Goal: Task Accomplishment & Management: Use online tool/utility

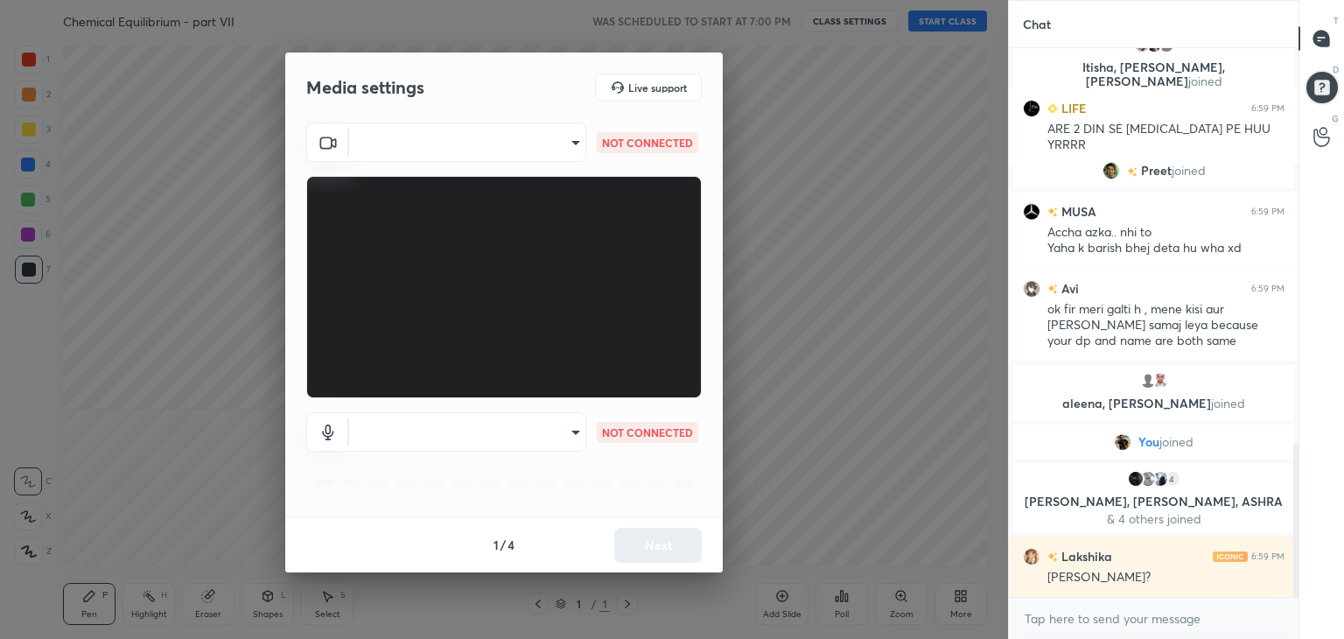
scroll to position [1460, 0]
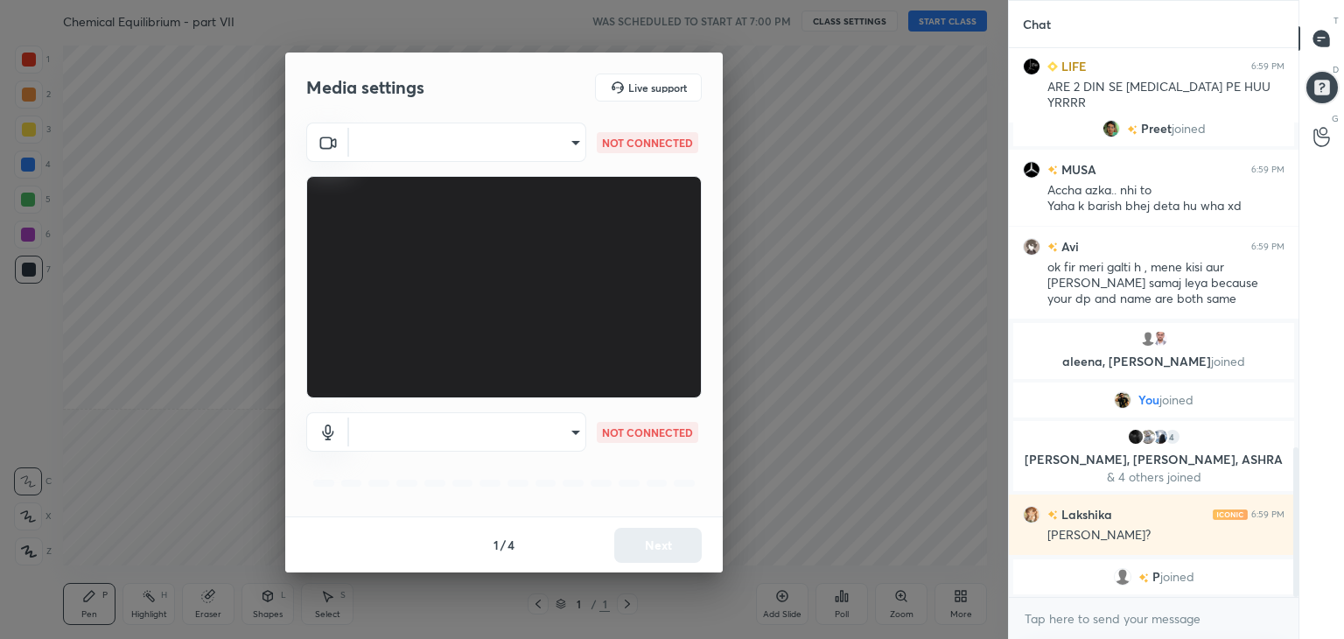
click at [557, 141] on body "1 2 3 4 5 6 7 C X Z C X Z E E Erase all H H Chemical Equilibrium - part VII WAS…" at bounding box center [672, 319] width 1344 height 639
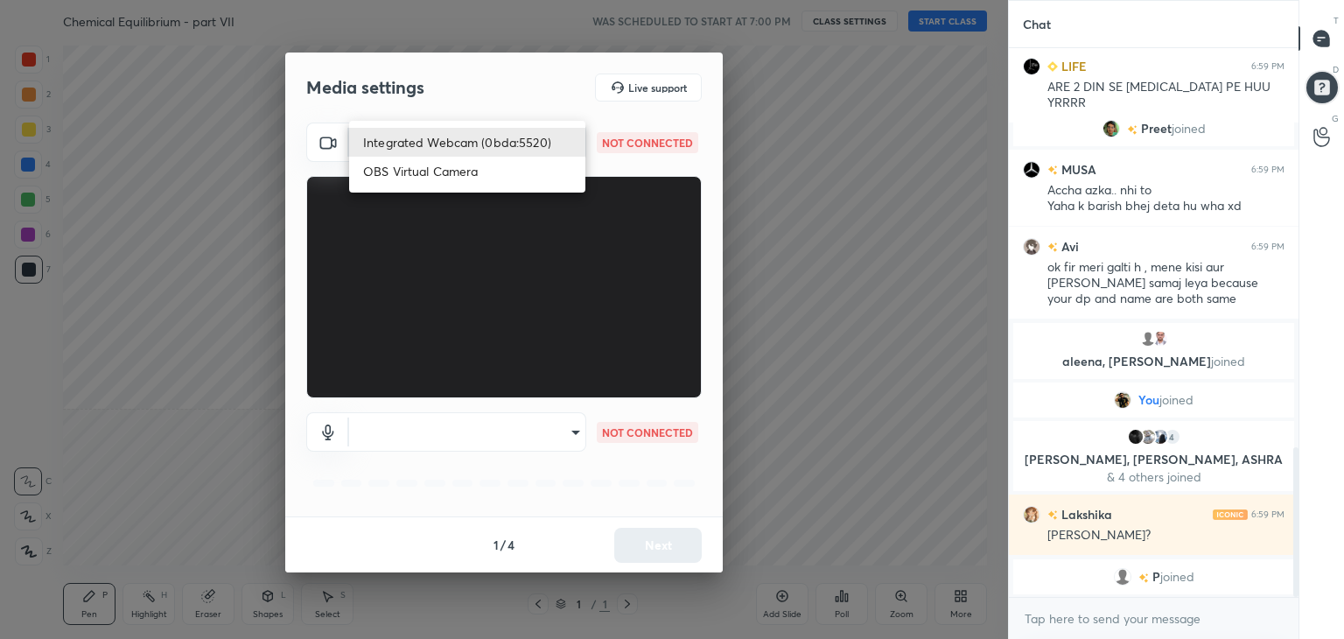
drag, startPoint x: 473, startPoint y: 147, endPoint x: 473, endPoint y: 165, distance: 17.5
click at [473, 148] on li "Integrated Webcam (0bda:5520)" at bounding box center [467, 142] width 236 height 29
type input "cee2e5a1f91793971732a87ad34ef636fe6add14b29b1205b9795de69d3f85fd"
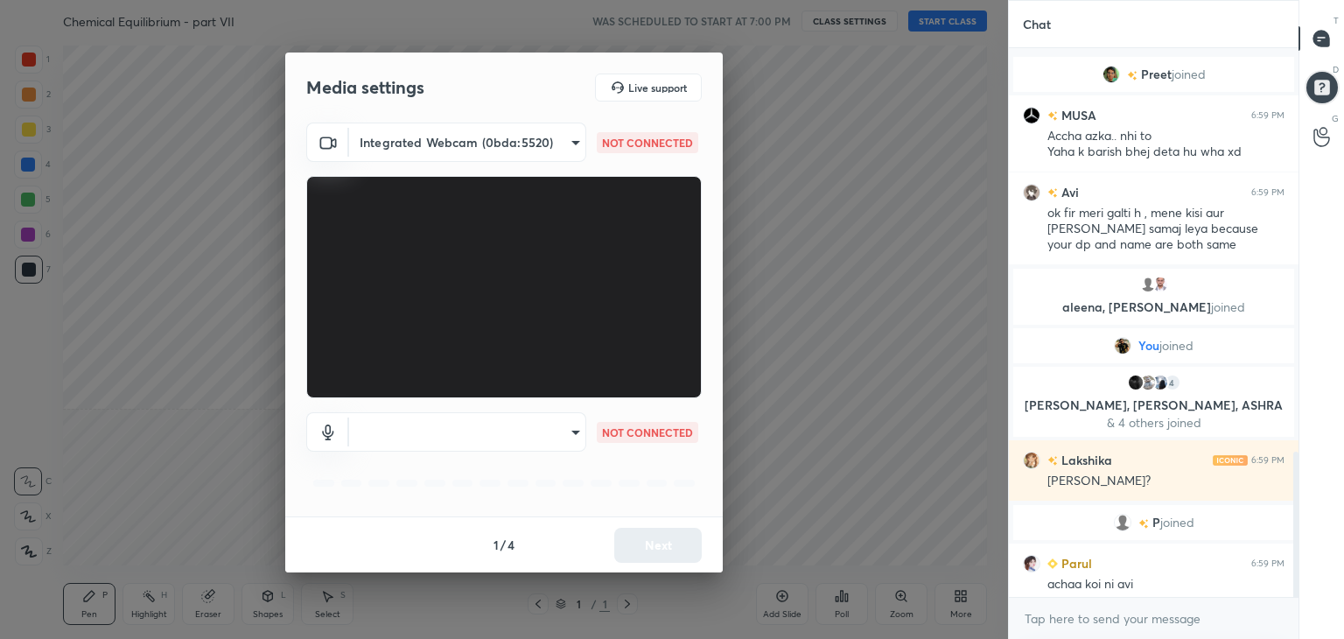
scroll to position [1528, 0]
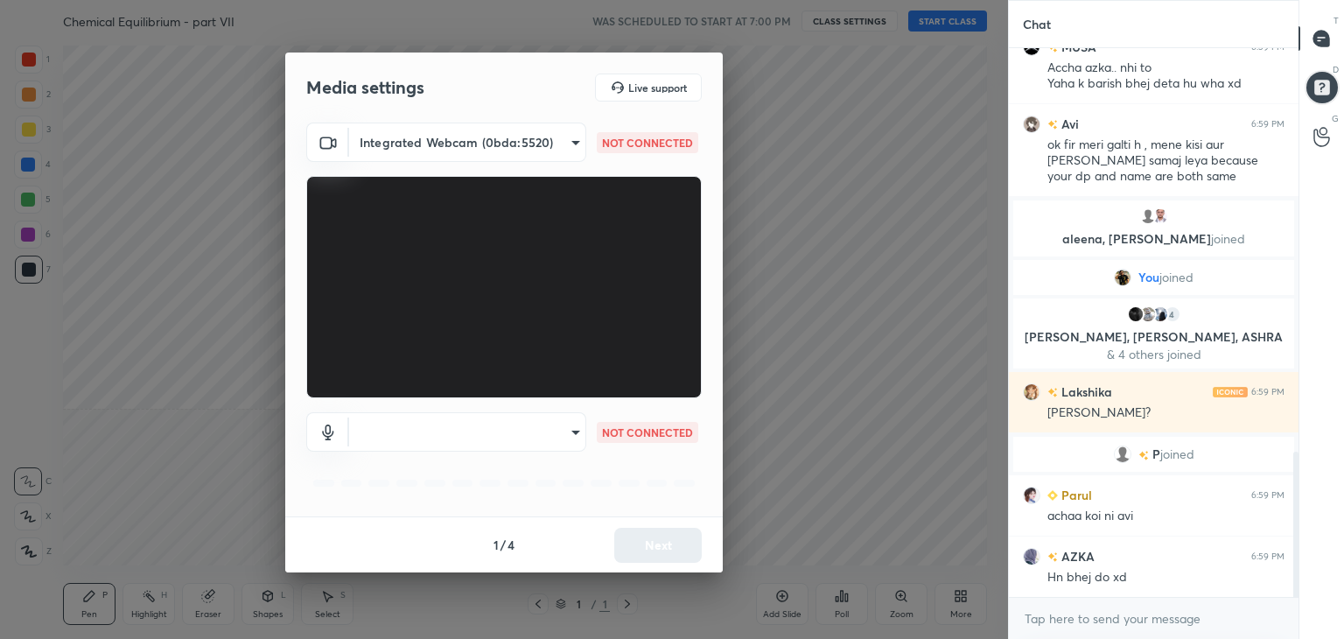
click at [495, 442] on body "1 2 3 4 5 6 7 C X Z C X Z E E Erase all H H Chemical Equilibrium - part VII WAS…" at bounding box center [672, 319] width 1344 height 639
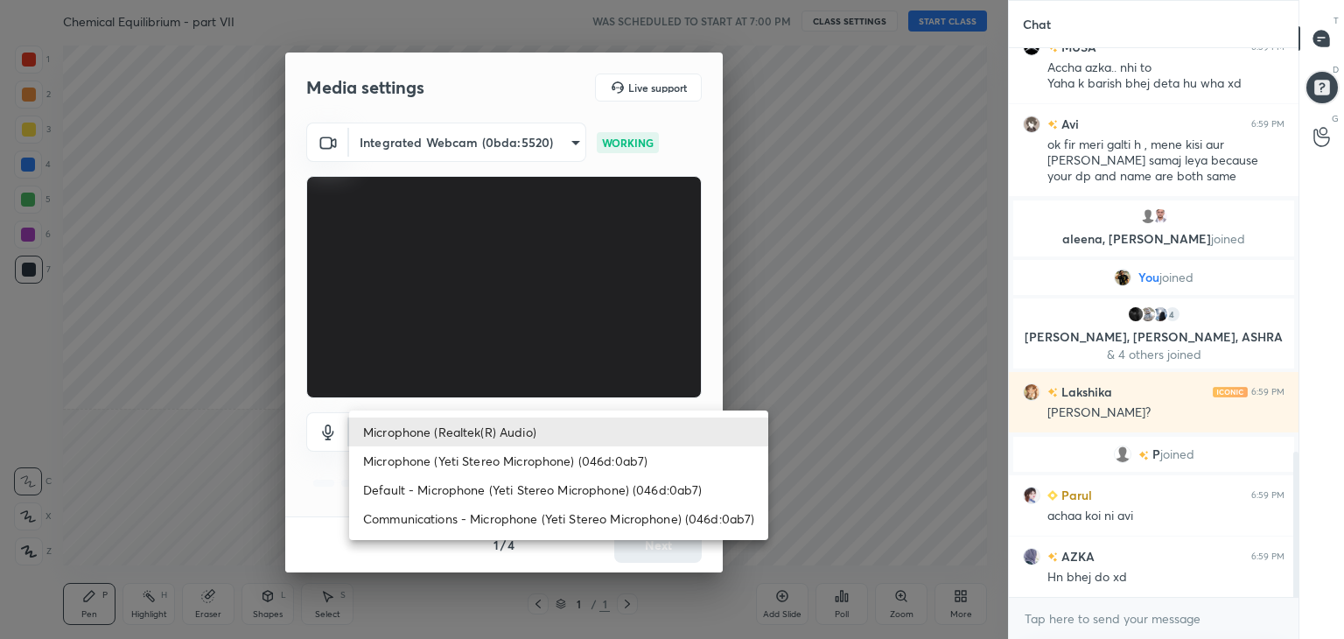
click at [453, 463] on li "Microphone (Yeti Stereo Microphone) (046d:0ab7)" at bounding box center [558, 460] width 419 height 29
type input "0d4efa5fac129f4bff906d64f949737556cb2ed438f7d502aef20fe0e167125b"
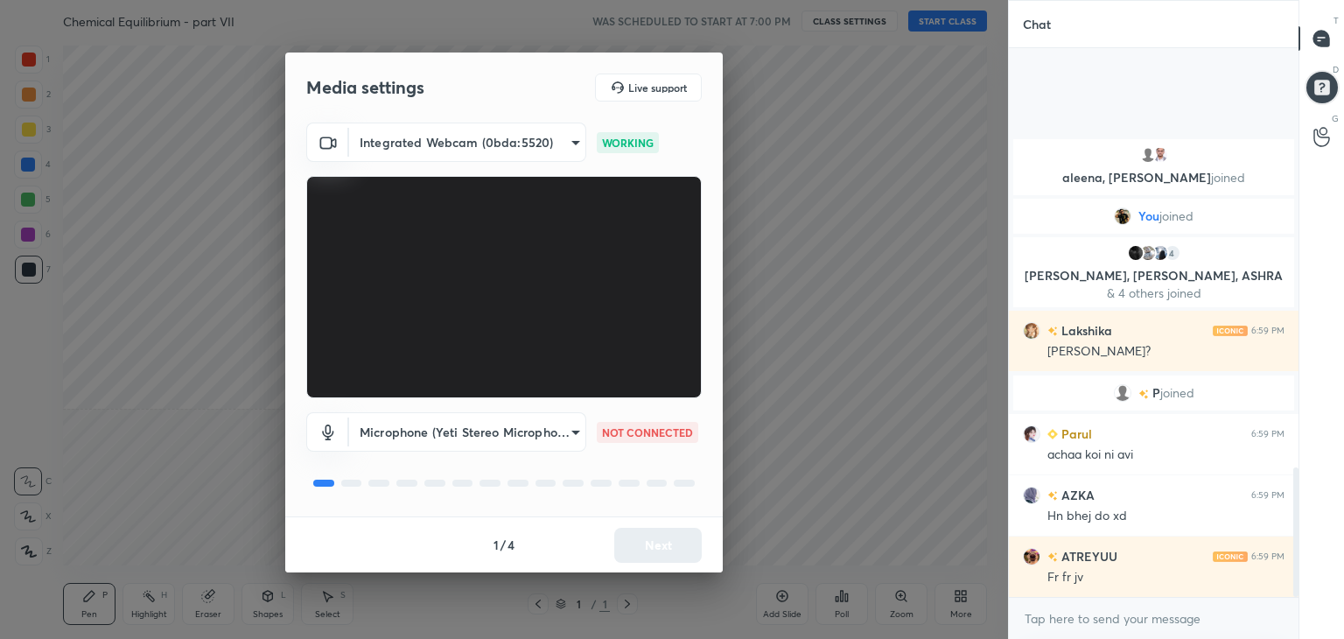
scroll to position [1771, 0]
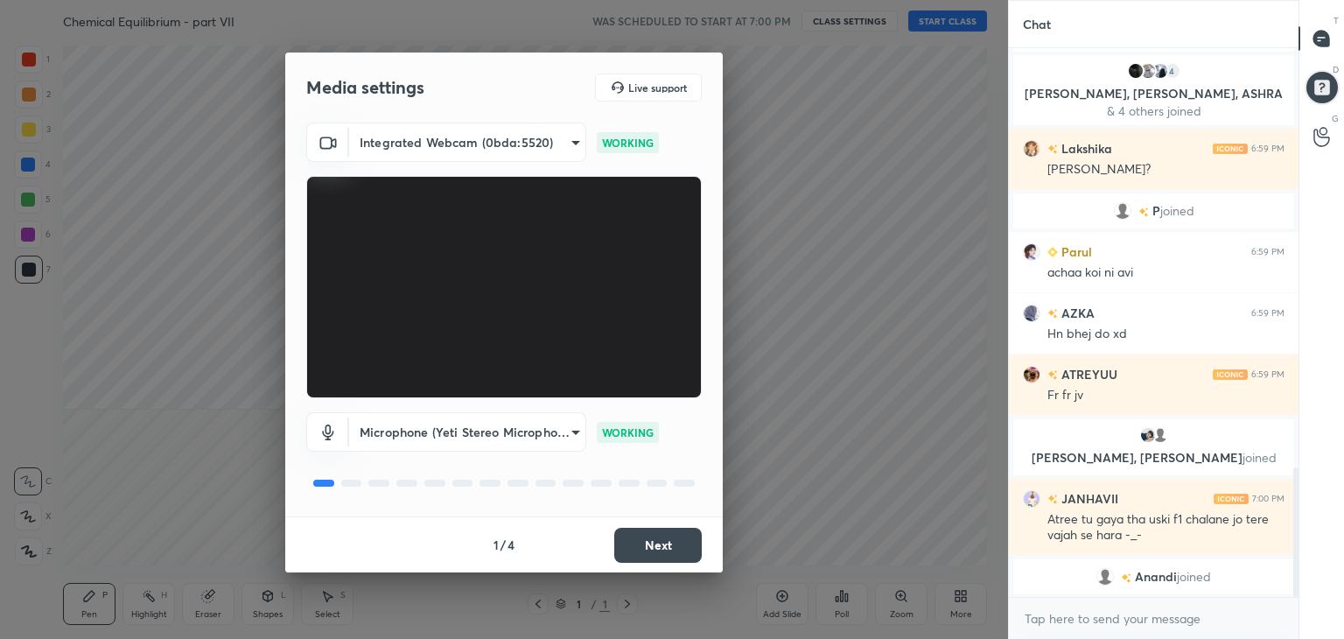
click at [674, 548] on button "Next" at bounding box center [658, 545] width 88 height 35
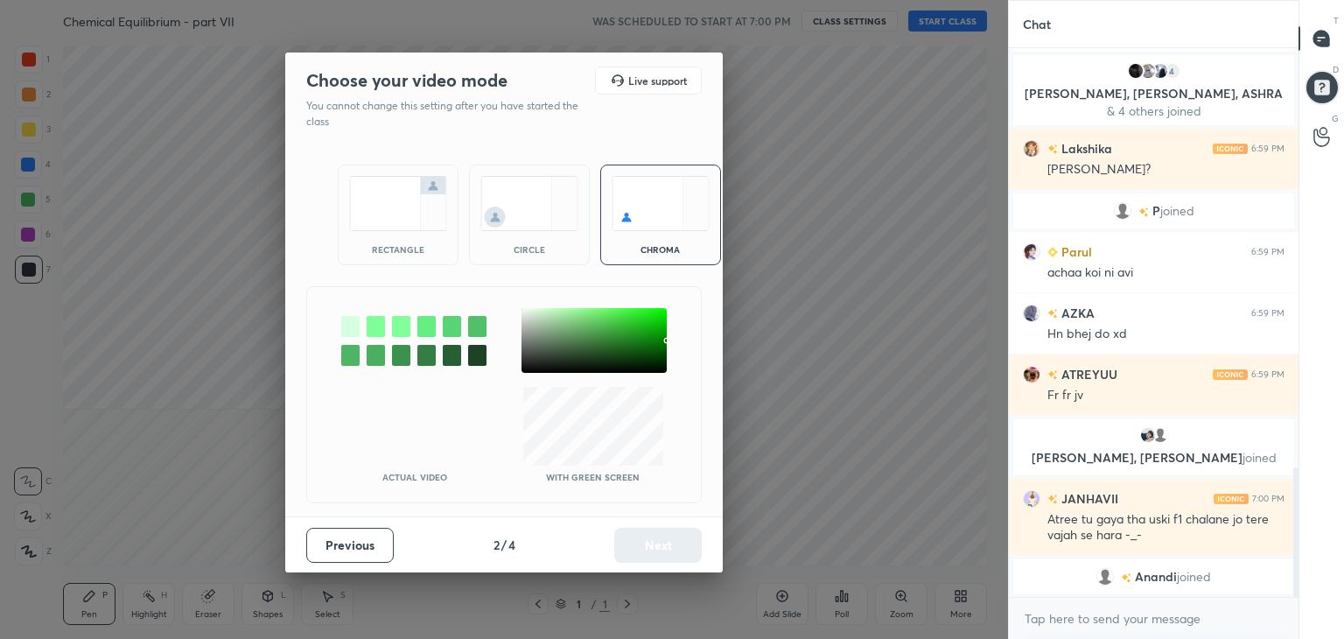
drag, startPoint x: 398, startPoint y: 247, endPoint x: 406, endPoint y: 254, distance: 10.5
click at [399, 249] on div "rectangle" at bounding box center [398, 249] width 70 height 9
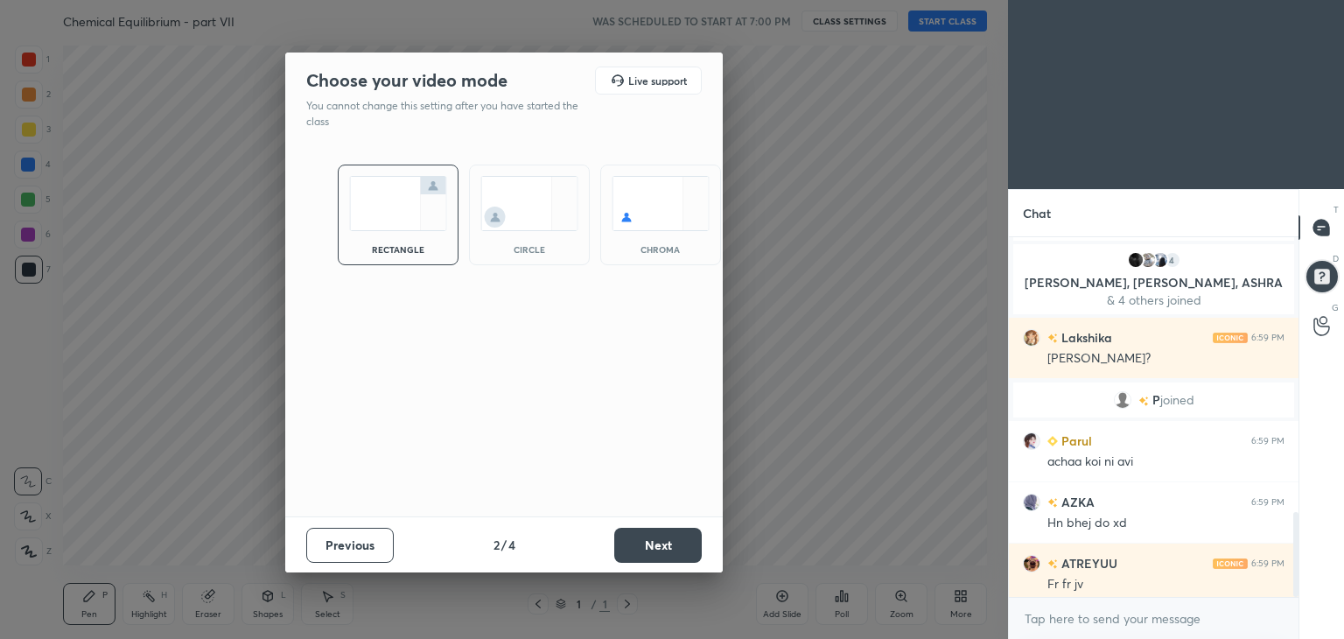
scroll to position [1995, 0]
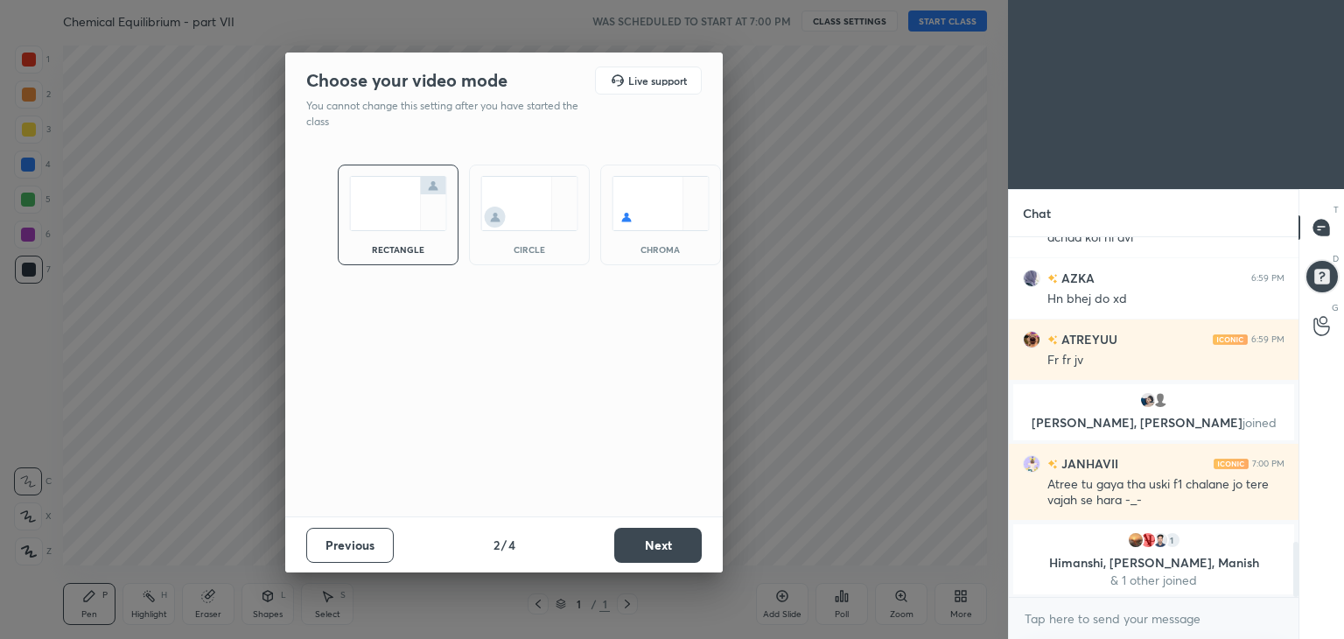
click at [668, 543] on button "Next" at bounding box center [658, 545] width 88 height 35
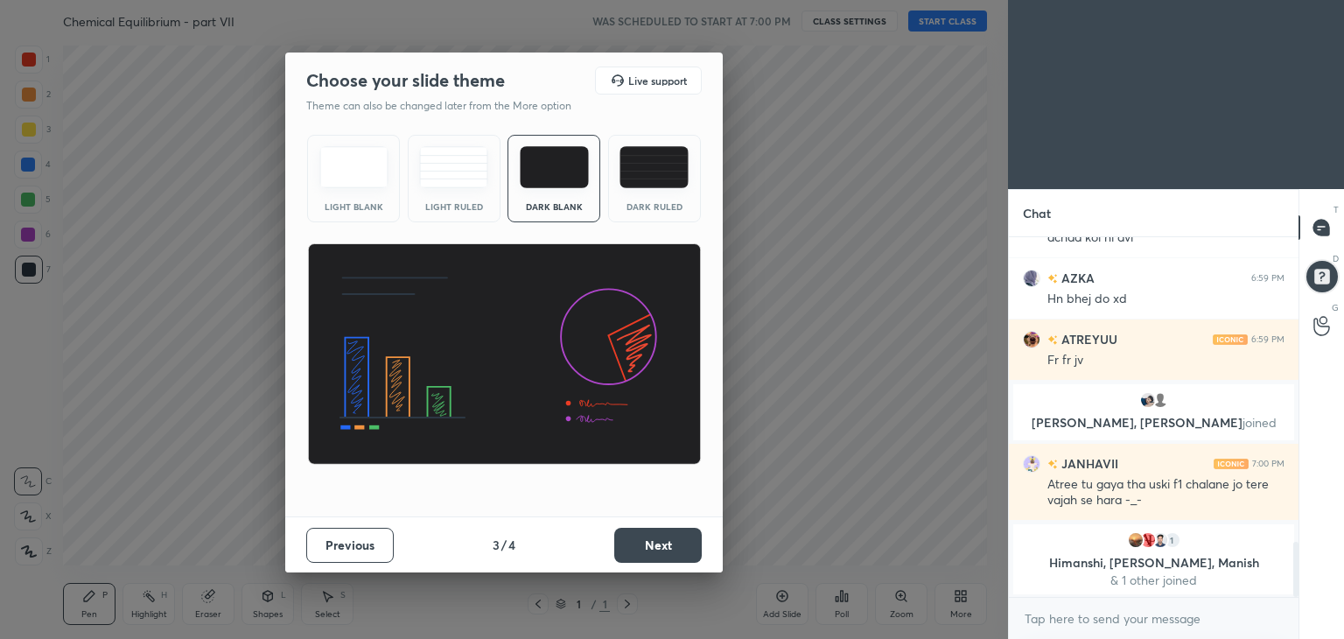
click at [671, 546] on button "Next" at bounding box center [658, 545] width 88 height 35
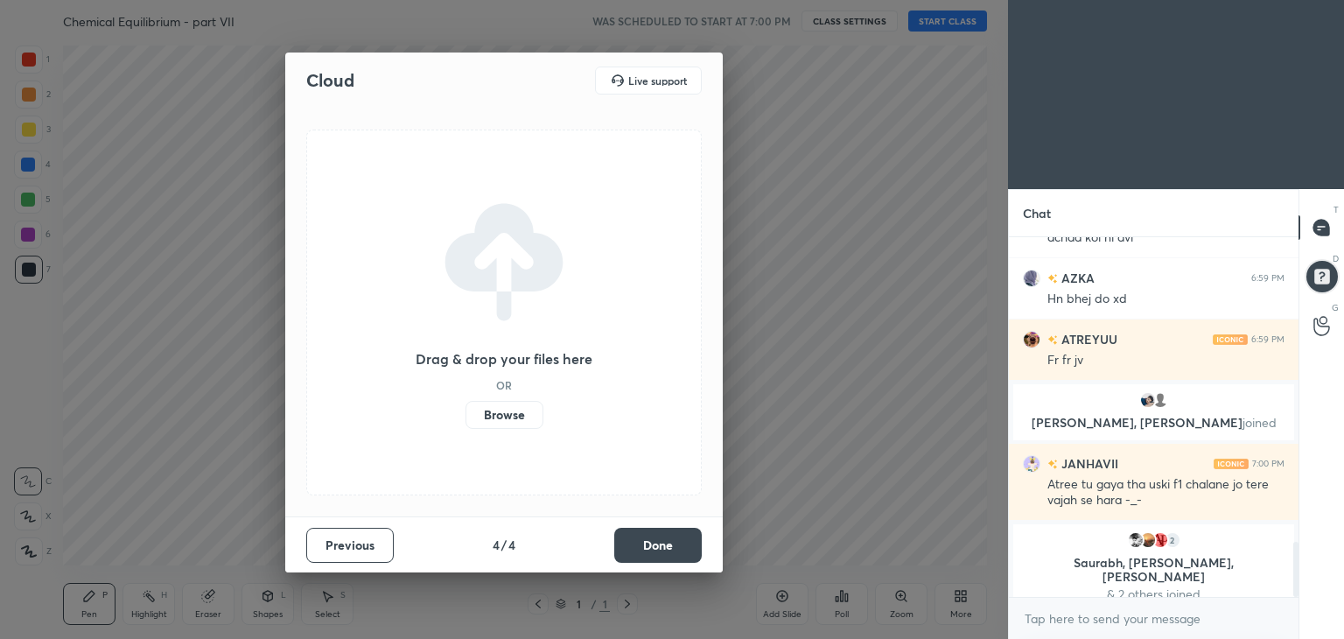
click at [672, 543] on button "Done" at bounding box center [658, 545] width 88 height 35
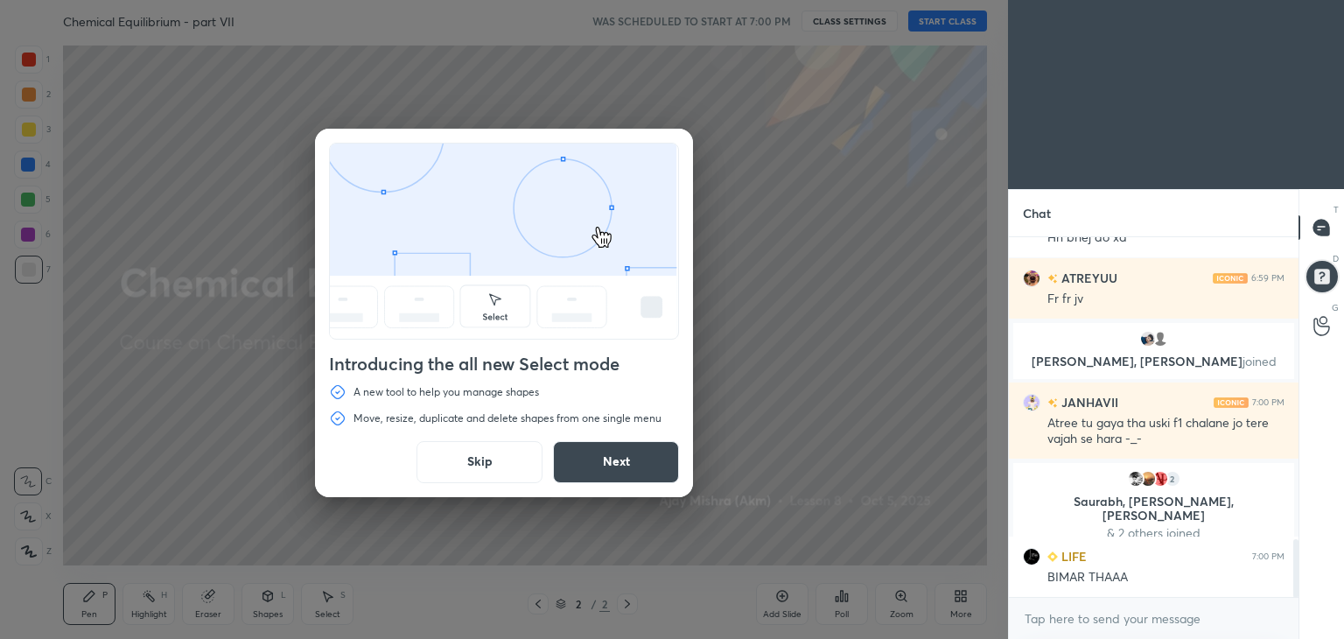
scroll to position [1871, 0]
drag, startPoint x: 485, startPoint y: 463, endPoint x: 767, endPoint y: 175, distance: 403.4
click at [492, 458] on button "Skip" at bounding box center [480, 462] width 126 height 42
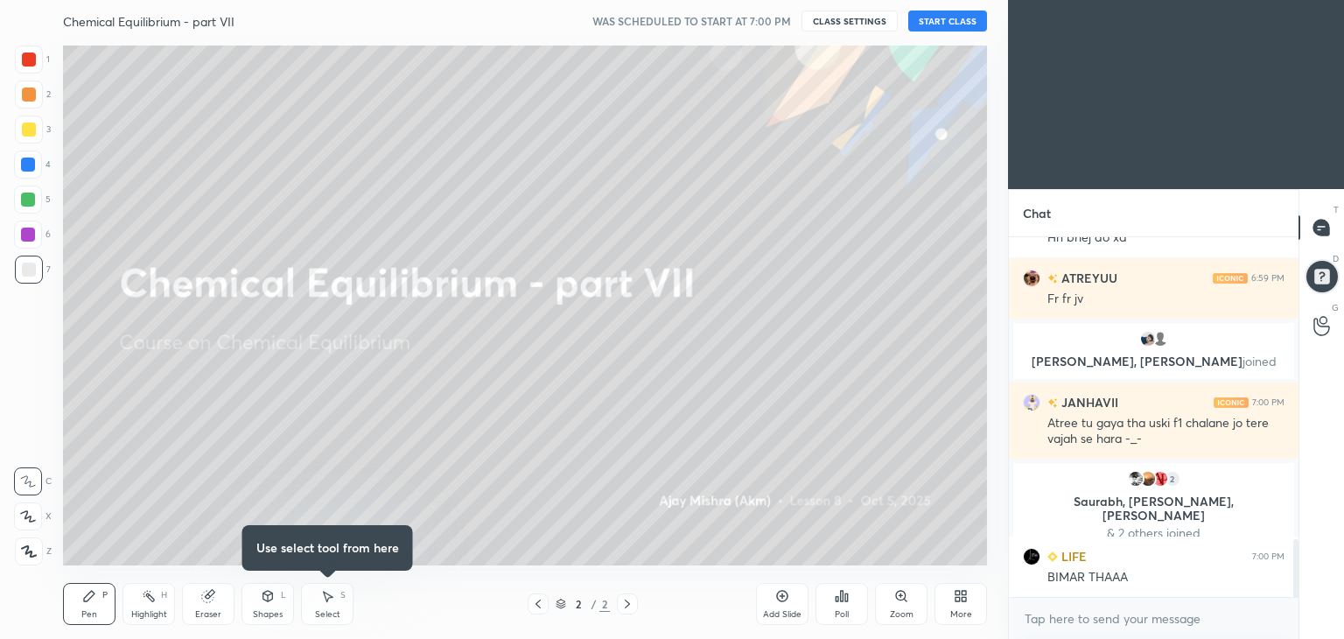
click at [923, 19] on button "START CLASS" at bounding box center [947, 21] width 79 height 21
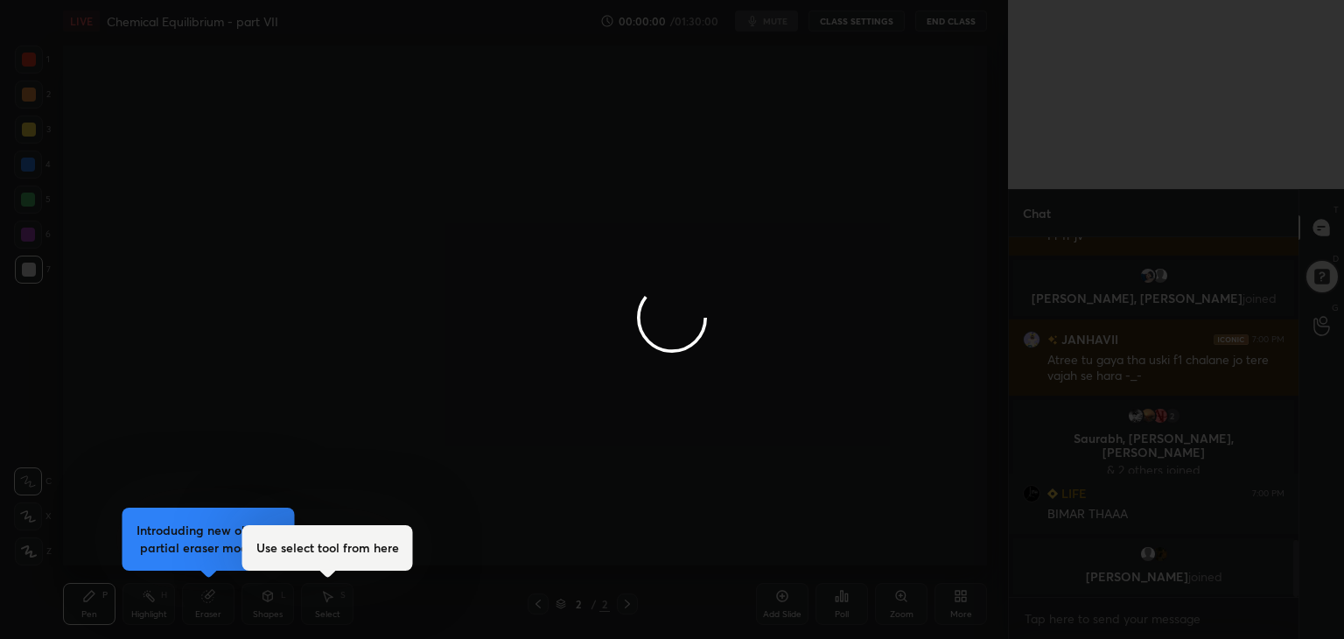
scroll to position [1978, 0]
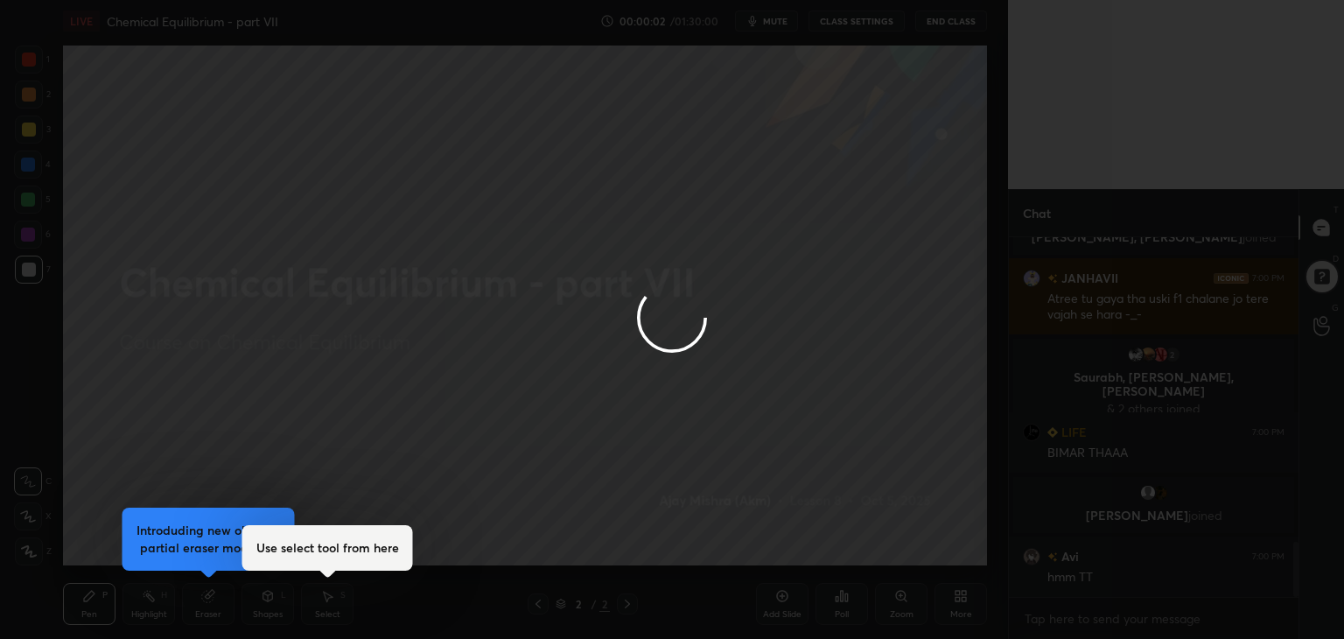
click at [32, 550] on div at bounding box center [672, 319] width 1344 height 639
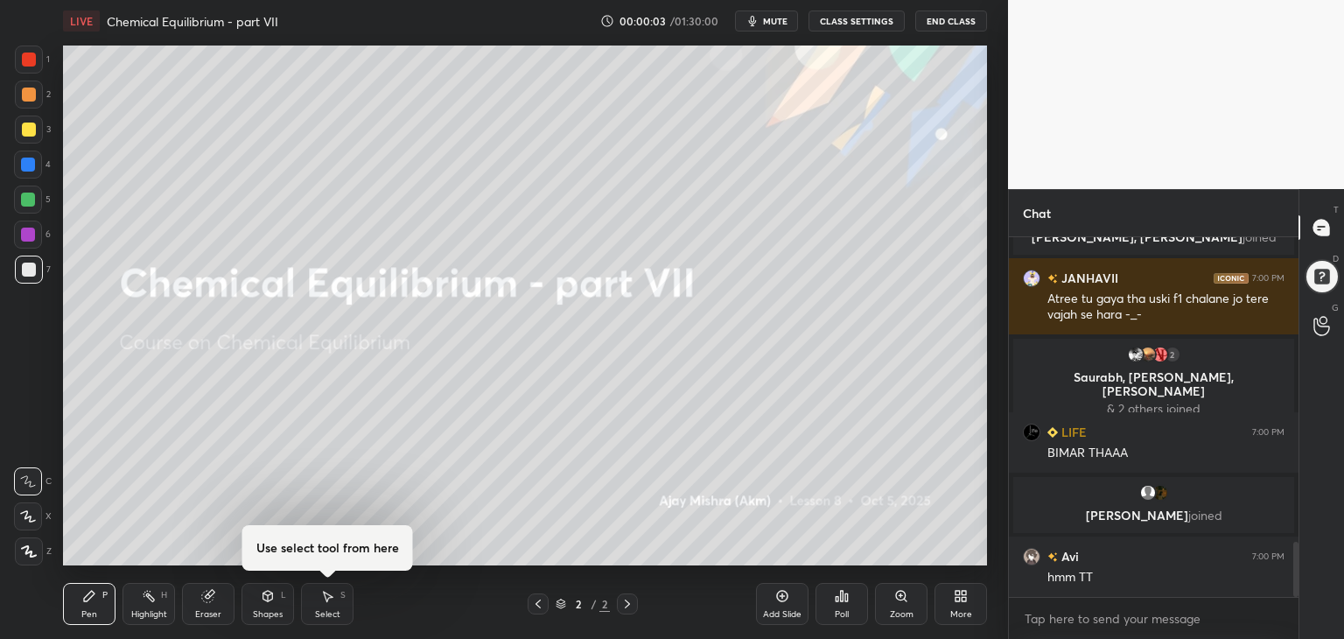
click at [27, 551] on icon at bounding box center [29, 551] width 16 height 12
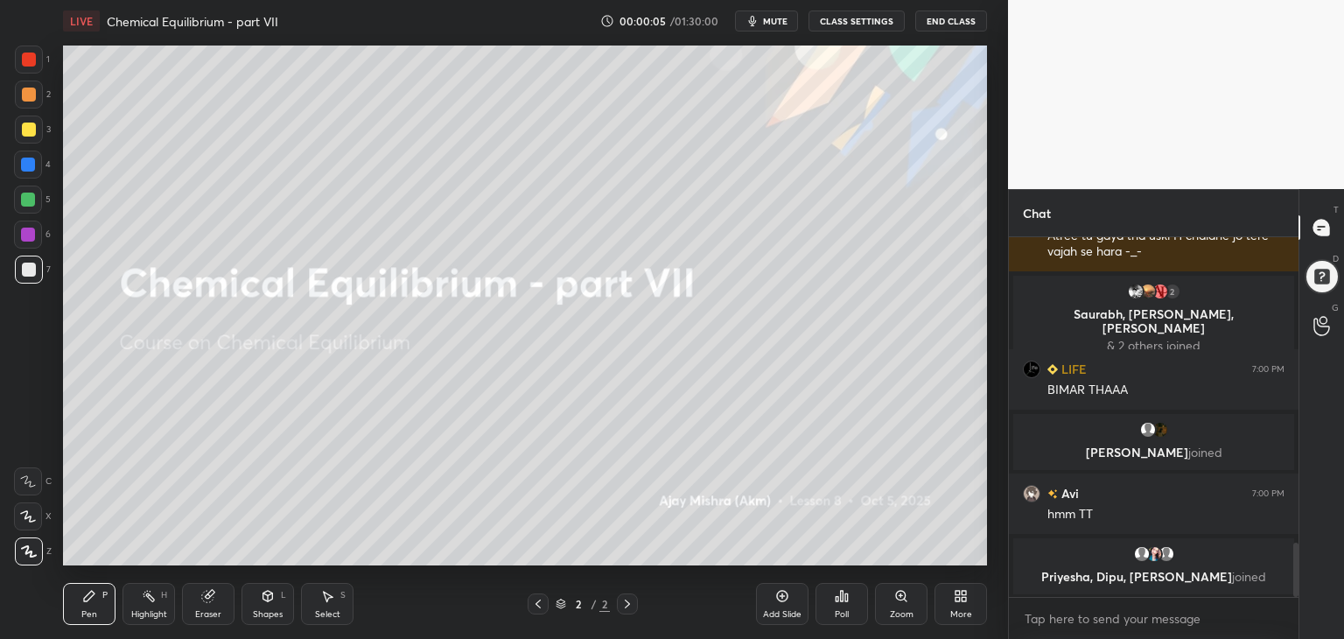
click at [970, 592] on div "More" at bounding box center [961, 604] width 53 height 42
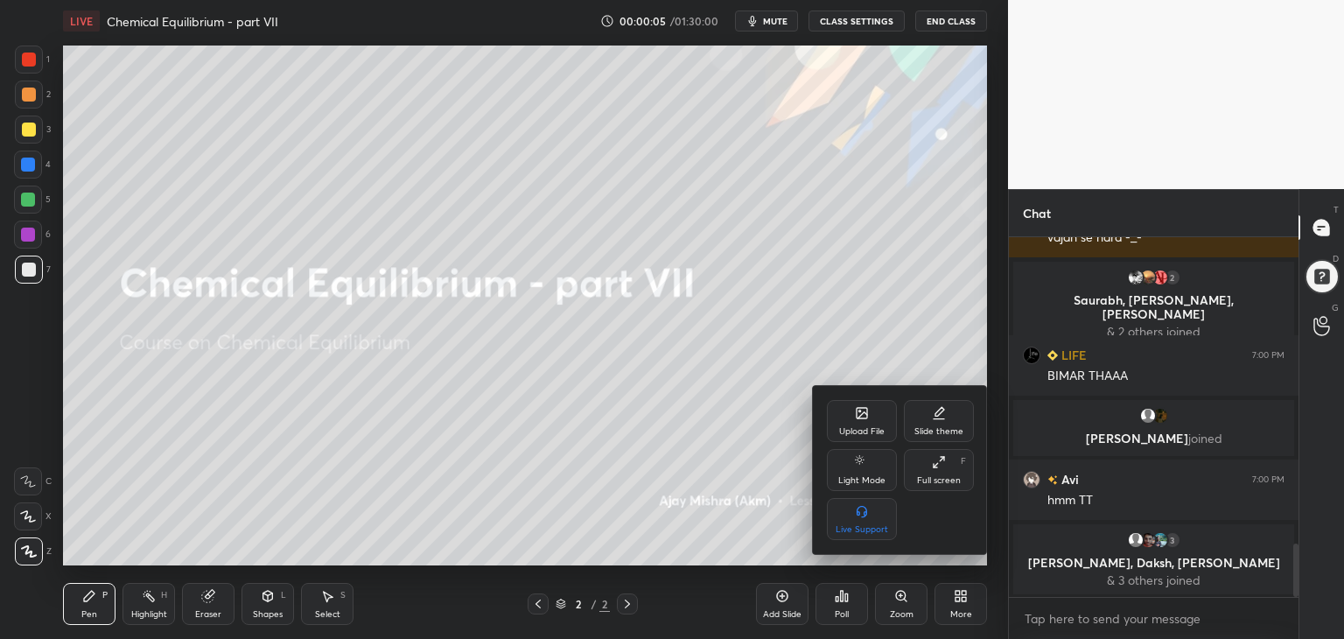
click at [939, 471] on div "Full screen F" at bounding box center [939, 470] width 70 height 42
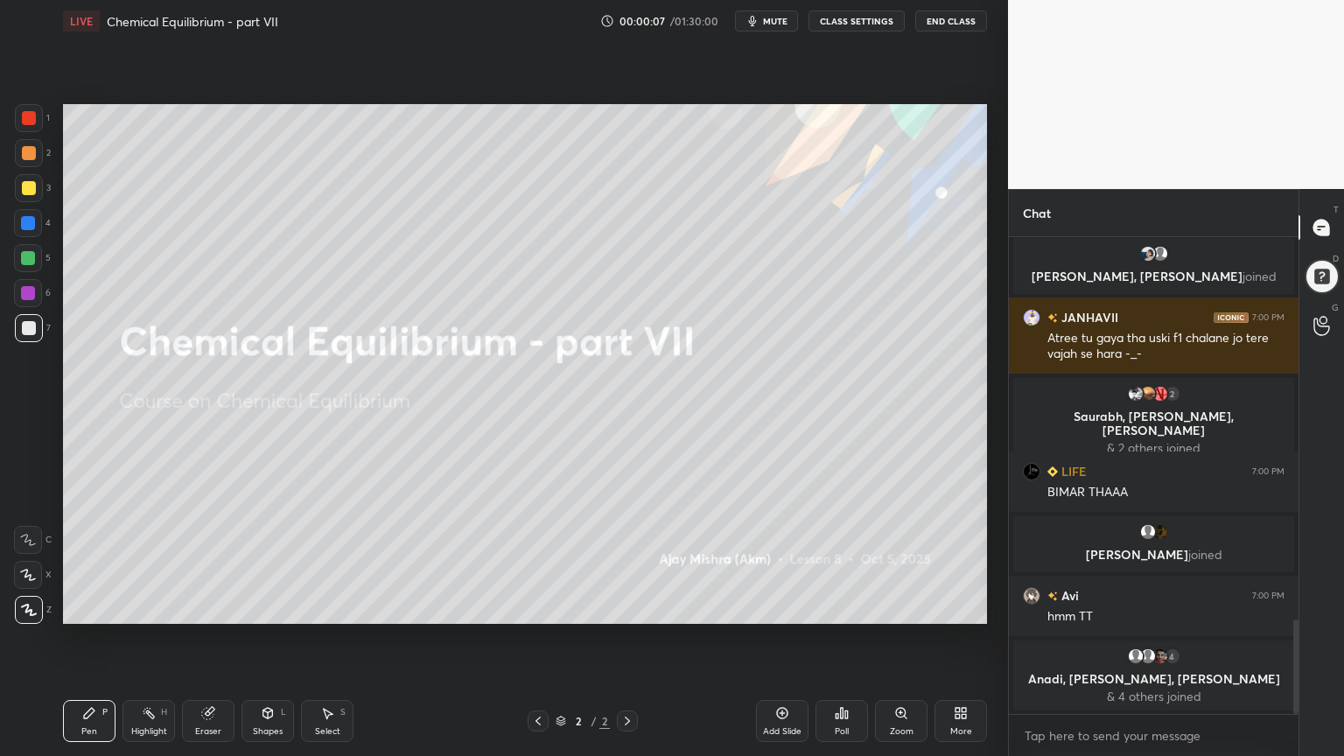
click at [956, 638] on icon at bounding box center [961, 713] width 14 height 14
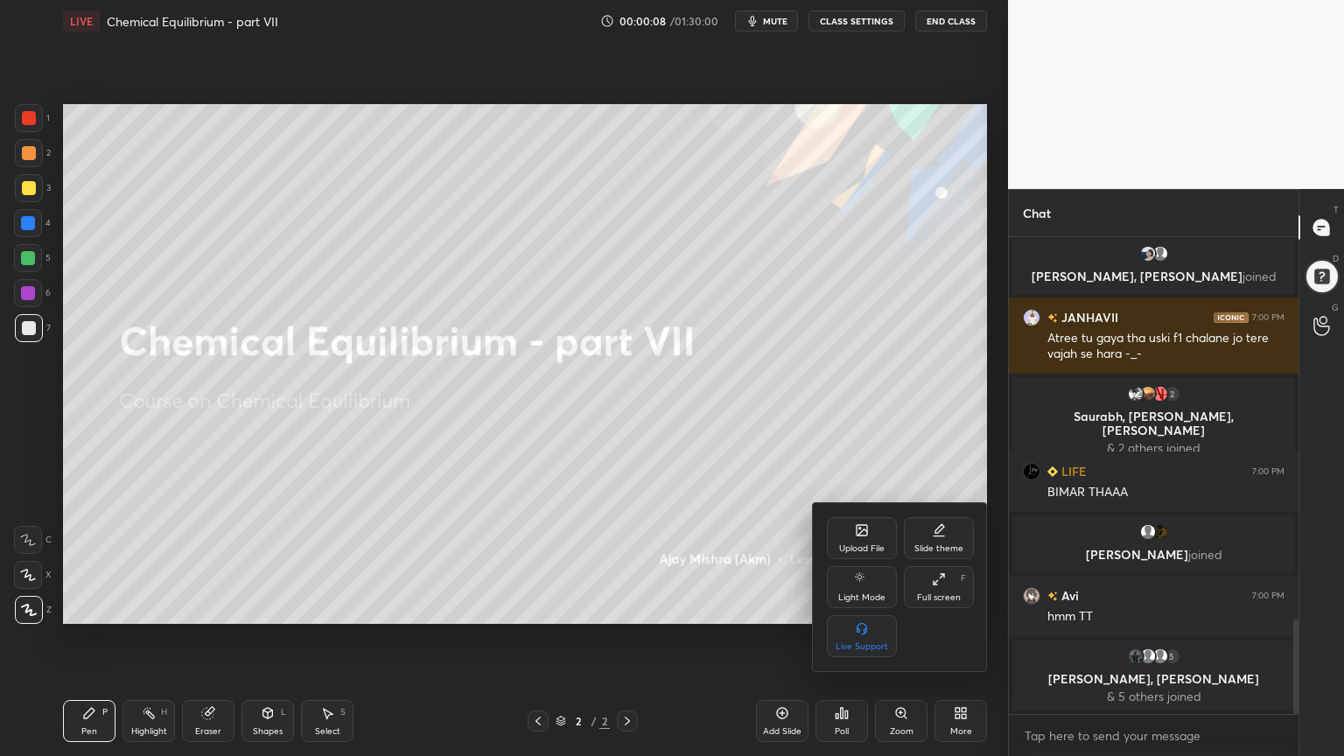
click at [851, 530] on div "Upload File" at bounding box center [862, 538] width 70 height 42
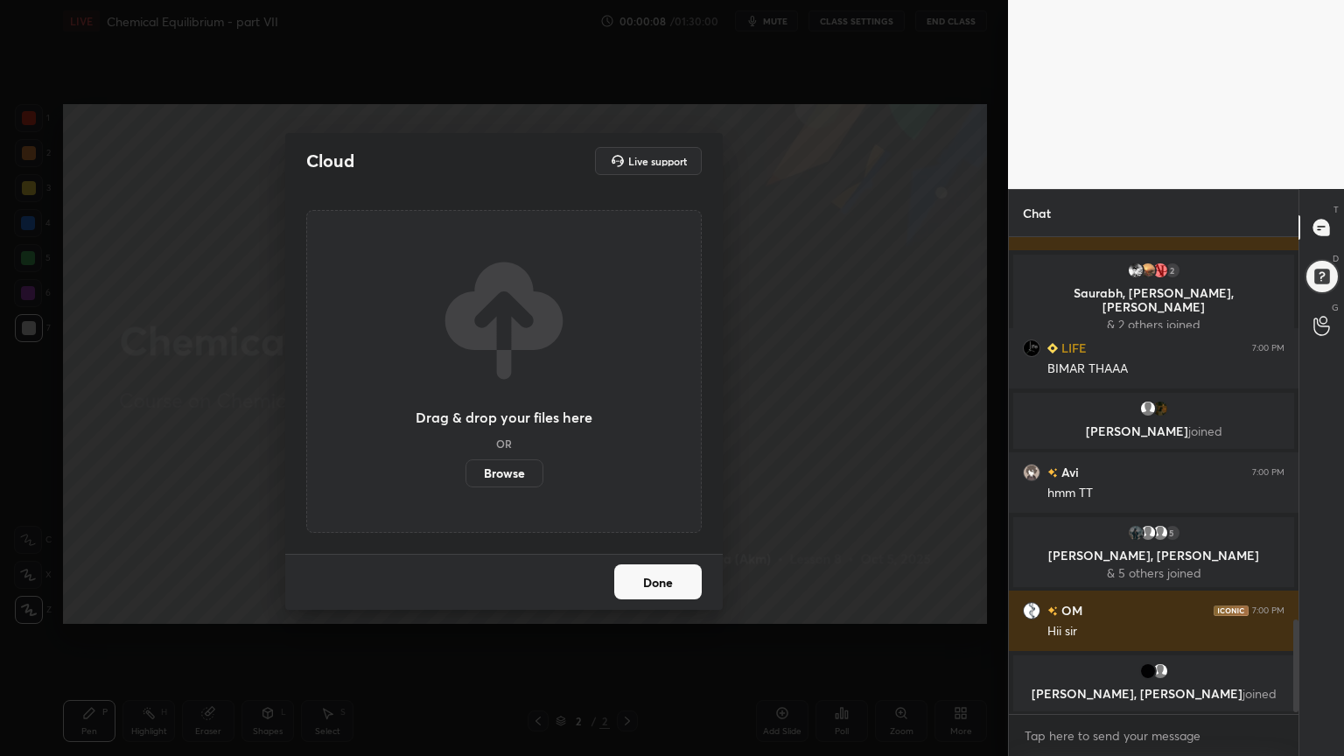
click at [510, 476] on label "Browse" at bounding box center [505, 473] width 78 height 28
click at [466, 476] on input "Browse" at bounding box center [466, 473] width 0 height 28
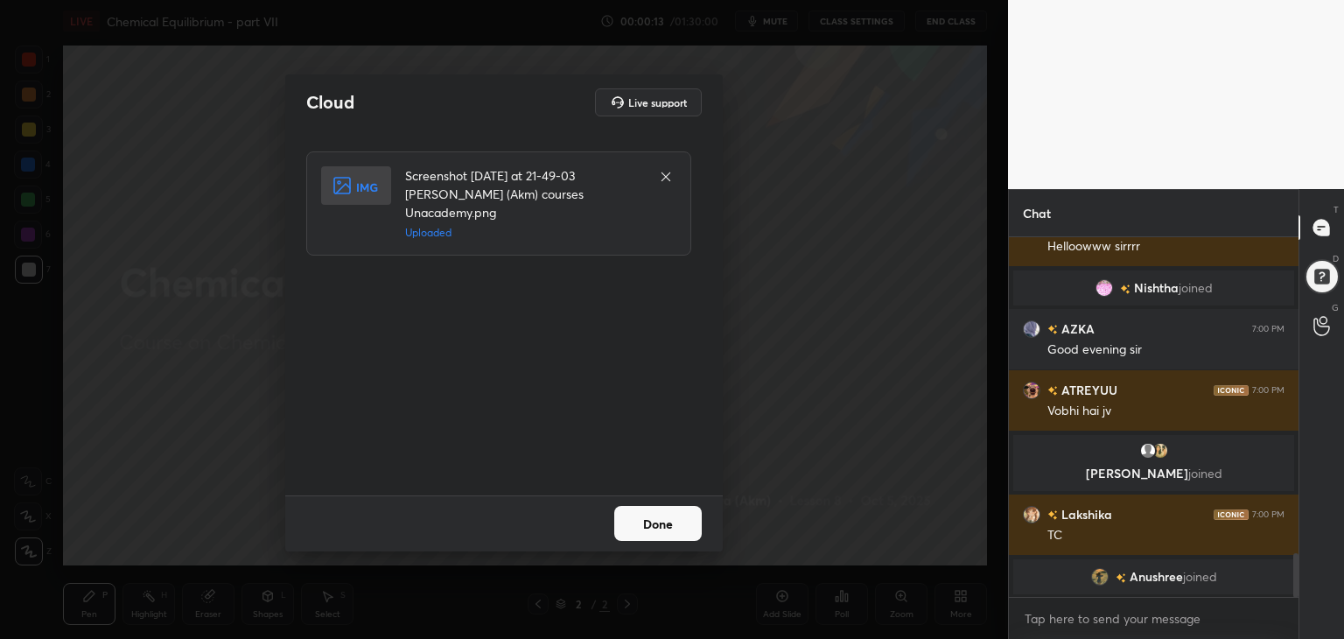
click at [659, 529] on button "Done" at bounding box center [658, 523] width 88 height 35
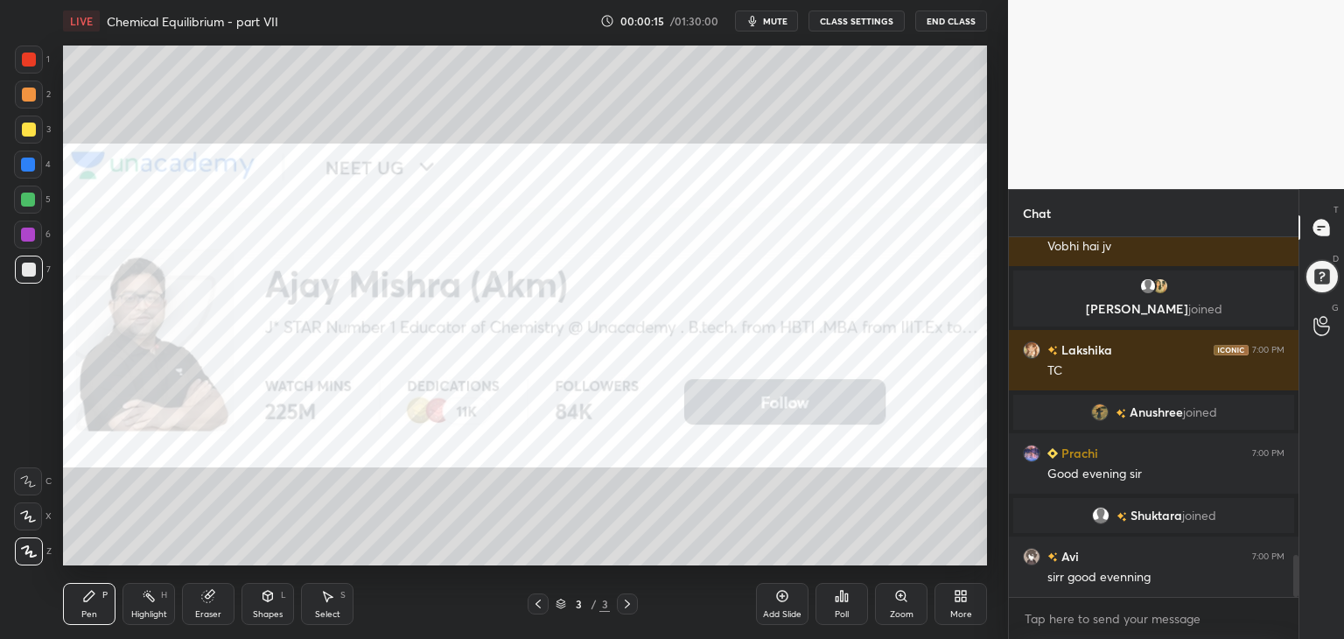
click at [960, 596] on icon at bounding box center [961, 596] width 14 height 14
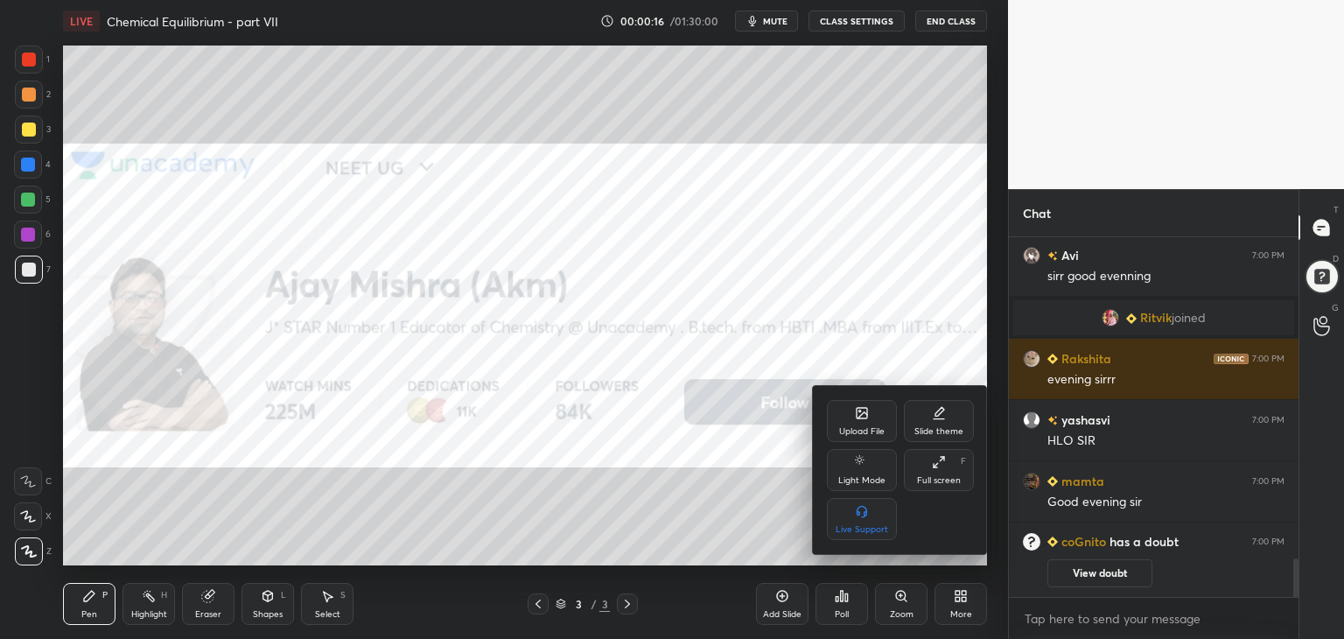
drag, startPoint x: 939, startPoint y: 476, endPoint x: 823, endPoint y: 560, distance: 143.5
click at [933, 479] on div "Full screen" at bounding box center [939, 480] width 44 height 9
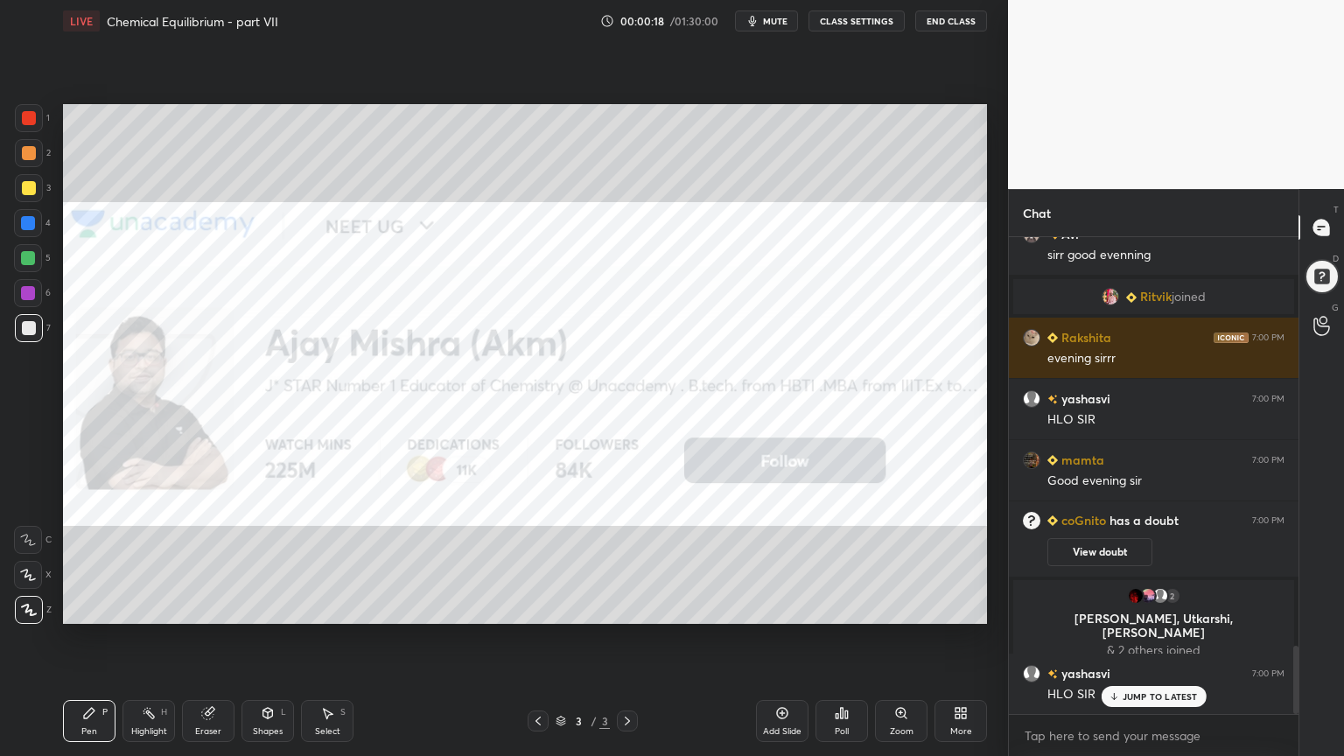
drag, startPoint x: 137, startPoint y: 719, endPoint x: 136, endPoint y: 711, distance: 8.8
click at [137, 638] on div "Highlight H" at bounding box center [149, 721] width 53 height 42
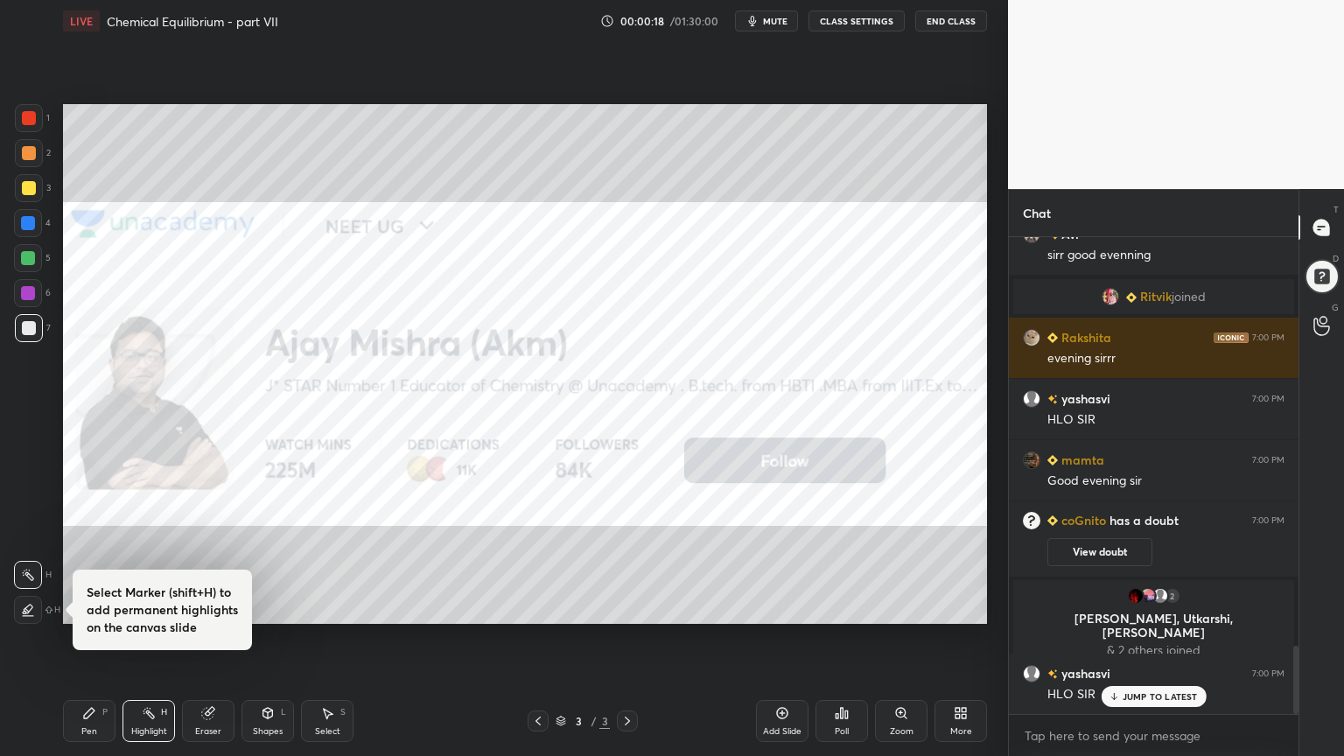
click at [276, 522] on div "1 2 3 4 5 6 7 C X Z C X Z E E Erase all H Select Marker (shift+H) to add perman…" at bounding box center [497, 378] width 994 height 756
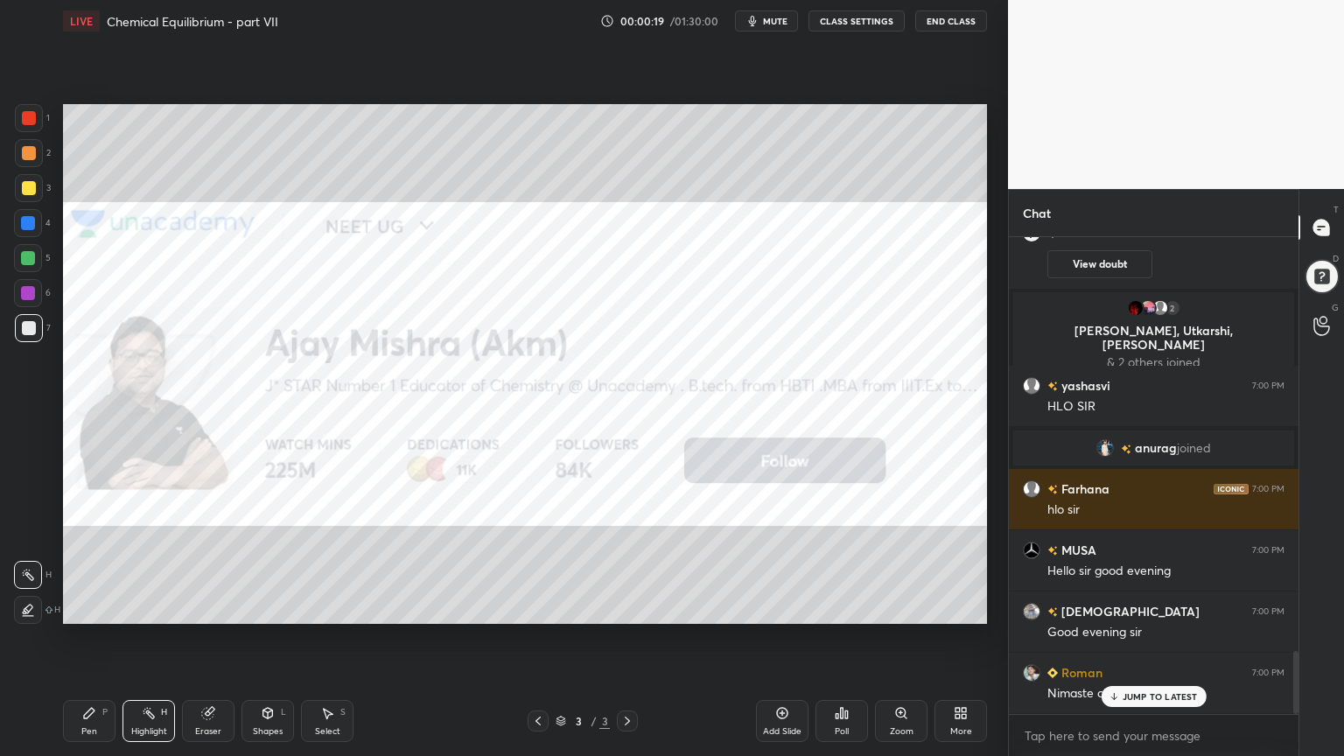
drag, startPoint x: 101, startPoint y: 733, endPoint x: 123, endPoint y: 703, distance: 37.6
click at [106, 638] on div "Pen P" at bounding box center [89, 721] width 53 height 42
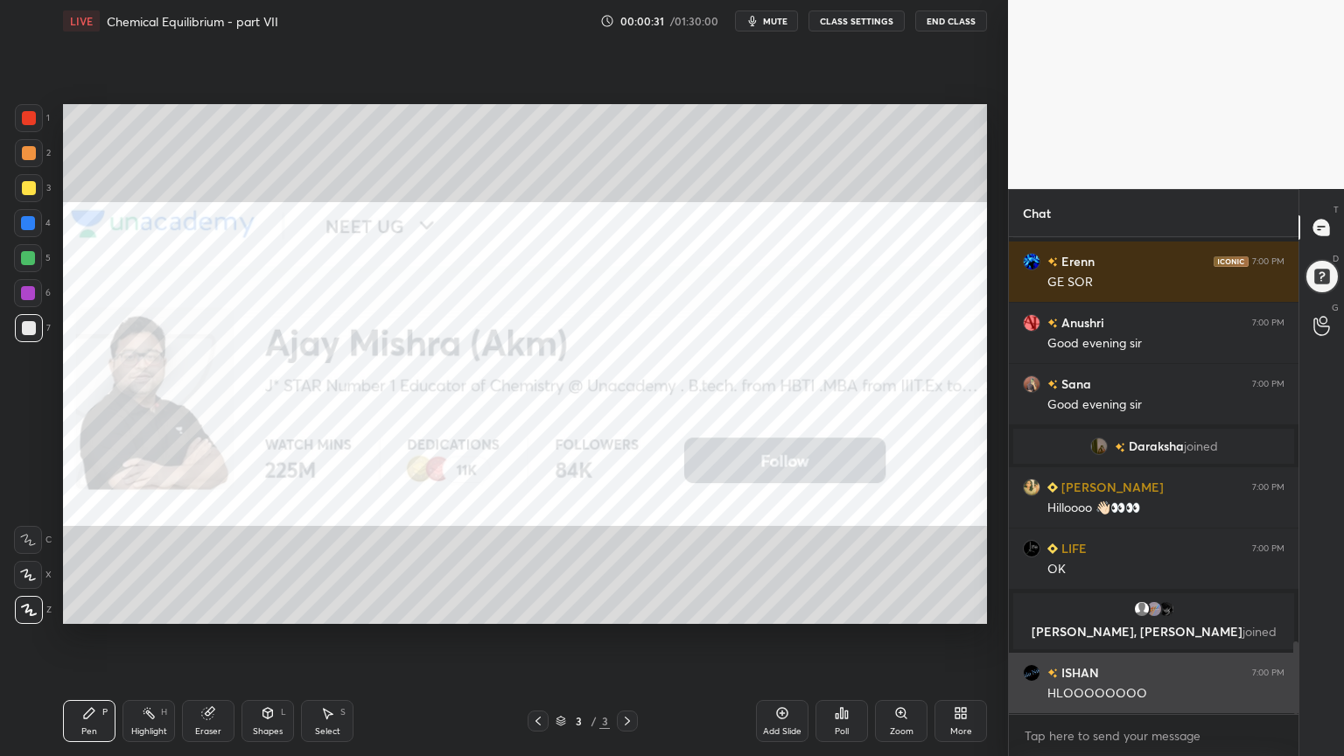
click at [1172, 638] on div "HLOOOOOOOO" at bounding box center [1165, 694] width 237 height 18
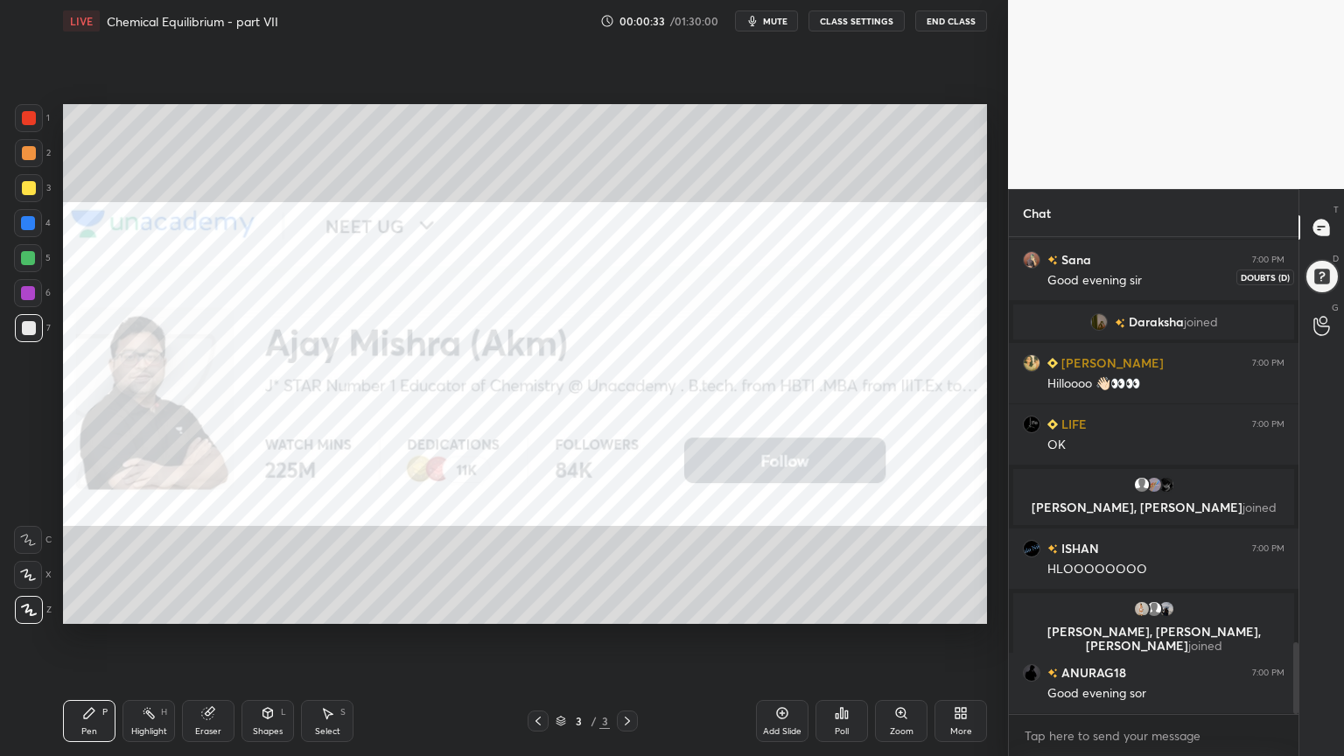
click at [1323, 283] on div at bounding box center [1322, 277] width 36 height 36
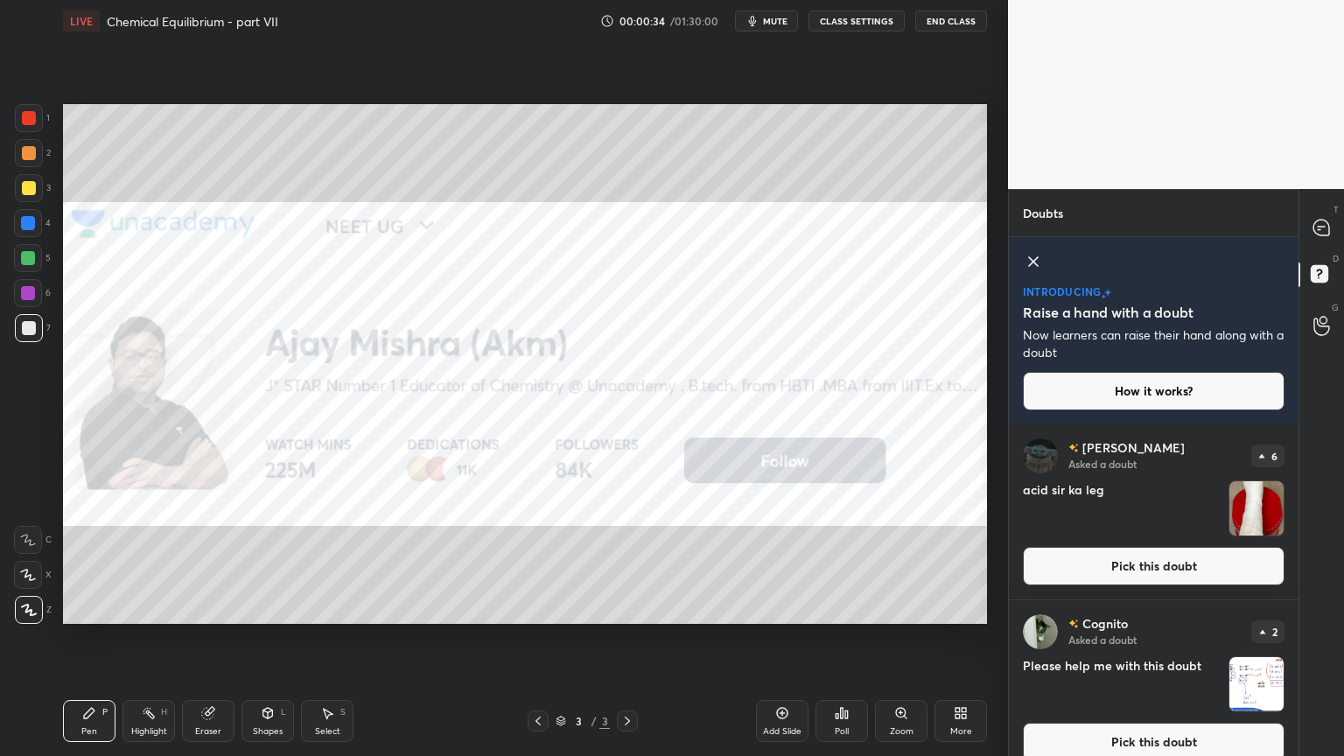
click at [1033, 255] on icon at bounding box center [1033, 261] width 21 height 21
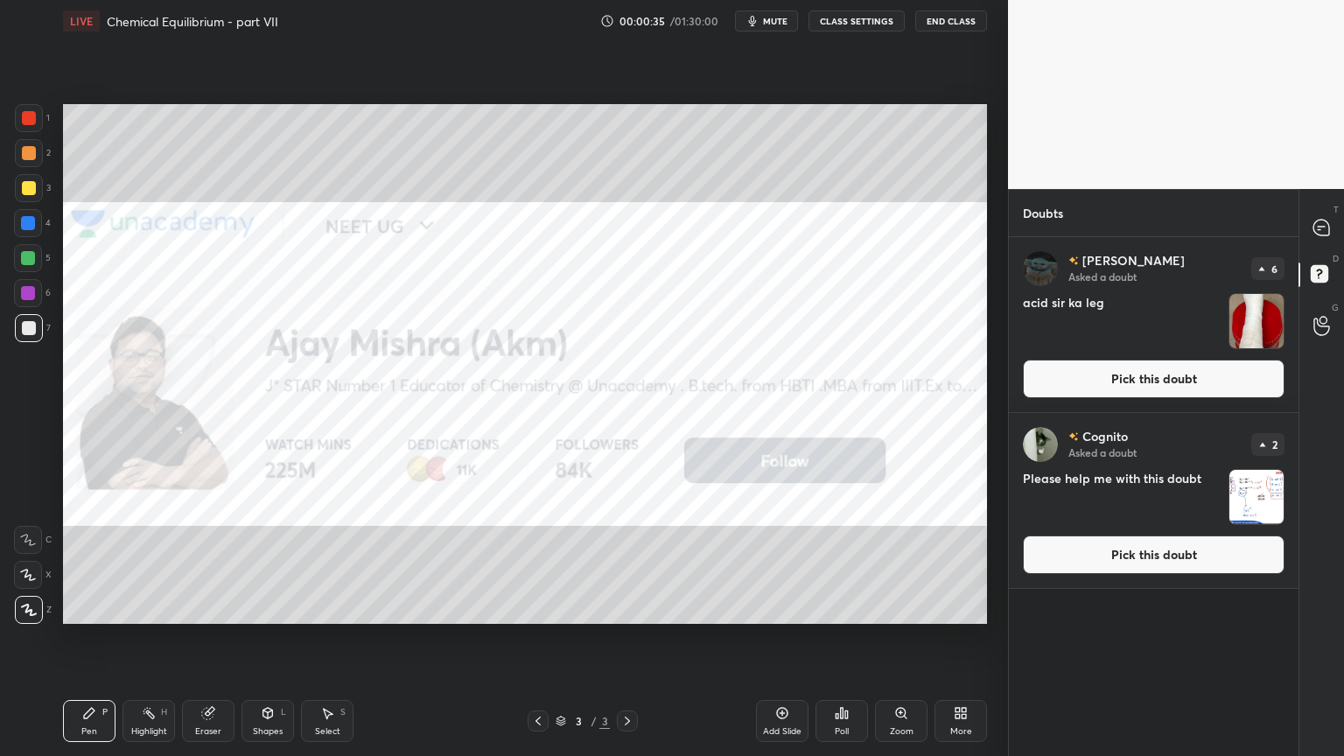
click at [1118, 379] on button "Pick this doubt" at bounding box center [1154, 379] width 262 height 39
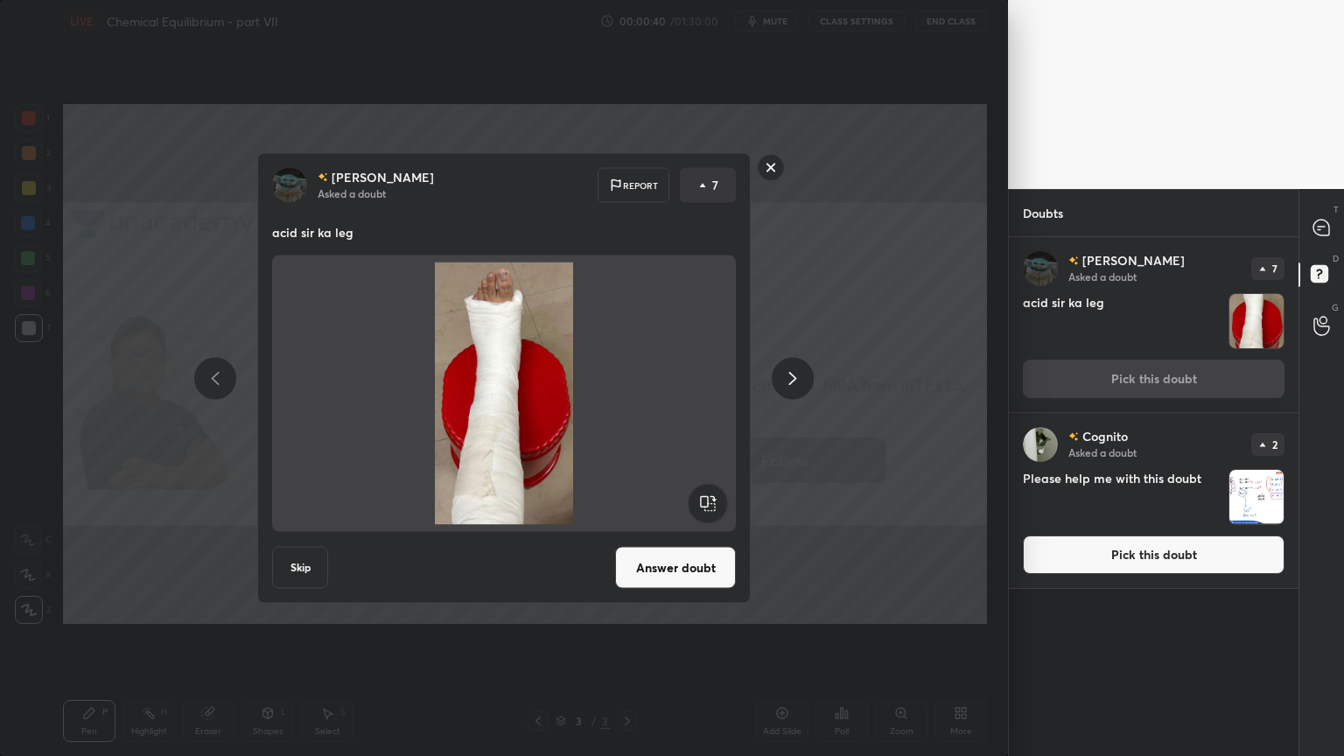
click at [704, 564] on button "Answer doubt" at bounding box center [675, 568] width 121 height 42
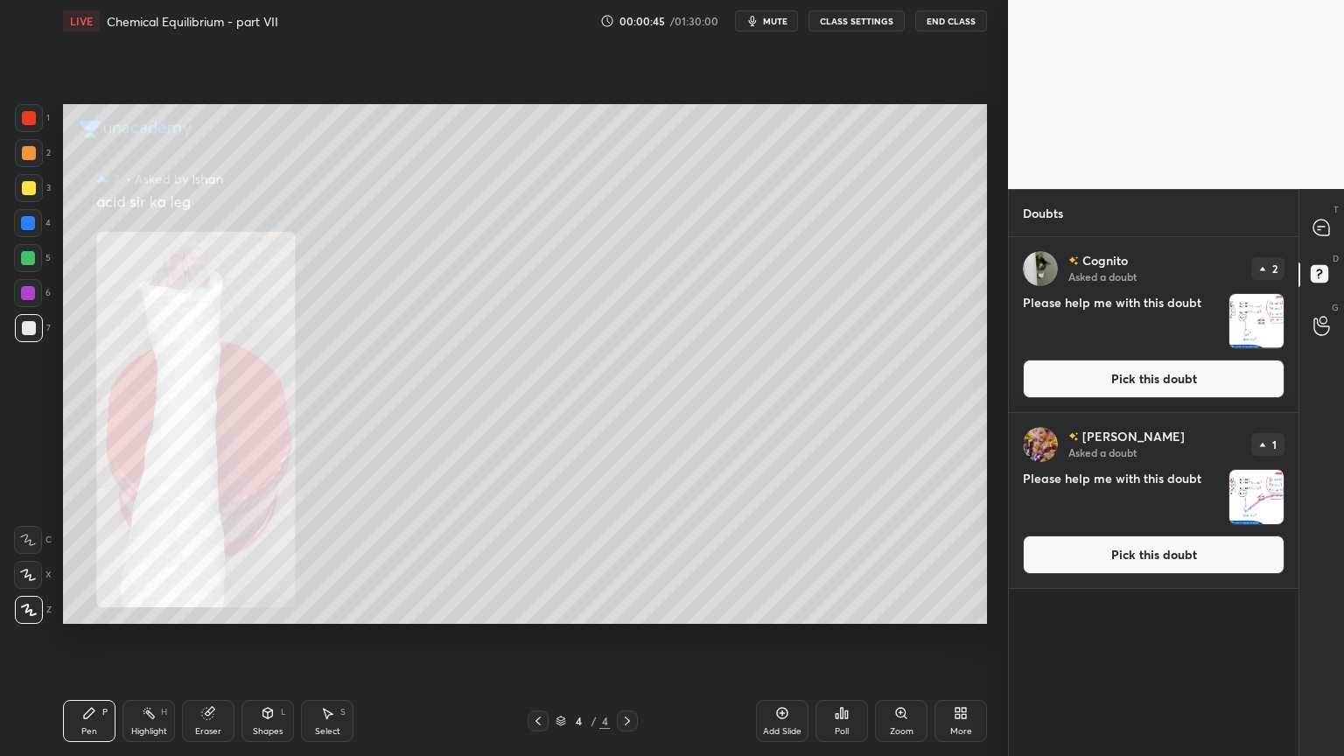
click at [1159, 368] on button "Pick this doubt" at bounding box center [1154, 379] width 262 height 39
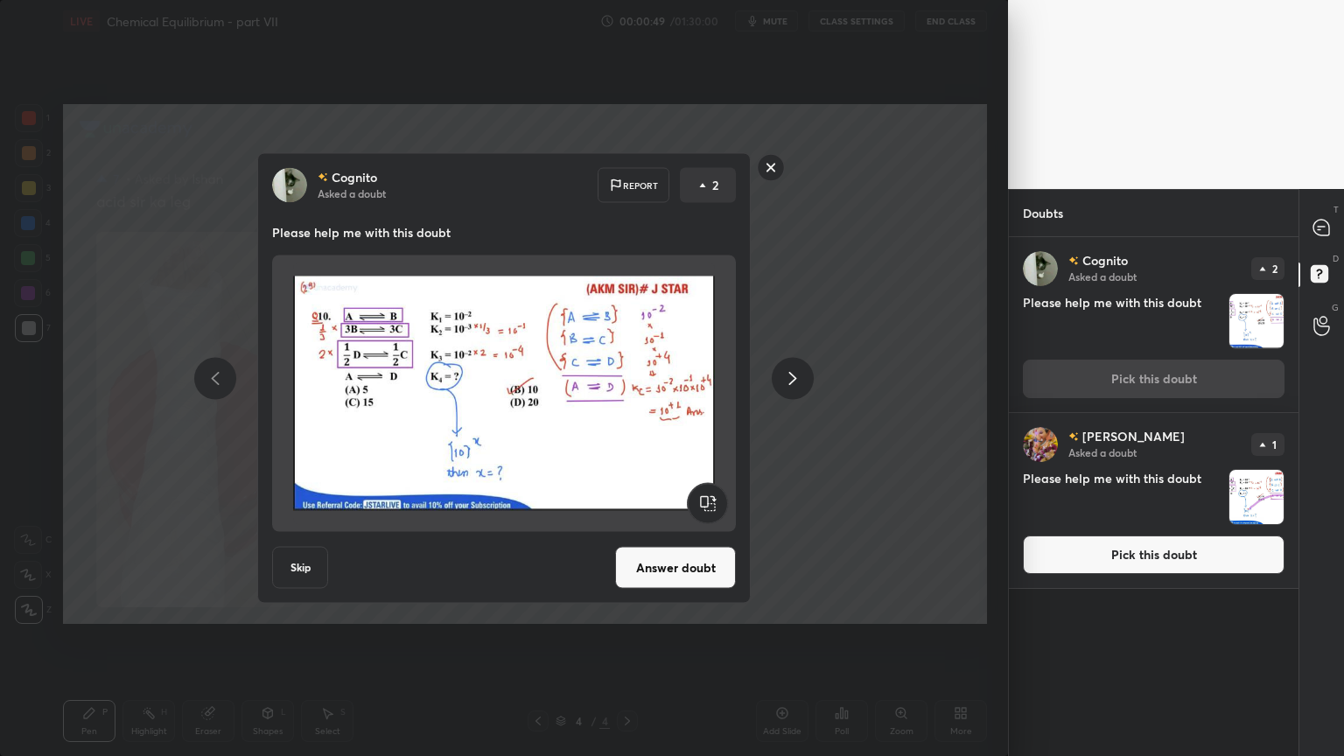
click at [677, 569] on button "Answer doubt" at bounding box center [675, 568] width 121 height 42
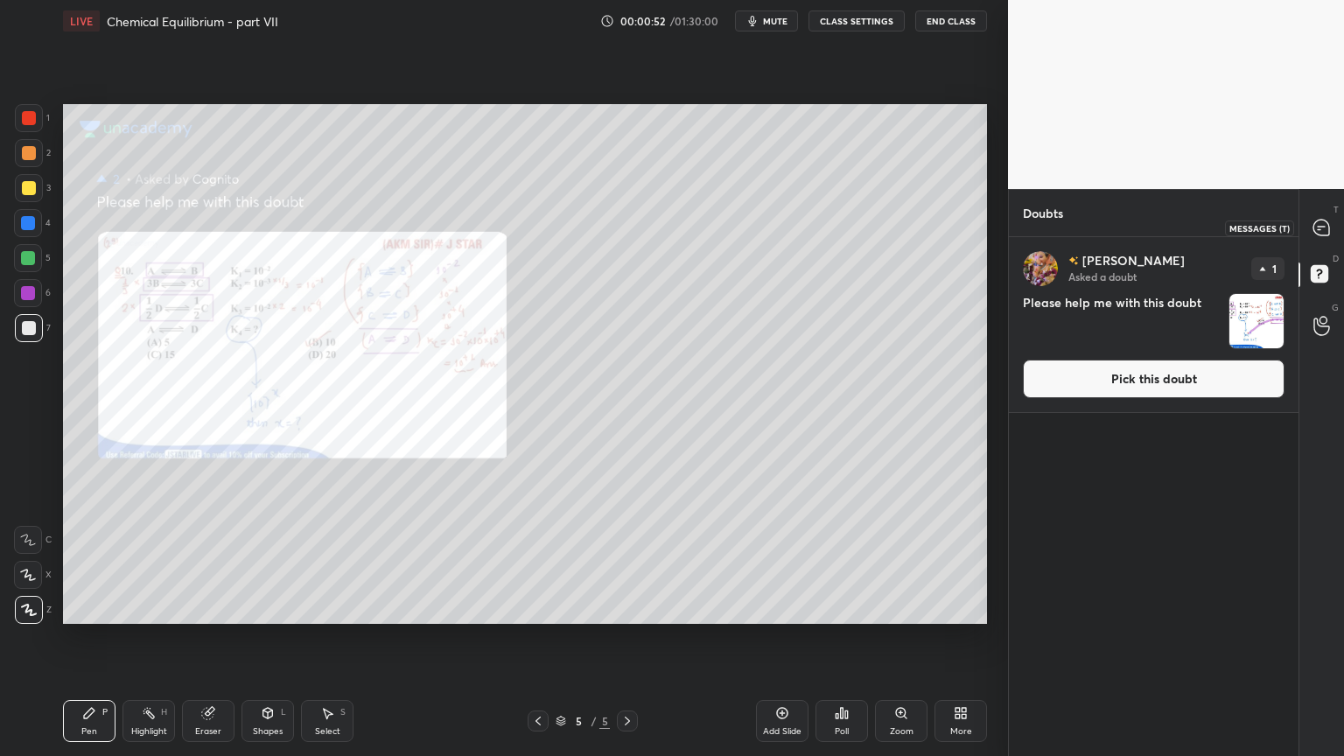
drag, startPoint x: 1322, startPoint y: 224, endPoint x: 1305, endPoint y: 246, distance: 28.0
click at [1323, 225] on icon at bounding box center [1321, 228] width 16 height 16
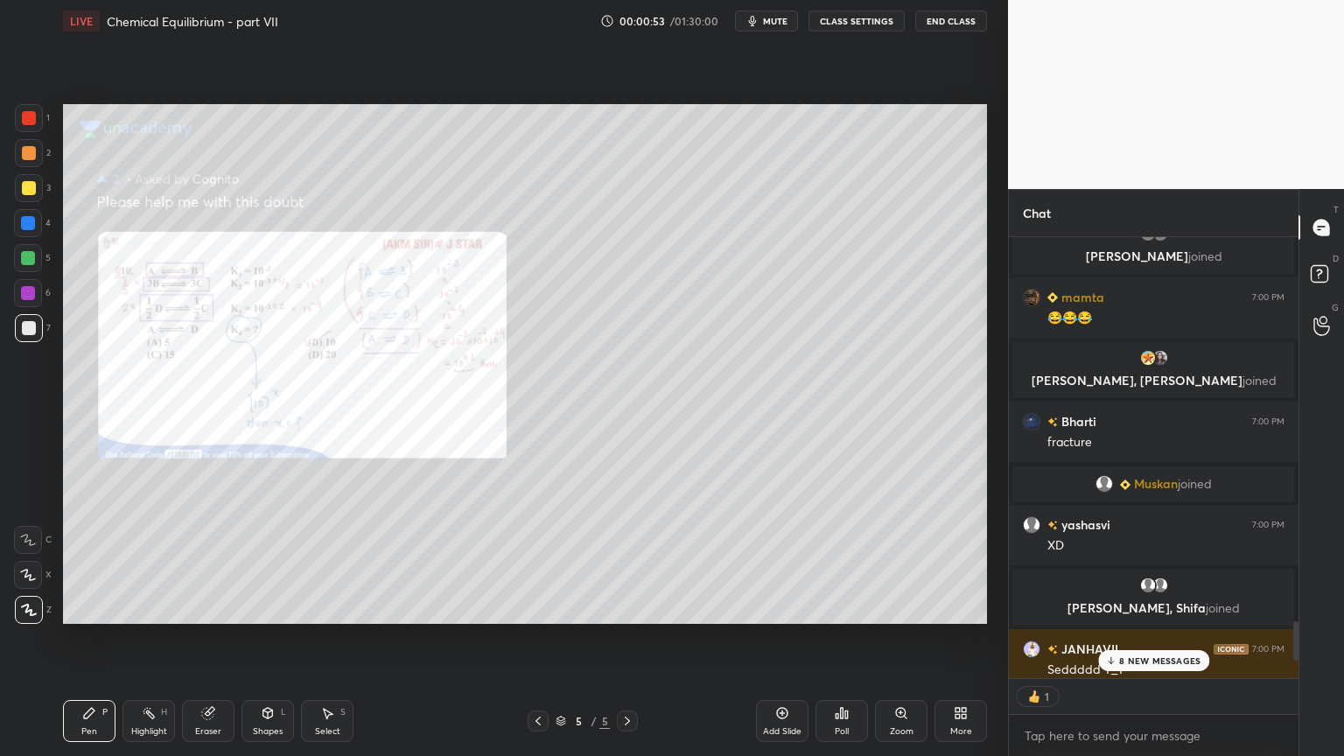
drag, startPoint x: 1173, startPoint y: 658, endPoint x: 1115, endPoint y: 651, distance: 59.0
click at [1167, 638] on p "8 NEW MESSAGES" at bounding box center [1159, 660] width 81 height 11
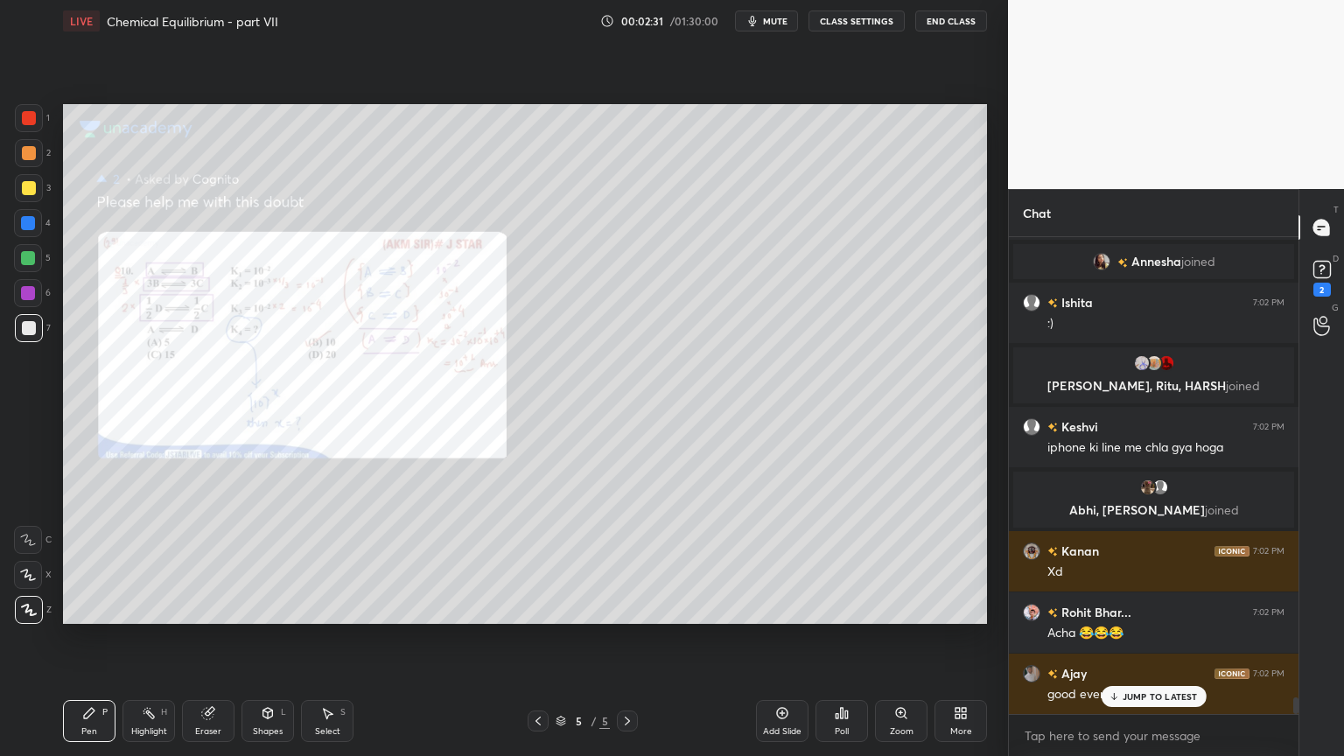
click at [540, 638] on icon at bounding box center [538, 721] width 14 height 14
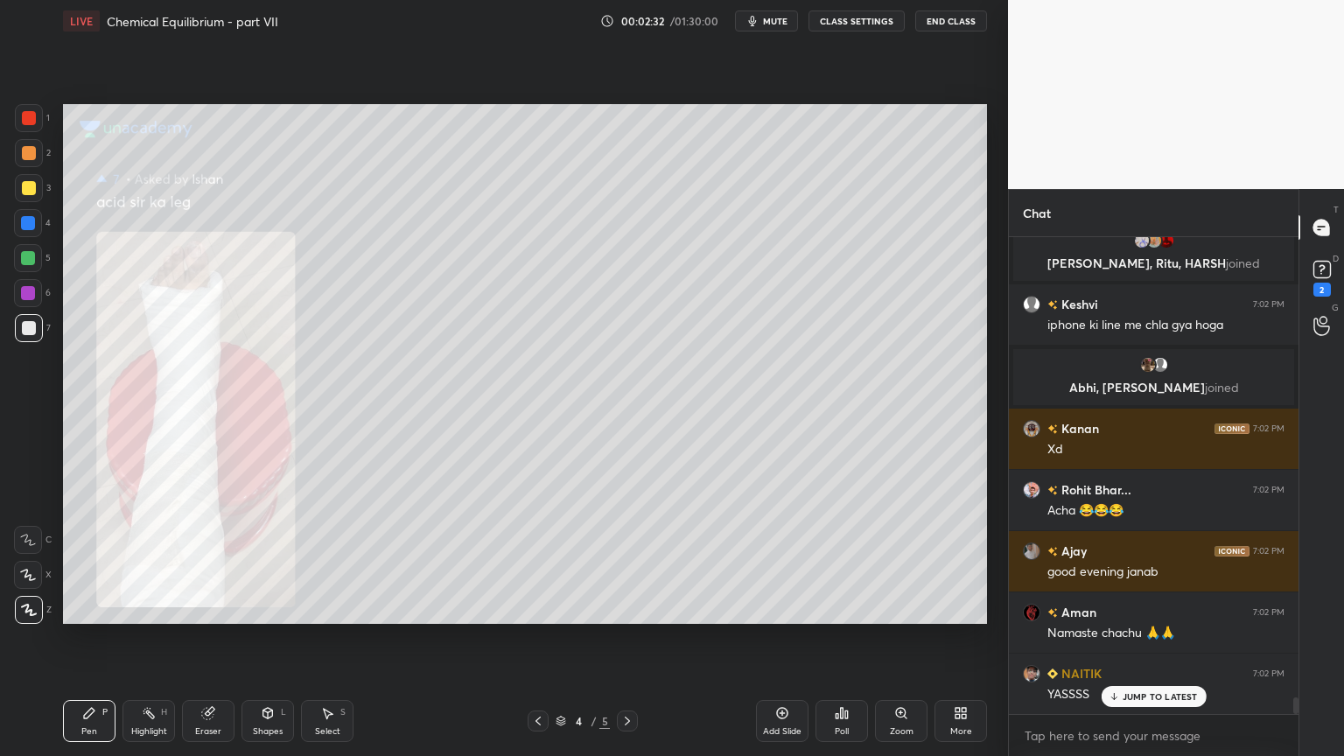
click at [532, 638] on icon at bounding box center [538, 721] width 14 height 14
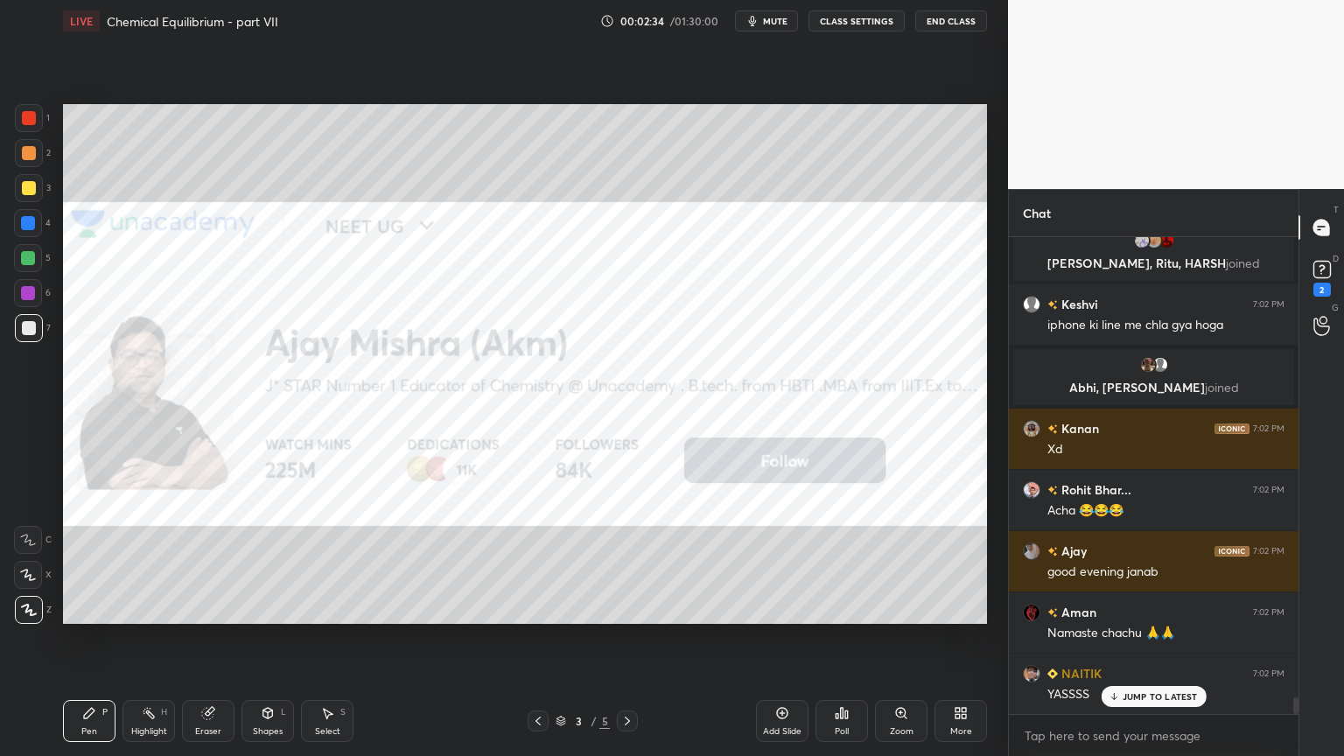
drag, startPoint x: 210, startPoint y: 731, endPoint x: 212, endPoint y: 721, distance: 9.8
click at [210, 638] on div "Eraser" at bounding box center [208, 731] width 26 height 9
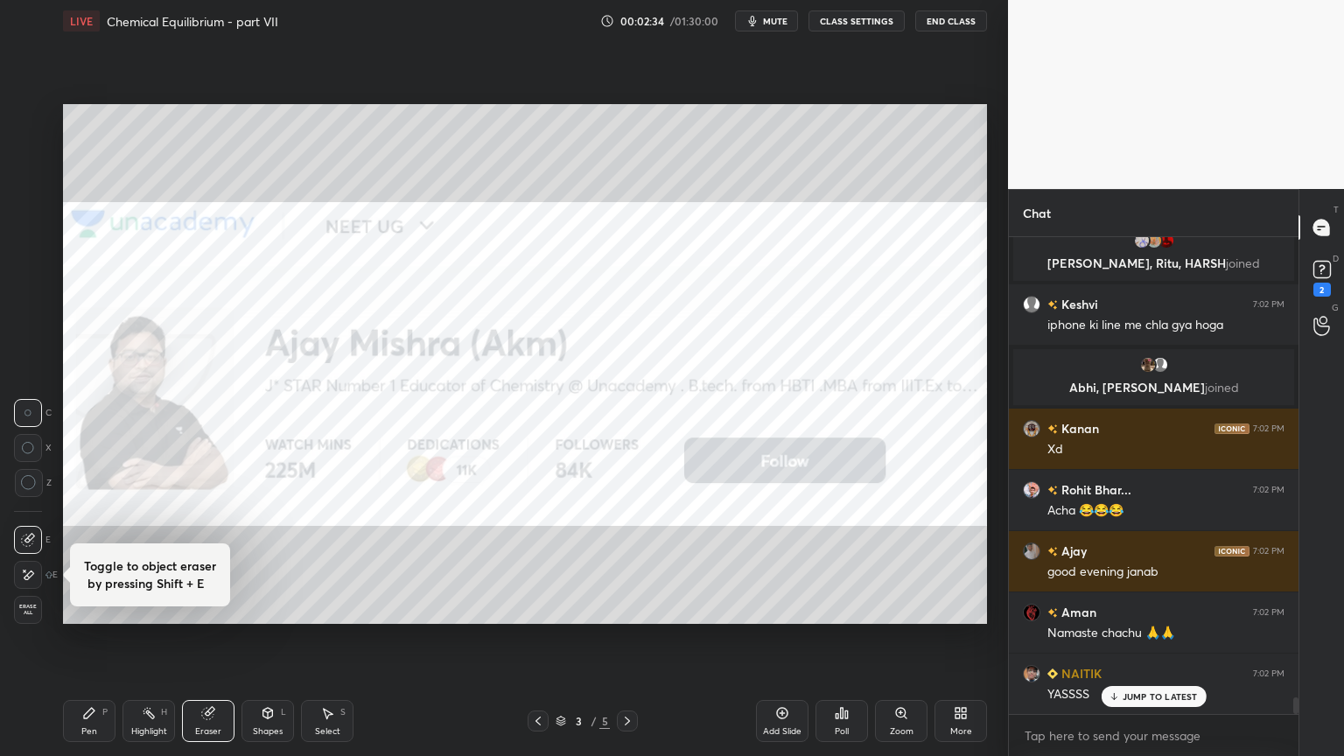
drag, startPoint x: 202, startPoint y: 572, endPoint x: 228, endPoint y: 565, distance: 26.3
click at [228, 565] on div "Toggle to object eraser by pressing Shift + E" at bounding box center [150, 574] width 160 height 63
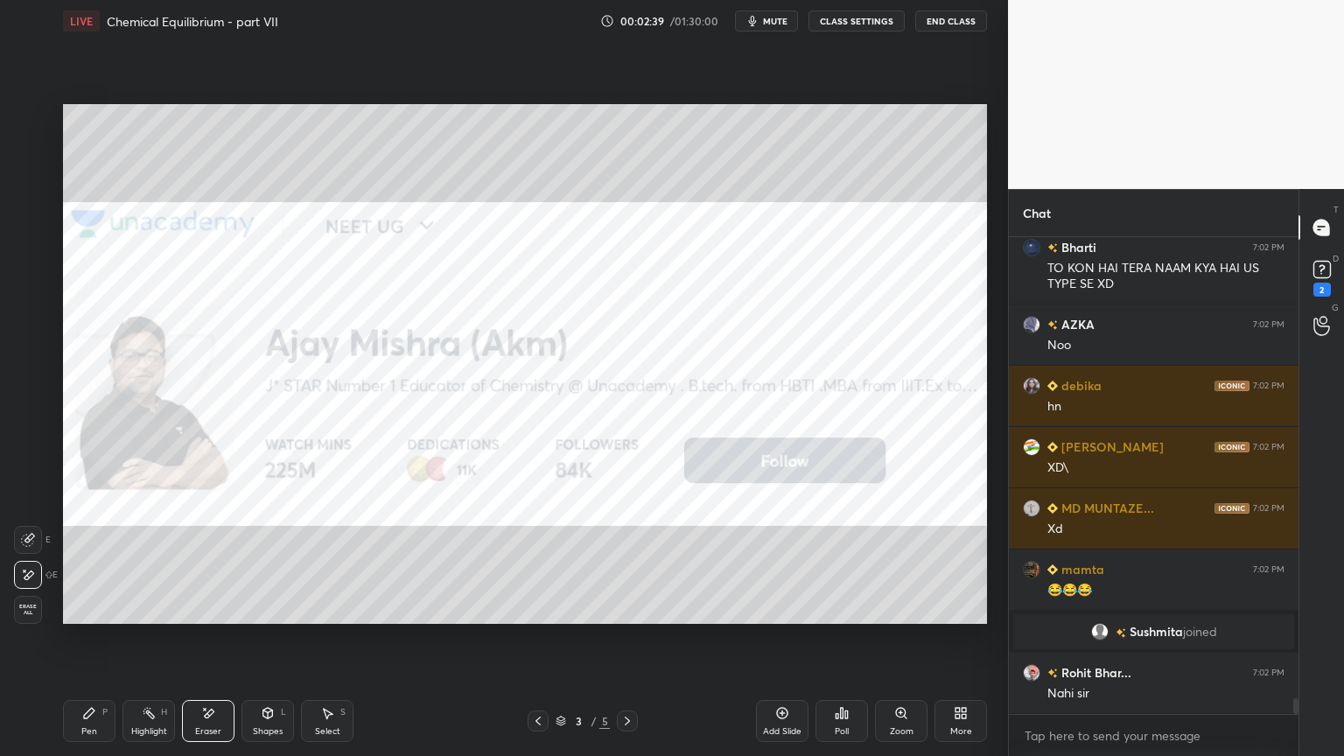
click at [92, 638] on div "Pen" at bounding box center [89, 731] width 16 height 9
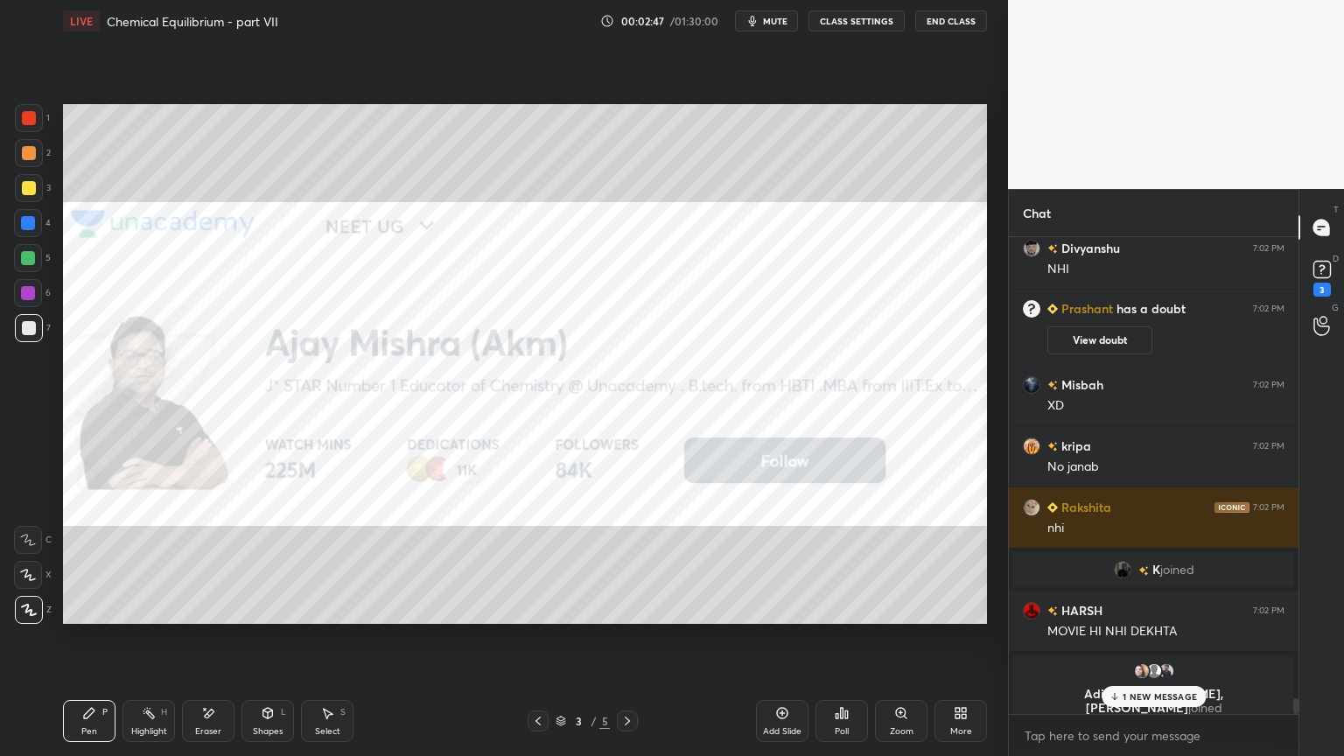
click at [1162, 638] on p "1 NEW MESSAGE" at bounding box center [1160, 696] width 74 height 11
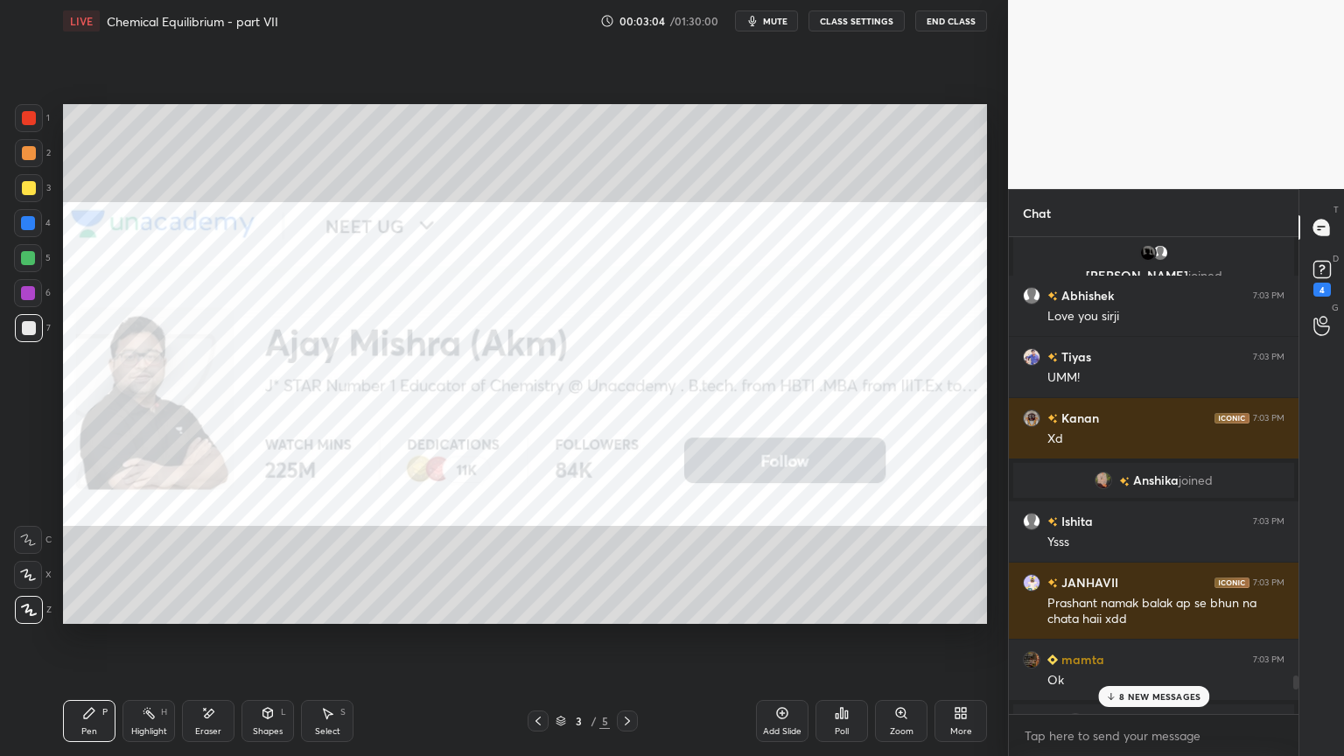
drag, startPoint x: 1295, startPoint y: 704, endPoint x: 1173, endPoint y: 704, distance: 121.6
click at [1295, 638] on div at bounding box center [1295, 683] width 5 height 14
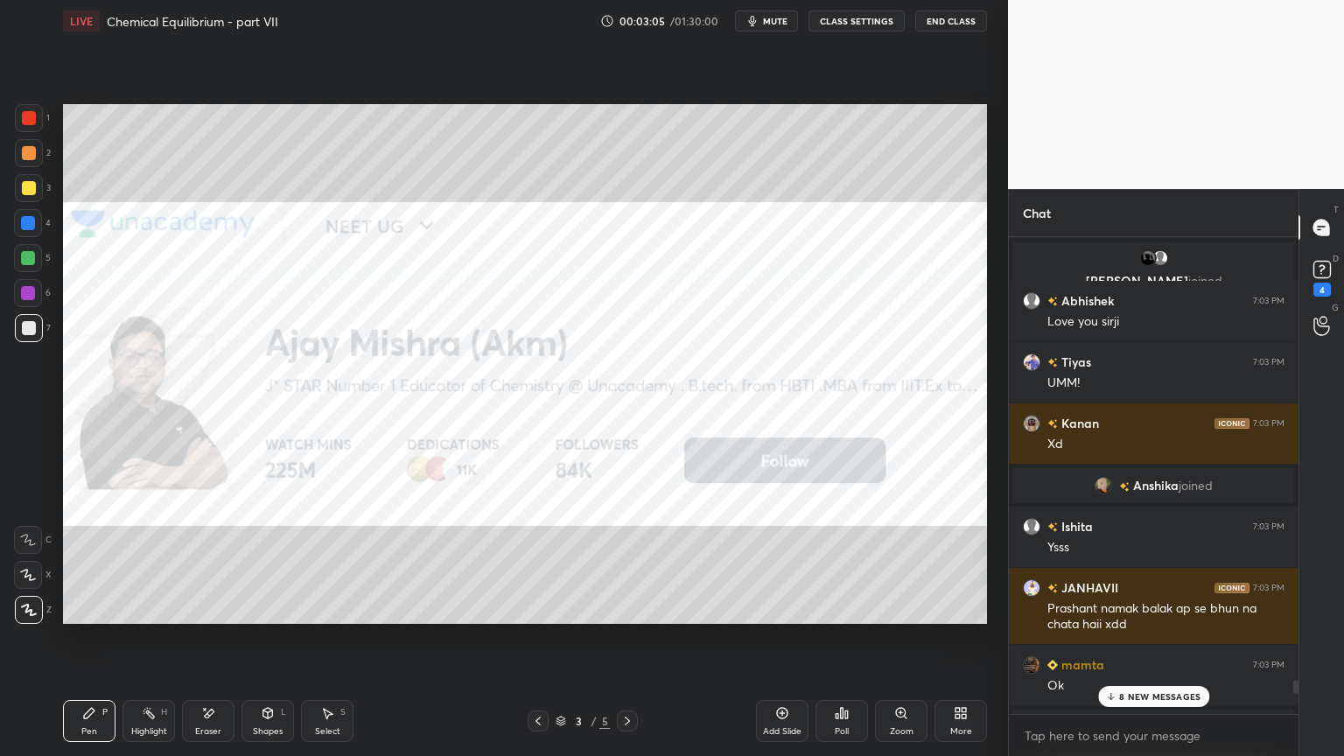
drag, startPoint x: 1156, startPoint y: 697, endPoint x: 1094, endPoint y: 706, distance: 62.9
click at [1152, 638] on p "8 NEW MESSAGES" at bounding box center [1159, 696] width 81 height 11
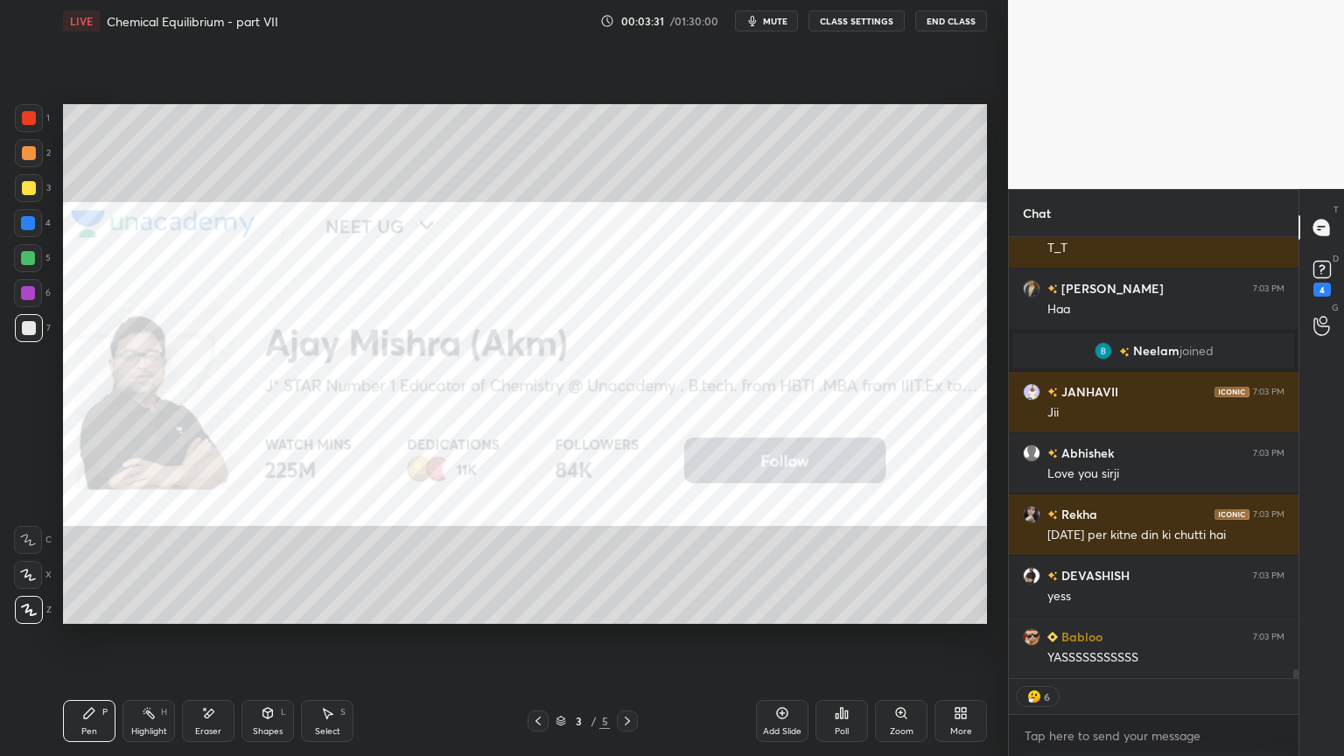
click at [960, 638] on icon at bounding box center [961, 713] width 14 height 14
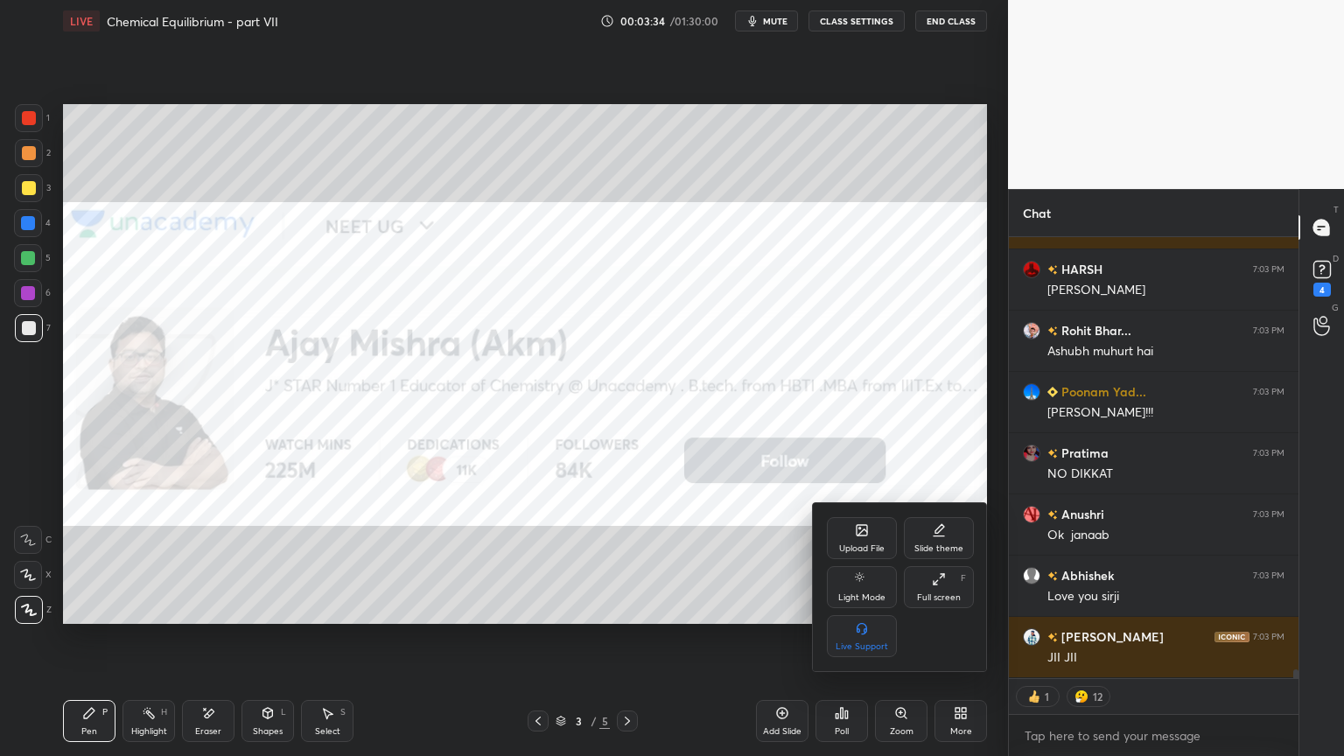
click at [857, 544] on div "Upload File" at bounding box center [862, 548] width 46 height 9
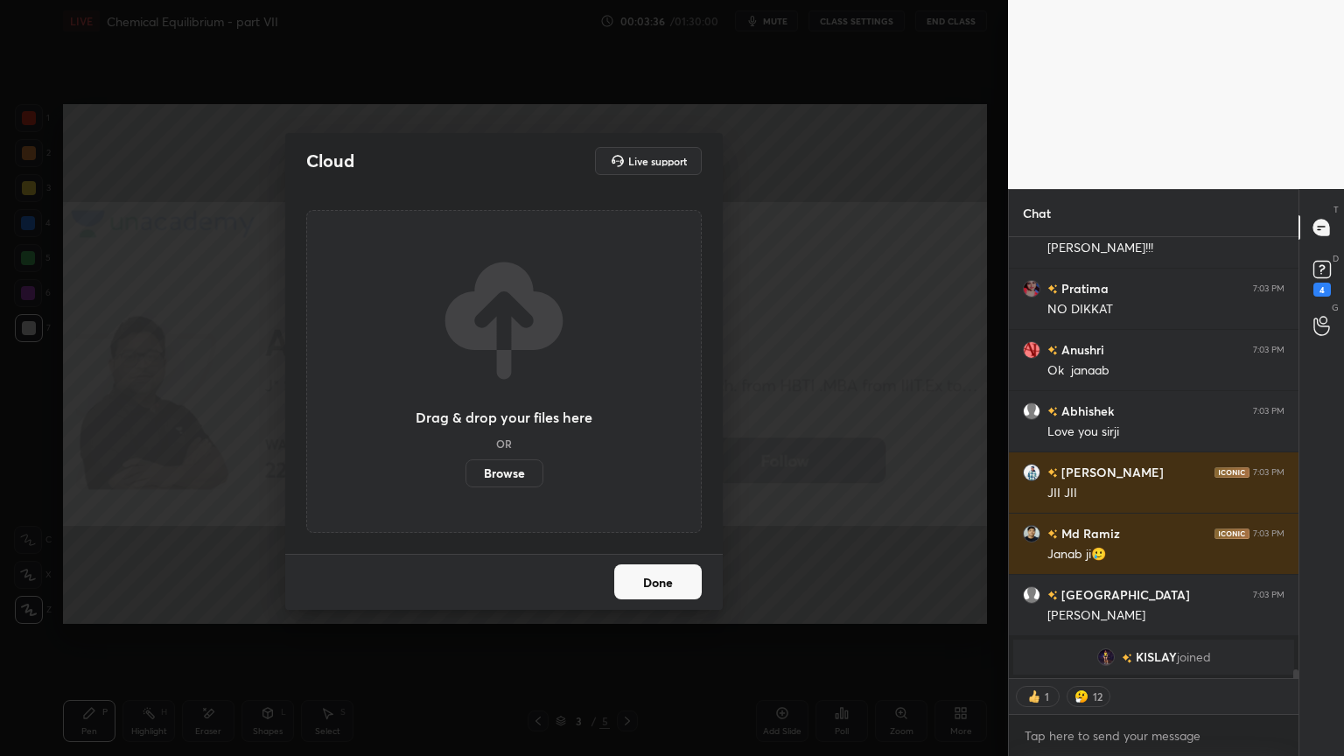
drag, startPoint x: 509, startPoint y: 477, endPoint x: 511, endPoint y: 401, distance: 76.1
click at [511, 479] on label "Browse" at bounding box center [505, 473] width 78 height 28
click at [466, 479] on input "Browse" at bounding box center [466, 473] width 0 height 28
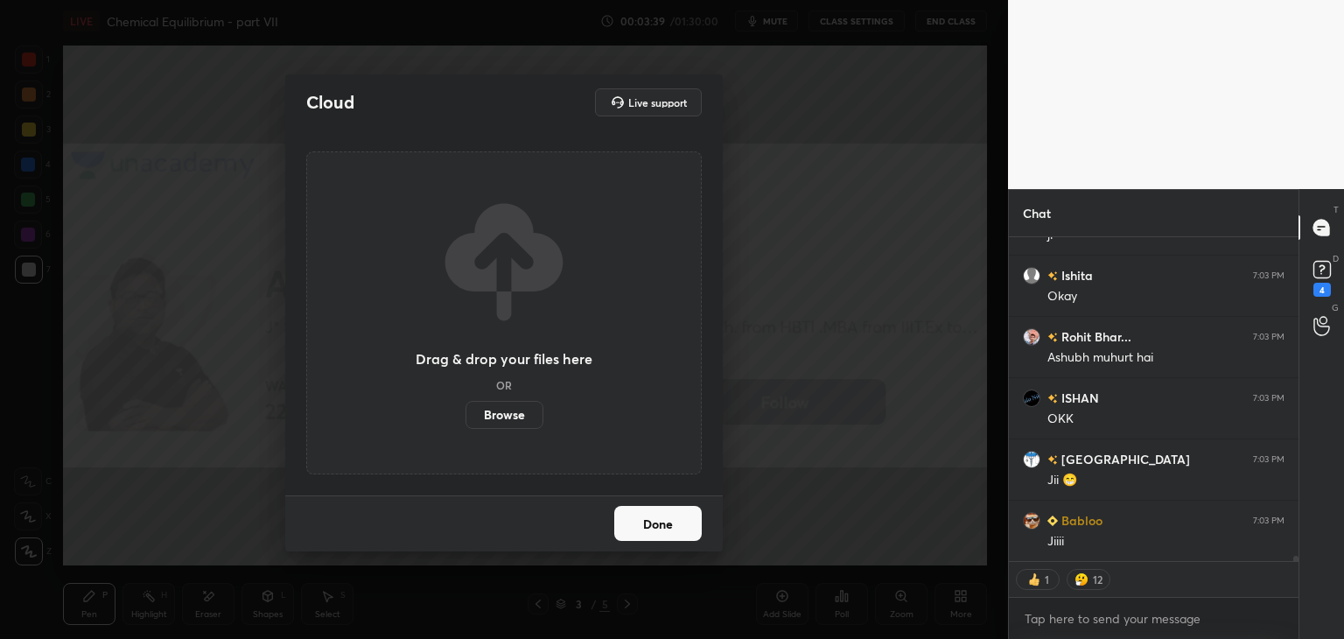
click at [662, 529] on button "Done" at bounding box center [658, 523] width 88 height 35
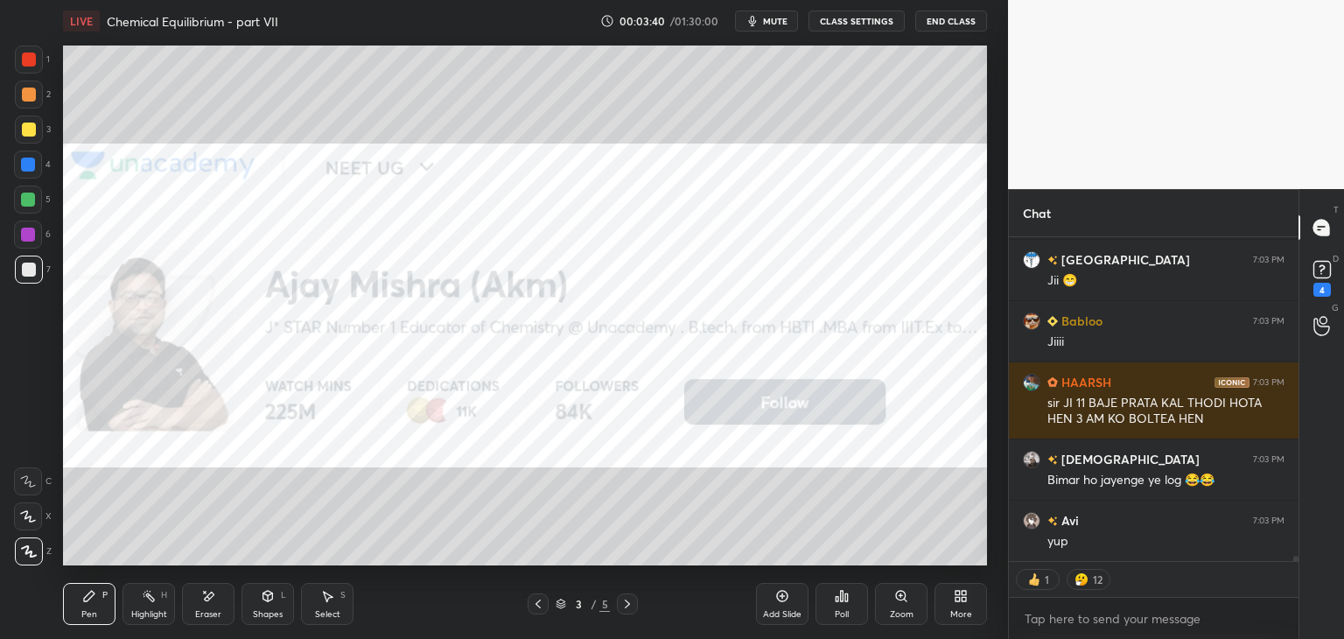
click at [626, 606] on icon at bounding box center [627, 604] width 14 height 14
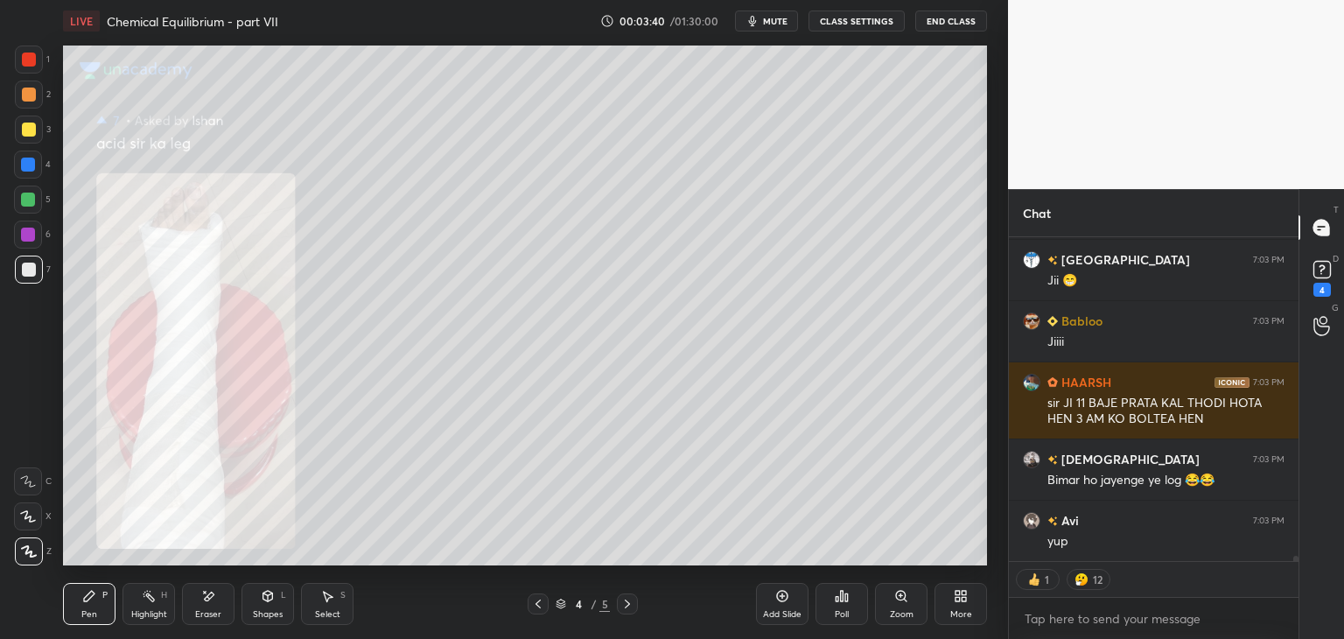
click at [627, 603] on icon at bounding box center [627, 604] width 14 height 14
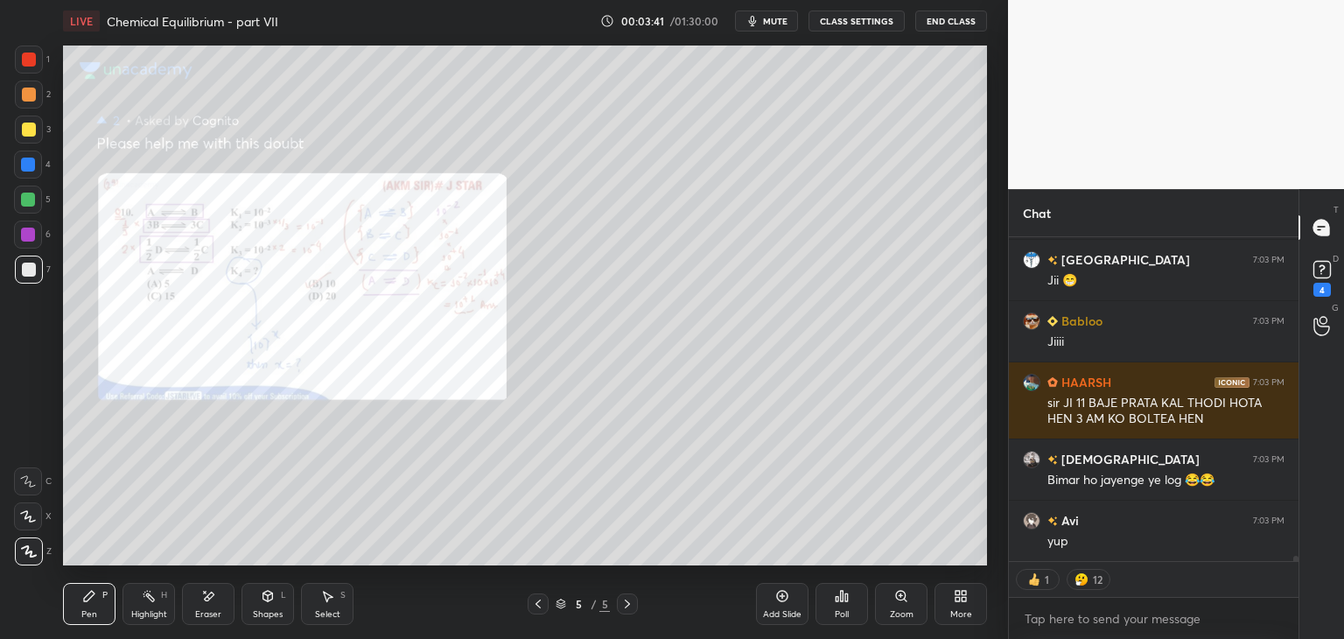
click at [155, 591] on div "Highlight H" at bounding box center [149, 604] width 53 height 42
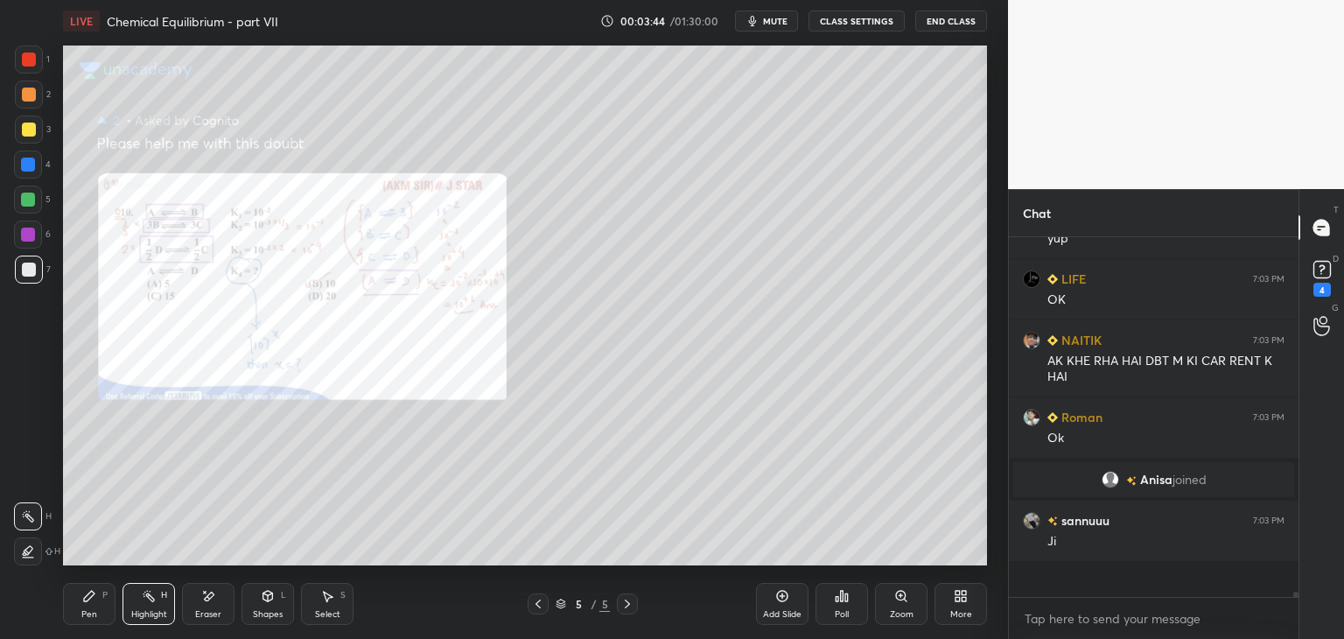
click at [29, 165] on div at bounding box center [28, 165] width 14 height 14
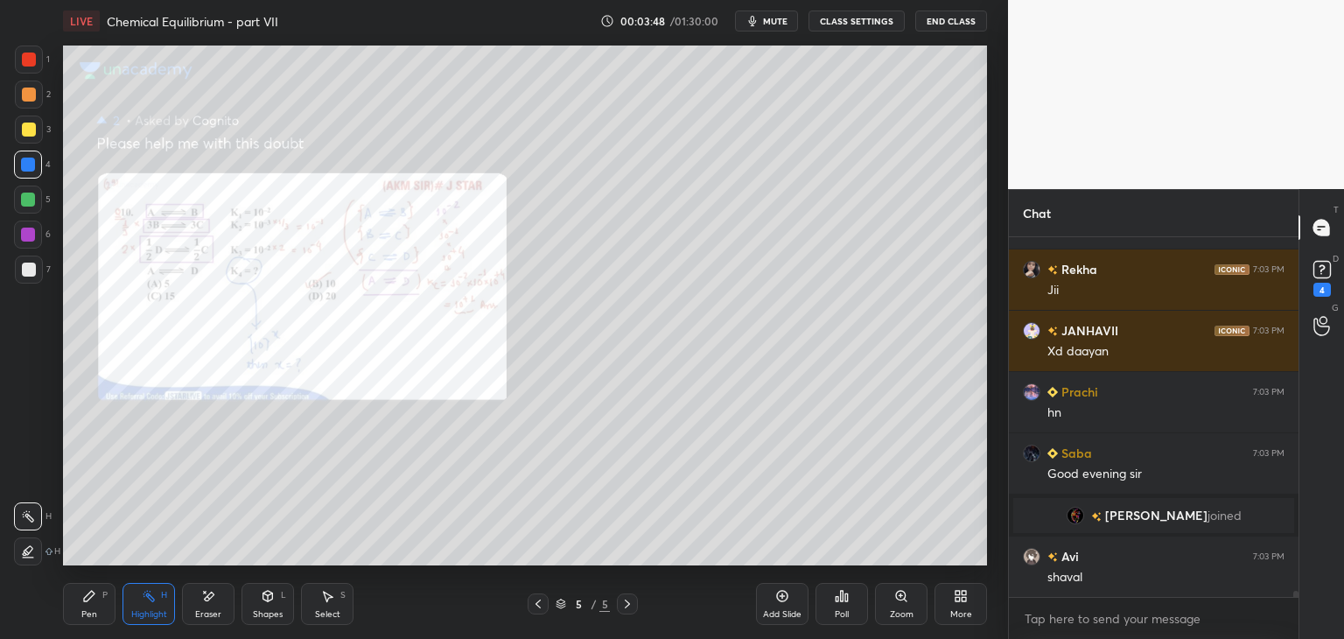
click at [966, 606] on div "More" at bounding box center [961, 604] width 53 height 42
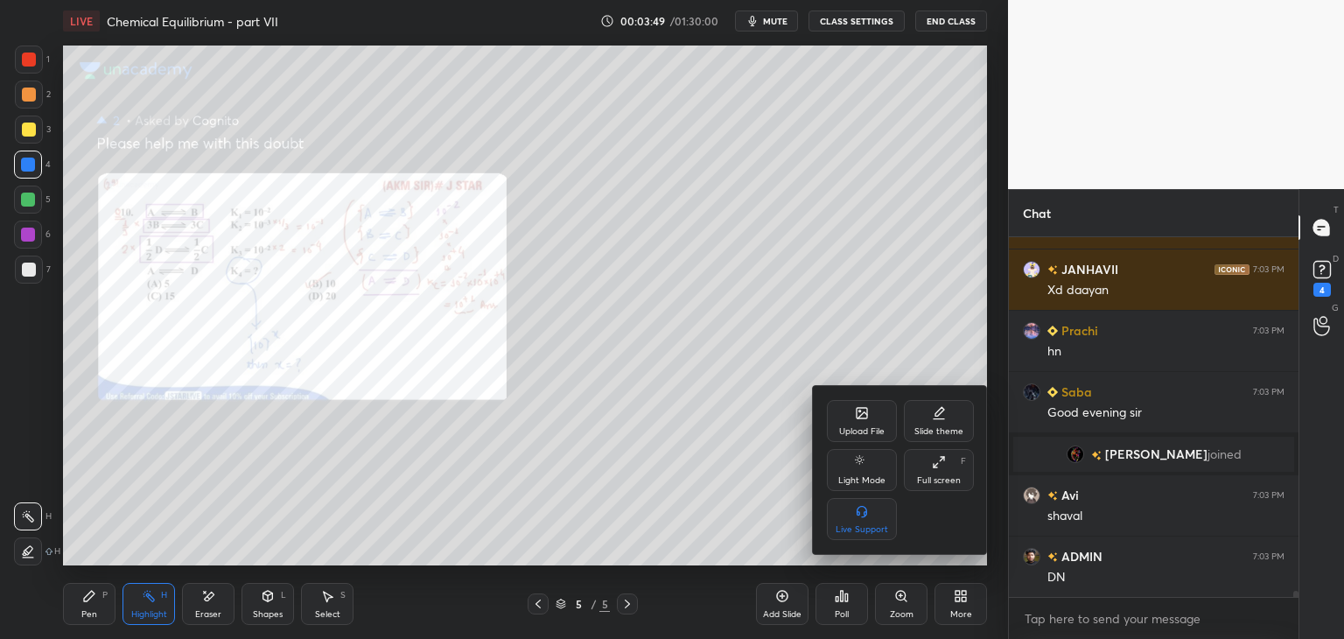
click at [944, 467] on icon at bounding box center [939, 462] width 14 height 14
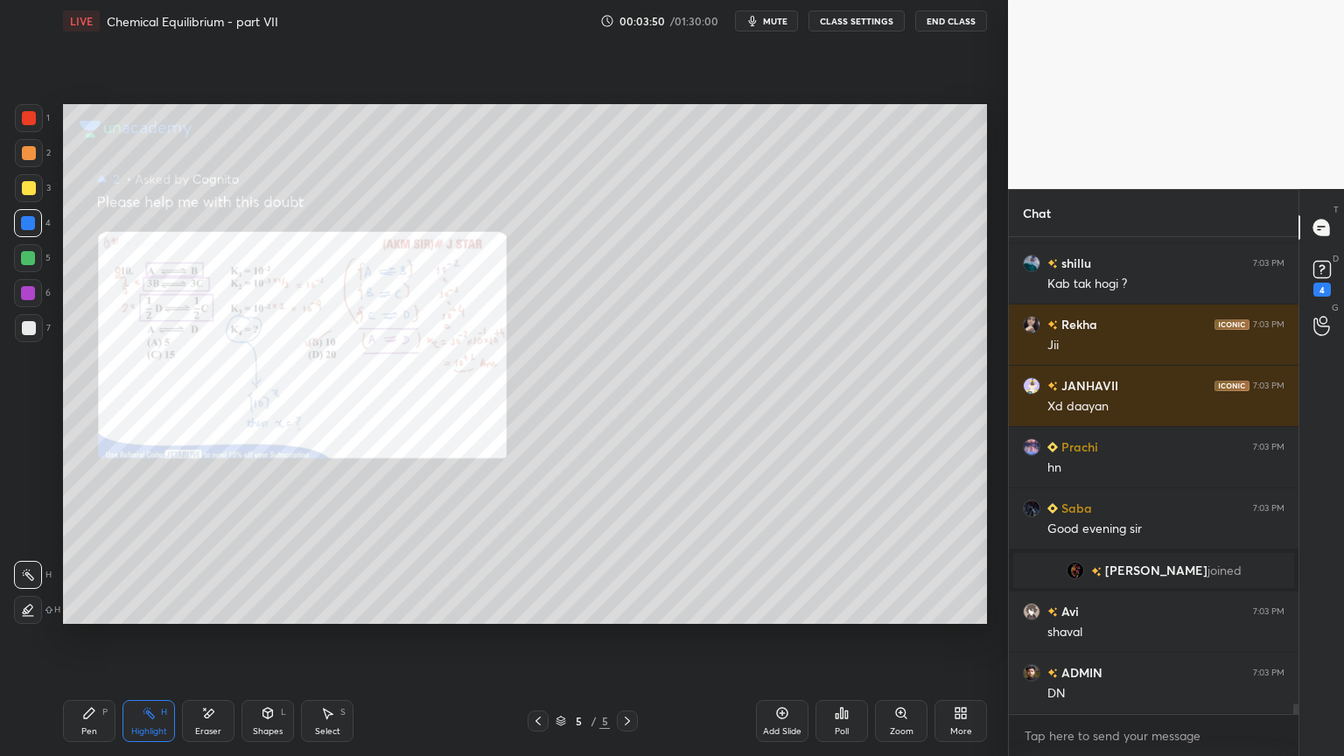
drag, startPoint x: 543, startPoint y: 720, endPoint x: 557, endPoint y: 725, distance: 15.8
click at [542, 638] on icon at bounding box center [538, 721] width 14 height 14
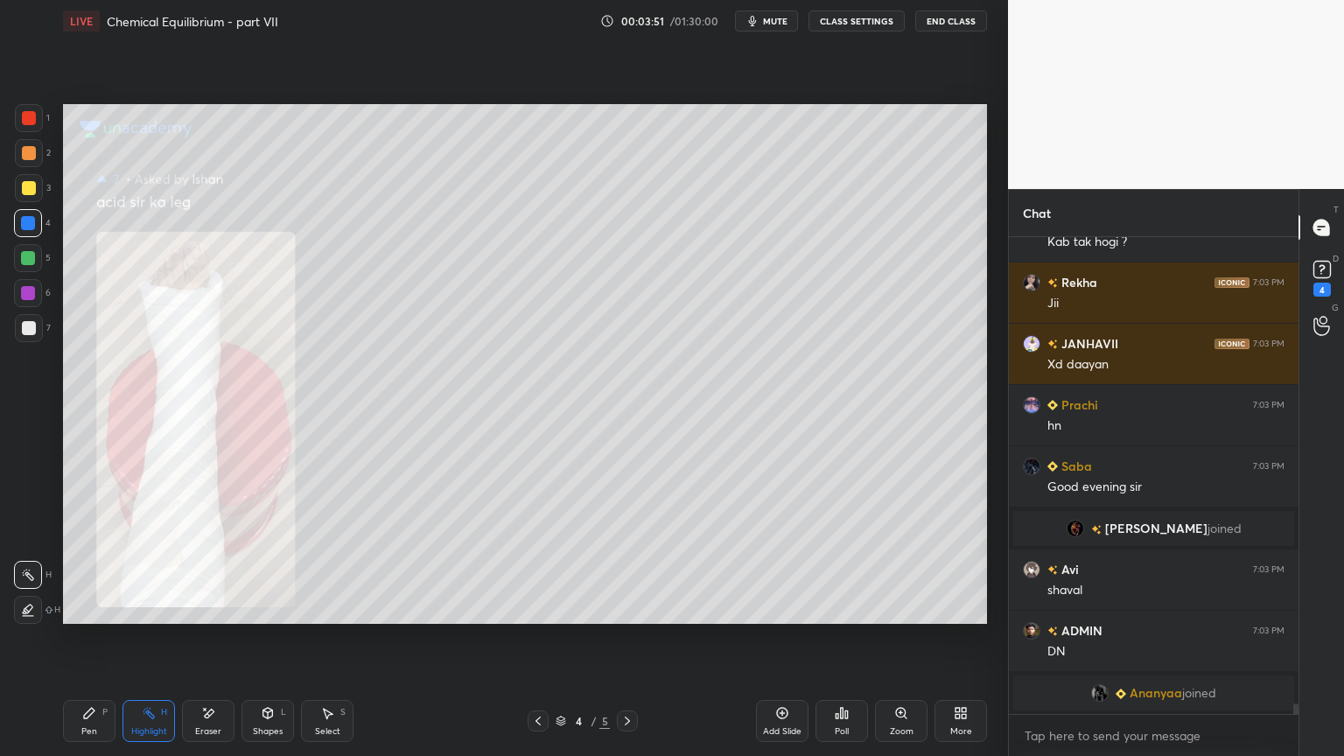
click at [535, 638] on icon at bounding box center [538, 721] width 14 height 14
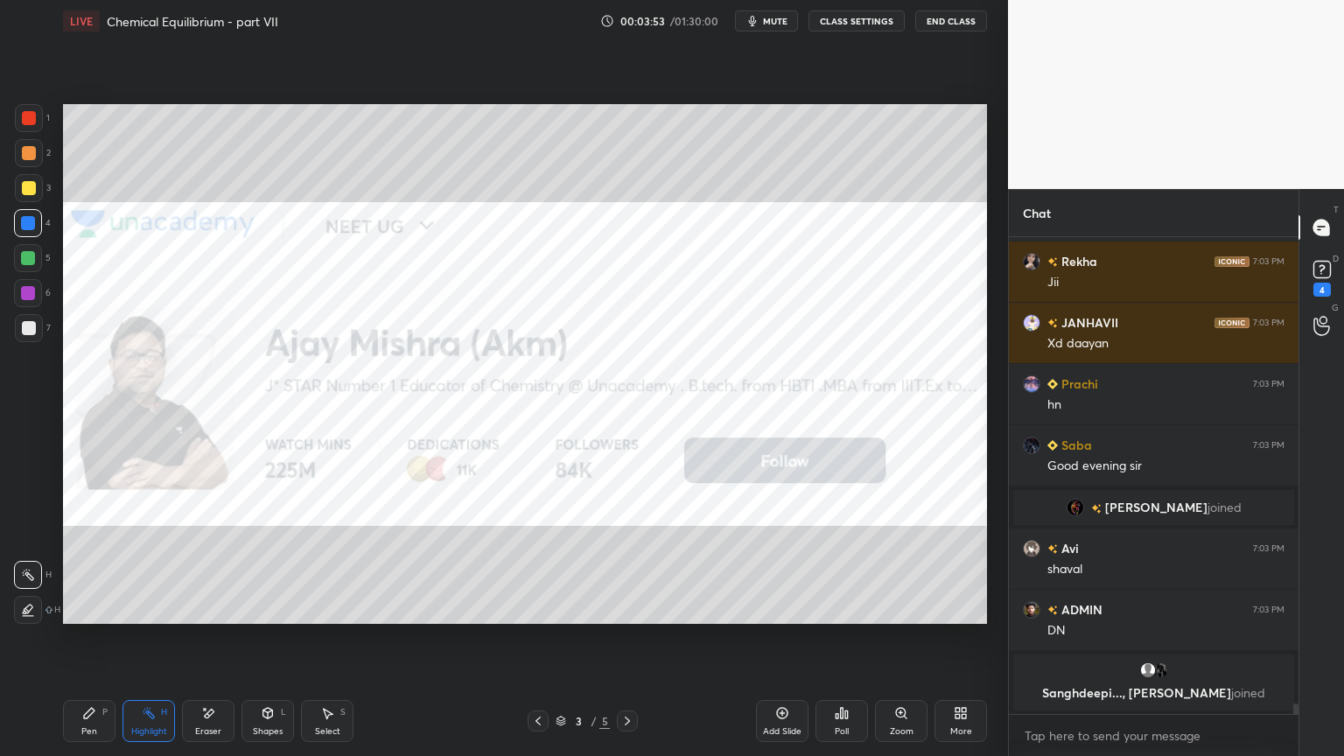
click at [868, 21] on button "CLASS SETTINGS" at bounding box center [857, 21] width 96 height 21
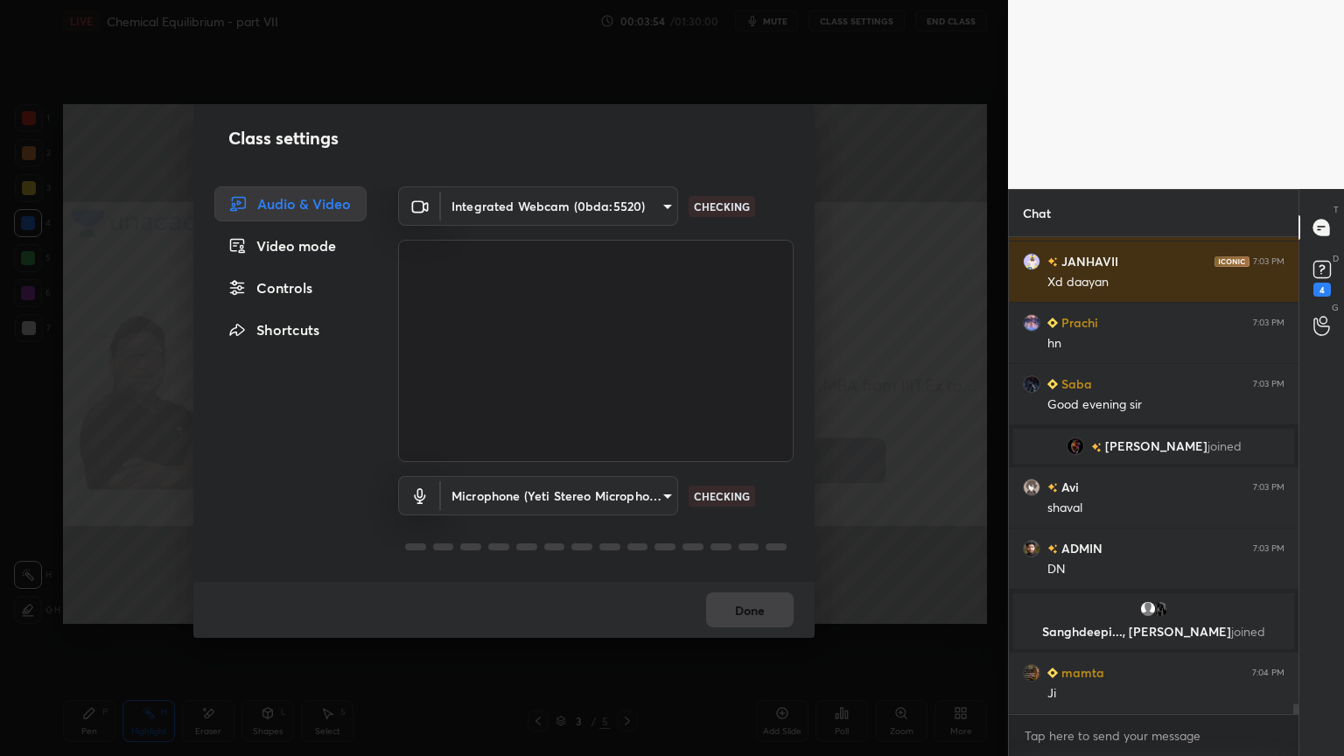
click at [298, 291] on div "Controls" at bounding box center [290, 287] width 152 height 35
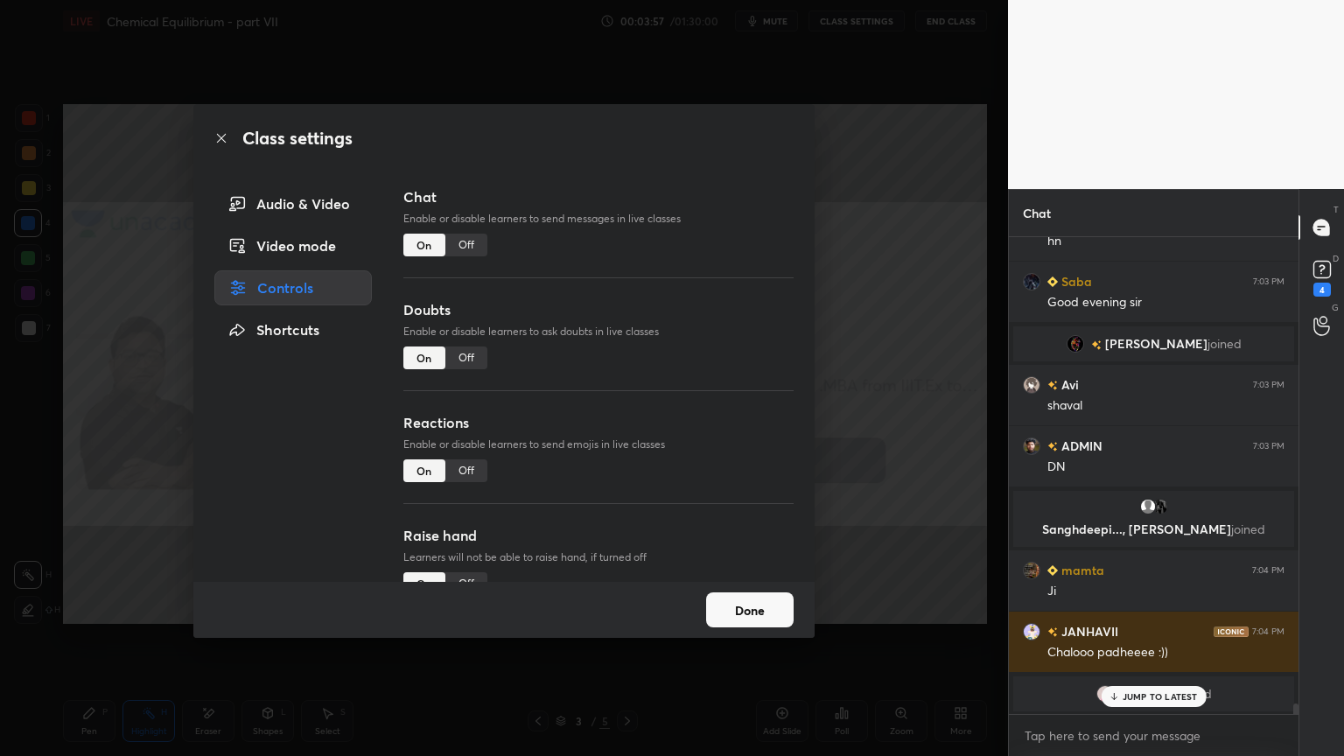
click at [466, 354] on div "Off" at bounding box center [466, 358] width 42 height 23
type textarea "x"
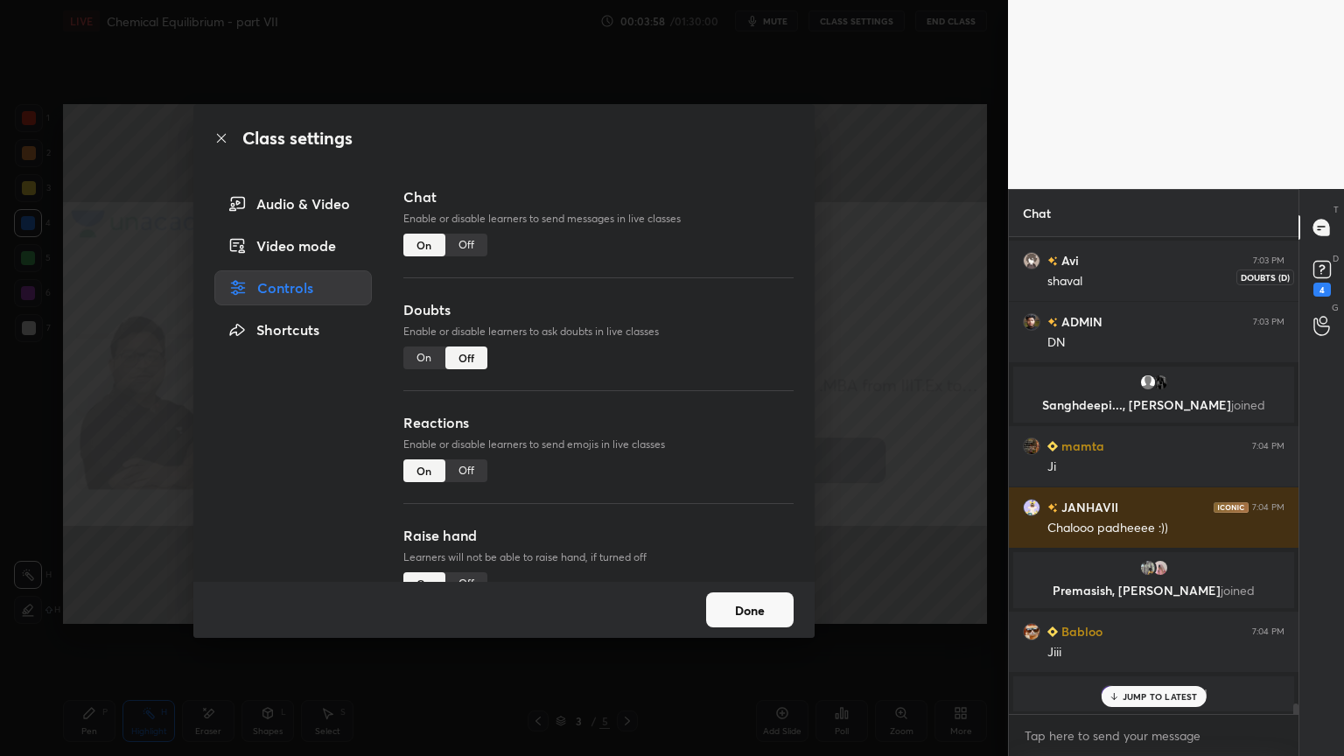
drag, startPoint x: 1328, startPoint y: 280, endPoint x: 1225, endPoint y: 305, distance: 106.1
click at [1330, 283] on div "4" at bounding box center [1322, 276] width 26 height 40
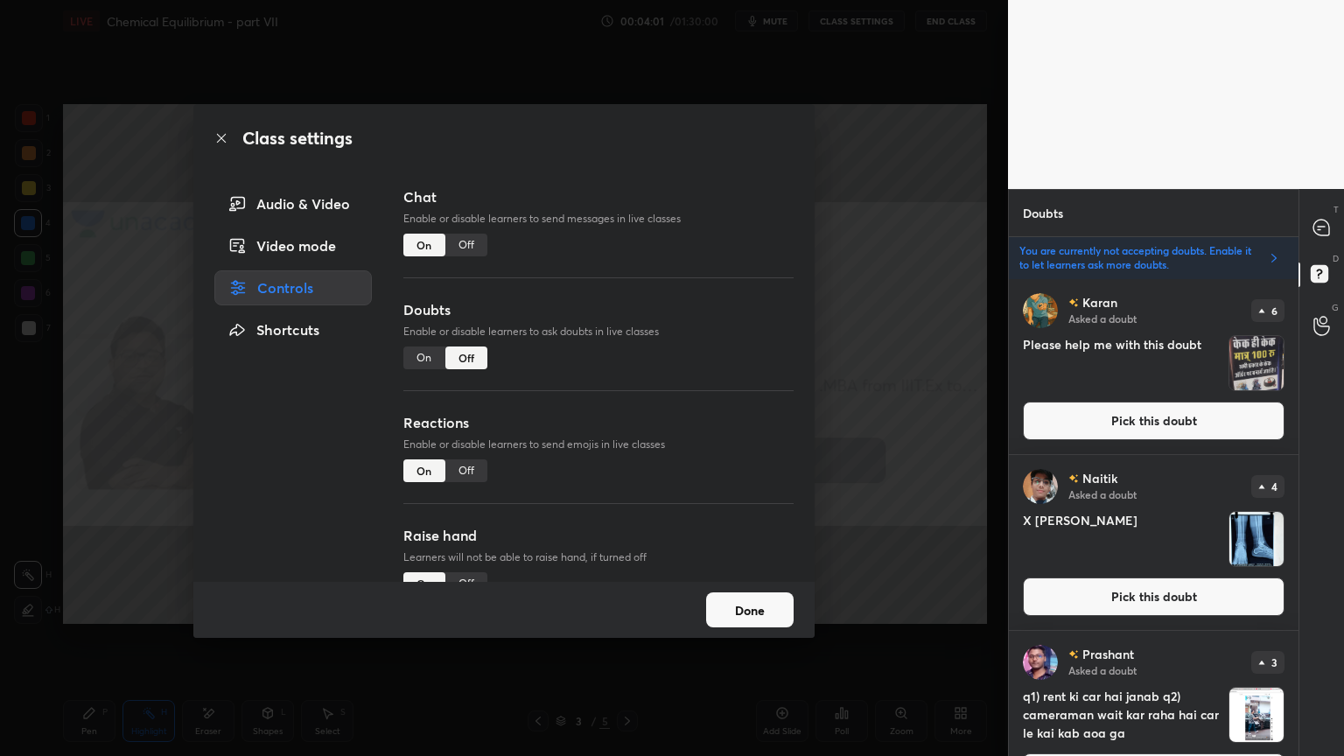
click at [465, 247] on div "Off" at bounding box center [466, 245] width 42 height 23
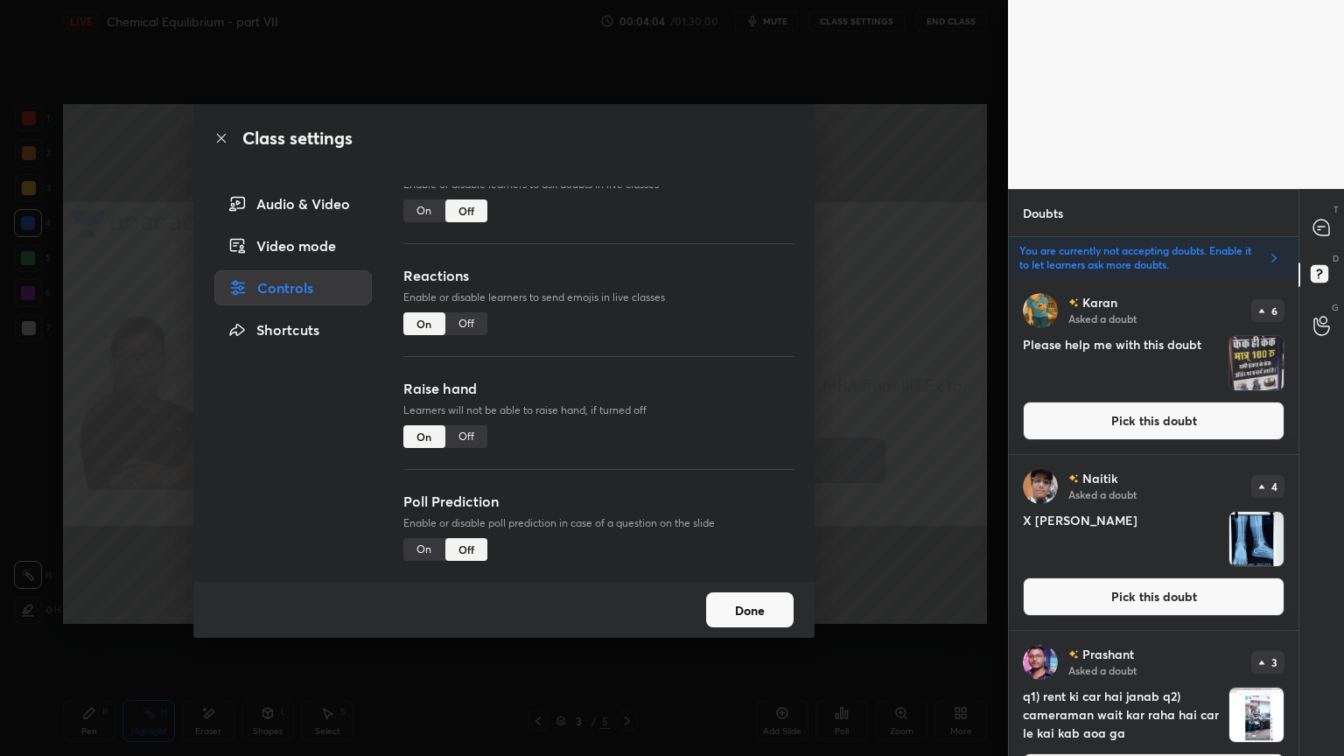
drag, startPoint x: 466, startPoint y: 431, endPoint x: 499, endPoint y: 427, distance: 33.4
click at [466, 431] on div "Off" at bounding box center [466, 436] width 42 height 23
click at [865, 398] on div "Class settings Audio & Video Video mode Controls Shortcuts Chat Enable or disab…" at bounding box center [504, 378] width 1008 height 756
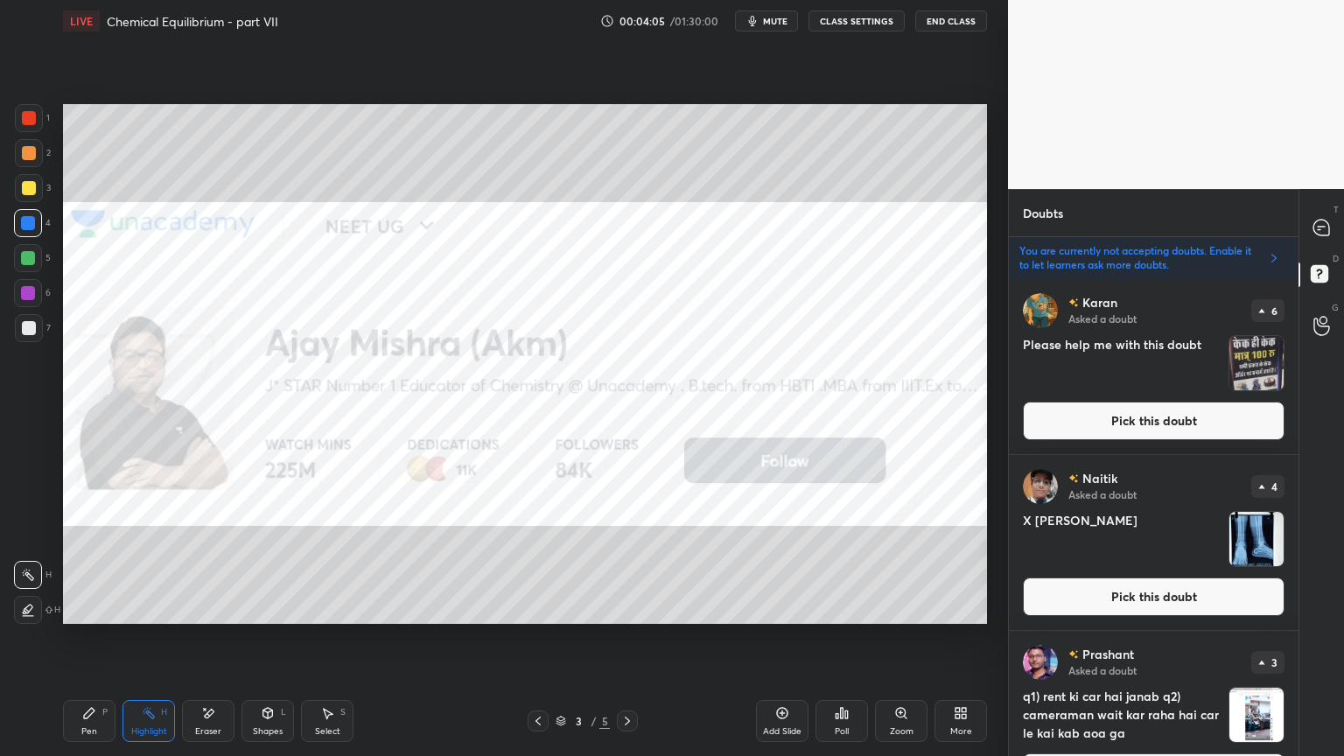
click at [1222, 601] on button "Pick this doubt" at bounding box center [1154, 597] width 262 height 39
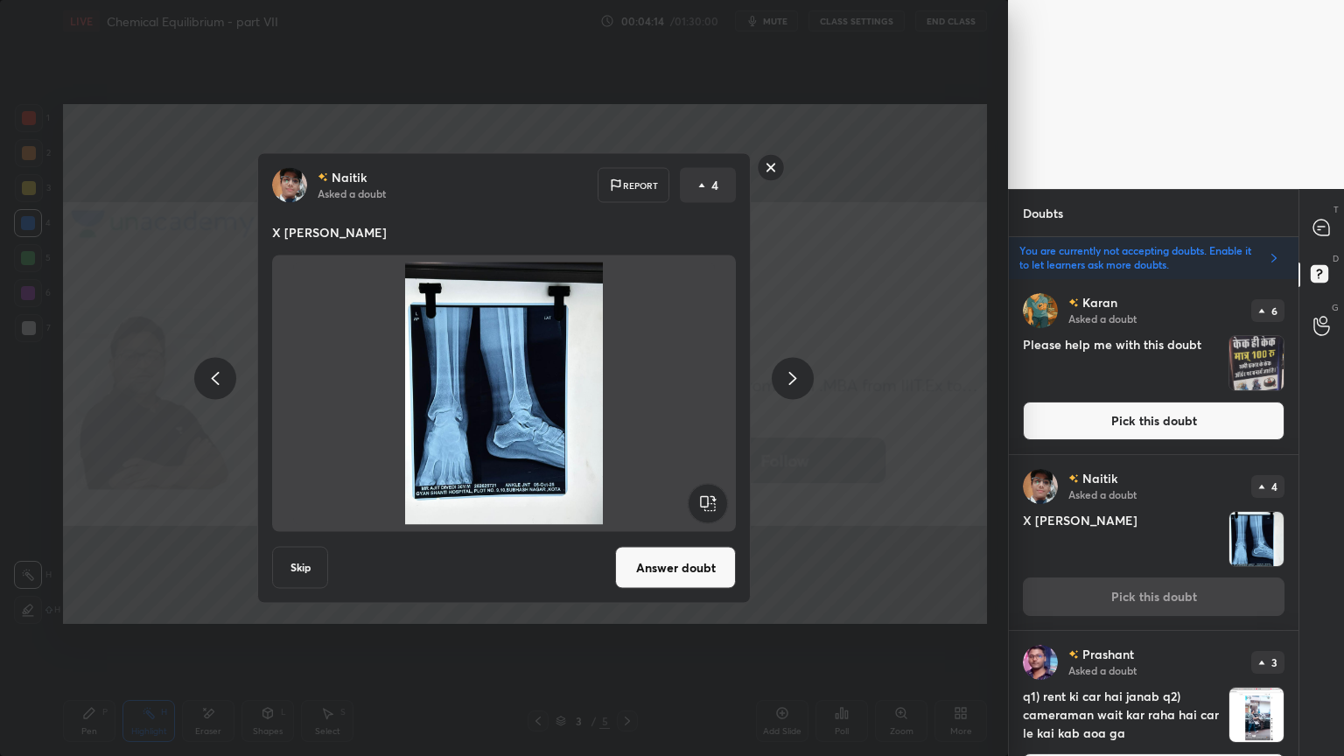
click at [797, 375] on icon at bounding box center [792, 378] width 21 height 21
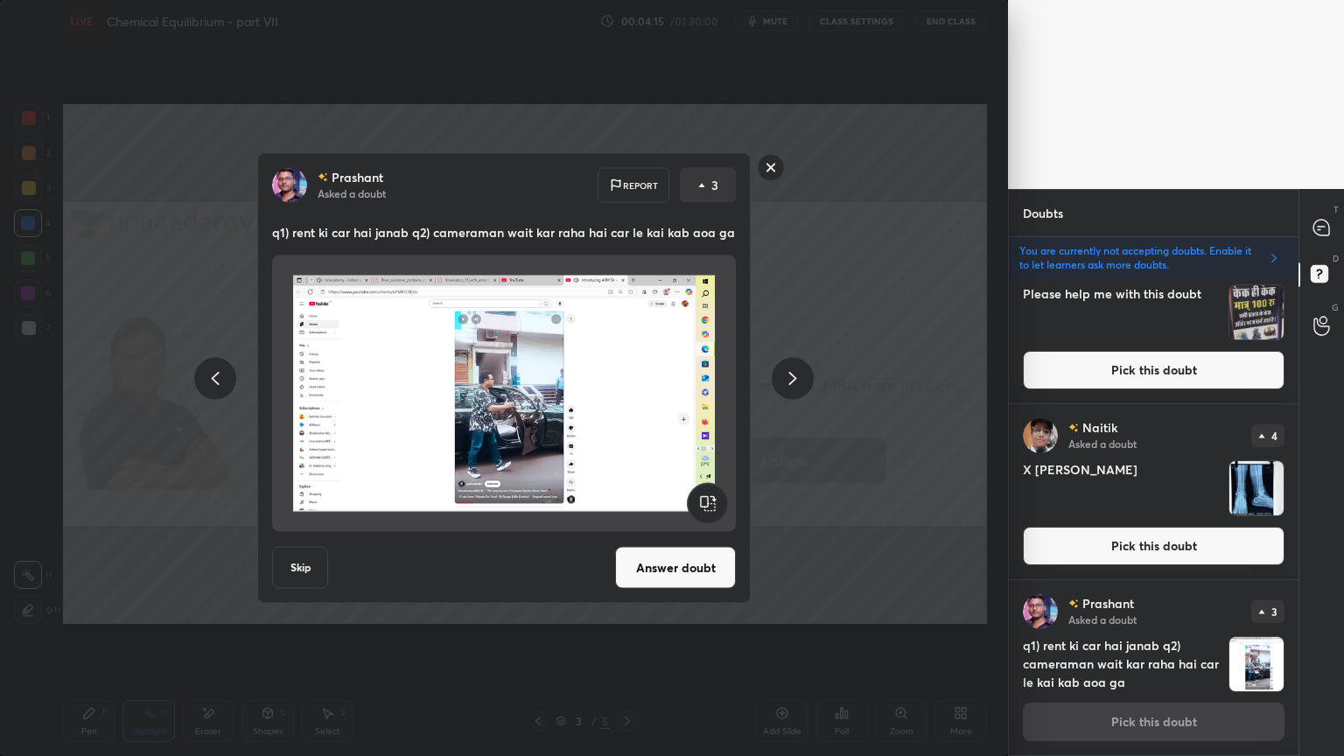
click at [796, 376] on icon at bounding box center [792, 378] width 21 height 21
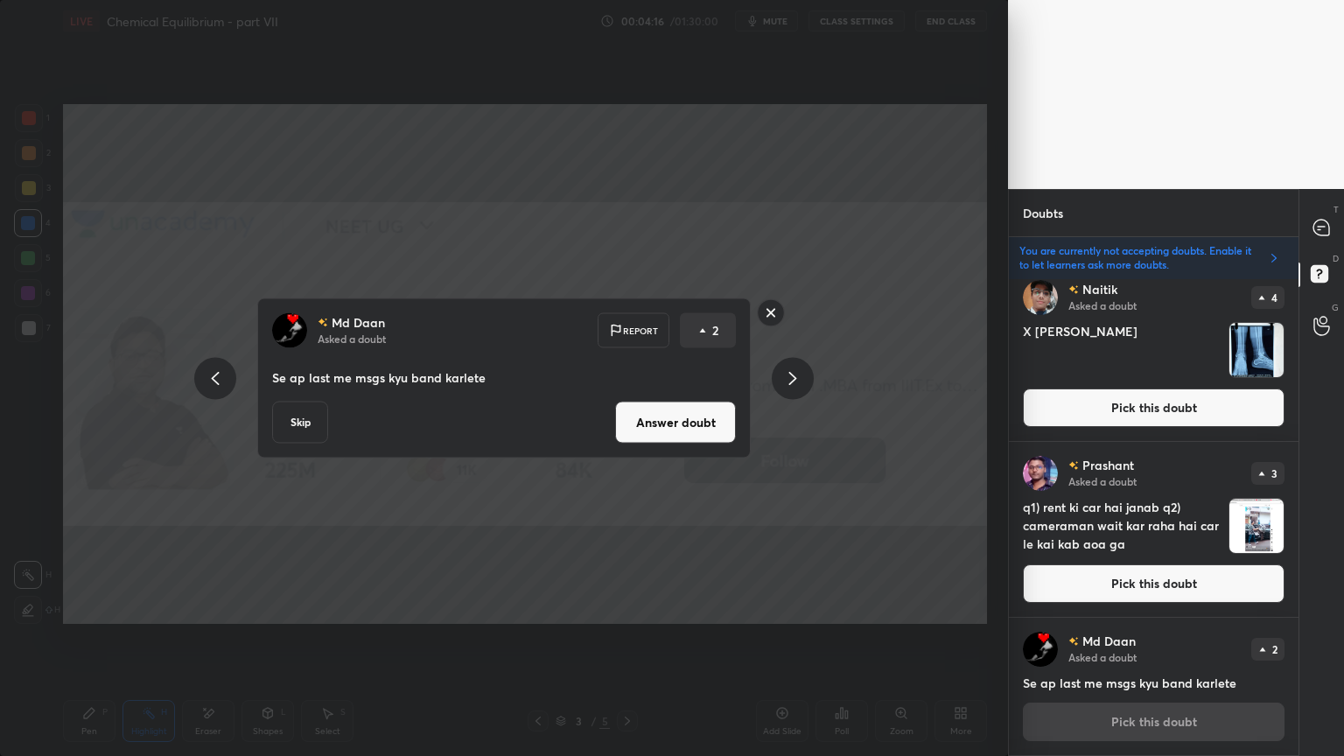
click at [210, 380] on icon at bounding box center [215, 378] width 21 height 21
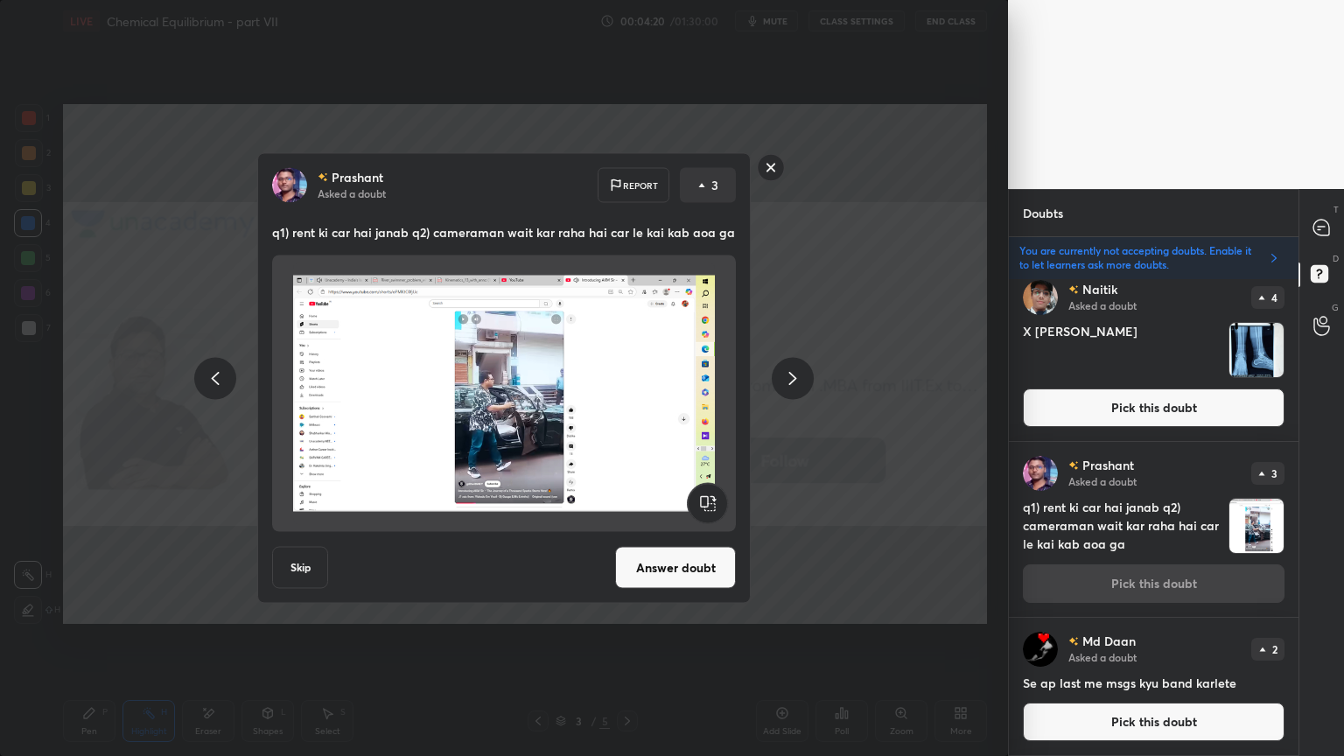
click at [672, 566] on button "Answer doubt" at bounding box center [675, 568] width 121 height 42
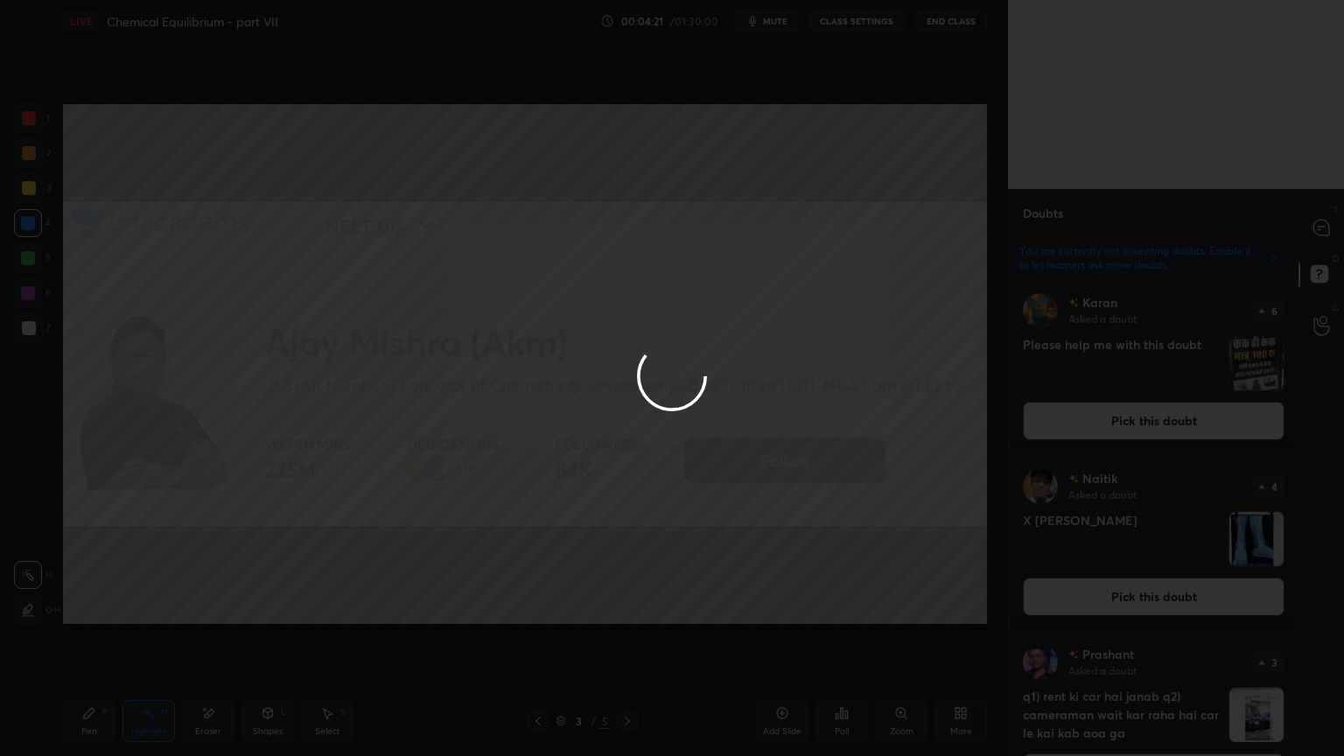
click at [1316, 232] on div at bounding box center [672, 378] width 1344 height 756
click at [1318, 226] on div at bounding box center [672, 378] width 1344 height 756
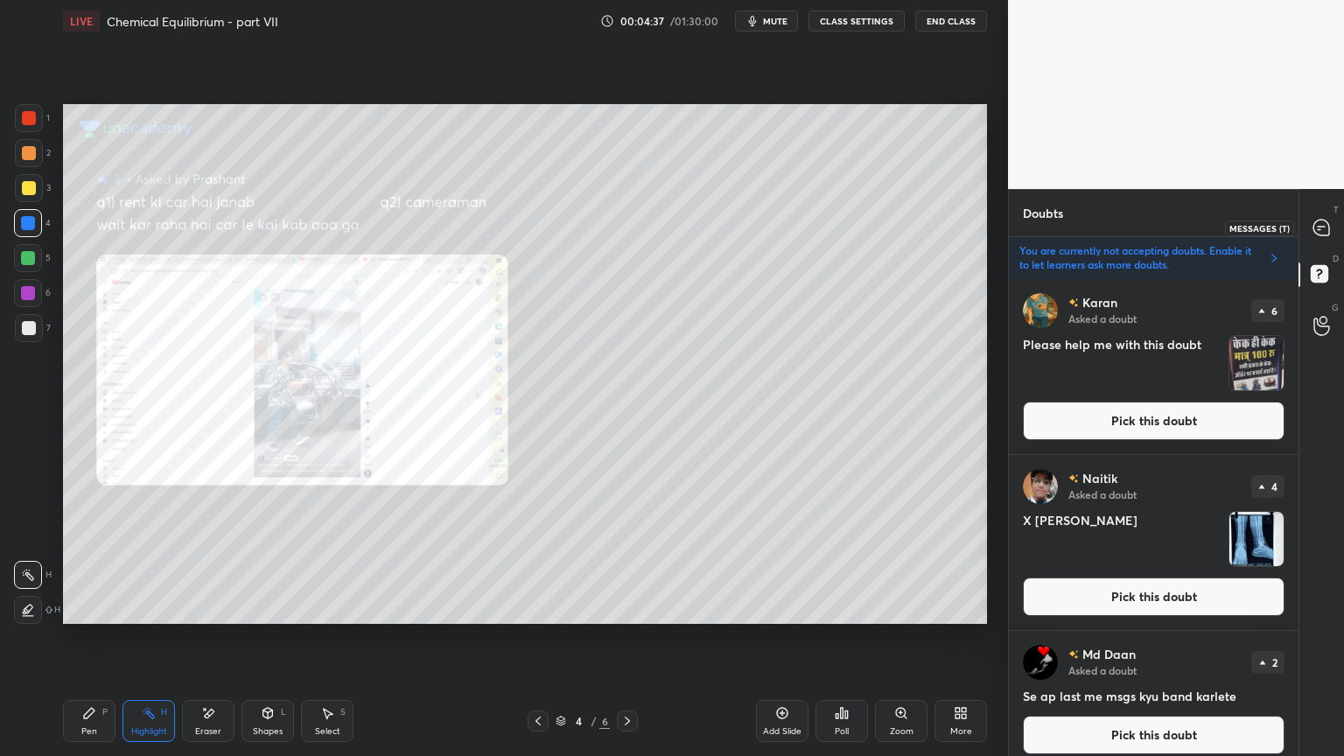
click at [1317, 220] on icon at bounding box center [1321, 228] width 16 height 16
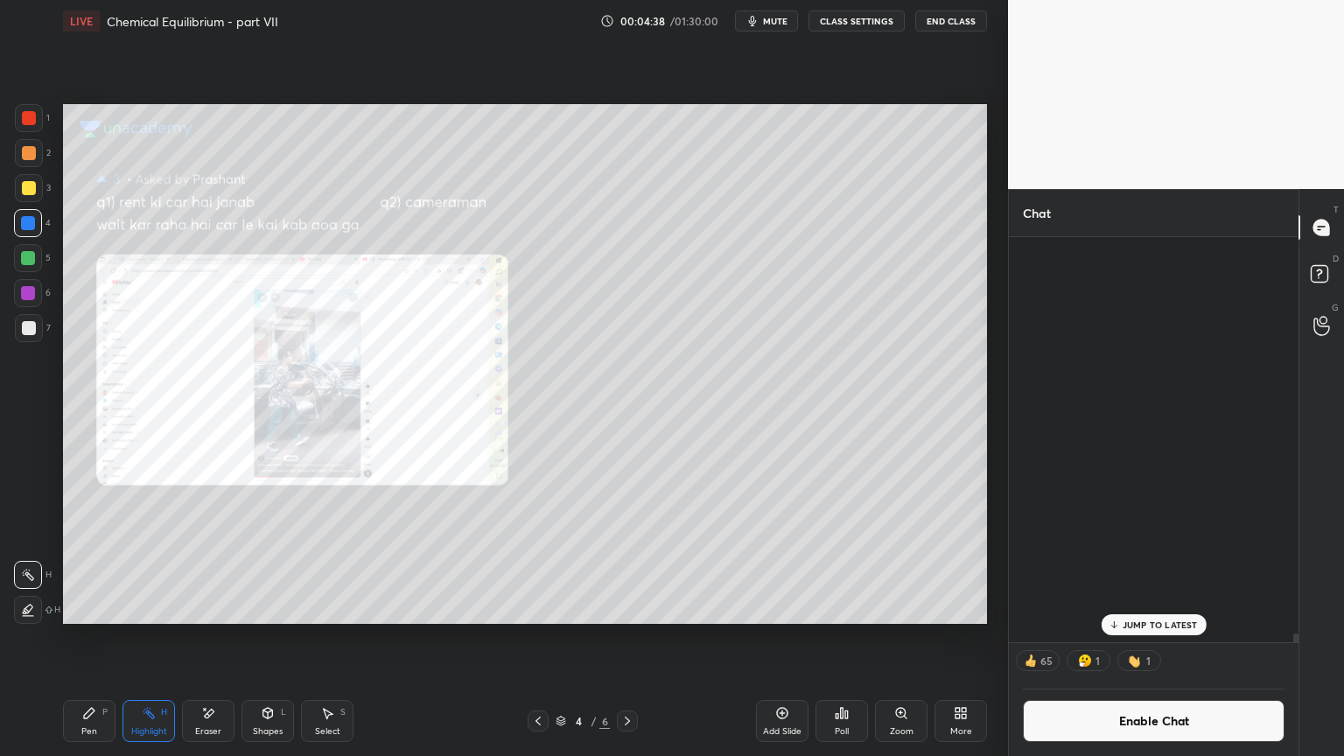
scroll to position [5, 5]
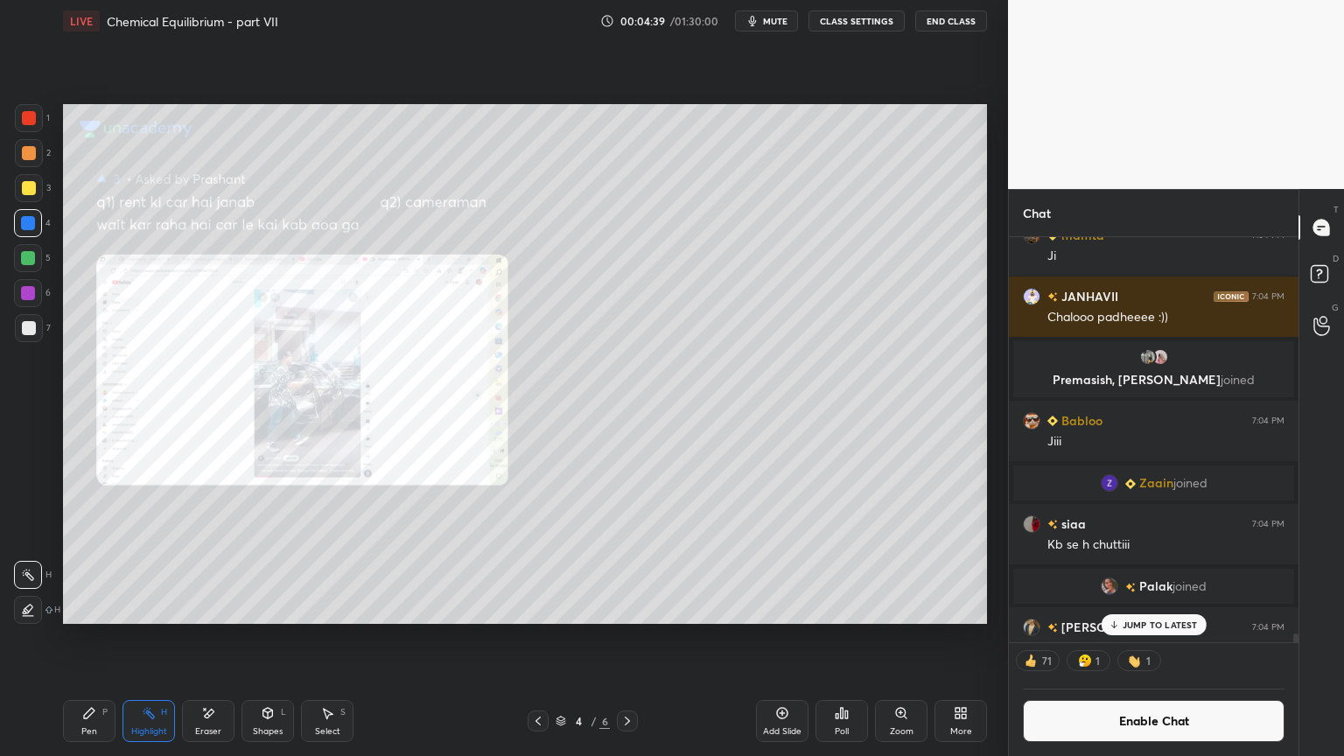
click at [1166, 630] on div "JUMP TO LATEST" at bounding box center [1153, 624] width 105 height 21
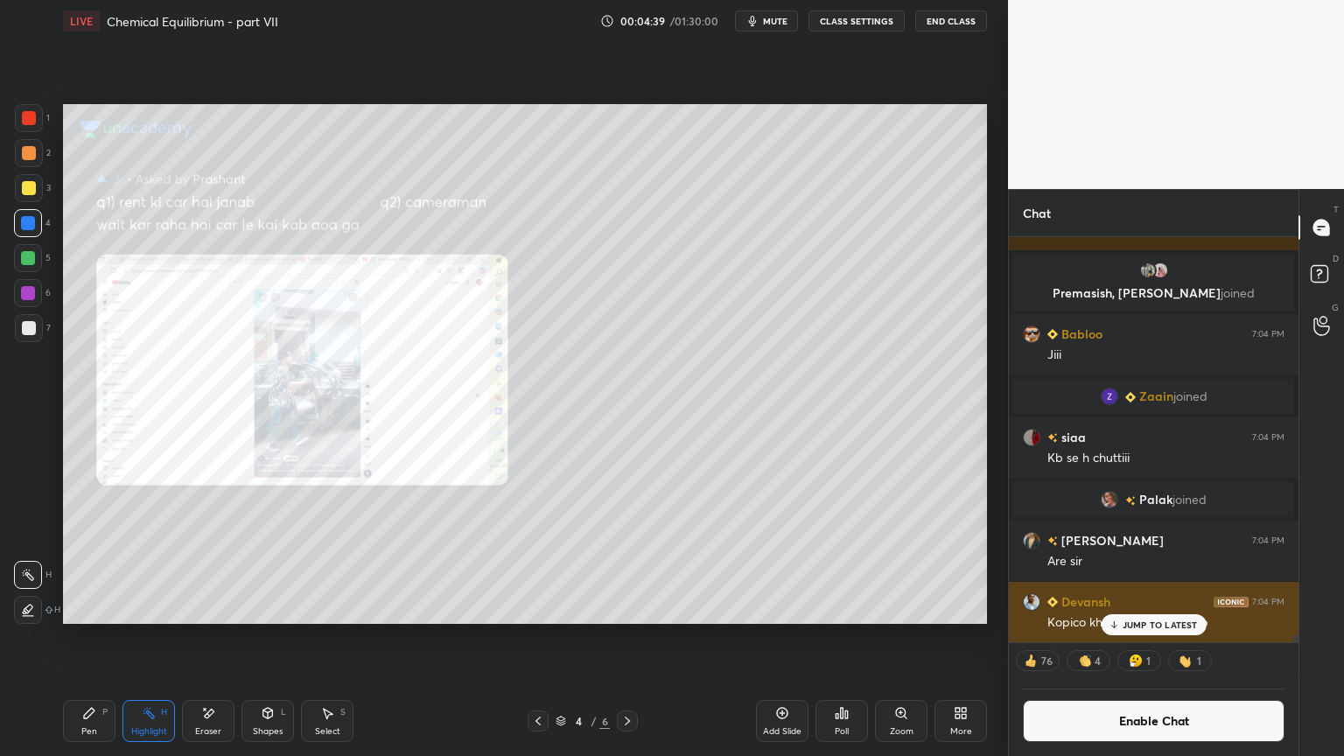
click at [1148, 626] on p "JUMP TO LATEST" at bounding box center [1160, 625] width 75 height 11
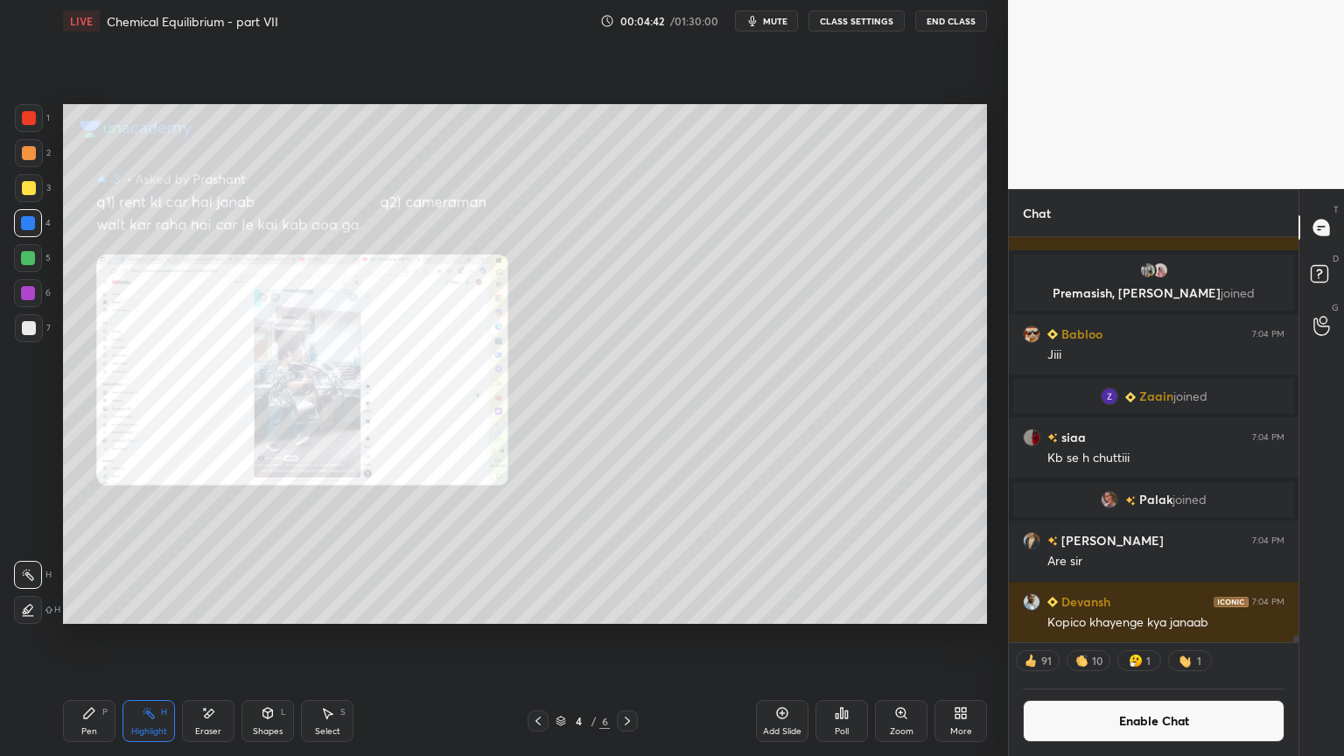
click at [1165, 638] on button "Enable Chat" at bounding box center [1154, 721] width 262 height 42
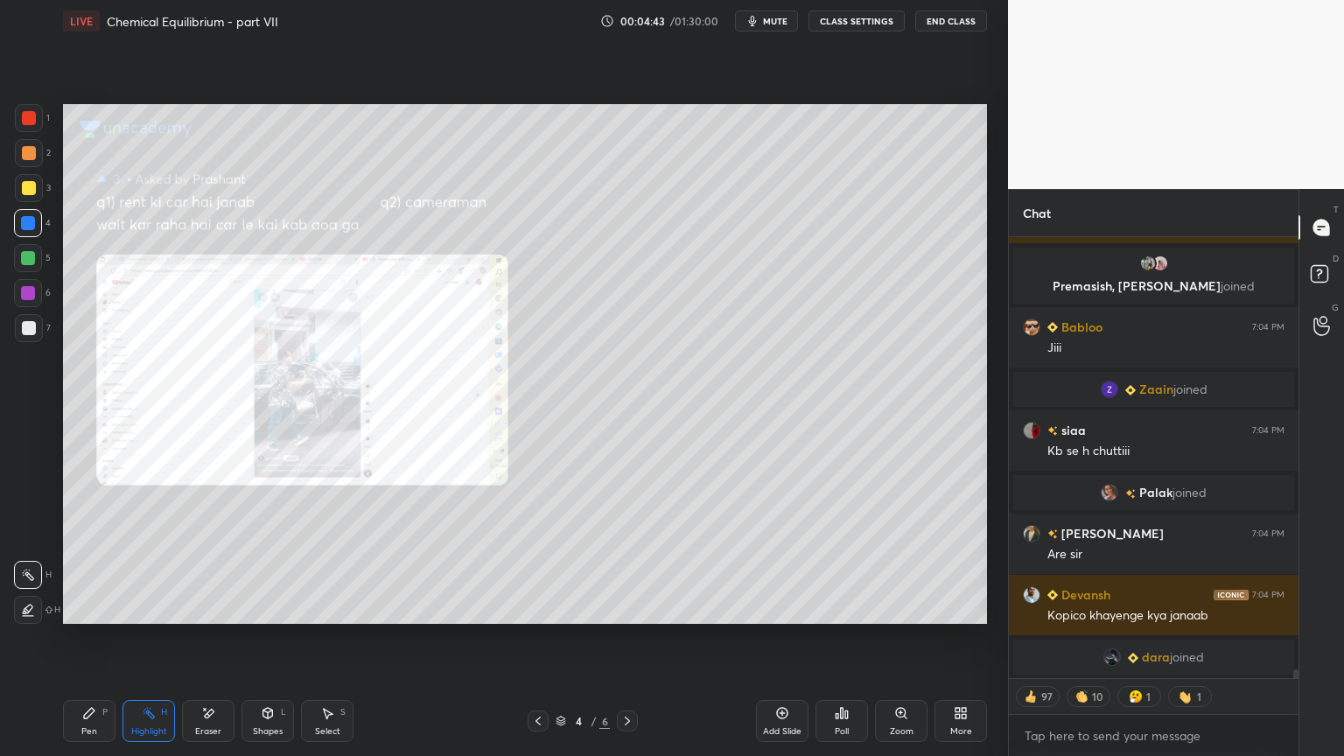
click at [1170, 638] on span "joined" at bounding box center [1187, 657] width 34 height 14
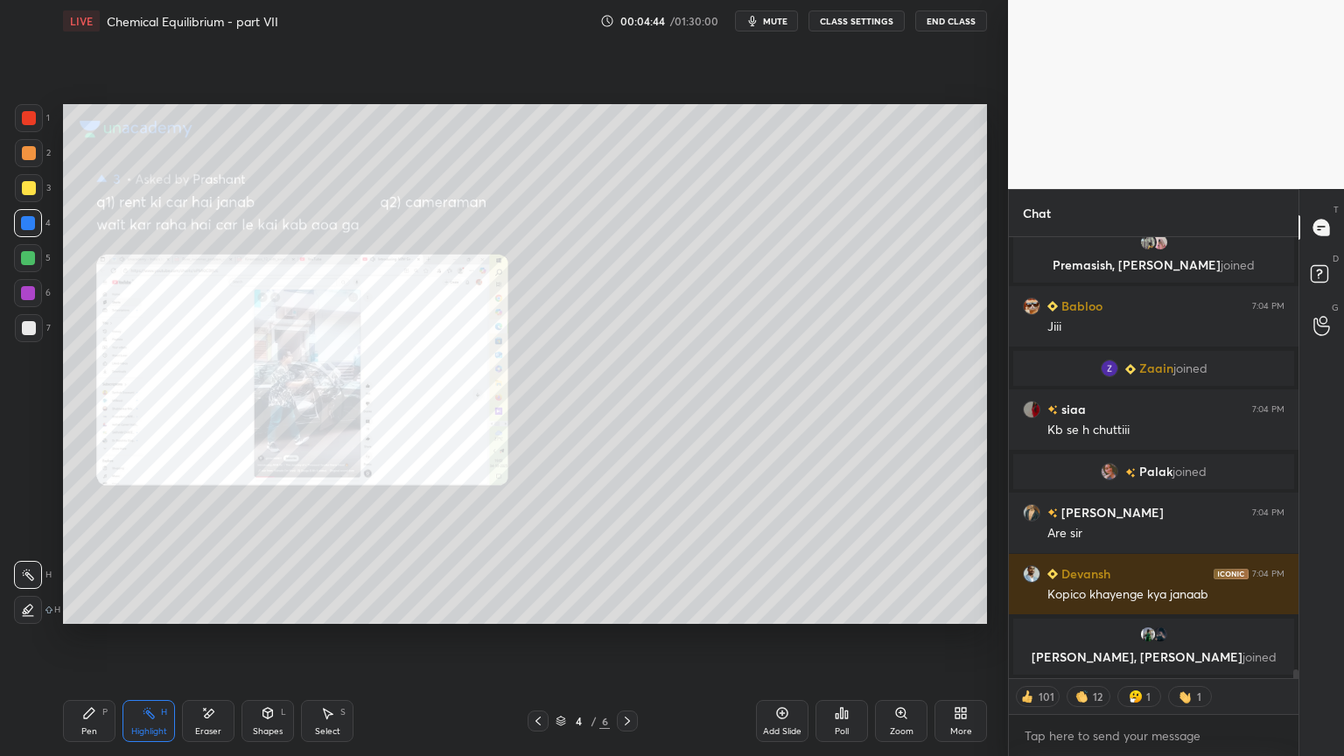
scroll to position [21837, 0]
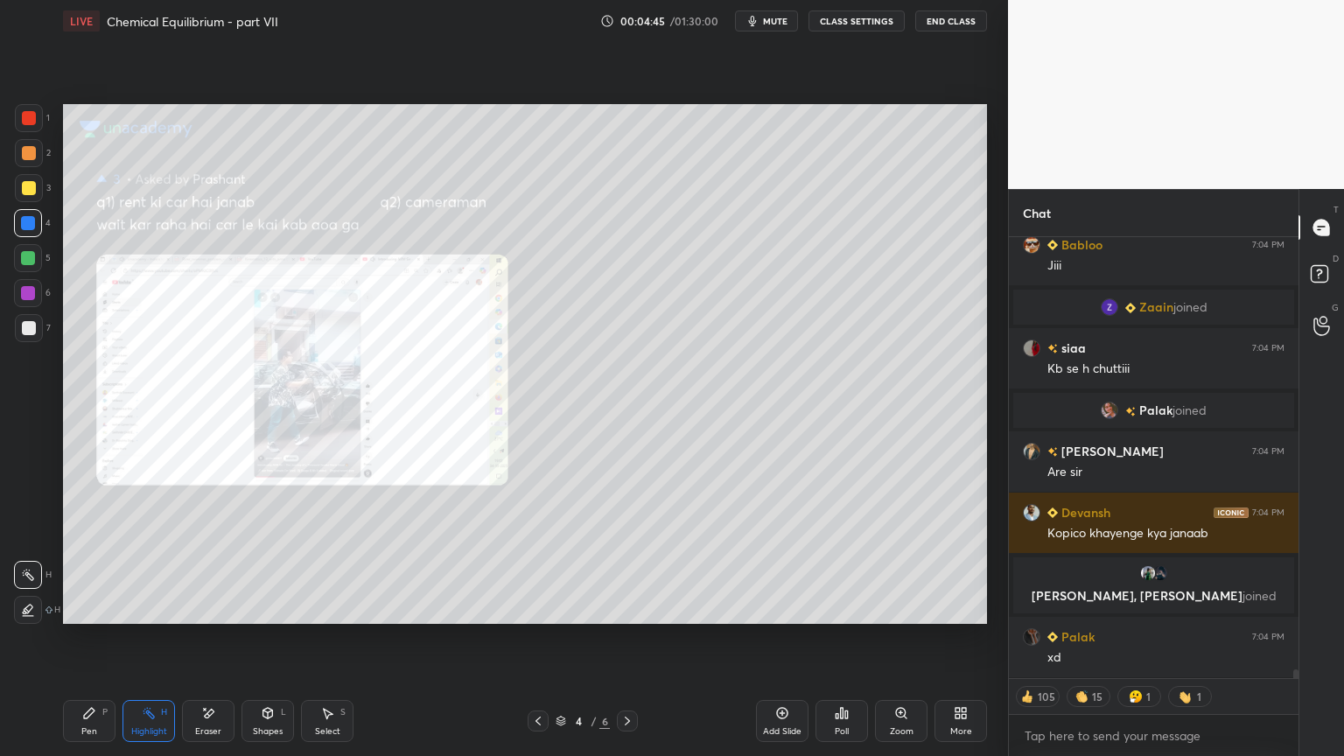
click at [91, 638] on div "Pen P" at bounding box center [89, 721] width 53 height 42
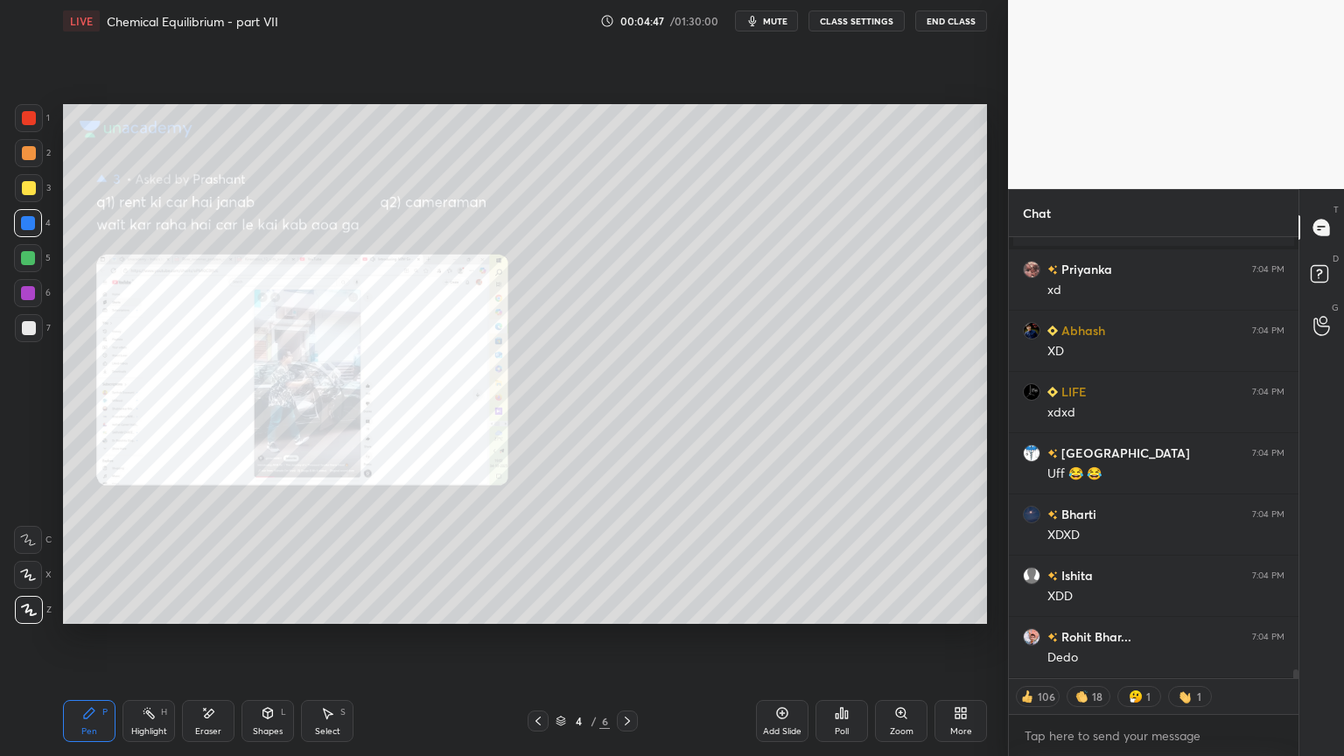
click at [543, 638] on div at bounding box center [538, 721] width 21 height 21
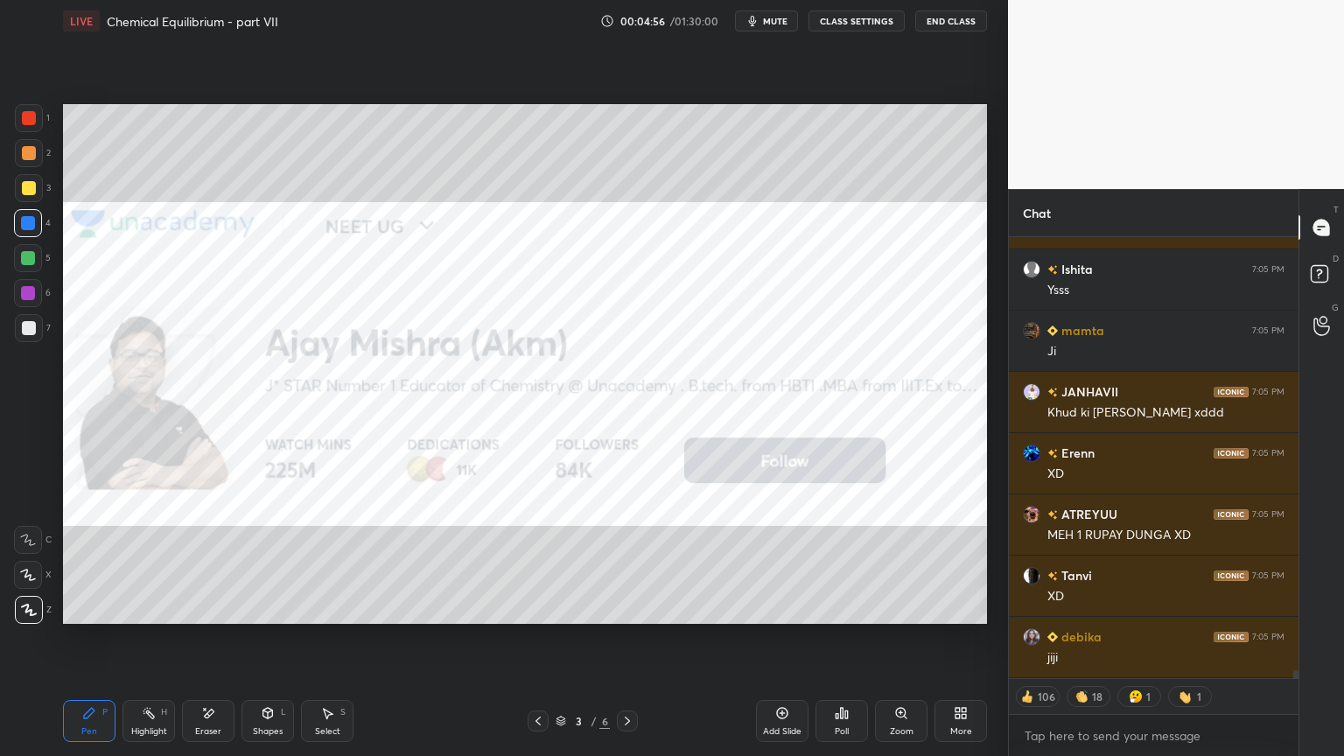
scroll to position [24528, 0]
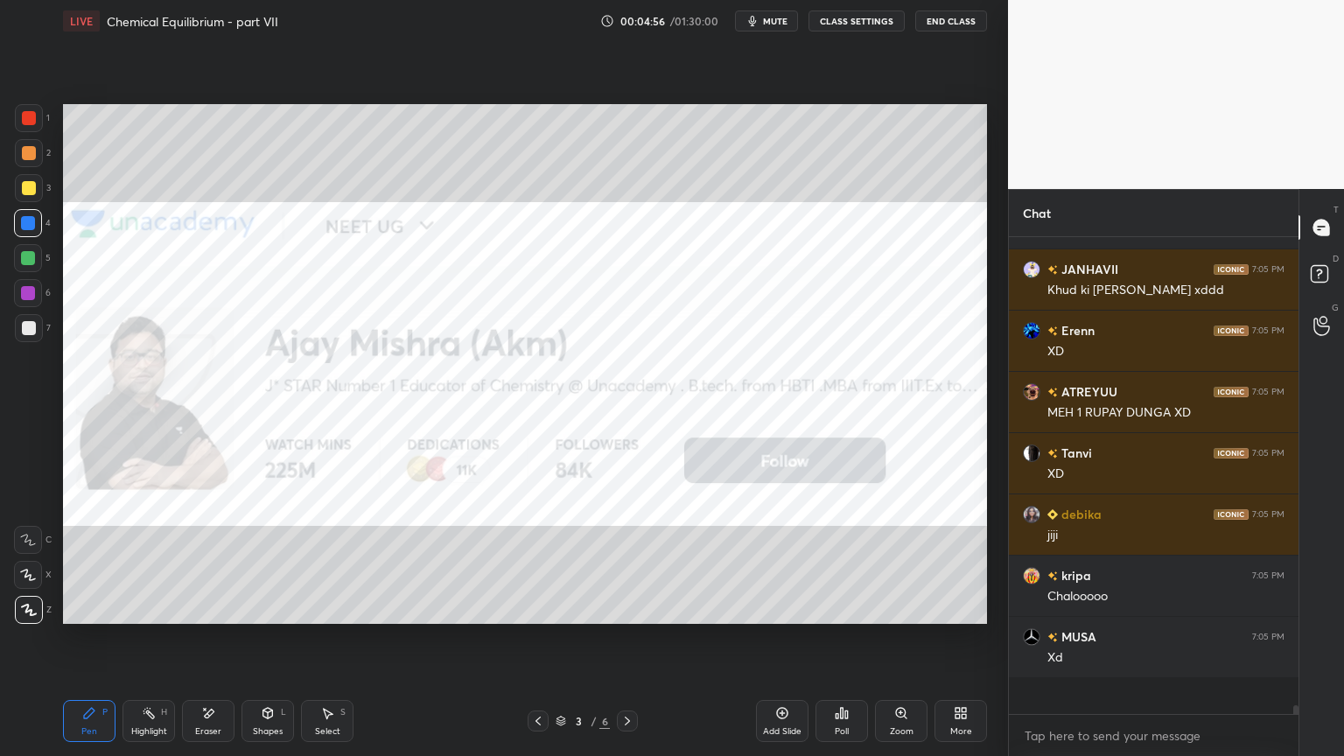
drag, startPoint x: 782, startPoint y: 730, endPoint x: 700, endPoint y: 728, distance: 82.3
click at [784, 638] on div "Add Slide" at bounding box center [782, 731] width 39 height 9
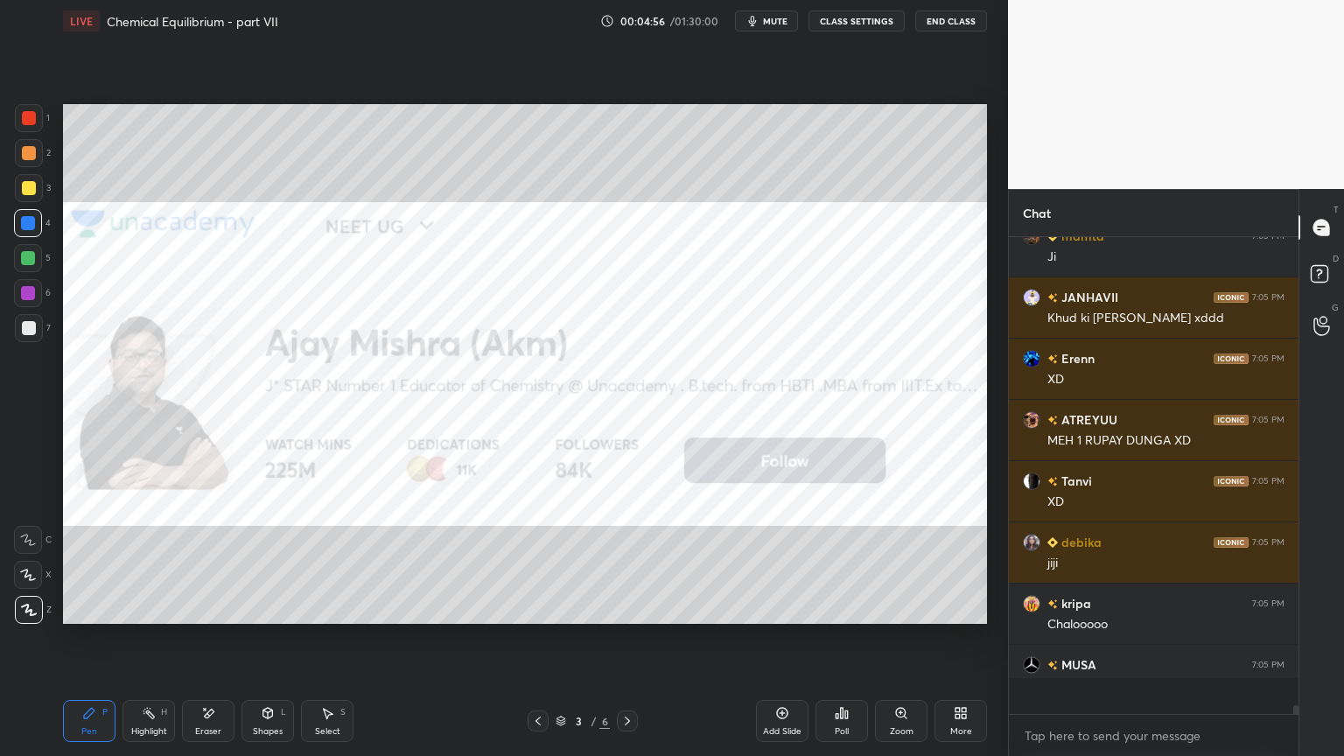
scroll to position [472, 284]
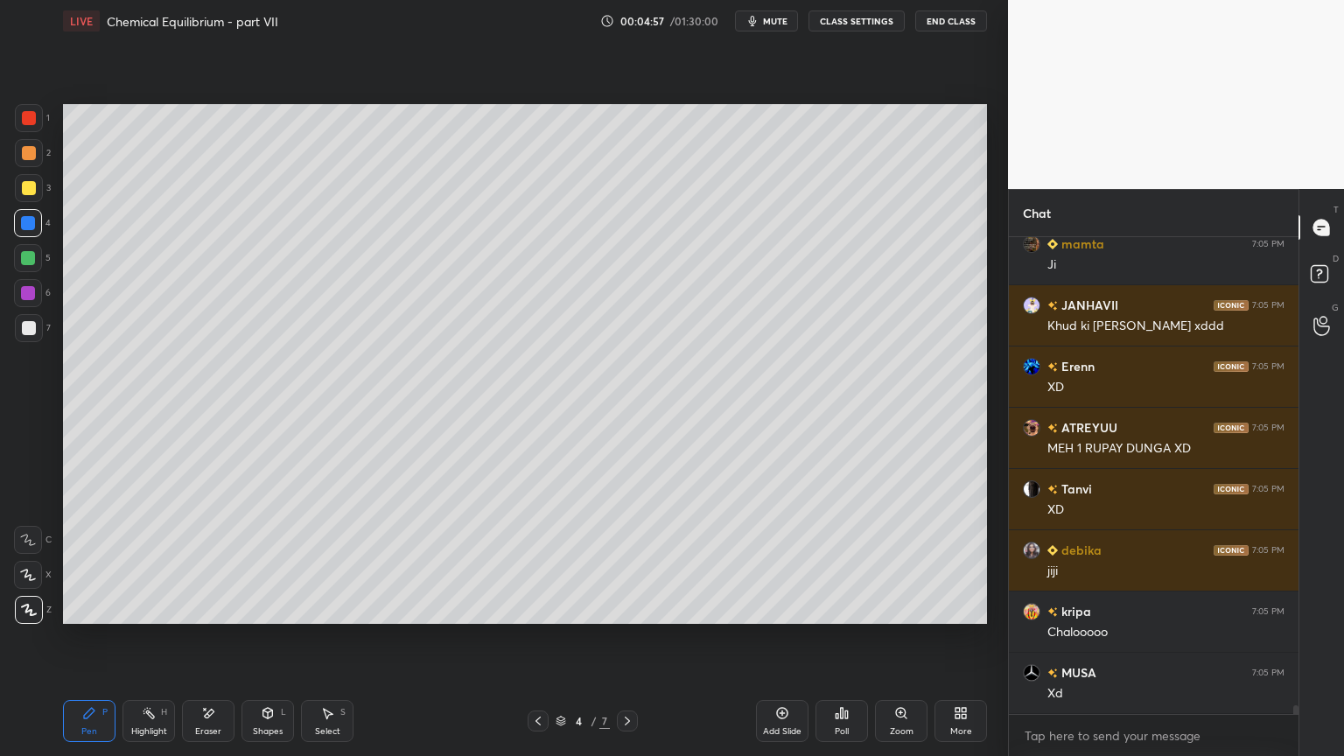
click at [87, 638] on div "Pen P" at bounding box center [89, 721] width 53 height 42
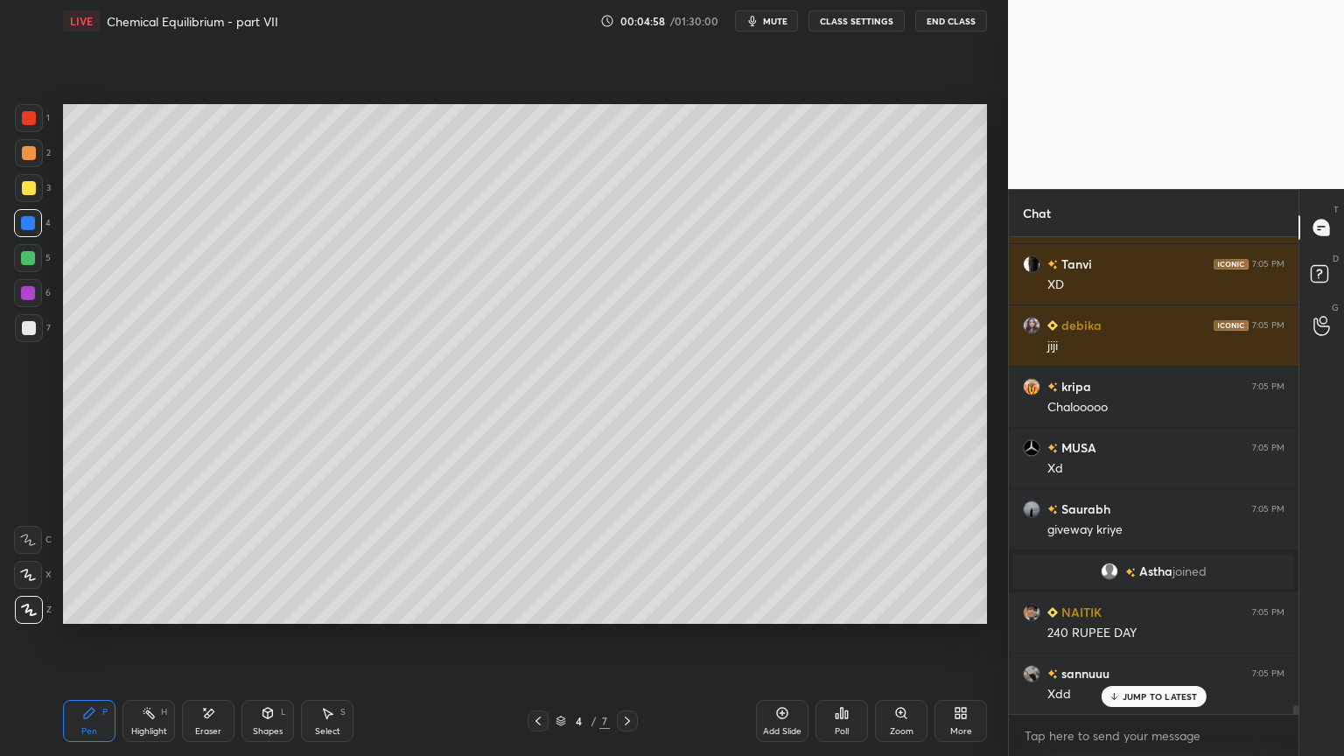
click at [27, 155] on div at bounding box center [29, 153] width 14 height 14
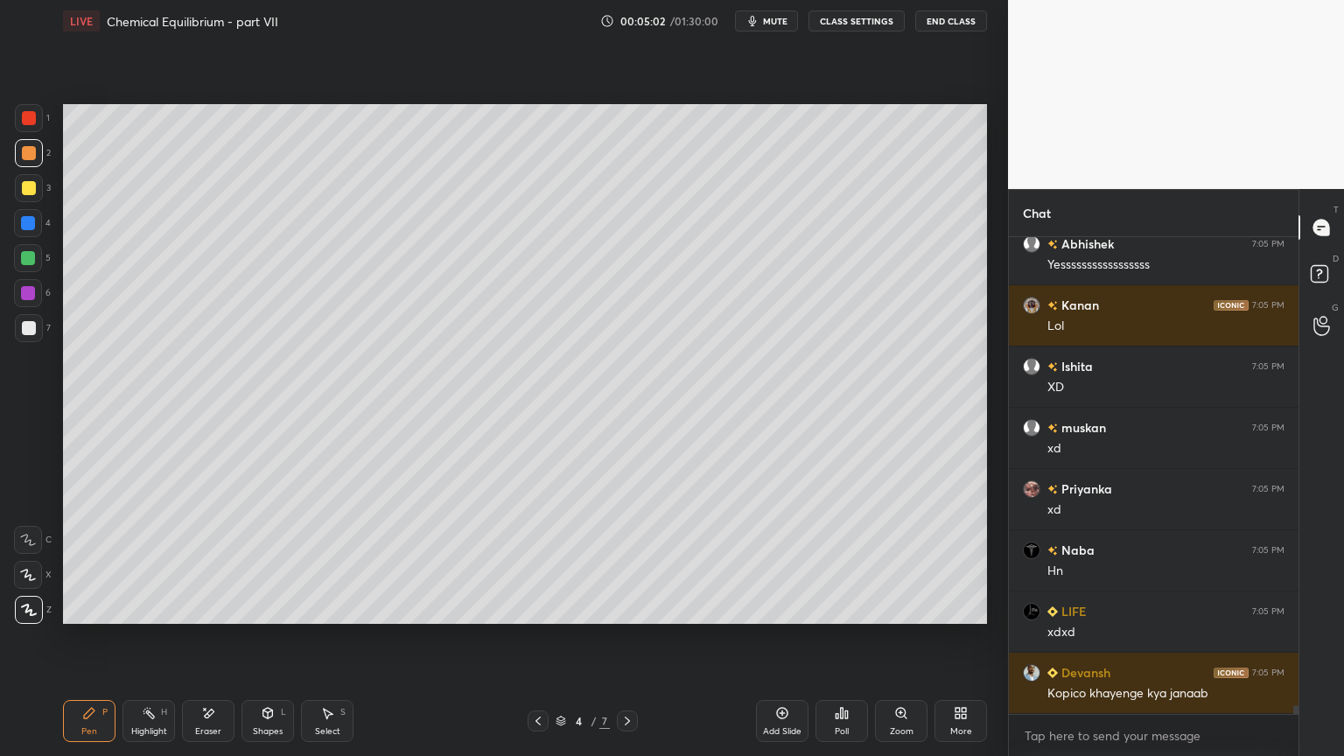
click at [536, 638] on icon at bounding box center [538, 721] width 5 height 9
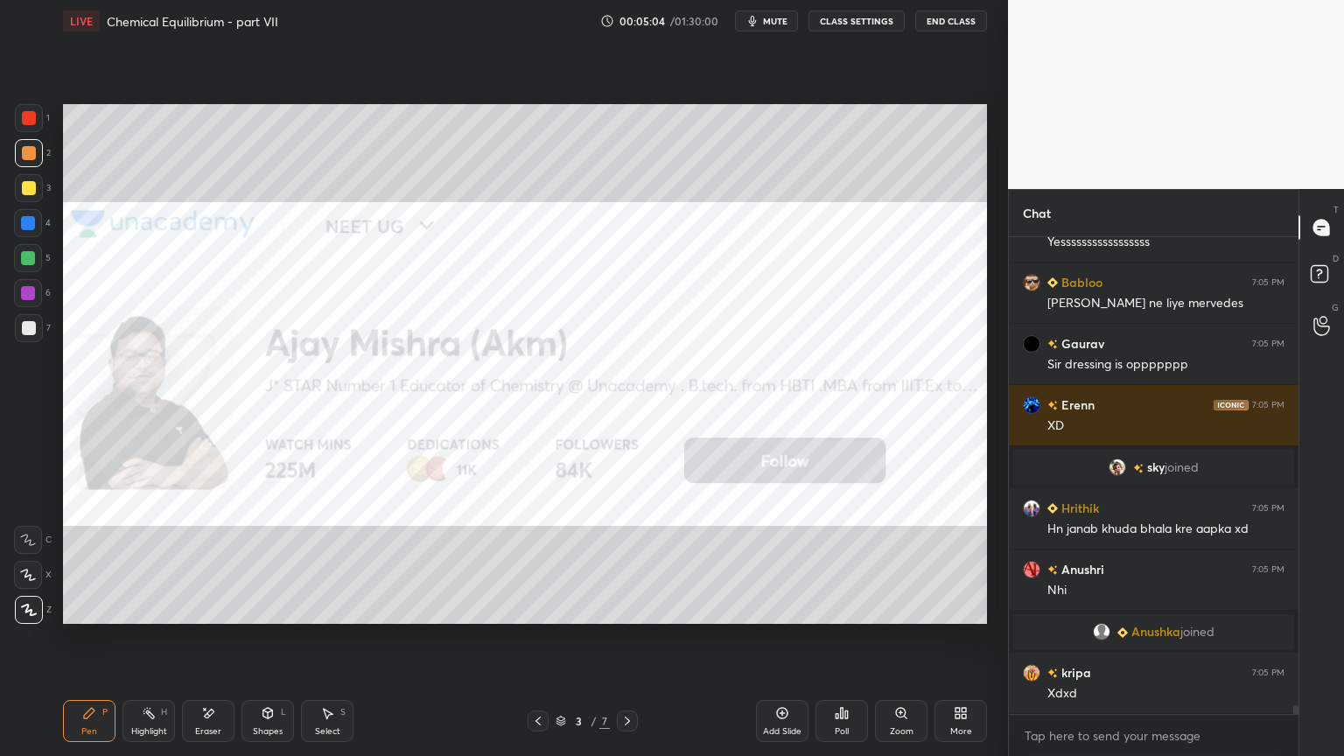
click at [630, 638] on icon at bounding box center [627, 721] width 14 height 14
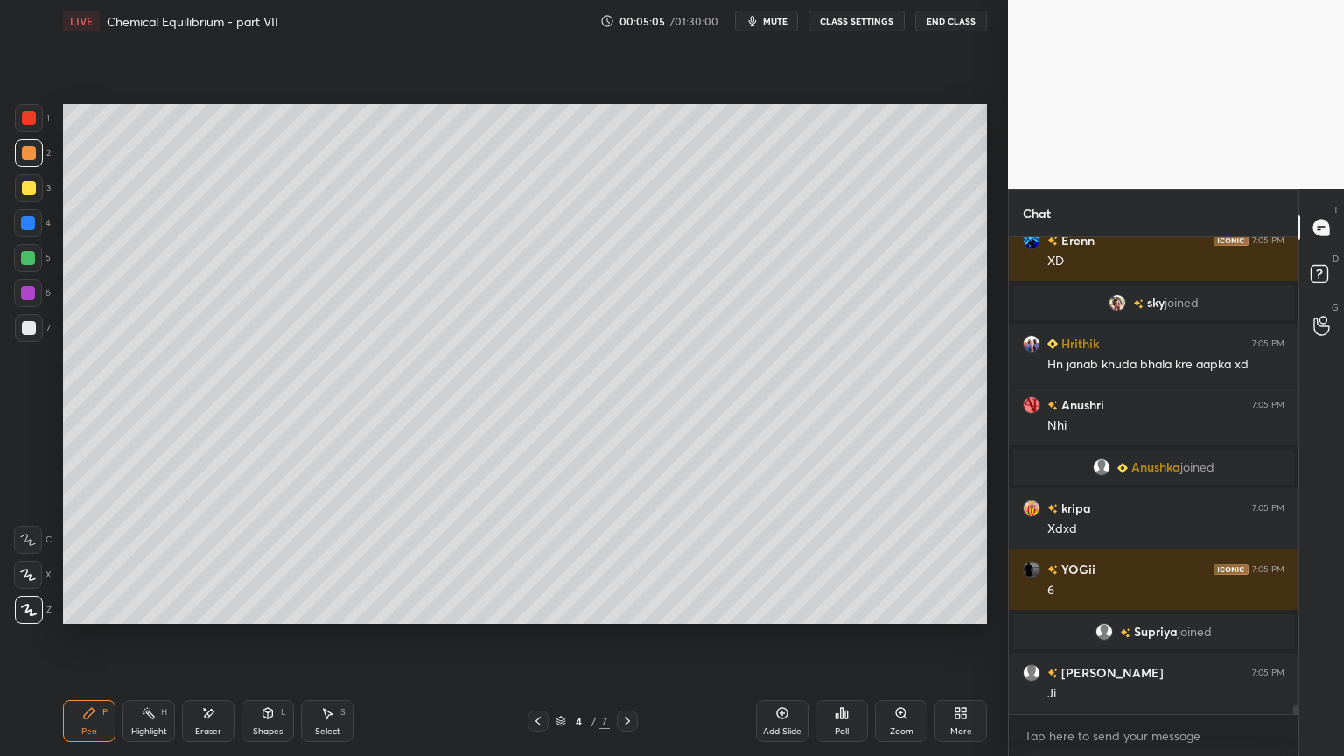
click at [539, 638] on icon at bounding box center [538, 721] width 14 height 14
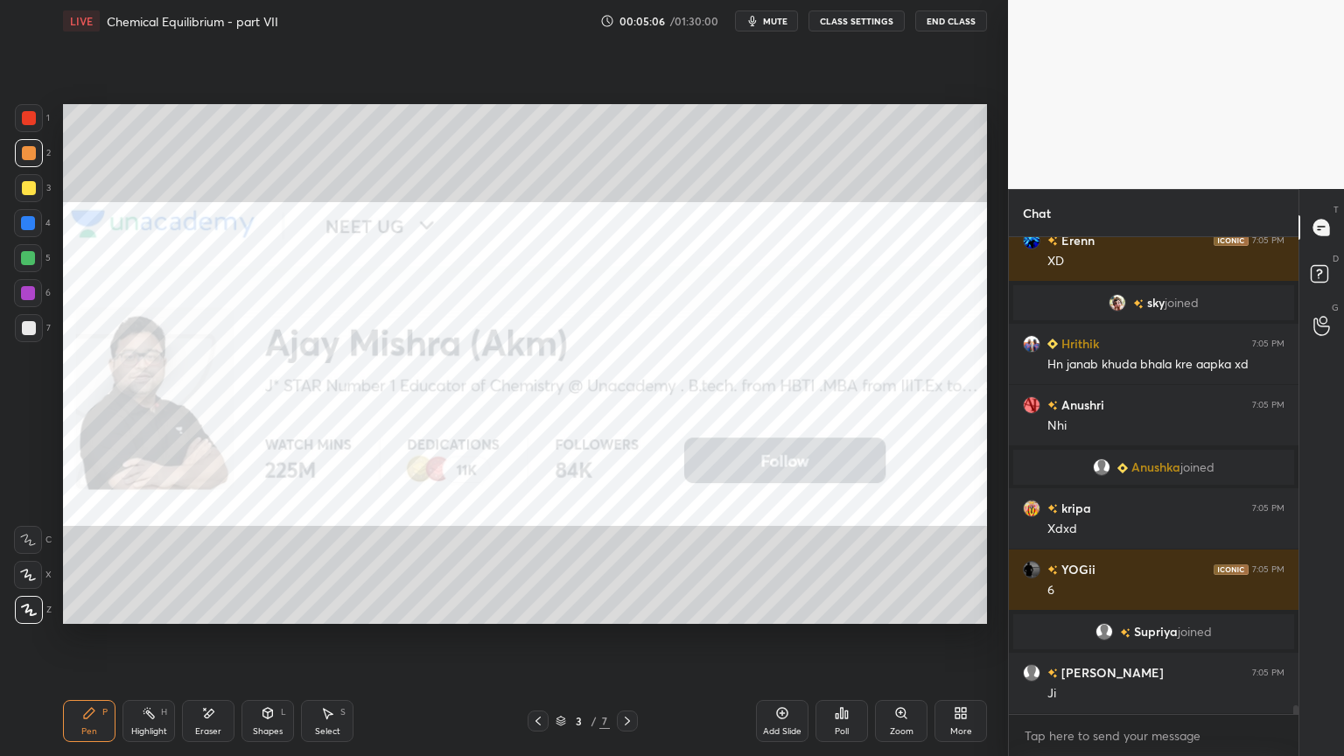
click at [625, 638] on icon at bounding box center [627, 721] width 14 height 14
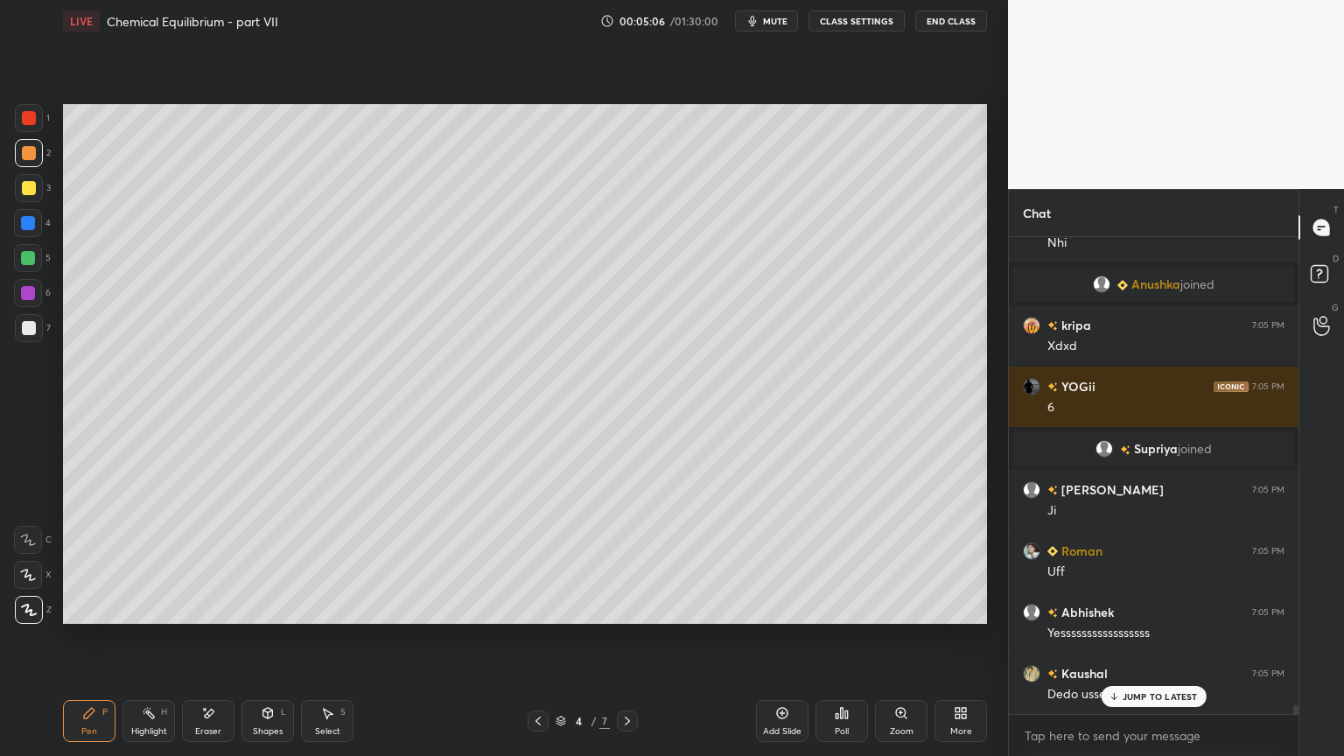
click at [98, 638] on div "Pen P" at bounding box center [89, 721] width 53 height 42
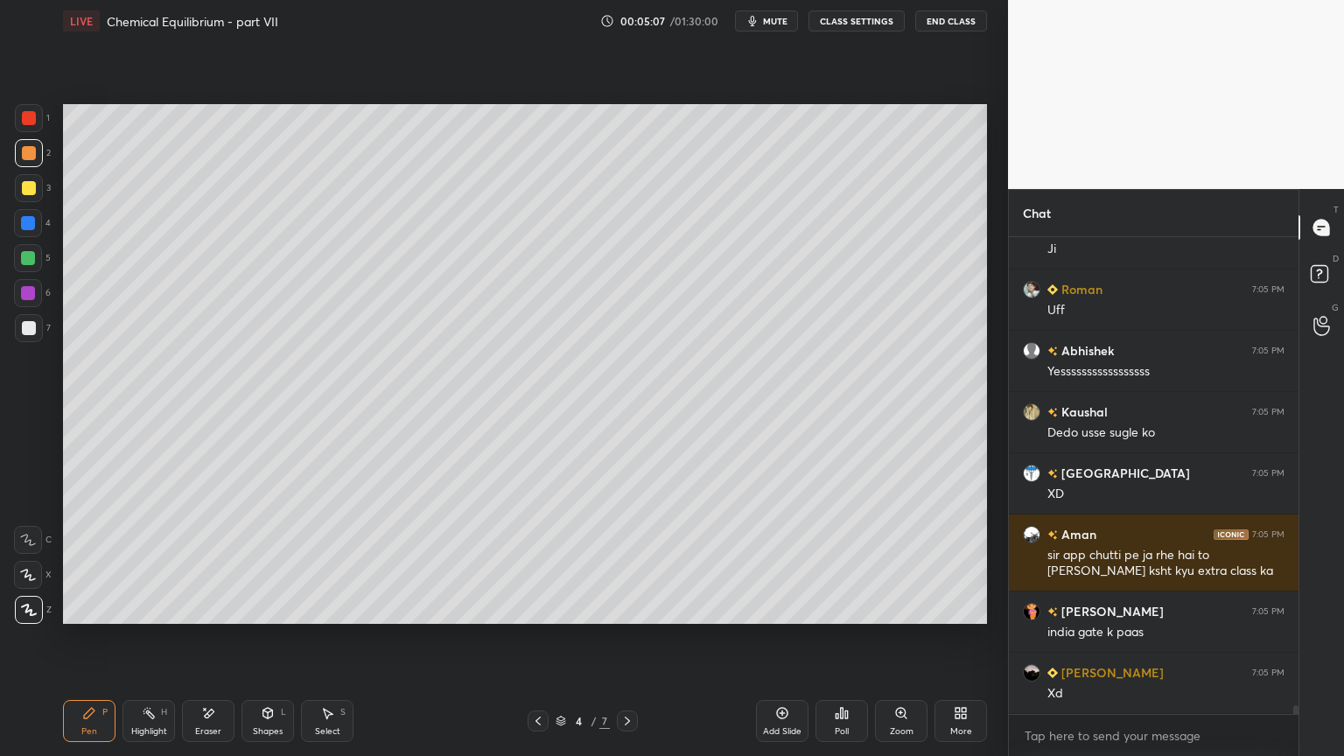
click at [28, 157] on div at bounding box center [29, 153] width 14 height 14
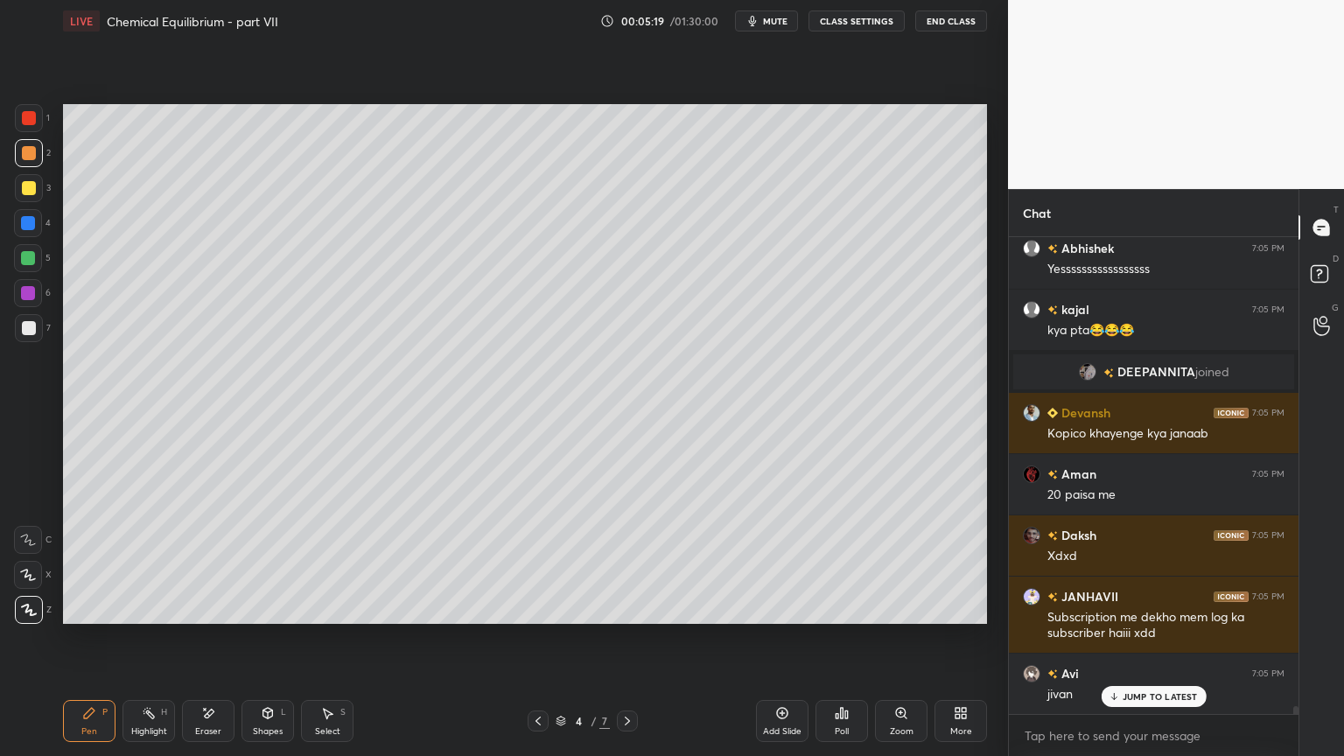
click at [32, 328] on div at bounding box center [29, 328] width 14 height 14
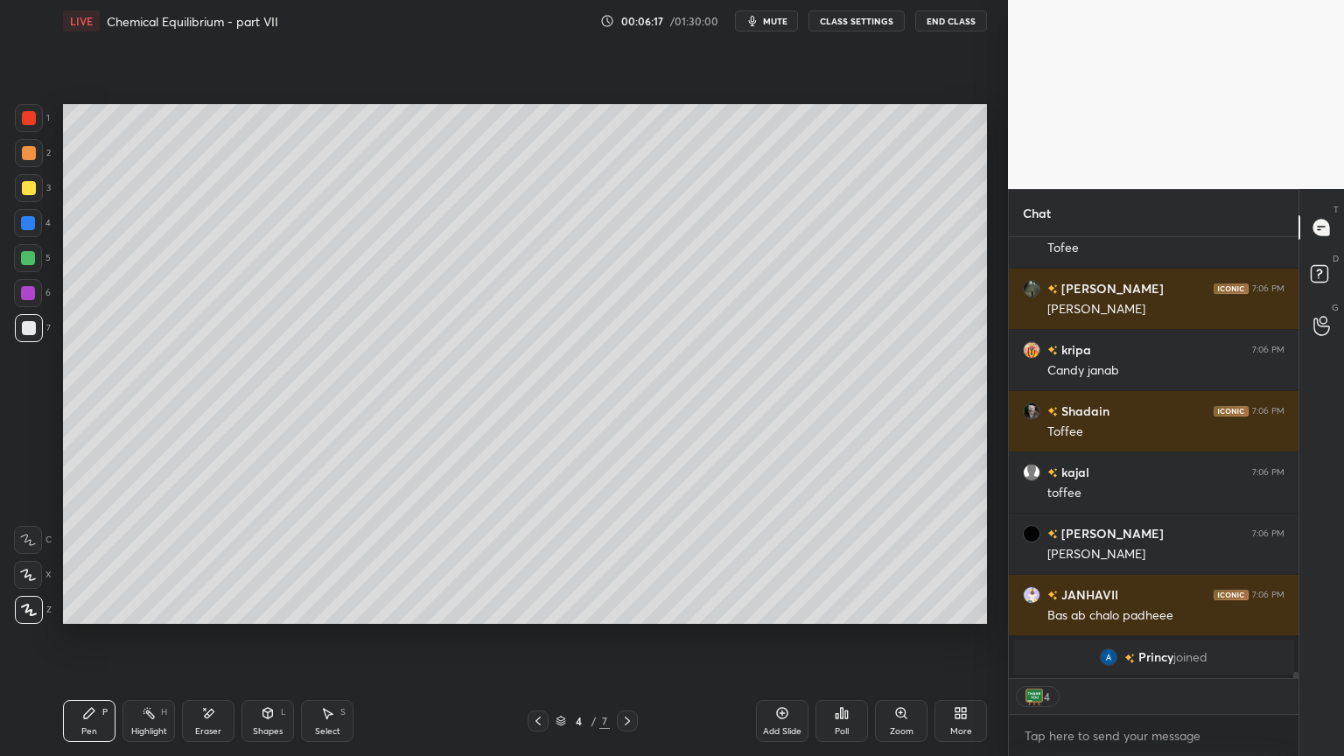
click at [32, 157] on div at bounding box center [29, 153] width 14 height 14
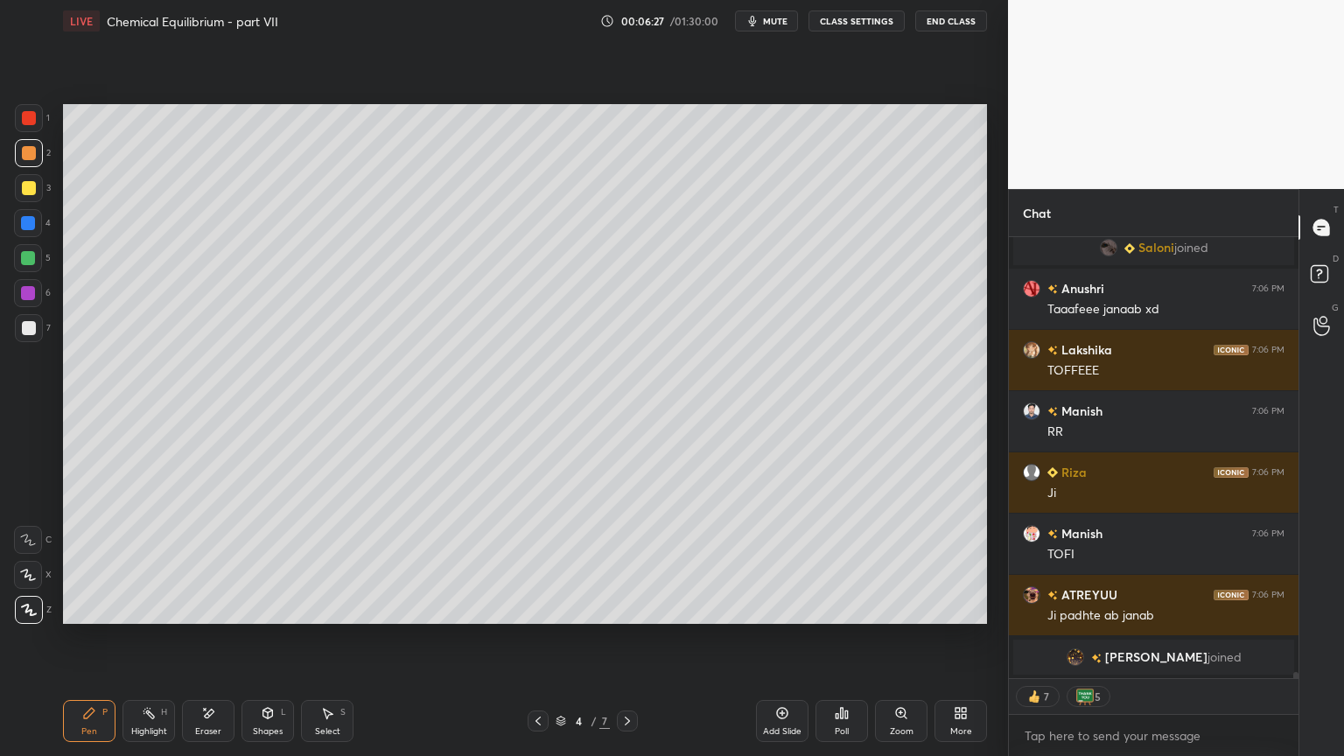
click at [29, 326] on div at bounding box center [29, 328] width 14 height 14
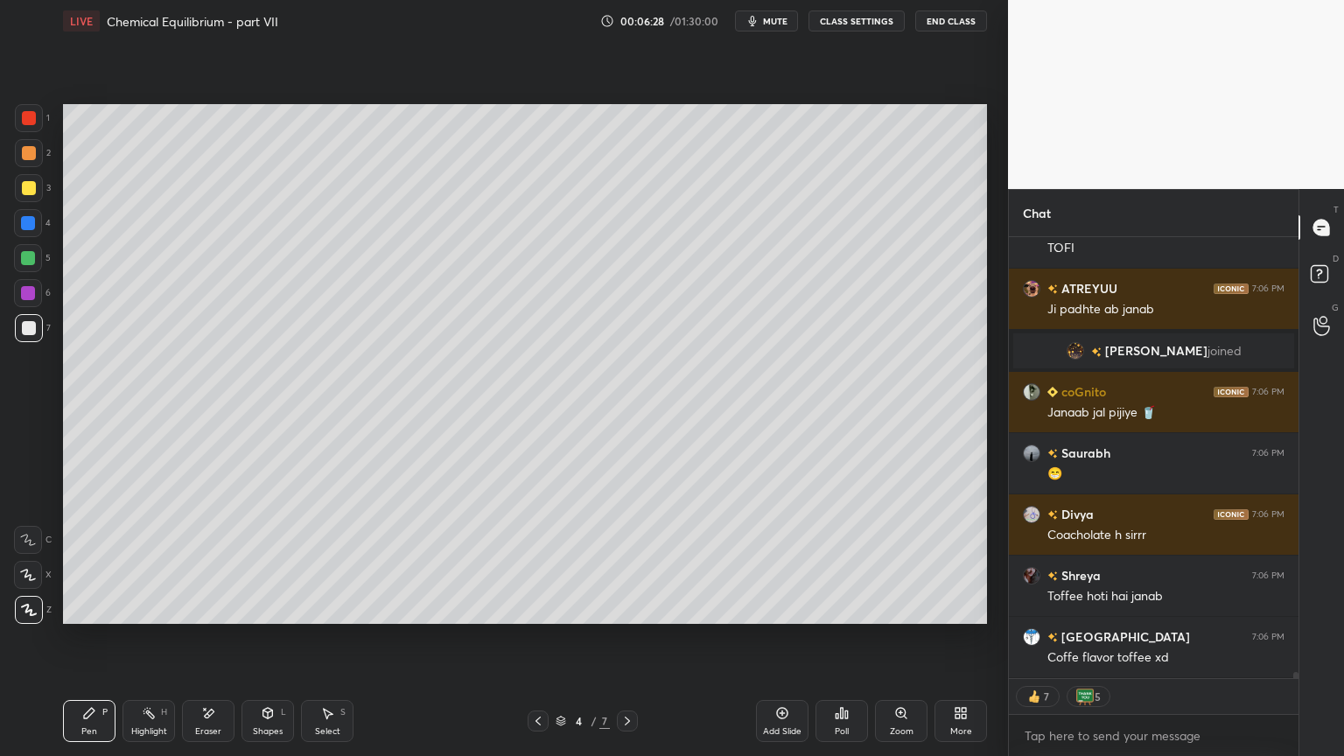
click at [25, 224] on div at bounding box center [28, 223] width 14 height 14
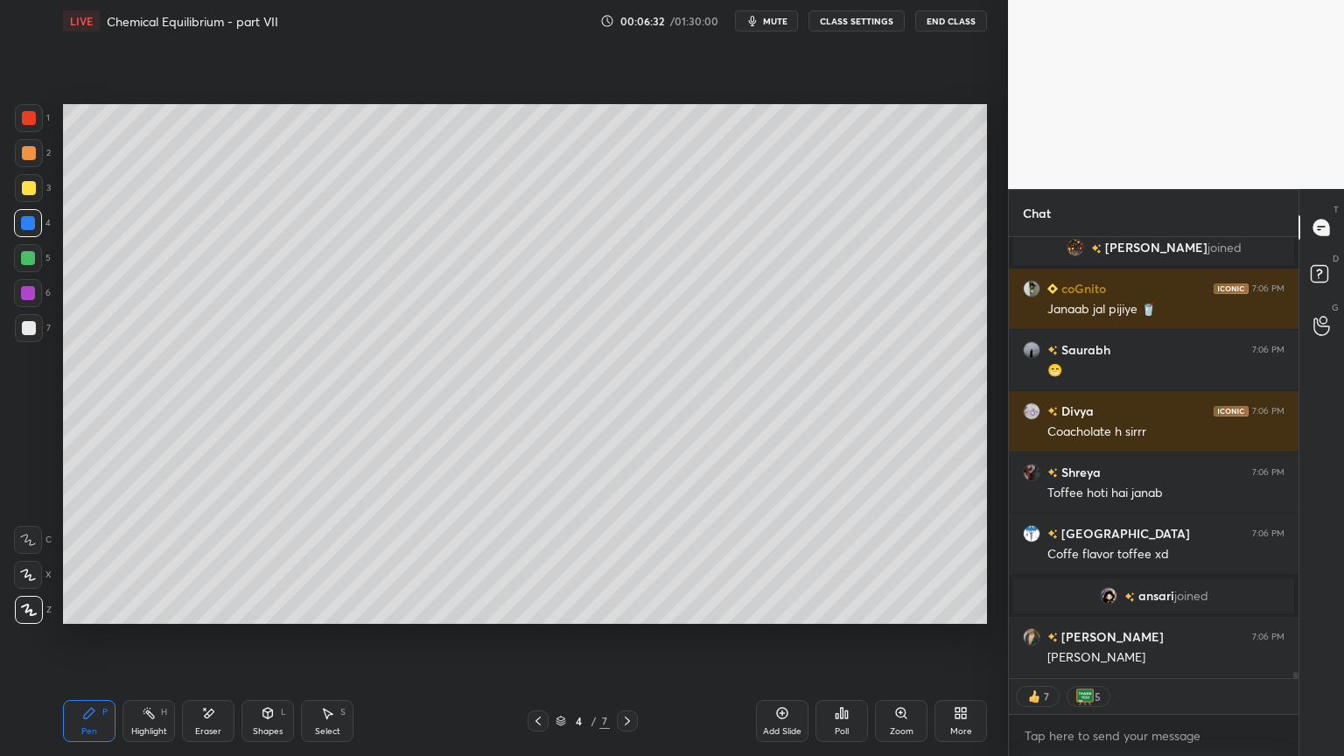
drag, startPoint x: 25, startPoint y: 330, endPoint x: 41, endPoint y: 363, distance: 37.2
click at [25, 333] on div at bounding box center [29, 328] width 14 height 14
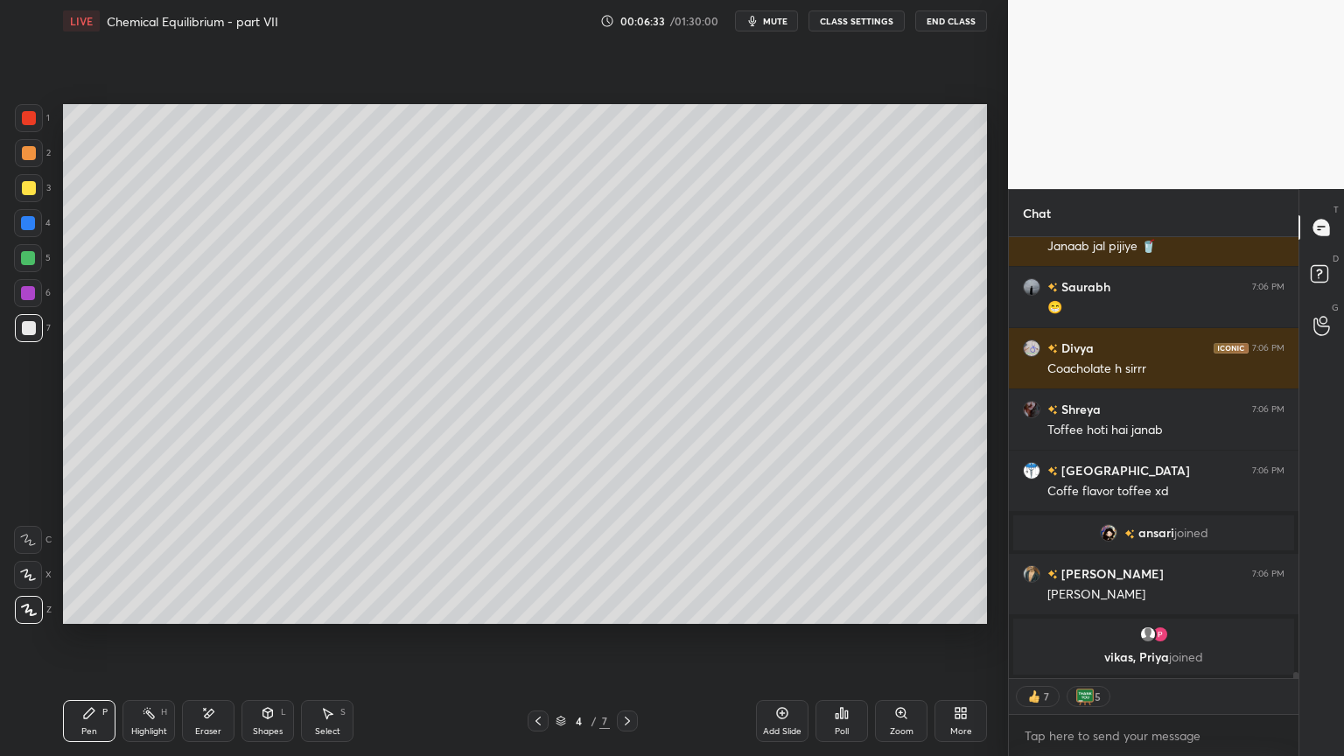
type textarea "x"
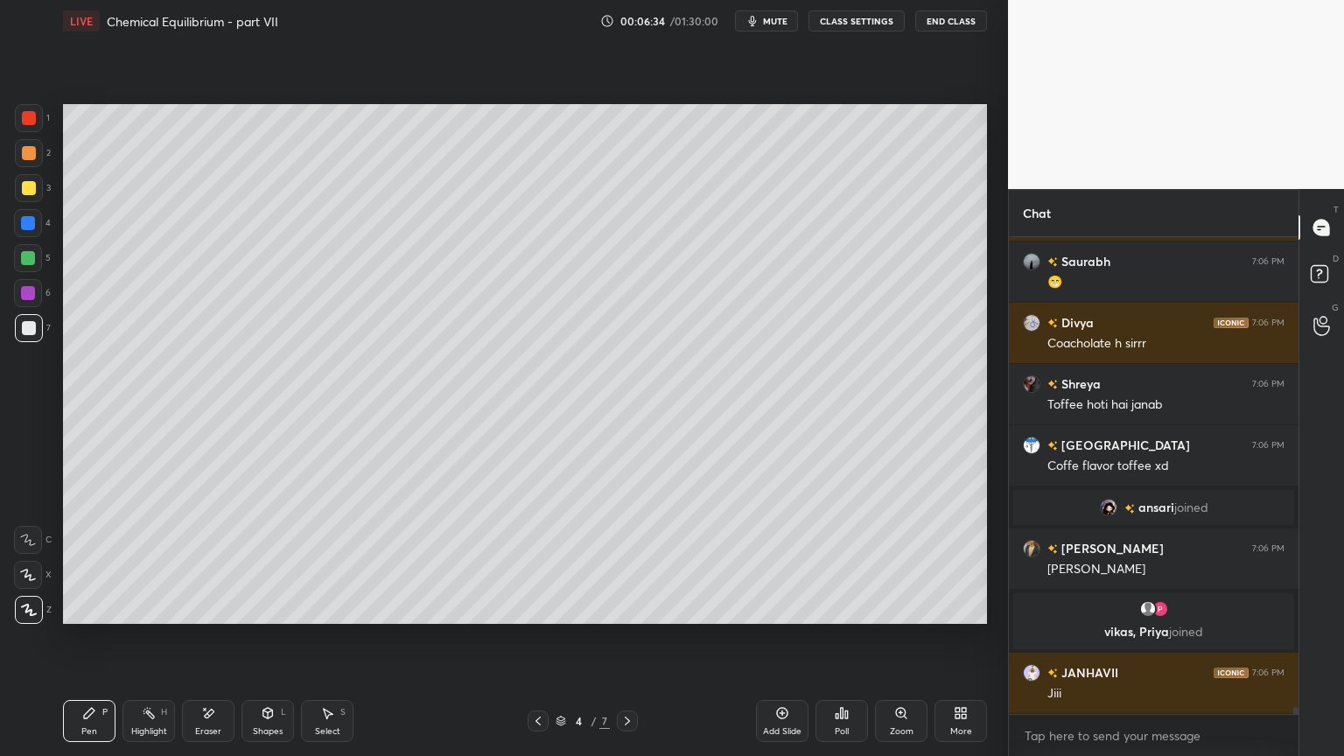
click at [847, 22] on button "CLASS SETTINGS" at bounding box center [857, 21] width 96 height 21
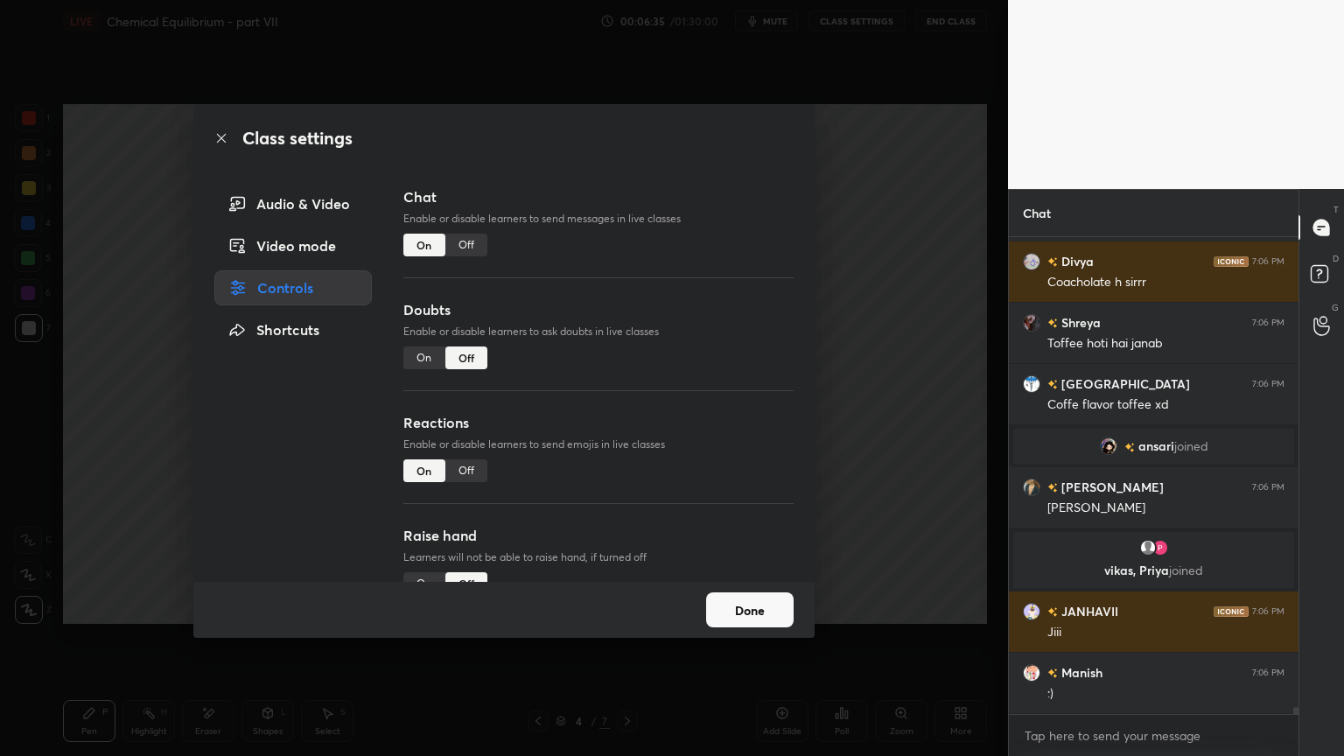
drag, startPoint x: 461, startPoint y: 243, endPoint x: 647, endPoint y: 264, distance: 186.7
click at [461, 245] on div "Off" at bounding box center [466, 245] width 42 height 23
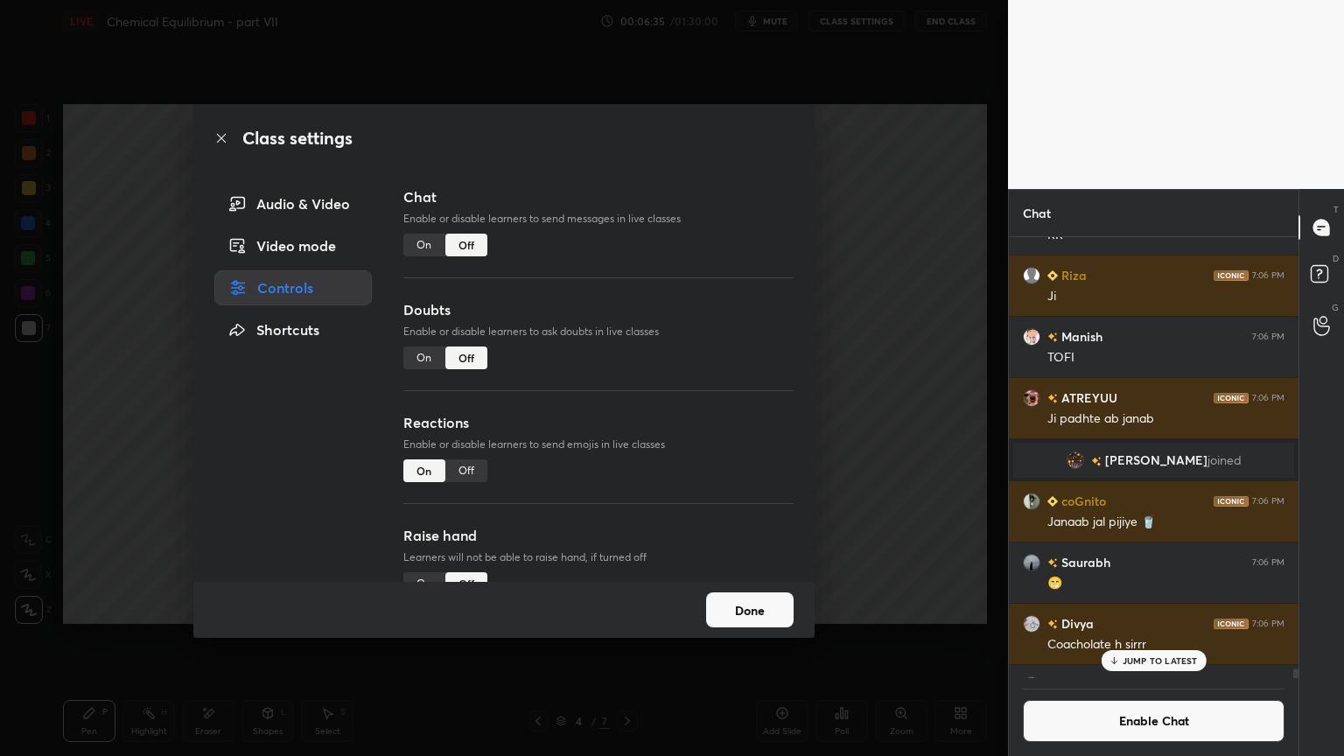
drag, startPoint x: 865, startPoint y: 310, endPoint x: 825, endPoint y: 314, distance: 39.6
click at [851, 308] on div "Class settings Audio & Video Video mode Controls Shortcuts Chat Enable or disab…" at bounding box center [504, 378] width 1008 height 756
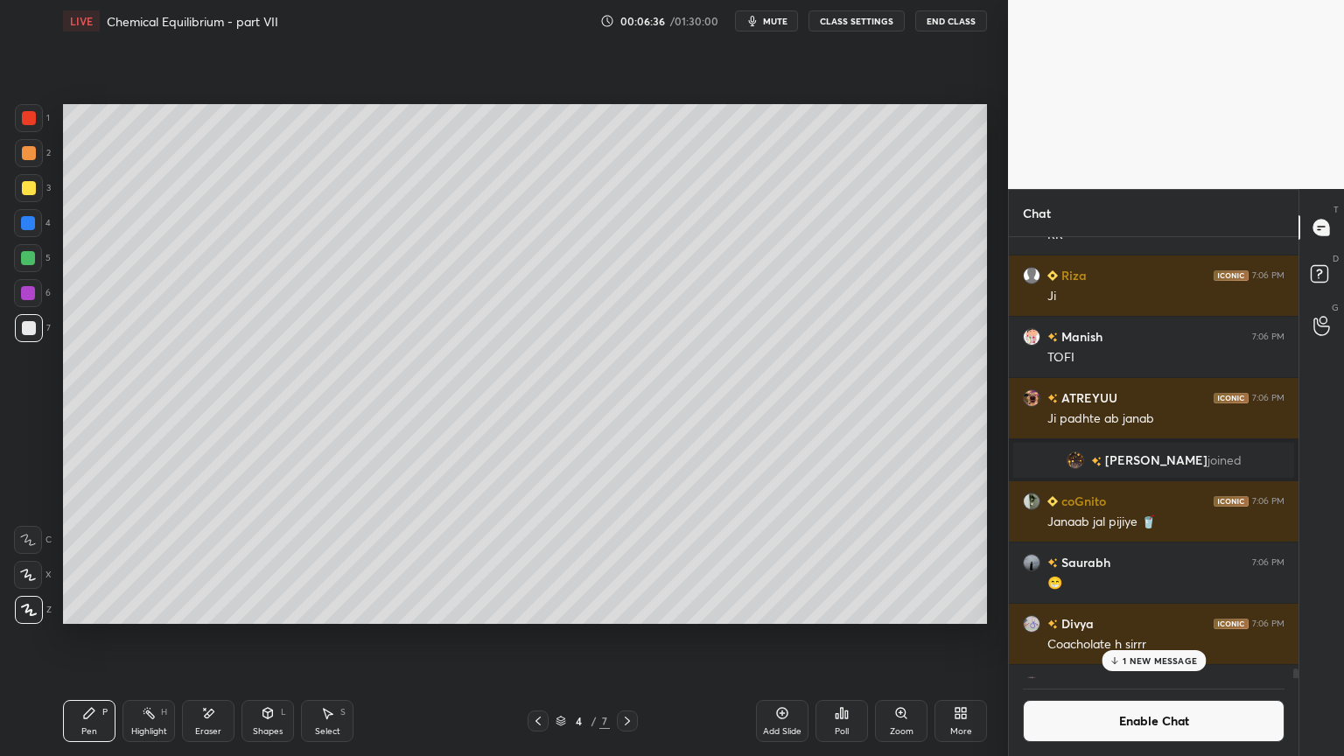
drag, startPoint x: 105, startPoint y: 725, endPoint x: 88, endPoint y: 673, distance: 54.2
click at [102, 638] on div "Pen P" at bounding box center [89, 721] width 53 height 42
click at [29, 326] on div at bounding box center [29, 328] width 14 height 14
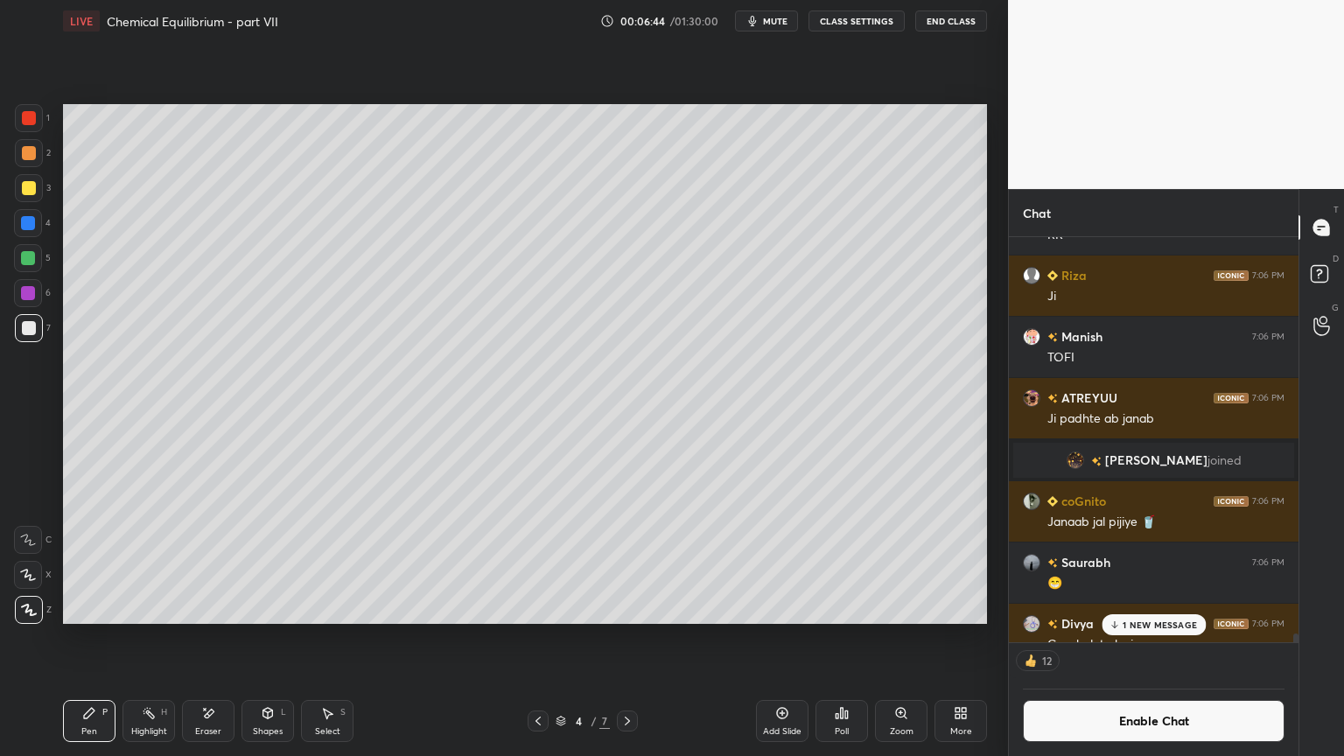
click at [32, 221] on div at bounding box center [28, 223] width 14 height 14
click at [27, 333] on div at bounding box center [29, 328] width 14 height 14
drag, startPoint x: 160, startPoint y: 732, endPoint x: 165, endPoint y: 710, distance: 22.3
click at [157, 638] on div "Highlight" at bounding box center [149, 731] width 36 height 9
click at [691, 629] on div "Setting up your live class Poll for secs No correct answer Start poll" at bounding box center [525, 364] width 938 height 644
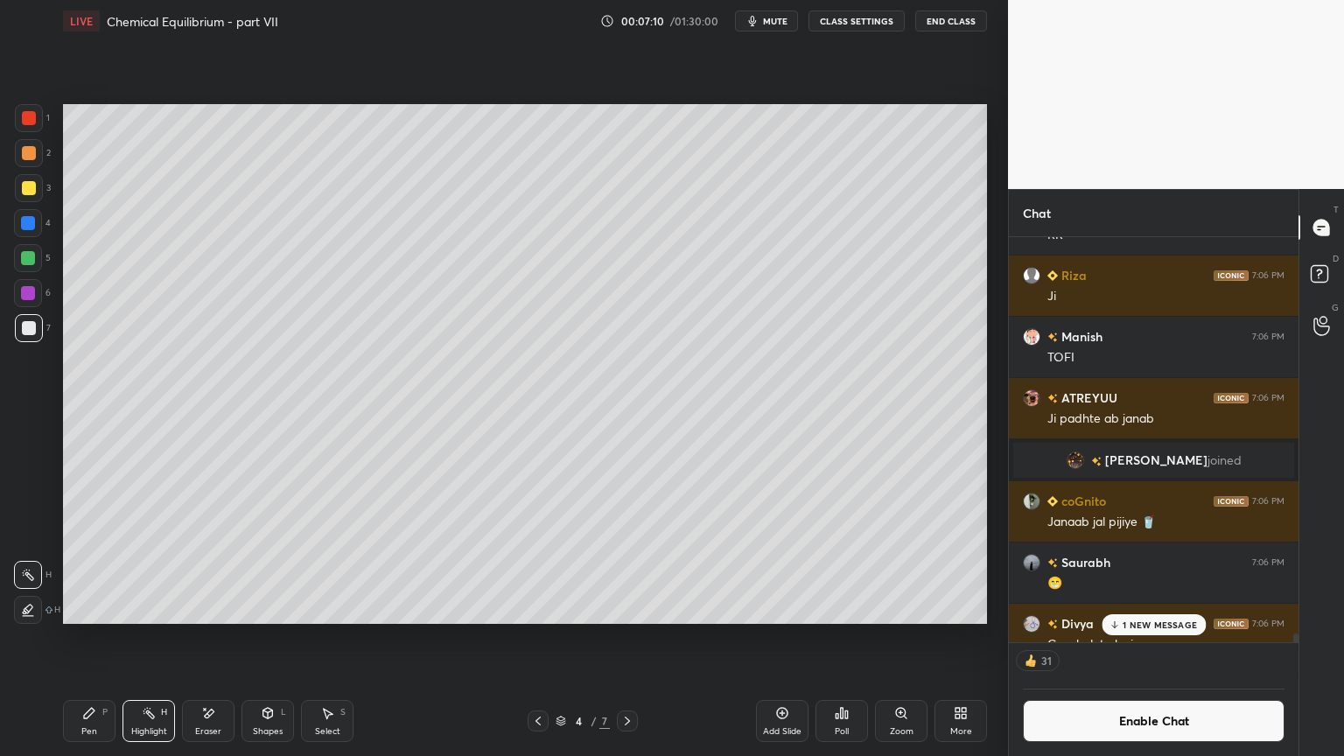
click at [277, 638] on div "Shapes" at bounding box center [268, 731] width 30 height 9
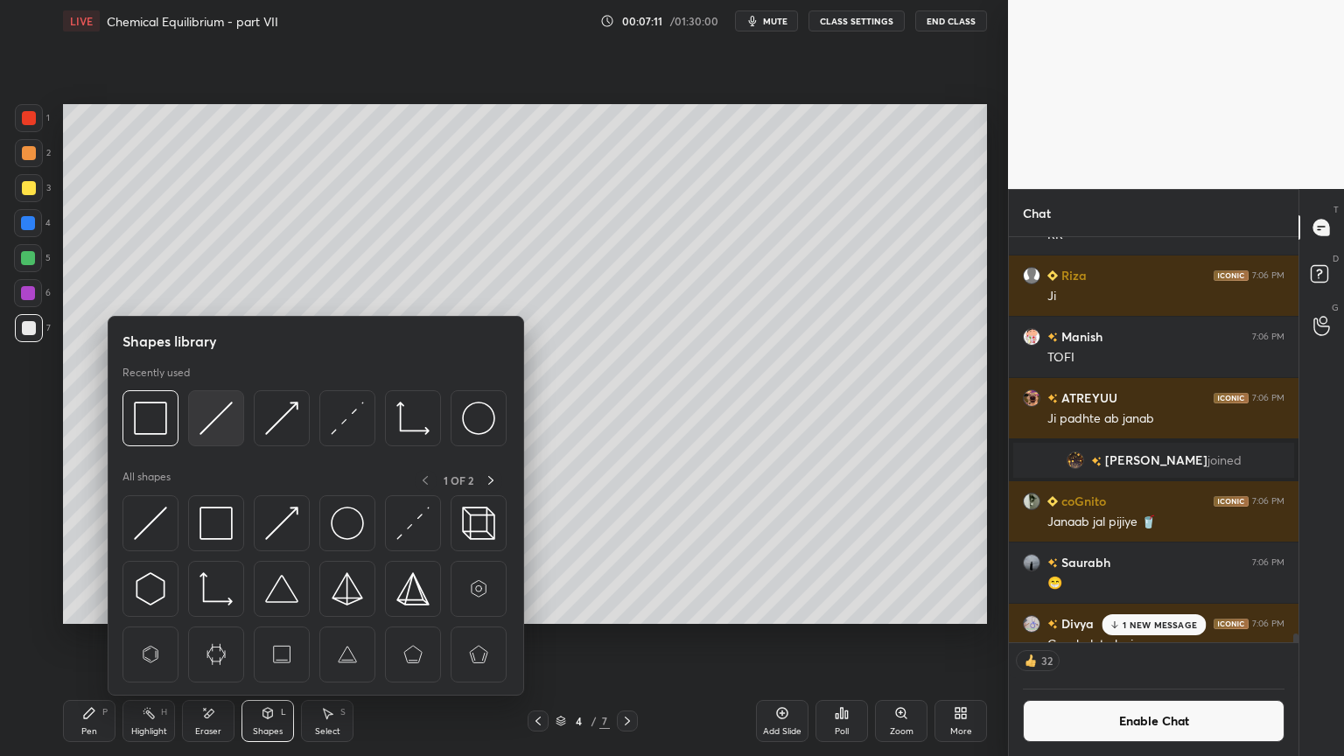
click at [214, 424] on img at bounding box center [216, 418] width 33 height 33
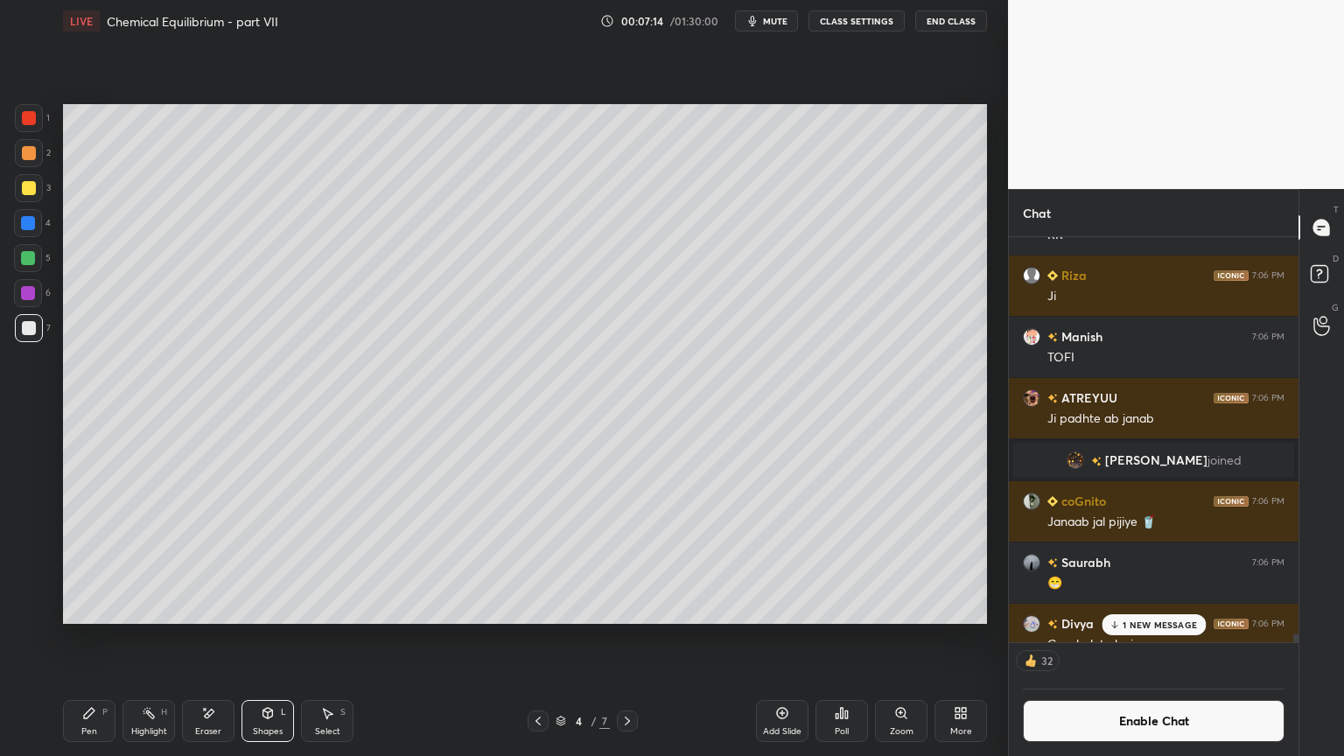
click at [33, 155] on div at bounding box center [29, 153] width 14 height 14
drag, startPoint x: 207, startPoint y: 713, endPoint x: 330, endPoint y: 637, distance: 145.0
click at [211, 638] on icon at bounding box center [210, 713] width 10 height 9
click at [25, 537] on icon at bounding box center [28, 540] width 14 height 14
drag, startPoint x: 1145, startPoint y: 620, endPoint x: 1124, endPoint y: 624, distance: 21.5
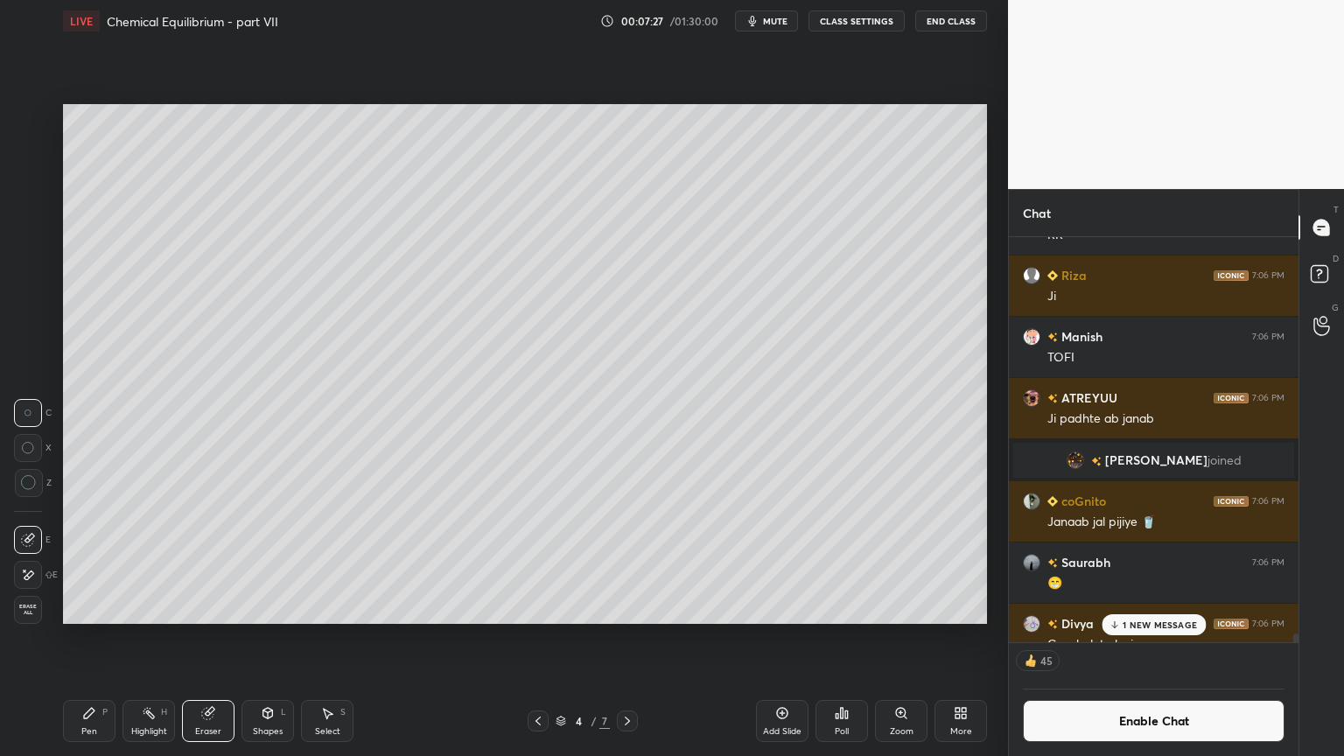
click at [1145, 622] on p "1 NEW MESSAGE" at bounding box center [1160, 625] width 74 height 11
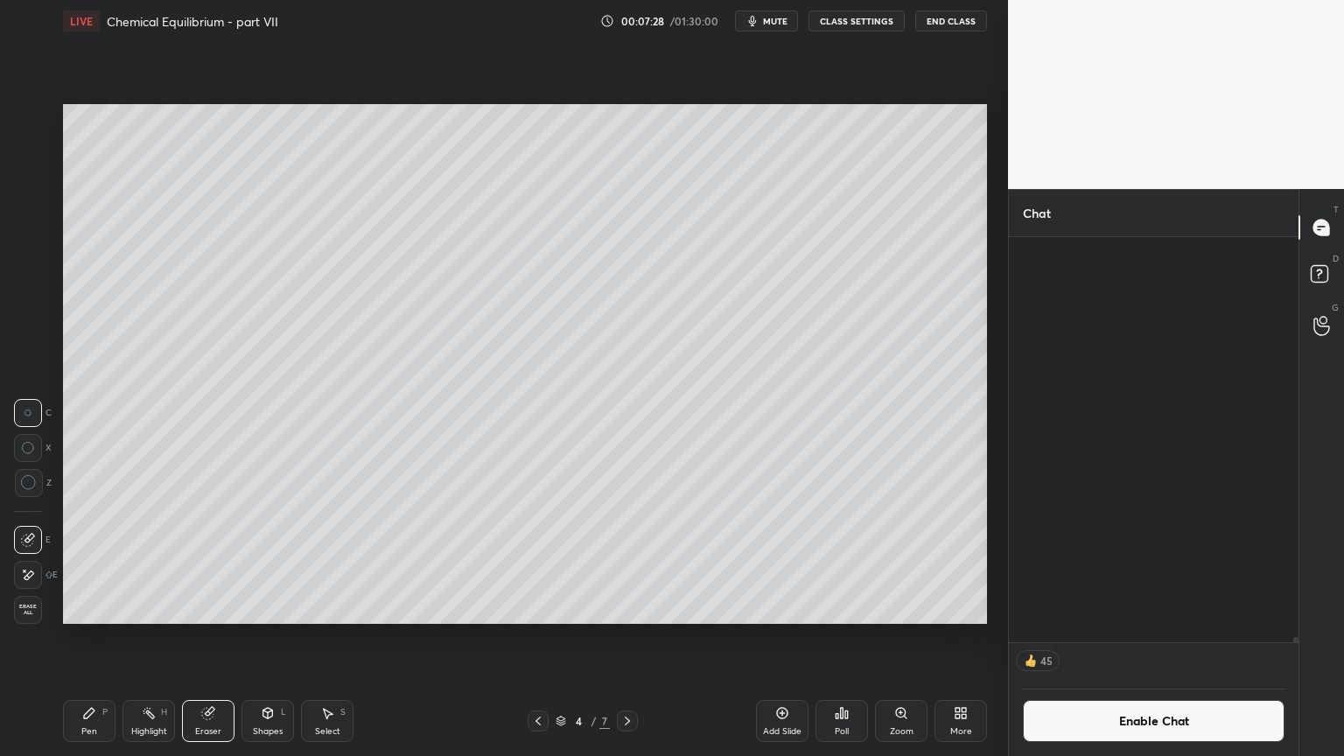
scroll to position [31912, 0]
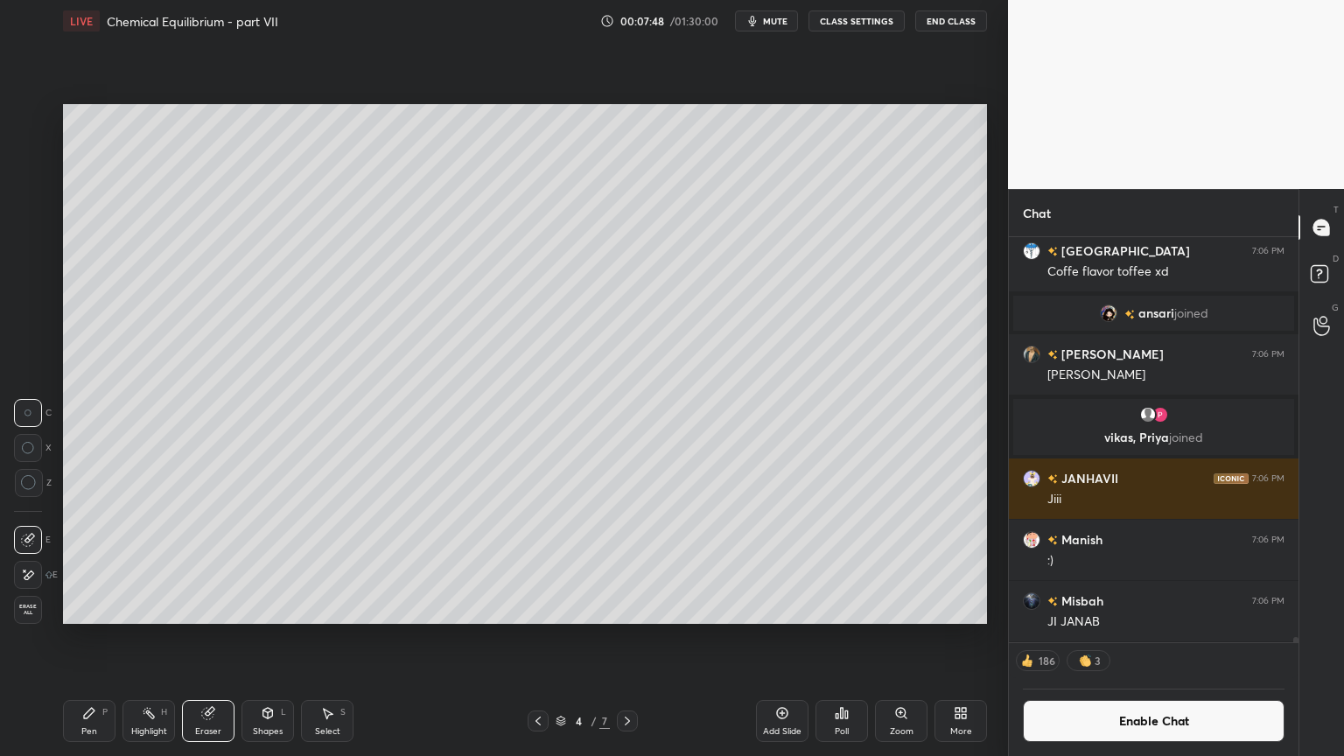
click at [833, 638] on div "Poll" at bounding box center [842, 721] width 53 height 42
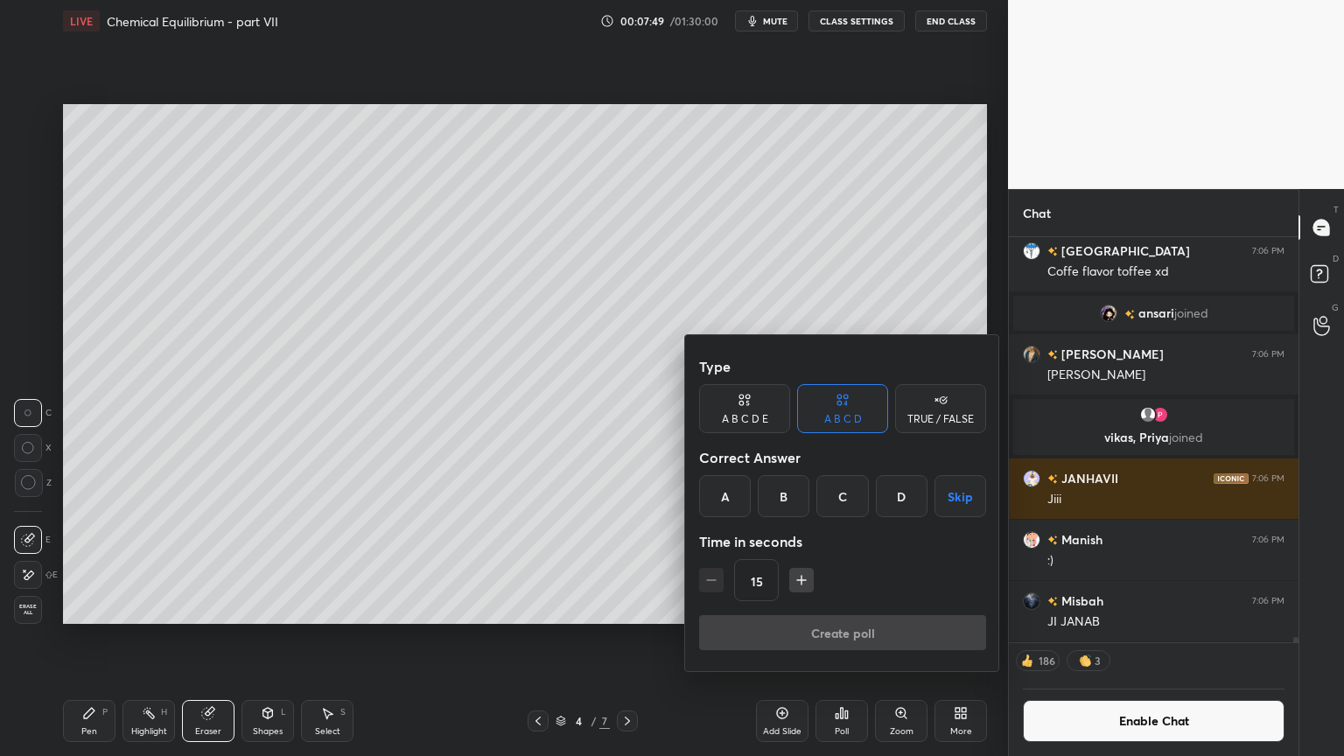
drag, startPoint x: 911, startPoint y: 493, endPoint x: 865, endPoint y: 616, distance: 131.8
click at [913, 497] on div "D" at bounding box center [902, 496] width 52 height 42
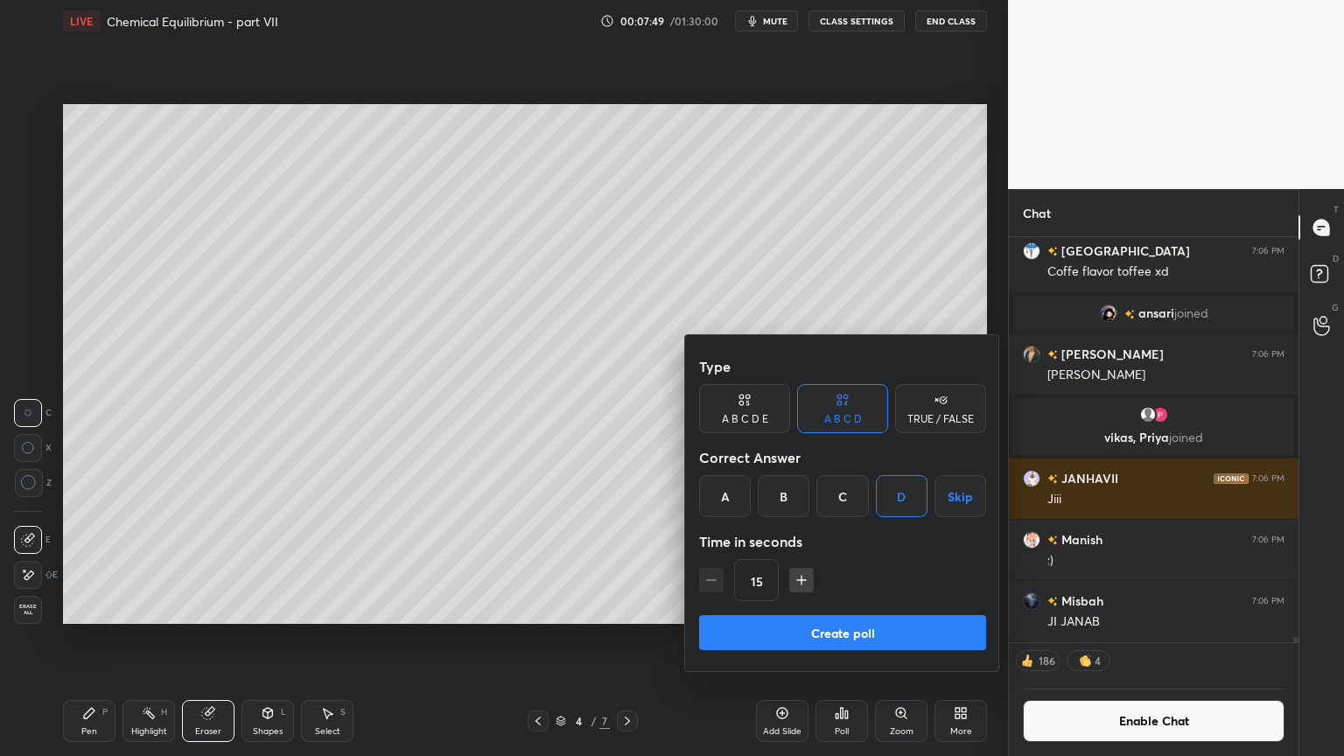
click at [866, 636] on button "Create poll" at bounding box center [842, 632] width 287 height 35
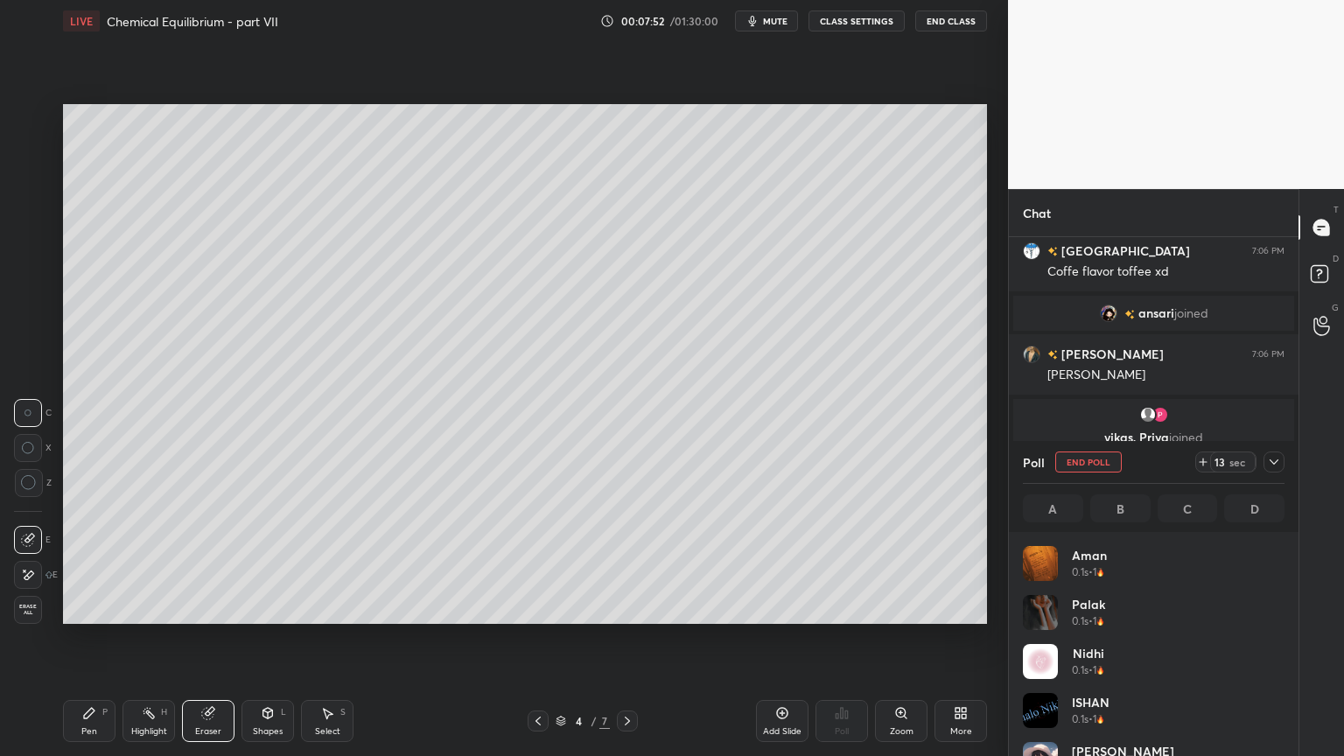
scroll to position [205, 256]
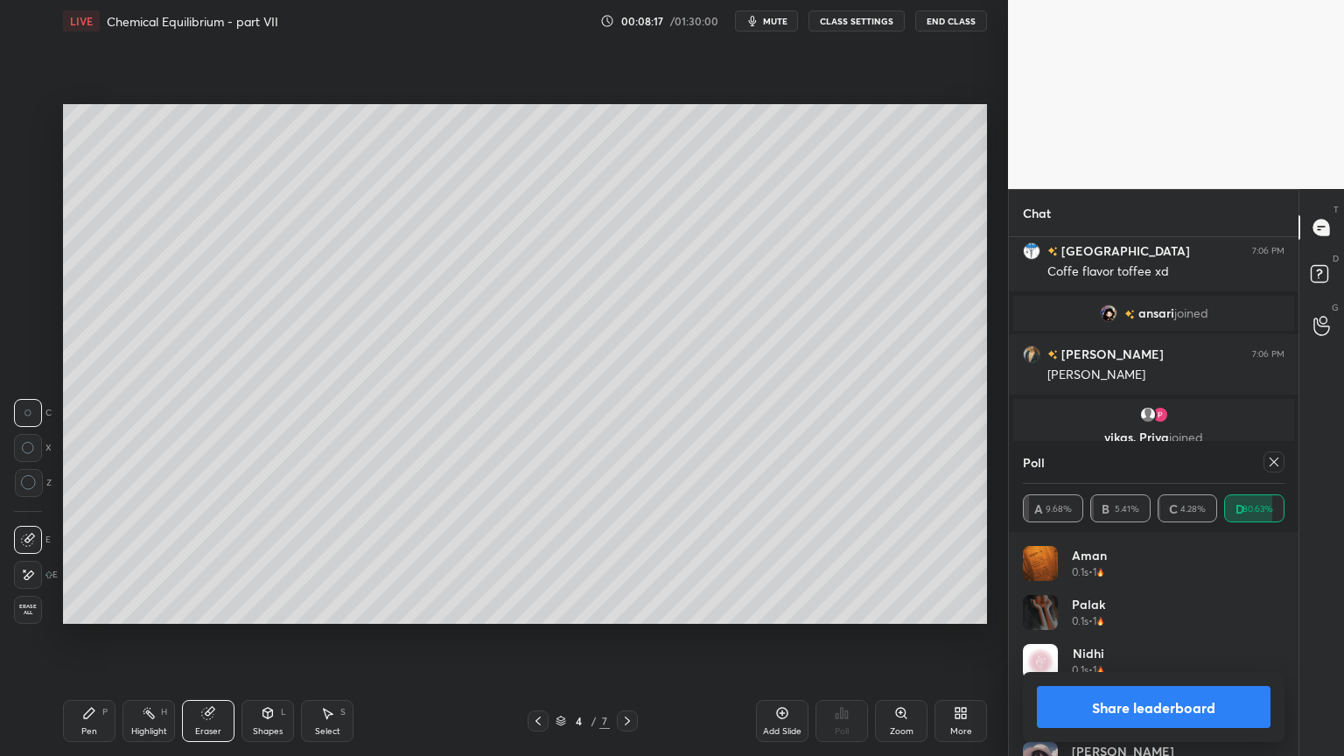
click at [1159, 638] on button "Share leaderboard" at bounding box center [1154, 707] width 234 height 42
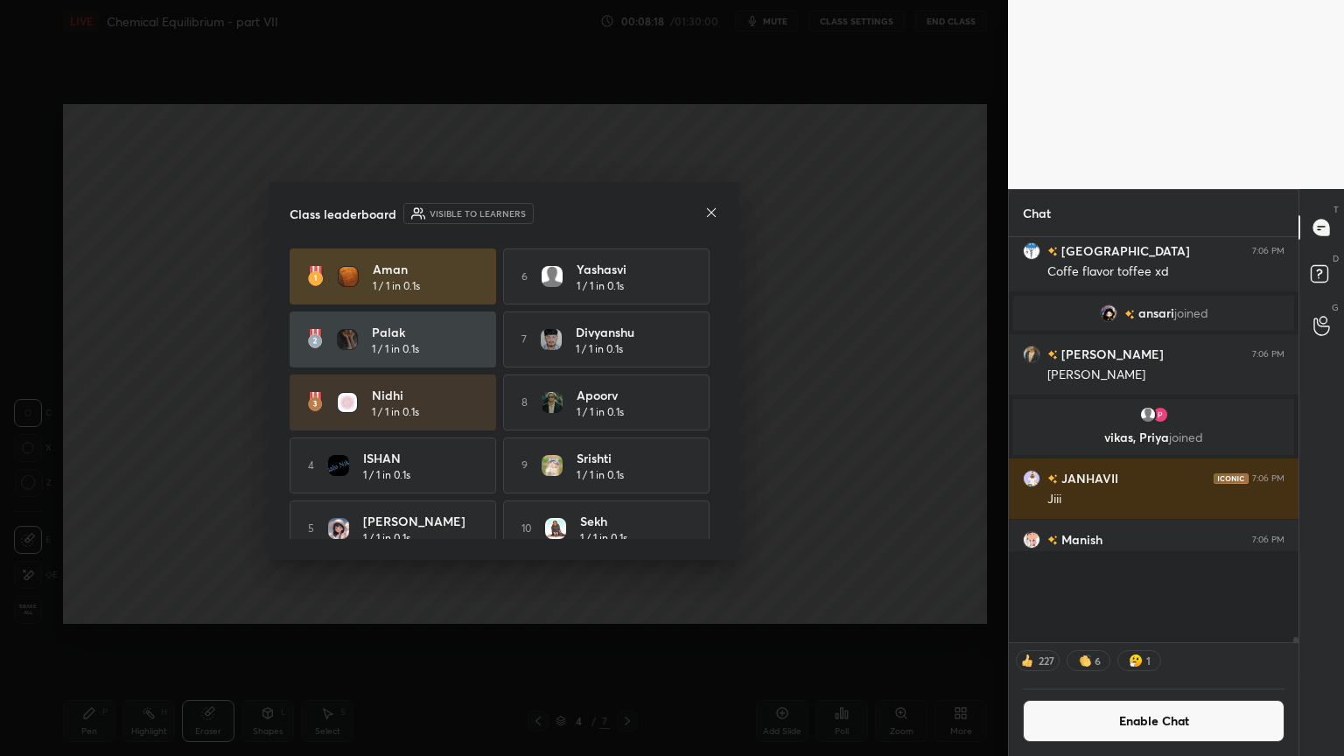
scroll to position [399, 284]
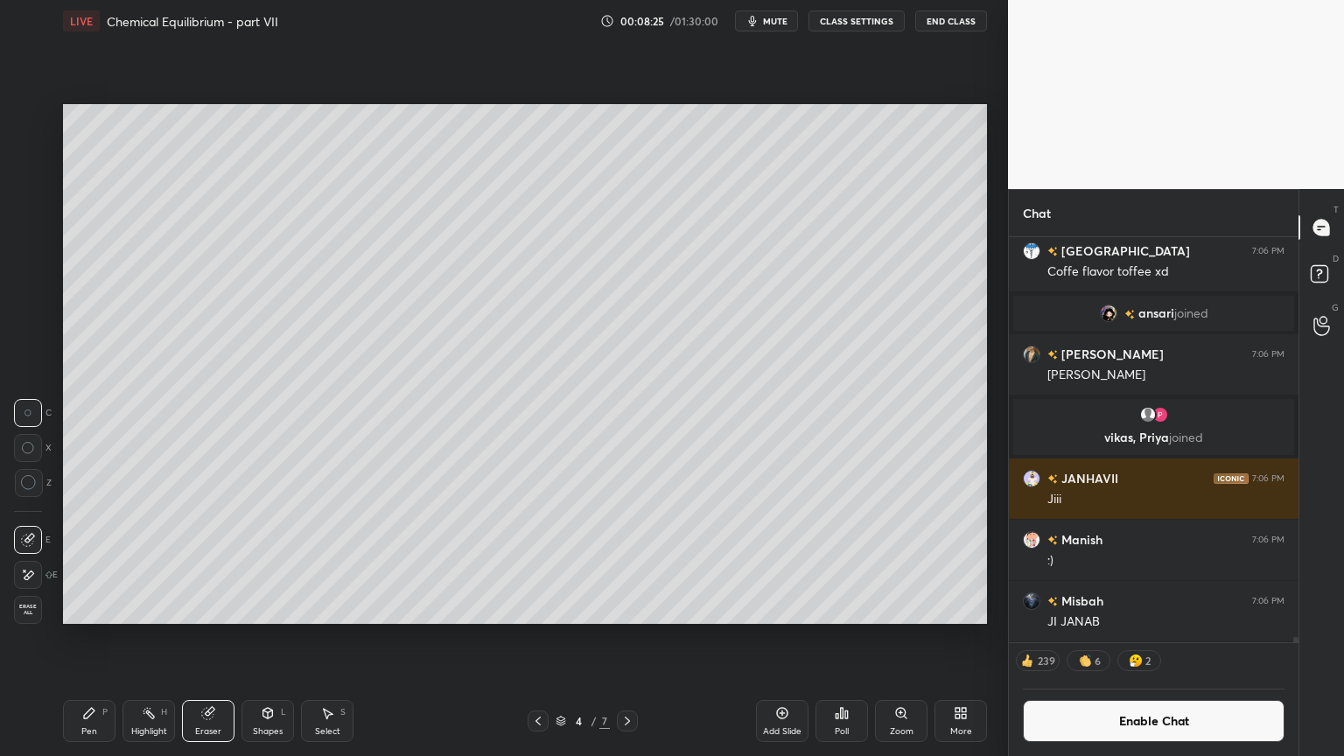
click at [151, 638] on div "Highlight" at bounding box center [149, 731] width 36 height 9
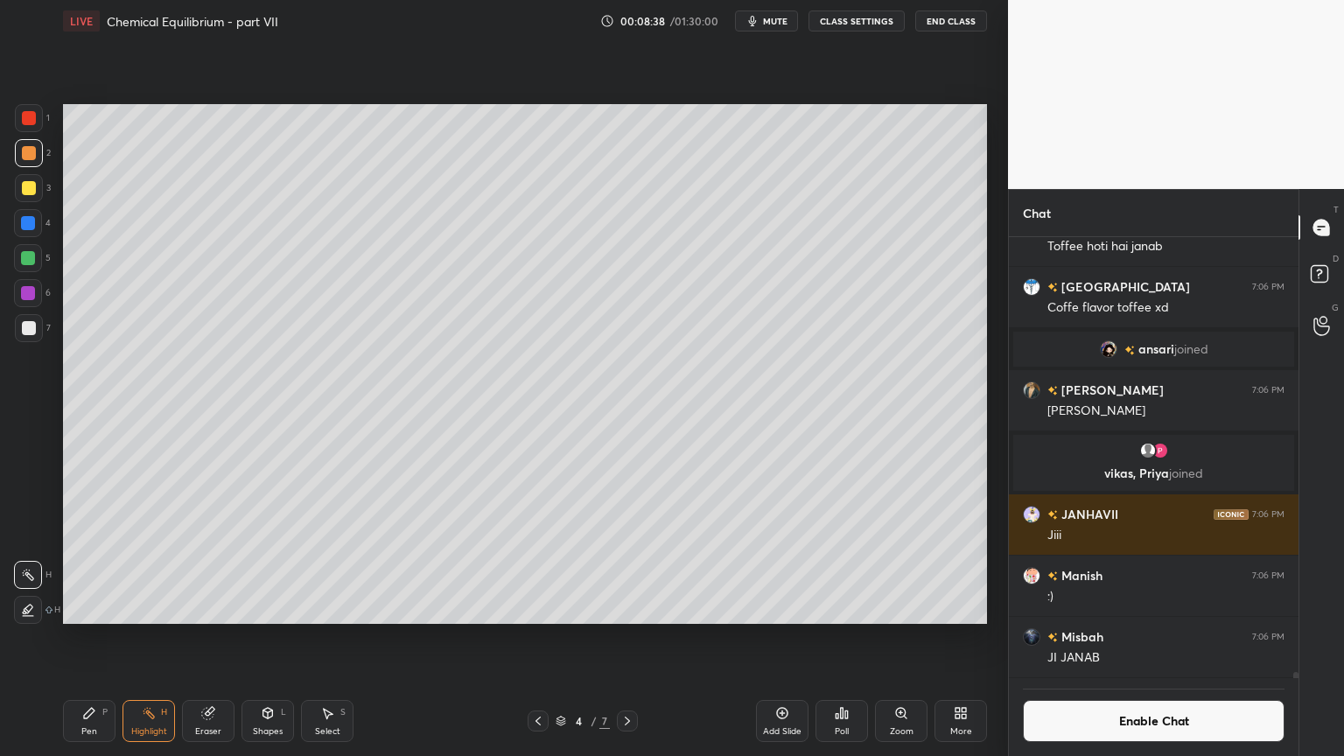
scroll to position [31876, 0]
click at [105, 638] on div "Pen P" at bounding box center [89, 721] width 53 height 42
click at [32, 329] on div at bounding box center [29, 328] width 14 height 14
click at [156, 638] on div "Highlight" at bounding box center [149, 731] width 36 height 9
click at [89, 638] on div "Pen P" at bounding box center [89, 721] width 53 height 42
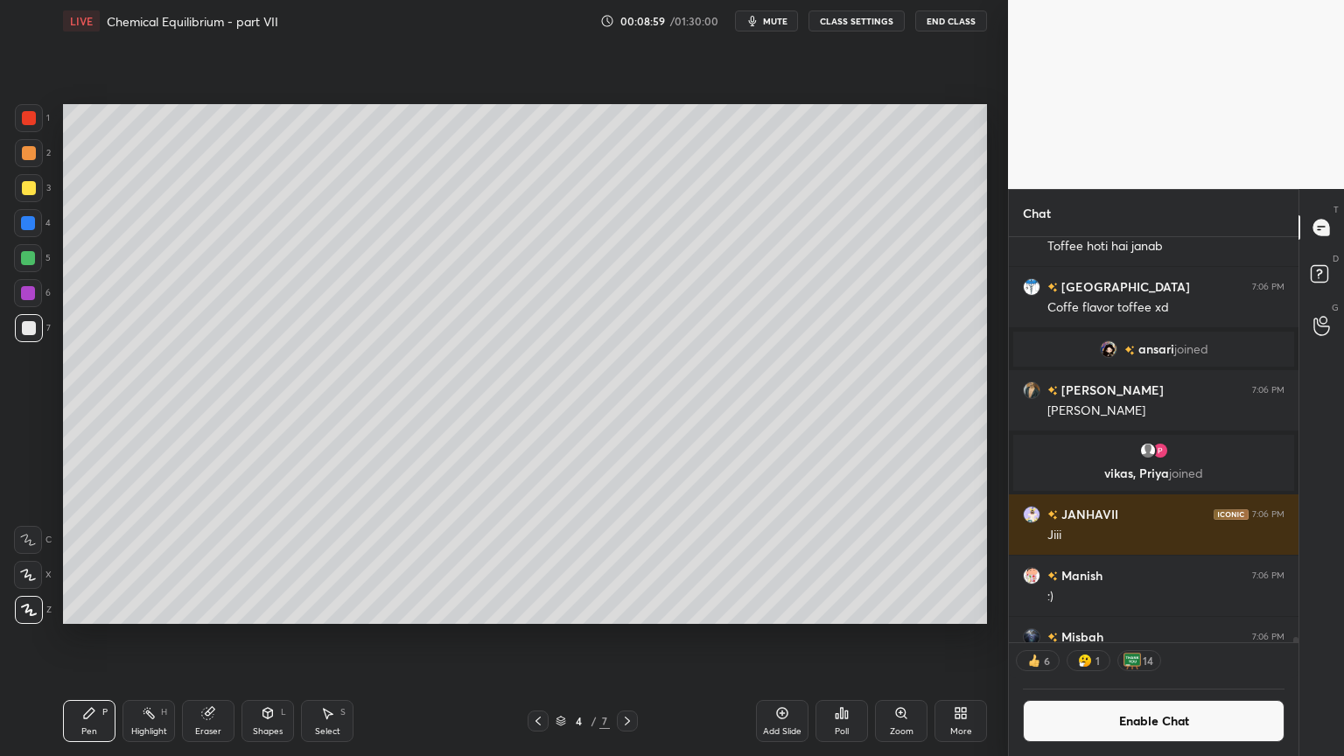
drag, startPoint x: 30, startPoint y: 116, endPoint x: 40, endPoint y: 130, distance: 17.5
click at [32, 121] on div at bounding box center [29, 118] width 14 height 14
click at [231, 638] on div "Eraser" at bounding box center [208, 721] width 53 height 42
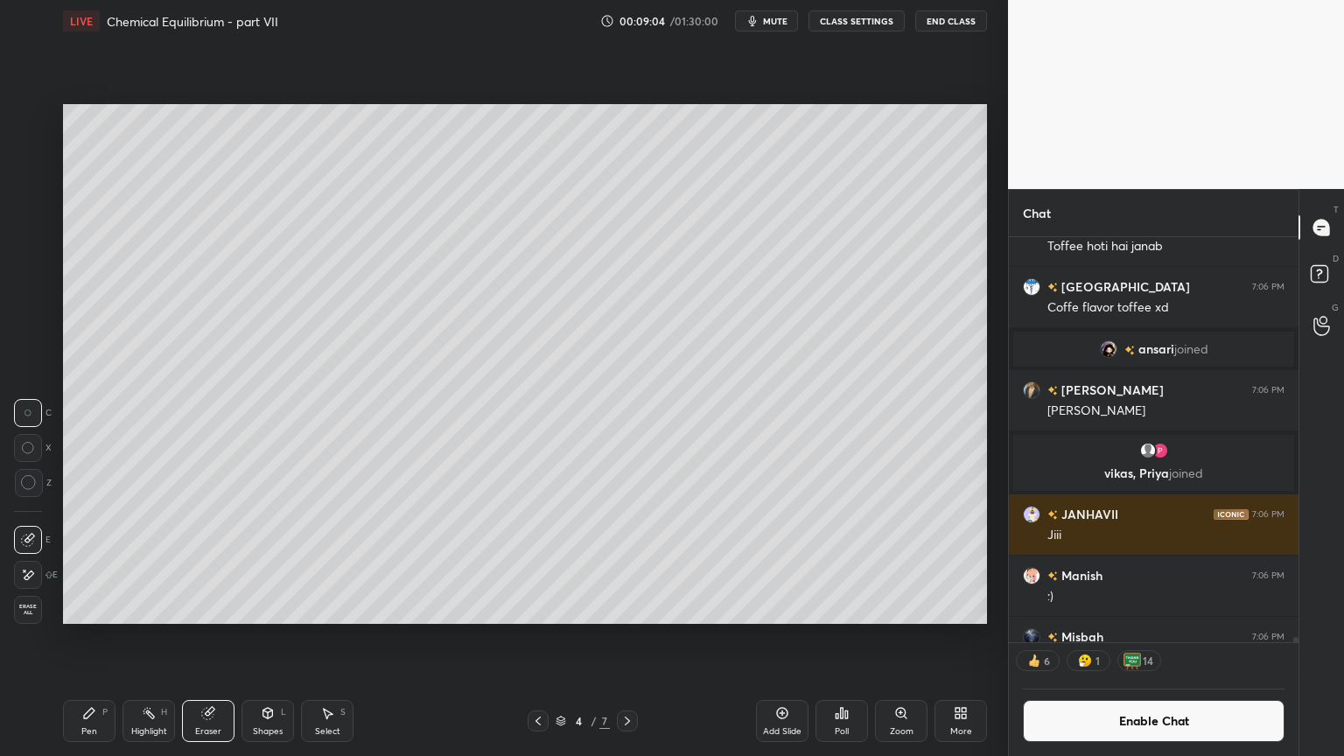
click at [268, 638] on div "Shapes L" at bounding box center [268, 721] width 53 height 42
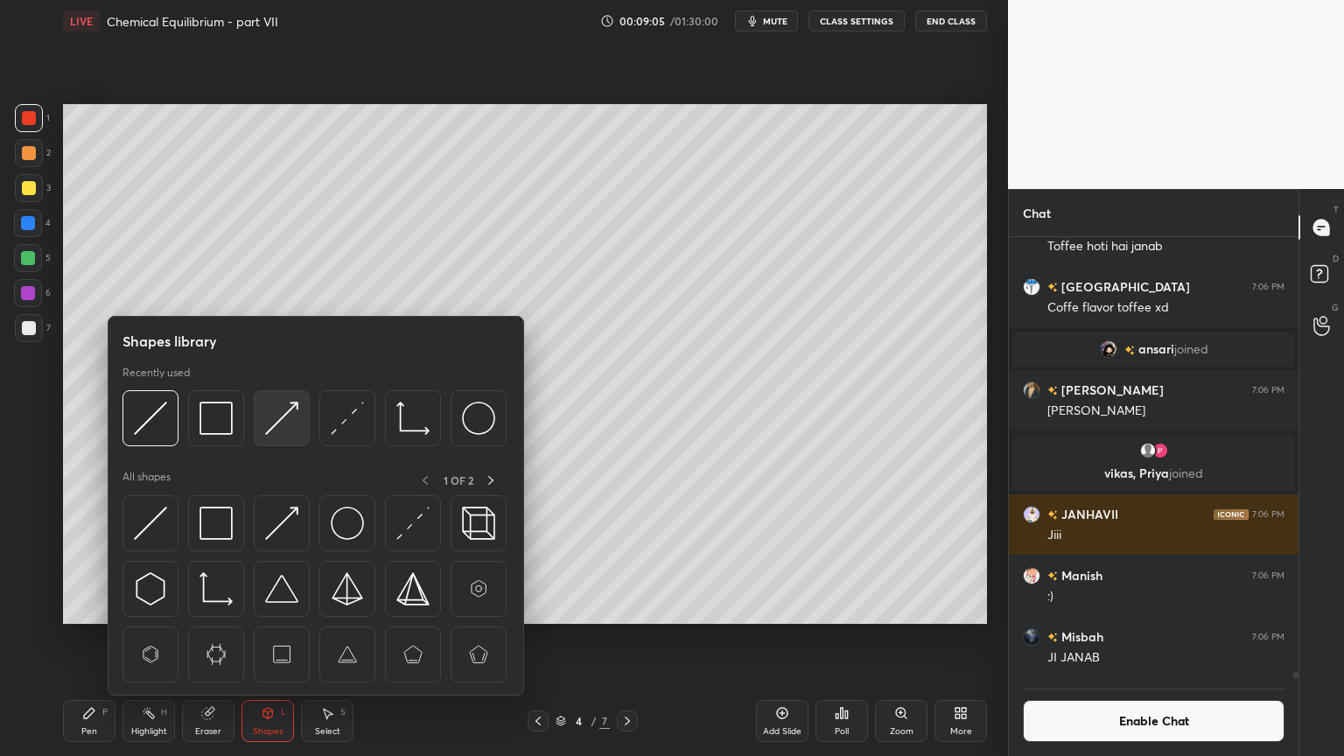
scroll to position [437, 284]
click at [279, 430] on img at bounding box center [281, 418] width 33 height 33
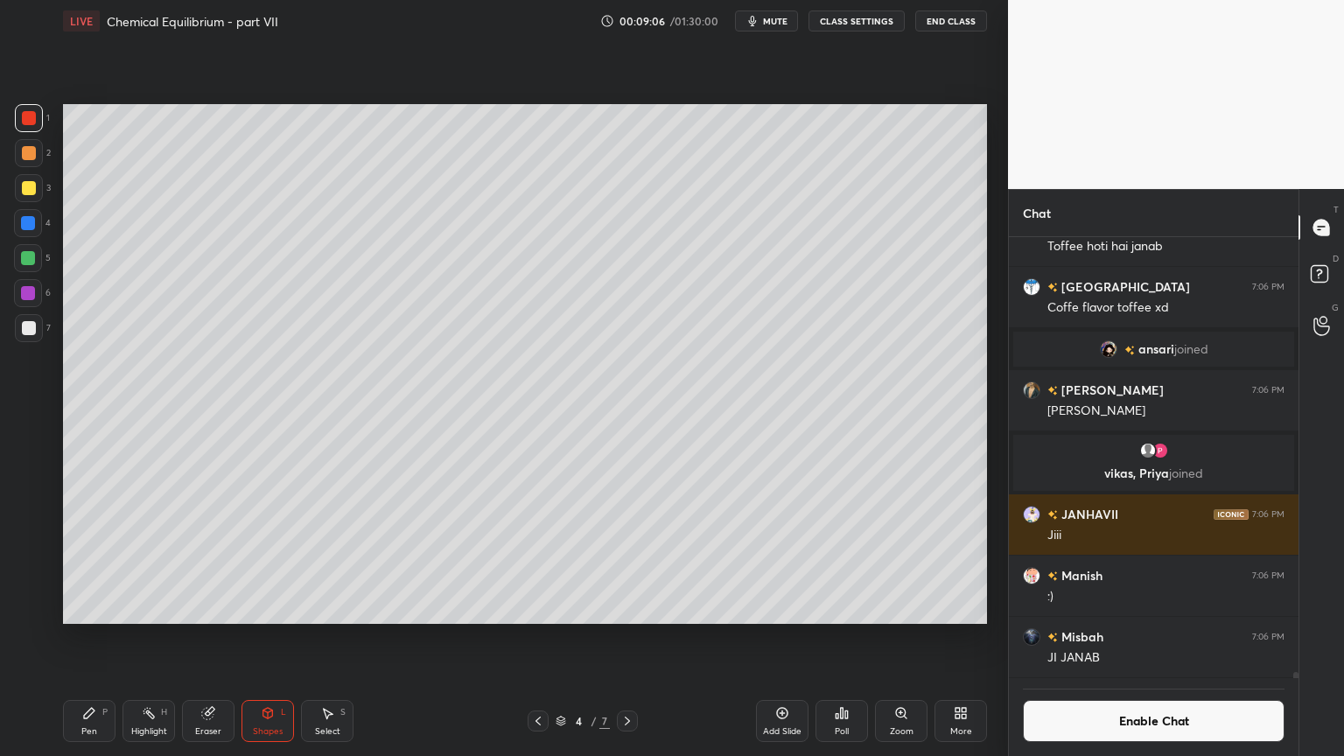
click at [32, 328] on div at bounding box center [29, 328] width 14 height 14
click at [75, 638] on div "Pen P" at bounding box center [89, 721] width 53 height 42
click at [214, 638] on icon at bounding box center [208, 713] width 14 height 14
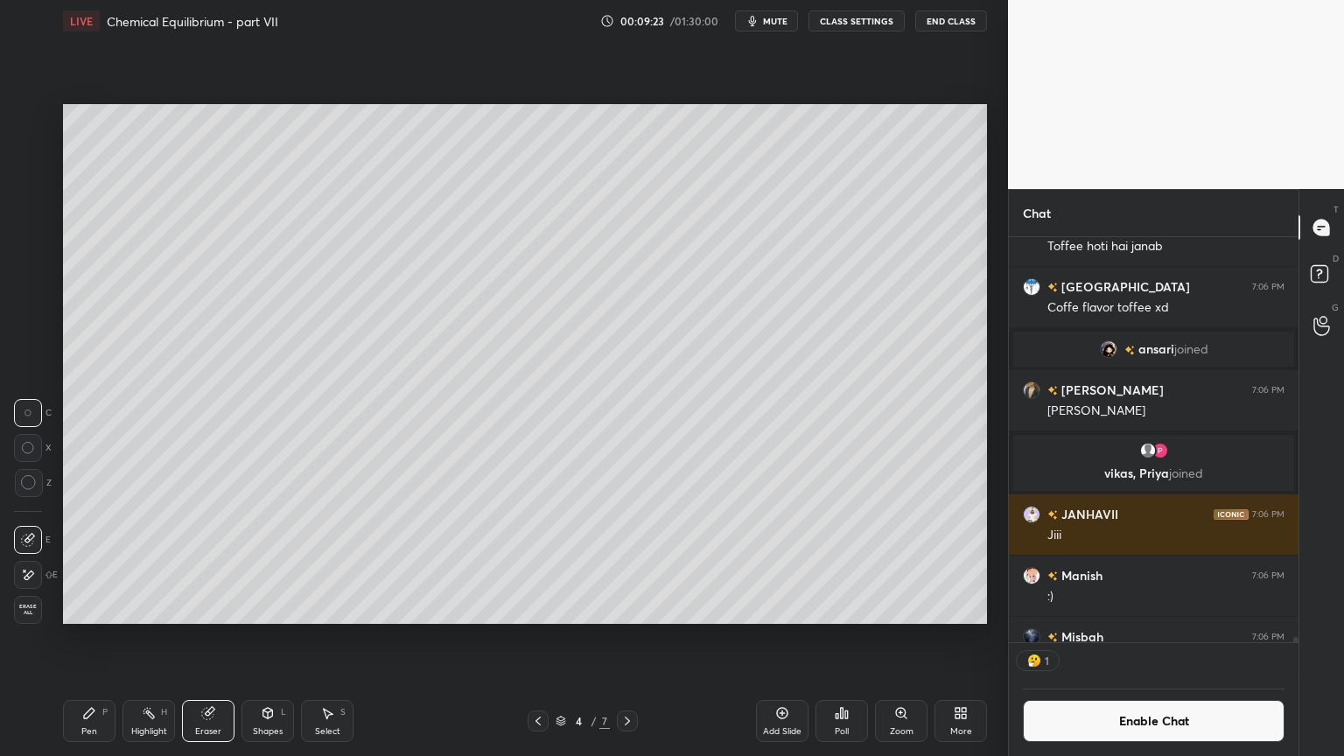
drag, startPoint x: 88, startPoint y: 730, endPoint x: 85, endPoint y: 656, distance: 73.5
click at [91, 638] on div "Pen" at bounding box center [89, 731] width 16 height 9
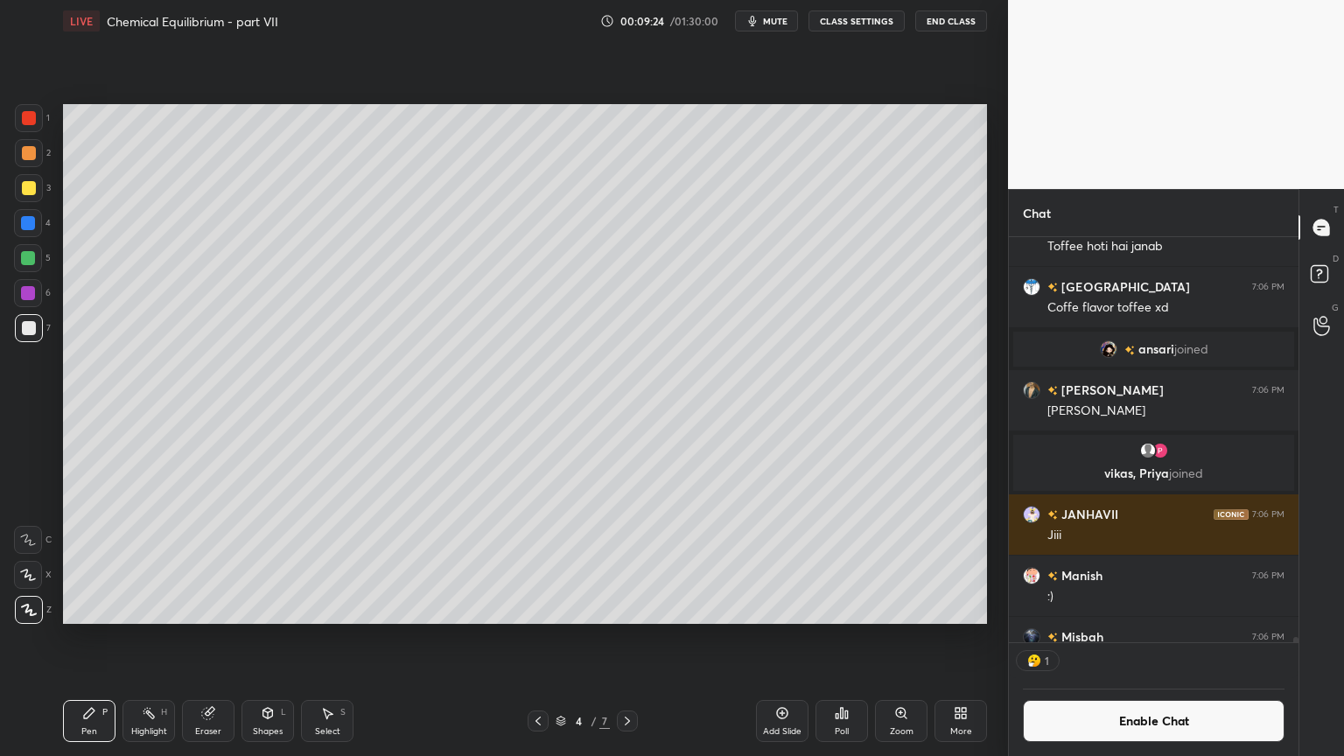
click at [35, 116] on div at bounding box center [29, 118] width 14 height 14
click at [160, 638] on div "Highlight H" at bounding box center [149, 721] width 53 height 42
click at [99, 638] on div "Pen P" at bounding box center [89, 721] width 53 height 42
click at [32, 326] on div at bounding box center [29, 328] width 14 height 14
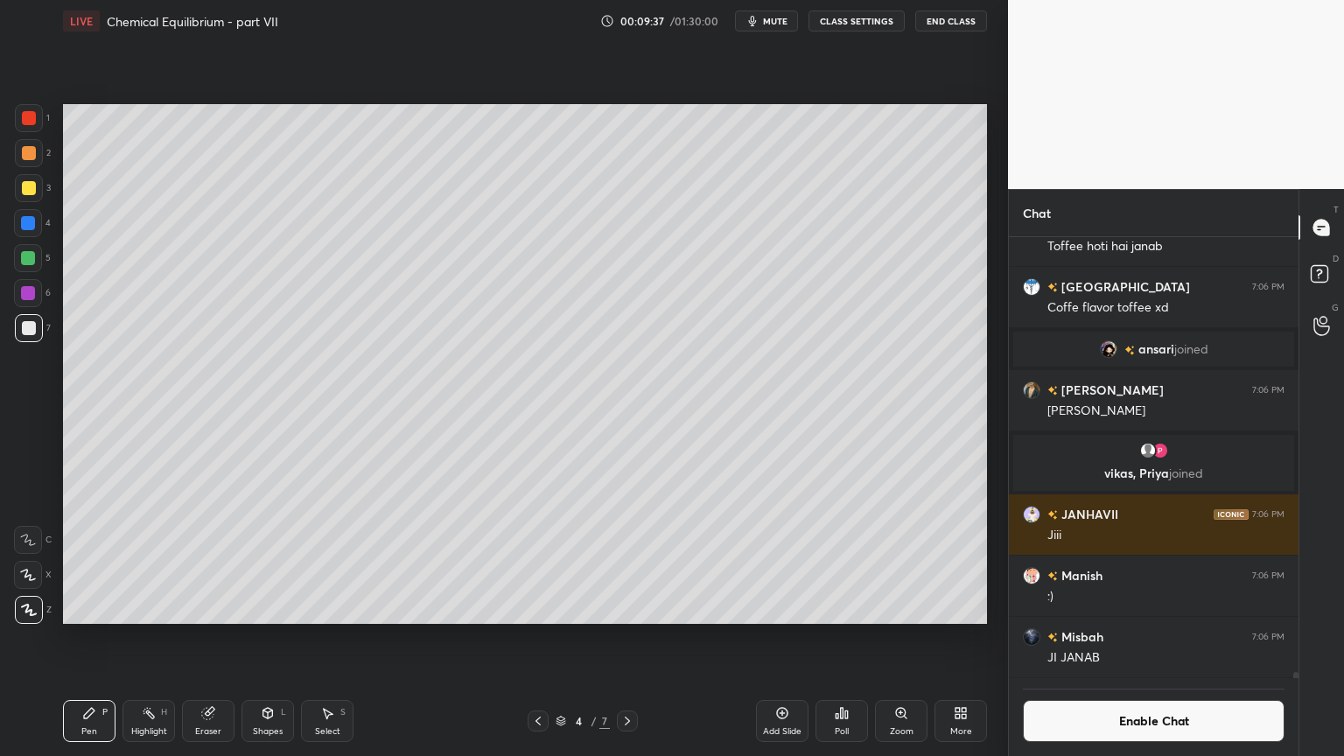
click at [151, 638] on div "Highlight H" at bounding box center [149, 721] width 53 height 42
click at [270, 638] on div "Shapes" at bounding box center [268, 731] width 30 height 9
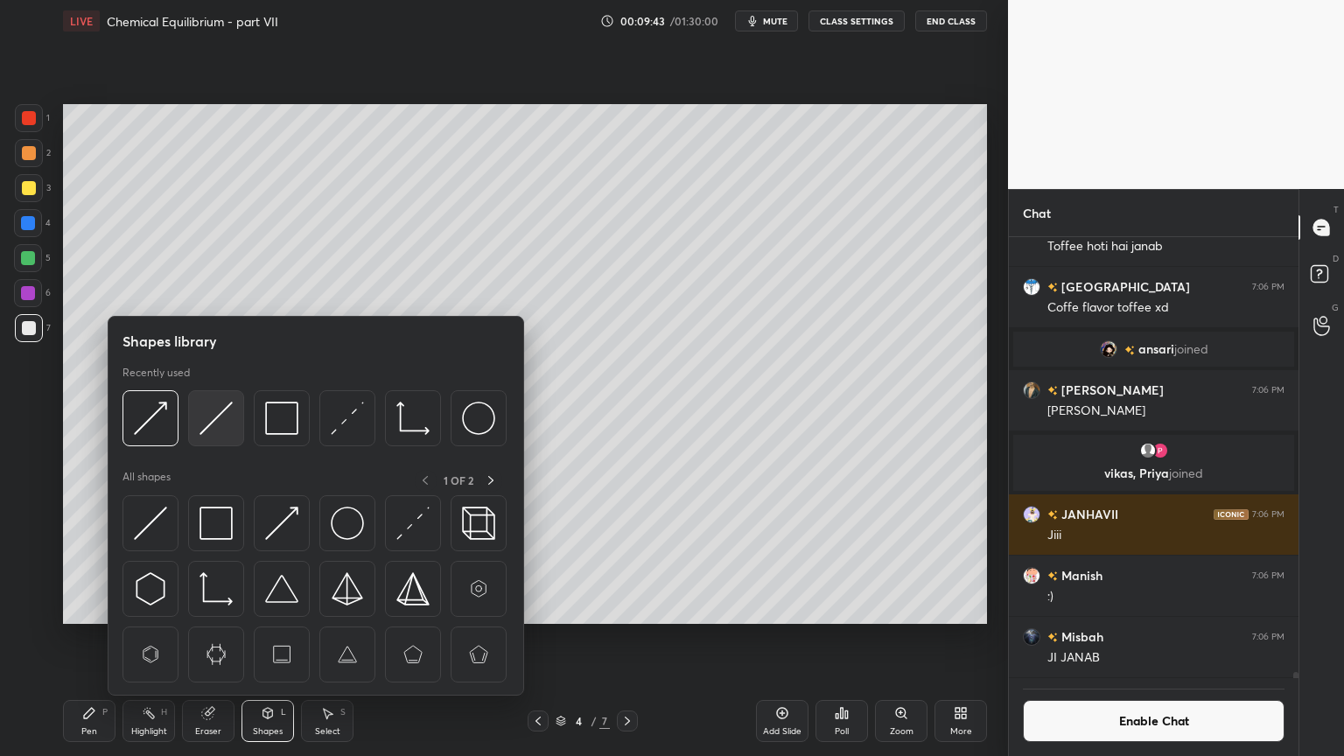
click at [214, 424] on img at bounding box center [216, 418] width 33 height 33
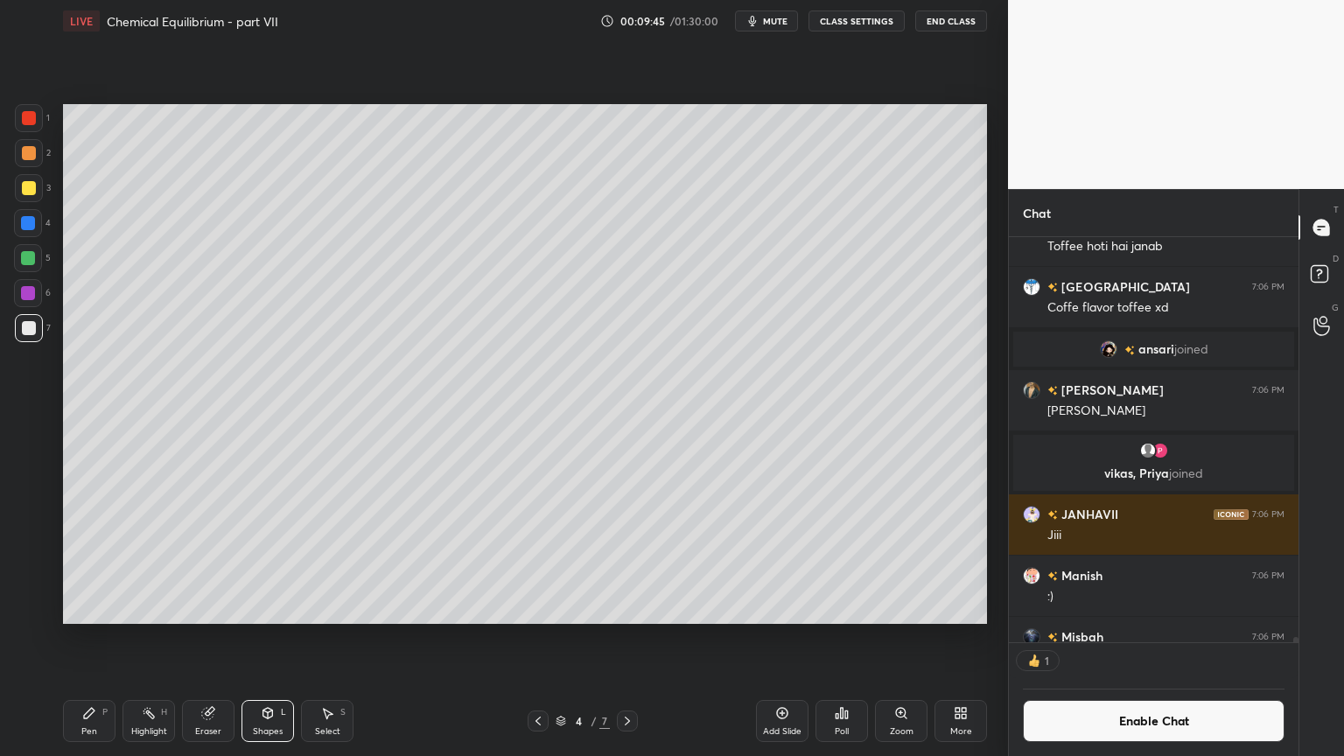
scroll to position [5, 5]
click at [144, 638] on div "Highlight" at bounding box center [149, 731] width 36 height 9
click at [99, 638] on div "Pen P" at bounding box center [89, 721] width 53 height 42
click at [36, 116] on div at bounding box center [29, 118] width 28 height 28
drag, startPoint x: 153, startPoint y: 721, endPoint x: 196, endPoint y: 633, distance: 98.2
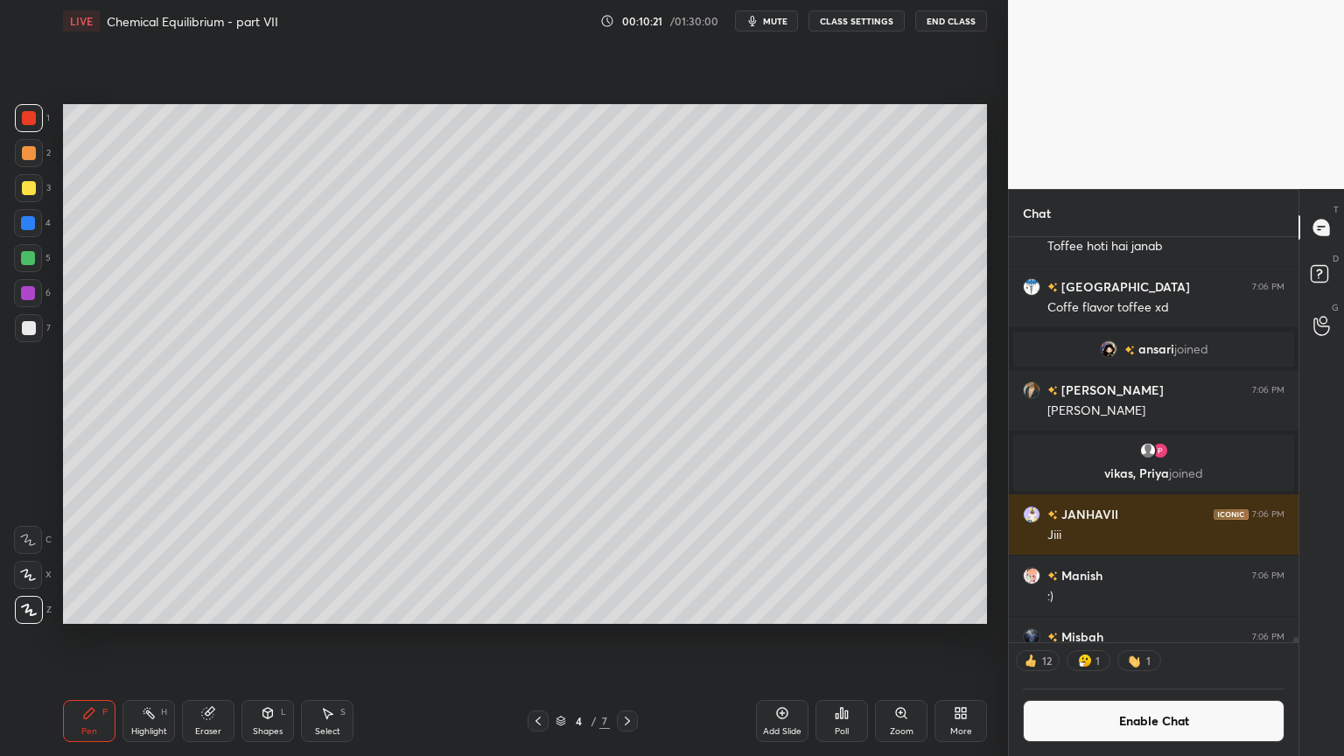
click at [153, 638] on div "Highlight H" at bounding box center [149, 721] width 53 height 42
click at [81, 638] on div "Pen P" at bounding box center [89, 721] width 53 height 42
drag, startPoint x: 260, startPoint y: 723, endPoint x: 260, endPoint y: 703, distance: 20.1
click at [256, 638] on div "Shapes L" at bounding box center [268, 721] width 53 height 42
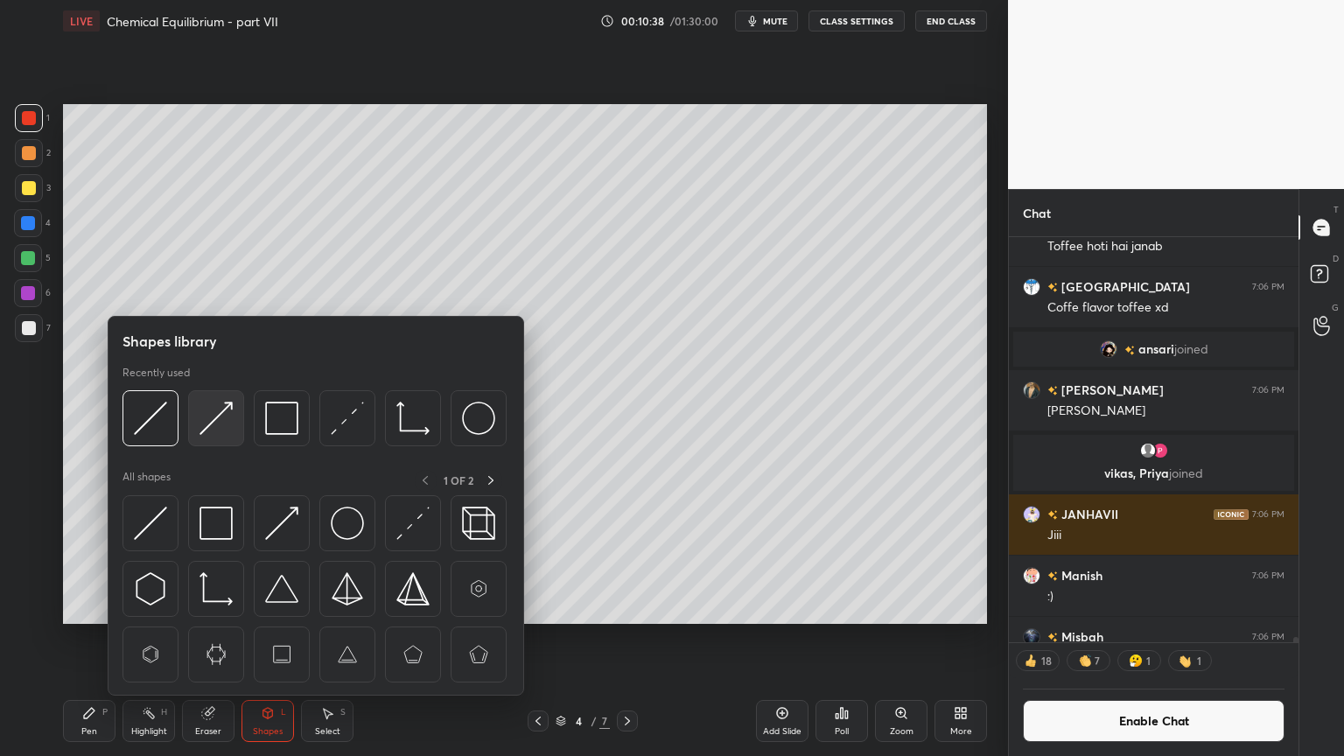
click at [209, 424] on img at bounding box center [216, 418] width 33 height 33
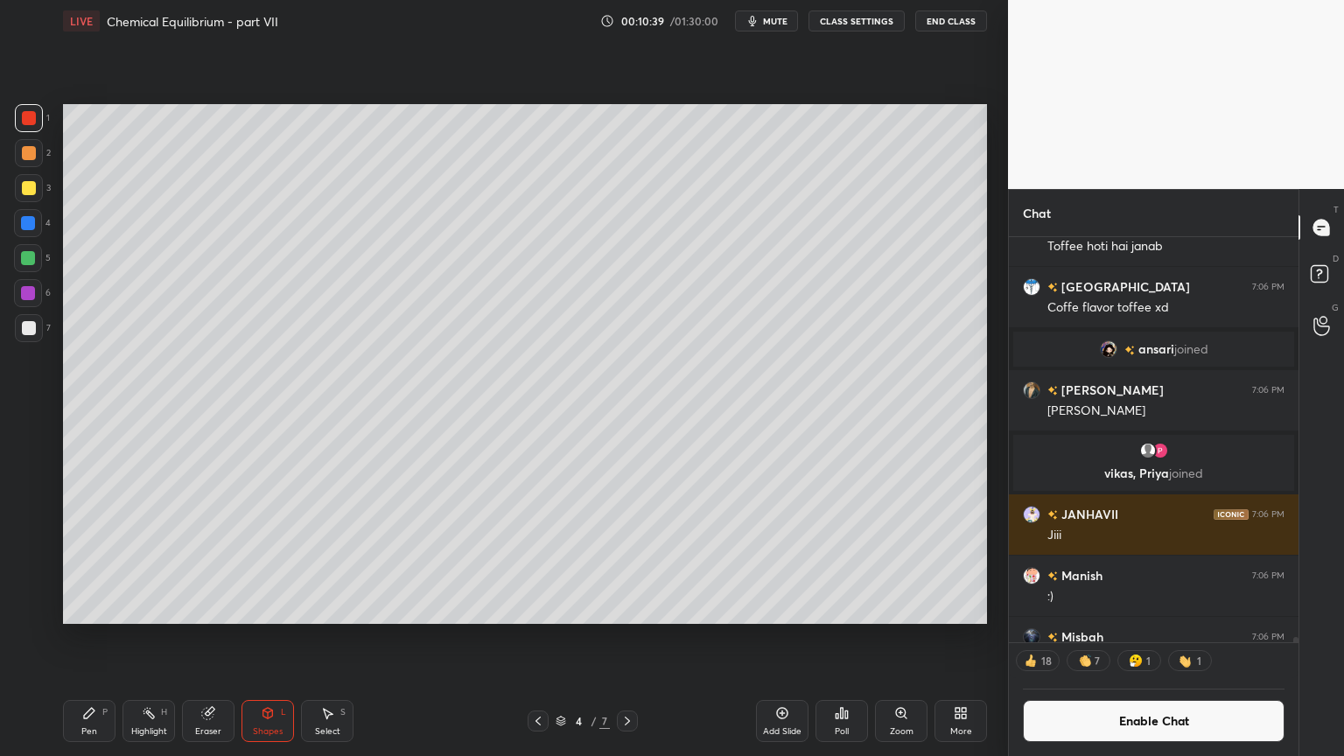
click at [34, 327] on div at bounding box center [29, 328] width 14 height 14
drag, startPoint x: 150, startPoint y: 718, endPoint x: 191, endPoint y: 637, distance: 91.2
click at [149, 638] on icon at bounding box center [149, 713] width 14 height 14
click at [109, 638] on div "Pen P" at bounding box center [89, 721] width 53 height 42
click at [210, 638] on div "Eraser" at bounding box center [208, 721] width 53 height 42
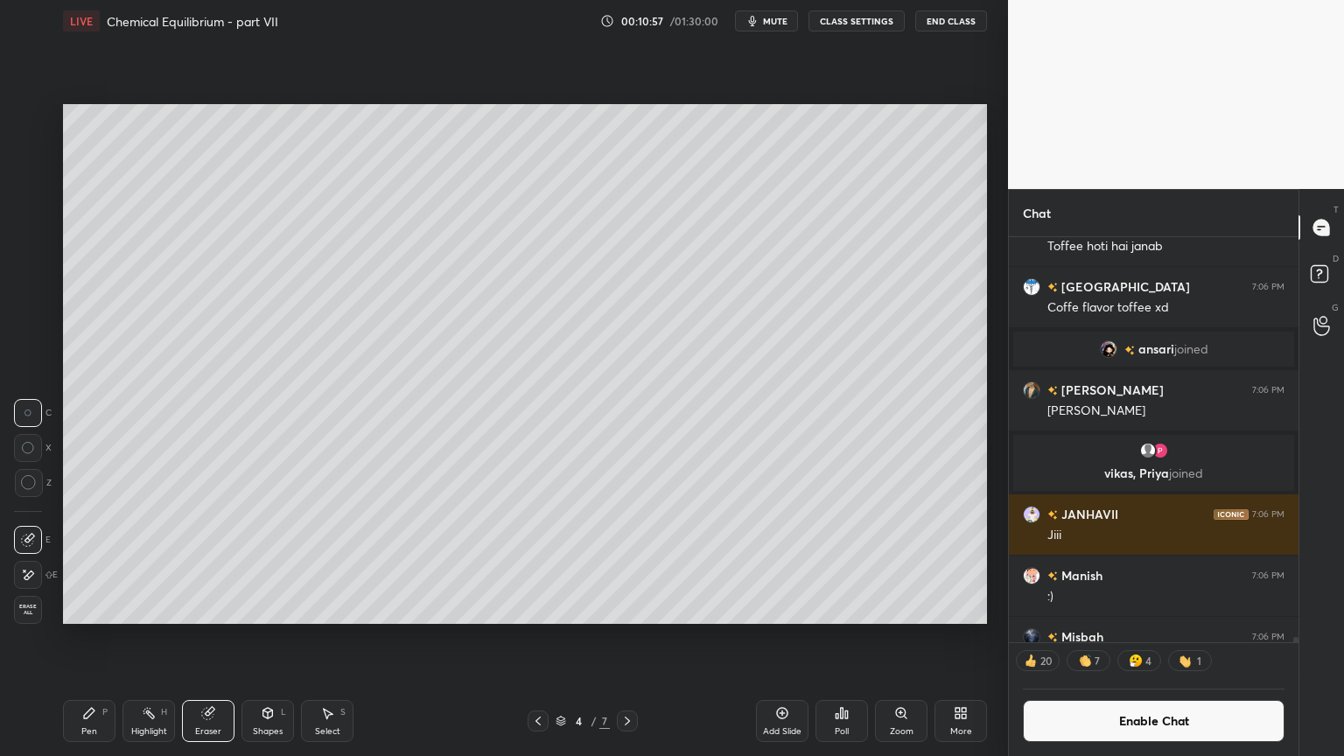
drag, startPoint x: 95, startPoint y: 723, endPoint x: 156, endPoint y: 683, distance: 73.3
click at [93, 638] on div "Pen P" at bounding box center [89, 721] width 53 height 42
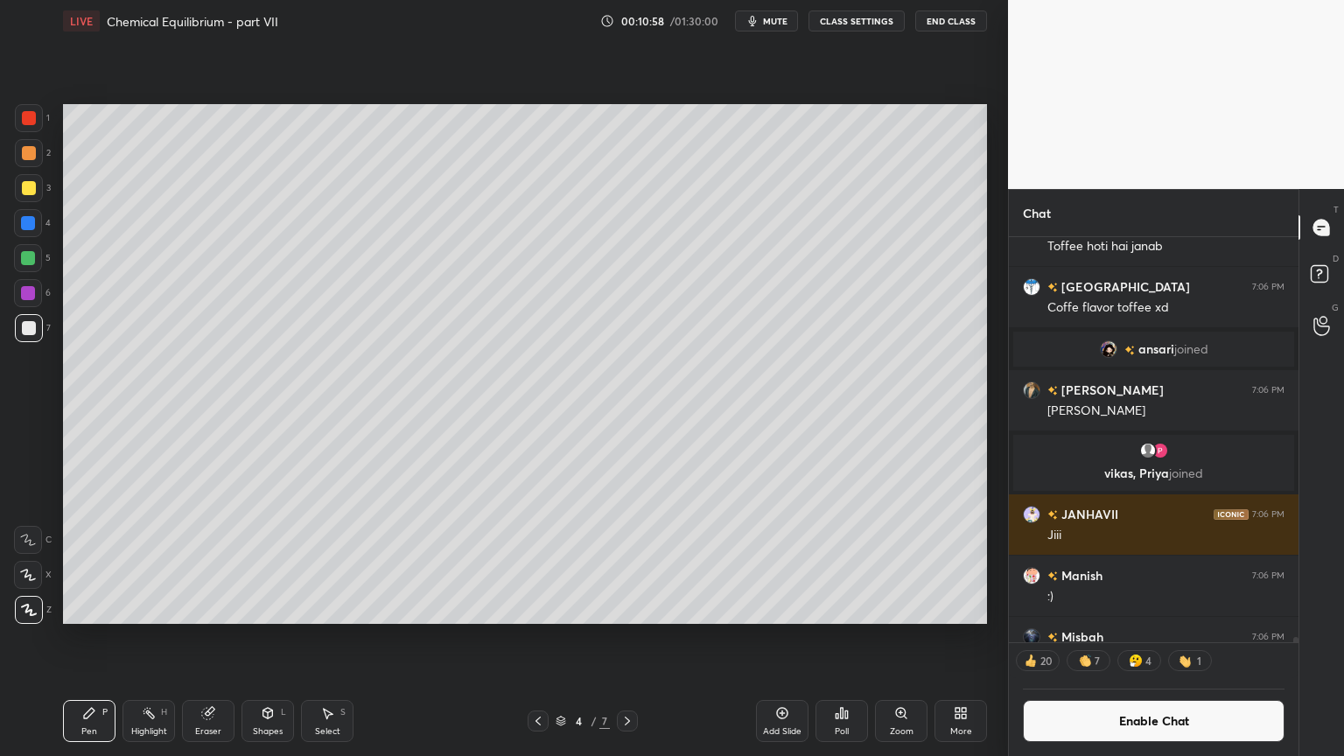
click at [216, 638] on div "Eraser" at bounding box center [208, 721] width 53 height 42
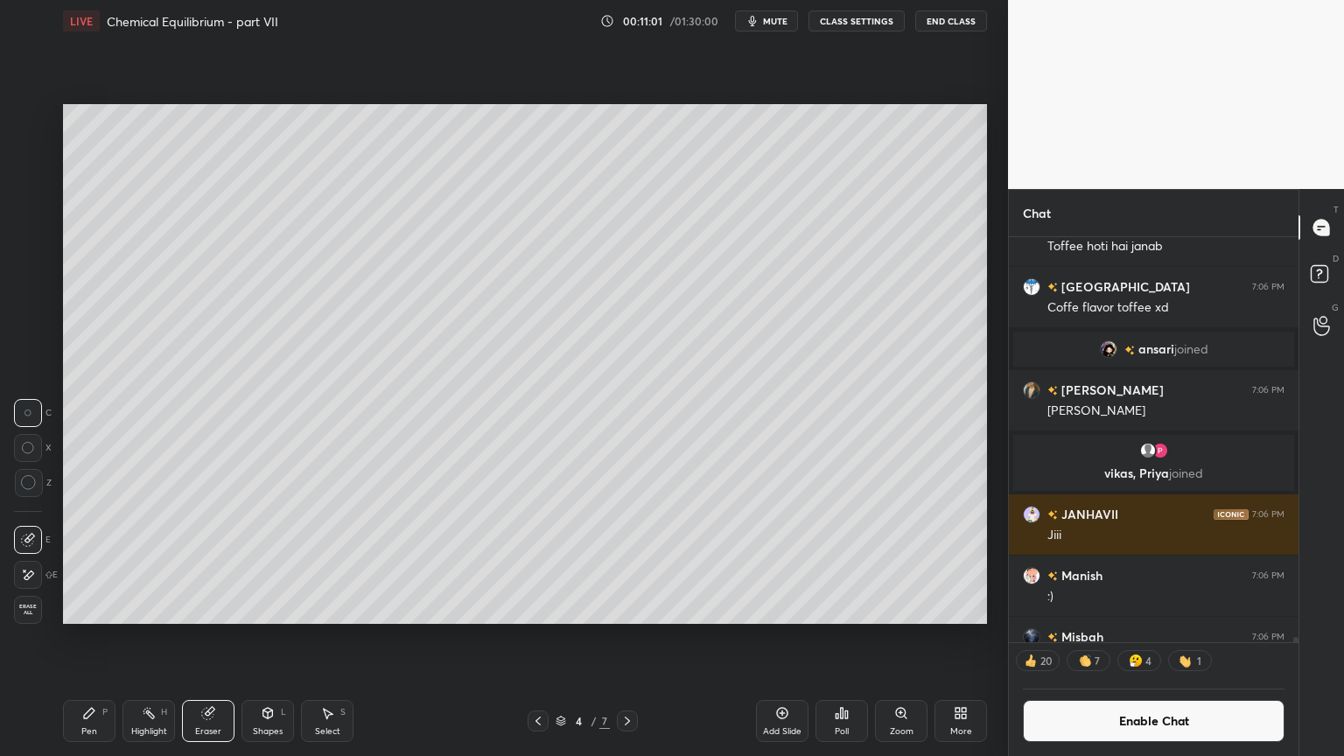
drag, startPoint x: 97, startPoint y: 725, endPoint x: 116, endPoint y: 703, distance: 29.2
click at [99, 638] on div "Pen P" at bounding box center [89, 721] width 53 height 42
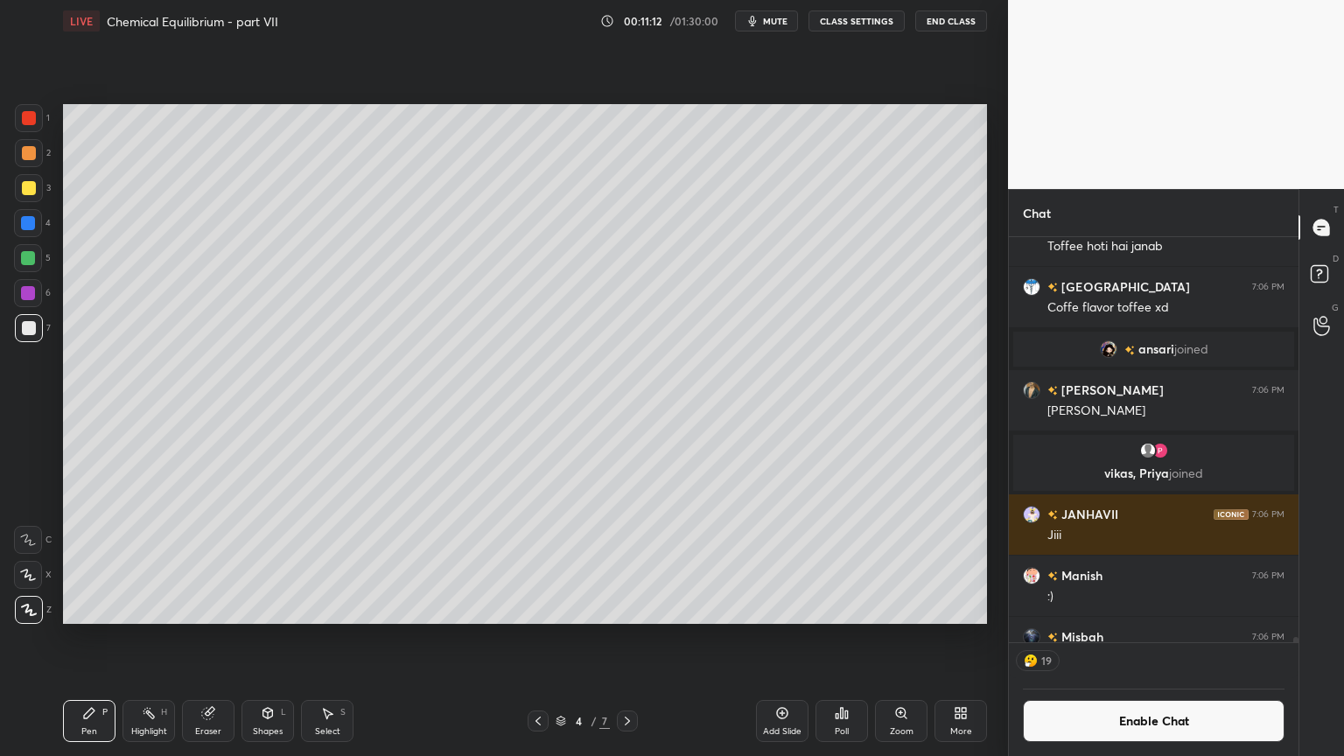
click at [144, 638] on div "Highlight" at bounding box center [149, 731] width 36 height 9
click at [216, 638] on div "Eraser" at bounding box center [208, 721] width 53 height 42
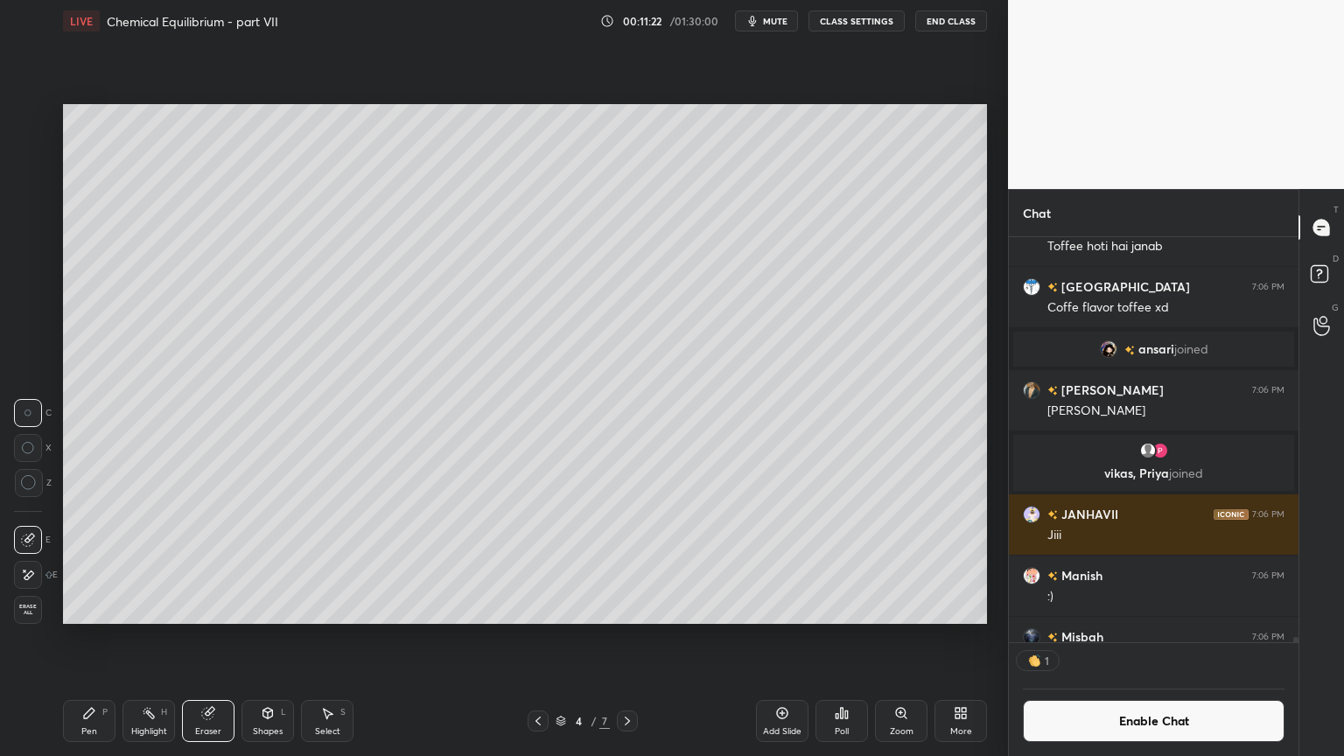
scroll to position [400, 284]
drag, startPoint x: 146, startPoint y: 725, endPoint x: 165, endPoint y: 644, distance: 82.6
click at [147, 638] on div "Highlight H" at bounding box center [149, 721] width 53 height 42
drag, startPoint x: 1159, startPoint y: 718, endPoint x: 1151, endPoint y: 716, distance: 8.9
click at [1152, 638] on button "Enable Chat" at bounding box center [1154, 721] width 262 height 42
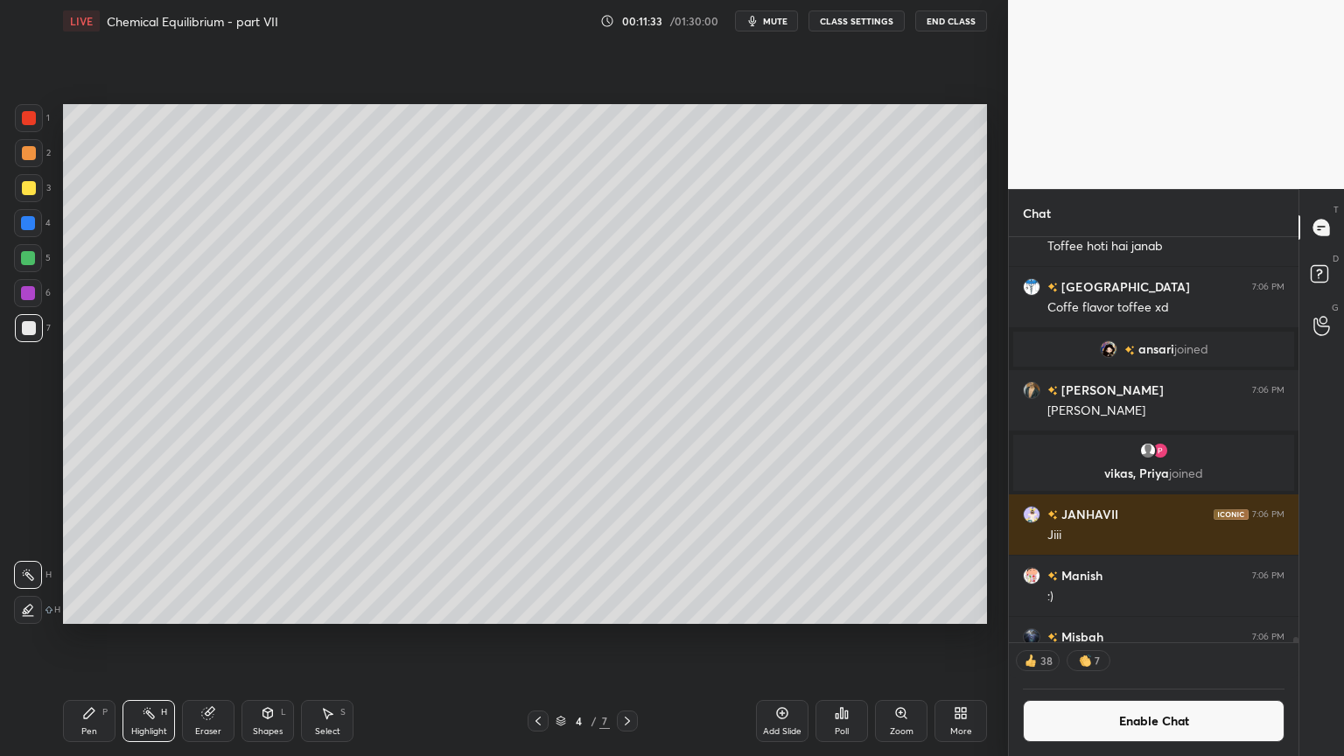
scroll to position [437, 284]
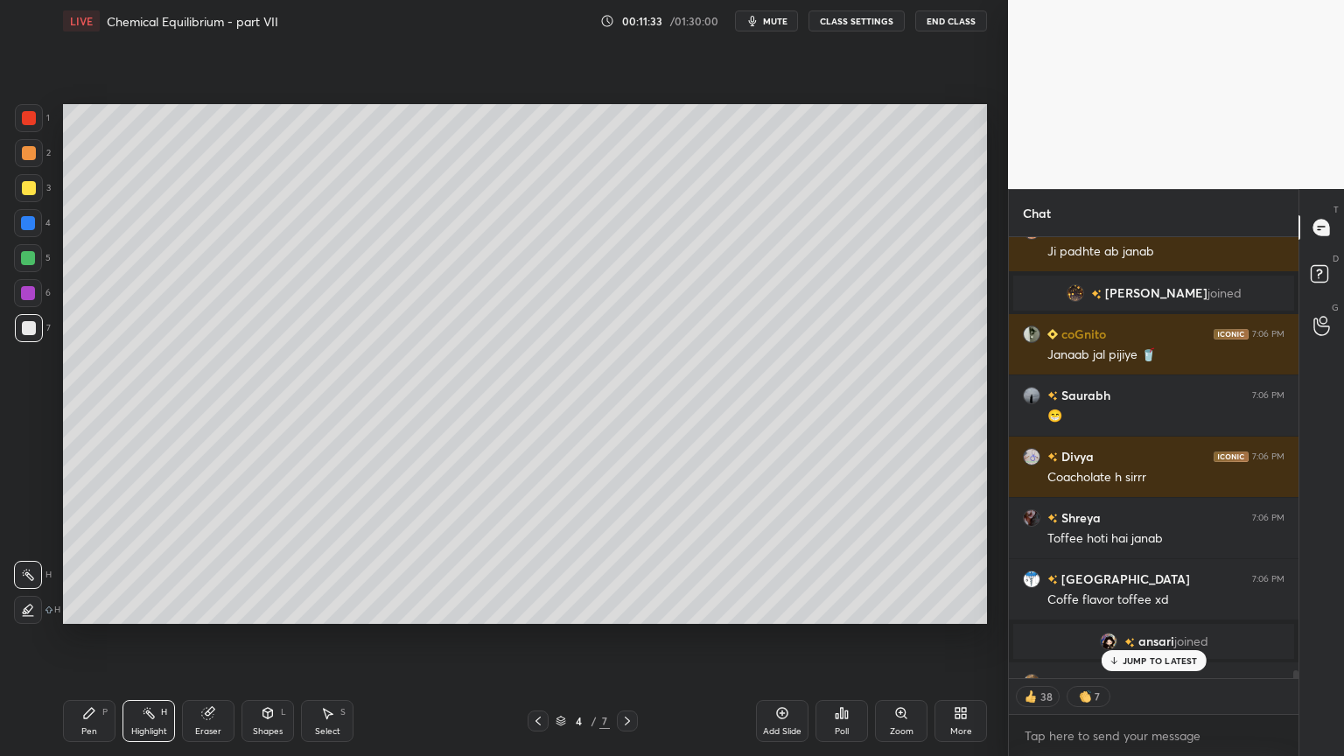
click at [1145, 638] on p "JUMP TO LATEST" at bounding box center [1160, 660] width 75 height 11
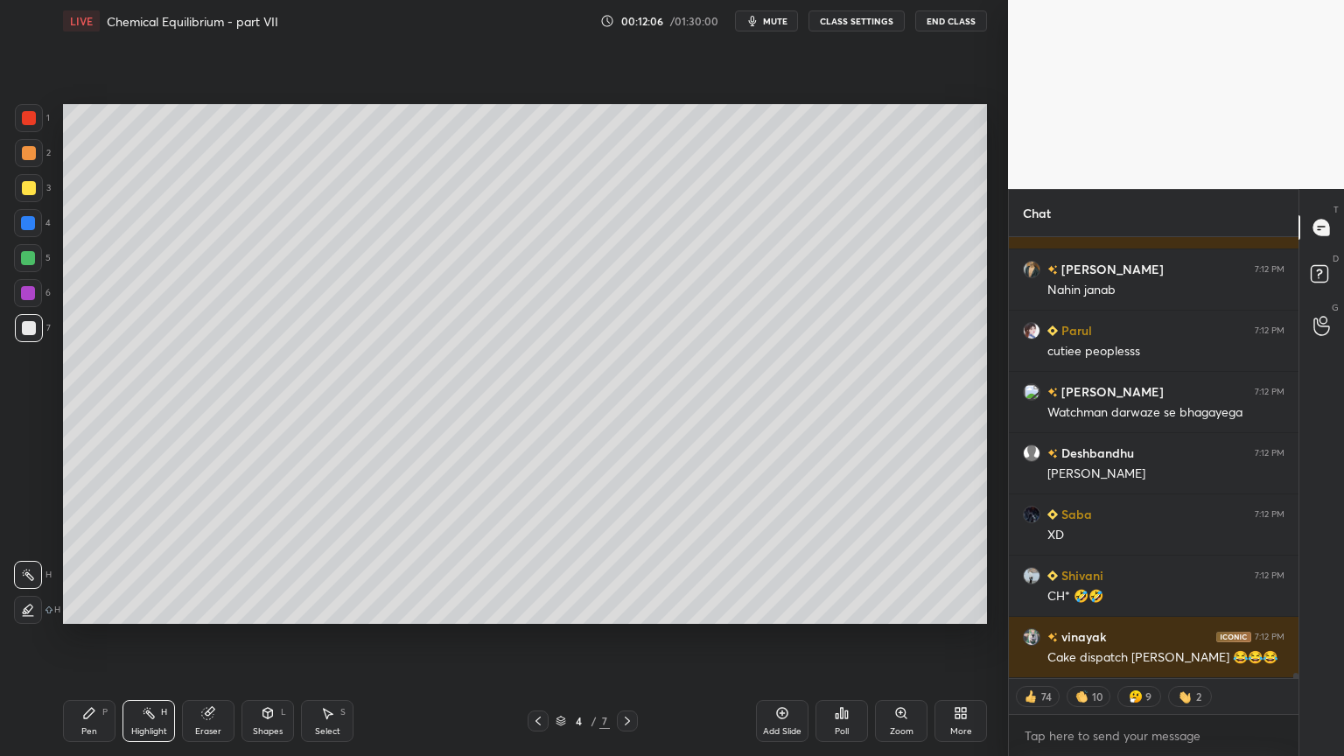
scroll to position [37165, 0]
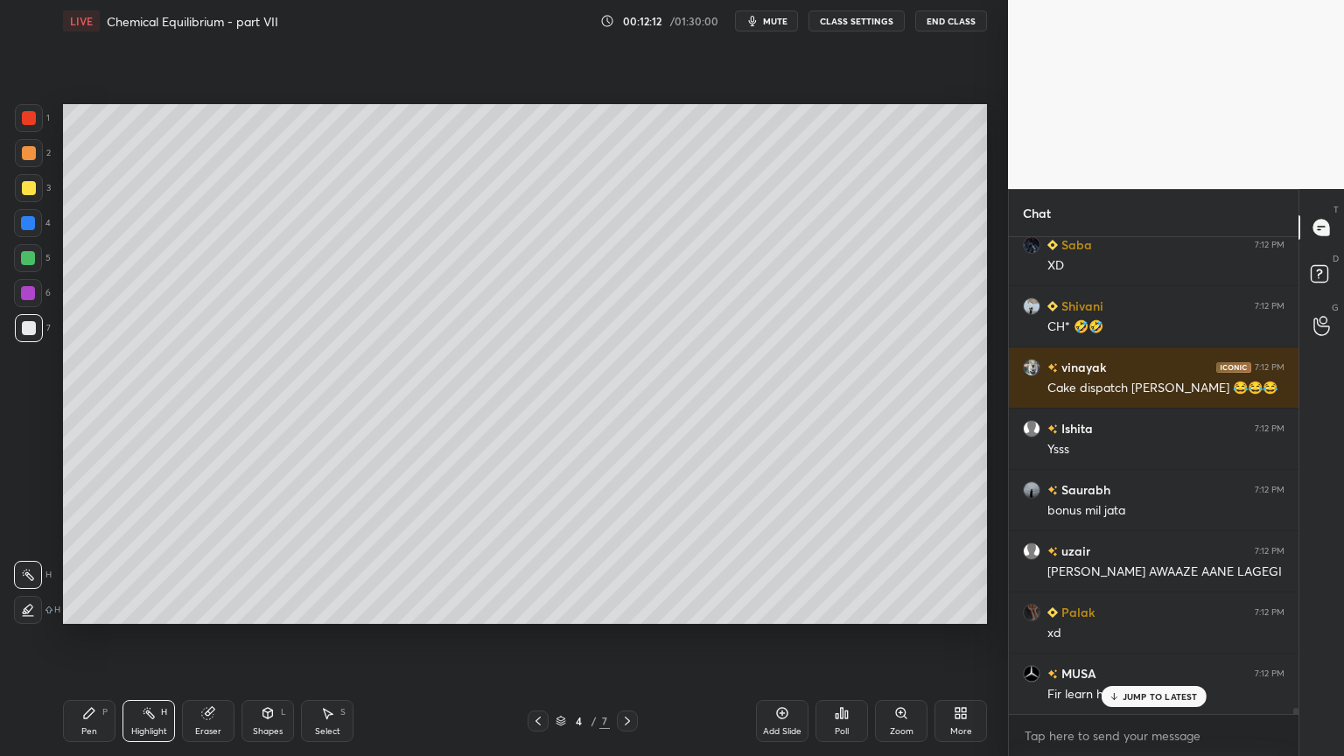
click at [277, 638] on div "Shapes" at bounding box center [268, 731] width 30 height 9
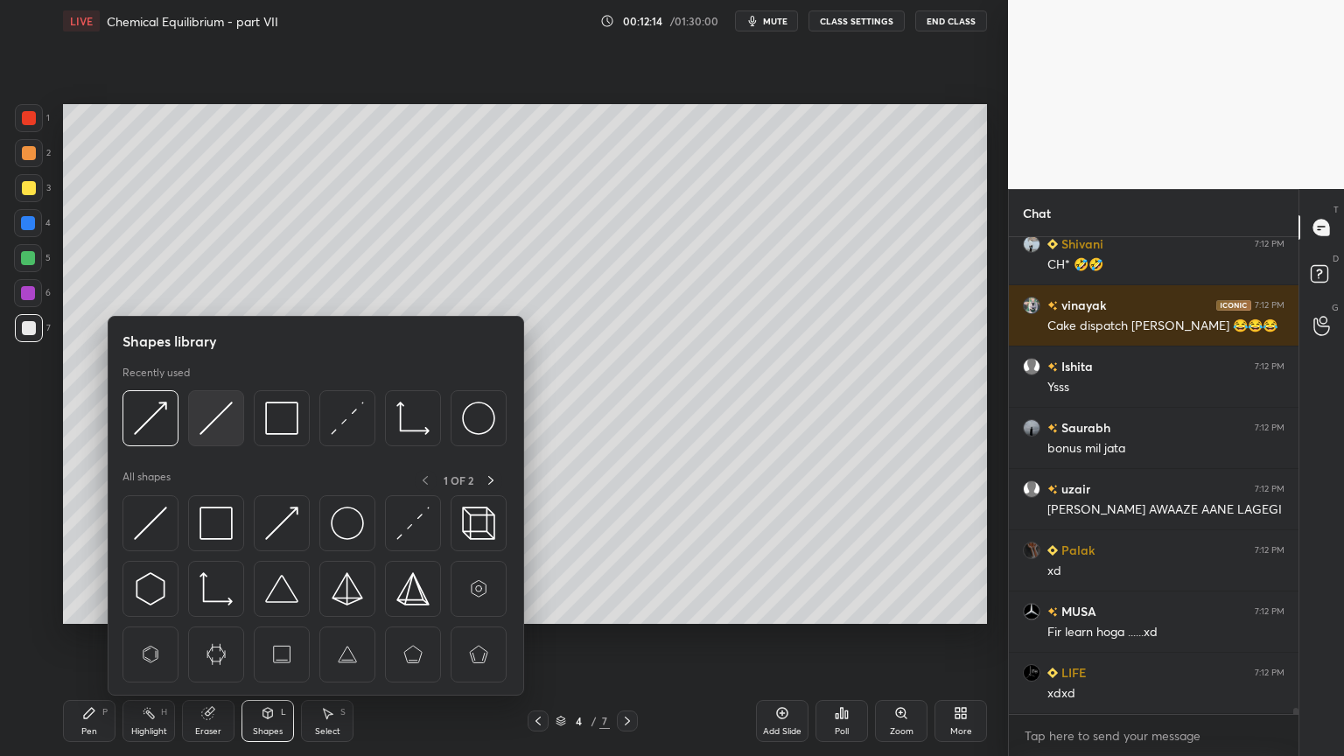
click at [193, 427] on div at bounding box center [216, 418] width 56 height 56
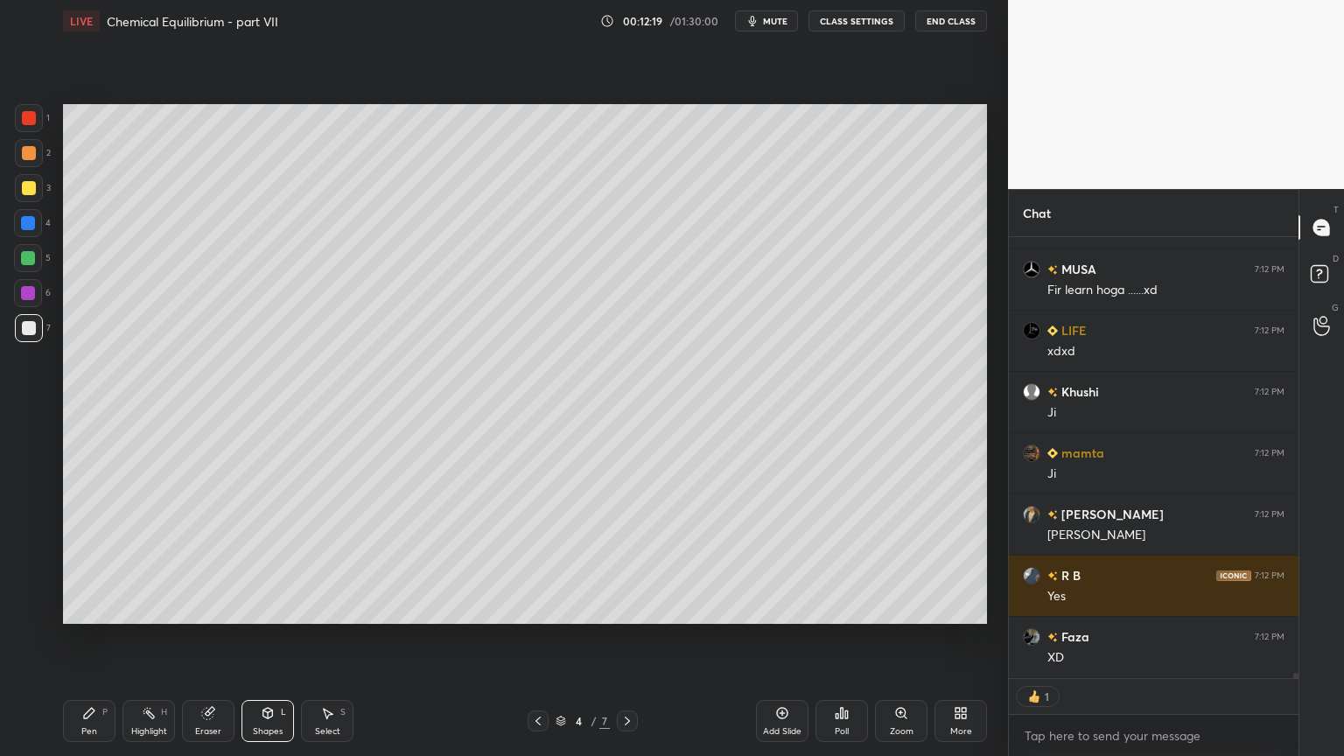
click at [153, 638] on icon at bounding box center [149, 713] width 14 height 14
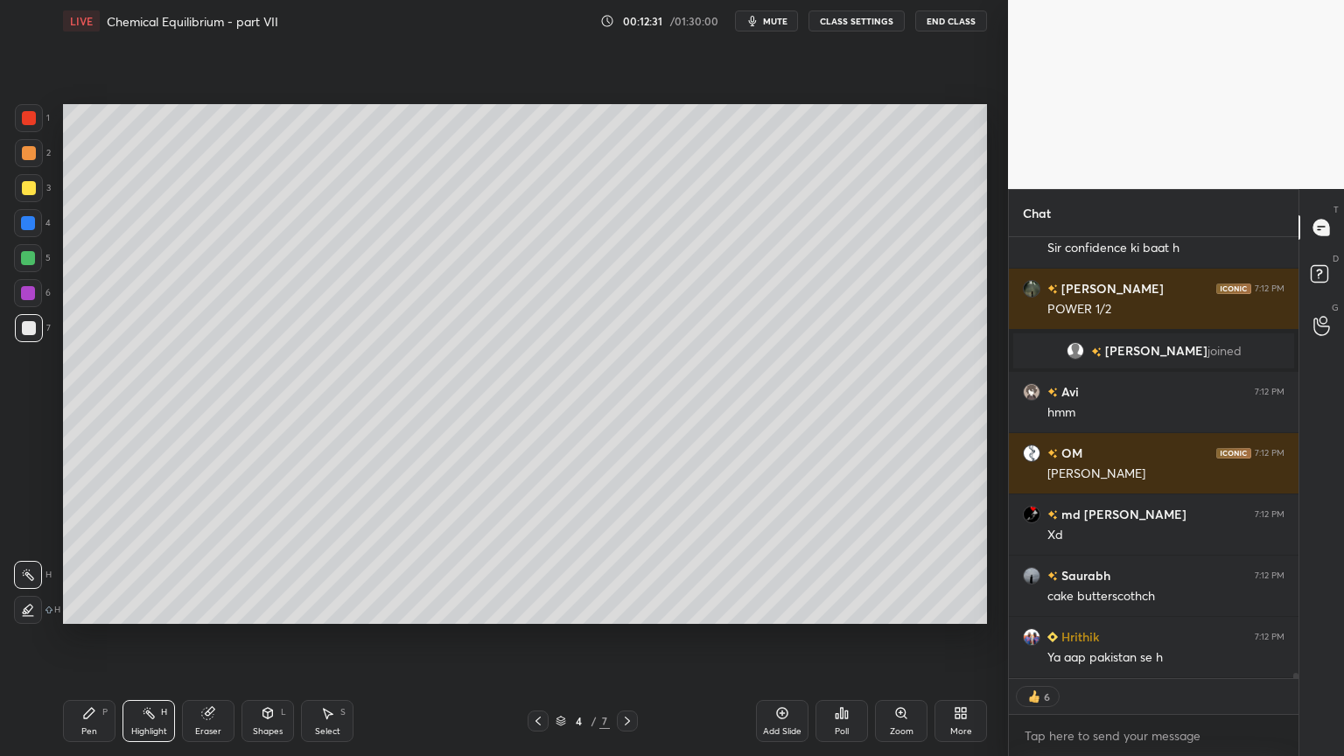
type textarea "x"
click at [852, 18] on button "CLASS SETTINGS" at bounding box center [857, 21] width 96 height 21
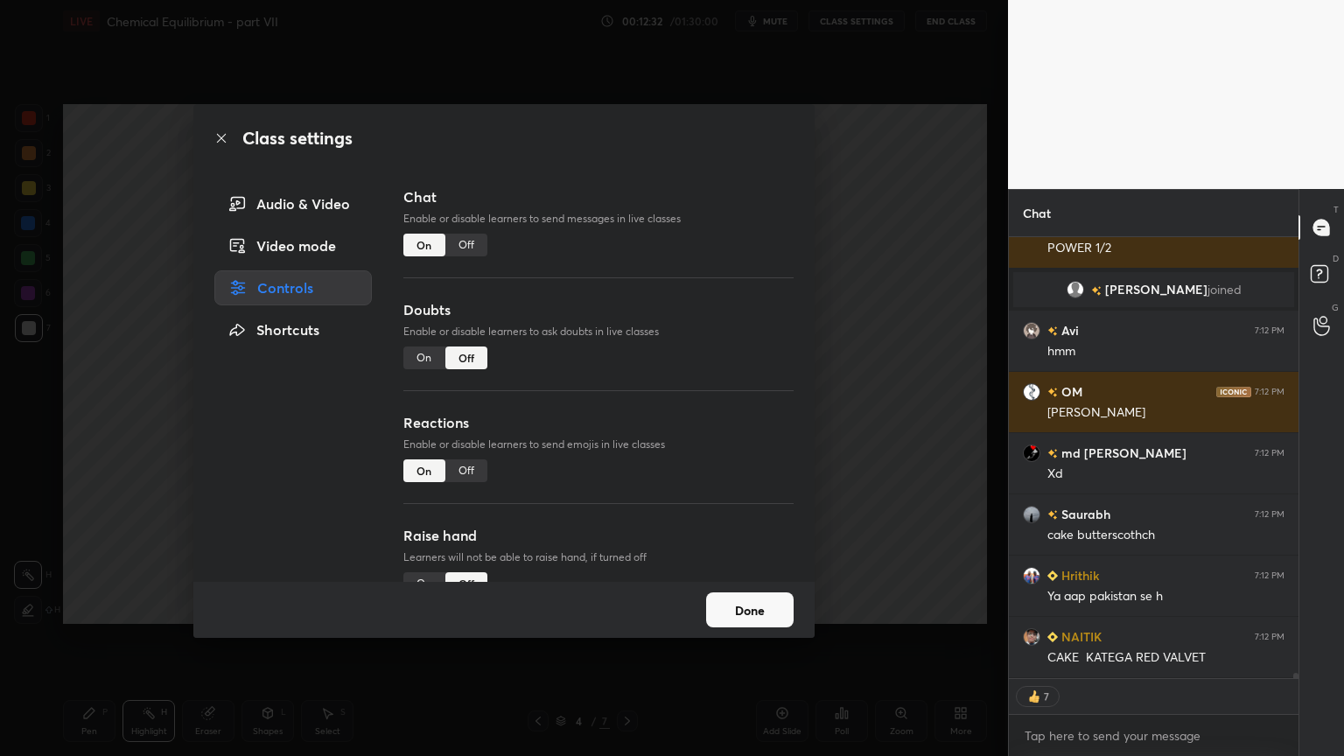
click at [467, 240] on div "Off" at bounding box center [466, 245] width 42 height 23
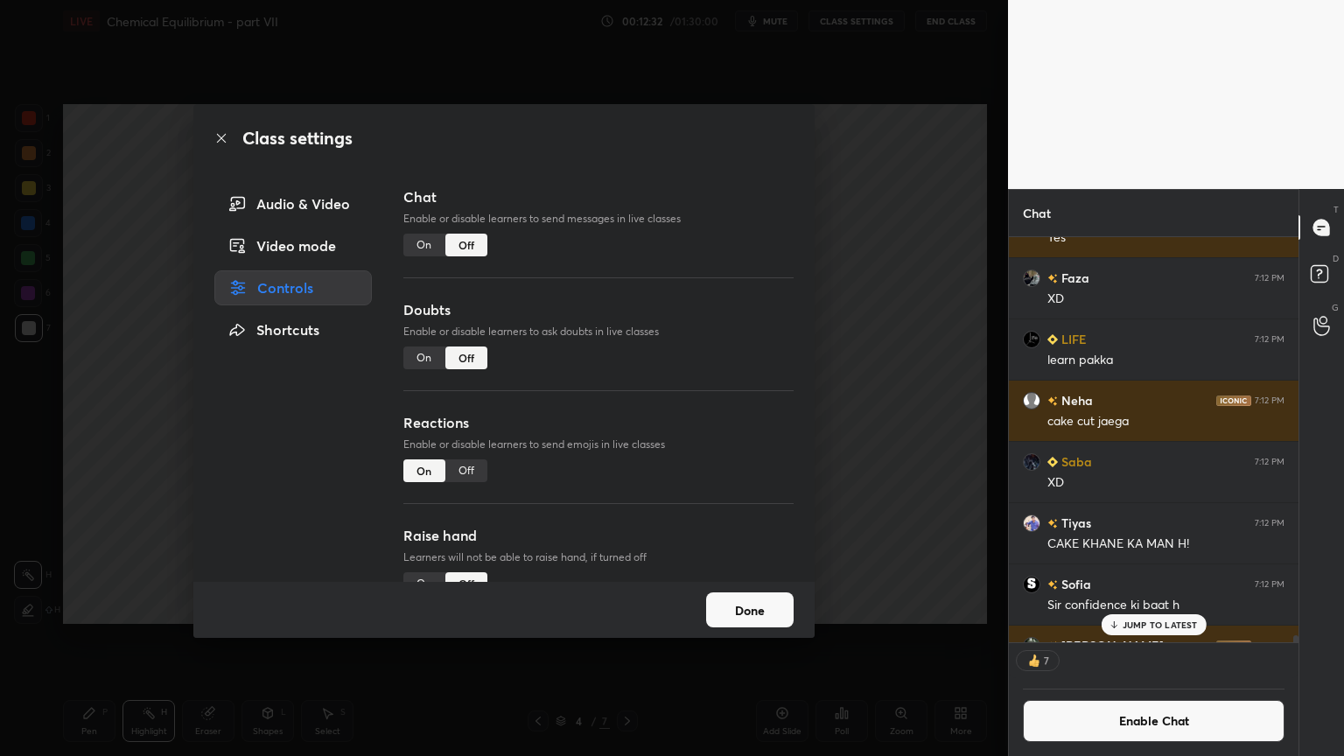
click at [840, 272] on div "Class settings Audio & Video Video mode Controls Shortcuts Chat Enable or disab…" at bounding box center [504, 378] width 1008 height 756
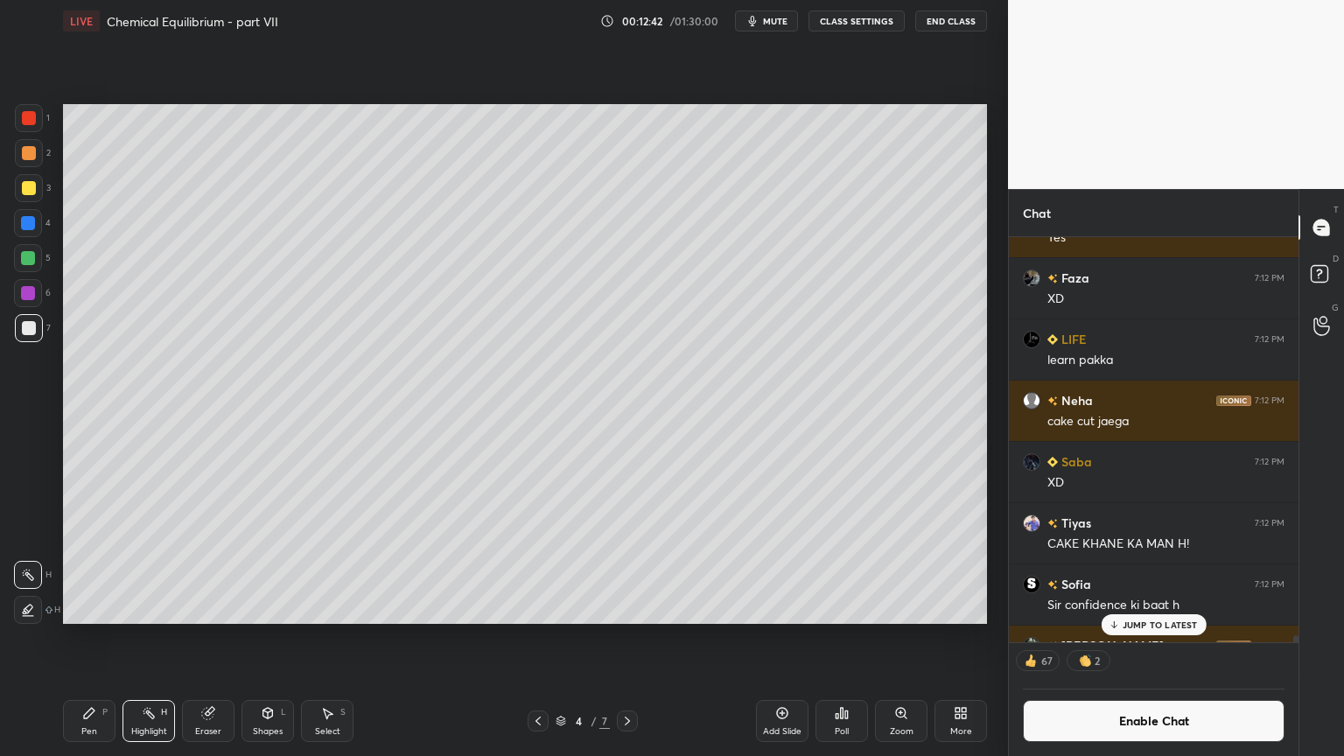
click at [102, 638] on div "Pen P" at bounding box center [89, 721] width 53 height 42
drag, startPoint x: 160, startPoint y: 732, endPoint x: 171, endPoint y: 702, distance: 32.4
click at [161, 638] on div "Highlight" at bounding box center [149, 731] width 36 height 9
click at [87, 638] on div "Pen" at bounding box center [89, 731] width 16 height 9
click at [30, 119] on div at bounding box center [29, 118] width 14 height 14
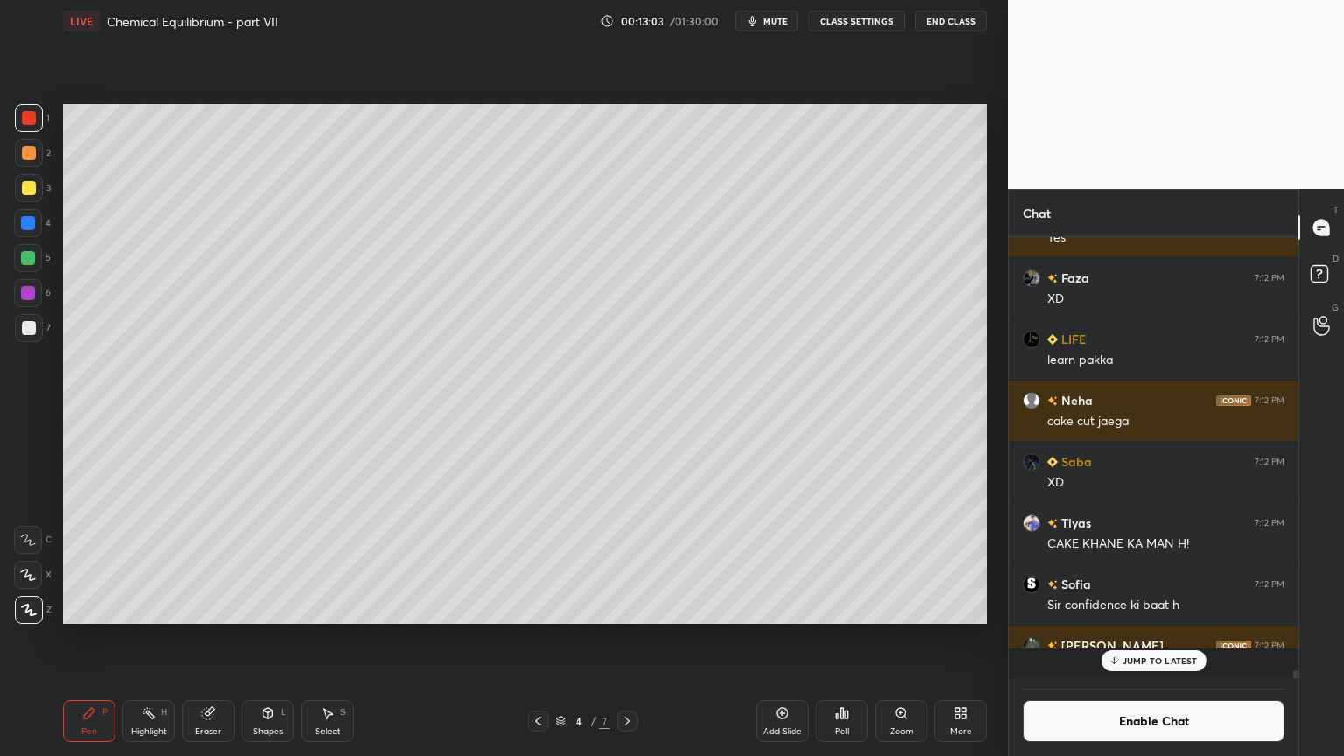
scroll to position [437, 284]
drag, startPoint x: 256, startPoint y: 723, endPoint x: 264, endPoint y: 698, distance: 25.7
click at [259, 638] on div "Shapes L" at bounding box center [268, 721] width 53 height 42
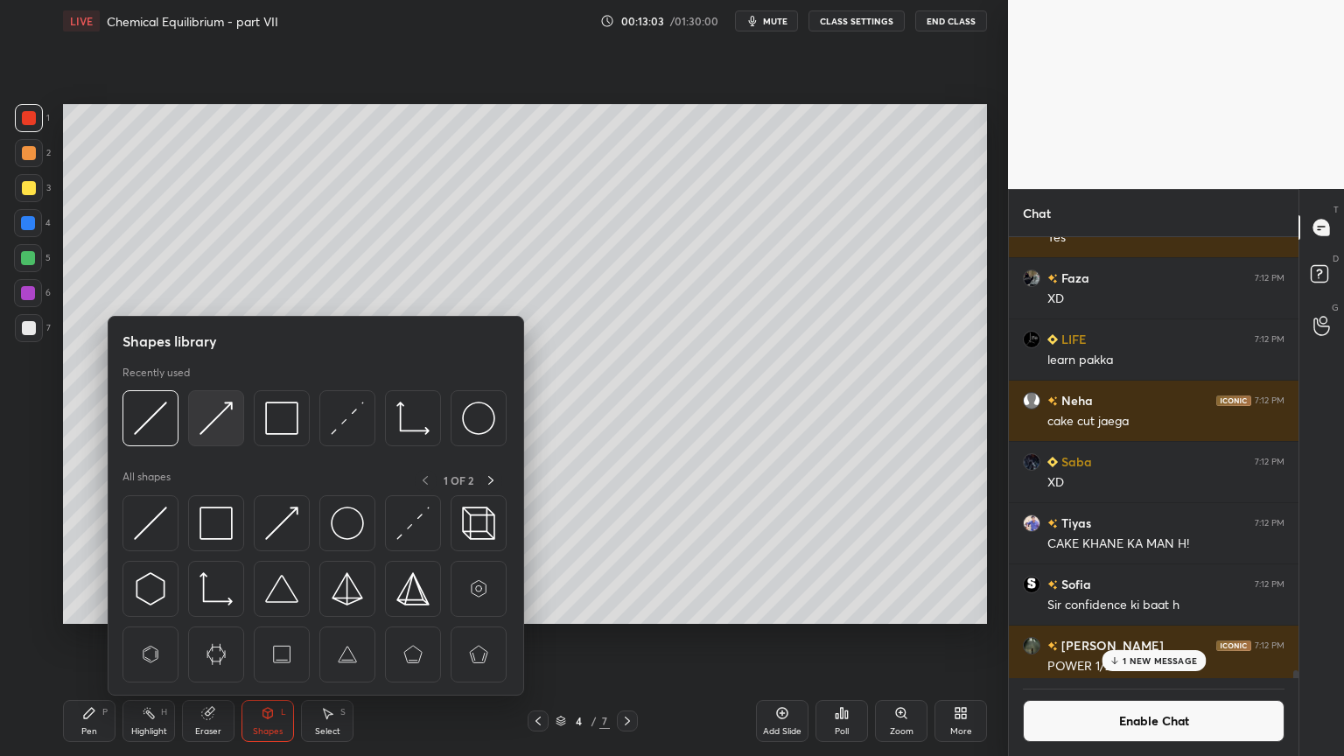
click at [217, 420] on img at bounding box center [216, 418] width 33 height 33
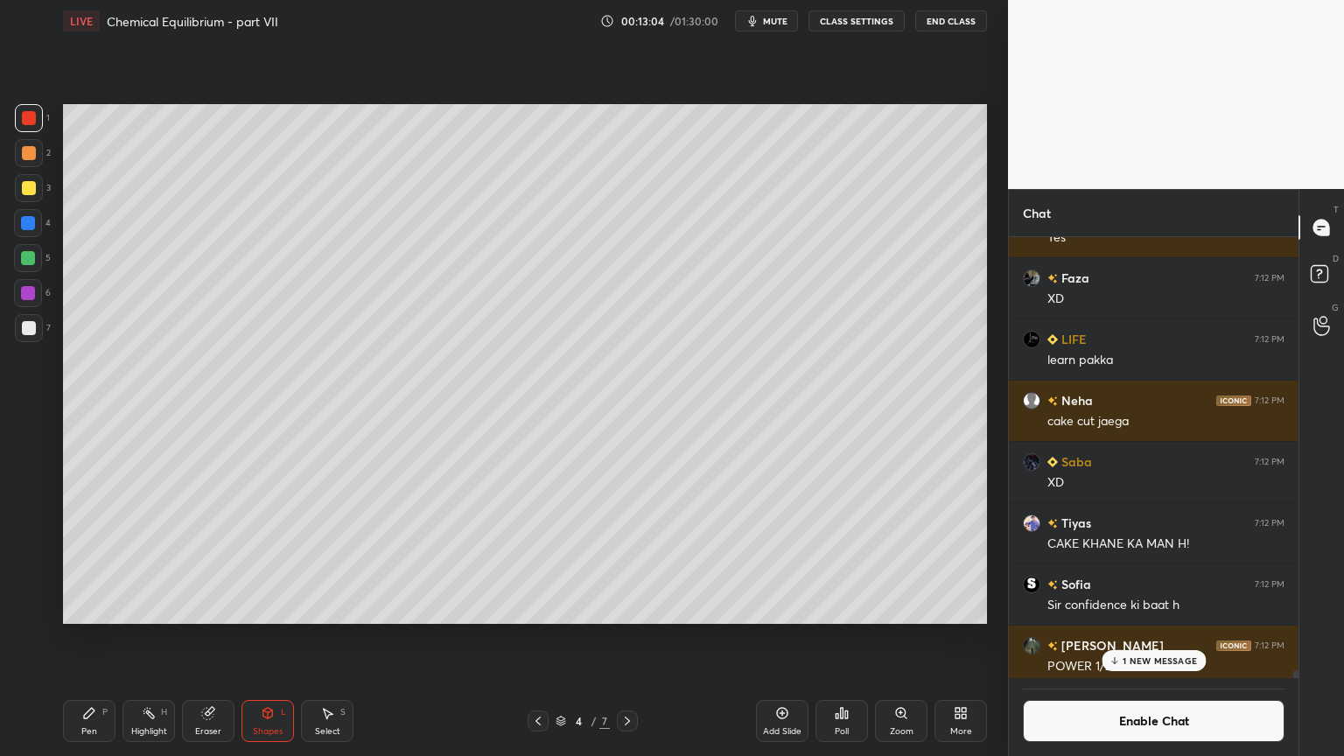
click at [35, 333] on div at bounding box center [29, 328] width 28 height 28
drag, startPoint x: 91, startPoint y: 728, endPoint x: 99, endPoint y: 717, distance: 13.8
click at [96, 638] on div "Pen P" at bounding box center [89, 721] width 53 height 42
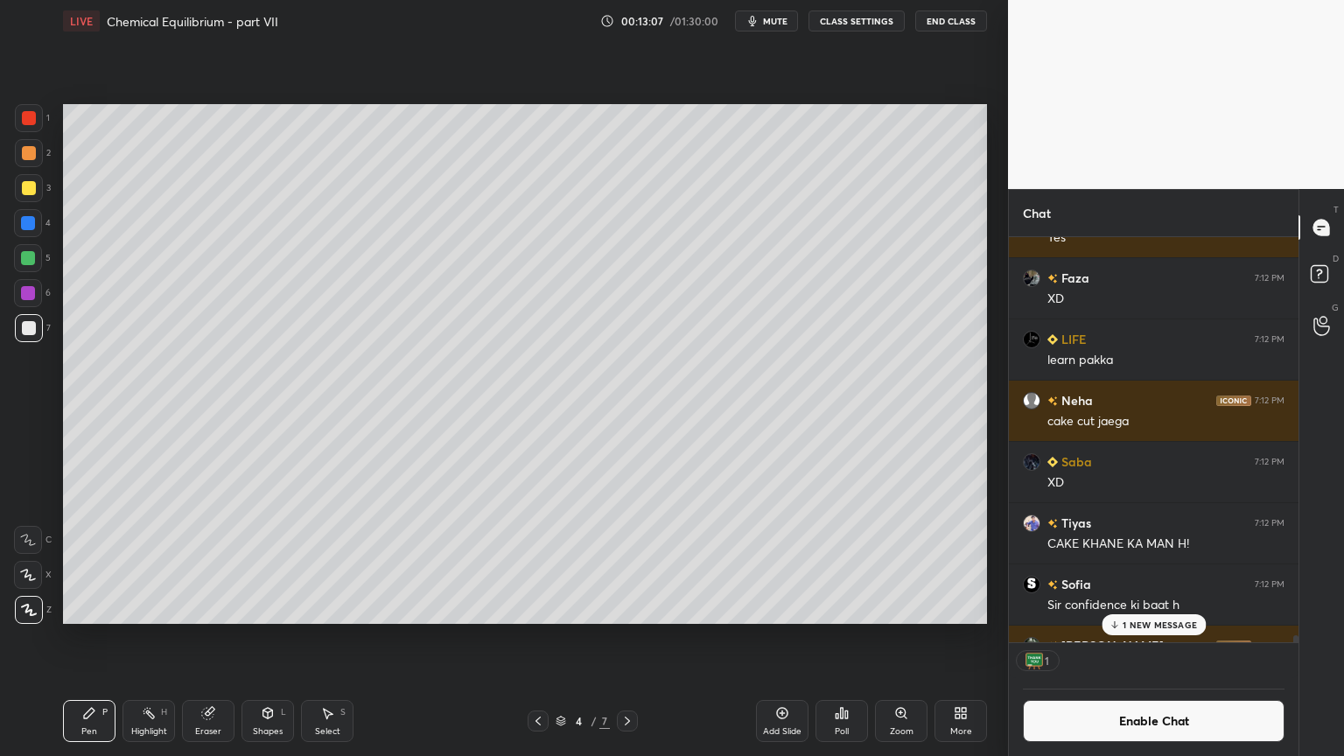
scroll to position [5, 5]
click at [158, 638] on div "Highlight" at bounding box center [149, 731] width 36 height 9
click at [63, 638] on div "LIVE Chemical Equilibrium - part VII 00:13:38 / 01:30:00 mute CLASS SETTINGS En…" at bounding box center [525, 378] width 938 height 756
drag, startPoint x: 102, startPoint y: 743, endPoint x: 98, endPoint y: 733, distance: 10.2
click at [100, 638] on div "Pen P Highlight H Eraser Shapes L Select S 4 / 7 Add Slide Poll Zoom More" at bounding box center [525, 721] width 924 height 70
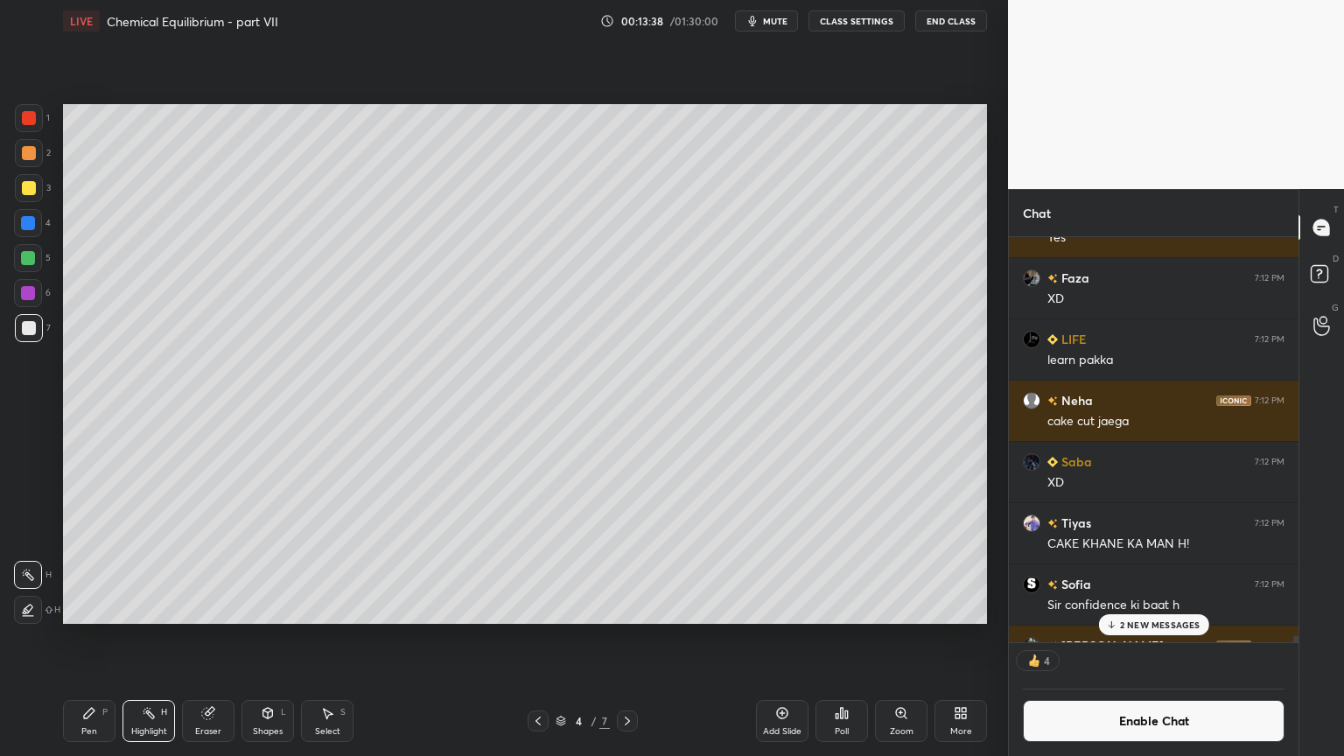
click at [99, 638] on div "Pen P" at bounding box center [89, 721] width 53 height 42
drag, startPoint x: 29, startPoint y: 207, endPoint x: 49, endPoint y: 248, distance: 45.0
click at [28, 207] on div "3" at bounding box center [33, 191] width 36 height 35
click at [962, 638] on icon at bounding box center [964, 716] width 4 height 4
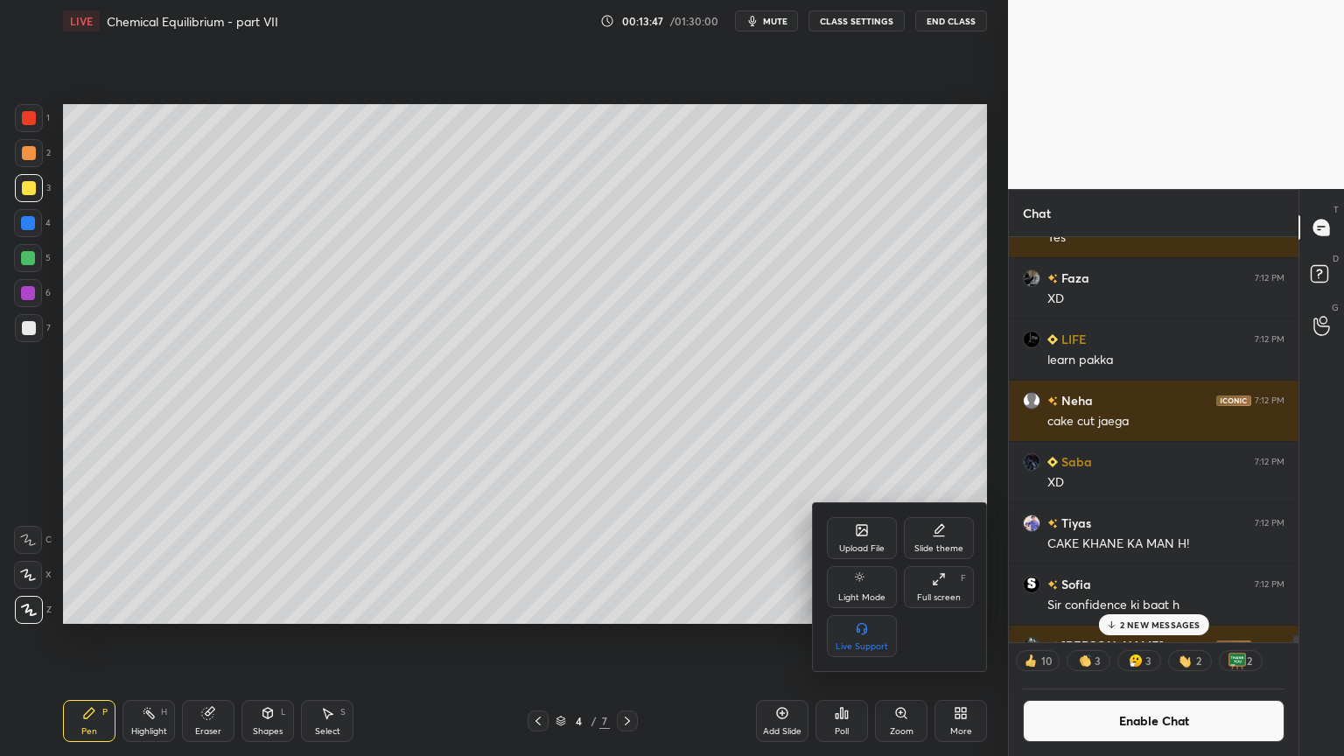
click at [859, 544] on div "Upload File" at bounding box center [862, 548] width 46 height 9
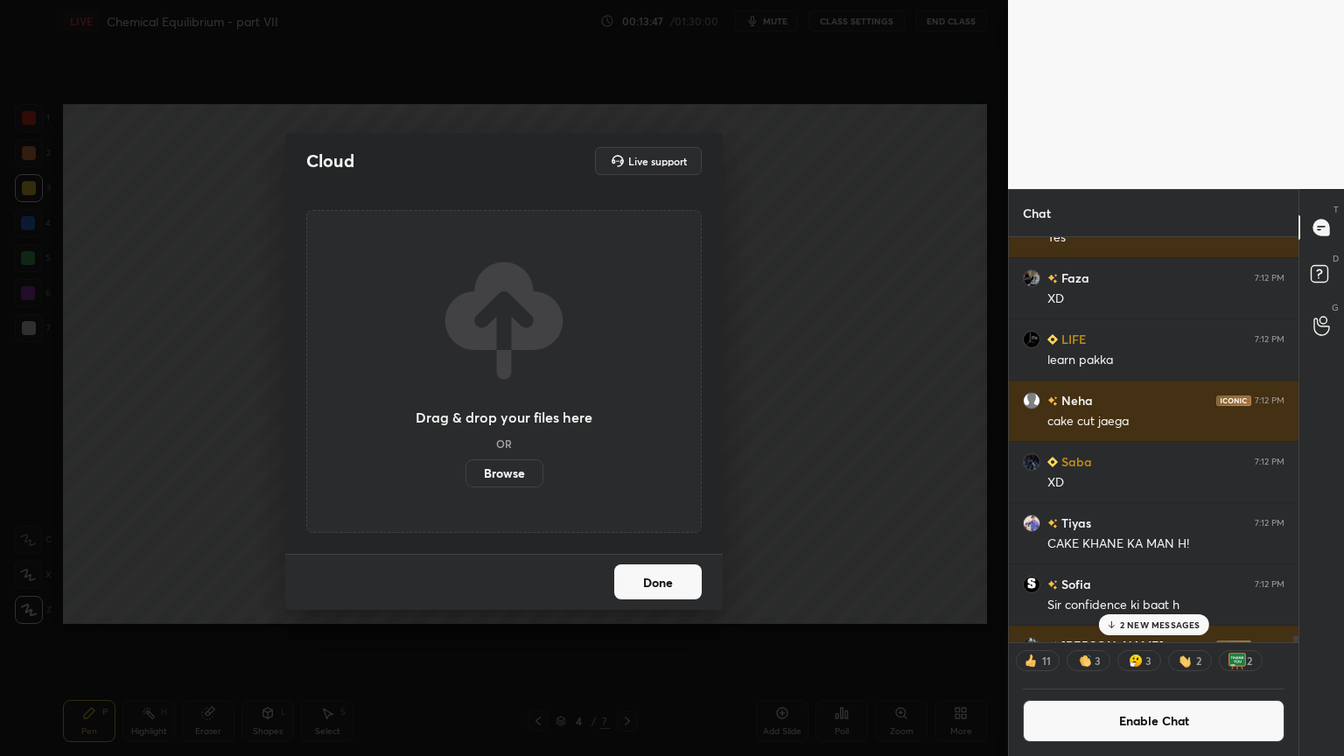
click at [518, 469] on label "Browse" at bounding box center [505, 473] width 78 height 28
click at [466, 469] on input "Browse" at bounding box center [466, 473] width 0 height 28
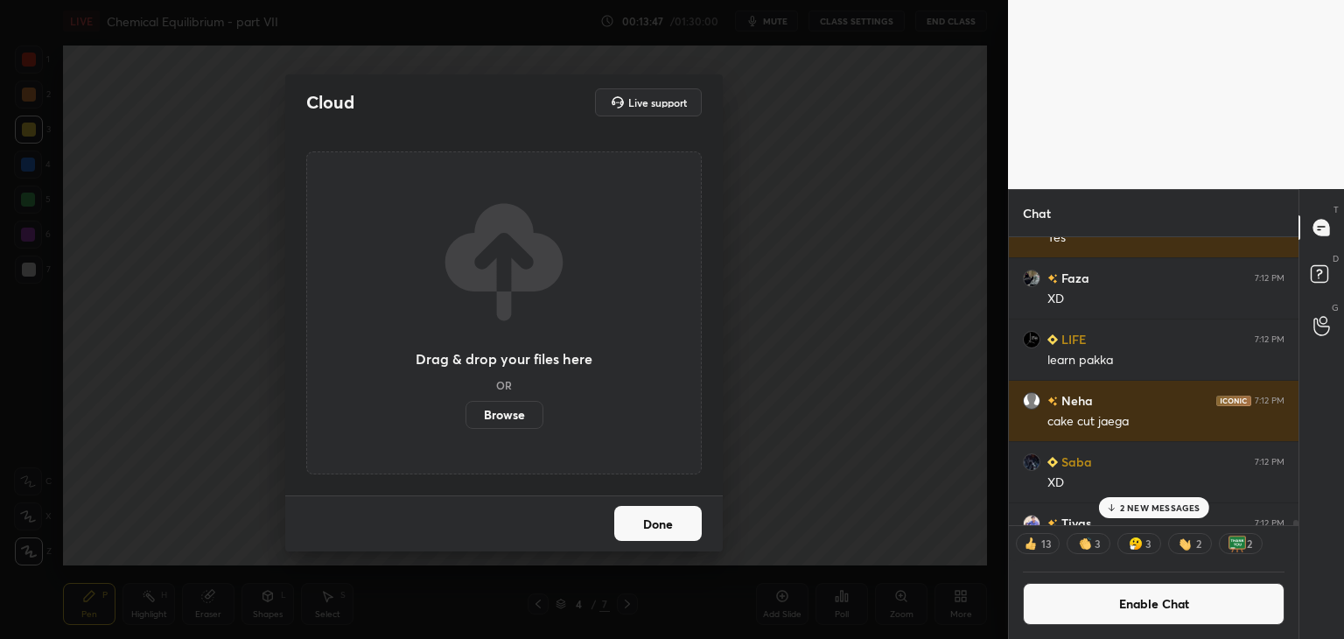
scroll to position [6, 5]
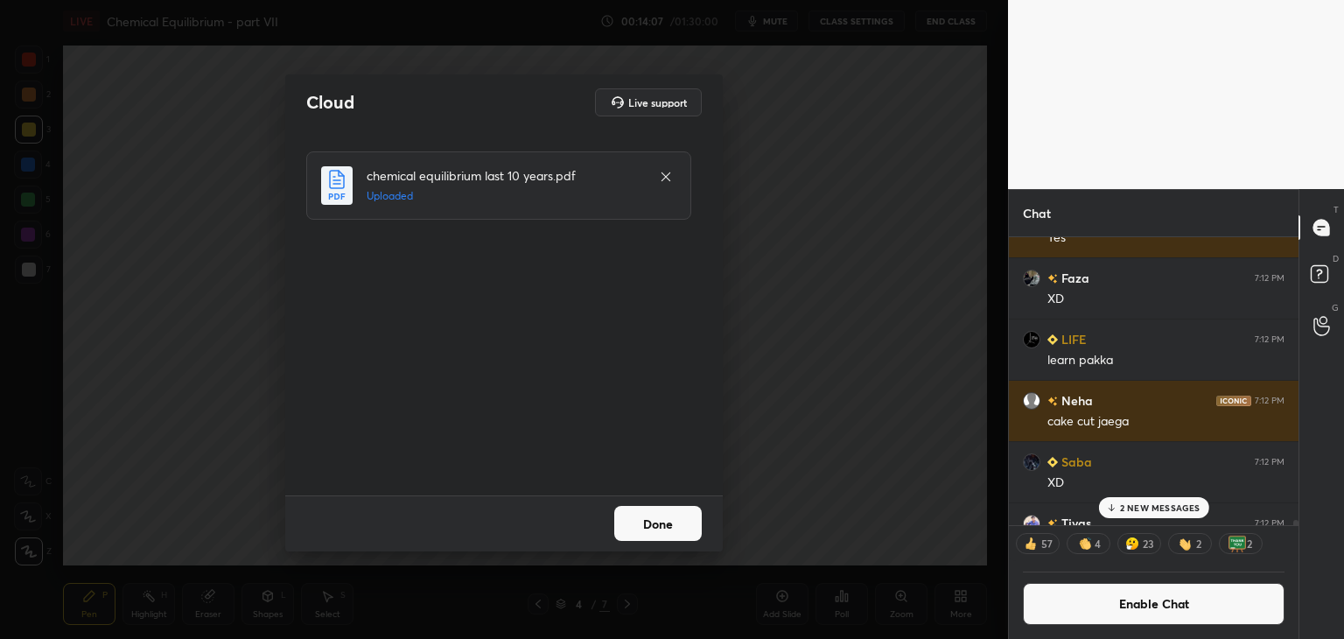
click at [662, 526] on button "Done" at bounding box center [658, 523] width 88 height 35
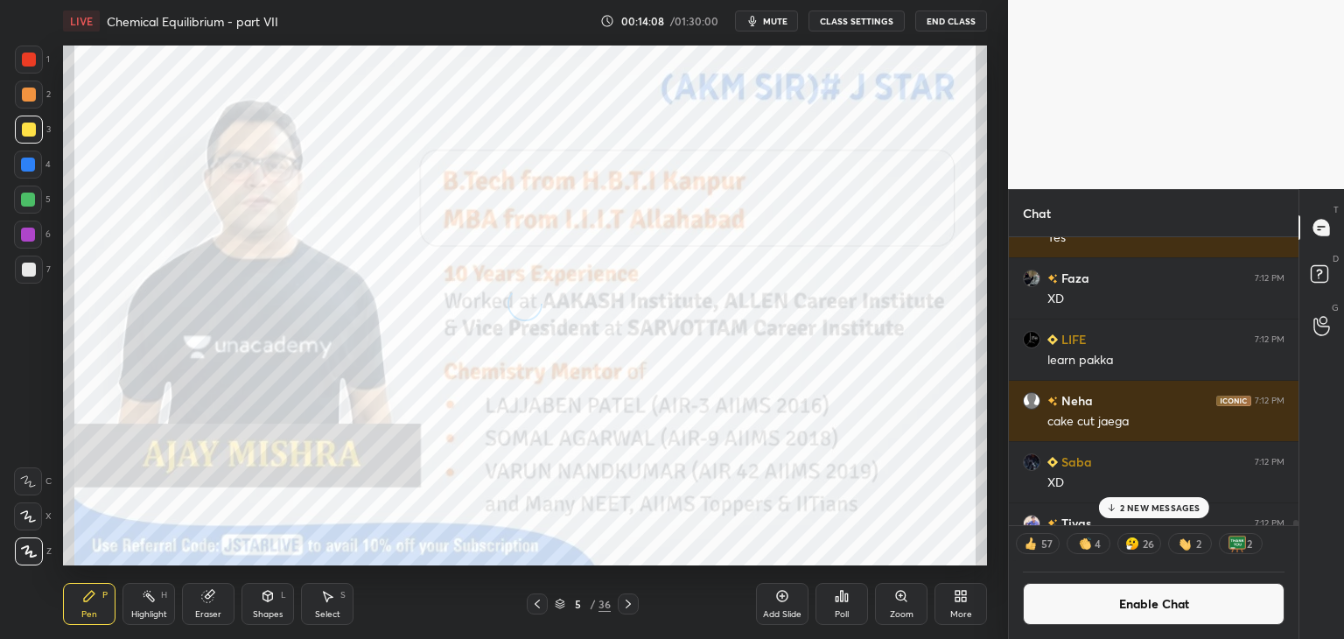
click at [1185, 508] on p "2 NEW MESSAGES" at bounding box center [1160, 507] width 81 height 11
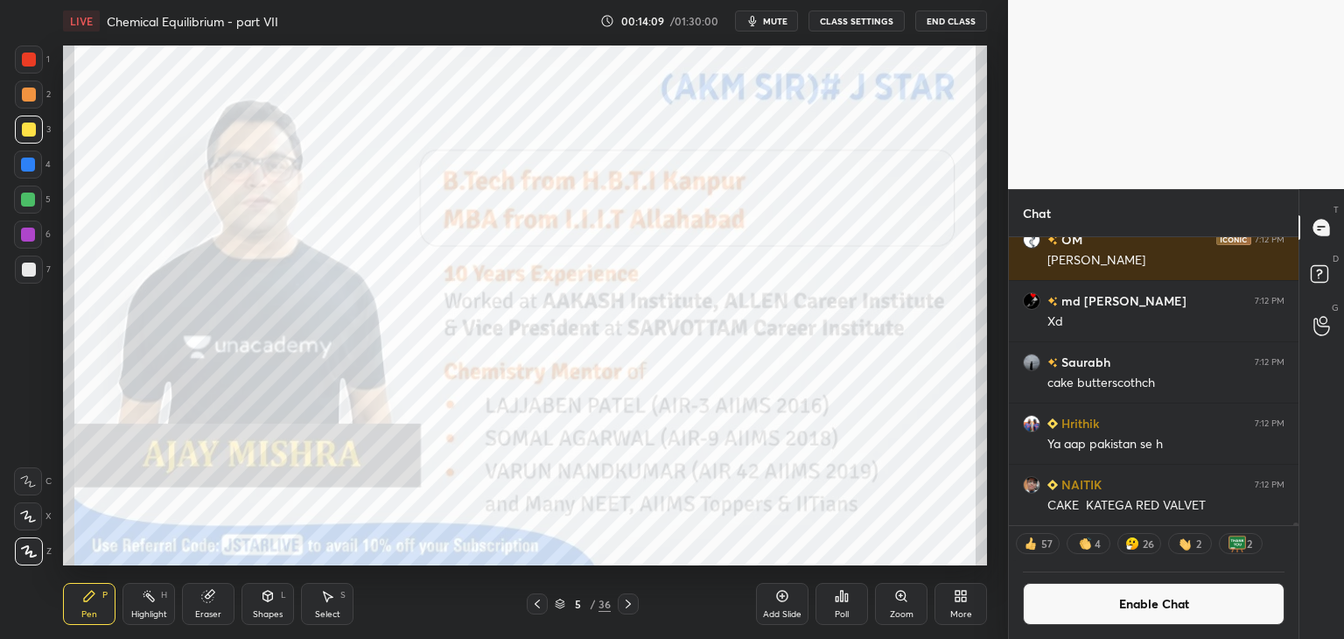
click at [1180, 606] on button "Enable Chat" at bounding box center [1154, 604] width 262 height 42
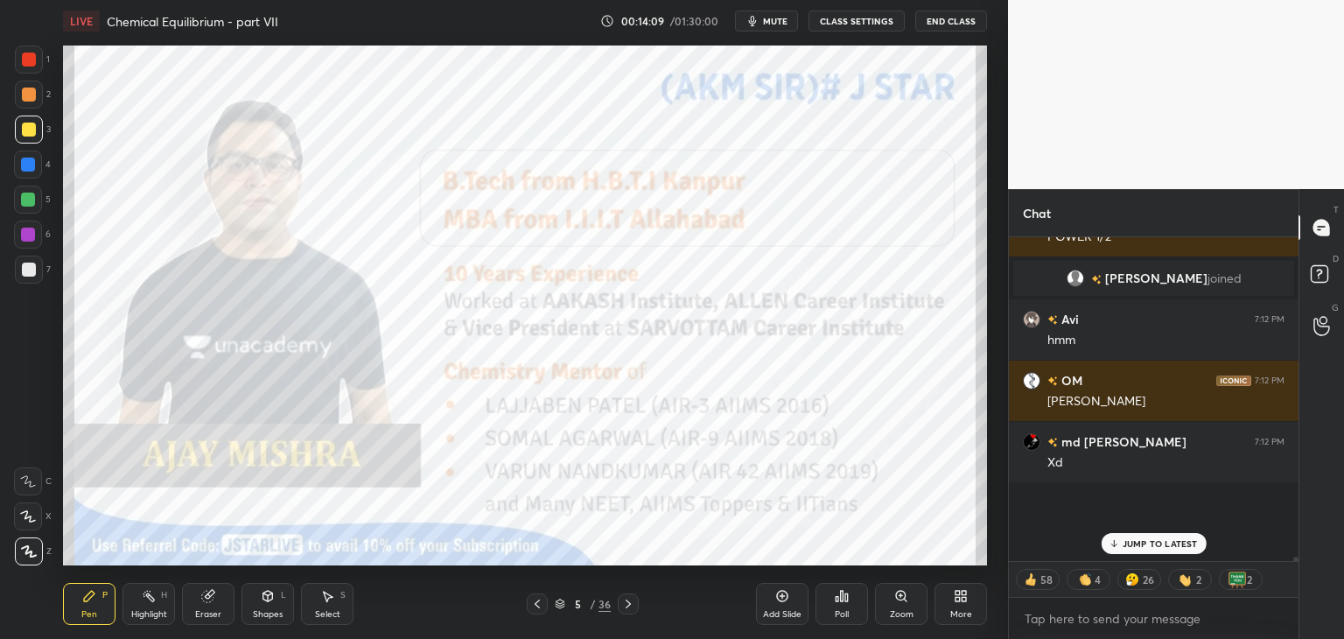
scroll to position [319, 284]
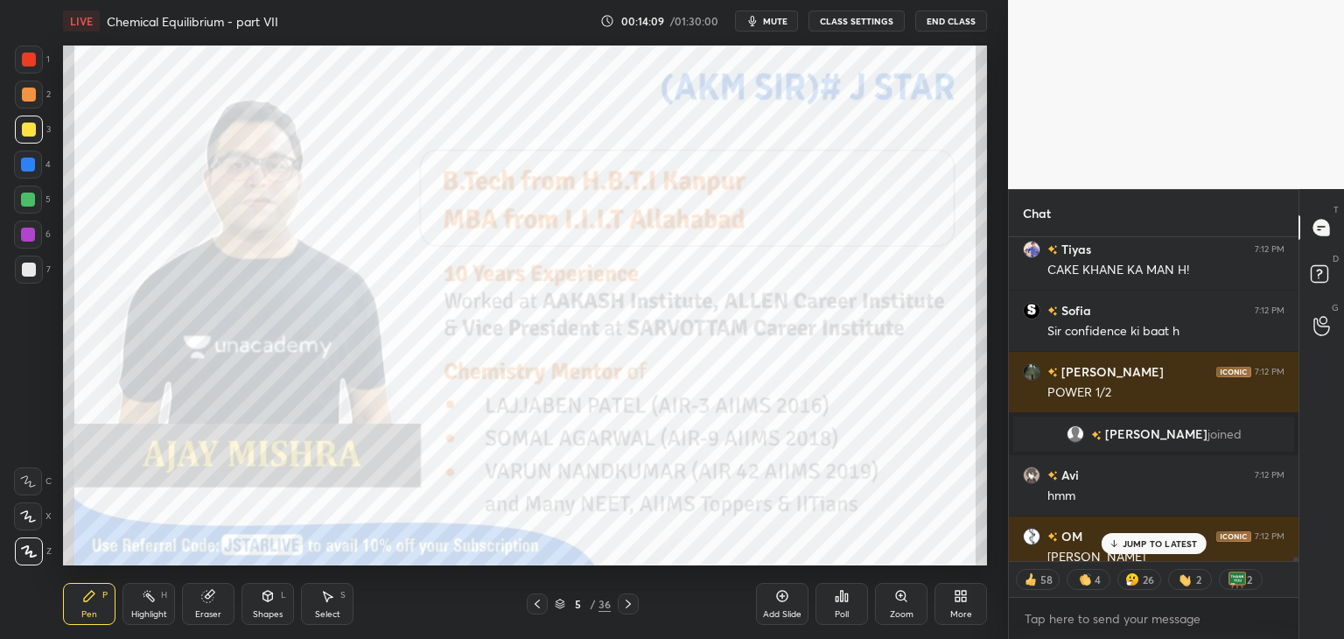
click at [1157, 536] on div "JUMP TO LATEST" at bounding box center [1153, 543] width 105 height 21
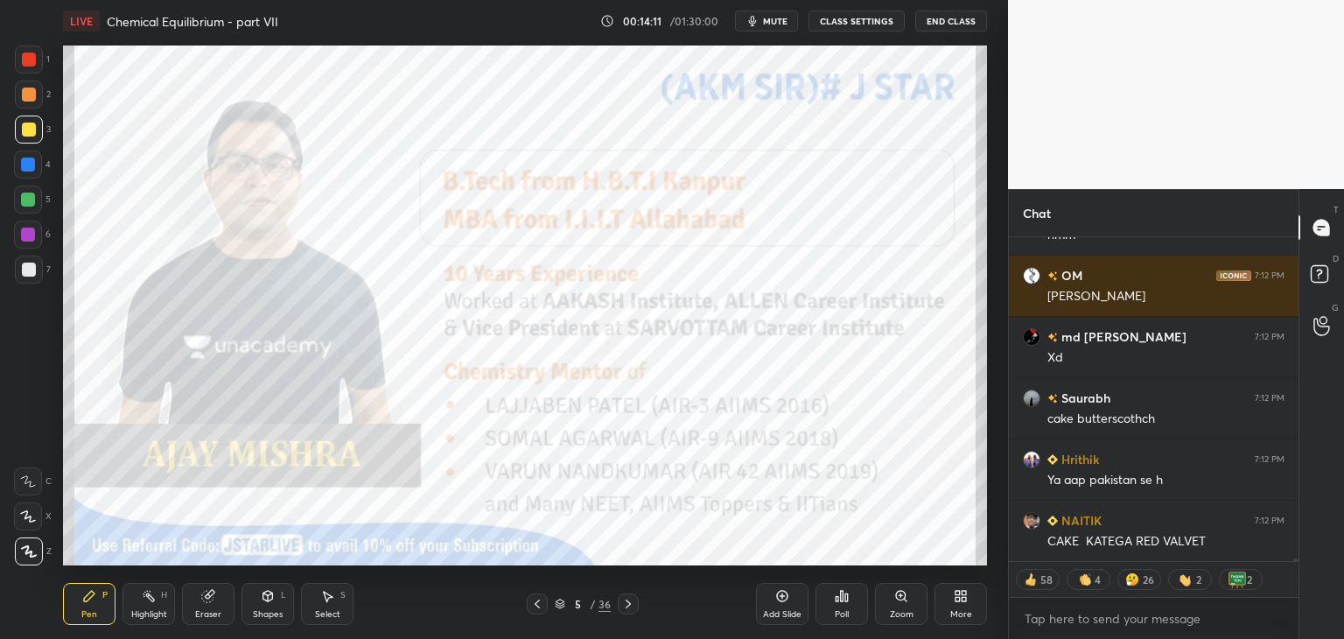
click at [80, 603] on div "Pen P" at bounding box center [89, 604] width 53 height 42
click at [30, 270] on div at bounding box center [29, 270] width 14 height 14
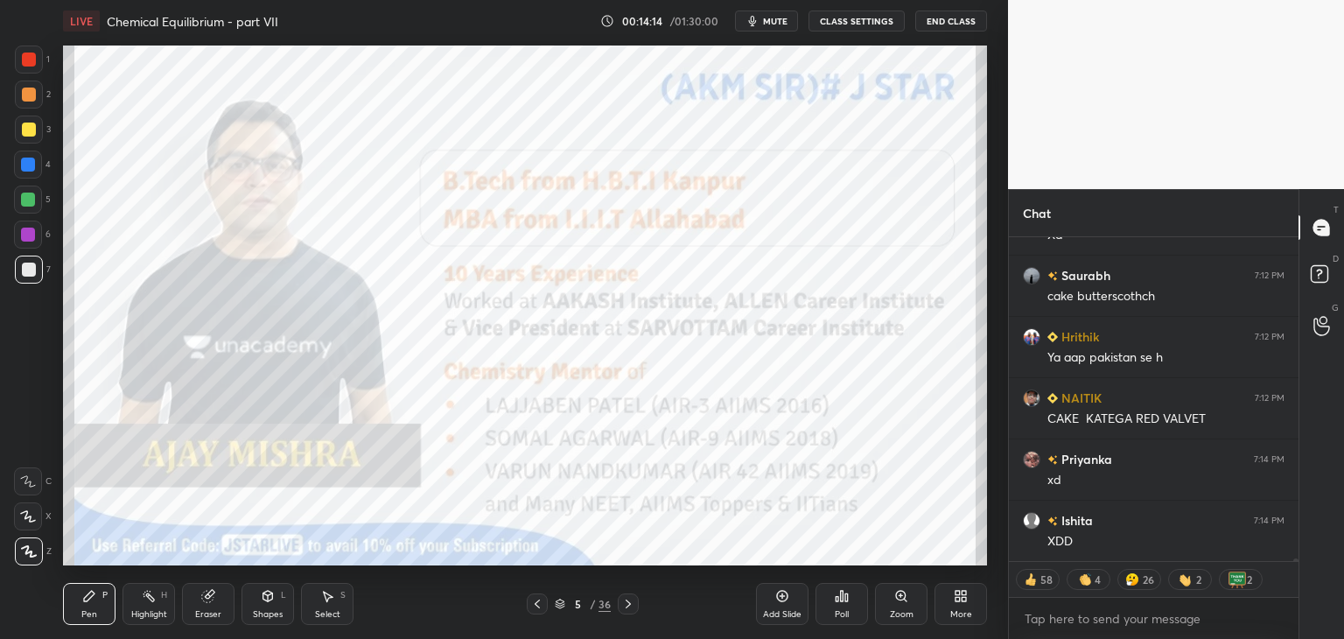
scroll to position [37149, 0]
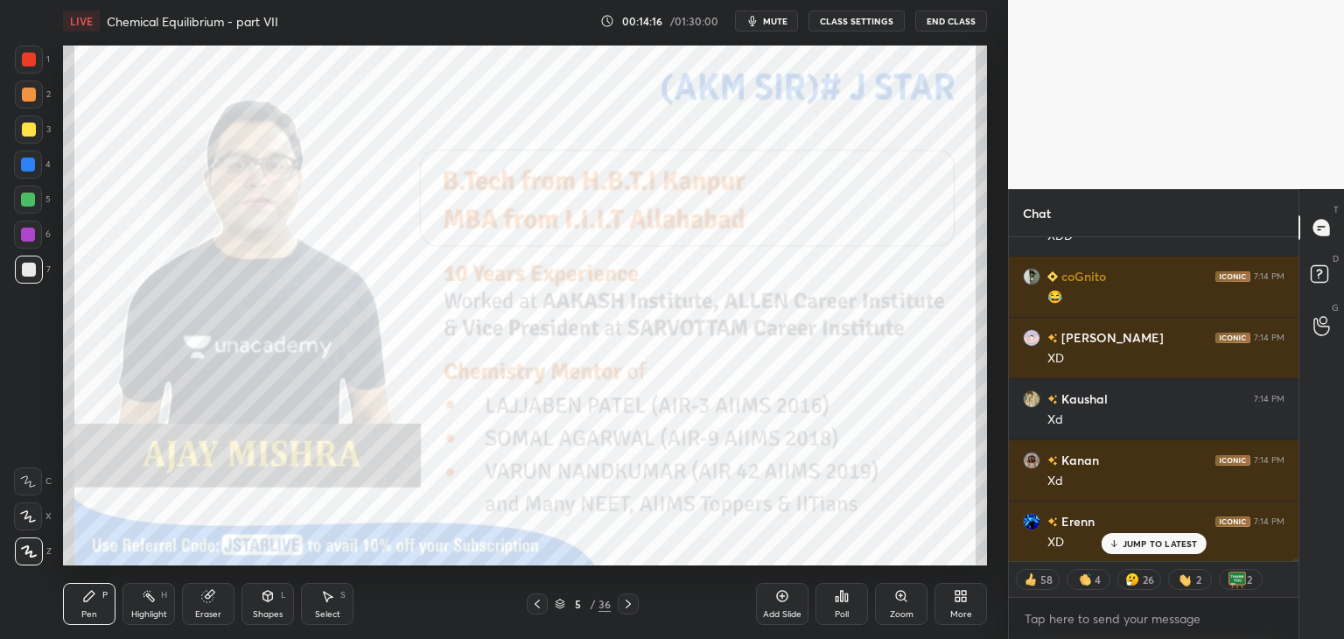
click at [33, 55] on div at bounding box center [29, 60] width 14 height 14
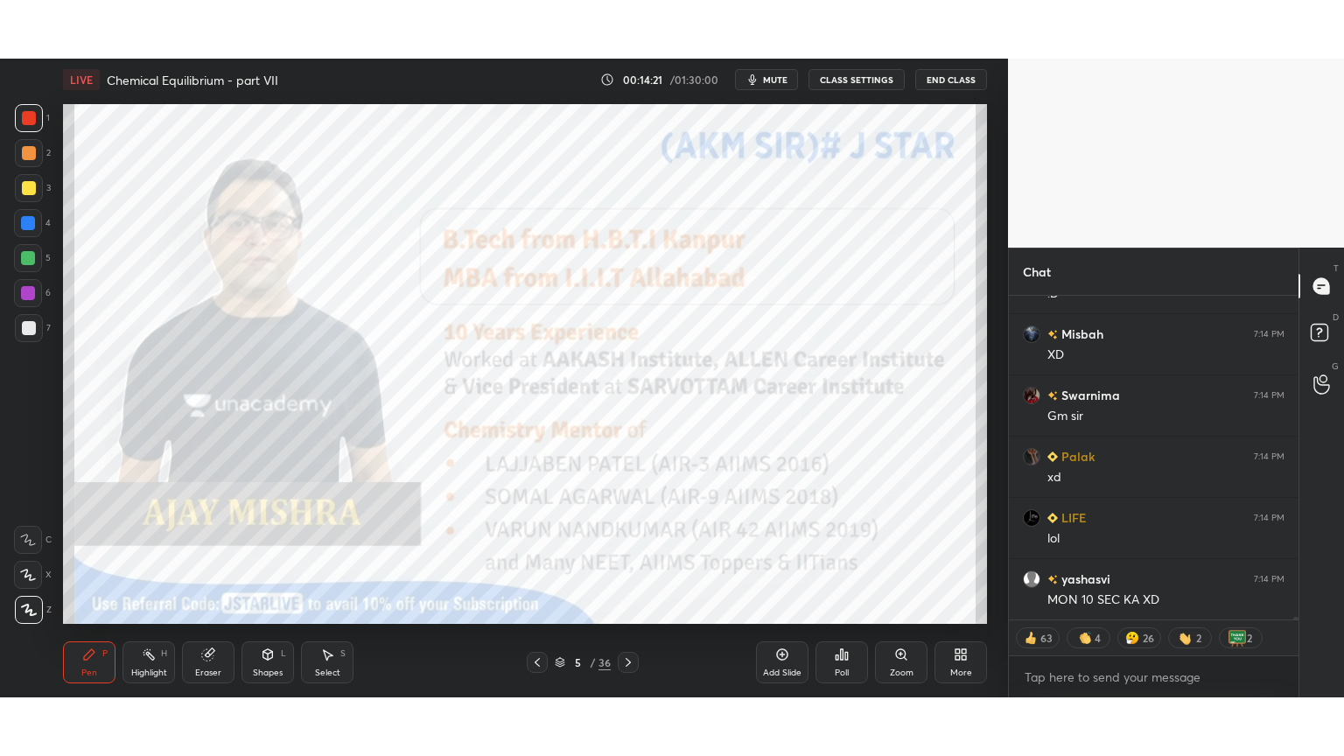
scroll to position [38314, 0]
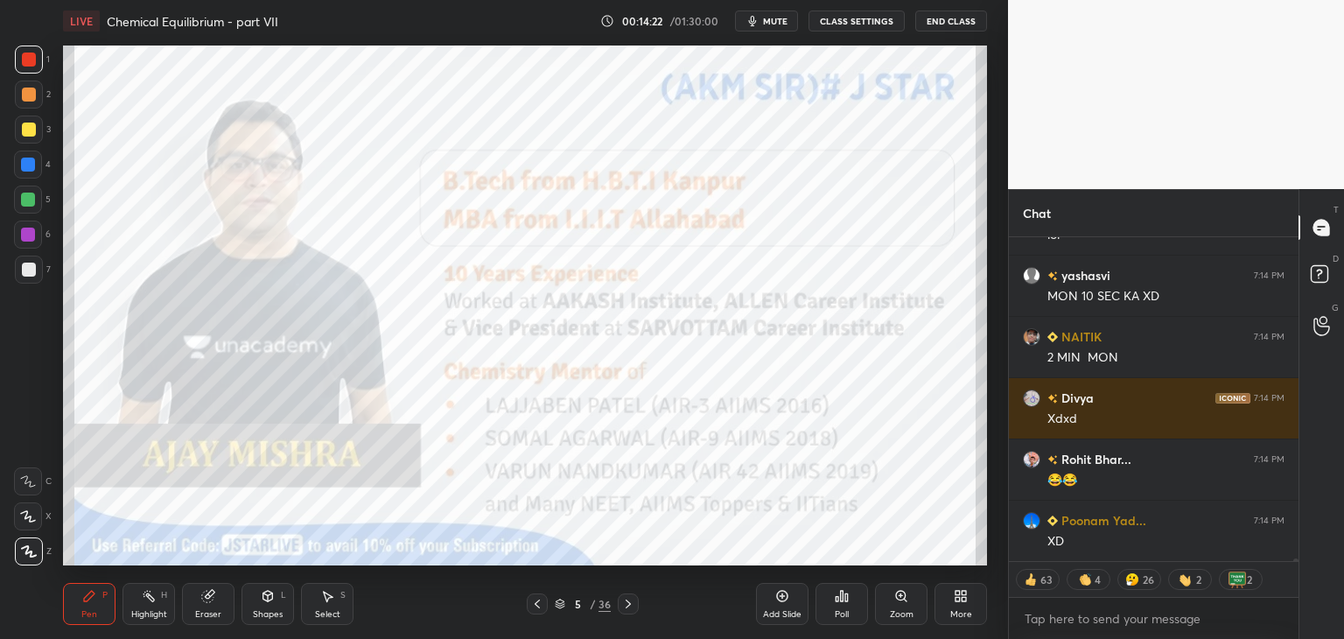
click at [964, 604] on div "More" at bounding box center [961, 604] width 53 height 42
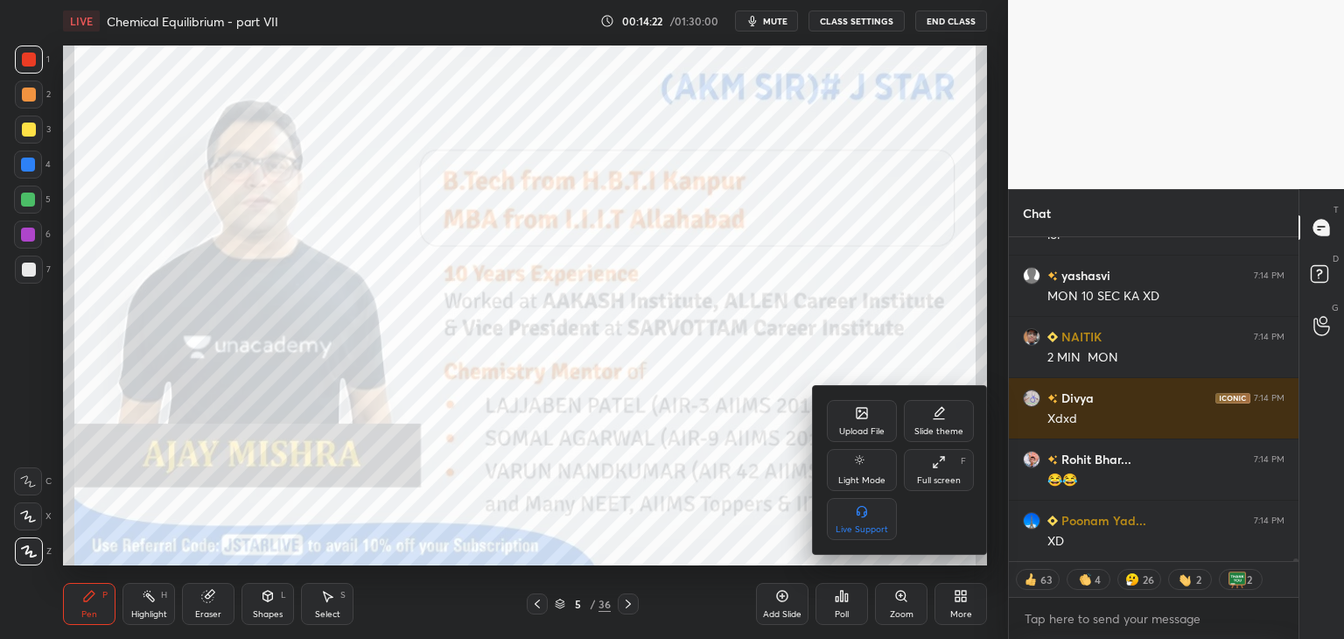
click at [949, 479] on div "Full screen" at bounding box center [939, 480] width 44 height 9
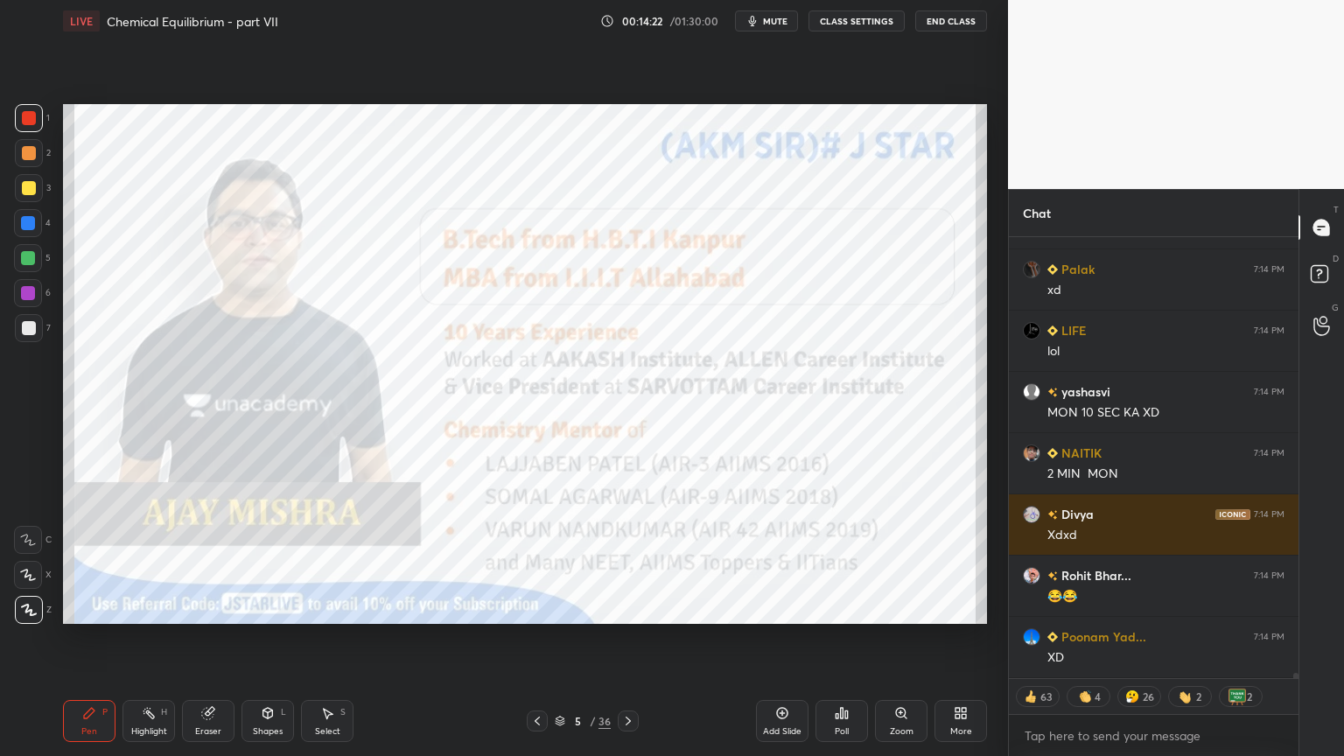
scroll to position [514, 284]
drag, startPoint x: 751, startPoint y: 532, endPoint x: 631, endPoint y: 646, distance: 165.3
click at [751, 532] on div "Upload File Slide theme Light Mode Full screen F Live Support" at bounding box center [672, 378] width 1344 height 756
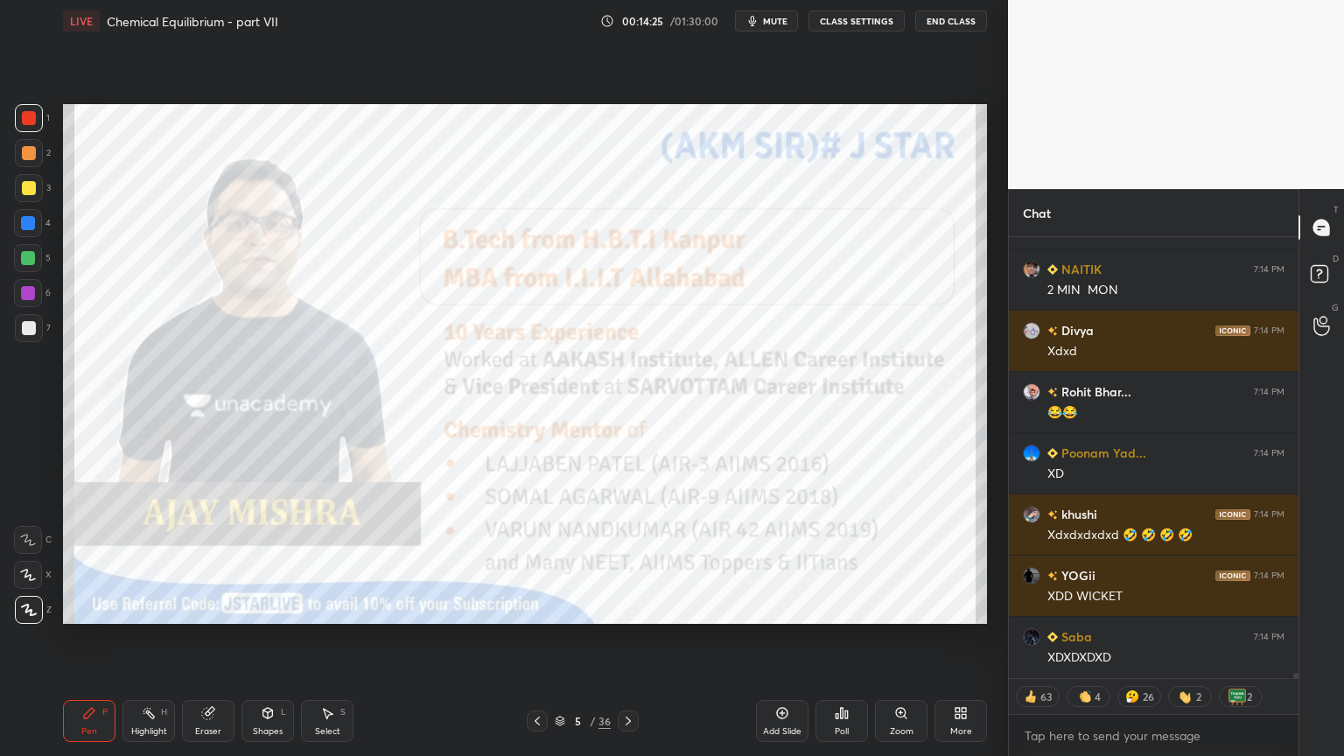
scroll to position [38442, 0]
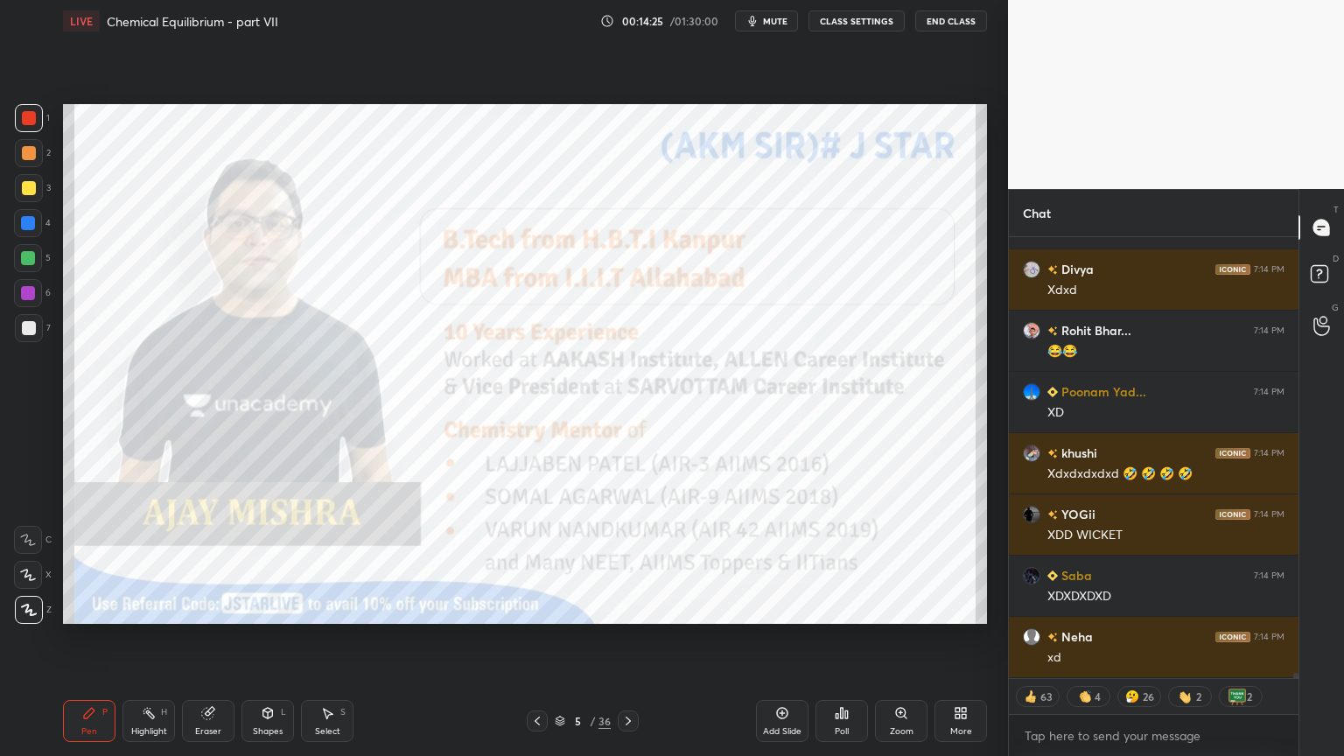
click at [564, 638] on icon at bounding box center [560, 721] width 11 height 11
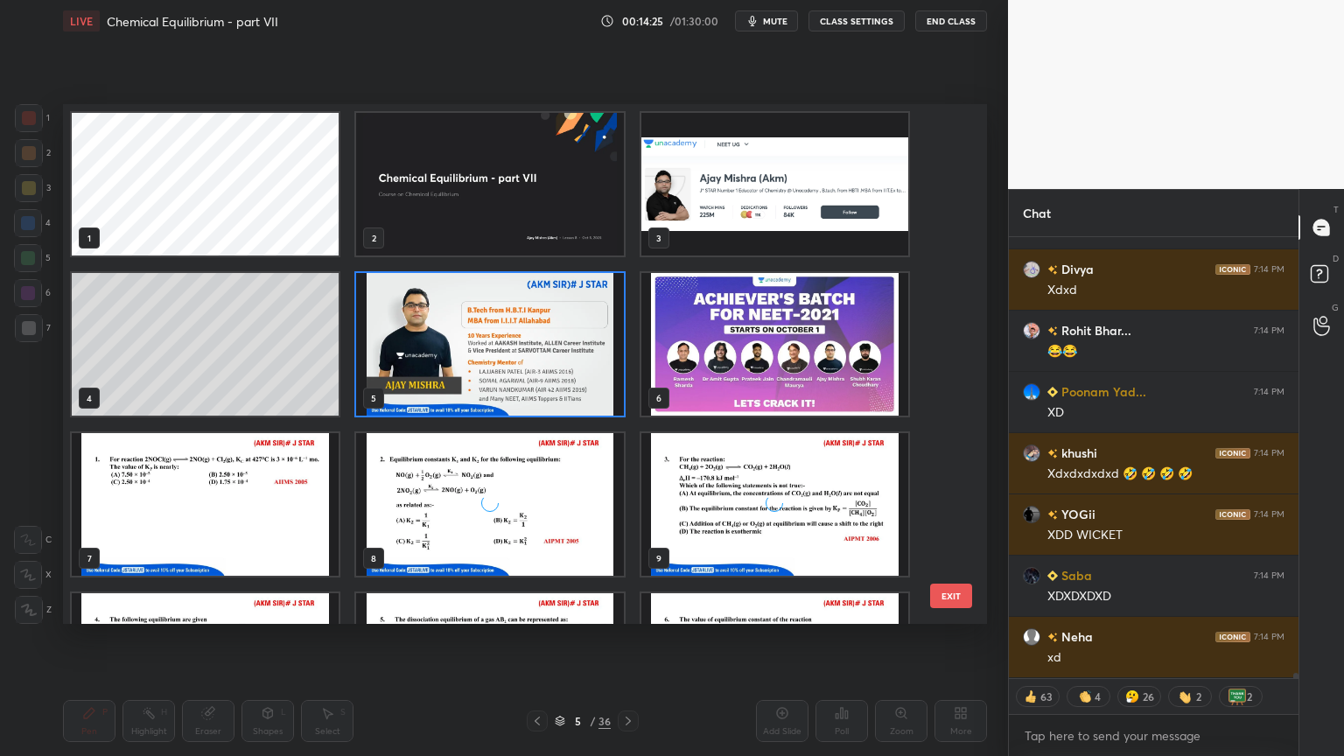
scroll to position [5, 9]
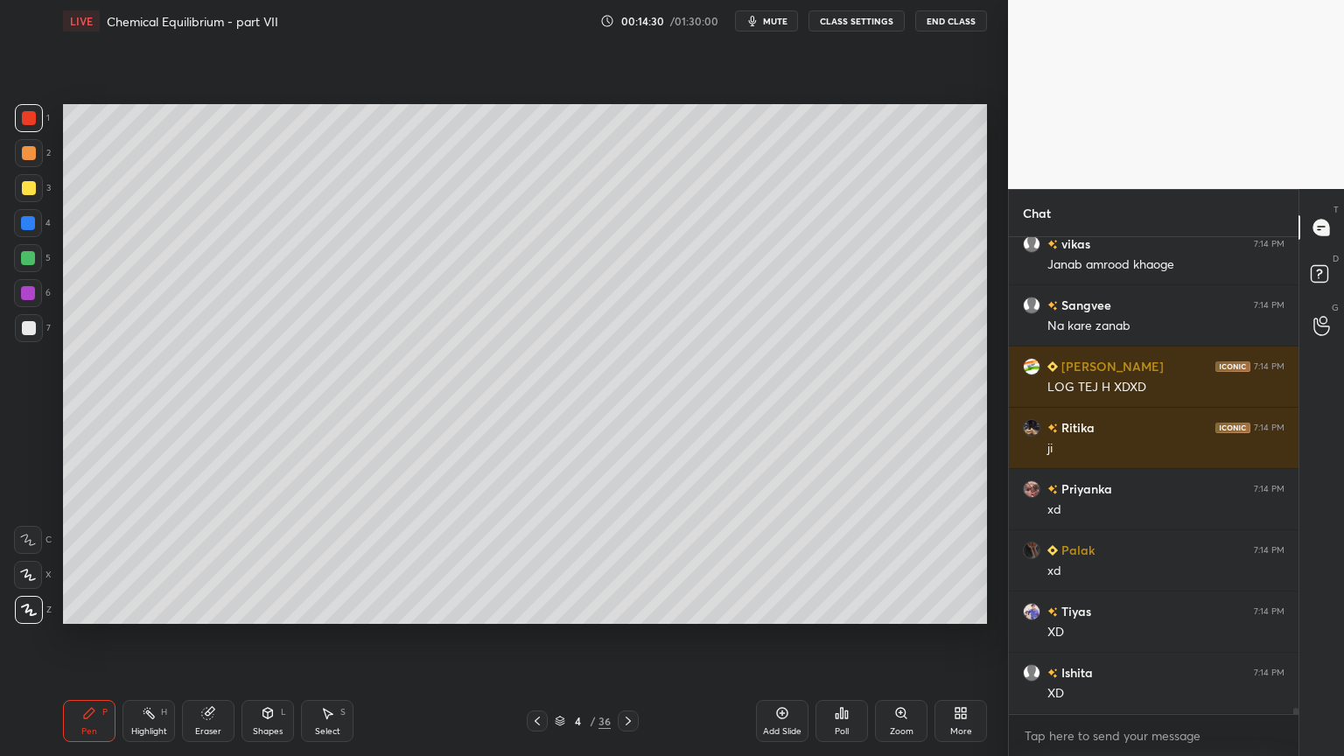
click at [561, 638] on icon at bounding box center [560, 721] width 11 height 11
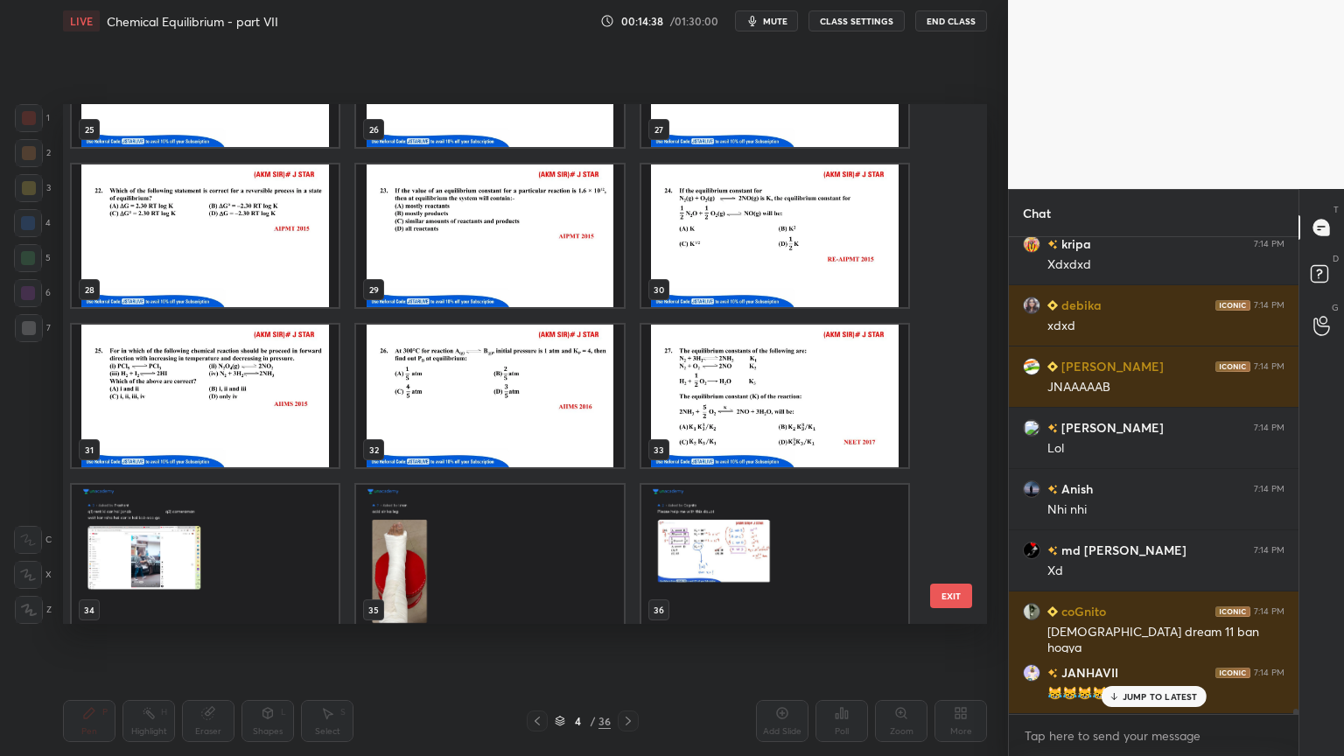
click at [780, 417] on img "grid" at bounding box center [774, 396] width 267 height 143
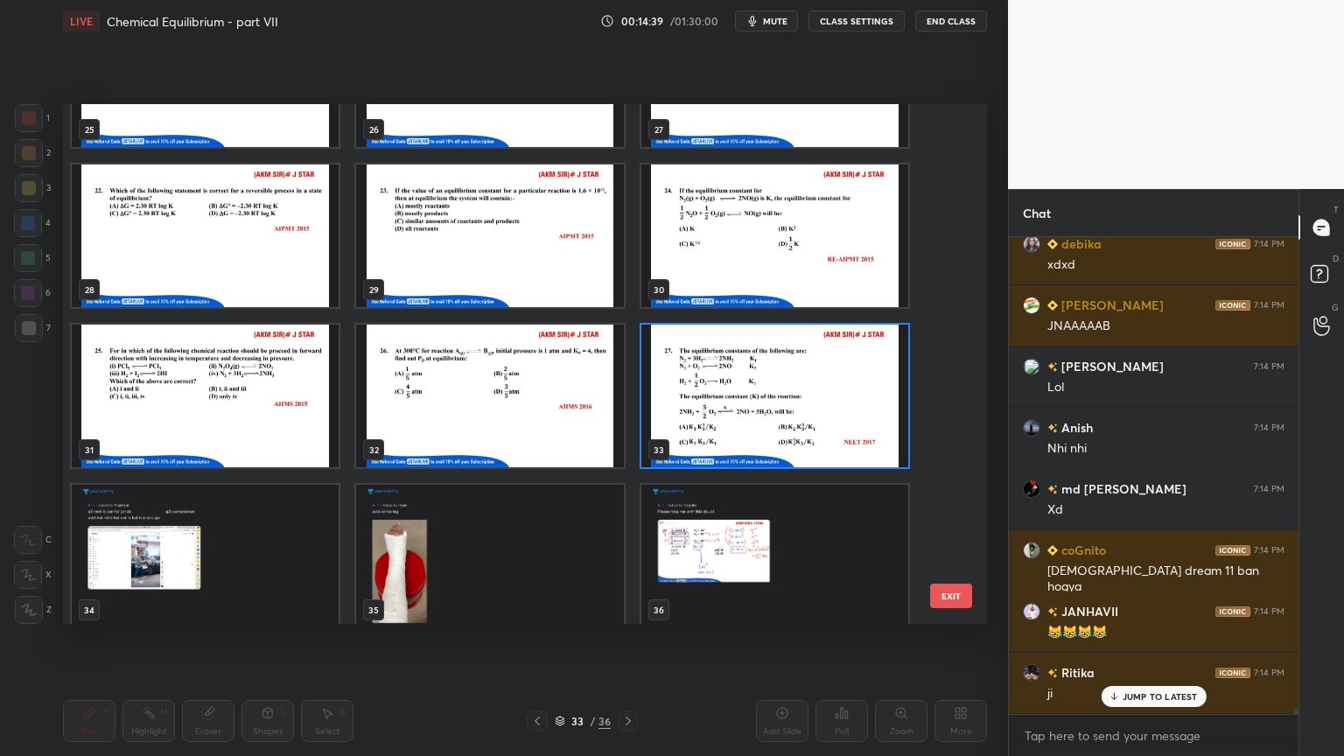
click at [797, 423] on img "grid" at bounding box center [774, 396] width 267 height 143
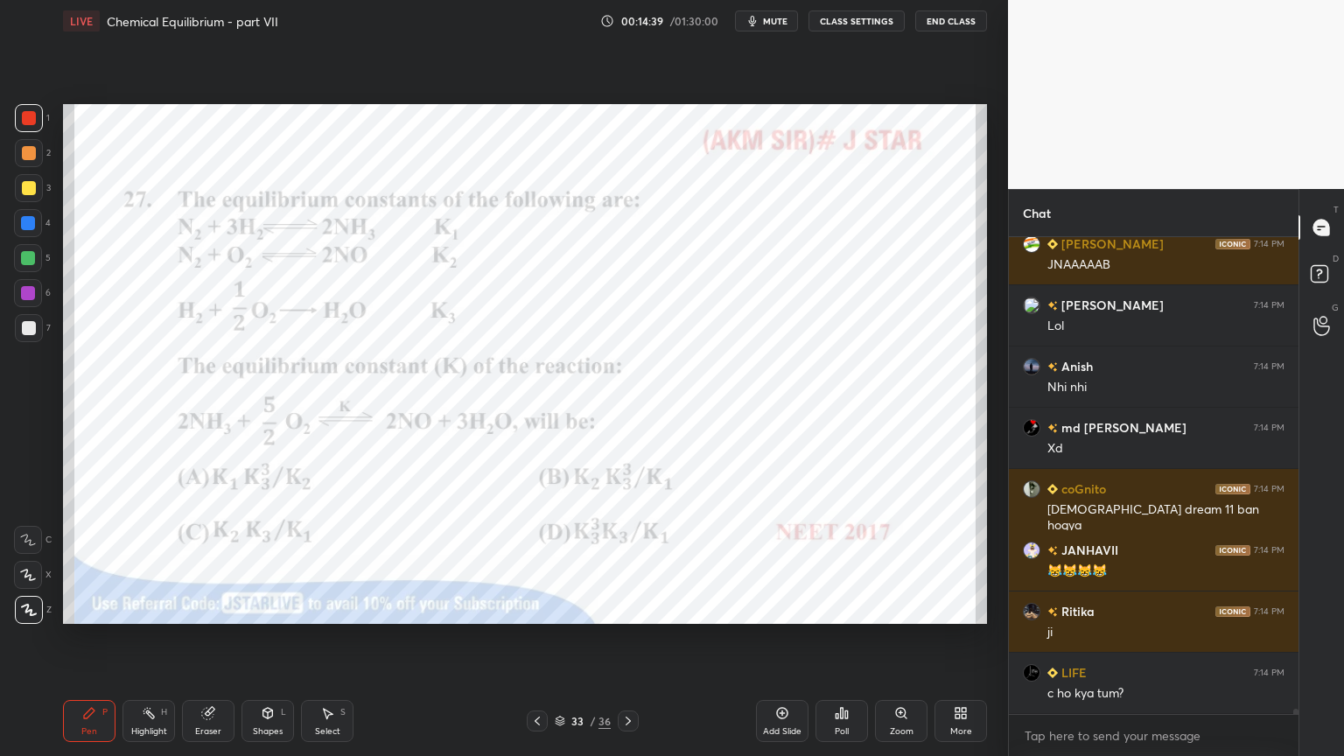
click at [798, 422] on img "grid" at bounding box center [774, 396] width 267 height 143
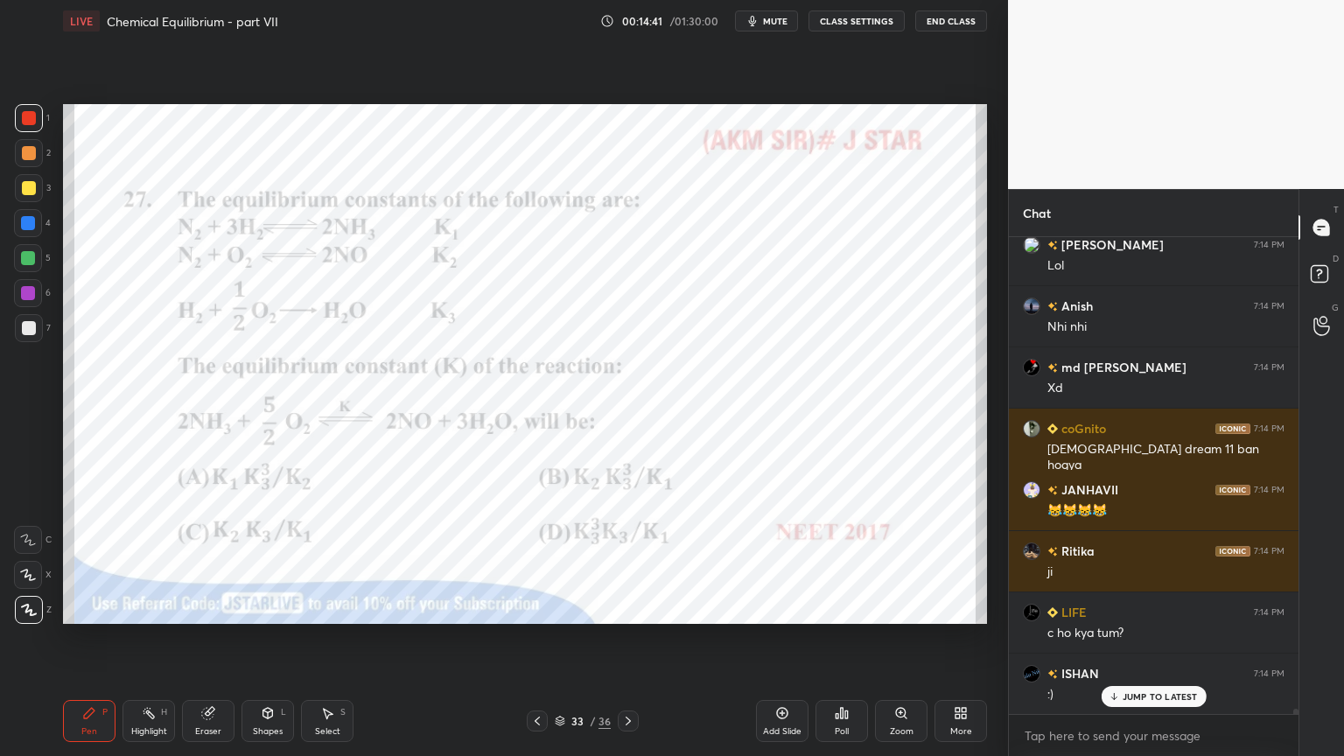
click at [92, 638] on div "Pen P" at bounding box center [89, 721] width 53 height 42
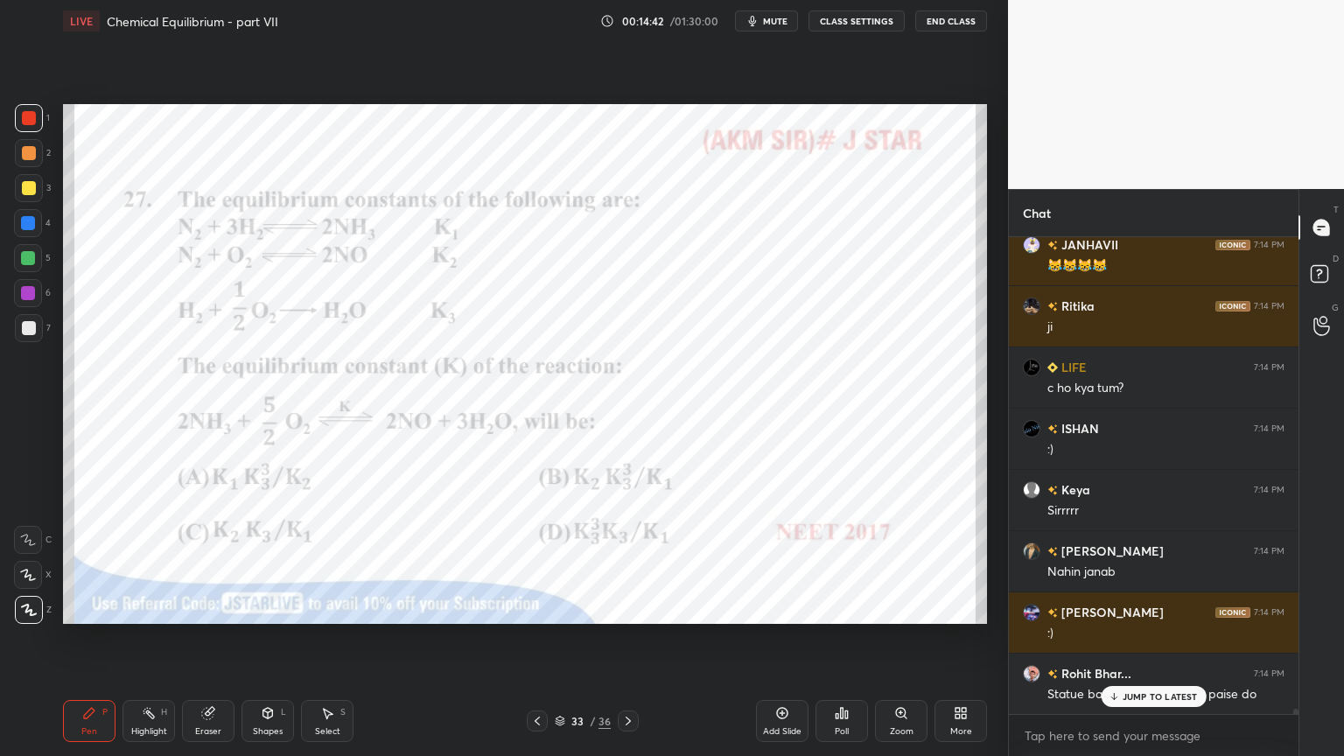
click at [39, 336] on div at bounding box center [29, 328] width 28 height 28
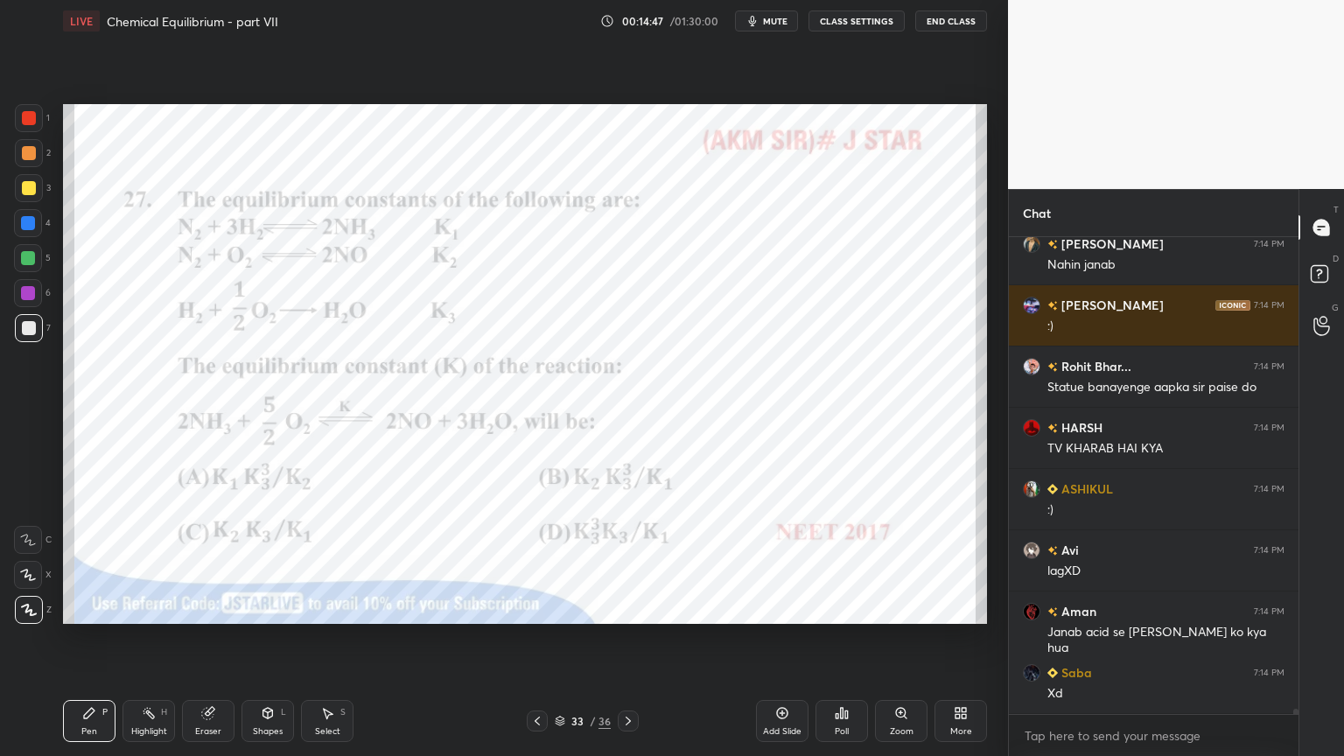
click at [38, 118] on div at bounding box center [29, 118] width 28 height 28
click at [35, 294] on div at bounding box center [28, 293] width 28 height 28
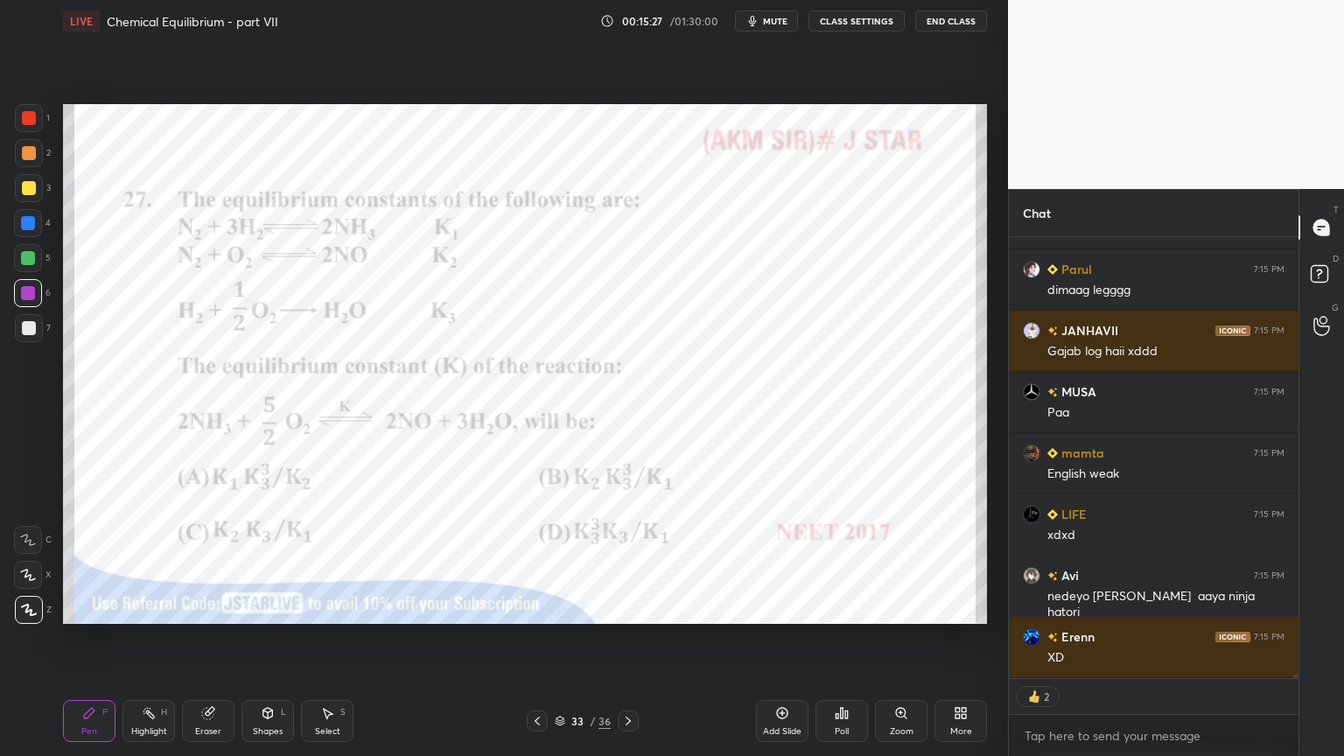
click at [81, 638] on div "Pen P" at bounding box center [89, 721] width 53 height 42
click at [32, 326] on div at bounding box center [29, 328] width 14 height 14
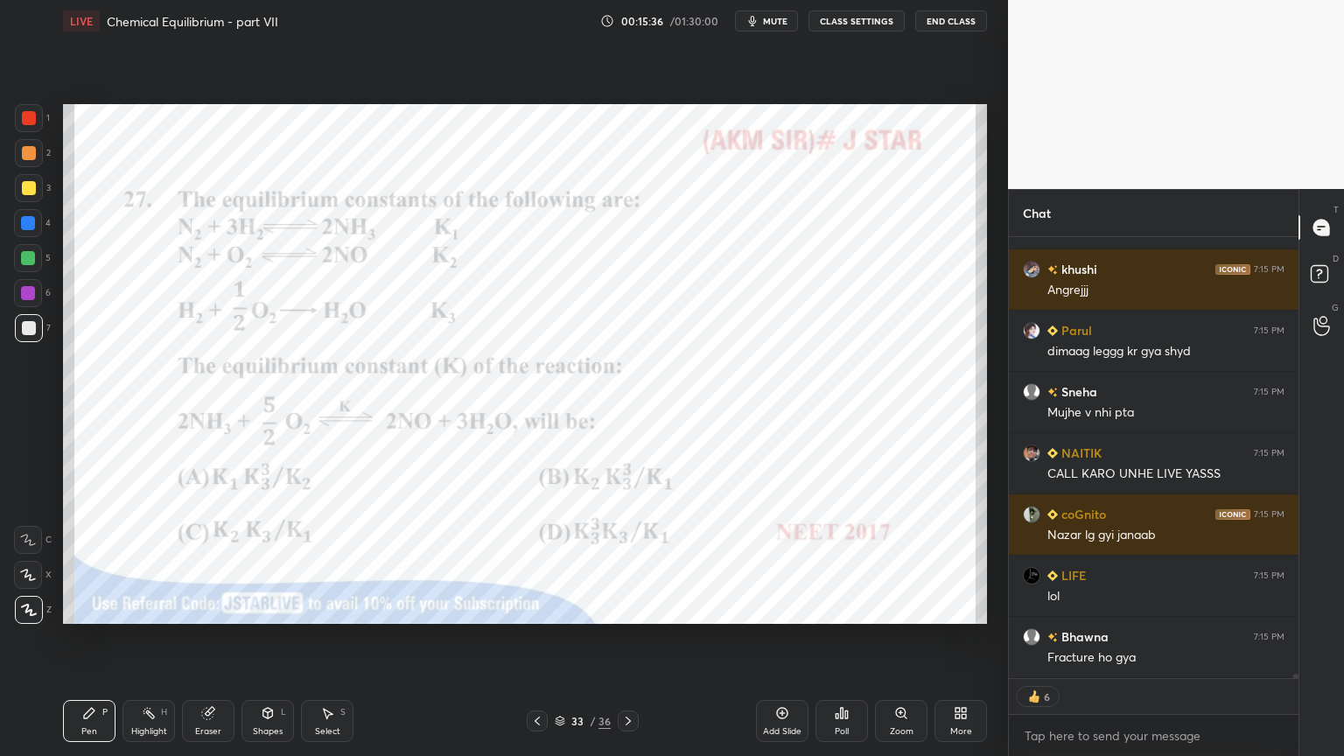
drag, startPoint x: 27, startPoint y: 112, endPoint x: 39, endPoint y: 131, distance: 22.4
click at [24, 116] on div at bounding box center [29, 118] width 14 height 14
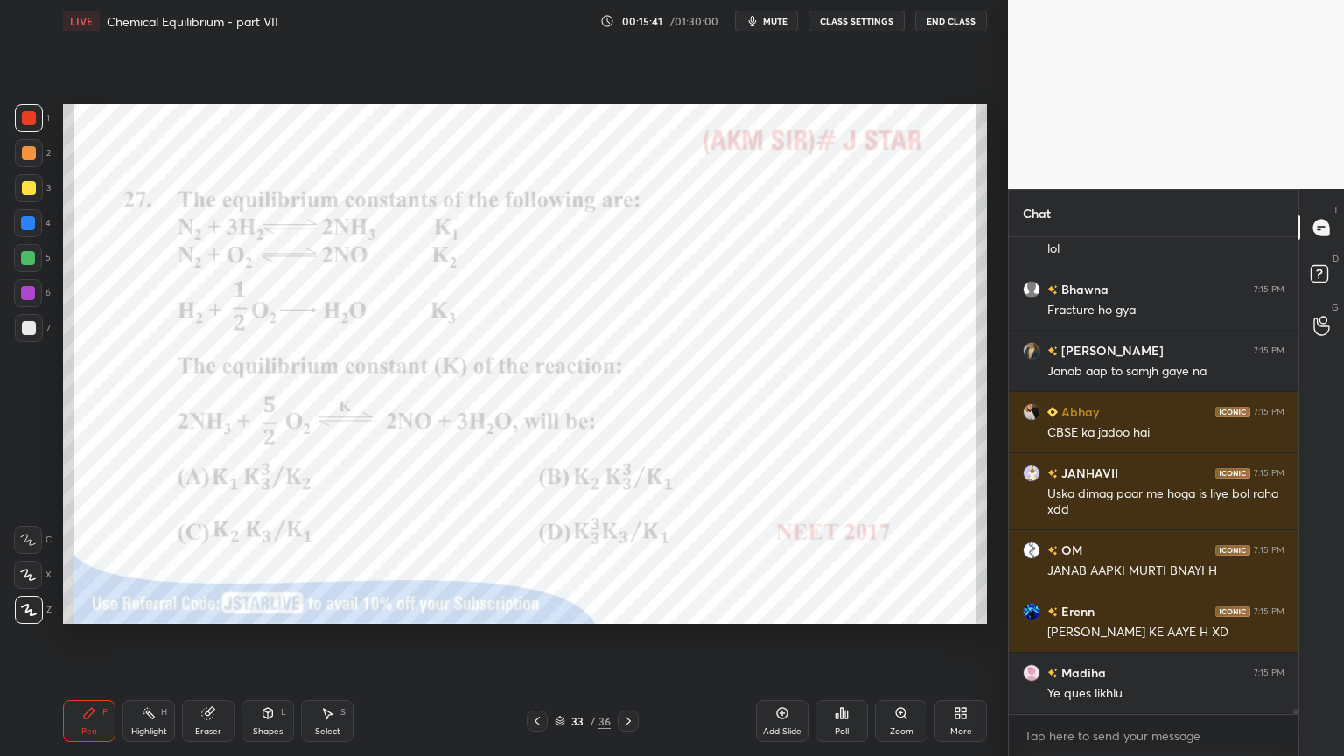
click at [159, 638] on div "Highlight H" at bounding box center [149, 721] width 53 height 42
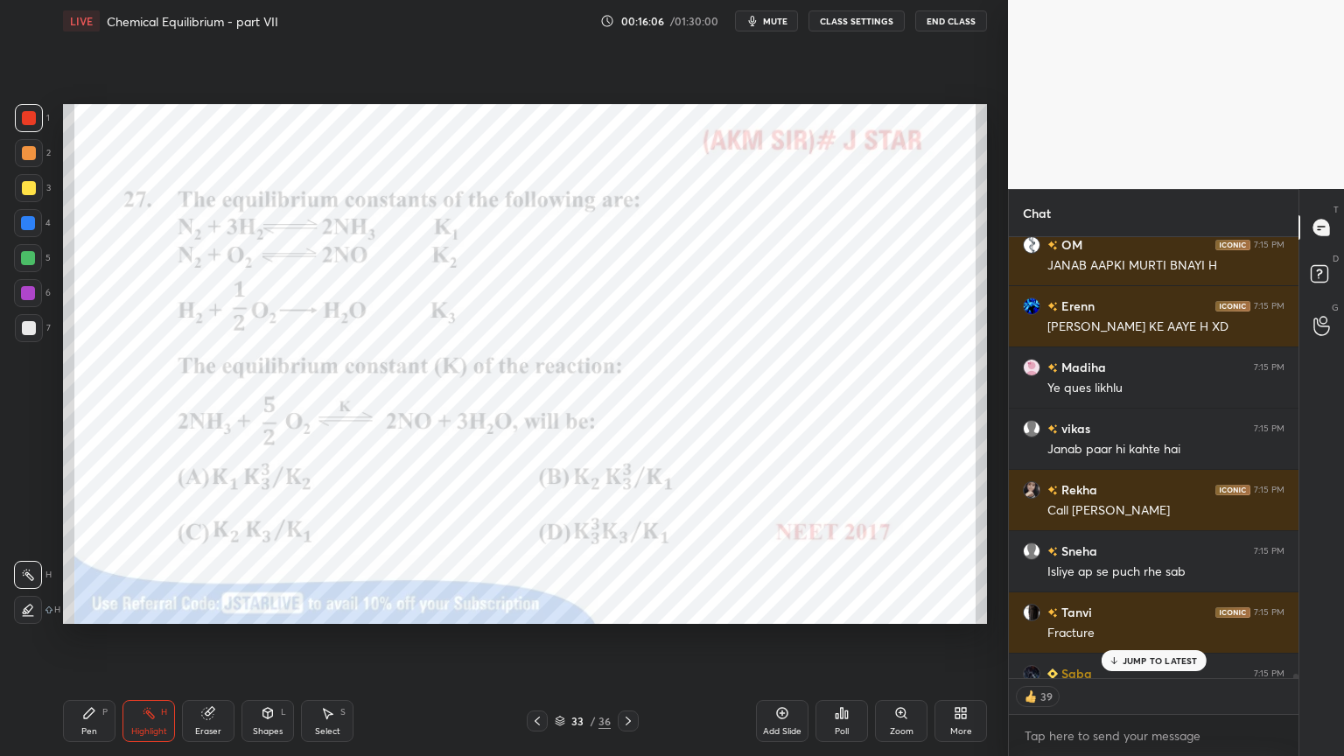
click at [862, 25] on button "CLASS SETTINGS" at bounding box center [857, 21] width 96 height 21
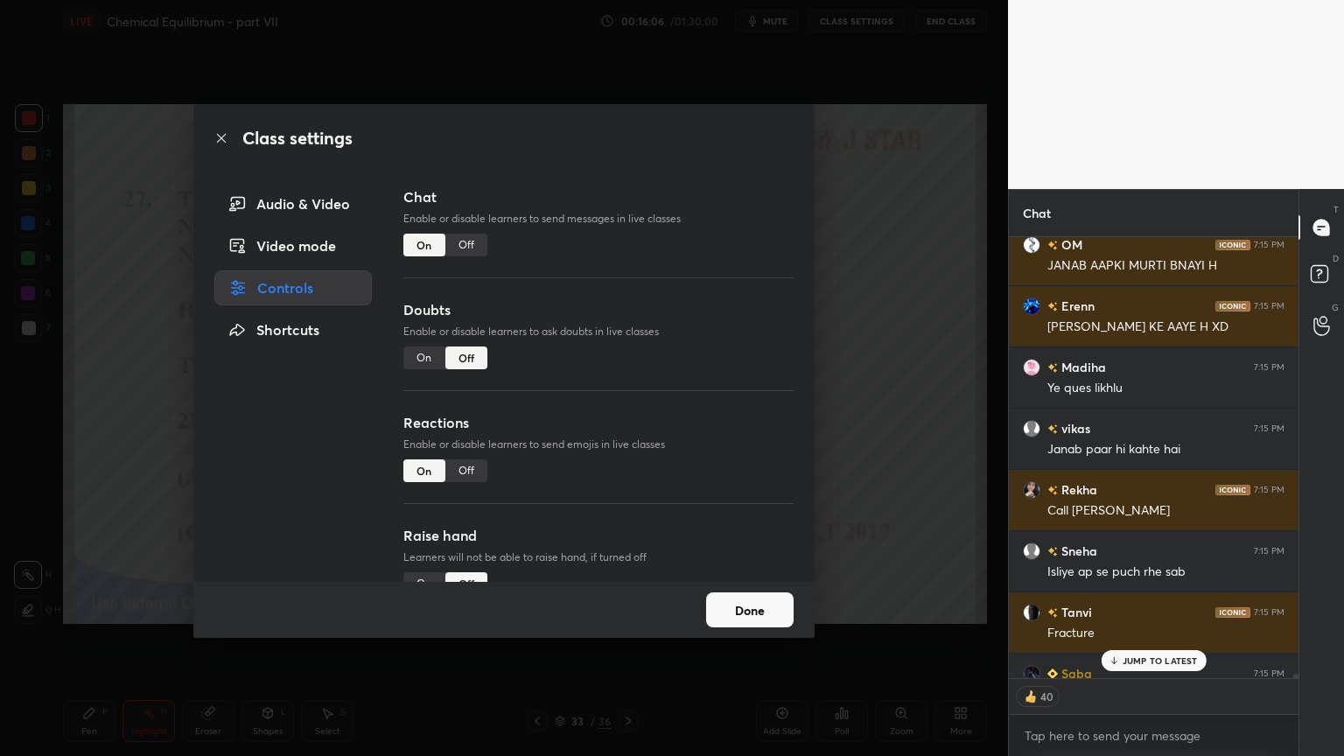
type textarea "x"
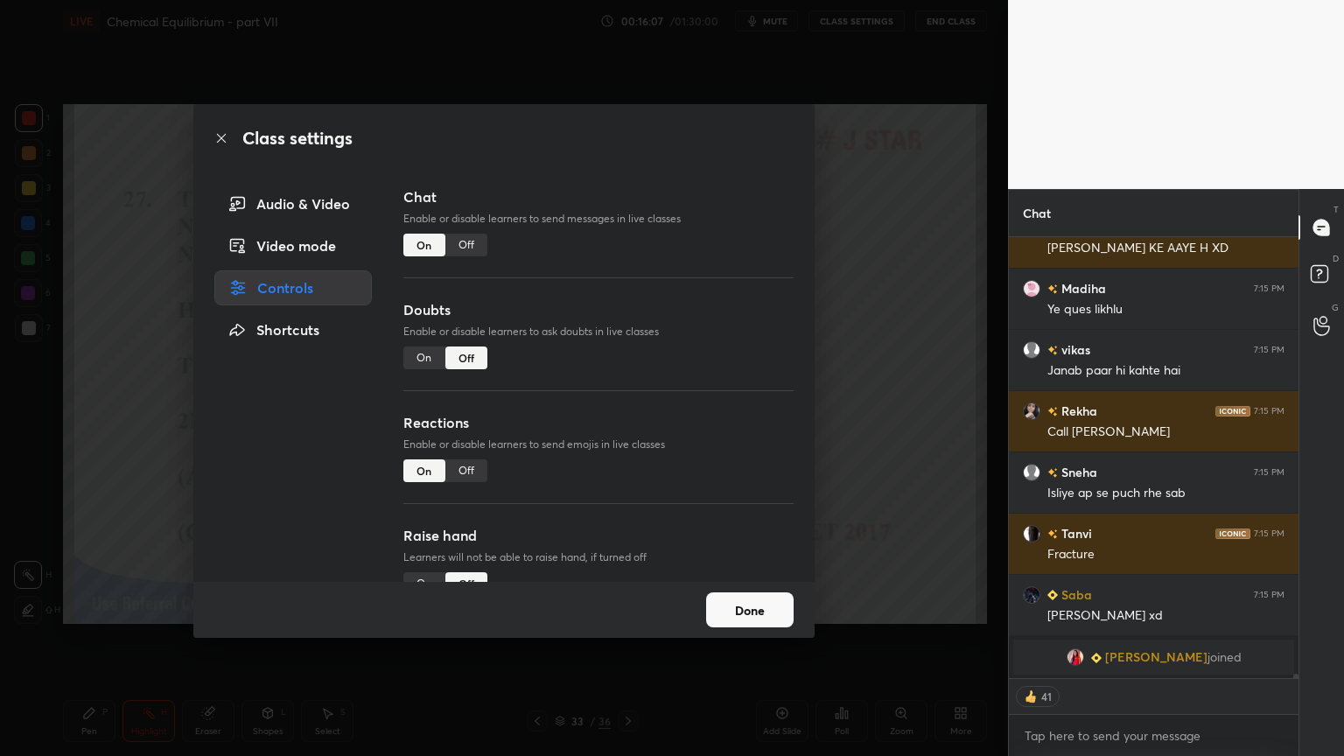
click at [467, 251] on div "Off" at bounding box center [466, 245] width 42 height 23
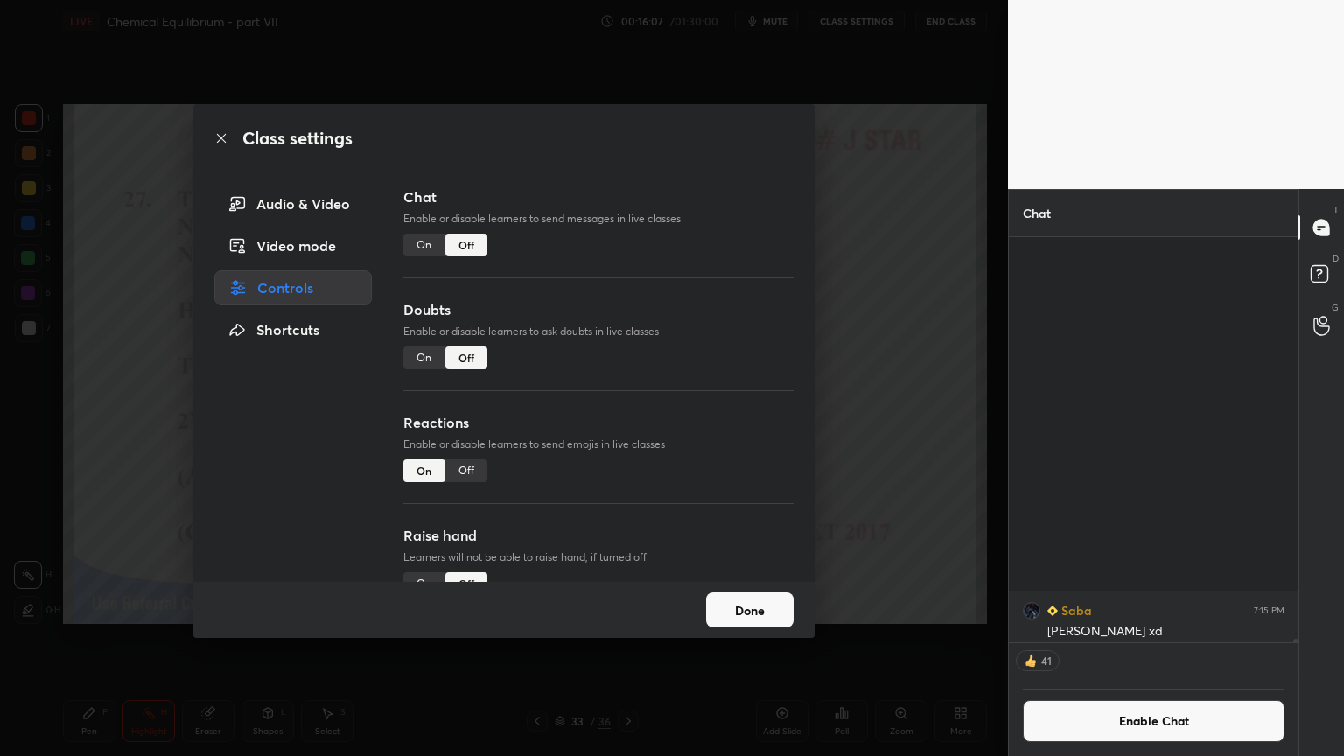
click at [940, 262] on div "Class settings Audio & Video Video mode Controls Shortcuts Chat Enable or disab…" at bounding box center [504, 378] width 1008 height 756
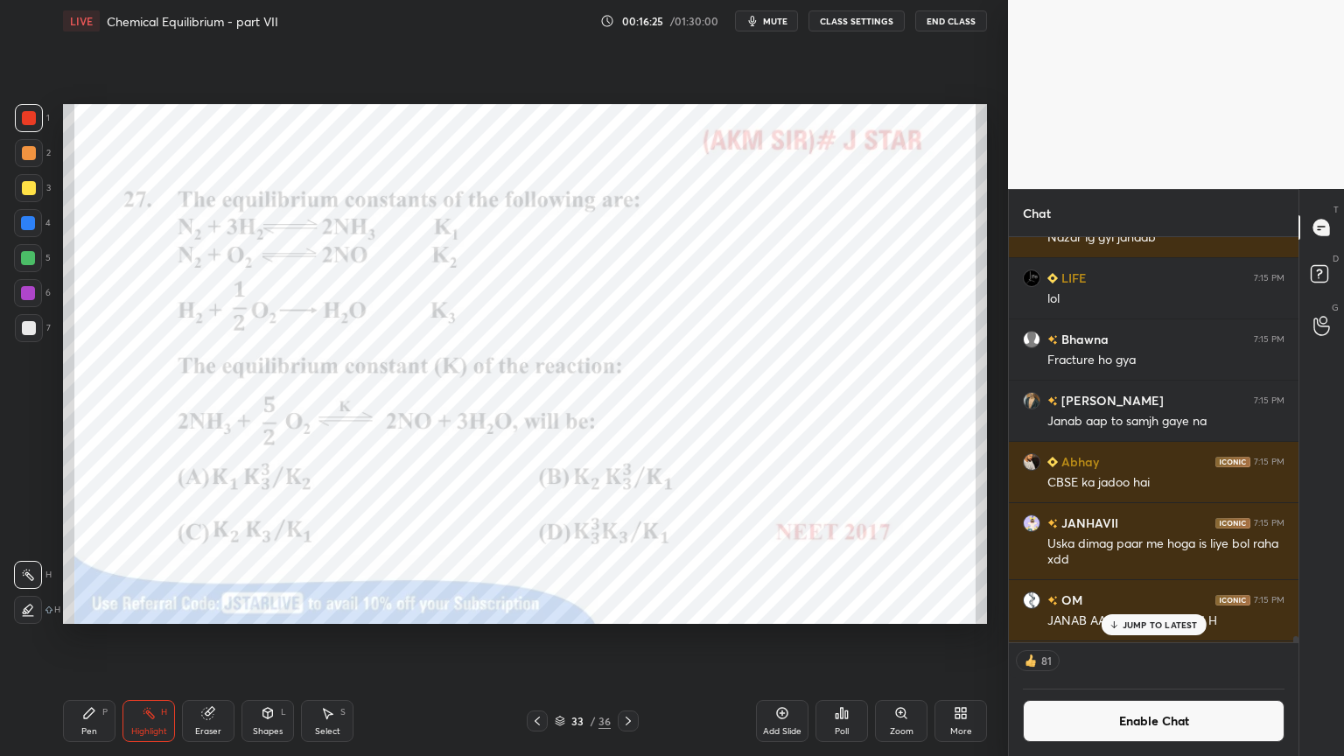
click at [1169, 623] on p "JUMP TO LATEST" at bounding box center [1160, 625] width 75 height 11
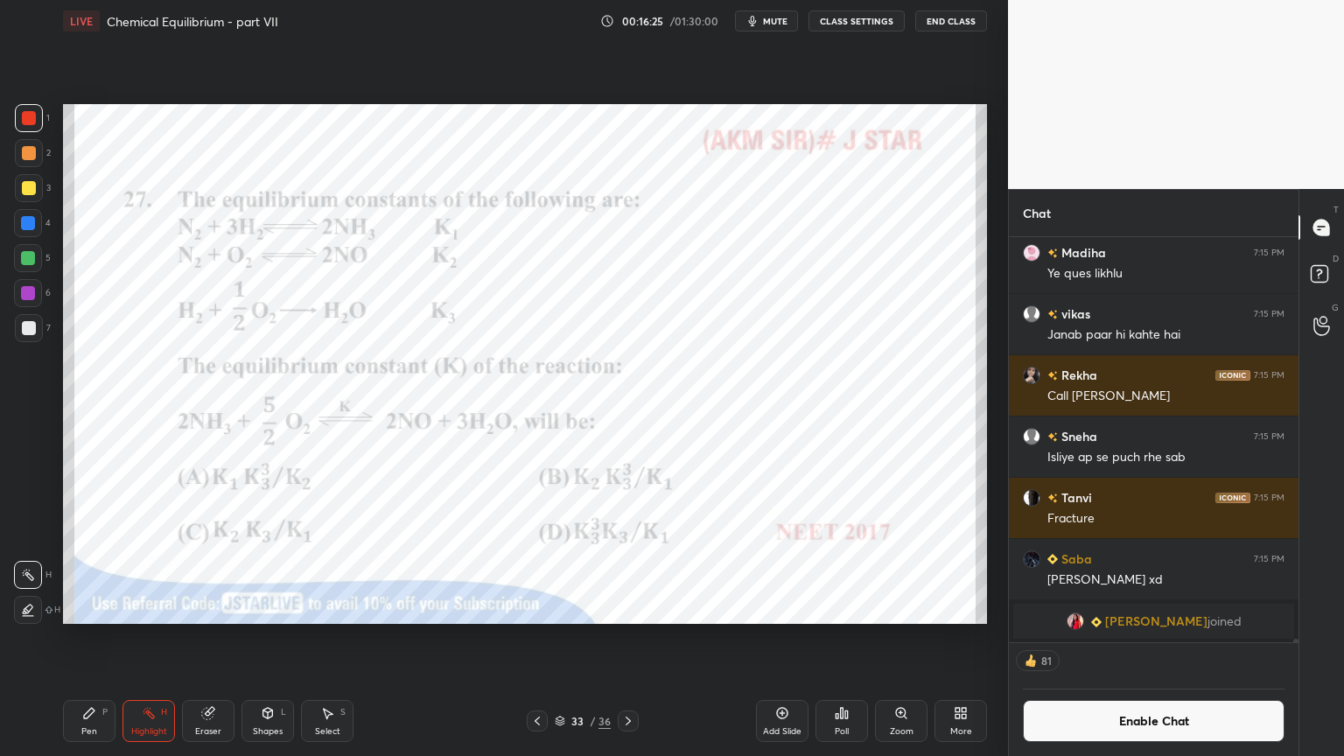
click at [1148, 638] on button "Enable Chat" at bounding box center [1154, 721] width 262 height 42
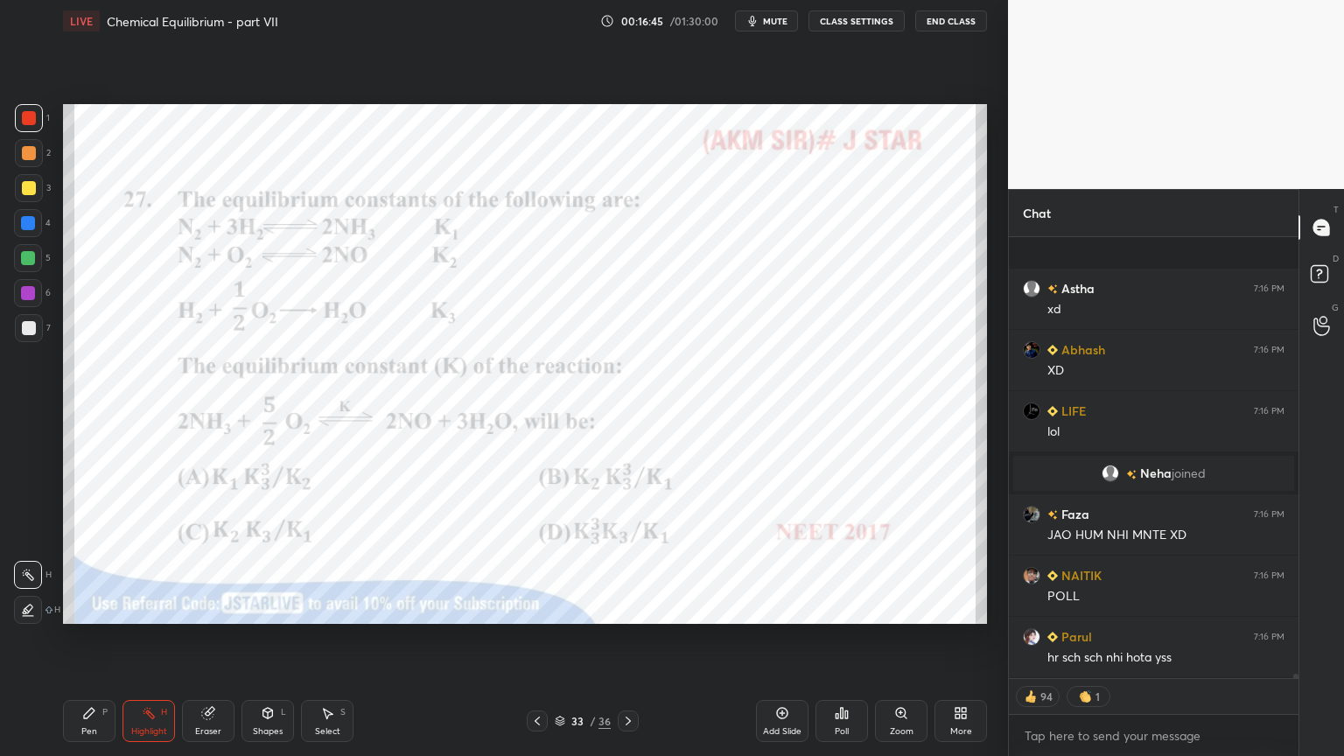
scroll to position [45836, 0]
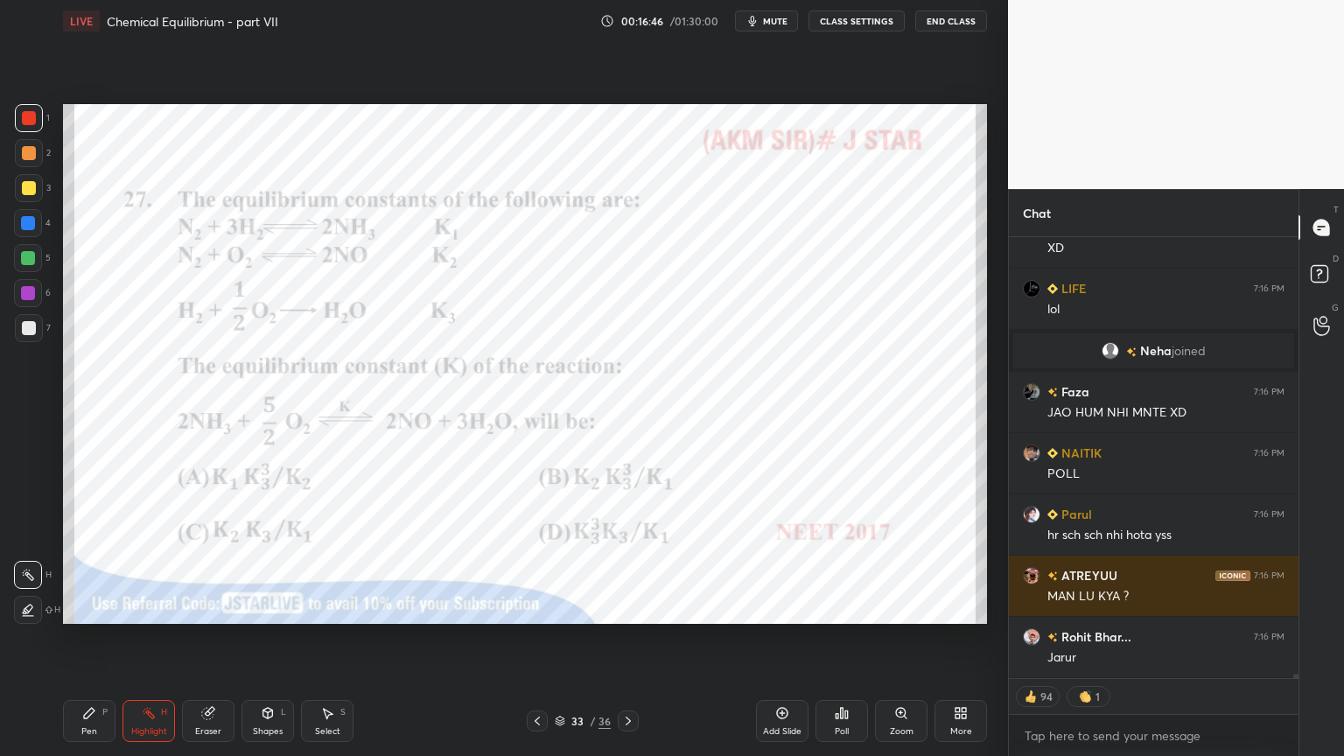
type textarea "x"
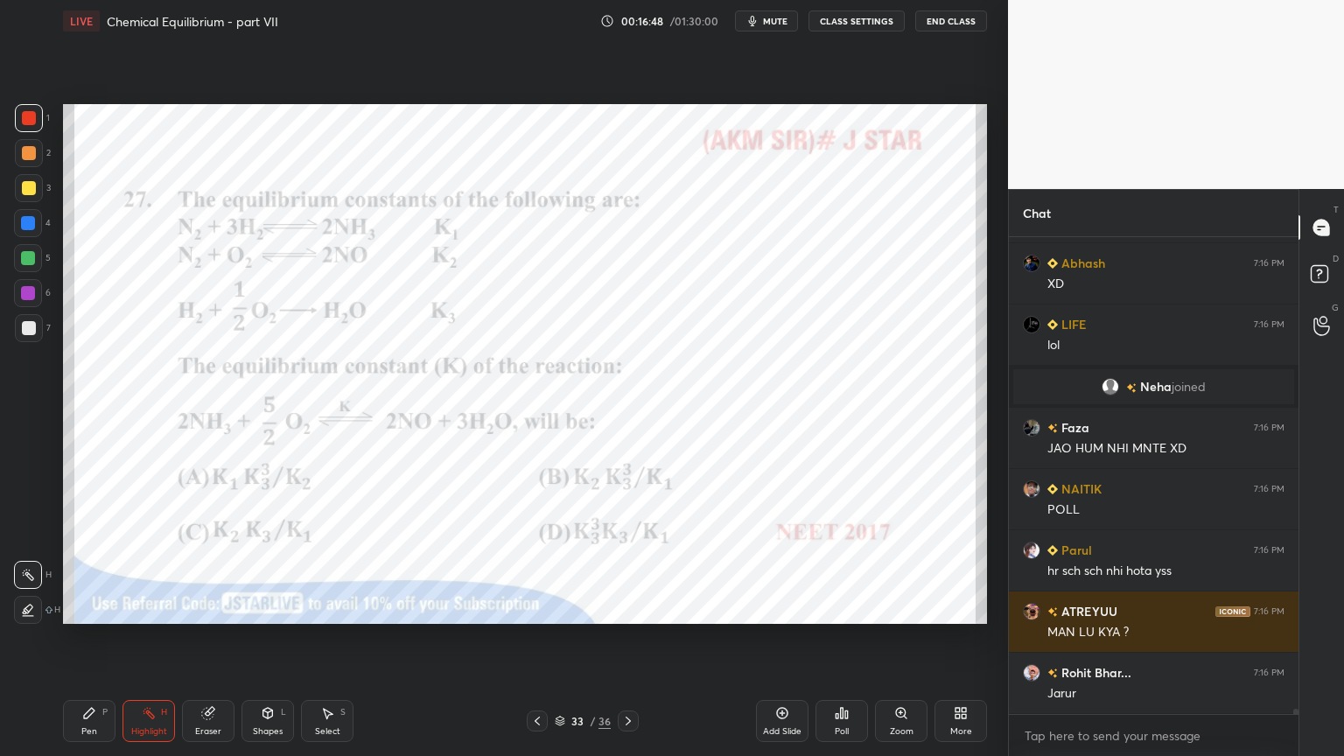
scroll to position [45861, 0]
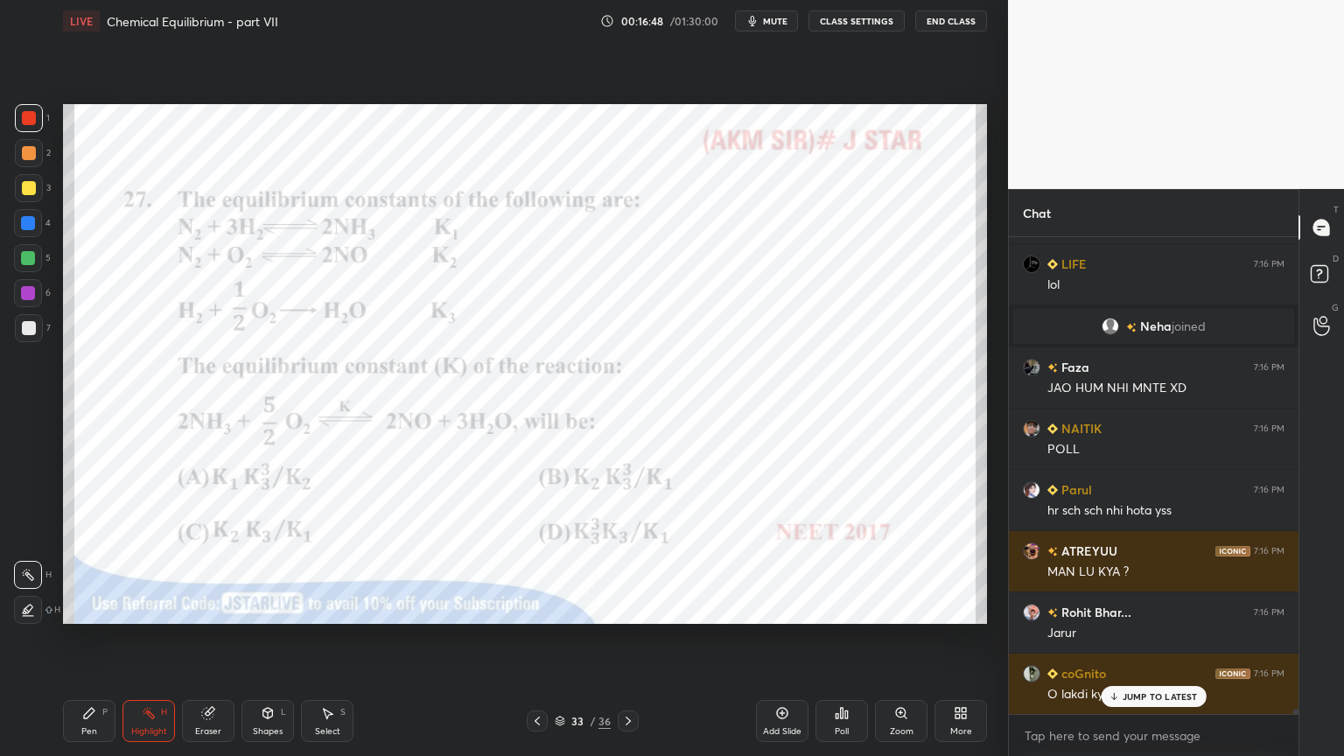
click at [847, 20] on button "CLASS SETTINGS" at bounding box center [857, 21] width 96 height 21
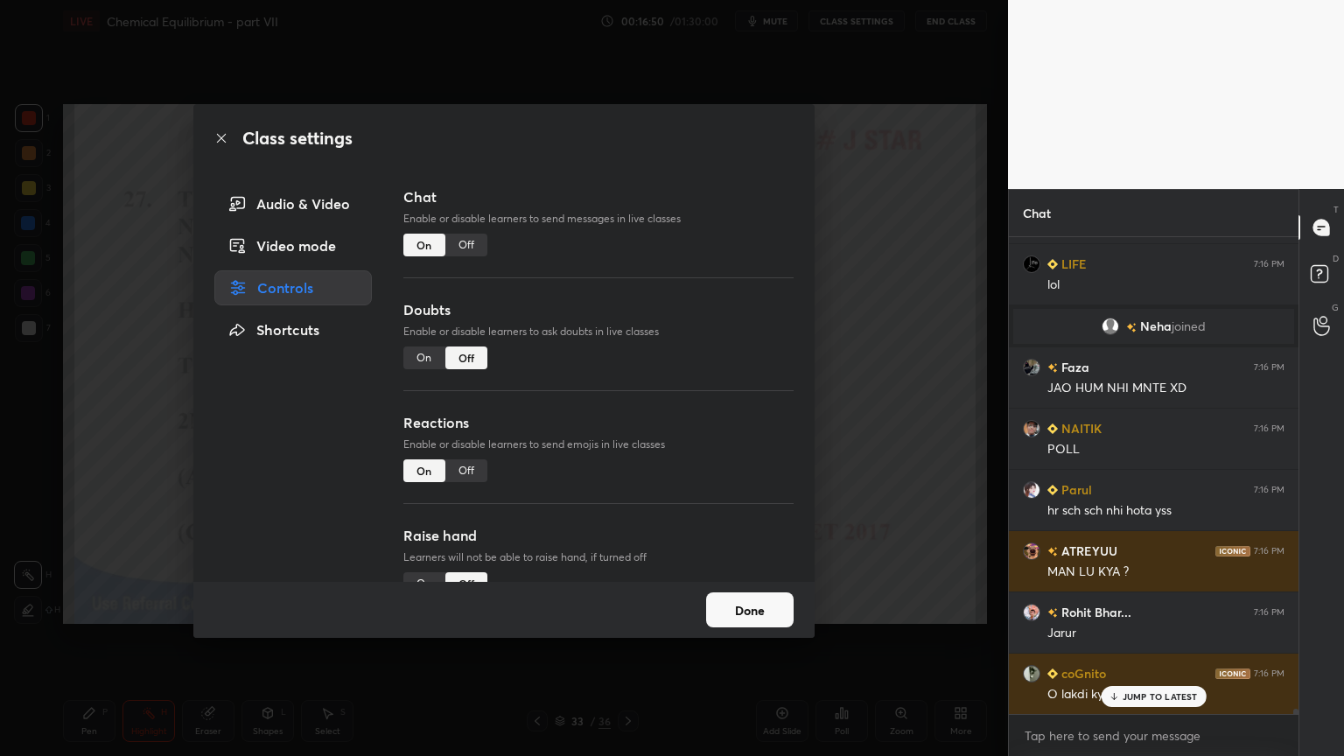
click at [469, 238] on div "Off" at bounding box center [466, 245] width 42 height 23
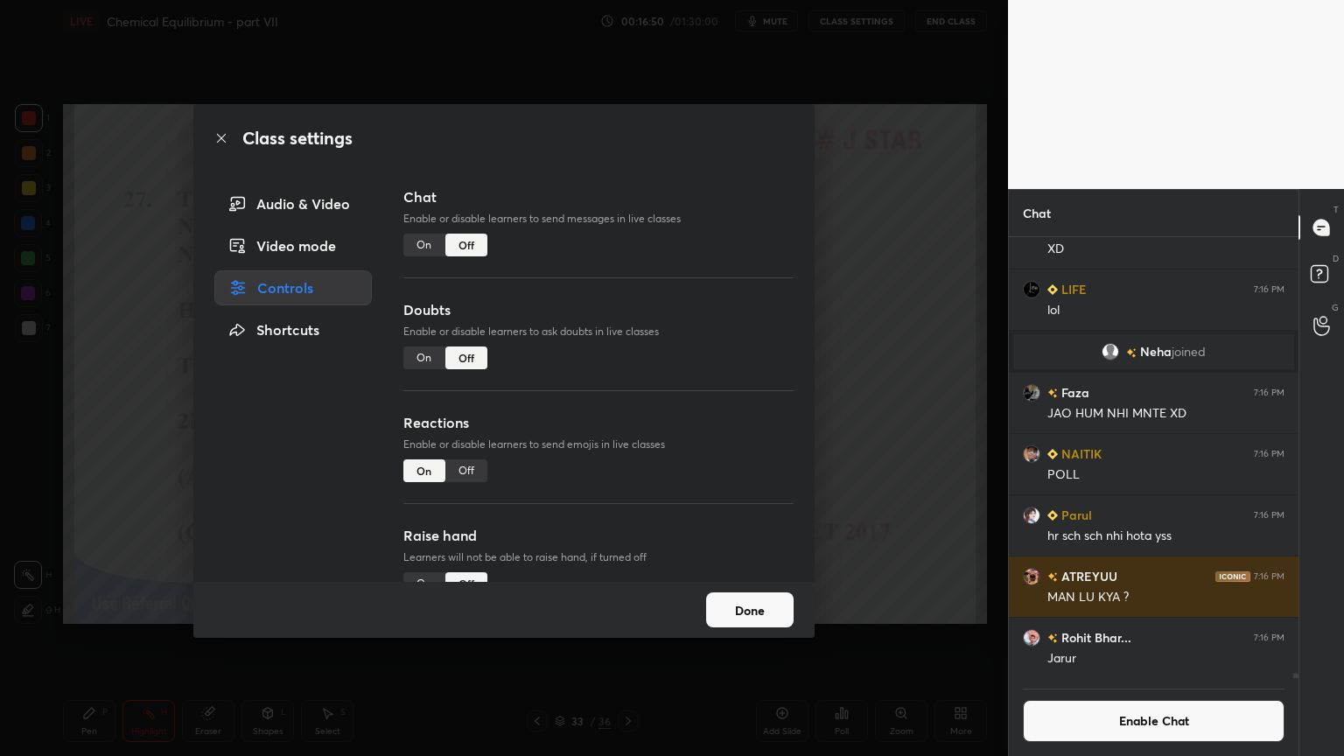
scroll to position [5, 5]
click at [837, 299] on div "Class settings Audio & Video Video mode Controls Shortcuts Chat Enable or disab…" at bounding box center [504, 378] width 1008 height 756
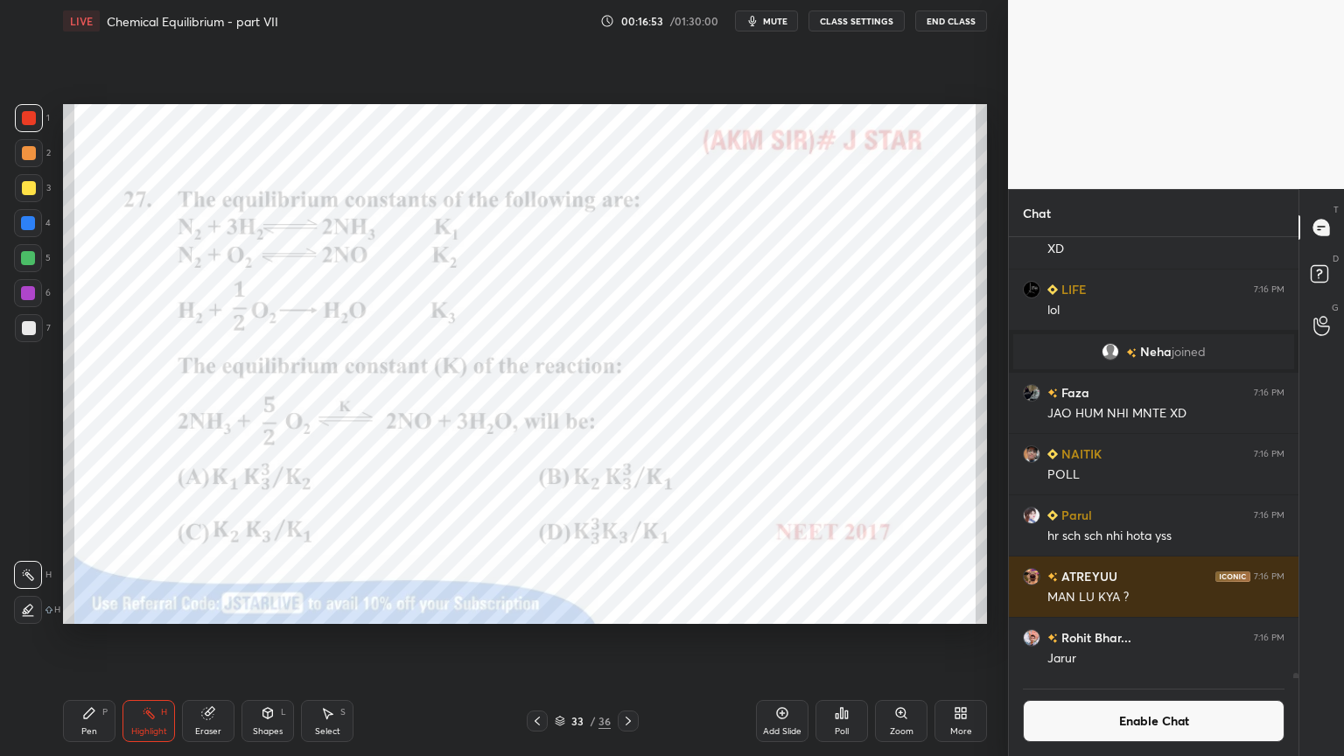
scroll to position [45906, 0]
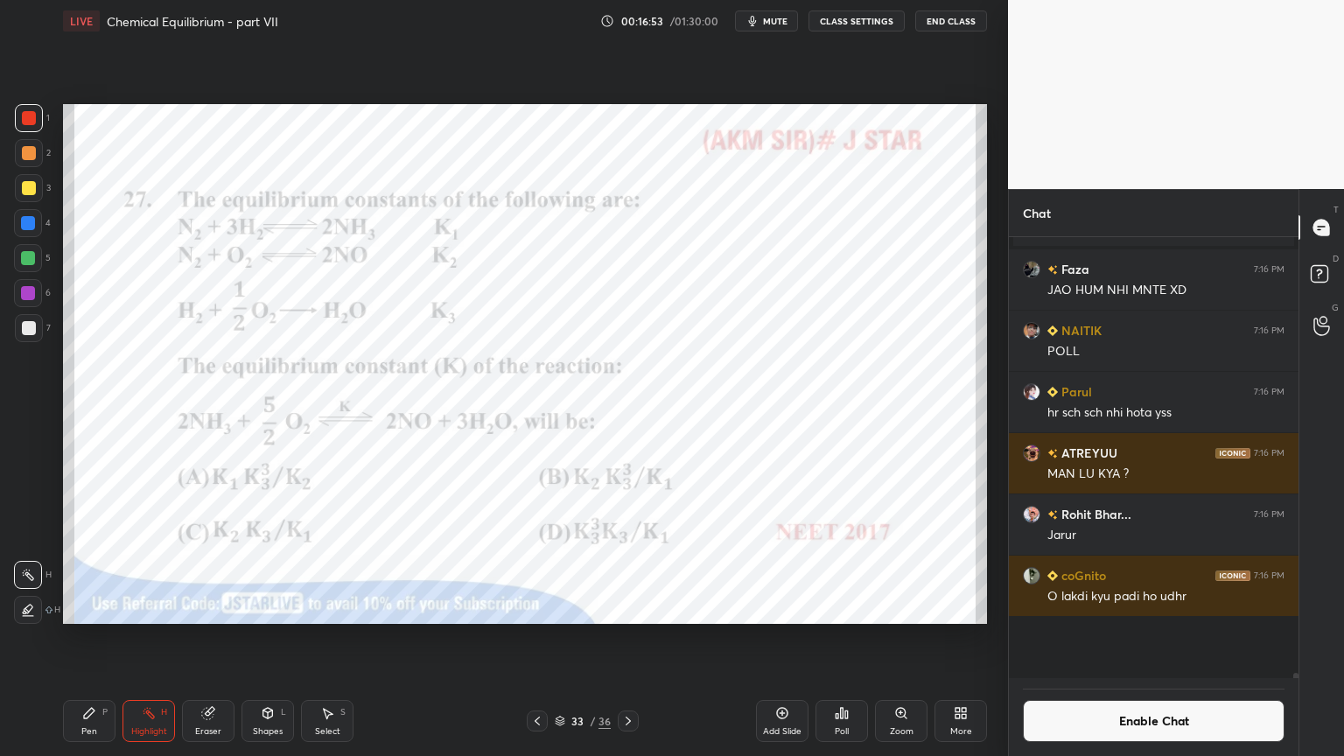
click at [1298, 638] on div "kripa 7:16 PM Xdxd [PERSON_NAME] 7:16 PM Ha NAITIK 7:16 PM XD Saba 7:16 PM XDXD…" at bounding box center [1154, 496] width 290 height 519
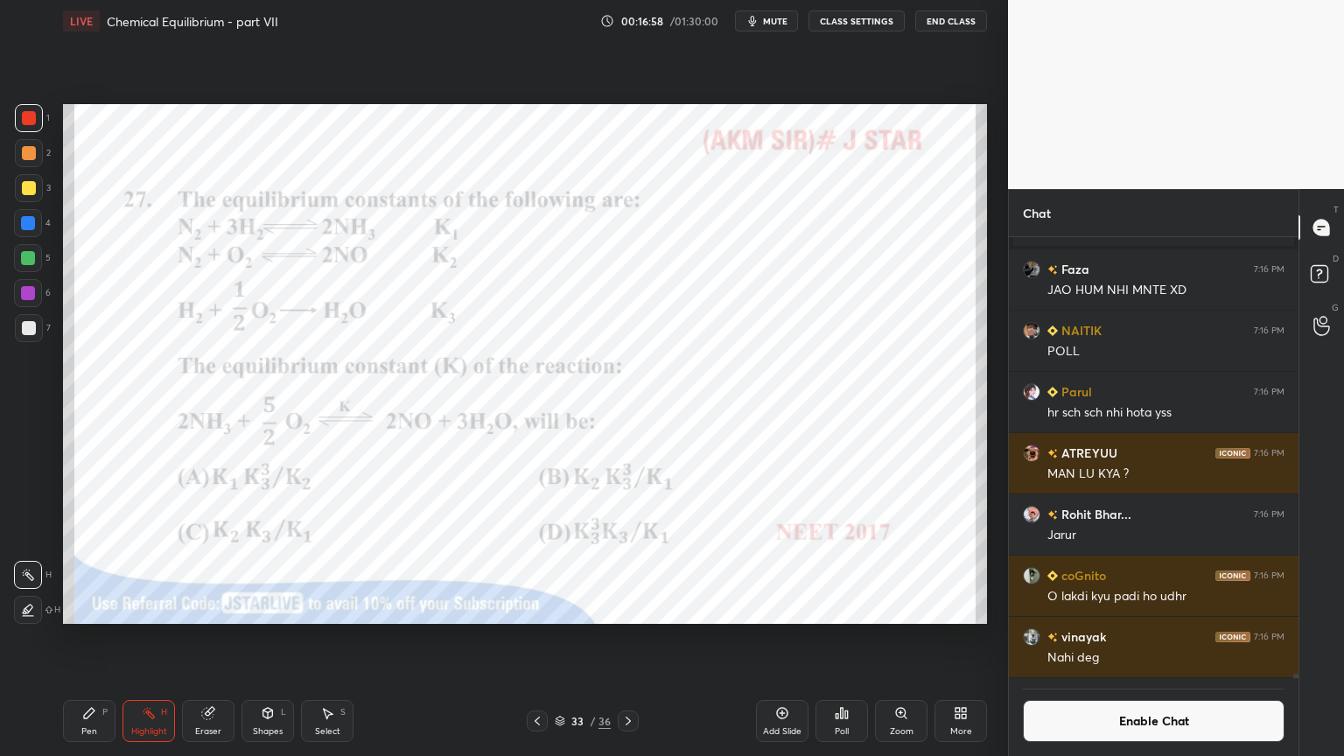
drag, startPoint x: 151, startPoint y: 725, endPoint x: 164, endPoint y: 680, distance: 46.5
click at [151, 638] on div "Highlight H" at bounding box center [149, 721] width 53 height 42
click at [840, 638] on div "Poll" at bounding box center [842, 721] width 53 height 42
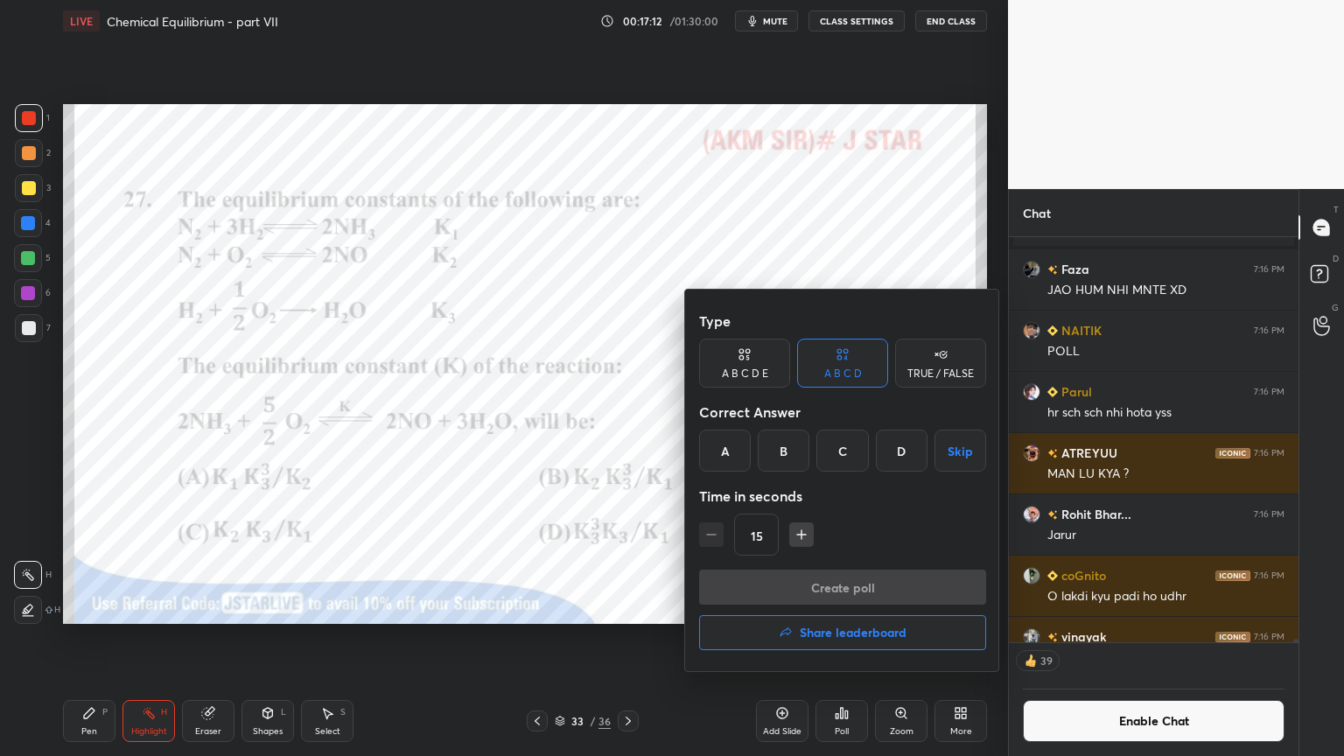
click at [788, 448] on div "B" at bounding box center [784, 451] width 52 height 42
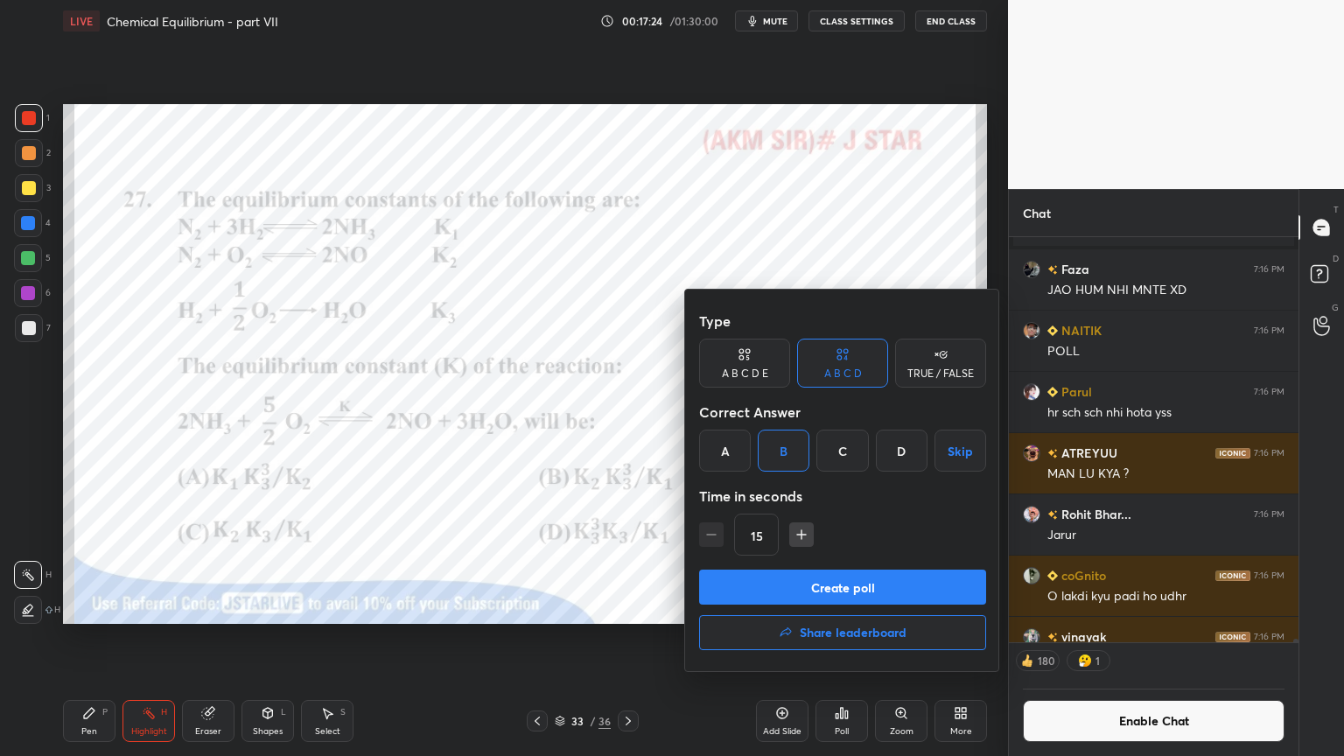
click at [887, 587] on button "Create poll" at bounding box center [842, 587] width 287 height 35
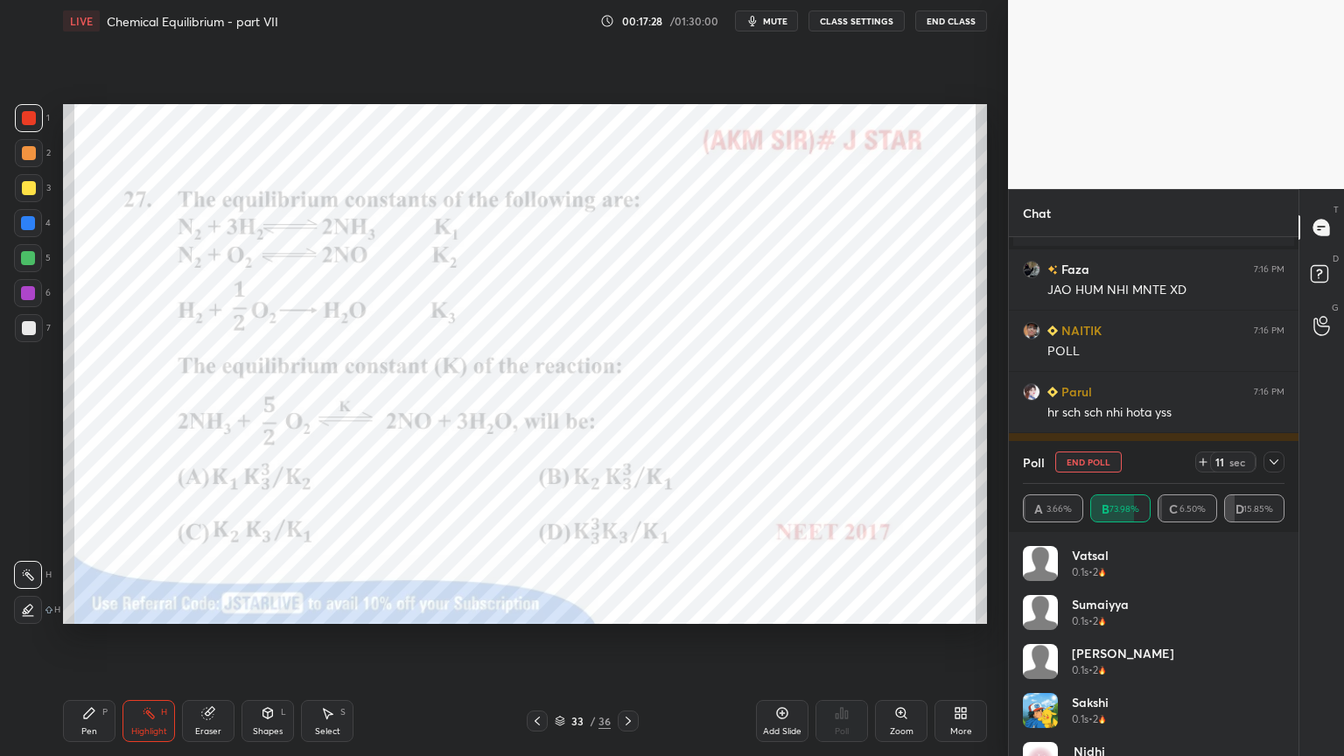
click at [150, 638] on div "Highlight H" at bounding box center [149, 721] width 53 height 42
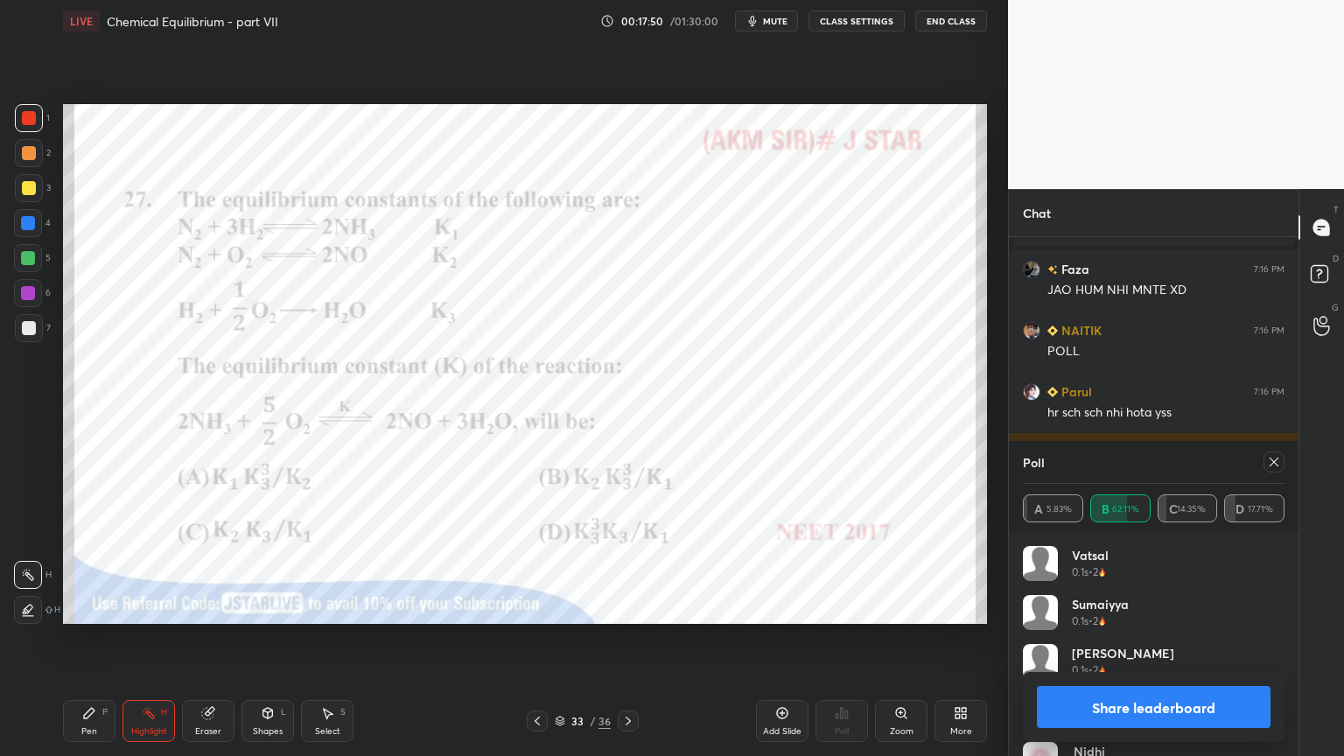
click at [1163, 638] on button "Share leaderboard" at bounding box center [1154, 707] width 234 height 42
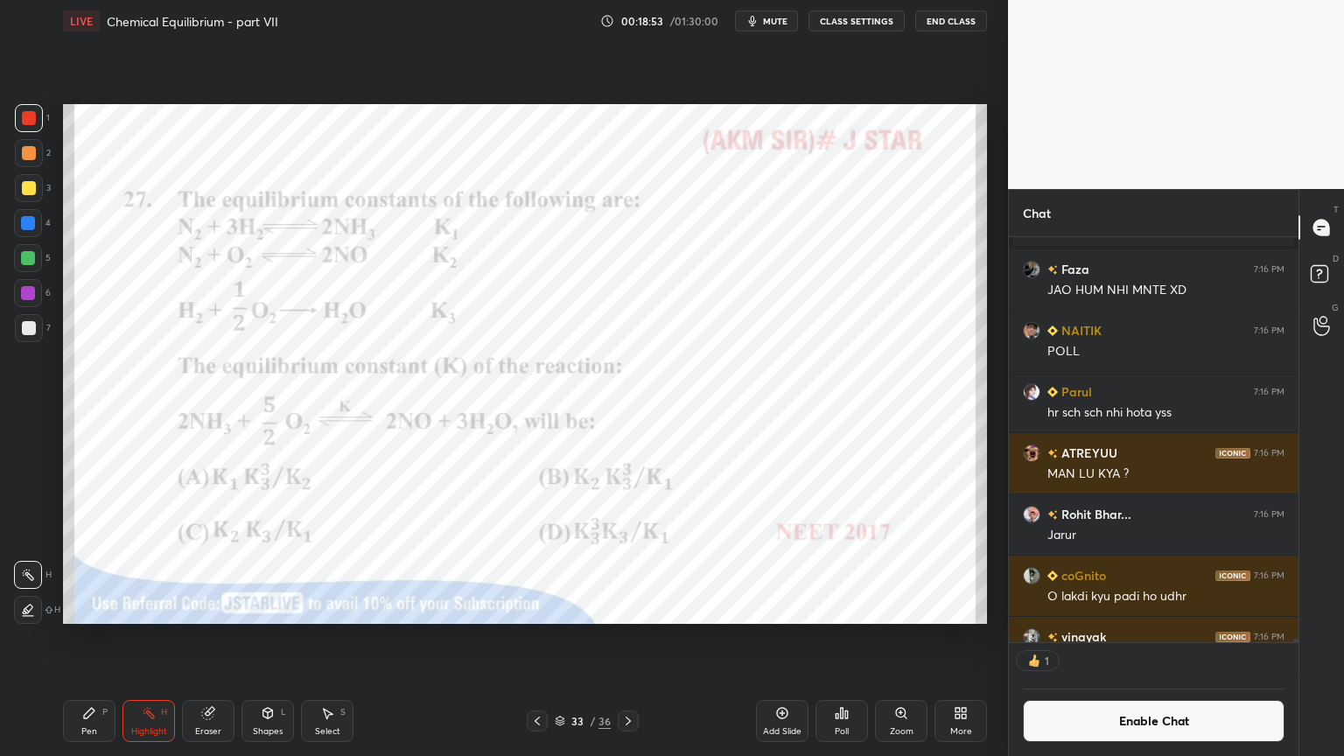
drag, startPoint x: 136, startPoint y: 728, endPoint x: 135, endPoint y: 714, distance: 14.0
click at [133, 638] on div "Highlight H" at bounding box center [149, 721] width 53 height 42
click at [84, 638] on div "Pen P" at bounding box center [89, 721] width 53 height 42
click at [157, 638] on div "Highlight" at bounding box center [149, 731] width 36 height 9
click at [103, 638] on div "Pen P" at bounding box center [89, 721] width 53 height 42
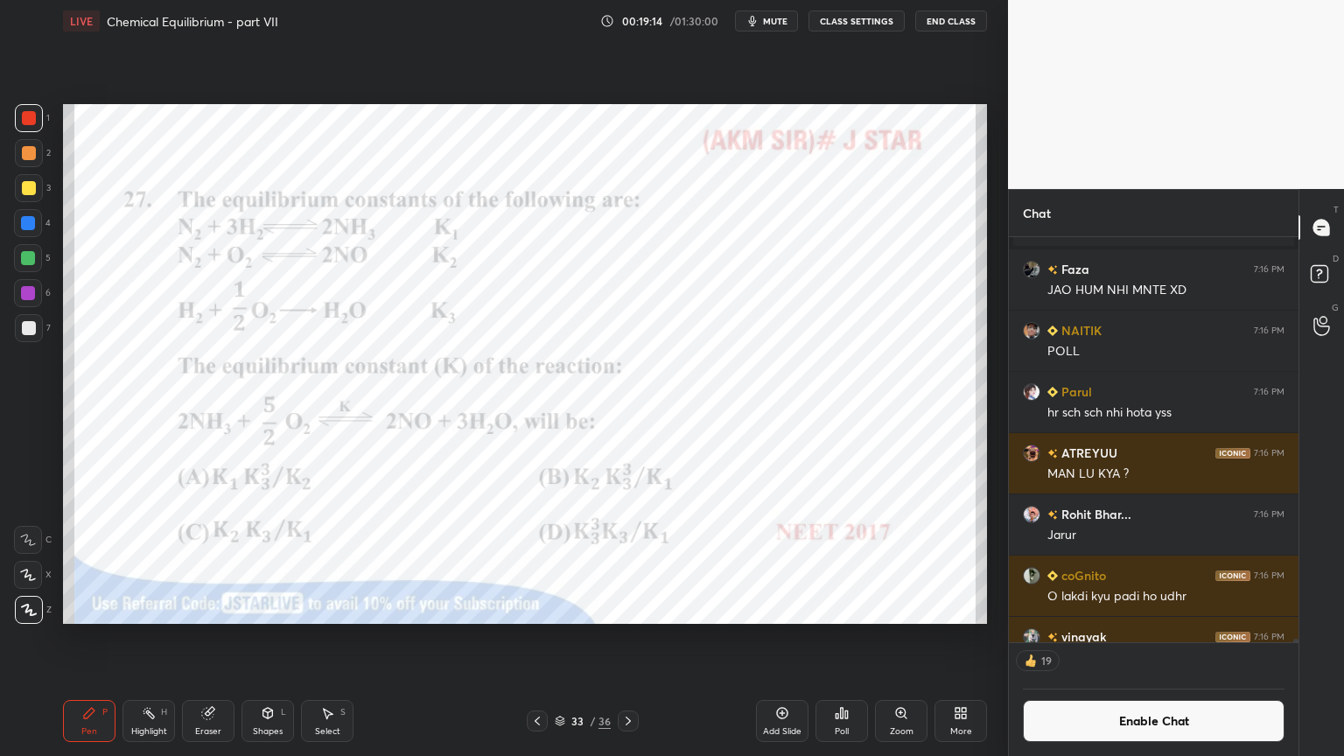
drag, startPoint x: 149, startPoint y: 725, endPoint x: 193, endPoint y: 632, distance: 103.3
click at [147, 638] on div "Highlight H" at bounding box center [149, 721] width 53 height 42
click at [84, 638] on icon at bounding box center [89, 713] width 14 height 14
click at [146, 638] on div "Highlight H" at bounding box center [149, 721] width 53 height 42
click at [86, 638] on div "Pen" at bounding box center [89, 731] width 16 height 9
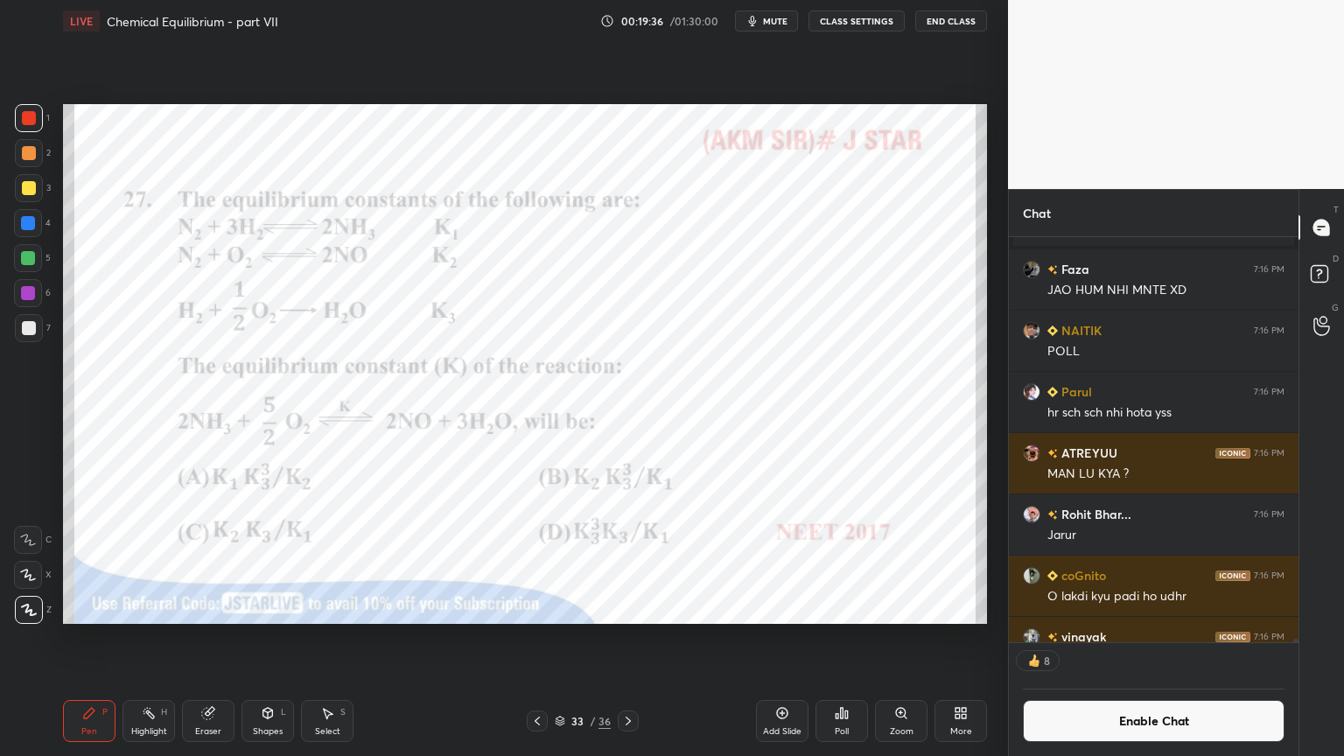
drag, startPoint x: 151, startPoint y: 718, endPoint x: 186, endPoint y: 643, distance: 82.2
click at [155, 638] on icon at bounding box center [149, 713] width 14 height 14
click at [561, 638] on icon at bounding box center [560, 721] width 11 height 11
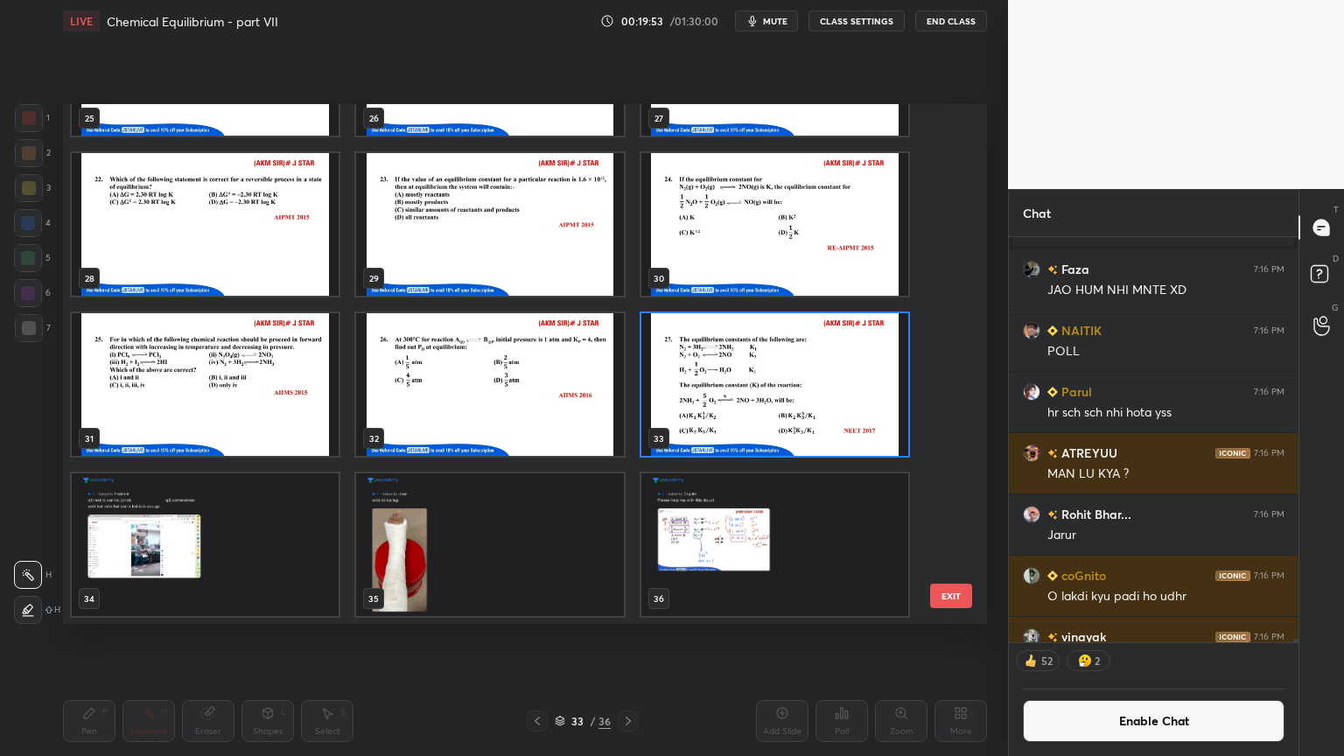
scroll to position [1397, 0]
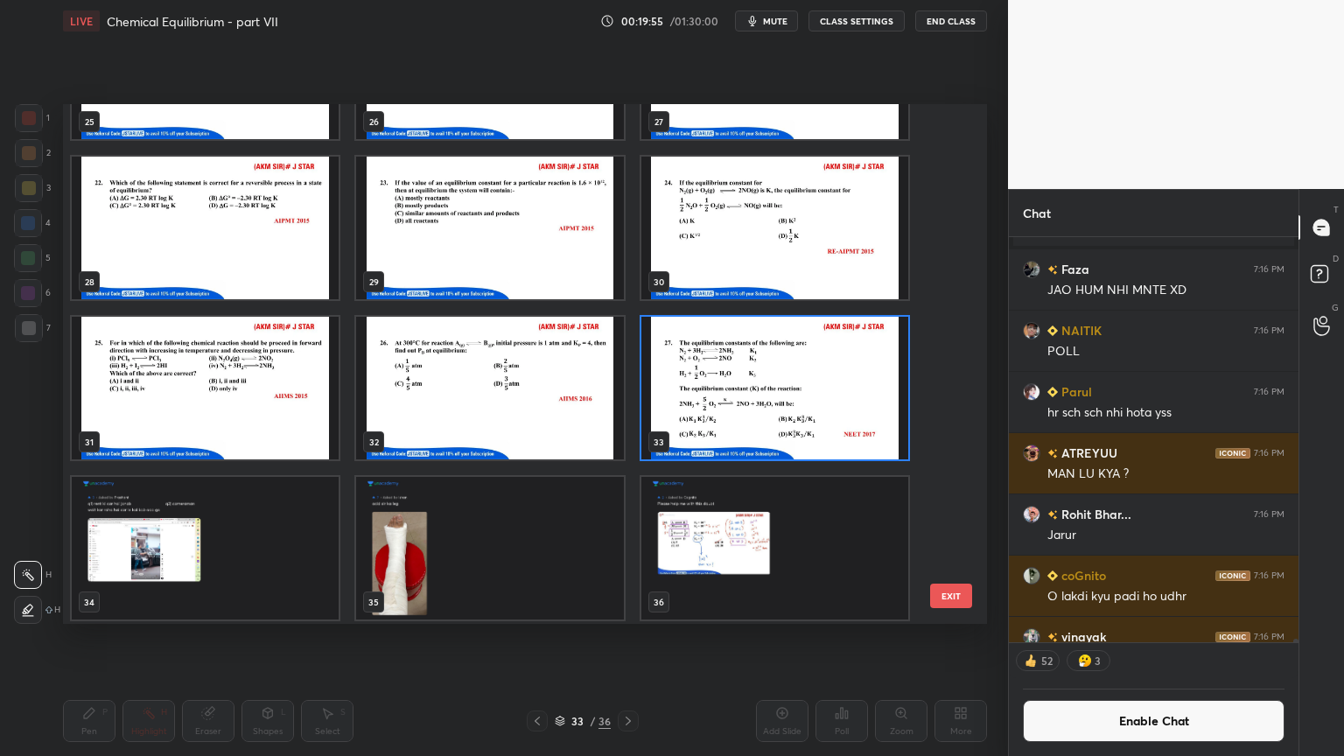
click at [945, 602] on button "EXIT" at bounding box center [951, 596] width 42 height 25
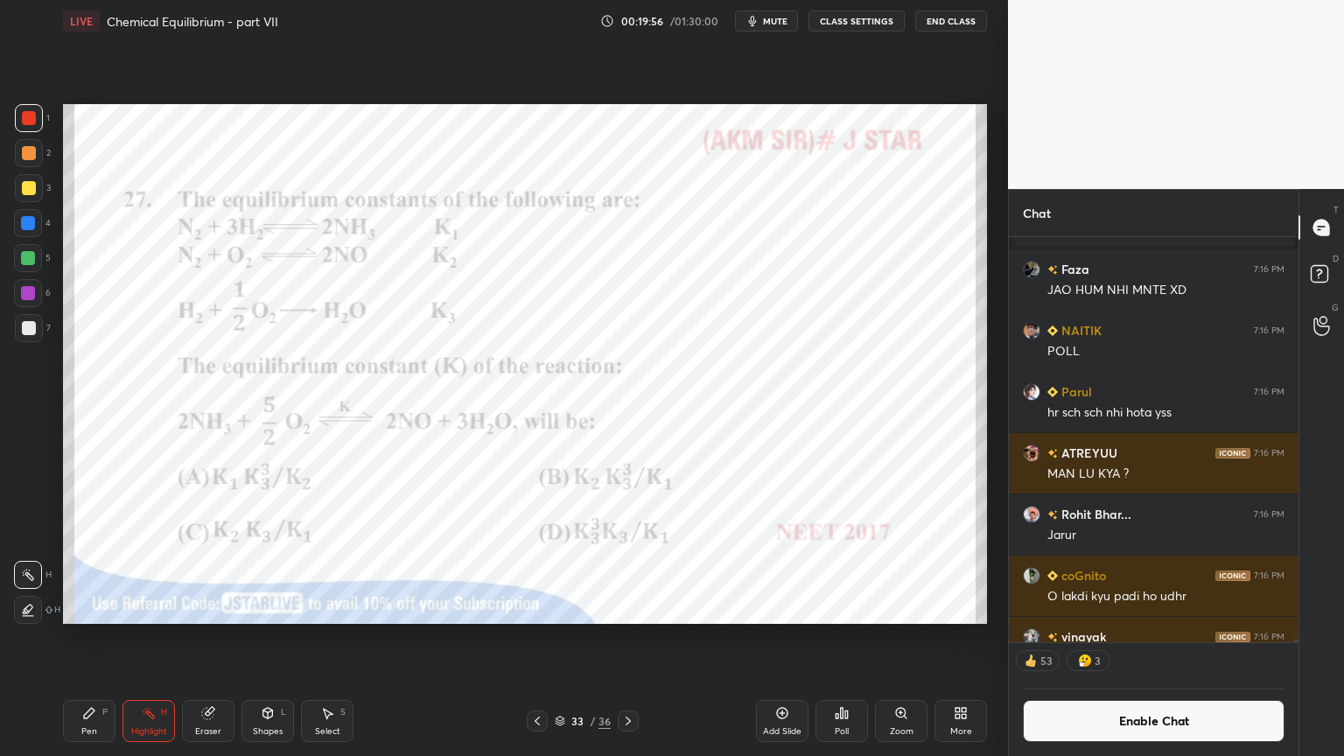
click at [88, 638] on icon at bounding box center [89, 713] width 11 height 11
click at [32, 115] on div at bounding box center [29, 118] width 14 height 14
click at [32, 221] on div at bounding box center [28, 223] width 14 height 14
click at [246, 638] on div "Shapes L" at bounding box center [268, 721] width 53 height 42
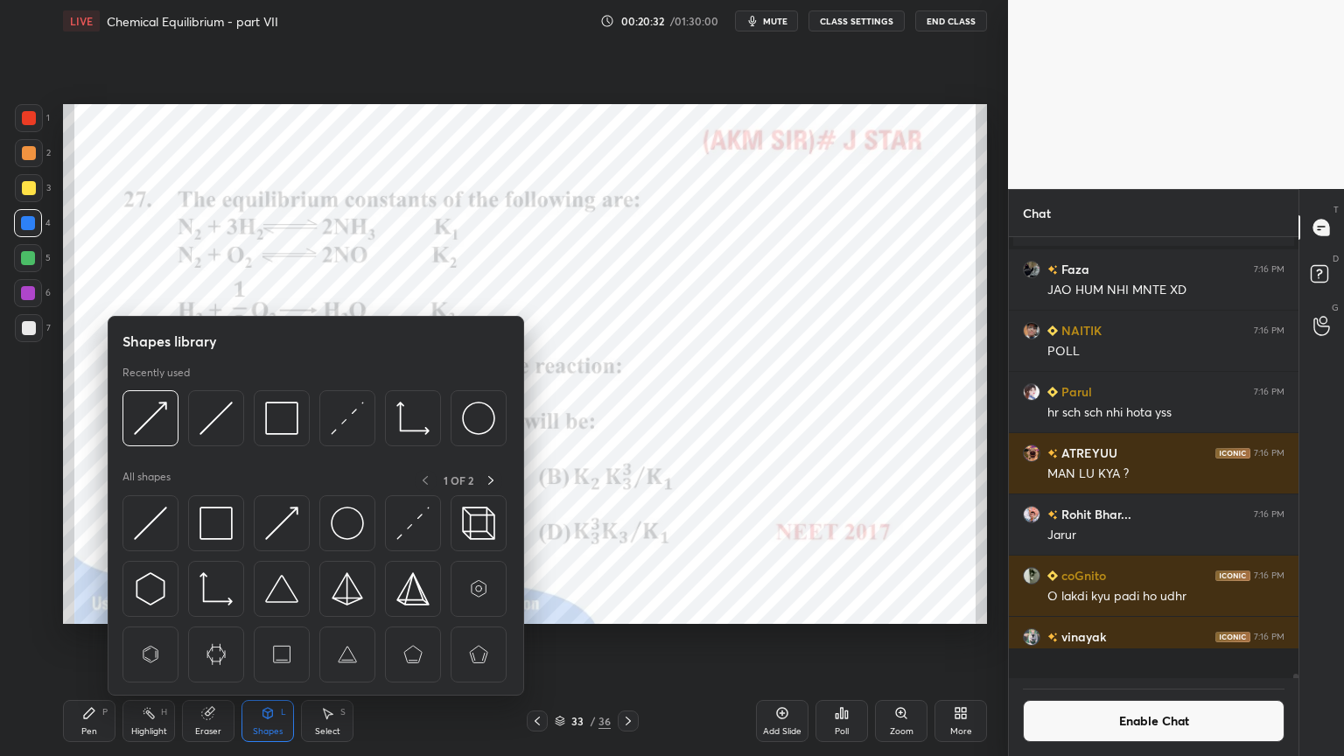
scroll to position [437, 284]
click at [292, 431] on img at bounding box center [281, 418] width 33 height 33
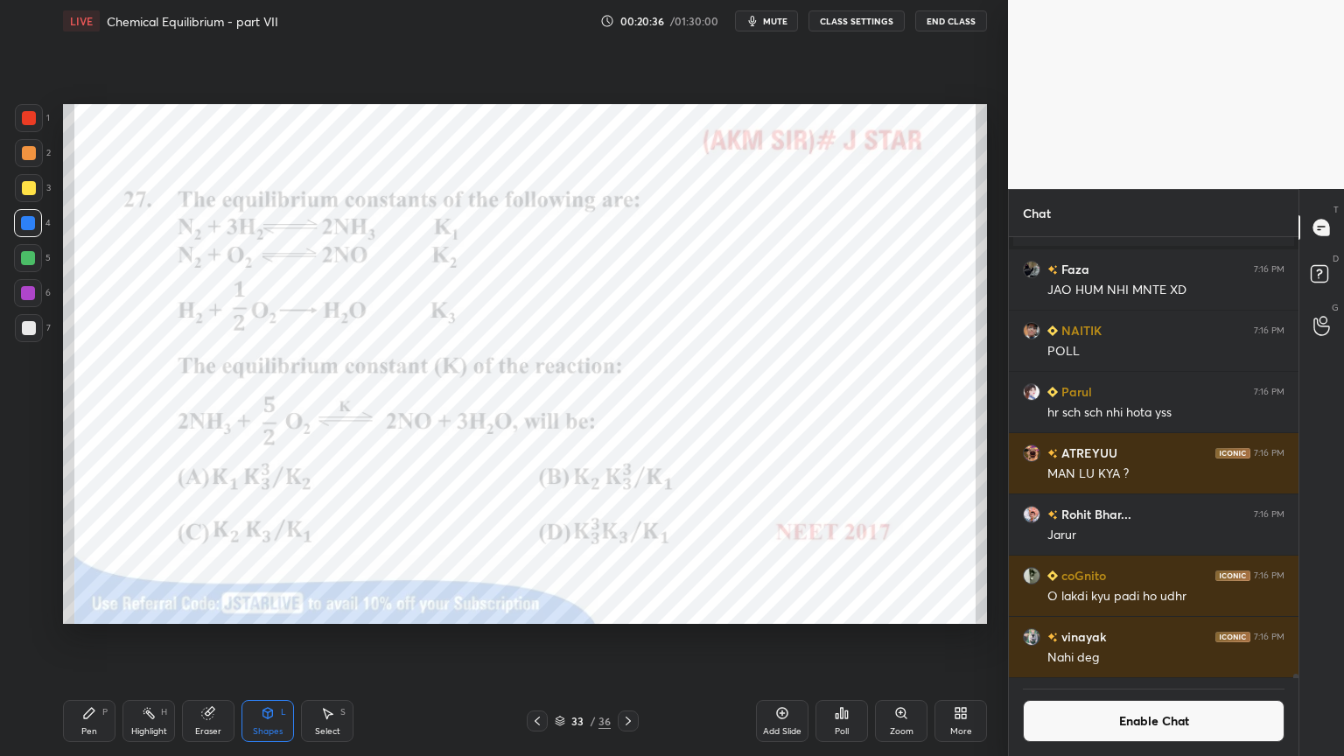
drag, startPoint x: 153, startPoint y: 719, endPoint x: 165, endPoint y: 714, distance: 12.5
click at [158, 638] on div "Highlight H" at bounding box center [149, 721] width 53 height 42
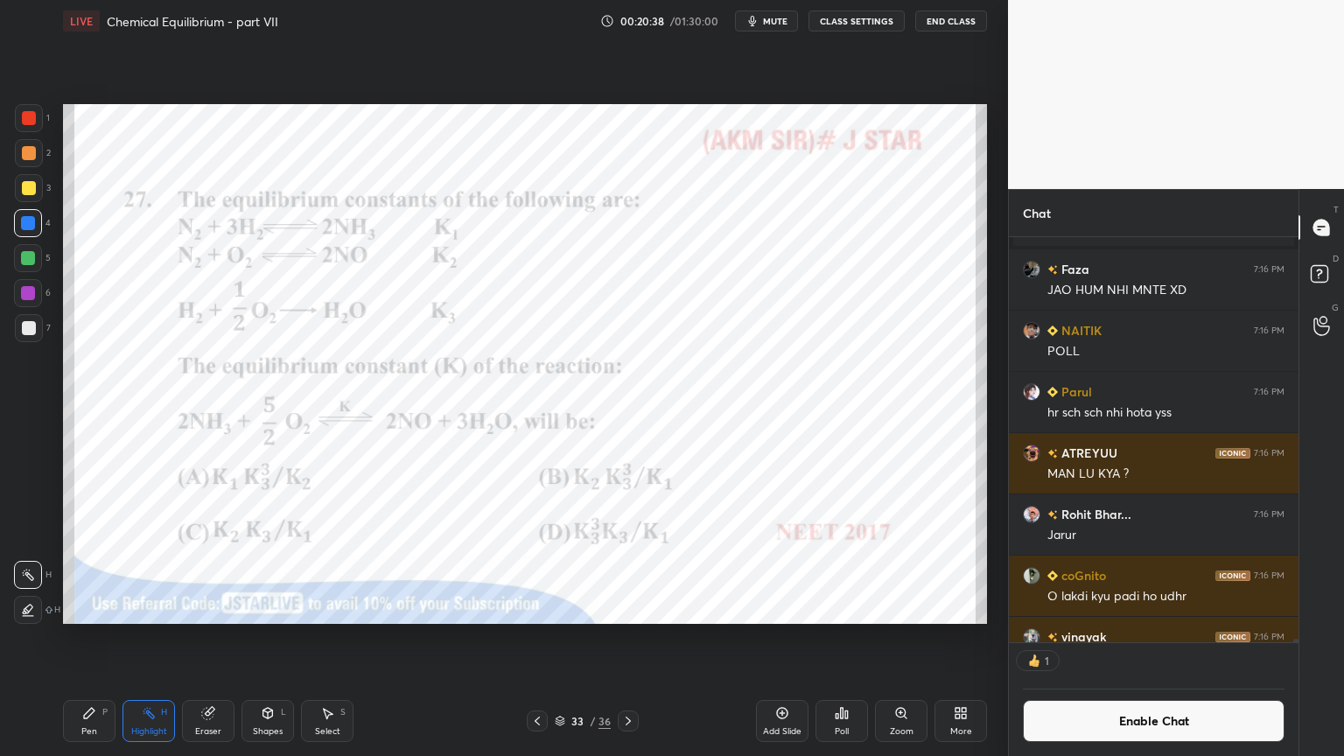
scroll to position [5, 5]
click at [77, 638] on div "Pen P" at bounding box center [89, 721] width 53 height 42
click at [146, 638] on icon at bounding box center [149, 713] width 14 height 14
click at [624, 638] on icon at bounding box center [628, 721] width 14 height 14
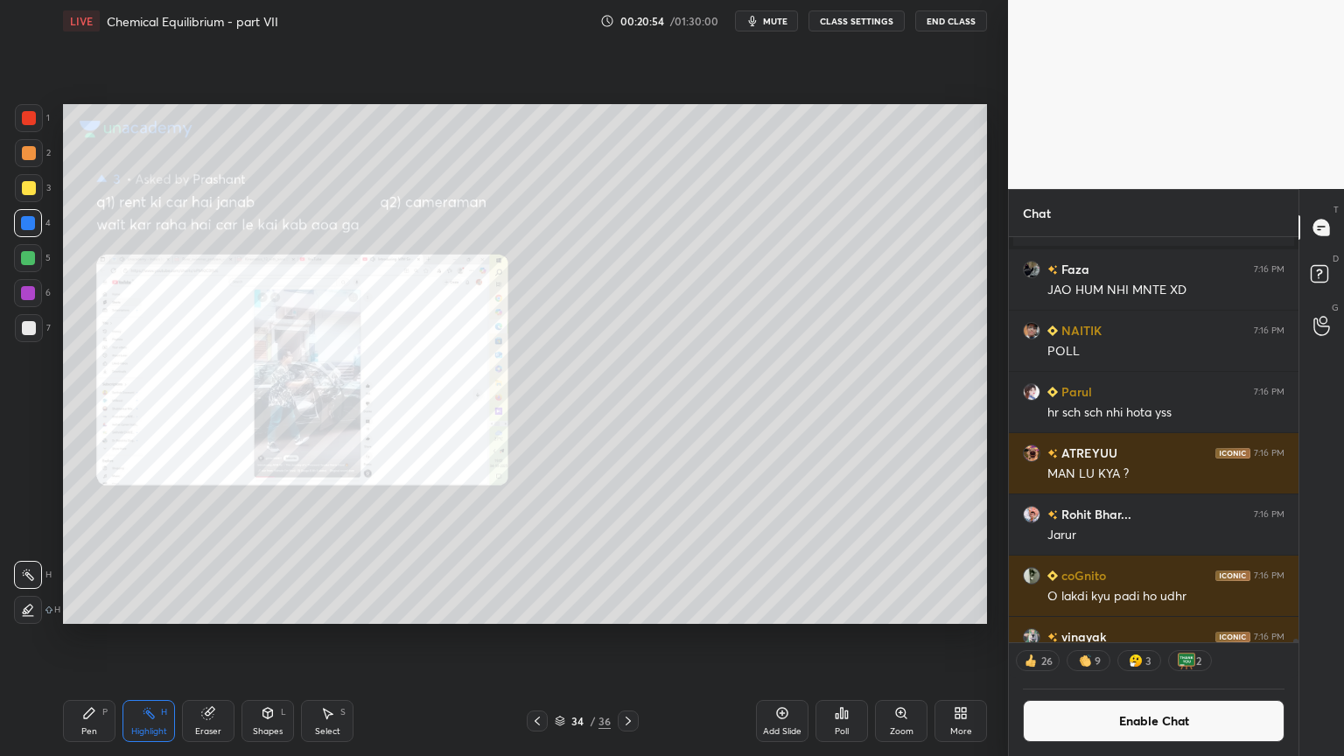
click at [540, 638] on icon at bounding box center [537, 721] width 14 height 14
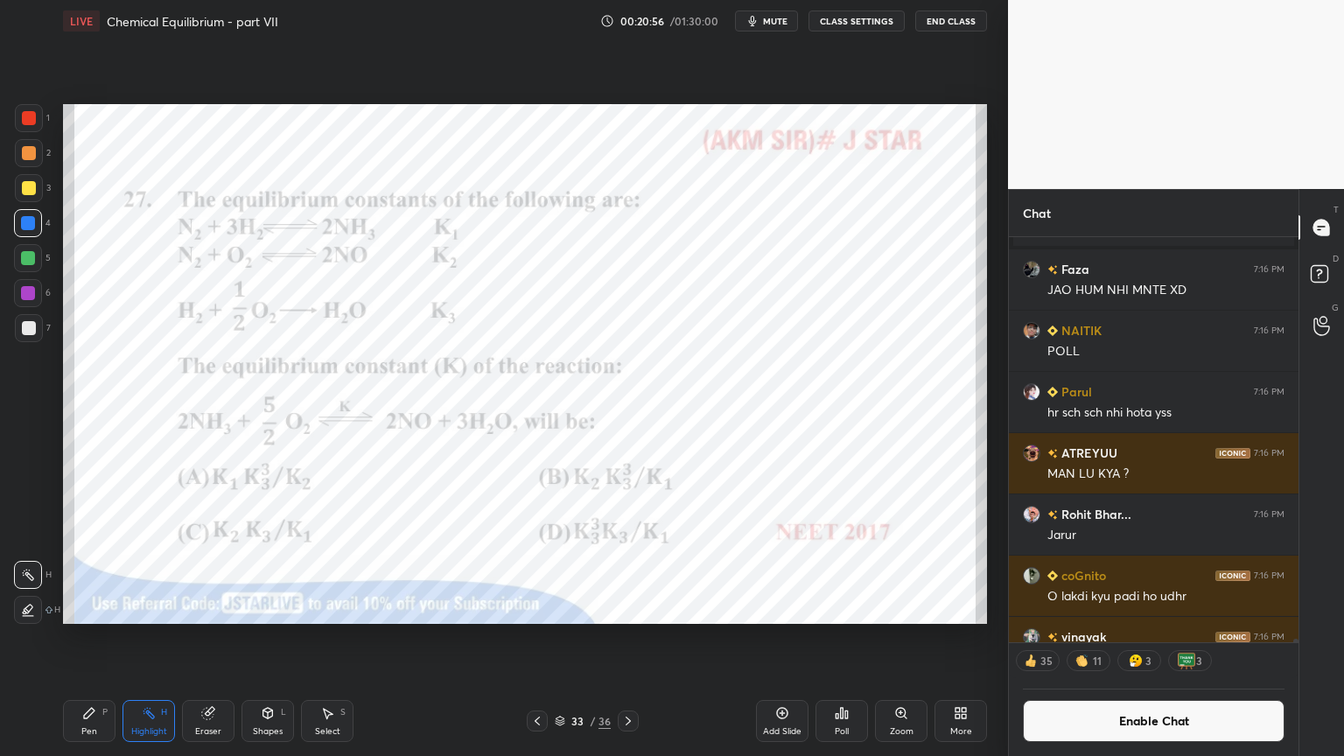
click at [630, 638] on icon at bounding box center [628, 721] width 14 height 14
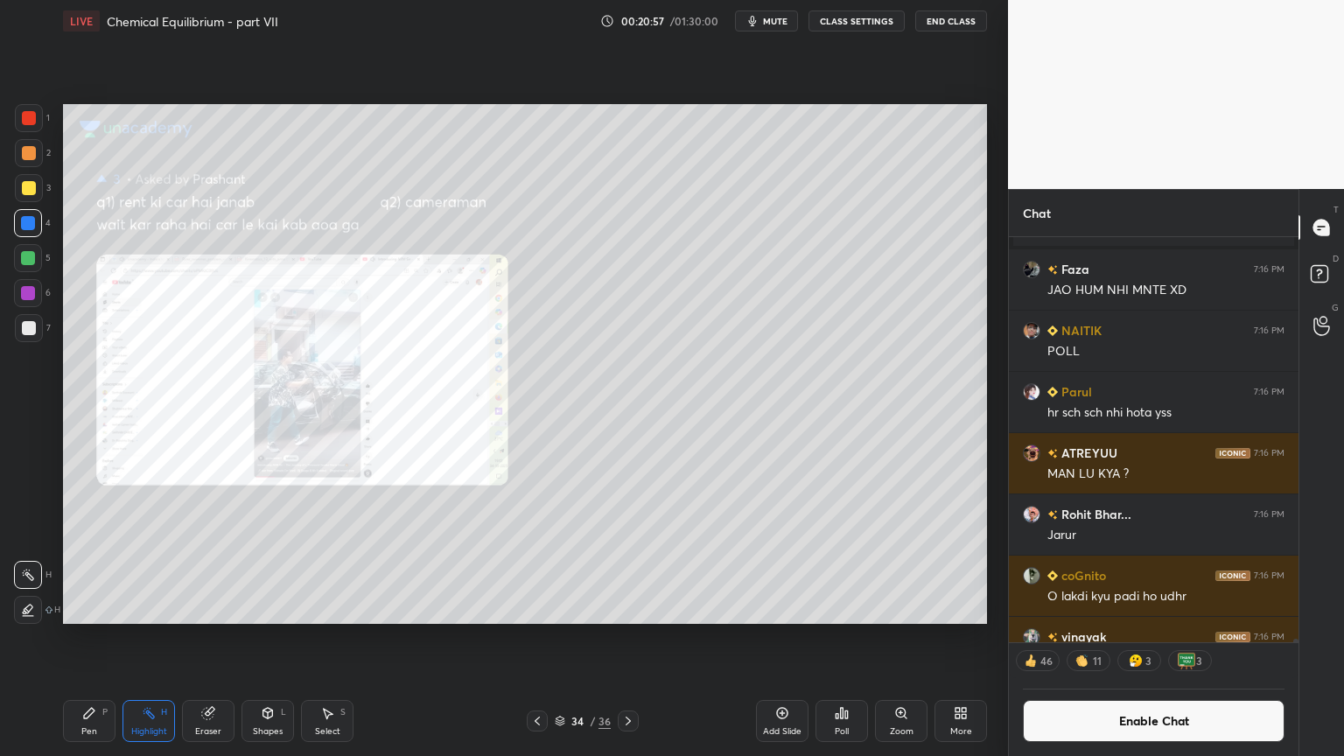
drag, startPoint x: 161, startPoint y: 725, endPoint x: 167, endPoint y: 715, distance: 12.2
click at [167, 638] on div "Highlight H" at bounding box center [149, 721] width 53 height 42
click at [543, 638] on icon at bounding box center [537, 721] width 14 height 14
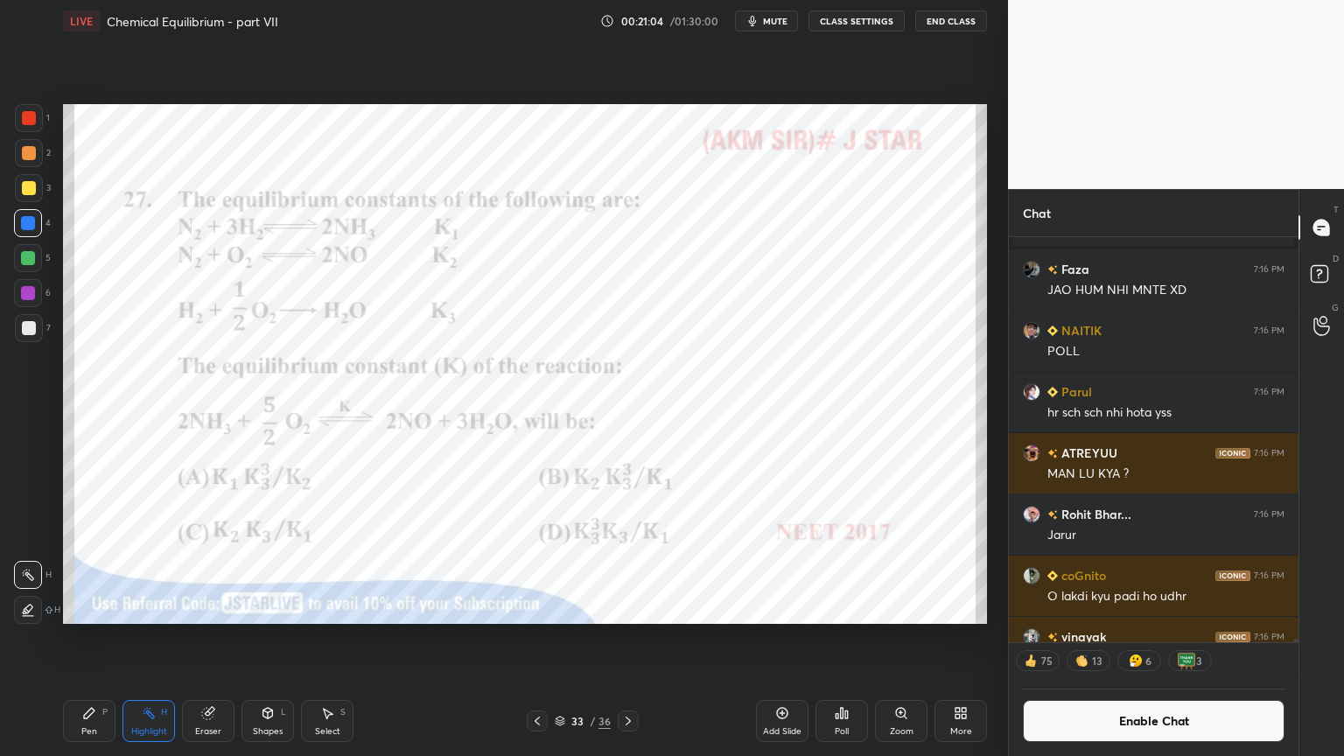
drag, startPoint x: 769, startPoint y: 732, endPoint x: 752, endPoint y: 732, distance: 17.5
click at [763, 638] on div "Add Slide" at bounding box center [782, 731] width 39 height 9
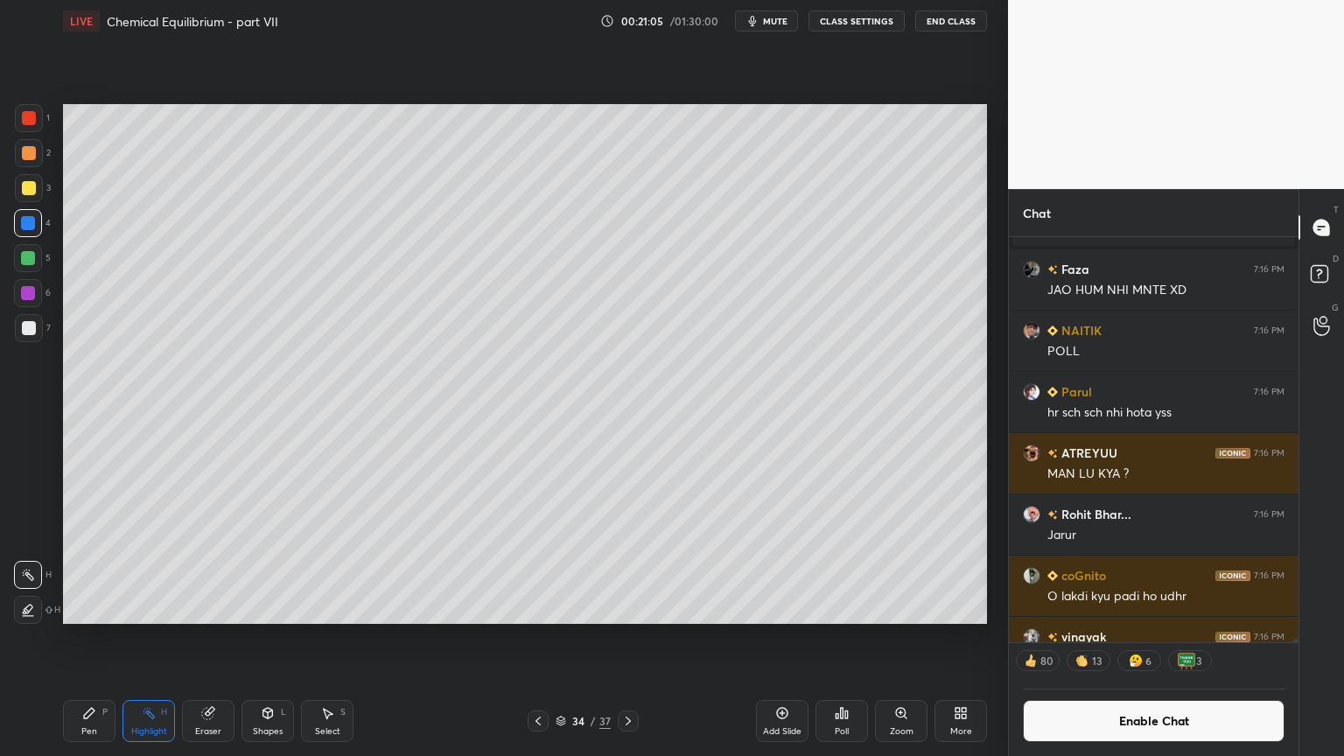
click at [93, 638] on div "Pen P" at bounding box center [89, 721] width 53 height 42
click at [29, 154] on div at bounding box center [29, 153] width 14 height 14
click at [81, 638] on div "Pen P" at bounding box center [89, 721] width 53 height 42
click at [1152, 638] on button "Enable Chat" at bounding box center [1154, 721] width 262 height 42
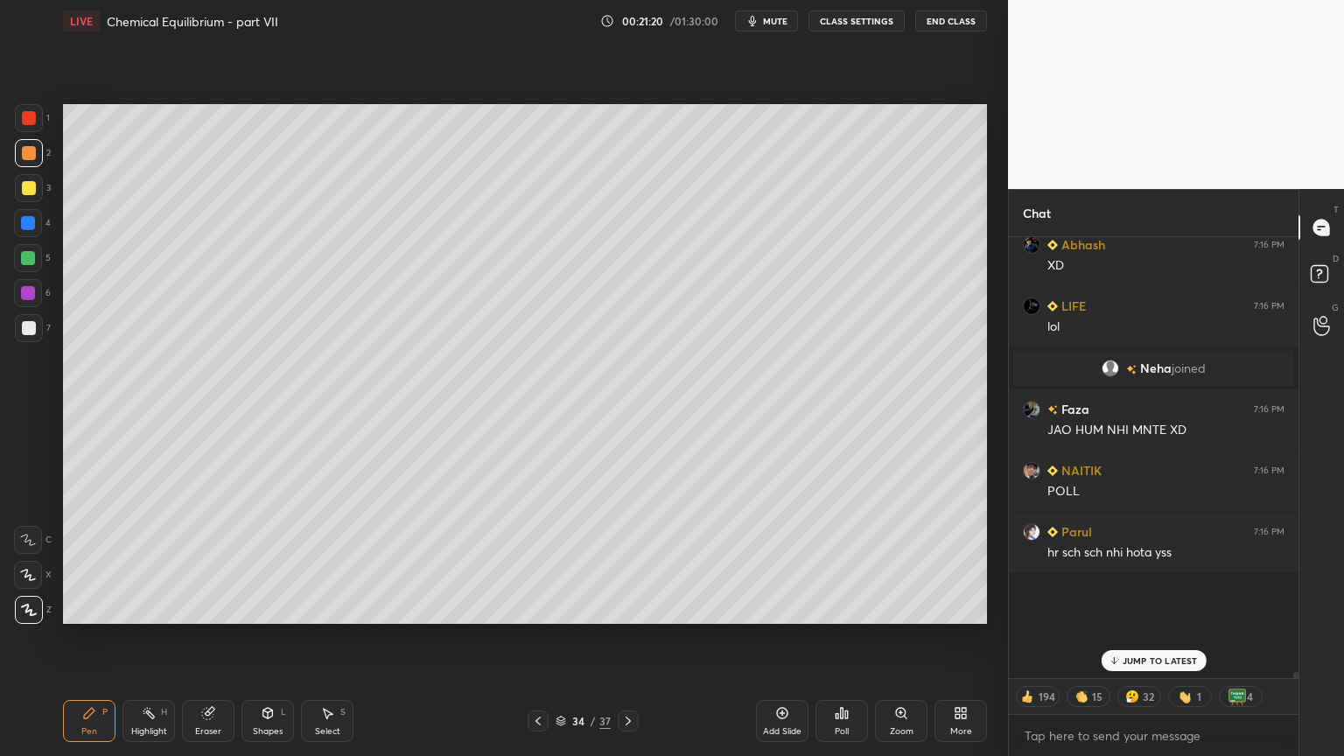
scroll to position [437, 284]
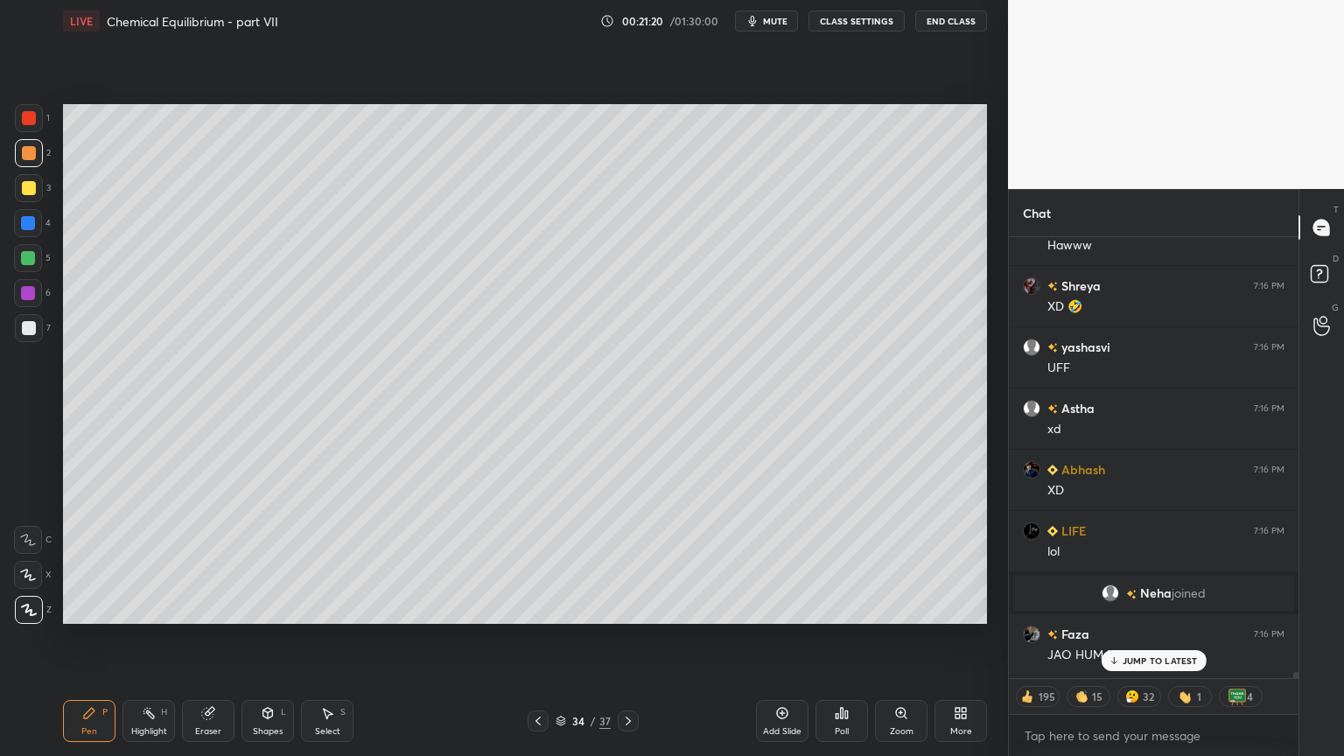
click at [1166, 638] on div "JUMP TO LATEST" at bounding box center [1153, 660] width 105 height 21
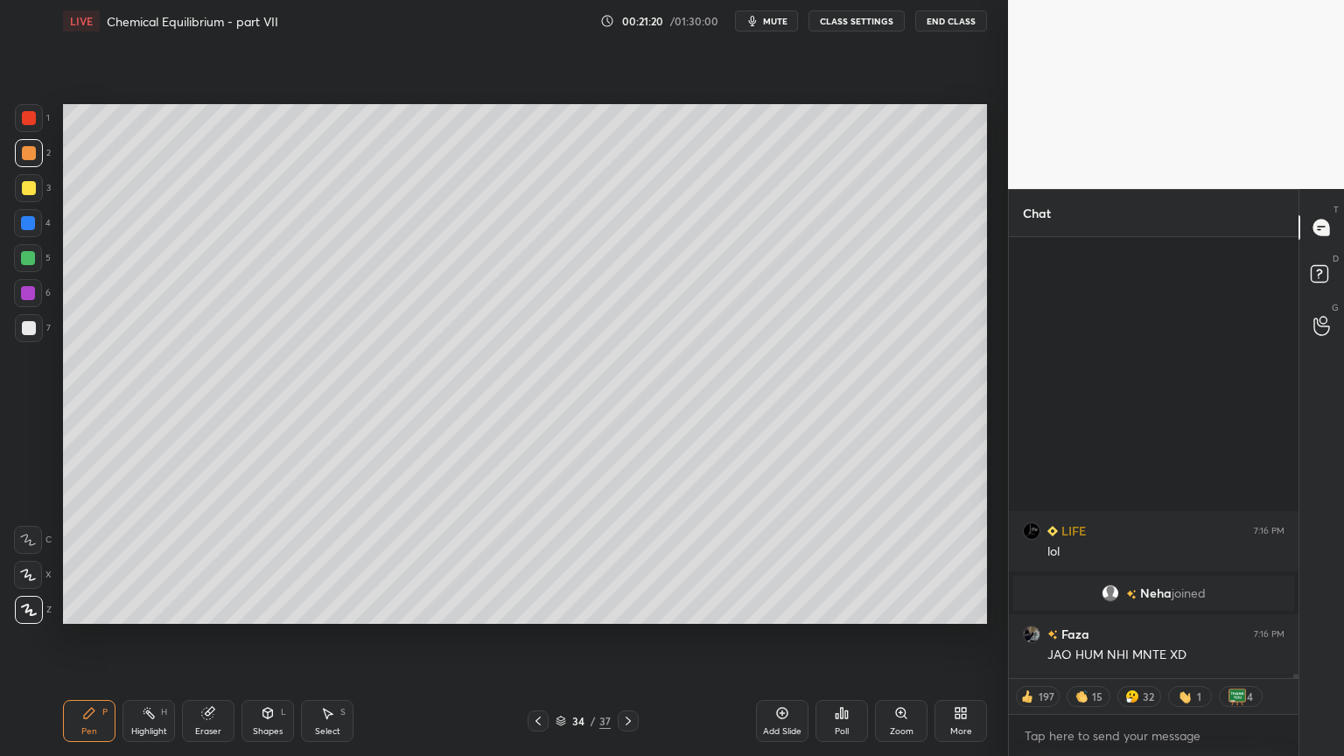
scroll to position [45941, 0]
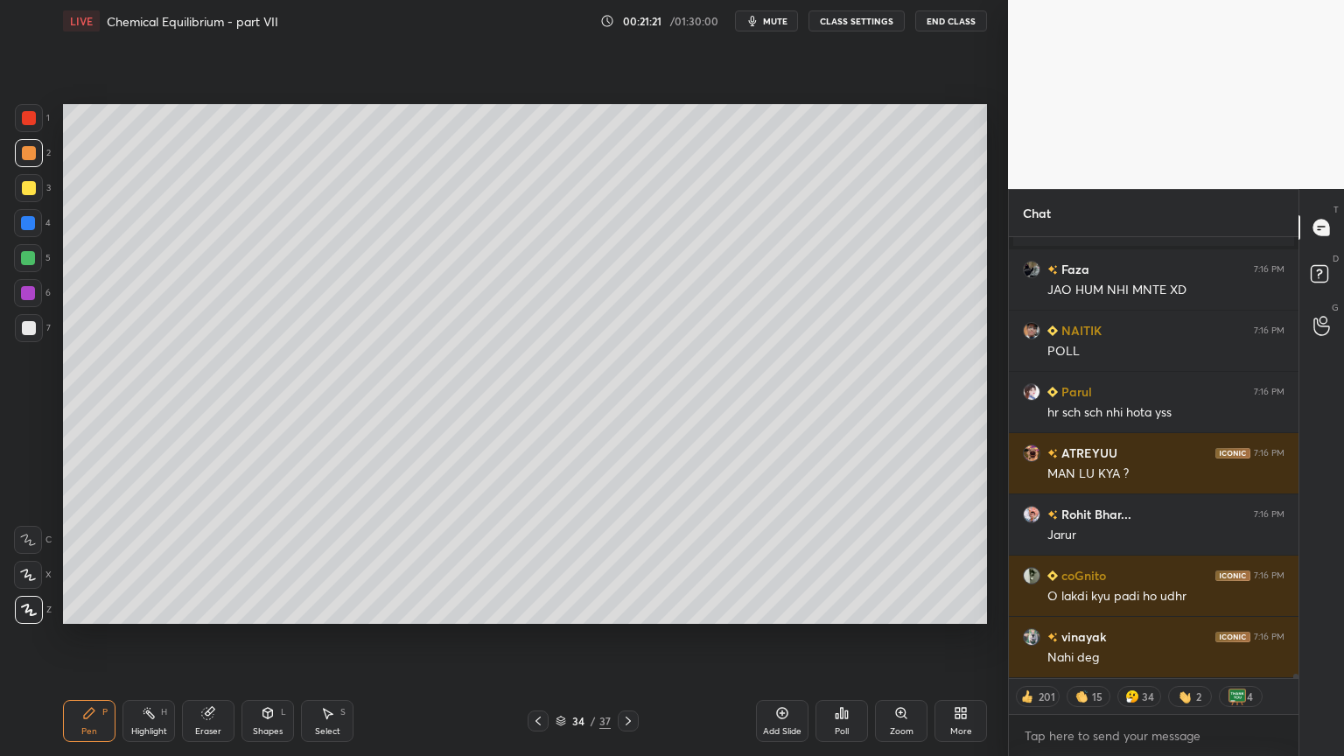
click at [98, 638] on div "Pen P" at bounding box center [89, 721] width 53 height 42
drag, startPoint x: 30, startPoint y: 154, endPoint x: 53, endPoint y: 158, distance: 24.0
click at [32, 158] on div at bounding box center [29, 153] width 14 height 14
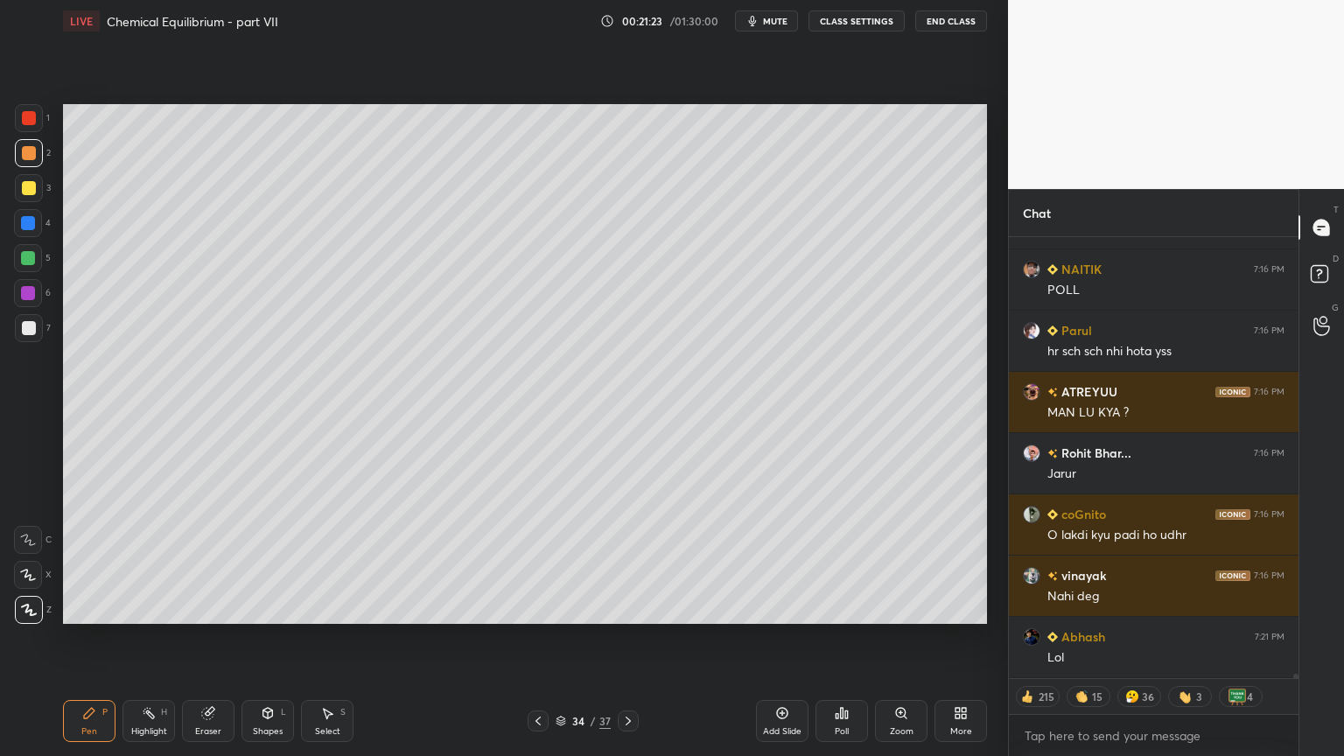
scroll to position [46064, 0]
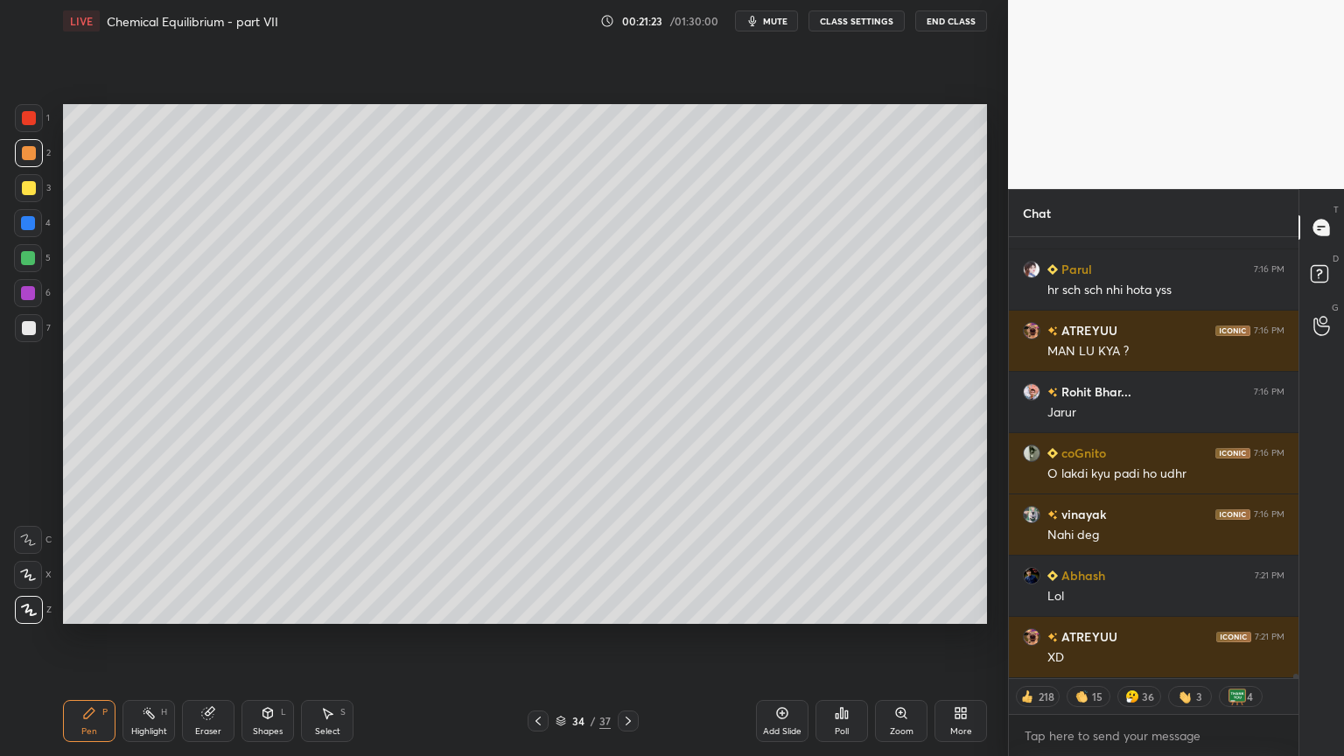
click at [532, 638] on icon at bounding box center [538, 721] width 14 height 14
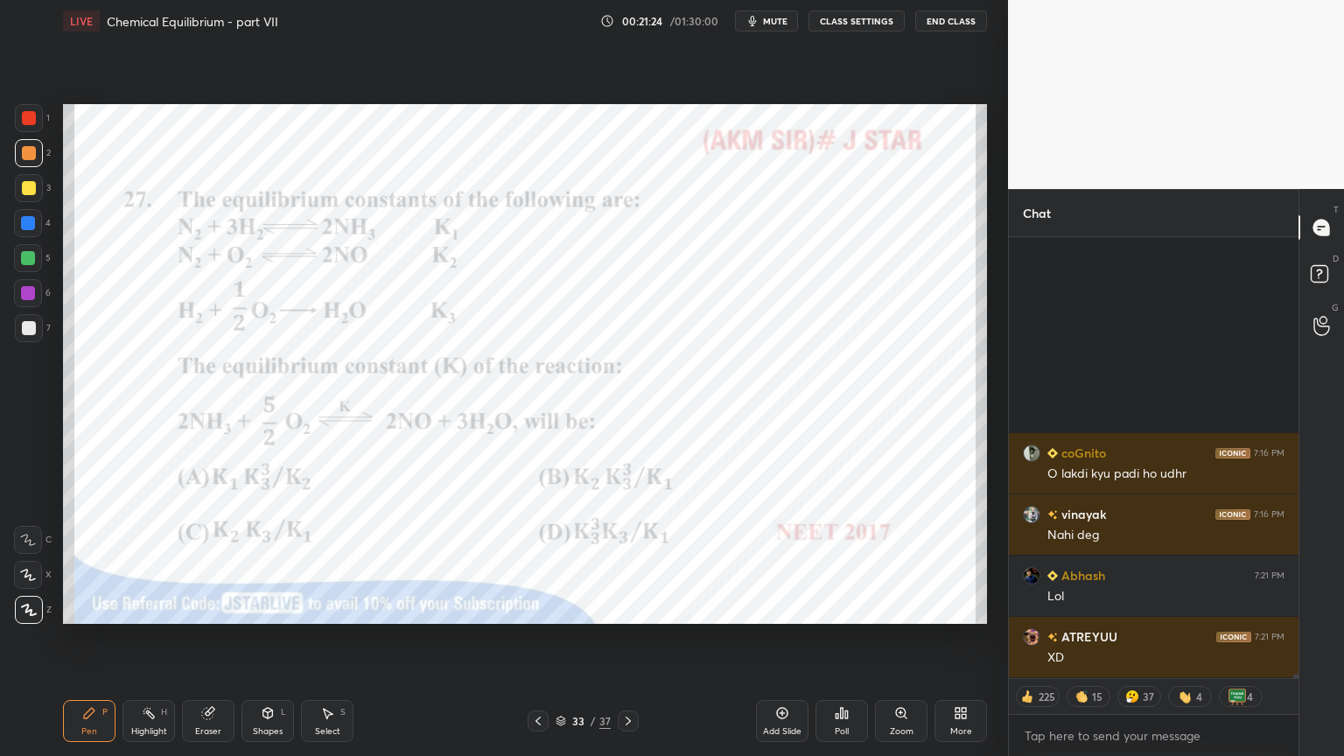
scroll to position [46370, 0]
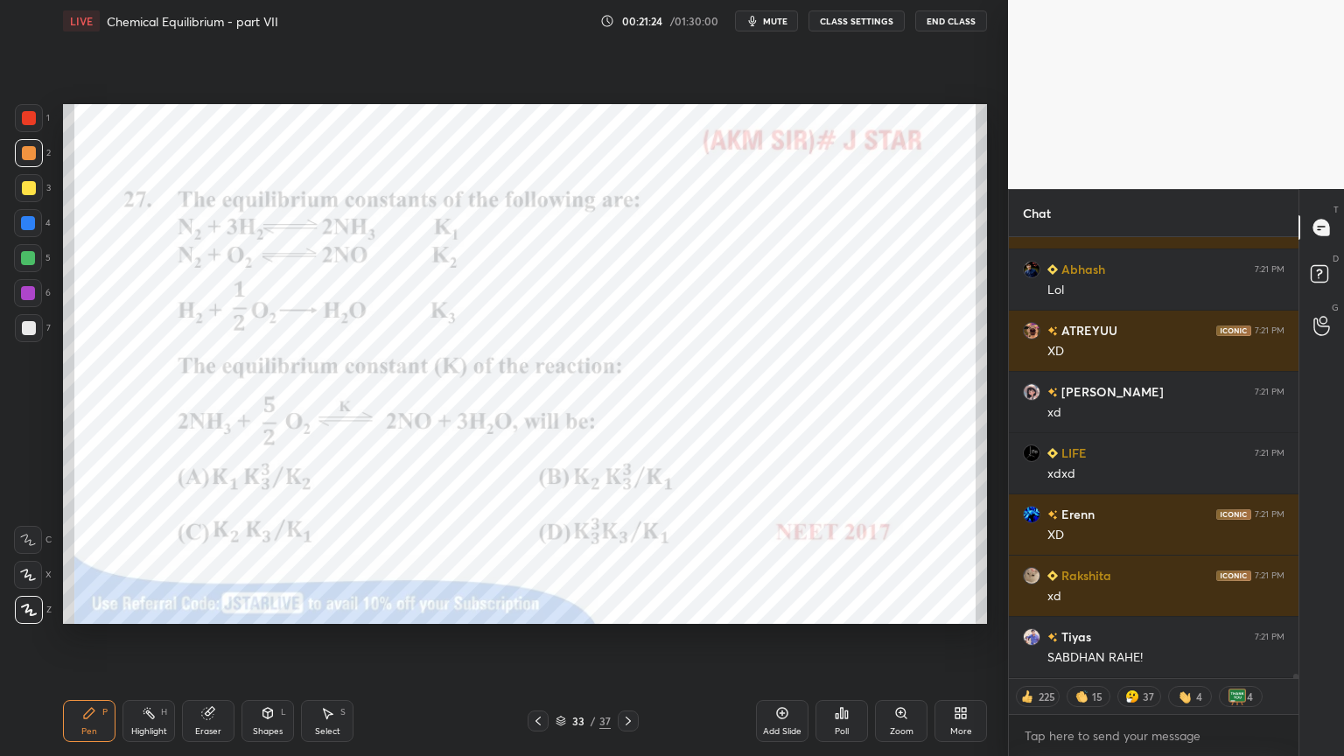
click at [629, 638] on icon at bounding box center [628, 721] width 14 height 14
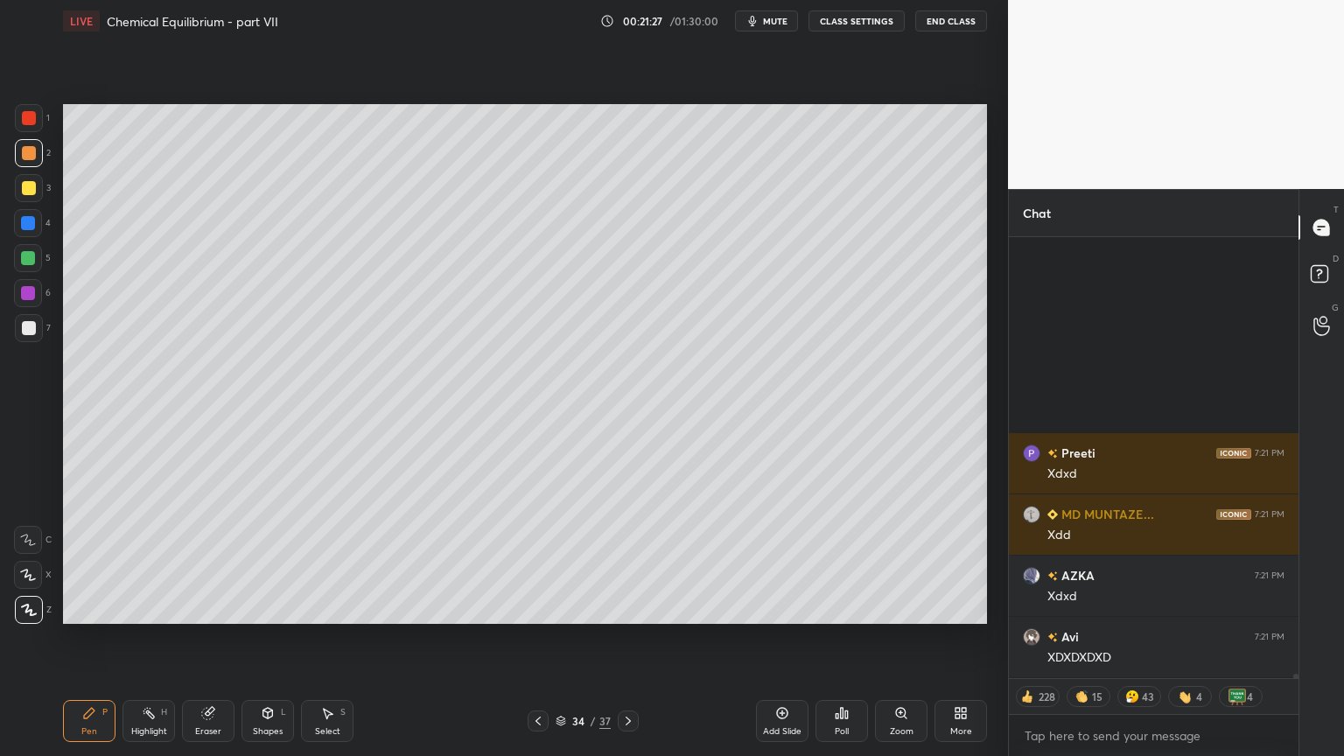
scroll to position [46921, 0]
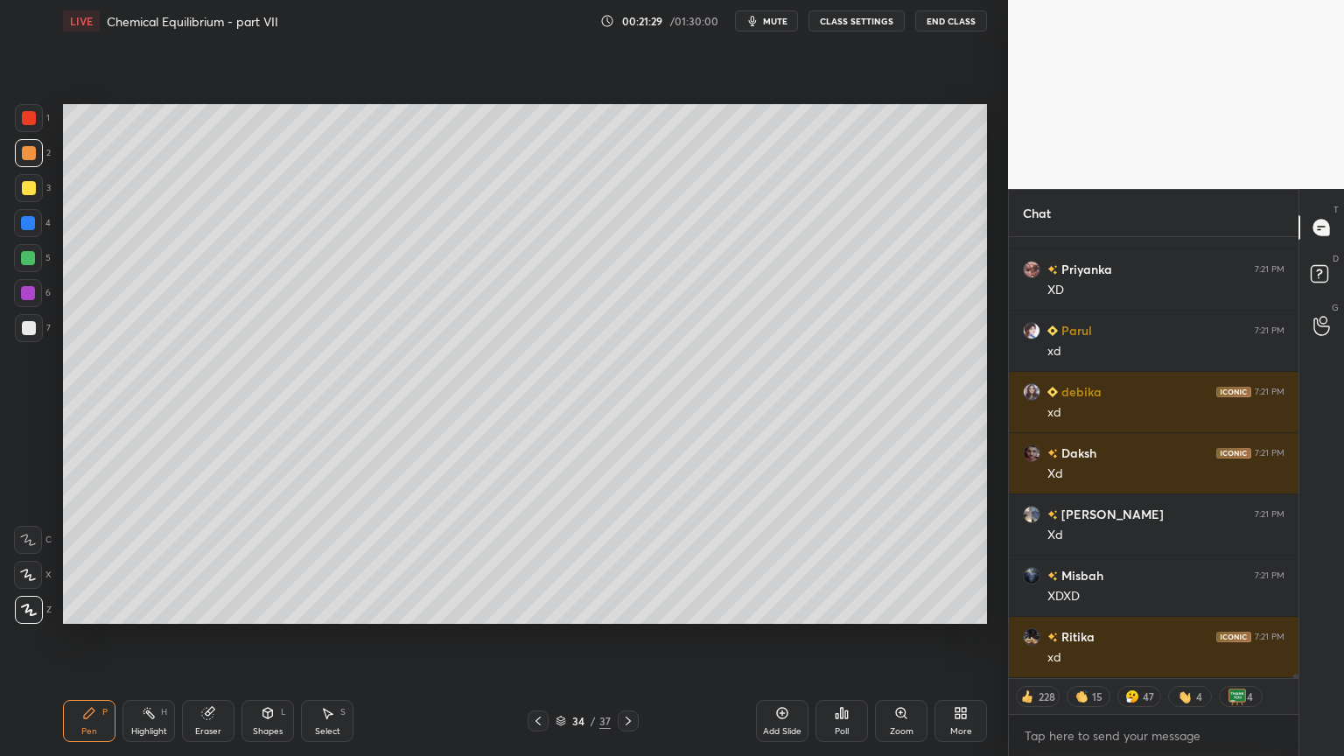
click at [80, 638] on div "Pen P" at bounding box center [89, 721] width 53 height 42
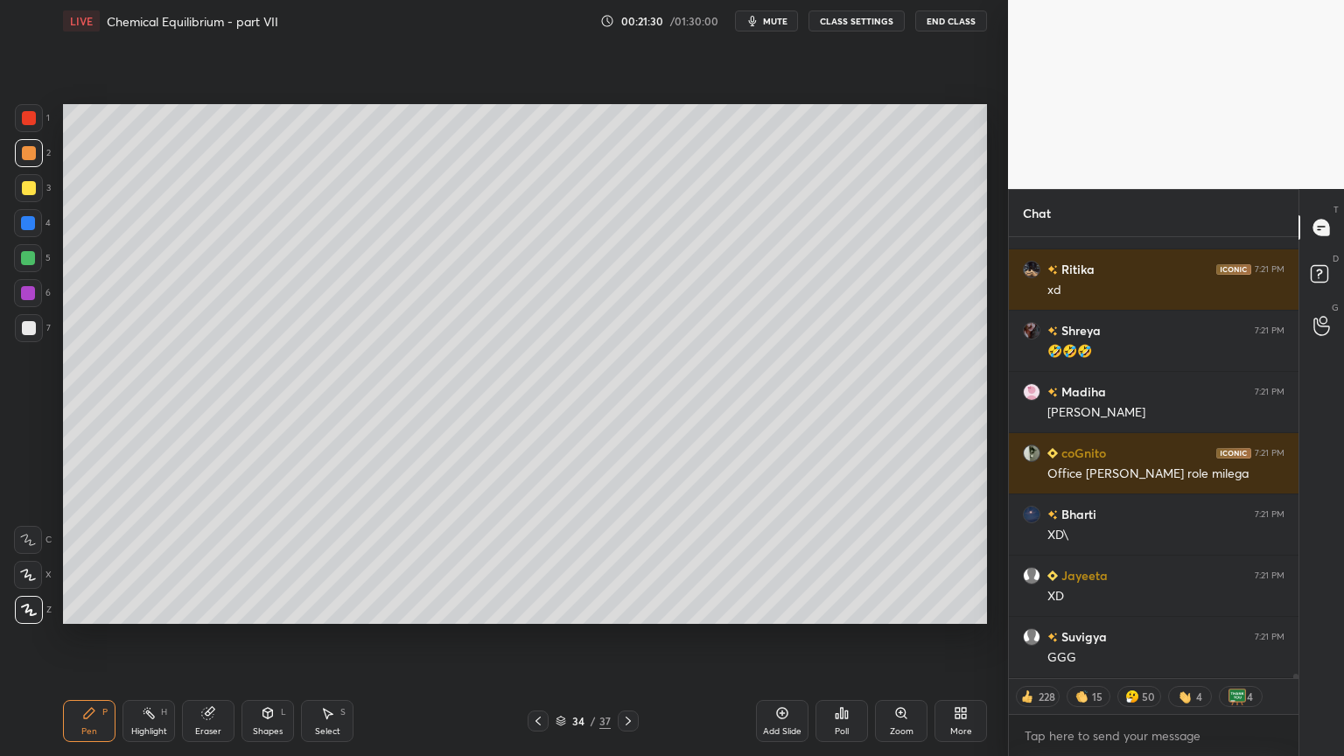
scroll to position [47010, 0]
click at [35, 326] on div at bounding box center [29, 328] width 28 height 28
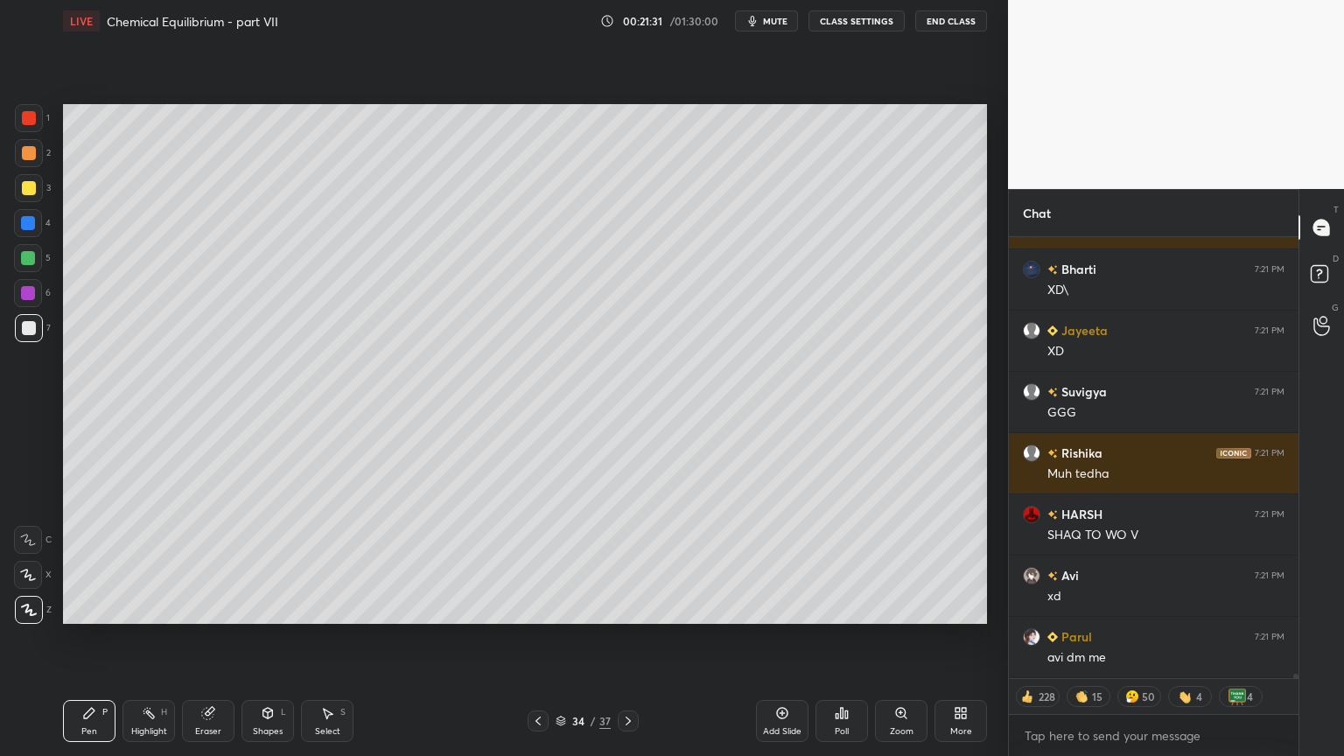
type textarea "x"
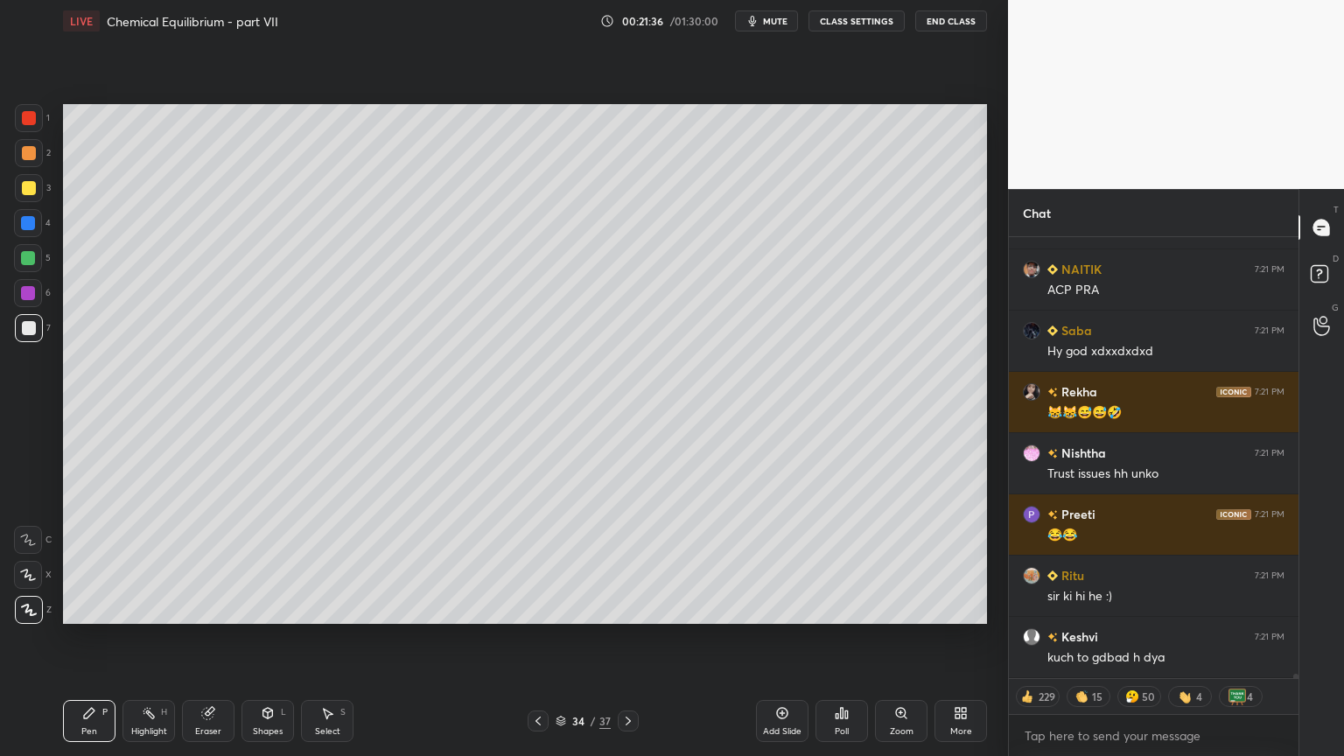
scroll to position [47899, 0]
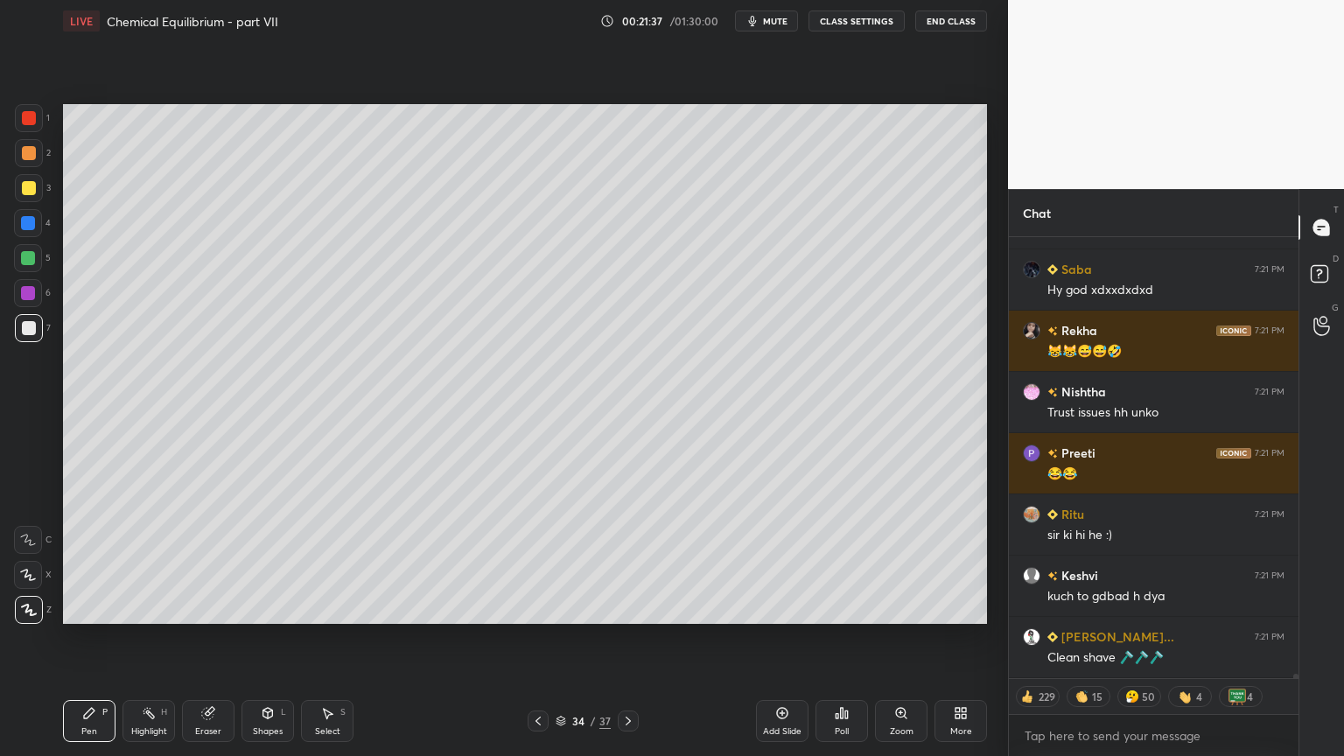
click at [859, 16] on button "CLASS SETTINGS" at bounding box center [857, 21] width 96 height 21
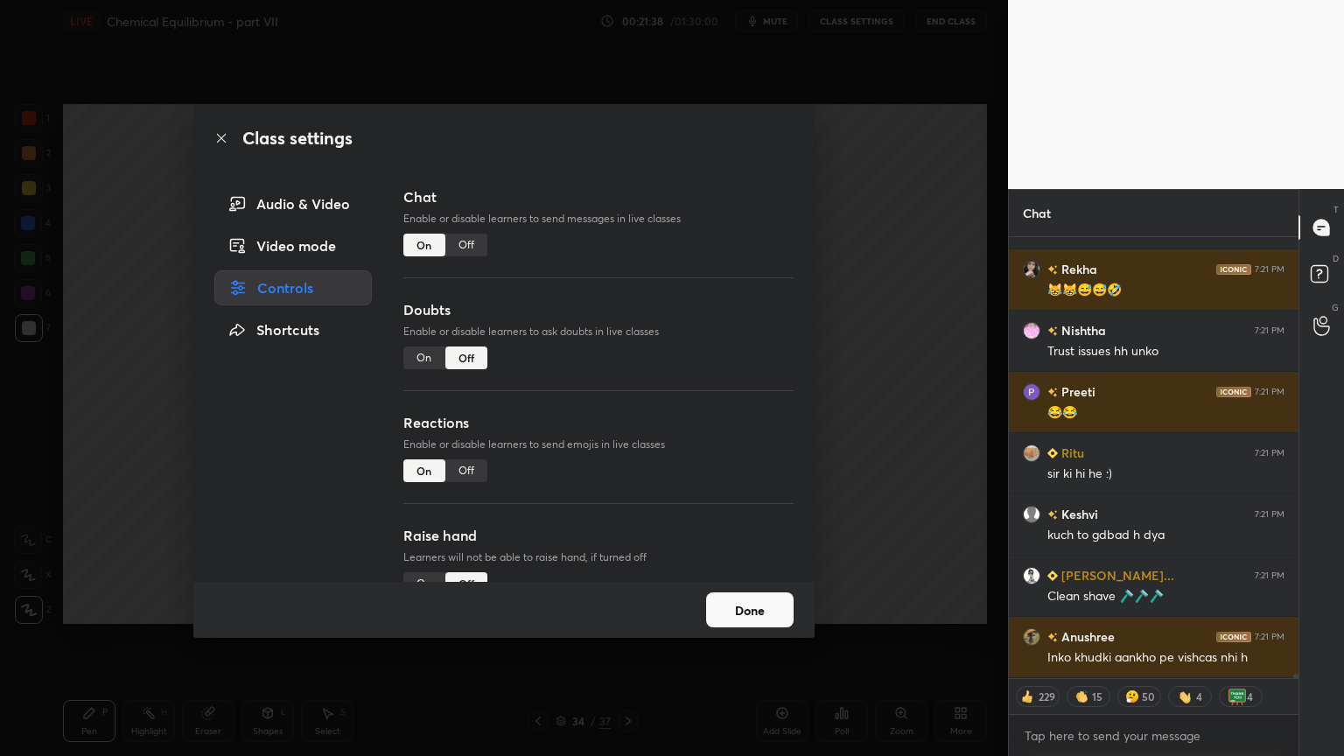
click at [466, 241] on div "Off" at bounding box center [466, 245] width 42 height 23
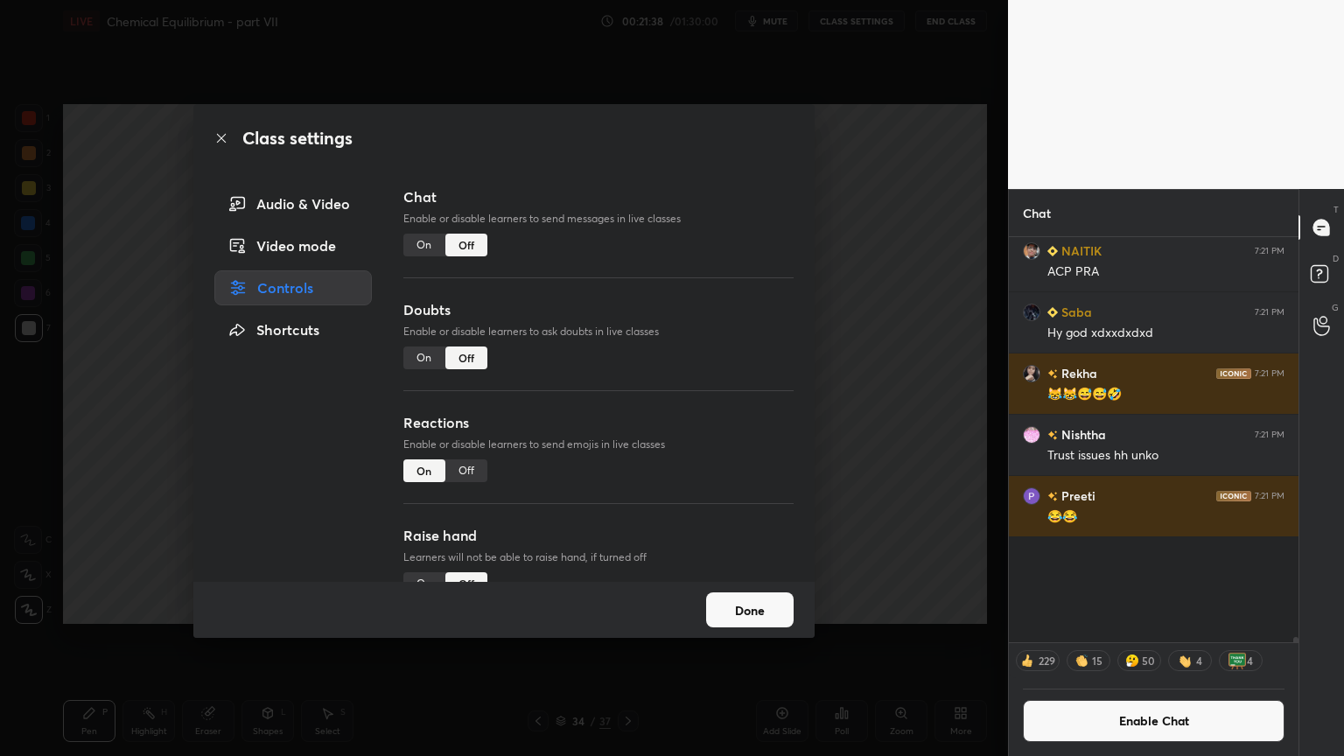
scroll to position [400, 284]
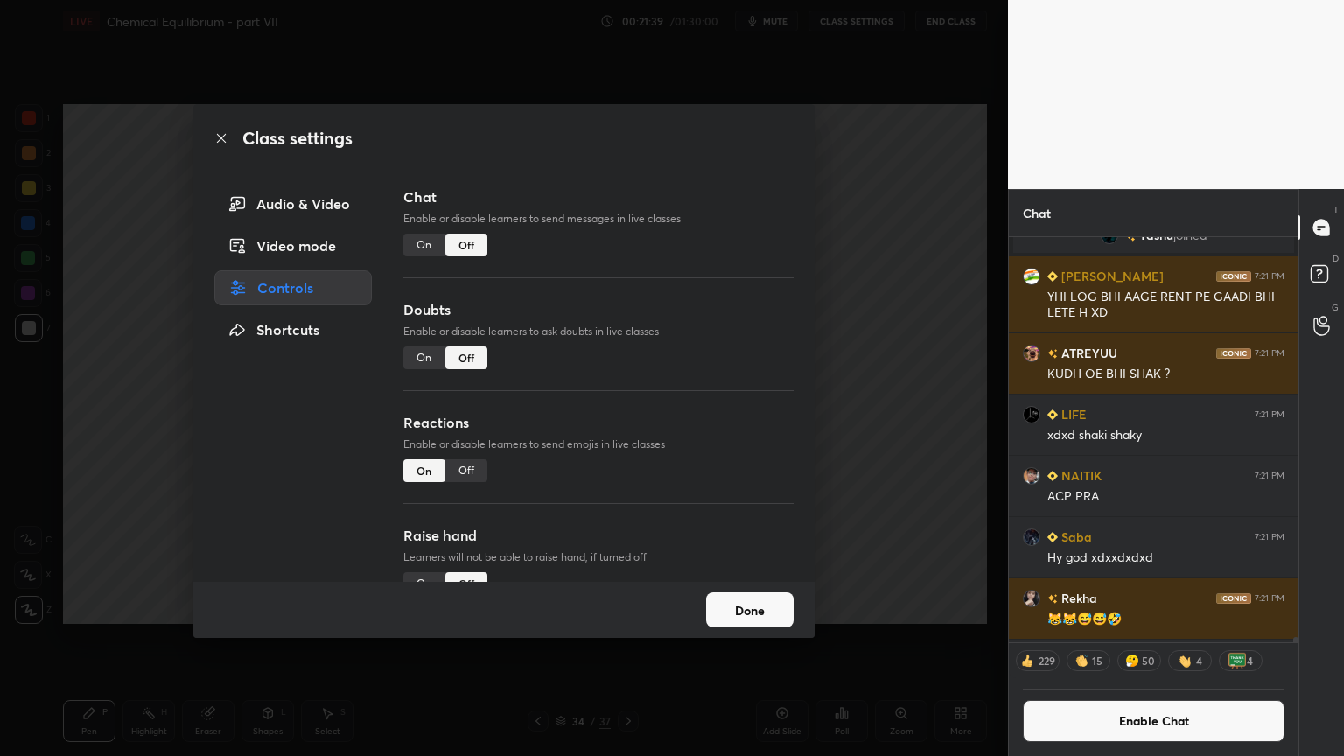
click at [888, 291] on div "Class settings Audio & Video Video mode Controls Shortcuts Chat Enable or disab…" at bounding box center [504, 378] width 1008 height 756
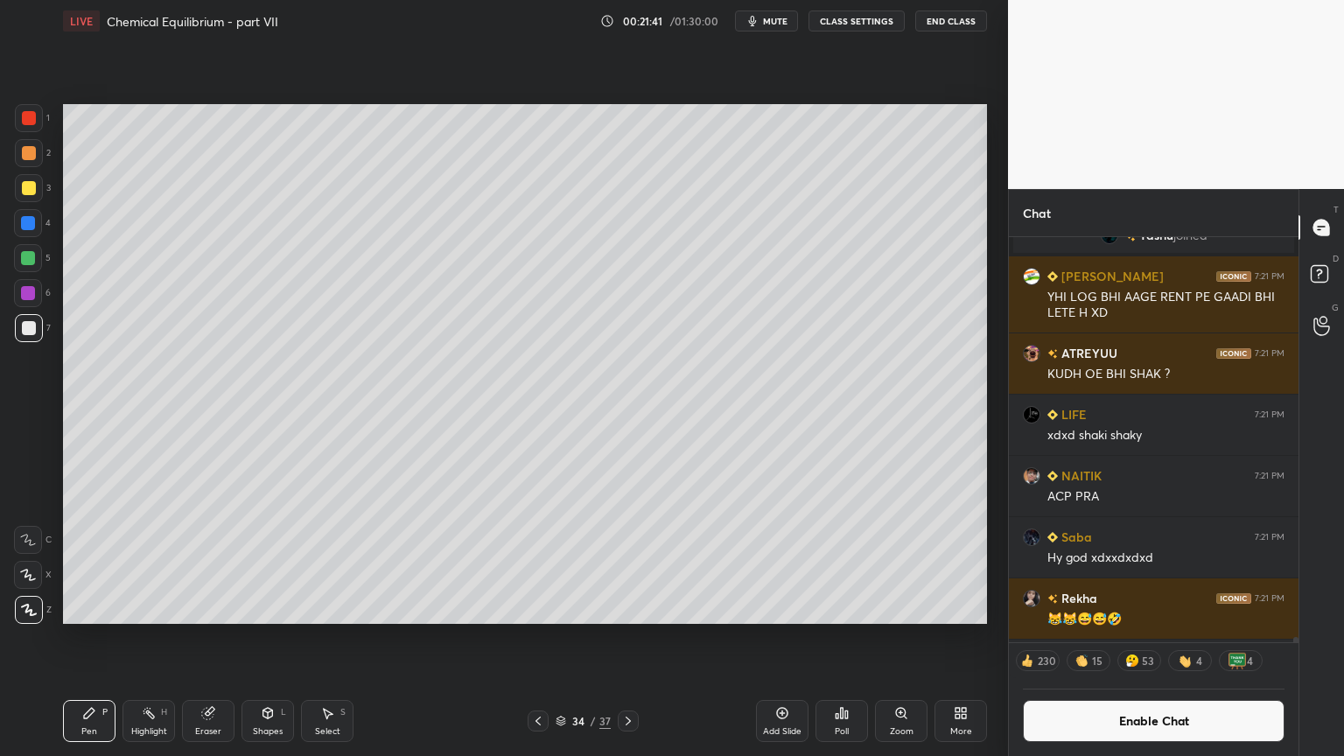
drag, startPoint x: 539, startPoint y: 721, endPoint x: 343, endPoint y: 707, distance: 196.5
click at [536, 638] on icon at bounding box center [538, 721] width 14 height 14
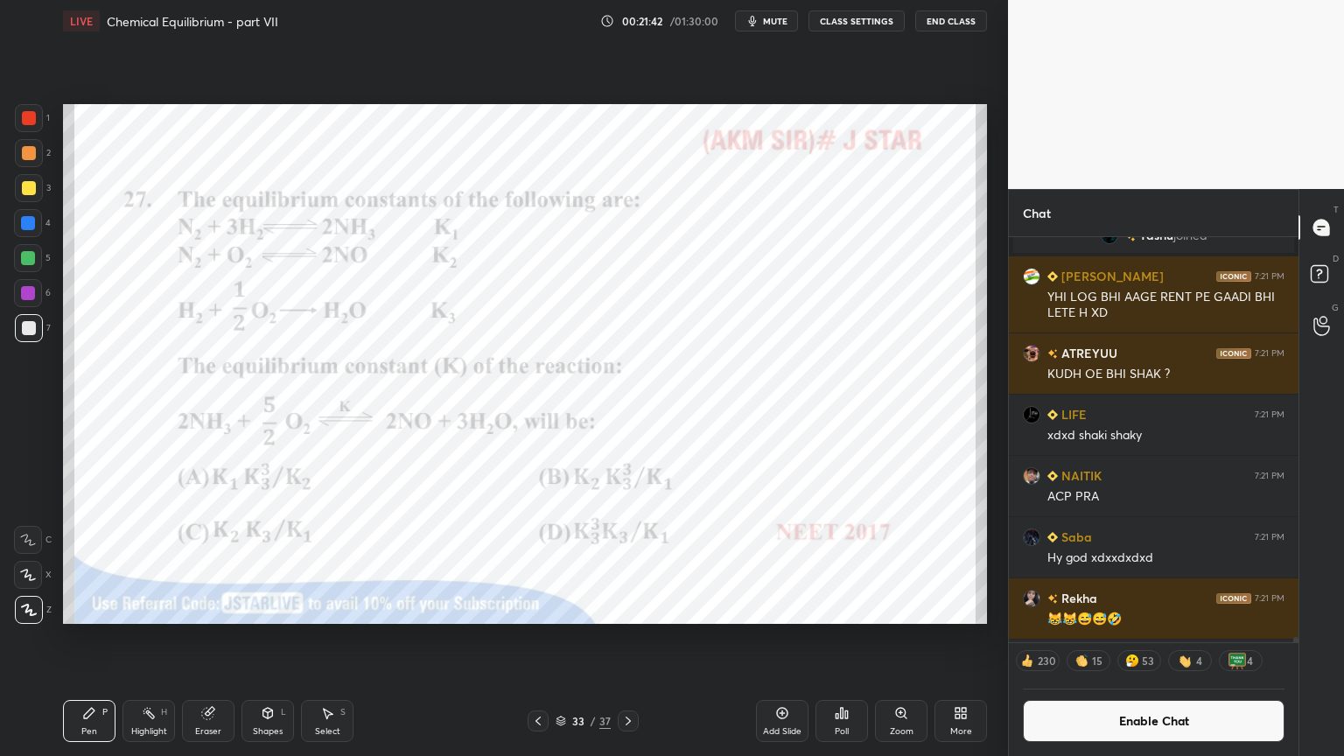
drag, startPoint x: 138, startPoint y: 724, endPoint x: 137, endPoint y: 711, distance: 13.2
click at [138, 638] on div "Highlight H" at bounding box center [149, 721] width 53 height 42
click at [26, 123] on div at bounding box center [29, 118] width 14 height 14
click at [627, 638] on icon at bounding box center [628, 721] width 14 height 14
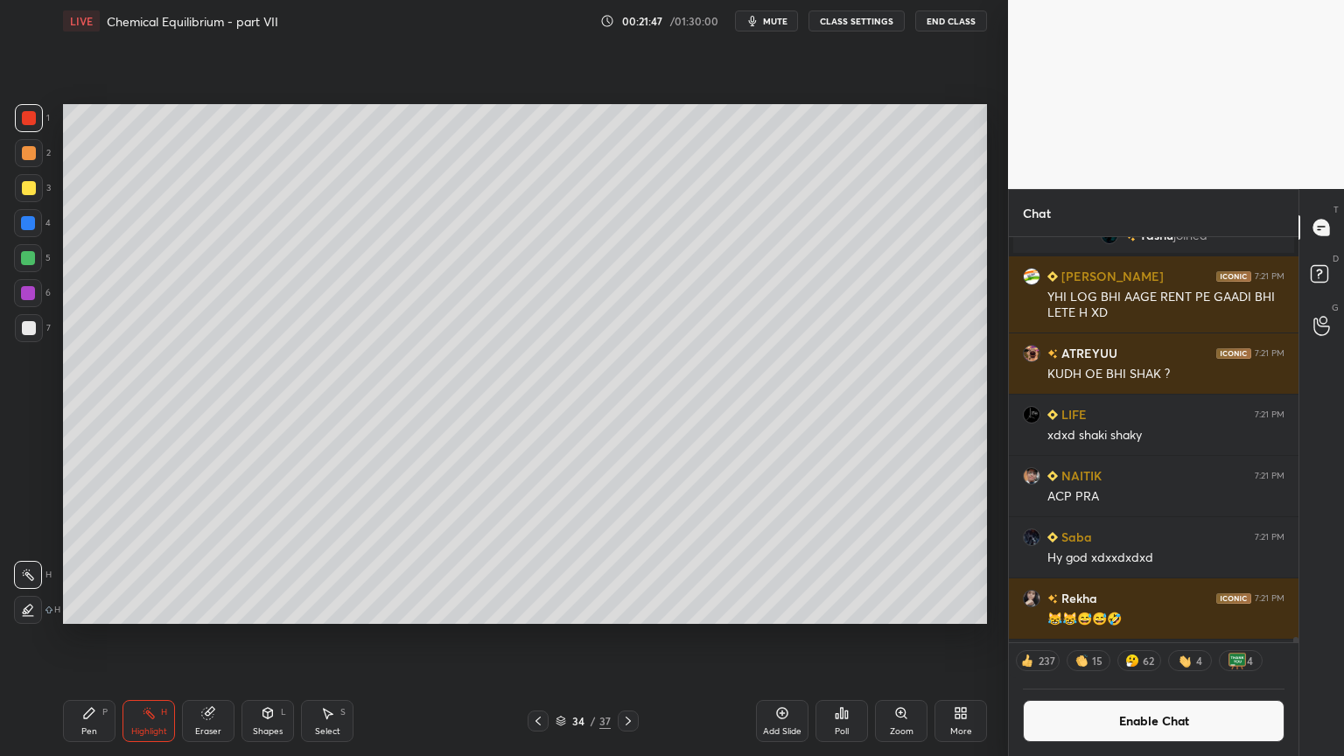
click at [91, 638] on div "Pen P" at bounding box center [89, 721] width 53 height 42
click at [33, 333] on div at bounding box center [29, 328] width 14 height 14
click at [536, 638] on icon at bounding box center [538, 721] width 14 height 14
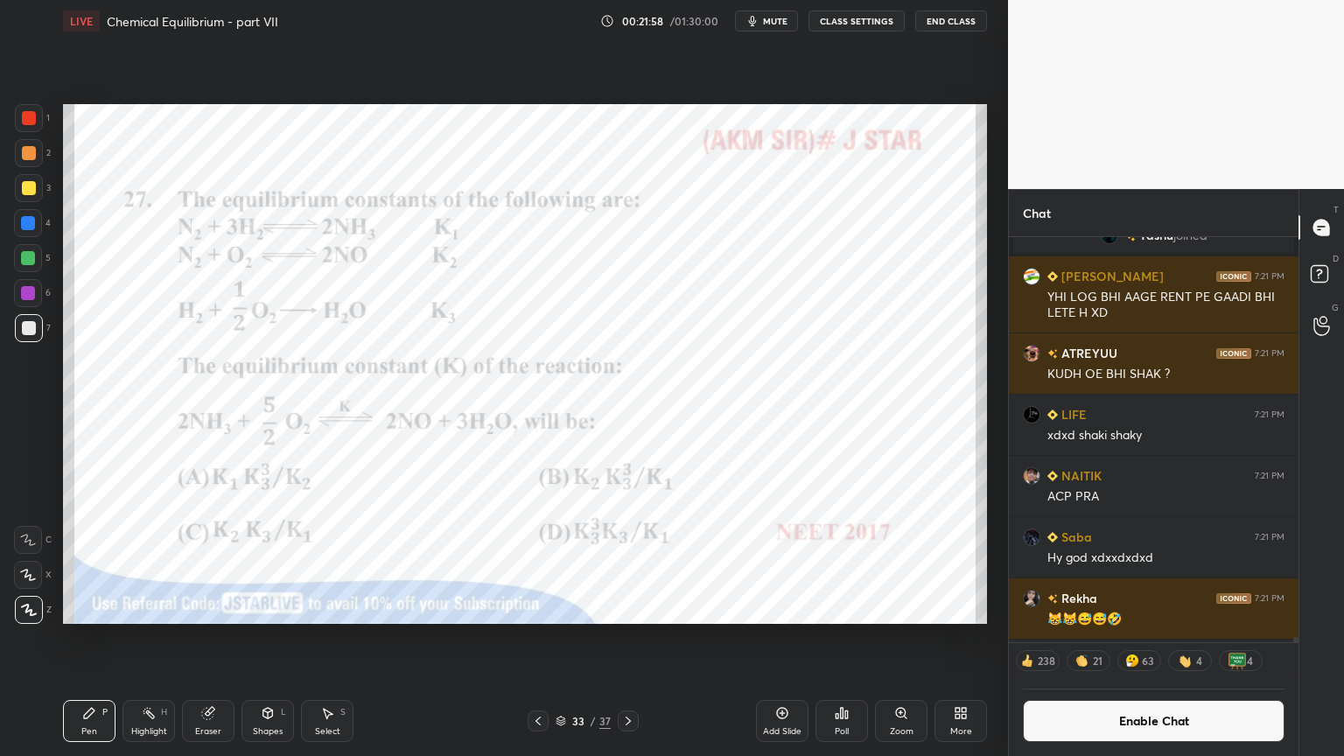
click at [152, 638] on div "Highlight H" at bounding box center [149, 721] width 53 height 42
click at [25, 259] on div at bounding box center [28, 258] width 14 height 14
click at [621, 638] on icon at bounding box center [628, 721] width 14 height 14
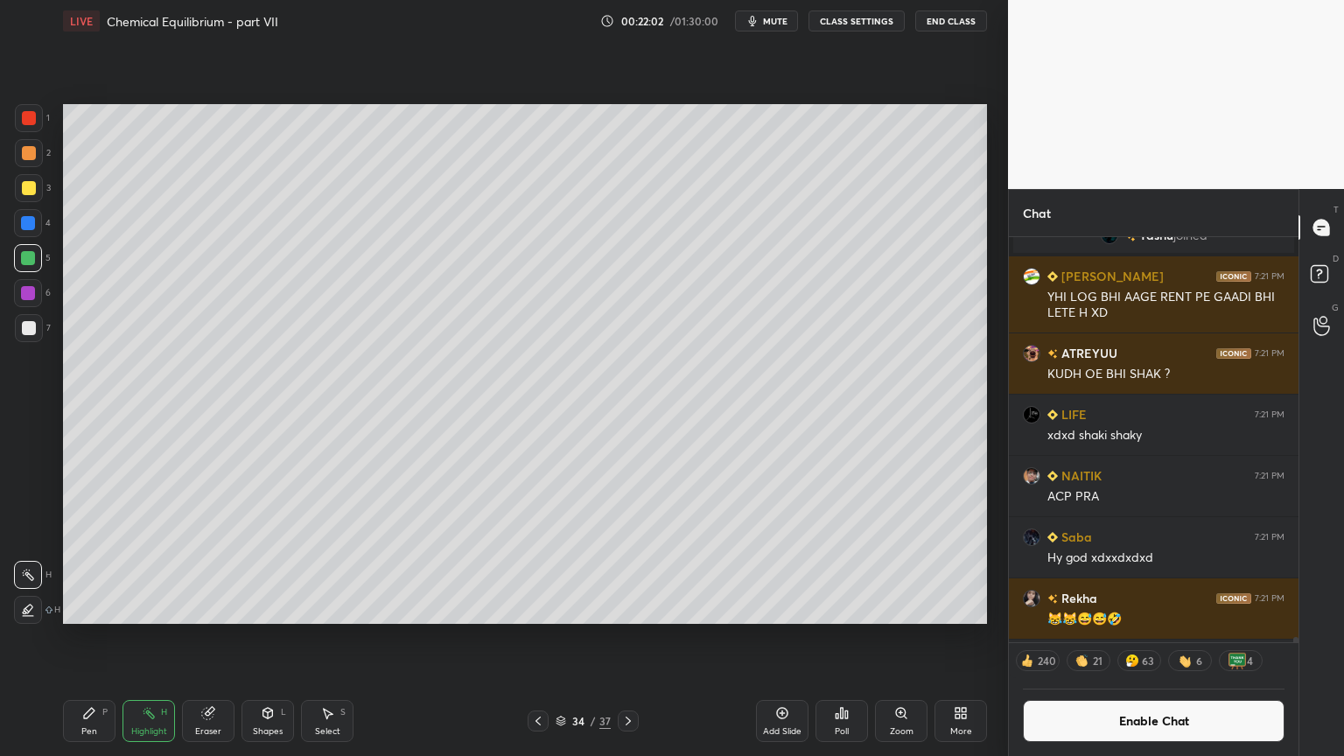
drag, startPoint x: 101, startPoint y: 729, endPoint x: 82, endPoint y: 662, distance: 69.8
click at [99, 638] on div "Pen P" at bounding box center [89, 721] width 53 height 42
click at [26, 329] on div at bounding box center [29, 328] width 14 height 14
click at [536, 638] on icon at bounding box center [538, 721] width 14 height 14
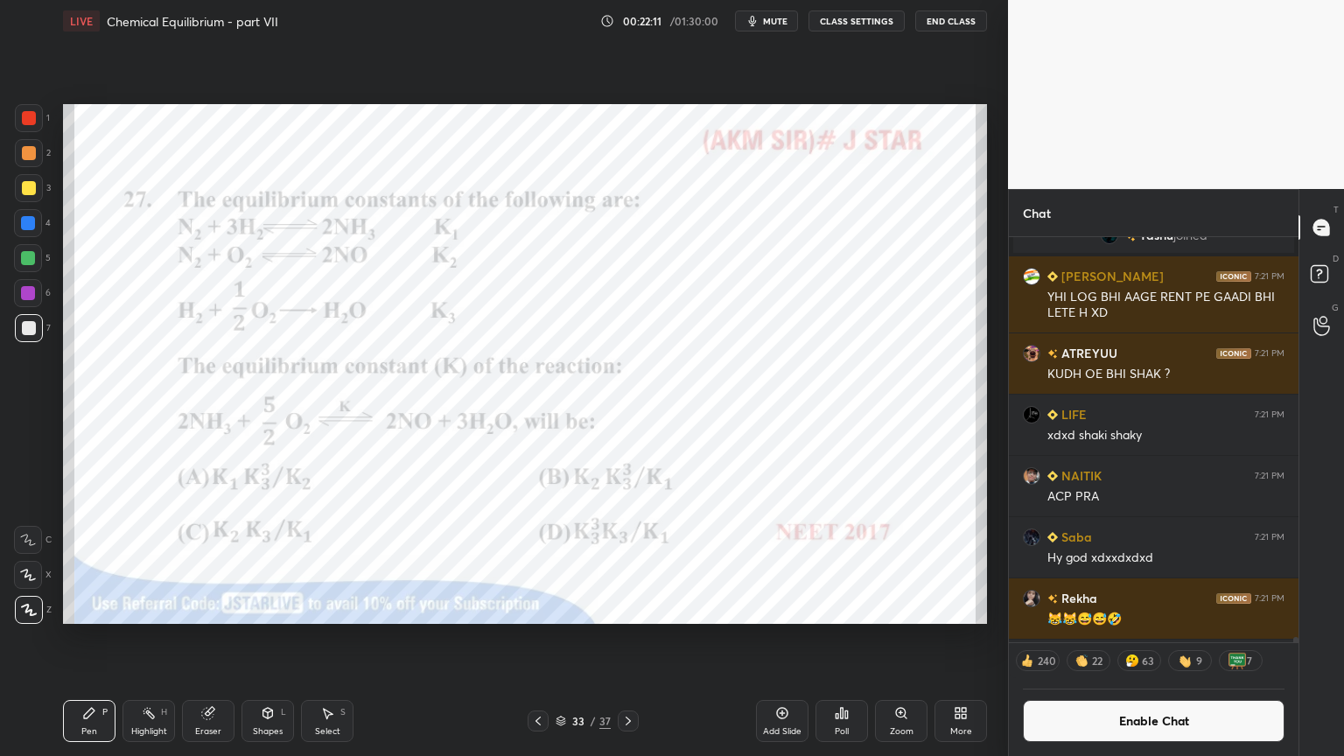
drag, startPoint x: 172, startPoint y: 725, endPoint x: 156, endPoint y: 710, distance: 21.7
click at [166, 638] on div "Highlight H" at bounding box center [149, 721] width 53 height 42
drag, startPoint x: 26, startPoint y: 259, endPoint x: 50, endPoint y: 262, distance: 23.8
click at [29, 263] on div at bounding box center [28, 258] width 14 height 14
click at [628, 638] on icon at bounding box center [628, 721] width 14 height 14
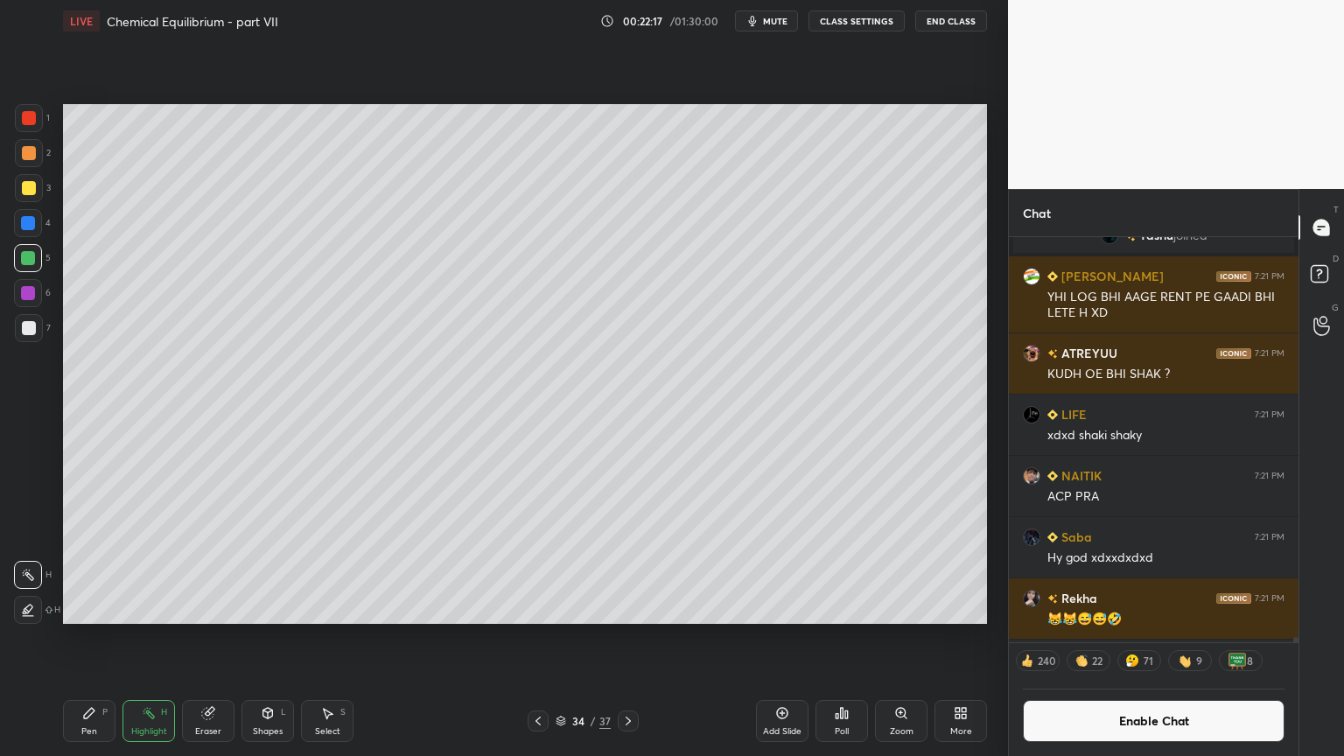
click at [92, 638] on div "Pen" at bounding box center [89, 731] width 16 height 9
click at [30, 332] on div at bounding box center [29, 328] width 14 height 14
click at [273, 638] on div "Shapes L" at bounding box center [268, 721] width 53 height 42
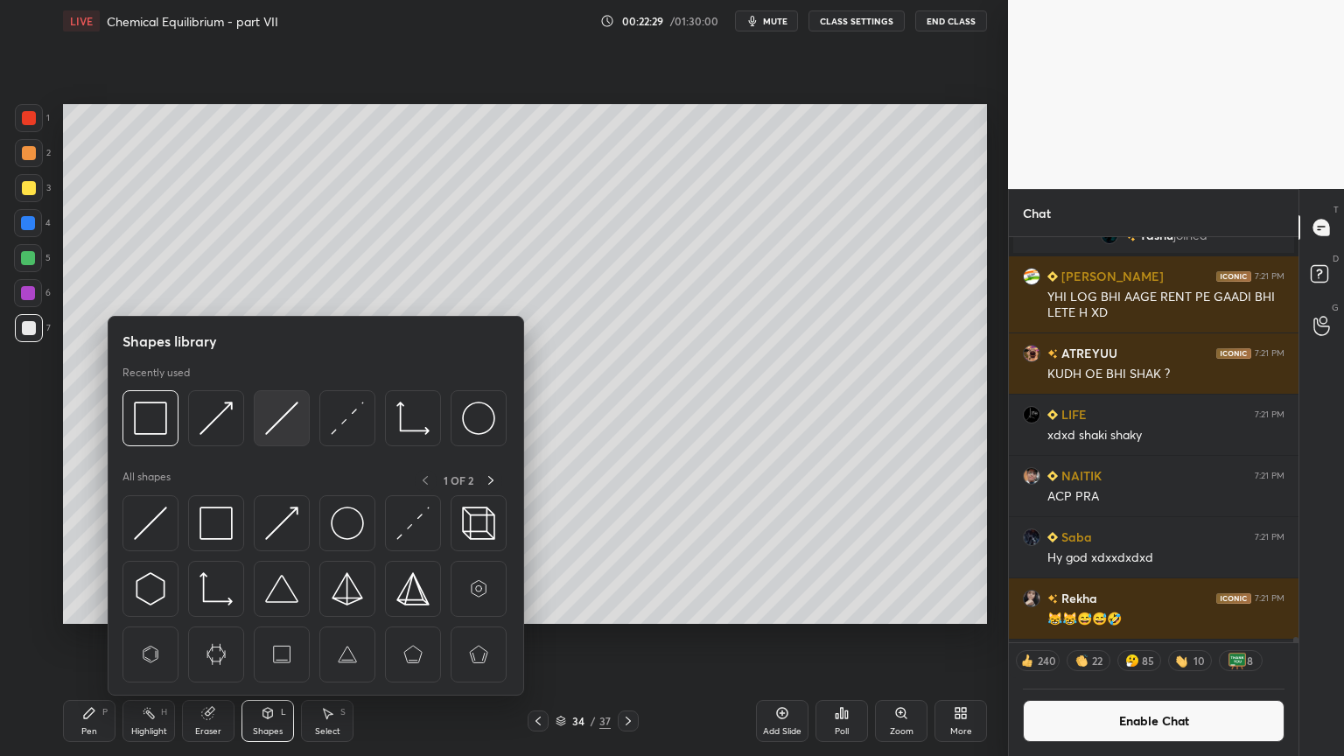
click at [280, 424] on img at bounding box center [281, 418] width 33 height 33
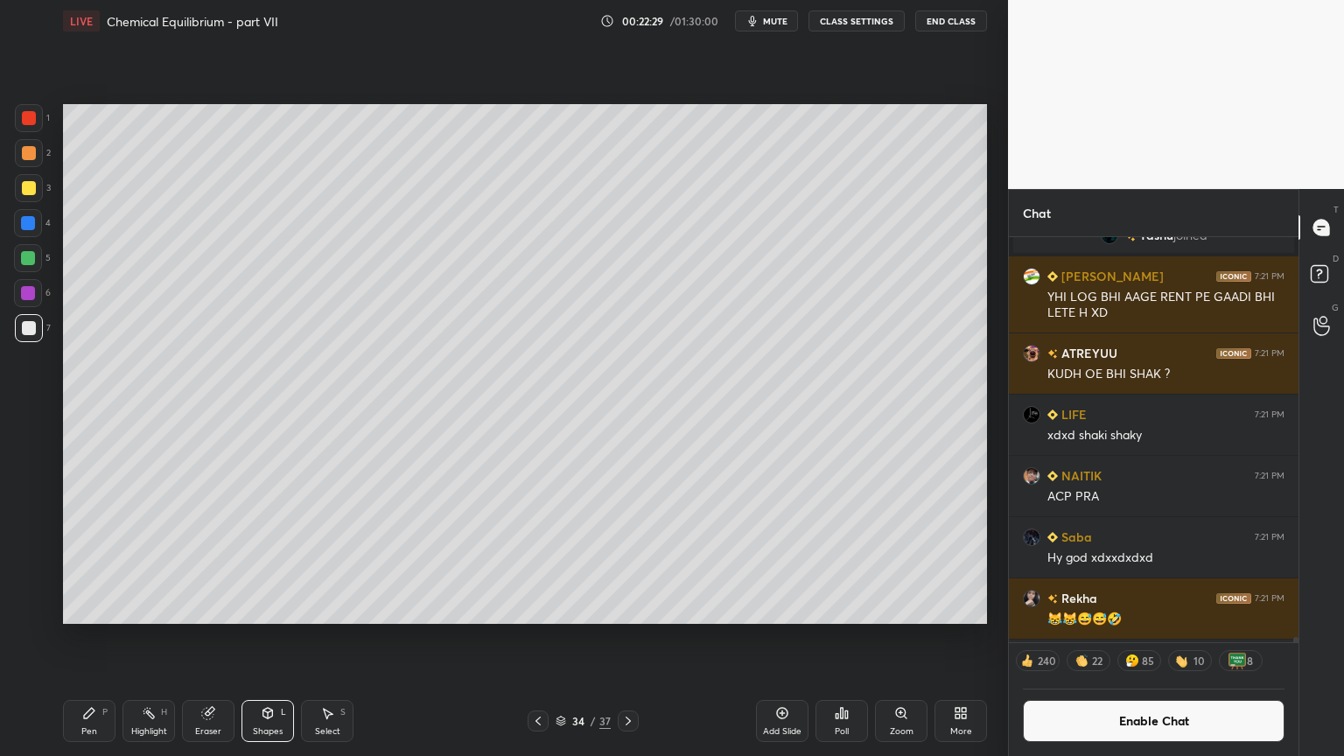
click at [26, 337] on div at bounding box center [29, 328] width 28 height 28
drag, startPoint x: 103, startPoint y: 725, endPoint x: 31, endPoint y: 550, distance: 188.7
click at [100, 638] on div "Pen P" at bounding box center [89, 721] width 53 height 42
click at [25, 155] on div at bounding box center [29, 153] width 14 height 14
click at [145, 638] on div "Highlight" at bounding box center [149, 731] width 36 height 9
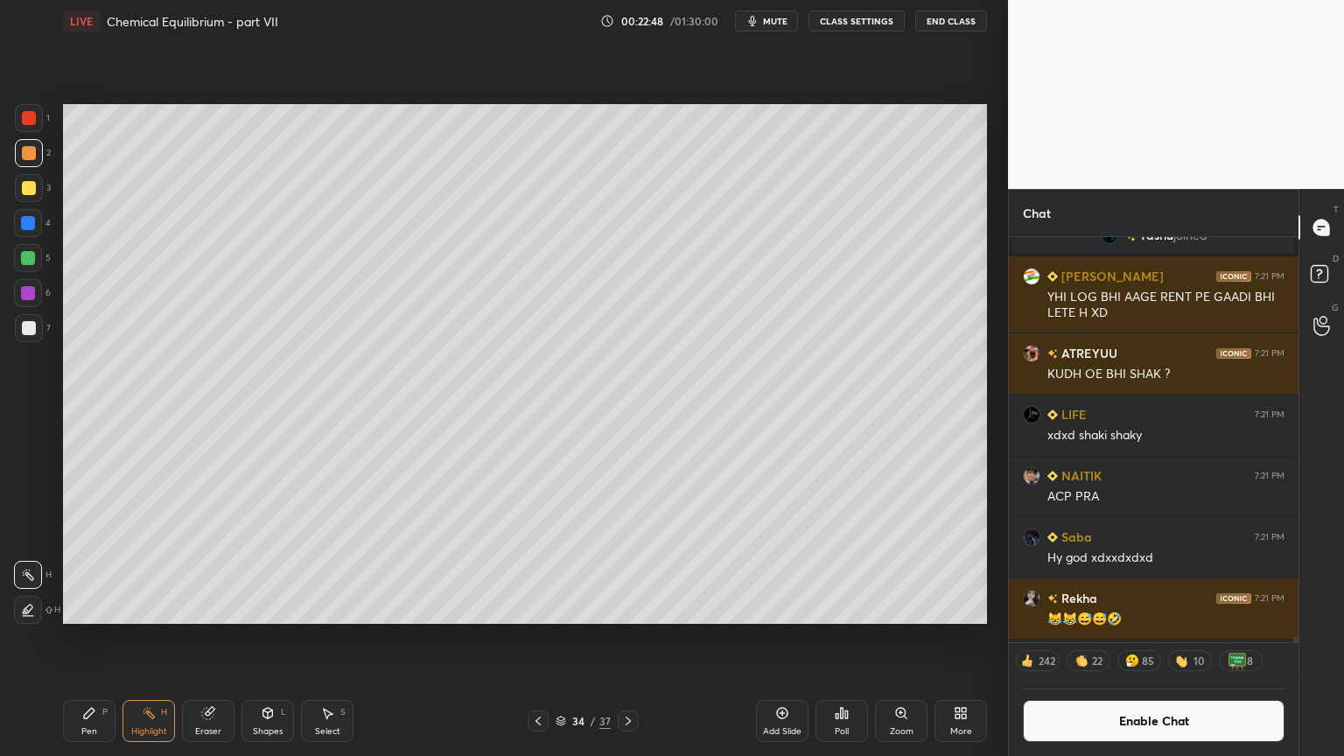
click at [101, 638] on div "Pen P" at bounding box center [89, 721] width 53 height 42
click at [28, 203] on div "3" at bounding box center [33, 191] width 36 height 35
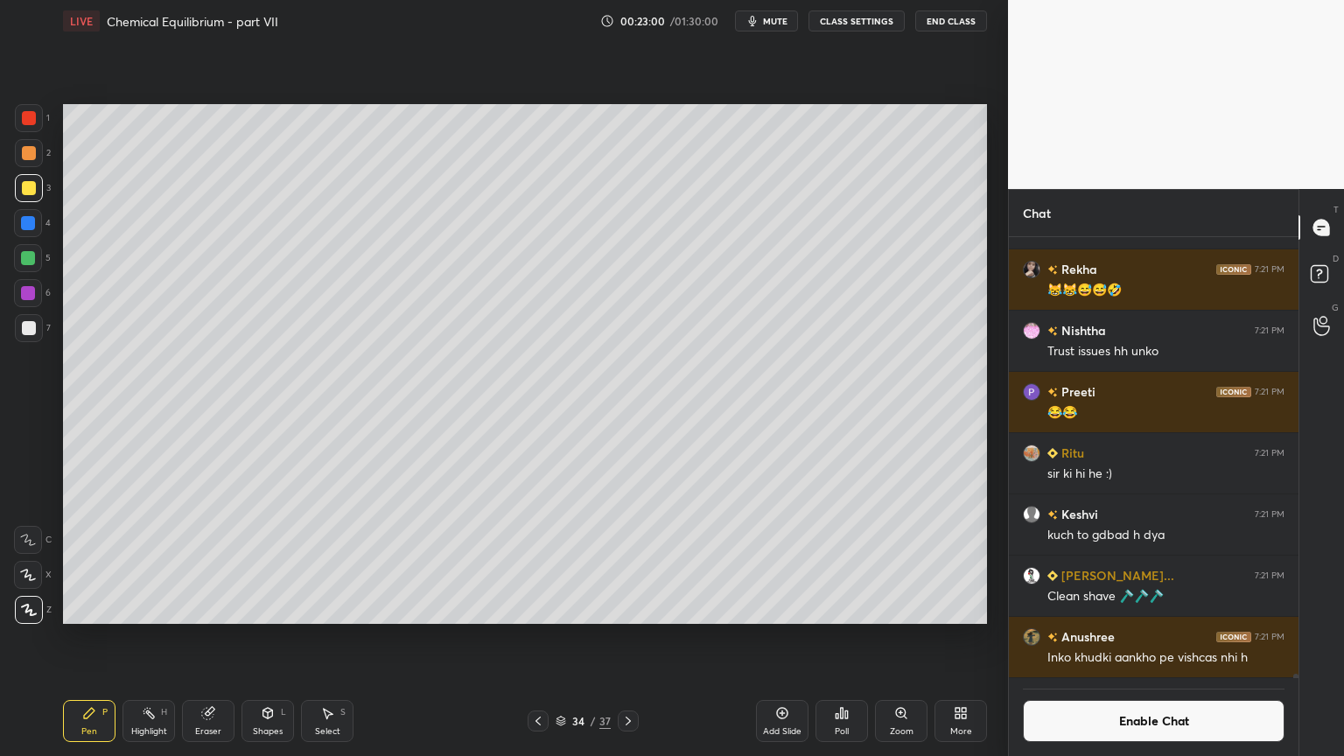
click at [74, 638] on div "Pen P" at bounding box center [89, 721] width 53 height 42
drag, startPoint x: 33, startPoint y: 119, endPoint x: 54, endPoint y: 142, distance: 31.0
click at [35, 123] on div at bounding box center [29, 118] width 28 height 28
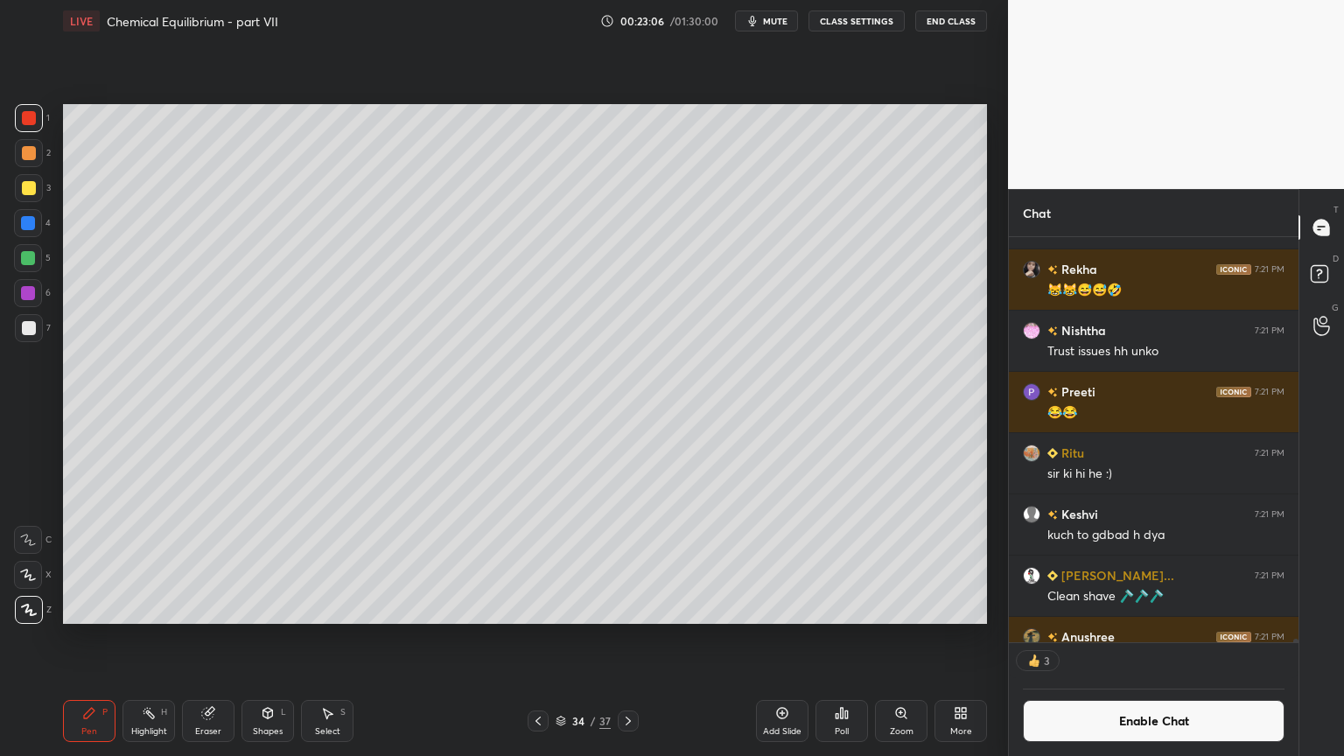
click at [532, 638] on icon at bounding box center [538, 721] width 14 height 14
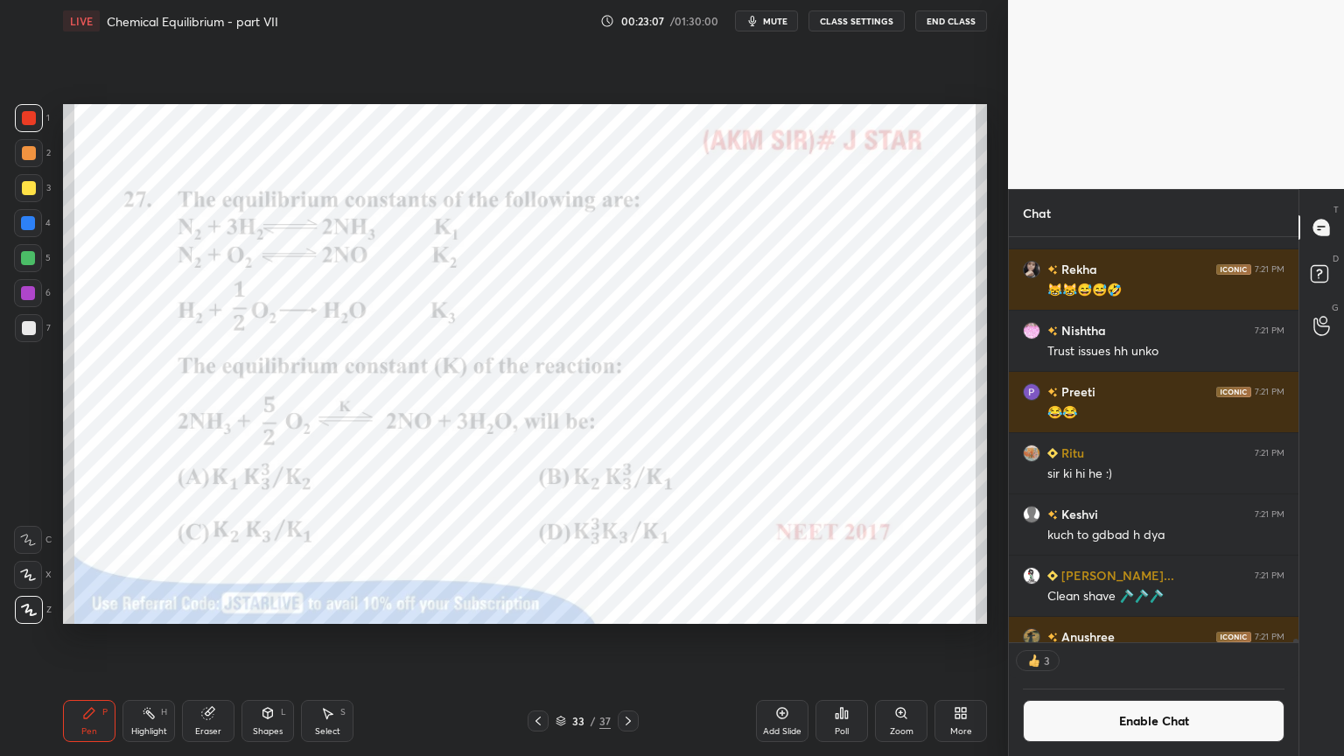
click at [622, 638] on icon at bounding box center [628, 721] width 14 height 14
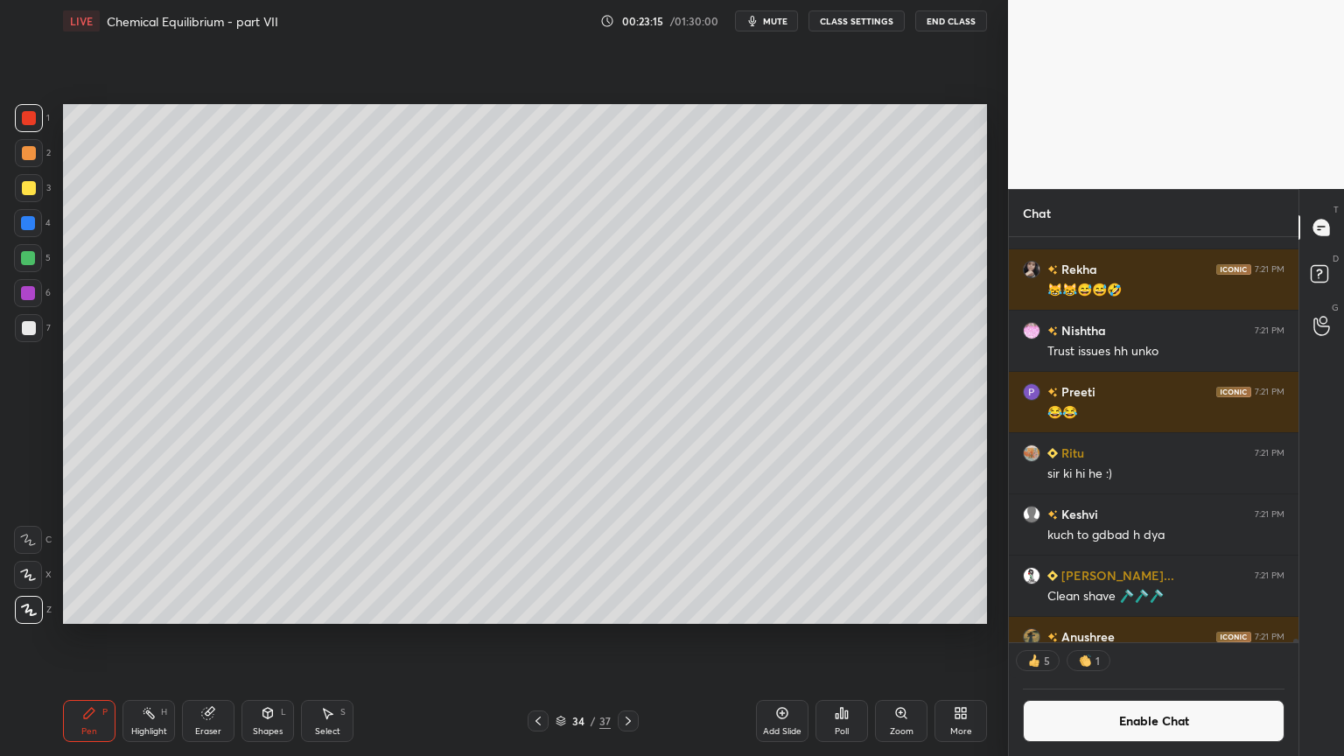
click at [32, 257] on div at bounding box center [28, 258] width 14 height 14
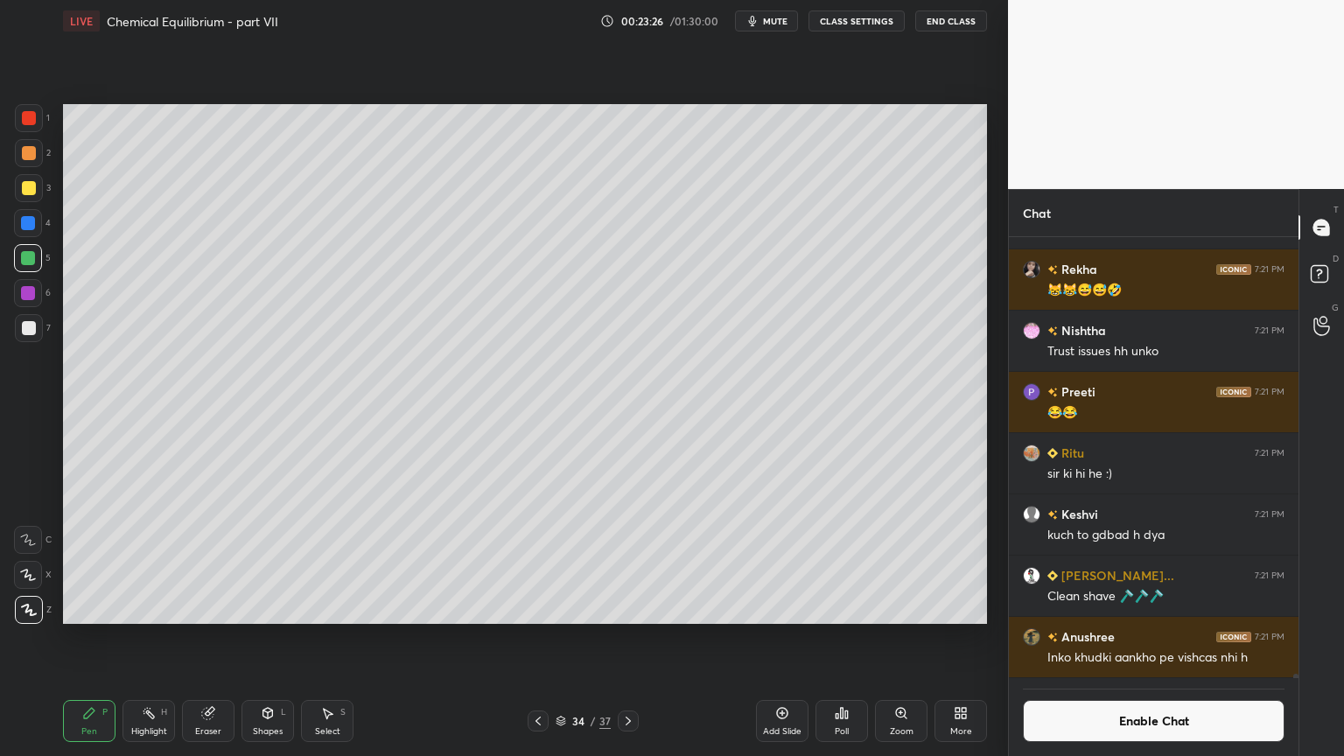
drag, startPoint x: 151, startPoint y: 725, endPoint x: 158, endPoint y: 713, distance: 13.4
click at [154, 638] on div "Highlight H" at bounding box center [149, 721] width 53 height 42
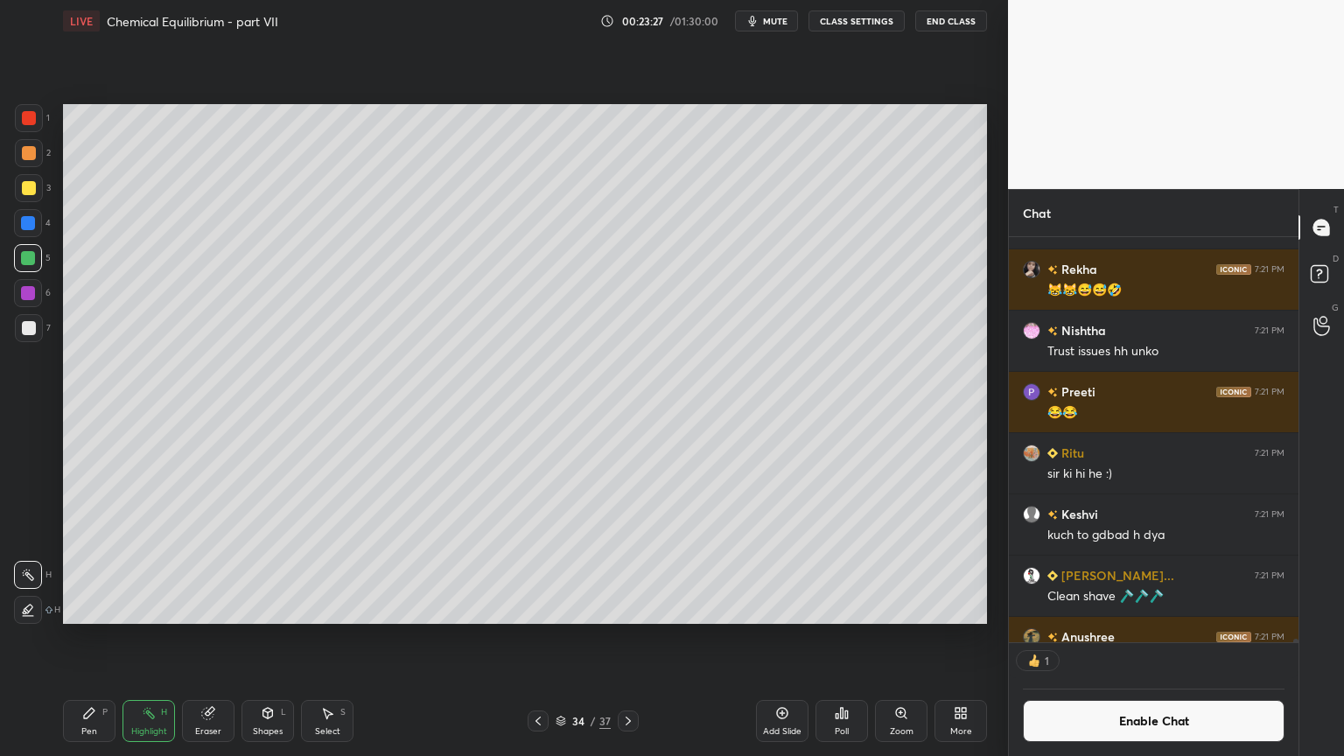
scroll to position [5, 5]
click at [537, 638] on div at bounding box center [538, 721] width 21 height 21
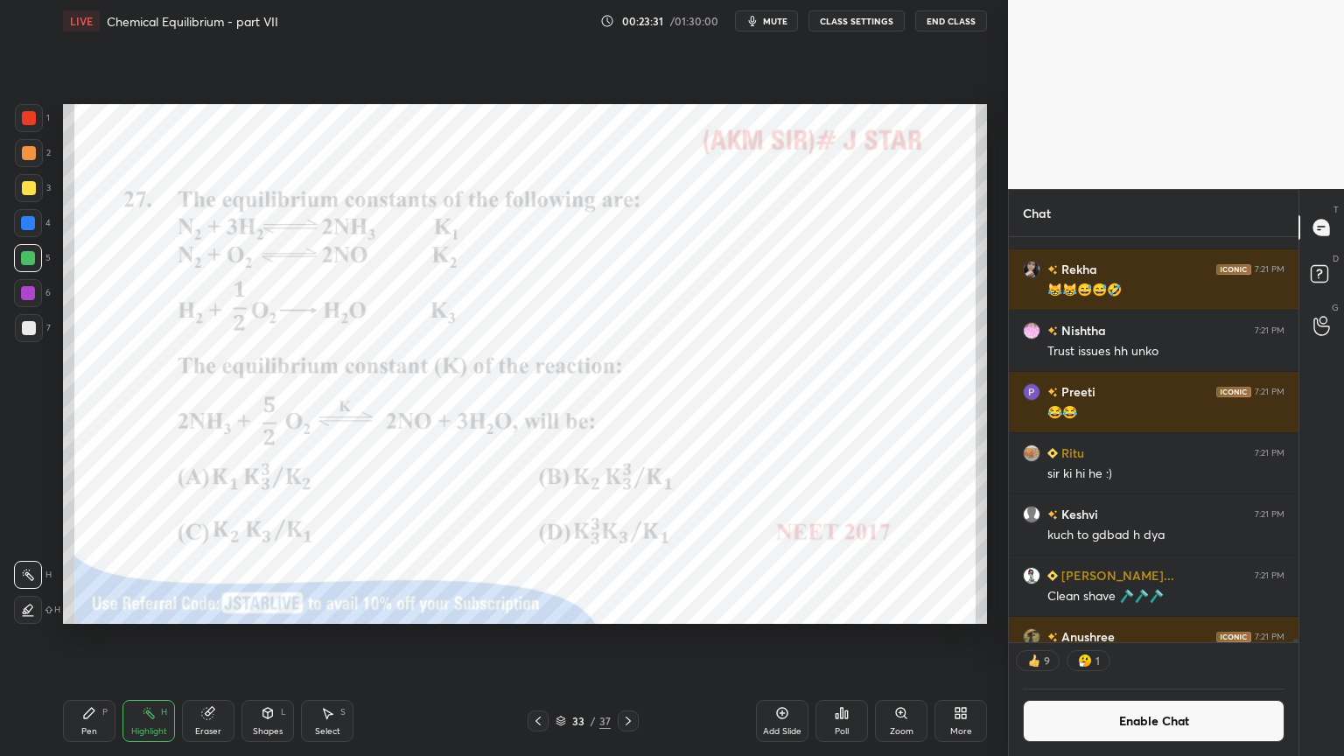
click at [63, 638] on div "Pen P" at bounding box center [89, 721] width 53 height 42
click at [88, 638] on icon at bounding box center [89, 713] width 14 height 14
drag, startPoint x: 25, startPoint y: 117, endPoint x: 30, endPoint y: 158, distance: 40.6
click at [25, 119] on div at bounding box center [29, 118] width 14 height 14
drag, startPoint x: 203, startPoint y: 724, endPoint x: 249, endPoint y: 630, distance: 104.1
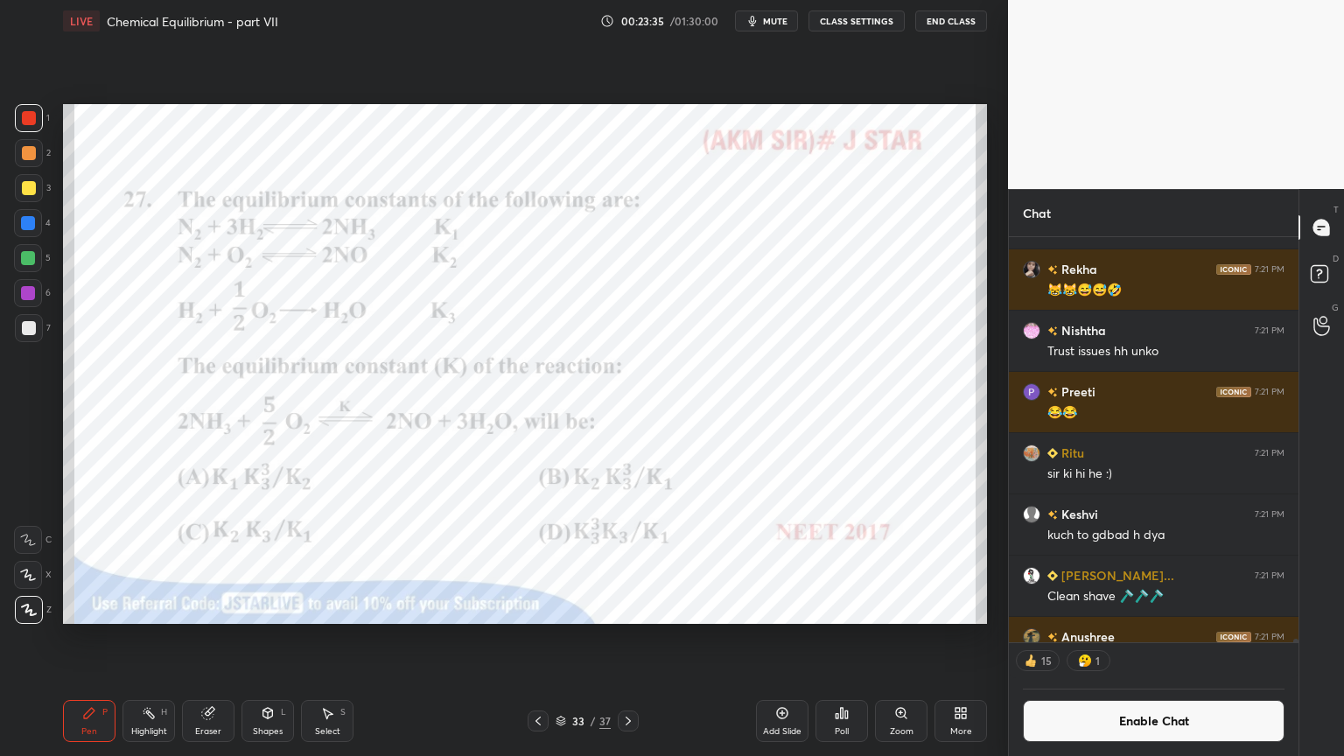
click at [200, 638] on div "Eraser" at bounding box center [208, 721] width 53 height 42
click at [142, 638] on div "Highlight" at bounding box center [149, 731] width 36 height 9
click at [104, 638] on div "P" at bounding box center [104, 712] width 5 height 9
click at [41, 298] on div at bounding box center [28, 293] width 28 height 28
click at [158, 638] on div "Highlight" at bounding box center [149, 731] width 36 height 9
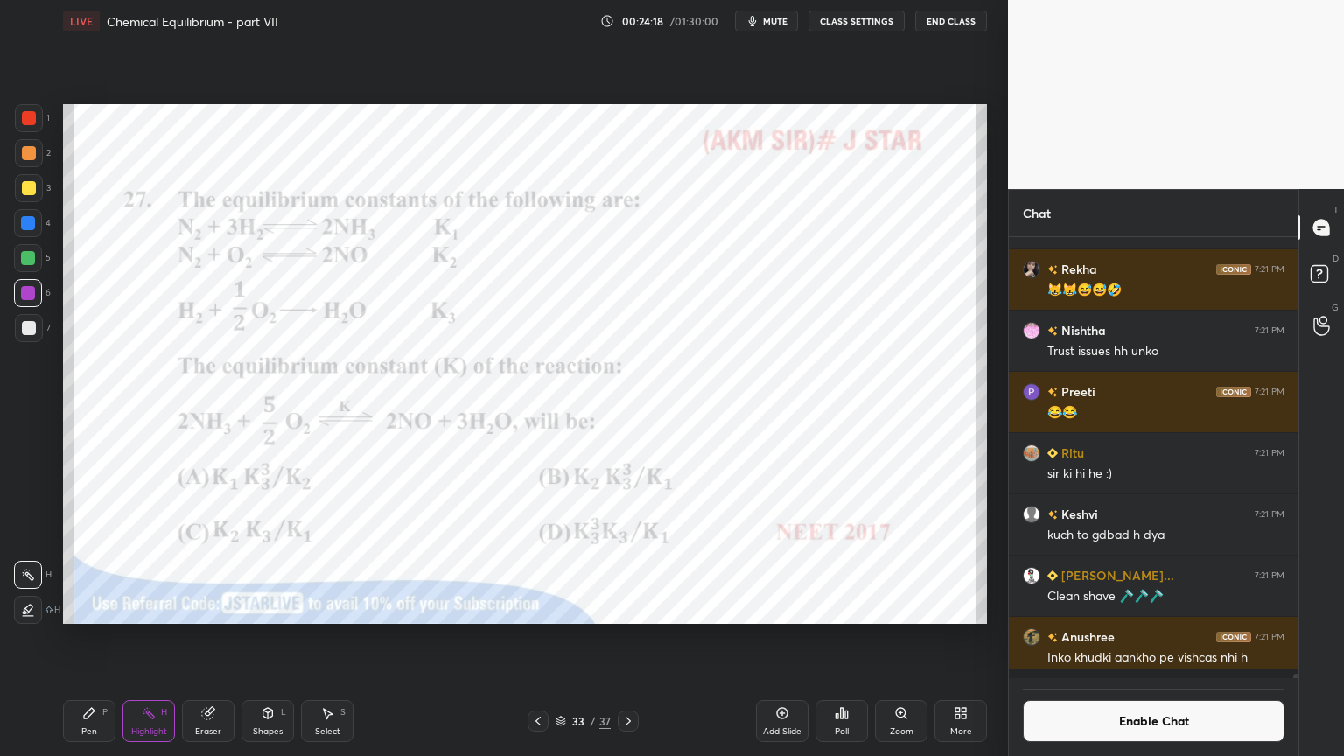
scroll to position [47996, 0]
drag, startPoint x: 83, startPoint y: 714, endPoint x: 204, endPoint y: 642, distance: 140.5
click at [87, 638] on icon at bounding box center [89, 713] width 14 height 14
drag, startPoint x: 144, startPoint y: 725, endPoint x: 191, endPoint y: 672, distance: 70.0
click at [145, 638] on div "Highlight H" at bounding box center [149, 721] width 53 height 42
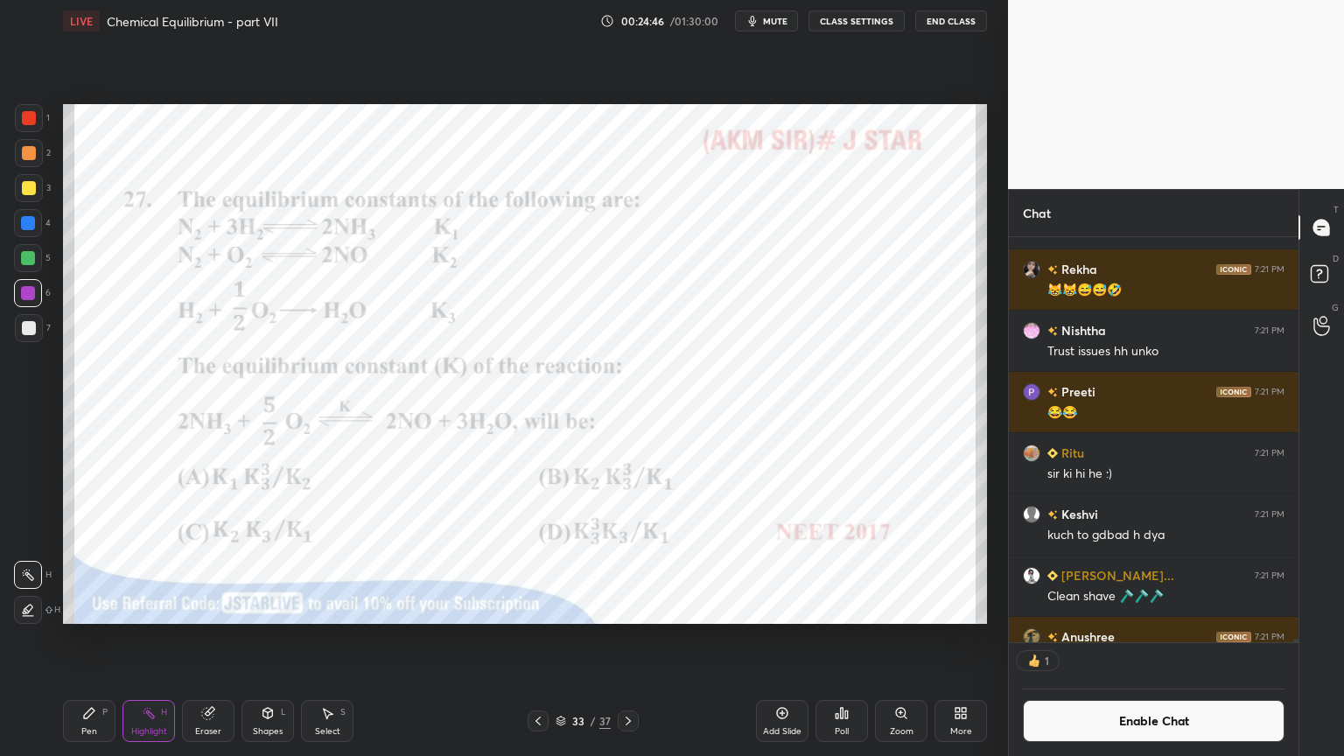
scroll to position [5, 5]
drag, startPoint x: 91, startPoint y: 721, endPoint x: 112, endPoint y: 655, distance: 69.7
click at [95, 638] on div "Pen P" at bounding box center [89, 721] width 53 height 42
click at [147, 638] on icon at bounding box center [149, 713] width 14 height 14
drag, startPoint x: 164, startPoint y: 714, endPoint x: 175, endPoint y: 659, distance: 56.3
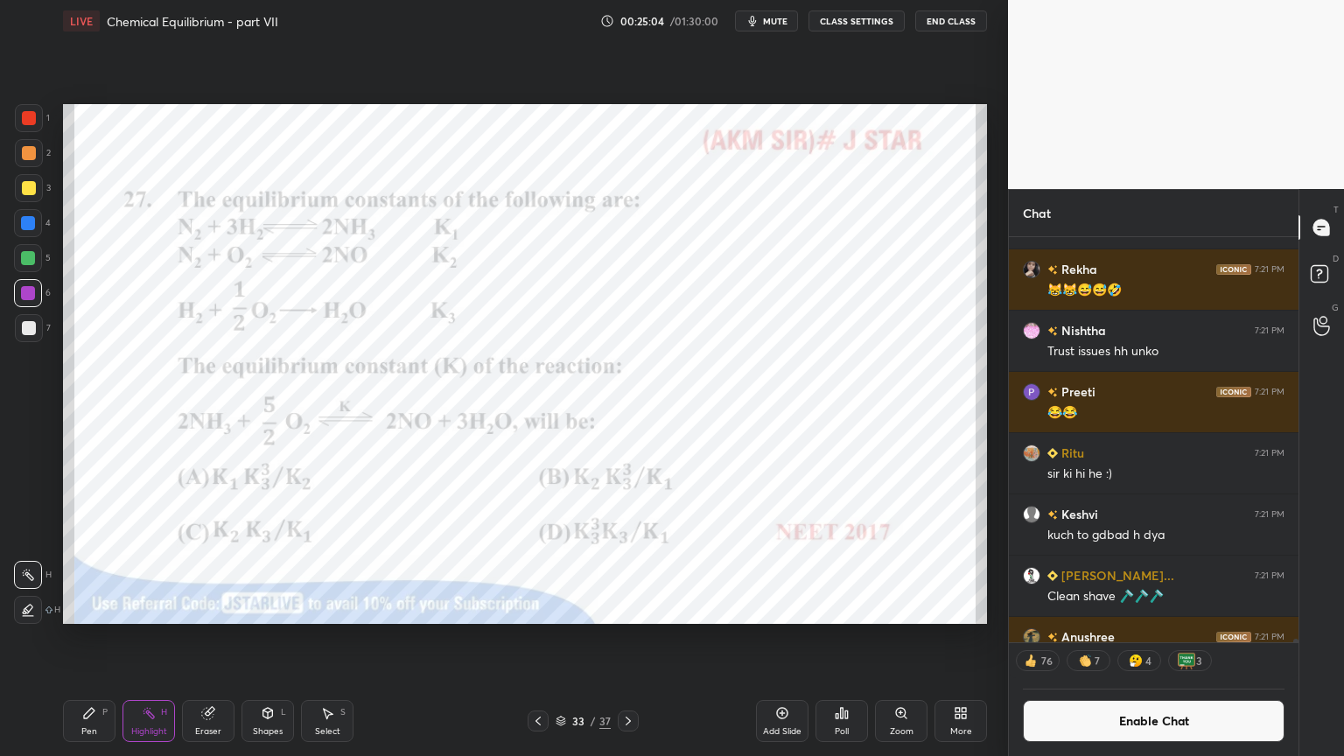
click at [165, 638] on div "H" at bounding box center [164, 712] width 6 height 9
click at [30, 223] on div at bounding box center [28, 223] width 14 height 14
drag, startPoint x: 628, startPoint y: 718, endPoint x: 616, endPoint y: 725, distance: 13.7
click at [621, 638] on icon at bounding box center [628, 721] width 14 height 14
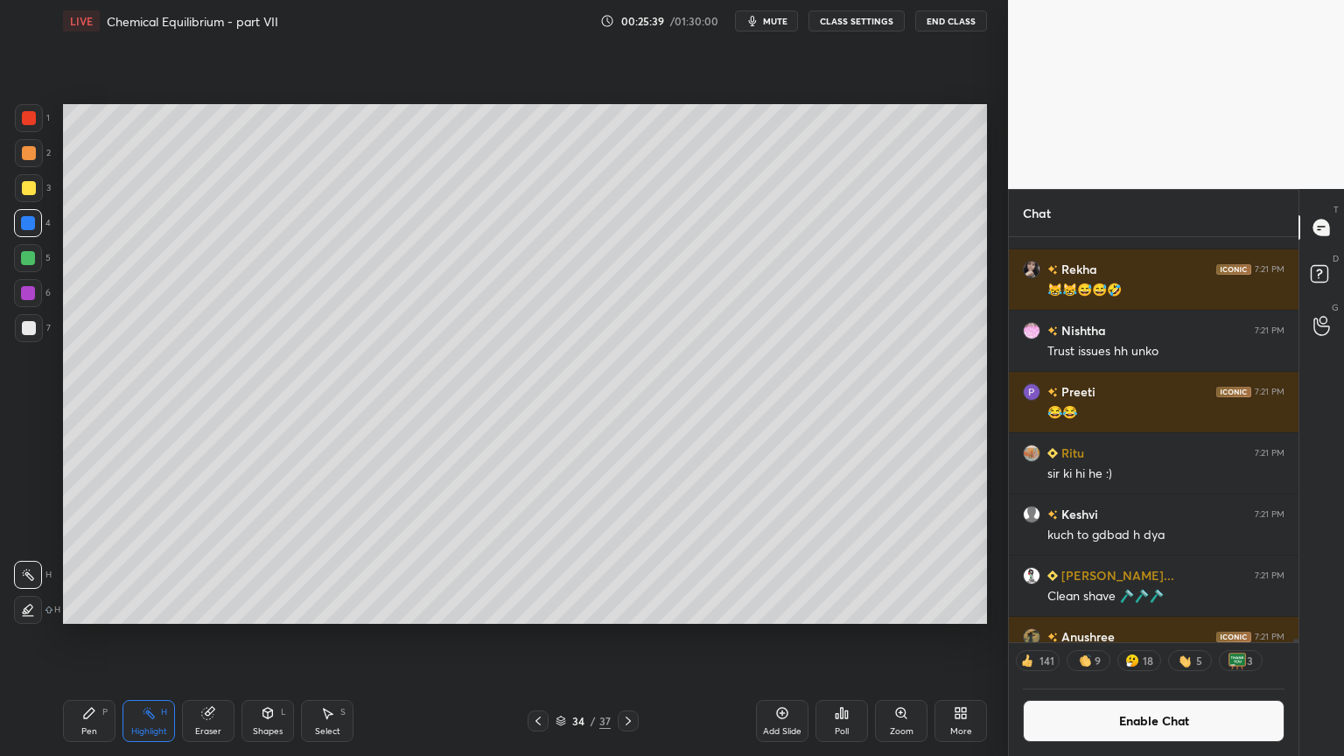
click at [629, 638] on icon at bounding box center [628, 721] width 14 height 14
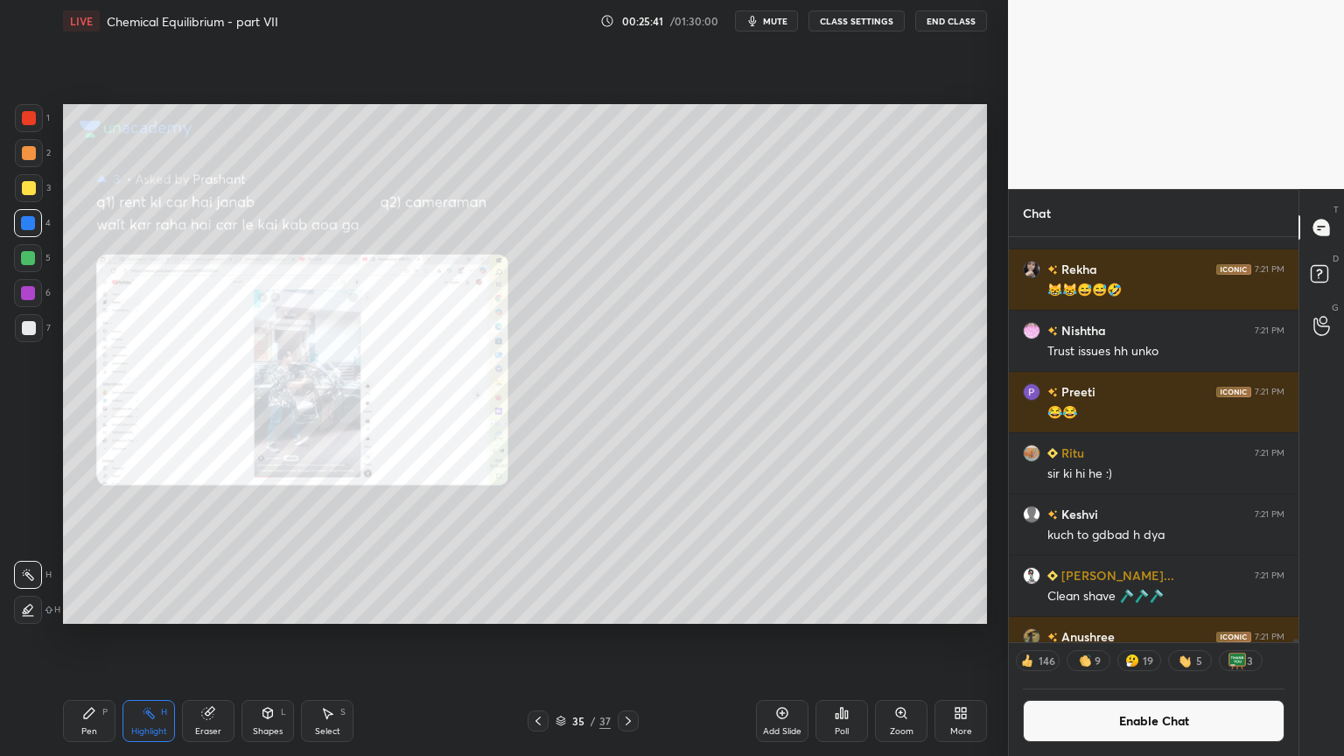
click at [534, 638] on icon at bounding box center [538, 721] width 14 height 14
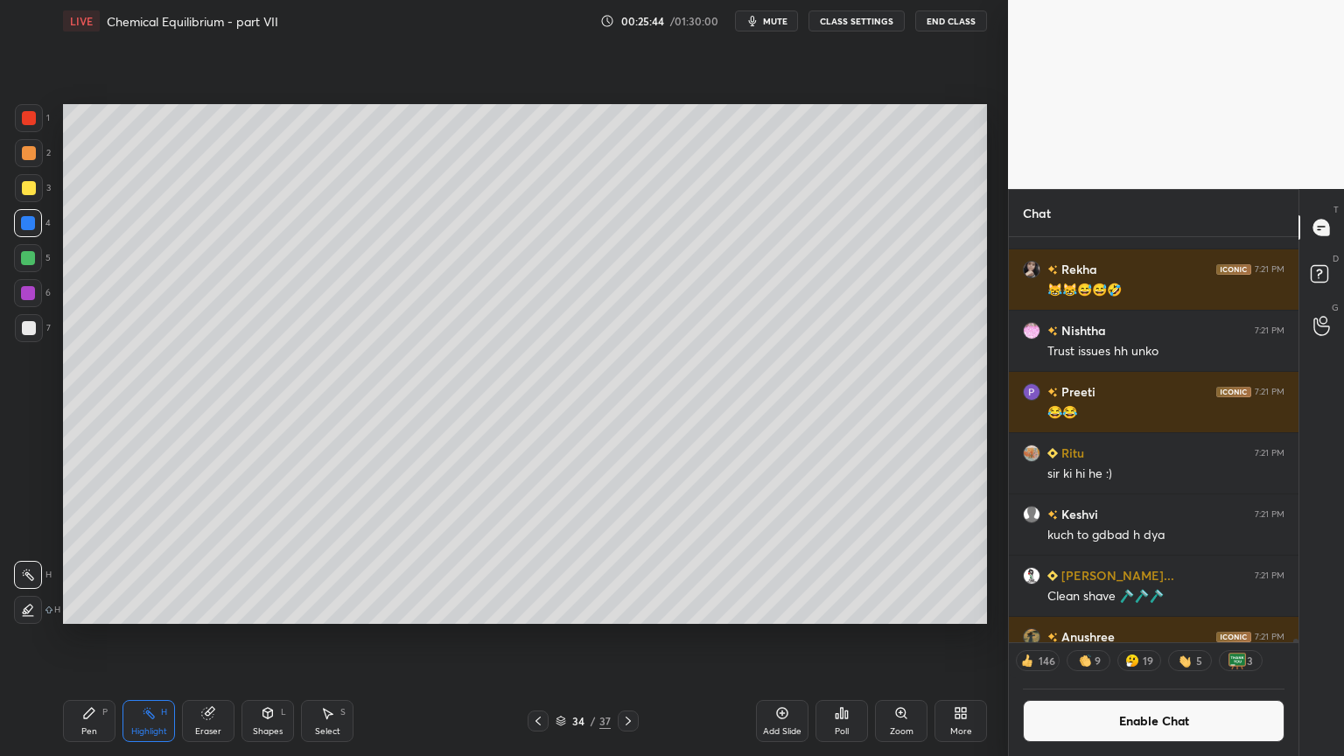
drag, startPoint x: 1158, startPoint y: 729, endPoint x: 1159, endPoint y: 676, distance: 52.5
click at [1159, 638] on button "Enable Chat" at bounding box center [1154, 721] width 262 height 42
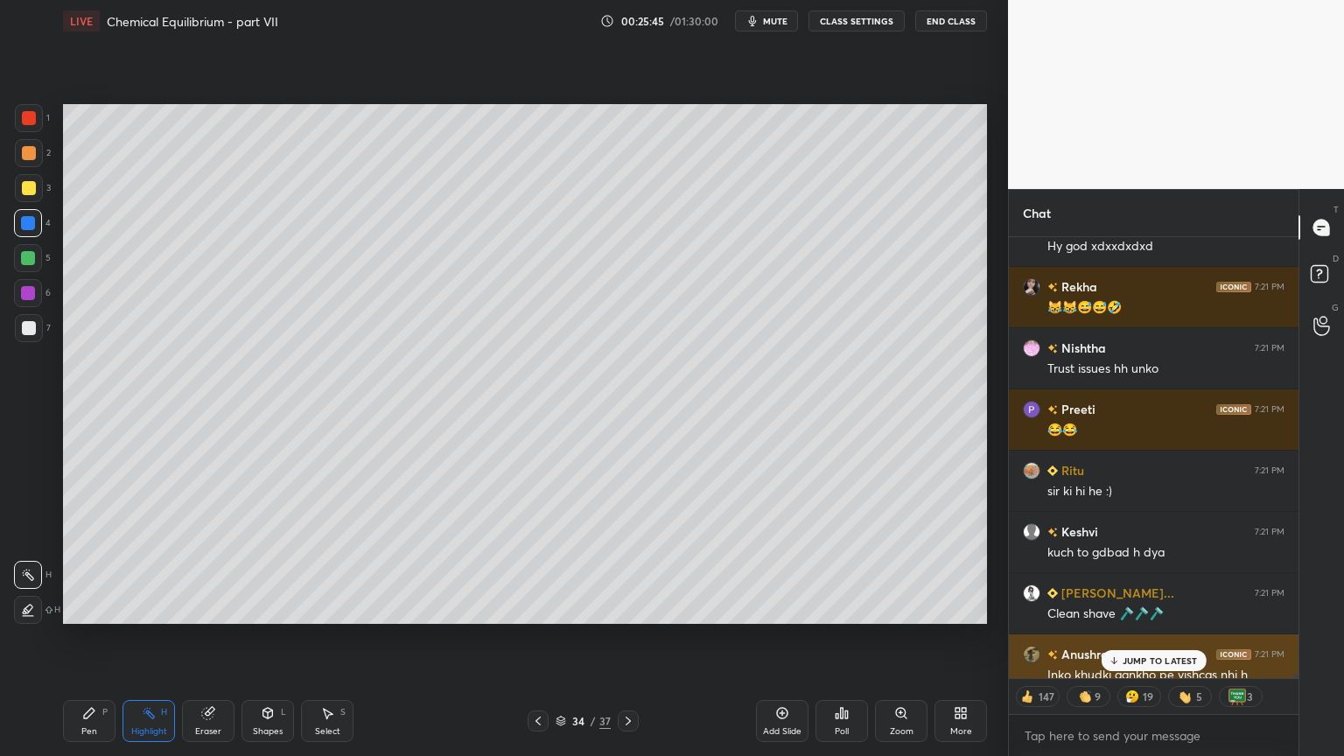
scroll to position [437, 284]
drag, startPoint x: 1159, startPoint y: 660, endPoint x: 1159, endPoint y: 646, distance: 14.0
click at [1162, 638] on p "JUMP TO LATEST" at bounding box center [1160, 660] width 75 height 11
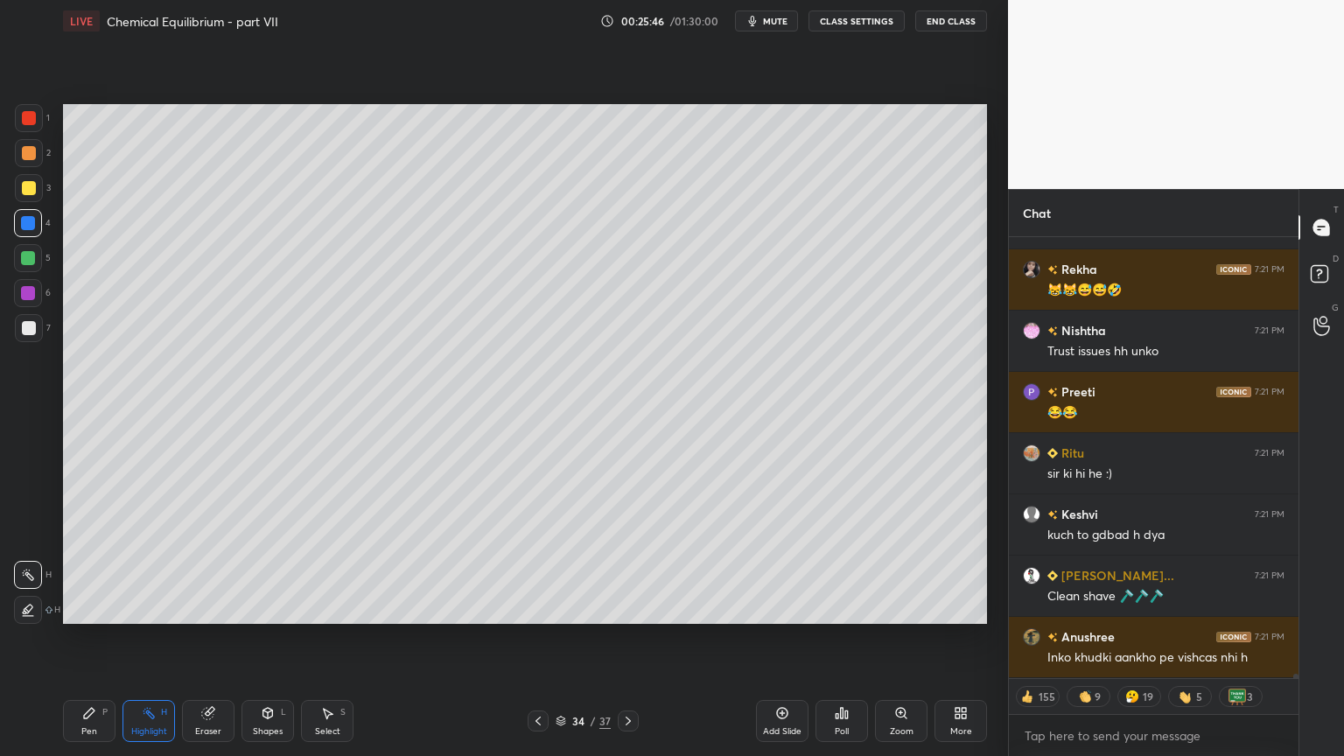
drag, startPoint x: 144, startPoint y: 724, endPoint x: 224, endPoint y: 648, distance: 109.6
click at [148, 638] on div "Highlight H" at bounding box center [149, 721] width 53 height 42
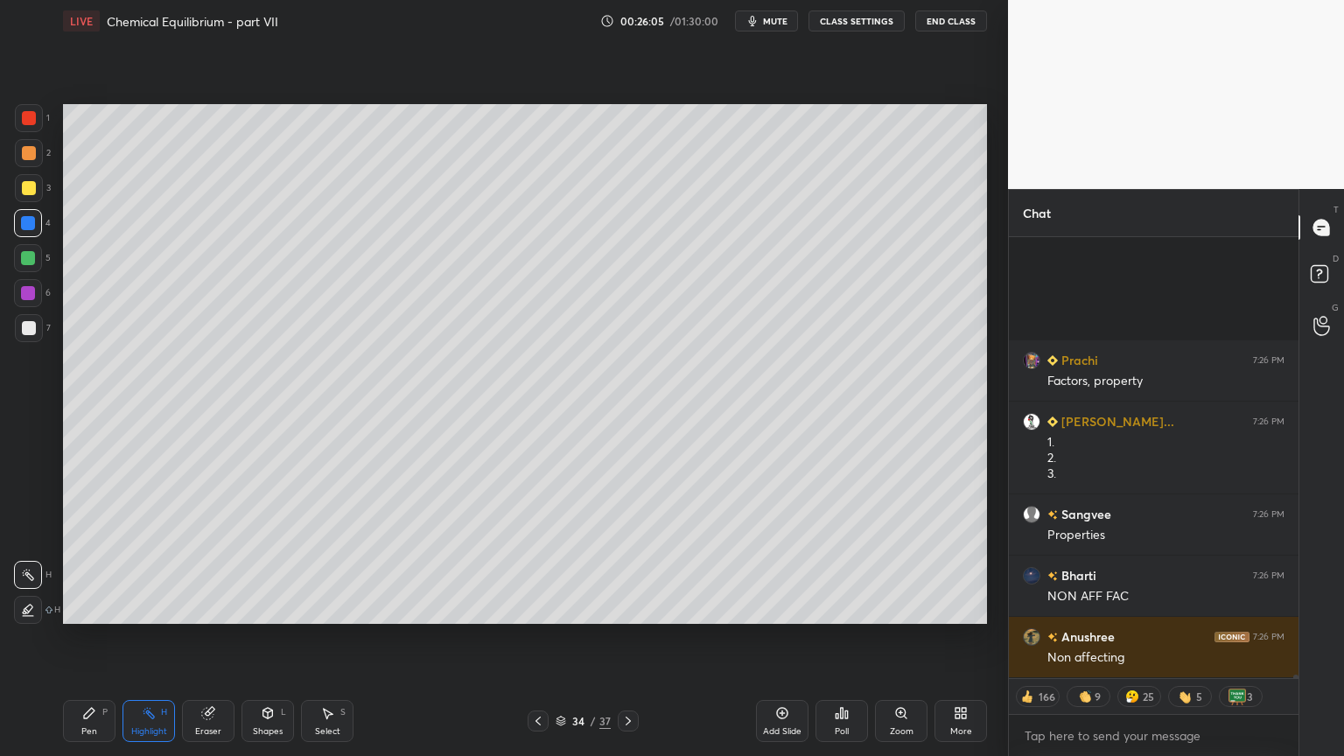
scroll to position [49471, 0]
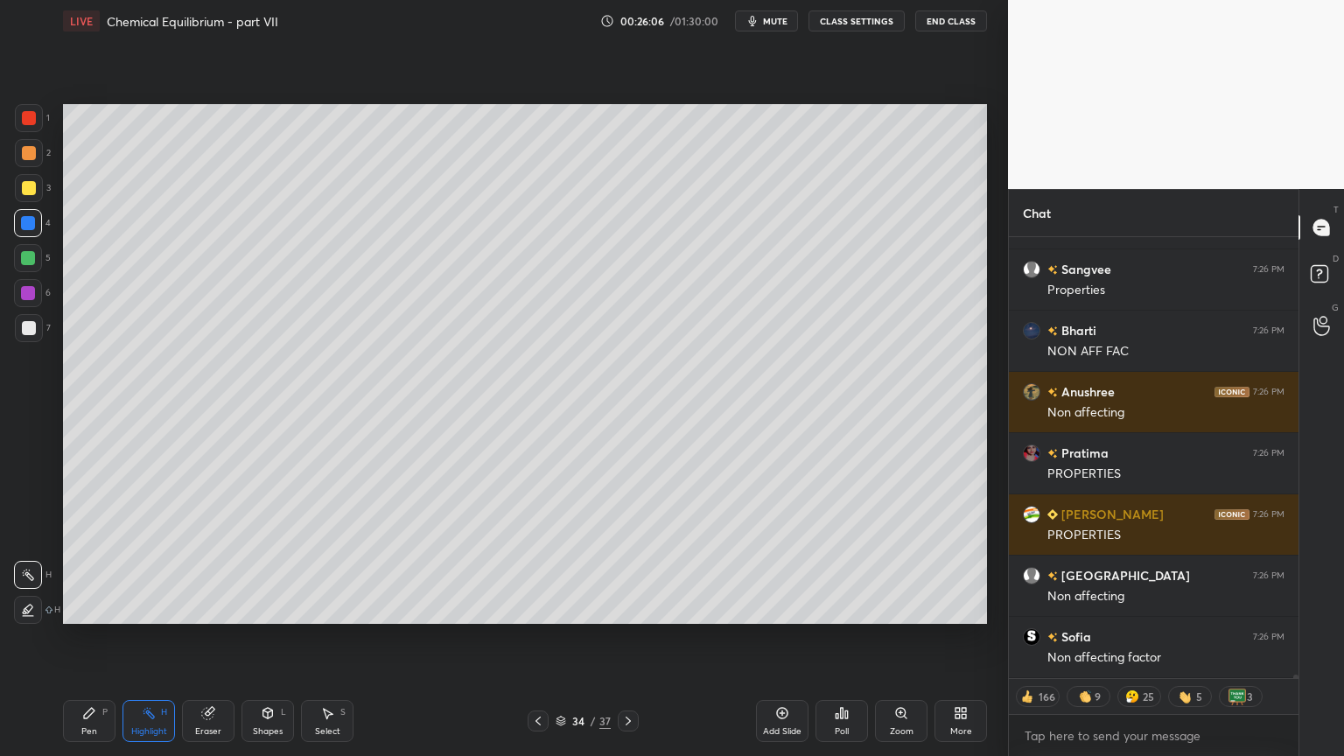
click at [778, 638] on div "Add Slide" at bounding box center [782, 731] width 39 height 9
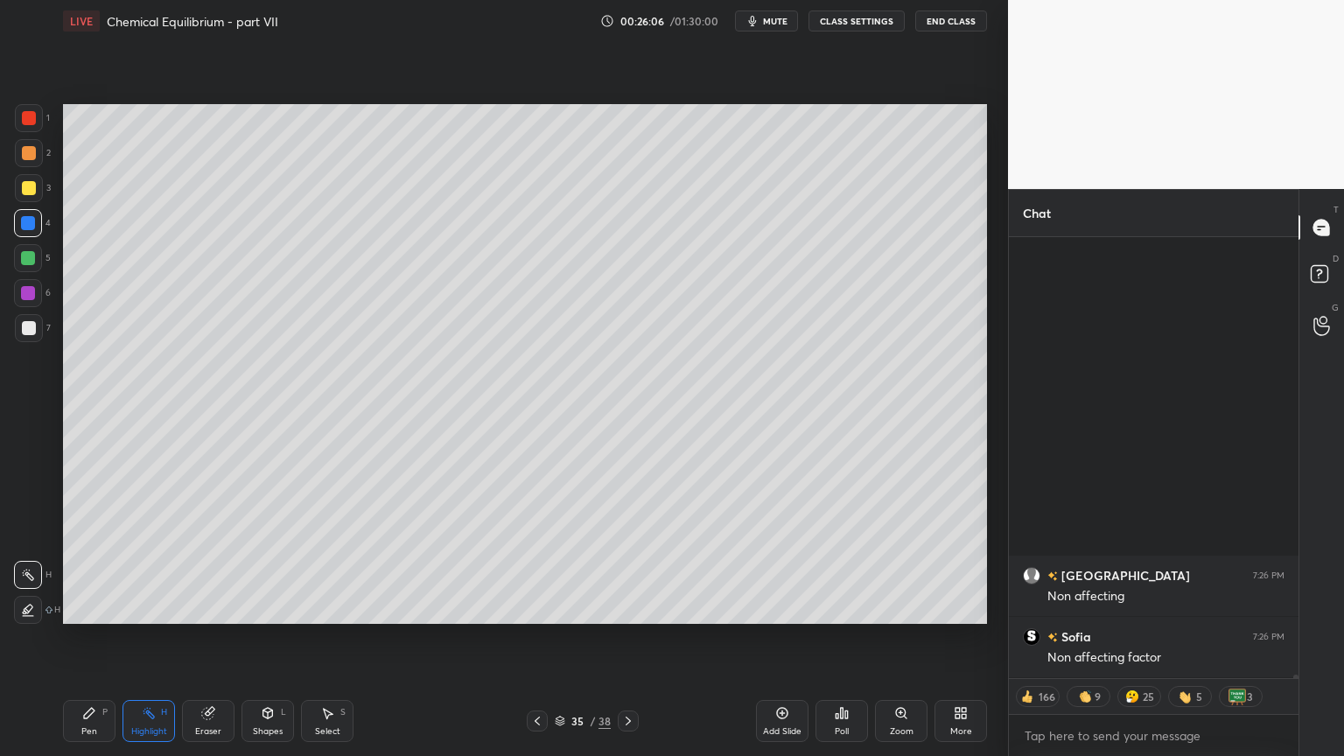
scroll to position [49900, 0]
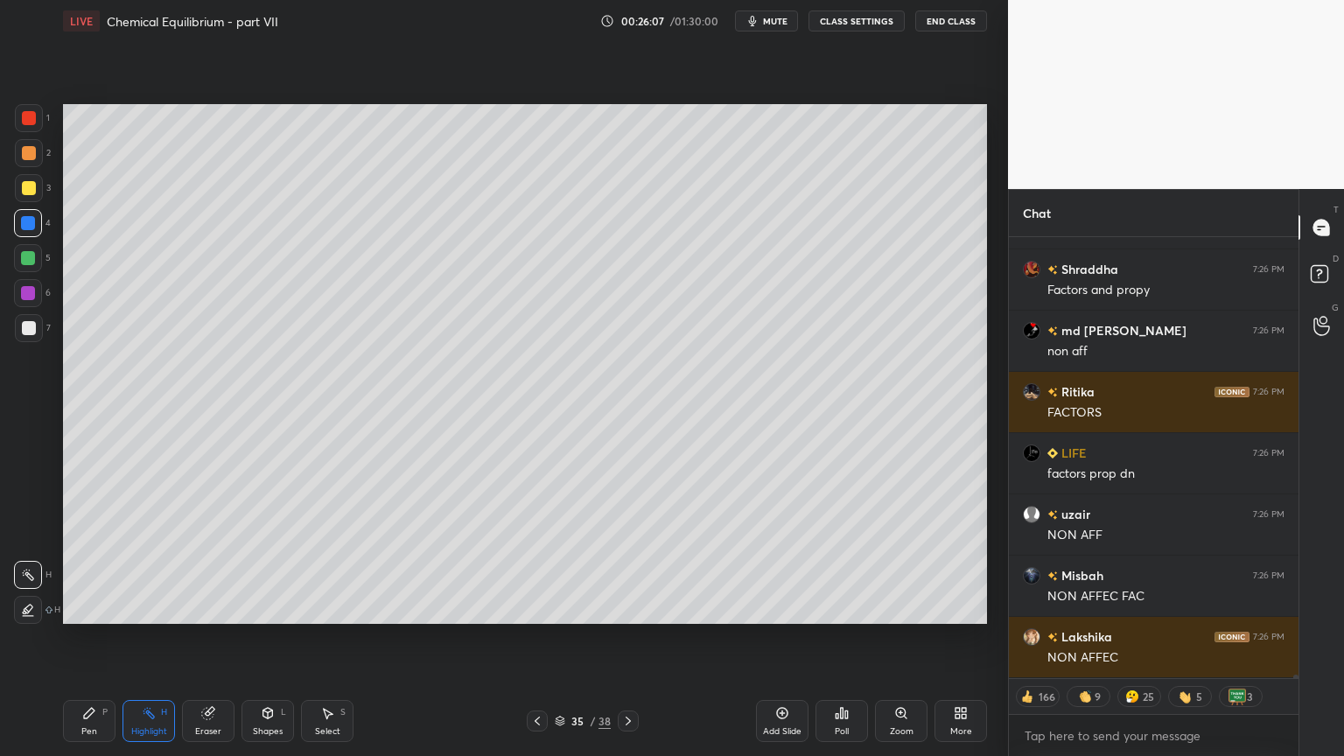
drag, startPoint x: 81, startPoint y: 722, endPoint x: 77, endPoint y: 697, distance: 24.7
click at [81, 638] on div "Pen P" at bounding box center [89, 721] width 53 height 42
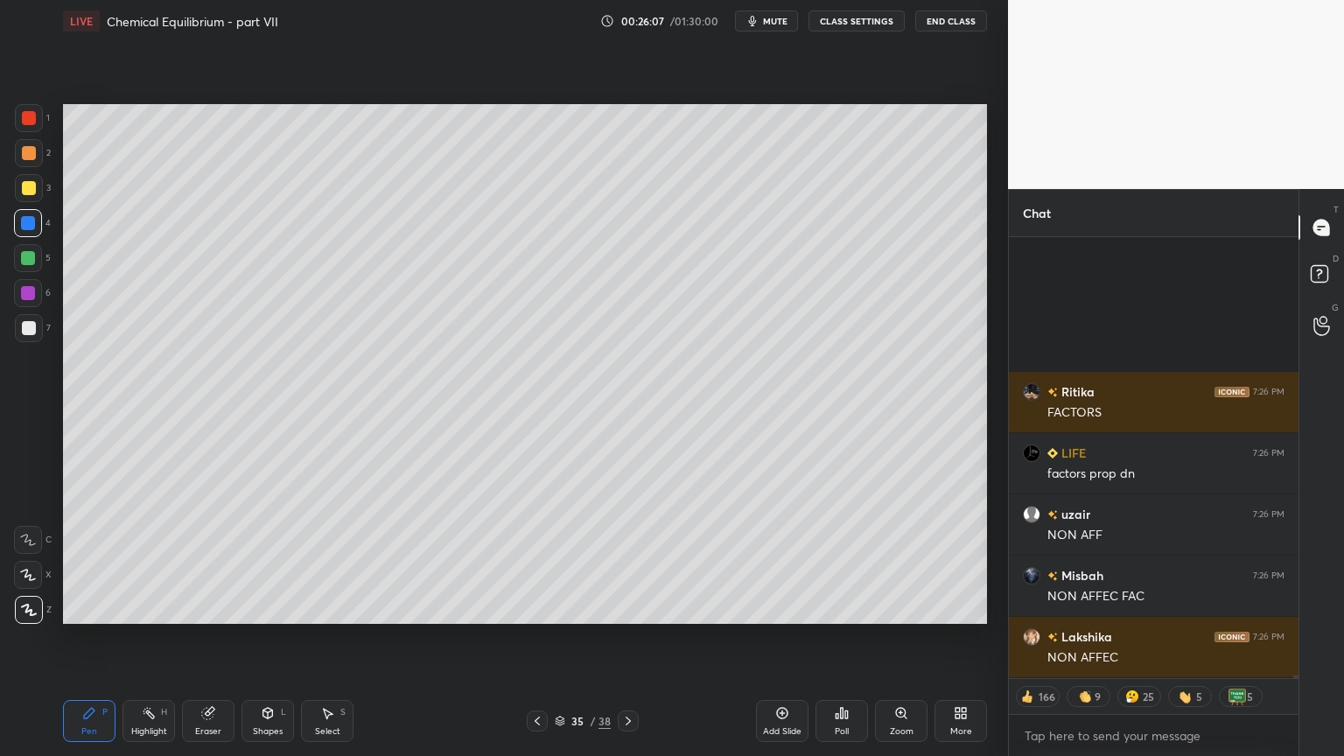
scroll to position [50145, 0]
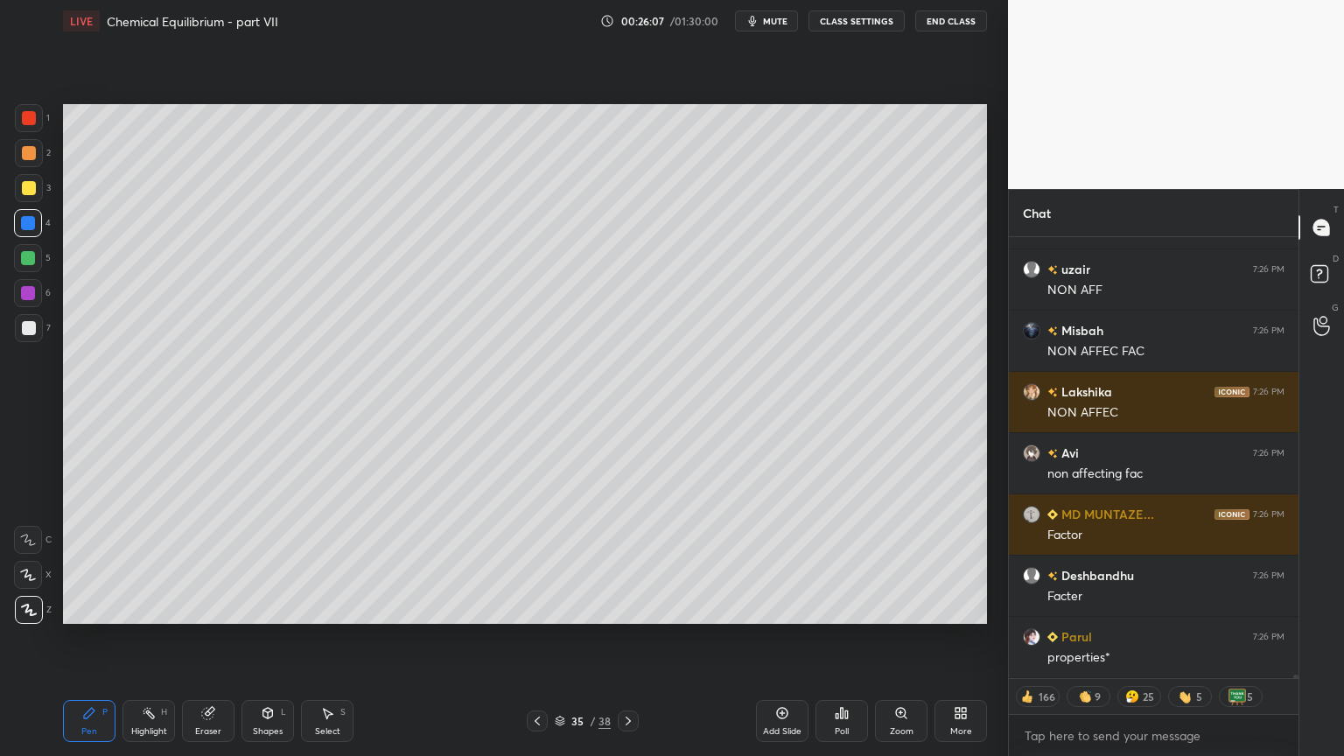
click at [32, 158] on div at bounding box center [29, 153] width 14 height 14
type textarea "x"
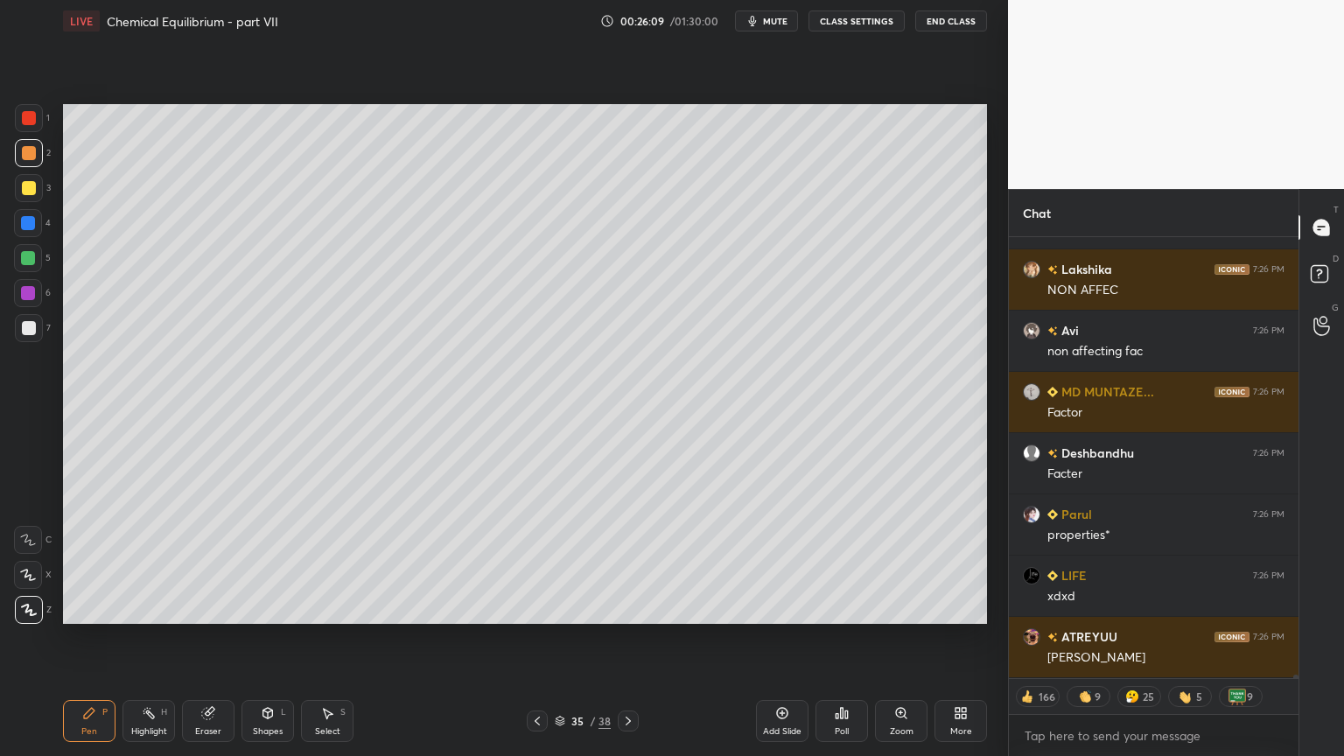
click at [877, 16] on button "CLASS SETTINGS" at bounding box center [857, 21] width 96 height 21
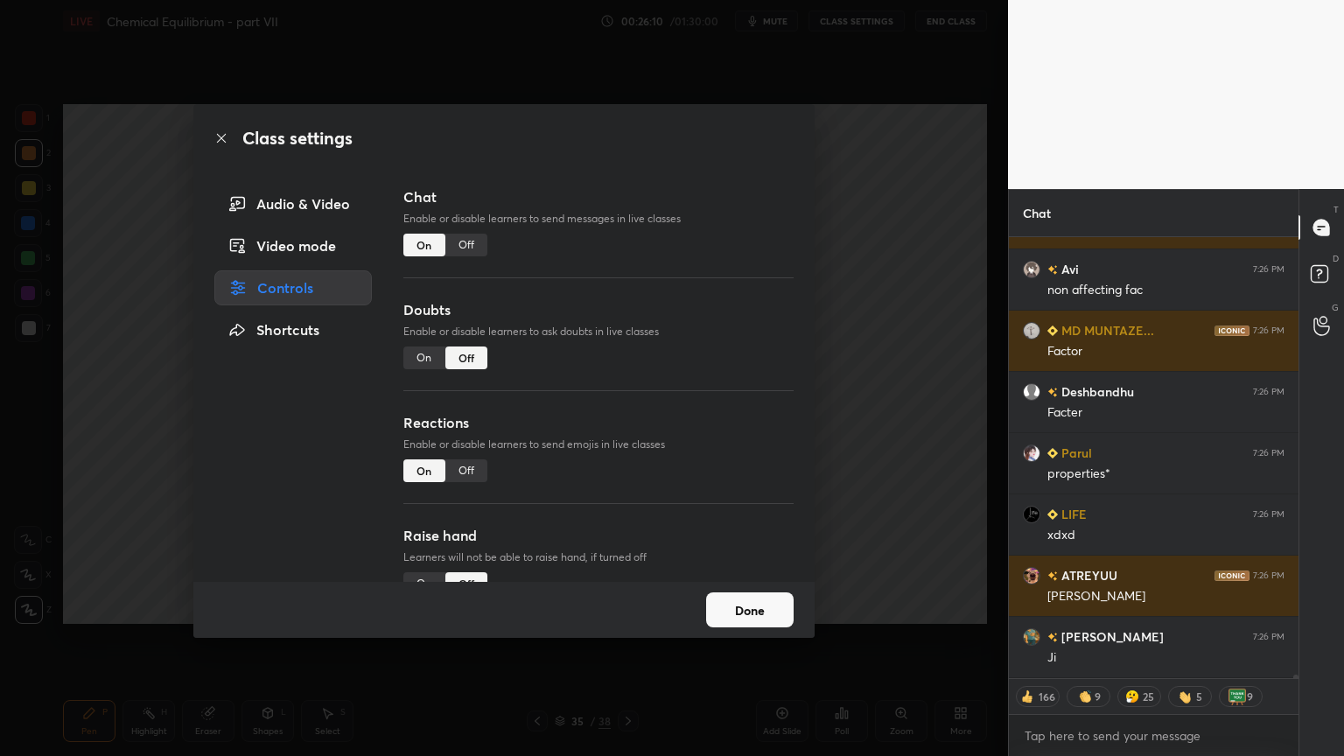
click at [466, 243] on div "Off" at bounding box center [466, 245] width 42 height 23
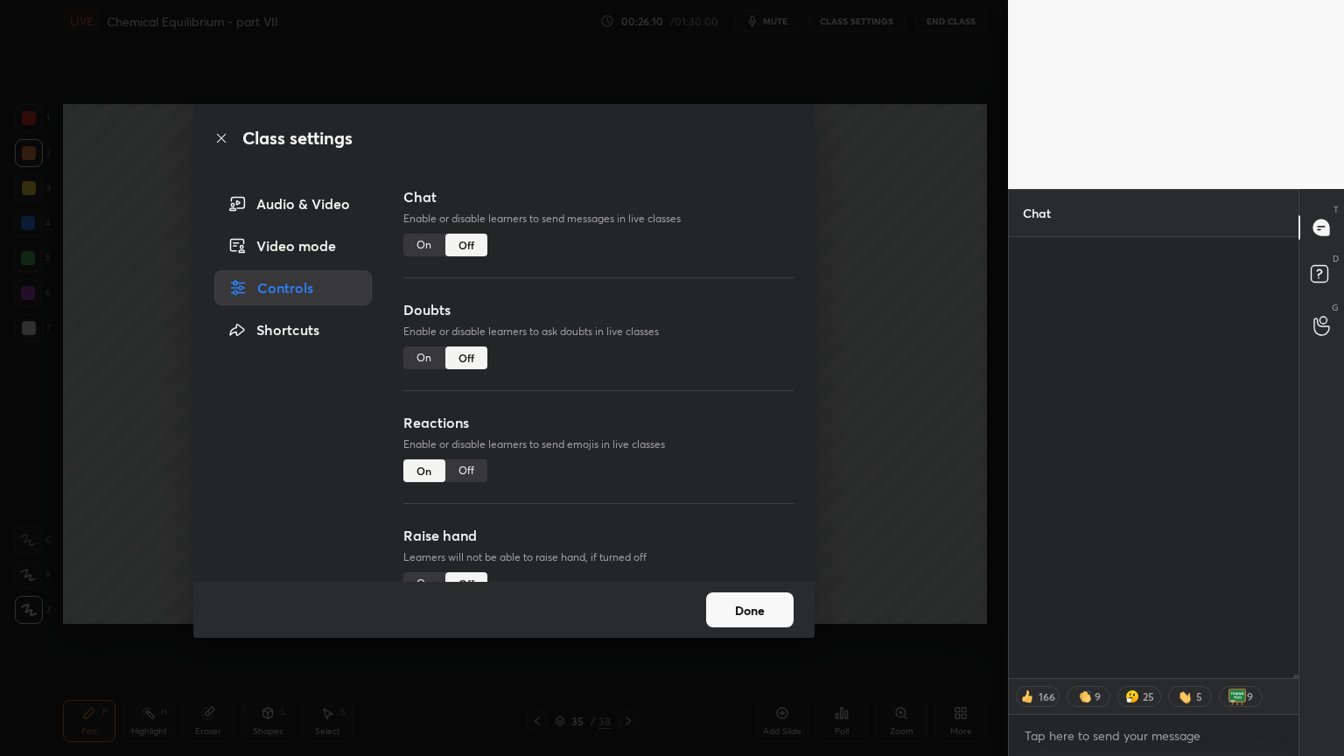
click at [935, 298] on div "Class settings Audio & Video Video mode Controls Shortcuts Chat Enable or disab…" at bounding box center [504, 378] width 1008 height 756
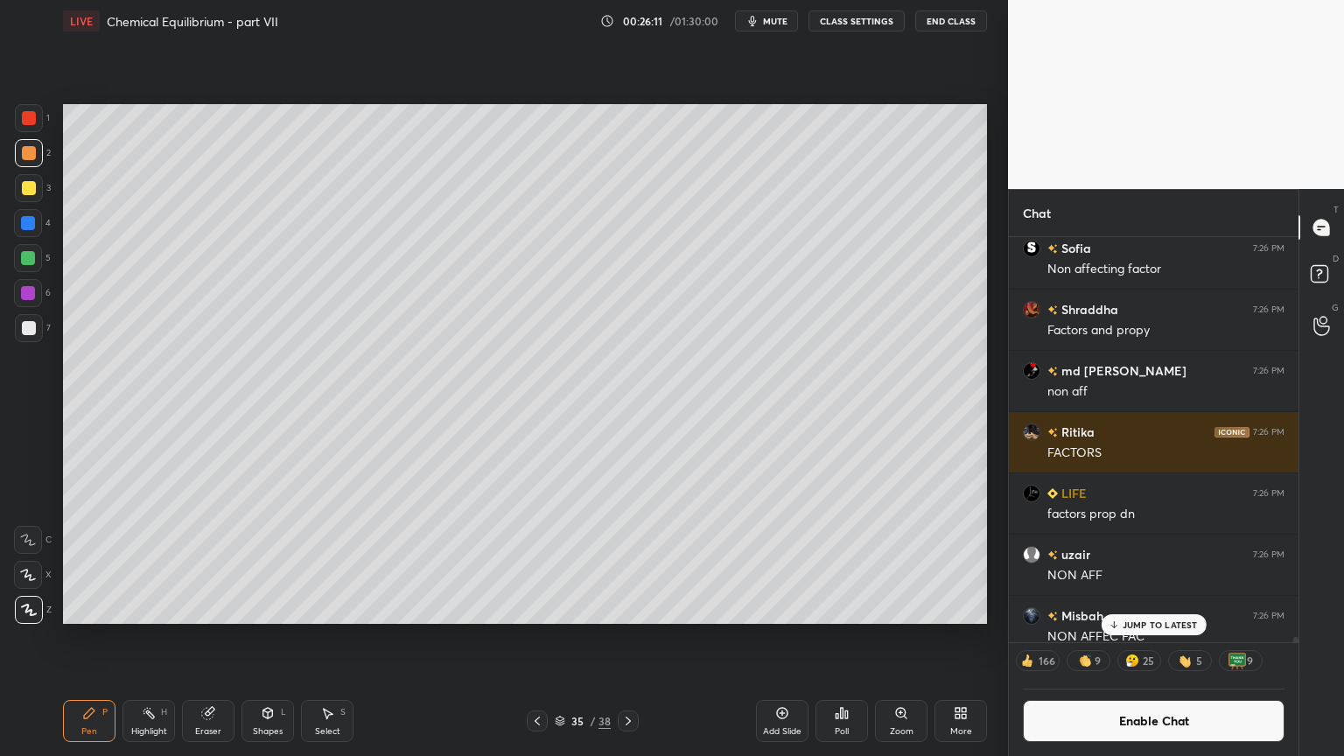
click at [104, 638] on div "Pen P" at bounding box center [89, 721] width 53 height 42
drag, startPoint x: 28, startPoint y: 118, endPoint x: 50, endPoint y: 134, distance: 27.0
click at [28, 121] on div at bounding box center [29, 118] width 14 height 14
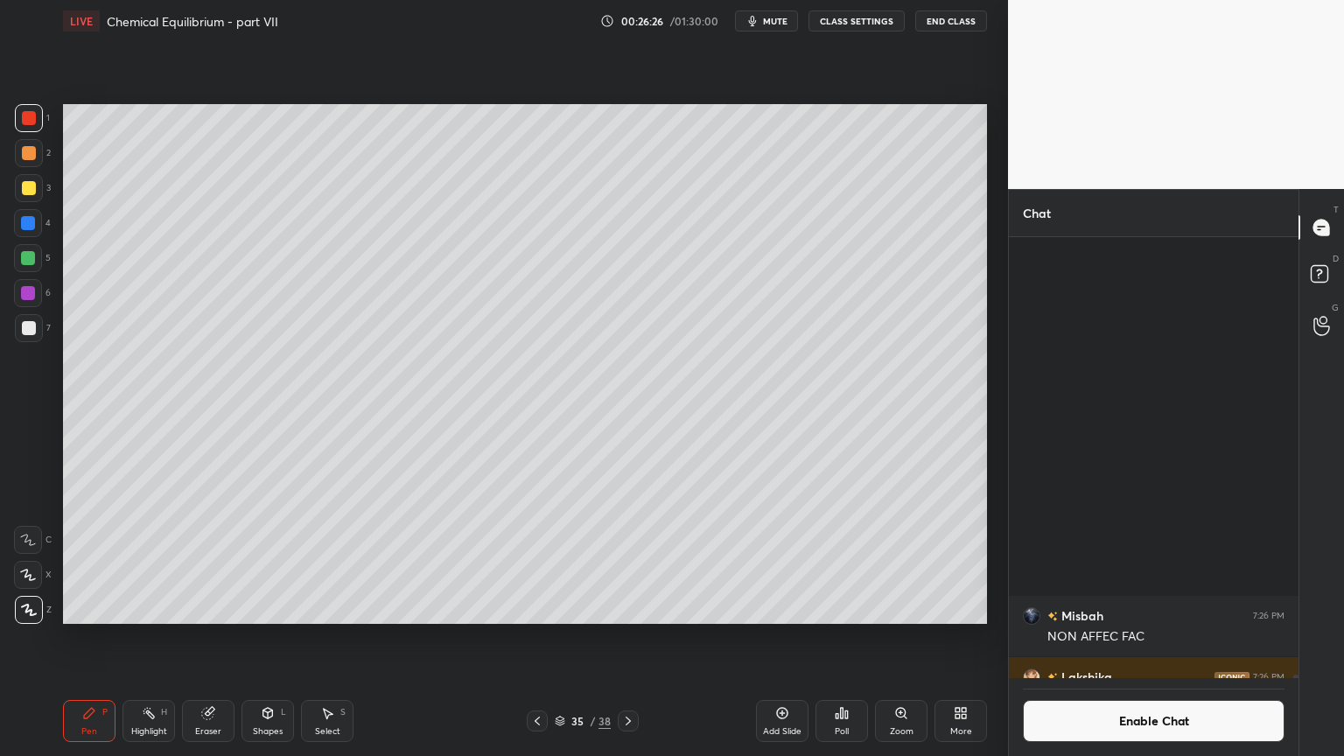
scroll to position [49772, 0]
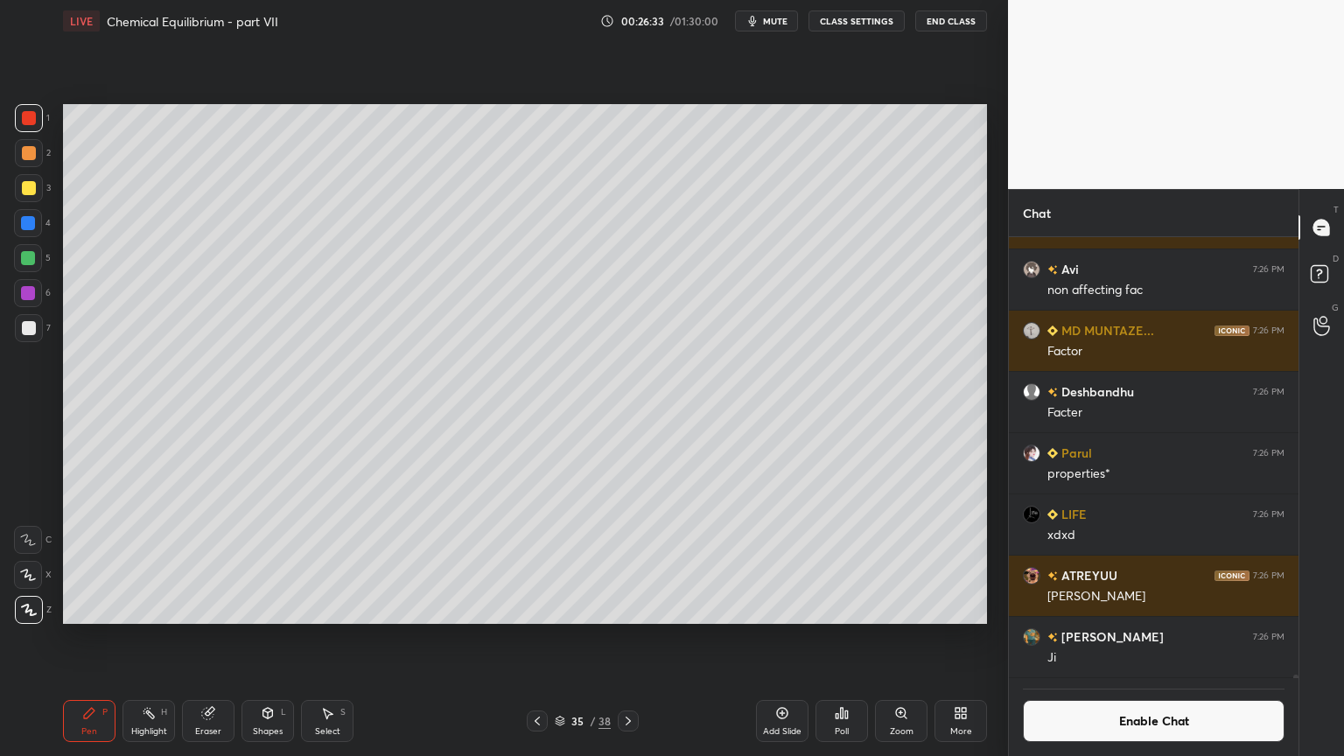
click at [263, 638] on div "Shapes L" at bounding box center [268, 721] width 53 height 42
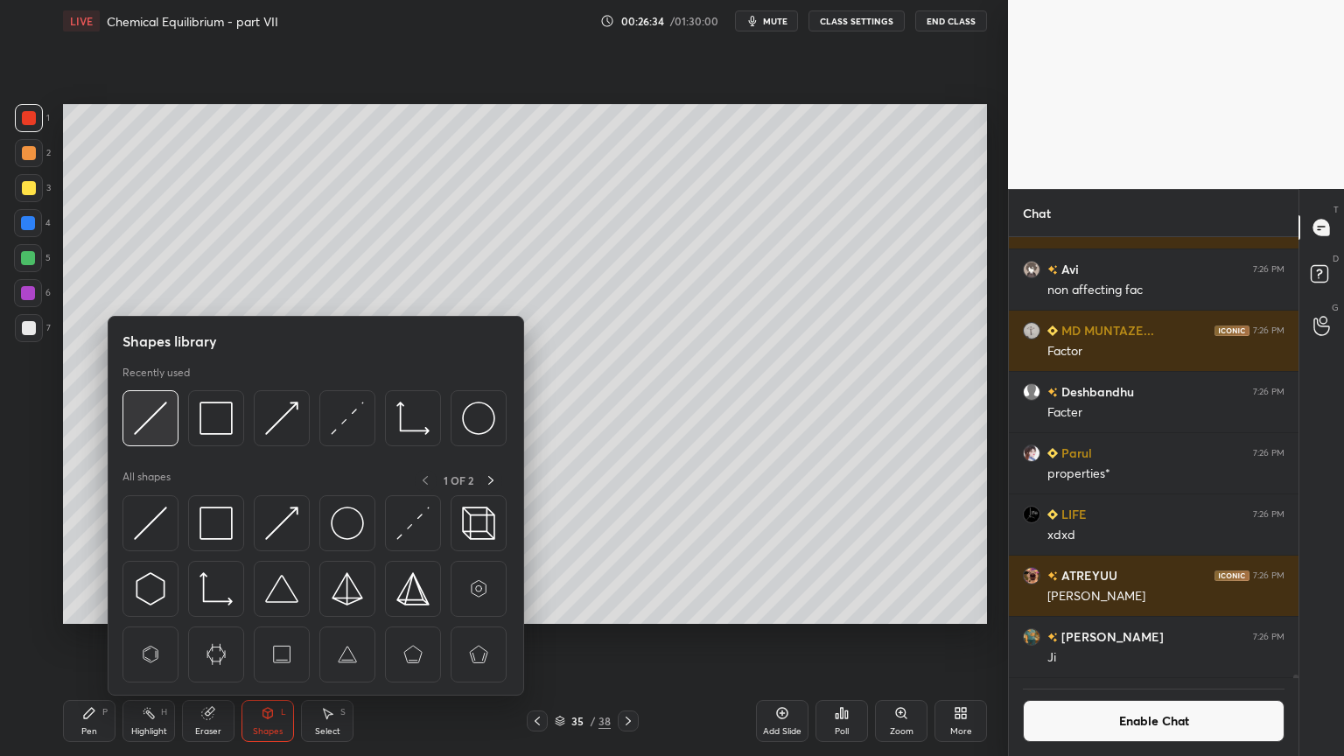
click at [162, 422] on img at bounding box center [150, 418] width 33 height 33
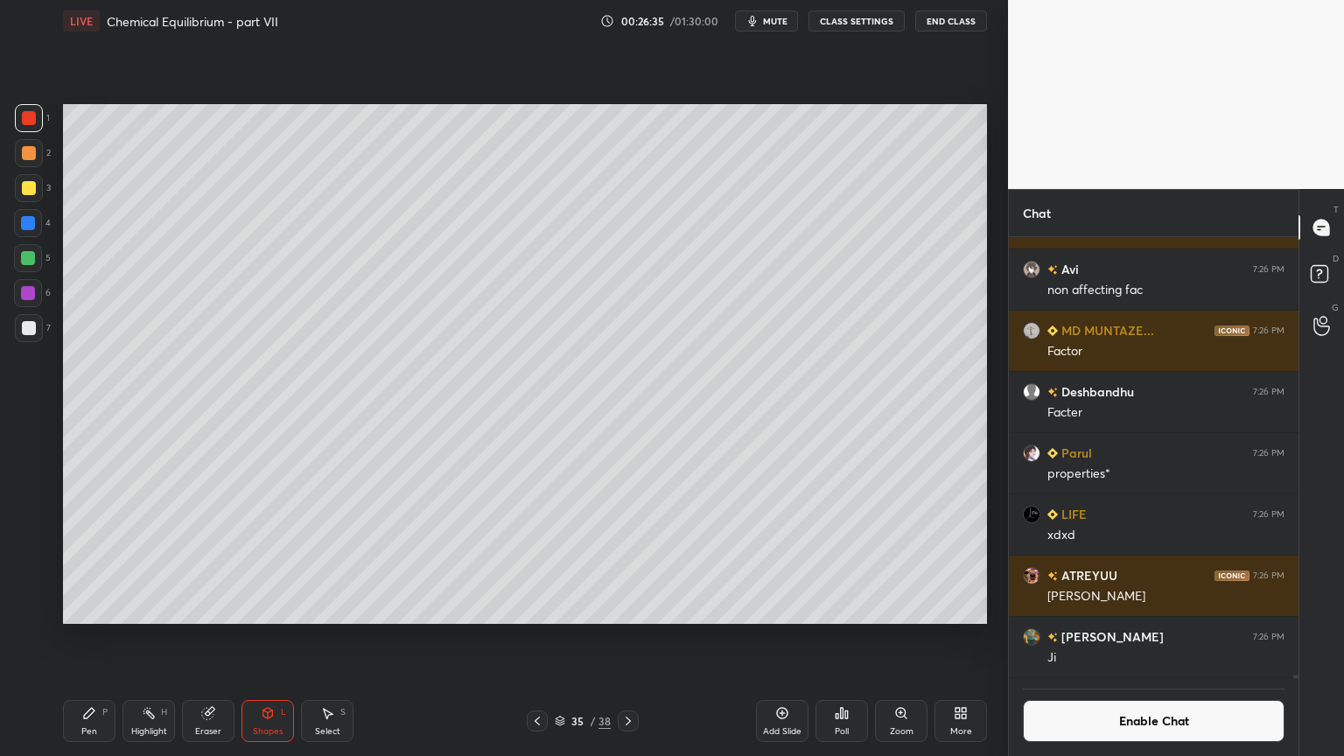
click at [32, 334] on div at bounding box center [29, 328] width 14 height 14
click at [102, 638] on div "Pen P" at bounding box center [89, 721] width 53 height 42
click at [151, 638] on rect at bounding box center [150, 715] width 9 height 9
click at [161, 627] on div "Setting up your live class Poll for secs No correct answer Start poll" at bounding box center [525, 364] width 938 height 644
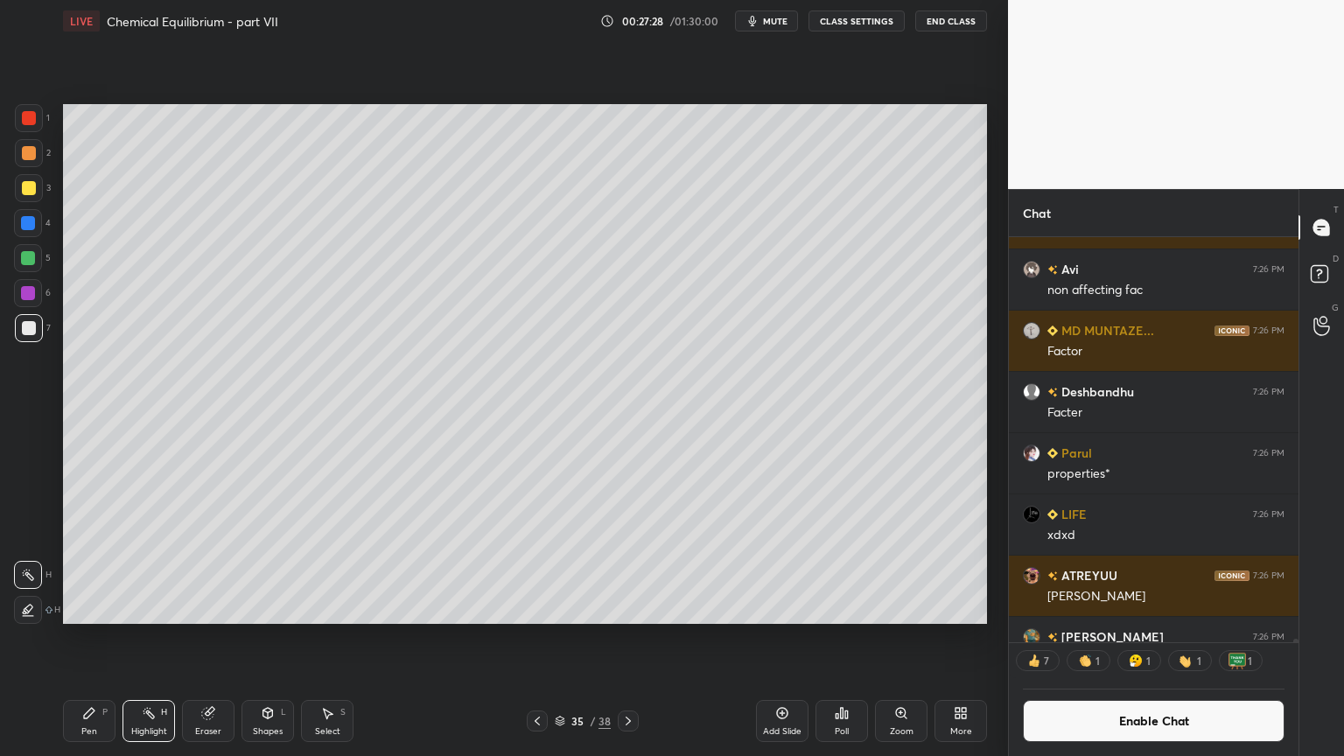
click at [84, 638] on div "Pen" at bounding box center [89, 731] width 16 height 9
click at [81, 638] on div "Pen" at bounding box center [89, 731] width 16 height 9
click at [33, 189] on div at bounding box center [29, 188] width 14 height 14
click at [29, 221] on div at bounding box center [28, 223] width 14 height 14
click at [32, 262] on div at bounding box center [28, 258] width 14 height 14
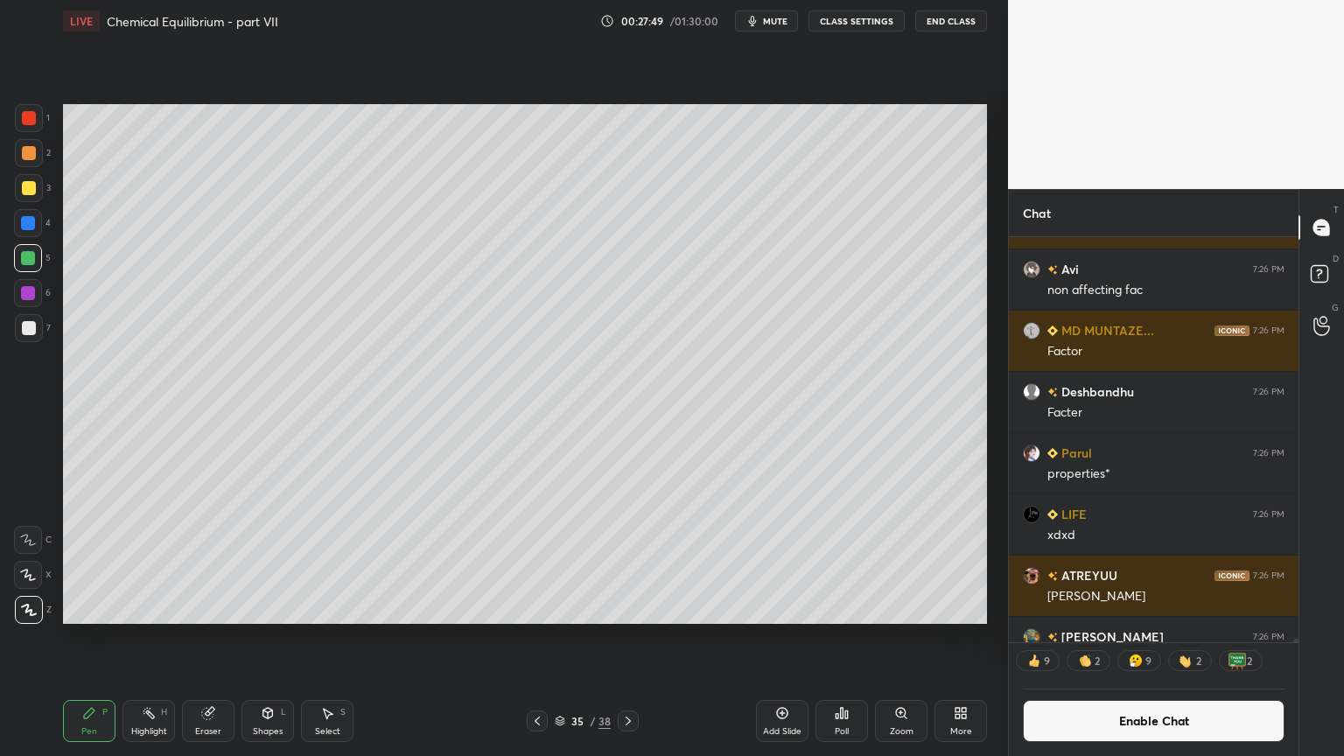
click at [165, 638] on div "Highlight H" at bounding box center [149, 721] width 53 height 42
click at [987, 455] on div "Setting up your live class Poll for secs No correct answer Start poll" at bounding box center [525, 364] width 938 height 644
click at [46, 511] on div "1 2 3 4 5 6 7 C X Z C X Z E E Erase all H H LIVE Chemical Equilibrium - part VI…" at bounding box center [497, 378] width 994 height 756
click at [91, 638] on div "Pen" at bounding box center [89, 731] width 16 height 9
drag, startPoint x: 88, startPoint y: 733, endPoint x: 81, endPoint y: 640, distance: 94.0
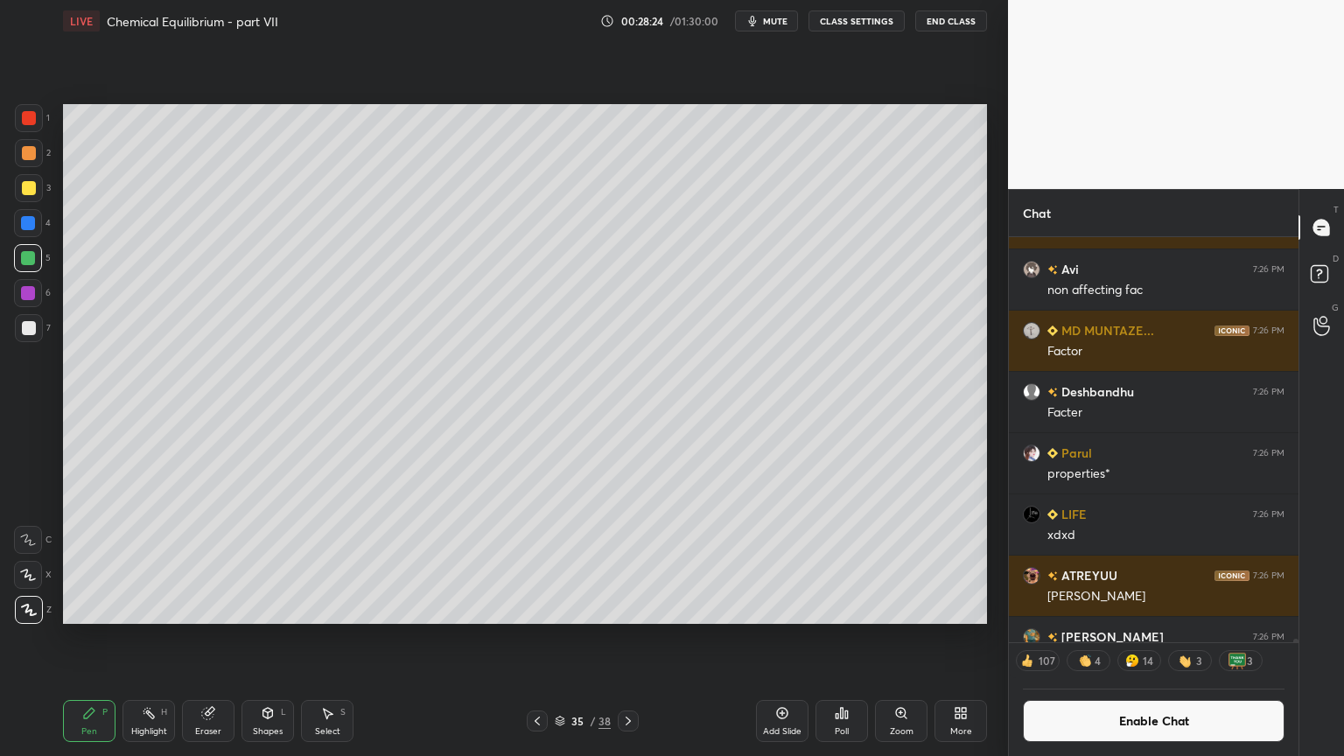
click at [89, 638] on div "Pen" at bounding box center [89, 731] width 16 height 9
click at [32, 190] on div at bounding box center [29, 188] width 14 height 14
click at [35, 119] on div at bounding box center [29, 118] width 14 height 14
click at [30, 225] on div at bounding box center [28, 223] width 14 height 14
click at [149, 638] on div "Highlight" at bounding box center [149, 731] width 36 height 9
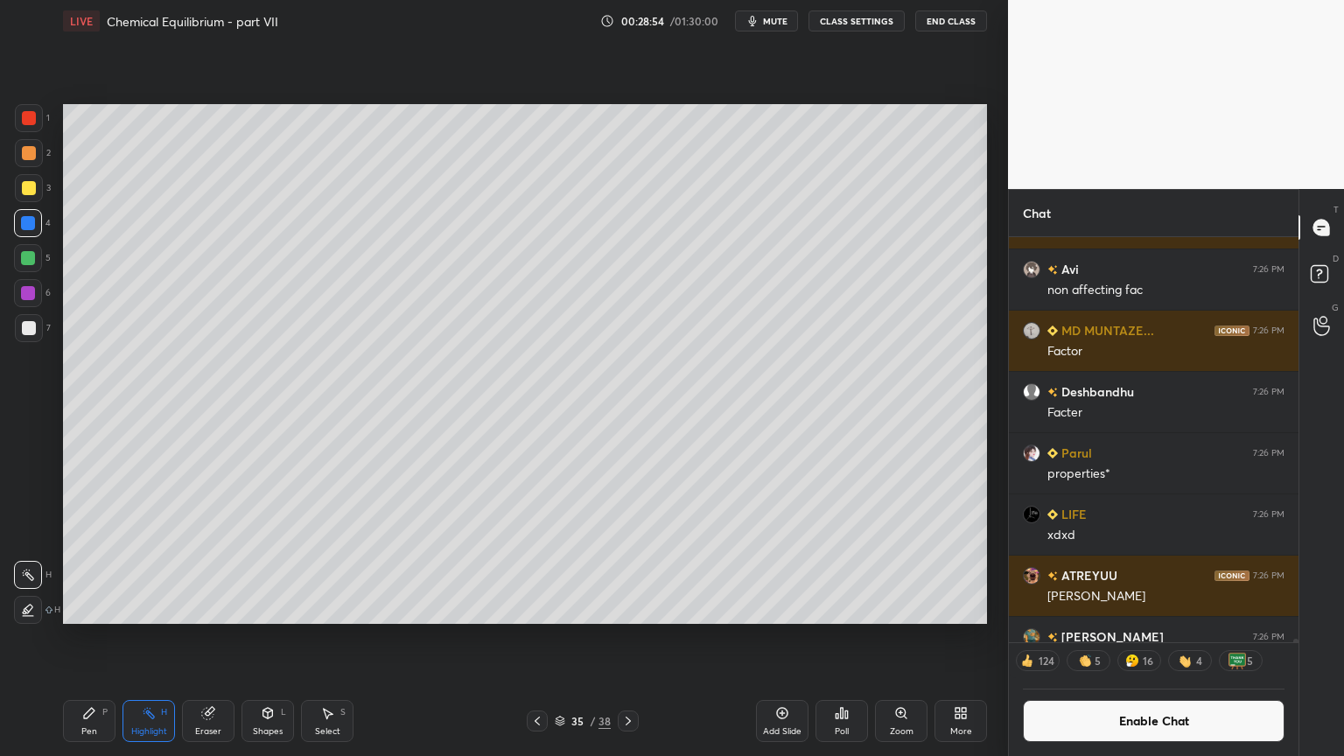
click at [98, 638] on div "Pen P" at bounding box center [89, 721] width 53 height 42
drag, startPoint x: 38, startPoint y: 259, endPoint x: 50, endPoint y: 250, distance: 15.1
click at [39, 256] on div at bounding box center [28, 258] width 28 height 28
drag, startPoint x: 211, startPoint y: 735, endPoint x: 212, endPoint y: 721, distance: 14.0
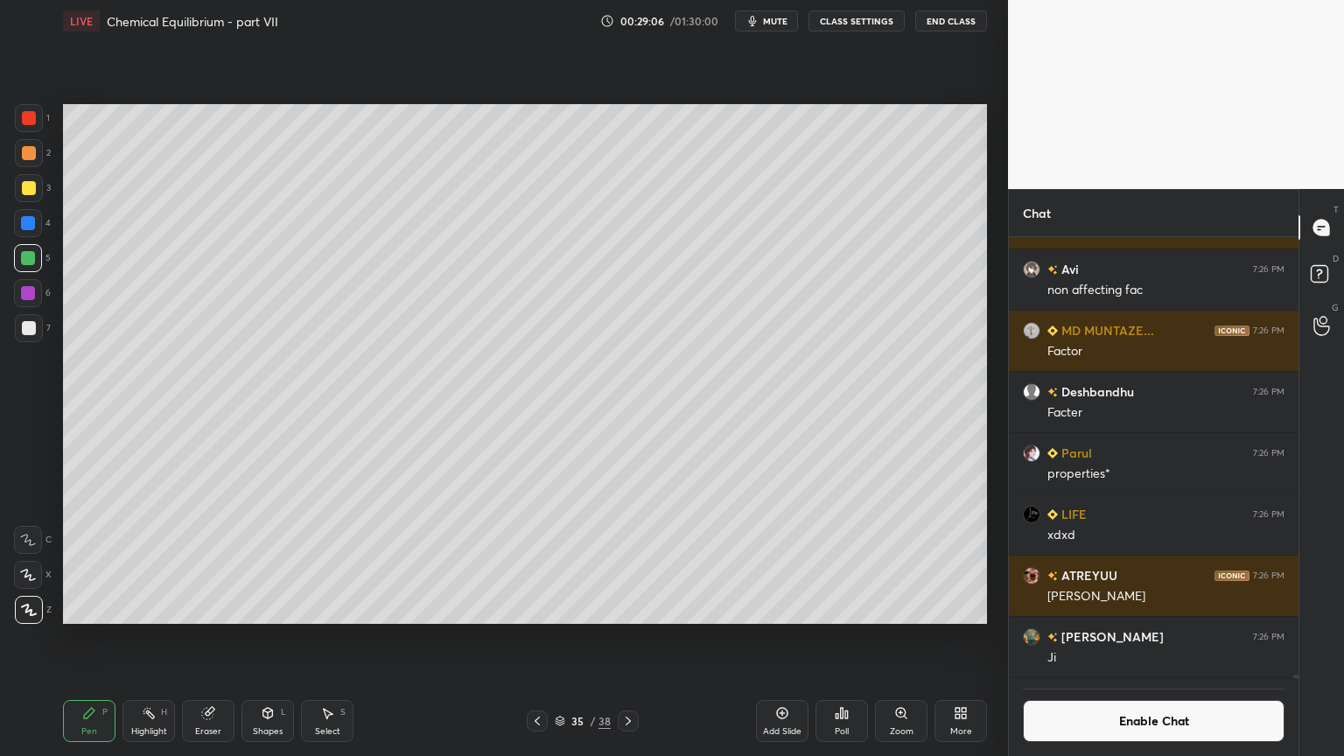
click at [210, 638] on div "Eraser" at bounding box center [208, 731] width 26 height 9
click at [151, 638] on rect at bounding box center [150, 715] width 9 height 9
drag, startPoint x: 774, startPoint y: 720, endPoint x: 479, endPoint y: 669, distance: 300.2
click at [774, 638] on div "Add Slide" at bounding box center [782, 721] width 53 height 42
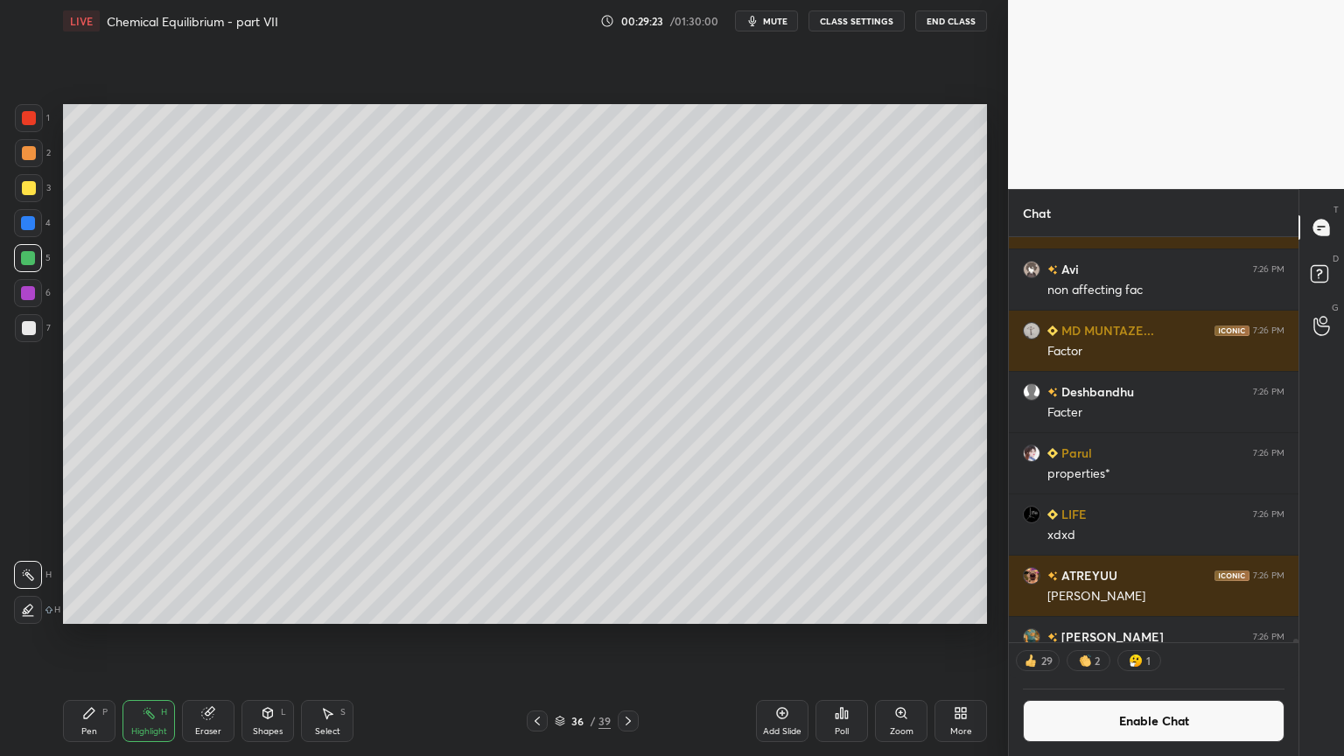
click at [103, 638] on div "Pen P" at bounding box center [89, 721] width 53 height 42
click at [32, 160] on div at bounding box center [29, 153] width 28 height 28
click at [92, 638] on icon at bounding box center [89, 713] width 14 height 14
drag, startPoint x: 32, startPoint y: 153, endPoint x: 51, endPoint y: 162, distance: 21.1
click at [33, 158] on div at bounding box center [29, 153] width 14 height 14
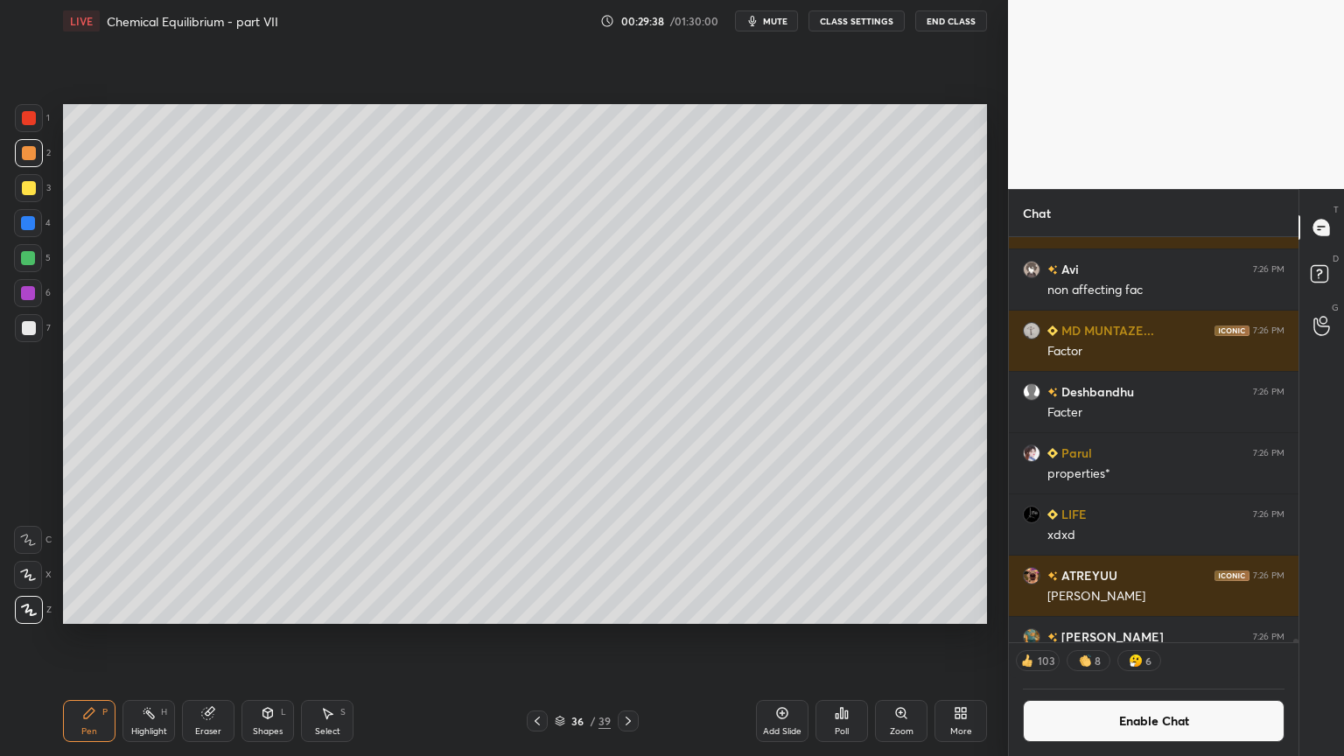
drag, startPoint x: 273, startPoint y: 725, endPoint x: 284, endPoint y: 700, distance: 27.5
click at [272, 638] on div "Shapes L" at bounding box center [268, 721] width 53 height 42
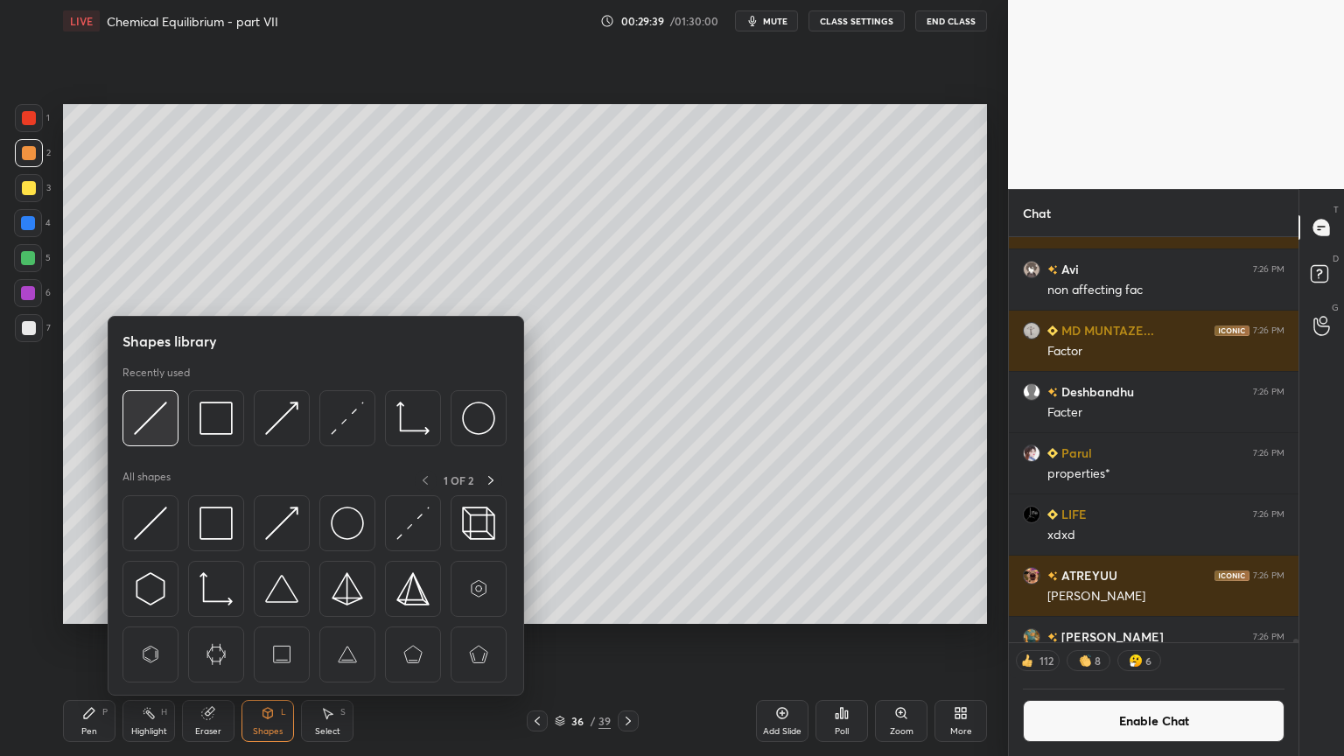
click at [158, 434] on img at bounding box center [150, 418] width 33 height 33
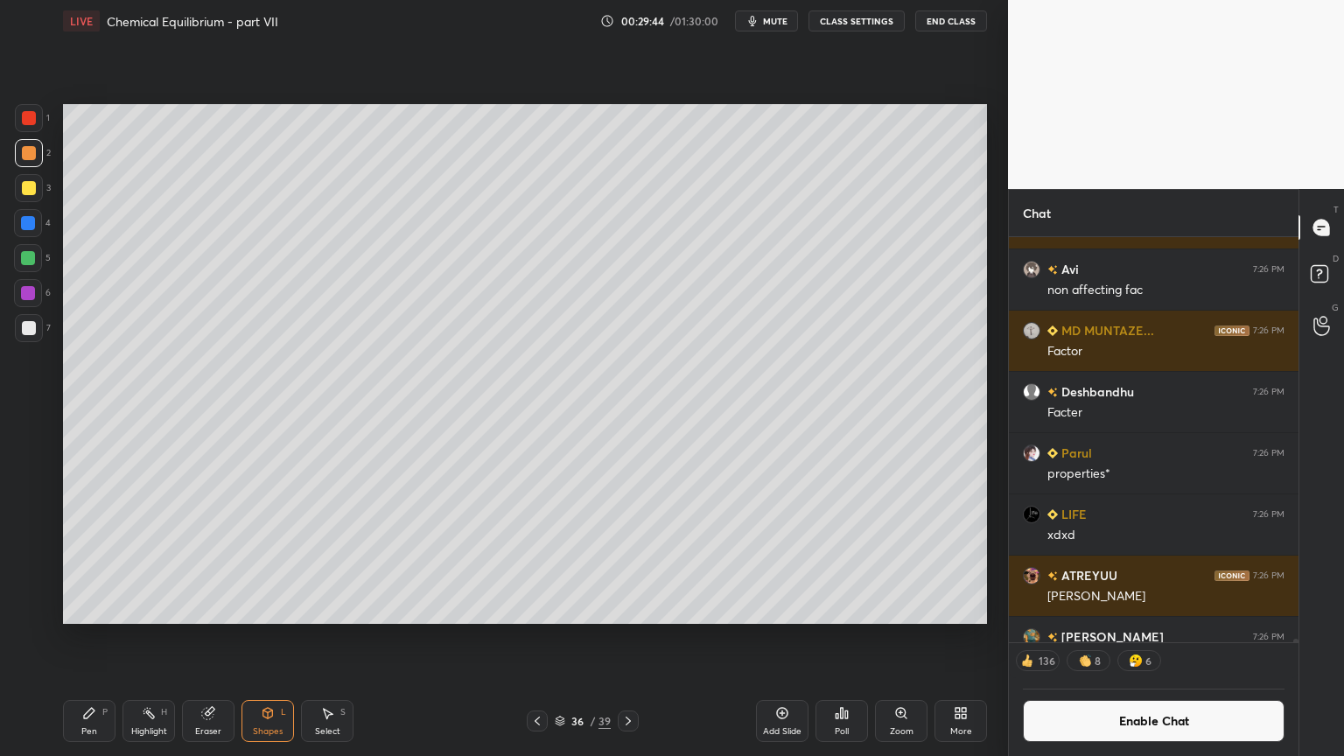
click at [155, 638] on div "Highlight H" at bounding box center [149, 721] width 53 height 42
click at [92, 638] on div "Pen" at bounding box center [89, 731] width 16 height 9
click at [35, 334] on div at bounding box center [29, 328] width 28 height 28
click at [32, 224] on div at bounding box center [28, 223] width 14 height 14
click at [540, 638] on icon at bounding box center [537, 721] width 14 height 14
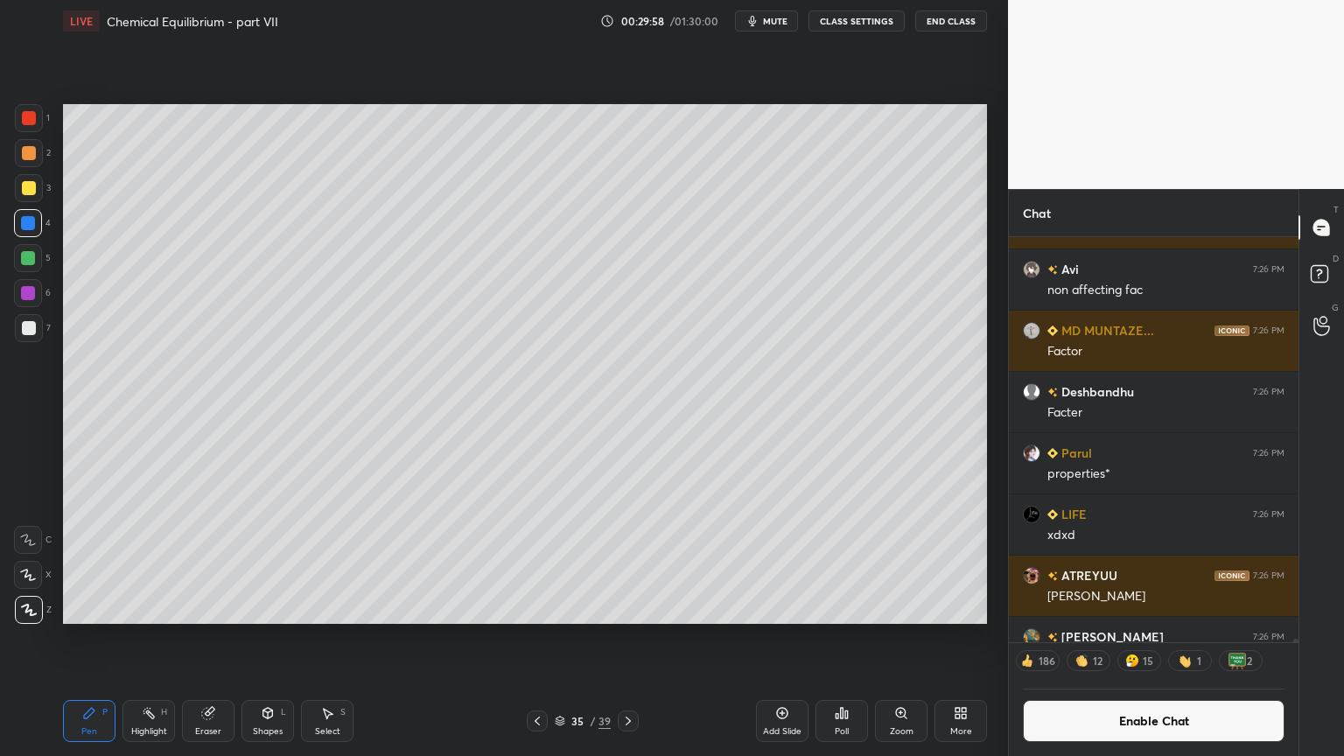
click at [147, 638] on icon at bounding box center [149, 713] width 14 height 14
drag, startPoint x: 627, startPoint y: 721, endPoint x: 611, endPoint y: 718, distance: 16.8
click at [622, 638] on icon at bounding box center [628, 721] width 14 height 14
click at [95, 638] on div "Pen" at bounding box center [89, 731] width 16 height 9
click at [34, 333] on div at bounding box center [29, 328] width 14 height 14
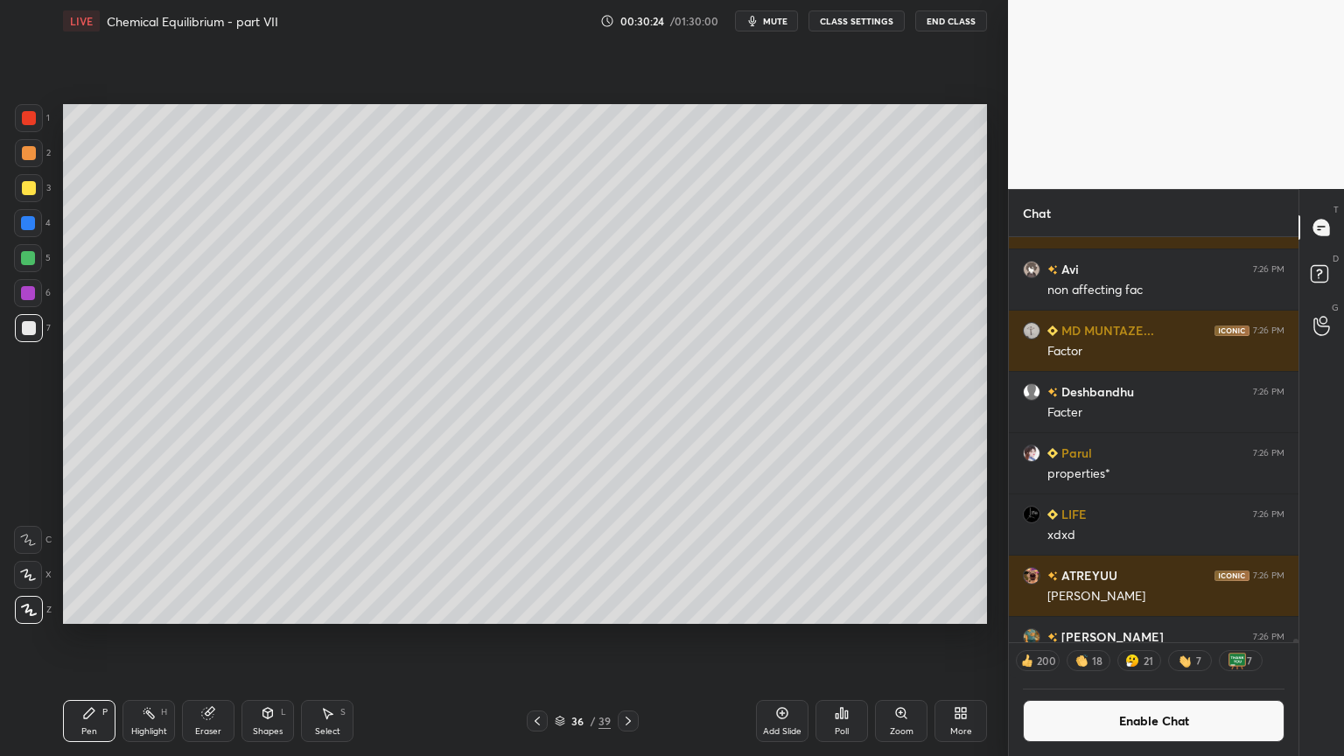
drag, startPoint x: 256, startPoint y: 728, endPoint x: 252, endPoint y: 704, distance: 23.9
click at [255, 638] on div "Shapes L" at bounding box center [268, 721] width 53 height 42
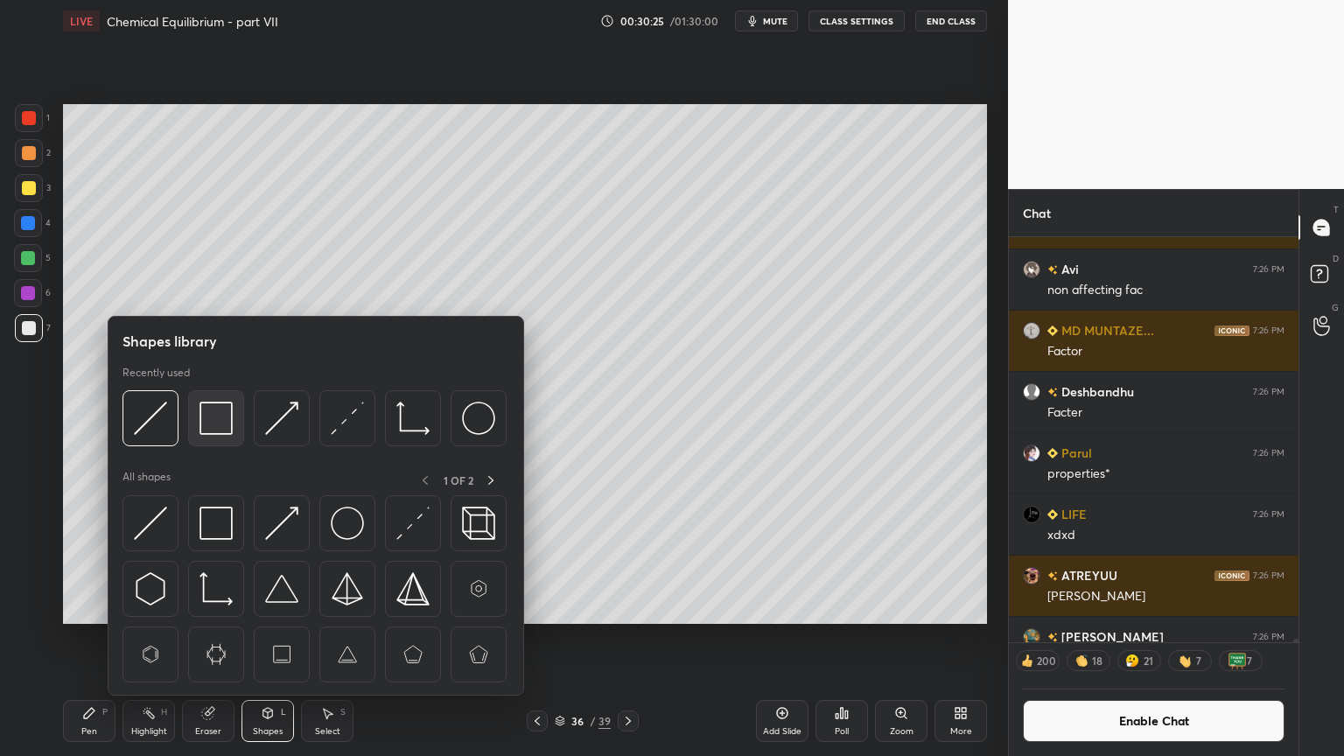
click at [224, 439] on div at bounding box center [216, 418] width 56 height 56
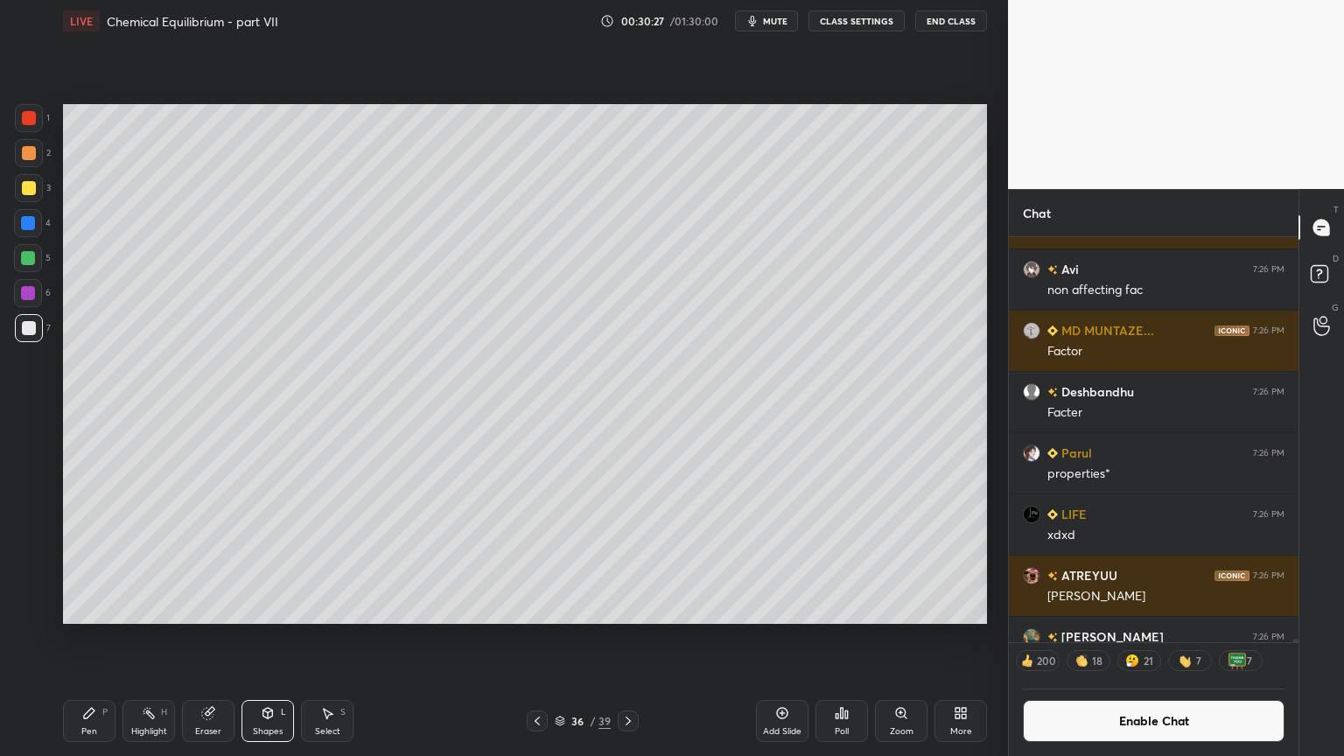
click at [88, 638] on div "Pen P" at bounding box center [89, 721] width 53 height 42
click at [296, 638] on div "Pen P Highlight H Eraser Shapes L Select S" at bounding box center [236, 721] width 347 height 42
click at [264, 638] on div "Shapes L" at bounding box center [268, 721] width 53 height 42
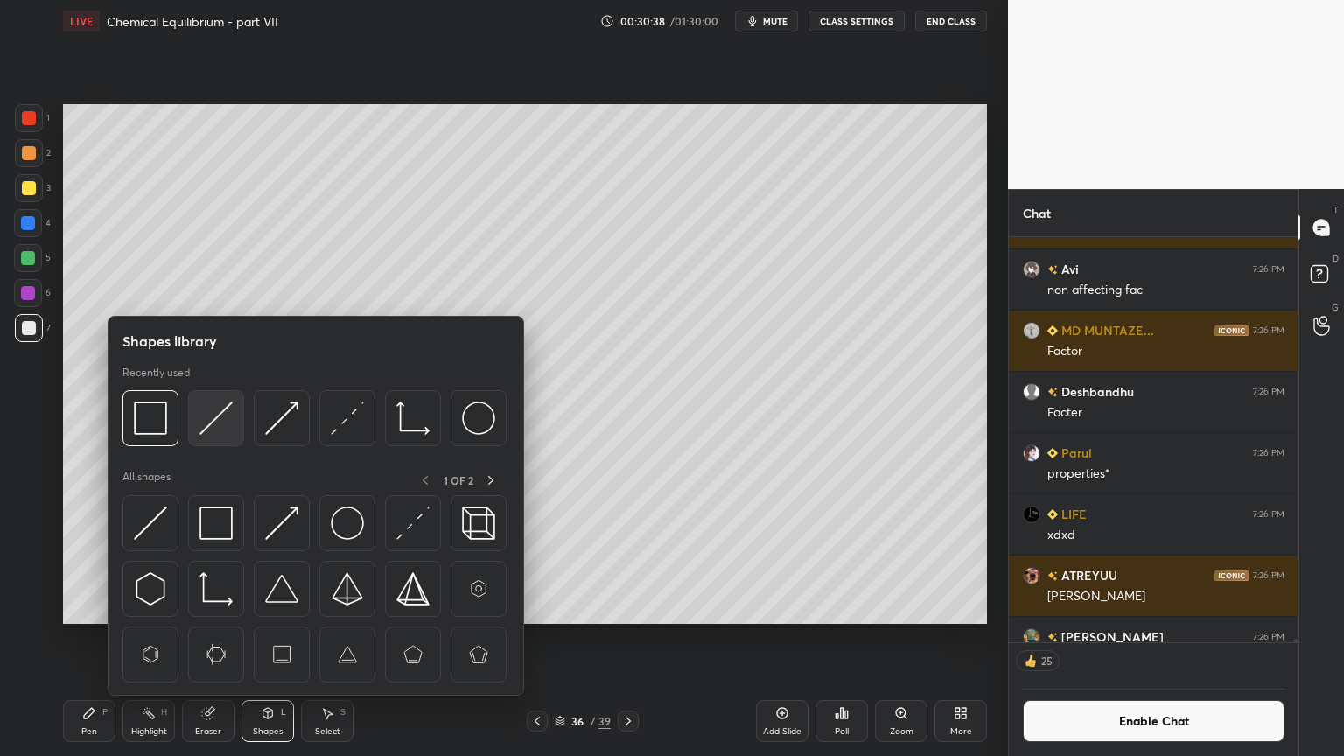
click at [207, 425] on img at bounding box center [216, 418] width 33 height 33
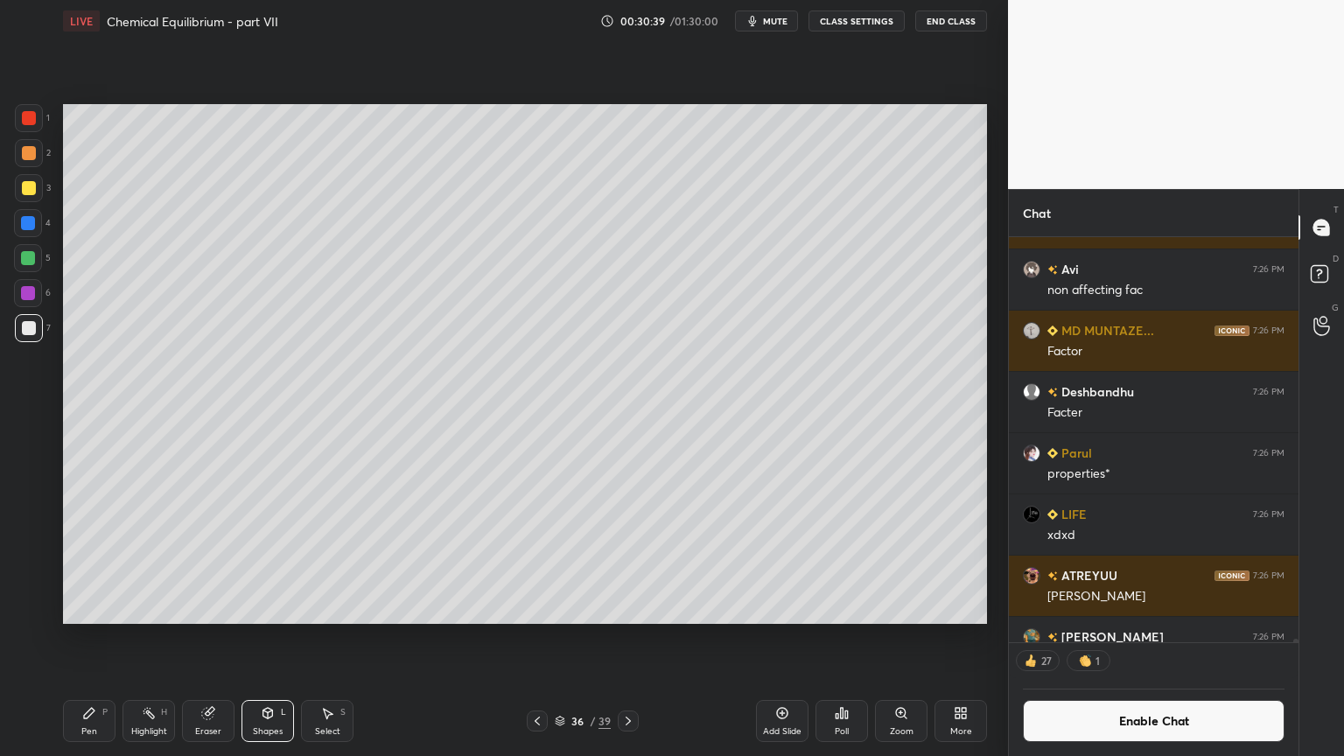
click at [34, 333] on div at bounding box center [29, 328] width 14 height 14
click at [32, 193] on div at bounding box center [29, 188] width 14 height 14
click at [154, 638] on div "Highlight H" at bounding box center [149, 721] width 53 height 42
click at [151, 638] on div "Highlight" at bounding box center [149, 731] width 36 height 9
click at [80, 638] on div "Pen P" at bounding box center [89, 721] width 53 height 42
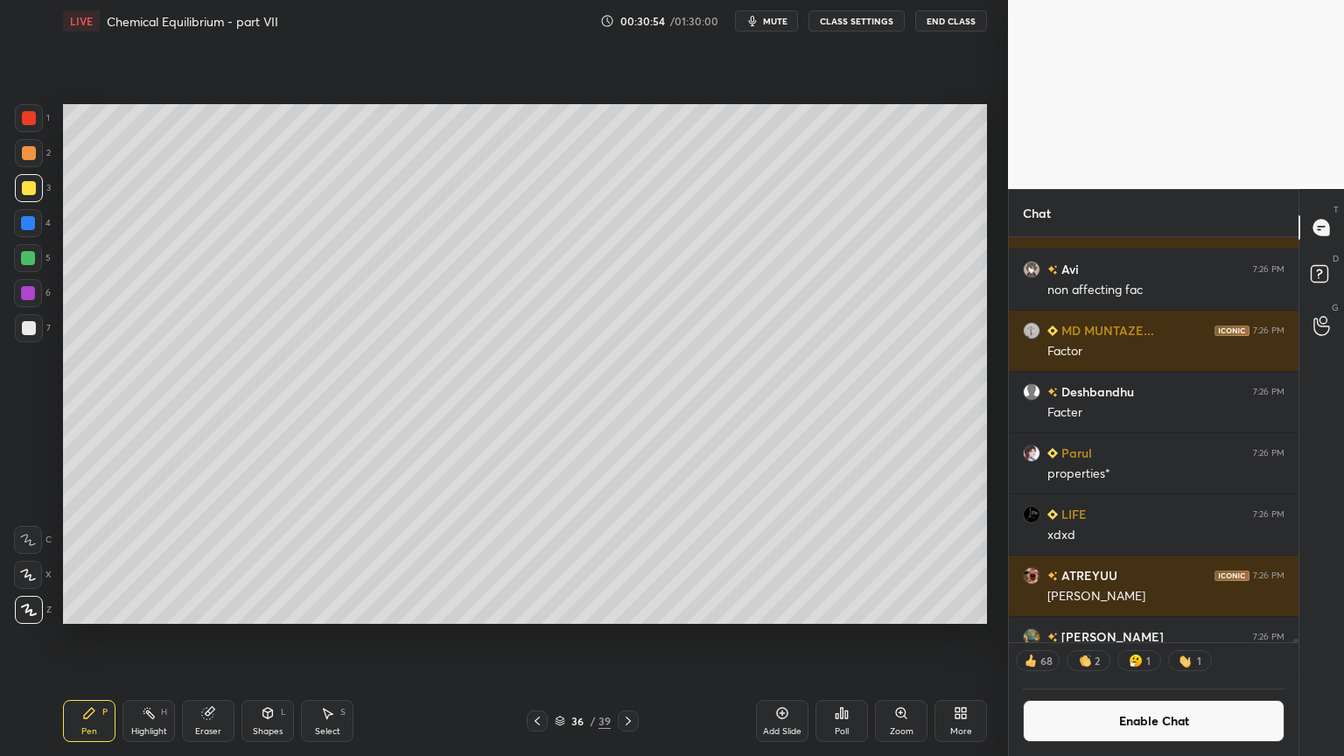
click at [25, 232] on div at bounding box center [28, 223] width 28 height 28
click at [25, 263] on div at bounding box center [28, 258] width 14 height 14
click at [29, 325] on div at bounding box center [29, 328] width 14 height 14
drag, startPoint x: 161, startPoint y: 726, endPoint x: 157, endPoint y: 714, distance: 13.0
click at [157, 638] on div "Highlight H" at bounding box center [149, 721] width 53 height 42
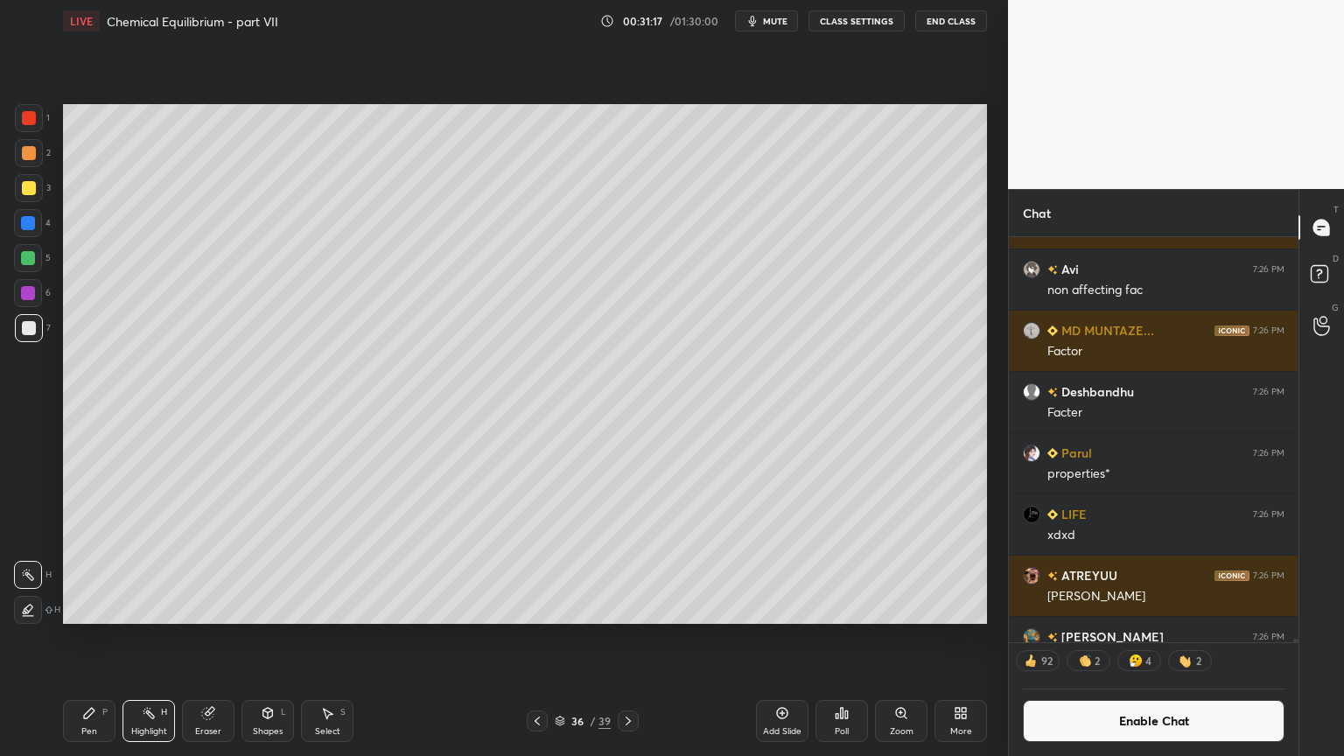
click at [111, 638] on div "Pen P" at bounding box center [89, 721] width 53 height 42
drag, startPoint x: 263, startPoint y: 732, endPoint x: 266, endPoint y: 700, distance: 31.7
click at [261, 638] on div "Shapes" at bounding box center [268, 731] width 30 height 9
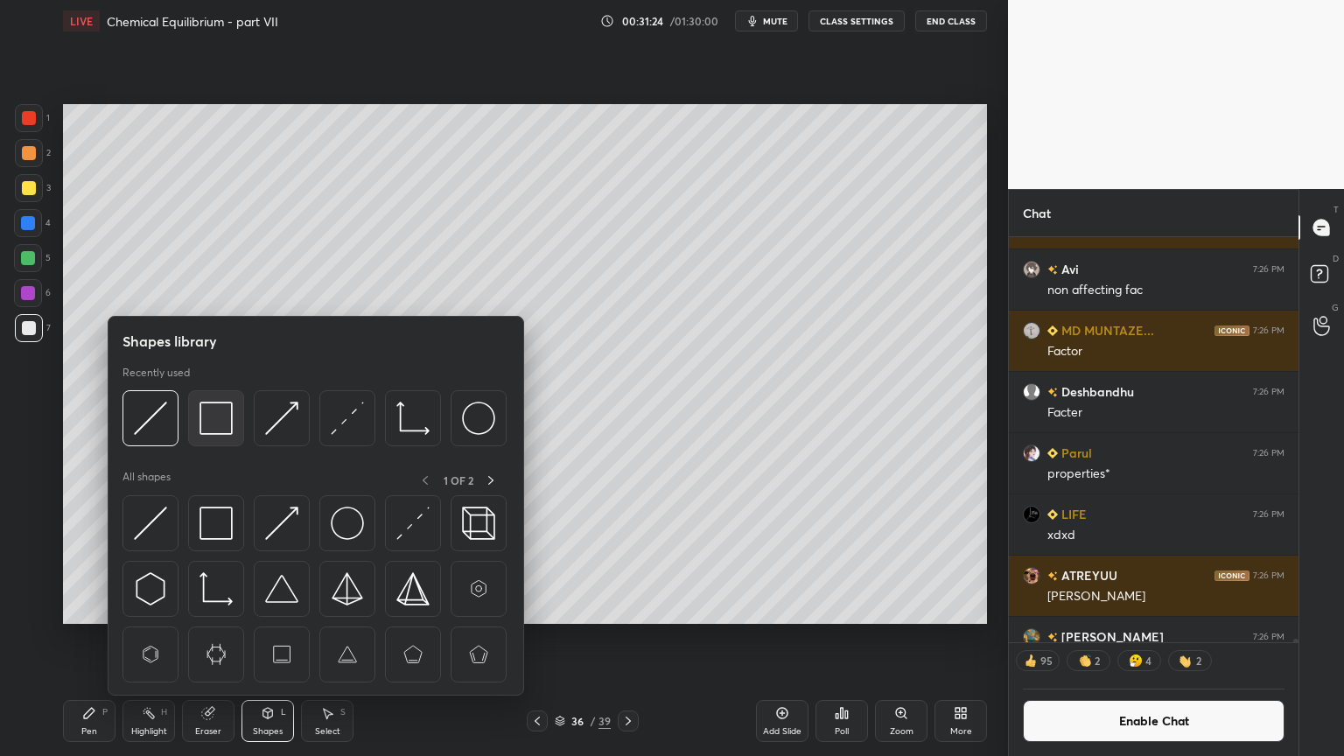
click at [212, 426] on img at bounding box center [216, 418] width 33 height 33
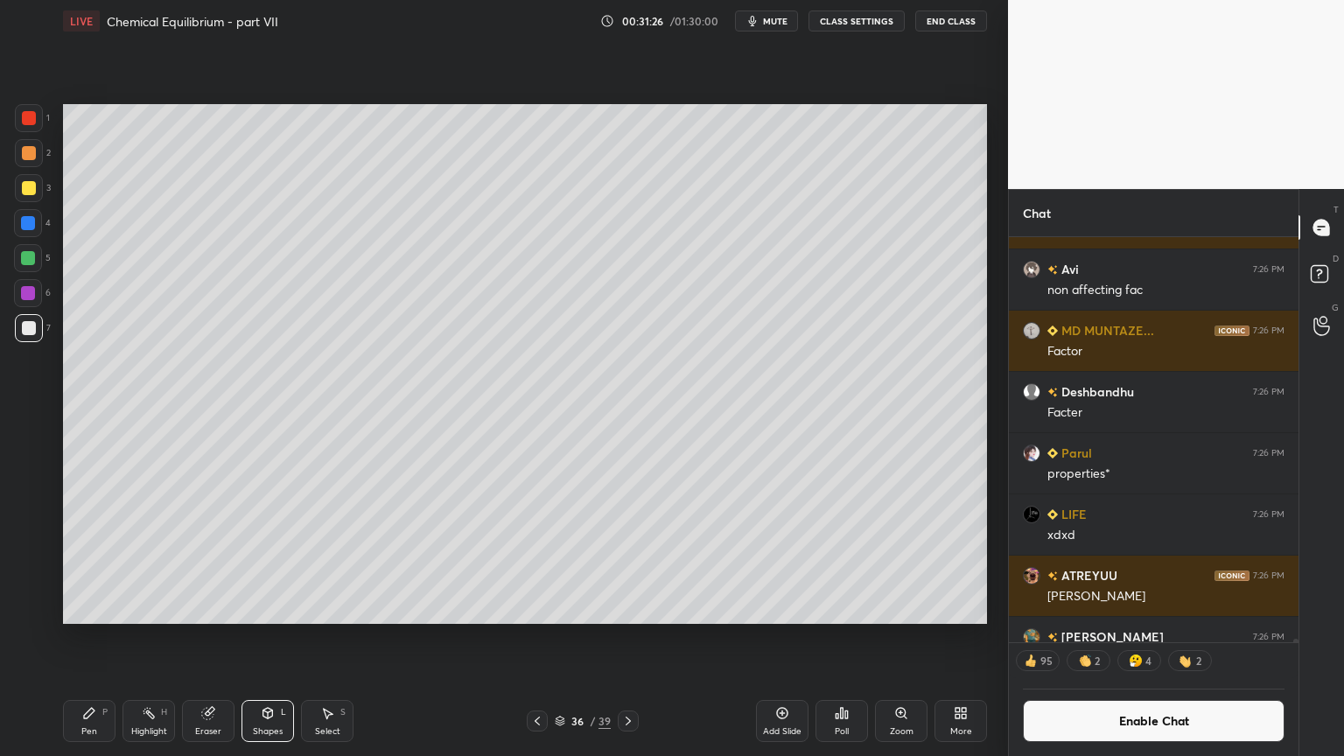
click at [93, 638] on div "Pen" at bounding box center [89, 731] width 16 height 9
drag, startPoint x: 165, startPoint y: 728, endPoint x: 165, endPoint y: 711, distance: 16.6
click at [165, 638] on div "Highlight H" at bounding box center [149, 721] width 53 height 42
drag, startPoint x: 97, startPoint y: 718, endPoint x: 158, endPoint y: 662, distance: 83.6
click at [102, 638] on div "Pen P" at bounding box center [89, 721] width 53 height 42
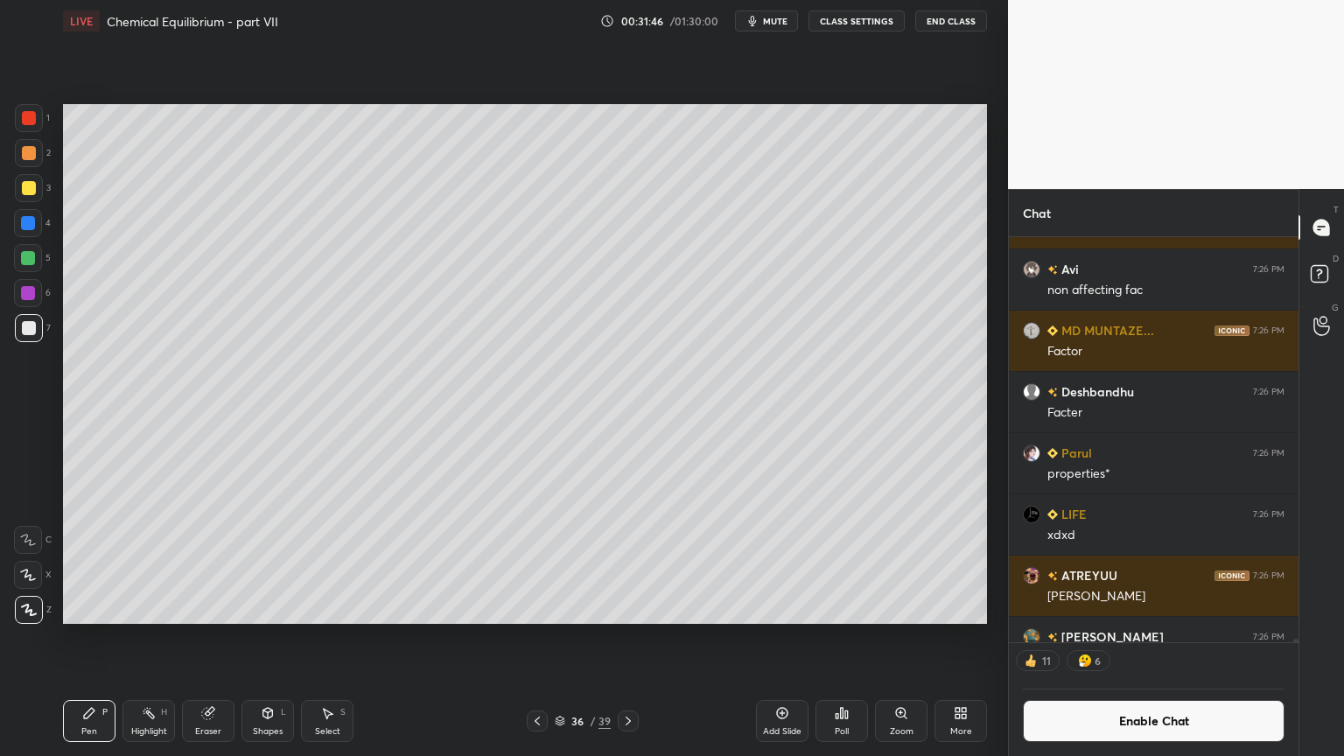
click at [140, 638] on div "Highlight" at bounding box center [149, 731] width 36 height 9
click at [153, 638] on div "Highlight" at bounding box center [149, 731] width 36 height 9
click at [84, 638] on div "Pen P" at bounding box center [89, 721] width 53 height 42
click at [152, 638] on div "Highlight H" at bounding box center [149, 721] width 53 height 42
drag, startPoint x: 84, startPoint y: 718, endPoint x: 234, endPoint y: 649, distance: 164.5
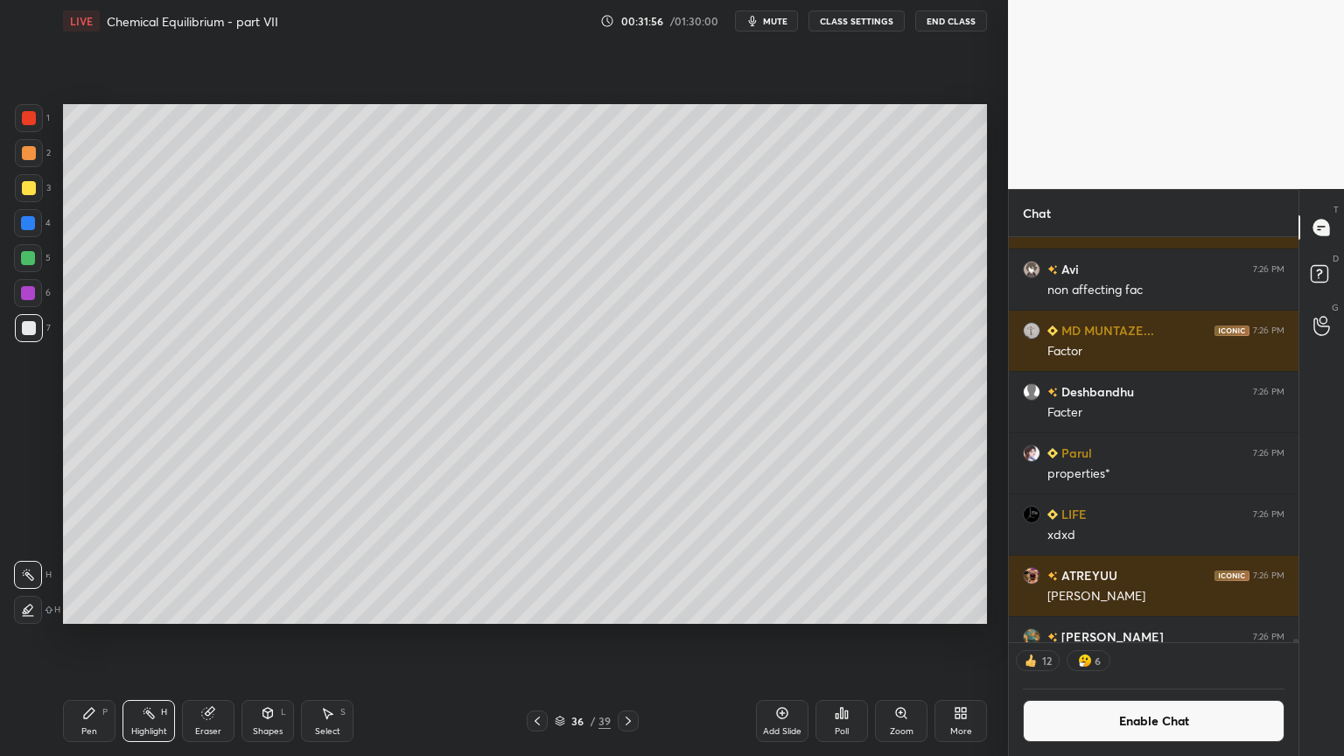
click at [88, 638] on icon at bounding box center [89, 713] width 11 height 11
click at [146, 638] on div "Highlight H" at bounding box center [149, 721] width 53 height 42
drag, startPoint x: 788, startPoint y: 729, endPoint x: 564, endPoint y: 704, distance: 225.4
click at [774, 638] on div "Add Slide" at bounding box center [782, 731] width 39 height 9
click at [81, 638] on div "Pen P" at bounding box center [89, 721] width 53 height 42
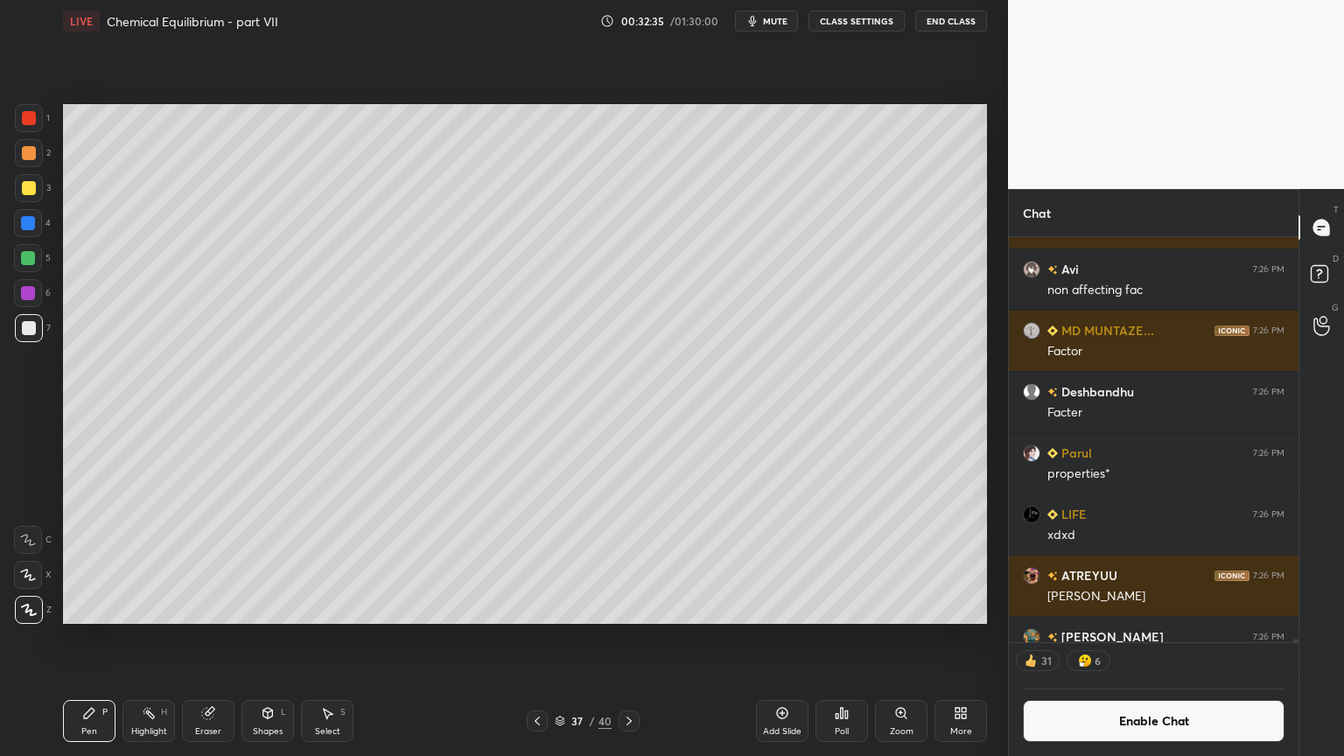
scroll to position [437, 284]
drag, startPoint x: 26, startPoint y: 119, endPoint x: 55, endPoint y: 147, distance: 40.2
click at [29, 130] on div at bounding box center [29, 118] width 28 height 28
click at [273, 638] on div "Shapes" at bounding box center [268, 731] width 30 height 9
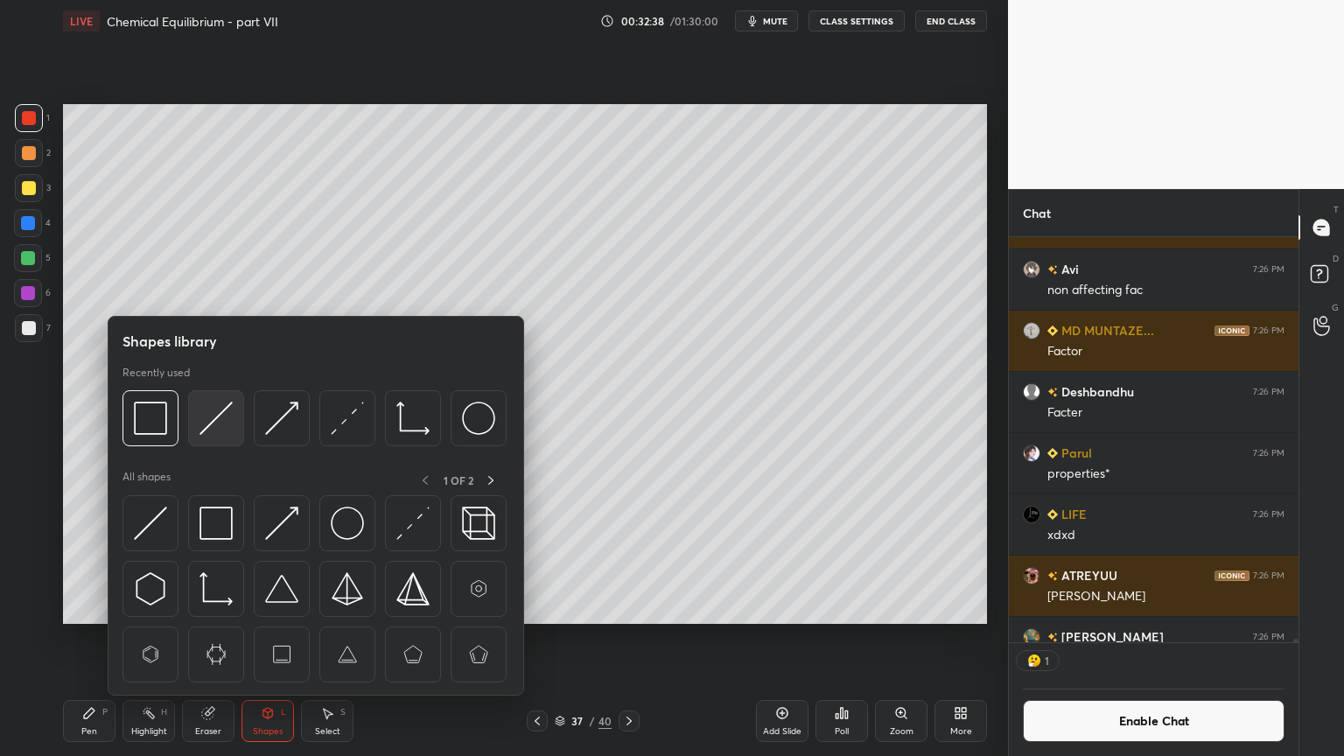
scroll to position [5, 5]
click at [158, 424] on img at bounding box center [150, 418] width 33 height 33
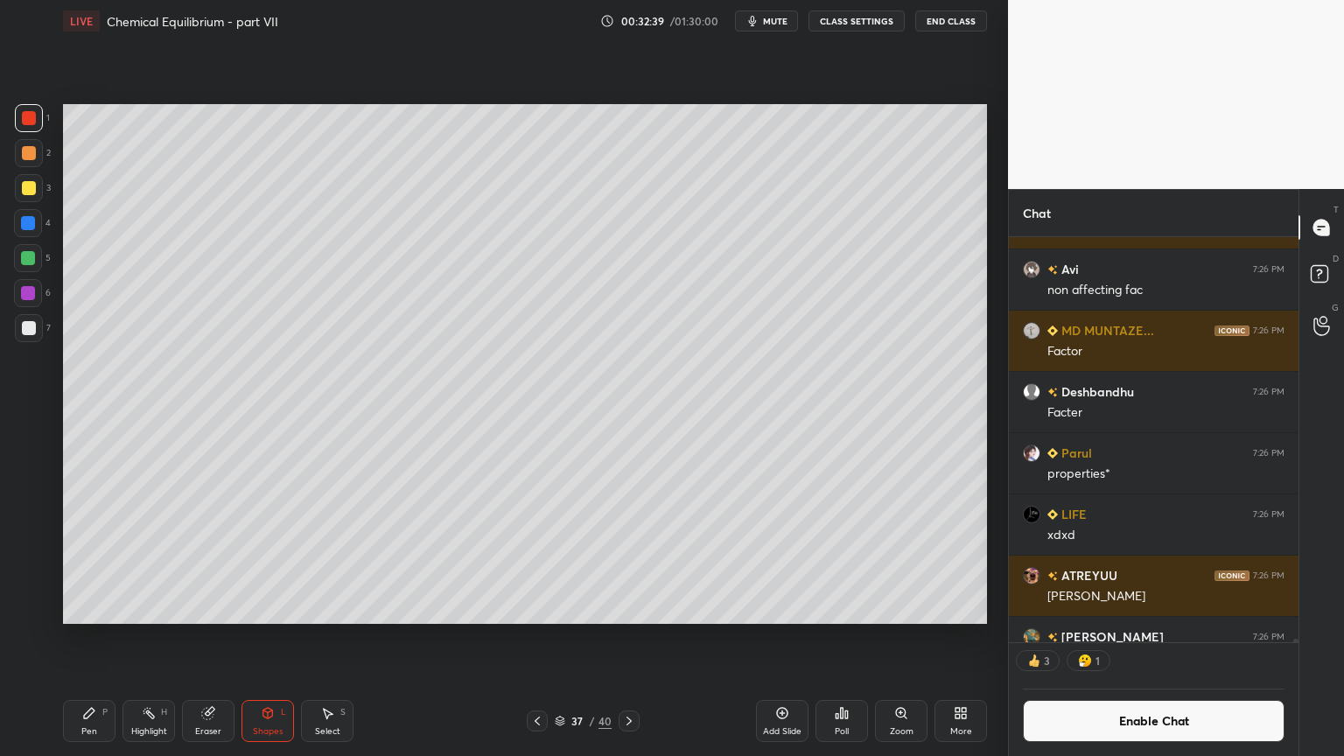
click at [34, 322] on div at bounding box center [29, 328] width 14 height 14
drag, startPoint x: 100, startPoint y: 724, endPoint x: 102, endPoint y: 714, distance: 9.8
click at [99, 638] on div "Pen P" at bounding box center [89, 721] width 53 height 42
click at [32, 153] on div at bounding box center [29, 153] width 14 height 14
click at [148, 638] on div "Highlight H" at bounding box center [149, 721] width 53 height 42
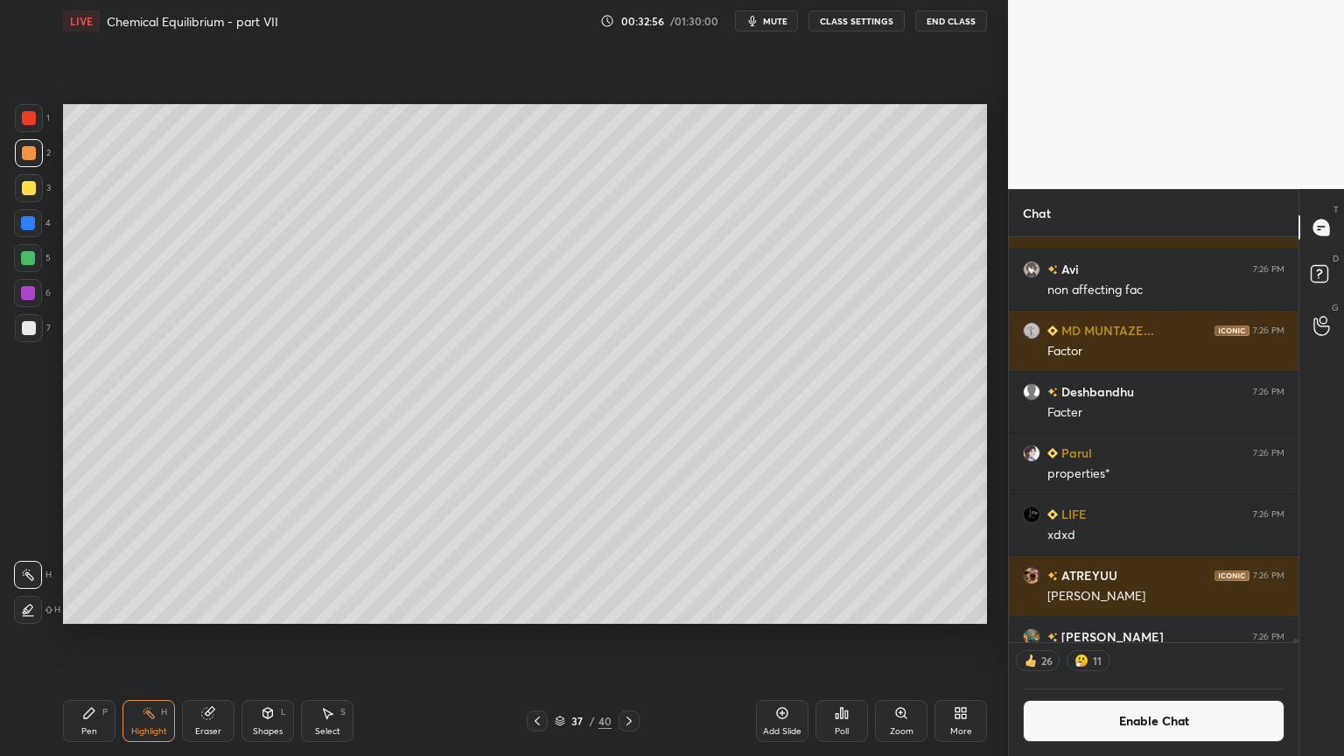
click at [536, 638] on icon at bounding box center [537, 721] width 14 height 14
click at [151, 638] on div "Highlight H" at bounding box center [149, 721] width 53 height 42
click at [633, 638] on icon at bounding box center [629, 721] width 14 height 14
click at [258, 638] on div "Shapes" at bounding box center [268, 731] width 30 height 9
drag, startPoint x: 95, startPoint y: 721, endPoint x: 95, endPoint y: 632, distance: 89.3
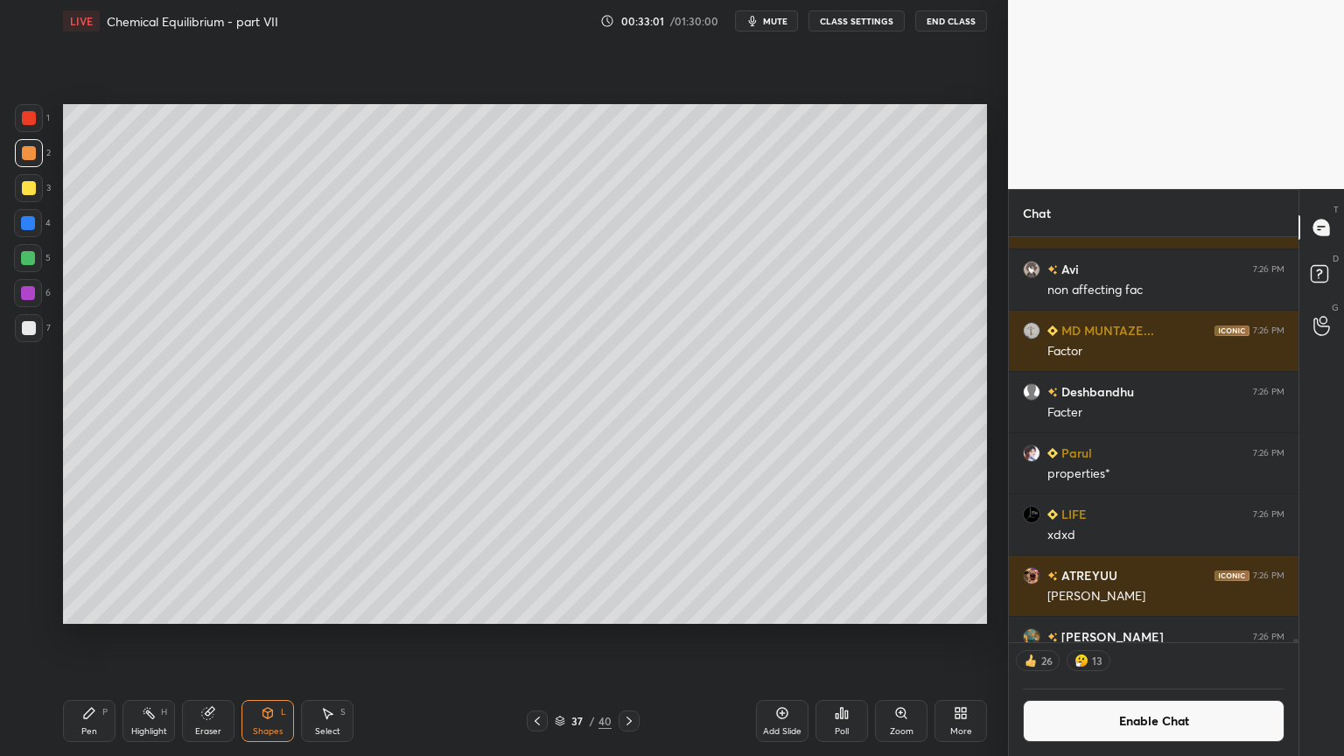
click at [95, 638] on div "Pen P" at bounding box center [89, 721] width 53 height 42
click at [276, 638] on div "Shapes L" at bounding box center [268, 721] width 53 height 42
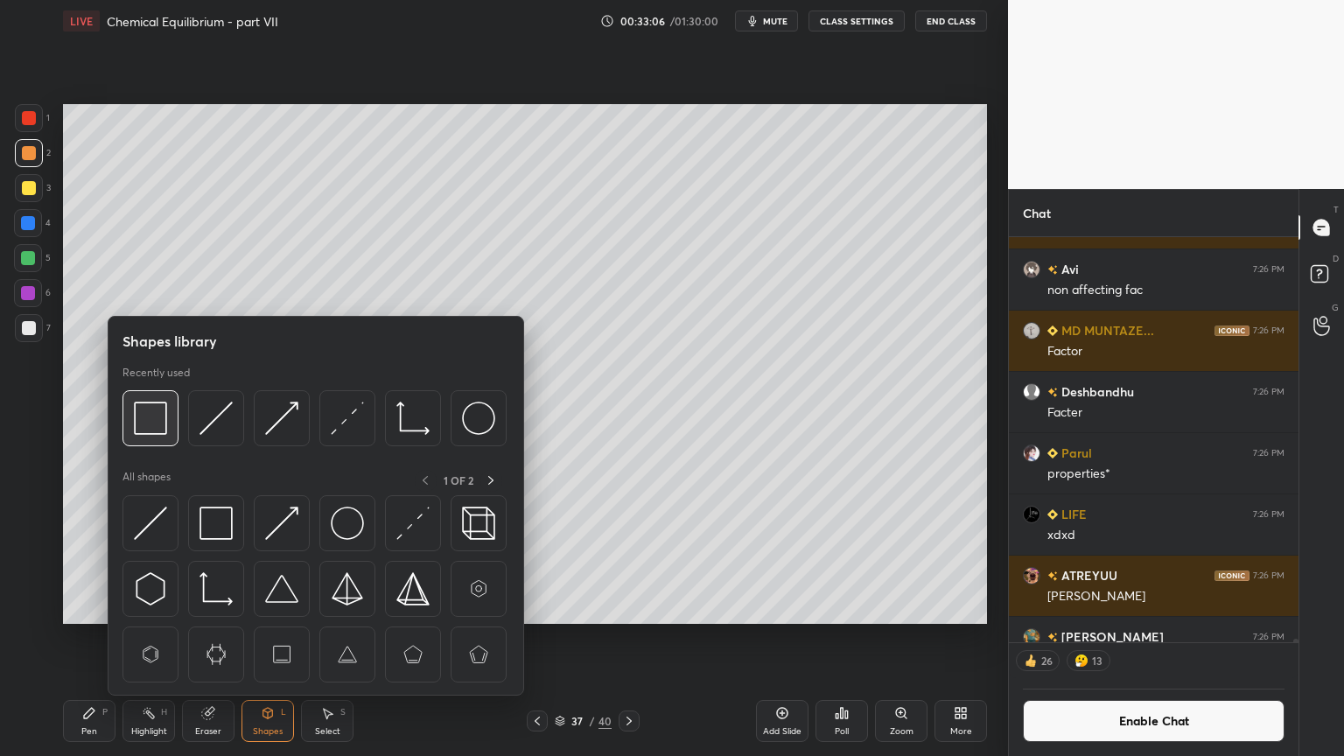
click at [151, 403] on img at bounding box center [150, 418] width 33 height 33
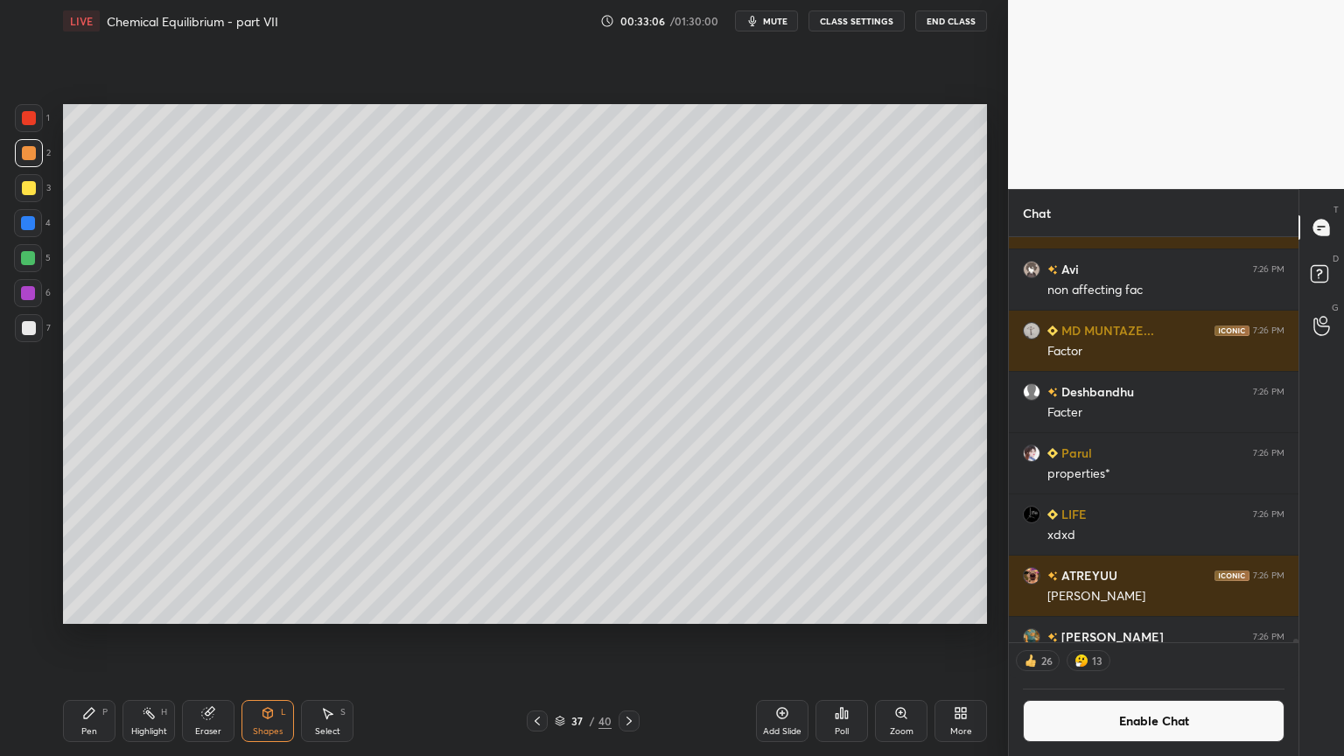
scroll to position [437, 284]
drag, startPoint x: 32, startPoint y: 221, endPoint x: 57, endPoint y: 231, distance: 27.5
click at [31, 226] on div at bounding box center [28, 223] width 14 height 14
drag, startPoint x: 91, startPoint y: 731, endPoint x: 104, endPoint y: 711, distance: 23.3
click at [91, 638] on div "Pen" at bounding box center [89, 731] width 16 height 9
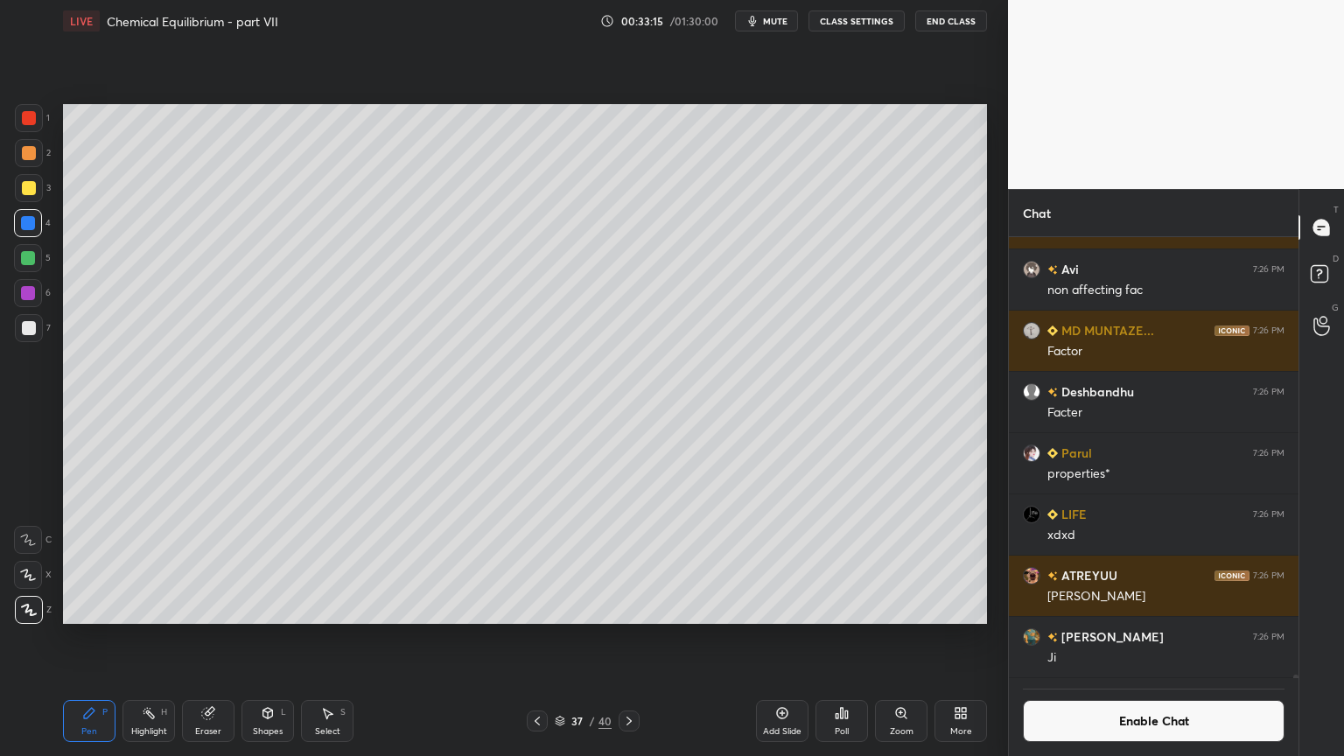
click at [34, 331] on div at bounding box center [29, 328] width 28 height 28
drag, startPoint x: 145, startPoint y: 725, endPoint x: 246, endPoint y: 662, distance: 119.2
click at [151, 638] on div "Highlight H" at bounding box center [149, 721] width 53 height 42
drag, startPoint x: 536, startPoint y: 727, endPoint x: 537, endPoint y: 665, distance: 62.1
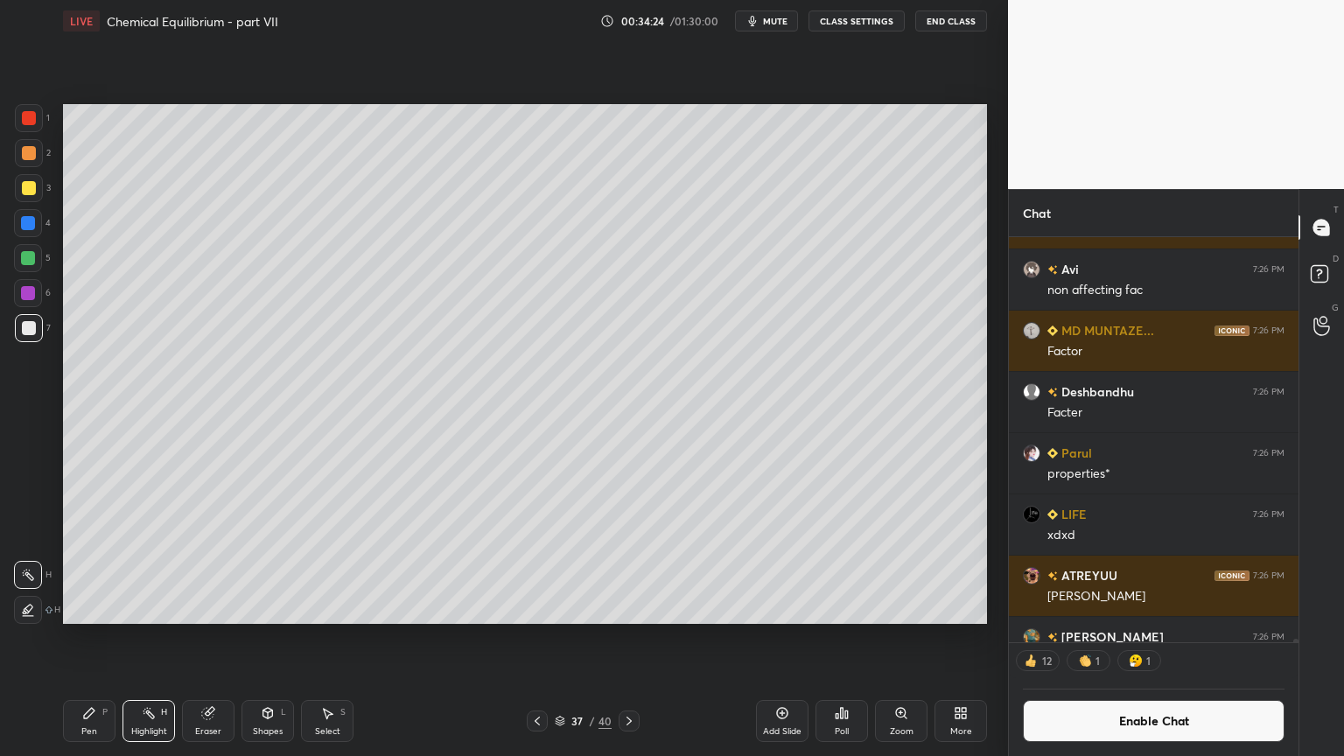
click at [535, 638] on icon at bounding box center [537, 721] width 14 height 14
click at [23, 126] on div at bounding box center [29, 118] width 28 height 28
click at [527, 638] on div at bounding box center [537, 721] width 21 height 21
click at [619, 638] on div at bounding box center [629, 721] width 21 height 21
click at [633, 638] on icon at bounding box center [629, 721] width 14 height 14
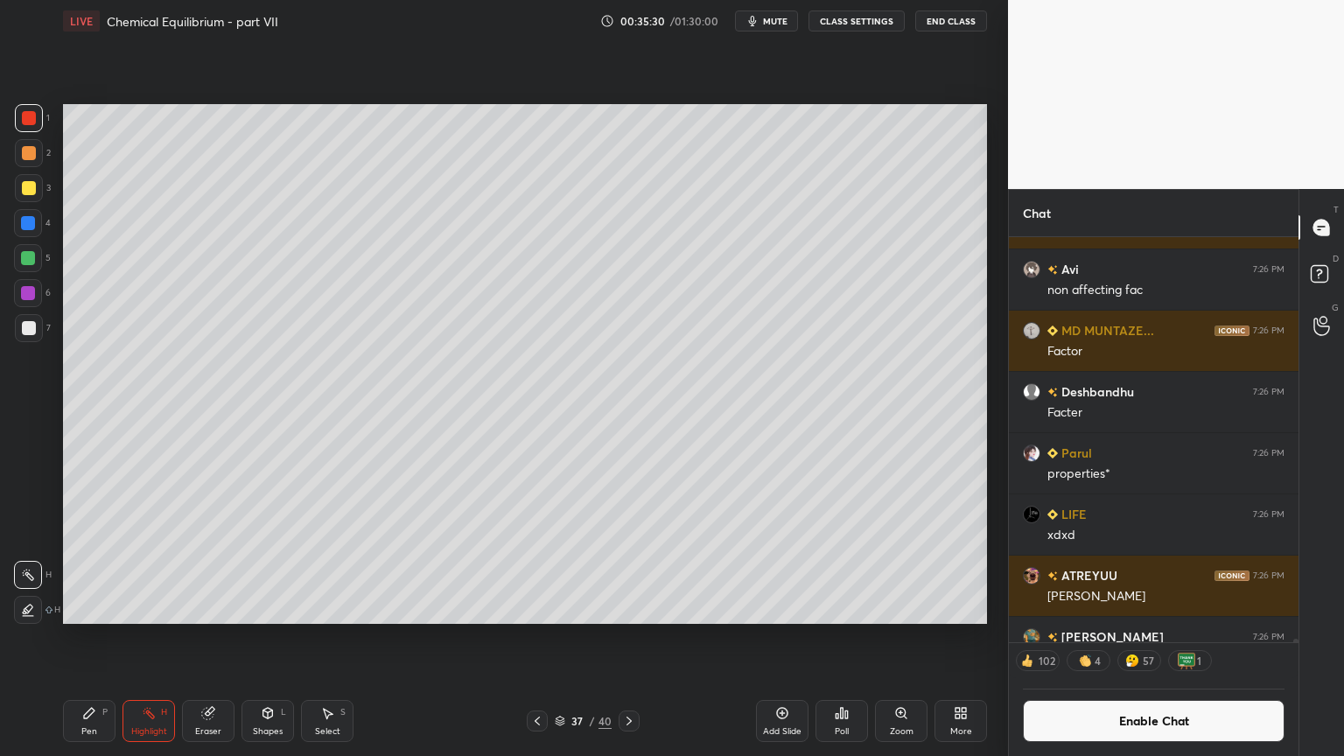
drag, startPoint x: 1166, startPoint y: 722, endPoint x: 1155, endPoint y: 714, distance: 13.1
click at [1165, 638] on button "Enable Chat" at bounding box center [1154, 721] width 262 height 42
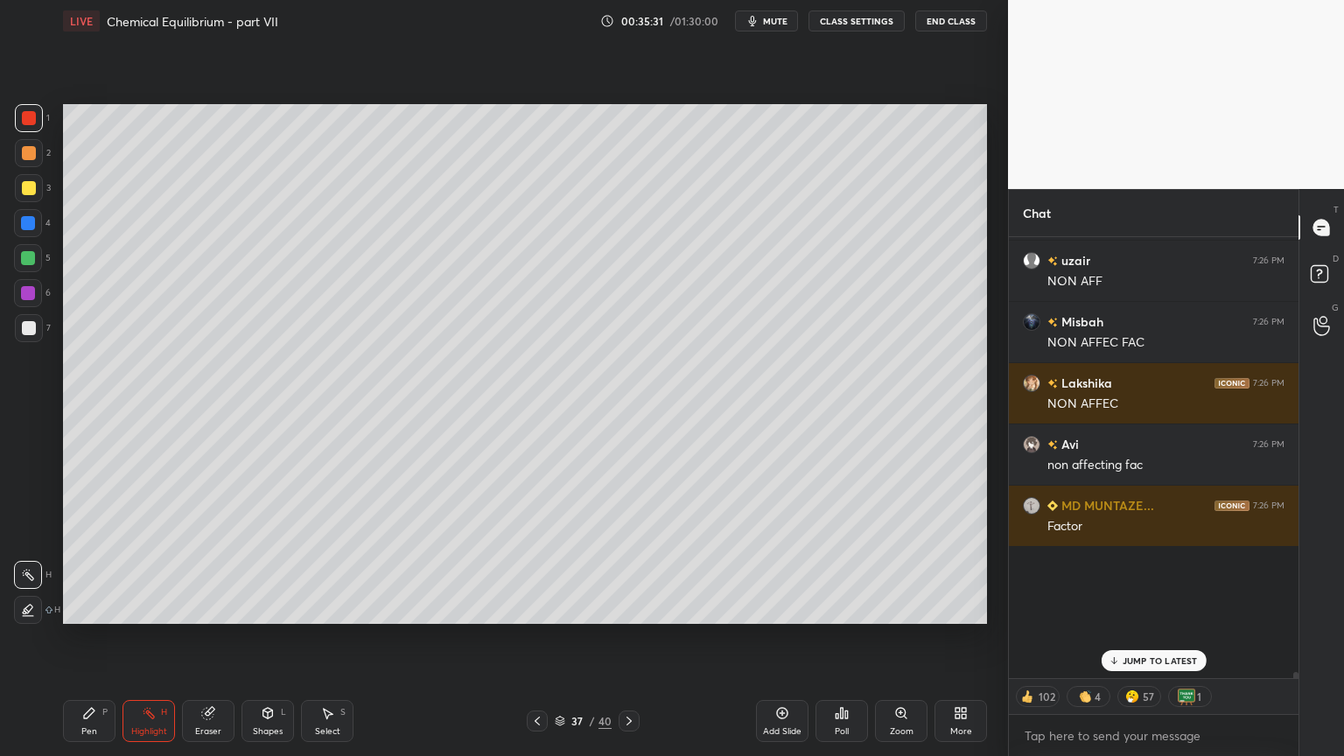
scroll to position [437, 284]
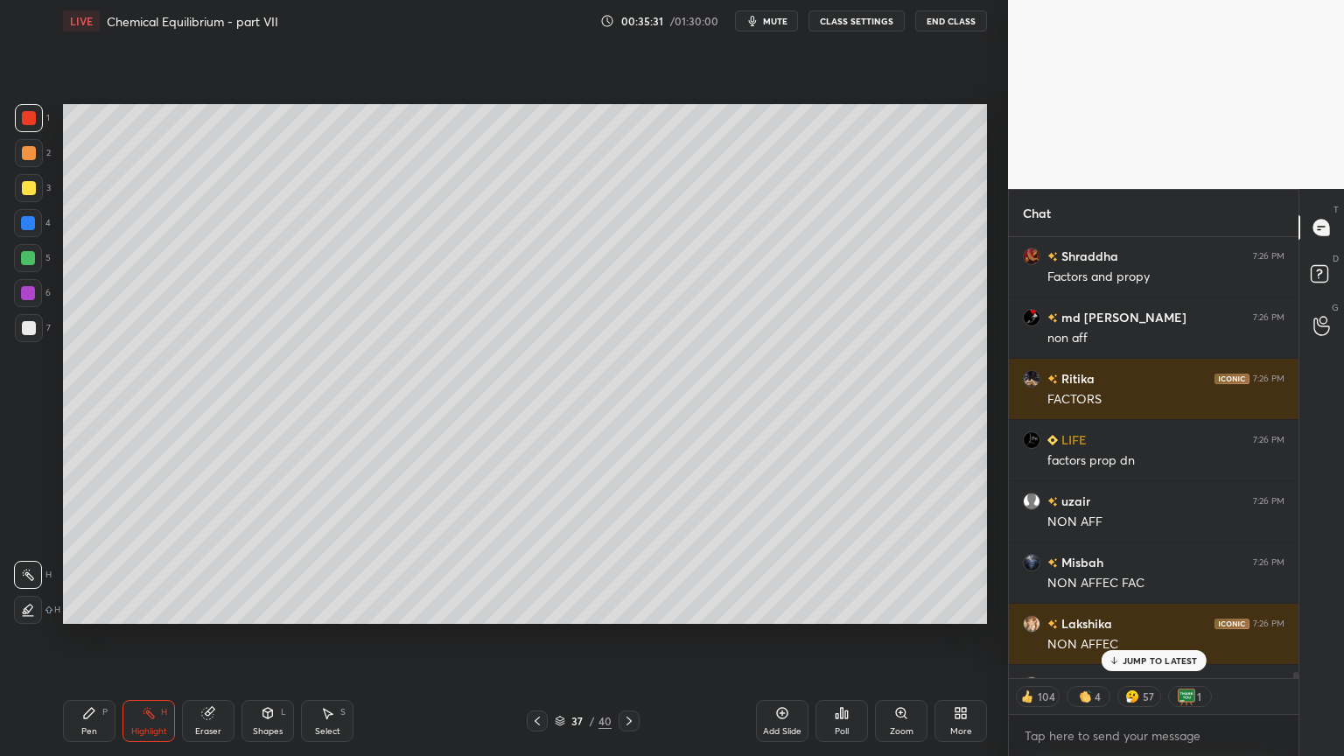
click at [1142, 638] on p "JUMP TO LATEST" at bounding box center [1160, 660] width 75 height 11
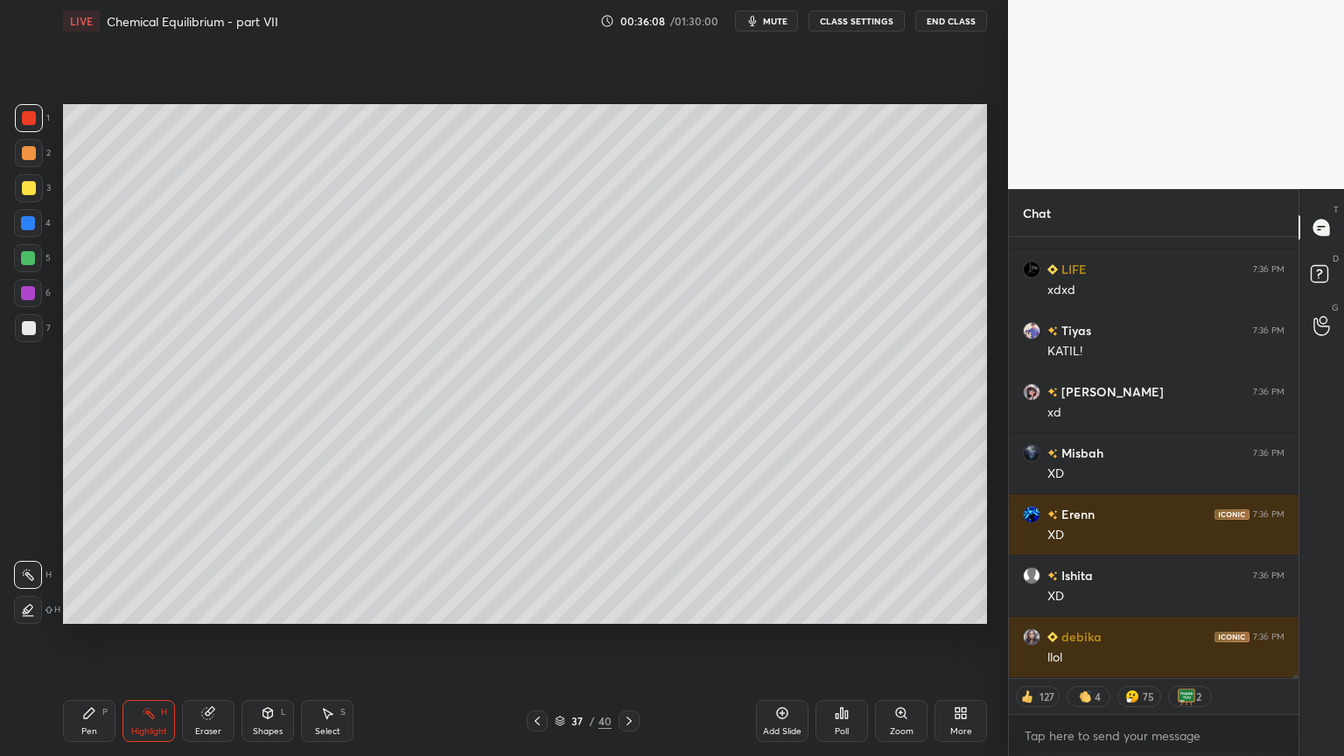
scroll to position [53767, 0]
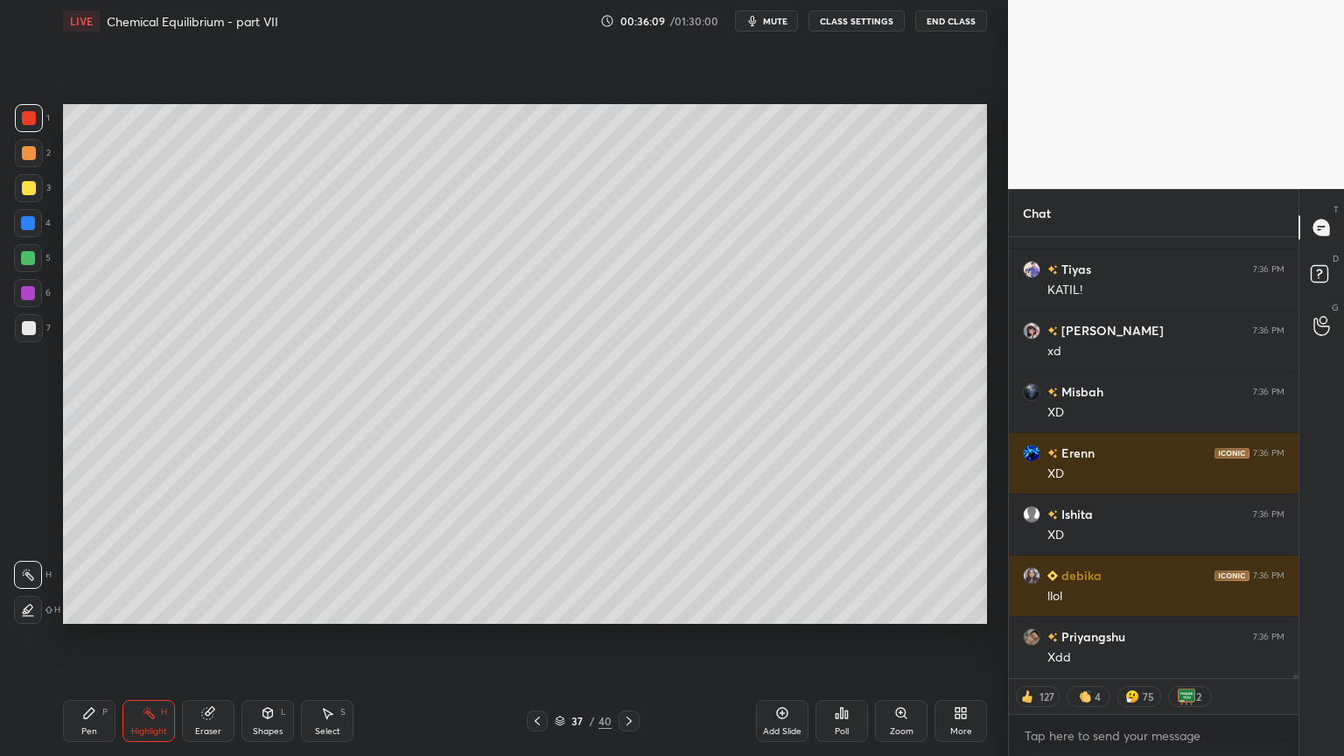
type textarea "x"
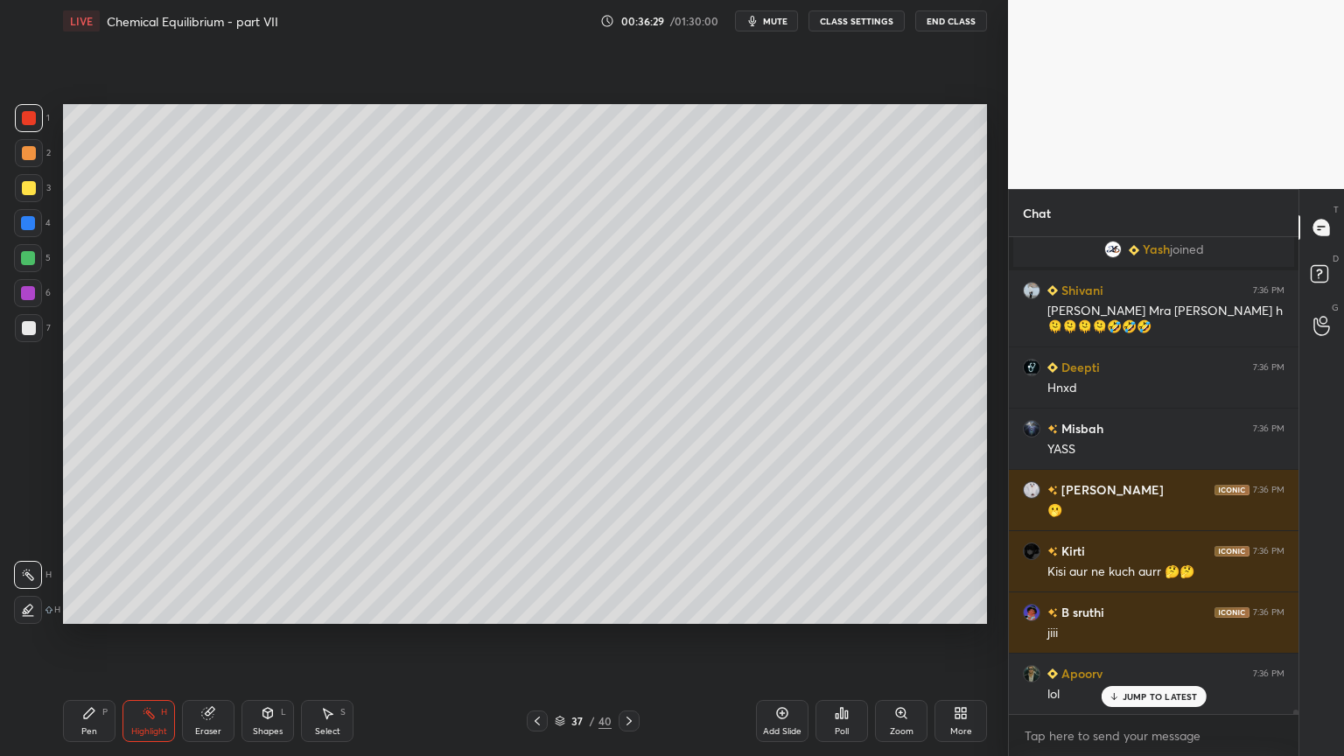
click at [158, 638] on div "Highlight H" at bounding box center [149, 721] width 53 height 42
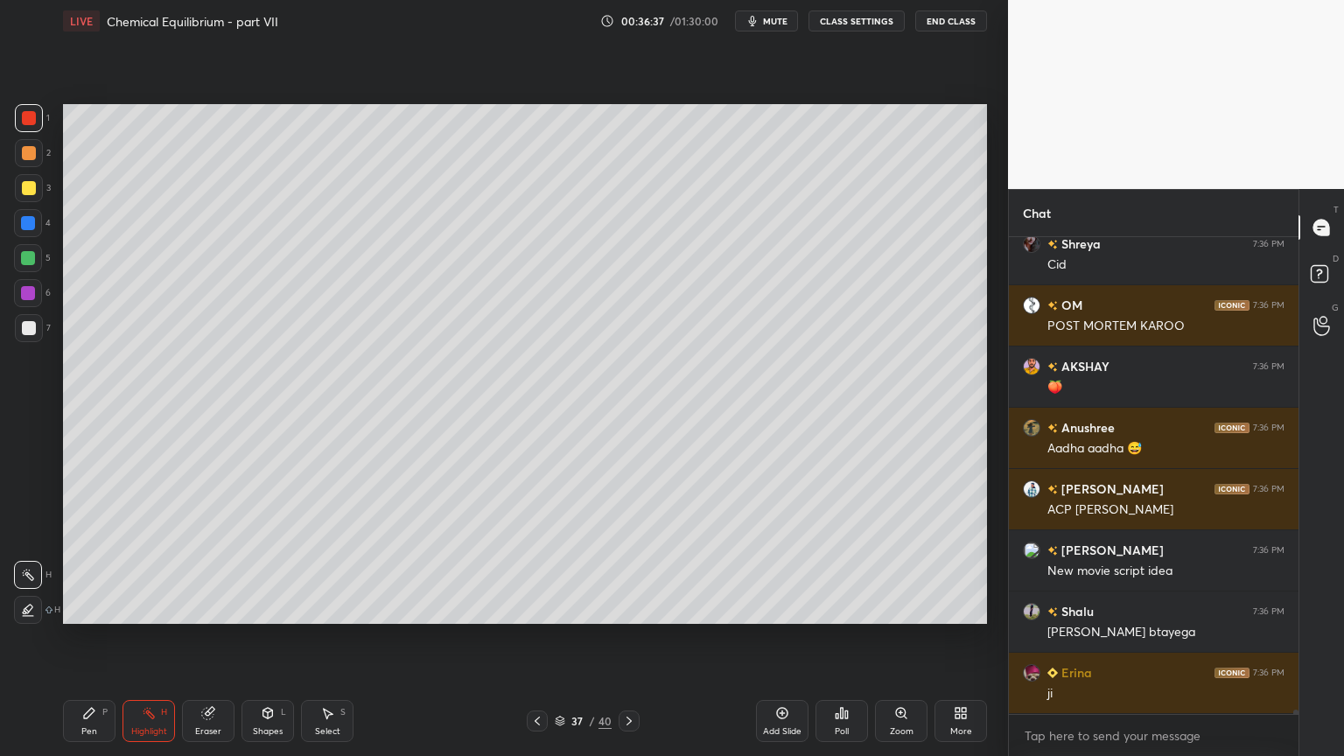
drag, startPoint x: 536, startPoint y: 715, endPoint x: 536, endPoint y: 669, distance: 46.4
click at [536, 638] on icon at bounding box center [537, 721] width 14 height 14
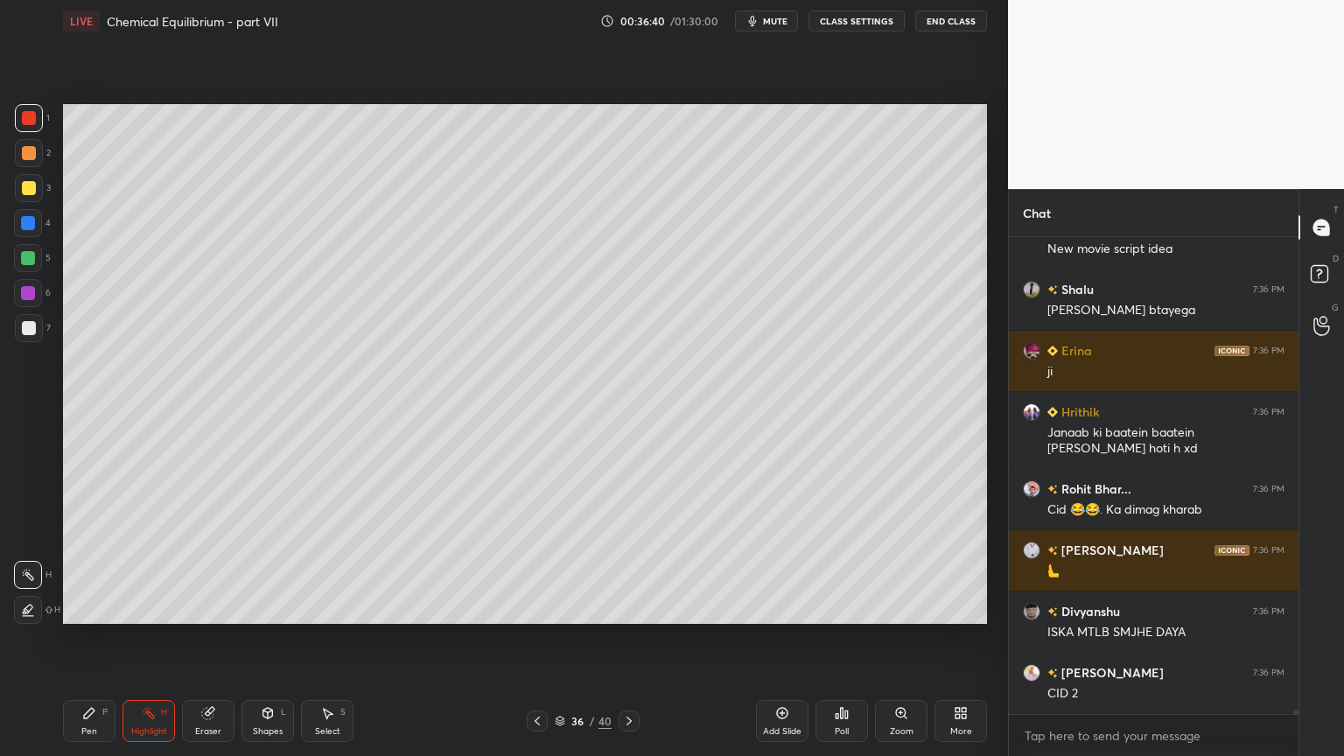
click at [535, 638] on icon at bounding box center [537, 721] width 14 height 14
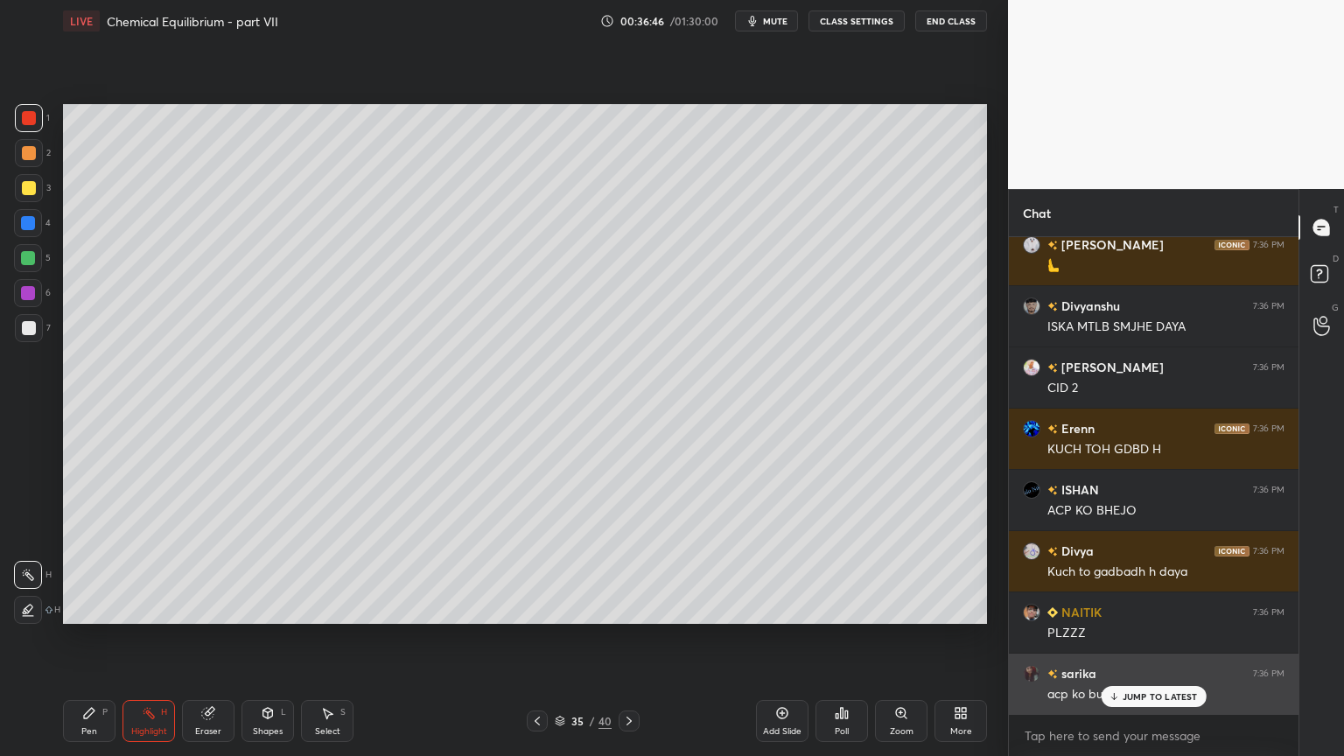
click at [1146, 638] on p "JUMP TO LATEST" at bounding box center [1160, 696] width 75 height 11
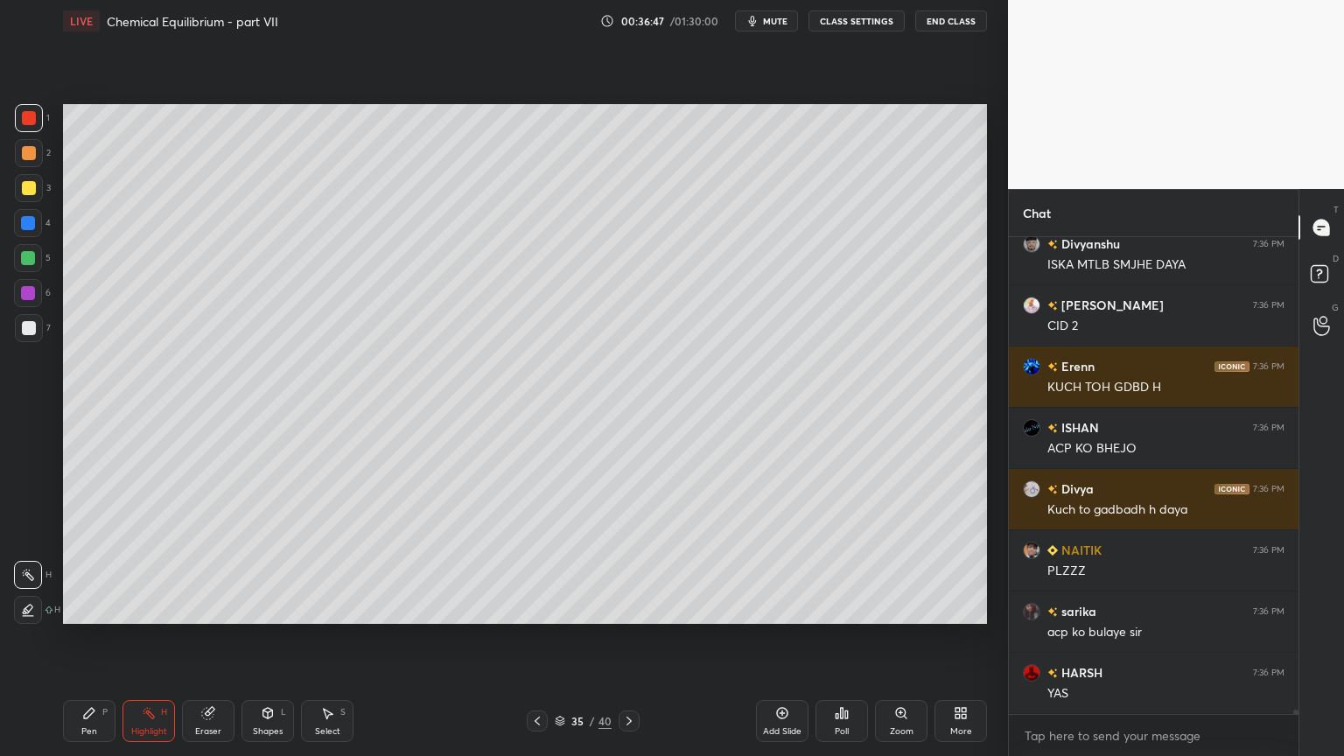
click at [627, 638] on icon at bounding box center [629, 721] width 14 height 14
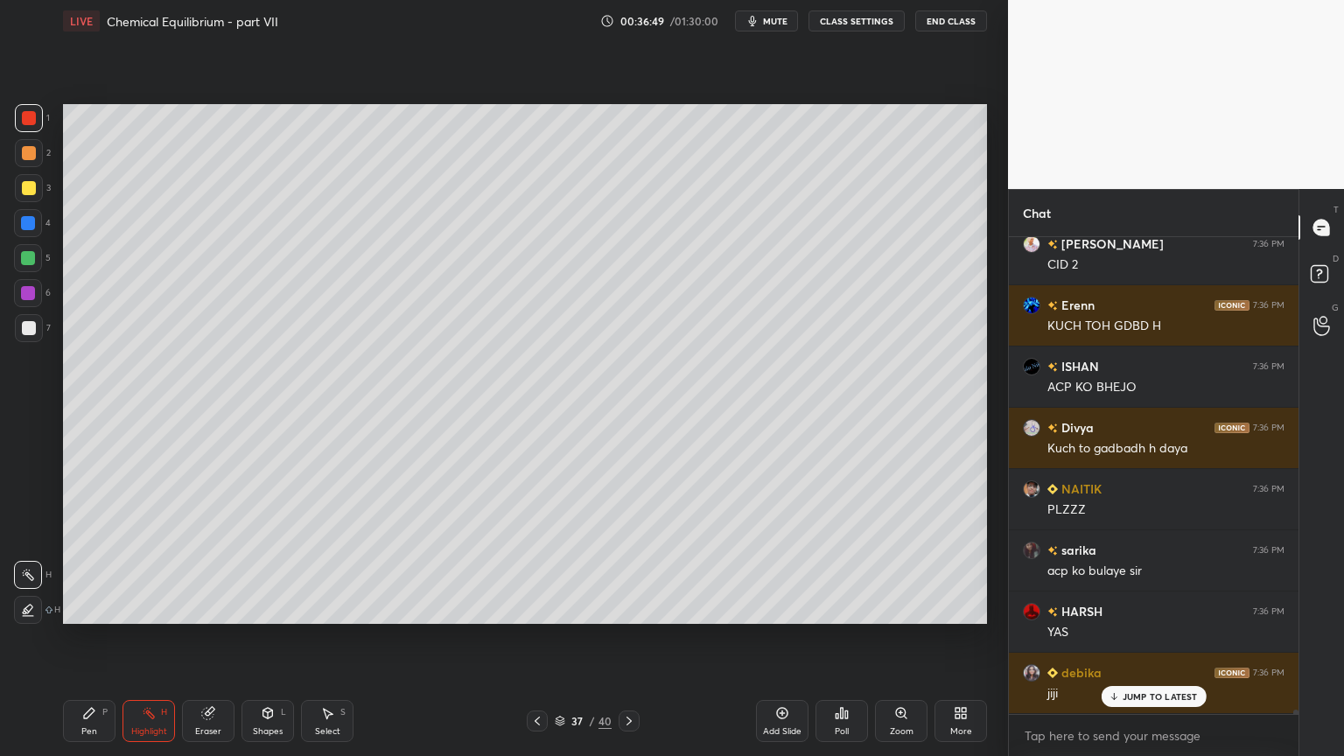
click at [852, 18] on button "CLASS SETTINGS" at bounding box center [857, 21] width 96 height 21
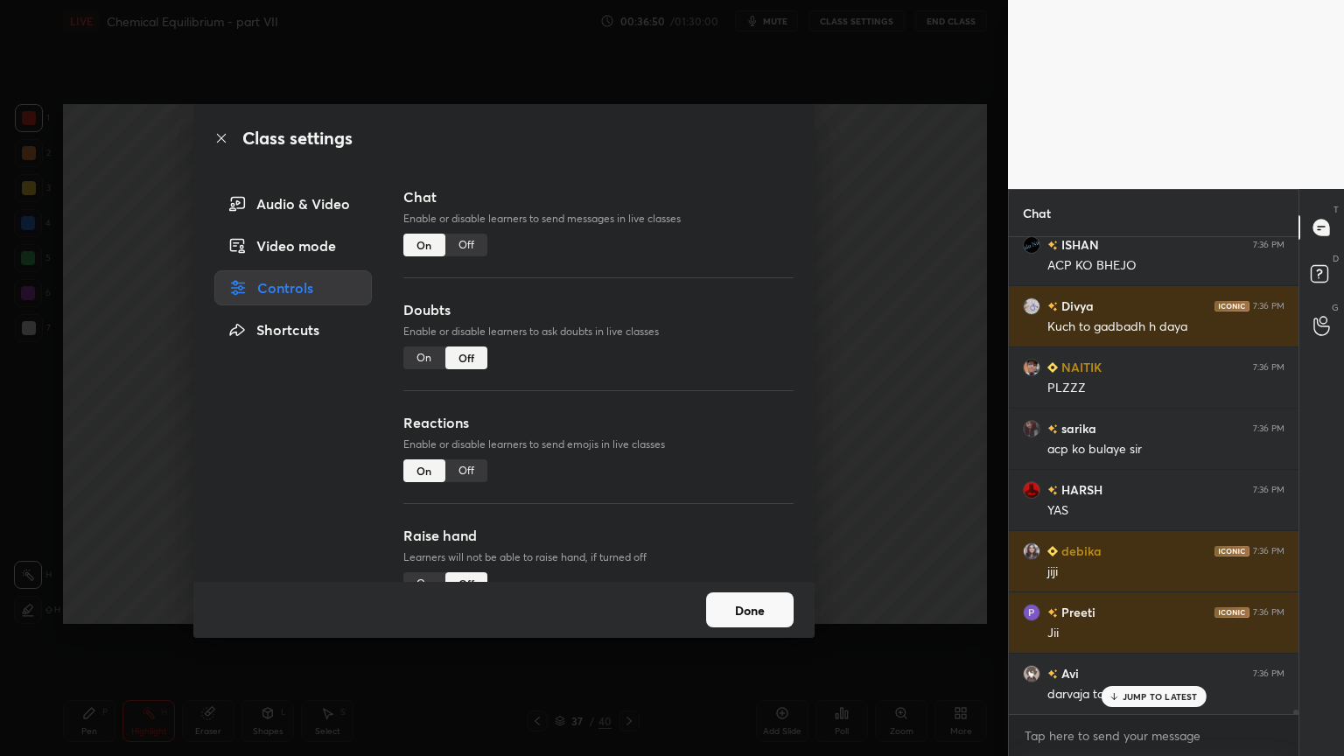
click at [460, 242] on div "Off" at bounding box center [466, 245] width 42 height 23
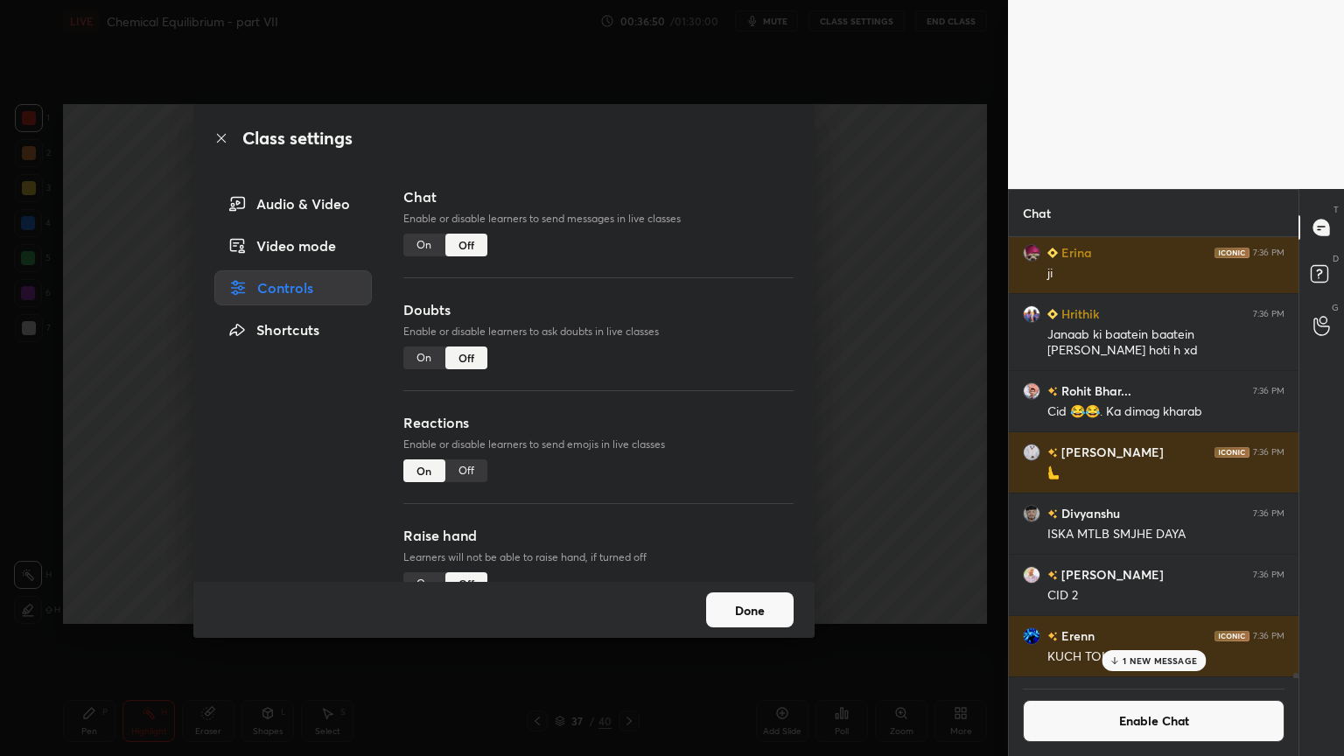
drag, startPoint x: 865, startPoint y: 279, endPoint x: 842, endPoint y: 270, distance: 24.7
click at [860, 277] on div "Class settings Audio & Video Video mode Controls Shortcuts Chat Enable or disab…" at bounding box center [504, 378] width 1008 height 756
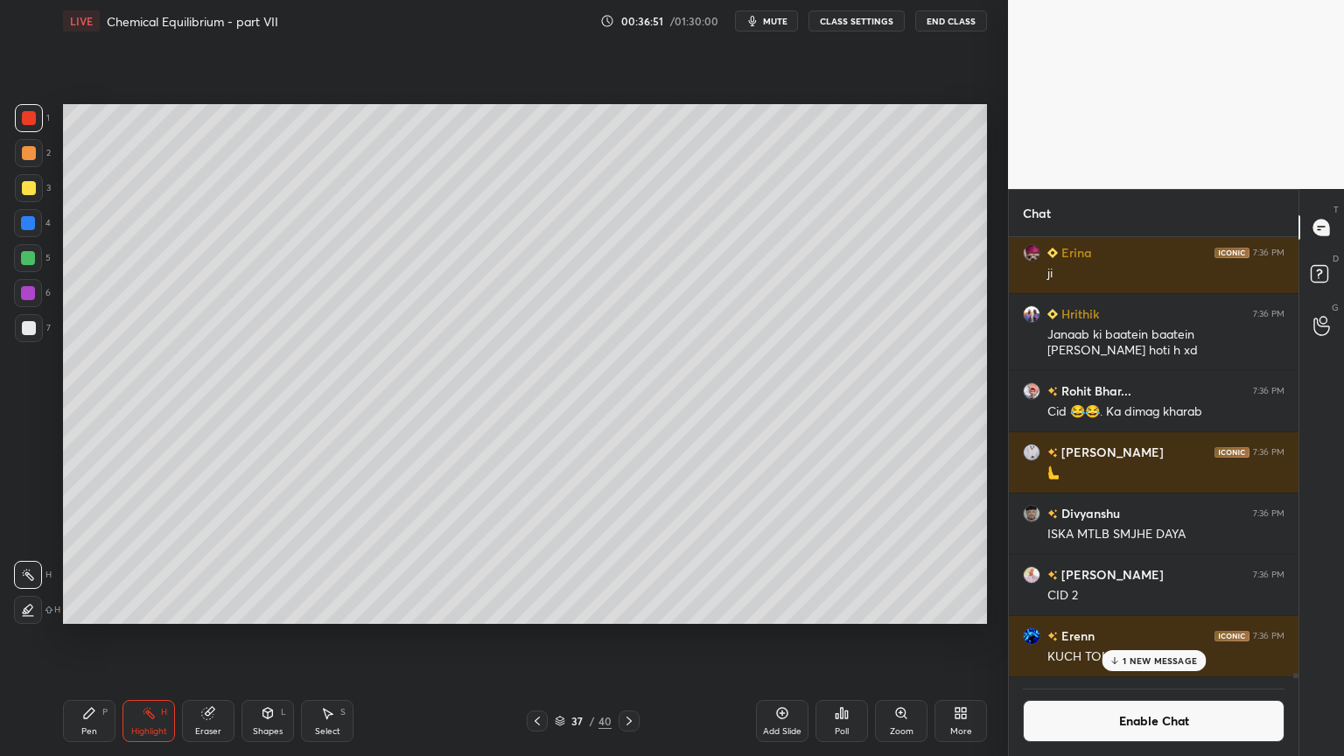
click at [96, 638] on div "Pen P" at bounding box center [89, 721] width 53 height 42
click at [161, 638] on div "Highlight H" at bounding box center [149, 721] width 53 height 42
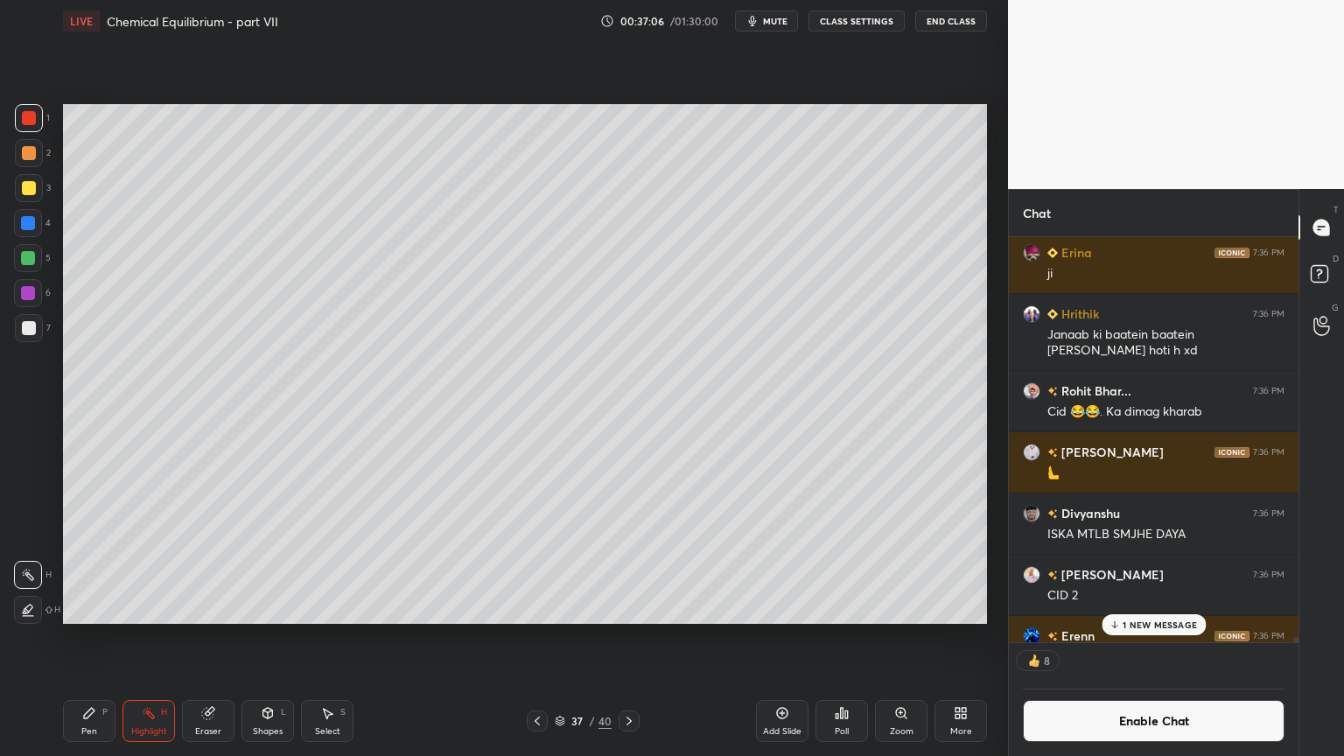
click at [81, 638] on div "Pen P" at bounding box center [89, 721] width 53 height 42
click at [269, 638] on icon at bounding box center [268, 713] width 14 height 14
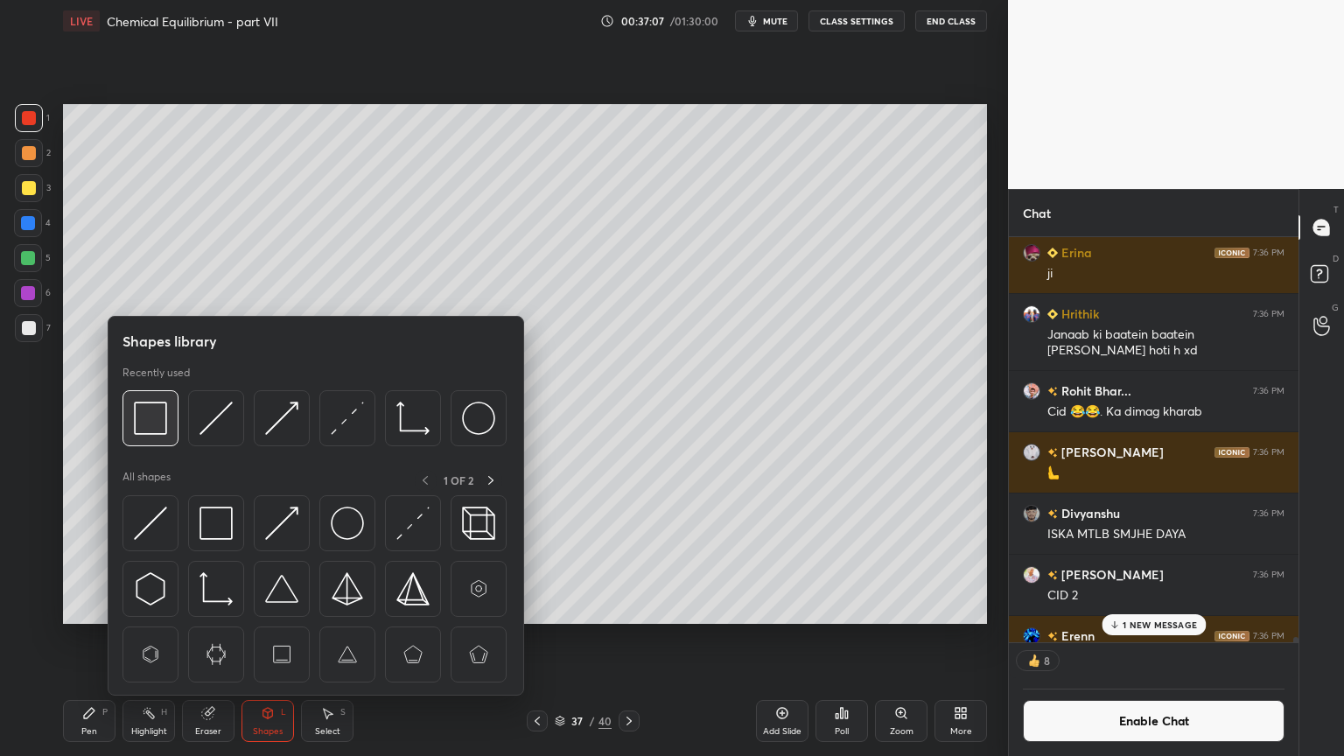
click at [141, 417] on img at bounding box center [150, 418] width 33 height 33
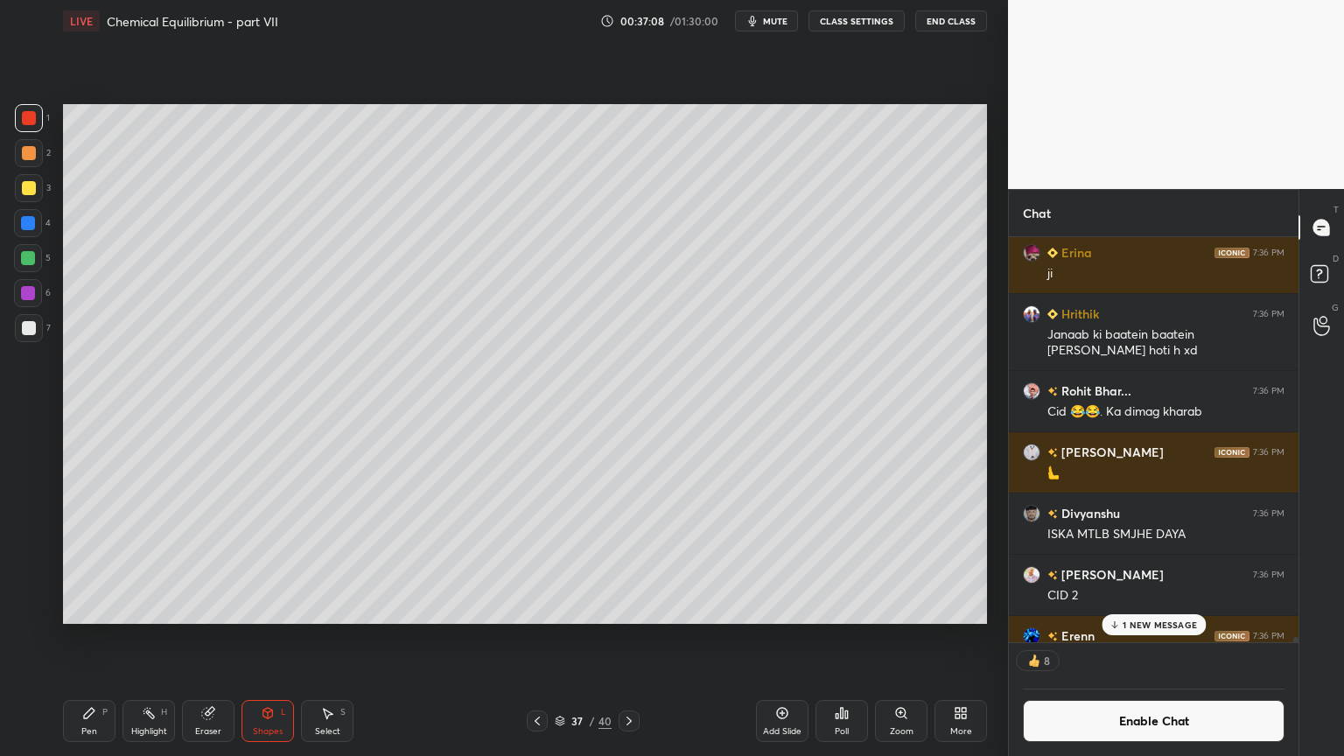
drag, startPoint x: 30, startPoint y: 319, endPoint x: 53, endPoint y: 317, distance: 22.8
click at [31, 319] on div at bounding box center [29, 328] width 28 height 28
click at [272, 638] on div "Shapes" at bounding box center [268, 731] width 30 height 9
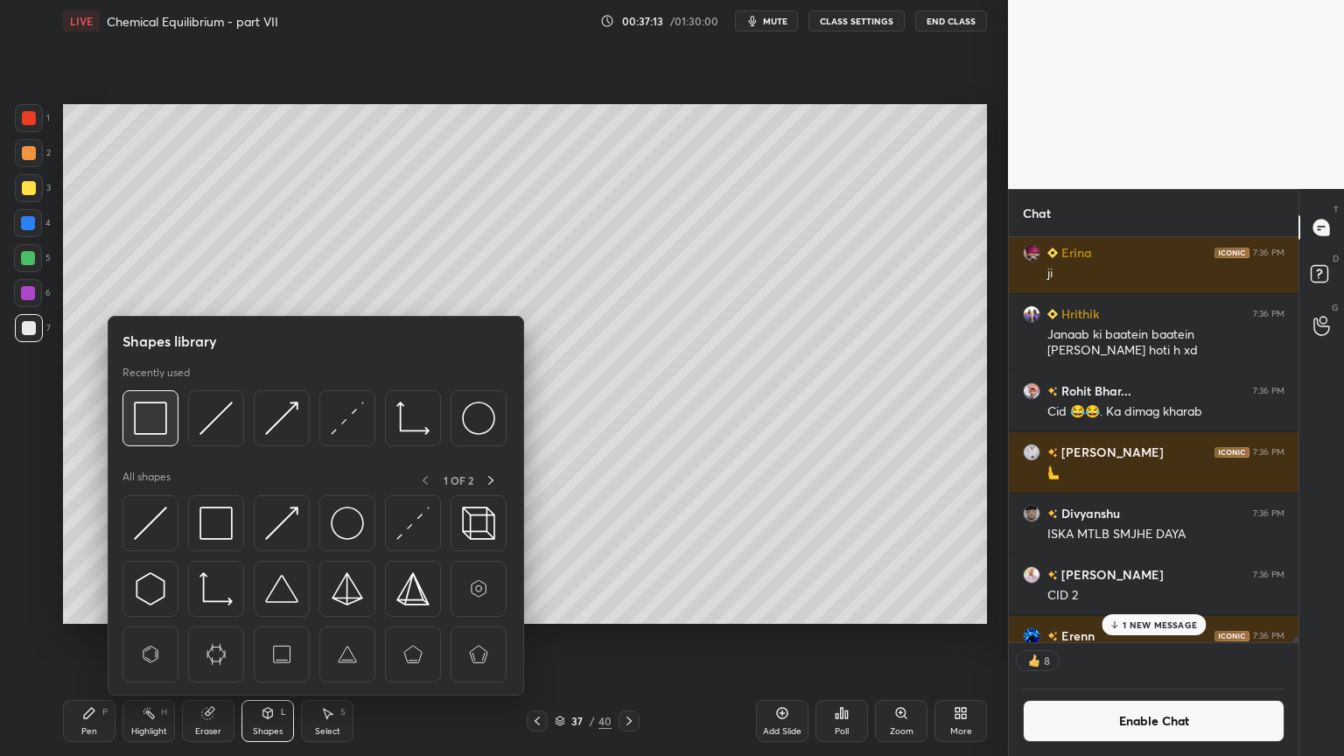
click at [151, 424] on img at bounding box center [150, 418] width 33 height 33
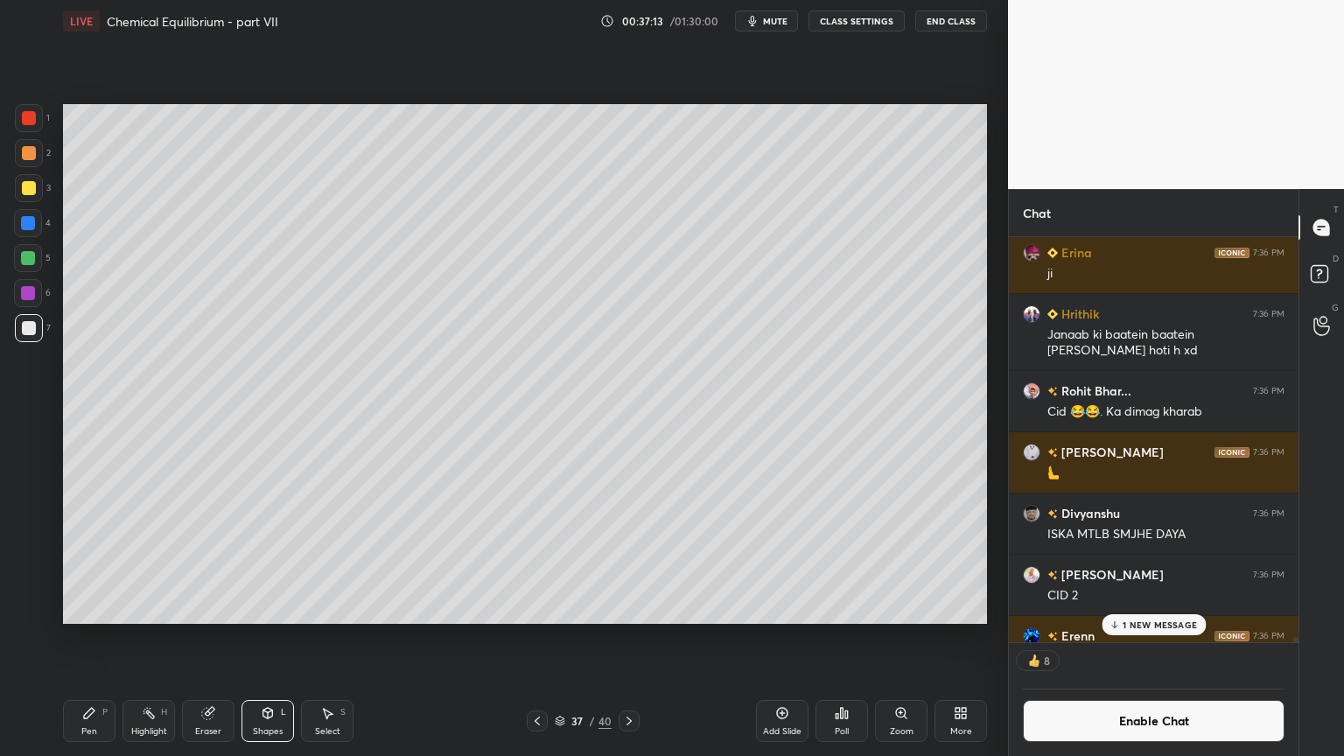
click at [30, 227] on div at bounding box center [28, 223] width 14 height 14
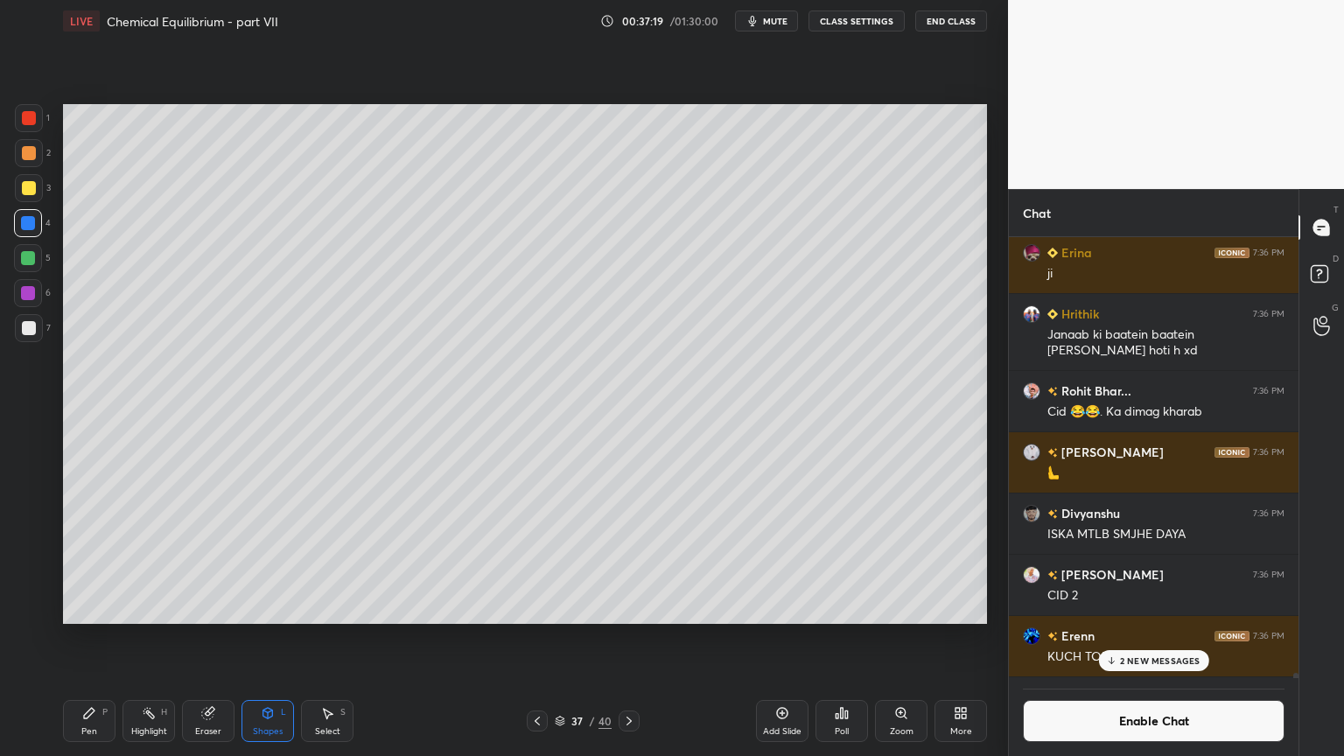
click at [101, 638] on div "Pen P" at bounding box center [89, 721] width 53 height 42
click at [25, 151] on div at bounding box center [29, 153] width 14 height 14
click at [25, 228] on div at bounding box center [28, 223] width 14 height 14
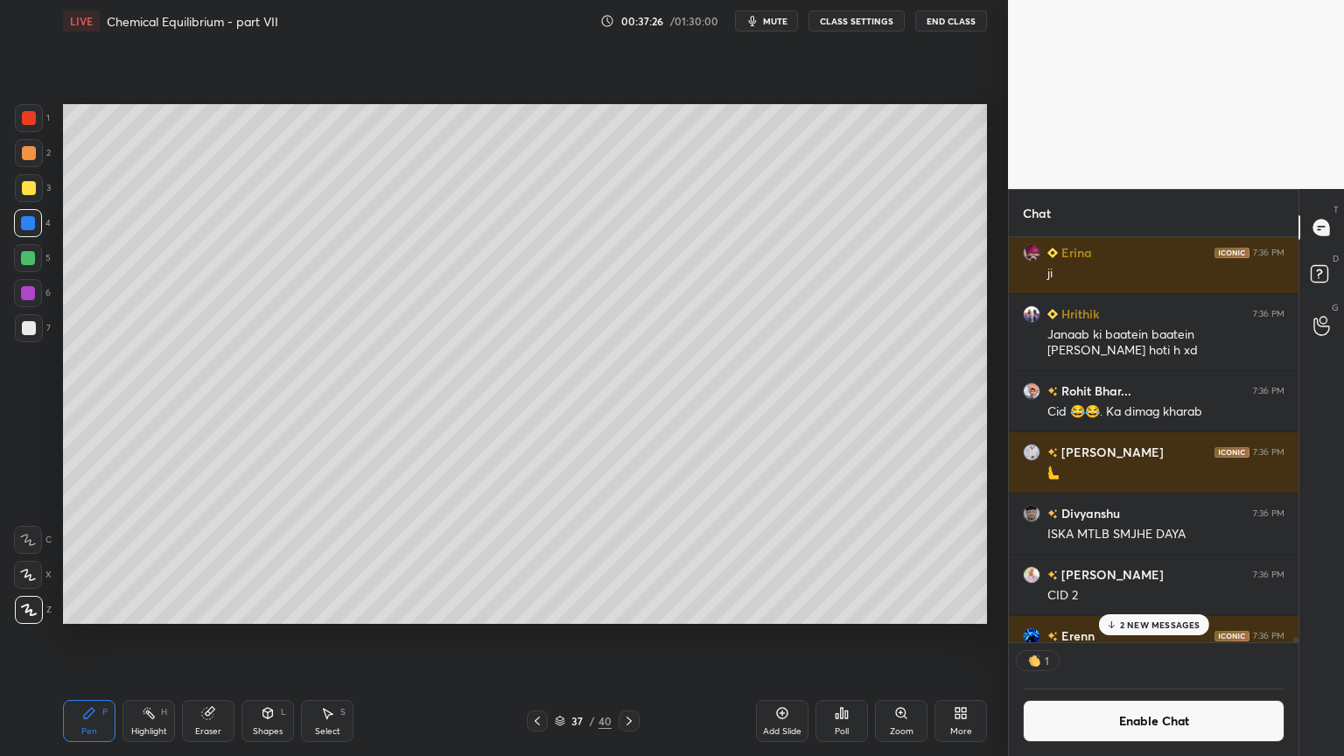
scroll to position [5, 5]
click at [46, 333] on div "7" at bounding box center [33, 328] width 36 height 28
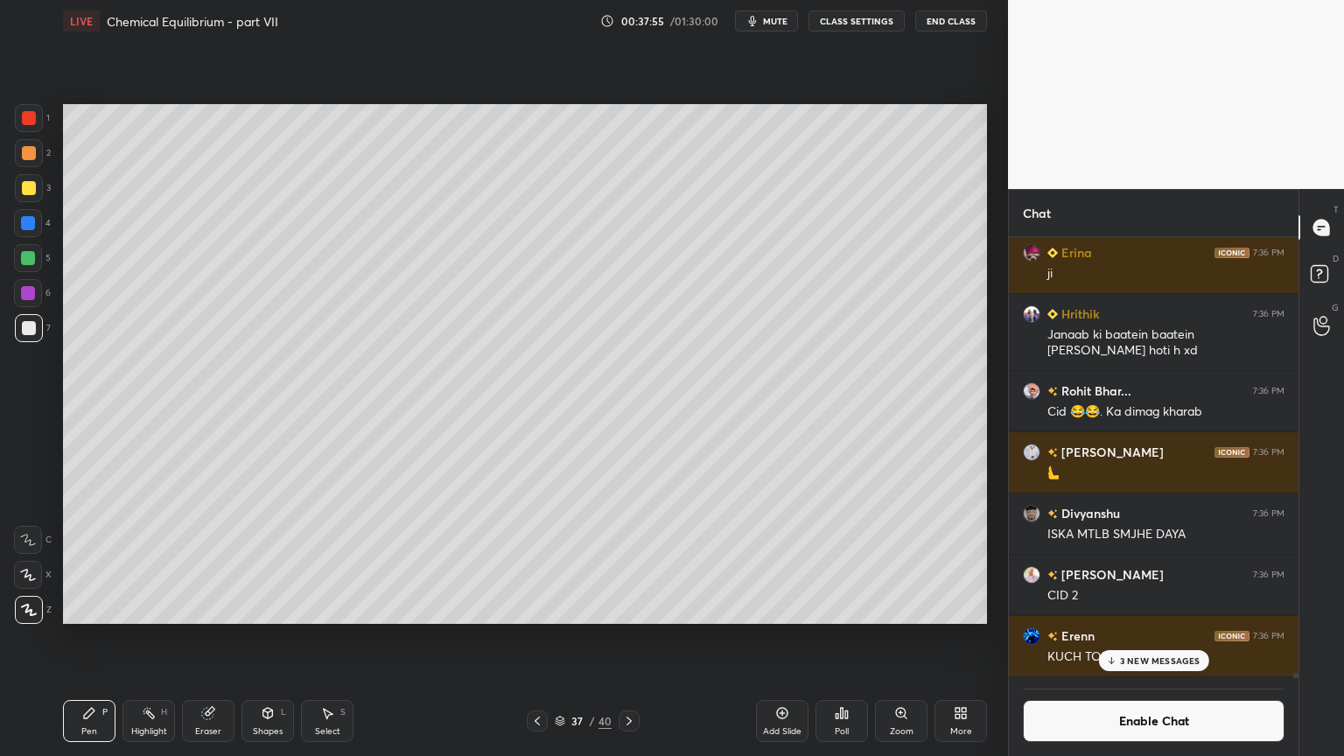
drag, startPoint x: 145, startPoint y: 715, endPoint x: 151, endPoint y: 703, distance: 13.3
click at [144, 638] on icon at bounding box center [149, 713] width 14 height 14
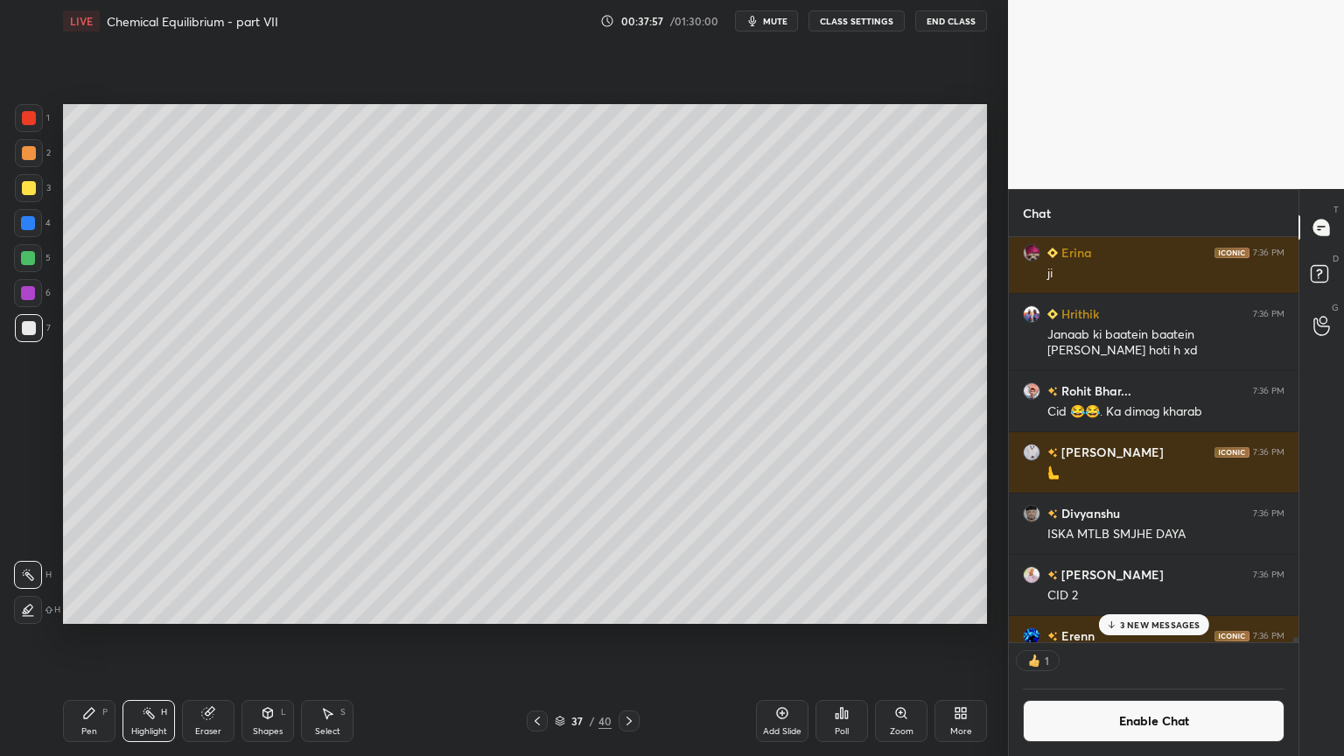
click at [1153, 623] on p "3 NEW MESSAGES" at bounding box center [1160, 625] width 81 height 11
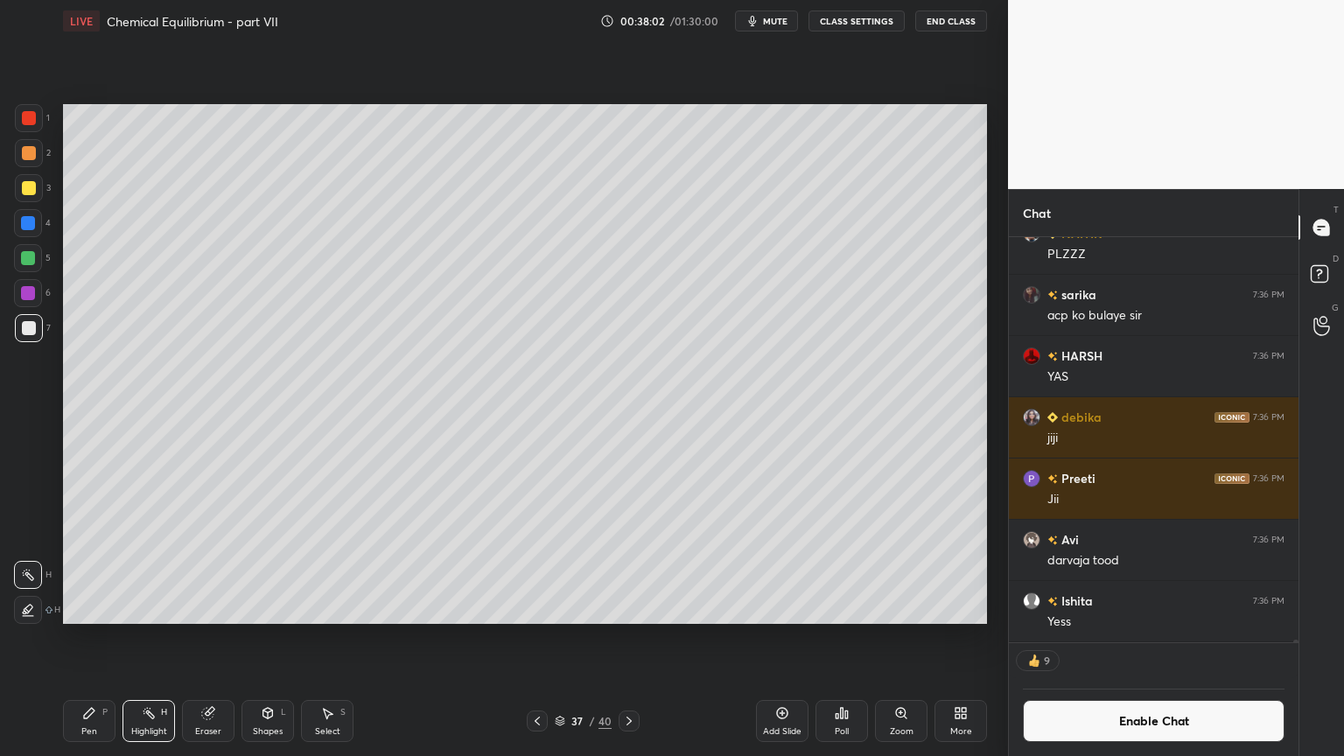
click at [539, 638] on icon at bounding box center [537, 721] width 14 height 14
click at [158, 638] on div "Highlight H" at bounding box center [149, 721] width 53 height 42
click at [627, 638] on icon at bounding box center [629, 721] width 14 height 14
drag, startPoint x: 154, startPoint y: 714, endPoint x: 200, endPoint y: 642, distance: 85.0
click at [154, 638] on div "Highlight H" at bounding box center [149, 721] width 53 height 42
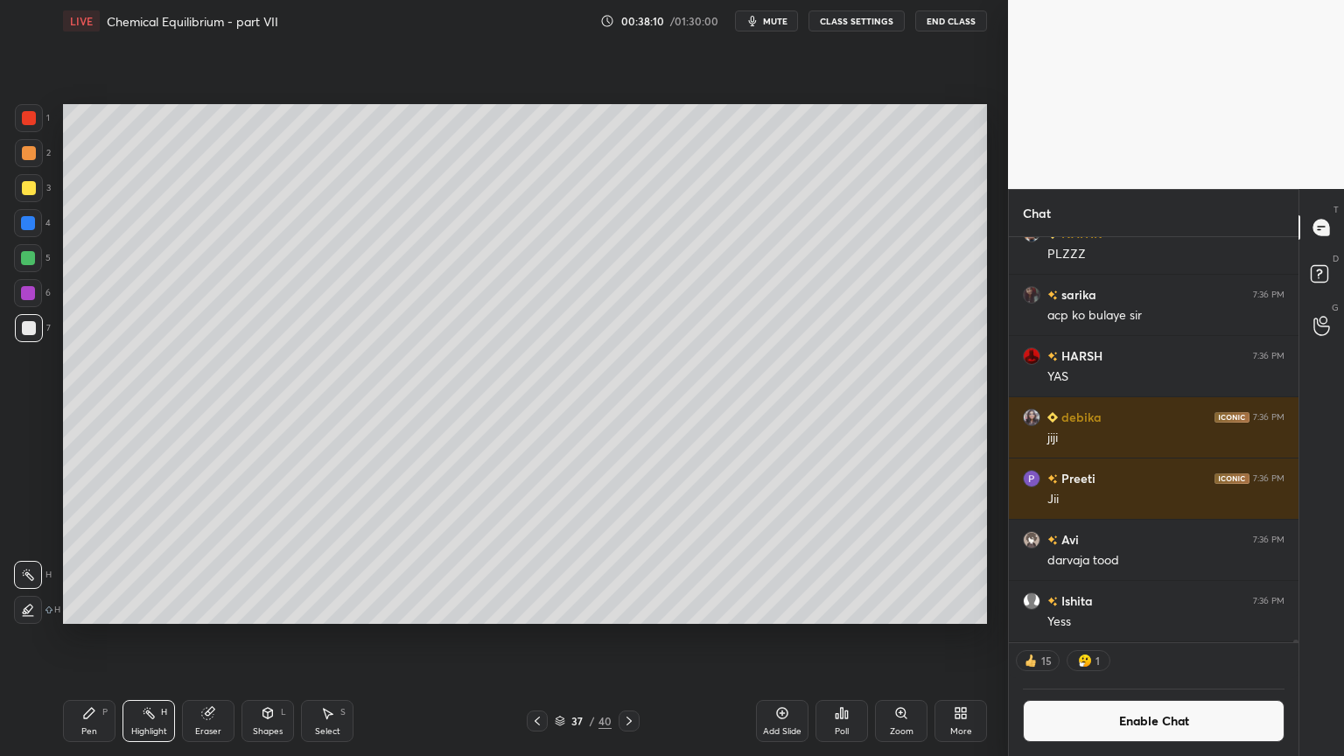
drag, startPoint x: 537, startPoint y: 720, endPoint x: 518, endPoint y: 722, distance: 19.3
click at [536, 638] on icon at bounding box center [537, 721] width 14 height 14
drag, startPoint x: 90, startPoint y: 723, endPoint x: 119, endPoint y: 681, distance: 51.0
click at [91, 638] on div "Pen P" at bounding box center [89, 721] width 53 height 42
click at [256, 638] on div "Shapes" at bounding box center [268, 731] width 30 height 9
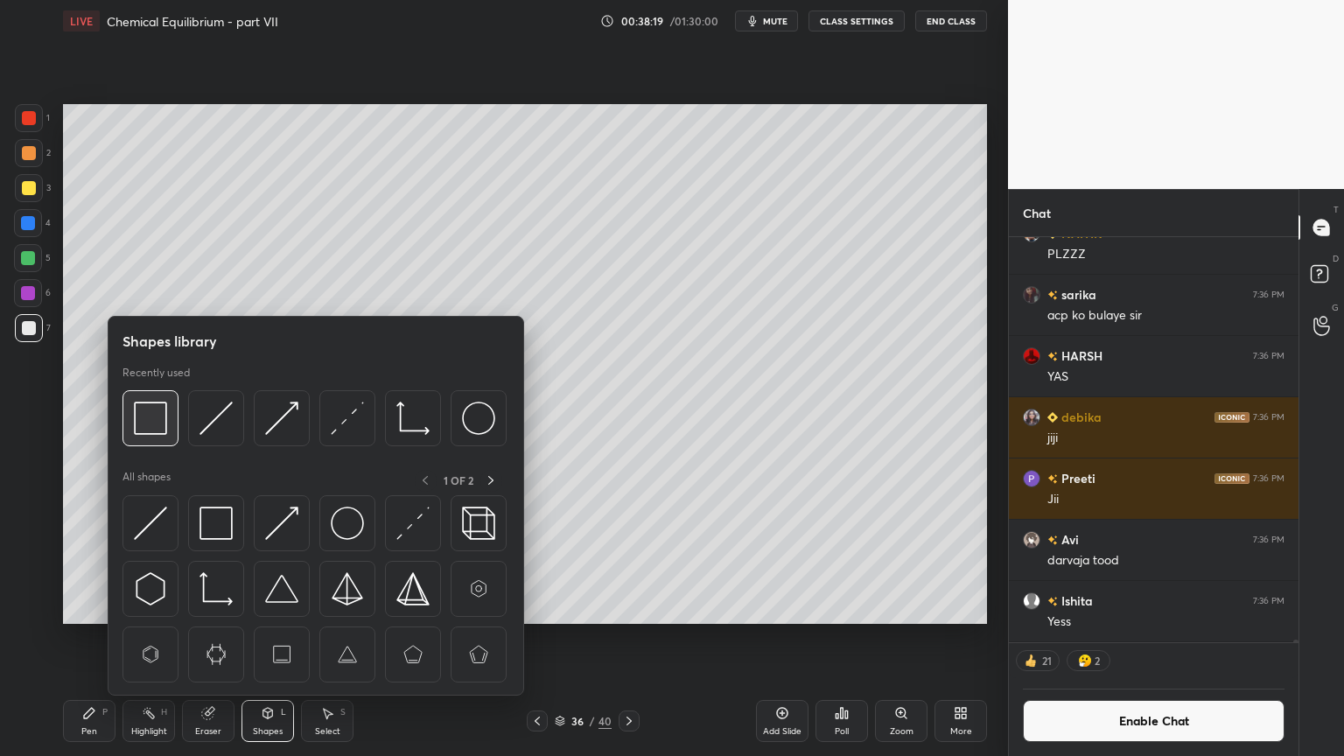
click at [151, 416] on img at bounding box center [150, 418] width 33 height 33
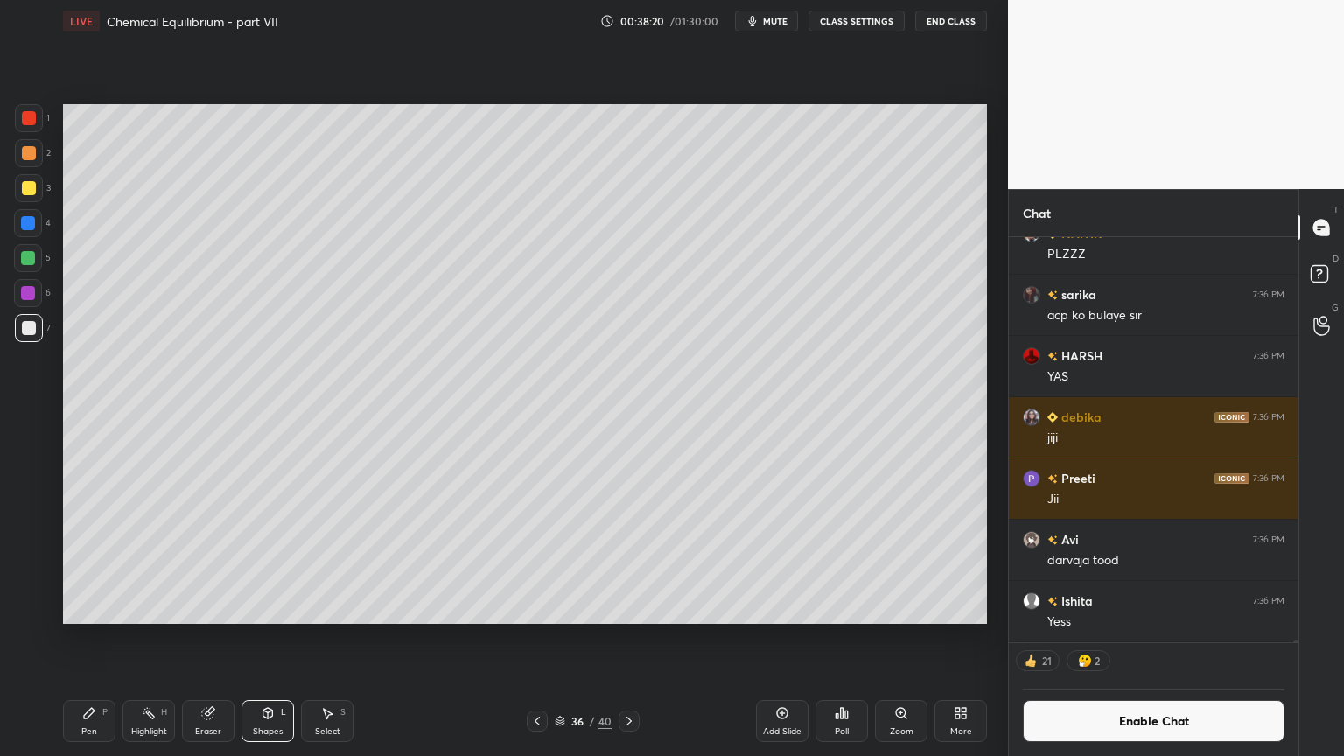
drag, startPoint x: 182, startPoint y: 718, endPoint x: 165, endPoint y: 721, distance: 17.7
click at [176, 638] on div "Pen P Highlight H Eraser Shapes L Select S" at bounding box center [236, 721] width 347 height 42
click at [157, 638] on div "Highlight H" at bounding box center [149, 721] width 53 height 42
drag, startPoint x: 545, startPoint y: 719, endPoint x: 536, endPoint y: 714, distance: 11.0
click at [543, 638] on div at bounding box center [537, 721] width 21 height 21
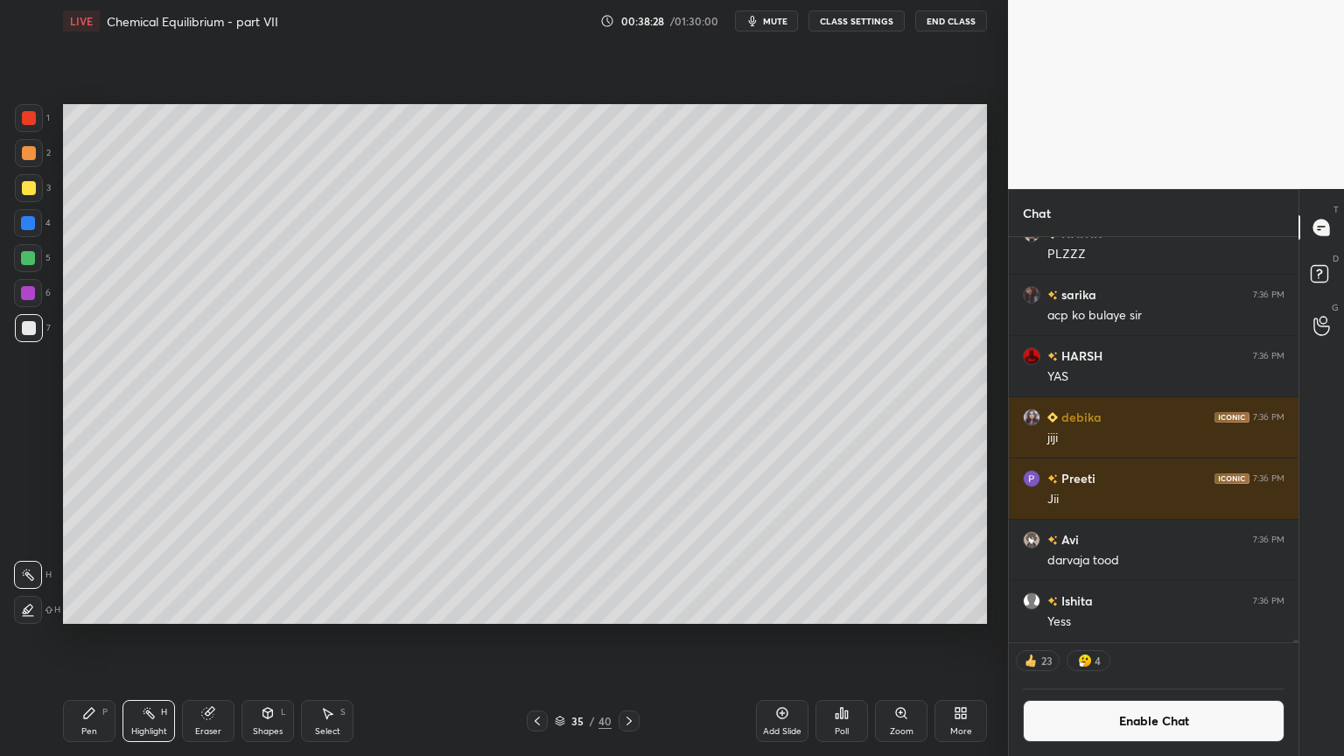
drag, startPoint x: 87, startPoint y: 725, endPoint x: 93, endPoint y: 651, distance: 73.8
click at [84, 638] on div "Pen P" at bounding box center [89, 721] width 53 height 42
drag, startPoint x: 25, startPoint y: 180, endPoint x: 49, endPoint y: 214, distance: 41.3
click at [35, 188] on div at bounding box center [29, 188] width 14 height 14
click at [626, 638] on icon at bounding box center [629, 721] width 14 height 14
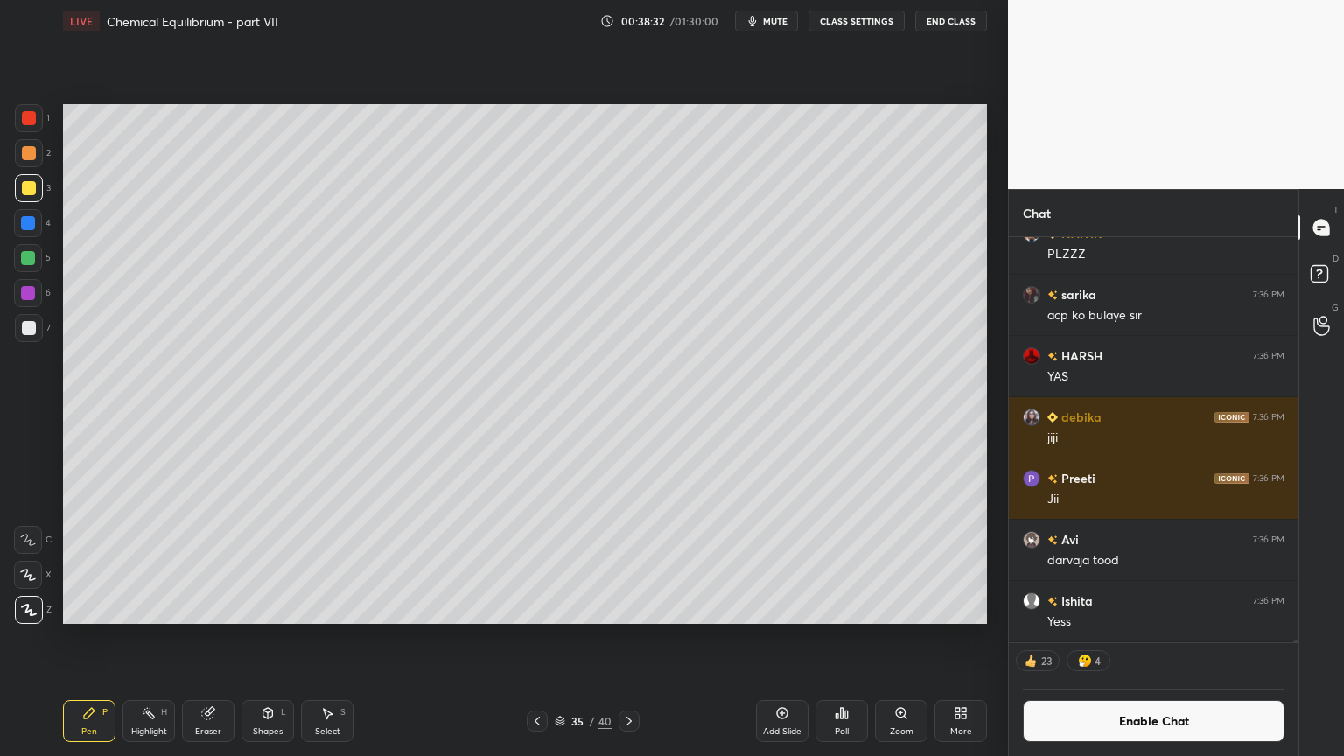
click at [627, 638] on icon at bounding box center [629, 721] width 5 height 9
click at [777, 638] on div "Add Slide" at bounding box center [782, 731] width 39 height 9
click at [91, 638] on icon at bounding box center [89, 713] width 14 height 14
click at [33, 161] on div at bounding box center [29, 153] width 28 height 28
click at [256, 638] on div "Shapes L" at bounding box center [268, 721] width 53 height 42
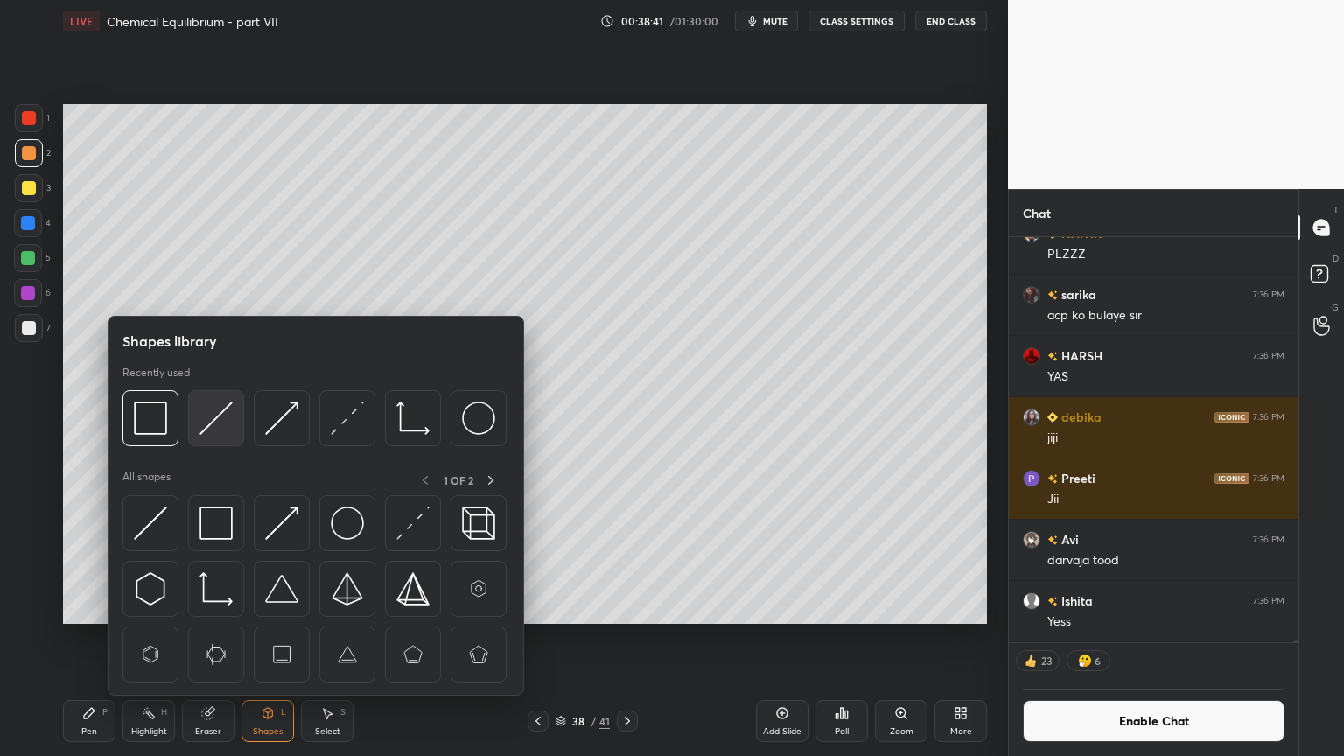
click at [211, 416] on img at bounding box center [216, 418] width 33 height 33
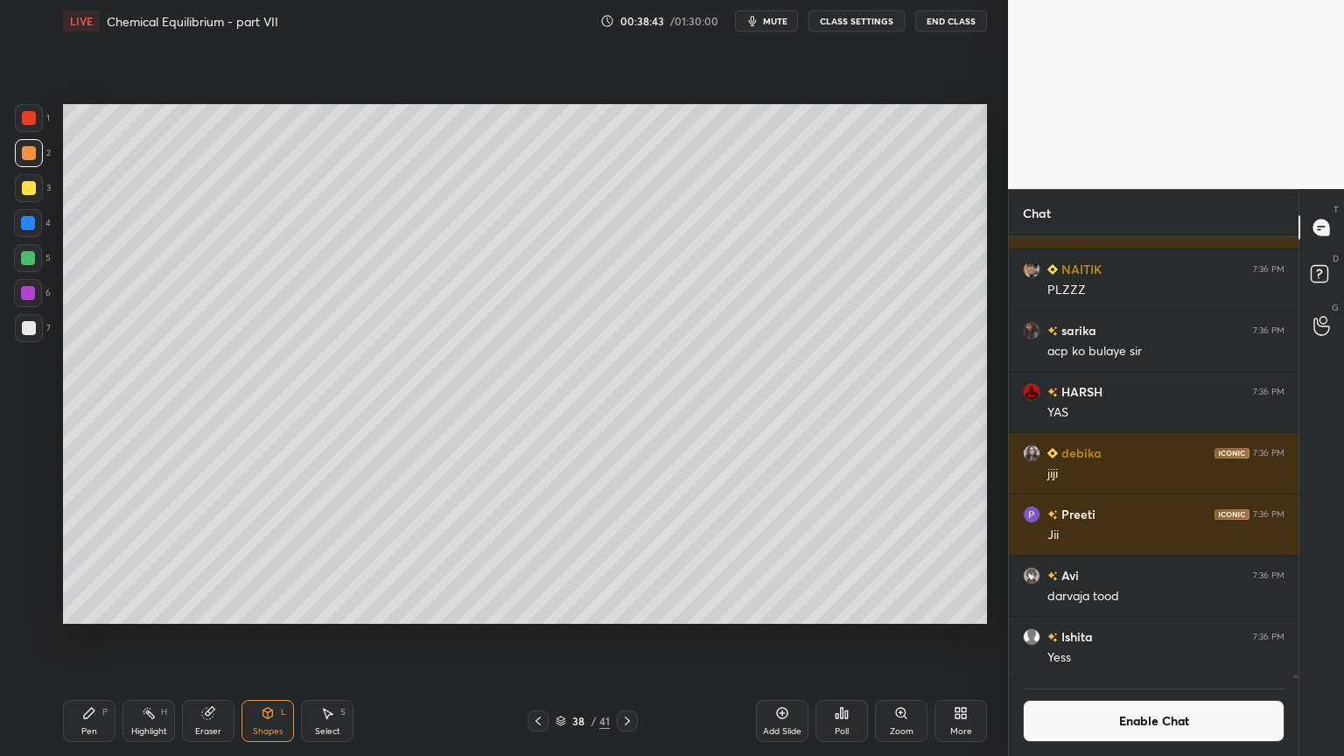
scroll to position [56030, 0]
click at [88, 638] on div "Pen" at bounding box center [89, 731] width 16 height 9
click at [32, 323] on div at bounding box center [29, 328] width 14 height 14
drag, startPoint x: 82, startPoint y: 722, endPoint x: 84, endPoint y: 713, distance: 8.9
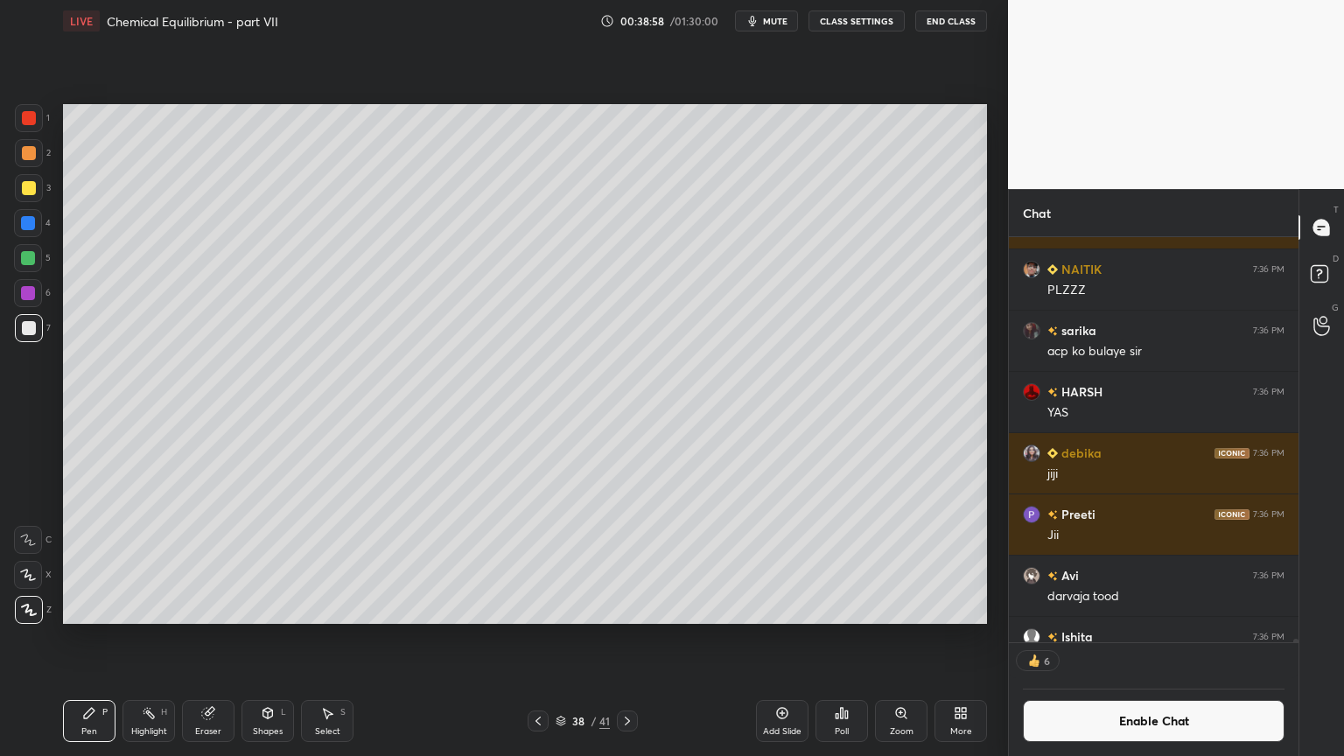
click at [84, 638] on div "Pen P" at bounding box center [89, 721] width 53 height 42
click at [32, 225] on div at bounding box center [28, 223] width 14 height 14
click at [536, 638] on icon at bounding box center [538, 721] width 14 height 14
click at [533, 638] on icon at bounding box center [538, 721] width 14 height 14
click at [162, 638] on div "Highlight H" at bounding box center [149, 721] width 53 height 42
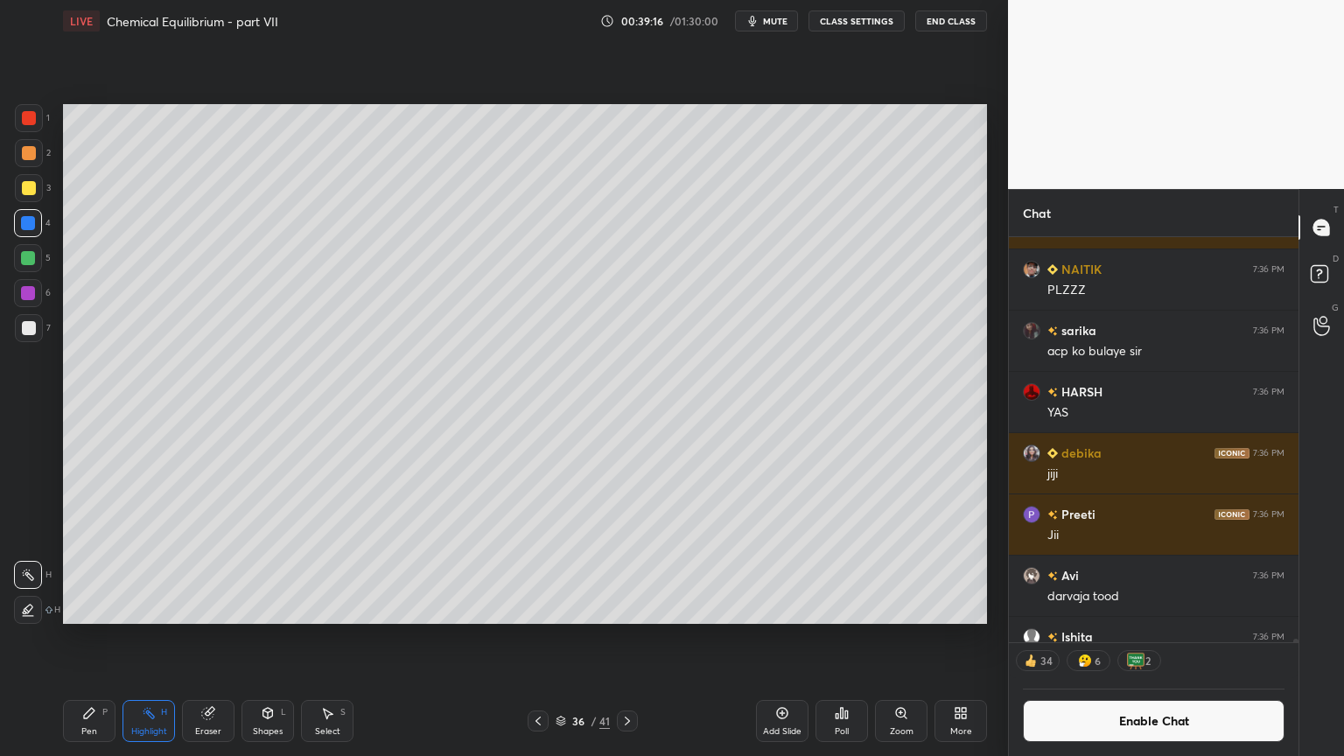
click at [623, 638] on icon at bounding box center [627, 721] width 14 height 14
click at [627, 638] on icon at bounding box center [627, 721] width 14 height 14
click at [100, 638] on div "Pen P" at bounding box center [89, 721] width 53 height 42
click at [32, 151] on div at bounding box center [29, 153] width 14 height 14
click at [32, 179] on div at bounding box center [29, 188] width 28 height 28
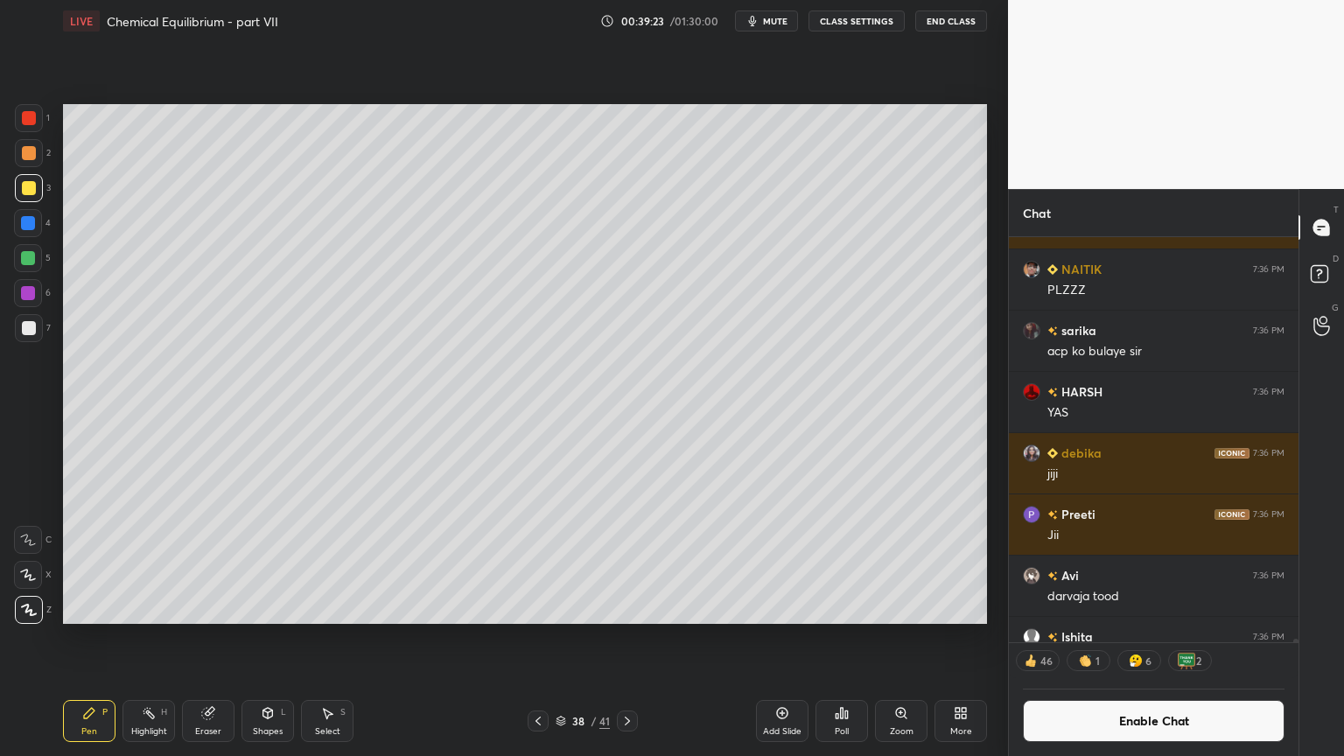
click at [101, 638] on div "Pen P" at bounding box center [89, 721] width 53 height 42
drag, startPoint x: 140, startPoint y: 725, endPoint x: 137, endPoint y: 627, distance: 98.1
click at [140, 638] on div "Highlight H" at bounding box center [149, 721] width 53 height 42
click at [95, 638] on div "Pen P" at bounding box center [89, 721] width 53 height 42
click at [33, 326] on div at bounding box center [29, 328] width 14 height 14
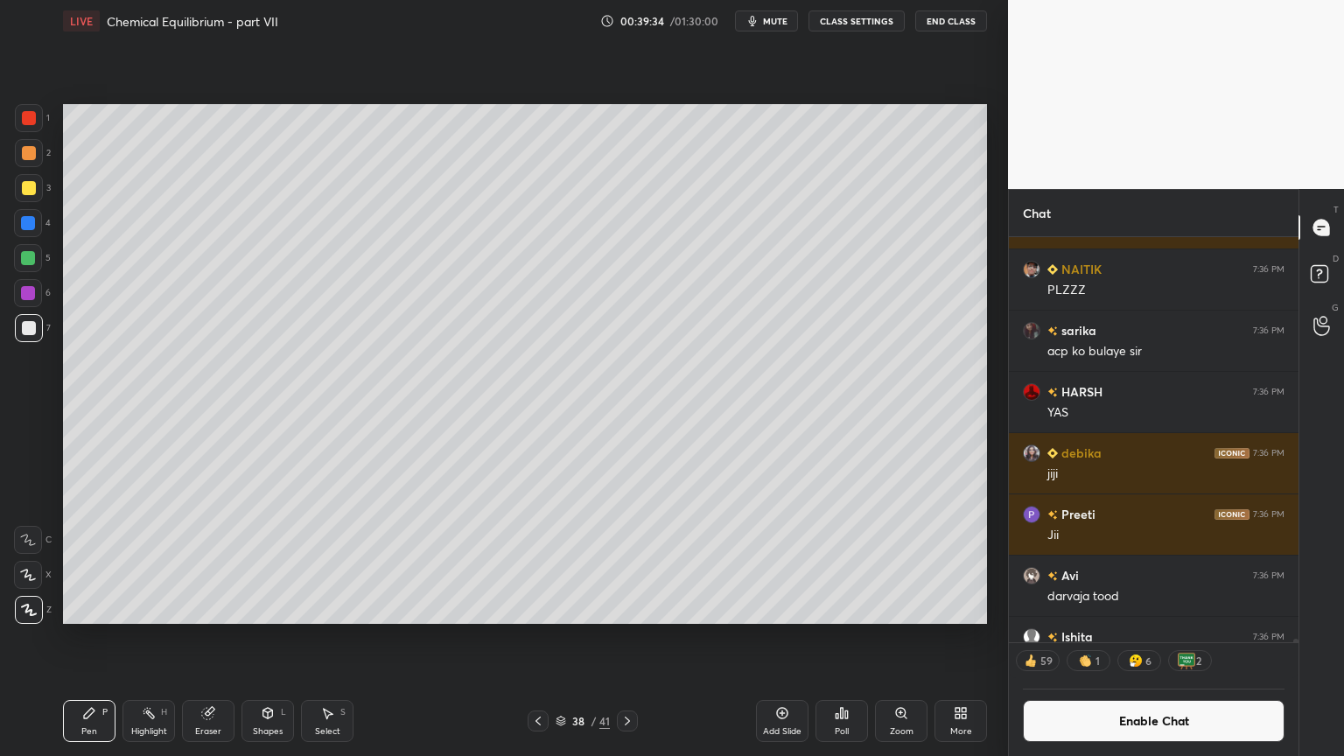
click at [267, 638] on div "Shapes" at bounding box center [268, 731] width 30 height 9
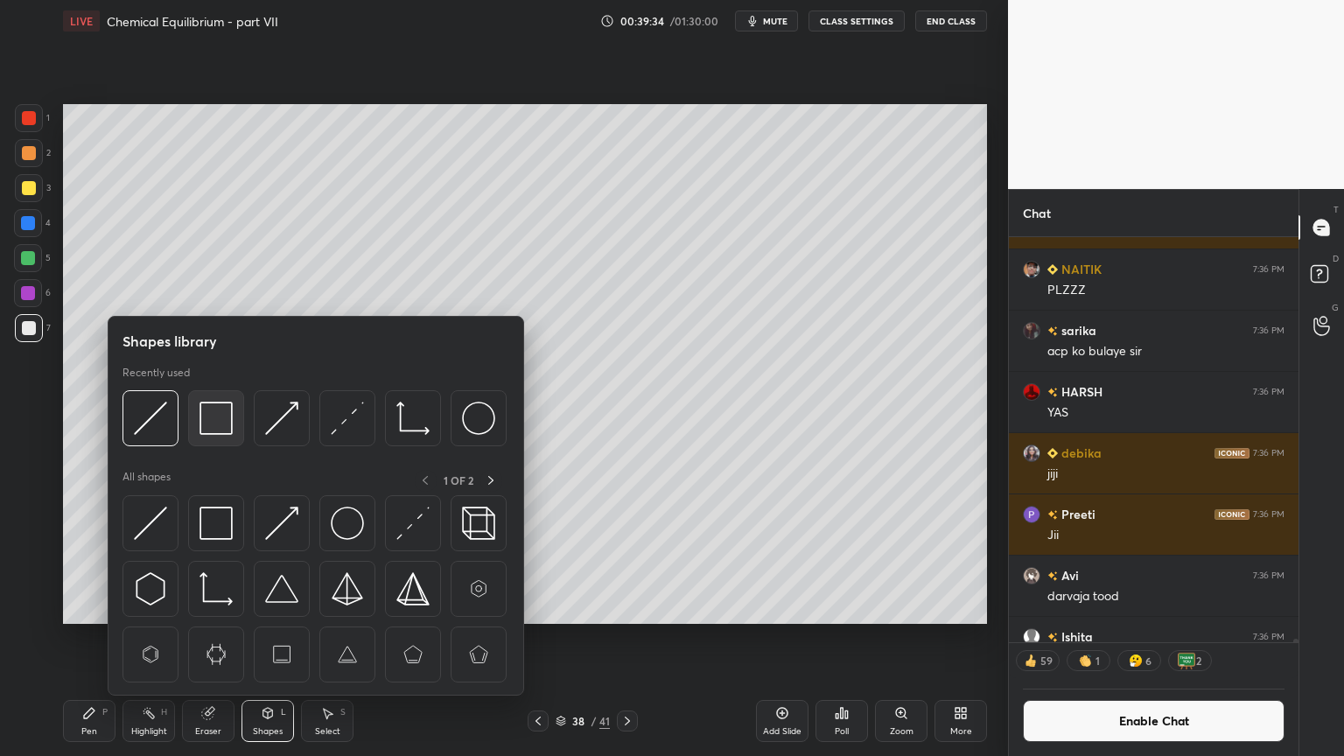
click at [228, 423] on img at bounding box center [216, 418] width 33 height 33
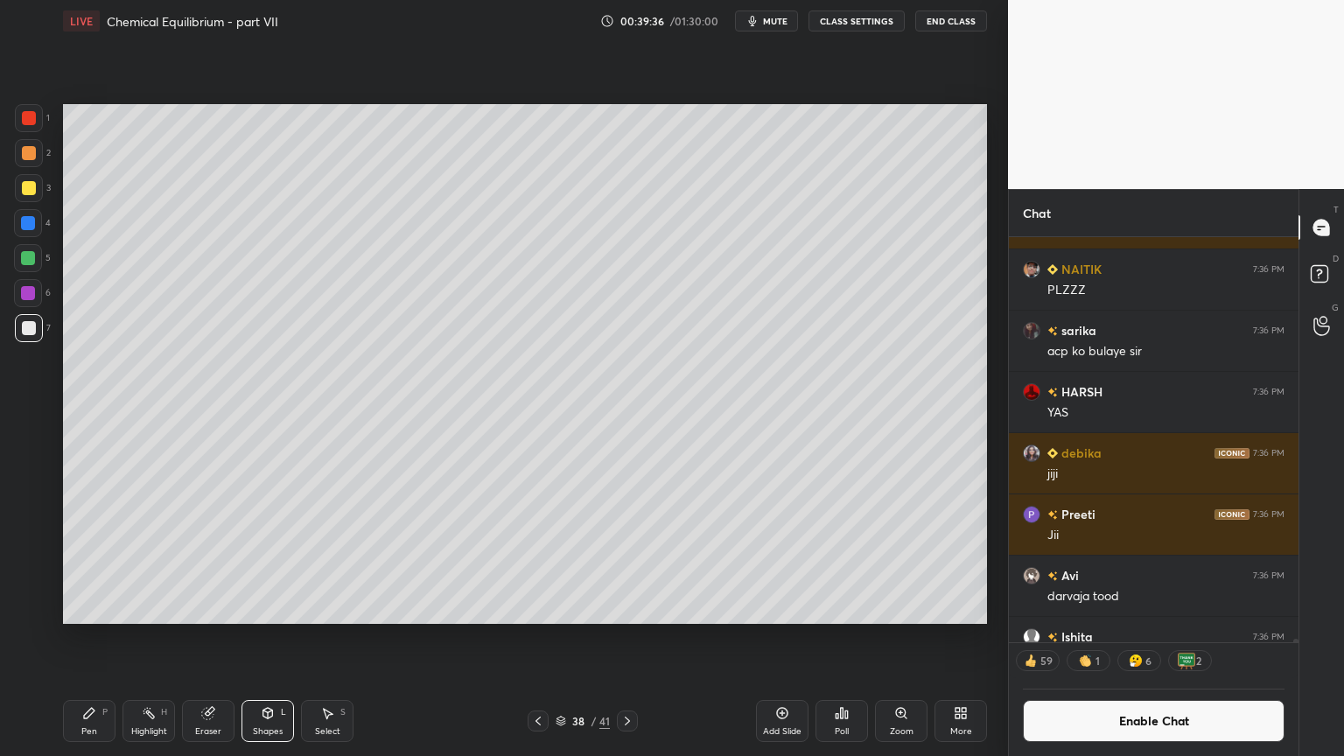
drag, startPoint x: 143, startPoint y: 720, endPoint x: 161, endPoint y: 685, distance: 39.5
click at [144, 638] on div "Highlight H" at bounding box center [149, 721] width 53 height 42
click at [270, 638] on div "Shapes L" at bounding box center [268, 721] width 53 height 42
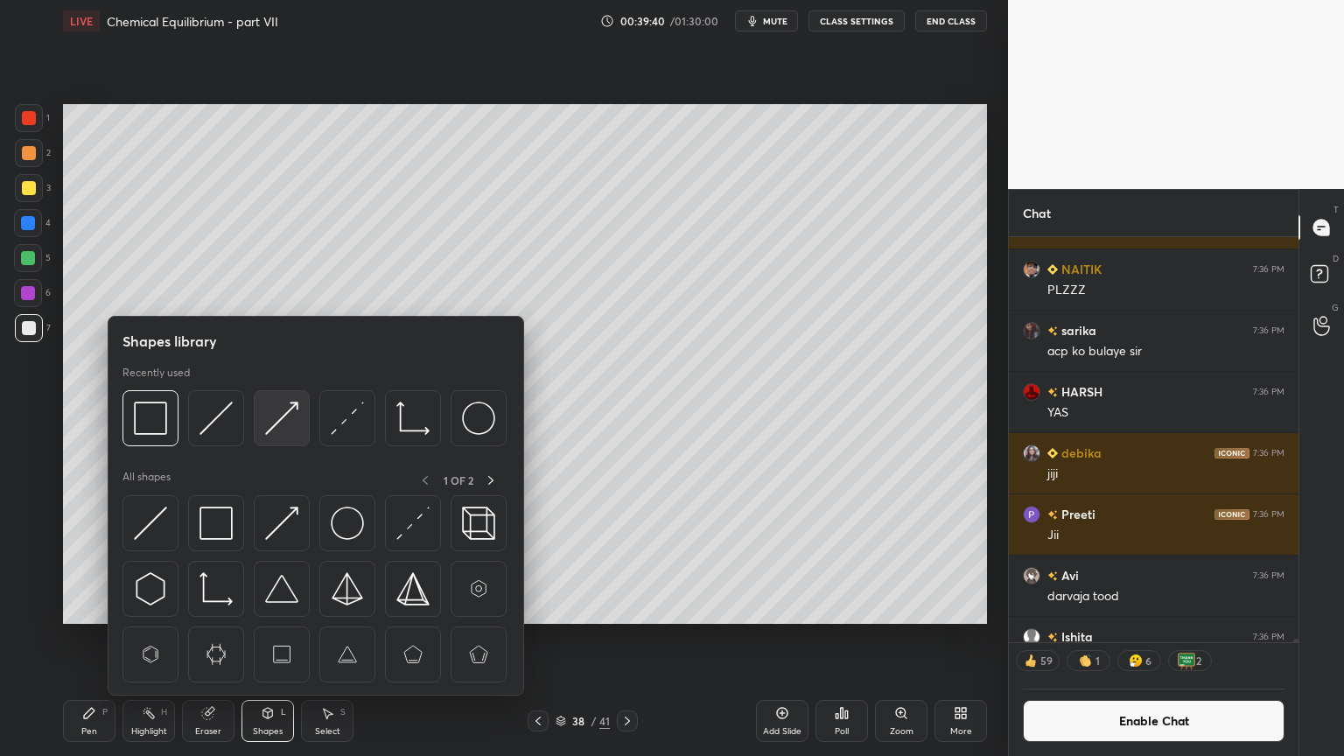
click at [284, 422] on img at bounding box center [281, 418] width 33 height 33
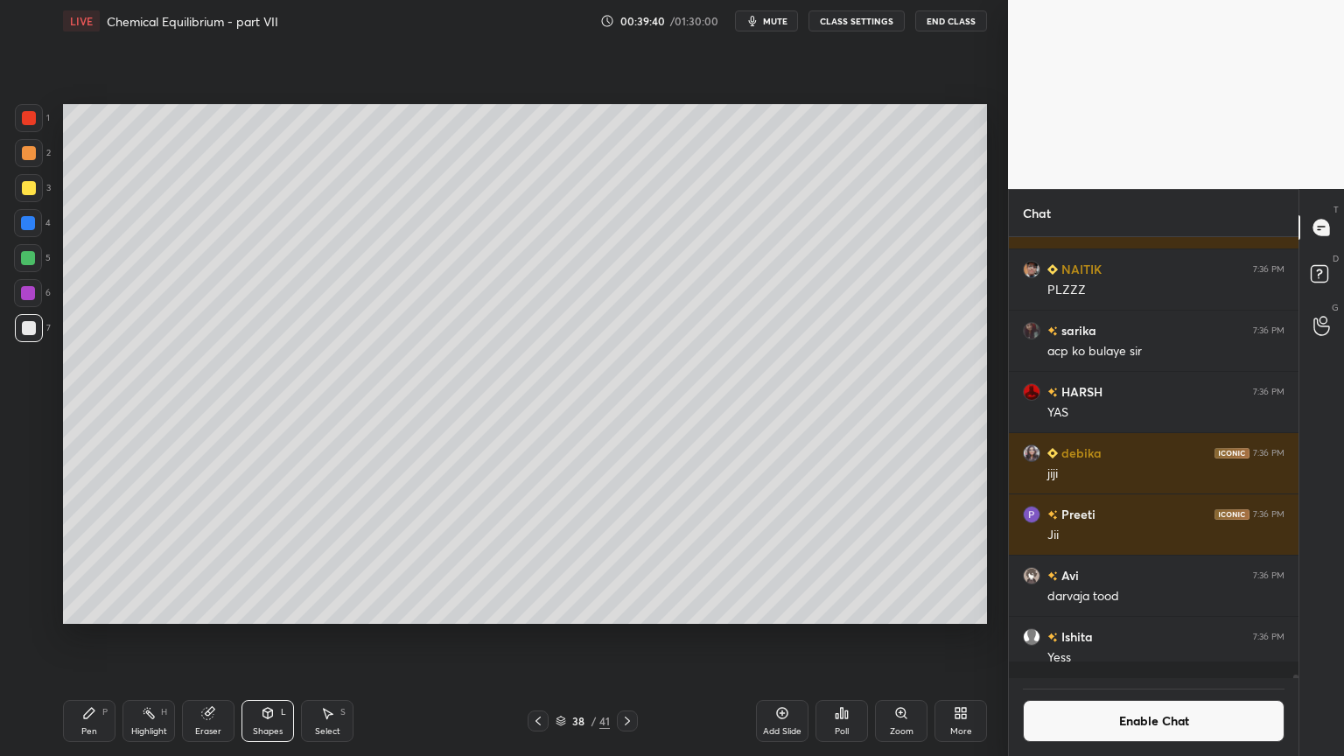
scroll to position [56030, 0]
drag, startPoint x: 31, startPoint y: 111, endPoint x: 39, endPoint y: 133, distance: 23.2
click at [30, 116] on div at bounding box center [29, 118] width 14 height 14
click at [81, 638] on div "Pen" at bounding box center [89, 731] width 16 height 9
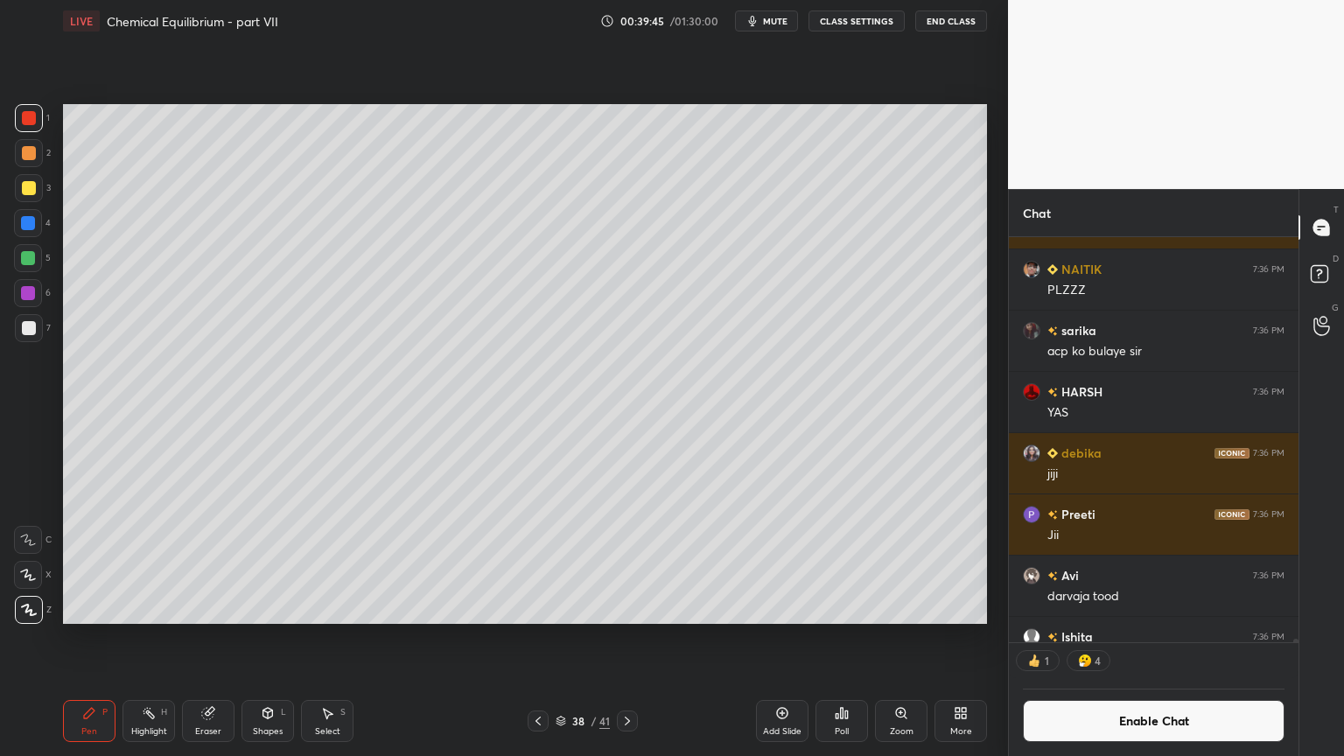
click at [31, 337] on div at bounding box center [29, 328] width 28 height 28
click at [141, 638] on div "Highlight H" at bounding box center [149, 721] width 53 height 42
drag, startPoint x: 110, startPoint y: 718, endPoint x: 150, endPoint y: 673, distance: 60.2
click at [110, 638] on div "Pen P" at bounding box center [89, 721] width 53 height 42
click at [536, 638] on icon at bounding box center [538, 721] width 14 height 14
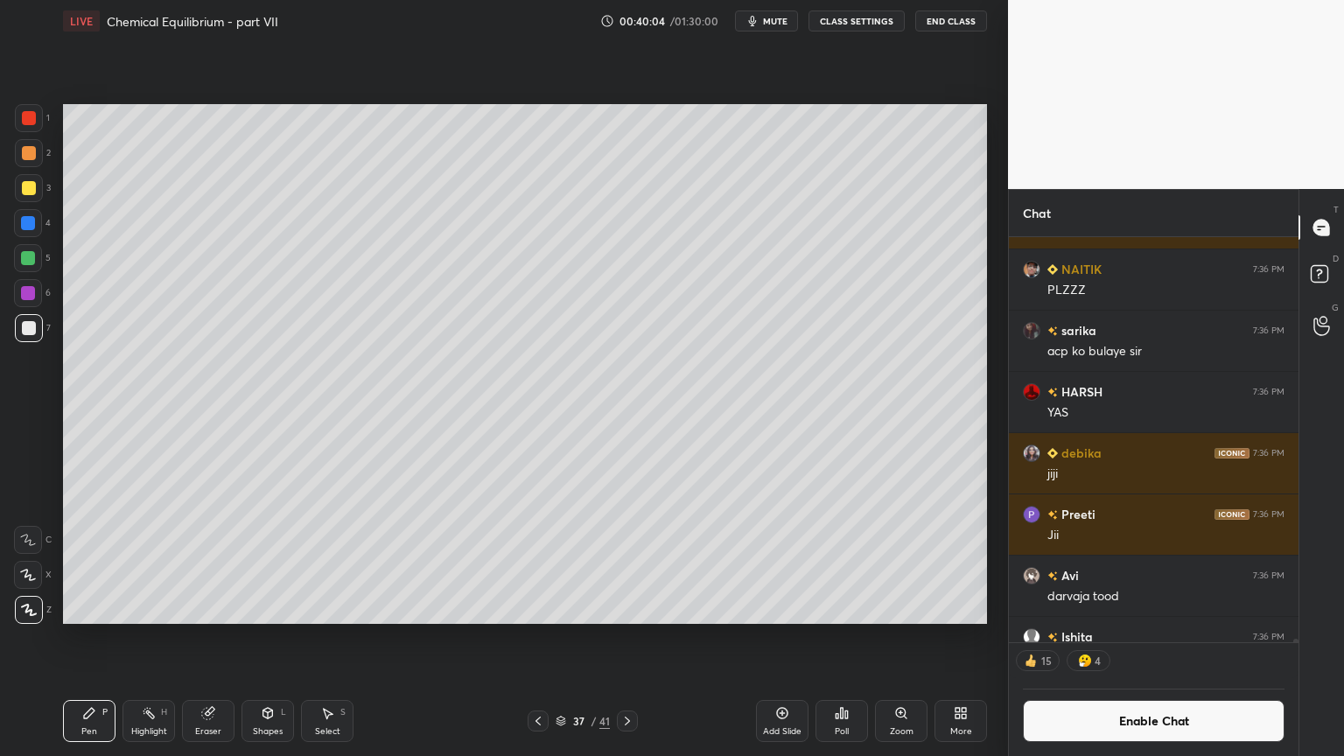
click at [536, 638] on icon at bounding box center [538, 721] width 14 height 14
click at [151, 638] on div "Highlight" at bounding box center [149, 731] width 36 height 9
click at [627, 638] on icon at bounding box center [627, 721] width 14 height 14
click at [626, 638] on icon at bounding box center [627, 721] width 14 height 14
click at [276, 638] on div "Shapes" at bounding box center [268, 731] width 30 height 9
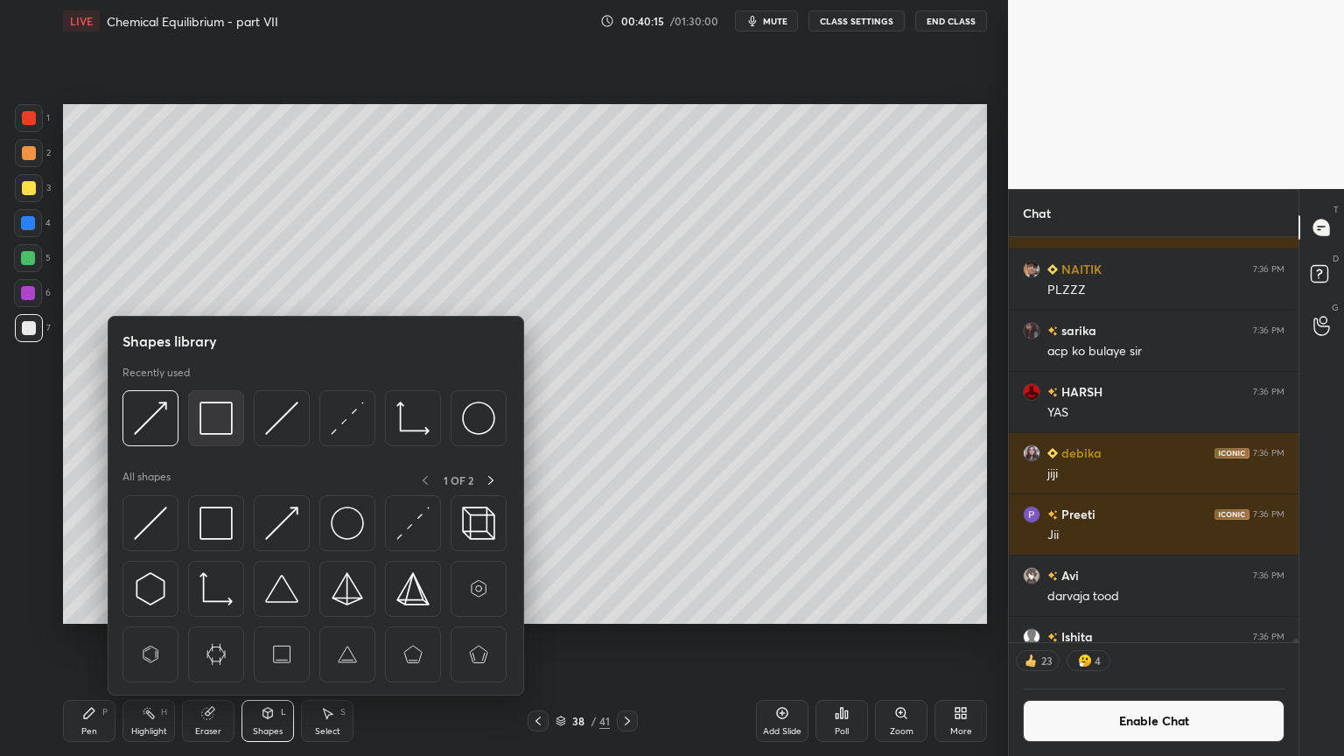
click at [218, 419] on img at bounding box center [216, 418] width 33 height 33
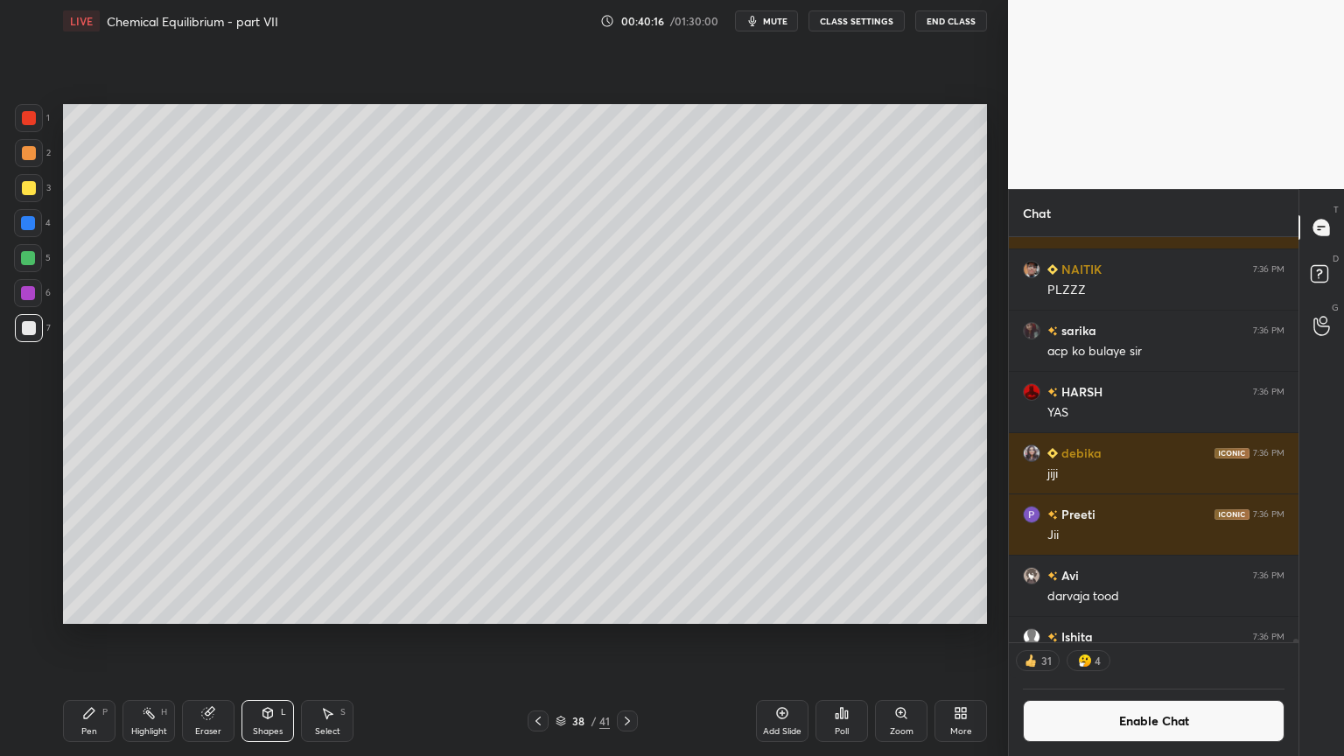
click at [28, 190] on div at bounding box center [29, 188] width 14 height 14
click at [85, 638] on div "Pen" at bounding box center [89, 731] width 16 height 9
drag, startPoint x: 1160, startPoint y: 728, endPoint x: 1149, endPoint y: 723, distance: 12.5
click at [1155, 638] on button "Enable Chat" at bounding box center [1154, 721] width 262 height 42
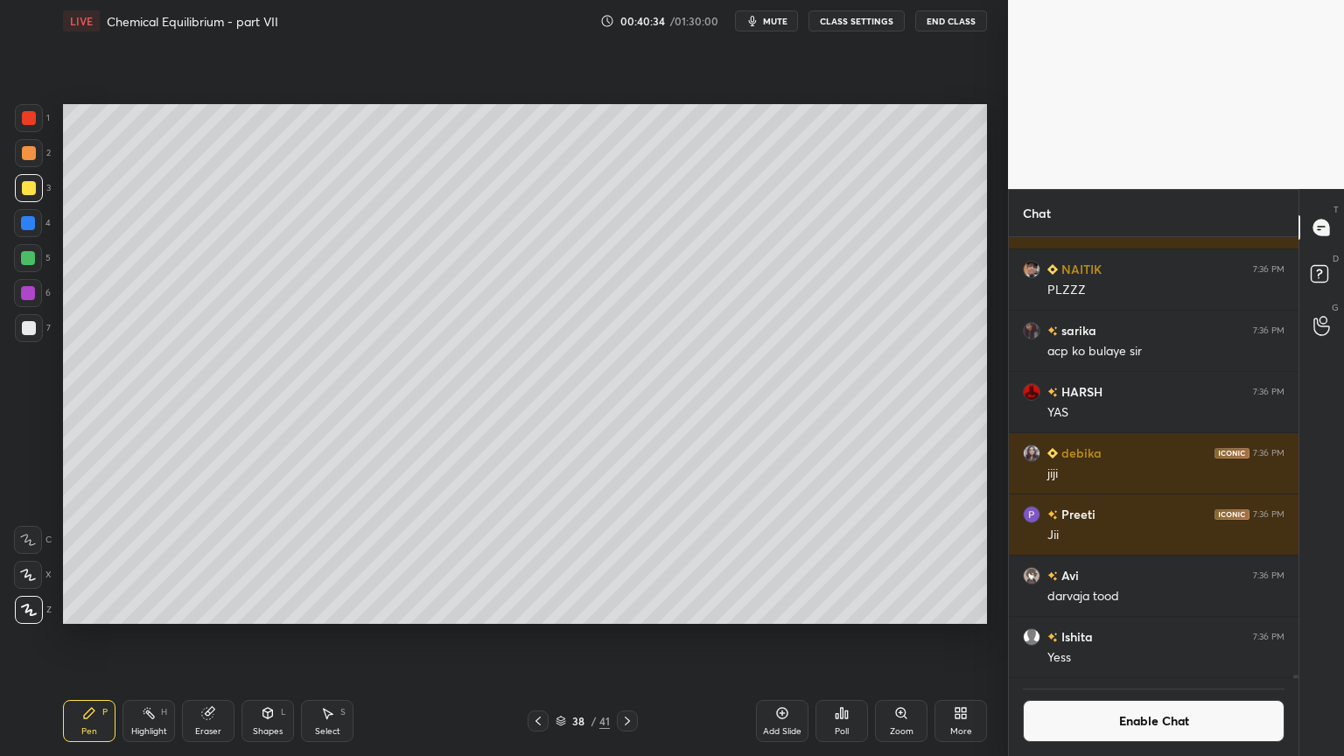
scroll to position [472, 284]
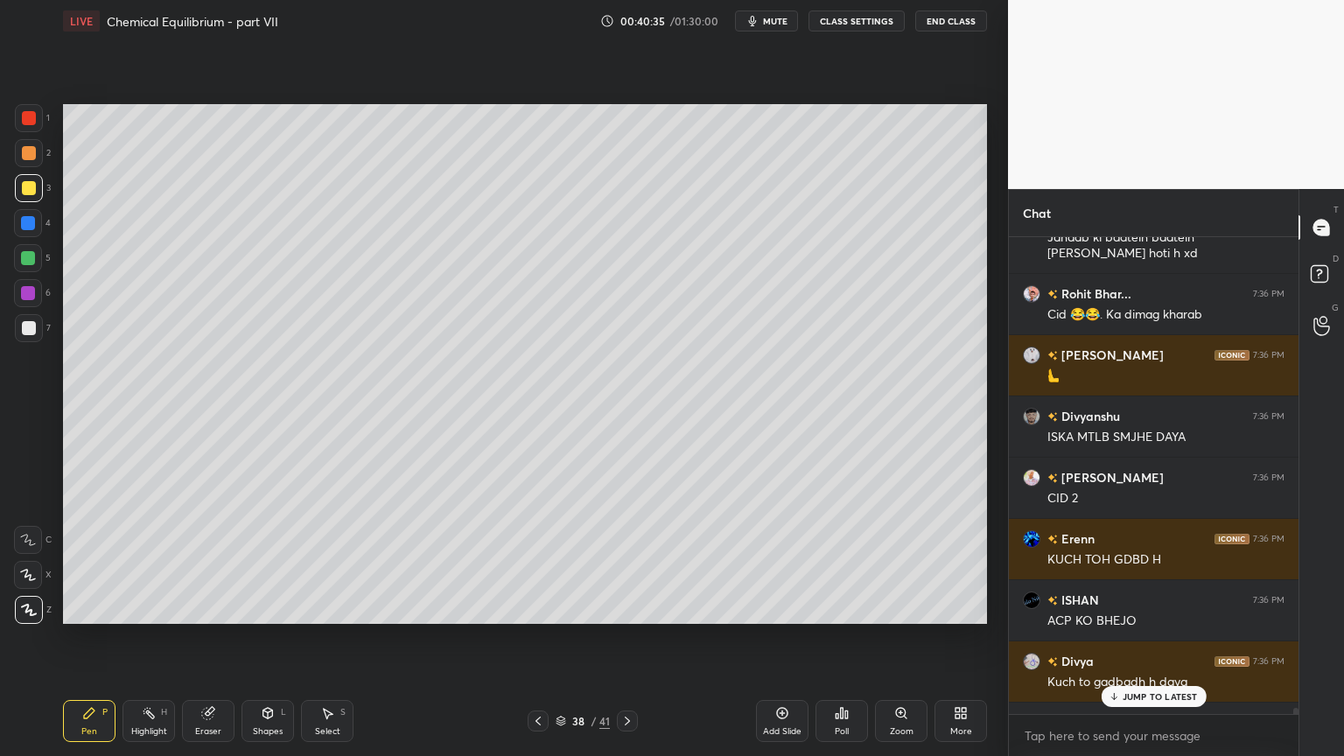
click at [1137, 638] on p "JUMP TO LATEST" at bounding box center [1160, 696] width 75 height 11
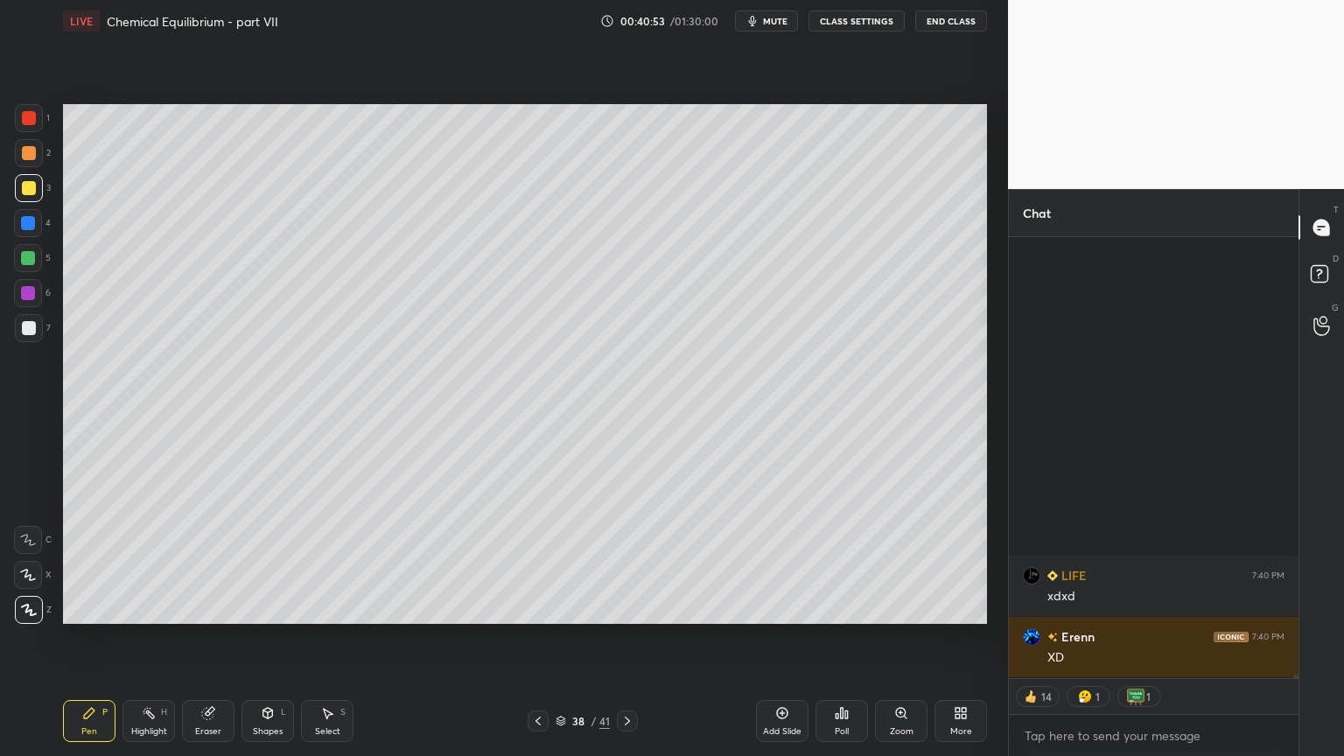
scroll to position [57743, 0]
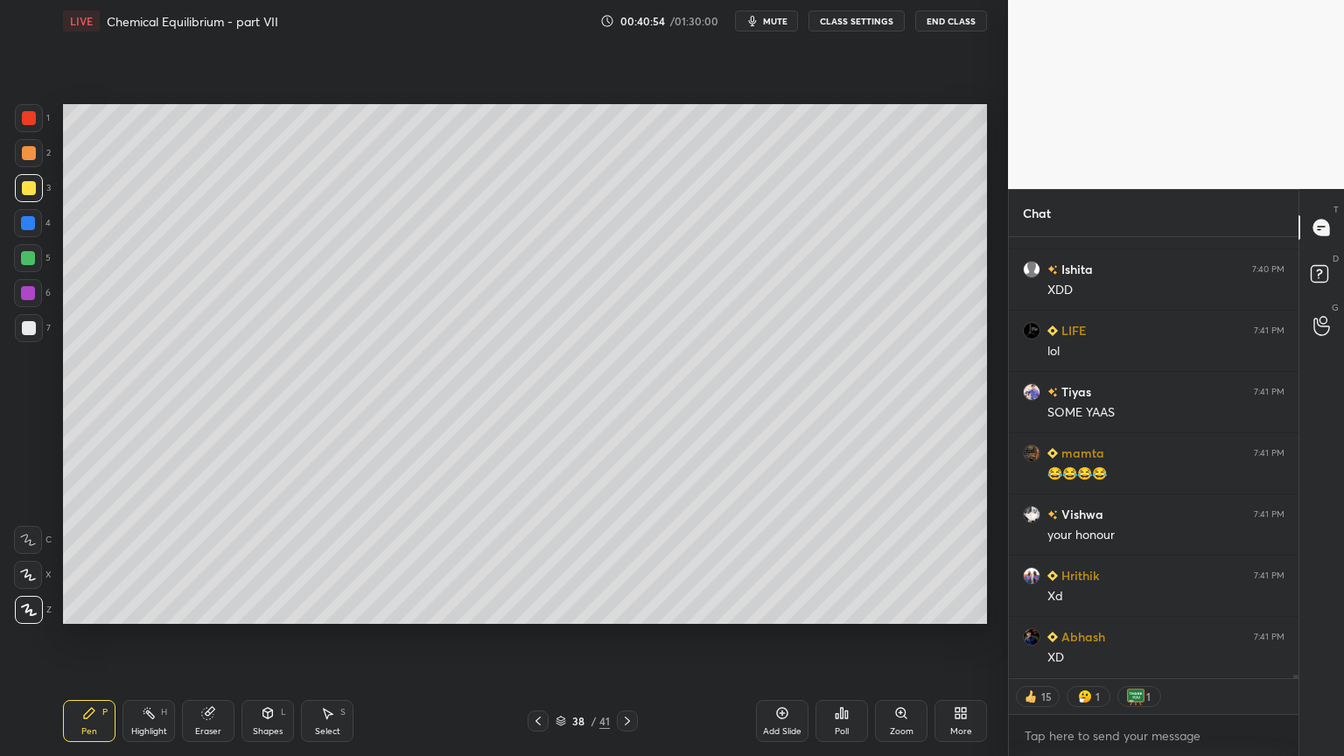
drag, startPoint x: 798, startPoint y: 720, endPoint x: 774, endPoint y: 721, distance: 24.5
click at [789, 638] on div "Add Slide" at bounding box center [782, 721] width 53 height 42
drag, startPoint x: 88, startPoint y: 725, endPoint x: 77, endPoint y: 702, distance: 25.1
click at [88, 638] on div "Pen P" at bounding box center [89, 721] width 53 height 42
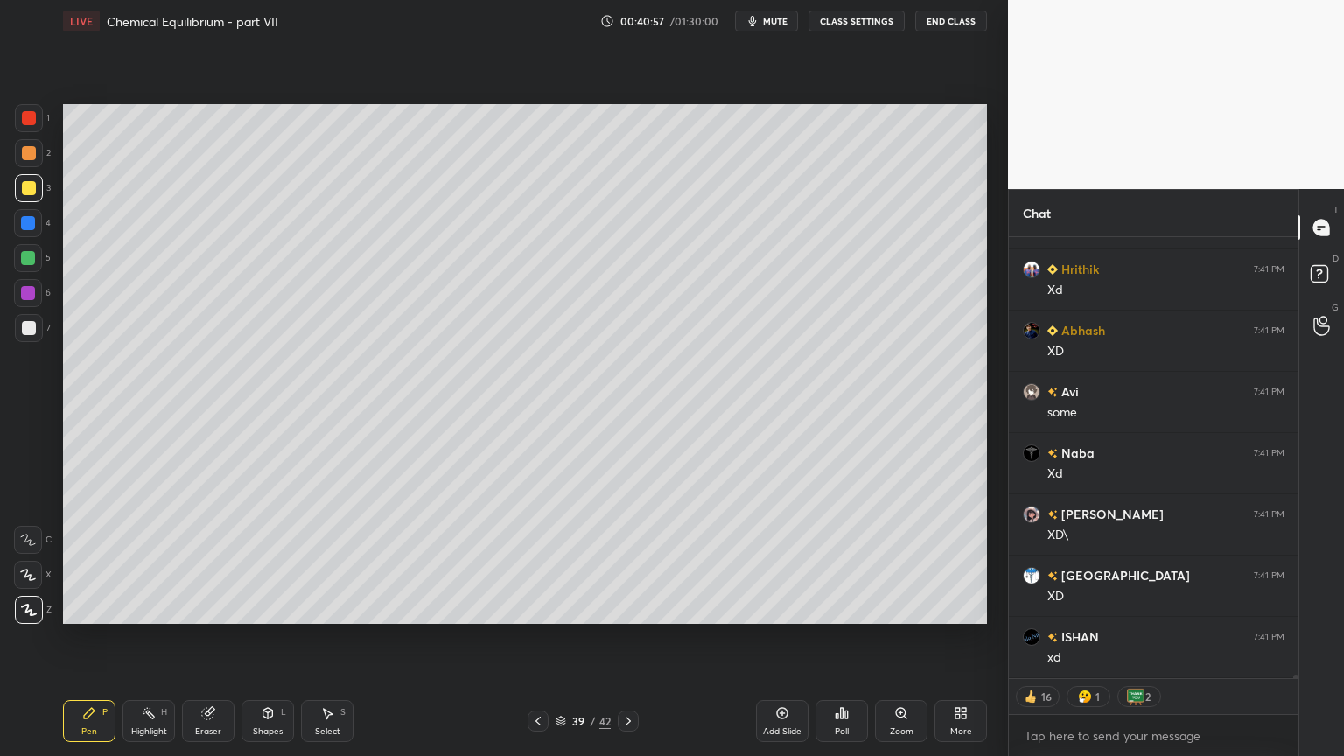
click at [25, 130] on div at bounding box center [29, 118] width 28 height 28
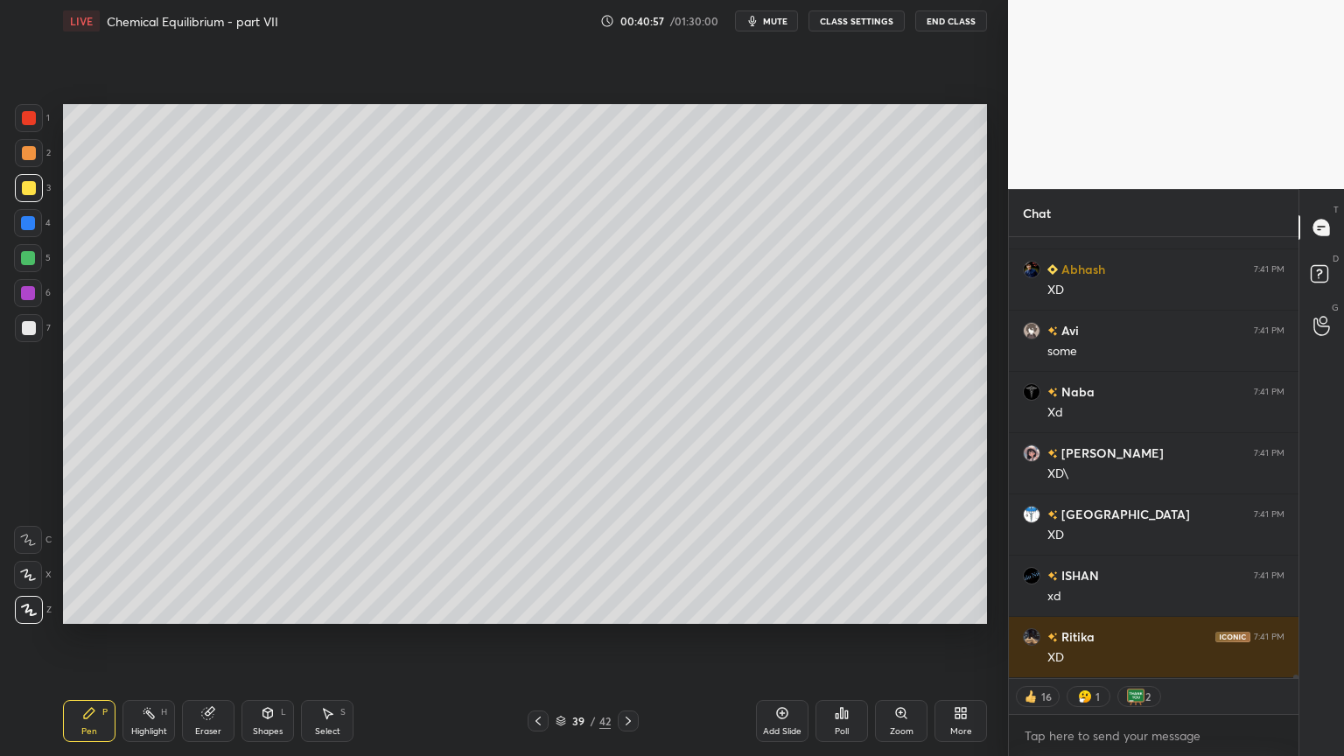
click at [32, 123] on div at bounding box center [29, 118] width 14 height 14
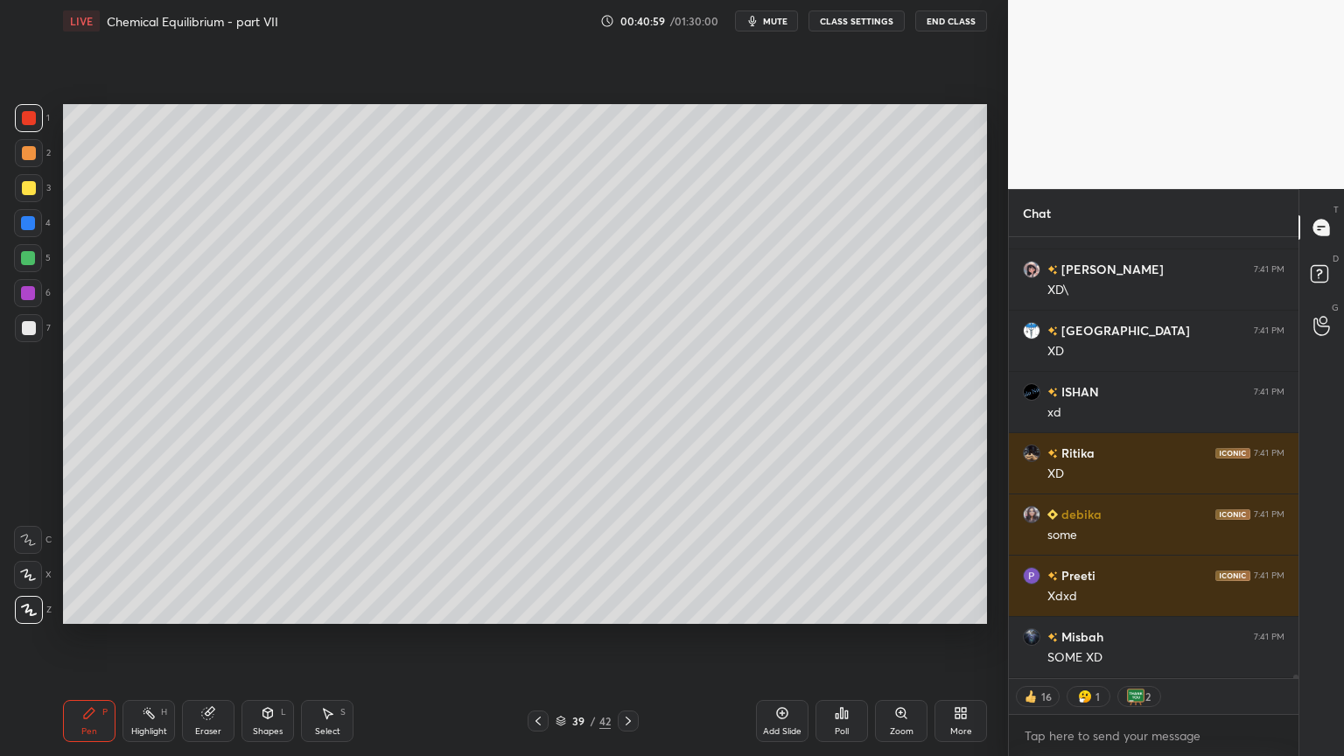
scroll to position [58907, 0]
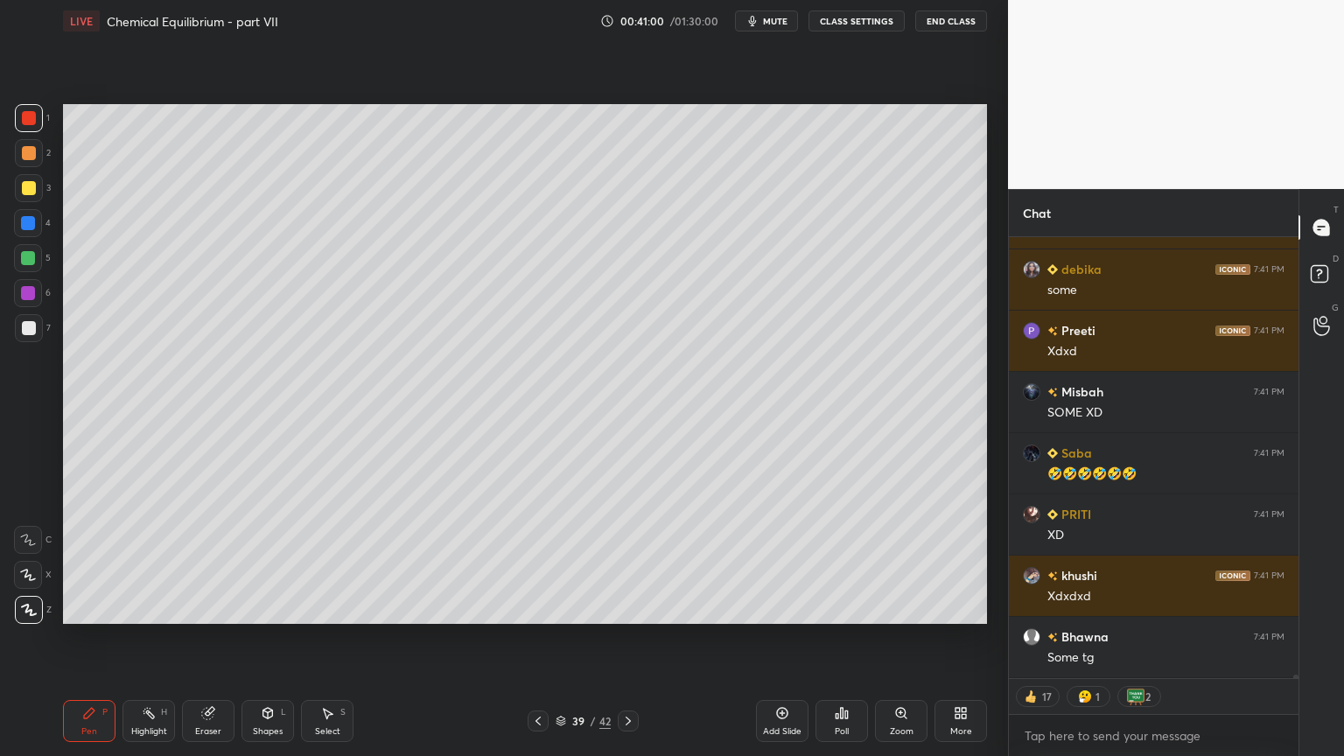
click at [90, 638] on div "Pen" at bounding box center [89, 731] width 16 height 9
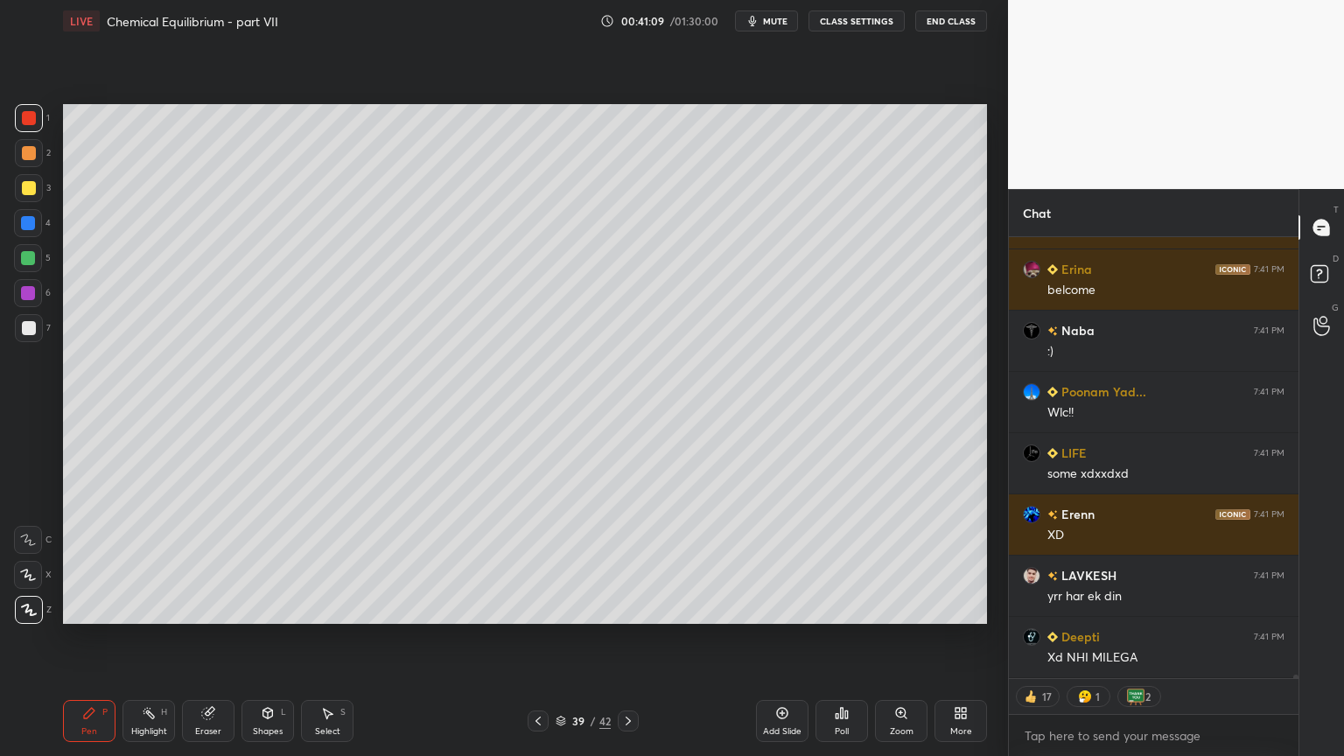
scroll to position [61120, 0]
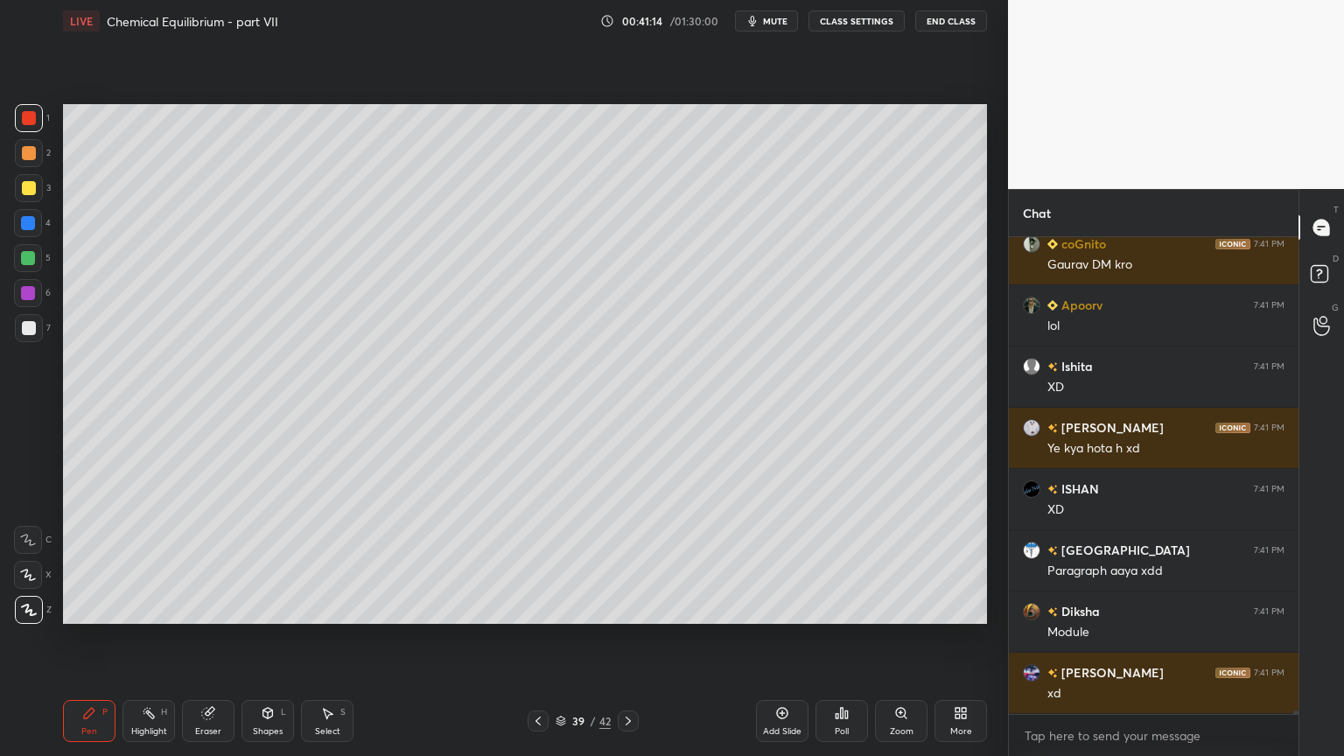
drag, startPoint x: 81, startPoint y: 718, endPoint x: 110, endPoint y: 704, distance: 33.3
click at [80, 638] on div "Pen P" at bounding box center [89, 721] width 53 height 42
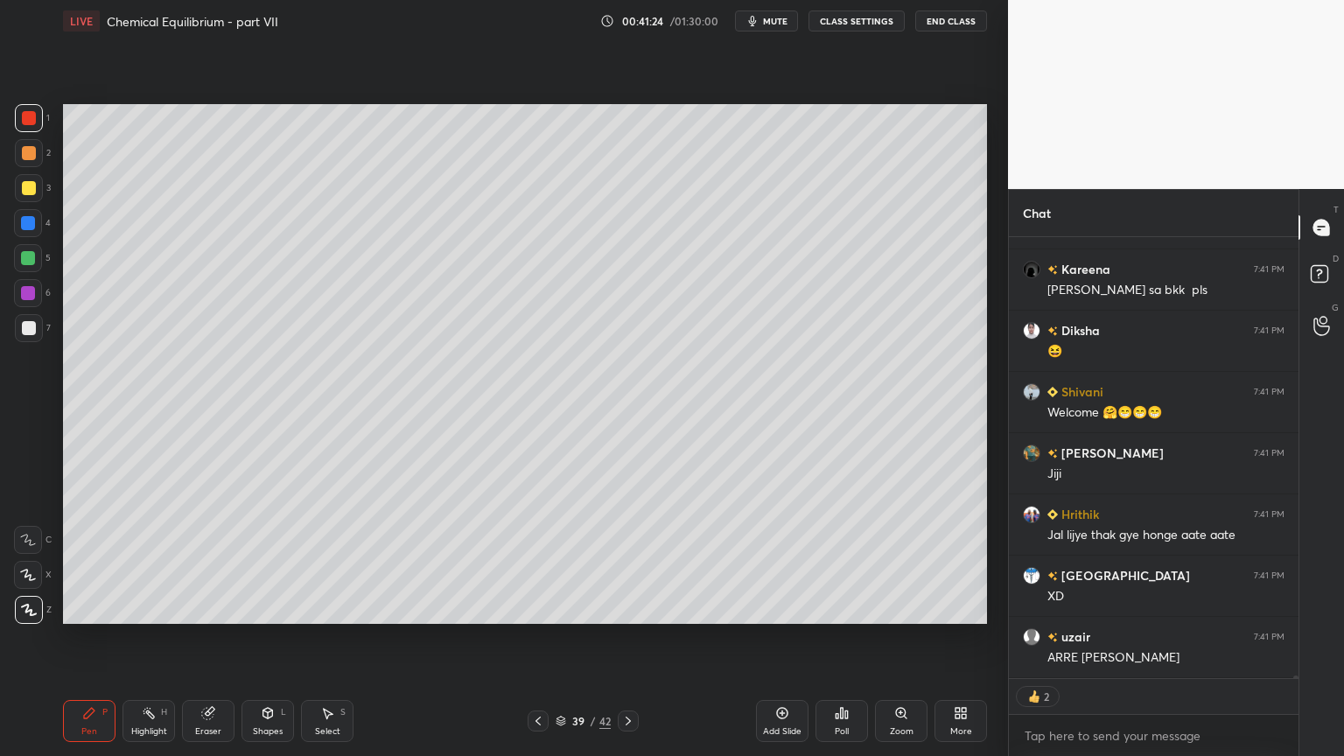
click at [28, 156] on div at bounding box center [29, 153] width 14 height 14
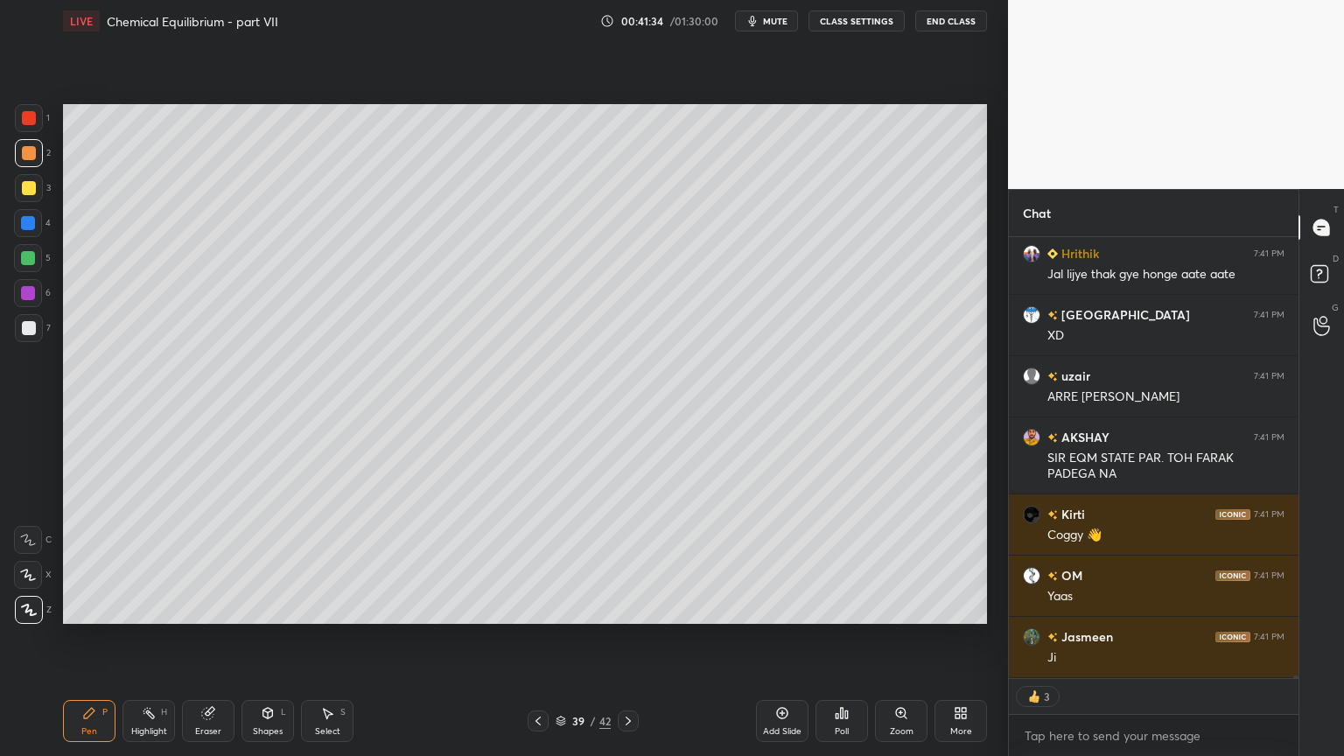
click at [259, 638] on div "Shapes" at bounding box center [268, 731] width 30 height 9
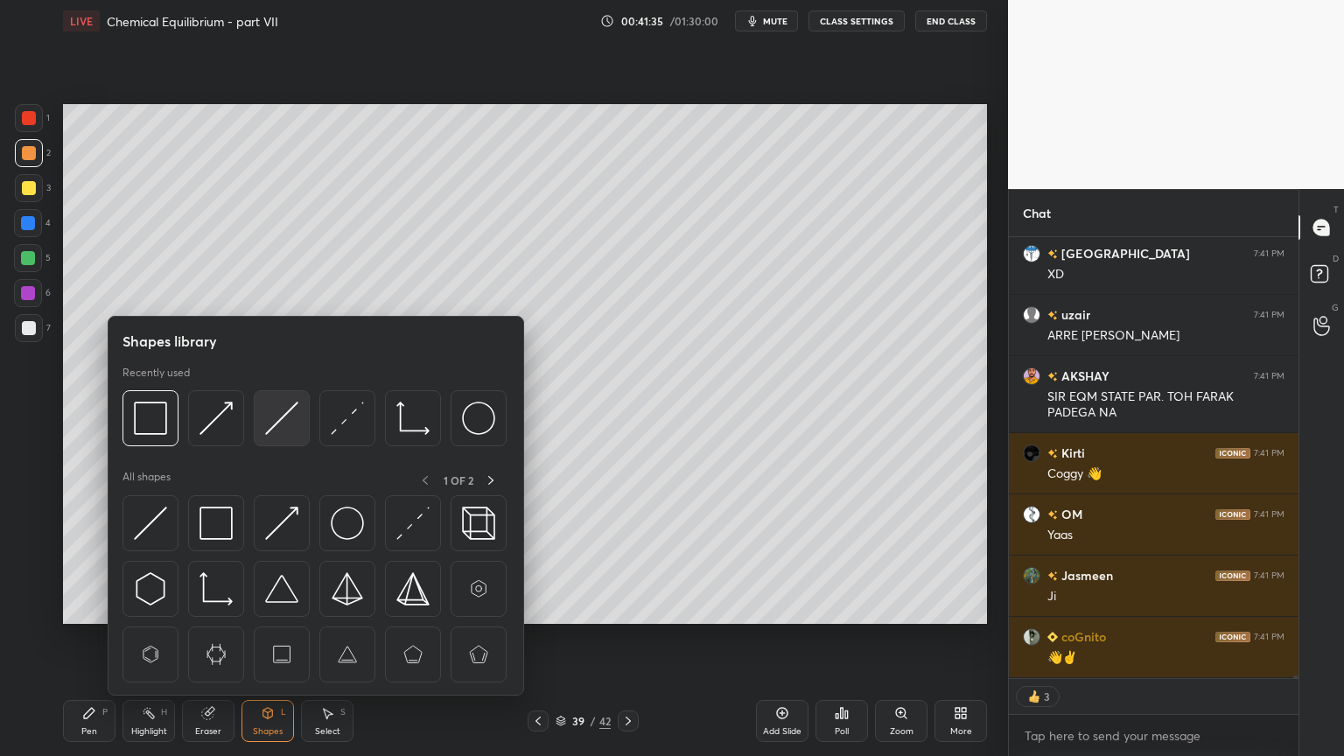
click at [277, 423] on img at bounding box center [281, 418] width 33 height 33
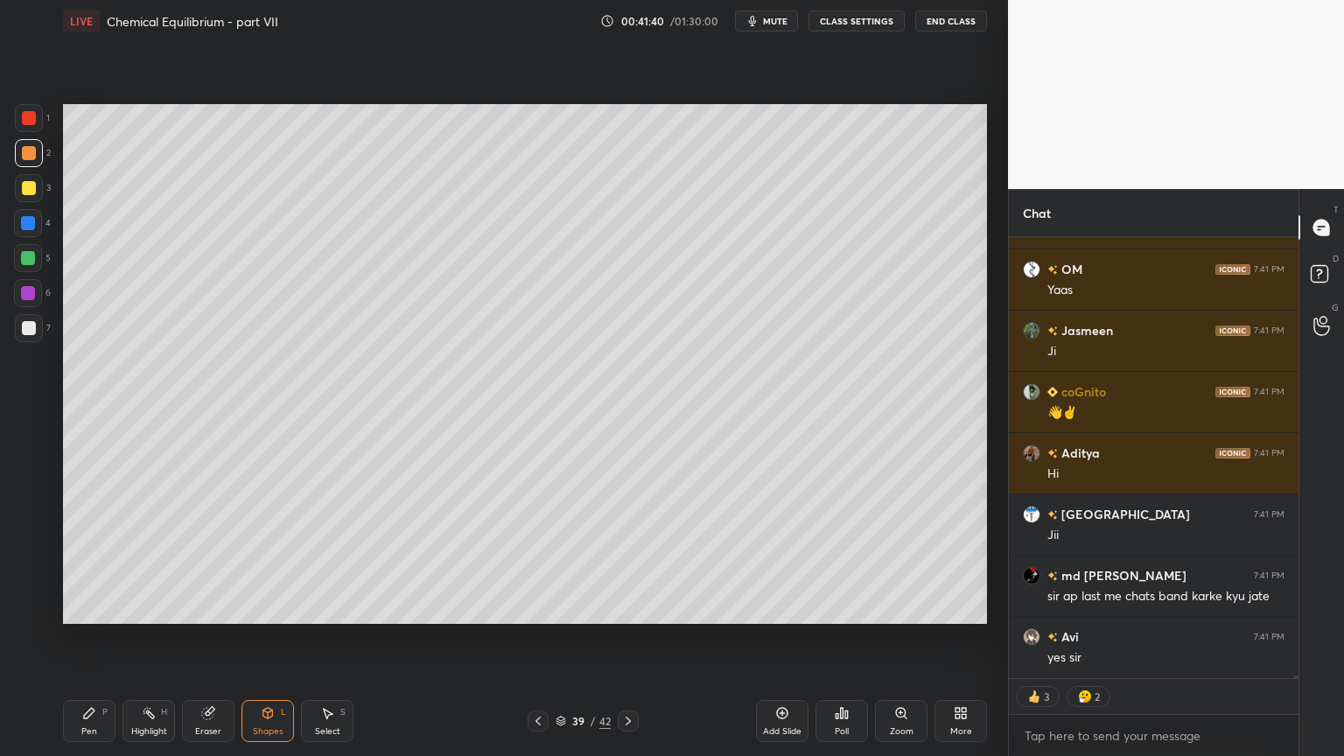
click at [860, 21] on button "CLASS SETTINGS" at bounding box center [857, 21] width 96 height 21
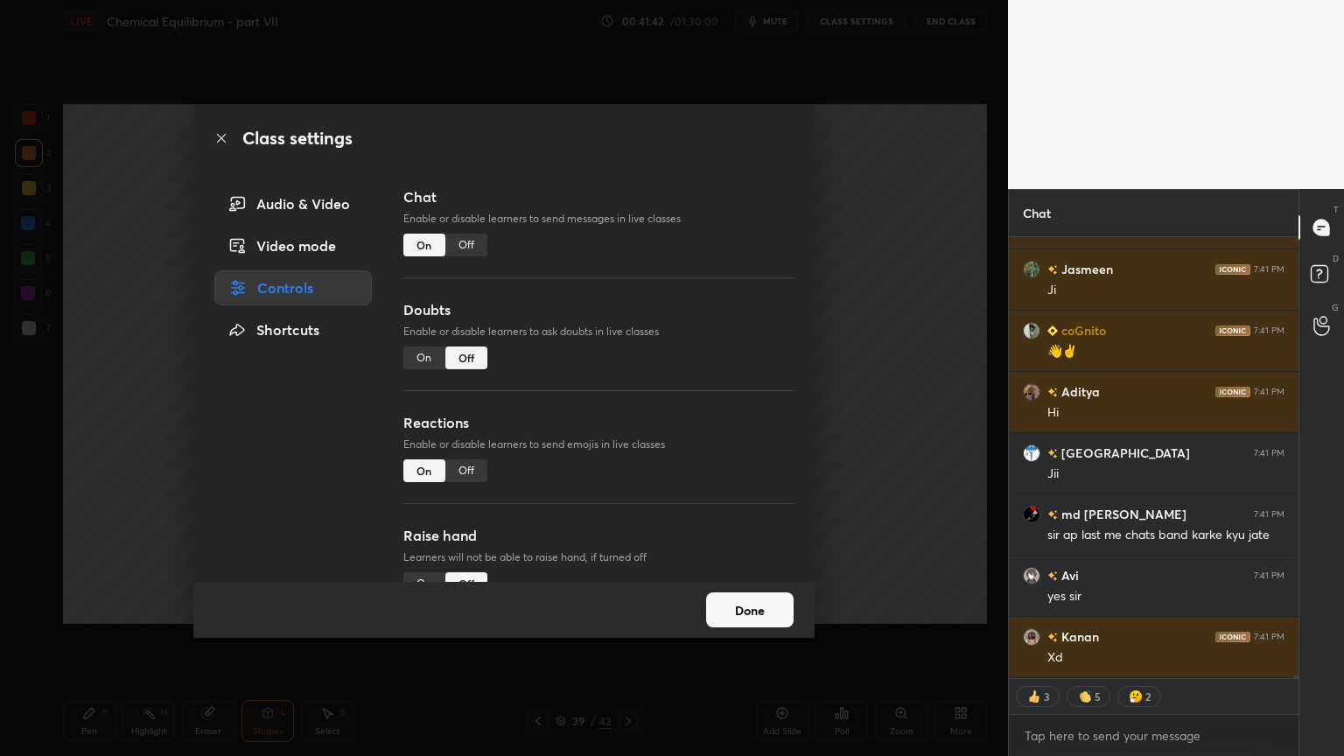
type textarea "x"
click at [466, 247] on div "Off" at bounding box center [466, 245] width 42 height 23
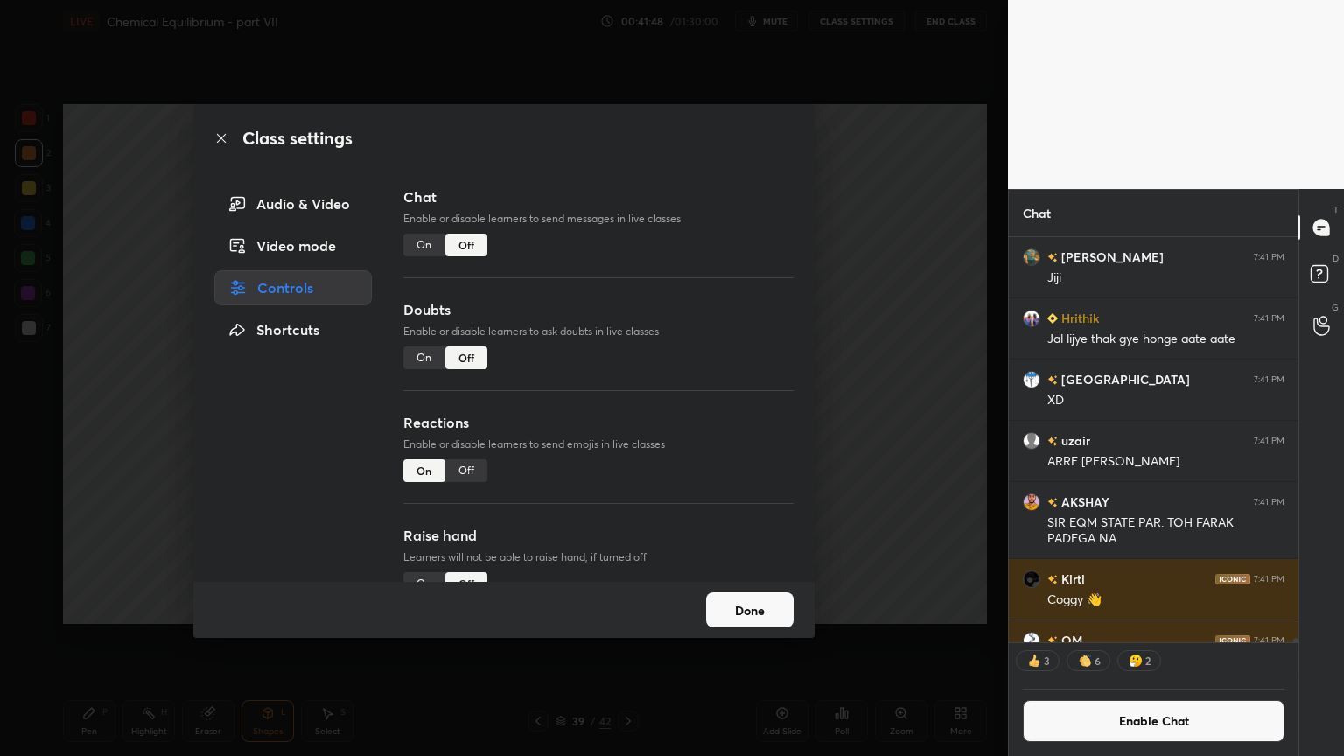
click at [859, 306] on div "Class settings Audio & Video Video mode Controls Shortcuts Chat Enable or disab…" at bounding box center [504, 378] width 1008 height 756
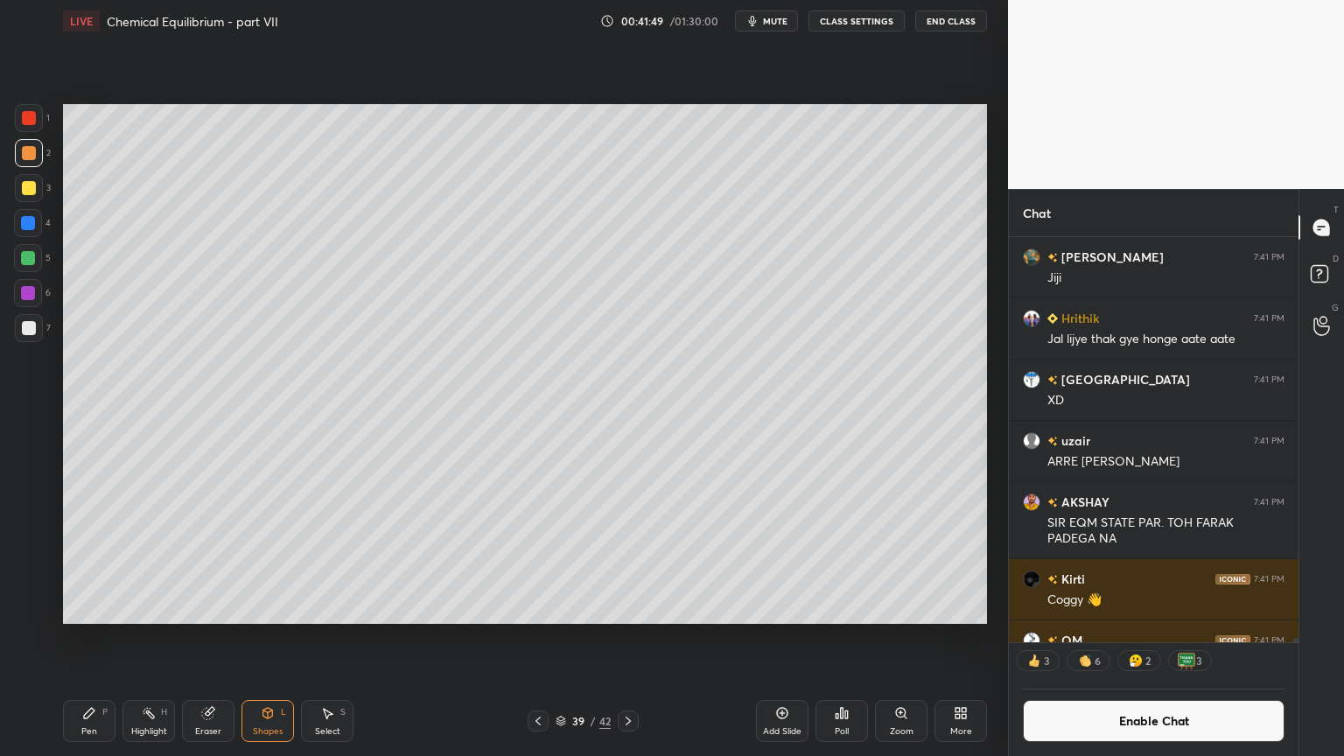
click at [154, 638] on div "Highlight H" at bounding box center [149, 721] width 53 height 42
click at [540, 638] on icon at bounding box center [538, 721] width 14 height 14
click at [165, 638] on div "Highlight H" at bounding box center [149, 721] width 53 height 42
drag, startPoint x: 536, startPoint y: 721, endPoint x: 536, endPoint y: 711, distance: 9.7
click at [536, 638] on icon at bounding box center [538, 721] width 14 height 14
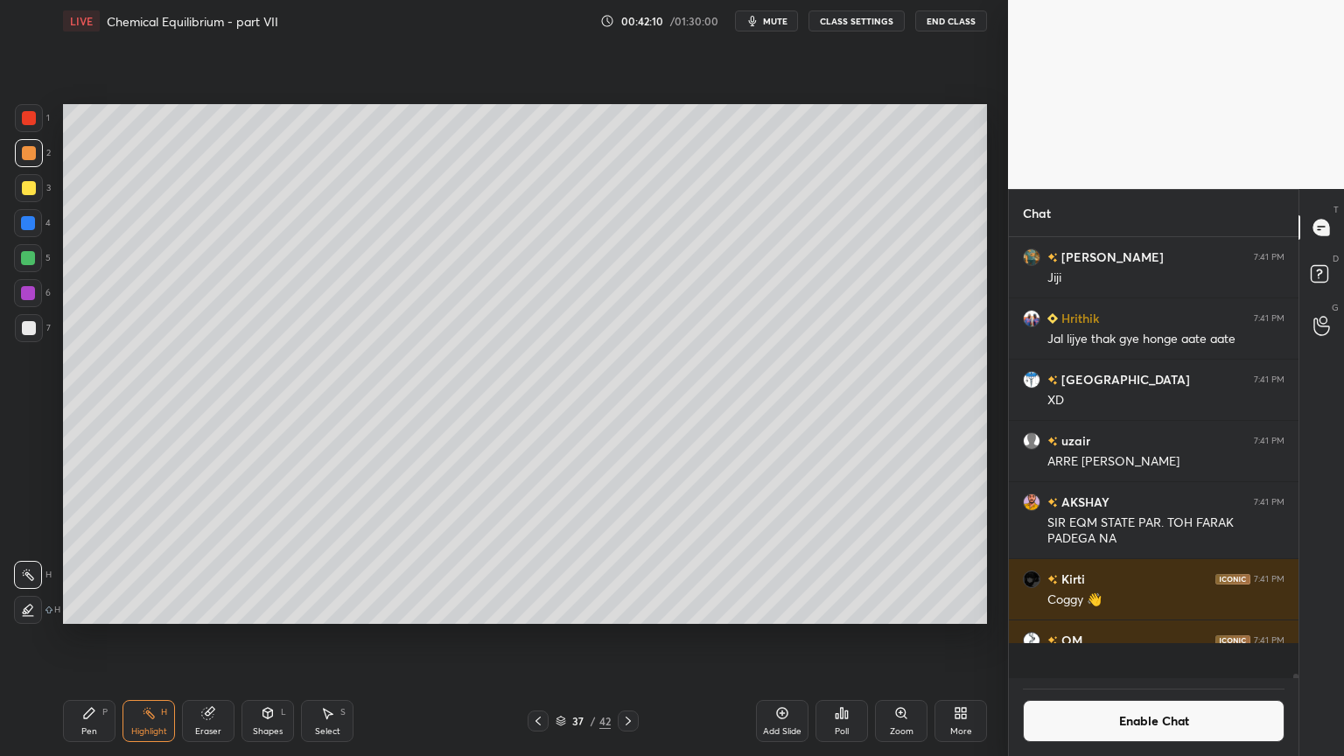
scroll to position [61451, 0]
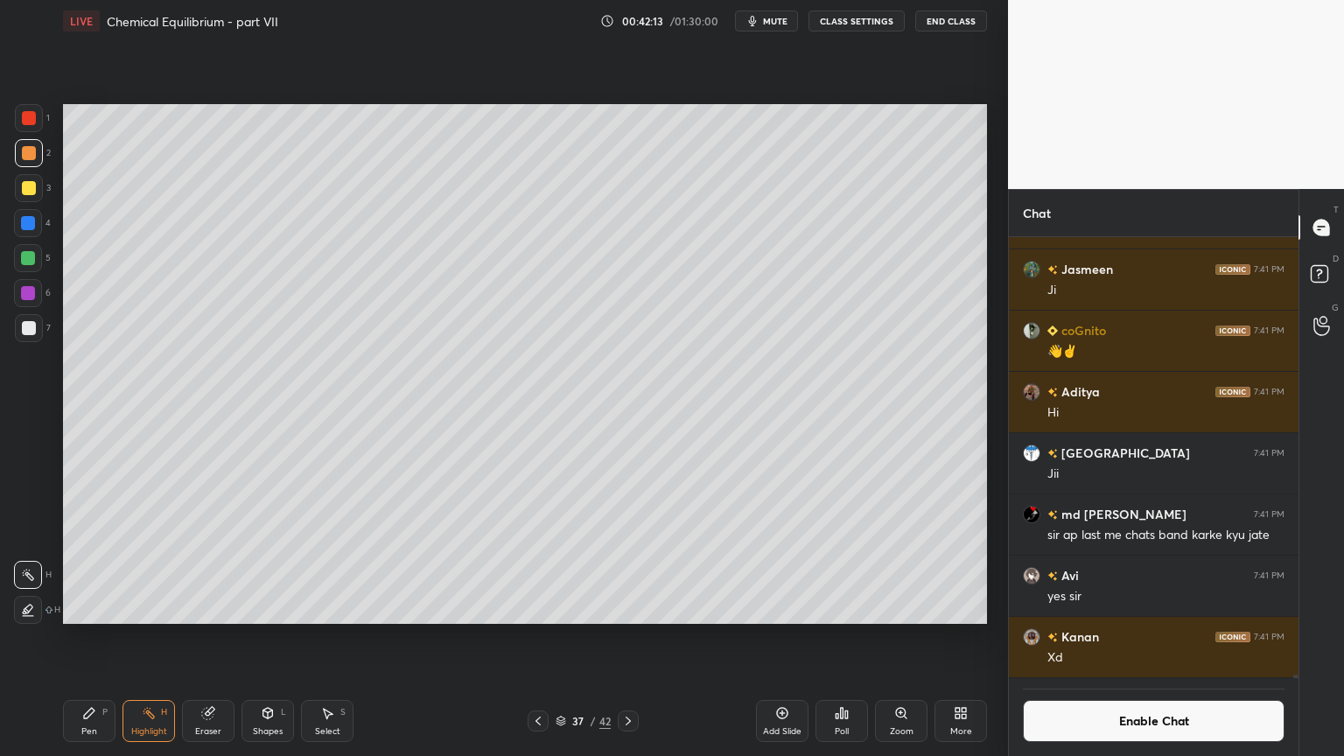
click at [630, 638] on icon at bounding box center [628, 721] width 14 height 14
click at [627, 638] on icon at bounding box center [628, 721] width 14 height 14
click at [102, 638] on div "Pen P" at bounding box center [89, 721] width 53 height 42
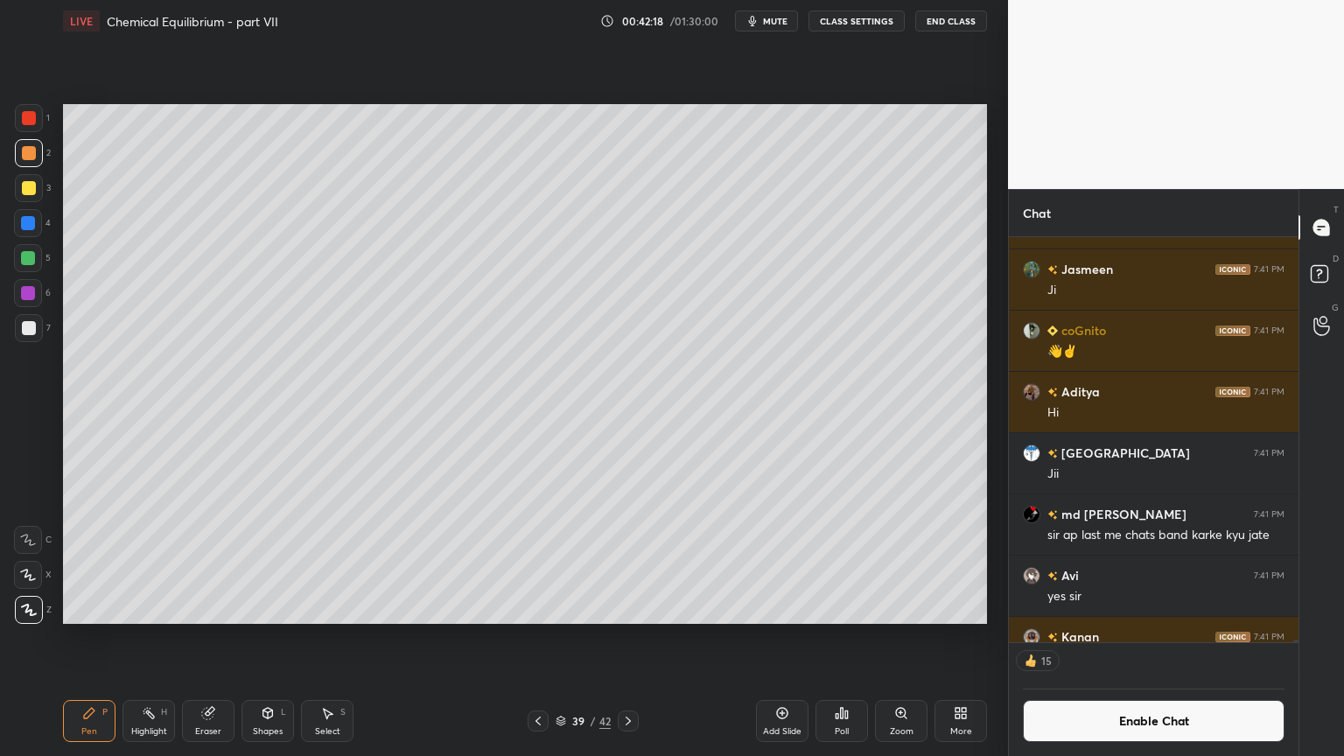
click at [33, 186] on div at bounding box center [29, 188] width 14 height 14
click at [25, 357] on div "1 2 3 4 5 6 7 C X Z C X Z E E Erase all H H" at bounding box center [28, 364] width 56 height 520
click at [31, 326] on div at bounding box center [29, 328] width 14 height 14
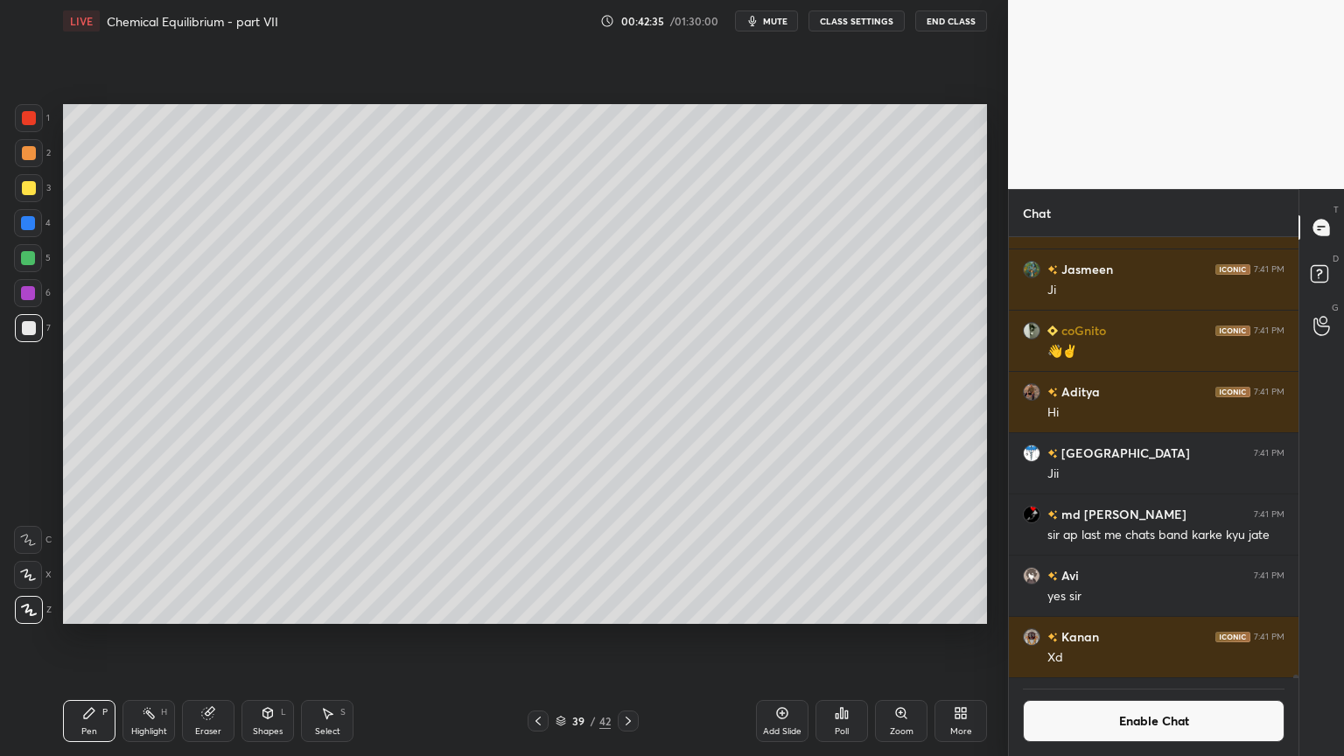
scroll to position [61451, 0]
click at [268, 638] on div "Shapes" at bounding box center [268, 731] width 30 height 9
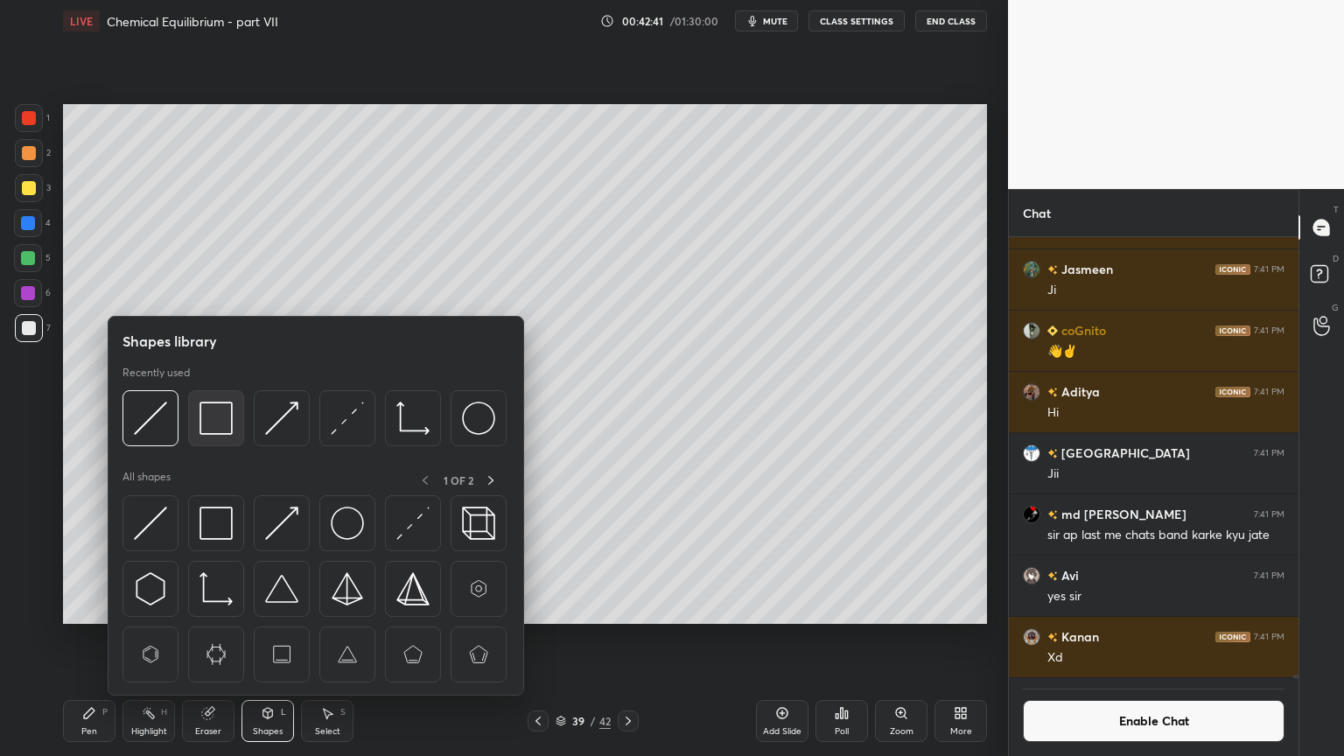
click at [220, 409] on img at bounding box center [216, 418] width 33 height 33
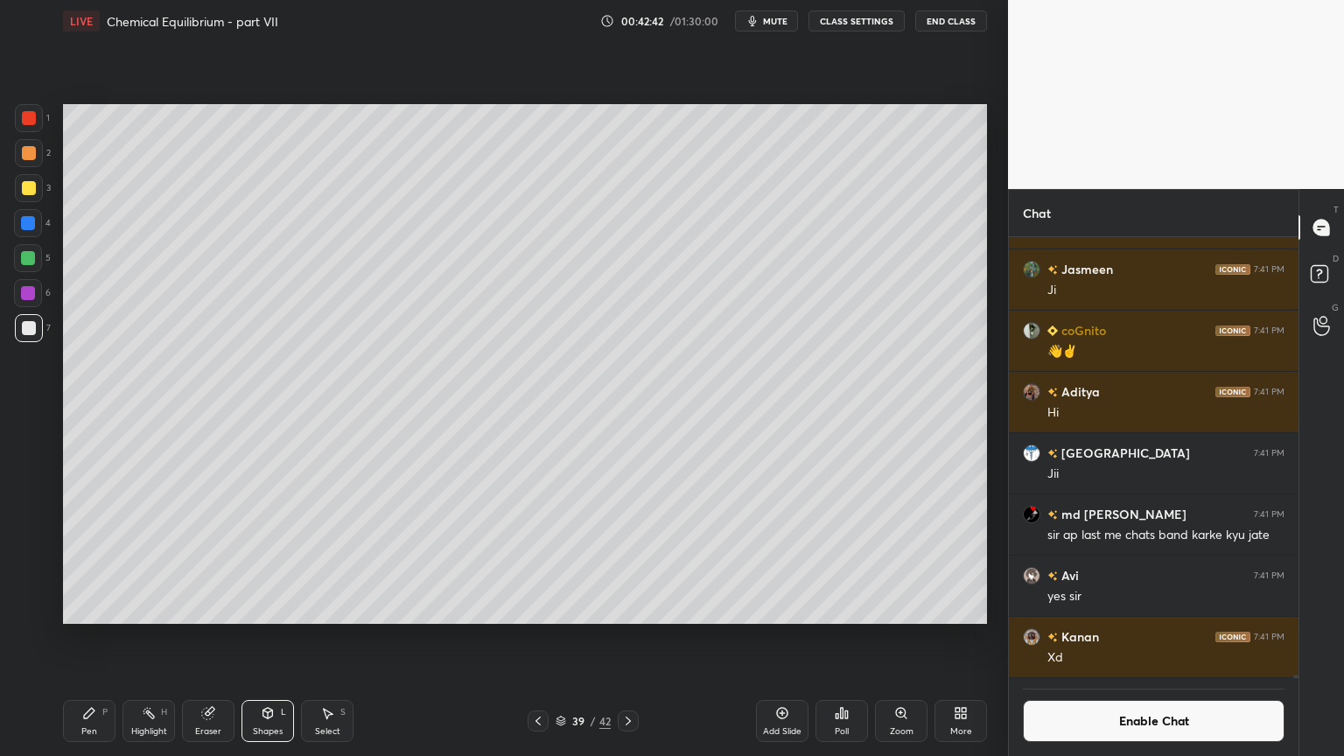
click at [31, 224] on div at bounding box center [28, 223] width 14 height 14
click at [98, 638] on div "Pen P" at bounding box center [89, 721] width 53 height 42
click at [164, 638] on div "Highlight H" at bounding box center [149, 721] width 53 height 42
click at [83, 638] on div "Pen P" at bounding box center [89, 721] width 53 height 42
drag, startPoint x: 280, startPoint y: 727, endPoint x: 266, endPoint y: 704, distance: 27.5
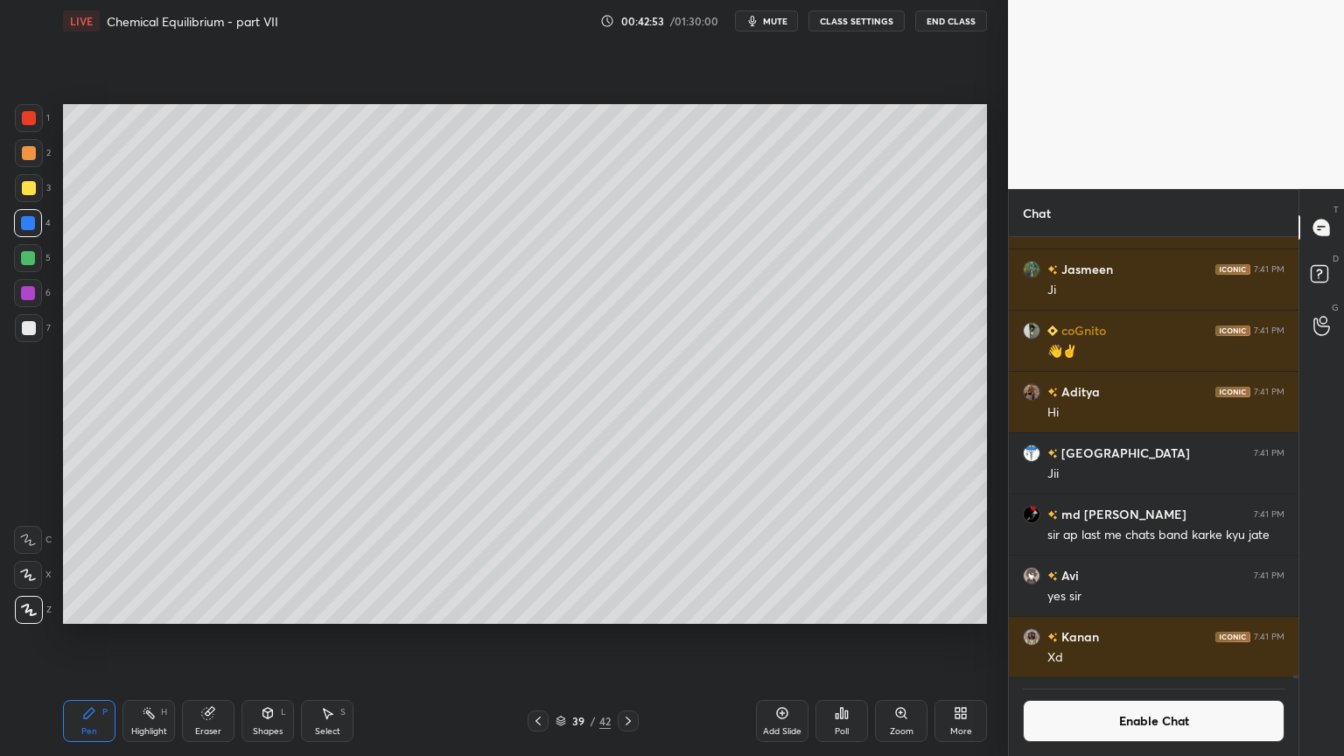
click at [279, 638] on div "Shapes L" at bounding box center [268, 721] width 53 height 42
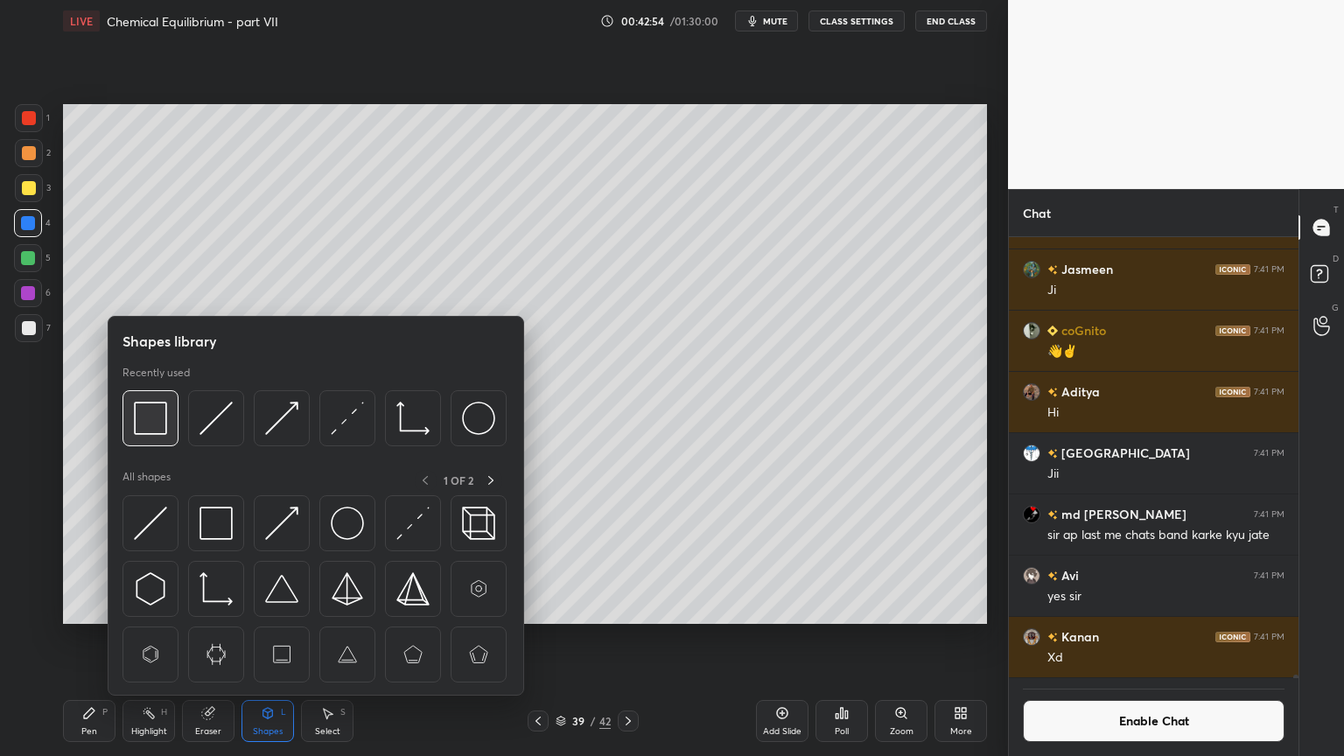
click at [159, 425] on img at bounding box center [150, 418] width 33 height 33
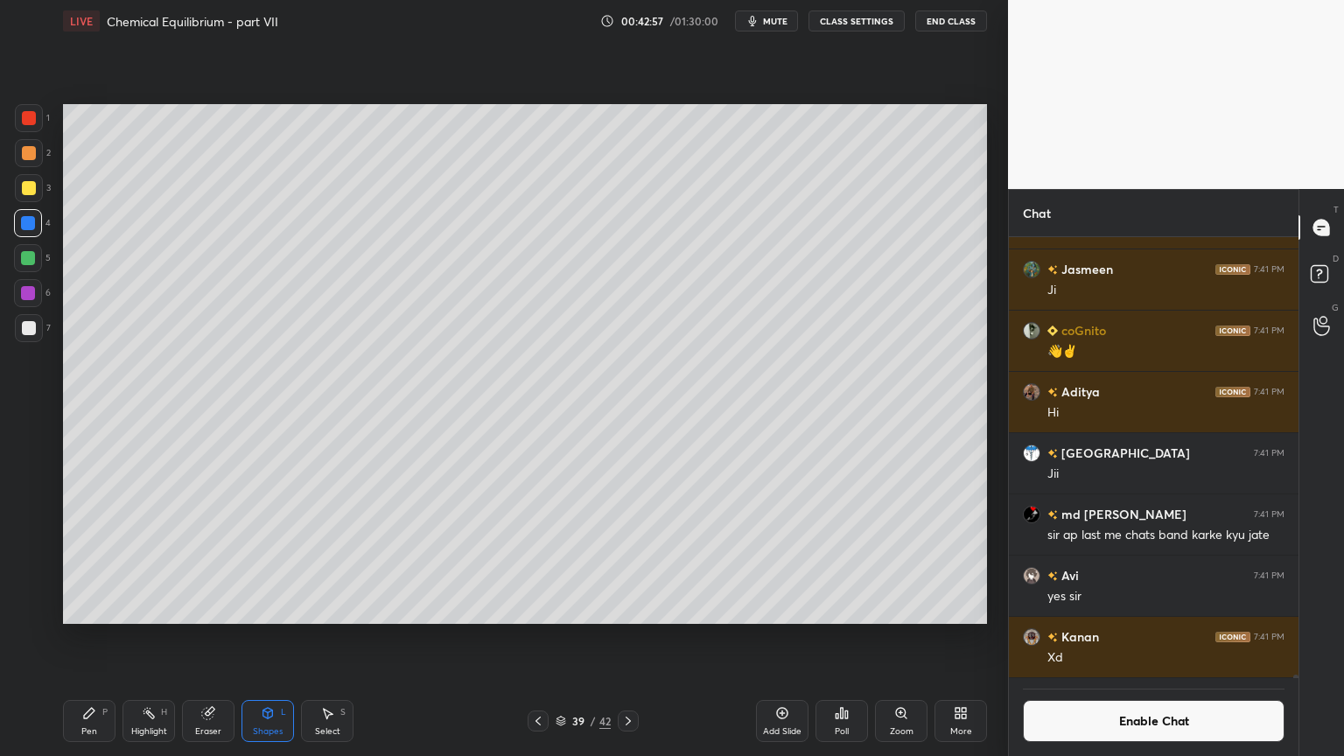
drag, startPoint x: 151, startPoint y: 725, endPoint x: 144, endPoint y: 714, distance: 13.4
click at [147, 638] on div "Highlight H" at bounding box center [149, 721] width 53 height 42
drag, startPoint x: 32, startPoint y: 249, endPoint x: 57, endPoint y: 270, distance: 32.9
click at [32, 256] on div at bounding box center [28, 258] width 28 height 28
click at [80, 638] on div "Pen P" at bounding box center [89, 721] width 53 height 42
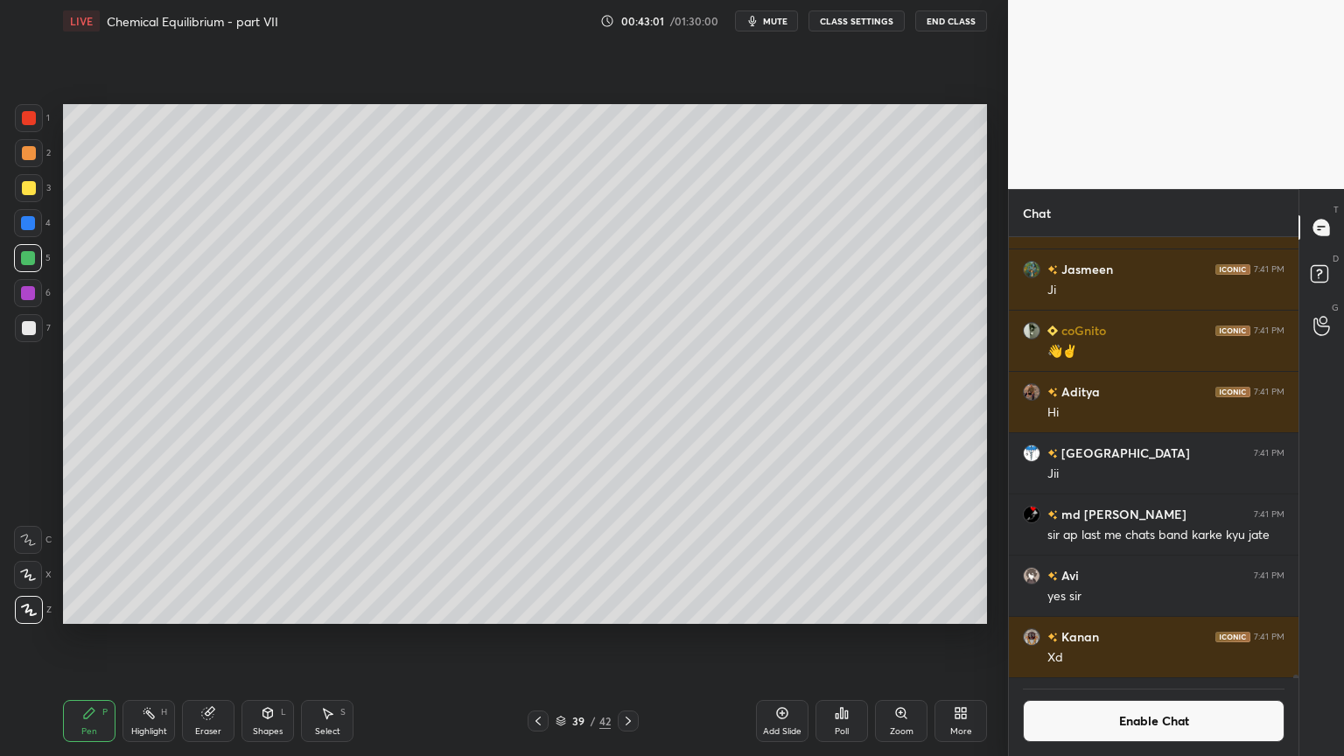
click at [32, 334] on div at bounding box center [29, 328] width 14 height 14
drag, startPoint x: 151, startPoint y: 725, endPoint x: 158, endPoint y: 677, distance: 48.6
click at [151, 638] on div "Highlight H" at bounding box center [149, 721] width 53 height 42
click at [88, 638] on div "Pen" at bounding box center [89, 731] width 16 height 9
click at [266, 638] on div "Shapes L" at bounding box center [268, 721] width 53 height 42
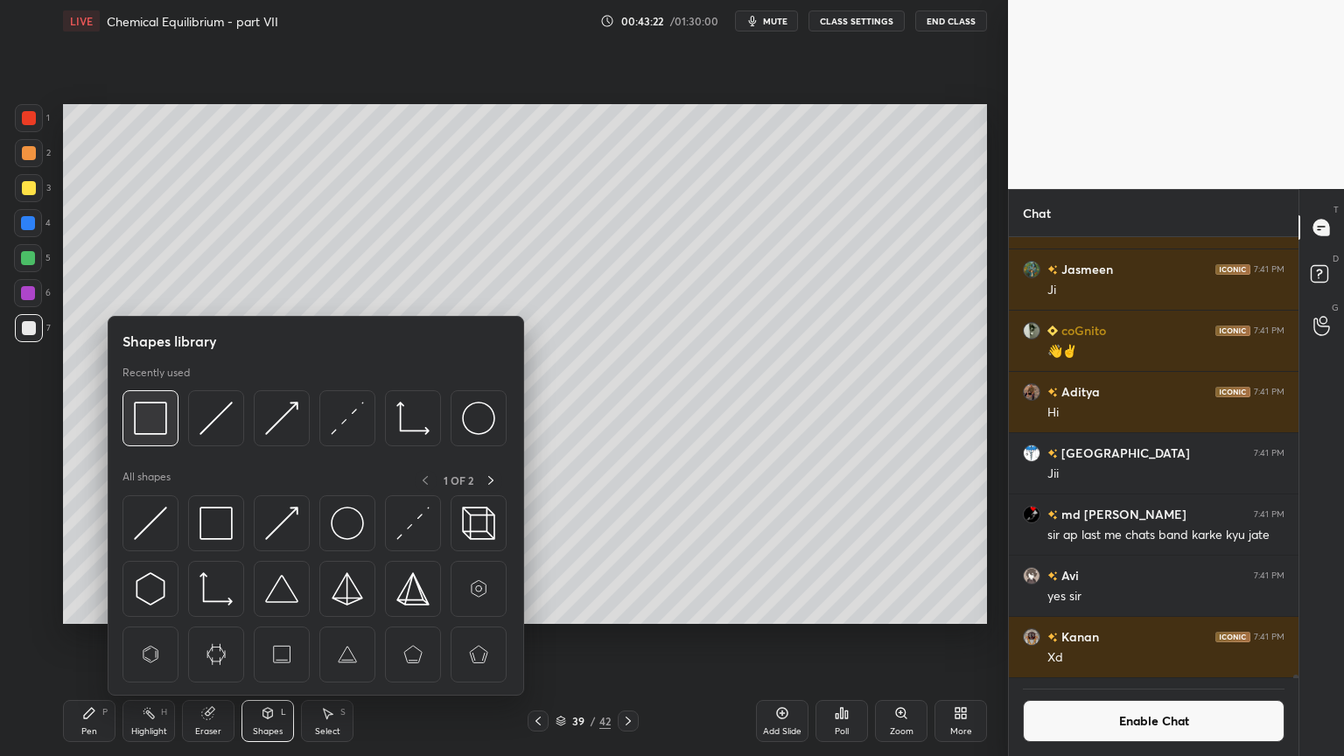
click at [148, 424] on img at bounding box center [150, 418] width 33 height 33
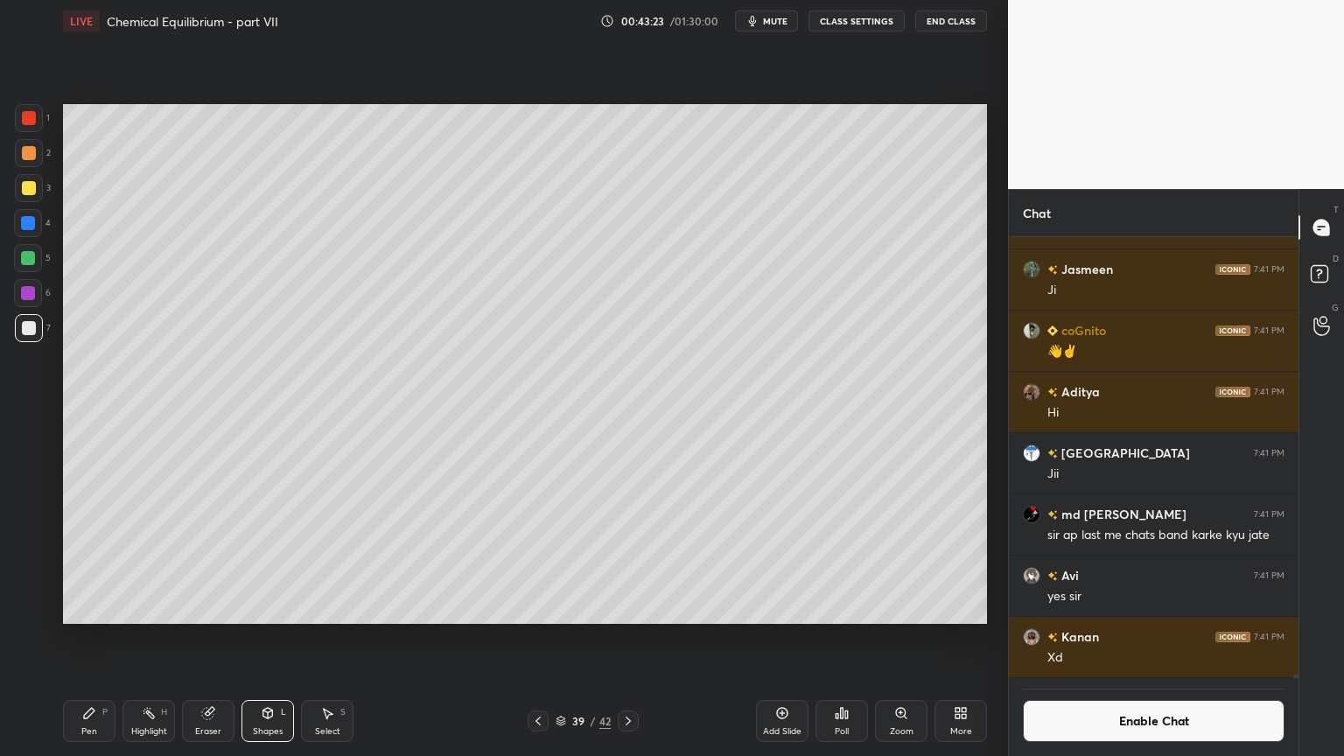
click at [35, 116] on div at bounding box center [29, 118] width 14 height 14
click at [103, 638] on div "Pen P" at bounding box center [89, 721] width 53 height 42
drag, startPoint x: 25, startPoint y: 158, endPoint x: 27, endPoint y: 173, distance: 15.8
click at [29, 158] on div at bounding box center [29, 153] width 14 height 14
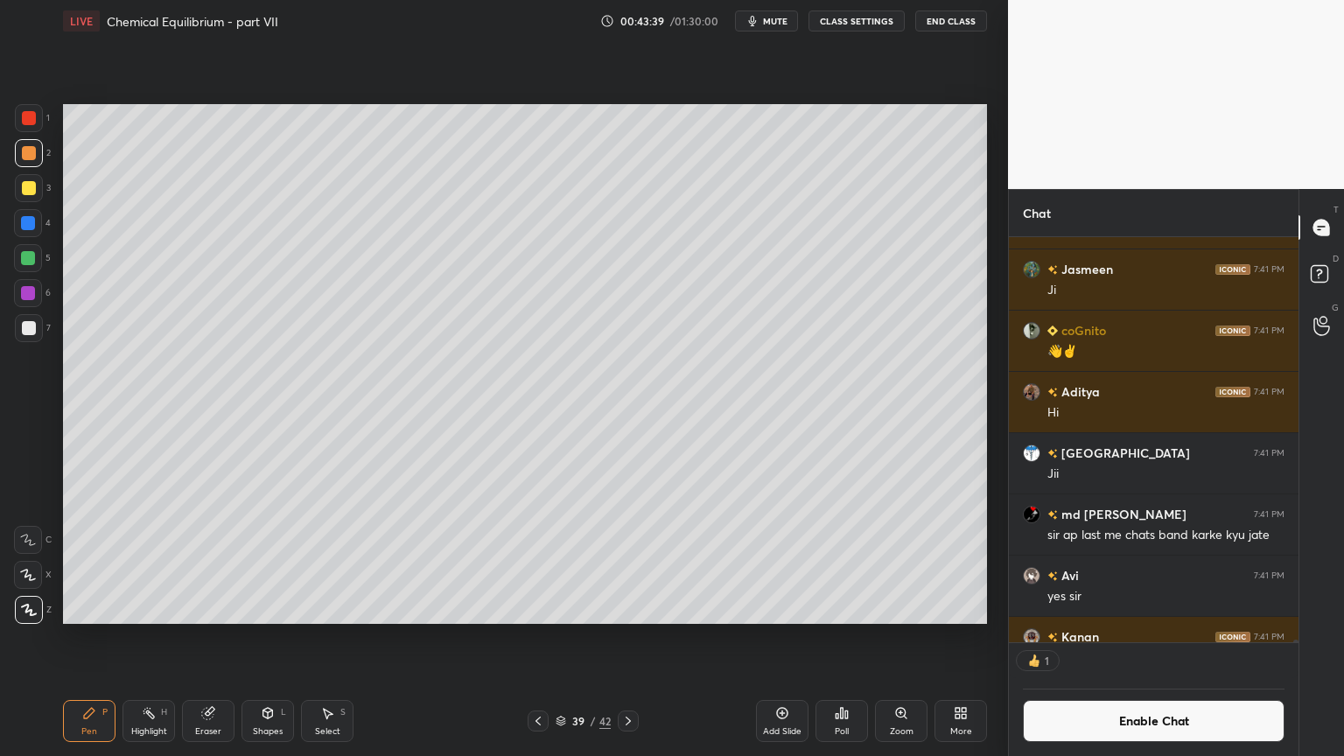
scroll to position [5, 5]
drag, startPoint x: 207, startPoint y: 718, endPoint x: 420, endPoint y: 647, distance: 224.4
click at [211, 638] on div "Eraser" at bounding box center [208, 721] width 53 height 42
drag, startPoint x: 88, startPoint y: 723, endPoint x: 296, endPoint y: 643, distance: 222.1
click at [89, 638] on div "Pen P" at bounding box center [89, 721] width 53 height 42
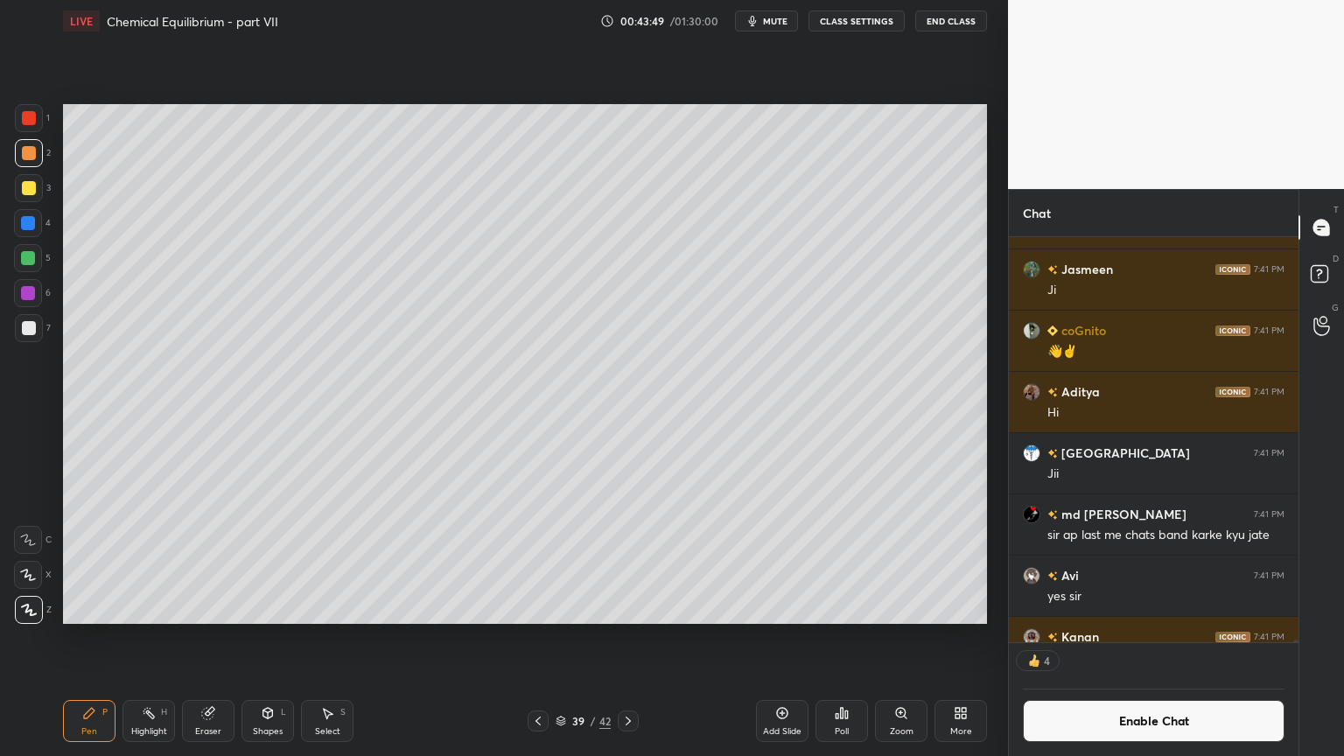
drag, startPoint x: 164, startPoint y: 728, endPoint x: 219, endPoint y: 648, distance: 97.6
click at [163, 638] on div "Highlight H" at bounding box center [149, 721] width 53 height 42
click at [267, 638] on div "Shapes" at bounding box center [268, 731] width 30 height 9
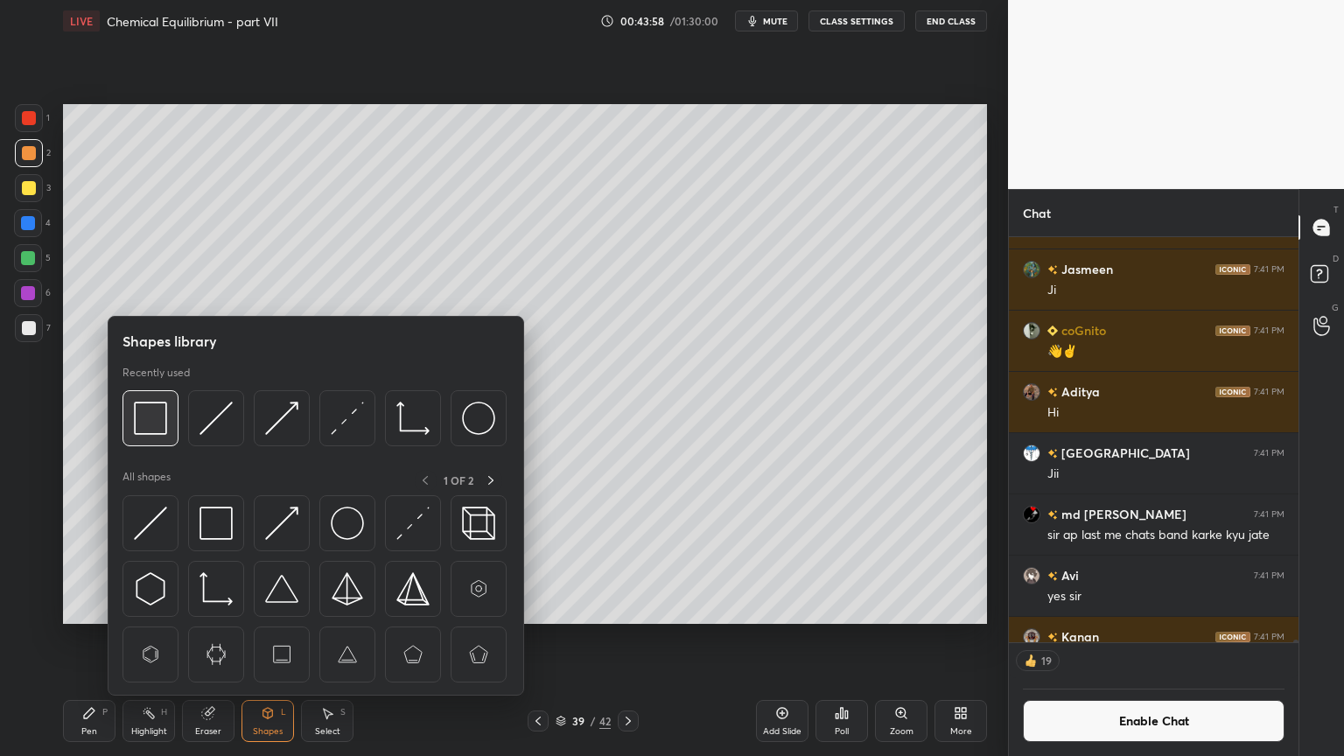
click at [158, 428] on img at bounding box center [150, 418] width 33 height 33
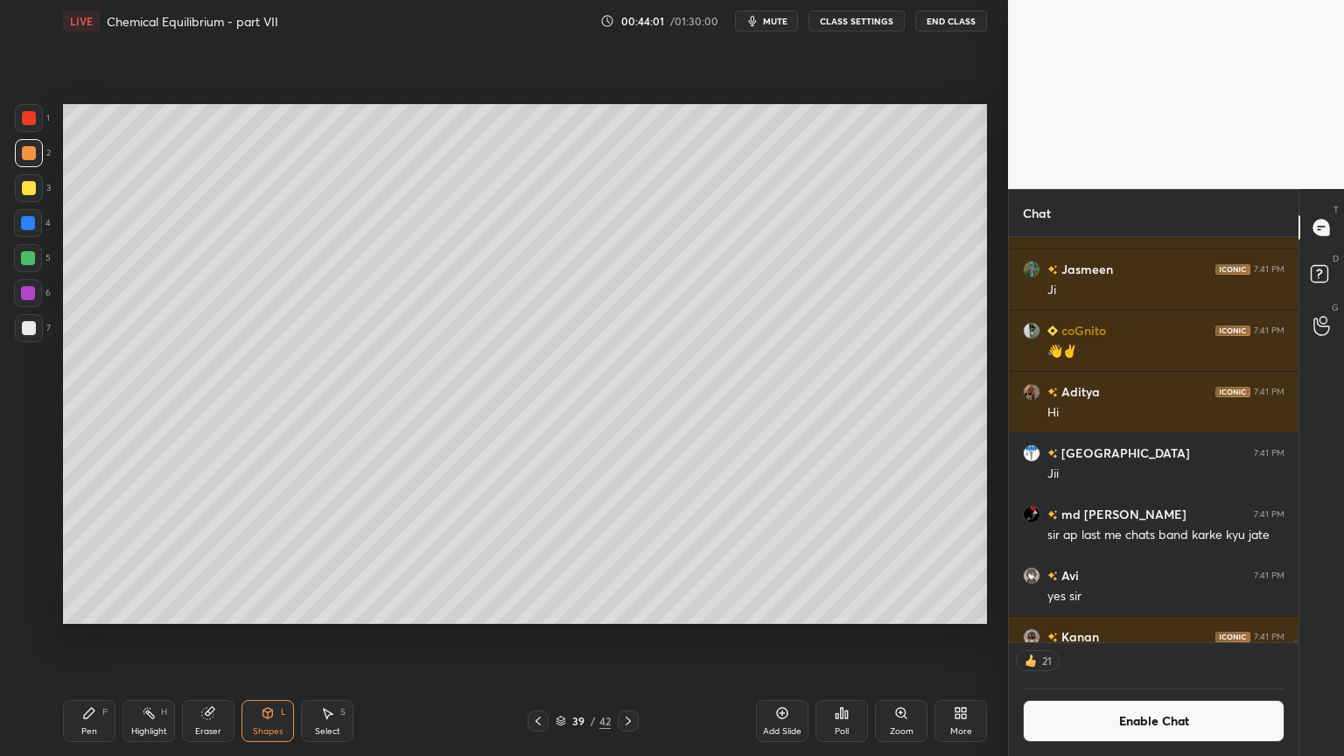
click at [534, 638] on div at bounding box center [538, 721] width 21 height 21
click at [531, 638] on div at bounding box center [538, 721] width 21 height 21
drag, startPoint x: 536, startPoint y: 719, endPoint x: 493, endPoint y: 646, distance: 85.1
click at [533, 638] on icon at bounding box center [538, 721] width 14 height 14
click at [161, 638] on div "H" at bounding box center [164, 712] width 6 height 9
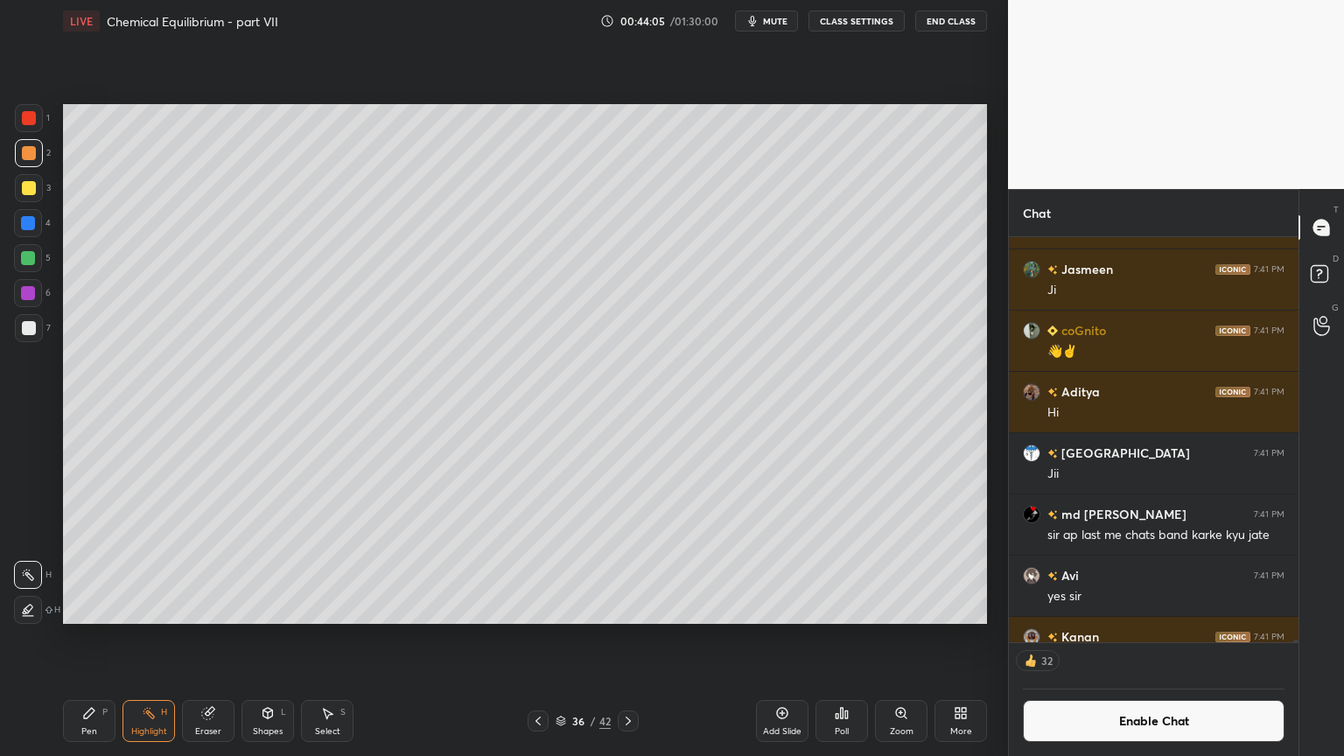
click at [534, 638] on icon at bounding box center [538, 721] width 14 height 14
drag, startPoint x: 104, startPoint y: 725, endPoint x: 108, endPoint y: 714, distance: 11.1
click at [105, 638] on div "Pen P" at bounding box center [89, 721] width 53 height 42
click at [25, 186] on div at bounding box center [29, 188] width 28 height 28
drag, startPoint x: 1168, startPoint y: 729, endPoint x: 1164, endPoint y: 695, distance: 34.4
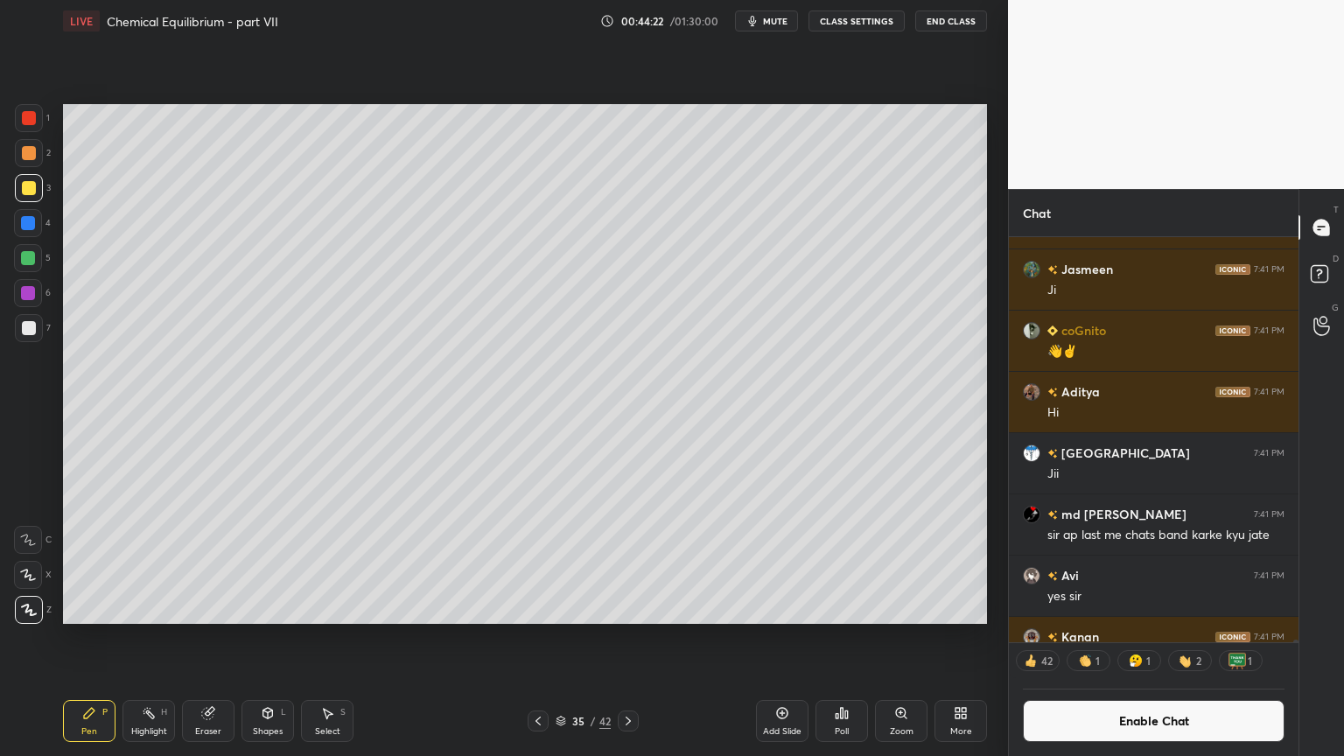
click at [1164, 638] on button "Enable Chat" at bounding box center [1154, 721] width 262 height 42
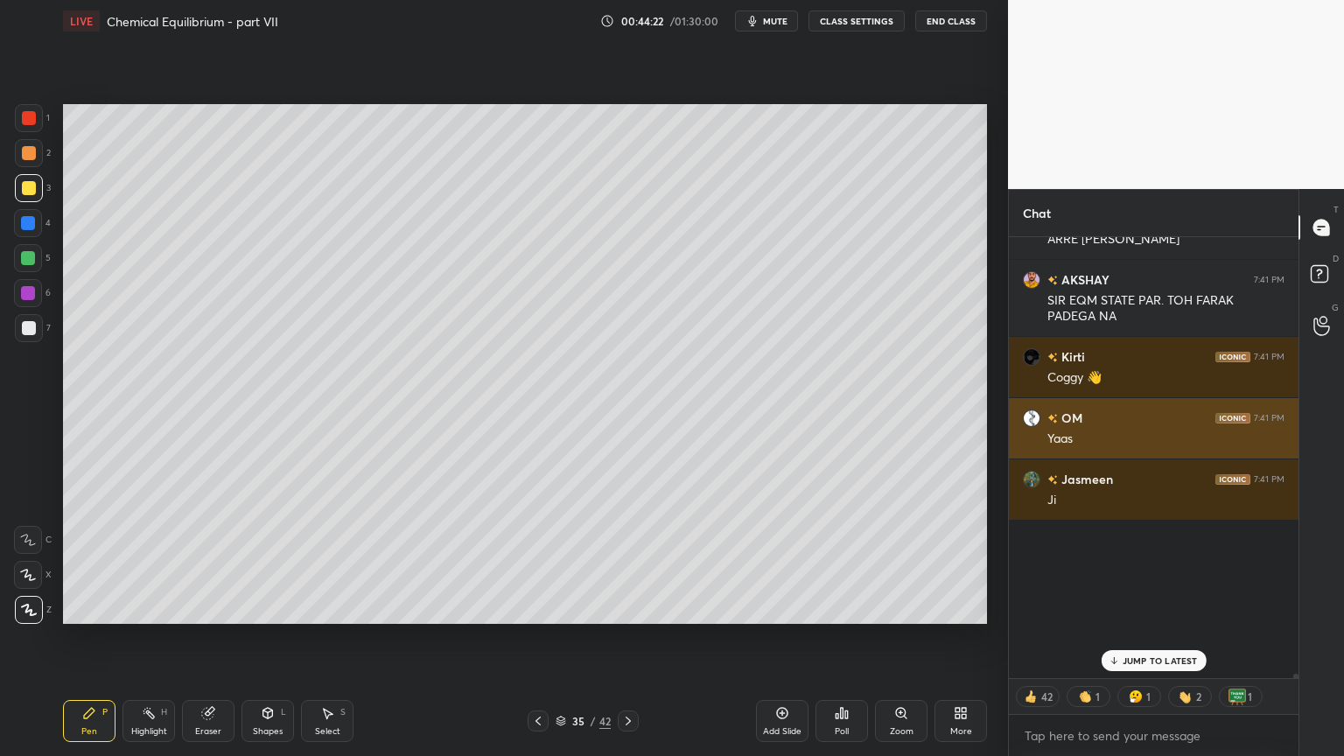
scroll to position [437, 284]
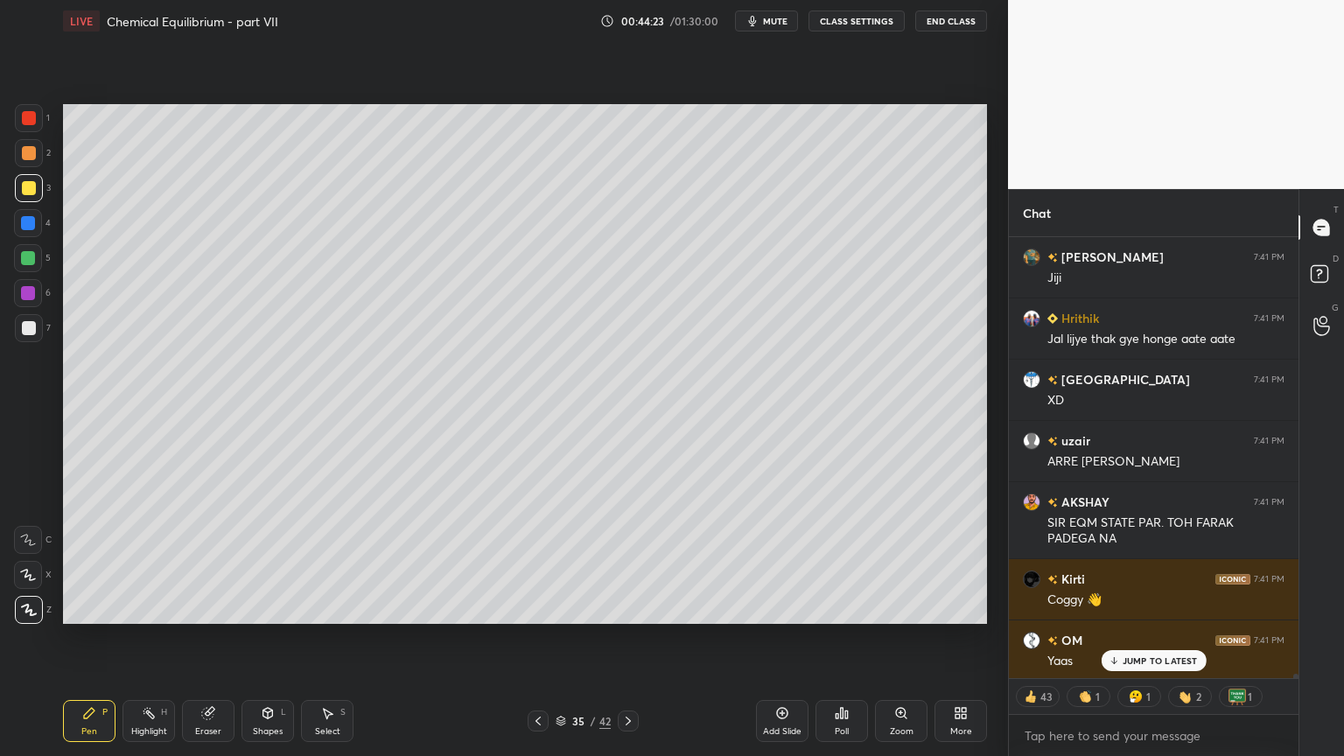
click at [1161, 638] on p "JUMP TO LATEST" at bounding box center [1160, 660] width 75 height 11
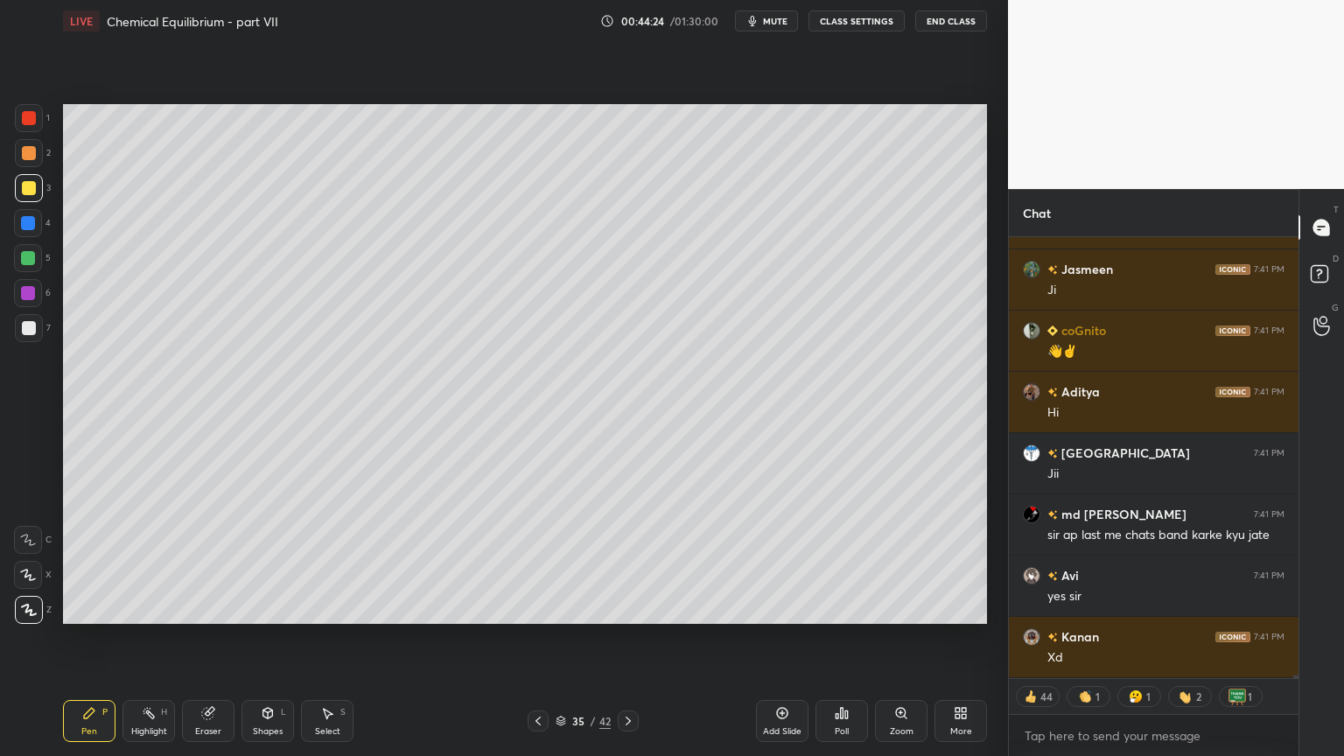
click at [623, 638] on icon at bounding box center [628, 721] width 14 height 14
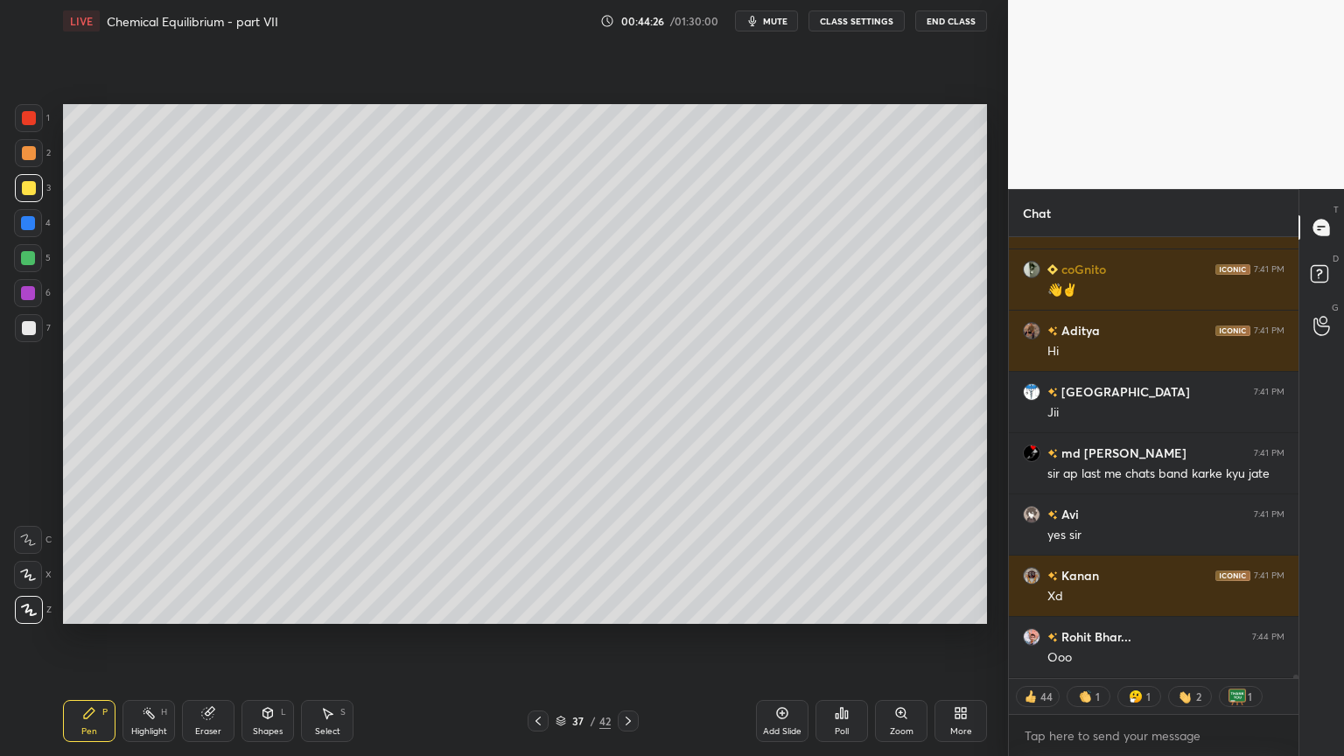
click at [627, 638] on icon at bounding box center [628, 721] width 14 height 14
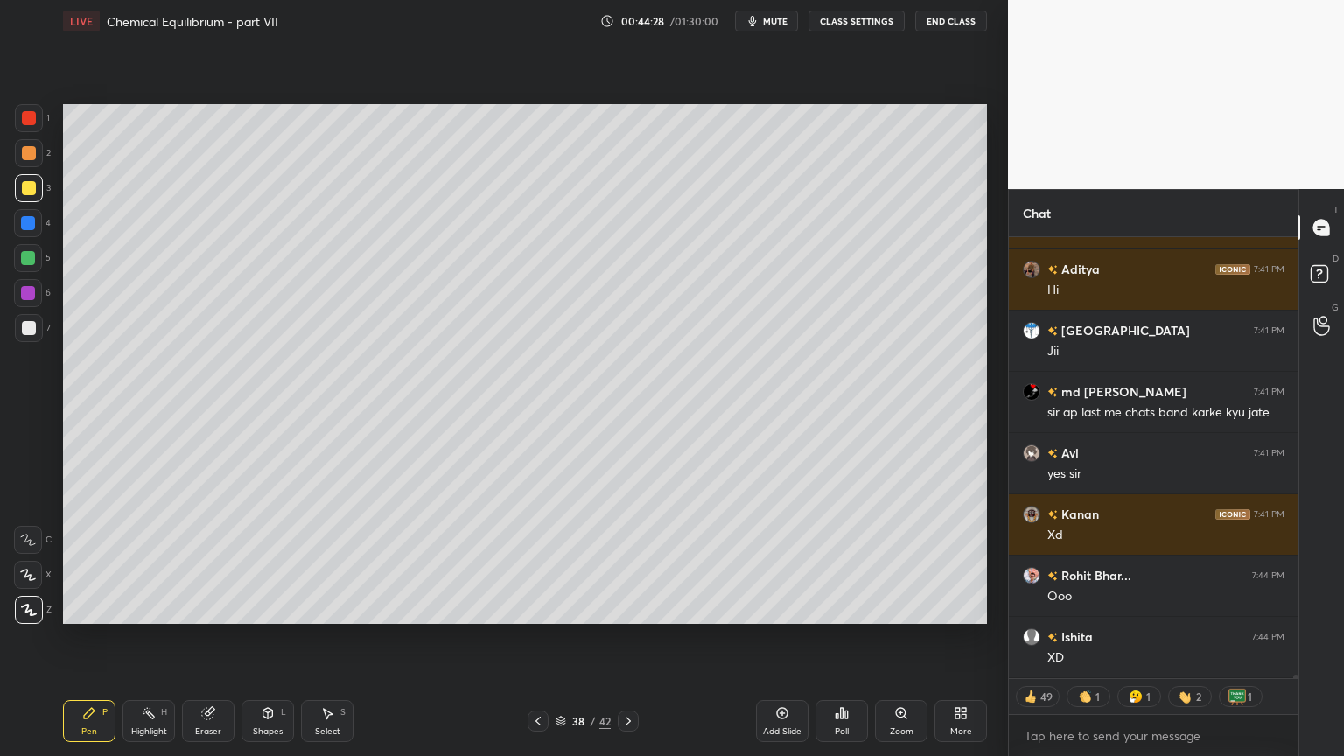
click at [631, 638] on icon at bounding box center [628, 721] width 14 height 14
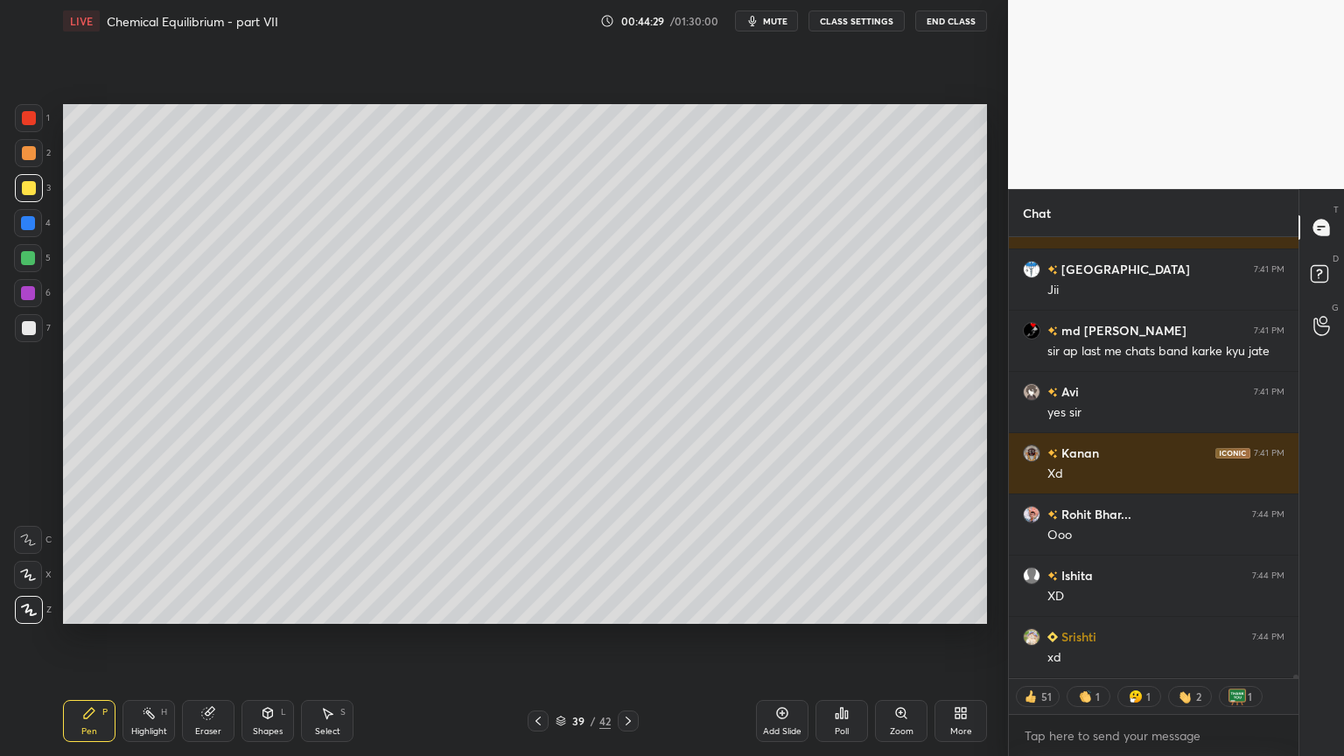
click at [631, 638] on icon at bounding box center [628, 721] width 14 height 14
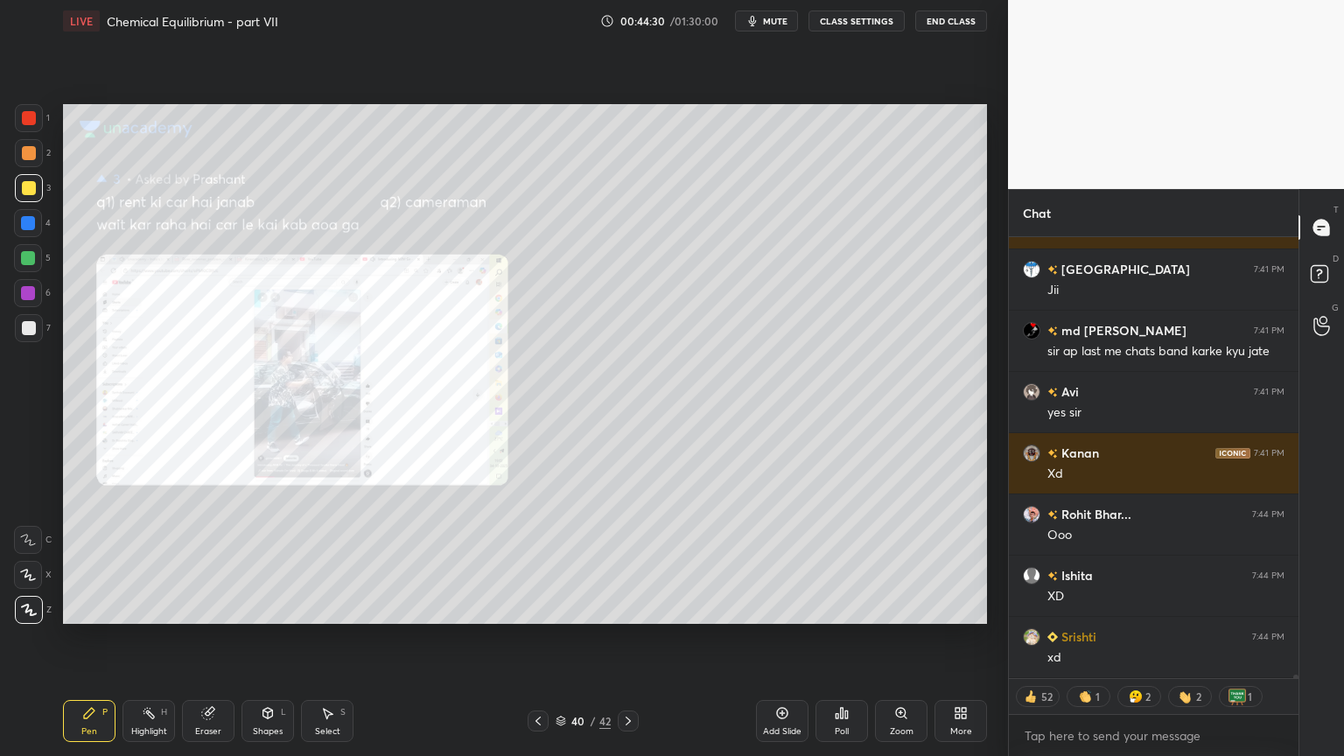
scroll to position [61880, 0]
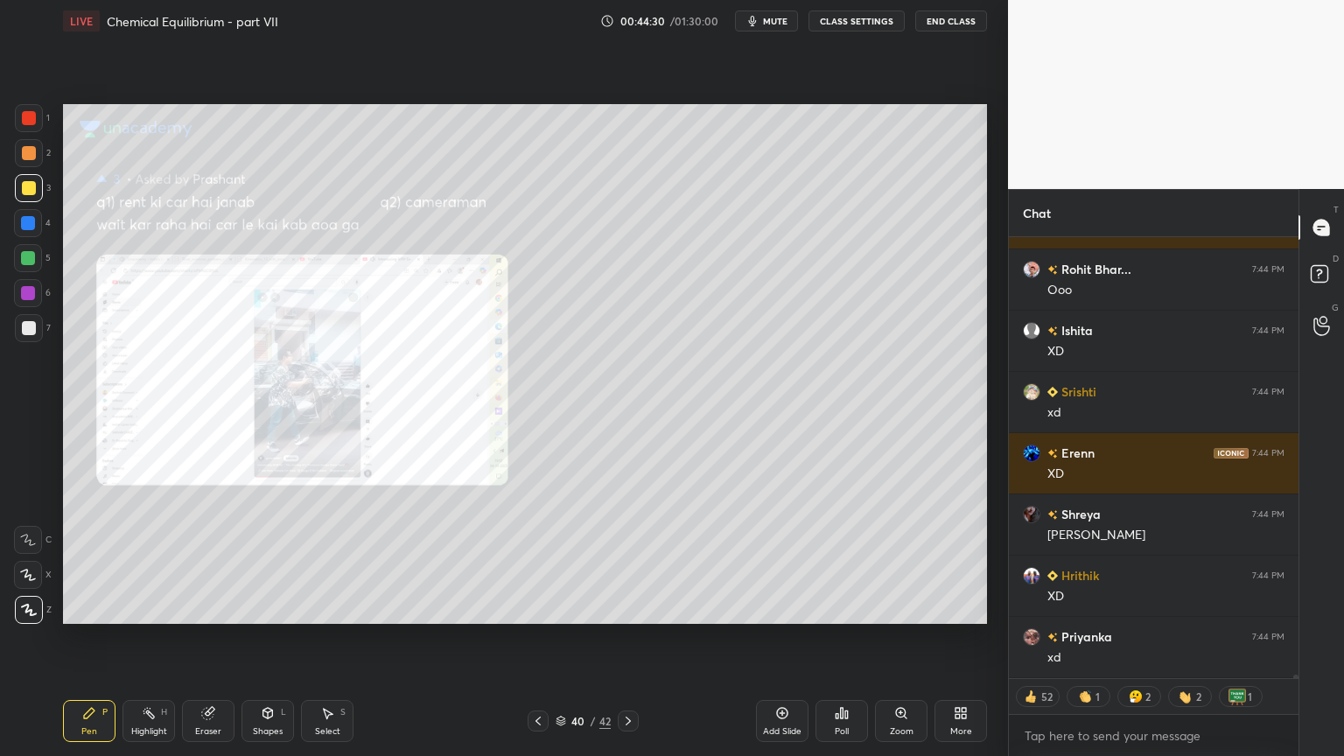
click at [536, 638] on icon at bounding box center [538, 721] width 5 height 9
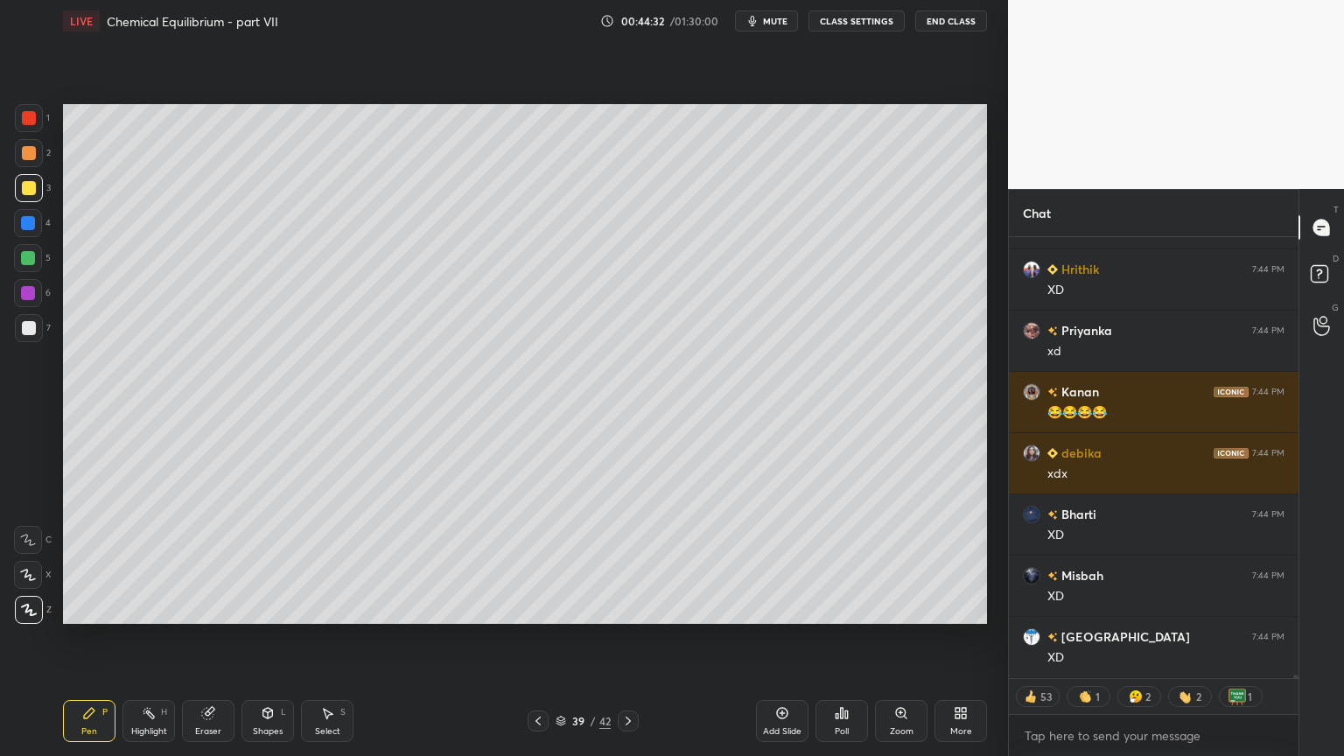
scroll to position [62431, 0]
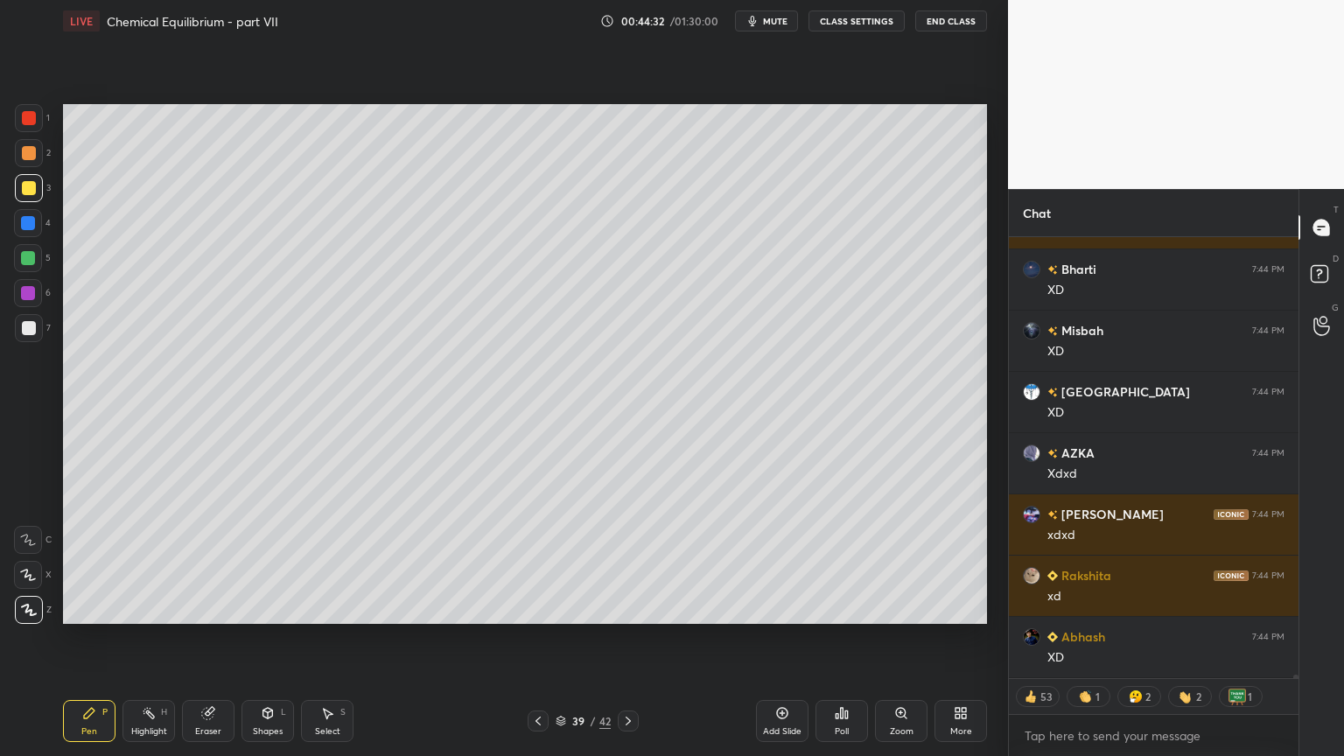
click at [786, 638] on icon at bounding box center [782, 713] width 14 height 14
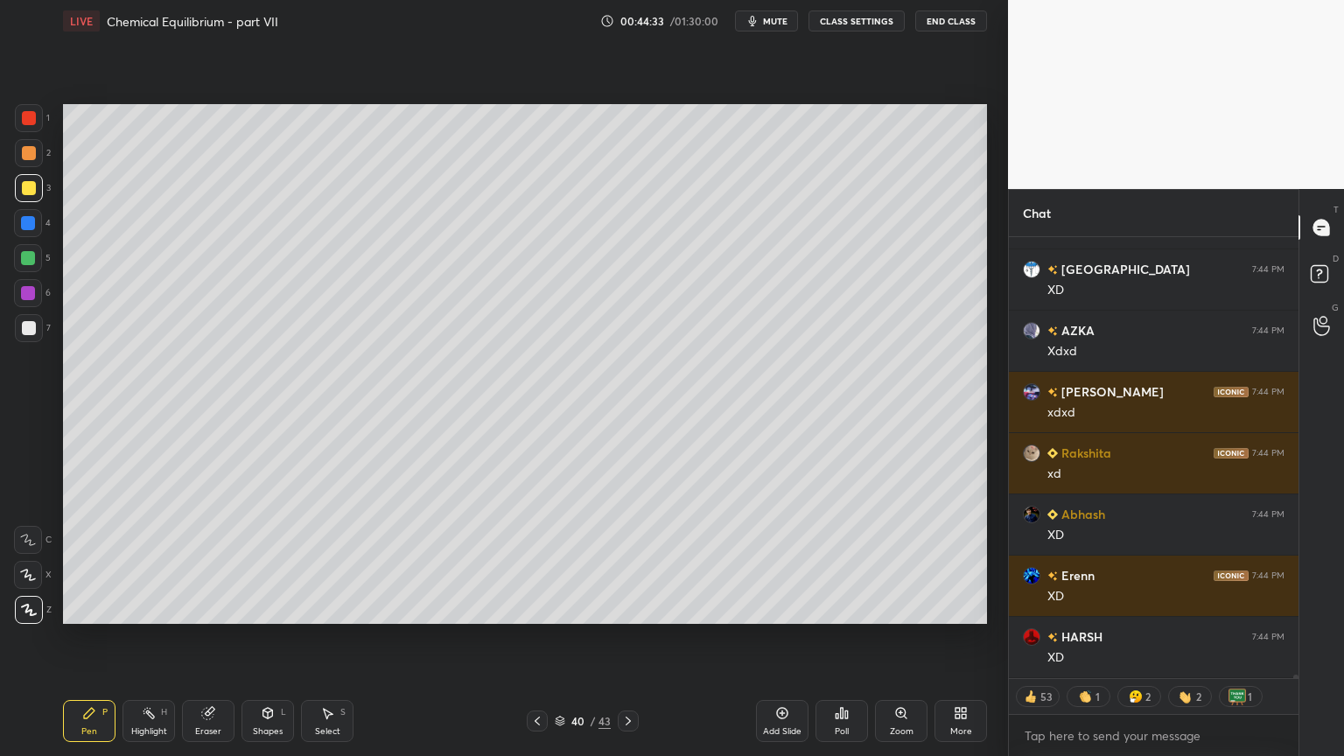
drag, startPoint x: 94, startPoint y: 725, endPoint x: 75, endPoint y: 667, distance: 61.4
click at [92, 638] on div "Pen P" at bounding box center [89, 721] width 53 height 42
click at [28, 115] on div at bounding box center [29, 118] width 14 height 14
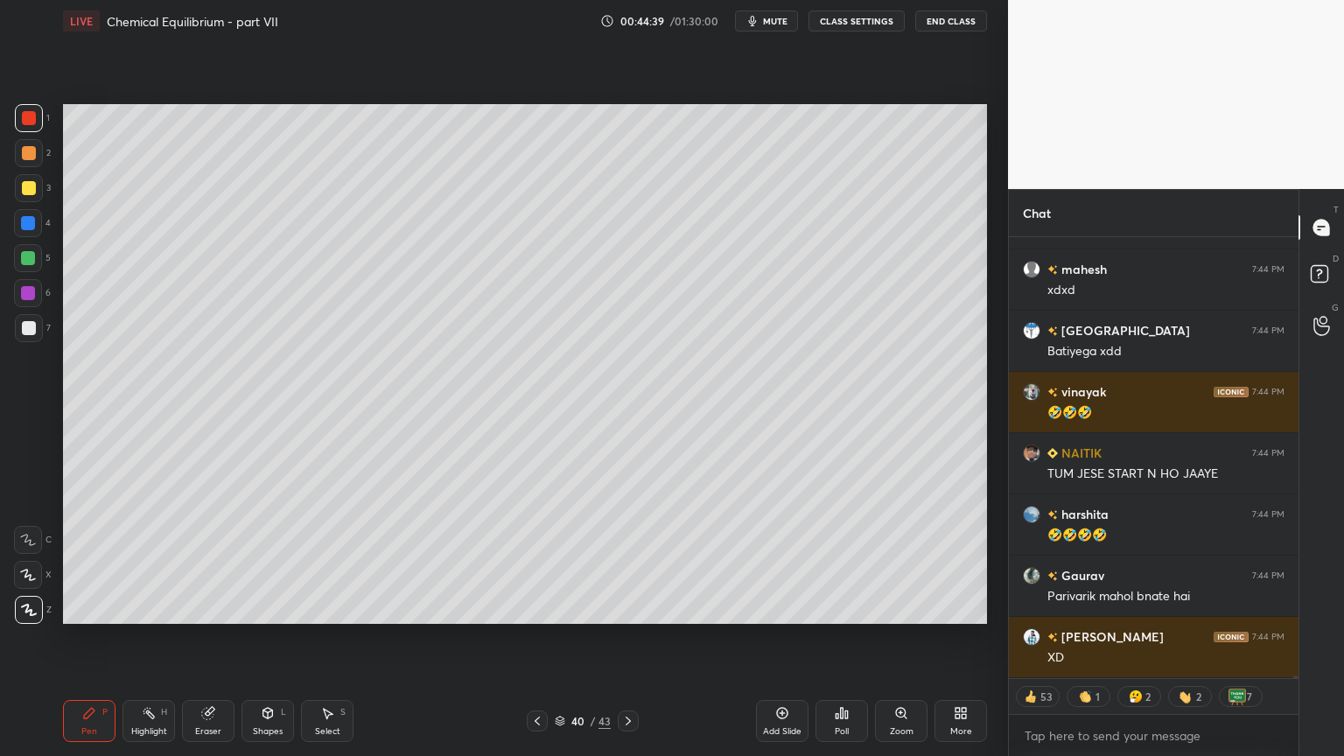
scroll to position [64636, 0]
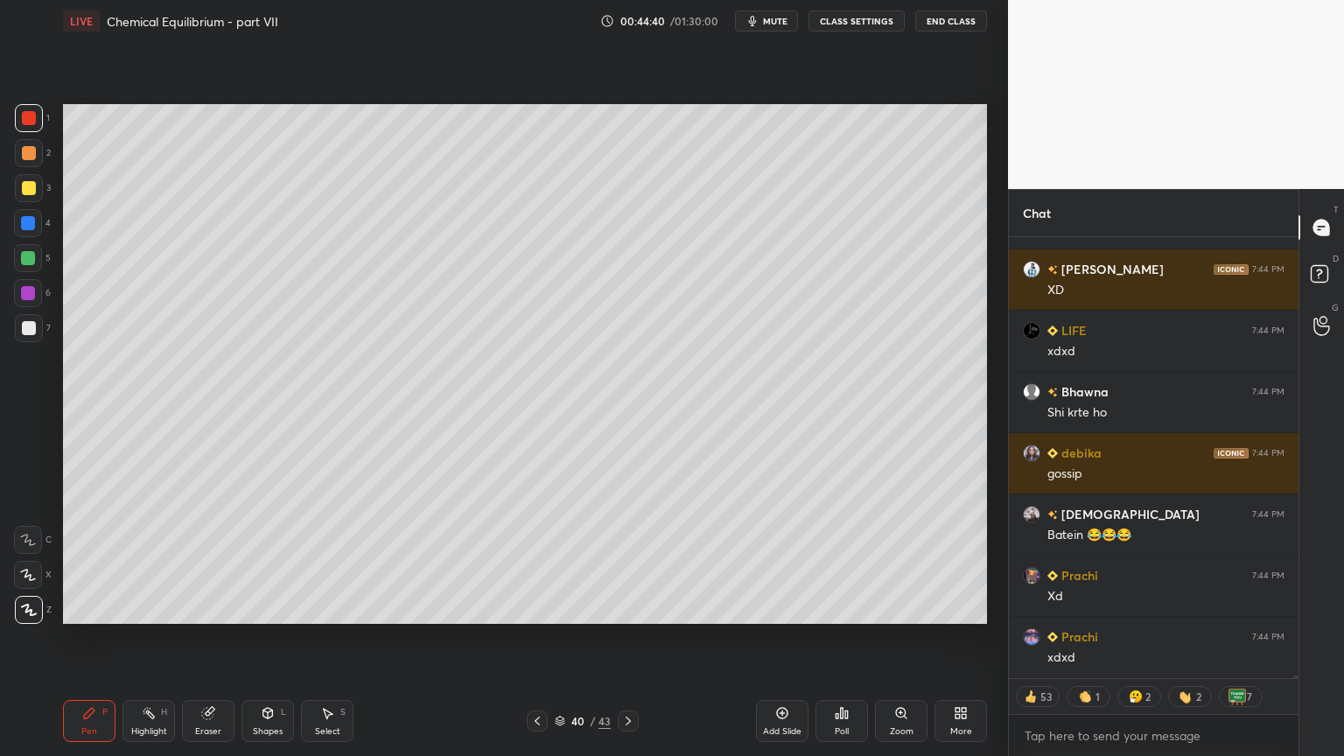
click at [100, 638] on div "Pen P" at bounding box center [89, 721] width 53 height 42
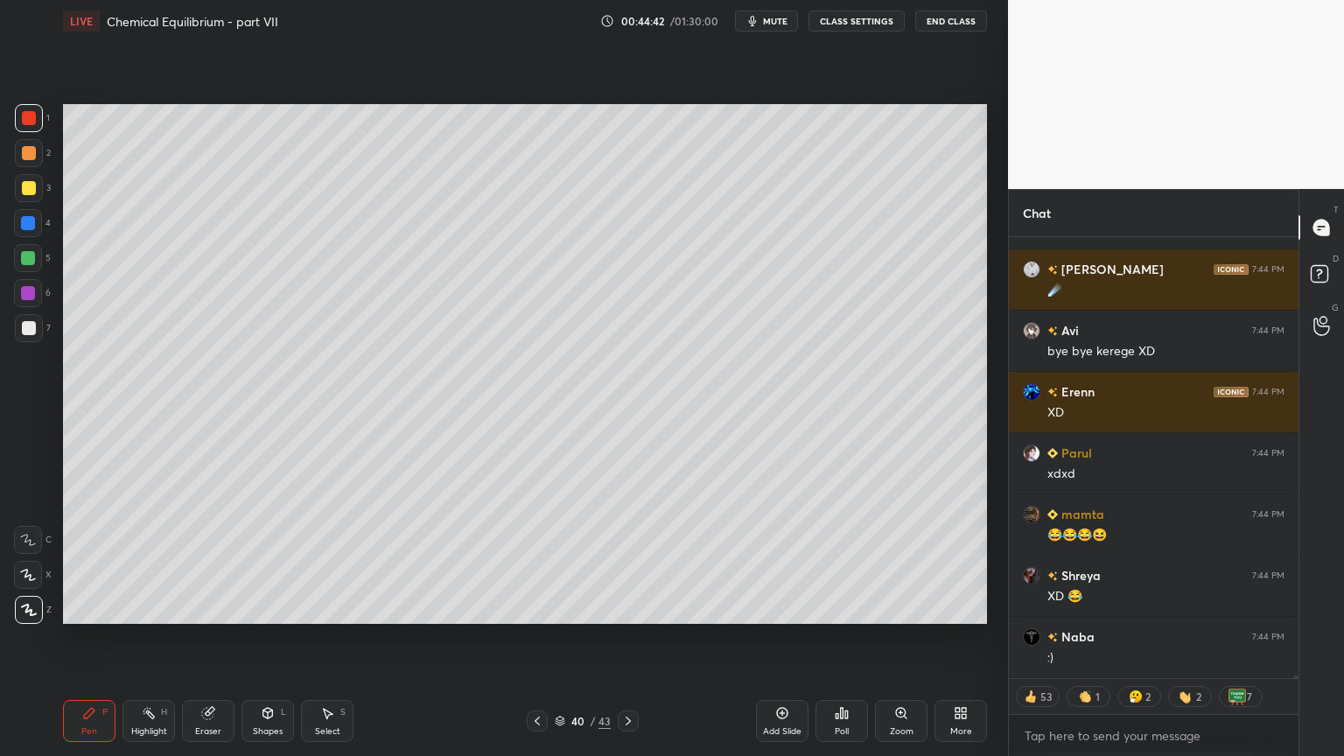
drag, startPoint x: 91, startPoint y: 723, endPoint x: 99, endPoint y: 704, distance: 20.8
click at [89, 638] on div "Pen P" at bounding box center [89, 721] width 53 height 42
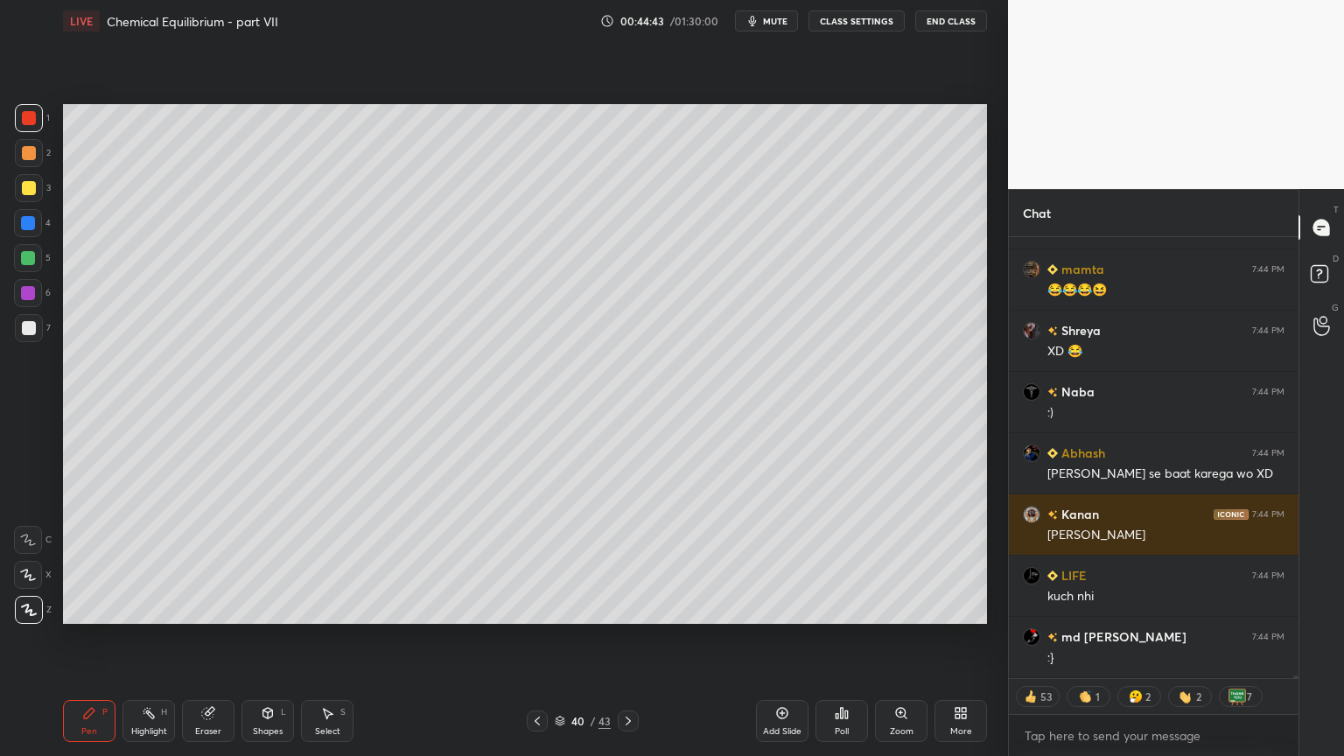
click at [30, 149] on div at bounding box center [29, 153] width 14 height 14
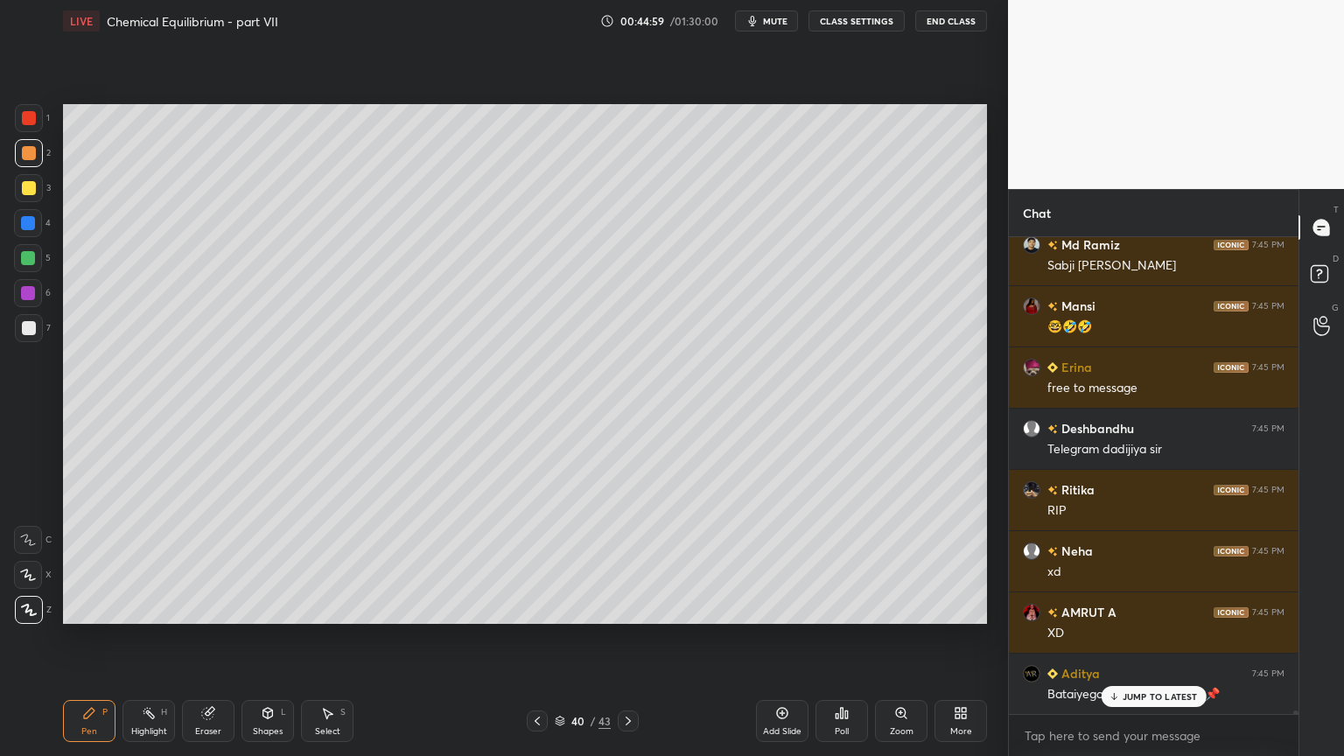
scroll to position [70419, 0]
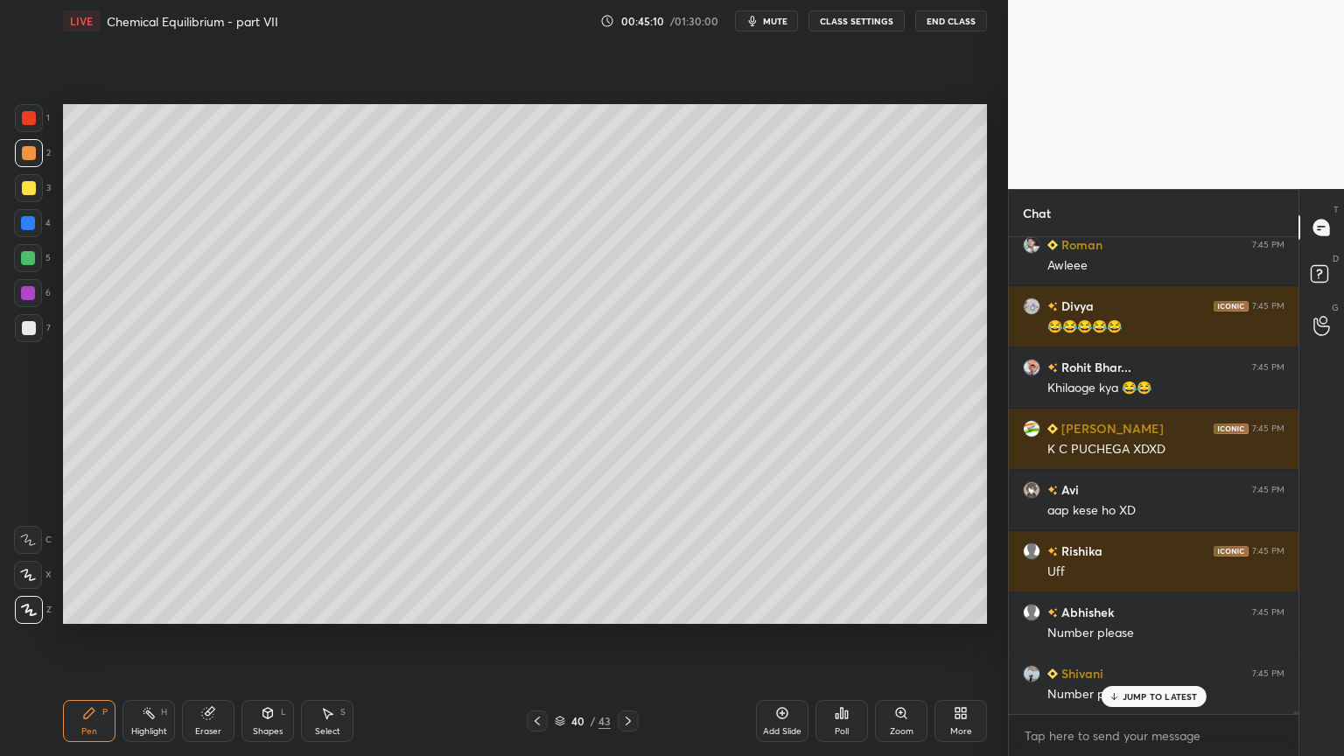
click at [872, 21] on button "CLASS SETTINGS" at bounding box center [857, 21] width 96 height 21
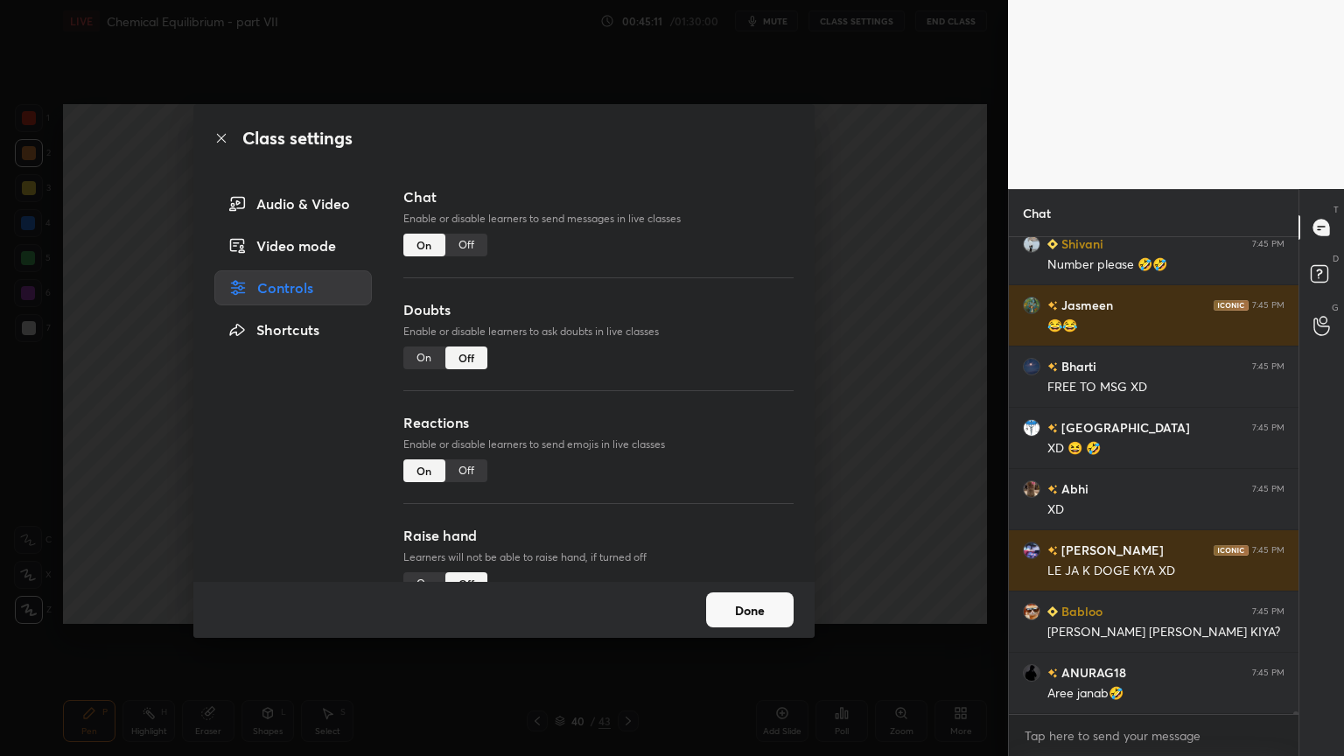
type textarea "x"
drag, startPoint x: 459, startPoint y: 245, endPoint x: 545, endPoint y: 241, distance: 86.7
click at [462, 247] on div "Off" at bounding box center [466, 245] width 42 height 23
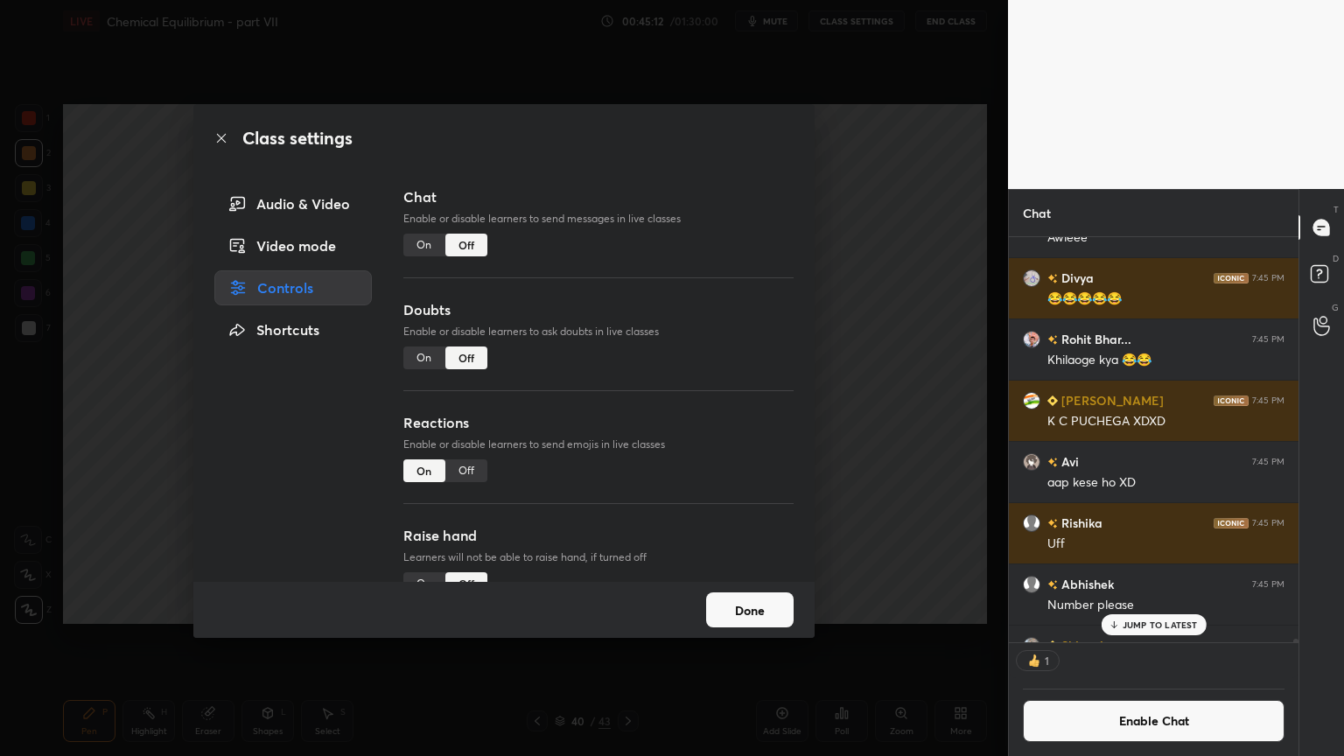
drag, startPoint x: 886, startPoint y: 280, endPoint x: 816, endPoint y: 254, distance: 75.6
click at [880, 278] on div "Class settings Audio & Video Video mode Controls Shortcuts Chat Enable or disab…" at bounding box center [504, 378] width 1008 height 756
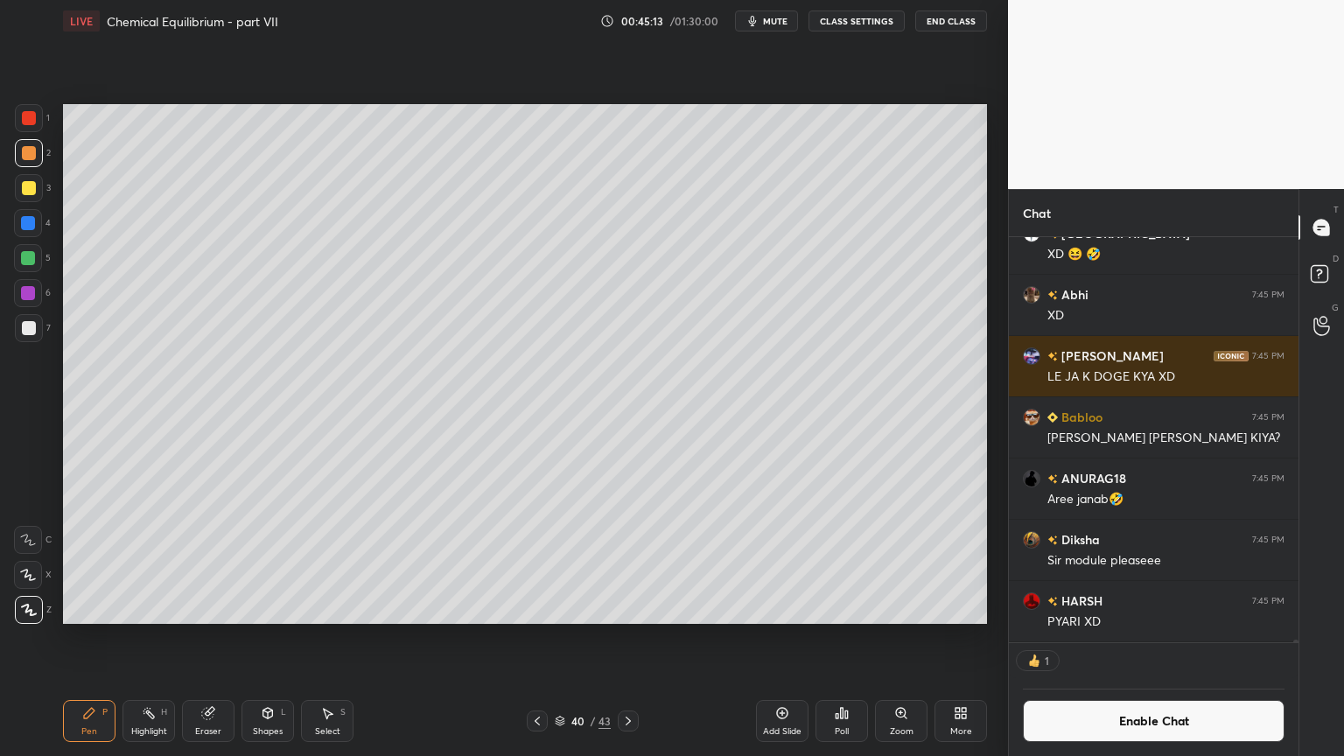
drag, startPoint x: 78, startPoint y: 725, endPoint x: 175, endPoint y: 632, distance: 134.3
click at [81, 638] on div "Pen P" at bounding box center [89, 721] width 53 height 42
click at [22, 322] on div at bounding box center [29, 328] width 14 height 14
click at [529, 638] on div at bounding box center [537, 721] width 21 height 21
click at [534, 638] on icon at bounding box center [537, 721] width 14 height 14
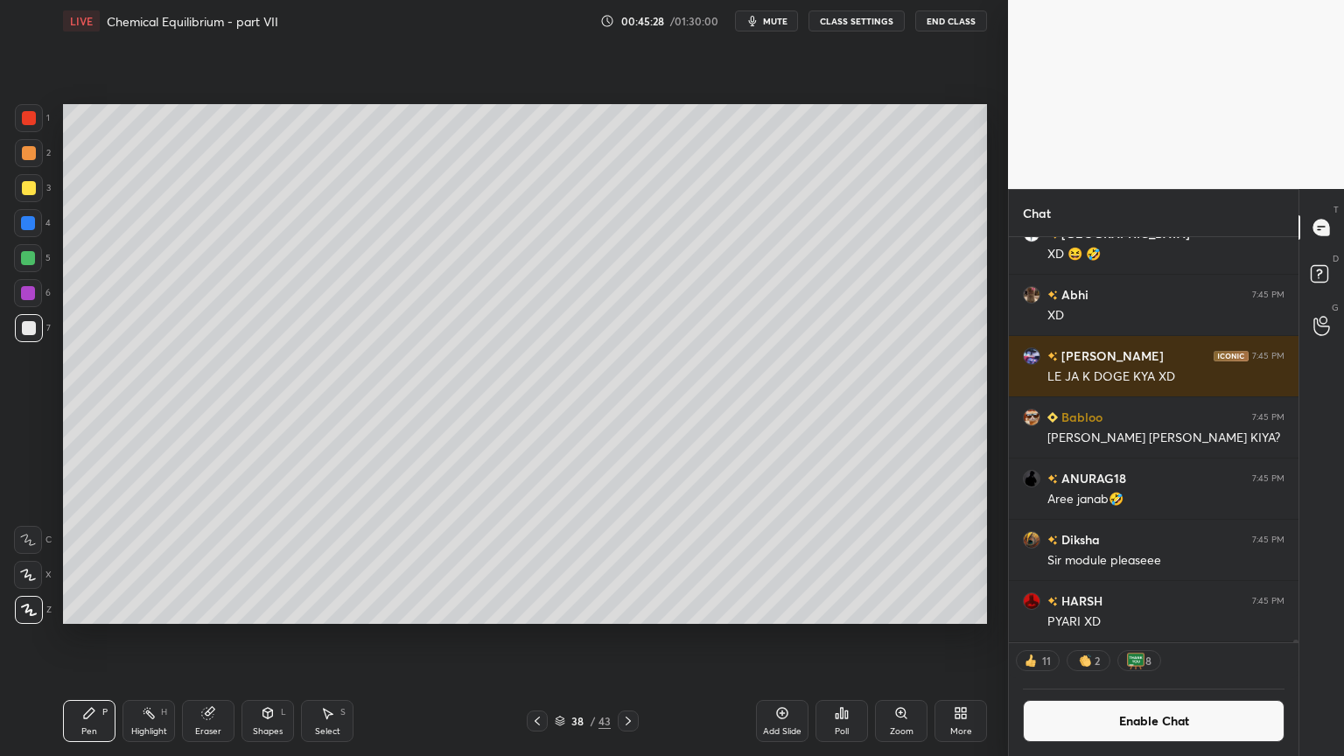
click at [532, 638] on icon at bounding box center [537, 721] width 14 height 14
click at [530, 638] on icon at bounding box center [537, 721] width 14 height 14
click at [532, 638] on icon at bounding box center [537, 721] width 14 height 14
drag, startPoint x: 140, startPoint y: 721, endPoint x: 239, endPoint y: 655, distance: 119.2
click at [144, 638] on div "Highlight H" at bounding box center [149, 721] width 53 height 42
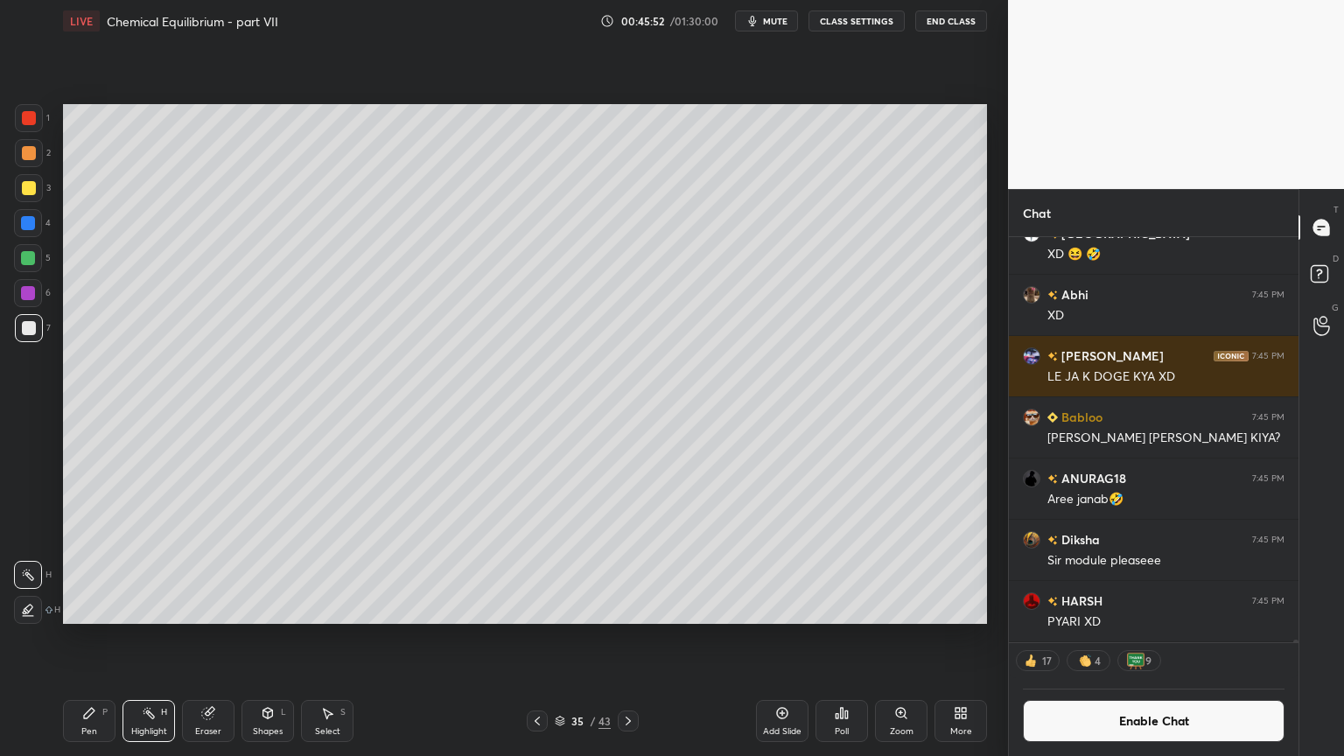
click at [206, 638] on div "Eraser" at bounding box center [208, 731] width 26 height 9
click at [626, 638] on icon at bounding box center [628, 721] width 14 height 14
click at [631, 638] on icon at bounding box center [628, 721] width 14 height 14
click at [634, 638] on div at bounding box center [628, 721] width 21 height 21
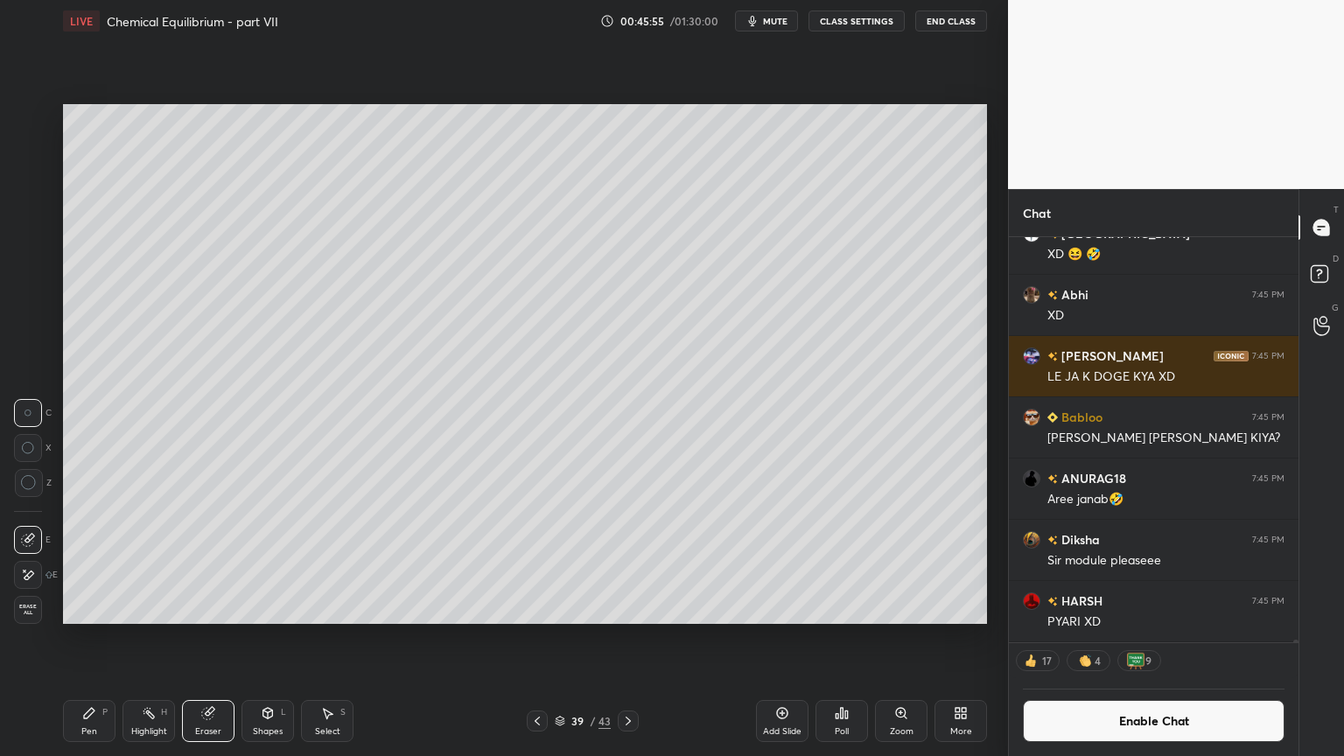
click at [627, 638] on icon at bounding box center [628, 721] width 14 height 14
drag, startPoint x: 261, startPoint y: 729, endPoint x: 267, endPoint y: 697, distance: 32.1
click at [262, 638] on div "Shapes L" at bounding box center [268, 721] width 53 height 42
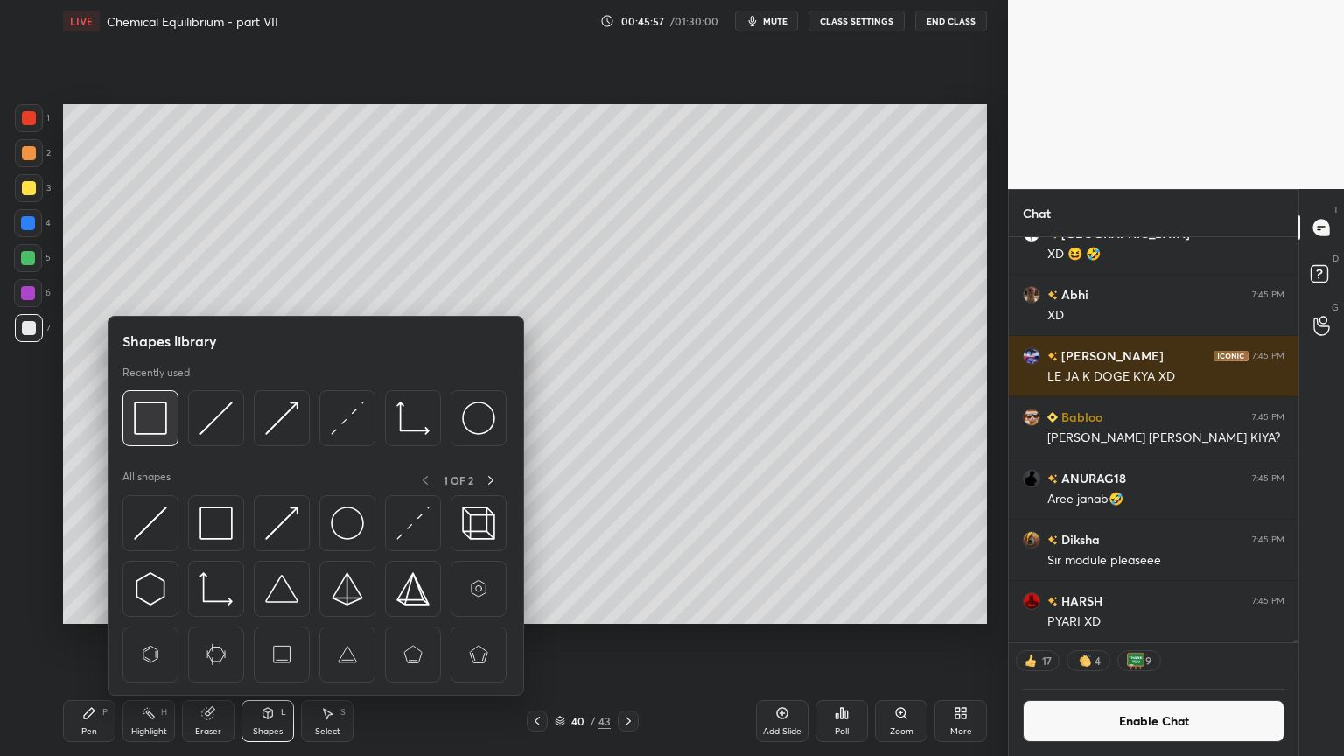
click at [163, 432] on img at bounding box center [150, 418] width 33 height 33
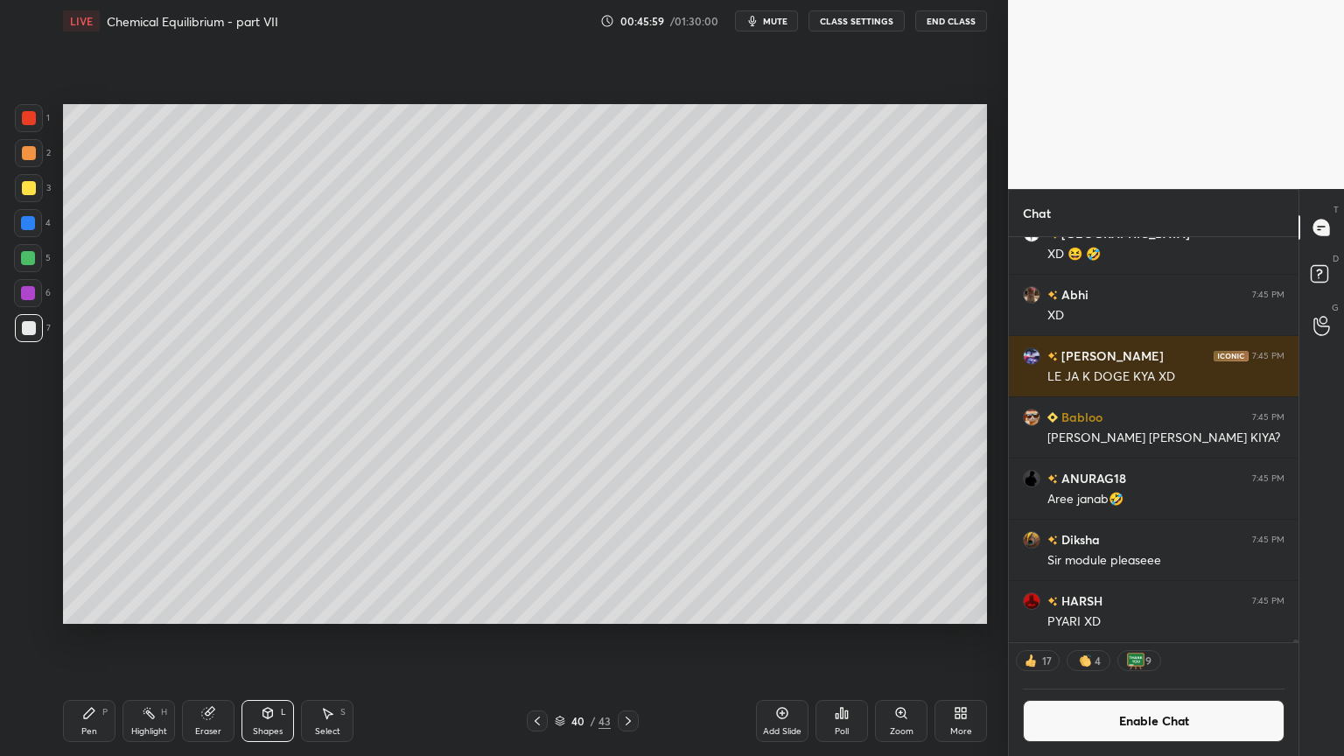
click at [263, 638] on div "Shapes L" at bounding box center [268, 721] width 53 height 42
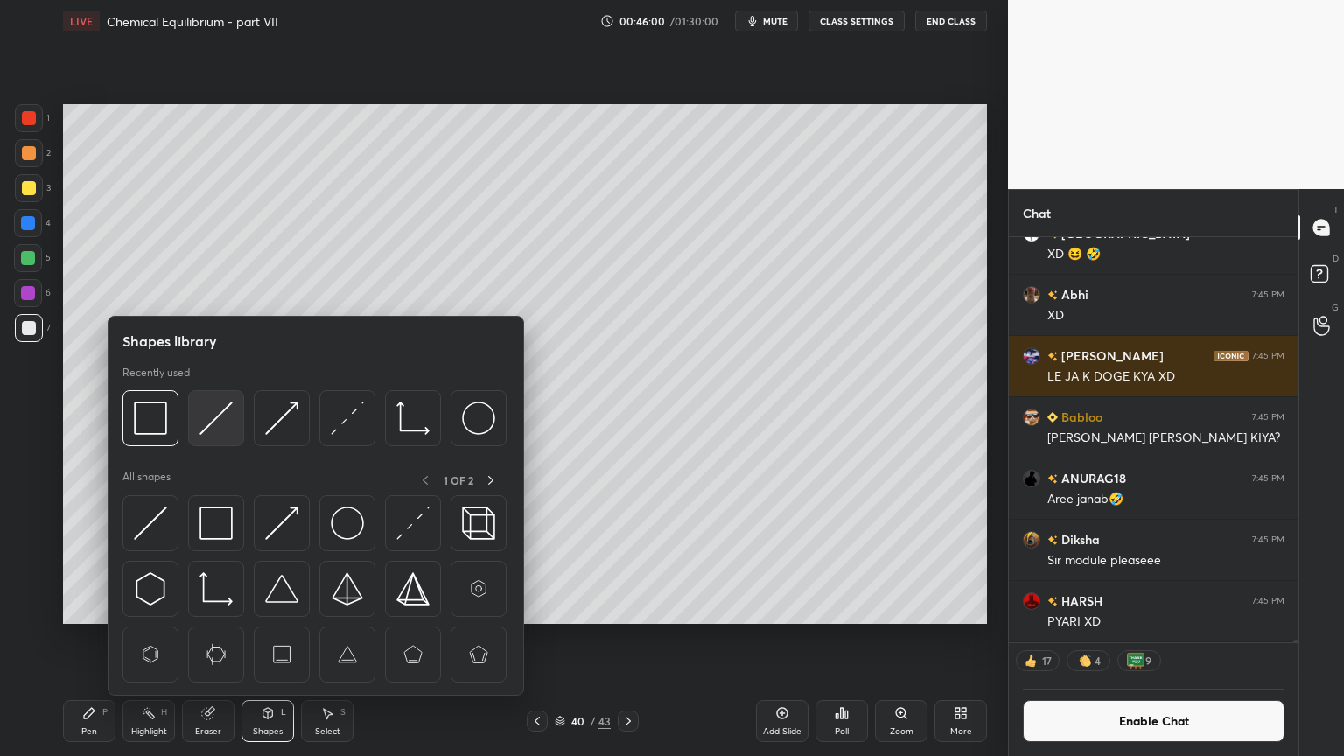
click at [219, 422] on img at bounding box center [216, 418] width 33 height 33
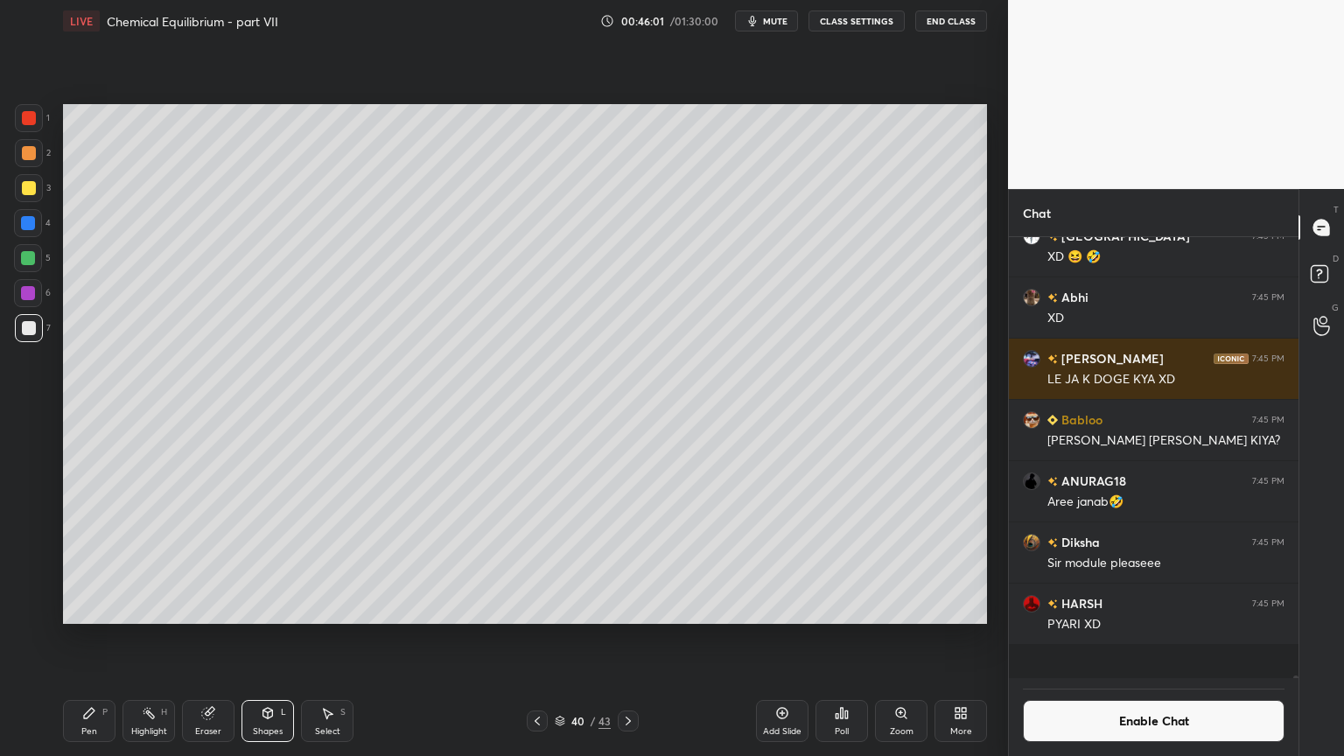
scroll to position [427, 284]
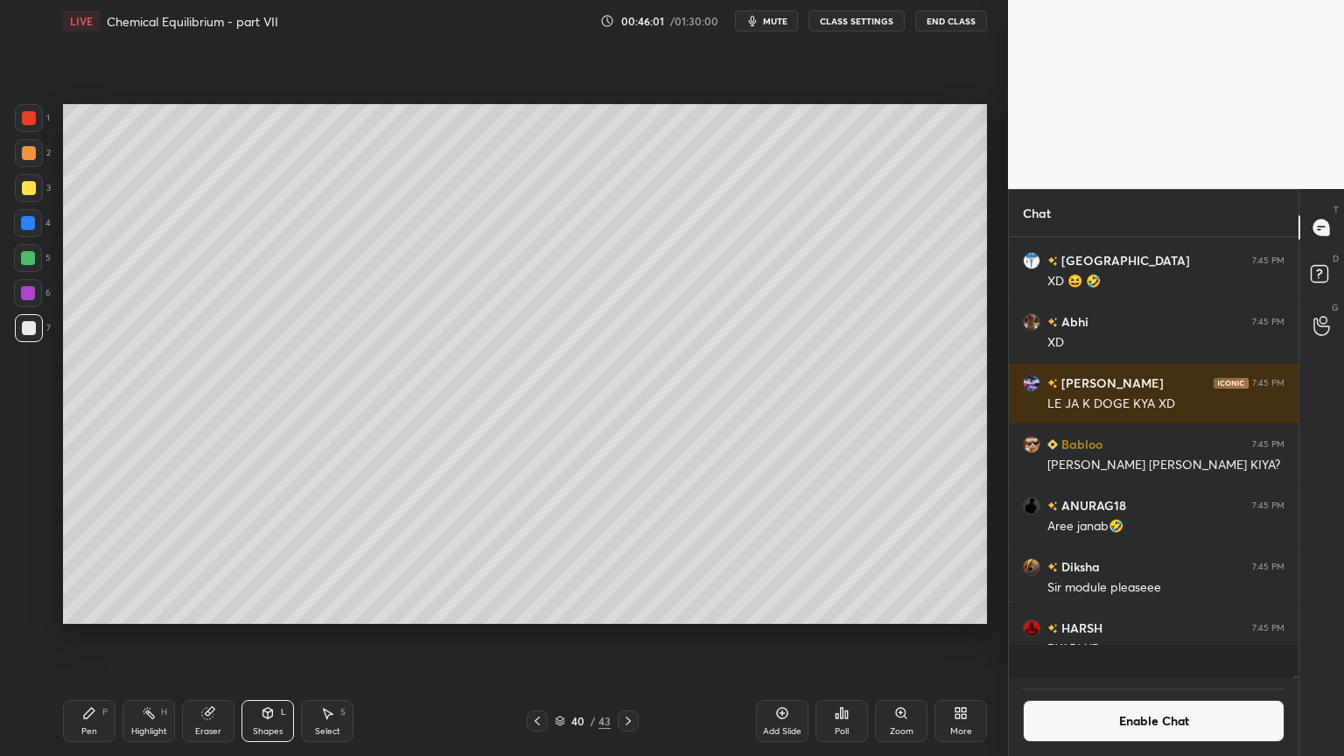
click at [25, 314] on div at bounding box center [29, 328] width 28 height 28
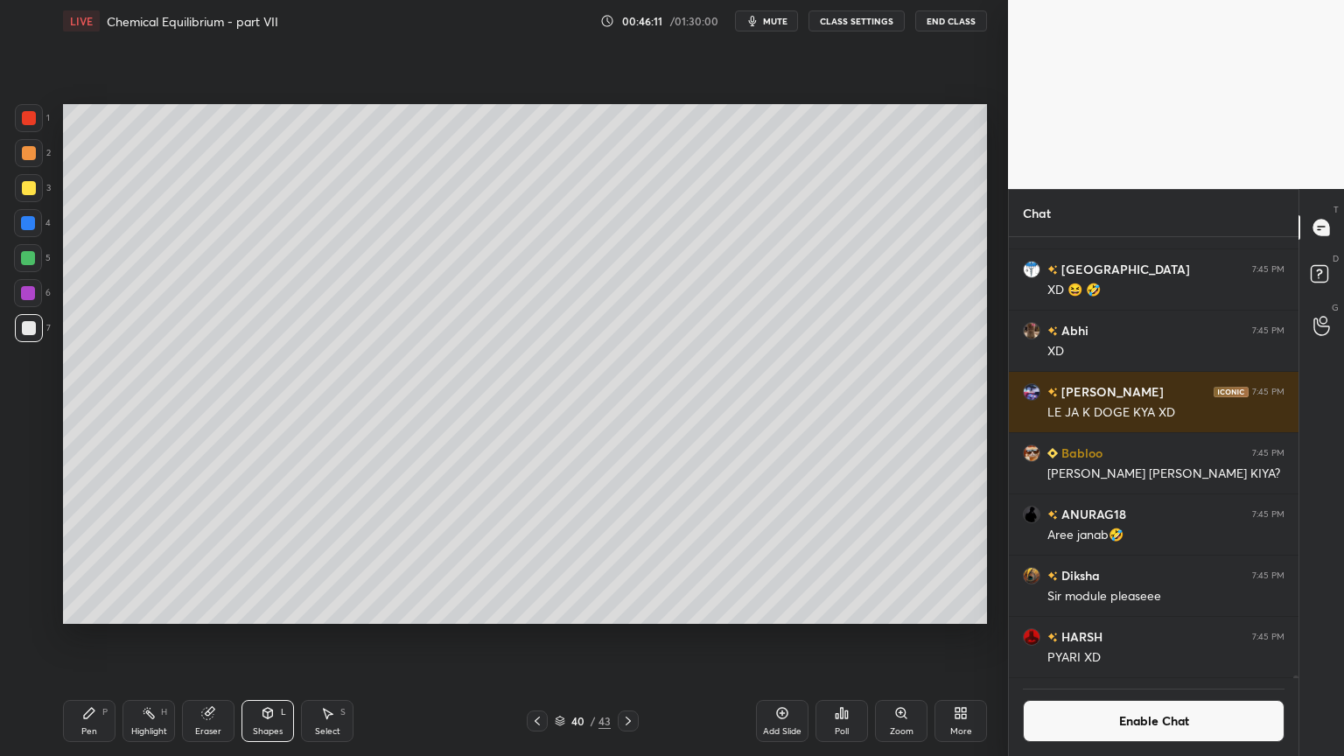
click at [214, 638] on div "Eraser" at bounding box center [208, 731] width 26 height 9
click at [85, 638] on div "Pen" at bounding box center [89, 731] width 16 height 9
click at [28, 164] on div at bounding box center [29, 153] width 28 height 28
click at [70, 638] on div "Pen P" at bounding box center [89, 721] width 53 height 42
click at [25, 328] on div at bounding box center [29, 328] width 14 height 14
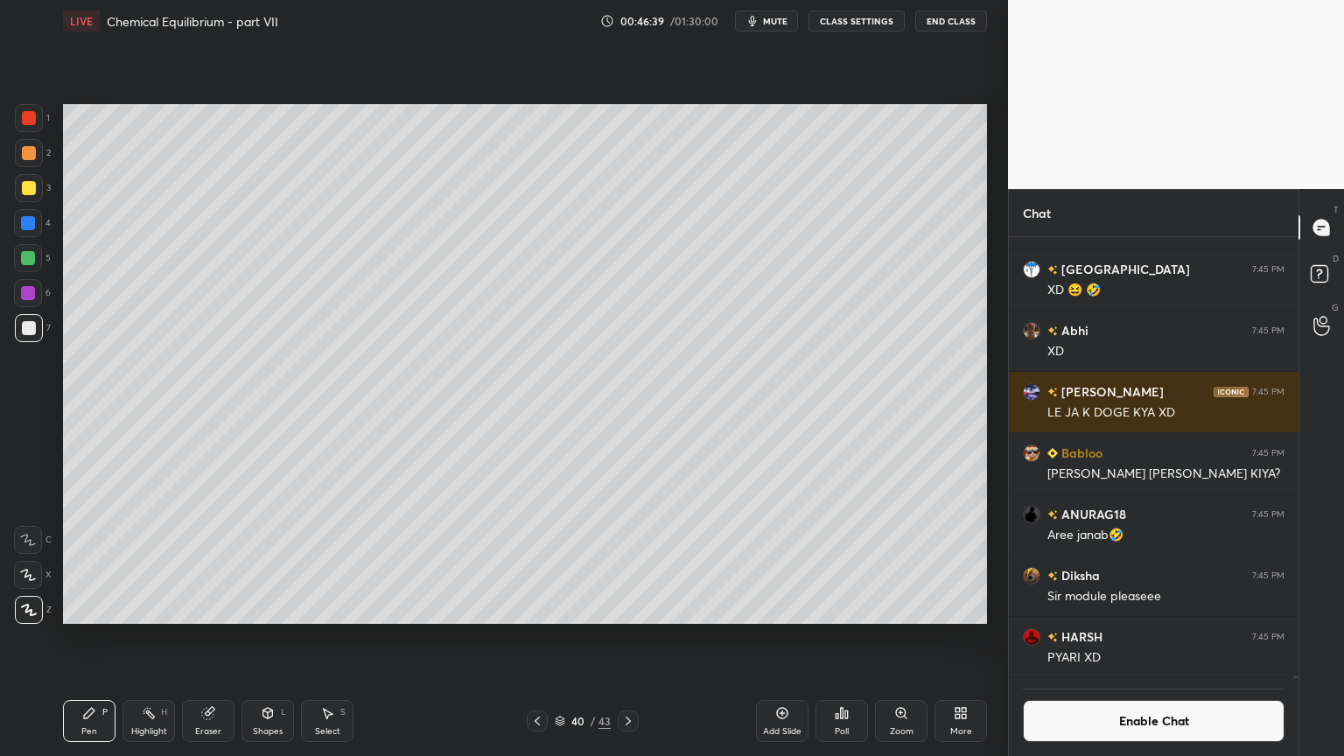
click at [249, 638] on div "Shapes L" at bounding box center [268, 721] width 53 height 42
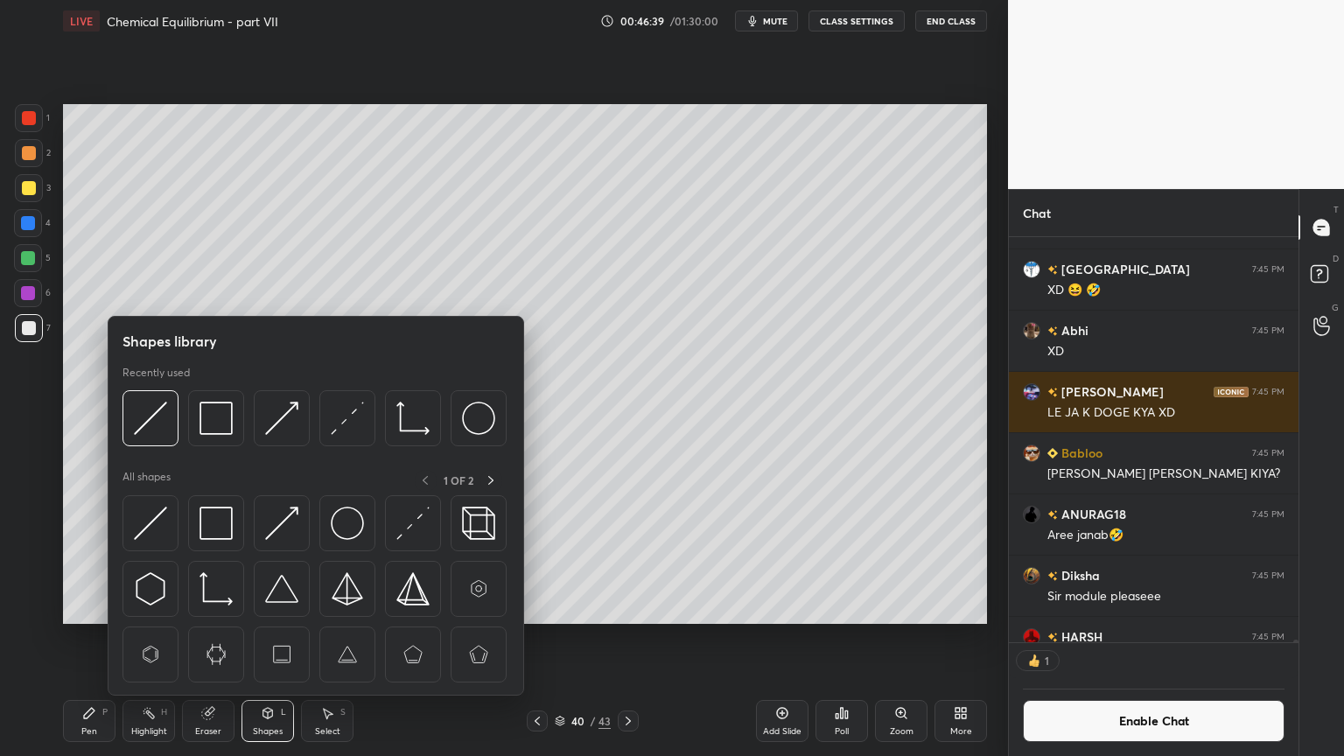
scroll to position [400, 284]
click at [226, 427] on img at bounding box center [216, 418] width 33 height 33
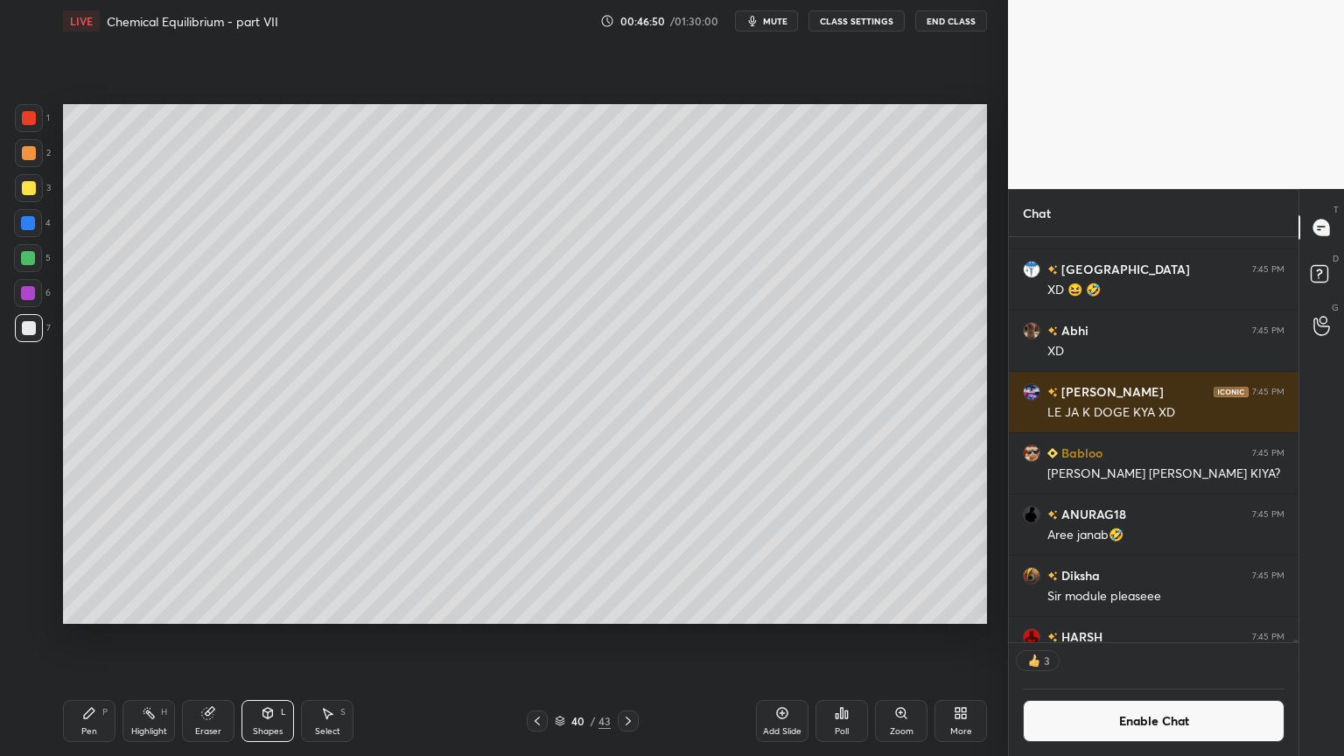
drag, startPoint x: 105, startPoint y: 720, endPoint x: 127, endPoint y: 672, distance: 52.9
click at [107, 638] on div "Pen P" at bounding box center [89, 721] width 53 height 42
click at [150, 638] on div "Highlight H" at bounding box center [149, 721] width 53 height 42
click at [260, 638] on div "Shapes" at bounding box center [268, 731] width 30 height 9
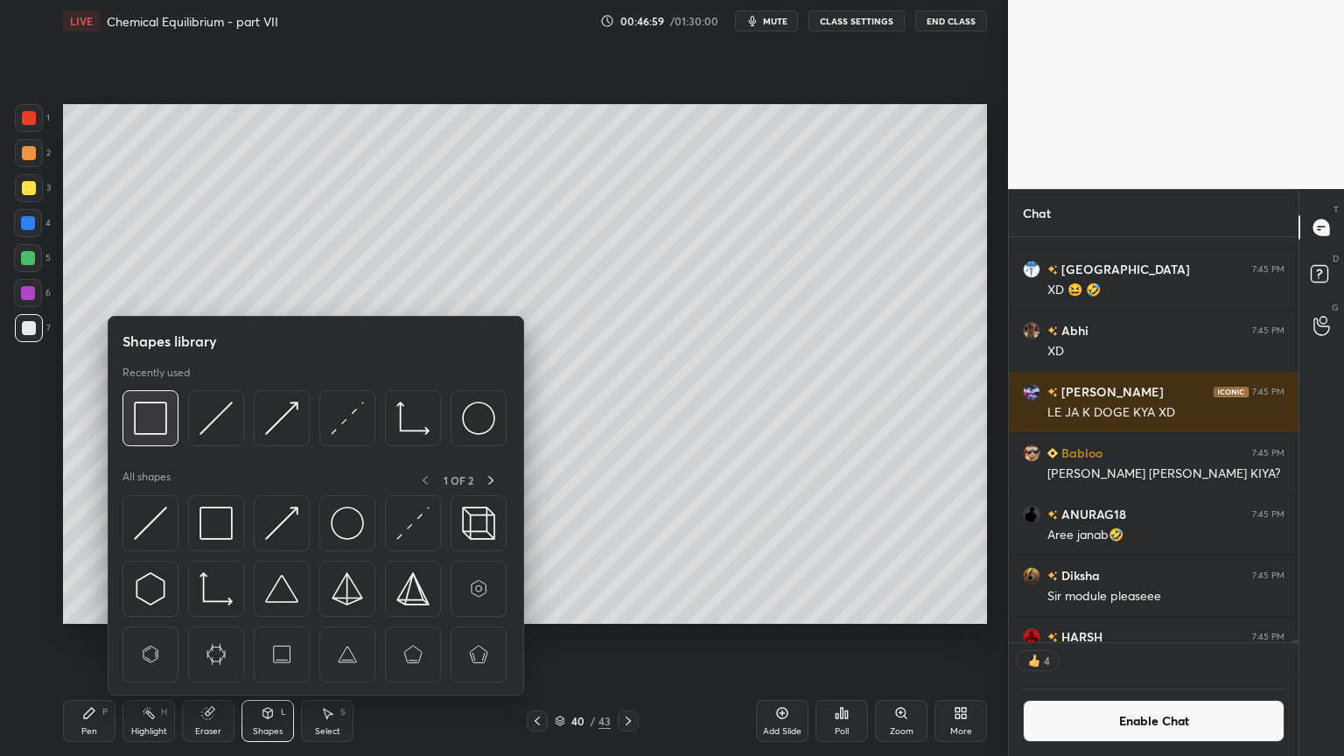
click at [158, 411] on img at bounding box center [150, 418] width 33 height 33
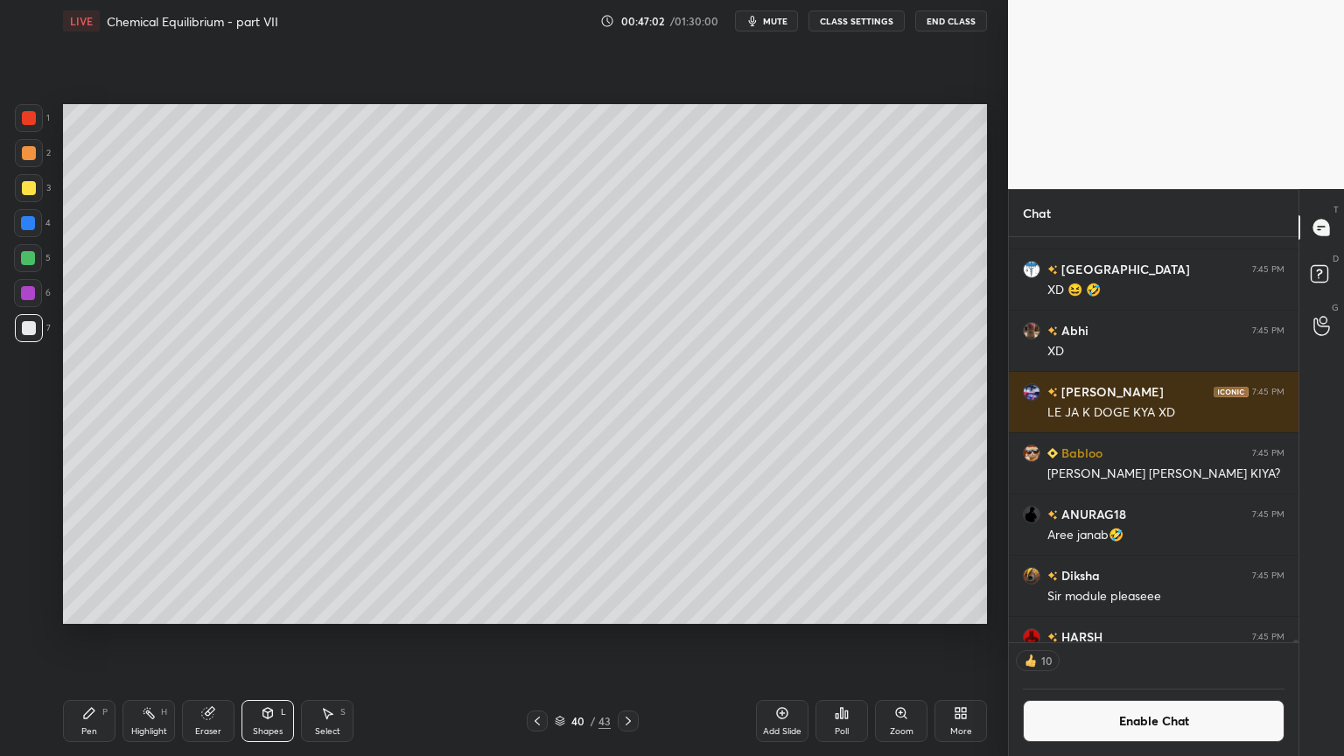
click at [151, 638] on icon at bounding box center [149, 713] width 14 height 14
click at [776, 638] on div "Add Slide" at bounding box center [782, 721] width 53 height 42
click at [91, 638] on icon at bounding box center [89, 713] width 14 height 14
click at [27, 164] on div at bounding box center [29, 153] width 28 height 28
click at [269, 638] on div "Shapes" at bounding box center [268, 731] width 30 height 9
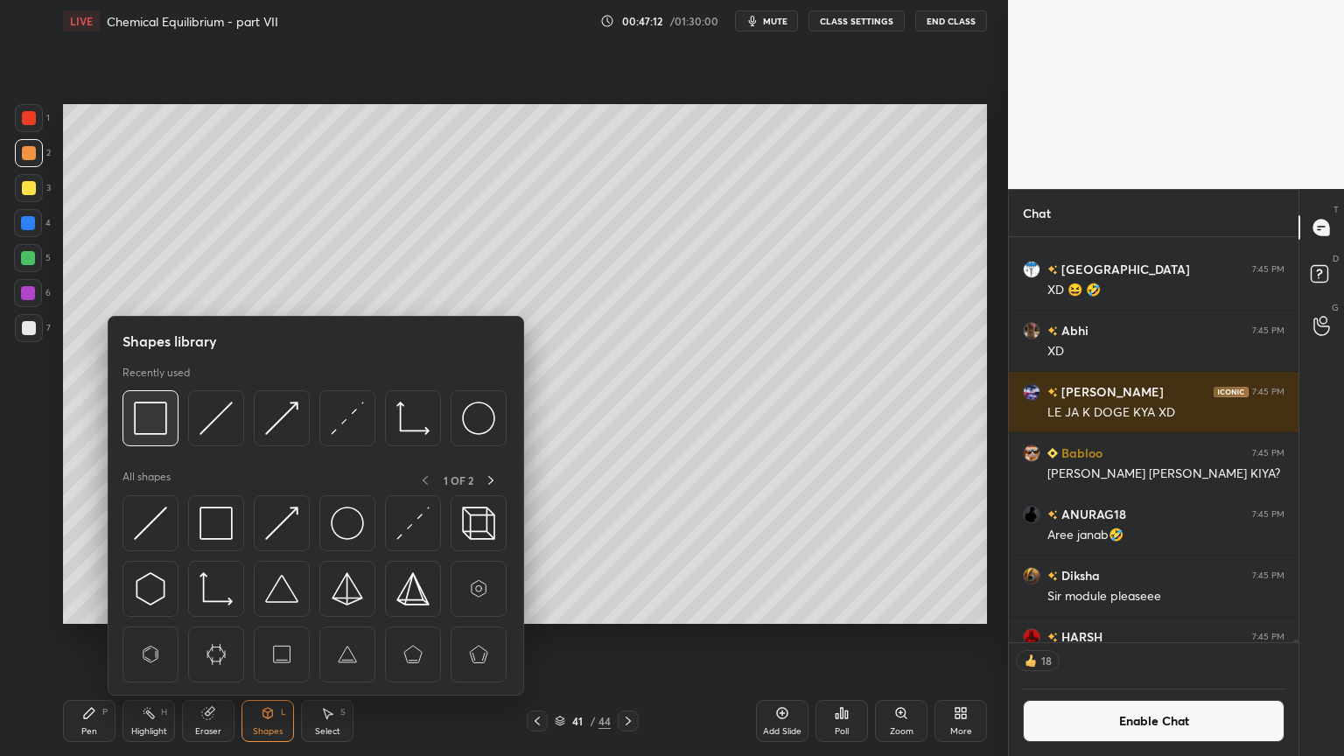
click at [147, 422] on img at bounding box center [150, 418] width 33 height 33
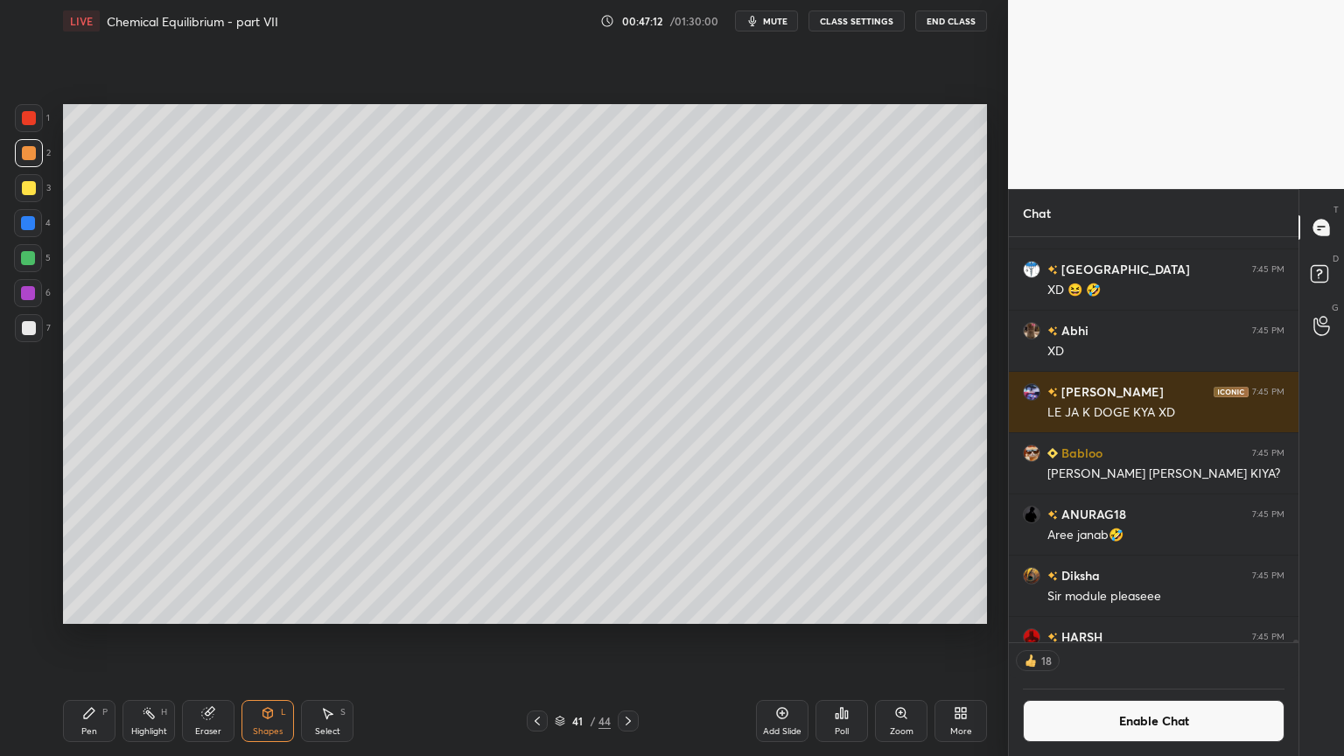
click at [34, 331] on div at bounding box center [29, 328] width 14 height 14
drag, startPoint x: 1154, startPoint y: 732, endPoint x: 1156, endPoint y: 697, distance: 35.0
click at [1154, 638] on button "Enable Chat" at bounding box center [1154, 721] width 262 height 42
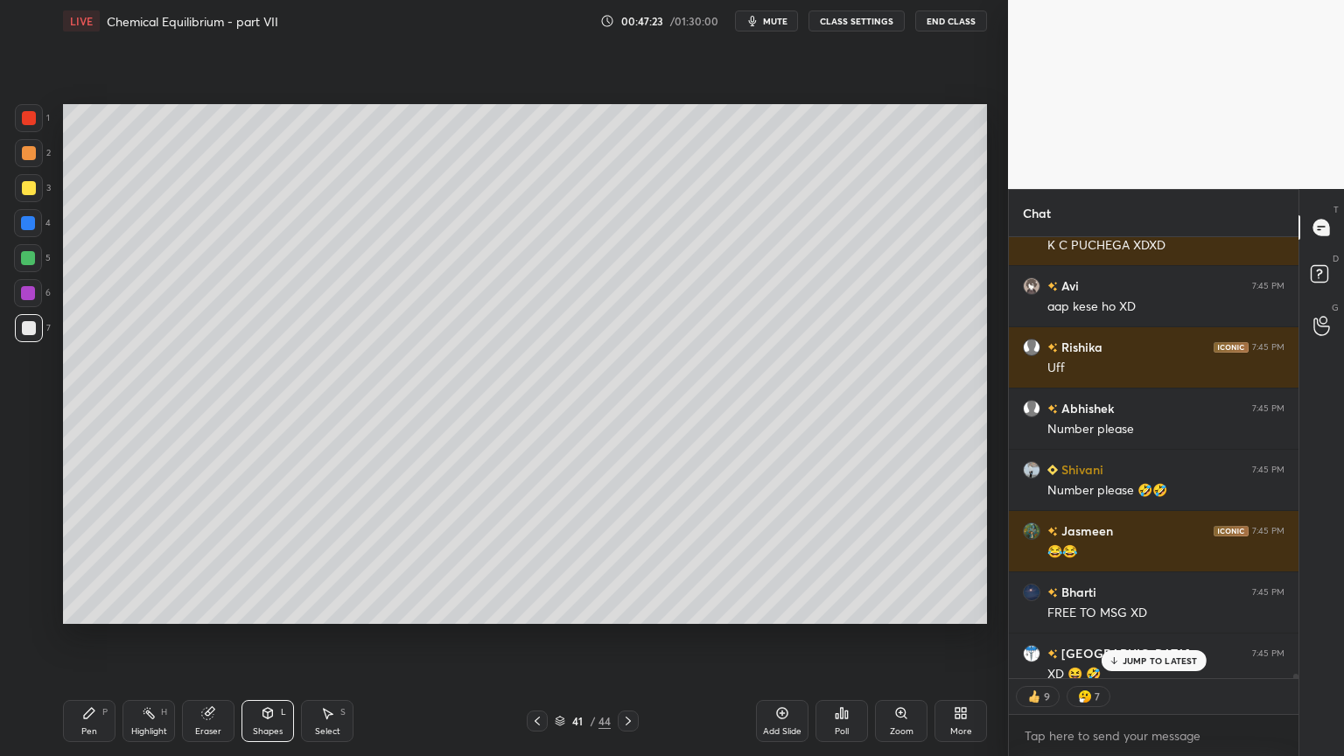
click at [1158, 638] on p "JUMP TO LATEST" at bounding box center [1160, 660] width 75 height 11
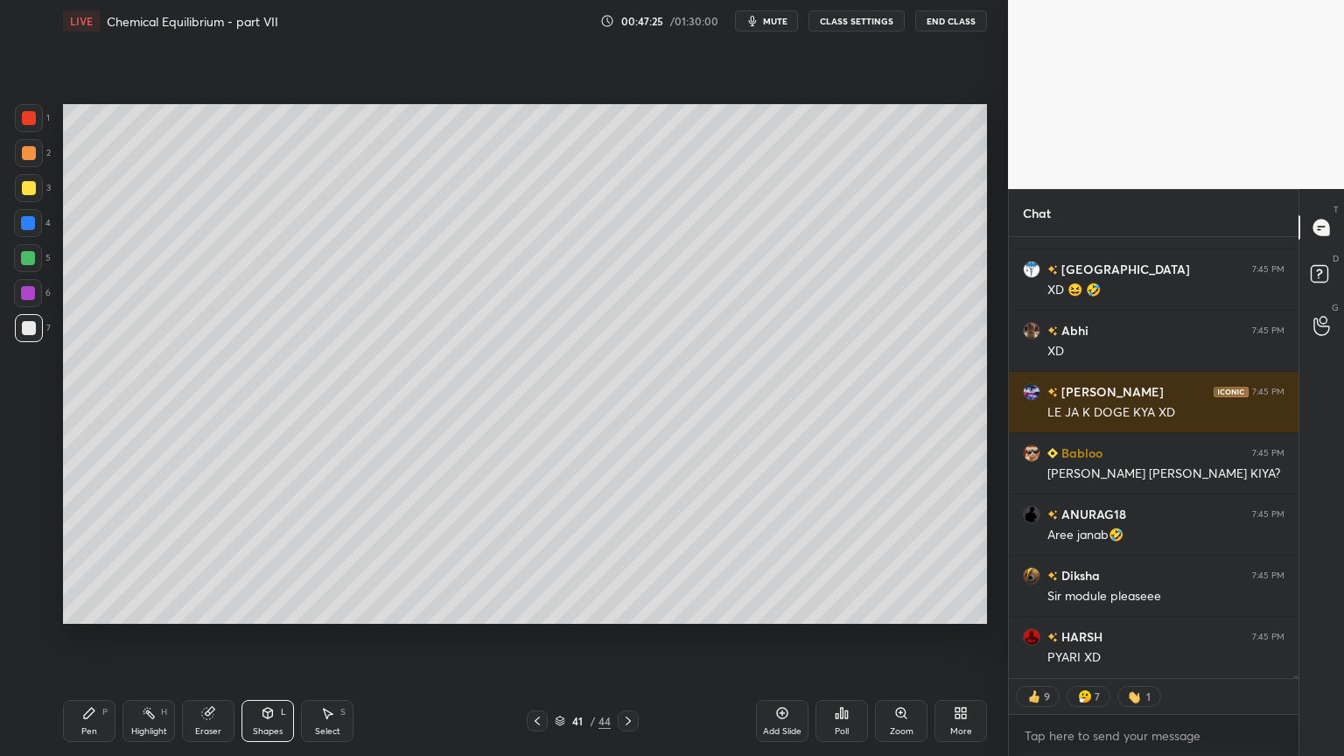
click at [210, 638] on div "Eraser" at bounding box center [208, 731] width 26 height 9
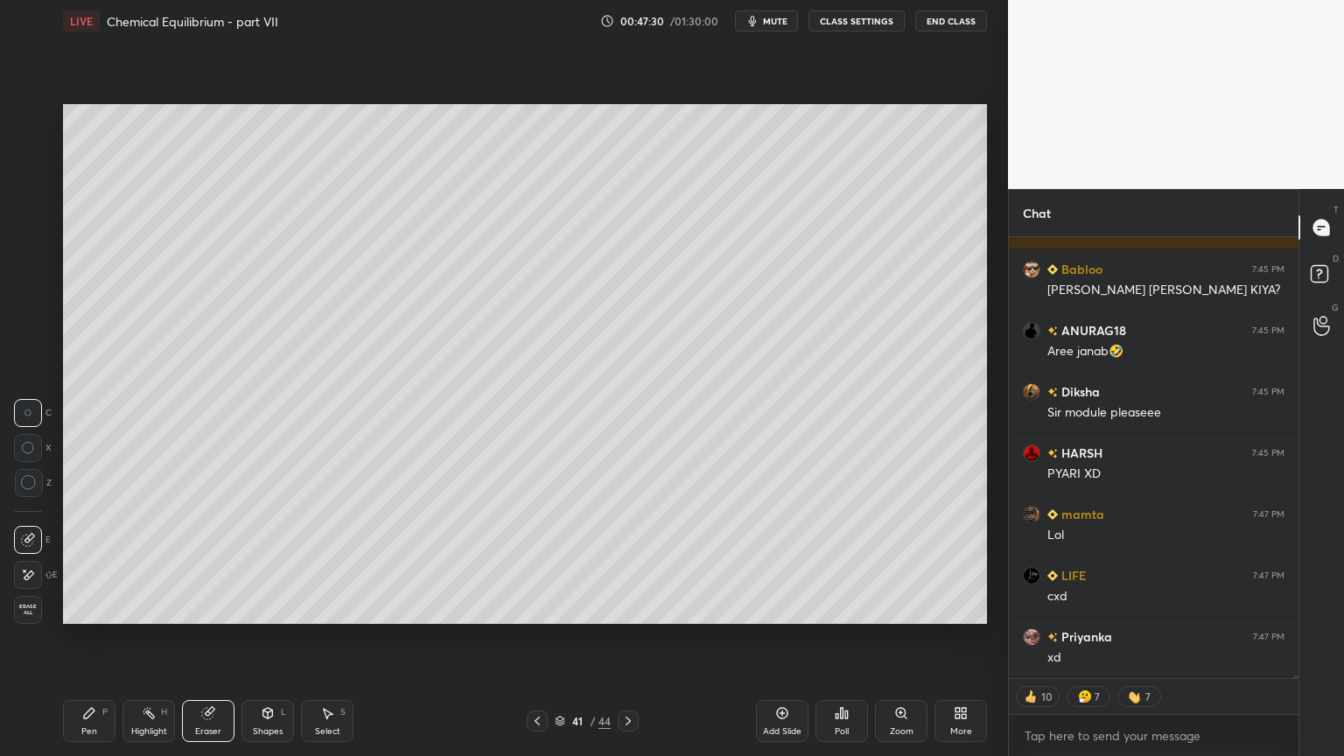
scroll to position [71580, 0]
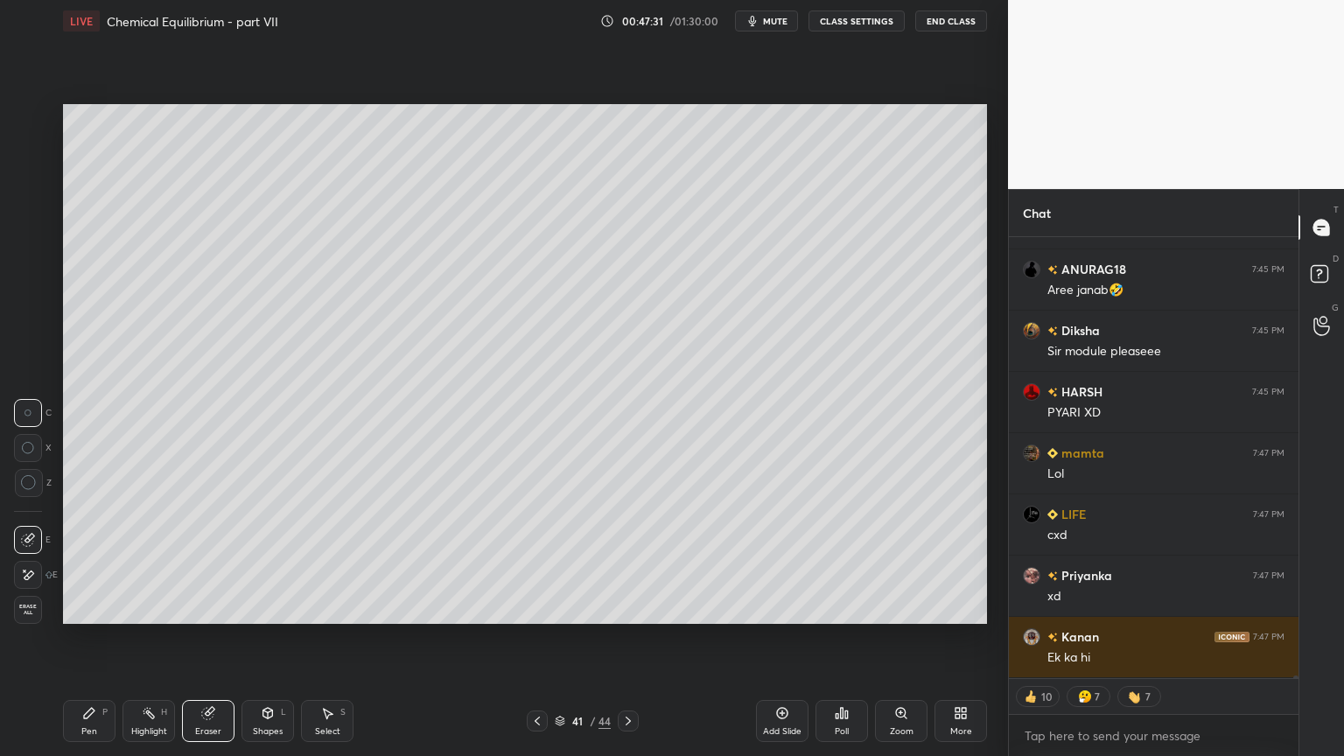
click at [273, 638] on div "Shapes" at bounding box center [268, 731] width 30 height 9
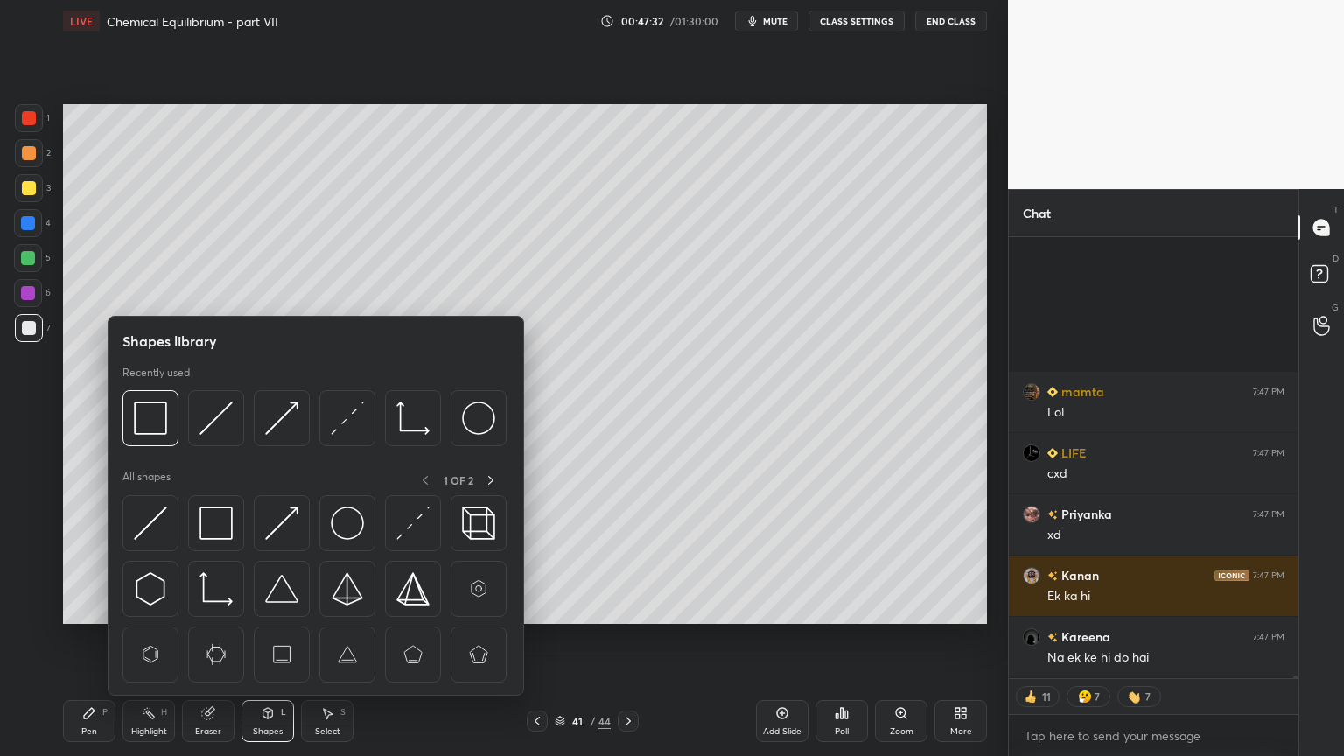
scroll to position [71887, 0]
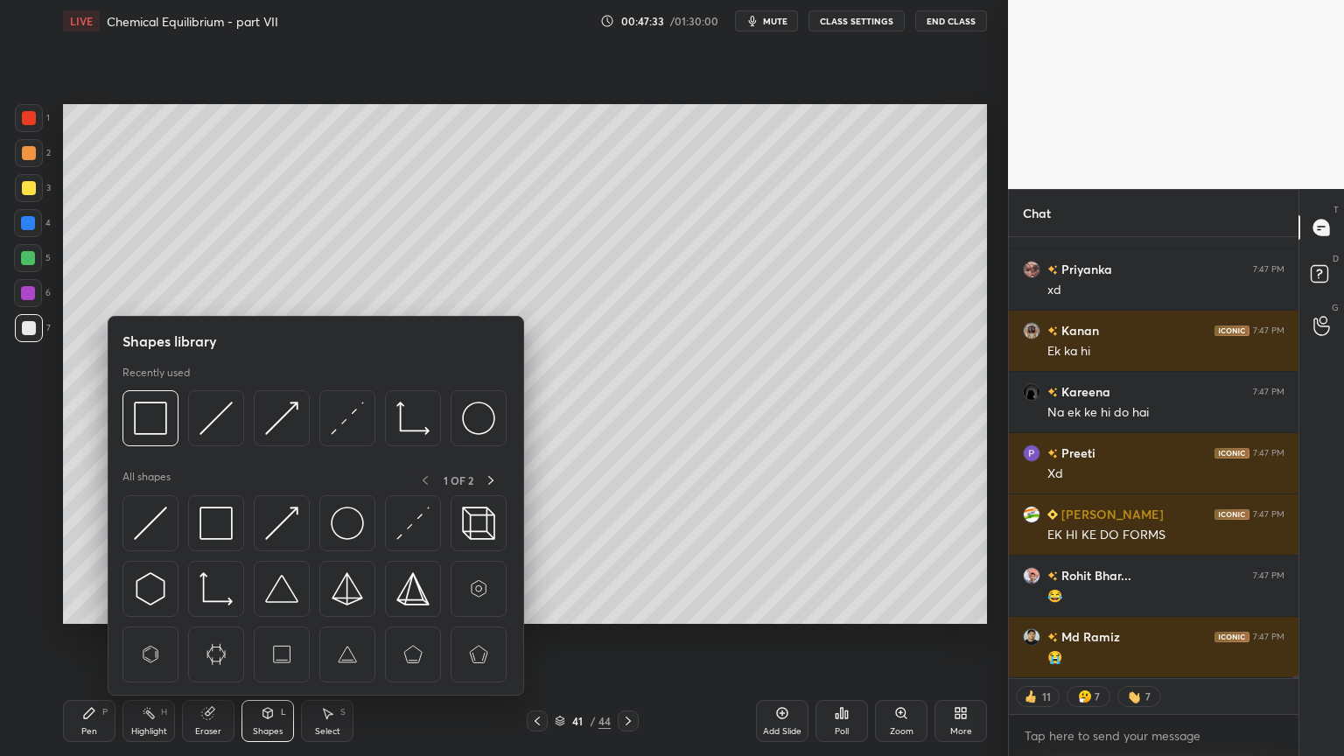
click at [35, 257] on div at bounding box center [28, 258] width 14 height 14
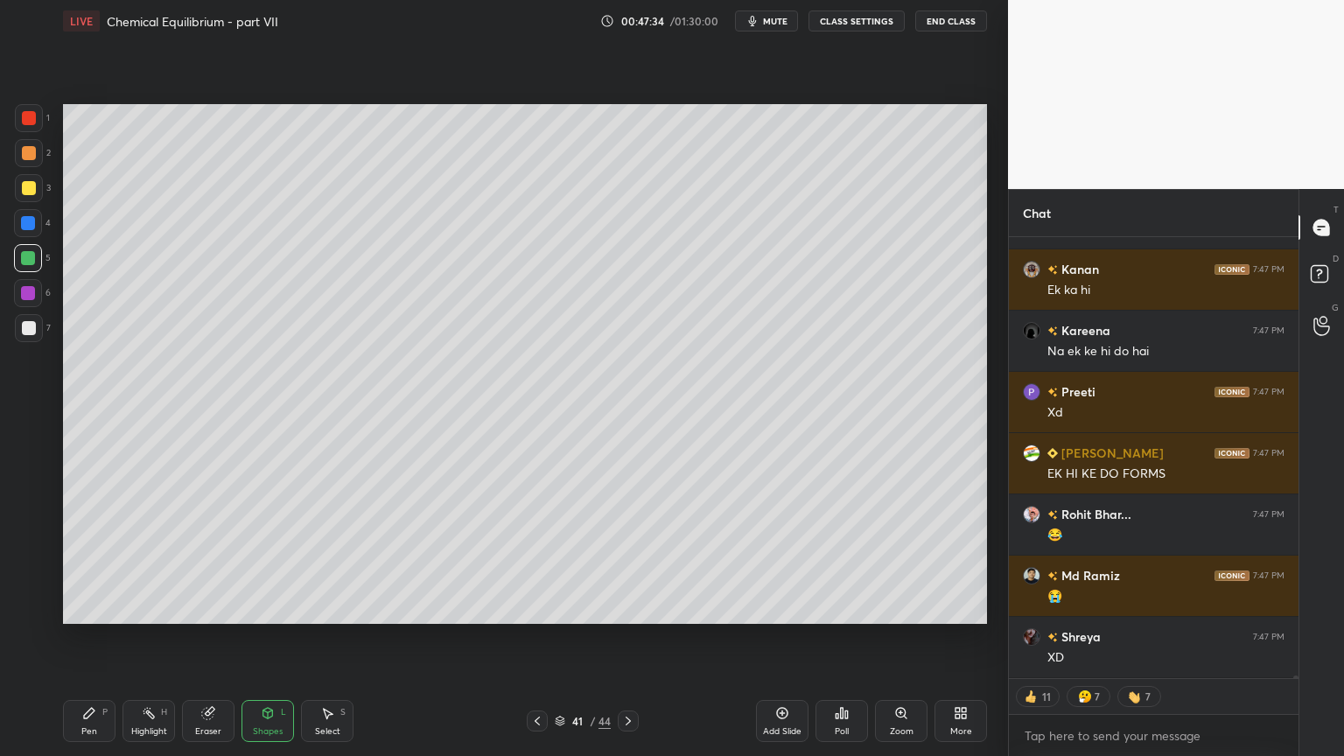
click at [249, 638] on div "Shapes L" at bounding box center [268, 721] width 53 height 42
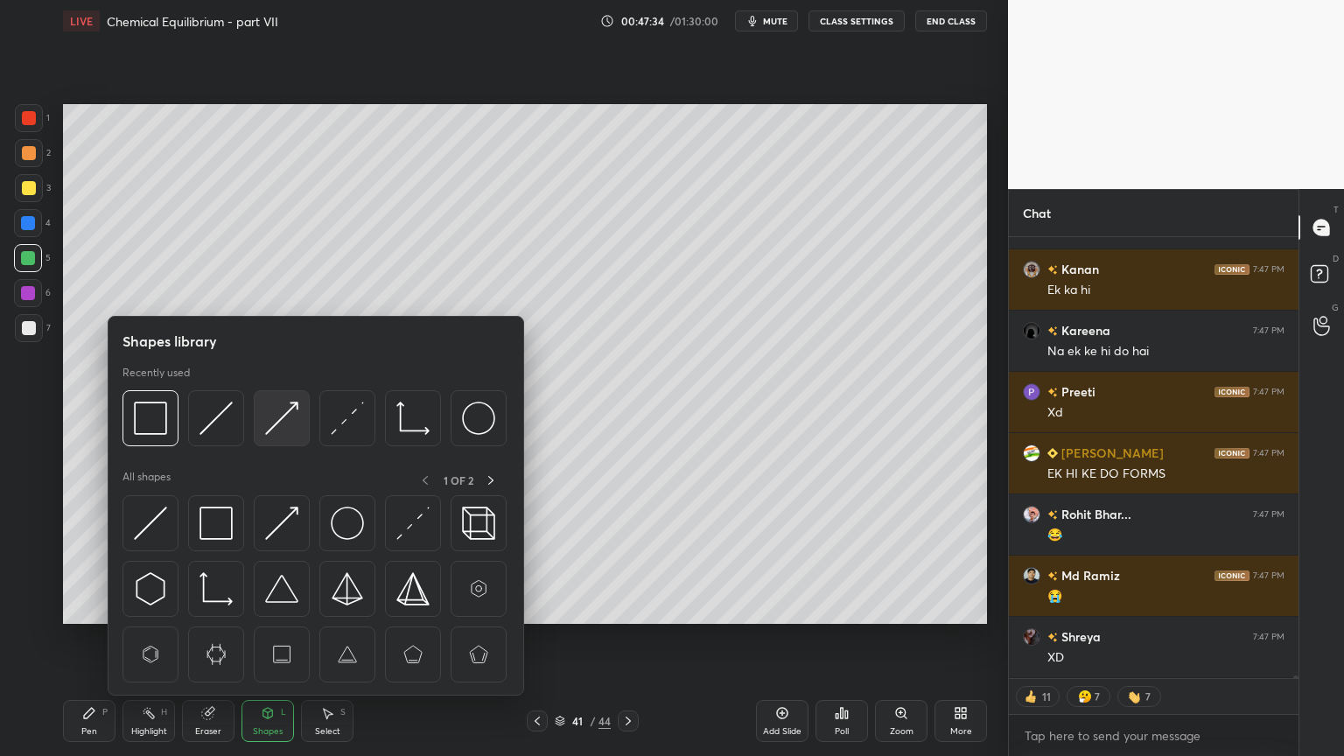
click at [280, 427] on img at bounding box center [281, 418] width 33 height 33
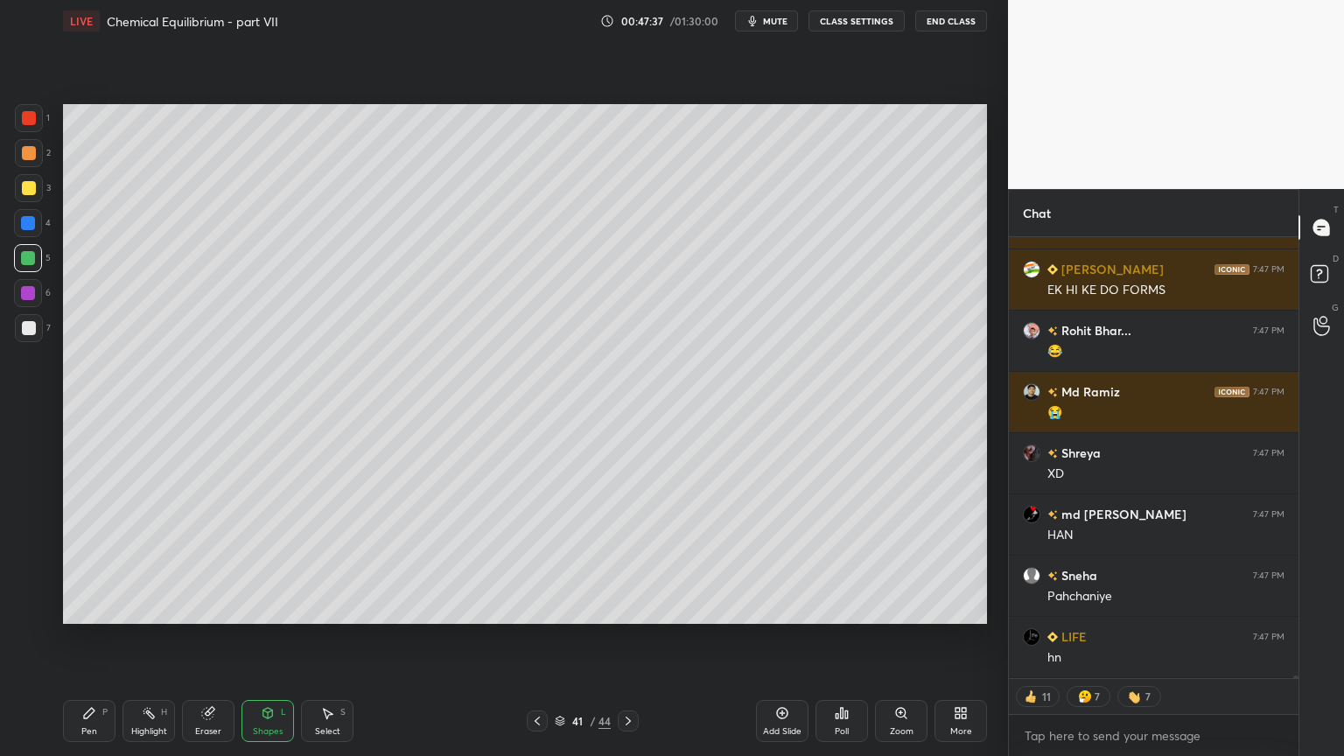
scroll to position [72193, 0]
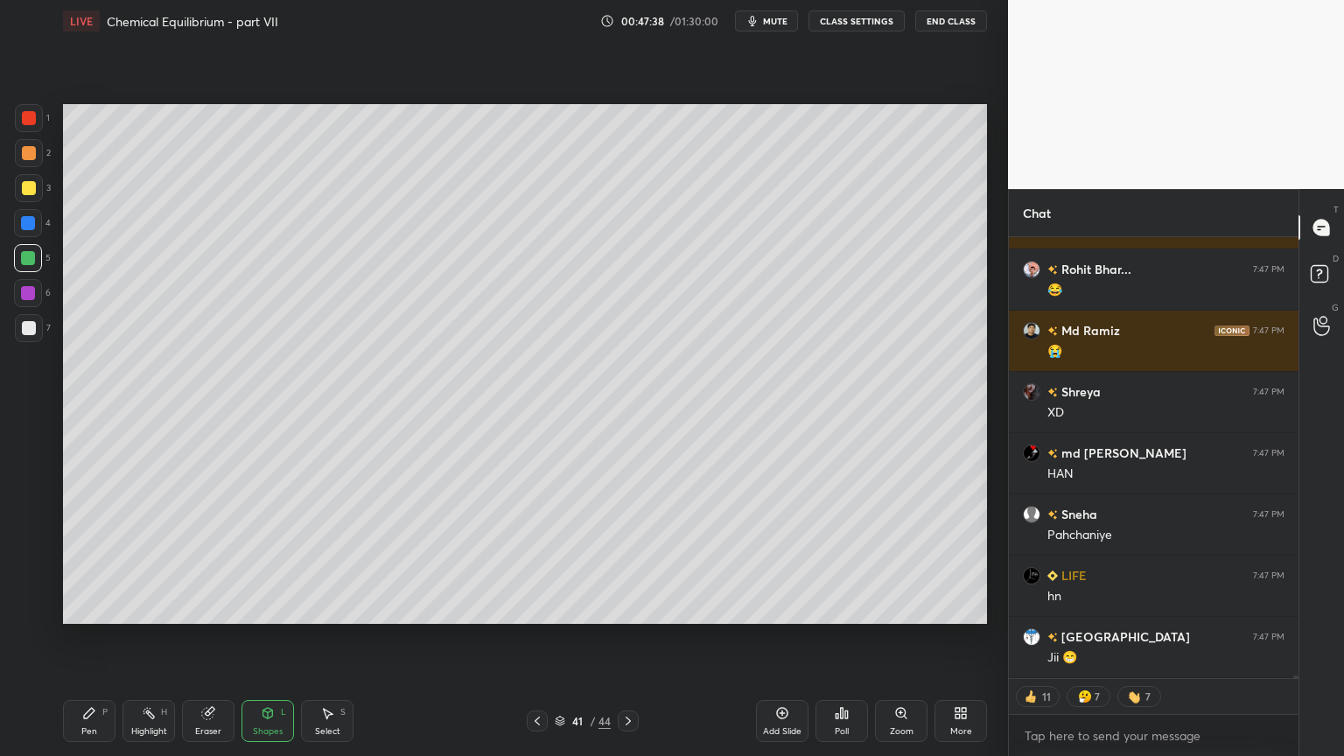
click at [284, 638] on div "Shapes L" at bounding box center [268, 721] width 53 height 42
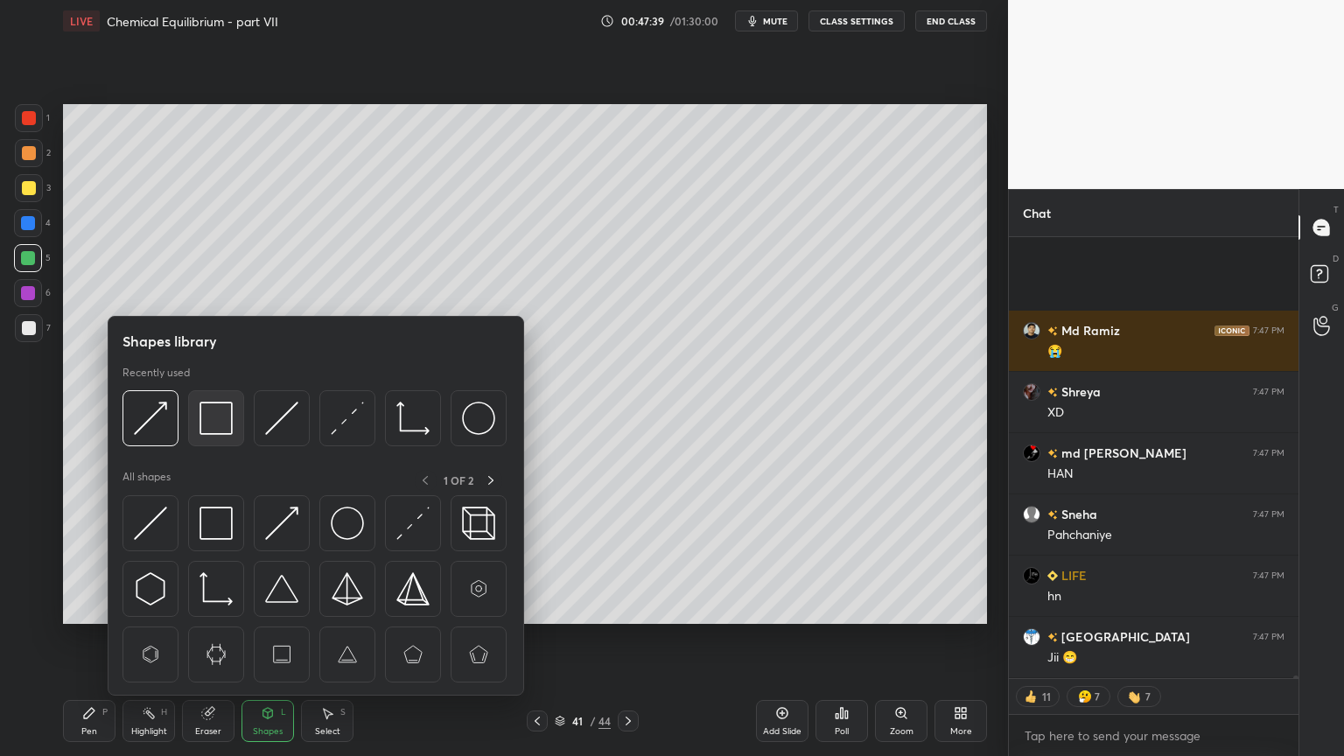
scroll to position [72377, 0]
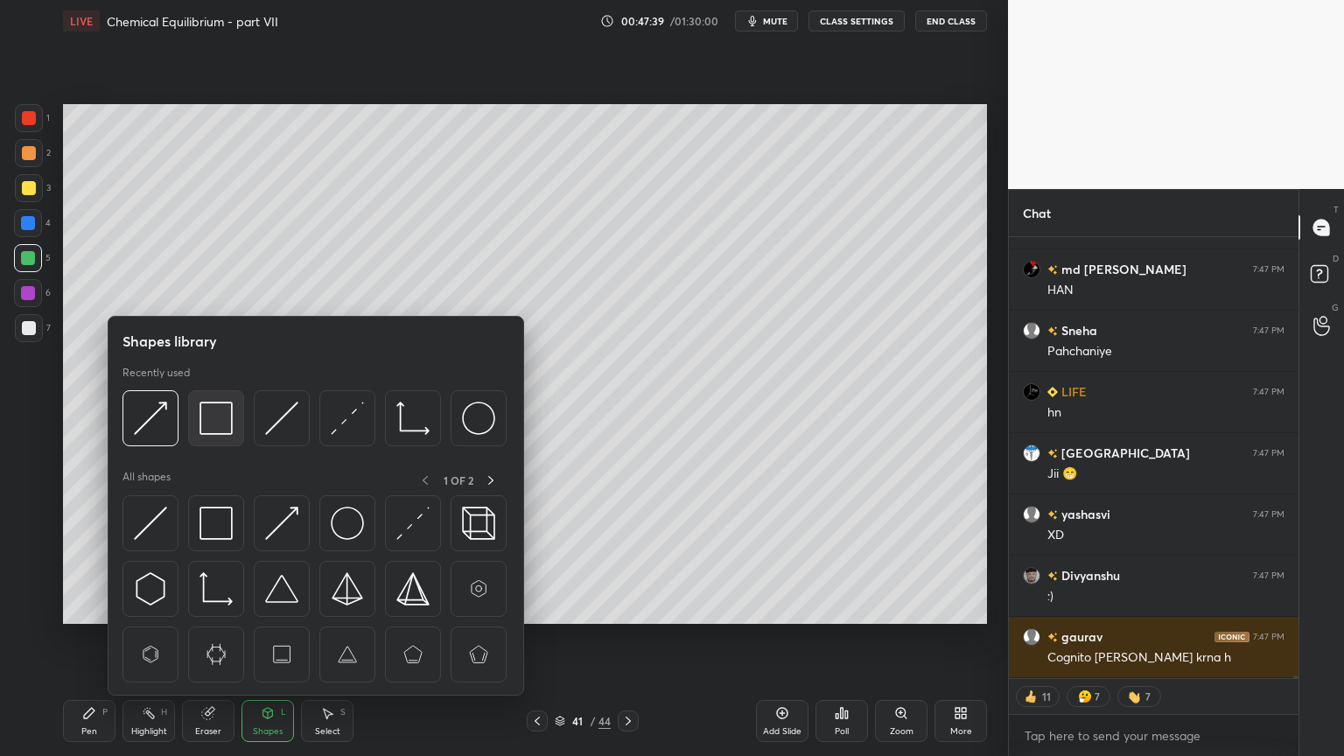
click at [214, 422] on img at bounding box center [216, 418] width 33 height 33
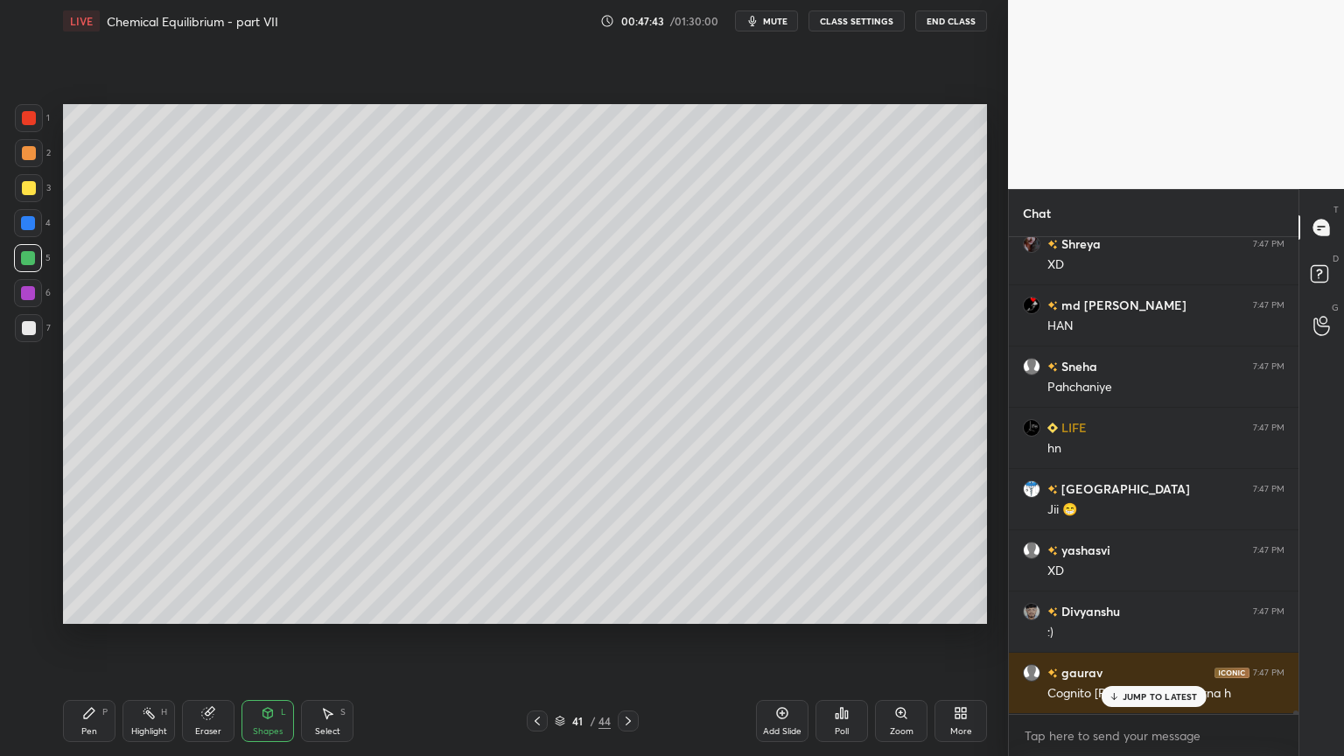
scroll to position [72524, 0]
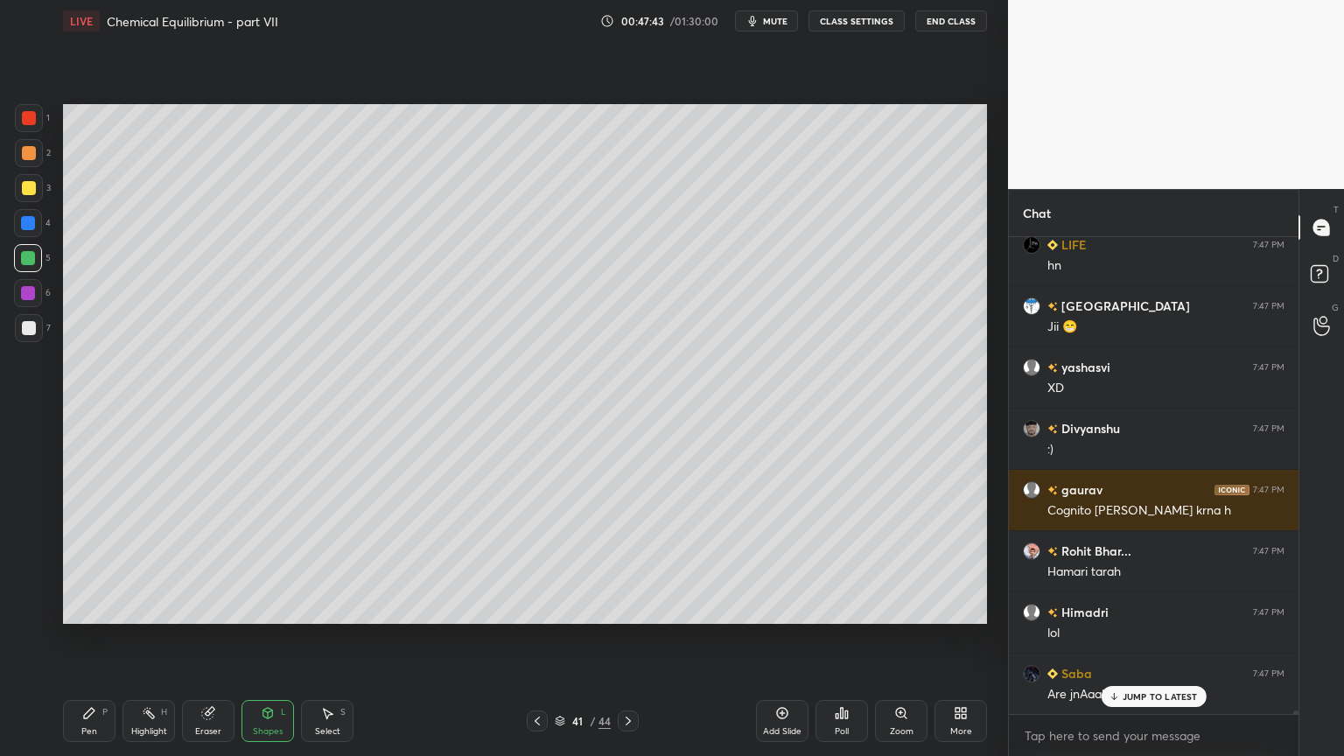
click at [32, 152] on div at bounding box center [29, 153] width 14 height 14
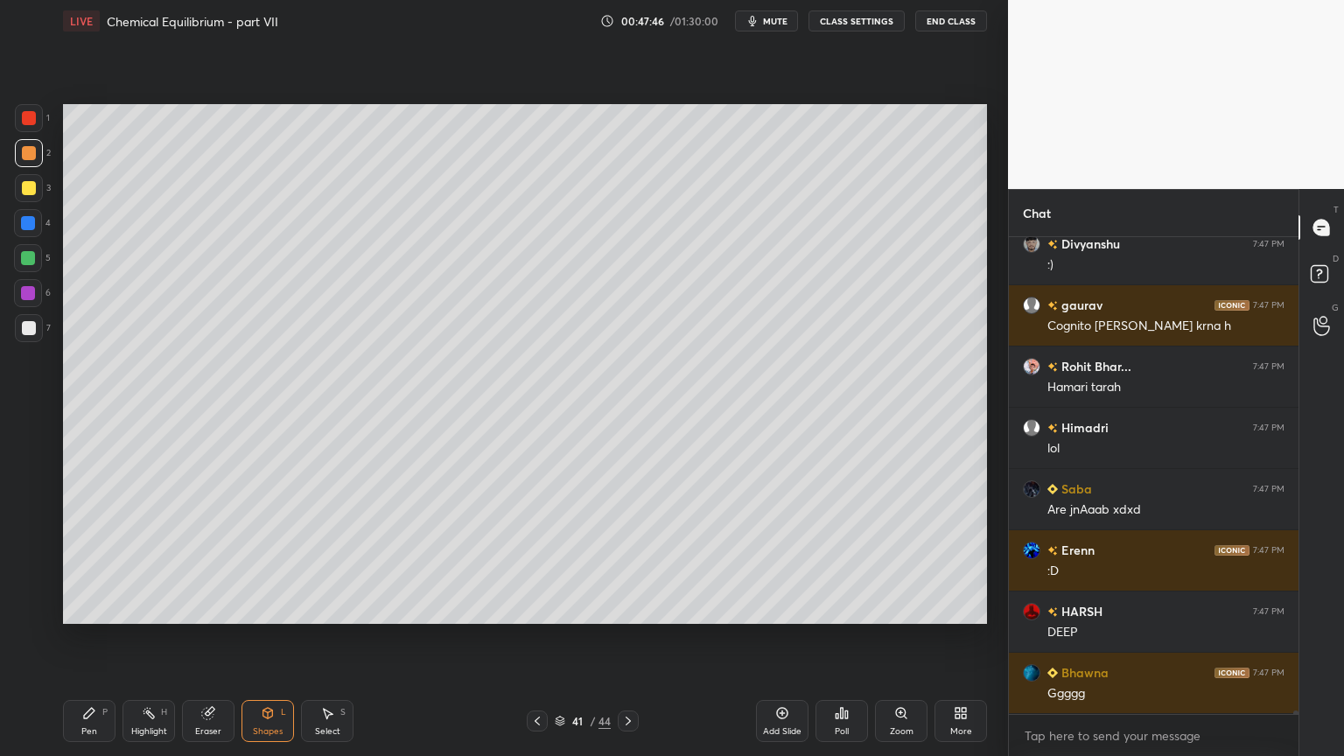
scroll to position [72769, 0]
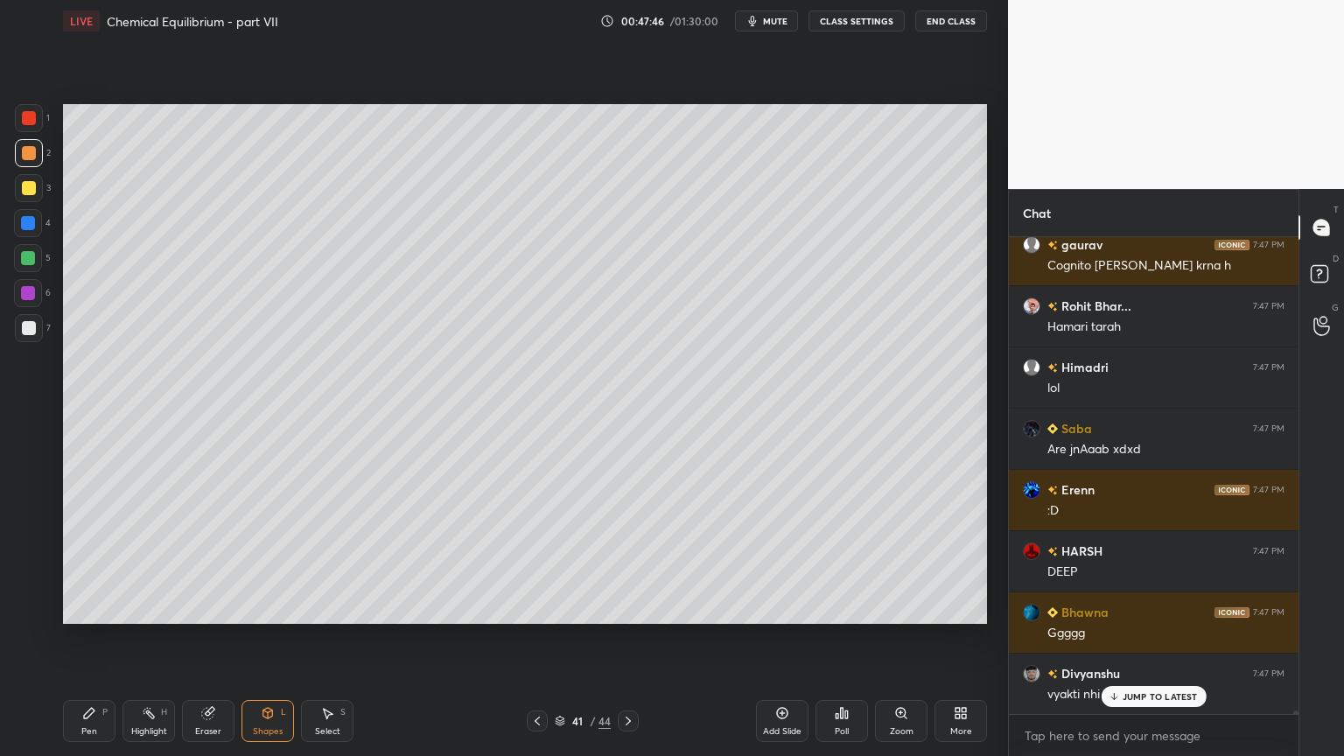
click at [94, 638] on div "Pen P" at bounding box center [89, 721] width 53 height 42
click at [30, 333] on div at bounding box center [29, 328] width 14 height 14
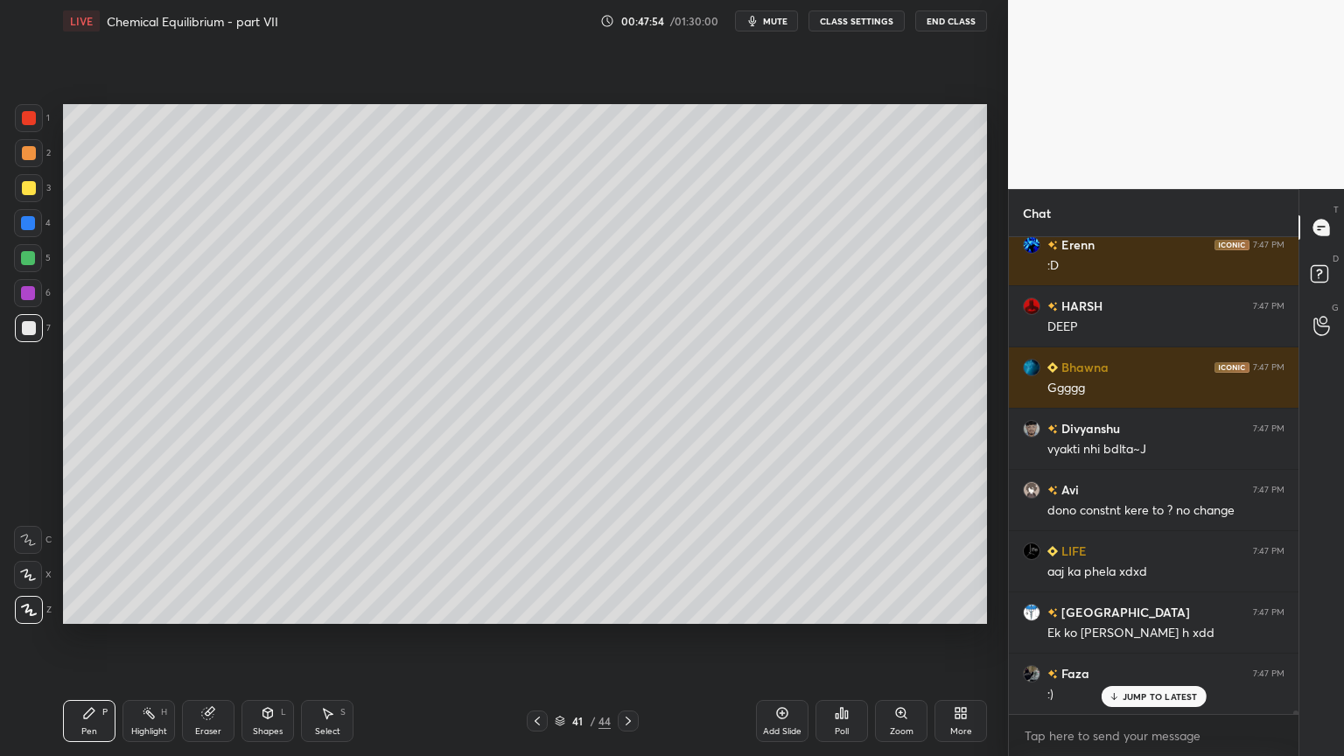
scroll to position [73076, 0]
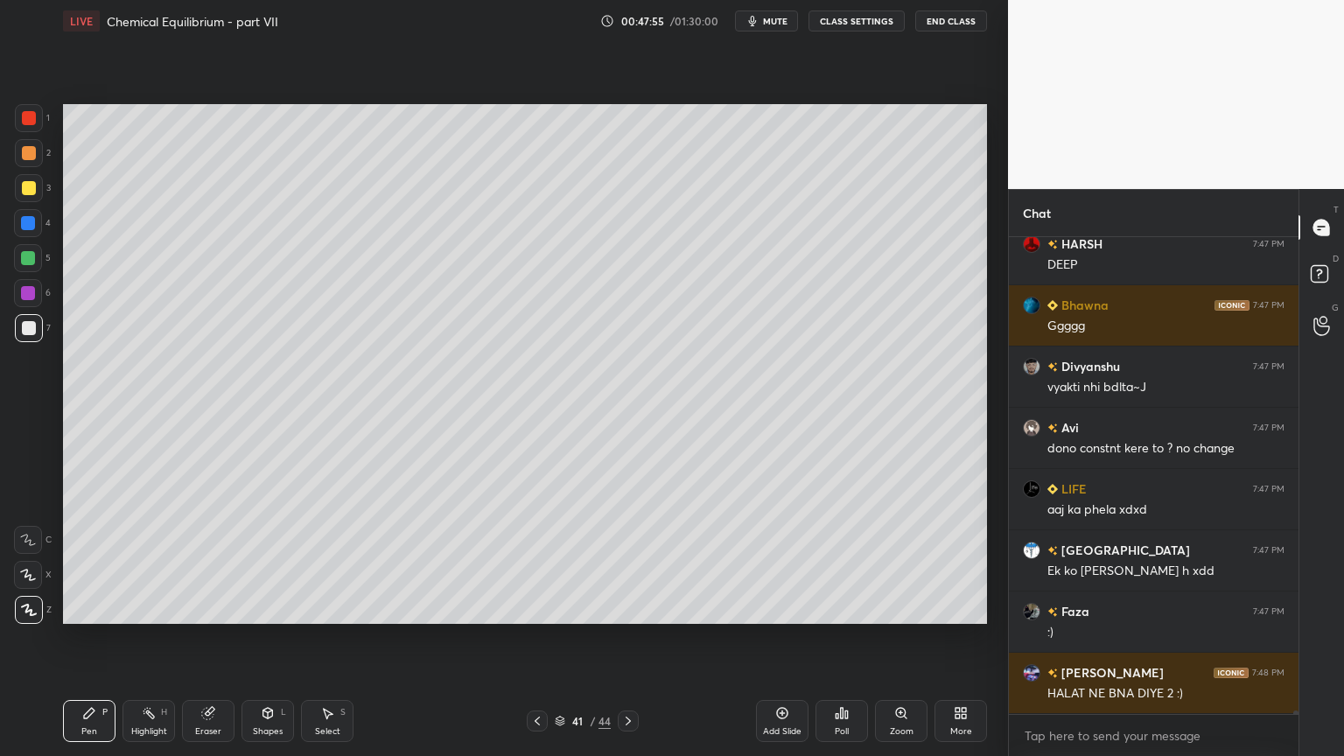
click at [851, 25] on button "CLASS SETTINGS" at bounding box center [857, 21] width 96 height 21
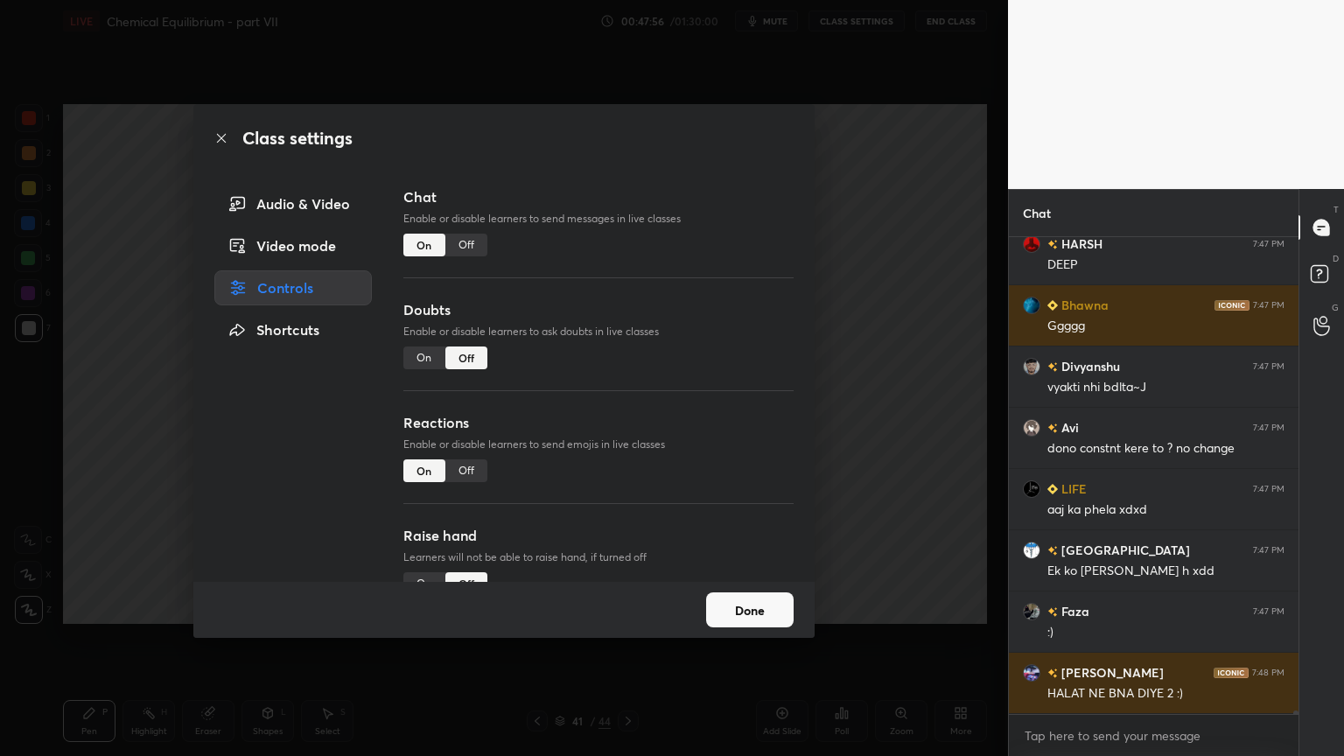
scroll to position [73136, 0]
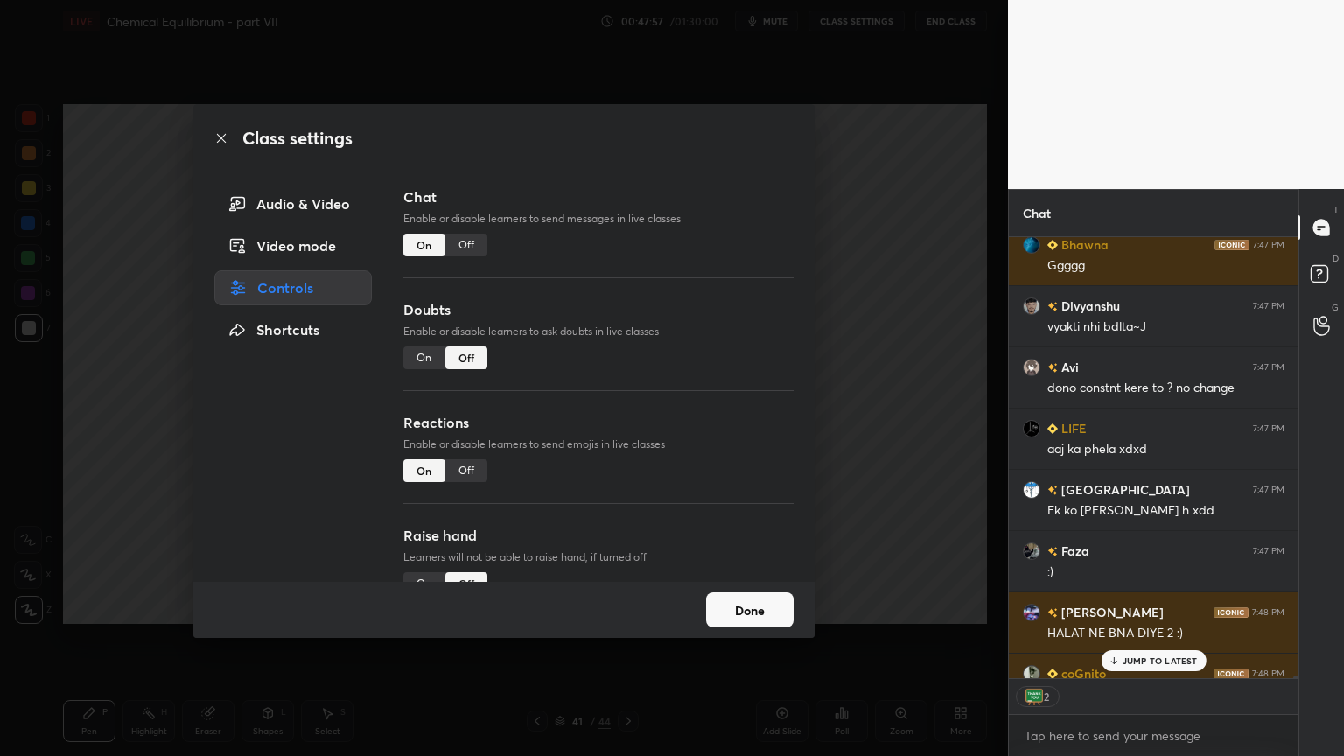
type textarea "x"
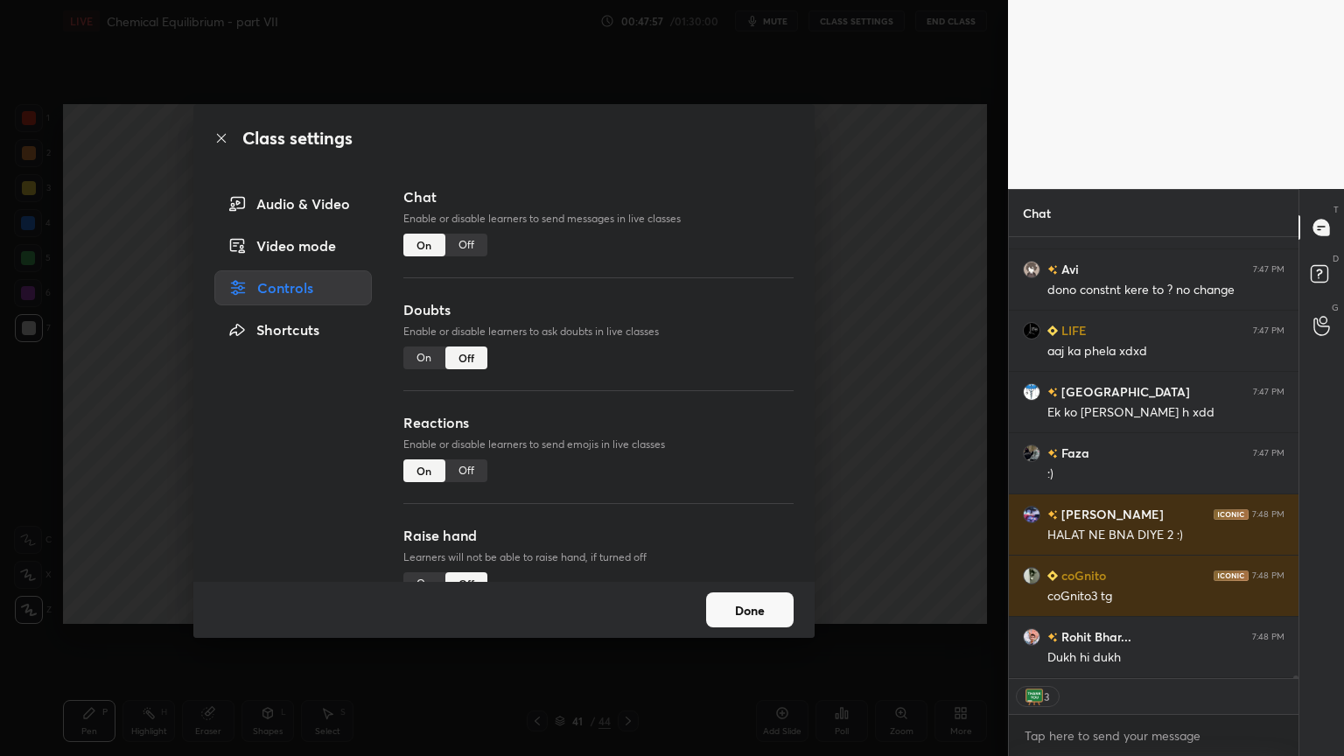
click at [471, 245] on div "Off" at bounding box center [466, 245] width 42 height 23
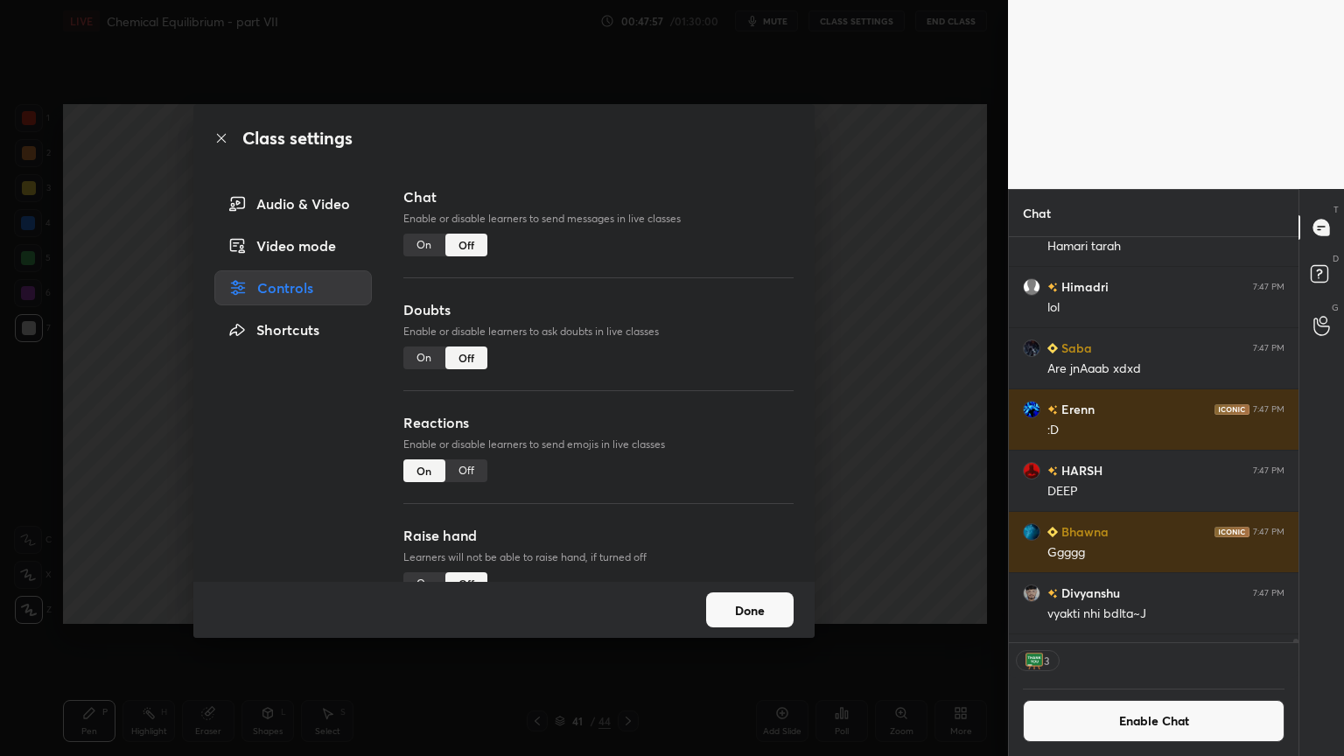
click at [898, 319] on div "Class settings Audio & Video Video mode Controls Shortcuts Chat Enable or disab…" at bounding box center [504, 378] width 1008 height 756
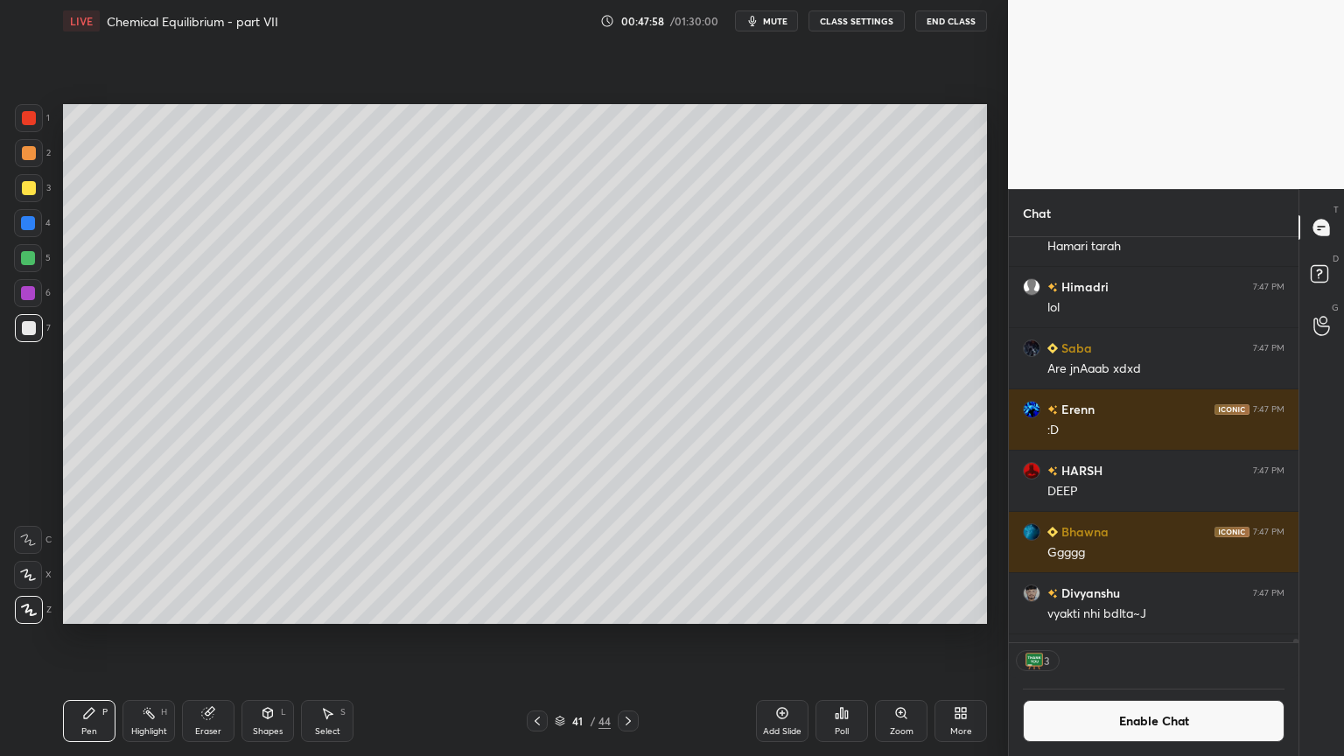
click at [81, 638] on div "Pen" at bounding box center [89, 731] width 16 height 9
drag, startPoint x: 34, startPoint y: 214, endPoint x: 51, endPoint y: 305, distance: 92.5
click at [33, 224] on div at bounding box center [28, 223] width 28 height 28
click at [263, 638] on div "Shapes L" at bounding box center [268, 721] width 53 height 42
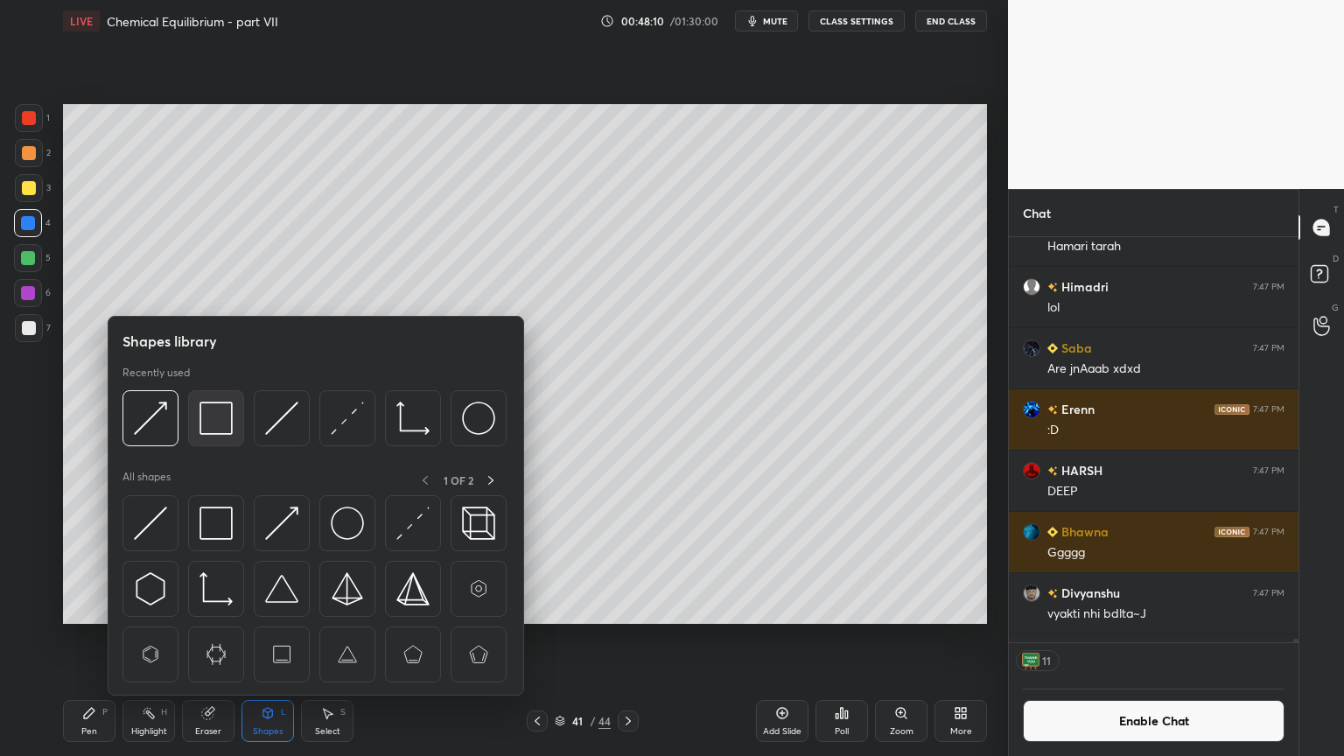
click at [217, 420] on img at bounding box center [216, 418] width 33 height 33
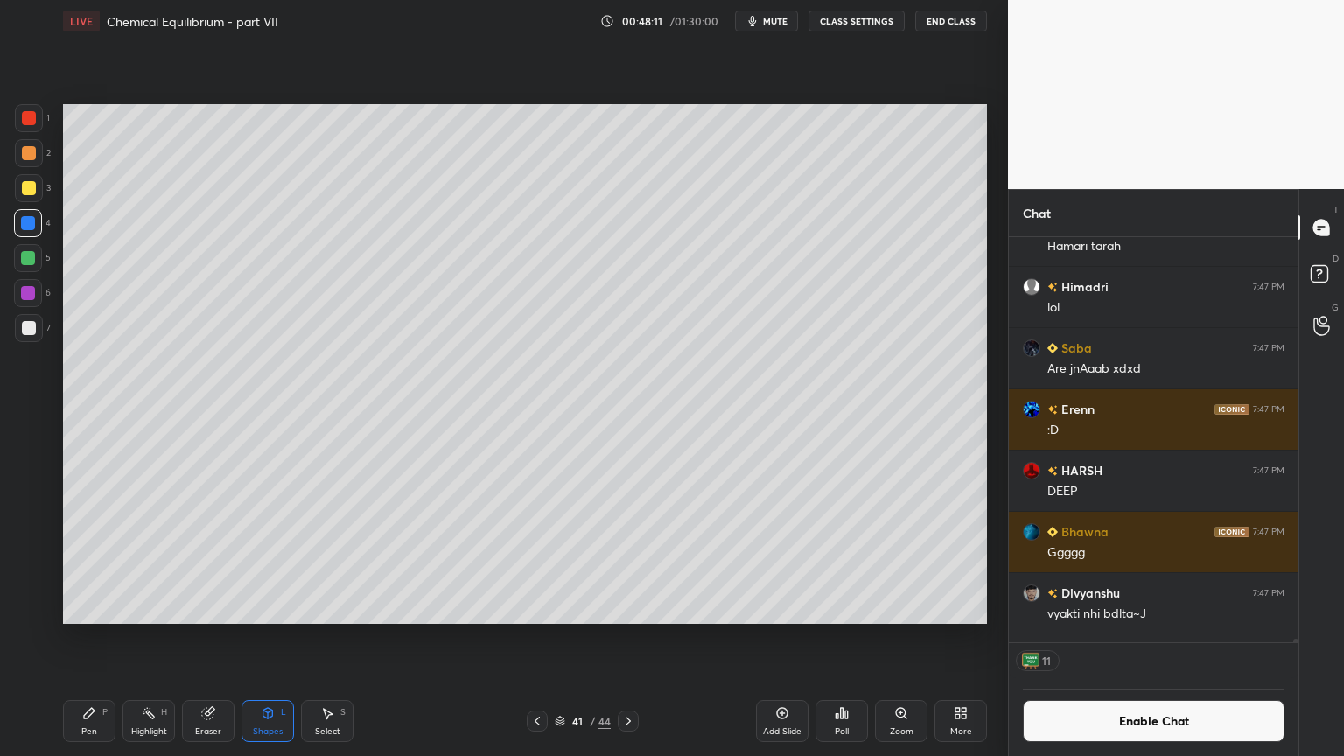
click at [33, 325] on div at bounding box center [29, 328] width 14 height 14
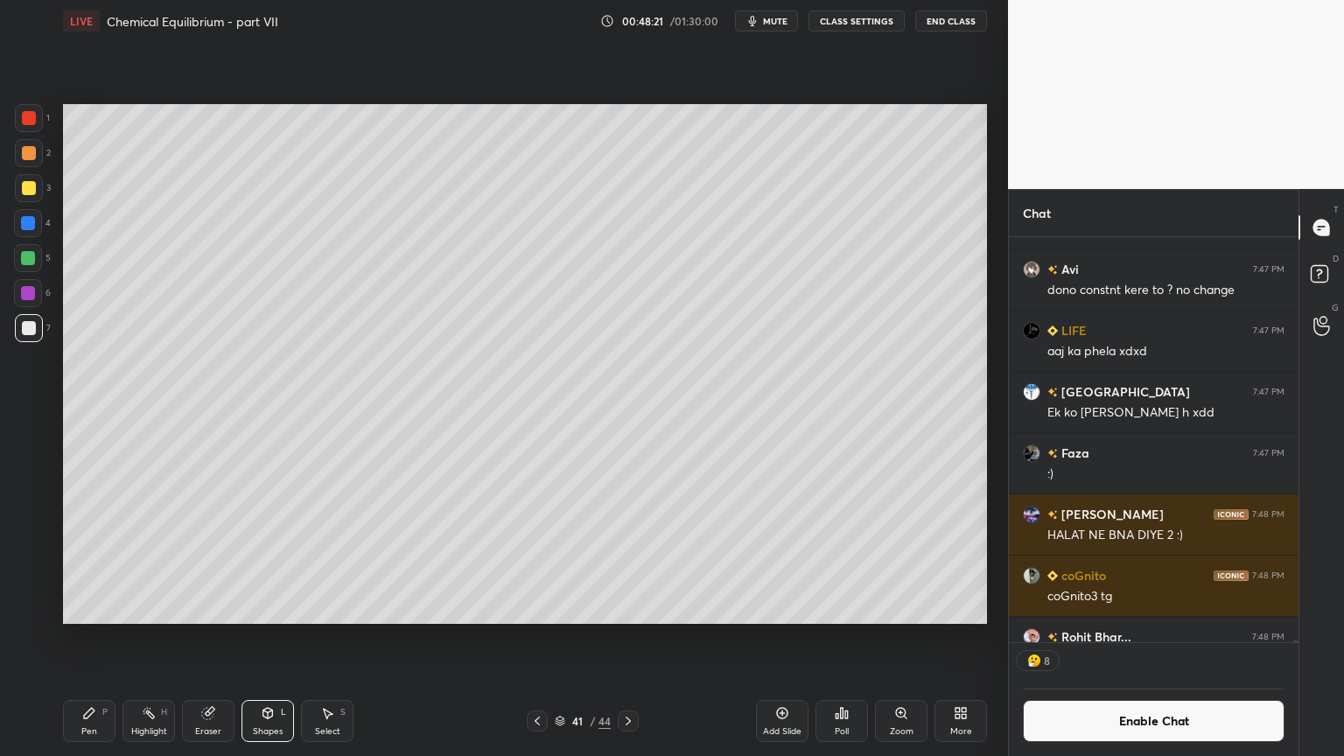
drag, startPoint x: 144, startPoint y: 728, endPoint x: 151, endPoint y: 666, distance: 62.6
click at [144, 638] on div "Highlight H" at bounding box center [149, 721] width 53 height 42
click at [1140, 638] on button "Enable Chat" at bounding box center [1154, 721] width 262 height 42
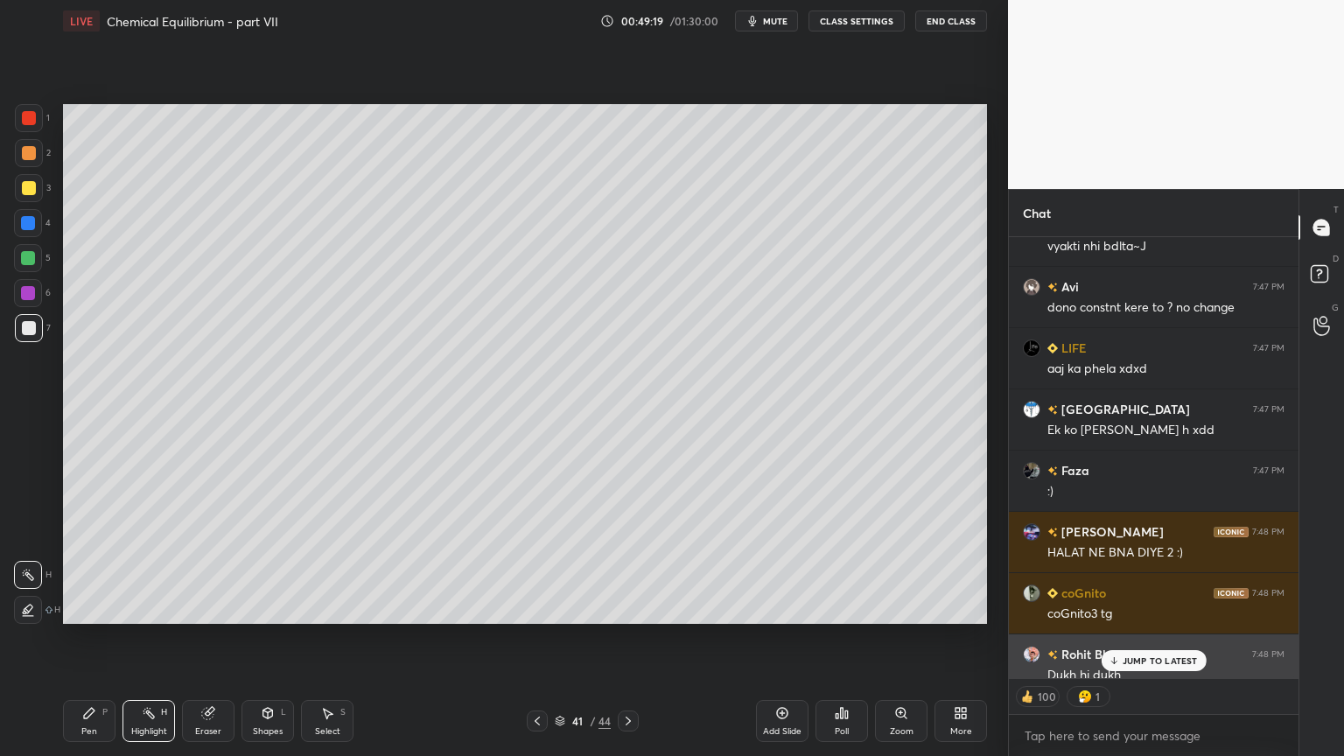
click at [1171, 638] on p "JUMP TO LATEST" at bounding box center [1160, 660] width 75 height 11
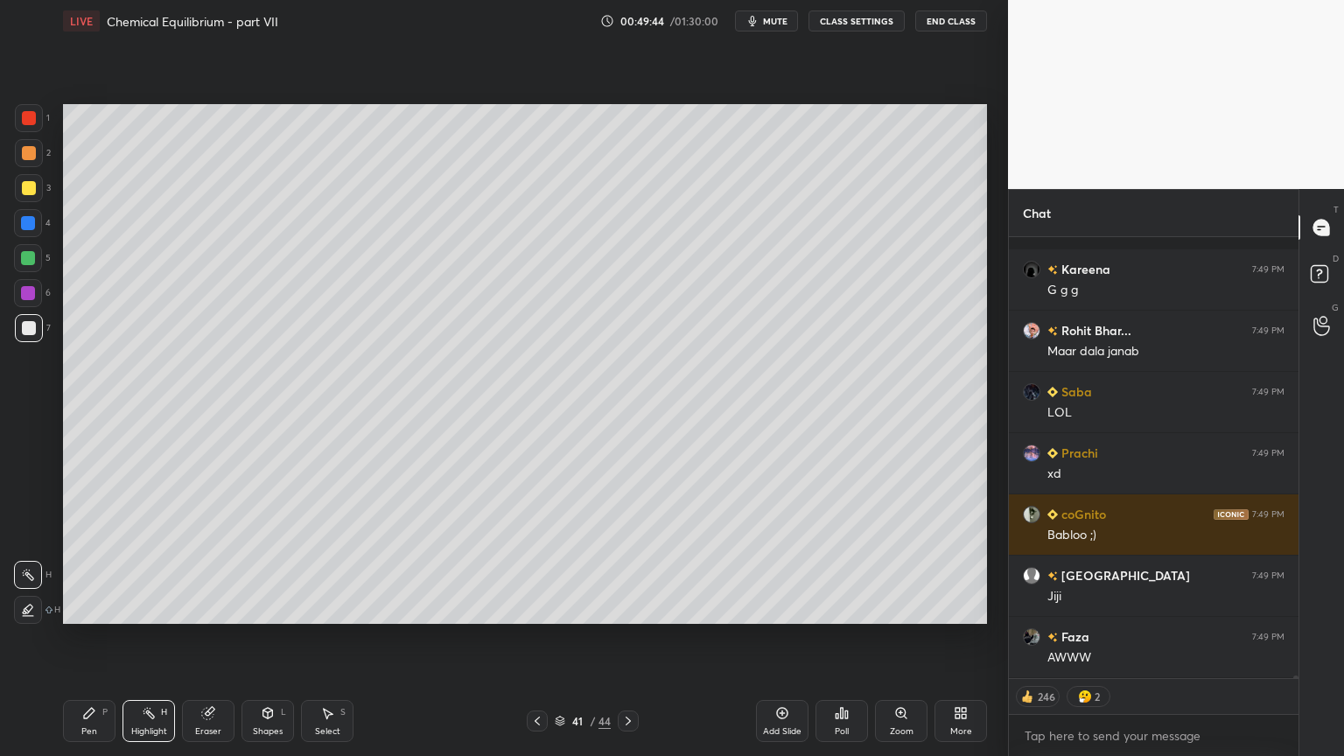
scroll to position [75404, 0]
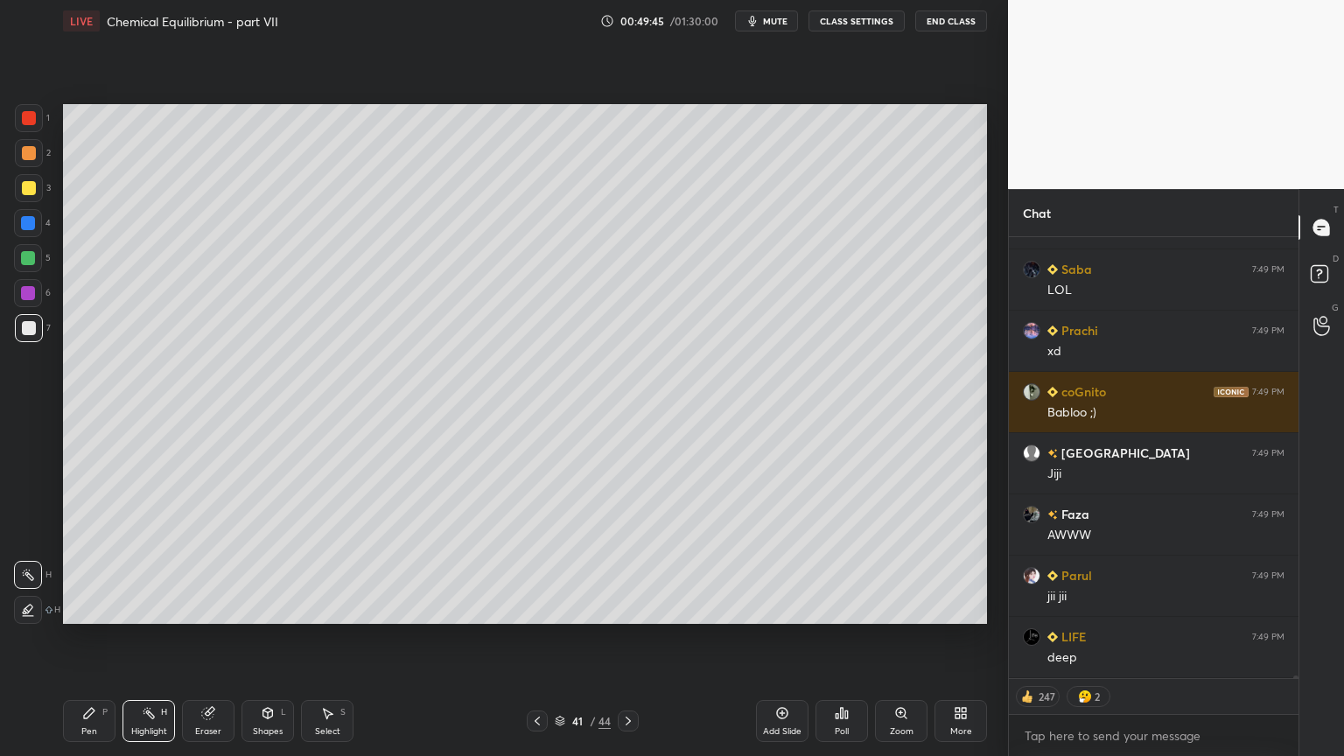
click at [855, 18] on button "CLASS SETTINGS" at bounding box center [857, 21] width 96 height 21
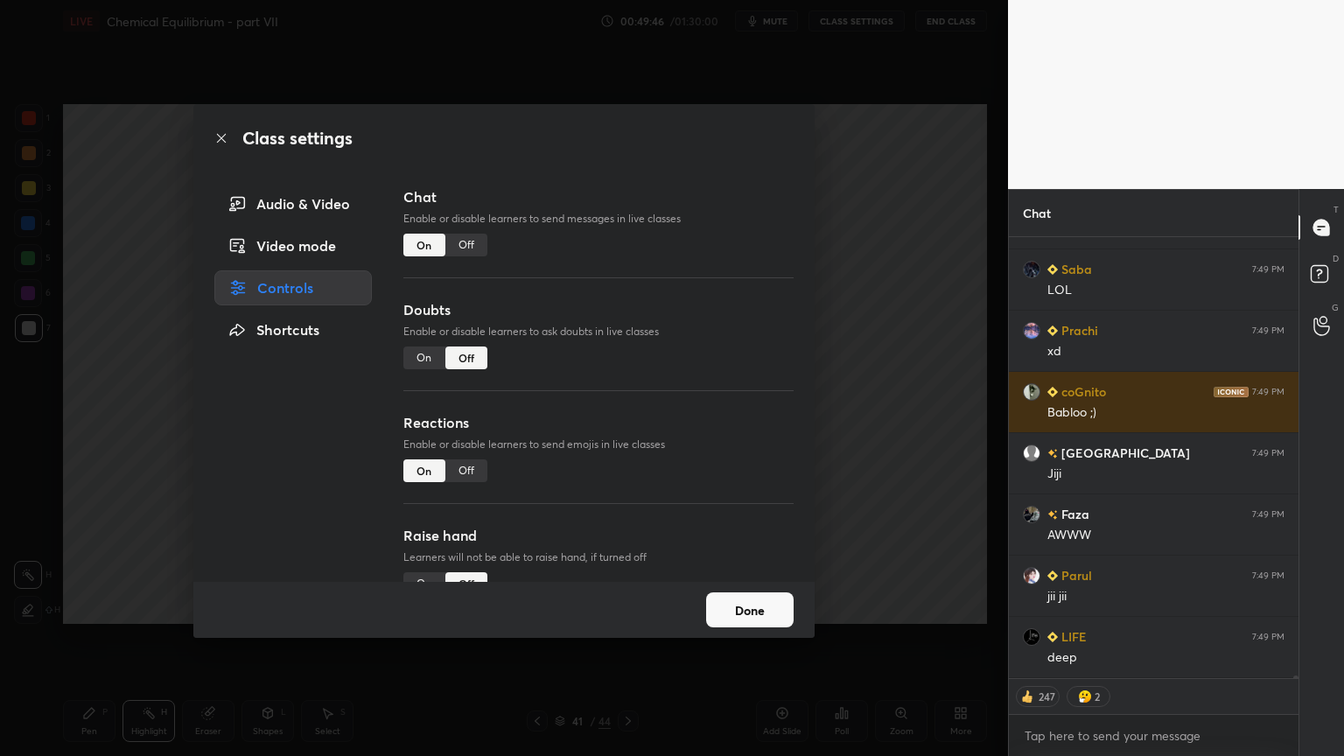
type textarea "x"
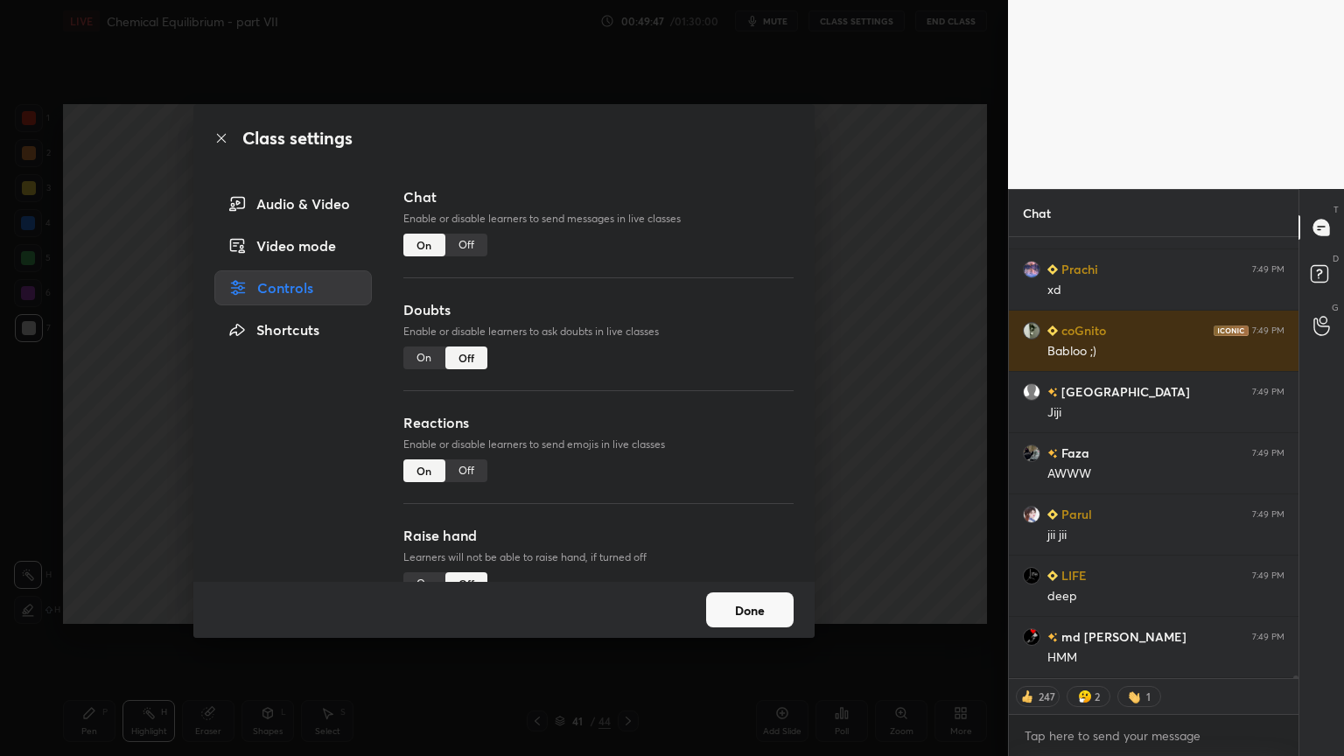
click at [473, 247] on div "Off" at bounding box center [466, 245] width 42 height 23
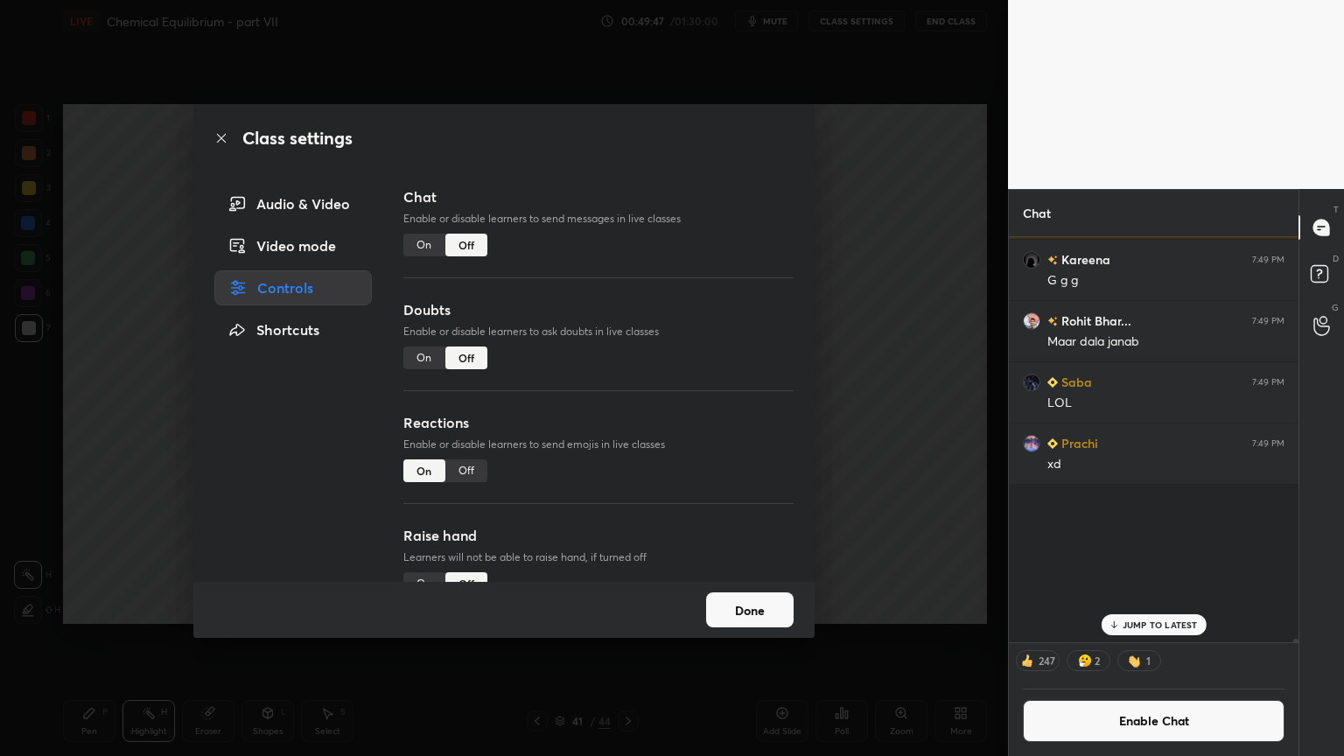
scroll to position [400, 284]
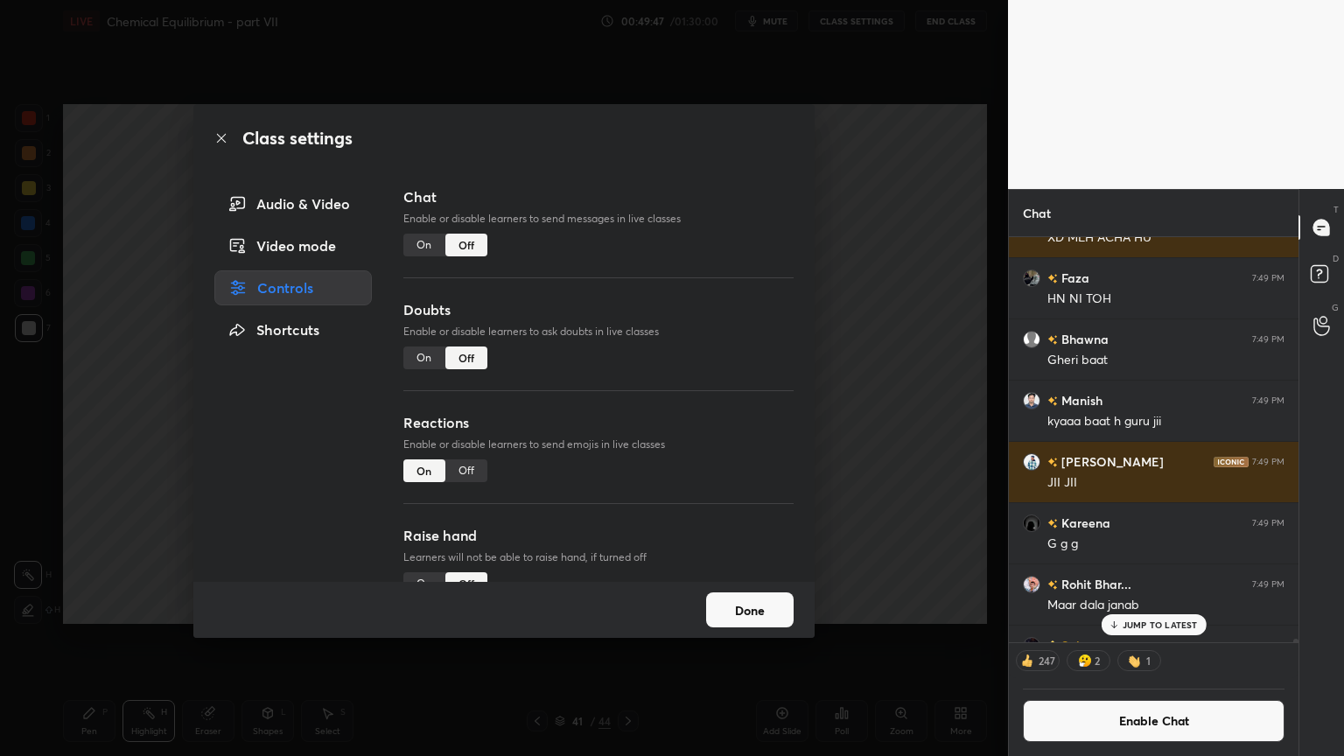
click at [931, 313] on div "Class settings Audio & Video Video mode Controls Shortcuts Chat Enable or disab…" at bounding box center [504, 378] width 1008 height 756
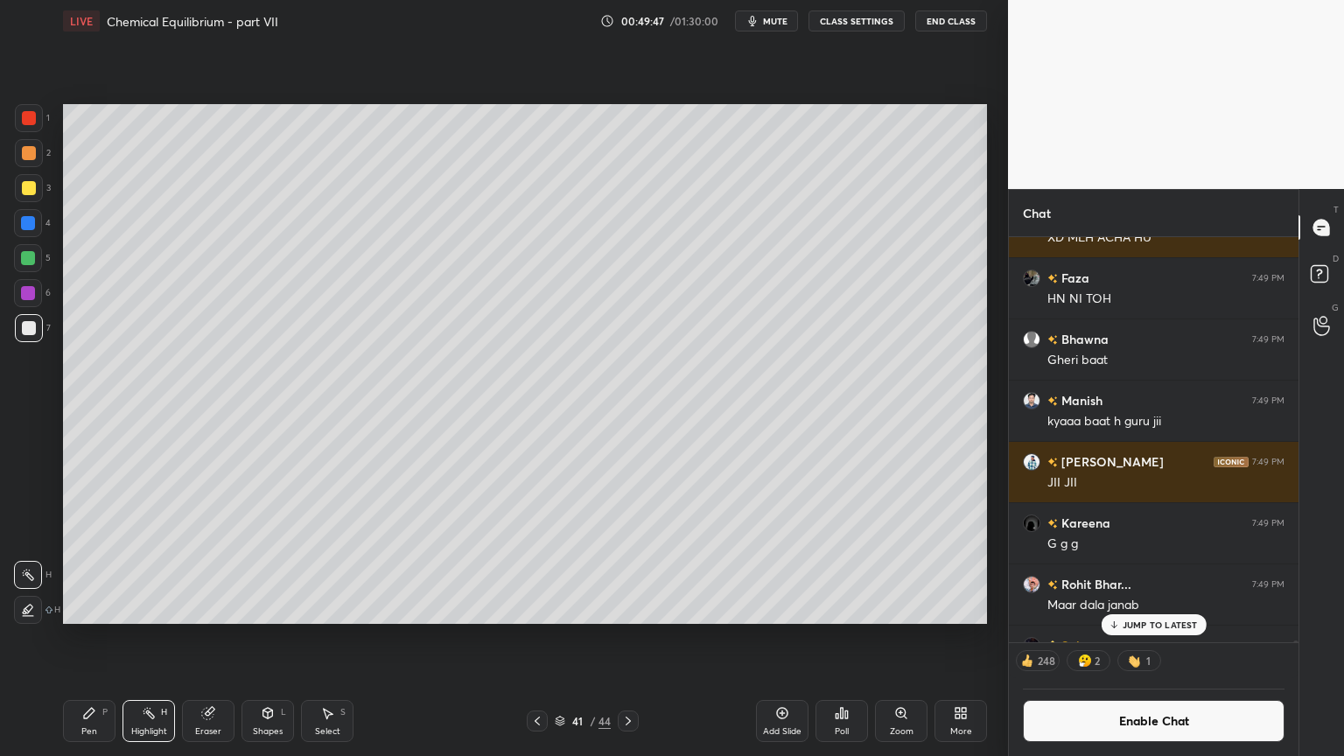
scroll to position [74862, 0]
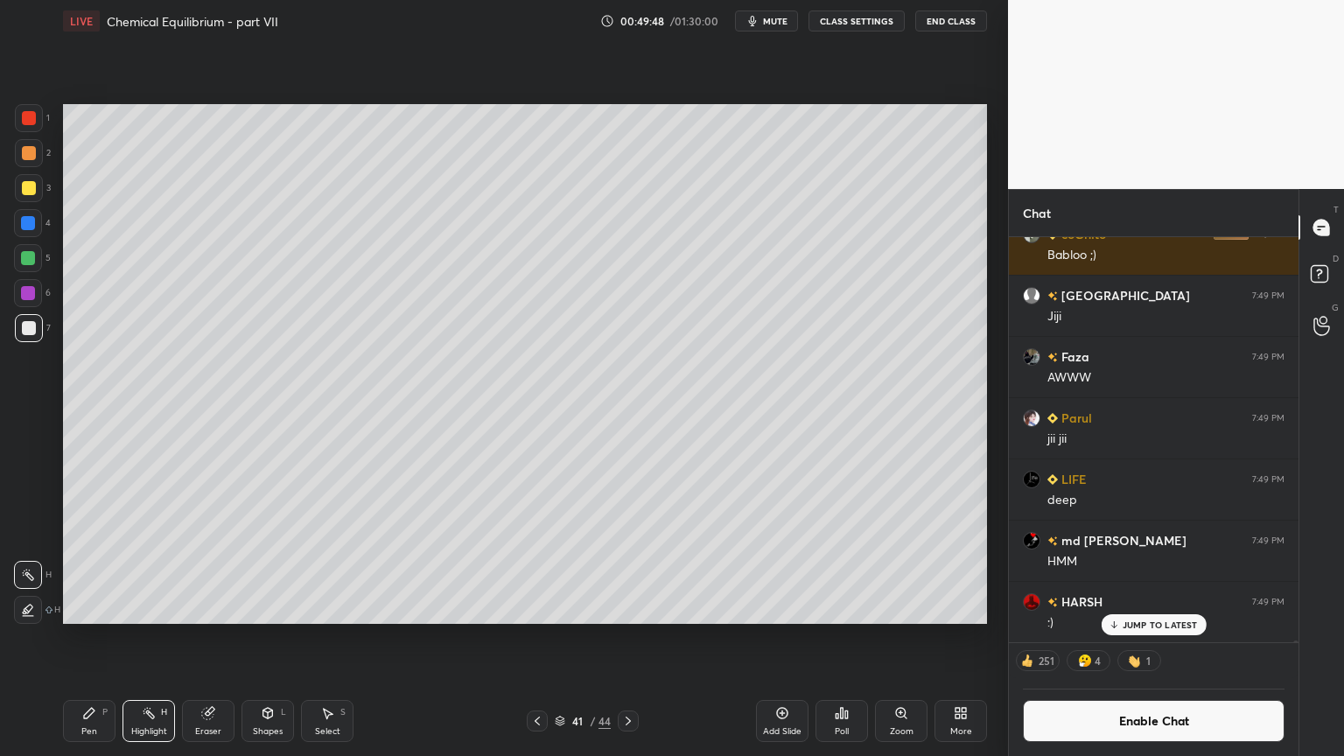
drag, startPoint x: 147, startPoint y: 718, endPoint x: 142, endPoint y: 626, distance: 92.0
click at [145, 638] on icon at bounding box center [149, 713] width 14 height 14
click at [84, 638] on div "Pen" at bounding box center [89, 731] width 16 height 9
click at [258, 638] on div "Shapes L" at bounding box center [268, 721] width 53 height 42
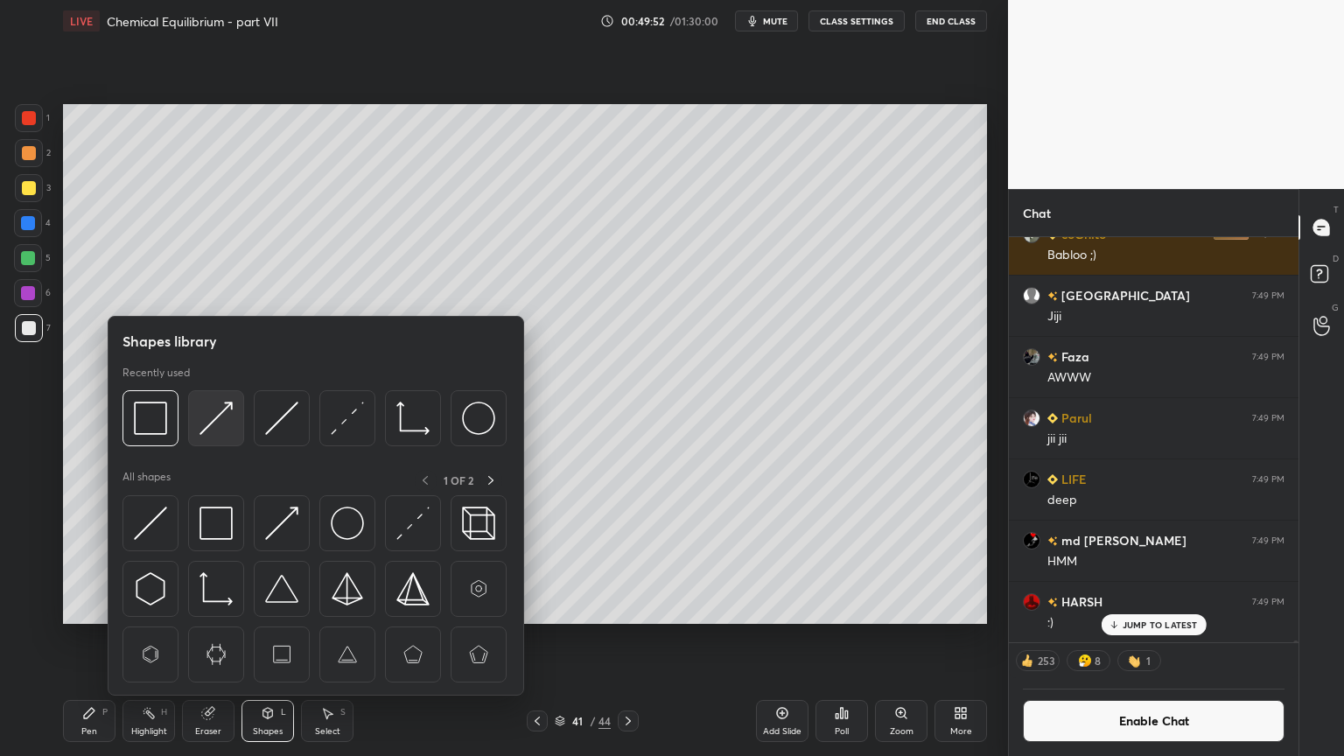
click at [221, 414] on img at bounding box center [216, 418] width 33 height 33
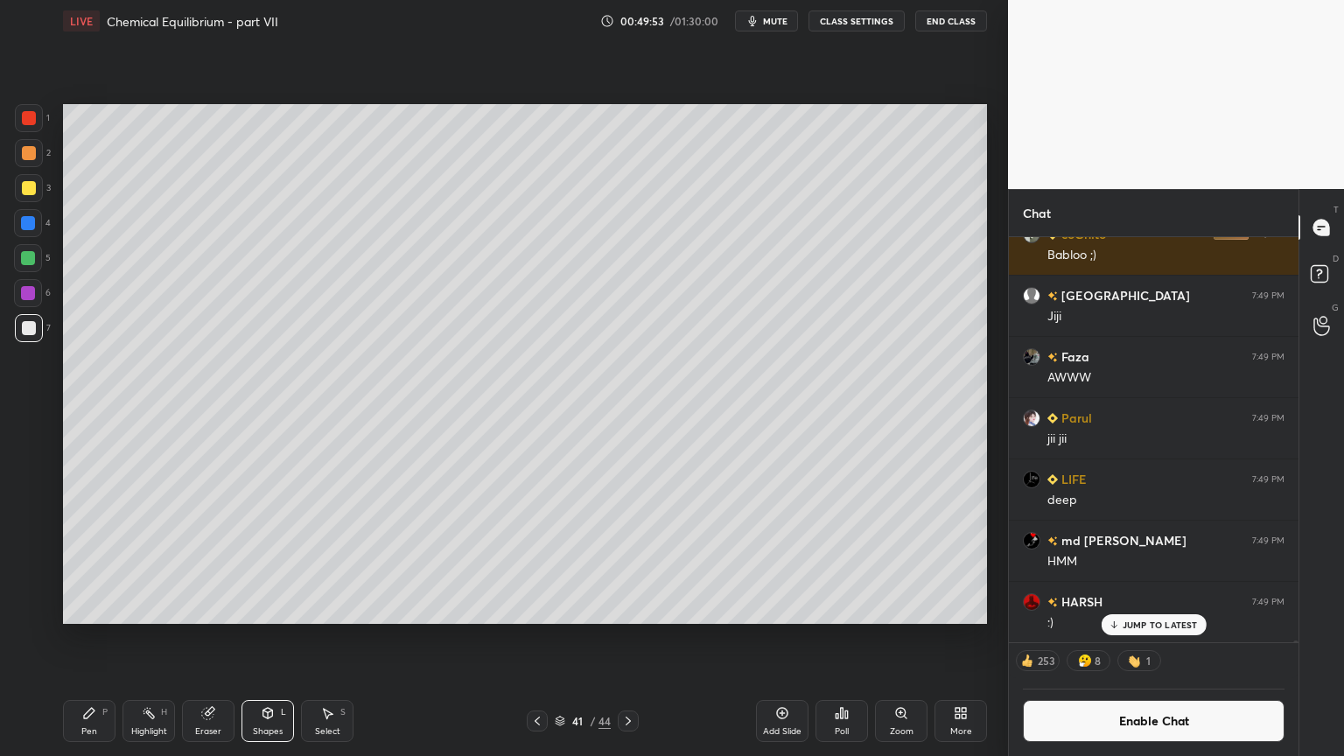
click at [30, 159] on div at bounding box center [29, 153] width 14 height 14
drag, startPoint x: 87, startPoint y: 730, endPoint x: 119, endPoint y: 629, distance: 105.7
click at [88, 638] on div "Pen" at bounding box center [89, 731] width 16 height 9
click at [34, 200] on div at bounding box center [29, 188] width 28 height 28
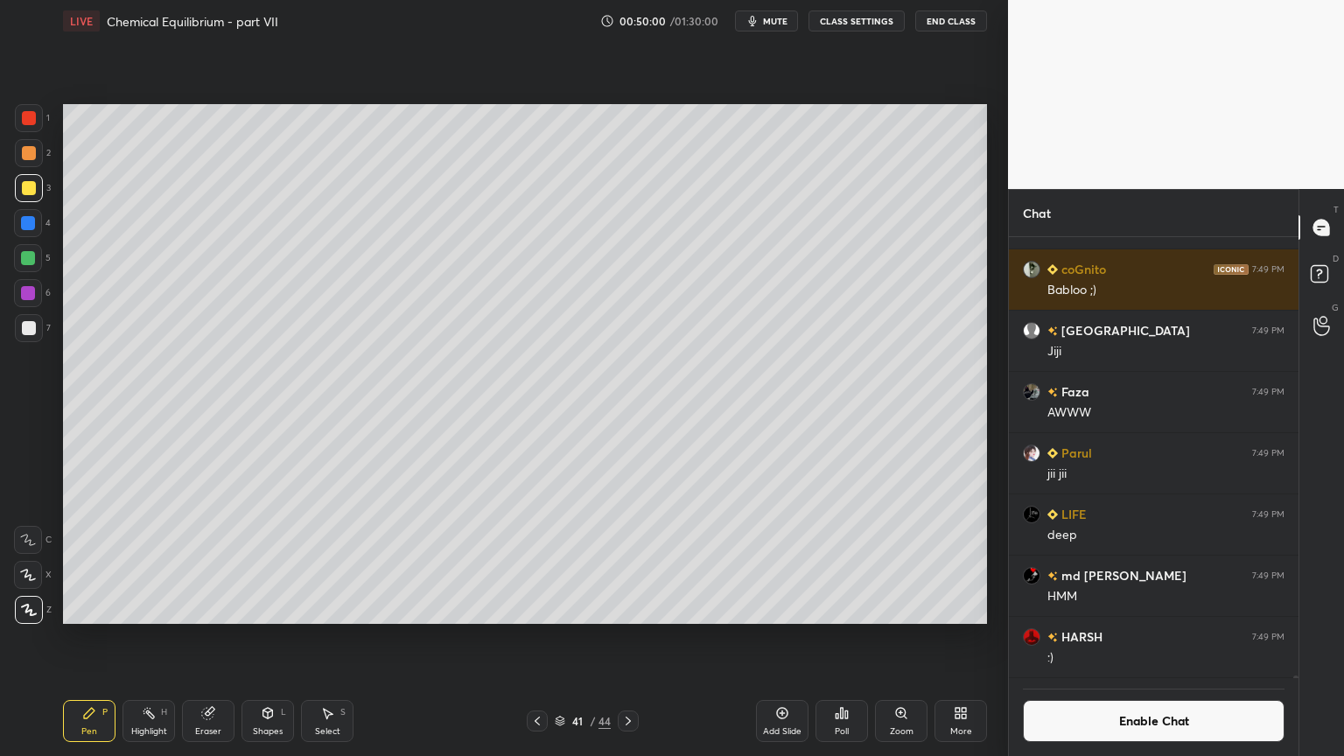
scroll to position [437, 284]
click at [134, 638] on div "Highlight" at bounding box center [149, 731] width 36 height 9
click at [34, 429] on div "1 2 3 4 5 6 7 C X Z C X Z E E Erase all H H LIVE Chemical Equilibrium - part VI…" at bounding box center [497, 378] width 994 height 756
drag, startPoint x: 535, startPoint y: 721, endPoint x: 533, endPoint y: 681, distance: 40.3
click at [536, 638] on icon at bounding box center [537, 721] width 14 height 14
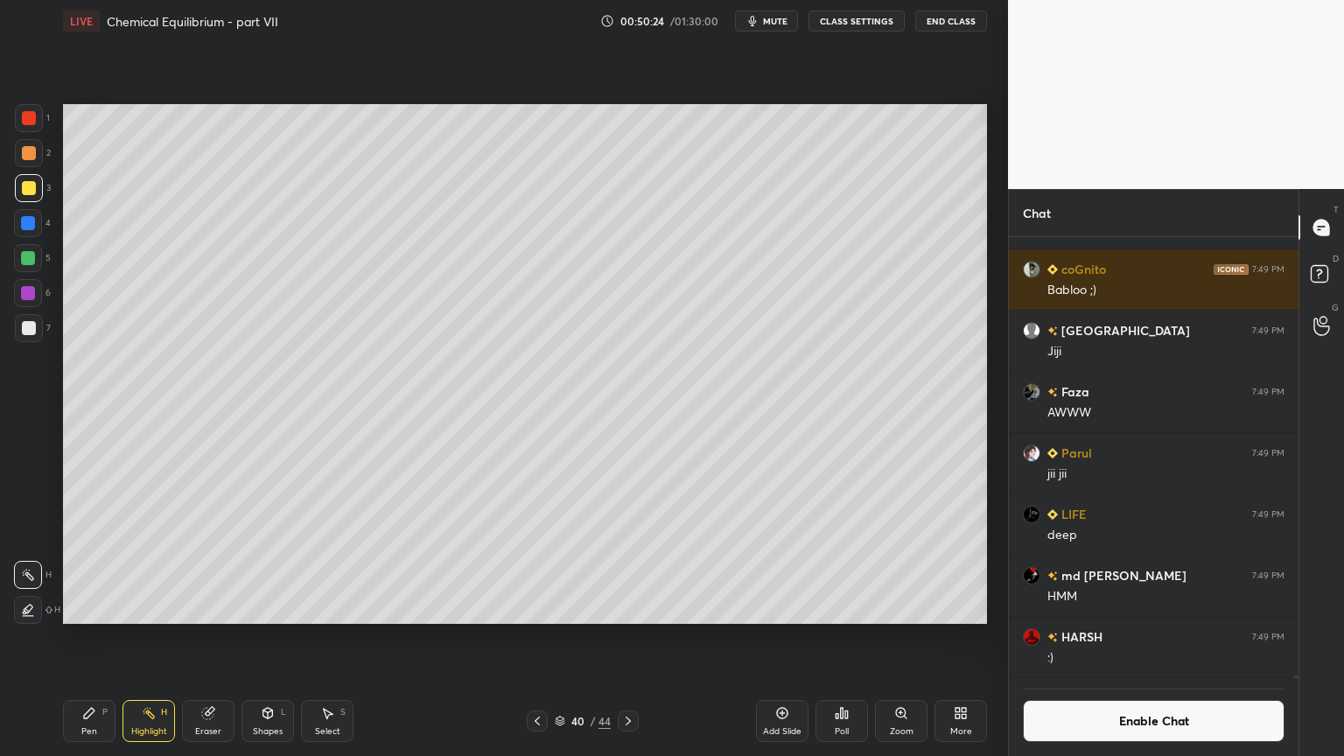
click at [627, 638] on icon at bounding box center [628, 721] width 14 height 14
click at [262, 638] on div "Shapes" at bounding box center [268, 731] width 30 height 9
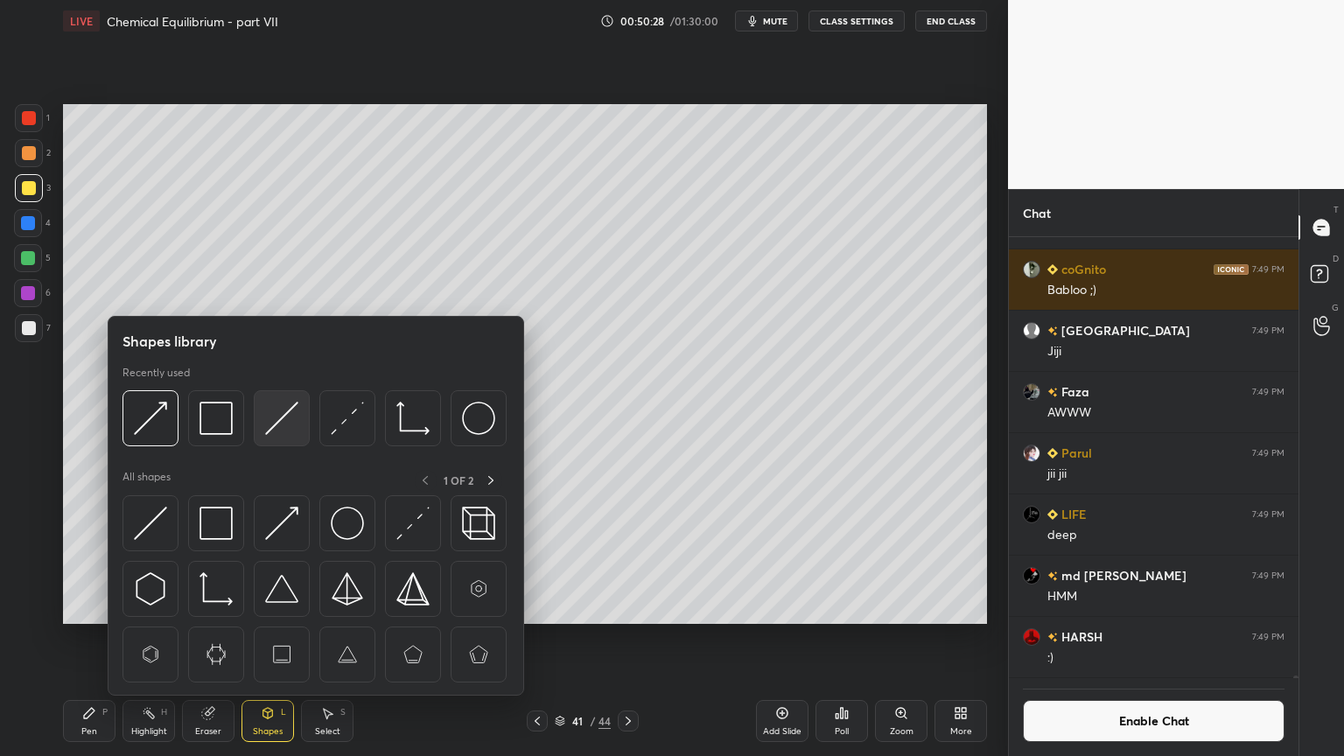
click at [275, 417] on img at bounding box center [281, 418] width 33 height 33
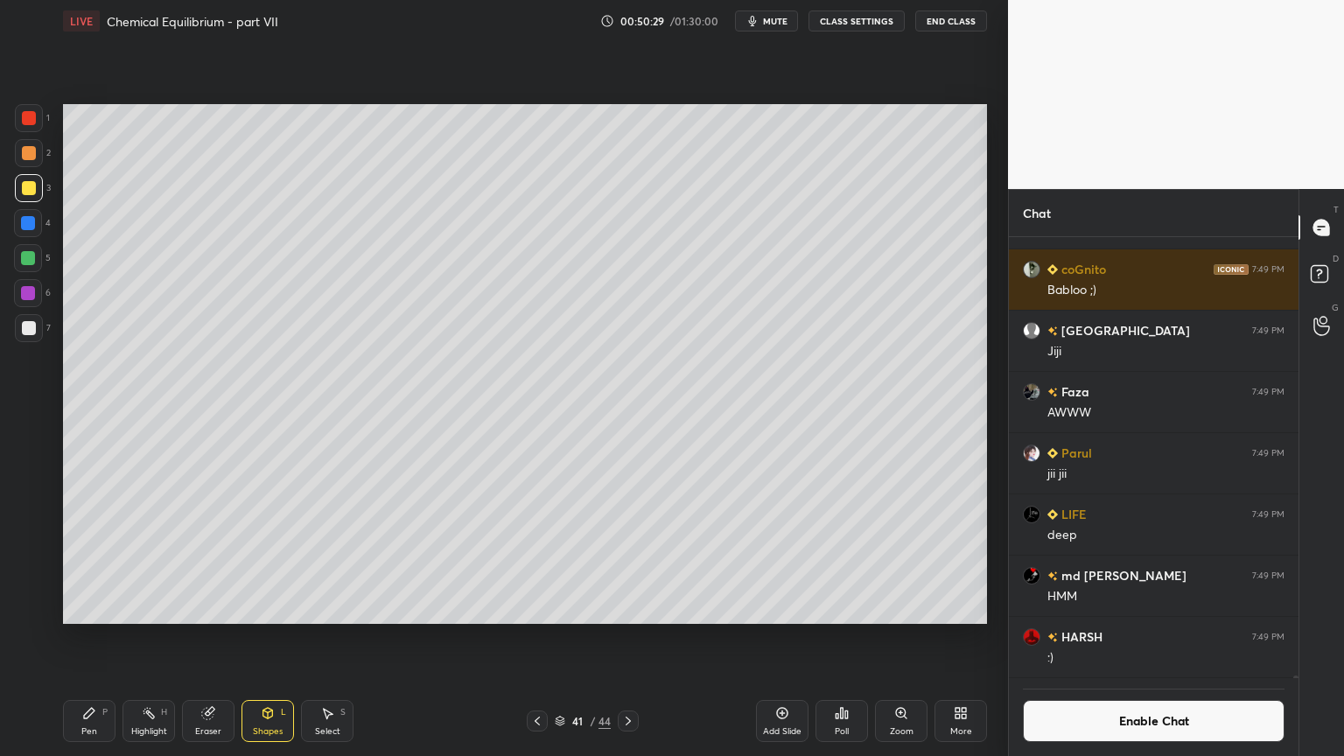
click at [32, 124] on div at bounding box center [29, 118] width 14 height 14
click at [32, 189] on div at bounding box center [29, 188] width 14 height 14
click at [93, 638] on div "Pen" at bounding box center [89, 731] width 16 height 9
click at [133, 638] on div "Highlight H" at bounding box center [149, 721] width 53 height 42
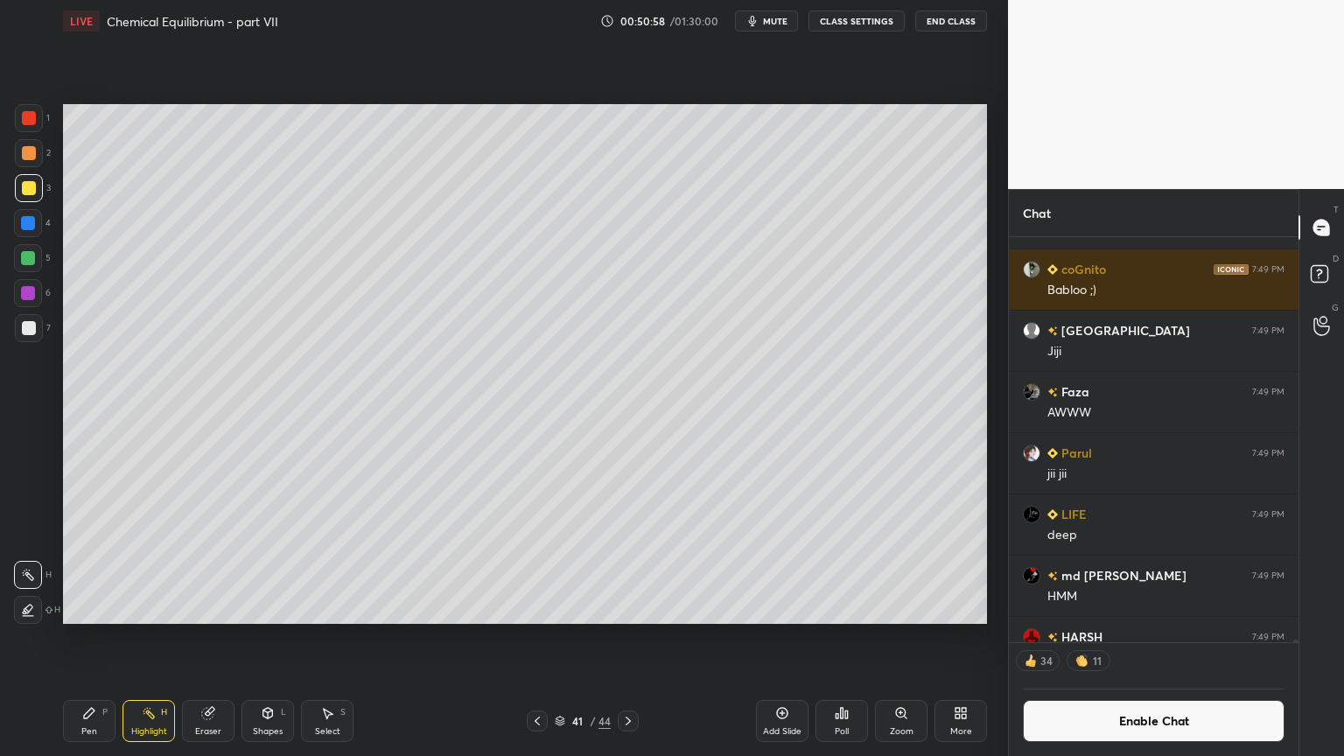
click at [278, 638] on div "Shapes L" at bounding box center [268, 721] width 53 height 42
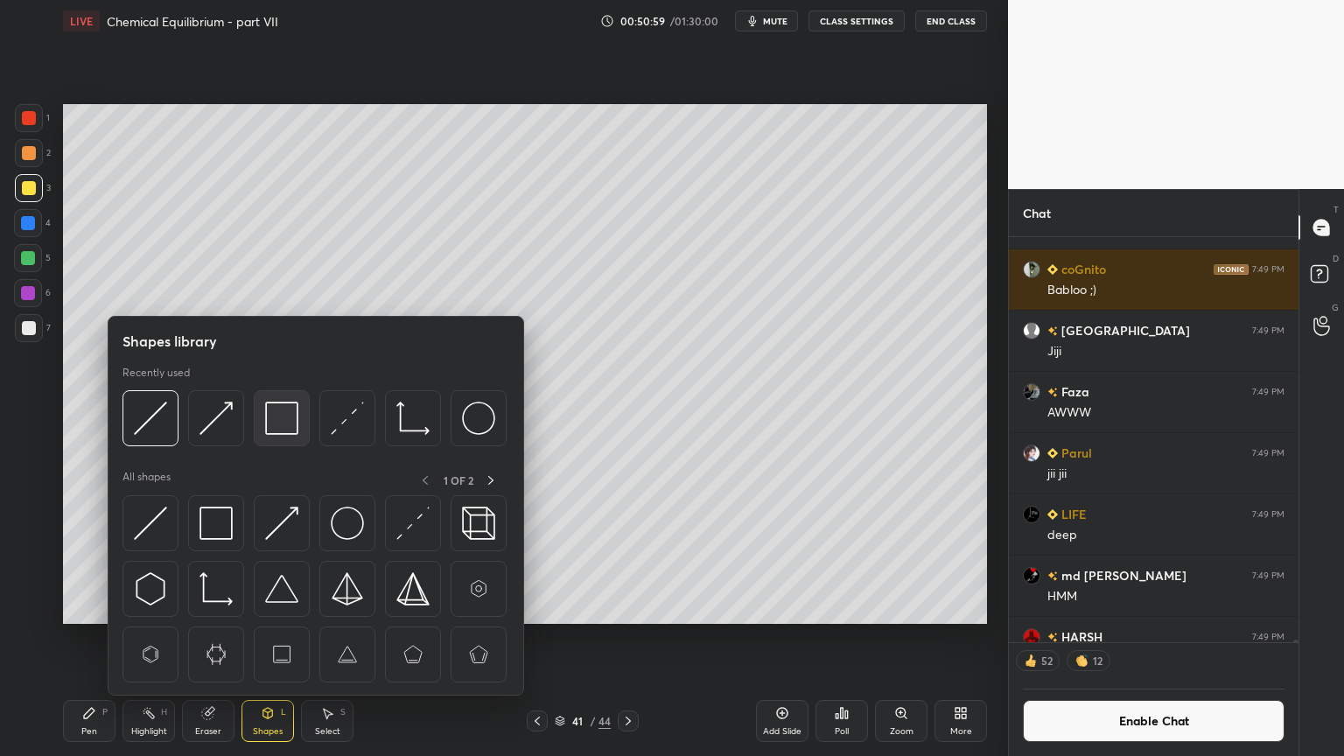
click at [294, 422] on img at bounding box center [281, 418] width 33 height 33
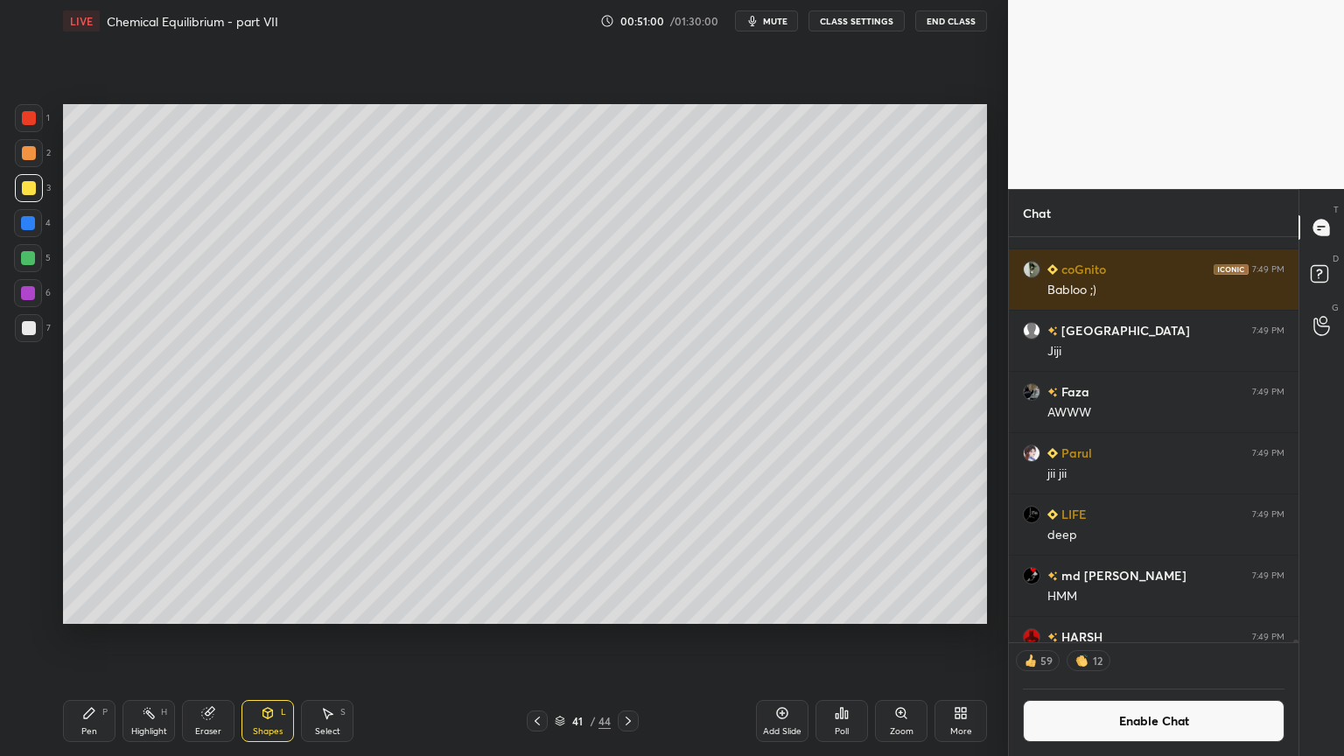
click at [32, 322] on div at bounding box center [29, 328] width 14 height 14
click at [102, 638] on div "Pen P" at bounding box center [89, 721] width 53 height 42
click at [25, 228] on div at bounding box center [28, 223] width 14 height 14
drag, startPoint x: 31, startPoint y: 329, endPoint x: 41, endPoint y: 335, distance: 12.2
click at [32, 330] on div at bounding box center [29, 328] width 14 height 14
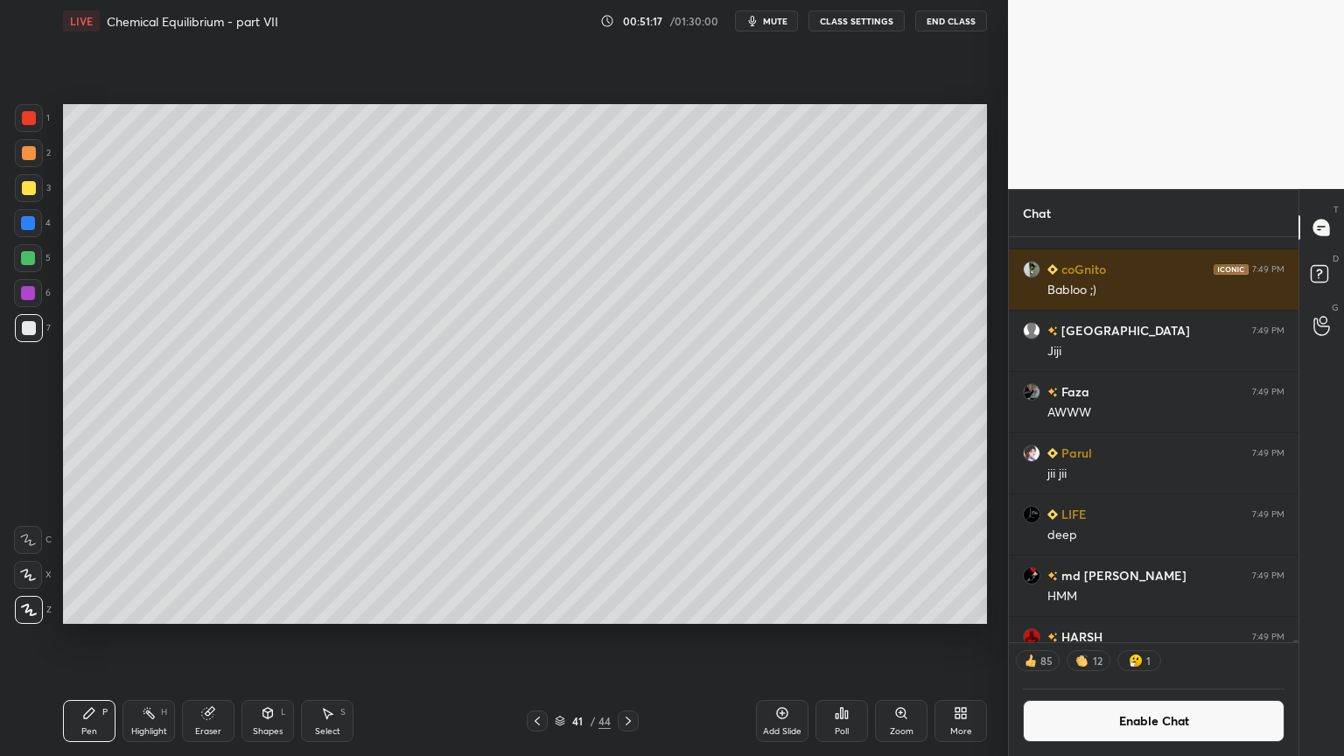
click at [31, 111] on div at bounding box center [29, 118] width 14 height 14
click at [25, 226] on div at bounding box center [28, 223] width 14 height 14
click at [26, 256] on div at bounding box center [28, 258] width 14 height 14
click at [166, 638] on div "Highlight H" at bounding box center [149, 721] width 53 height 42
click at [156, 638] on div "Highlight H" at bounding box center [149, 721] width 53 height 42
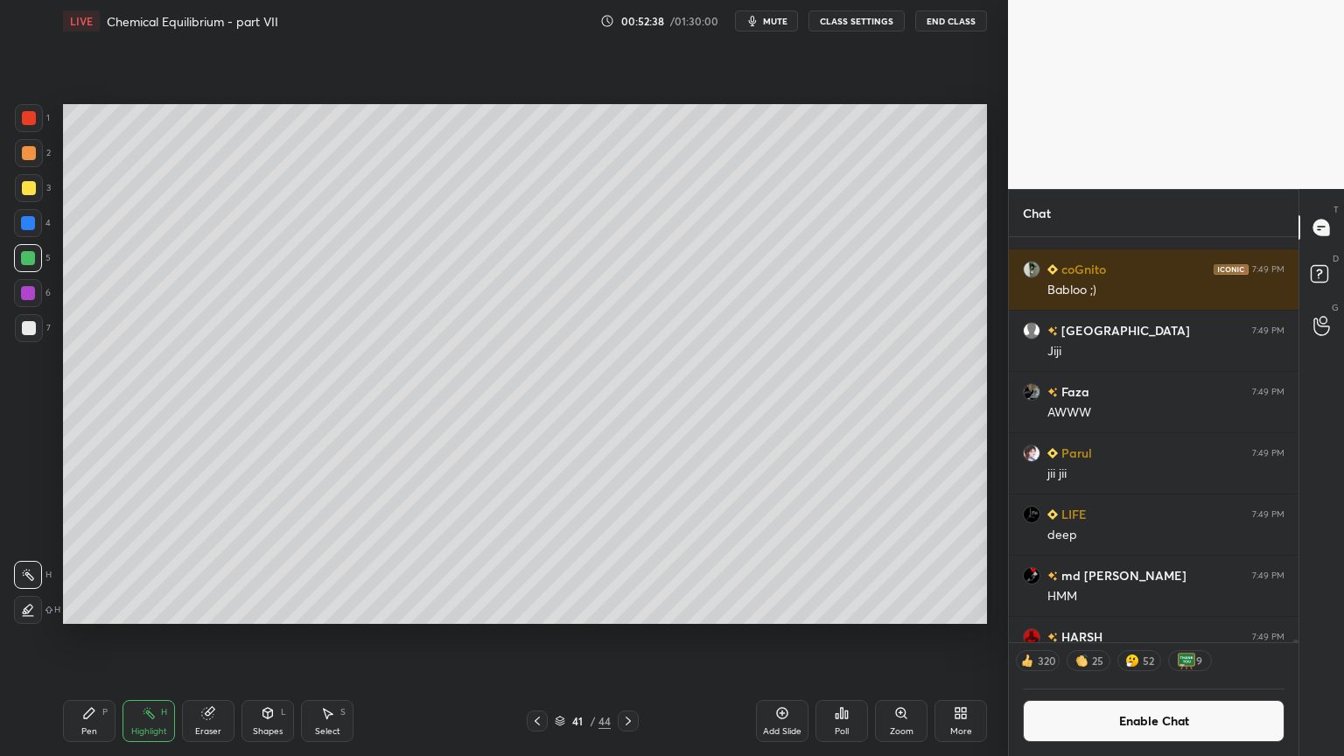
drag, startPoint x: 30, startPoint y: 190, endPoint x: 60, endPoint y: 220, distance: 42.1
click at [32, 195] on div at bounding box center [29, 188] width 28 height 28
click at [102, 638] on div "Pen P" at bounding box center [89, 721] width 53 height 42
click at [100, 638] on div "Pen P" at bounding box center [89, 721] width 53 height 42
click at [18, 195] on div at bounding box center [29, 188] width 28 height 28
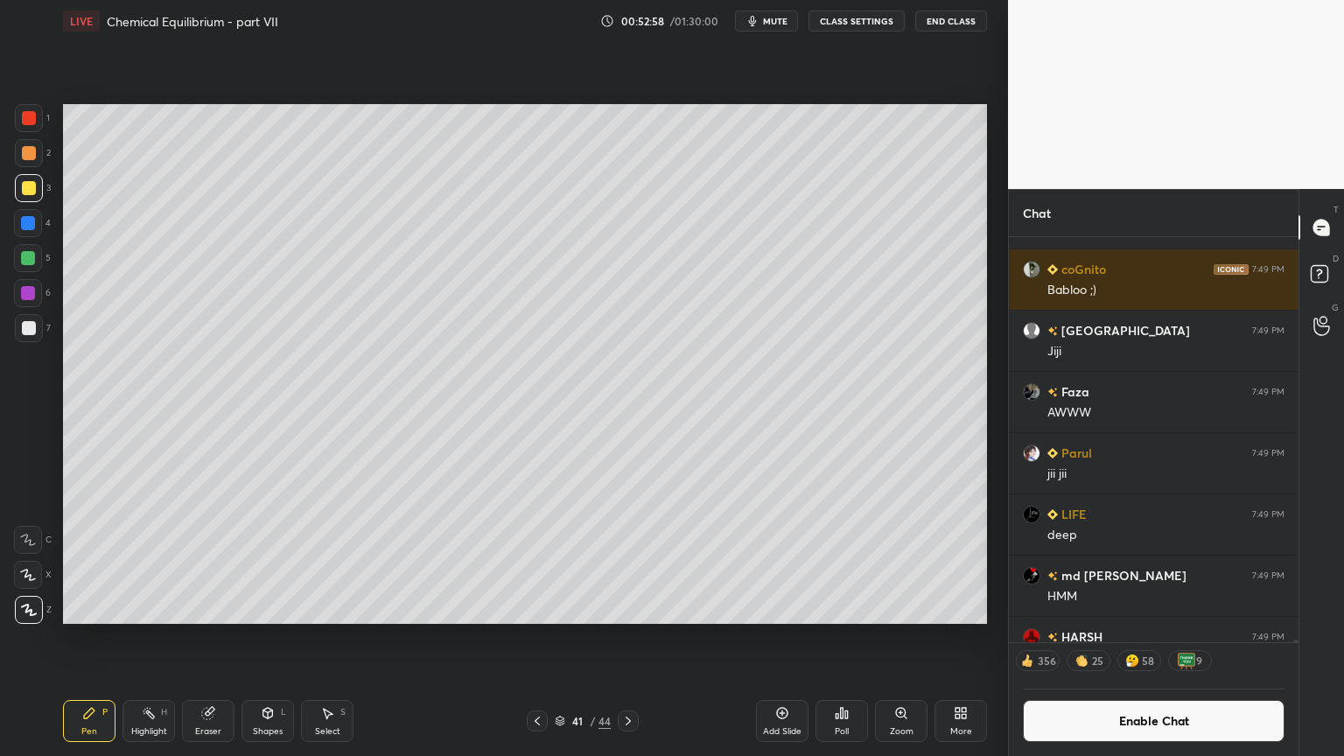
click at [158, 638] on div "Highlight H" at bounding box center [149, 721] width 53 height 42
click at [273, 638] on div "Shapes" at bounding box center [268, 731] width 30 height 9
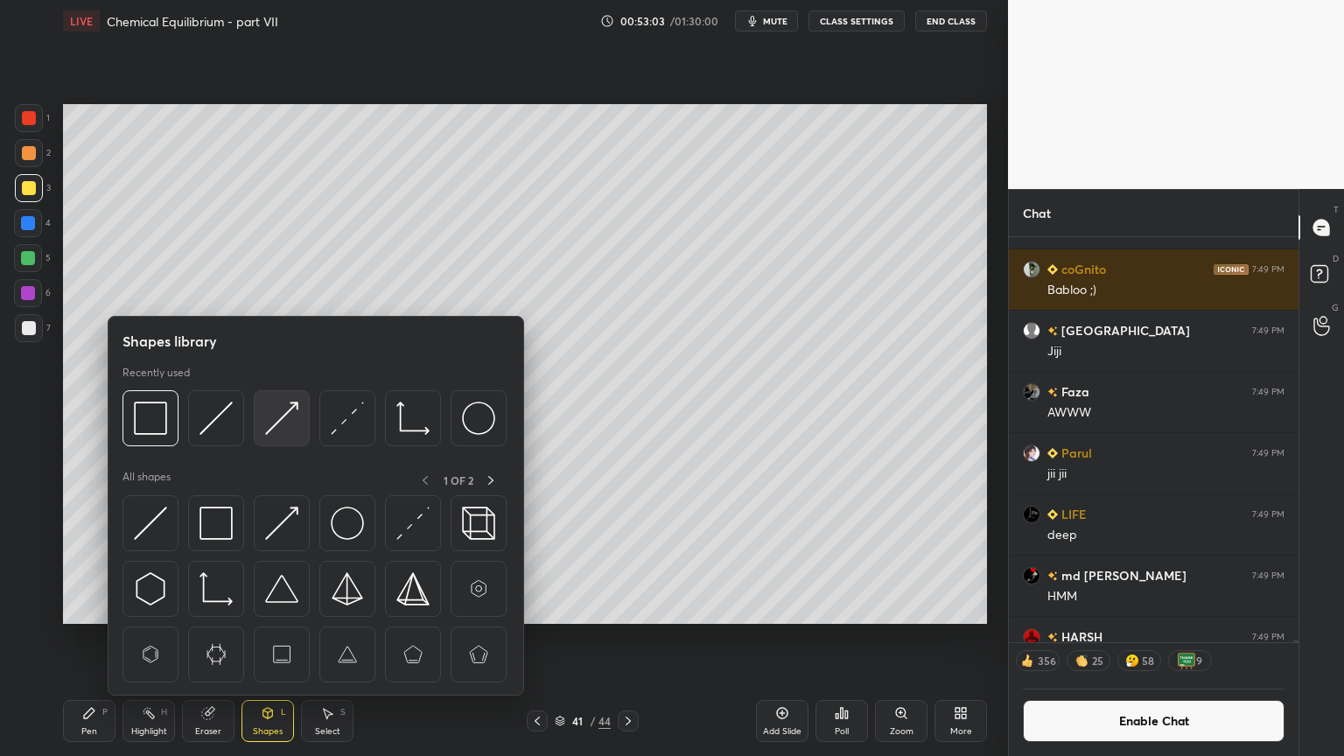
click at [287, 417] on img at bounding box center [281, 418] width 33 height 33
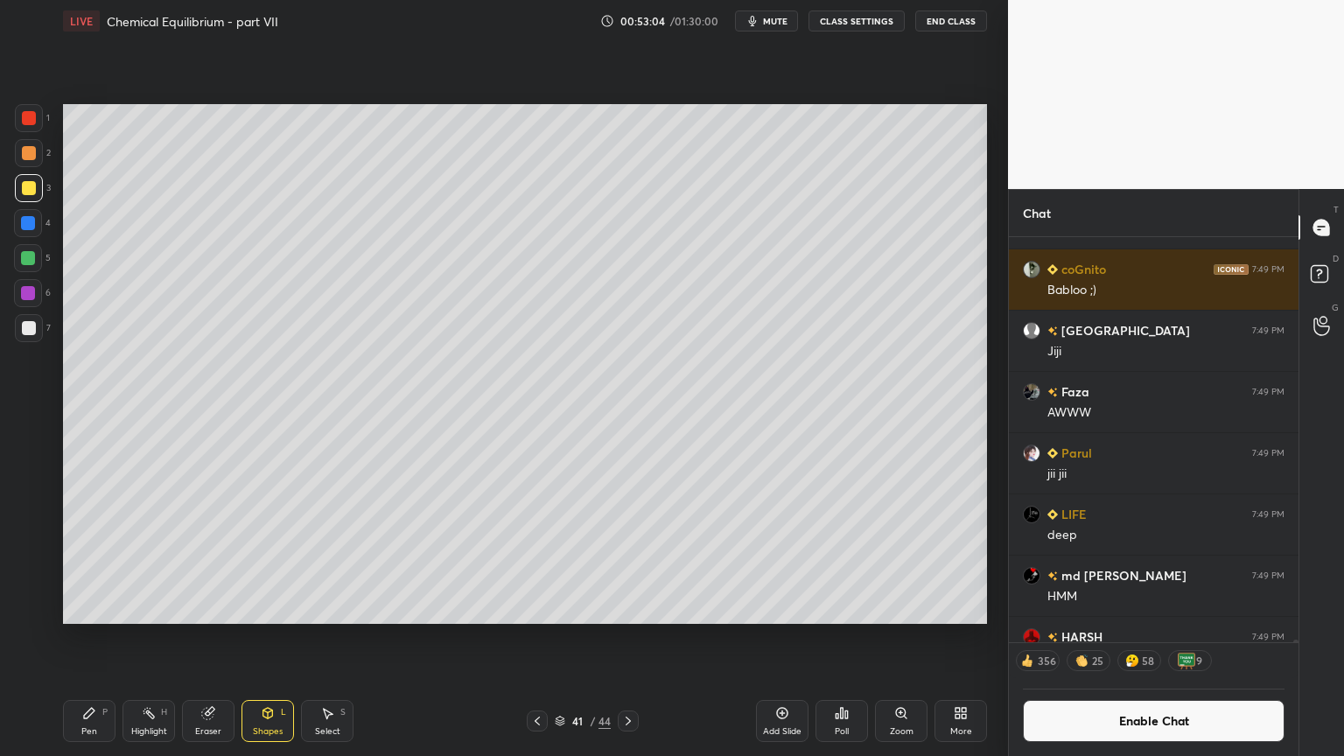
click at [32, 158] on div at bounding box center [29, 153] width 14 height 14
click at [270, 638] on div "Shapes L" at bounding box center [268, 721] width 53 height 42
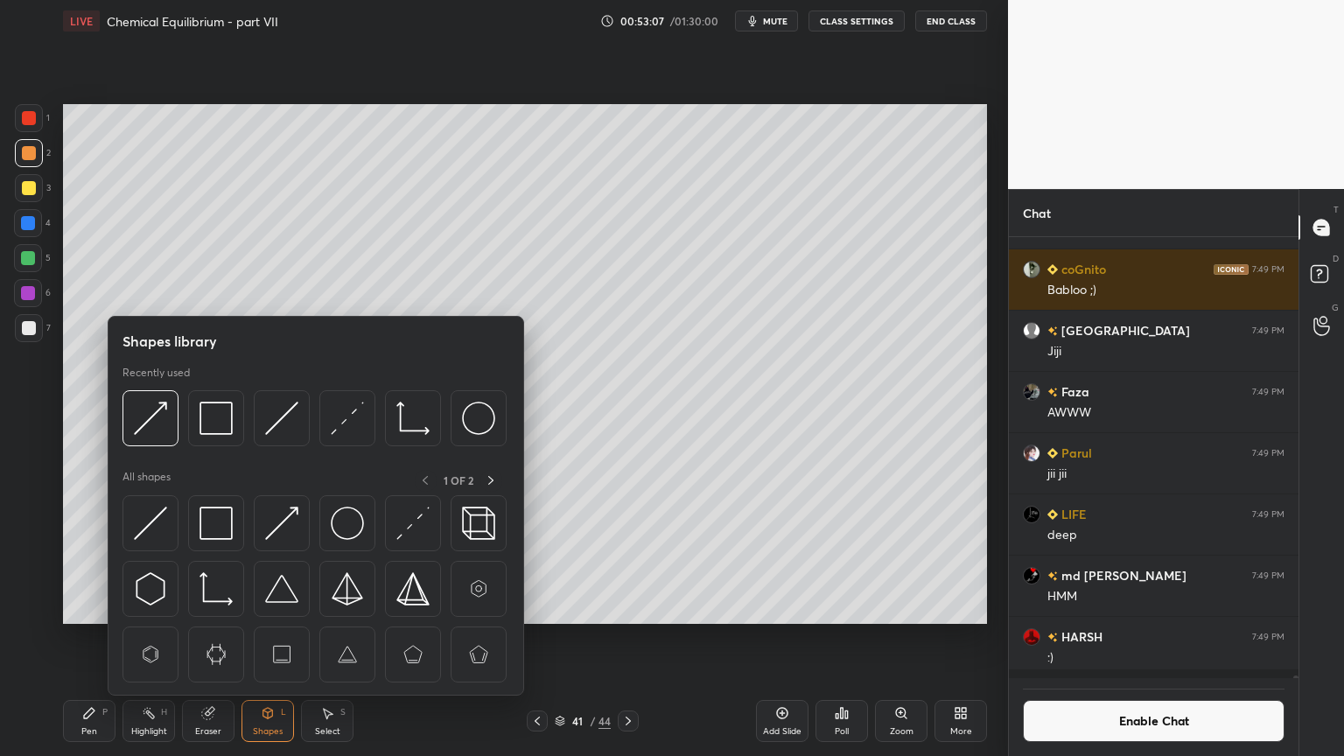
scroll to position [74827, 0]
click at [154, 422] on img at bounding box center [150, 418] width 33 height 33
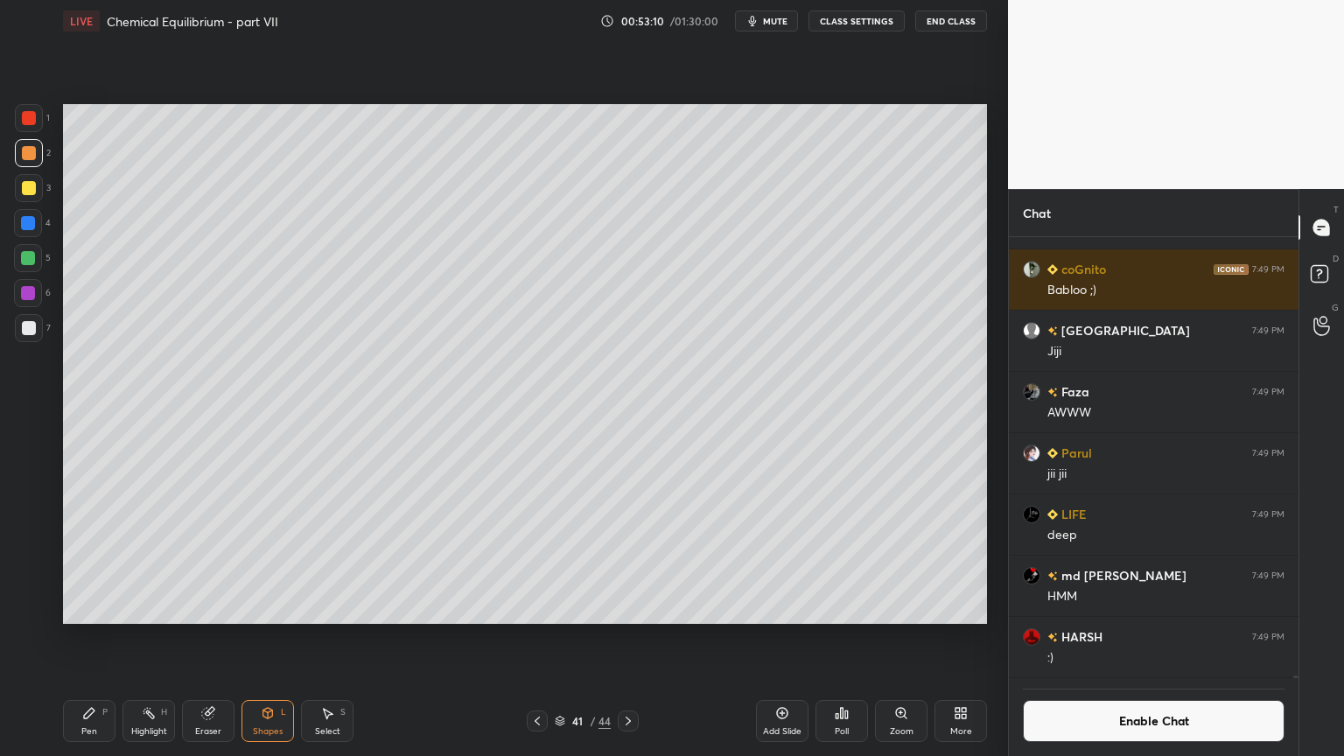
click at [151, 638] on div "Highlight H" at bounding box center [149, 721] width 53 height 42
click at [27, 334] on div at bounding box center [29, 328] width 14 height 14
click at [277, 638] on div "Shapes L" at bounding box center [268, 721] width 53 height 42
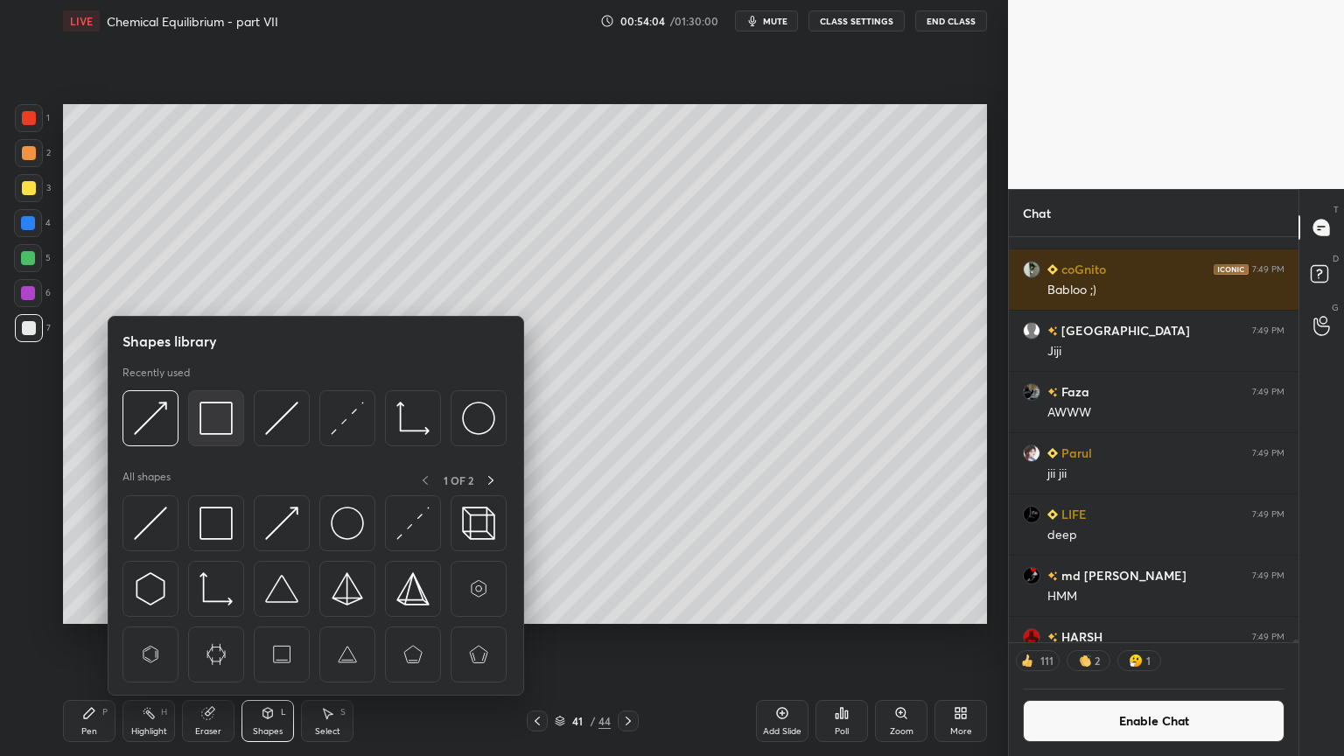
click at [221, 422] on img at bounding box center [216, 418] width 33 height 33
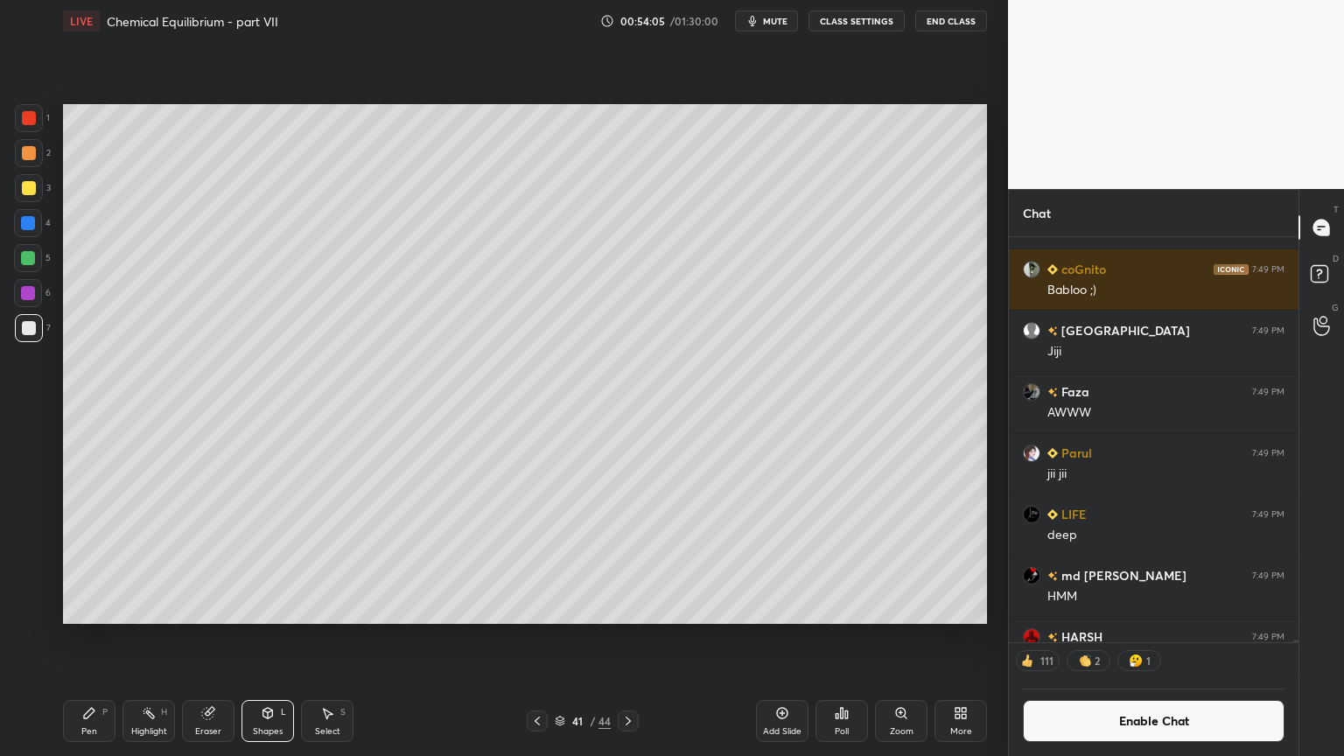
drag, startPoint x: 32, startPoint y: 121, endPoint x: 40, endPoint y: 159, distance: 39.5
click at [32, 123] on div at bounding box center [29, 118] width 14 height 14
click at [91, 638] on div "Pen" at bounding box center [89, 731] width 16 height 9
click at [91, 638] on div "Pen P" at bounding box center [89, 721] width 53 height 42
click at [150, 638] on div "Highlight" at bounding box center [149, 731] width 36 height 9
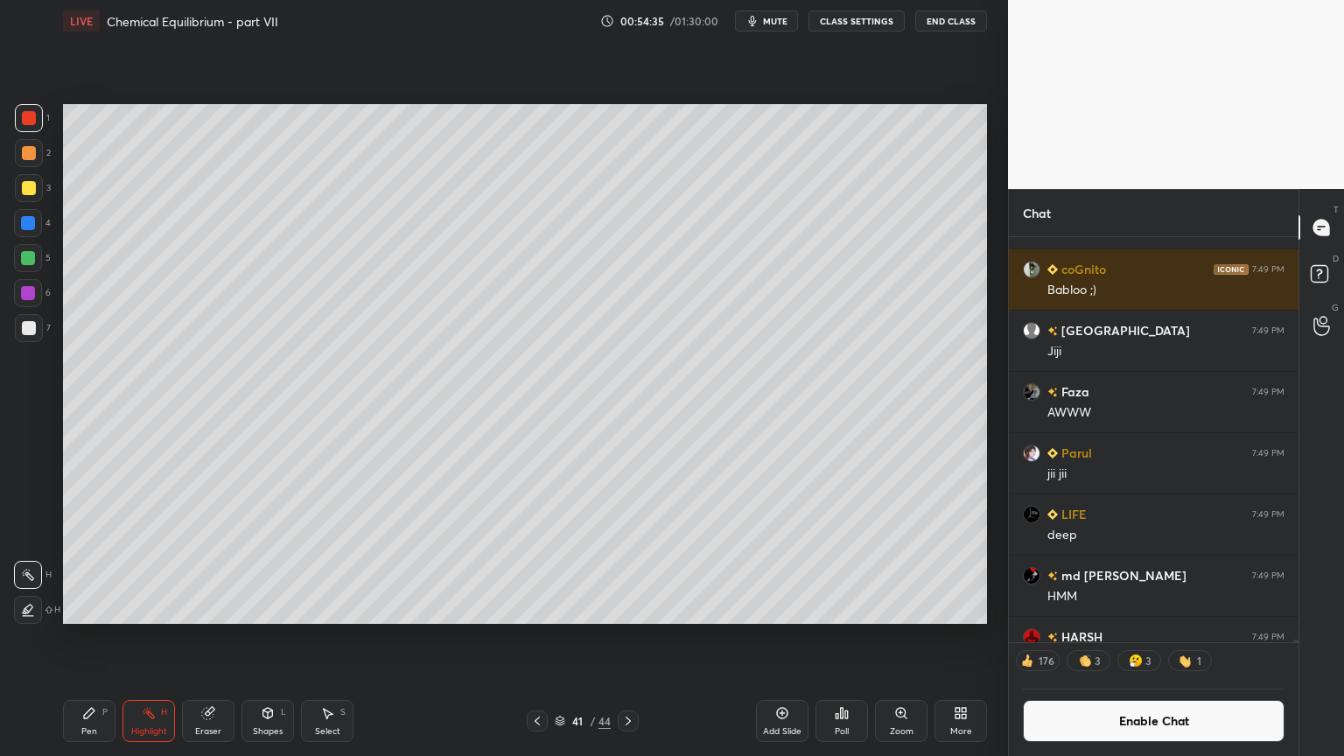
click at [79, 638] on div "Pen P" at bounding box center [89, 721] width 53 height 42
click at [30, 227] on div at bounding box center [28, 223] width 14 height 14
drag, startPoint x: 155, startPoint y: 725, endPoint x: 287, endPoint y: 648, distance: 153.4
click at [163, 638] on div "Highlight" at bounding box center [149, 731] width 36 height 9
click at [76, 638] on div "Pen P" at bounding box center [89, 721] width 53 height 42
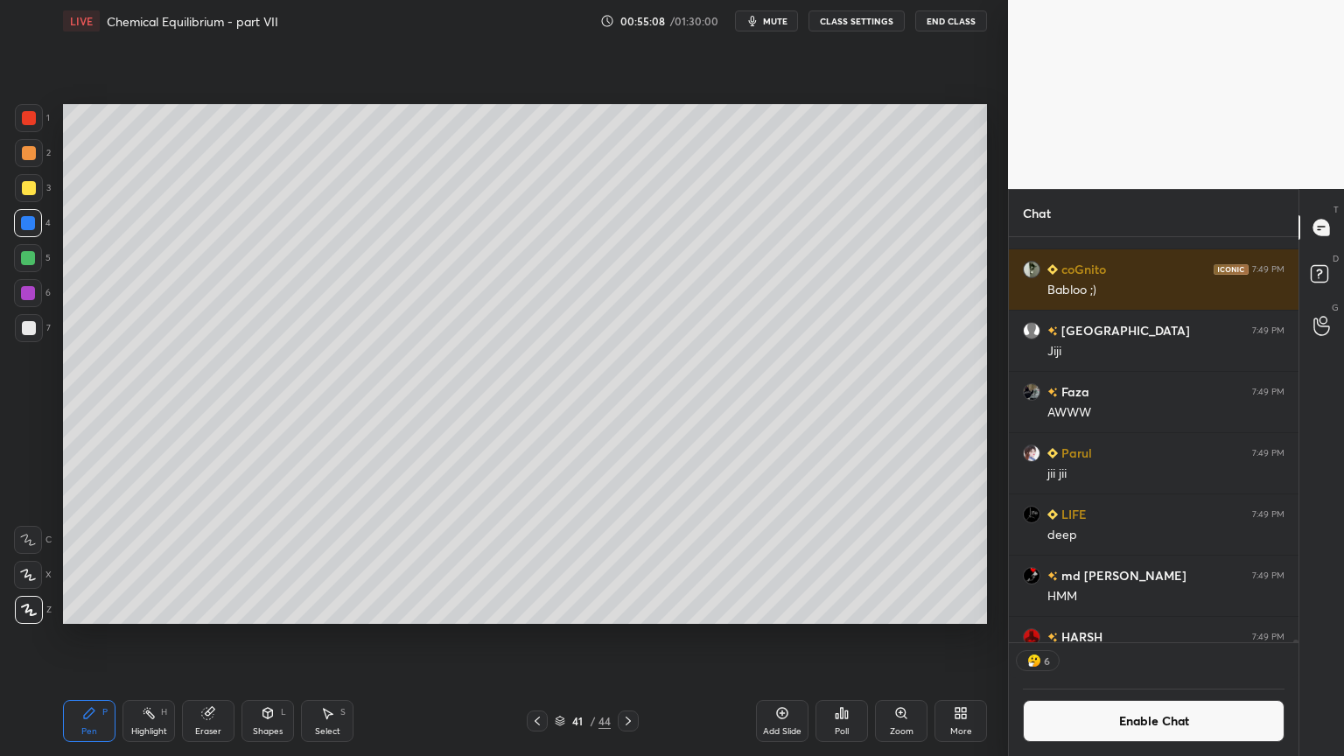
drag, startPoint x: 211, startPoint y: 727, endPoint x: 252, endPoint y: 646, distance: 91.2
click at [214, 638] on div "Eraser" at bounding box center [208, 731] width 26 height 9
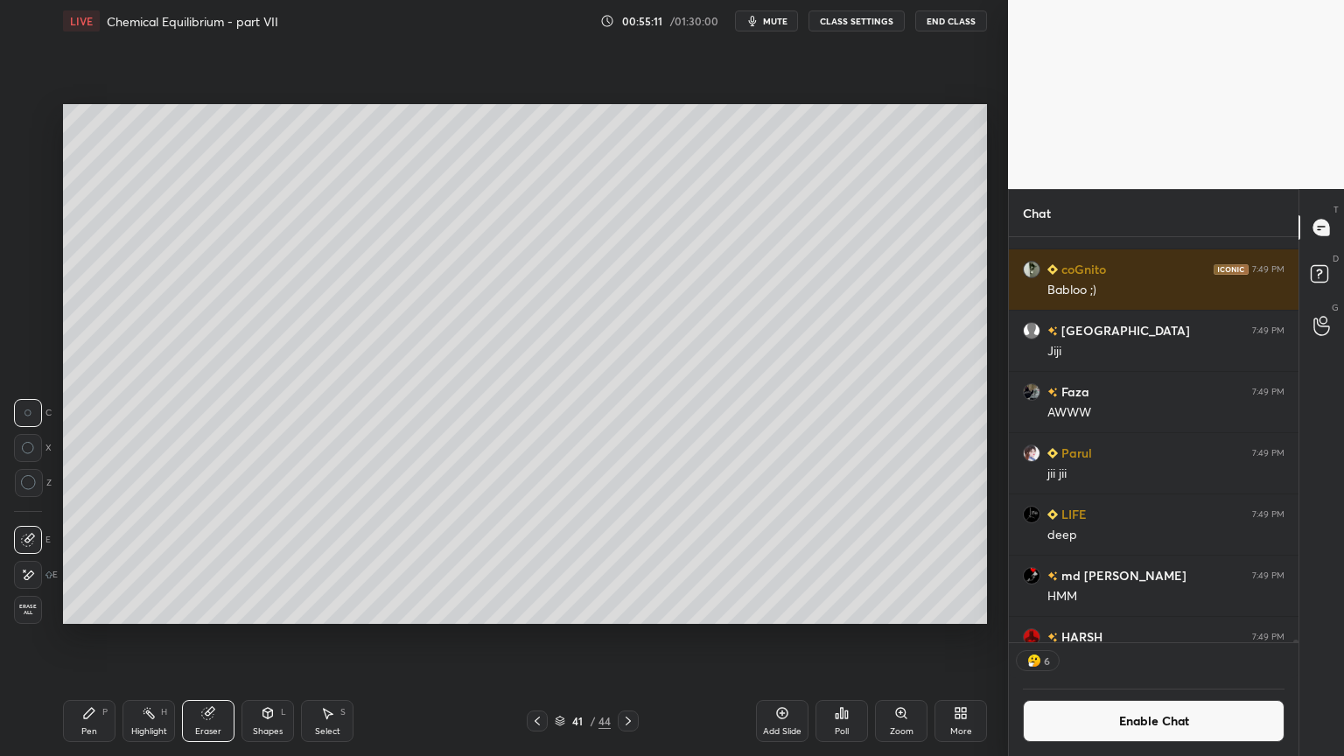
click at [102, 638] on div "Pen P" at bounding box center [89, 721] width 53 height 42
click at [147, 638] on div "Highlight" at bounding box center [149, 731] width 36 height 9
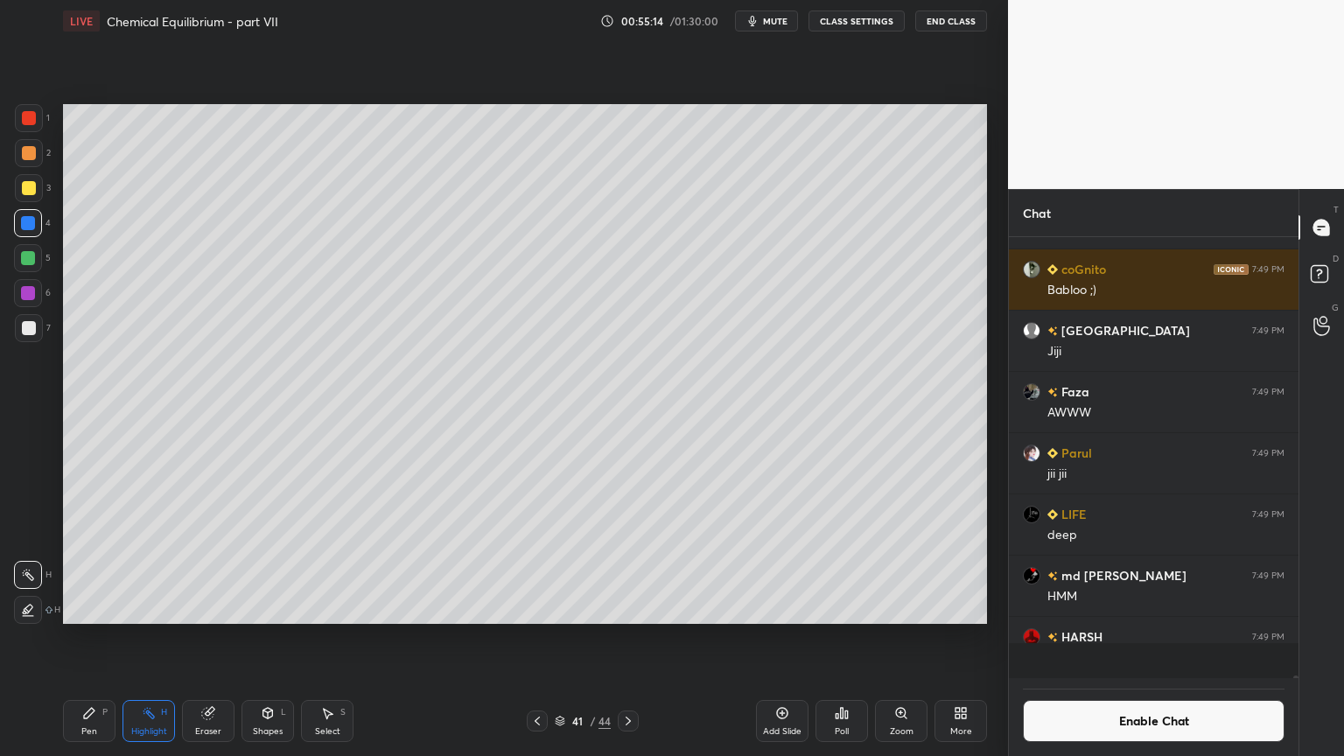
scroll to position [74827, 0]
drag, startPoint x: 77, startPoint y: 719, endPoint x: 199, endPoint y: 644, distance: 143.0
click at [83, 638] on div "Pen P" at bounding box center [89, 721] width 53 height 42
click at [158, 638] on div "Highlight H" at bounding box center [149, 721] width 53 height 42
click at [269, 638] on div "Shapes L" at bounding box center [268, 721] width 53 height 42
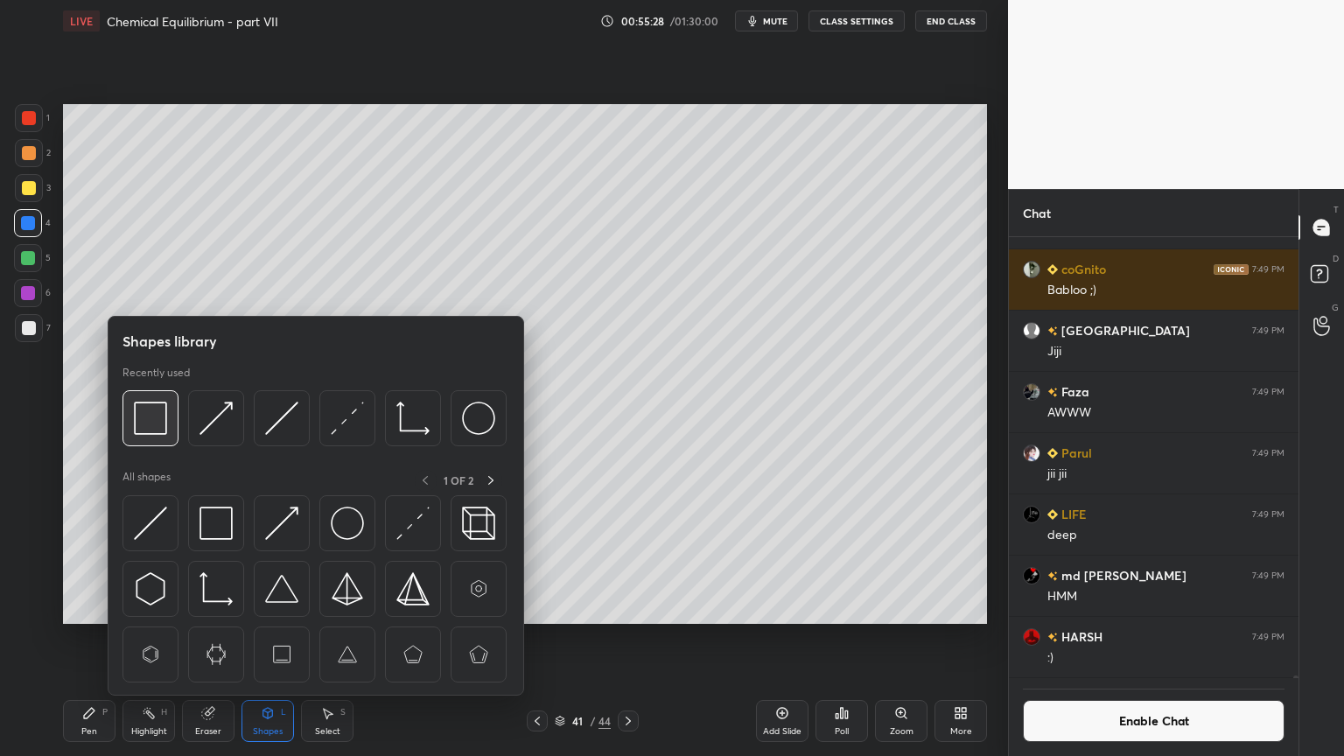
click at [153, 424] on img at bounding box center [150, 418] width 33 height 33
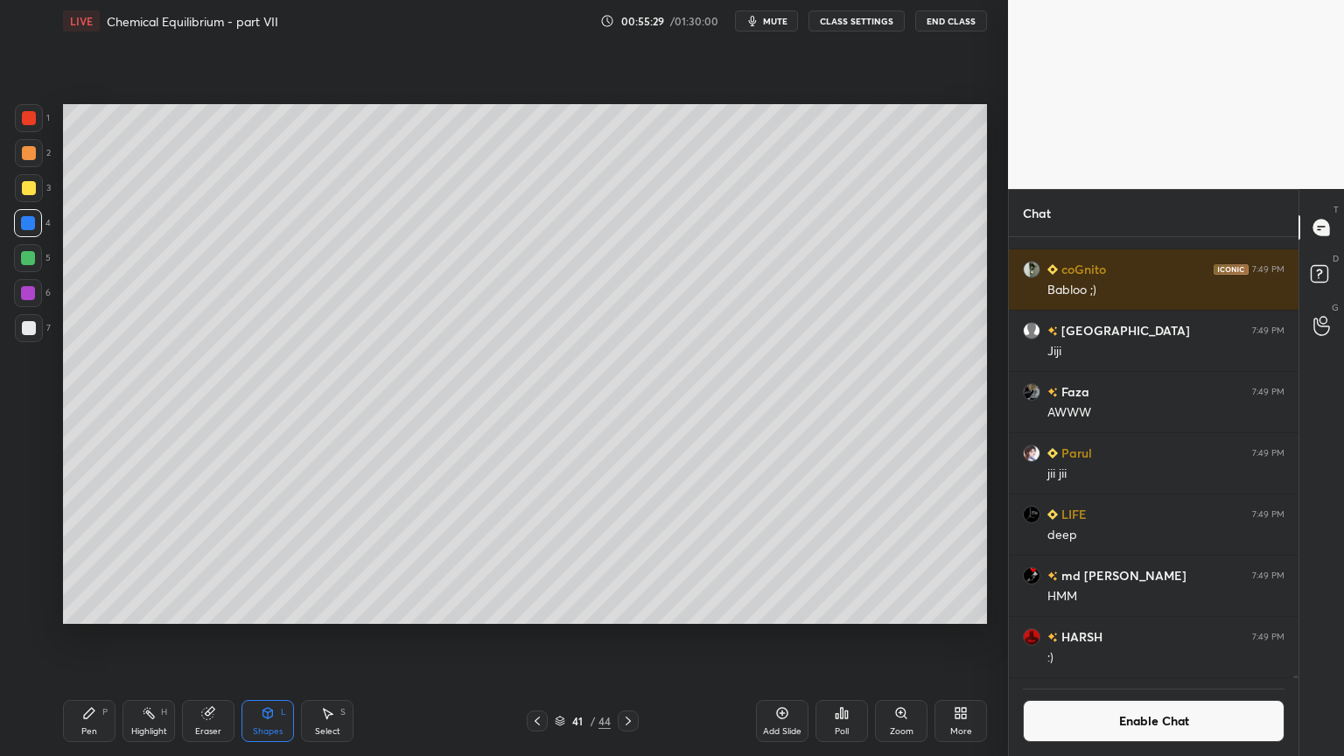
click at [23, 326] on div at bounding box center [29, 328] width 14 height 14
click at [156, 638] on div "Highlight H" at bounding box center [149, 721] width 53 height 42
drag, startPoint x: 270, startPoint y: 726, endPoint x: 266, endPoint y: 696, distance: 30.8
click at [269, 638] on div "Shapes L" at bounding box center [268, 721] width 53 height 42
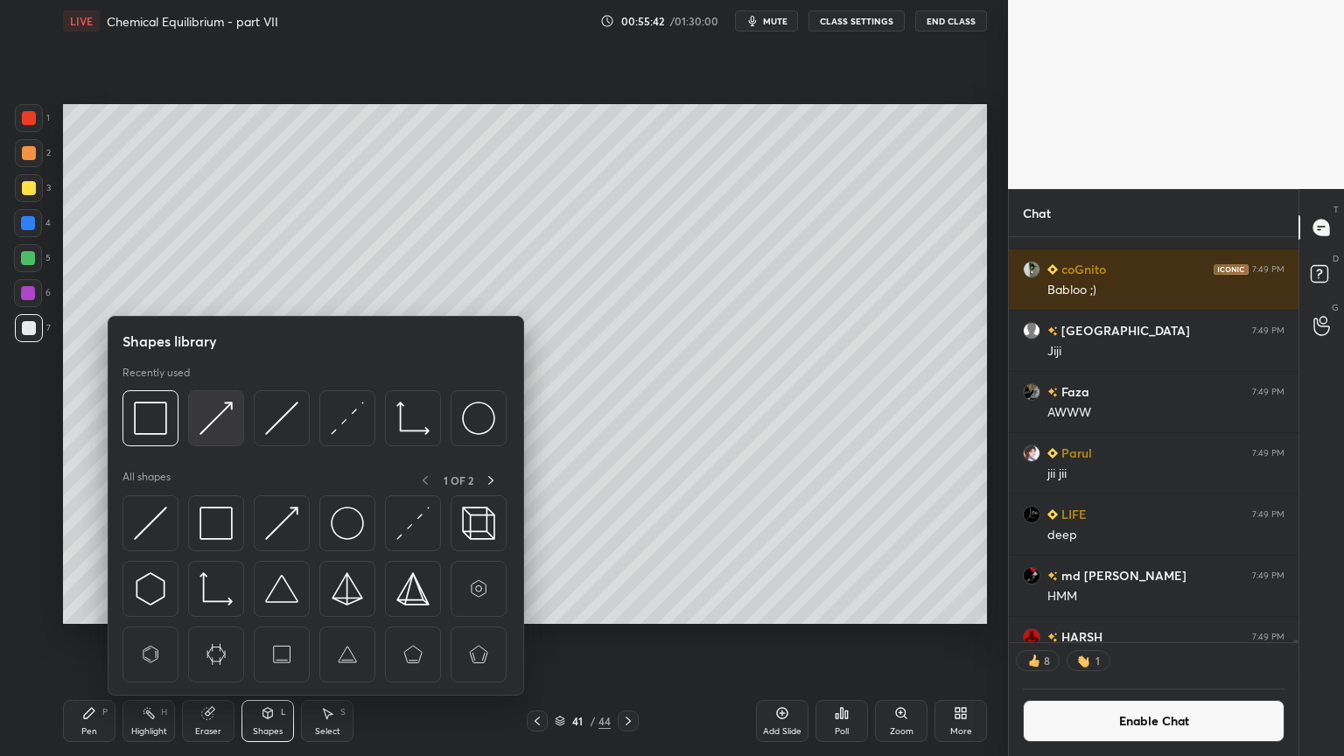
click at [220, 421] on img at bounding box center [216, 418] width 33 height 33
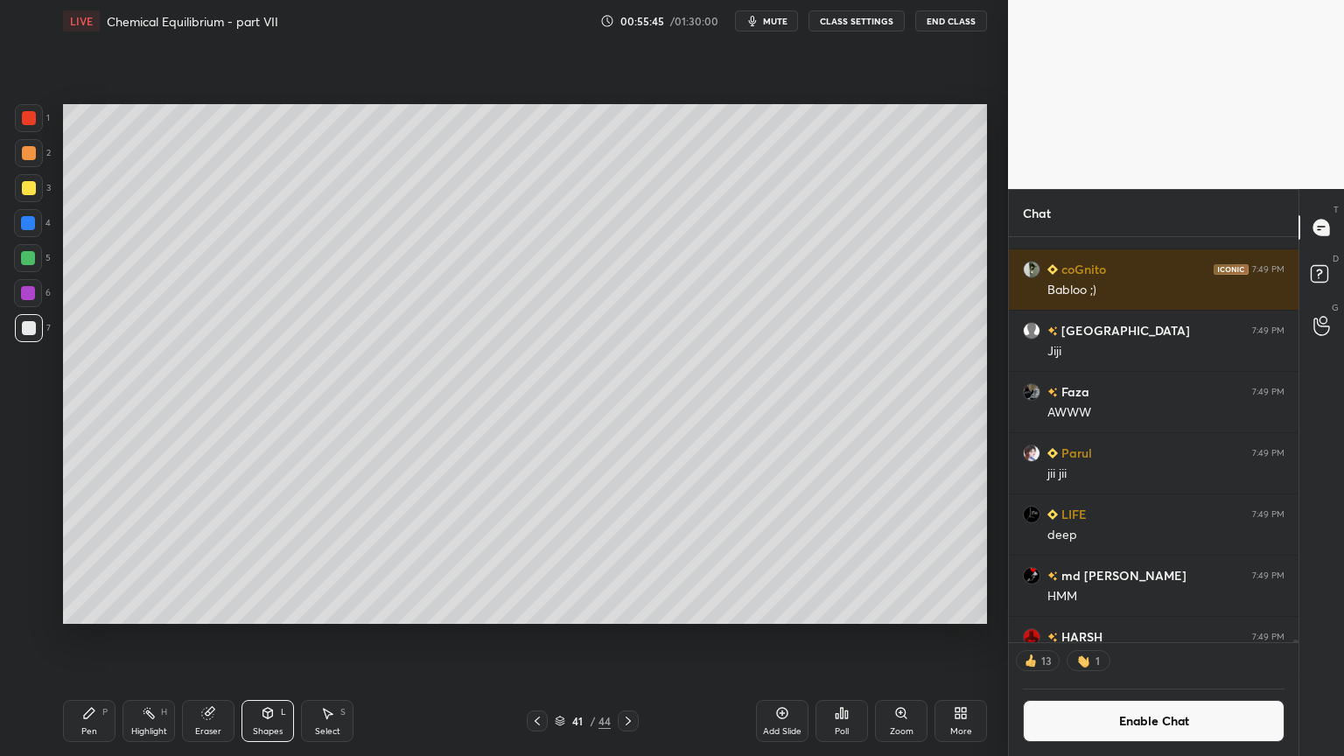
click at [70, 638] on div "Pen P" at bounding box center [89, 721] width 53 height 42
click at [270, 638] on div "Shapes" at bounding box center [268, 731] width 30 height 9
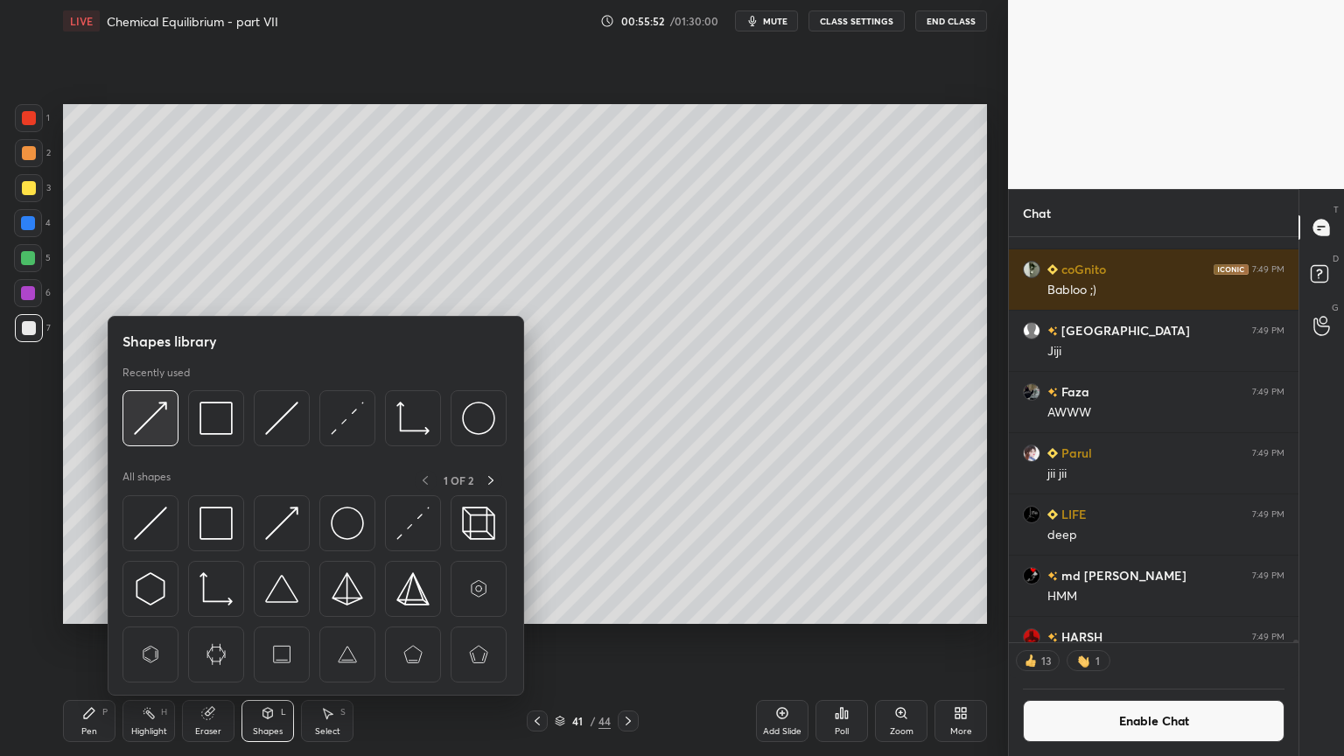
click at [154, 421] on img at bounding box center [150, 418] width 33 height 33
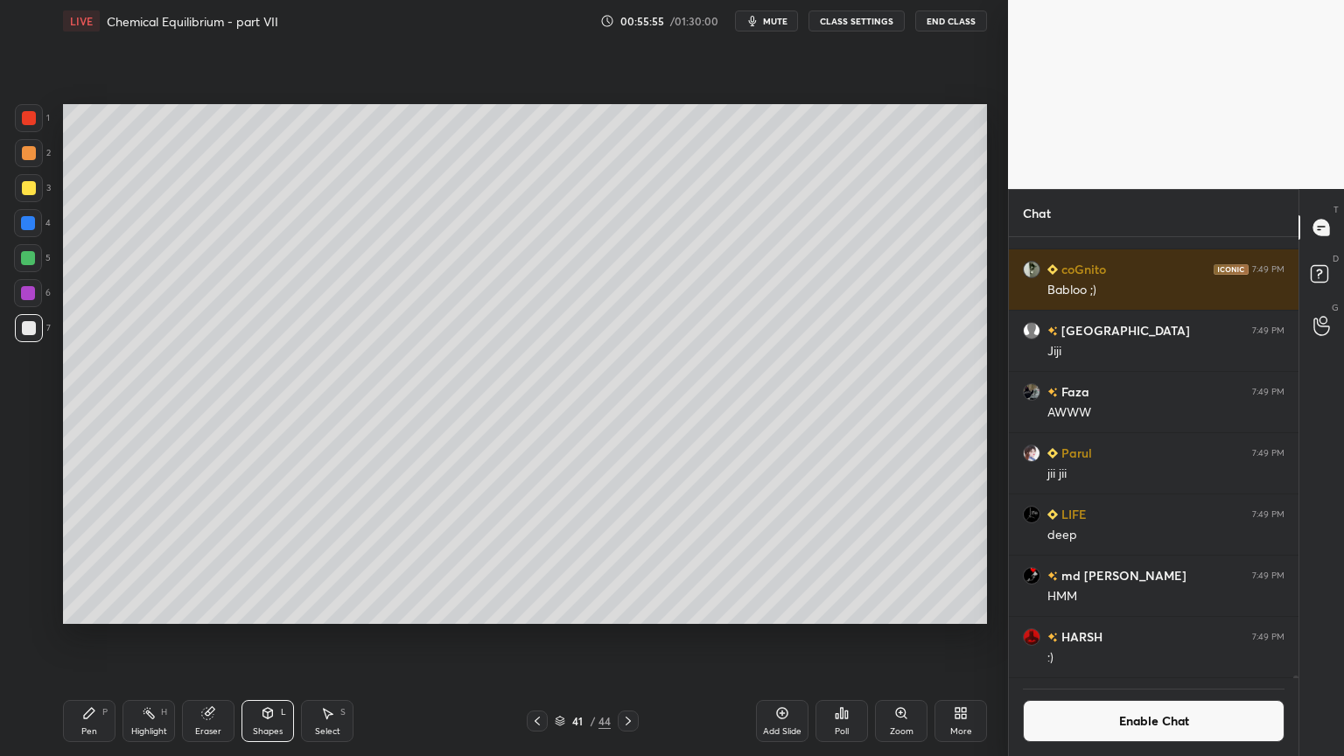
scroll to position [437, 284]
click at [79, 638] on div "Pen P" at bounding box center [89, 721] width 53 height 42
click at [150, 638] on div "Highlight" at bounding box center [149, 731] width 36 height 9
drag, startPoint x: 270, startPoint y: 726, endPoint x: 256, endPoint y: 703, distance: 27.0
click at [270, 638] on div "Shapes L" at bounding box center [268, 721] width 53 height 42
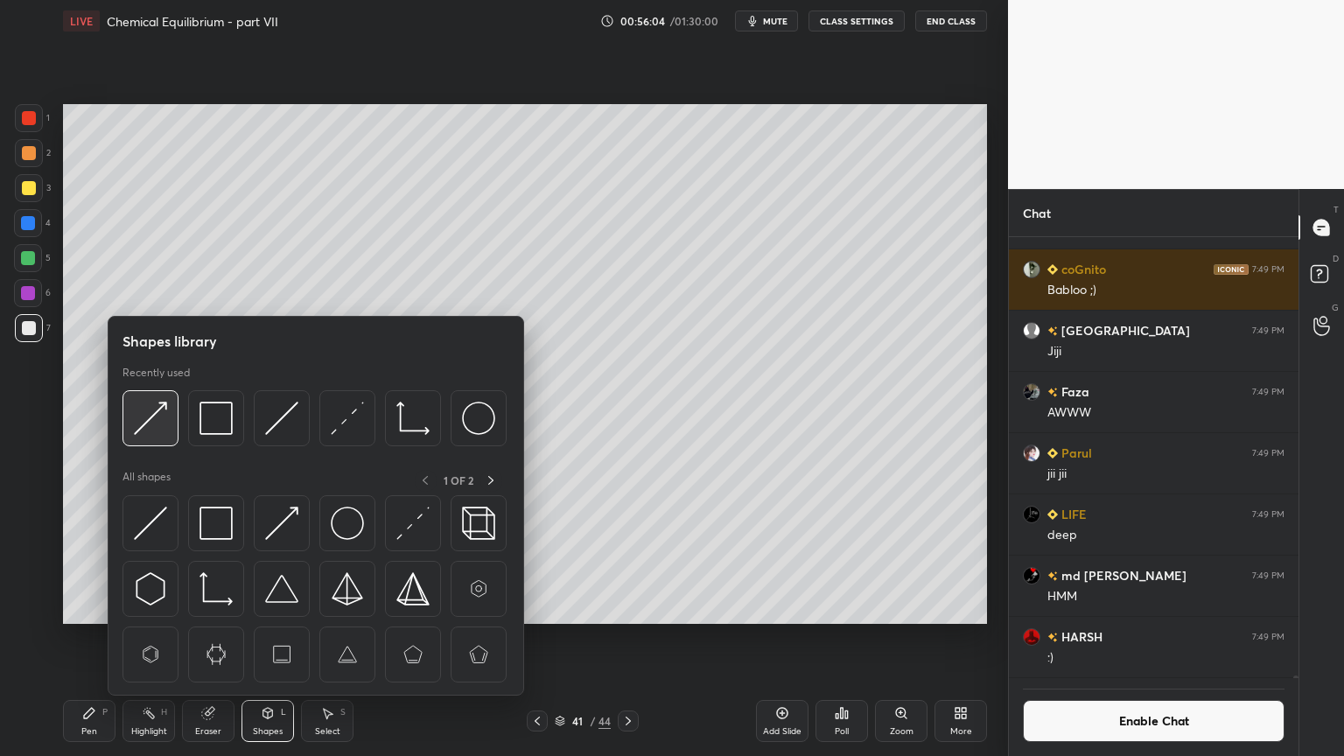
click at [156, 414] on img at bounding box center [150, 418] width 33 height 33
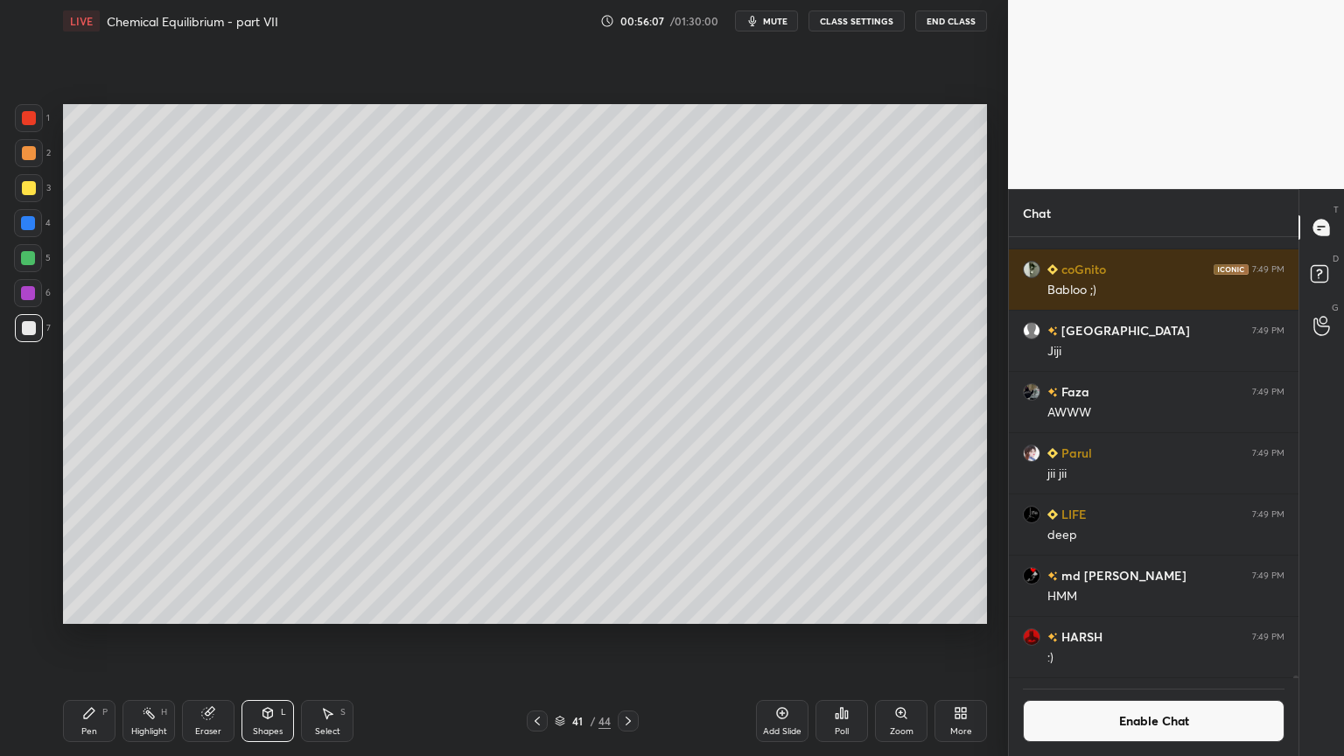
click at [95, 638] on div "Pen P" at bounding box center [89, 721] width 53 height 42
click at [96, 638] on div "Pen P" at bounding box center [89, 721] width 53 height 42
click at [26, 154] on div at bounding box center [29, 153] width 14 height 14
drag, startPoint x: 151, startPoint y: 732, endPoint x: 161, endPoint y: 714, distance: 20.0
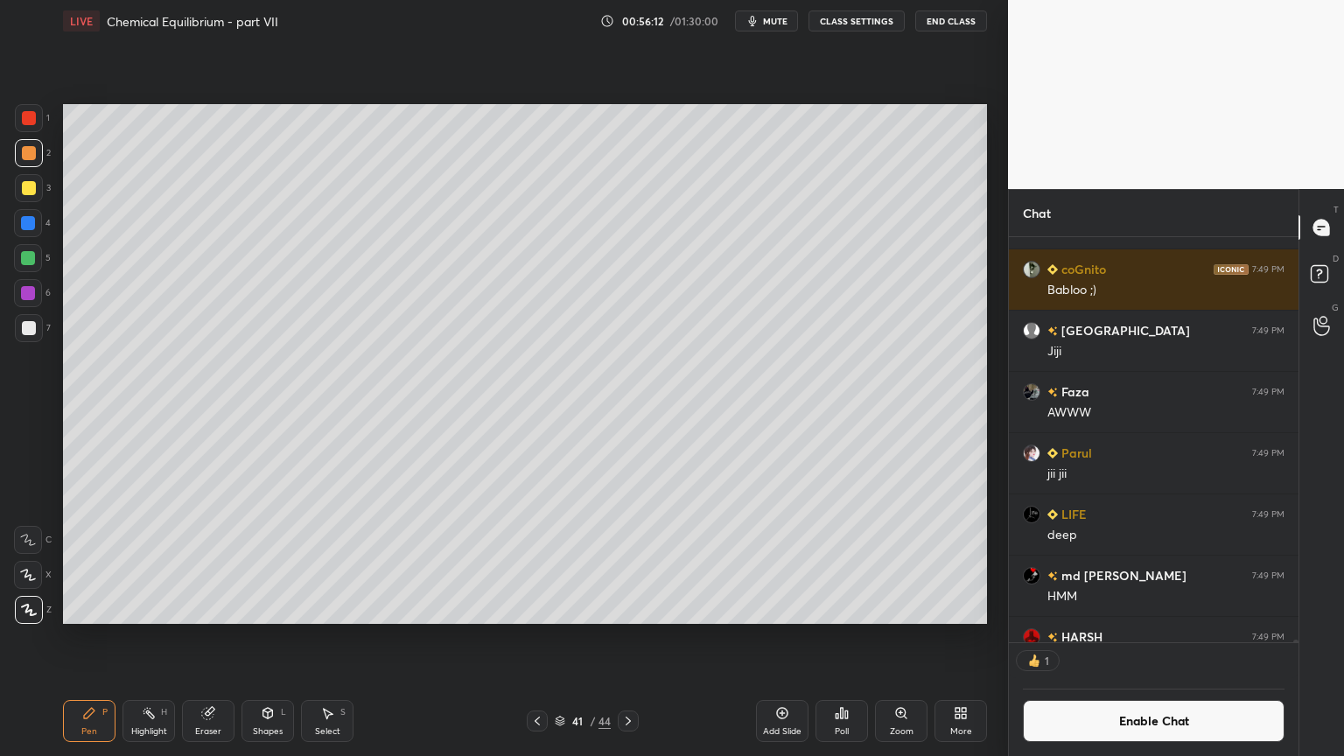
click at [151, 638] on div "Highlight" at bounding box center [149, 731] width 36 height 9
click at [93, 638] on div "Pen P" at bounding box center [89, 721] width 53 height 42
click at [88, 638] on div "Pen" at bounding box center [89, 731] width 16 height 9
click at [138, 638] on div "Highlight H" at bounding box center [149, 721] width 53 height 42
click at [1141, 638] on button "Enable Chat" at bounding box center [1154, 721] width 262 height 42
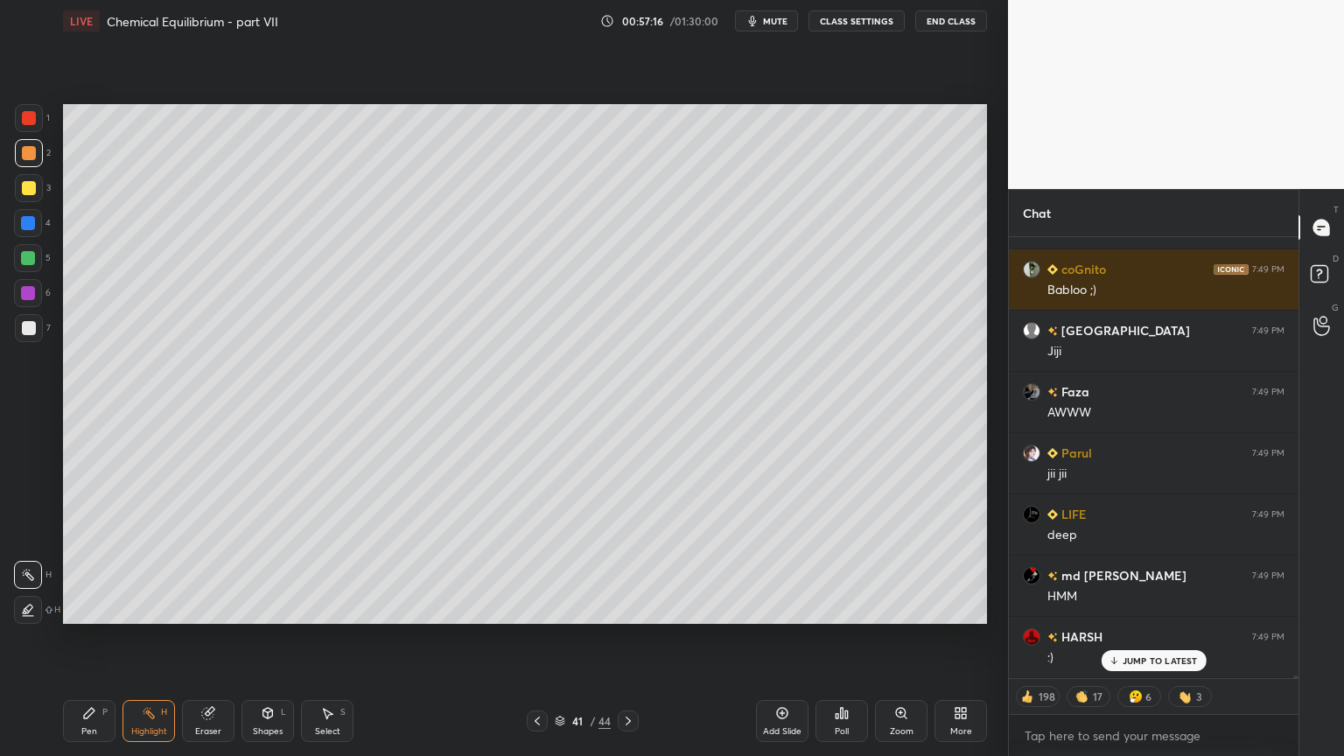
scroll to position [437, 284]
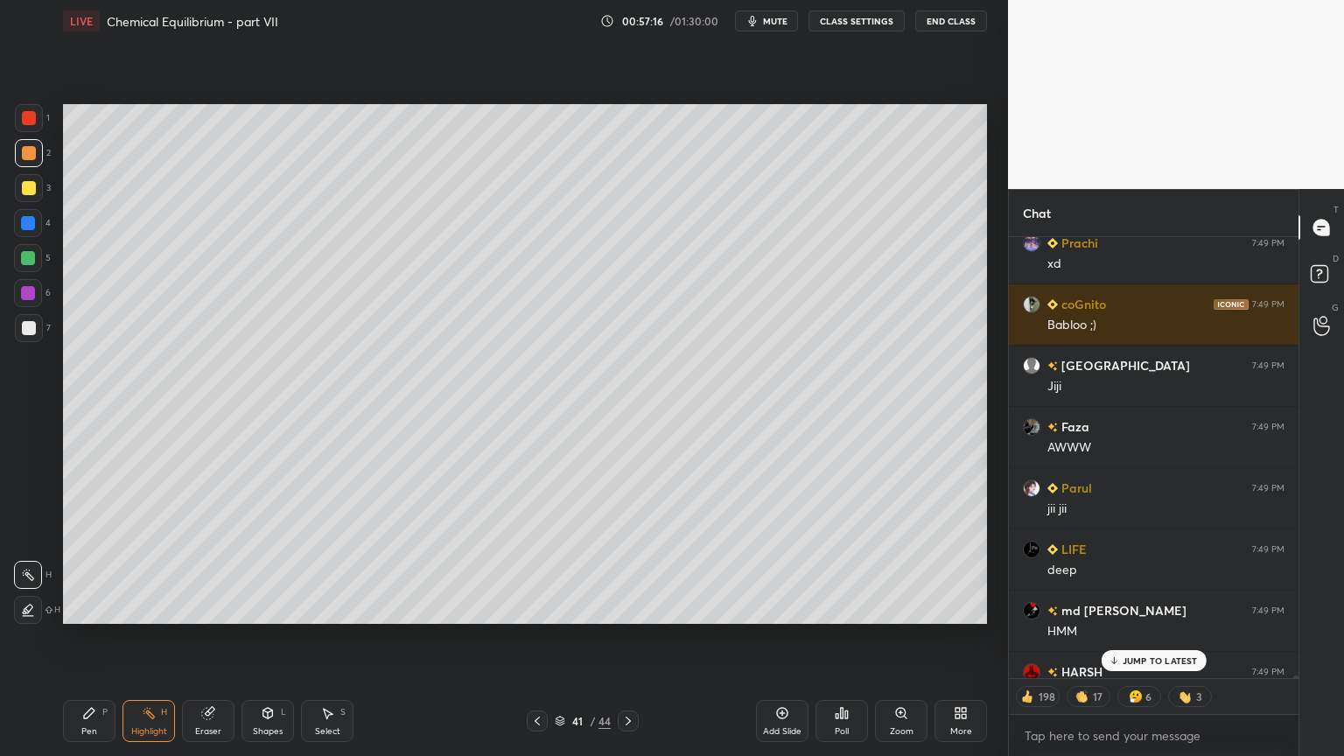
click at [1159, 638] on p "JUMP TO LATEST" at bounding box center [1160, 660] width 75 height 11
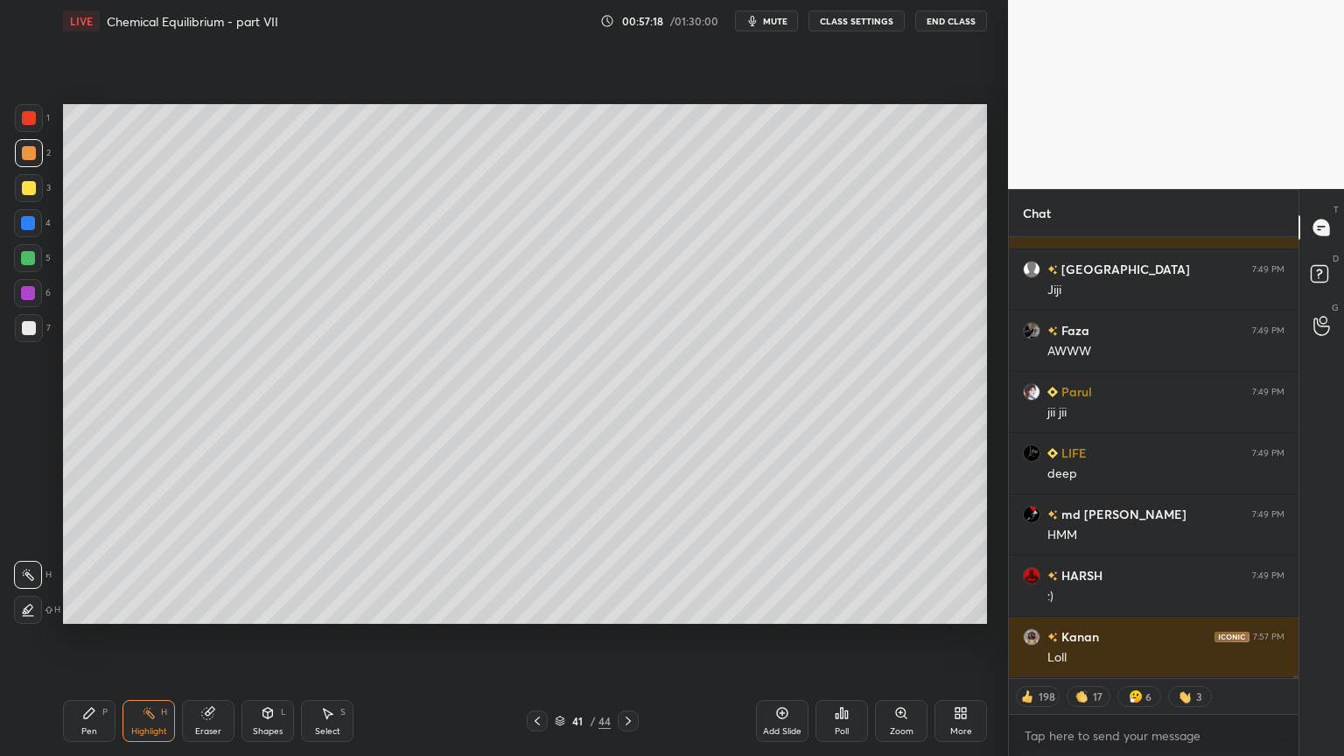
click at [151, 638] on div "Highlight H" at bounding box center [149, 721] width 53 height 42
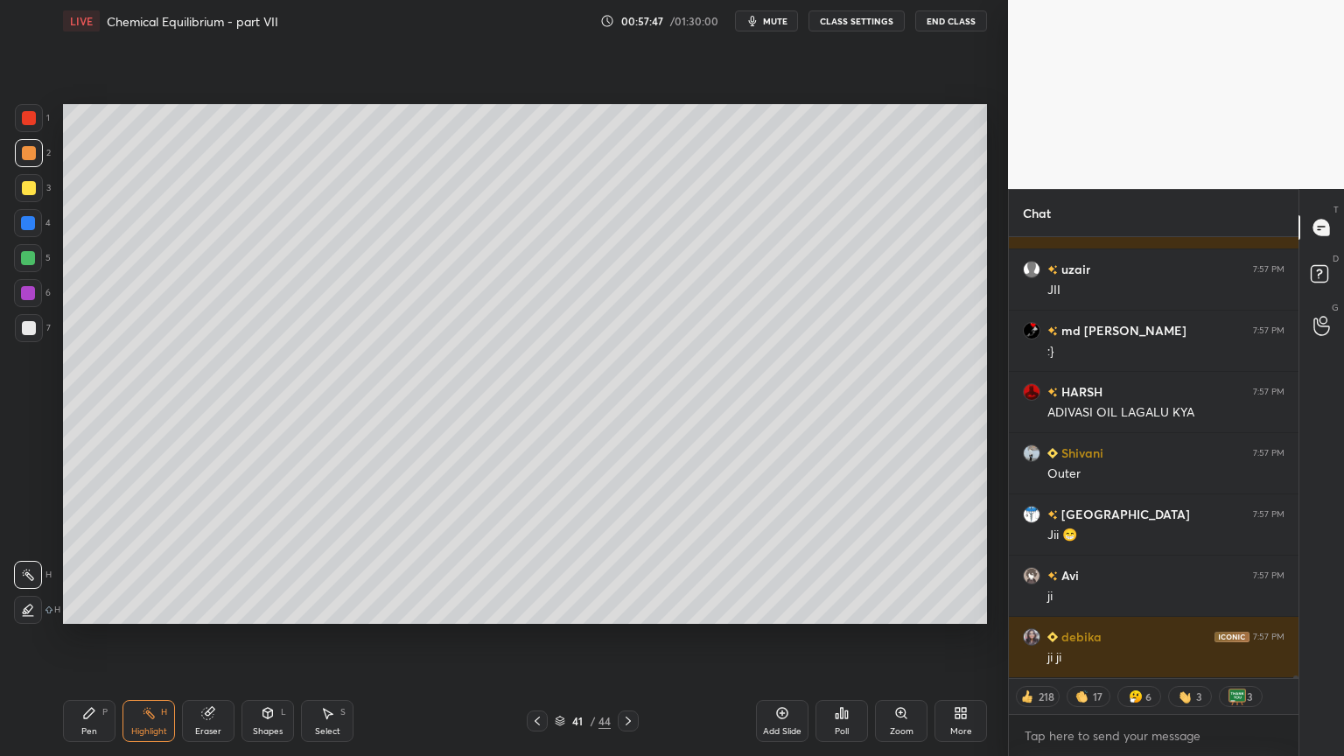
scroll to position [78806, 0]
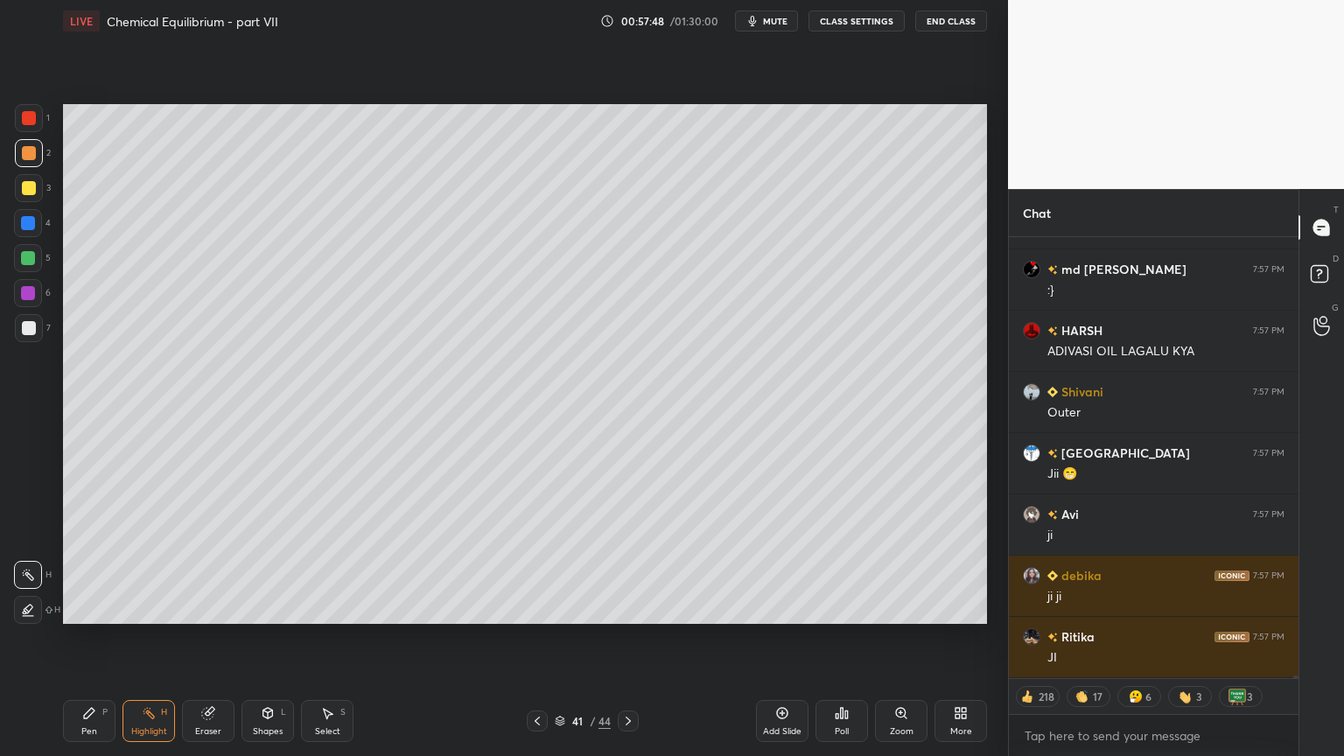
click at [767, 638] on div "Add Slide" at bounding box center [782, 731] width 39 height 9
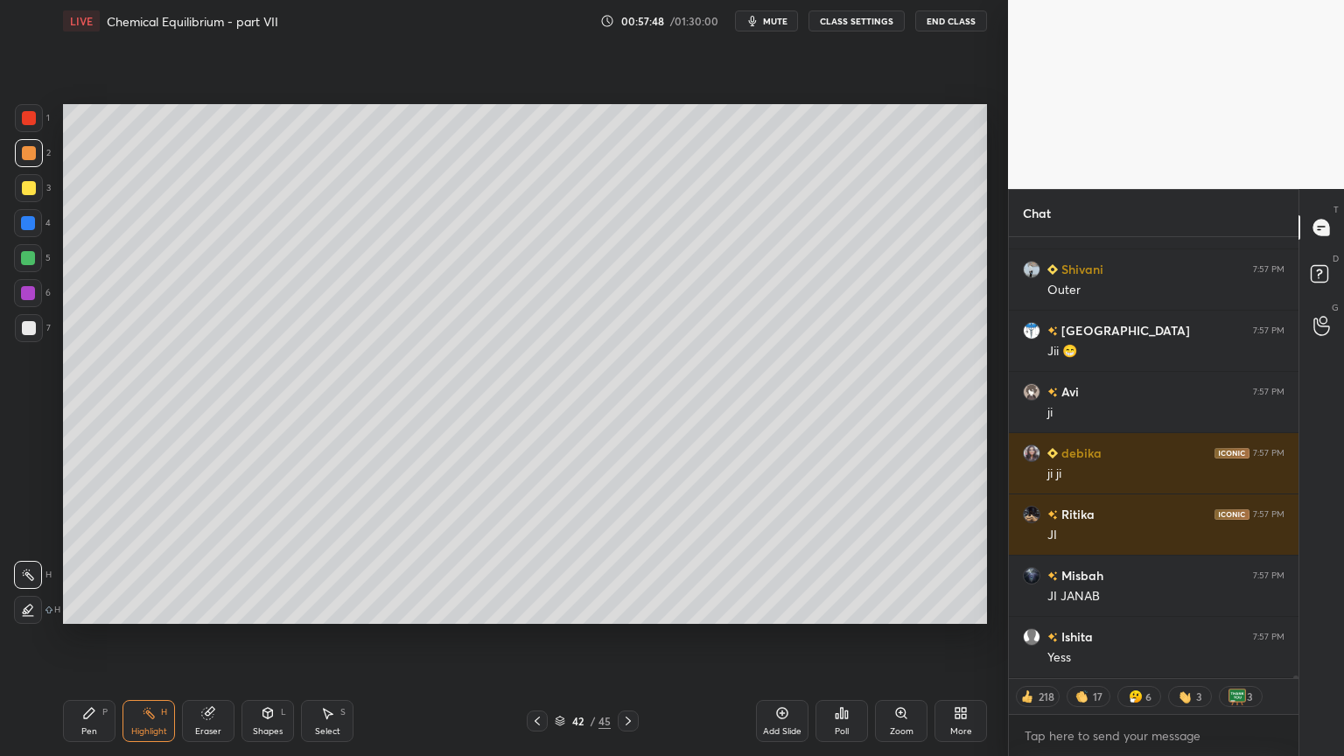
click at [77, 638] on div "Pen P" at bounding box center [89, 721] width 53 height 42
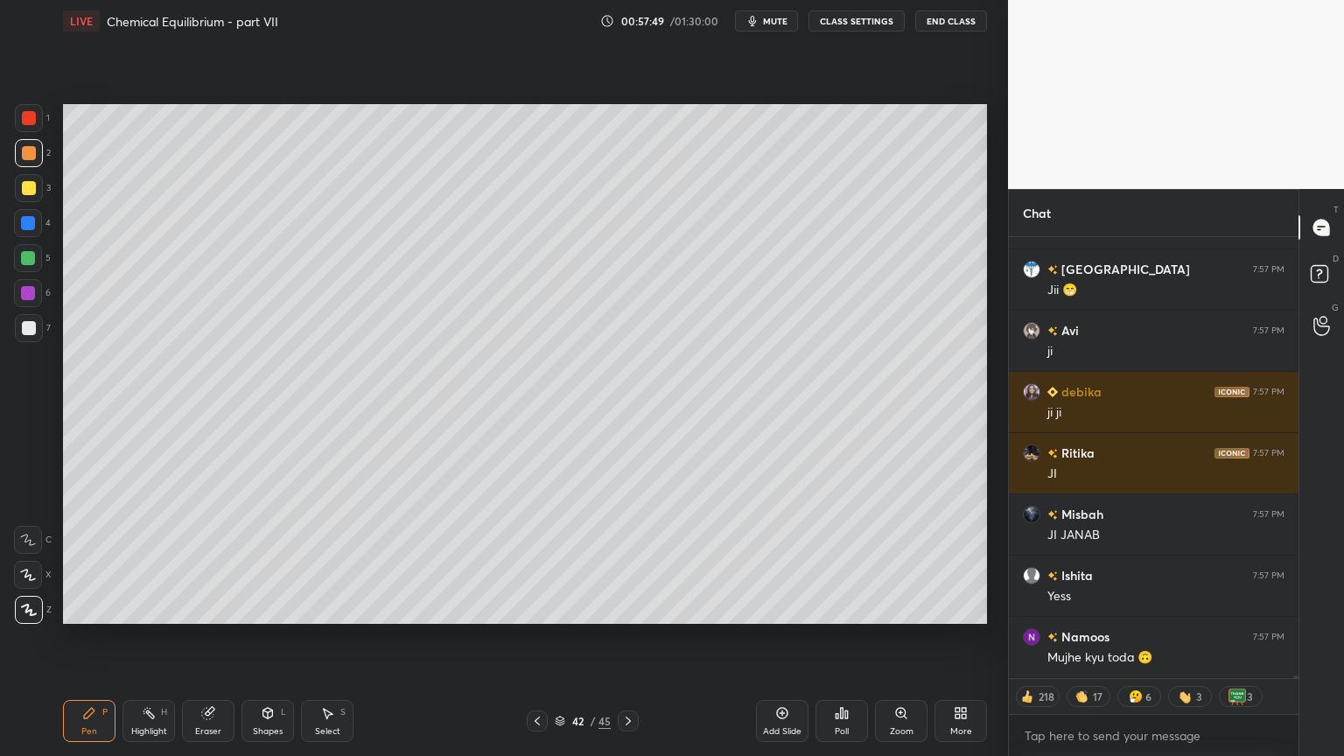
click at [39, 113] on div at bounding box center [29, 118] width 28 height 28
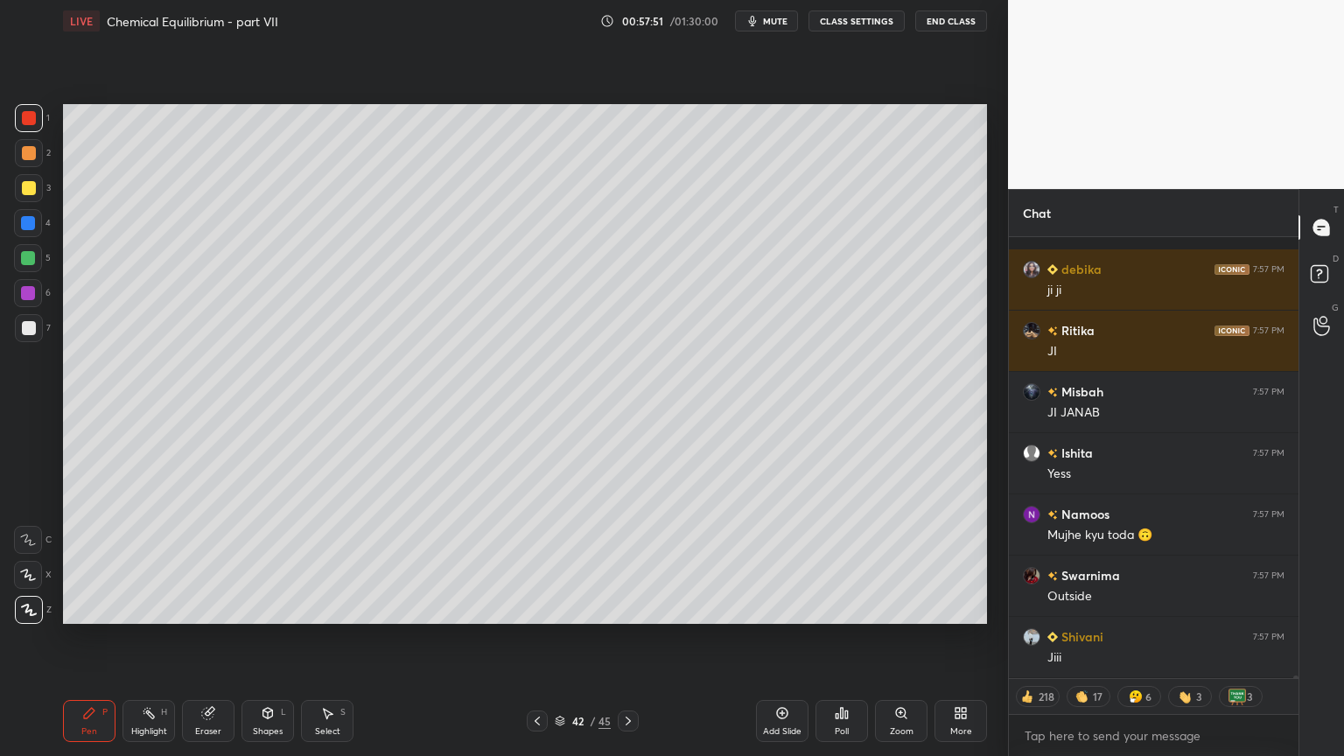
scroll to position [79235, 0]
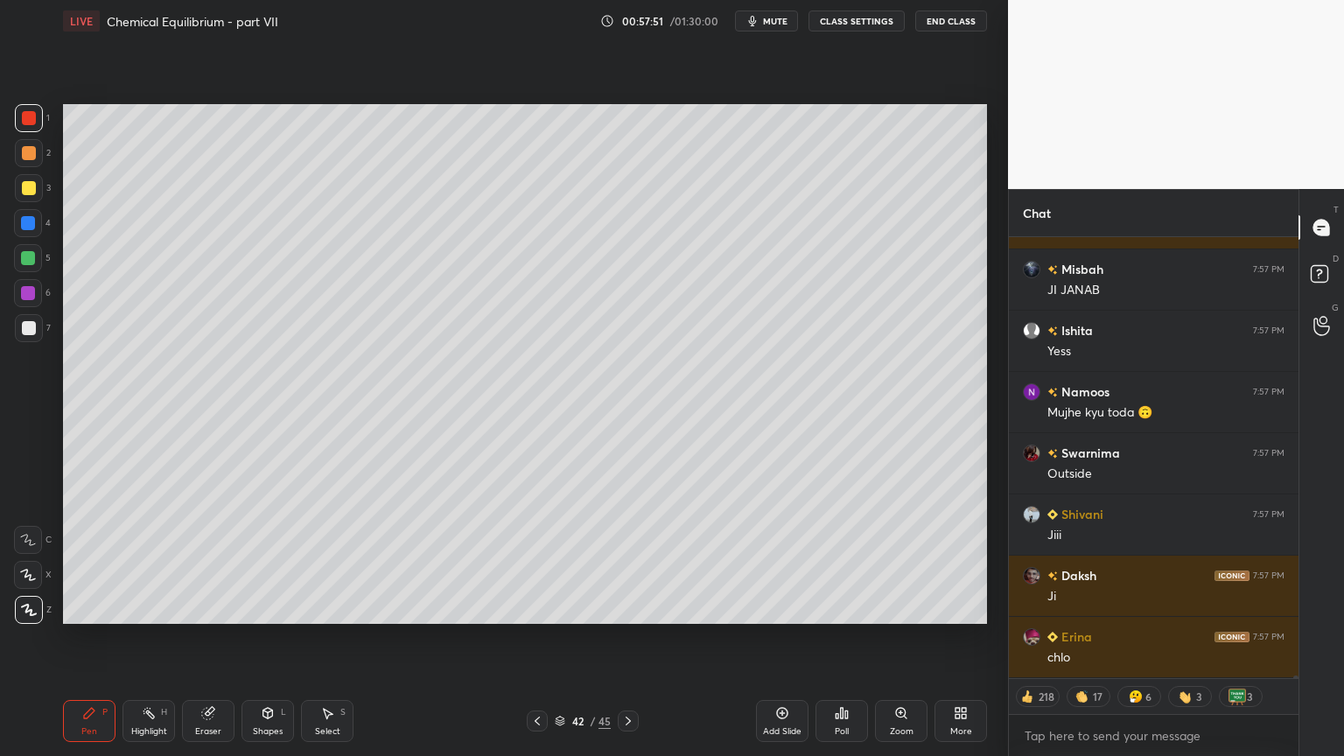
click at [28, 157] on div at bounding box center [29, 153] width 14 height 14
click at [167, 638] on div "Highlight H" at bounding box center [149, 721] width 53 height 42
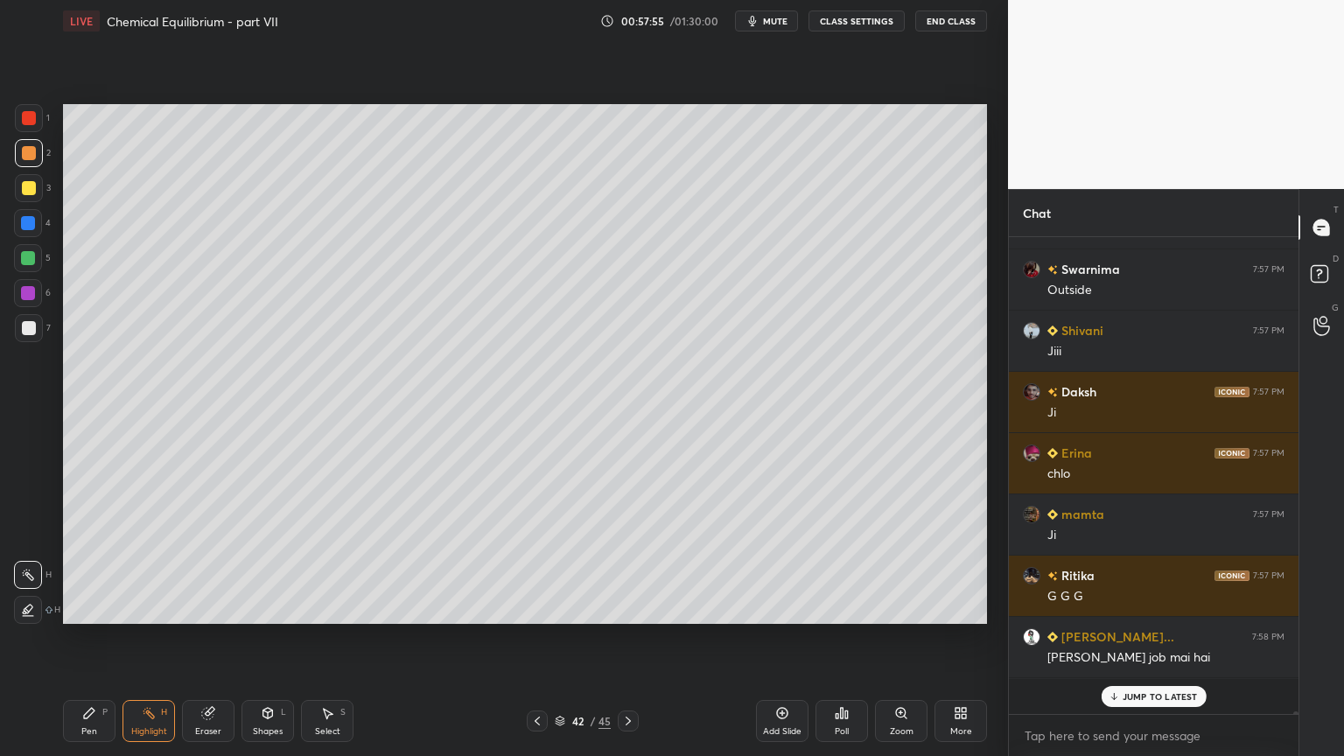
scroll to position [79444, 0]
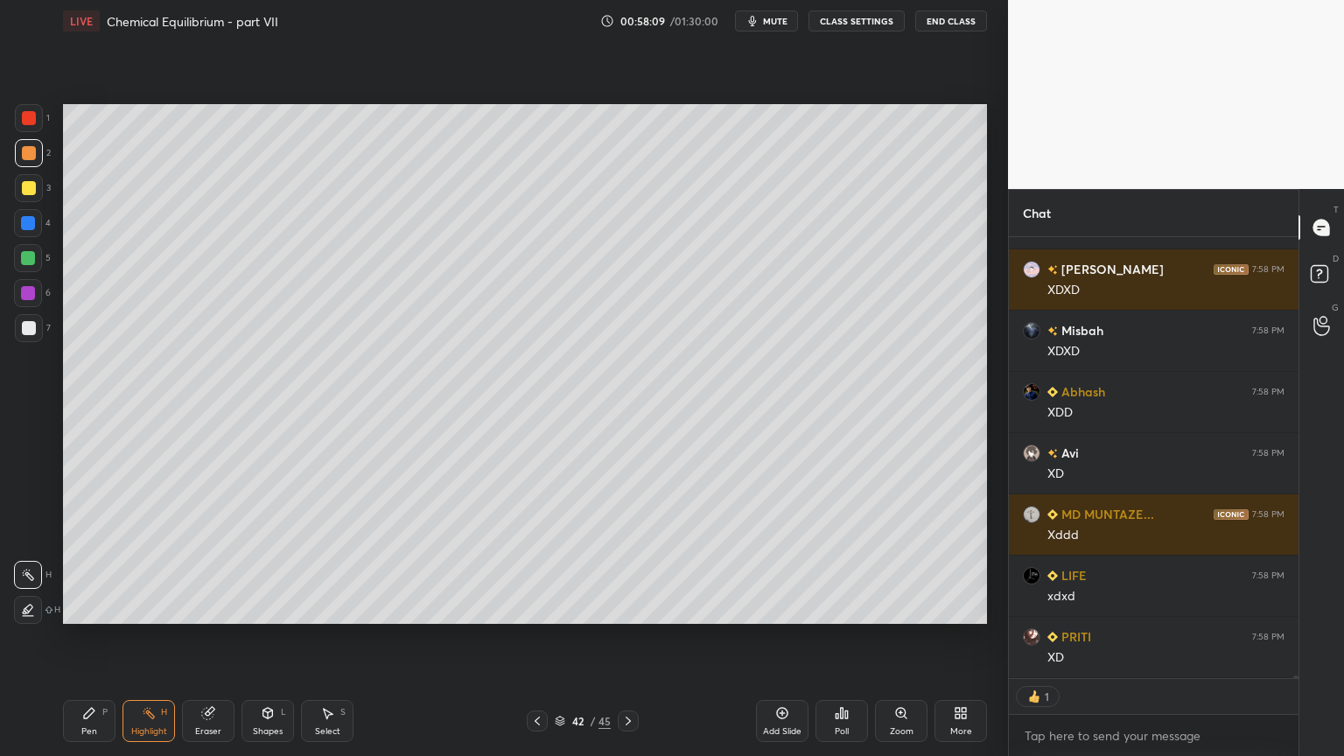
click at [77, 638] on div "Pen P" at bounding box center [89, 721] width 53 height 42
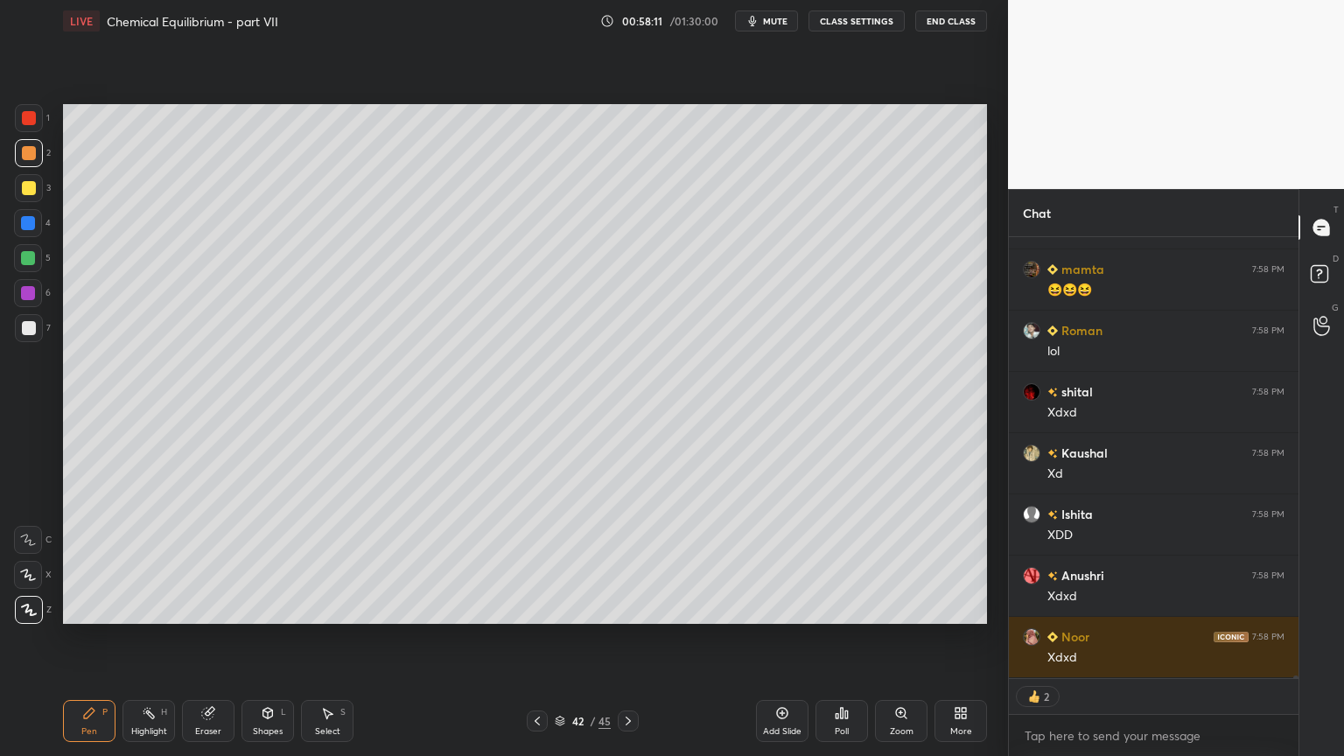
click at [30, 322] on div at bounding box center [29, 328] width 14 height 14
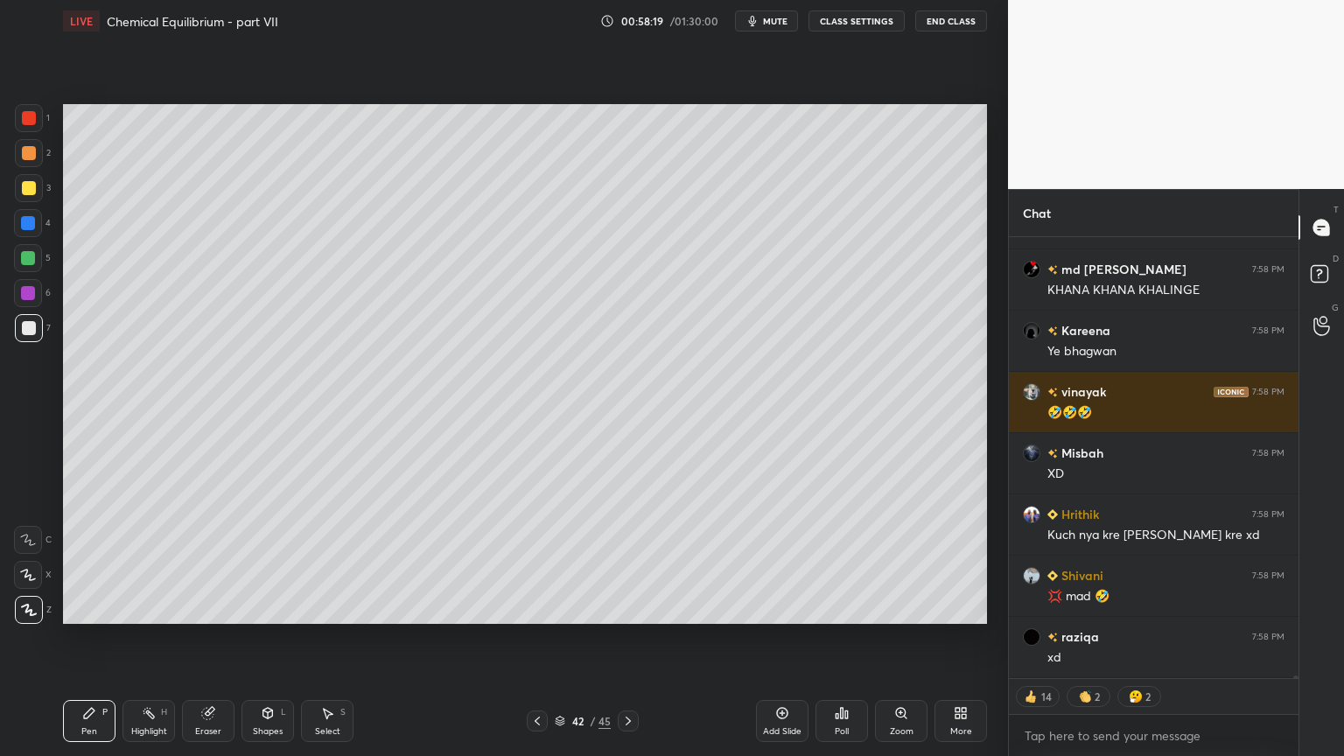
type textarea "x"
click at [531, 638] on icon at bounding box center [537, 721] width 14 height 14
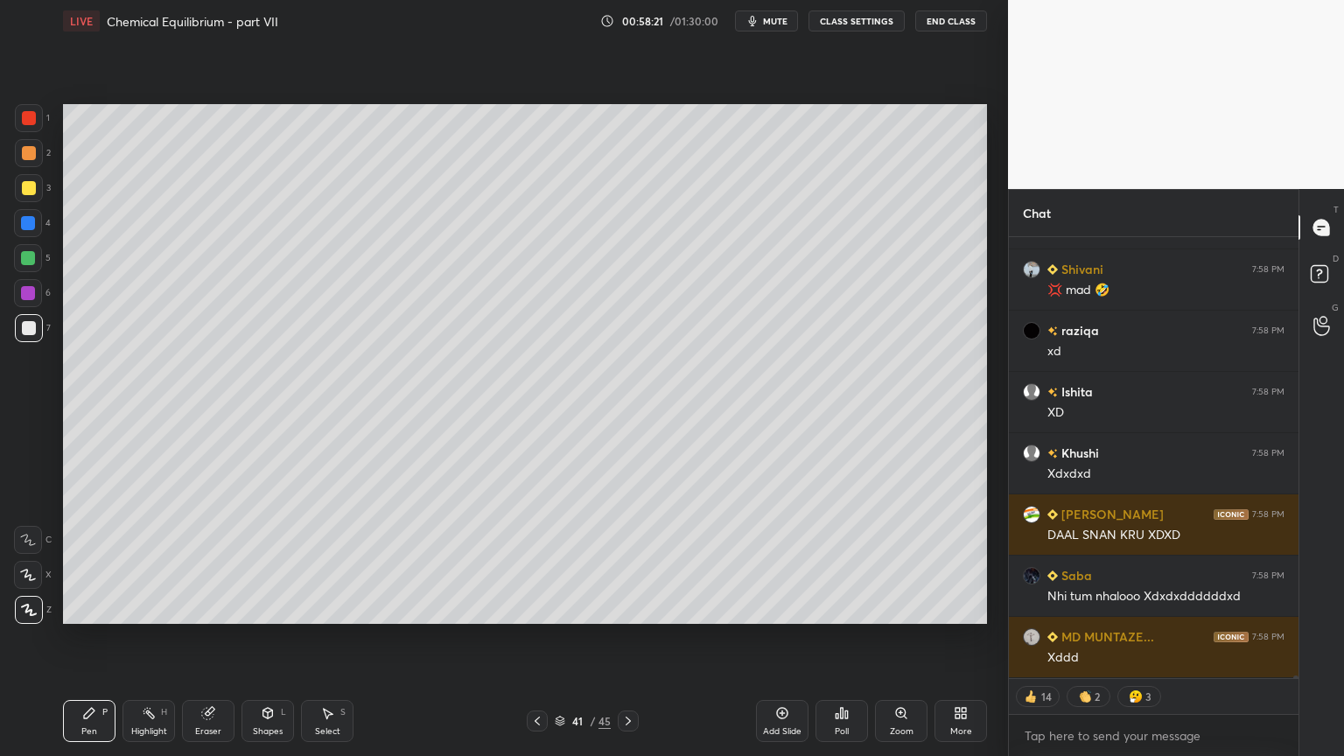
click at [851, 20] on button "CLASS SETTINGS" at bounding box center [857, 21] width 96 height 21
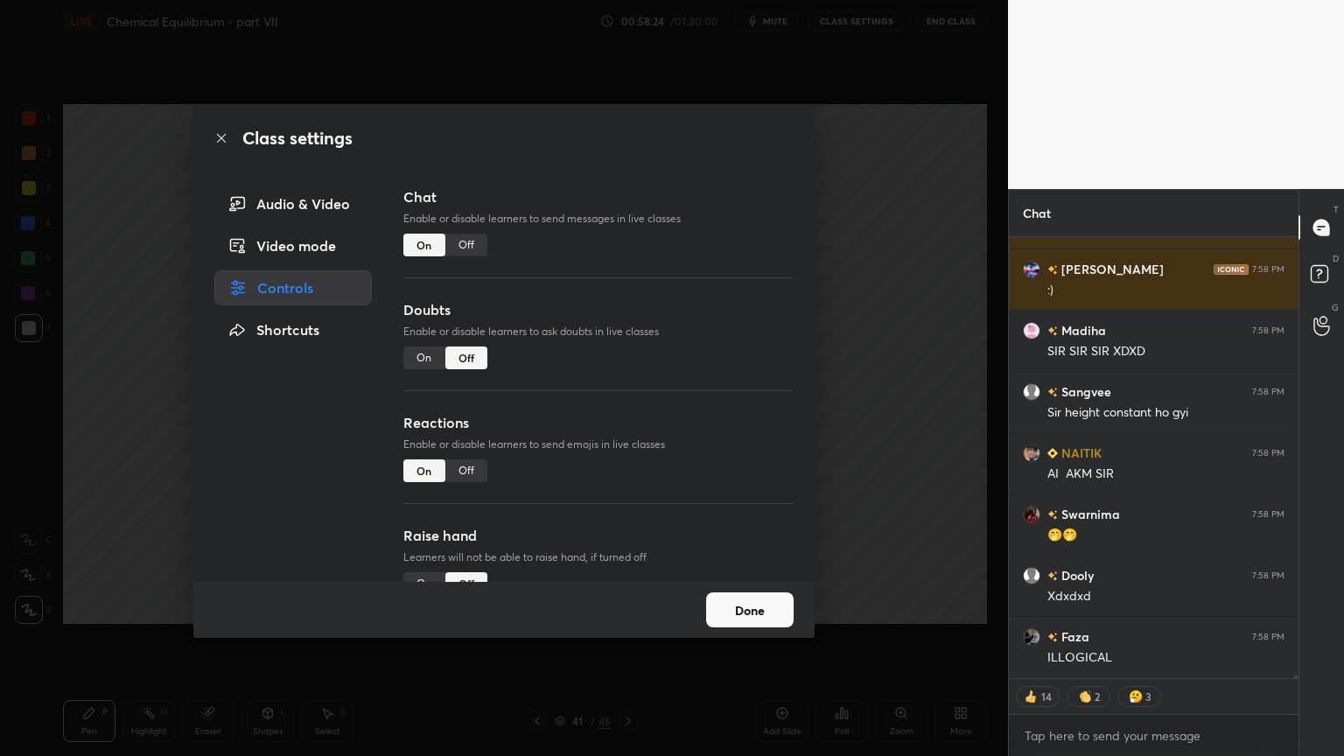
drag, startPoint x: 471, startPoint y: 249, endPoint x: 519, endPoint y: 259, distance: 49.3
click at [475, 250] on div "Off" at bounding box center [466, 245] width 42 height 23
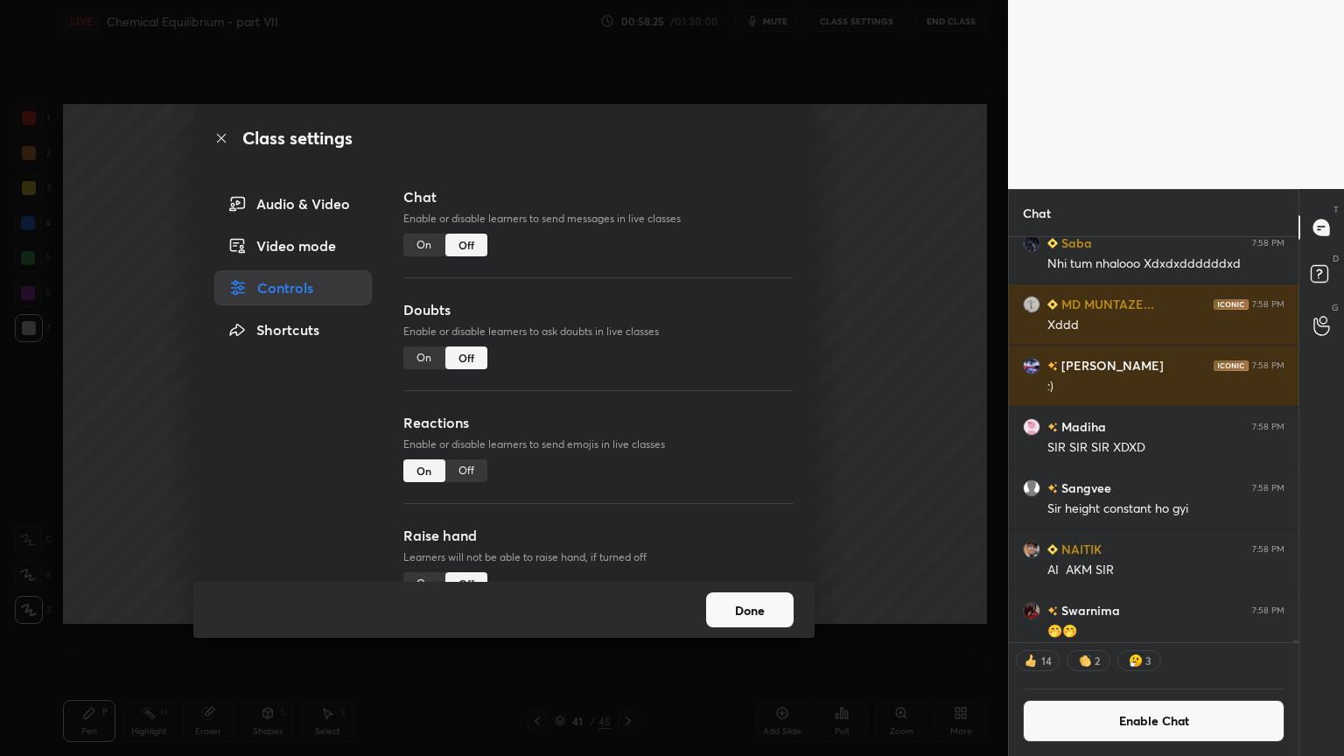
click at [851, 359] on div "Class settings Audio & Video Video mode Controls Shortcuts Chat Enable or disab…" at bounding box center [504, 378] width 1008 height 756
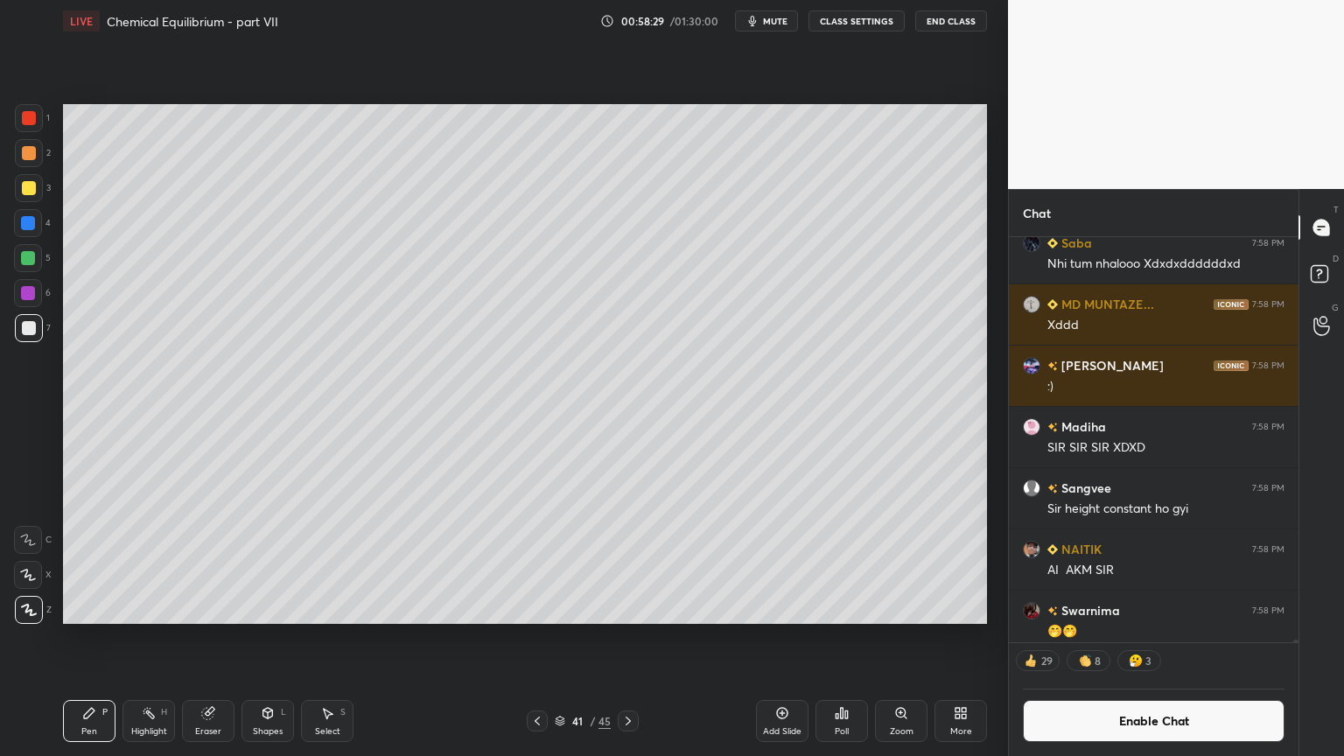
drag, startPoint x: 538, startPoint y: 718, endPoint x: 532, endPoint y: 733, distance: 16.9
click at [536, 638] on icon at bounding box center [537, 721] width 5 height 9
click at [137, 638] on div "Highlight H" at bounding box center [149, 721] width 53 height 42
click at [627, 638] on icon at bounding box center [628, 721] width 14 height 14
click at [535, 638] on icon at bounding box center [537, 721] width 14 height 14
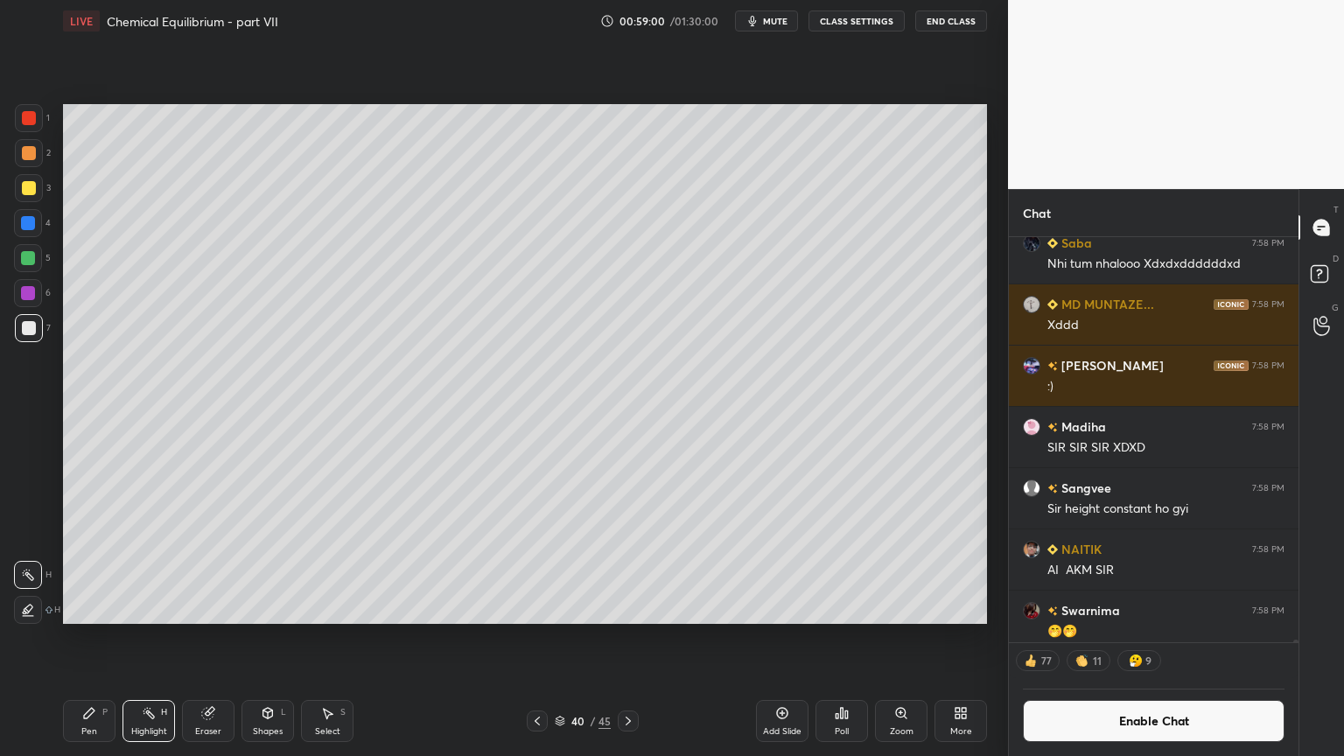
click at [145, 638] on icon at bounding box center [149, 713] width 14 height 14
click at [154, 638] on div "Highlight H" at bounding box center [149, 721] width 53 height 42
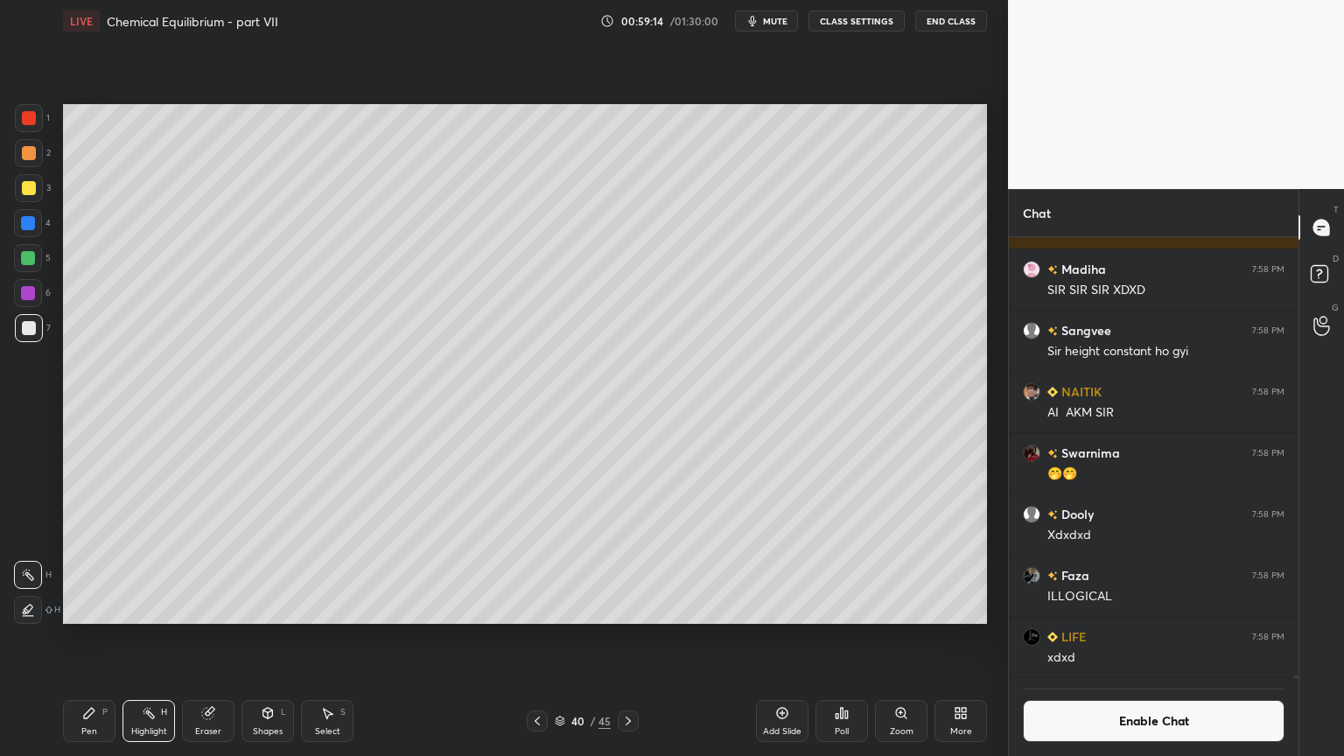
click at [81, 638] on div "Pen P" at bounding box center [89, 721] width 53 height 42
click at [33, 161] on div at bounding box center [29, 153] width 28 height 28
drag, startPoint x: 158, startPoint y: 726, endPoint x: 196, endPoint y: 624, distance: 109.4
click at [157, 638] on div "Highlight H" at bounding box center [149, 721] width 53 height 42
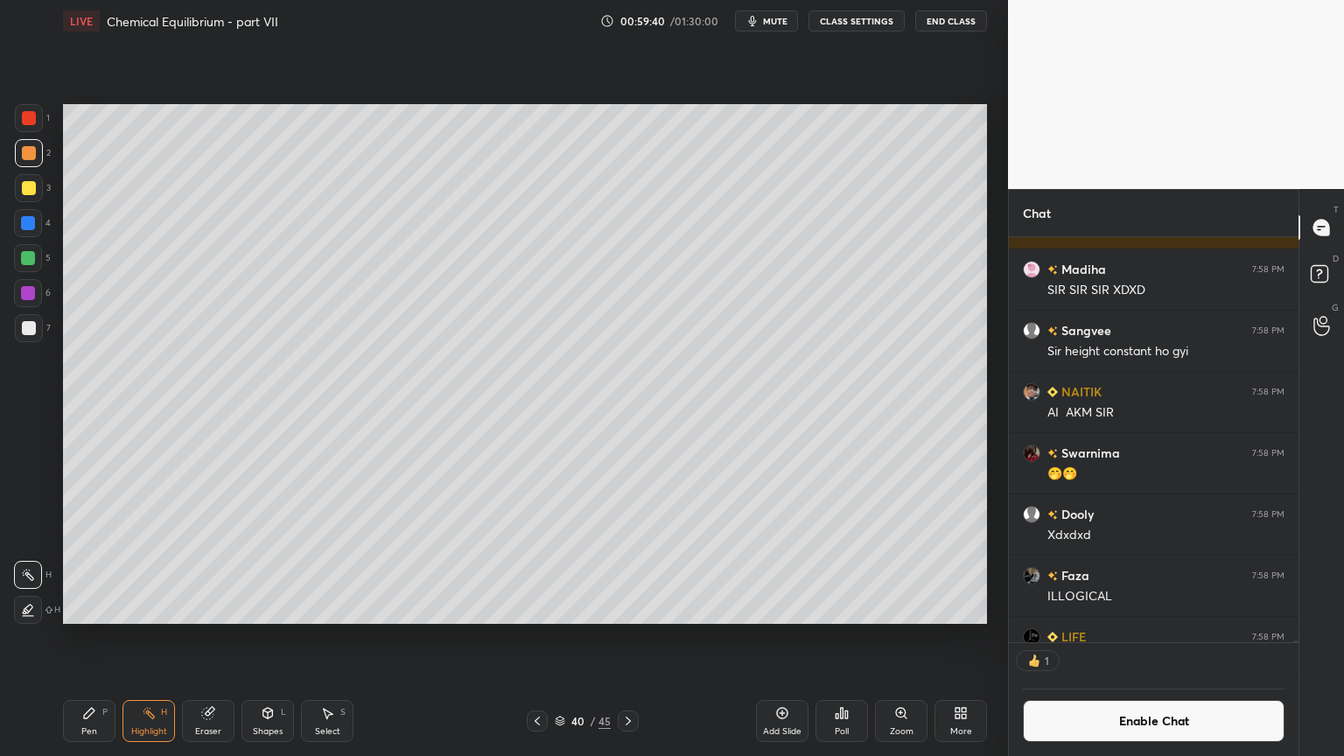
scroll to position [83690, 0]
click at [74, 638] on div "Pen P" at bounding box center [89, 721] width 53 height 42
drag, startPoint x: 144, startPoint y: 711, endPoint x: 167, endPoint y: 644, distance: 70.3
click at [144, 638] on icon at bounding box center [149, 713] width 14 height 14
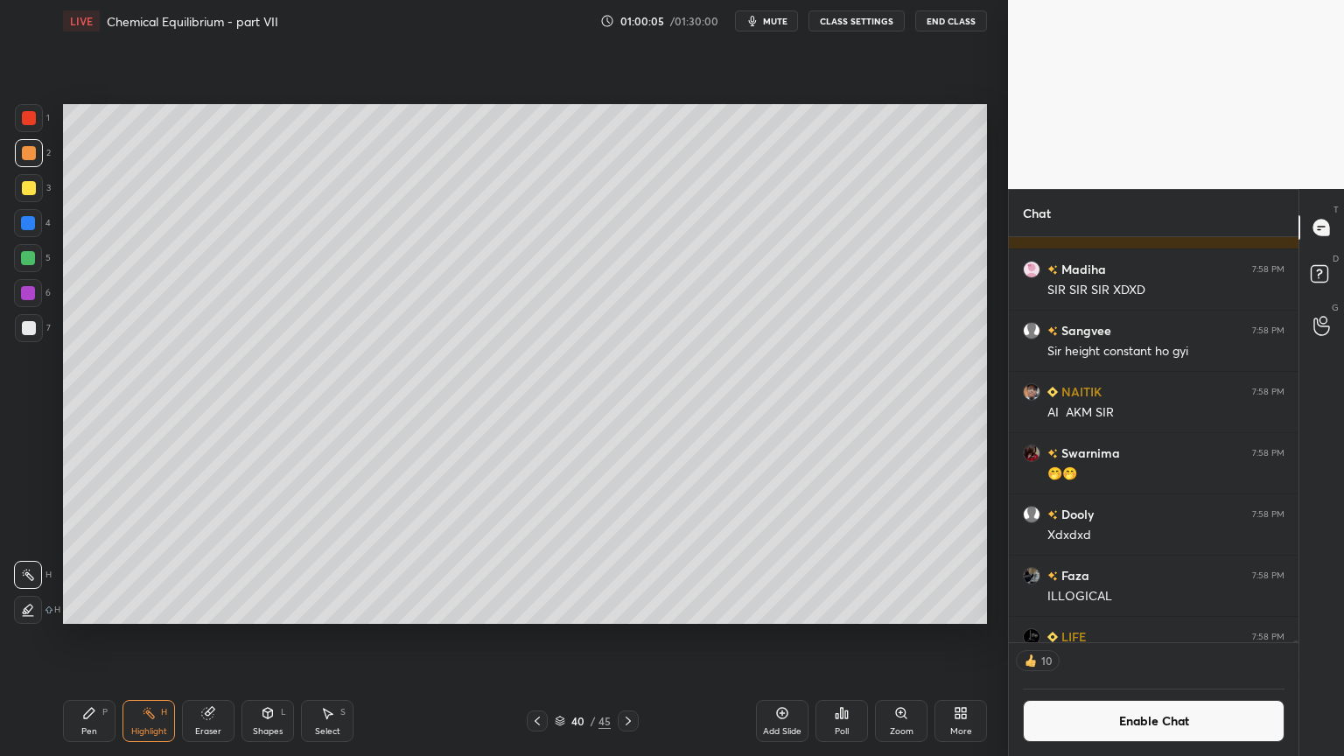
click at [82, 638] on div "Pen P" at bounding box center [89, 721] width 53 height 42
click at [83, 638] on div "Pen" at bounding box center [89, 731] width 16 height 9
click at [34, 329] on div at bounding box center [29, 328] width 14 height 14
click at [270, 638] on div "Shapes L" at bounding box center [268, 721] width 53 height 42
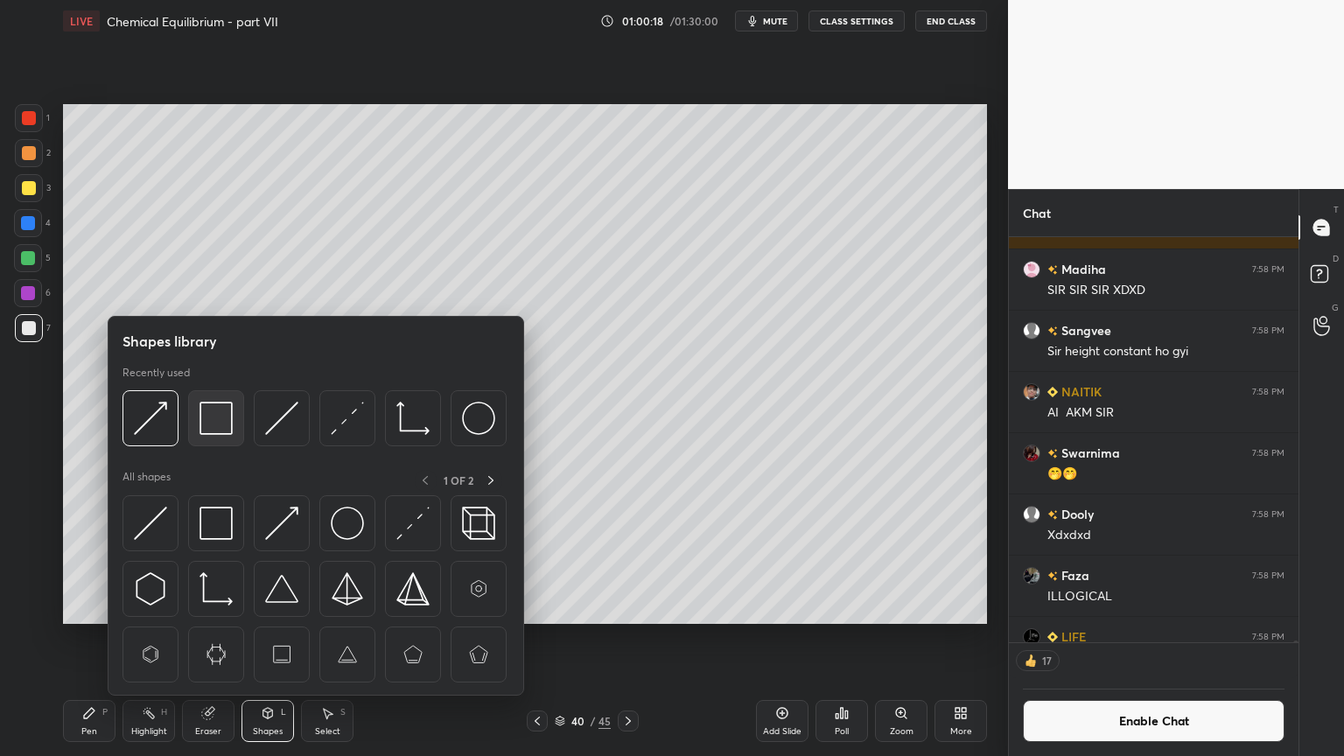
click at [212, 424] on img at bounding box center [216, 418] width 33 height 33
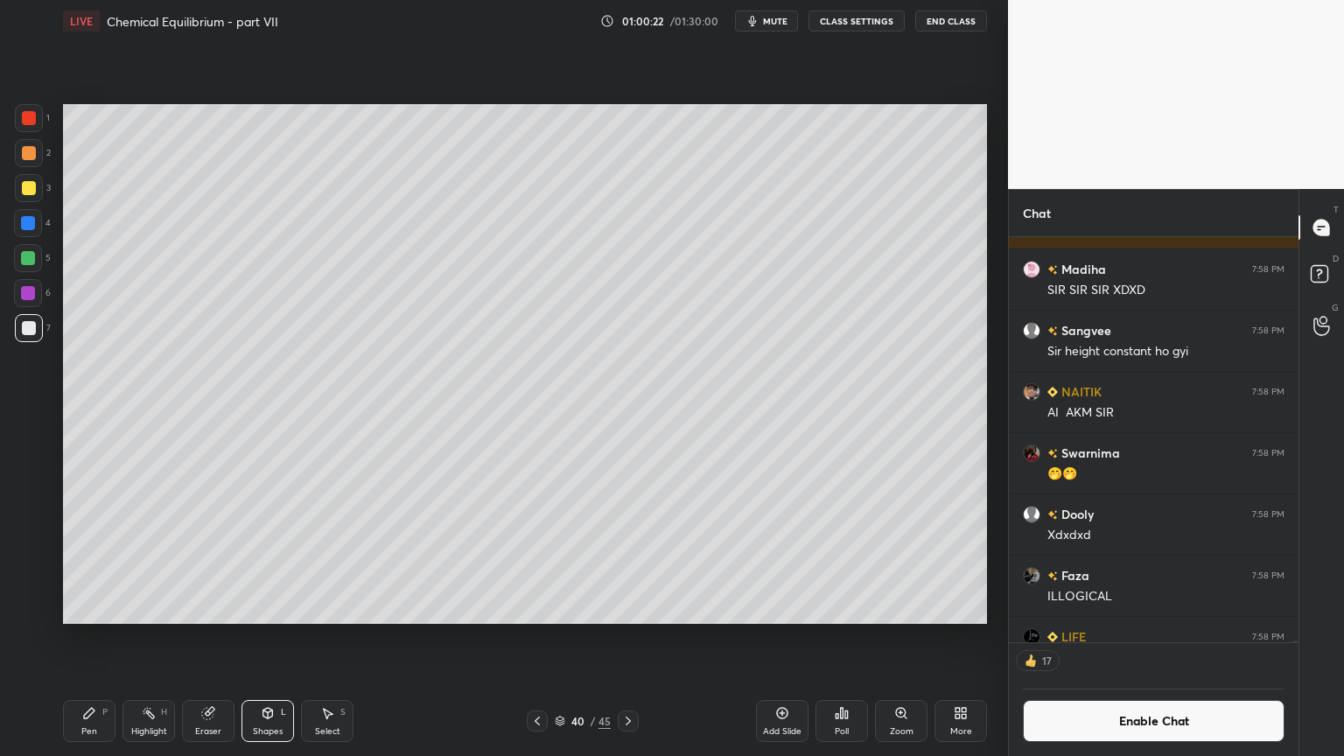
click at [164, 638] on div "Highlight" at bounding box center [149, 731] width 36 height 9
click at [1163, 638] on button "Enable Chat" at bounding box center [1154, 721] width 262 height 42
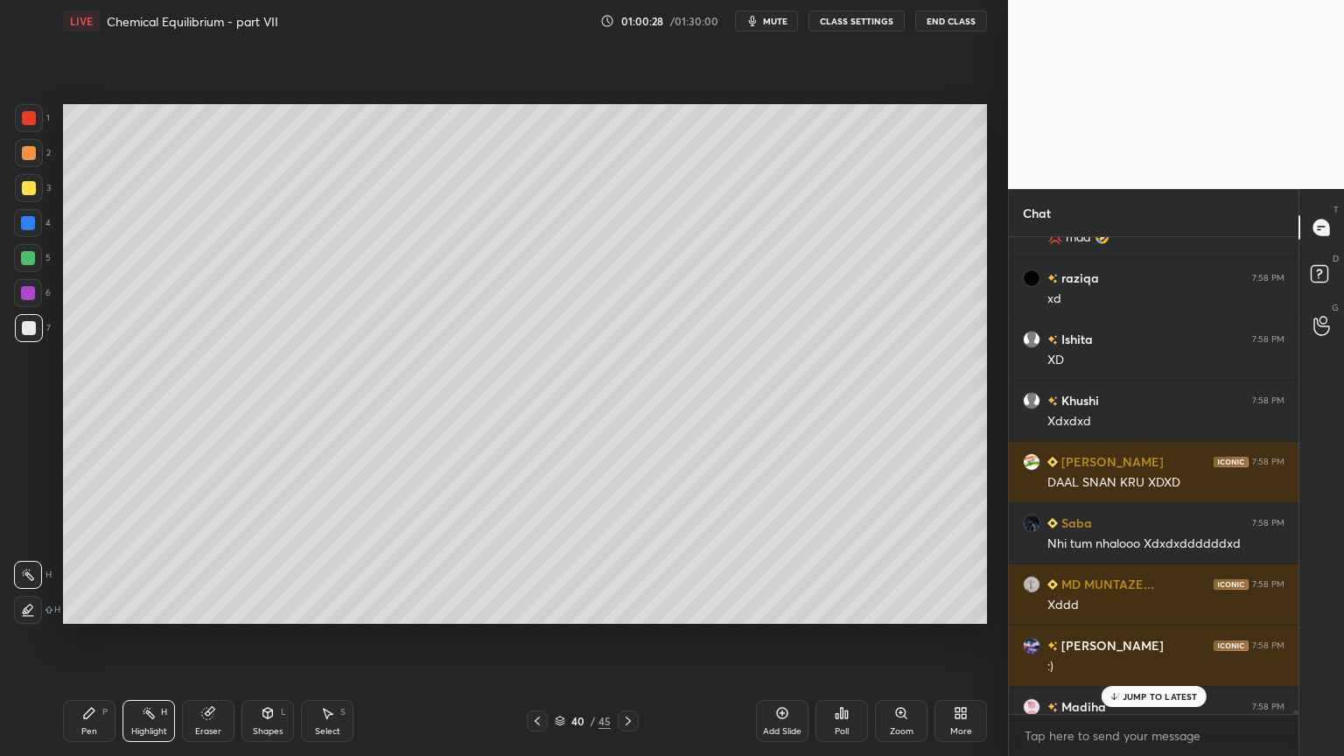
click at [1159, 638] on p "JUMP TO LATEST" at bounding box center [1160, 696] width 75 height 11
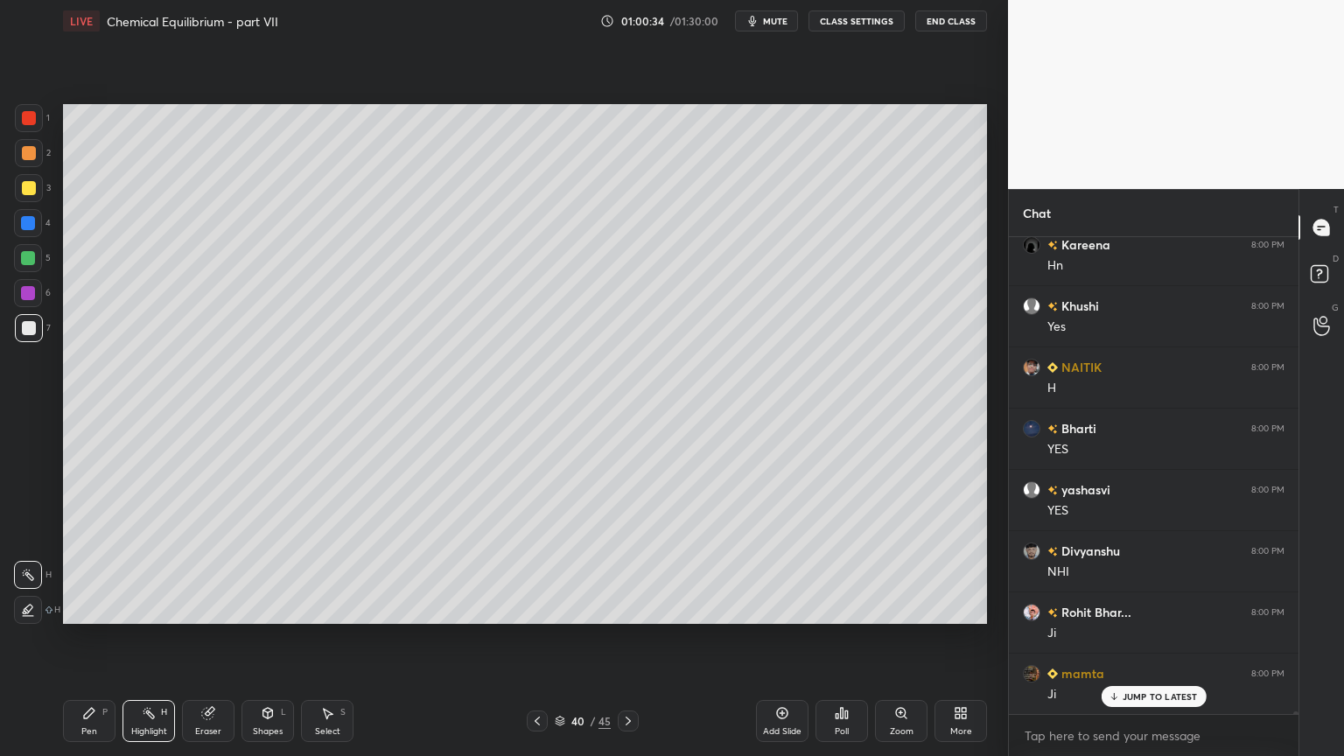
scroll to position [84661, 0]
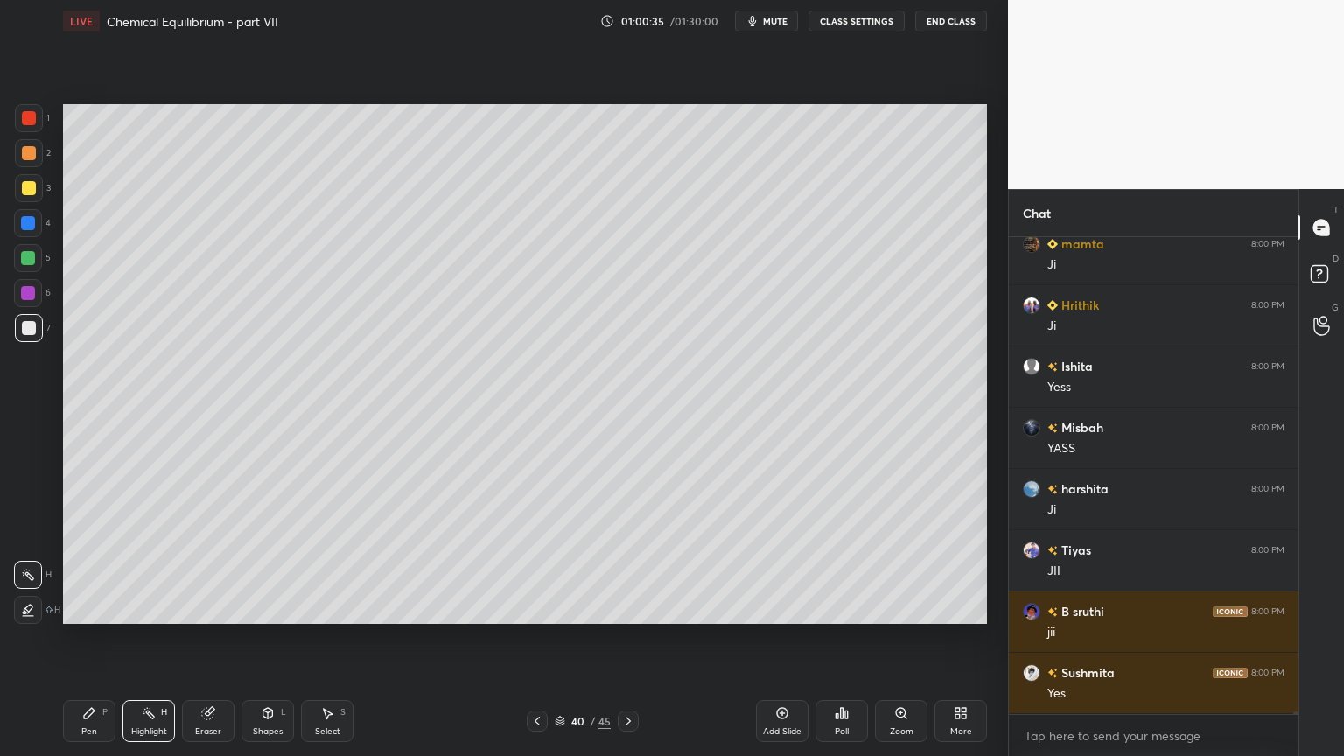
click at [847, 20] on button "CLASS SETTINGS" at bounding box center [857, 21] width 96 height 21
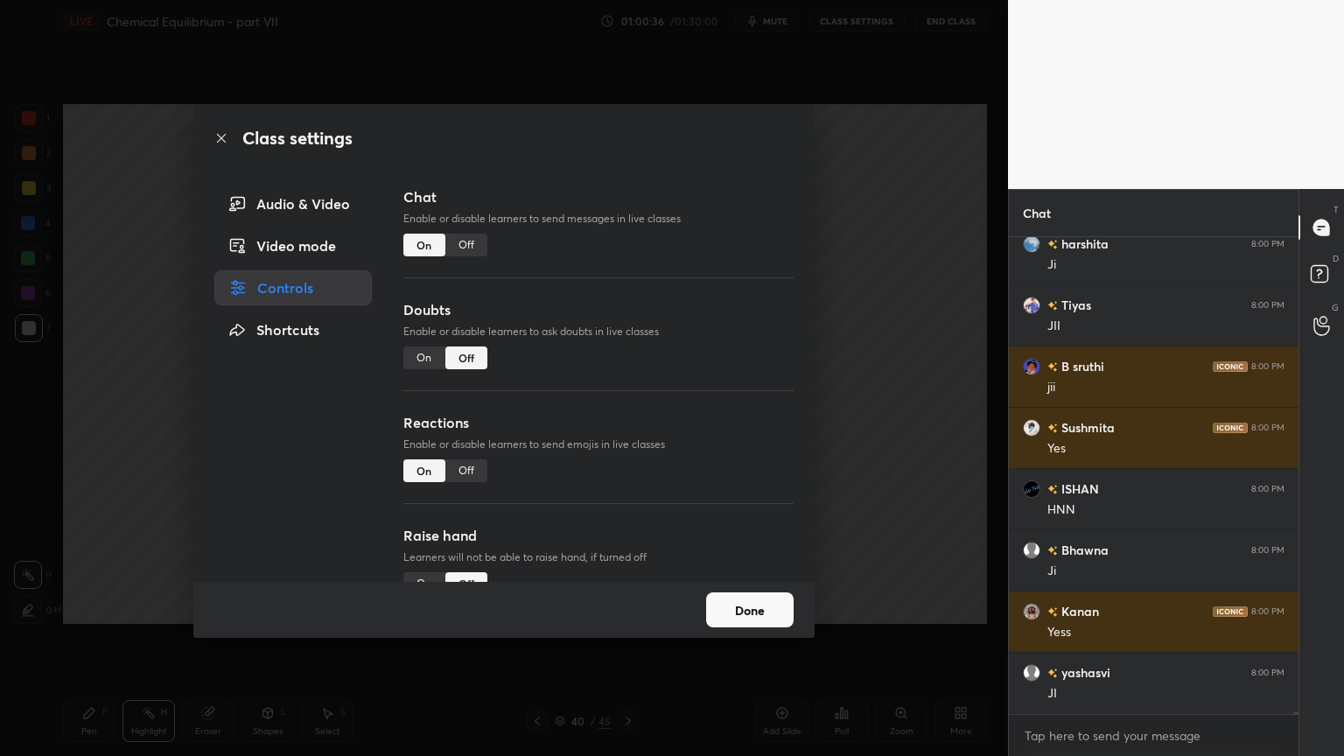
click at [893, 343] on div "Class settings Audio & Video Video mode Controls Shortcuts Chat Enable or disab…" at bounding box center [504, 378] width 1008 height 756
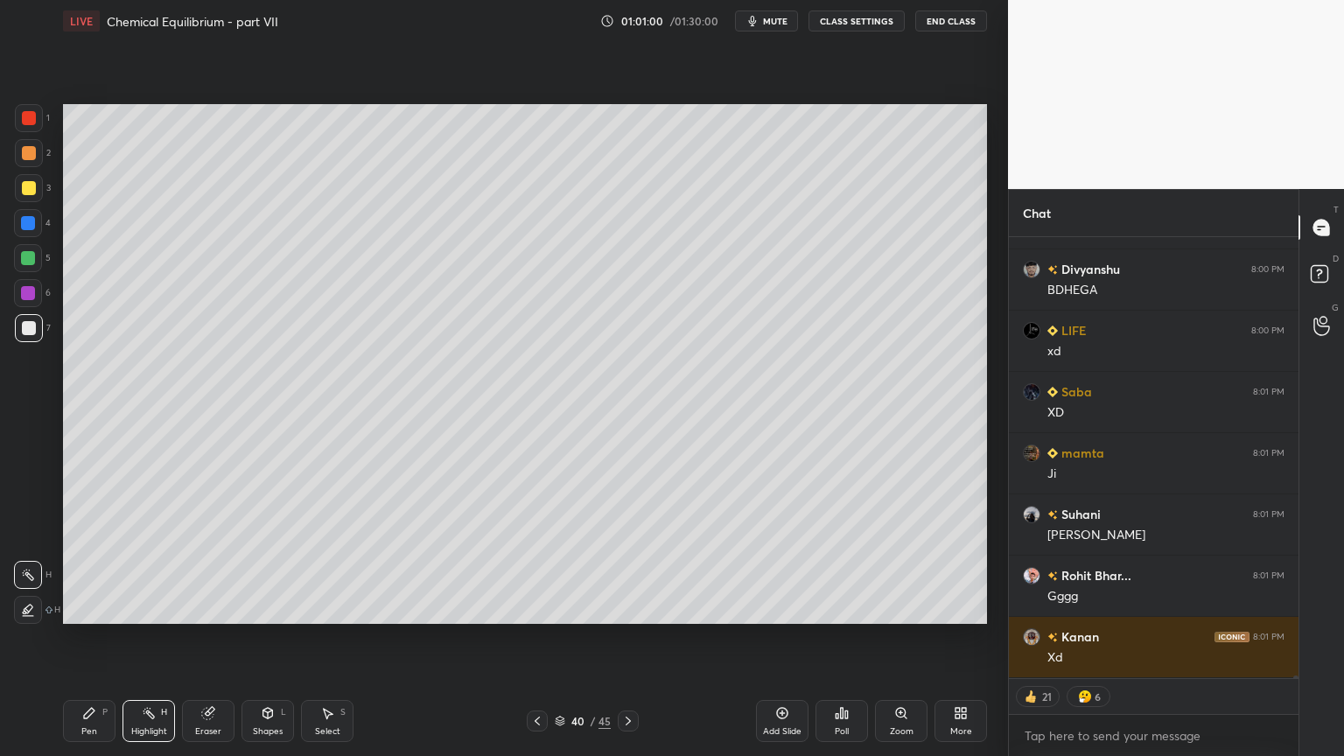
scroll to position [87392, 0]
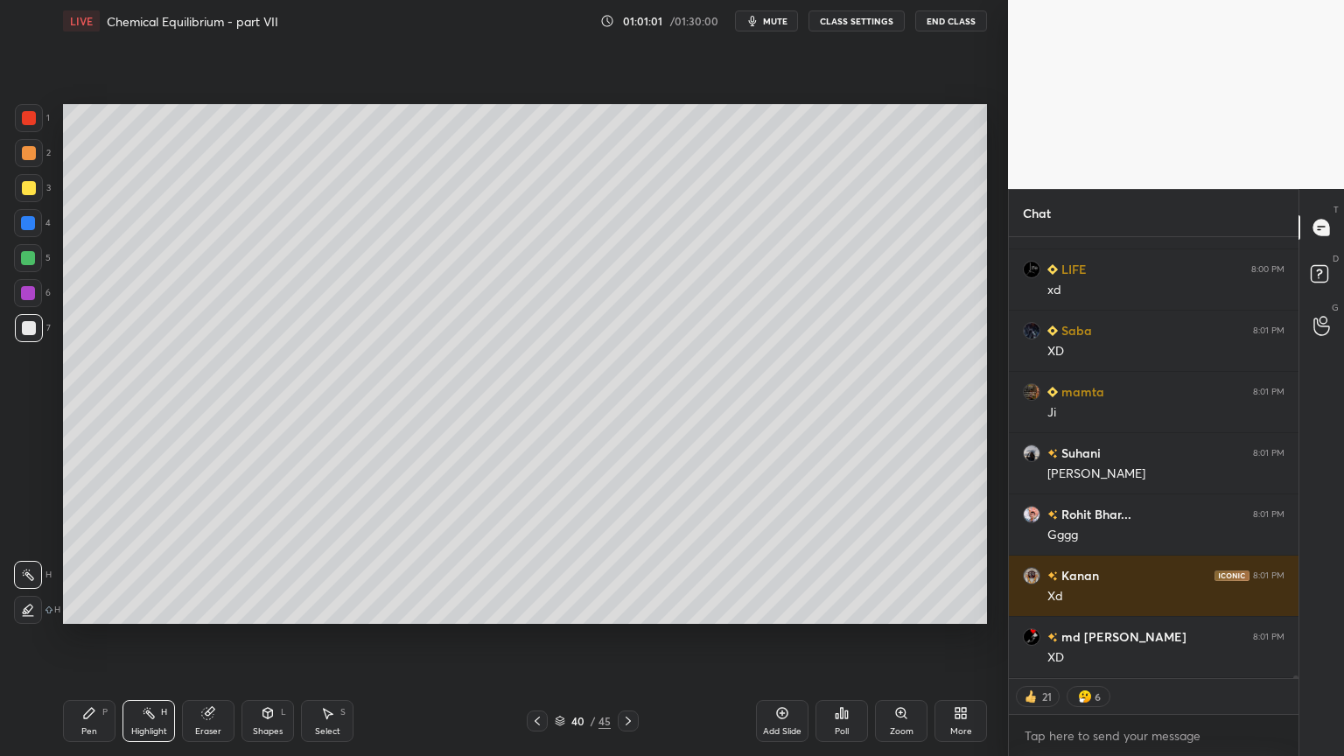
type textarea "x"
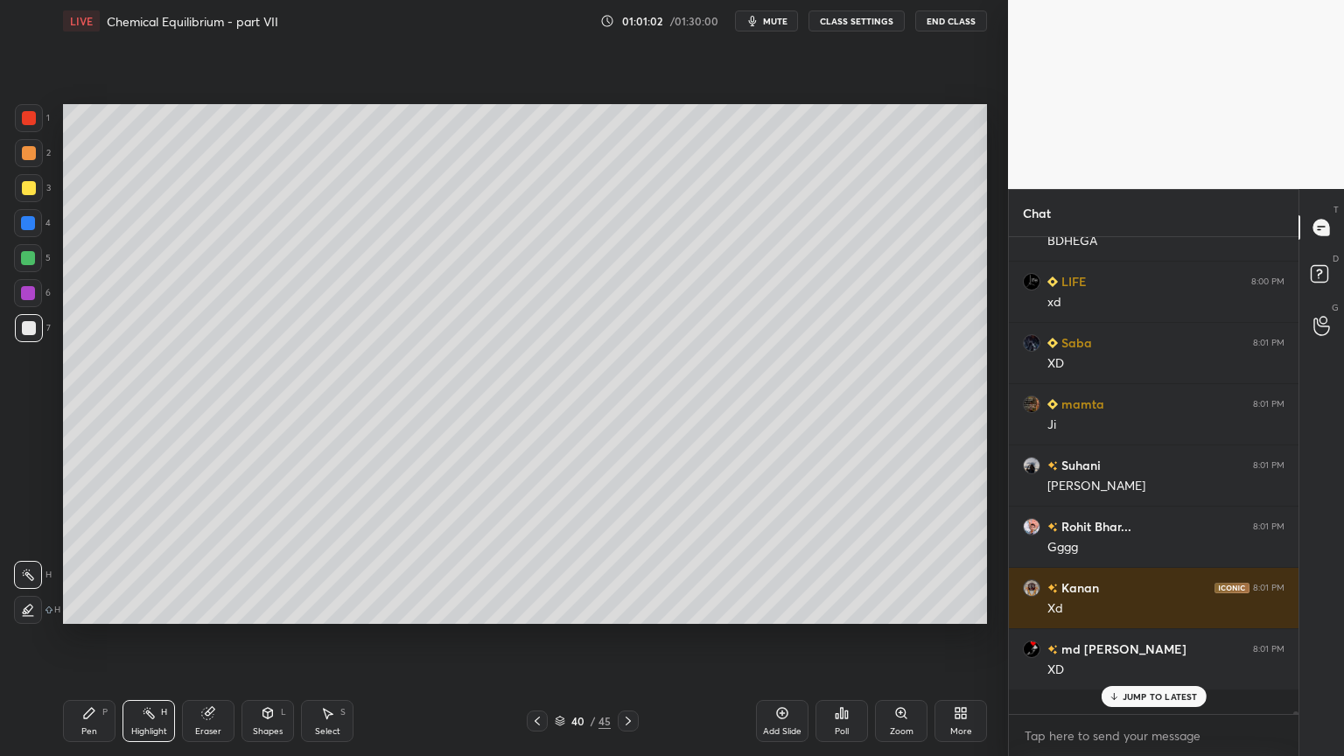
scroll to position [472, 284]
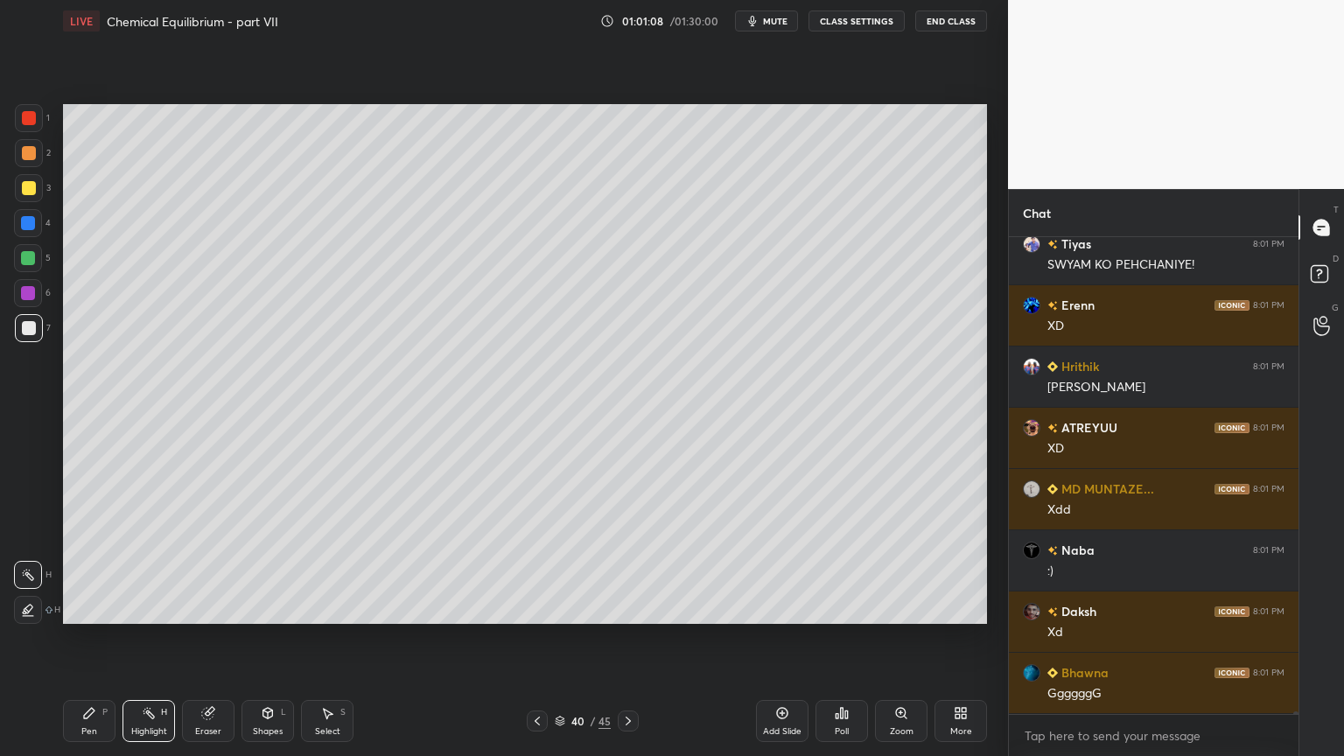
click at [860, 21] on button "CLASS SETTINGS" at bounding box center [857, 21] width 96 height 21
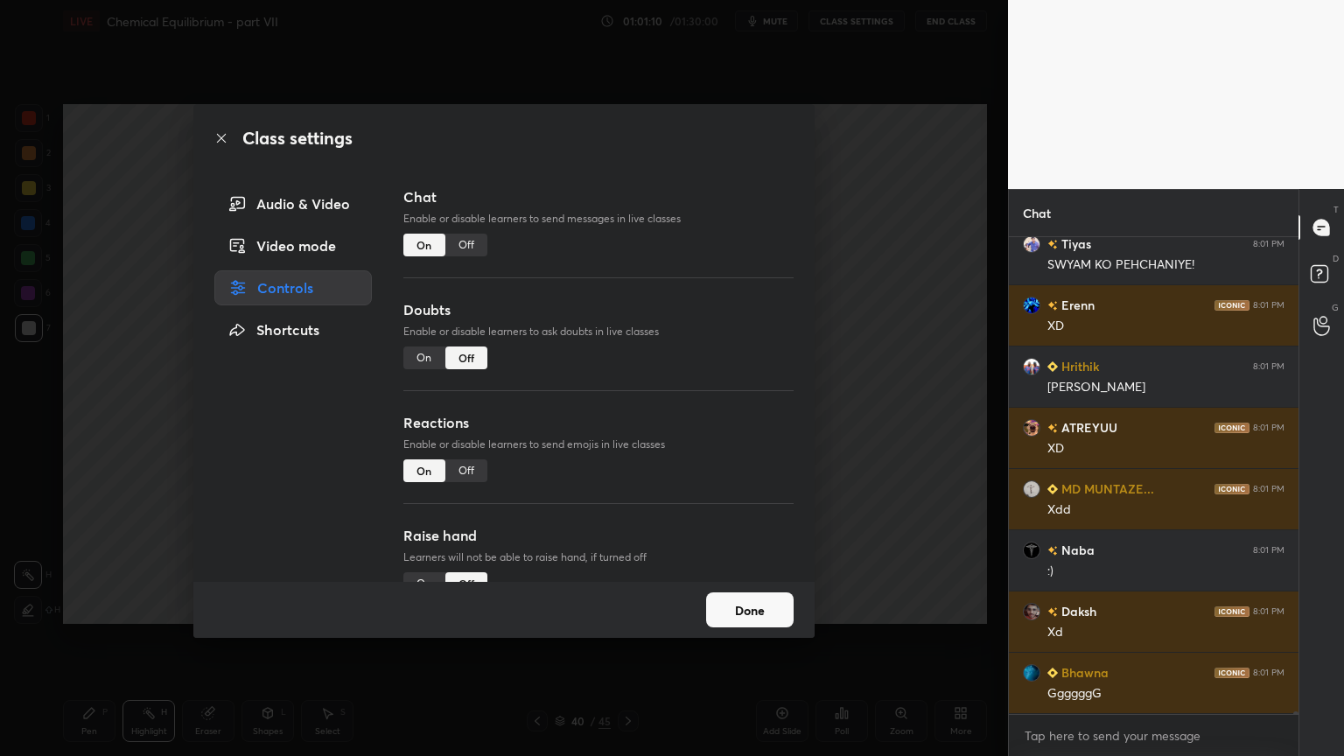
click at [466, 248] on div "Off" at bounding box center [466, 245] width 42 height 23
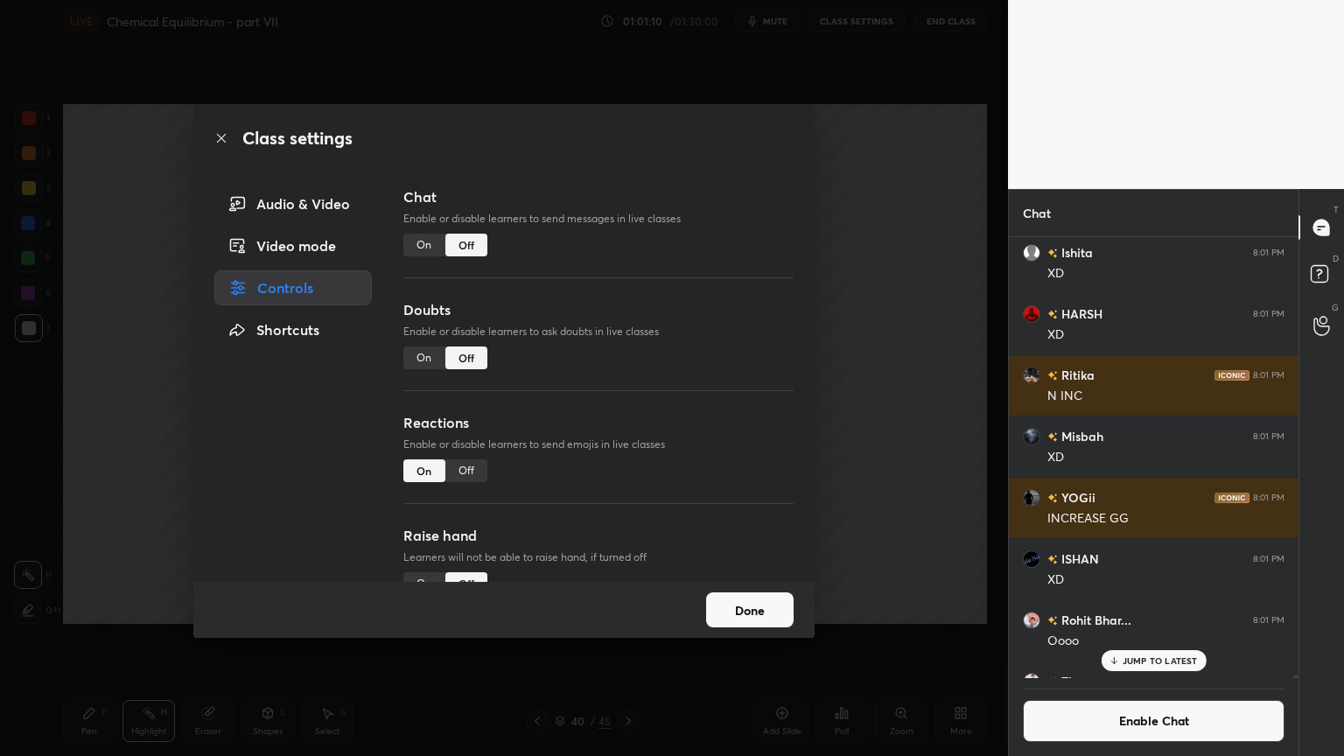
click at [830, 312] on div "Class settings Audio & Video Video mode Controls Shortcuts Chat Enable or disab…" at bounding box center [504, 378] width 1008 height 756
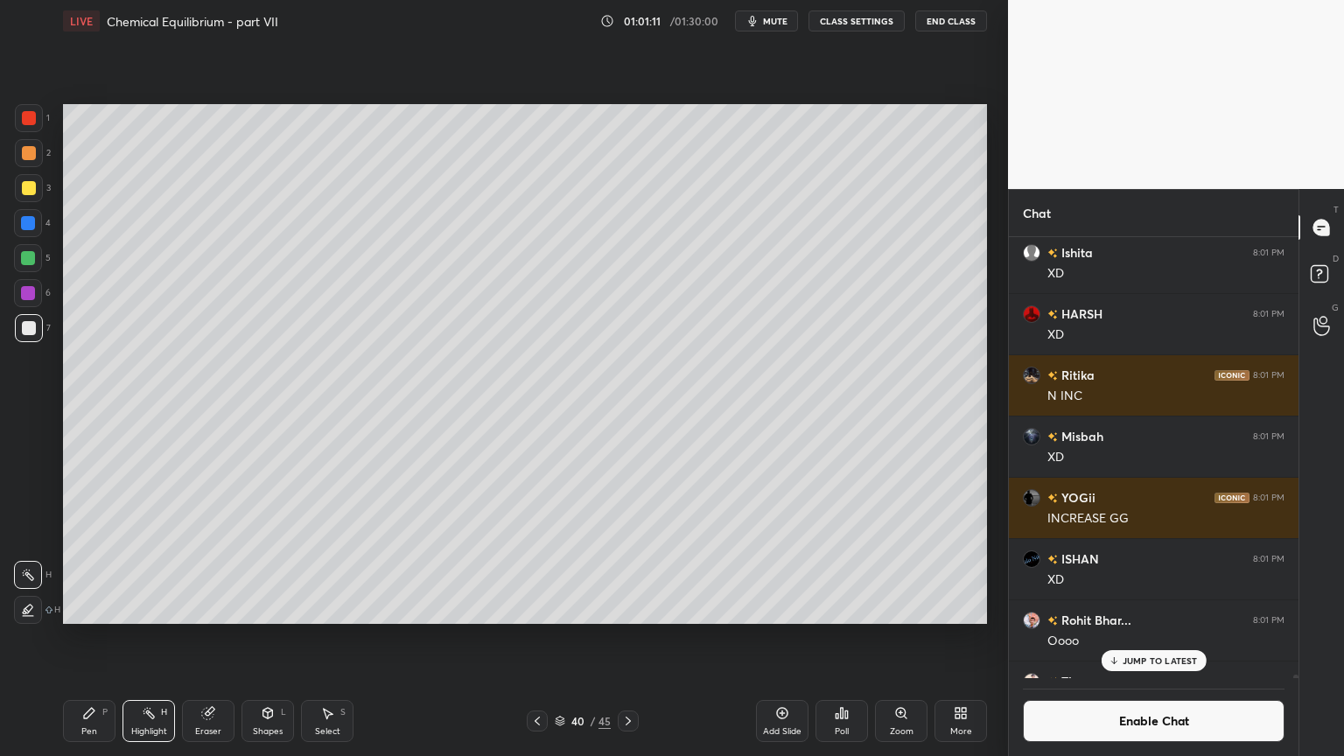
click at [263, 638] on div "Shapes L" at bounding box center [268, 721] width 53 height 42
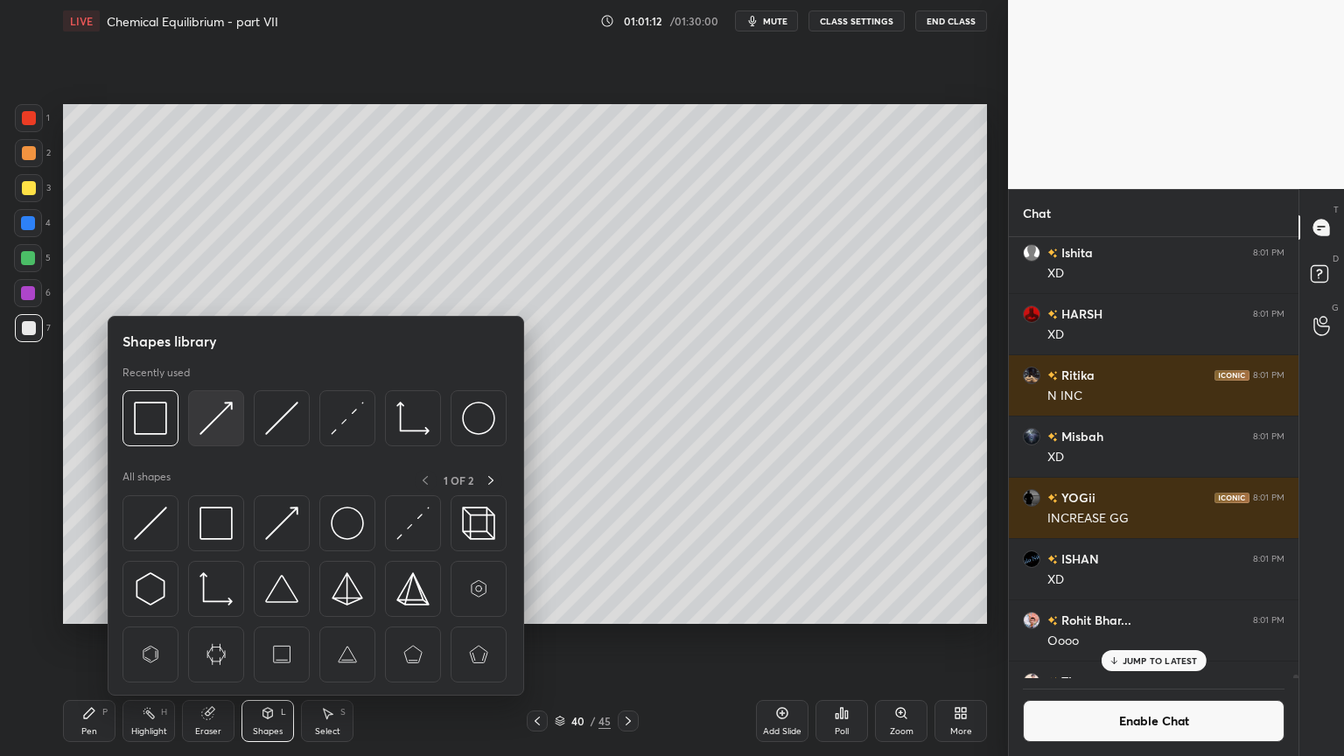
click at [217, 420] on img at bounding box center [216, 418] width 33 height 33
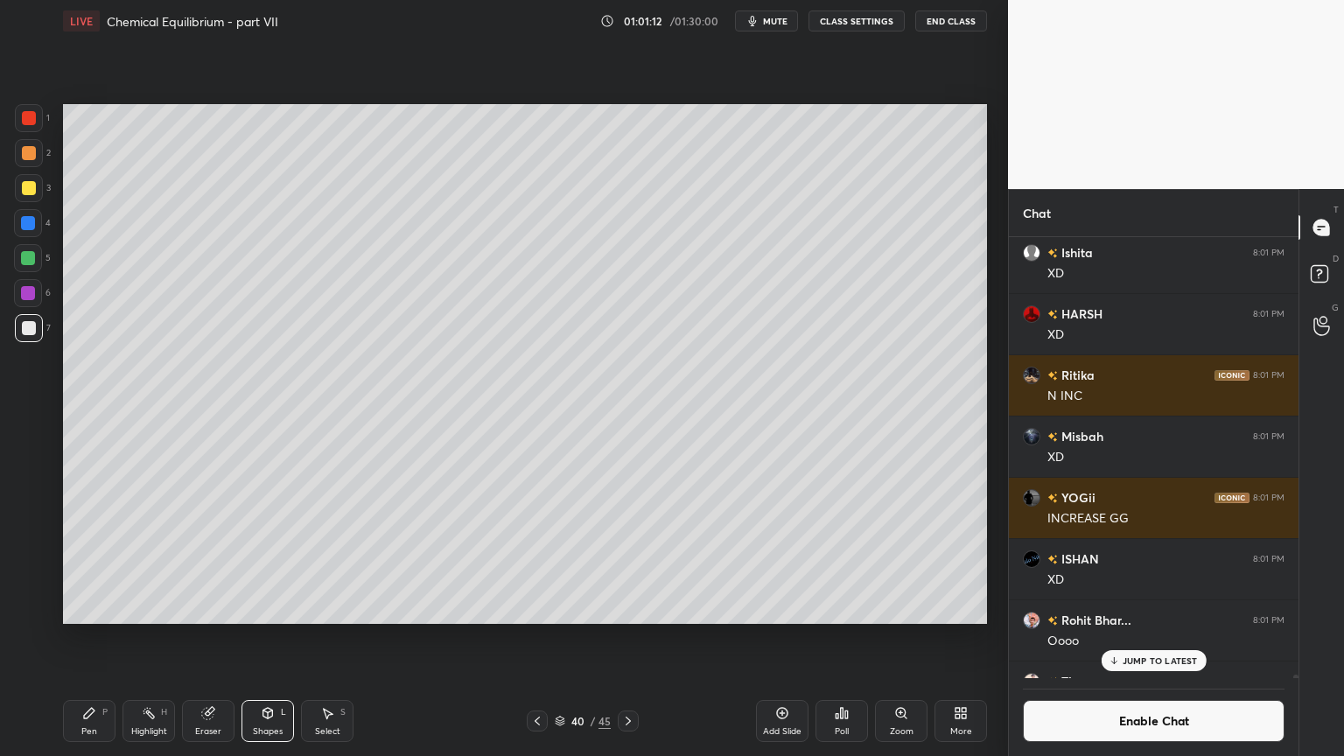
click at [30, 122] on div at bounding box center [29, 118] width 14 height 14
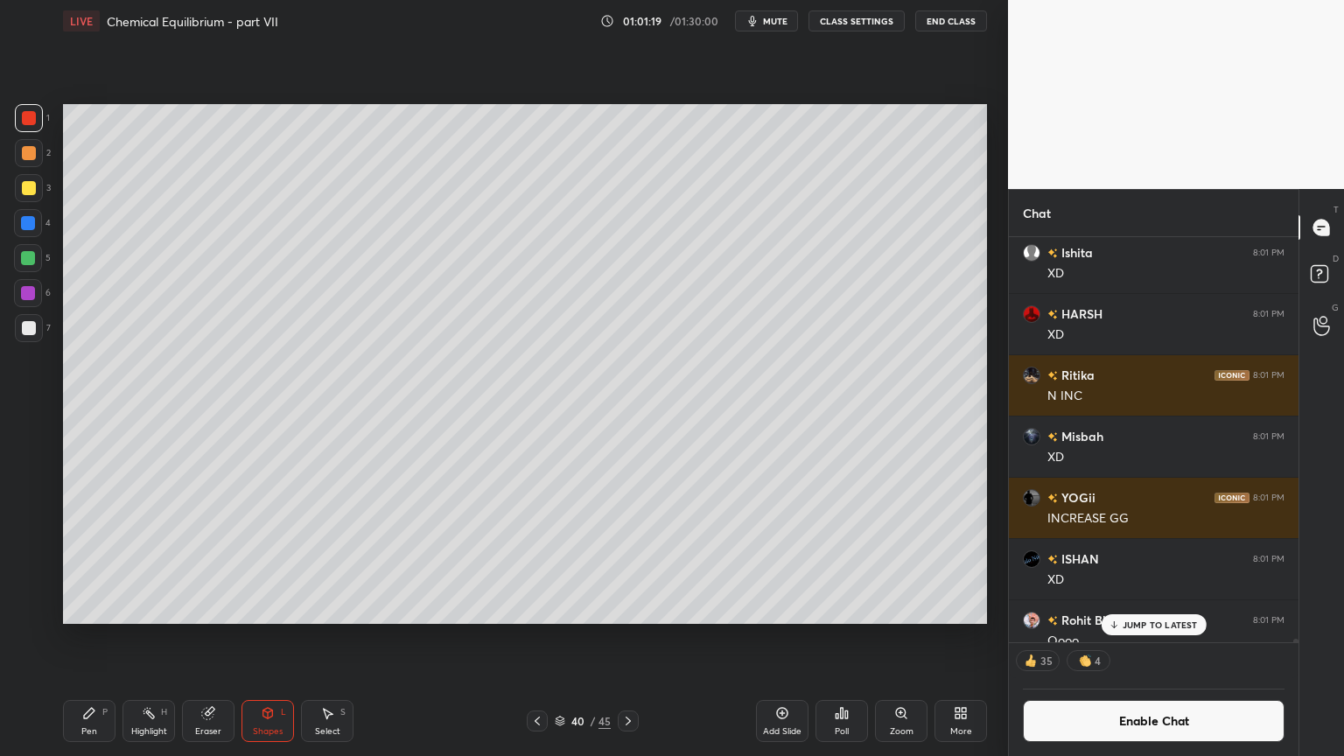
drag, startPoint x: 138, startPoint y: 728, endPoint x: 180, endPoint y: 641, distance: 97.1
click at [139, 638] on div "Highlight H" at bounding box center [149, 721] width 53 height 42
click at [630, 638] on icon at bounding box center [628, 721] width 14 height 14
click at [541, 638] on div at bounding box center [537, 721] width 21 height 21
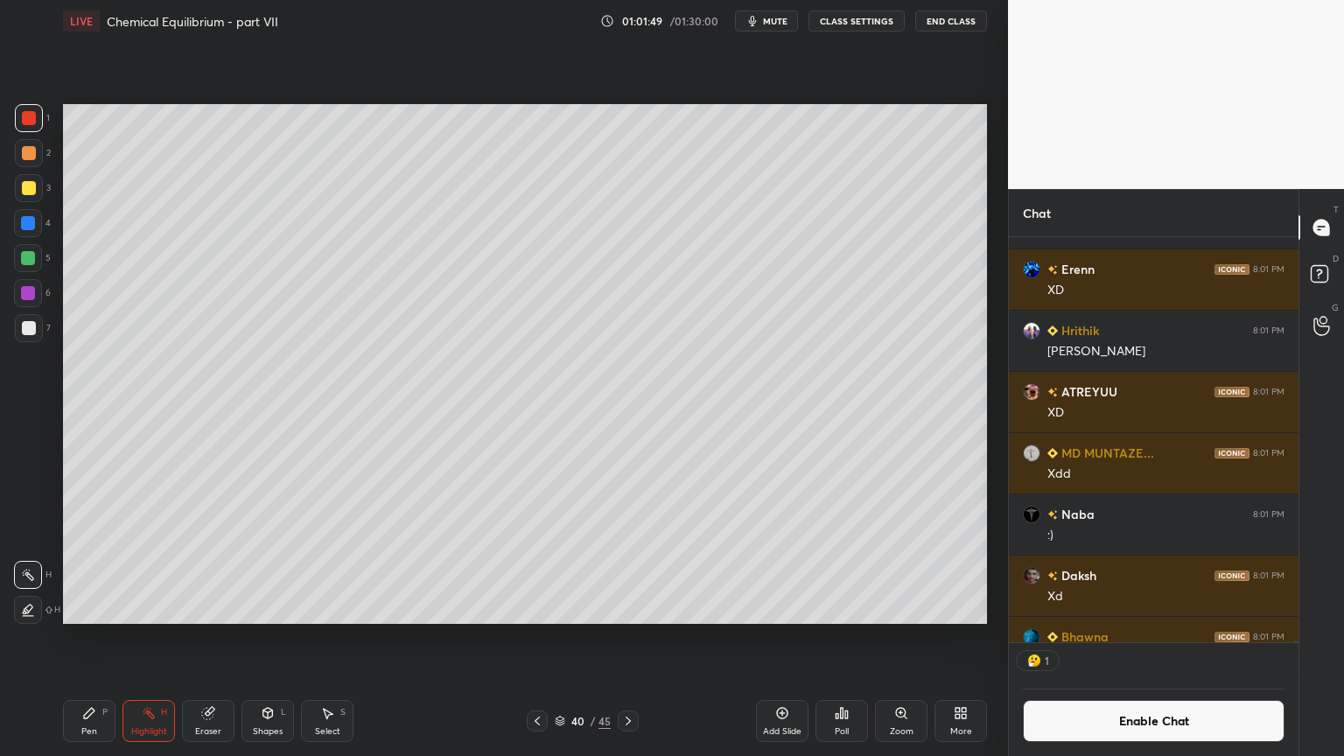
scroll to position [5, 5]
click at [90, 638] on div "Pen P" at bounding box center [89, 721] width 53 height 42
click at [35, 332] on div at bounding box center [29, 328] width 14 height 14
click at [263, 638] on div "Shapes L" at bounding box center [268, 721] width 53 height 42
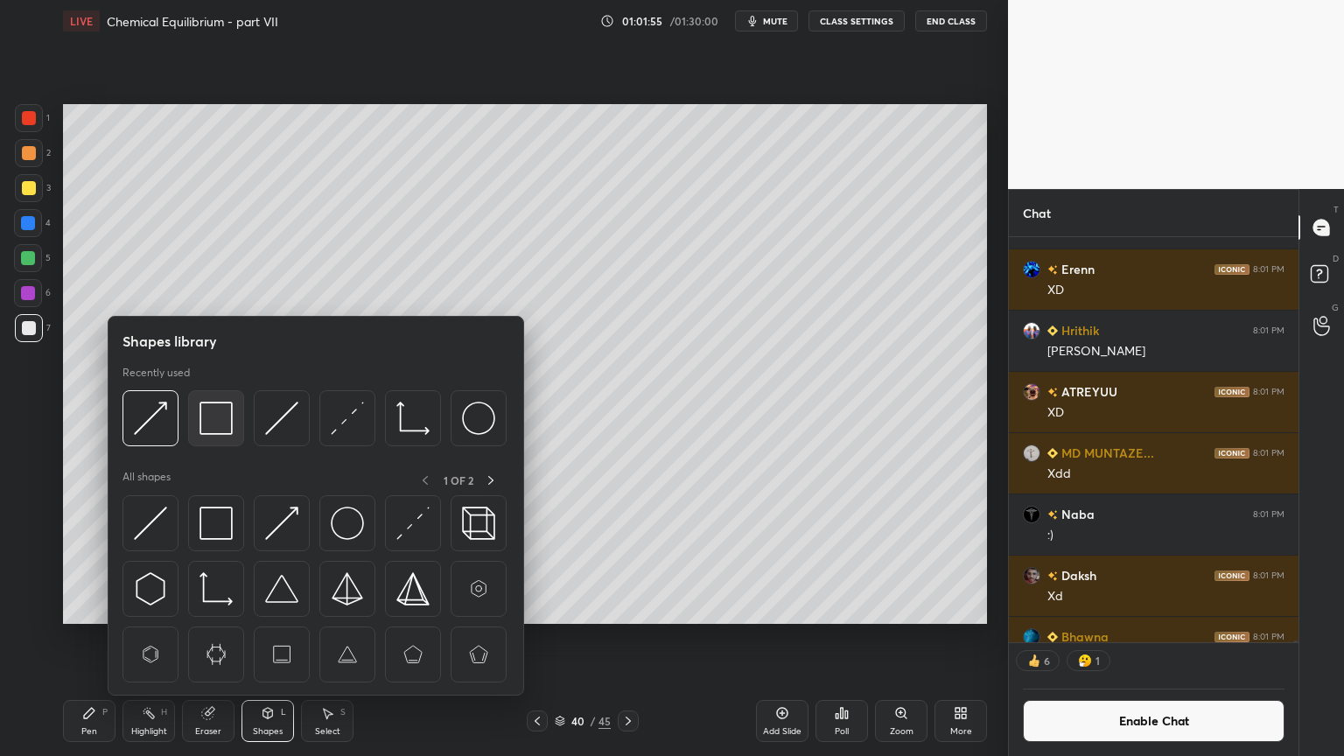
click at [217, 428] on img at bounding box center [216, 418] width 33 height 33
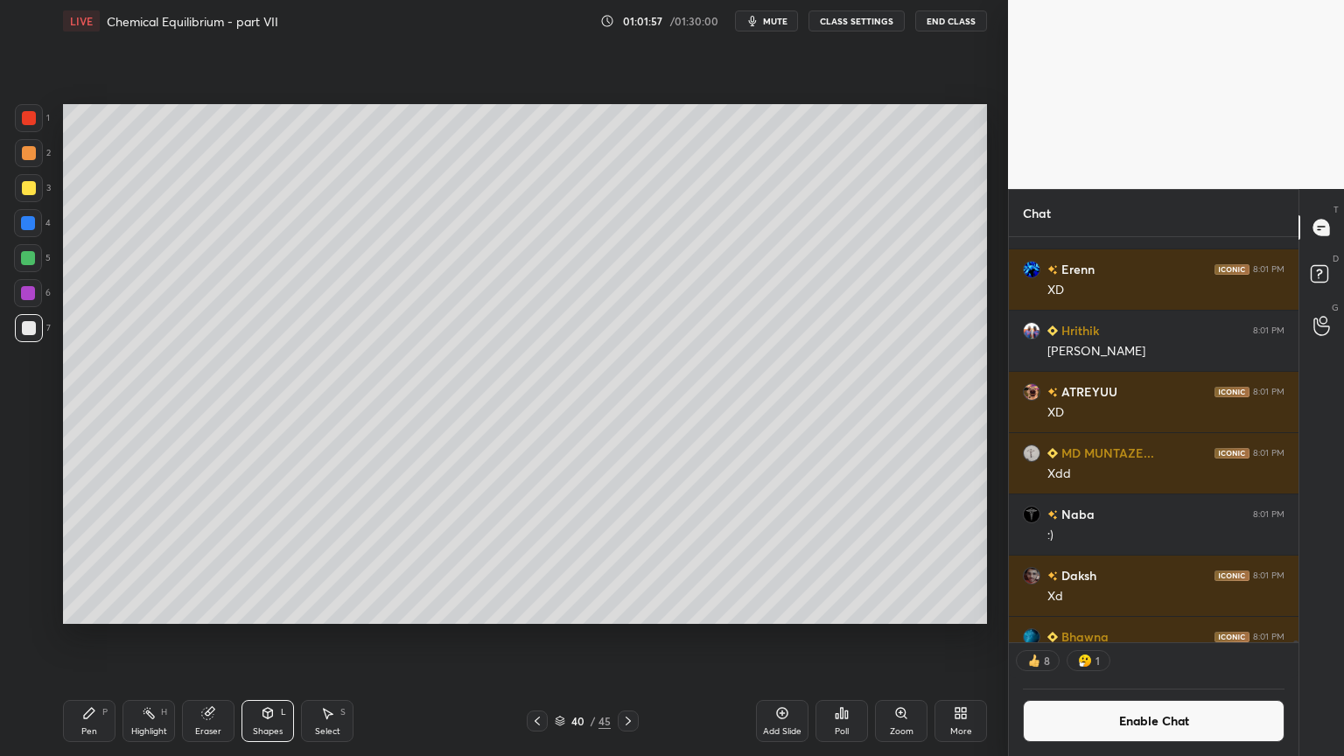
drag, startPoint x: 131, startPoint y: 728, endPoint x: 156, endPoint y: 725, distance: 24.6
click at [135, 638] on div "Highlight" at bounding box center [149, 731] width 36 height 9
click at [538, 638] on icon at bounding box center [537, 721] width 14 height 14
click at [623, 638] on icon at bounding box center [628, 721] width 14 height 14
click at [95, 638] on icon at bounding box center [89, 713] width 14 height 14
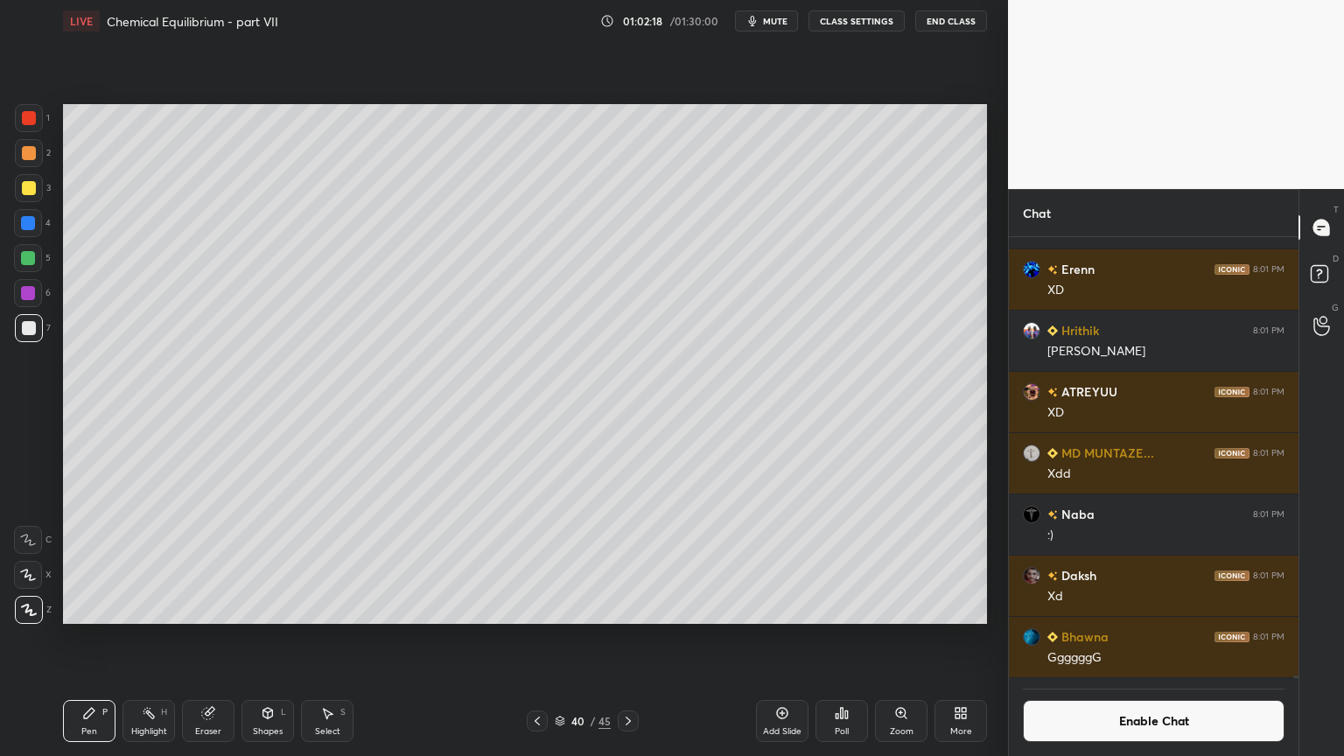
scroll to position [87147, 0]
click at [26, 155] on div at bounding box center [29, 153] width 14 height 14
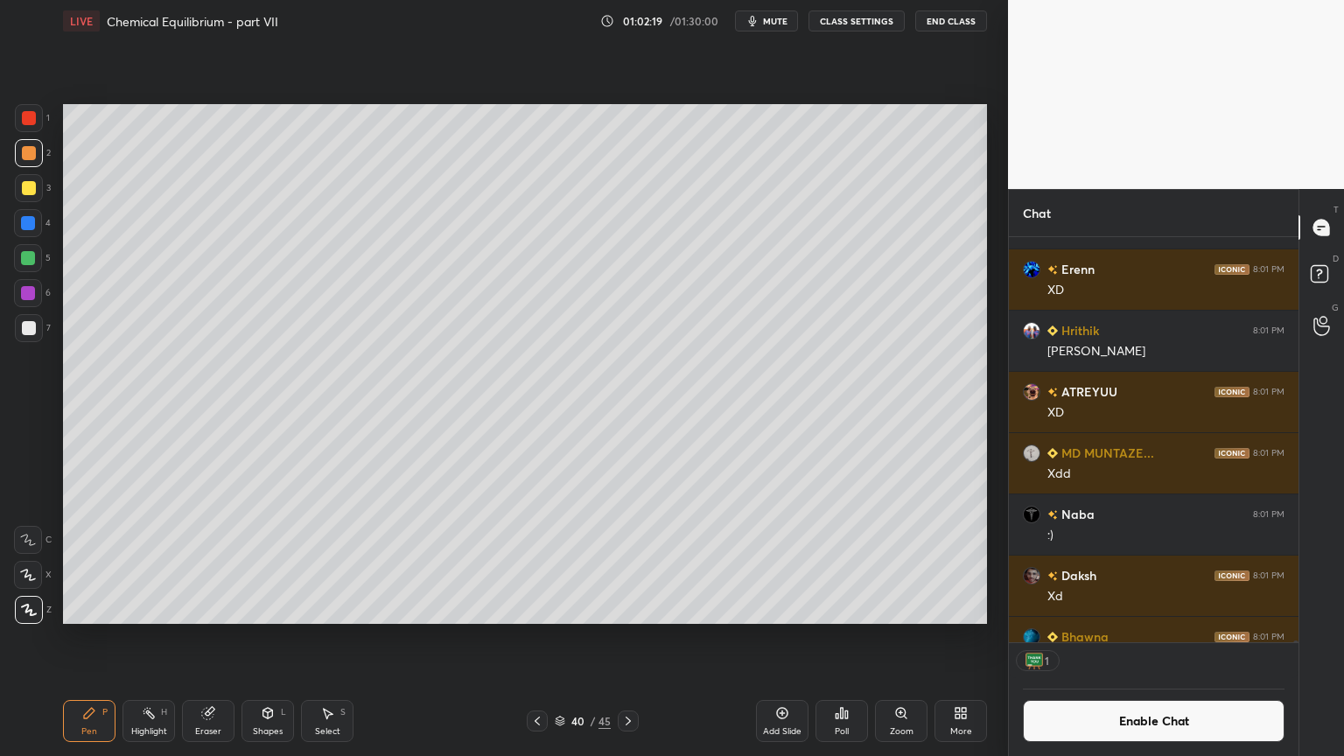
scroll to position [5, 5]
click at [28, 119] on div at bounding box center [29, 118] width 14 height 14
click at [144, 638] on div "Highlight" at bounding box center [149, 731] width 36 height 9
click at [151, 638] on div "Highlight H" at bounding box center [149, 721] width 53 height 42
click at [1141, 638] on button "Enable Chat" at bounding box center [1154, 721] width 262 height 42
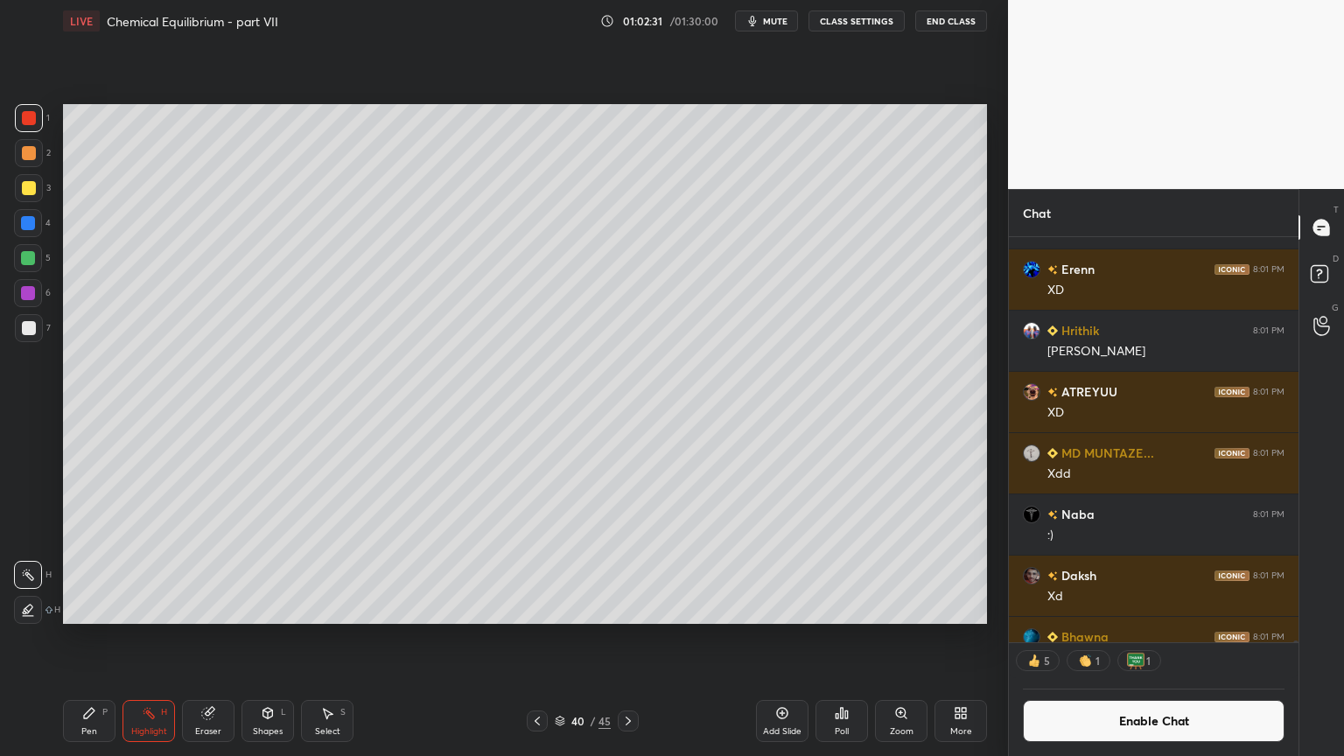
scroll to position [437, 284]
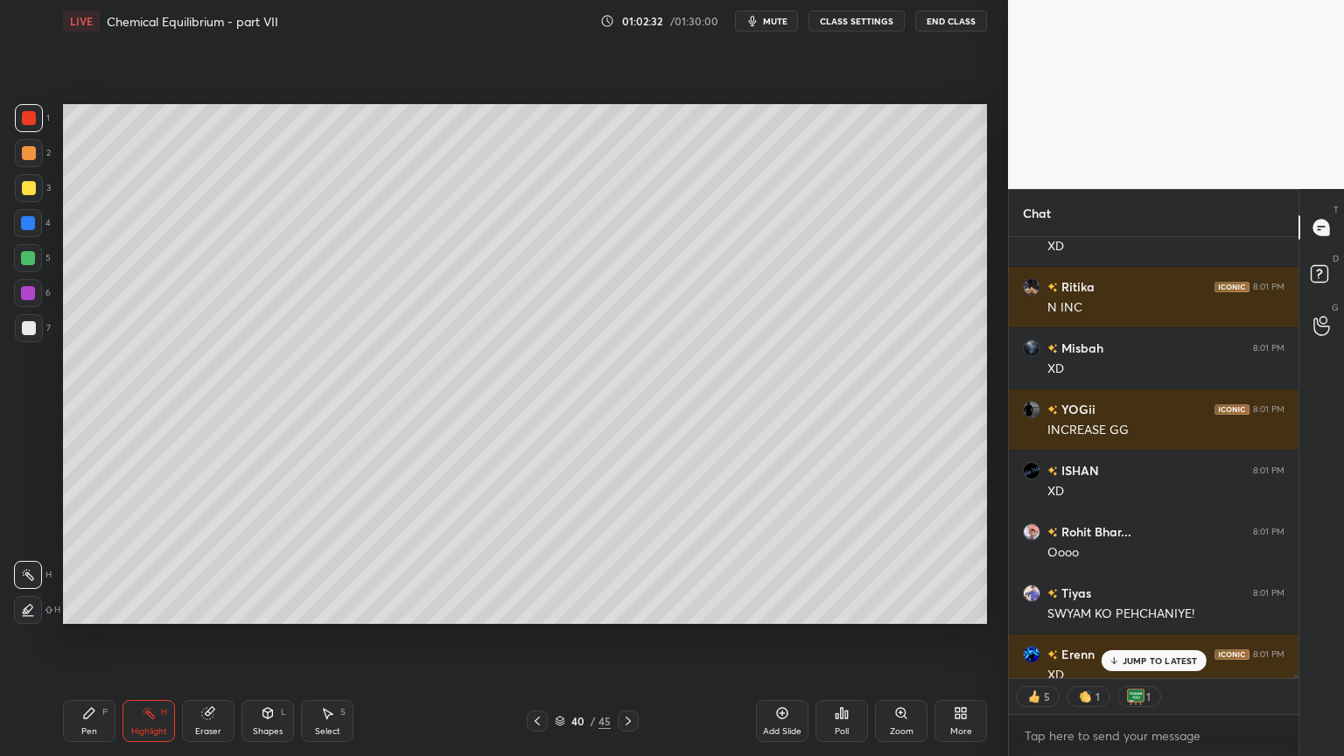
click at [1138, 638] on p "JUMP TO LATEST" at bounding box center [1160, 660] width 75 height 11
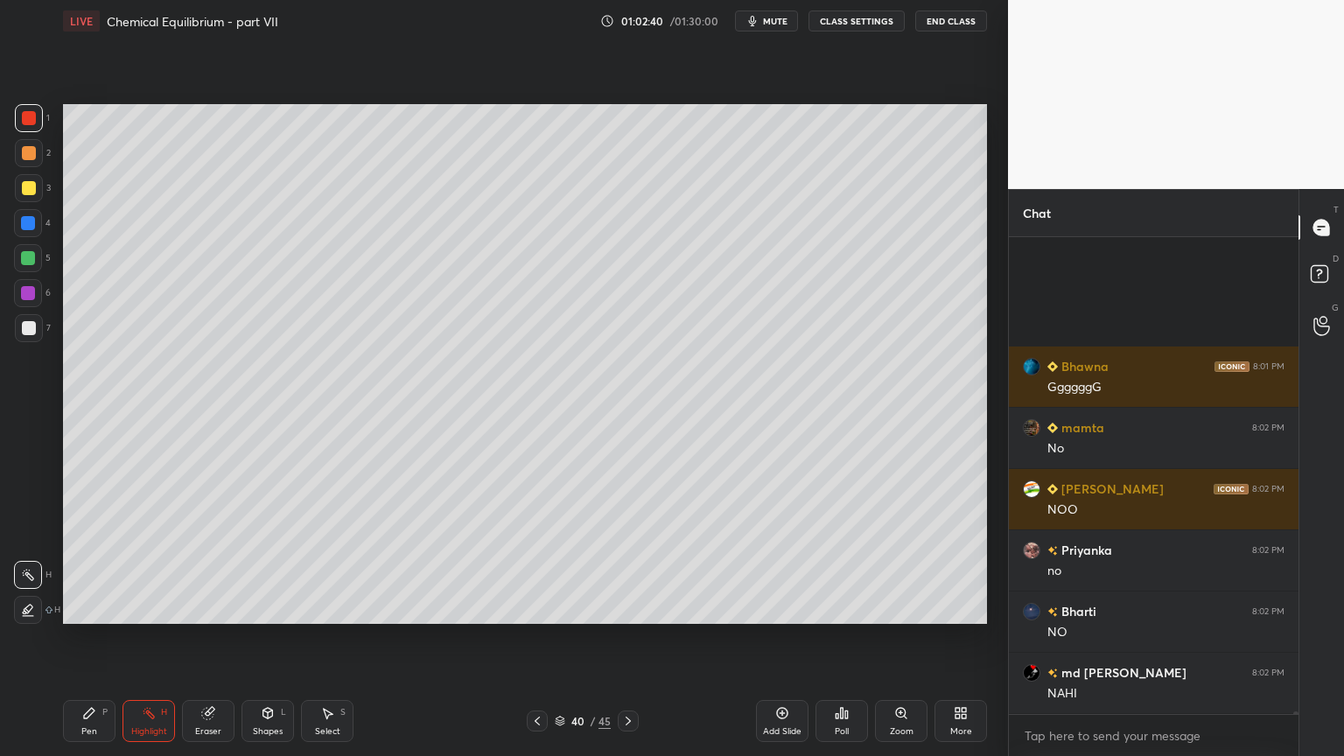
scroll to position [87583, 0]
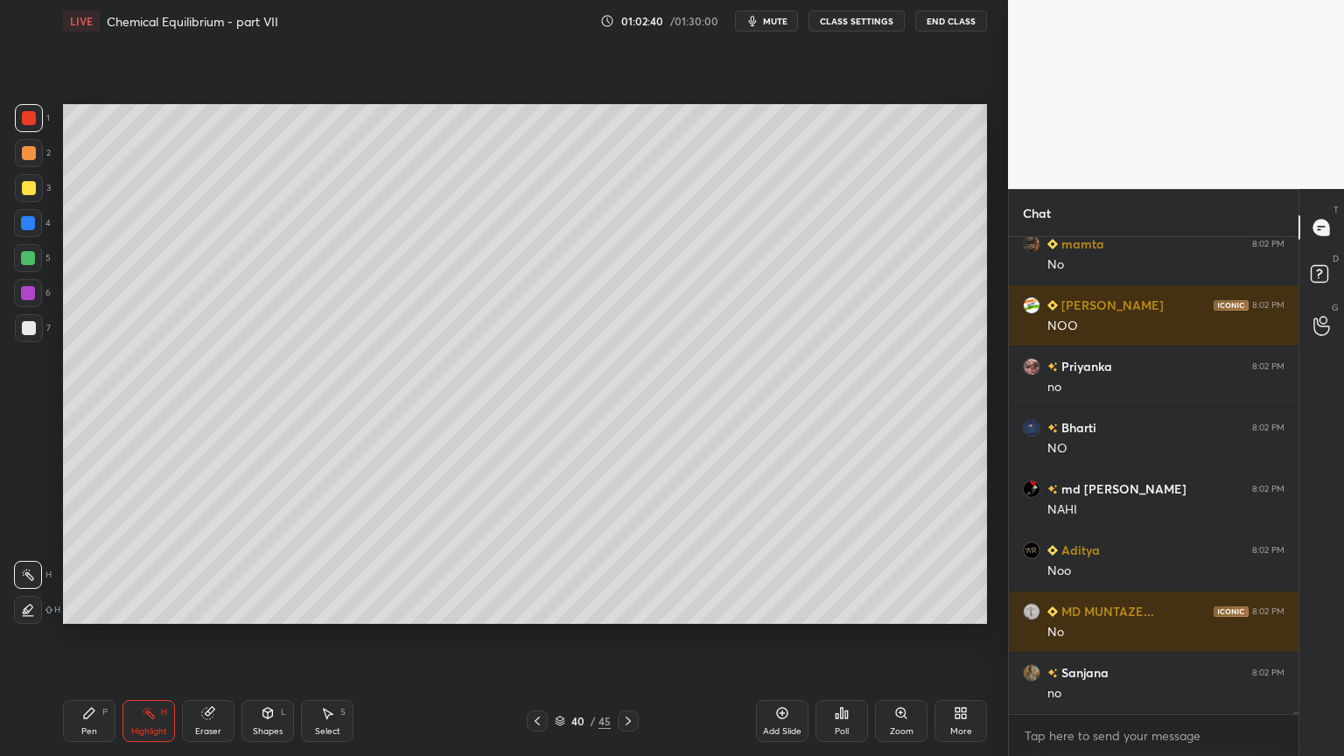
drag, startPoint x: 81, startPoint y: 718, endPoint x: 208, endPoint y: 631, distance: 154.4
click at [83, 638] on div "Pen P" at bounding box center [89, 721] width 53 height 42
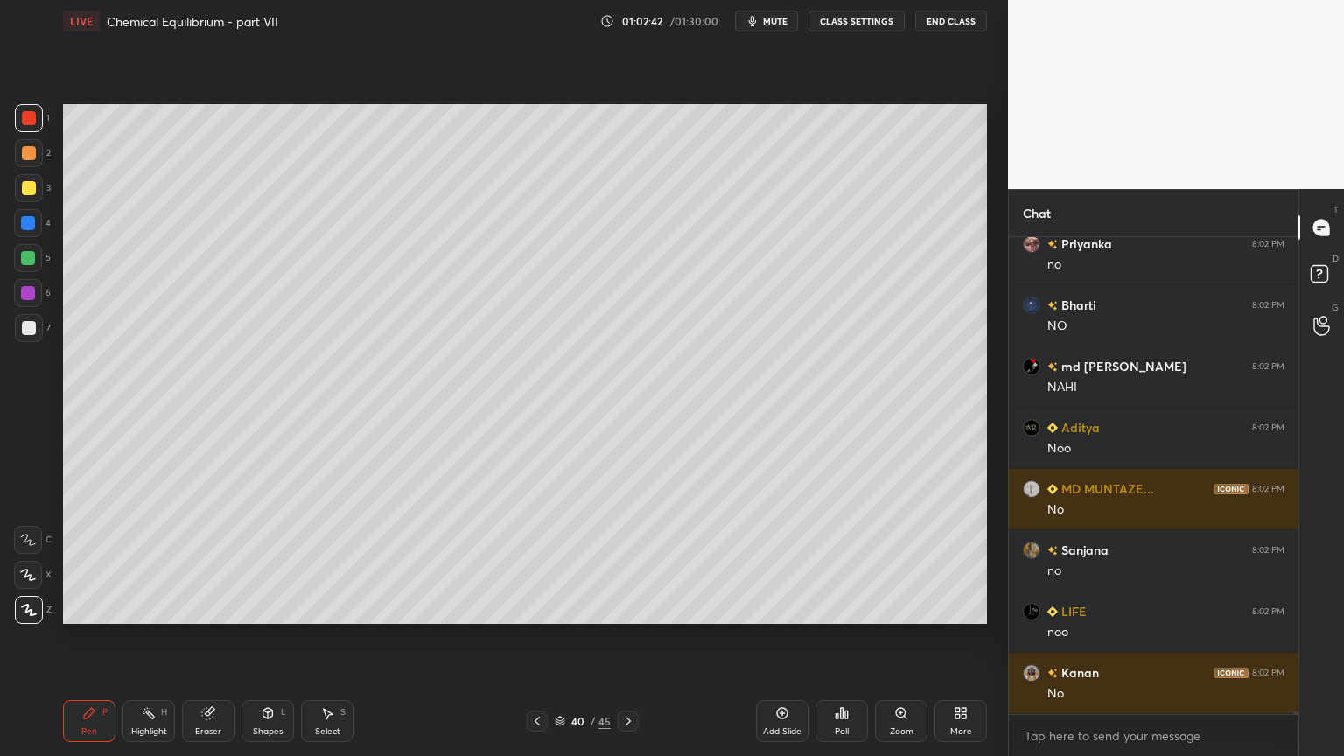
scroll to position [87828, 0]
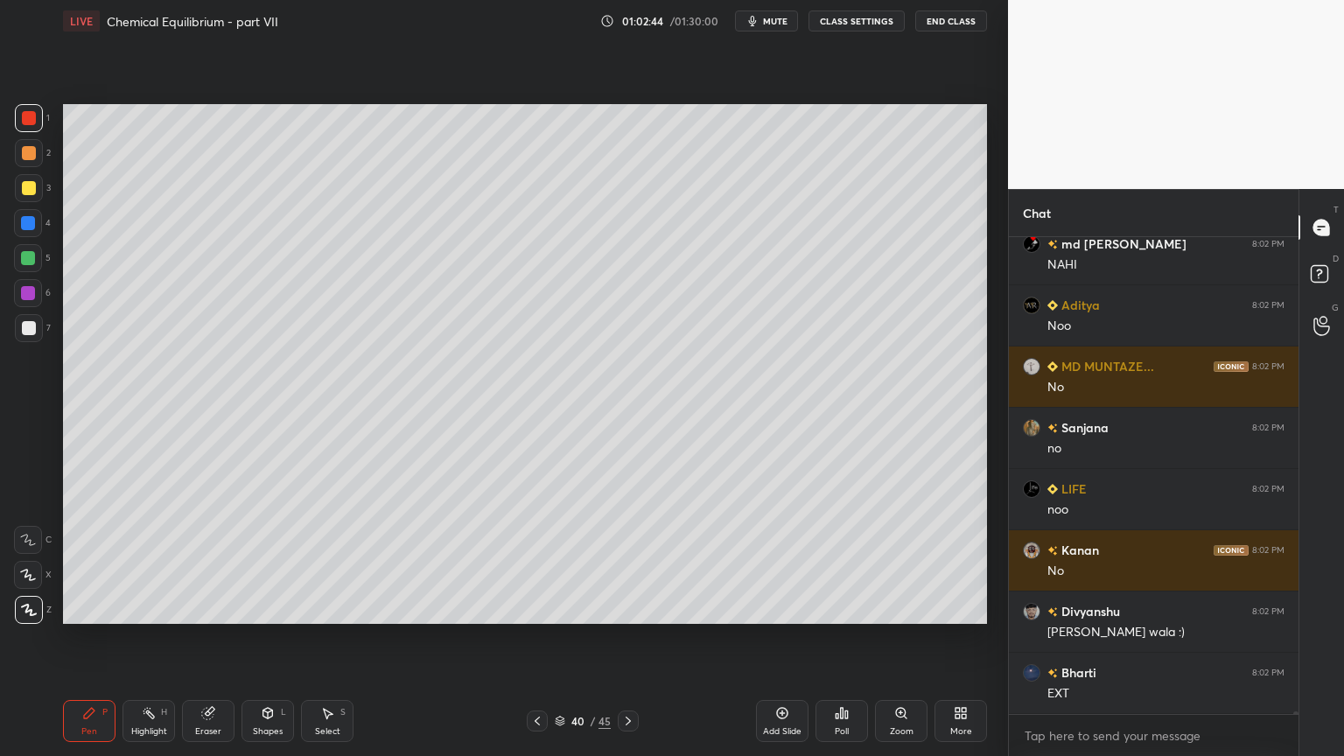
click at [145, 638] on div "Highlight" at bounding box center [149, 731] width 36 height 9
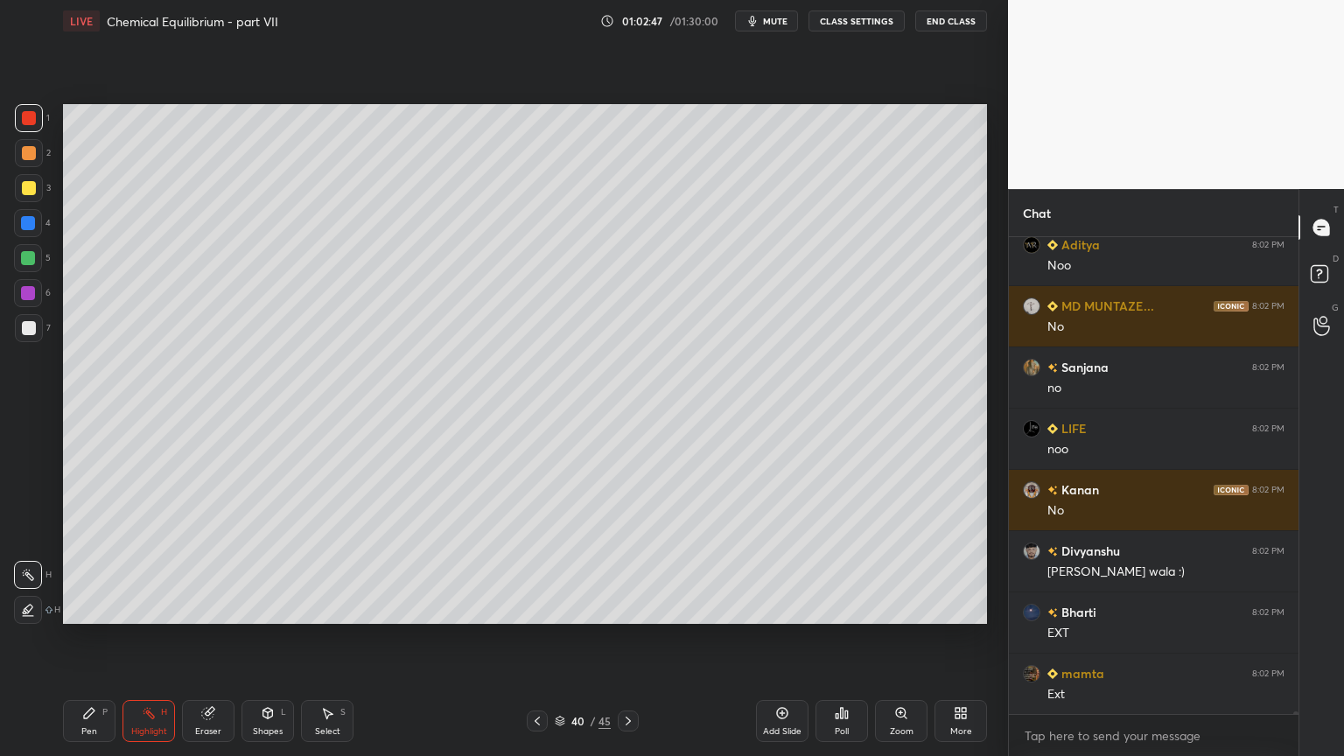
scroll to position [87951, 0]
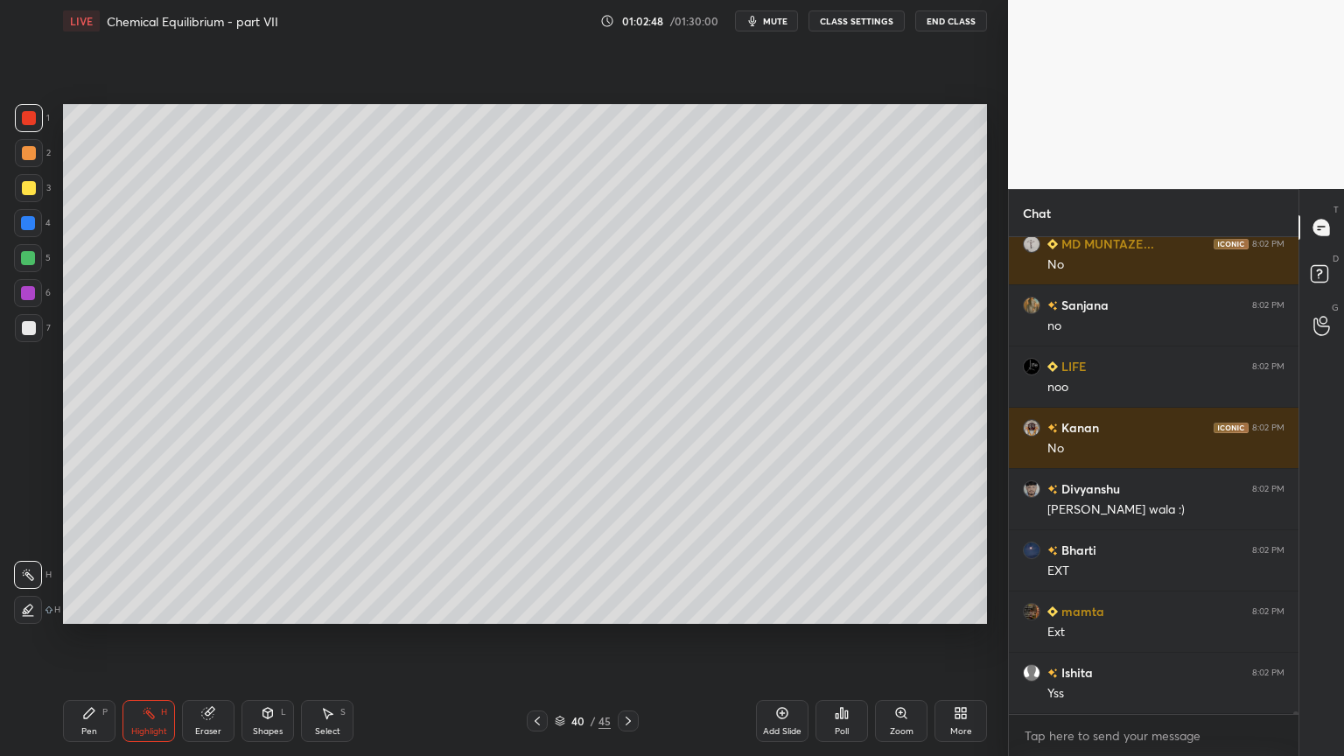
click at [627, 638] on icon at bounding box center [628, 721] width 14 height 14
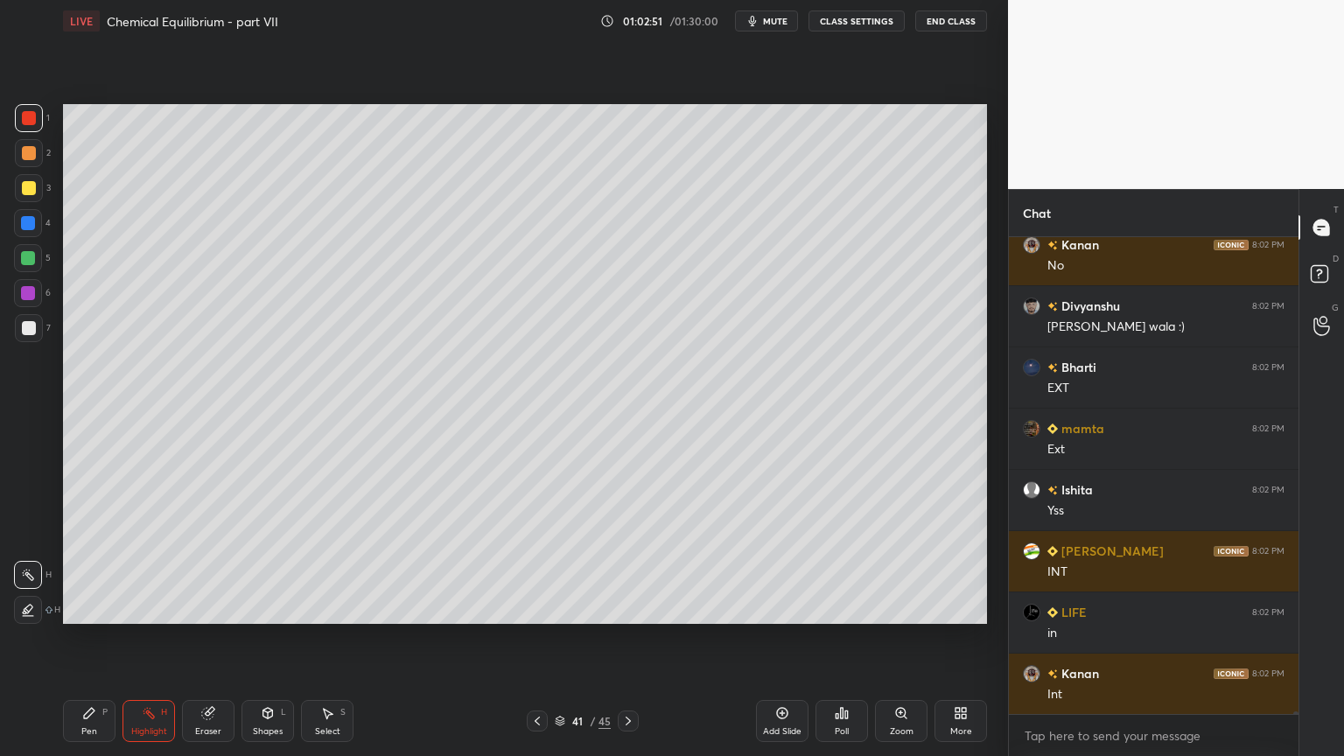
scroll to position [88196, 0]
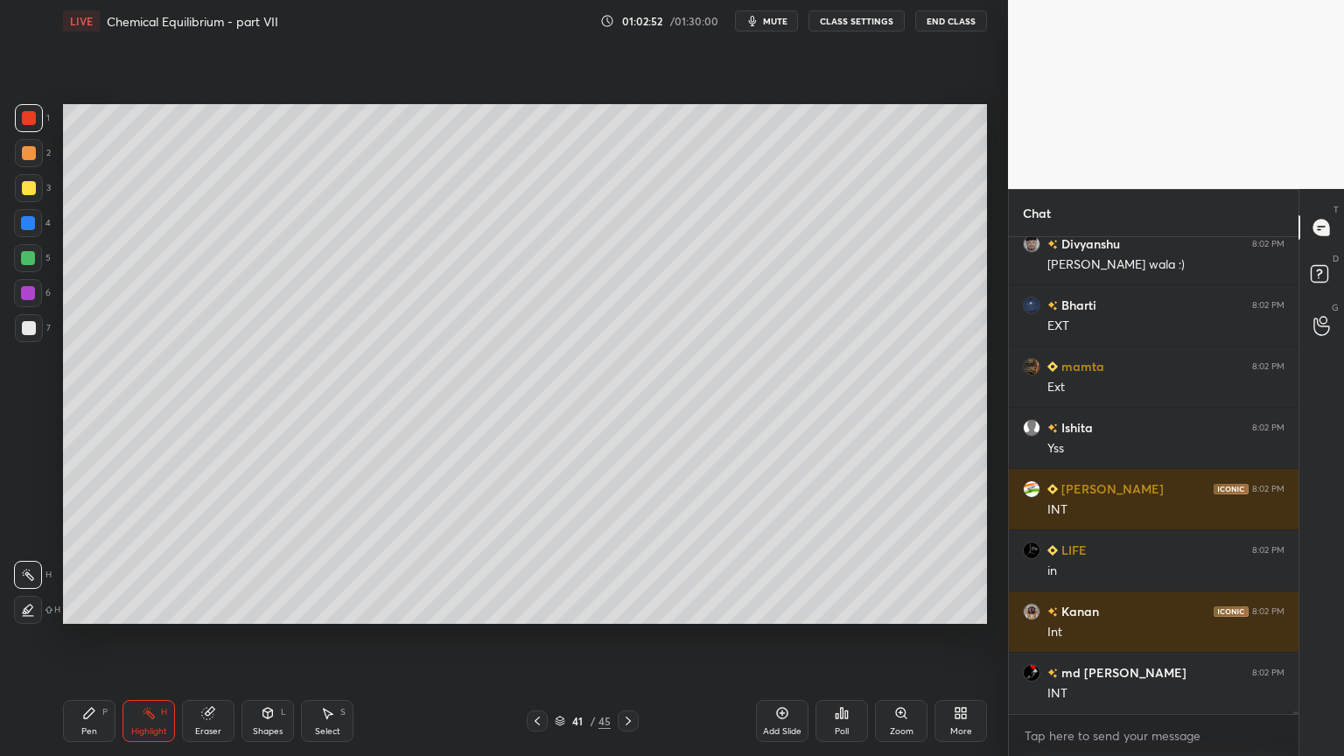
drag, startPoint x: 539, startPoint y: 721, endPoint x: 574, endPoint y: 648, distance: 81.4
click at [537, 638] on icon at bounding box center [537, 721] width 14 height 14
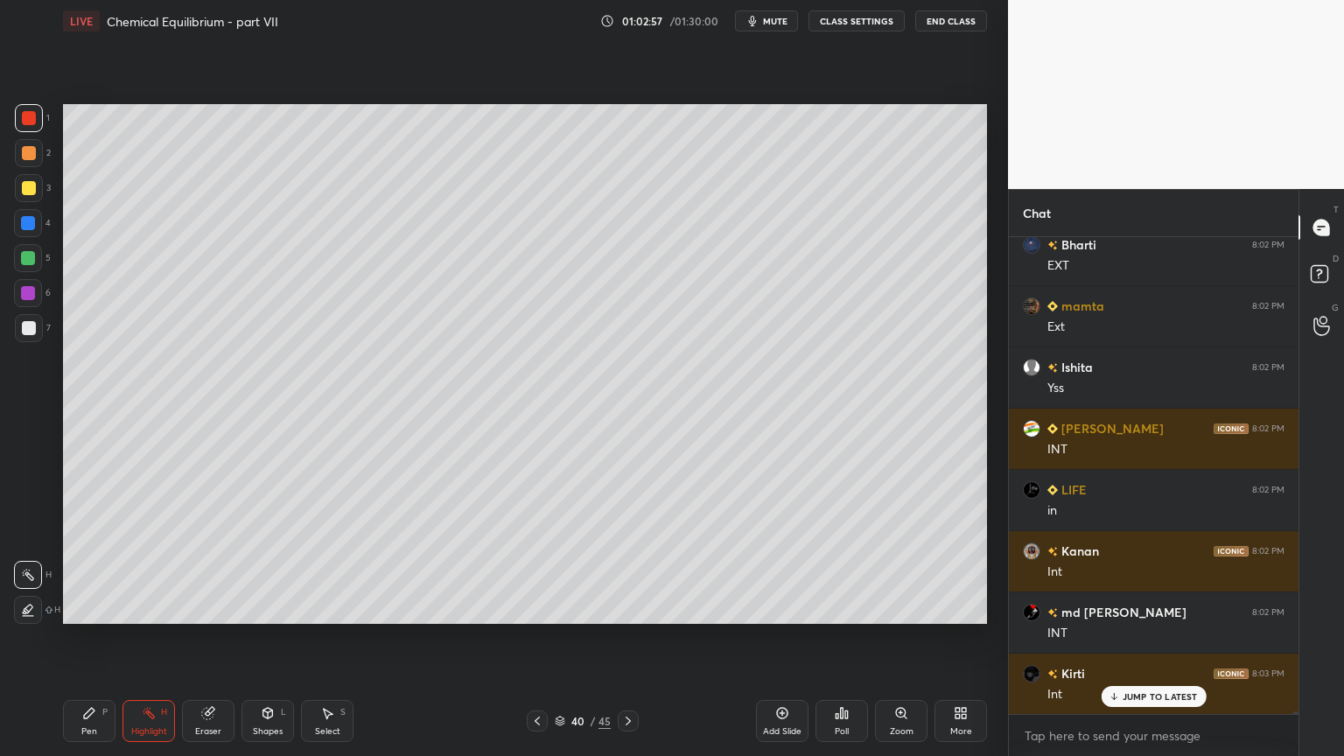
drag, startPoint x: 83, startPoint y: 730, endPoint x: 91, endPoint y: 700, distance: 30.8
click at [83, 638] on div "Pen" at bounding box center [89, 731] width 16 height 9
drag, startPoint x: 39, startPoint y: 227, endPoint x: 50, endPoint y: 266, distance: 41.0
click at [39, 232] on div at bounding box center [28, 223] width 28 height 28
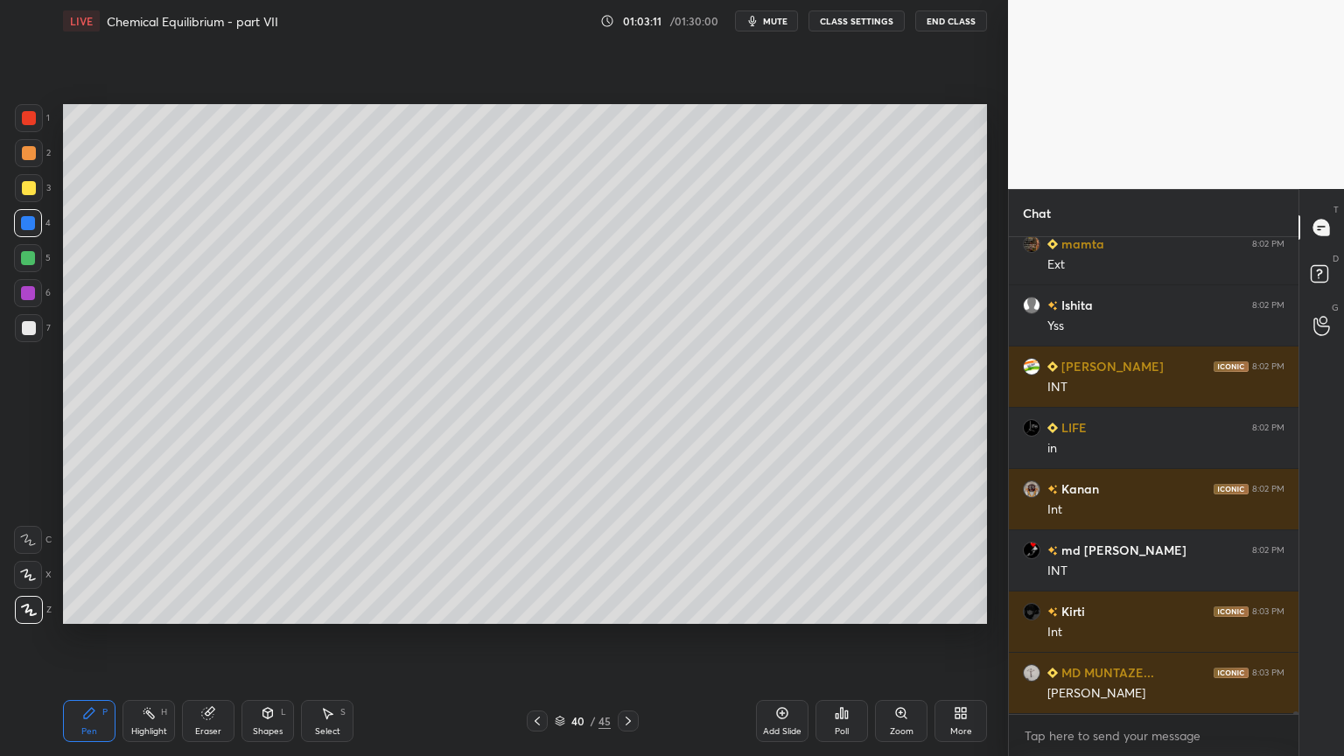
click at [159, 638] on div "Highlight H" at bounding box center [149, 721] width 53 height 42
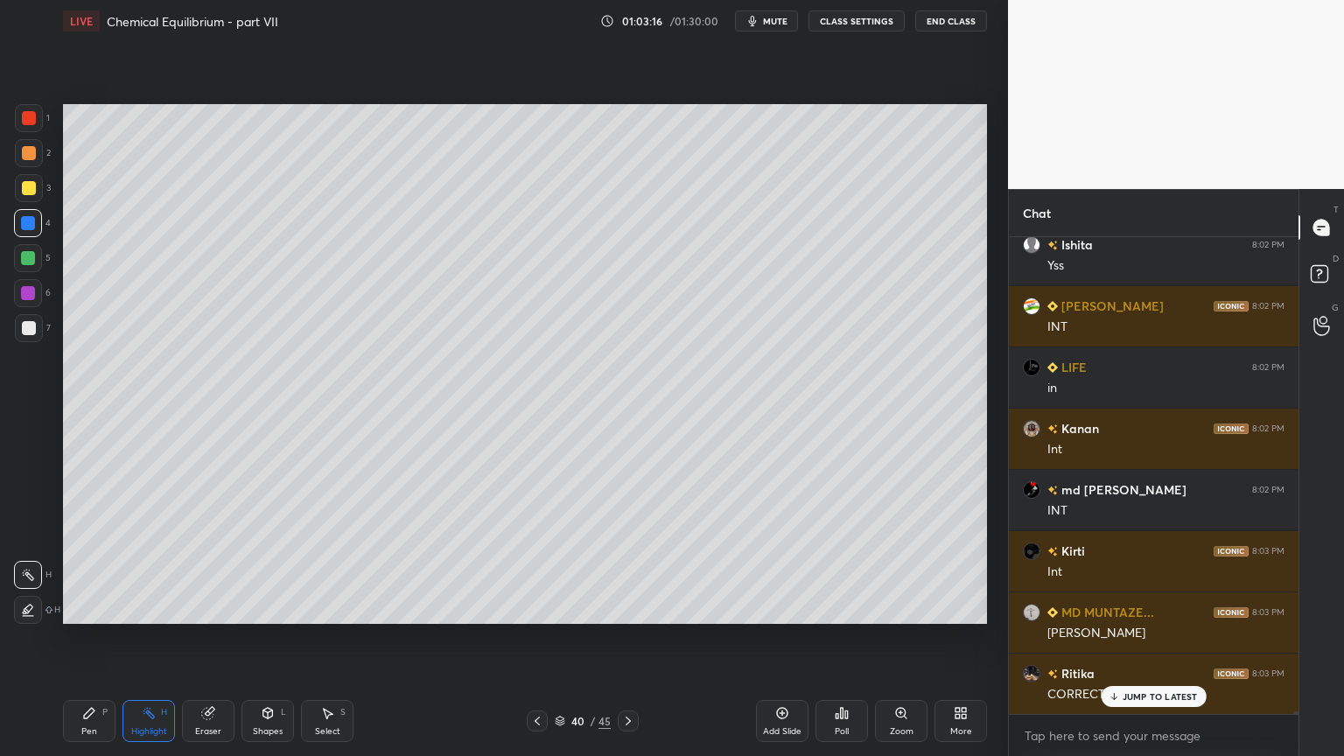
click at [270, 638] on div "Shapes L" at bounding box center [268, 721] width 53 height 42
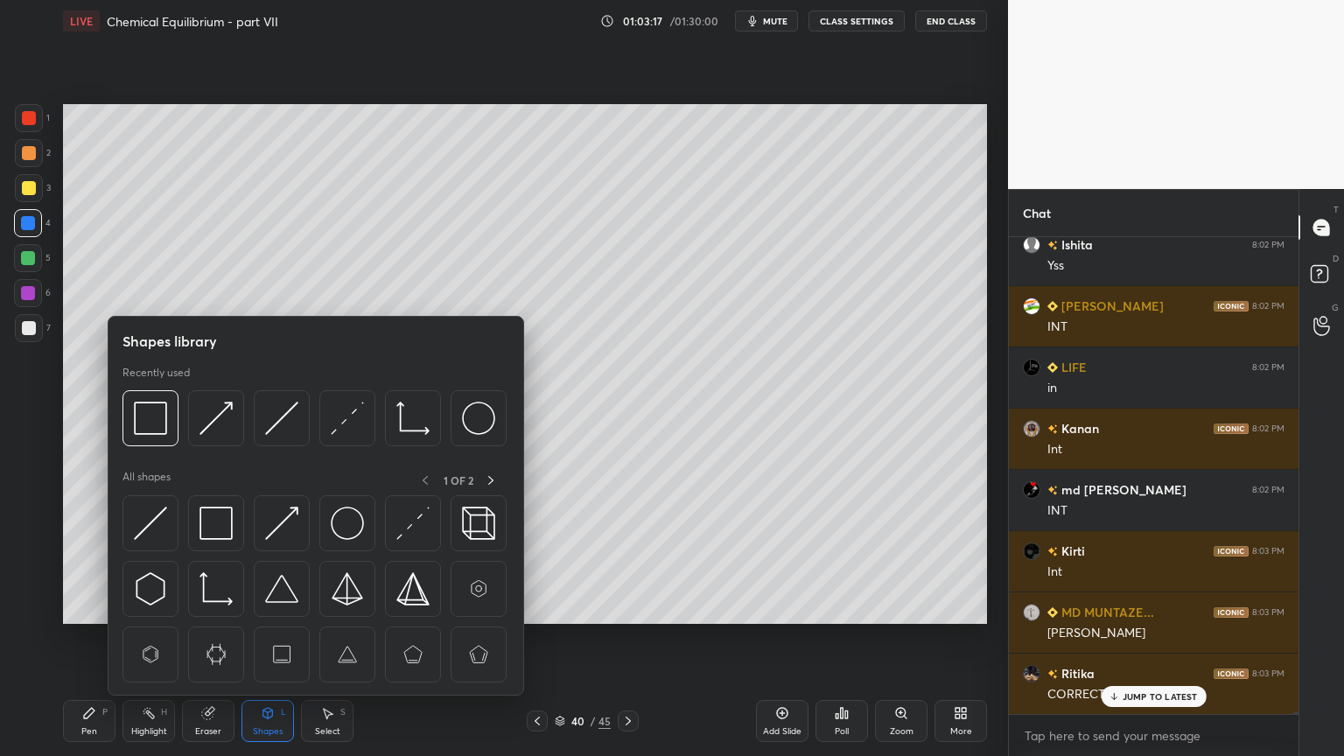
scroll to position [88441, 0]
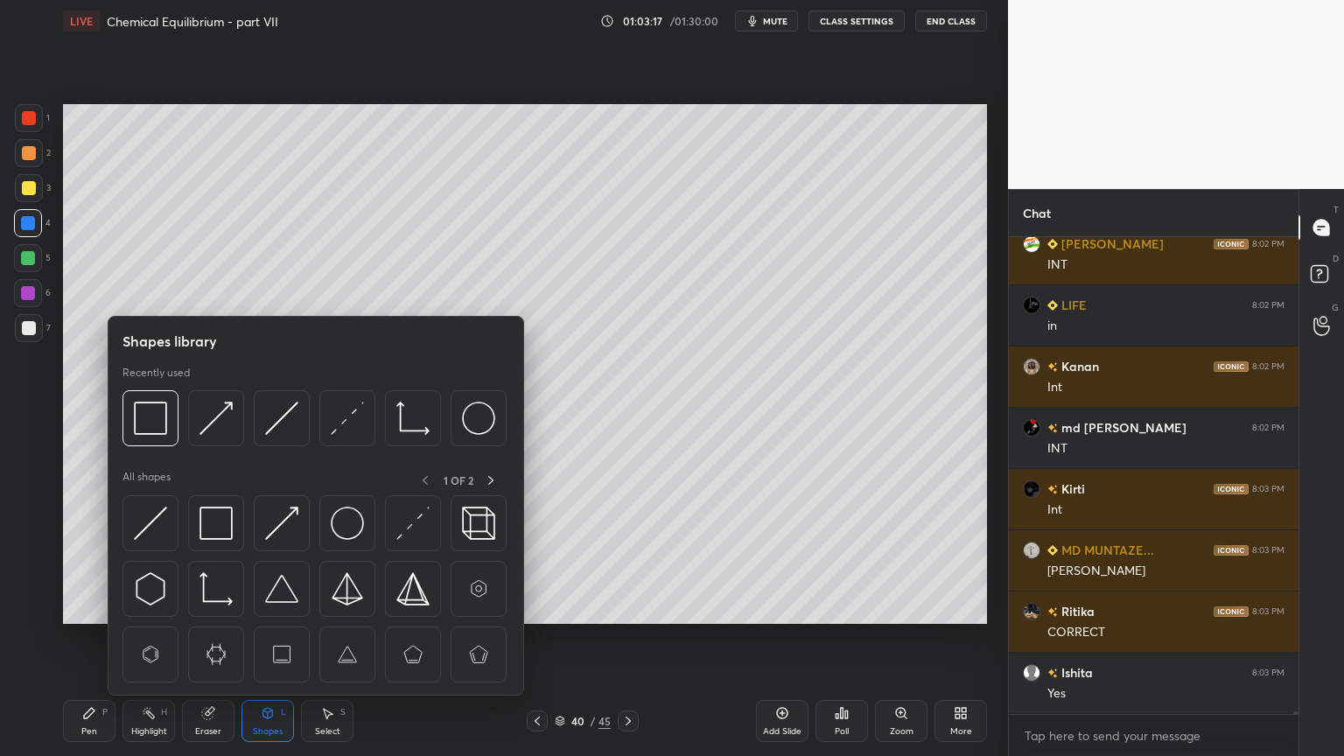
click at [87, 638] on icon at bounding box center [89, 713] width 11 height 11
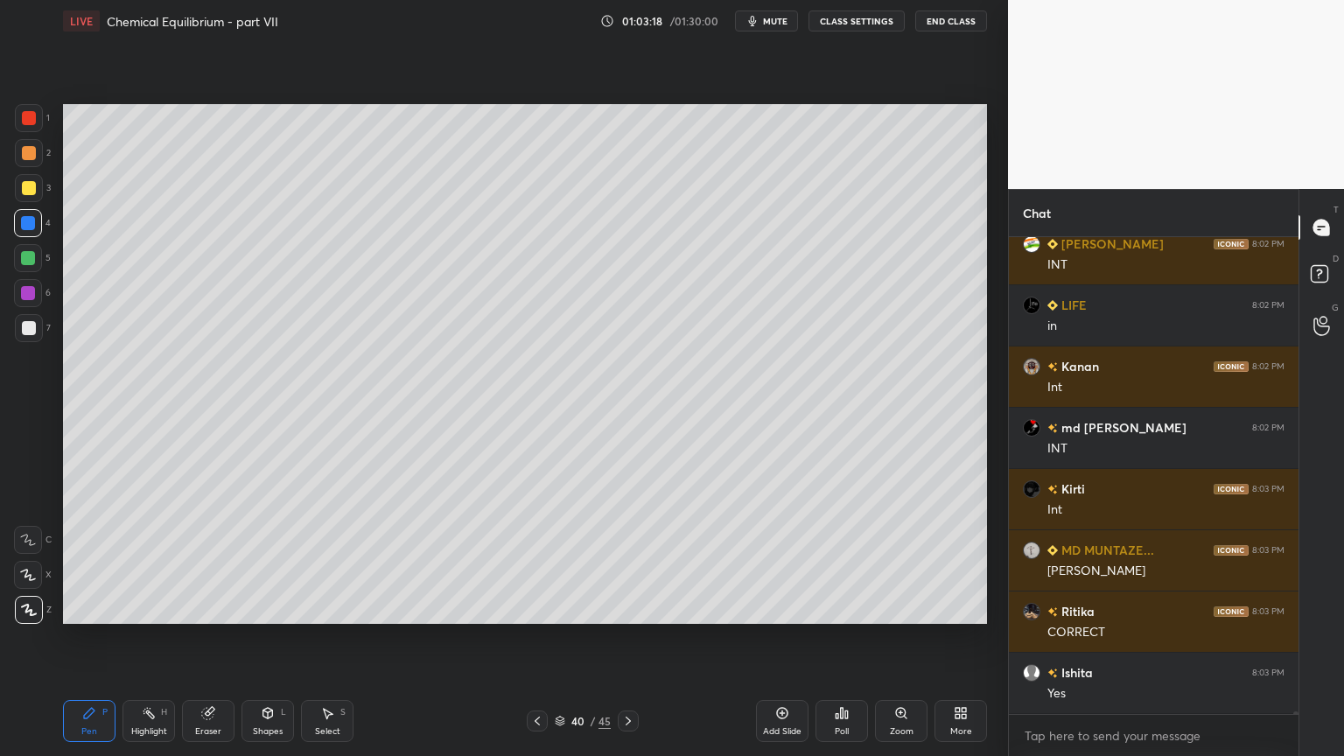
click at [30, 326] on div at bounding box center [29, 328] width 14 height 14
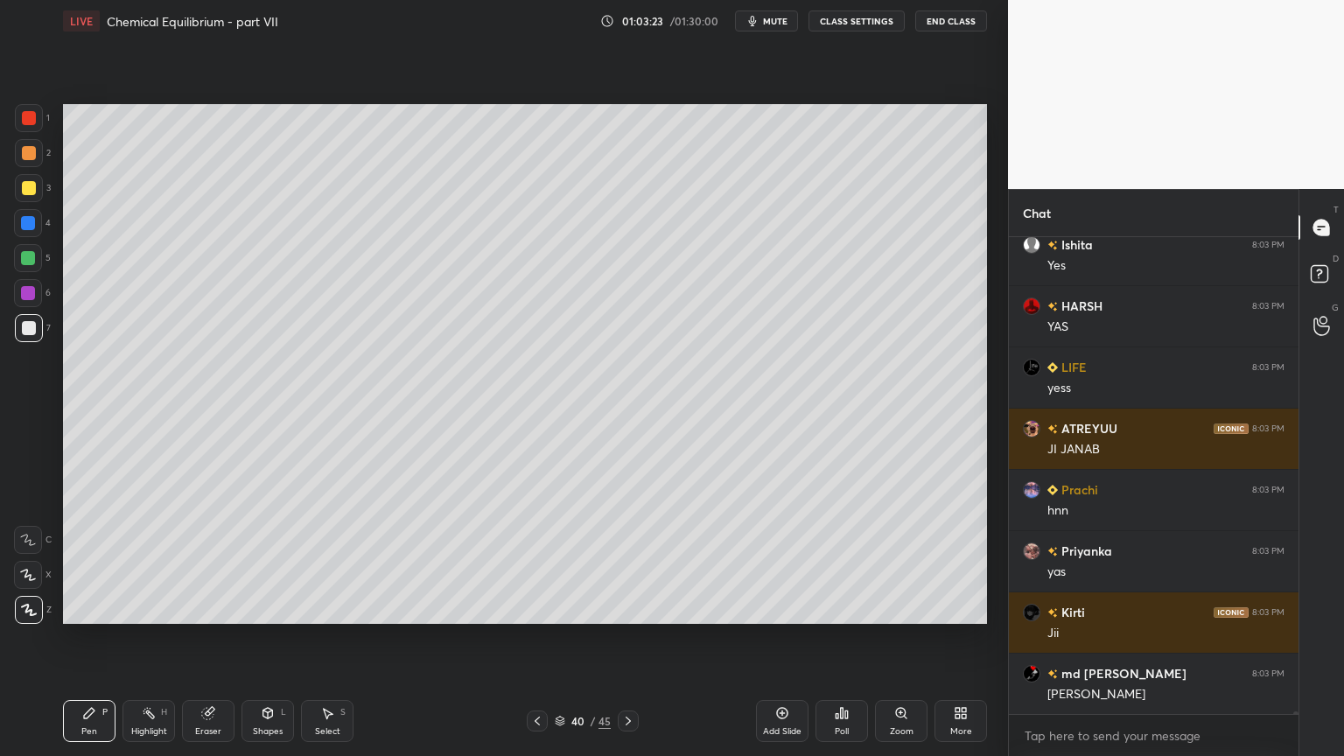
scroll to position [88931, 0]
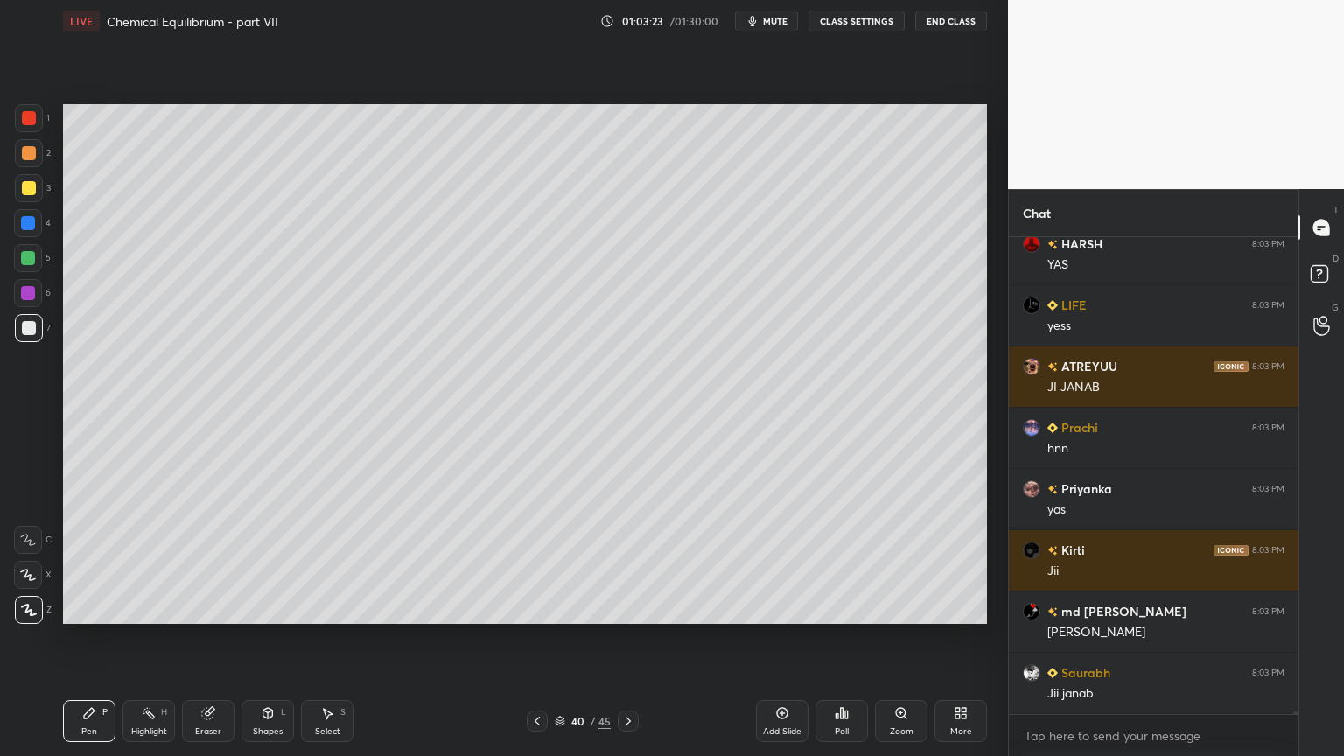
click at [139, 638] on div "Highlight" at bounding box center [149, 731] width 36 height 9
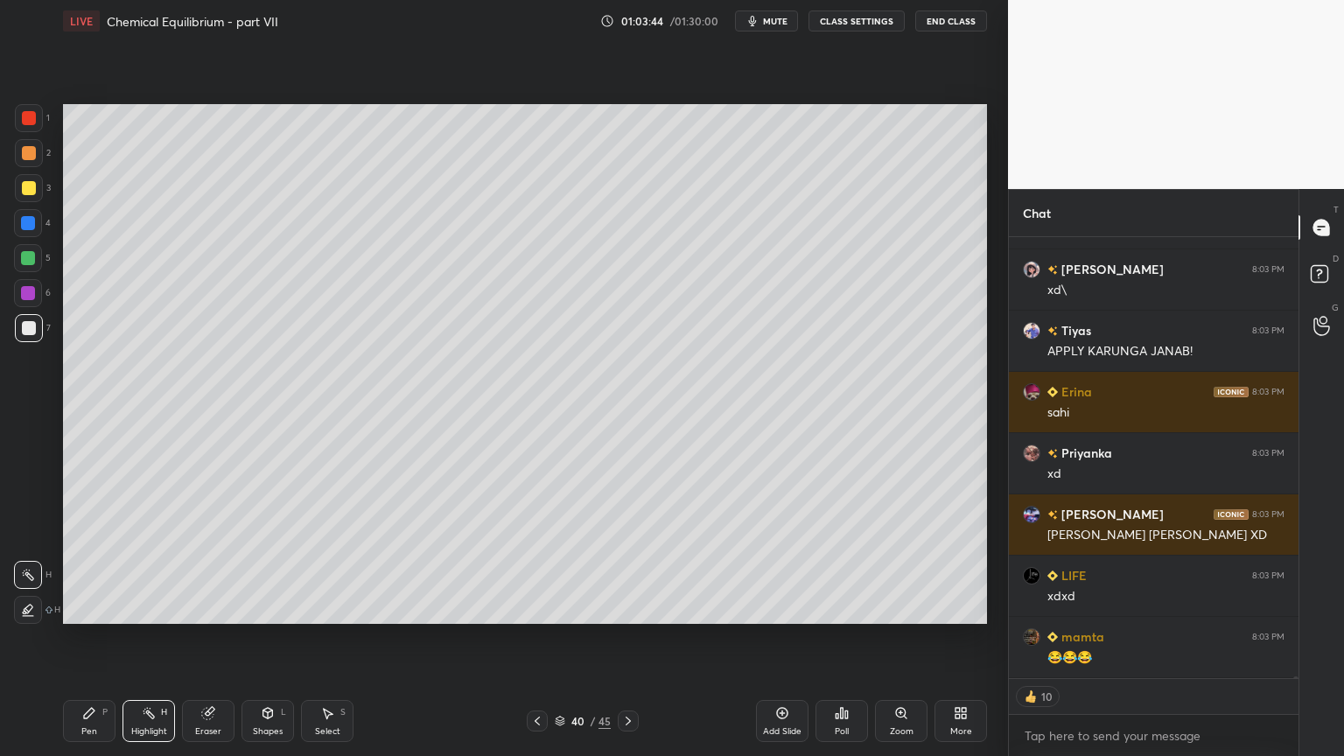
scroll to position [92090, 0]
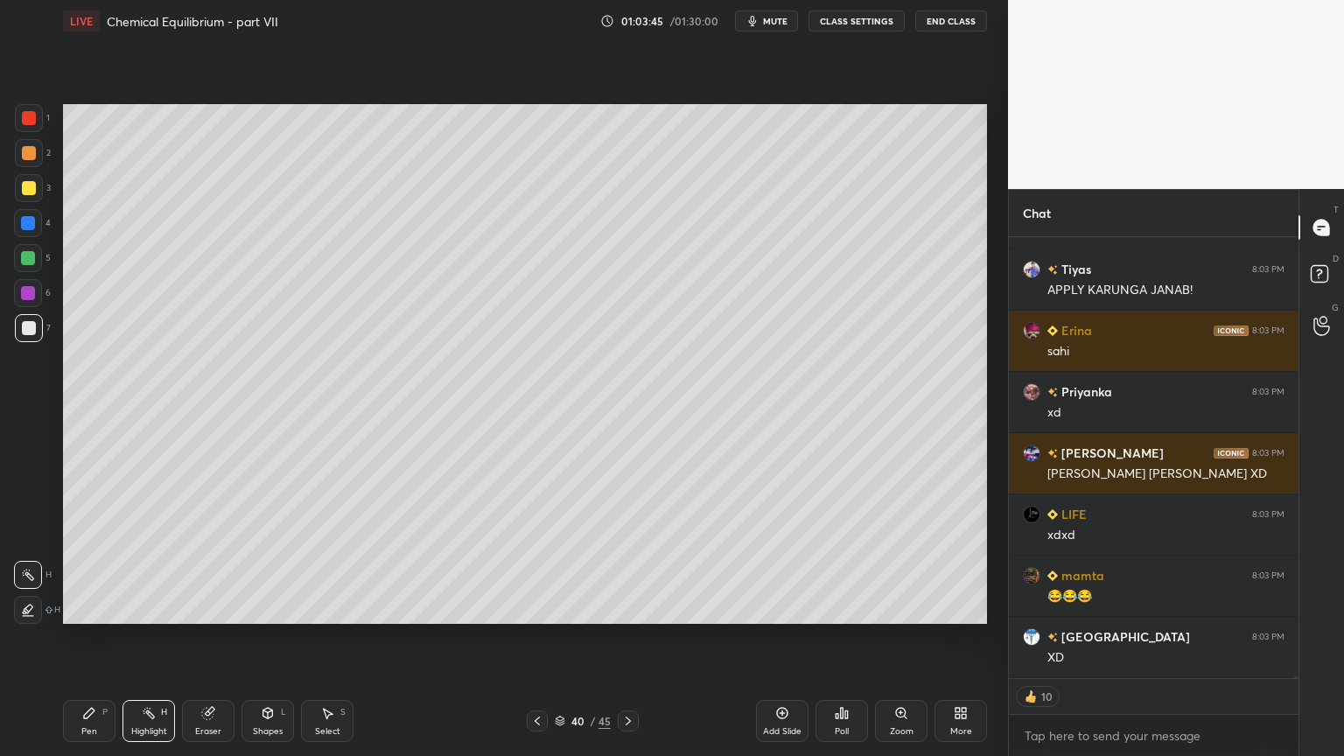
click at [267, 638] on div "Shapes" at bounding box center [268, 731] width 30 height 9
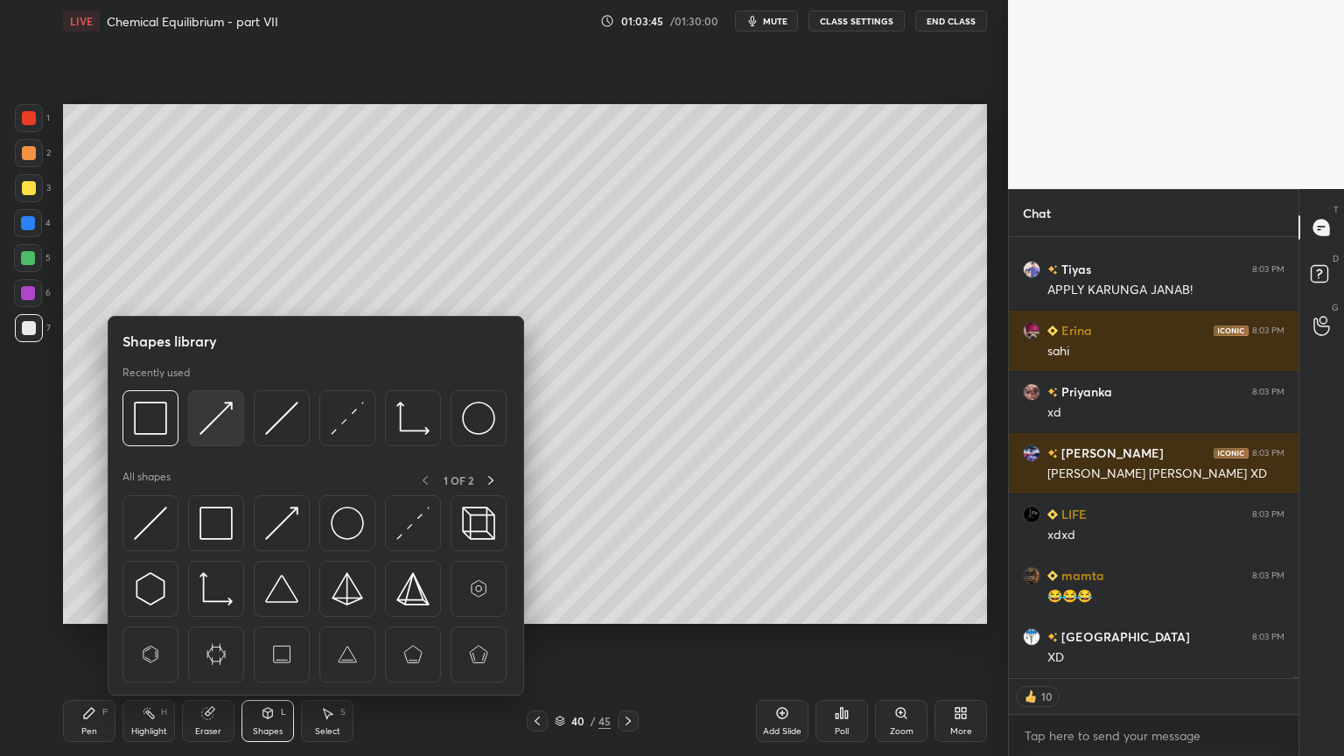
scroll to position [92152, 0]
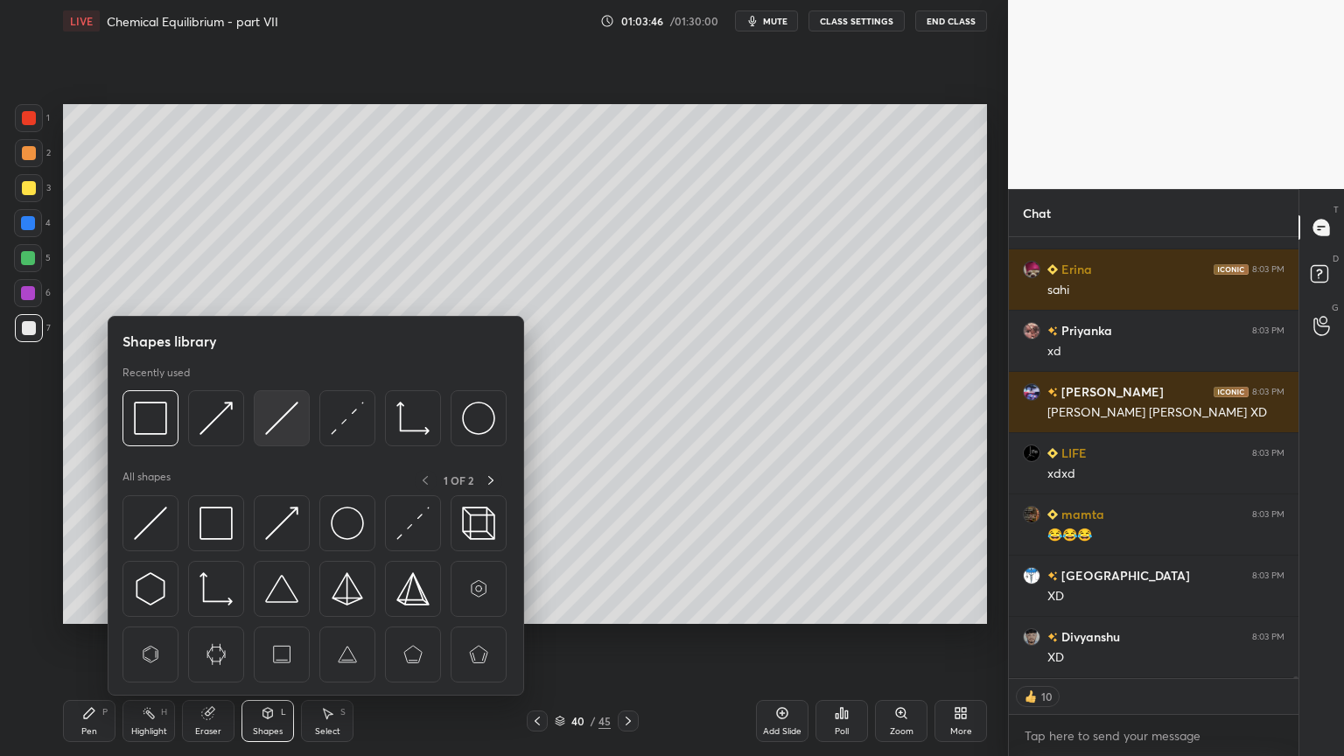
click at [268, 421] on img at bounding box center [281, 418] width 33 height 33
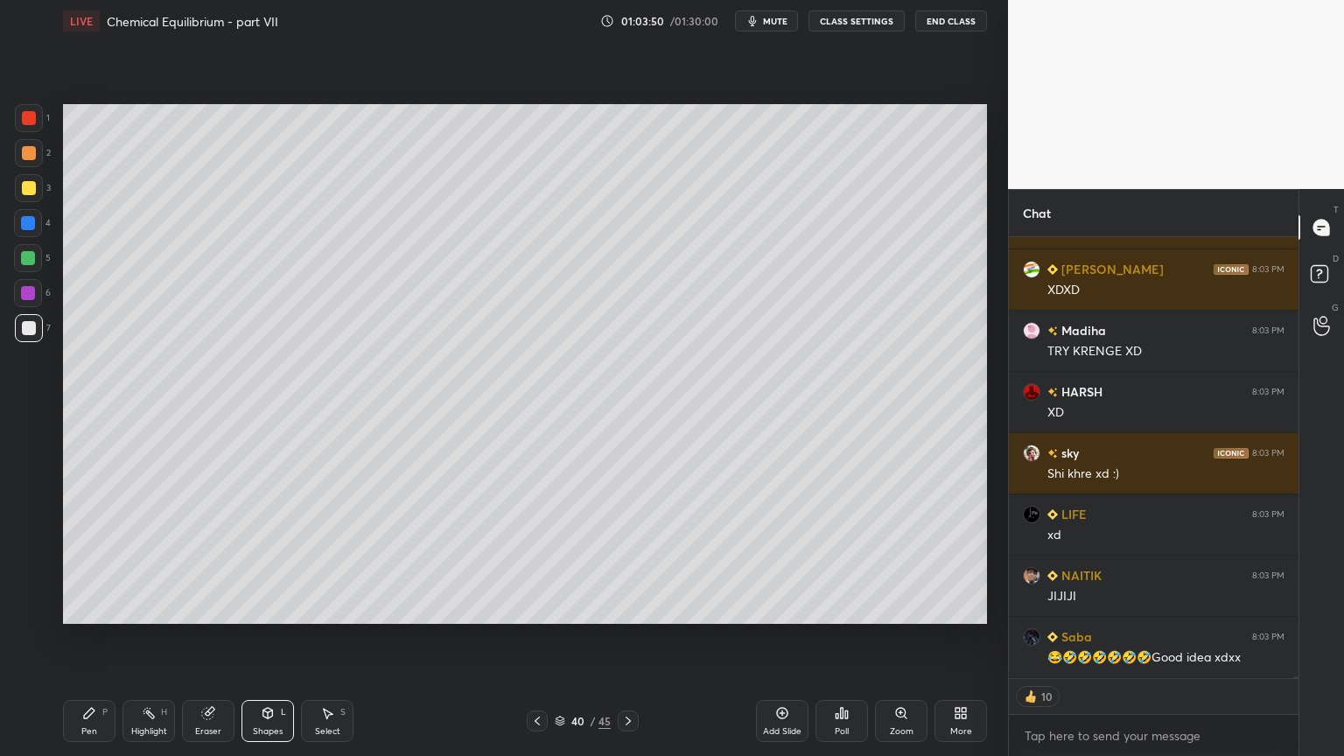
scroll to position [93070, 0]
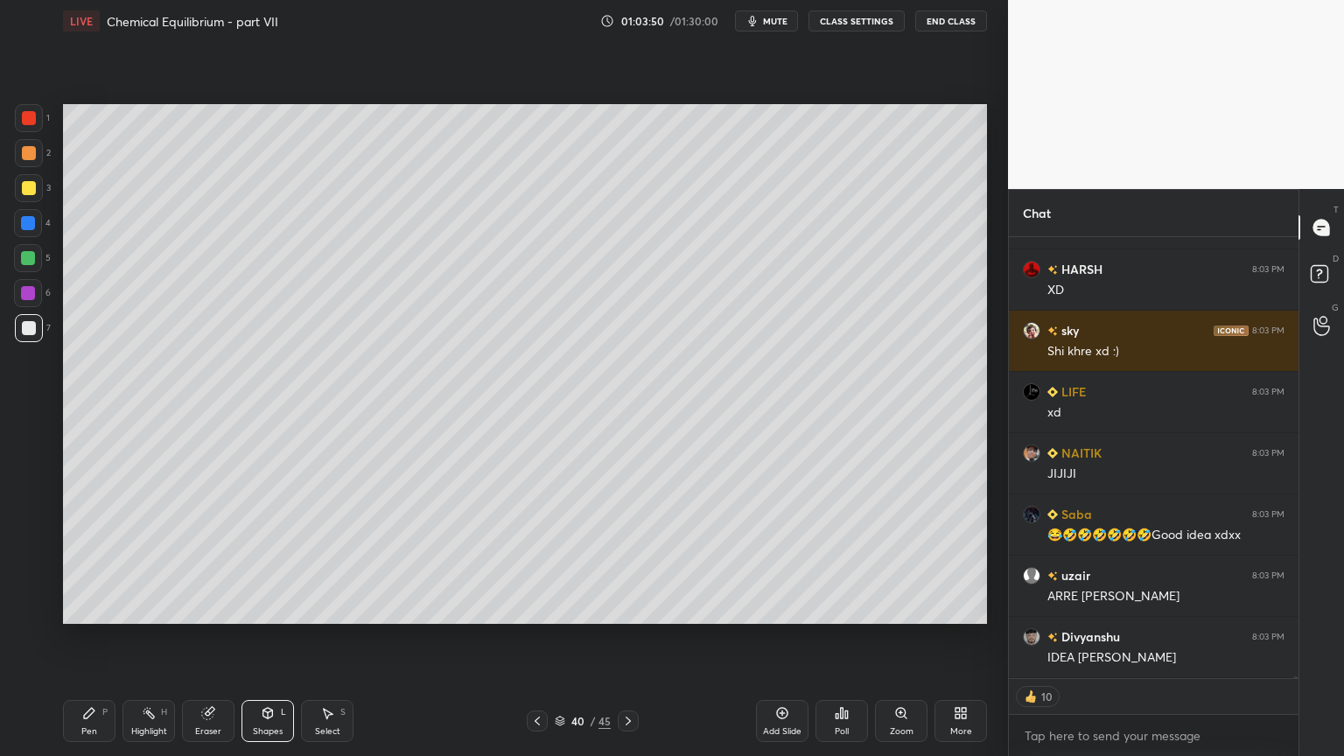
type textarea "x"
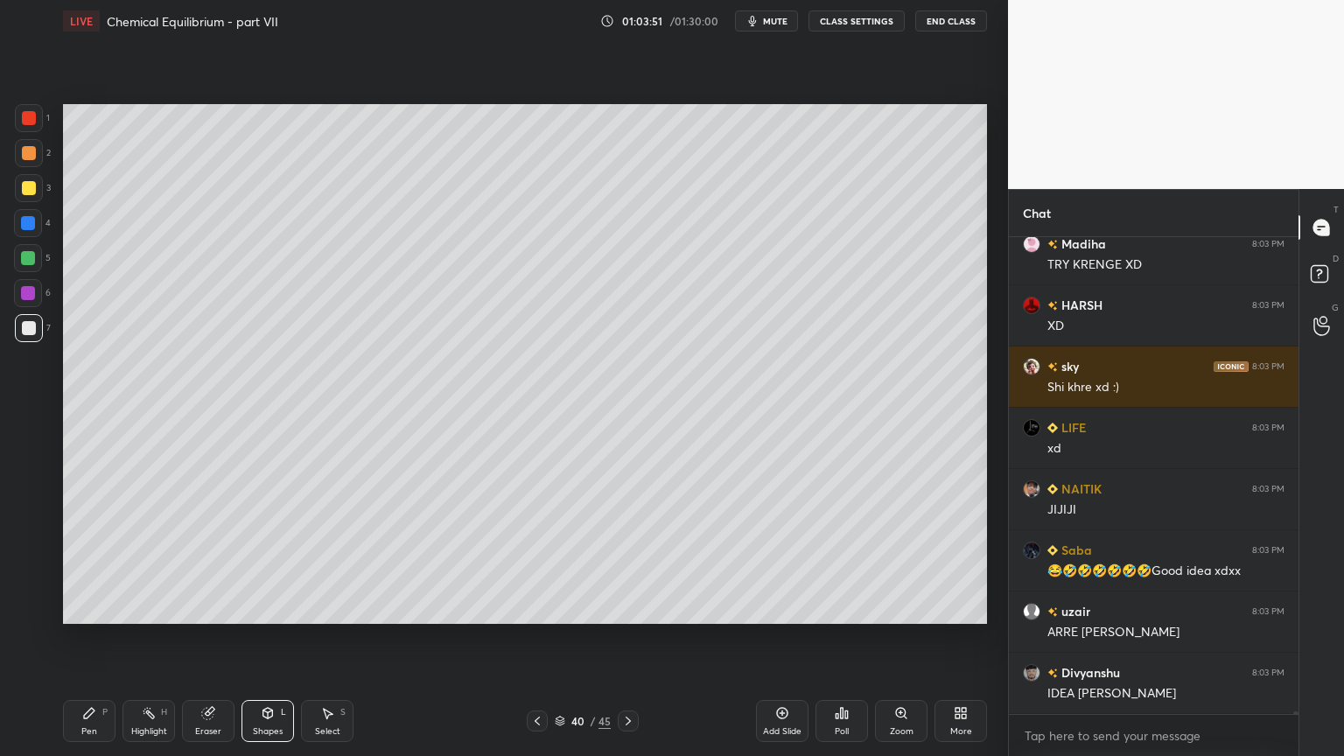
scroll to position [93096, 0]
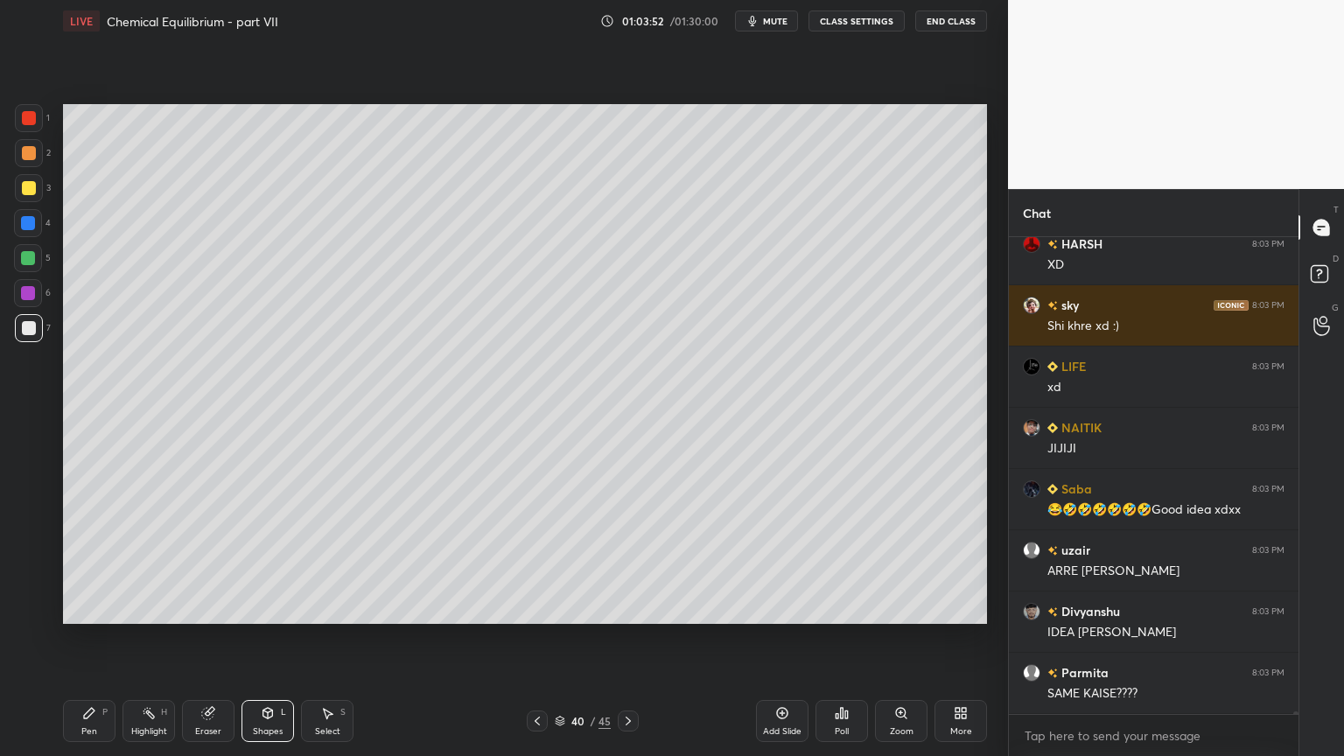
click at [150, 638] on div "Highlight H" at bounding box center [149, 721] width 53 height 42
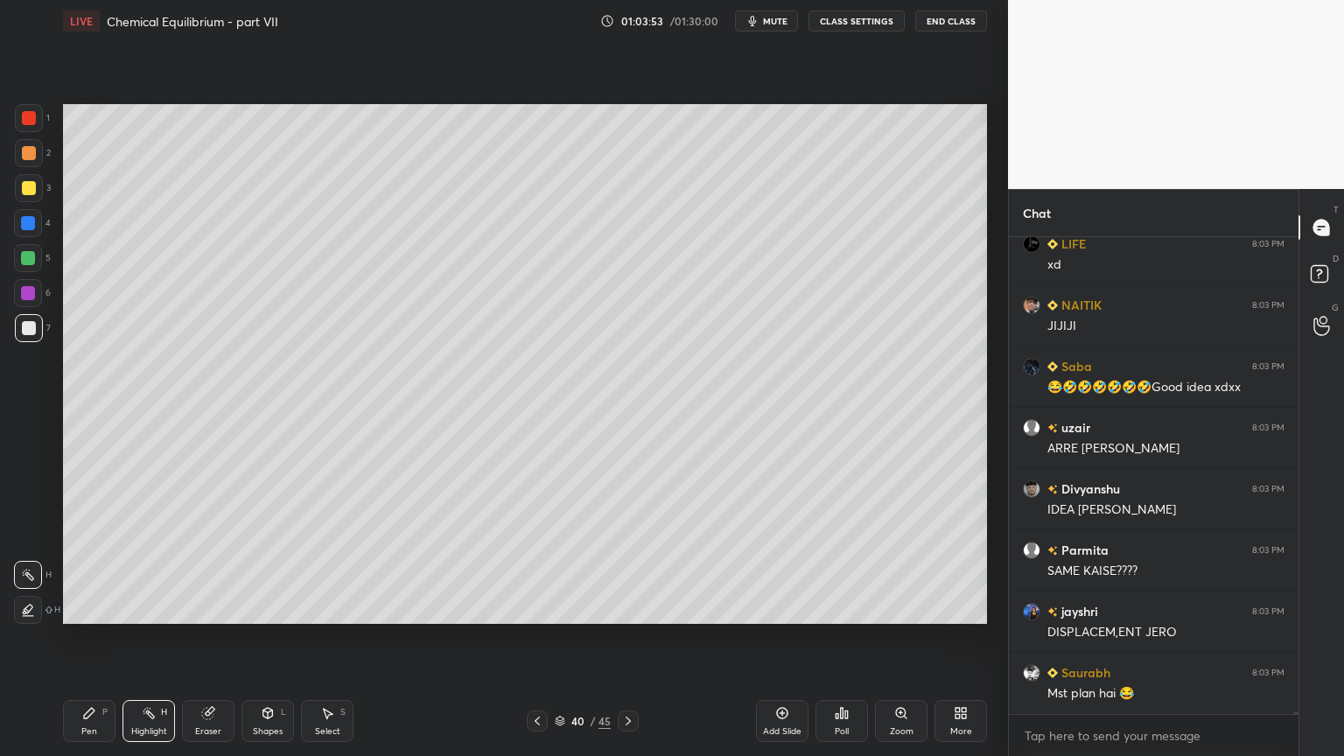
click at [273, 638] on div "Shapes" at bounding box center [268, 731] width 30 height 9
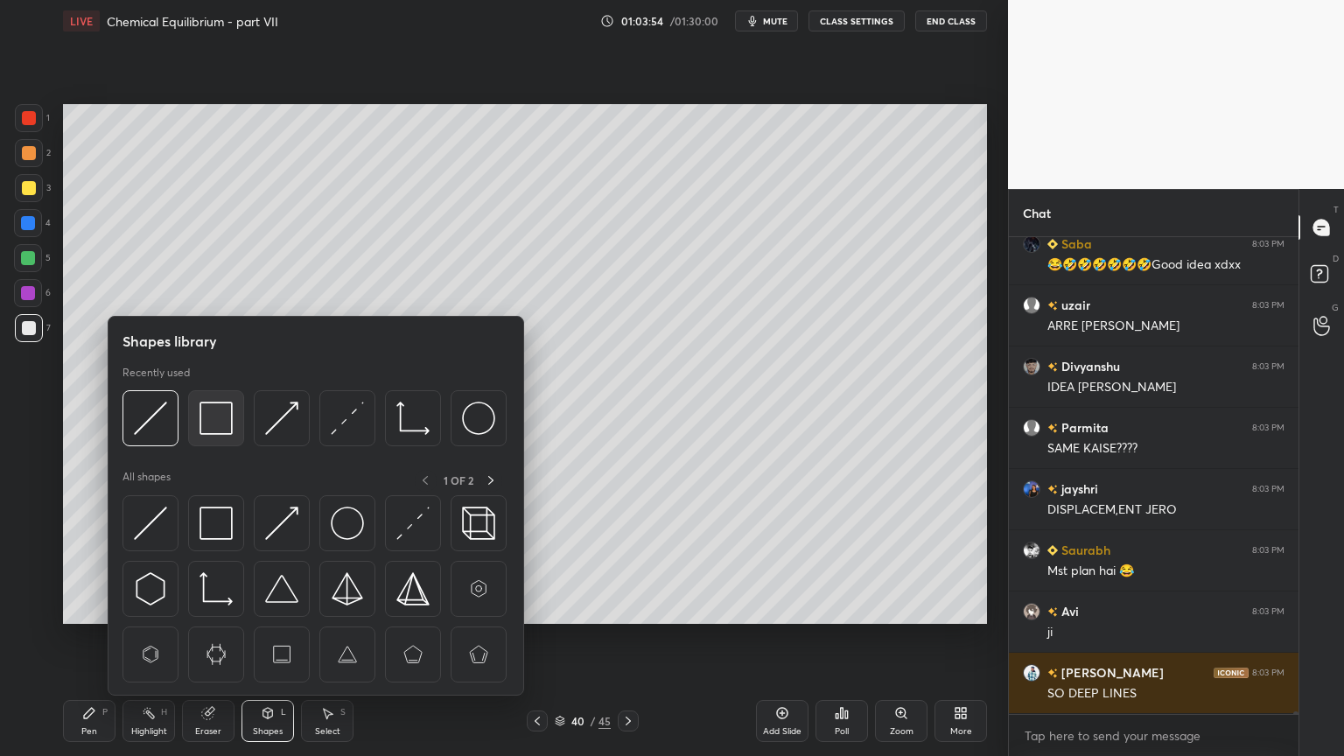
click at [213, 427] on img at bounding box center [216, 418] width 33 height 33
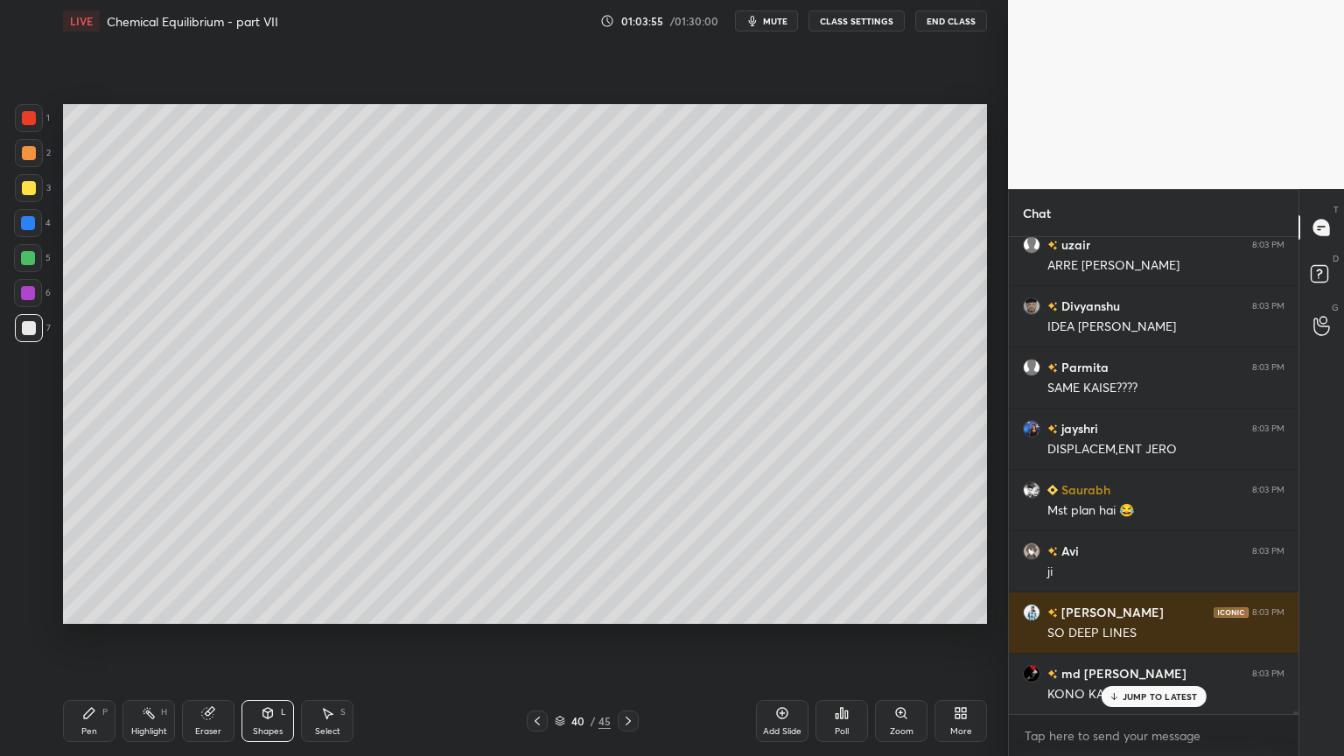
click at [161, 638] on div "Highlight H" at bounding box center [149, 721] width 53 height 42
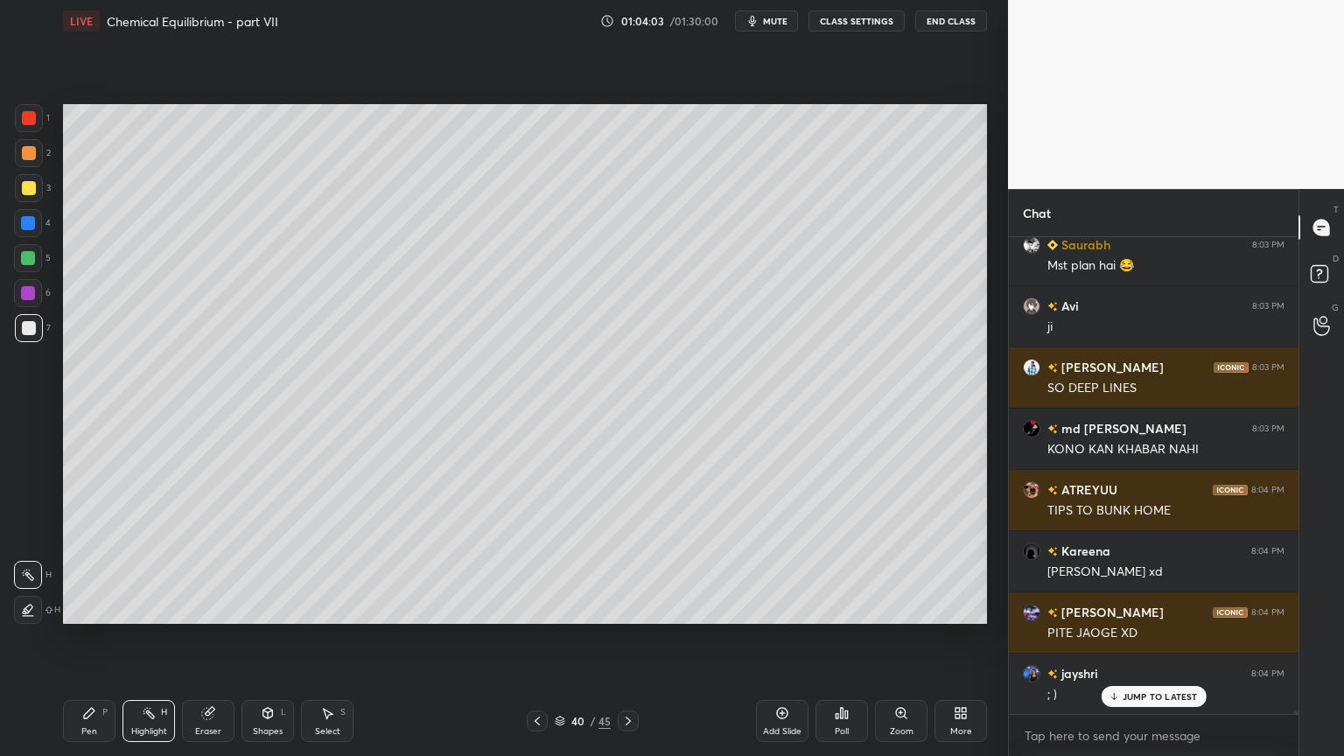
click at [849, 20] on button "CLASS SETTINGS" at bounding box center [857, 21] width 96 height 21
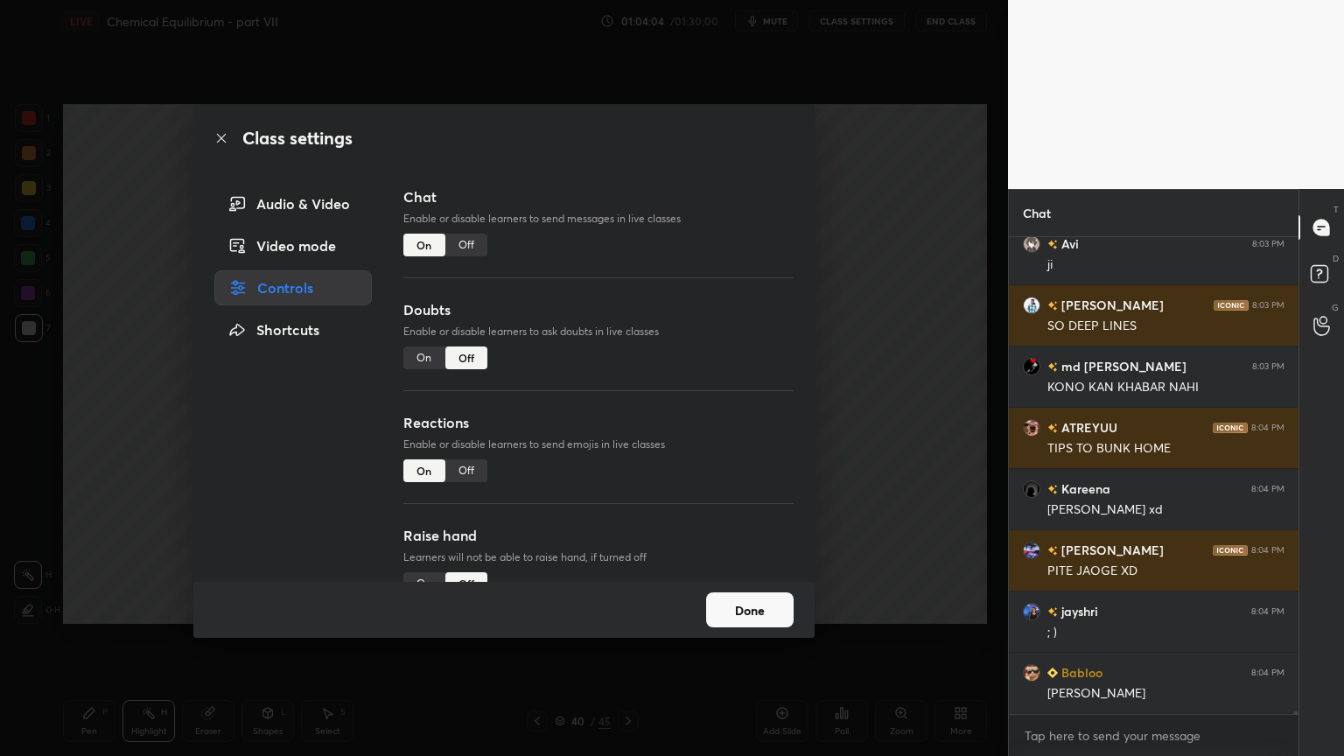
click at [476, 245] on div "Off" at bounding box center [466, 245] width 42 height 23
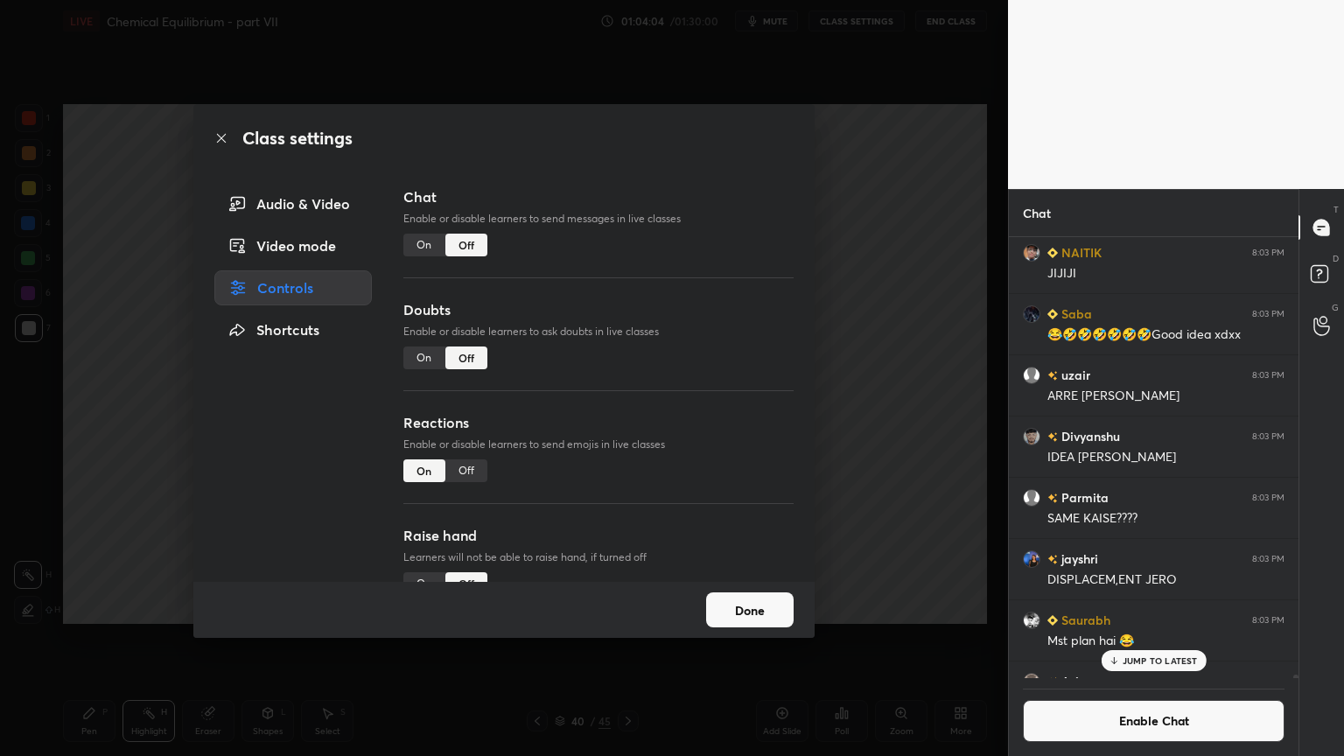
click at [903, 310] on div "Class settings Audio & Video Video mode Controls Shortcuts Chat Enable or disab…" at bounding box center [504, 378] width 1008 height 756
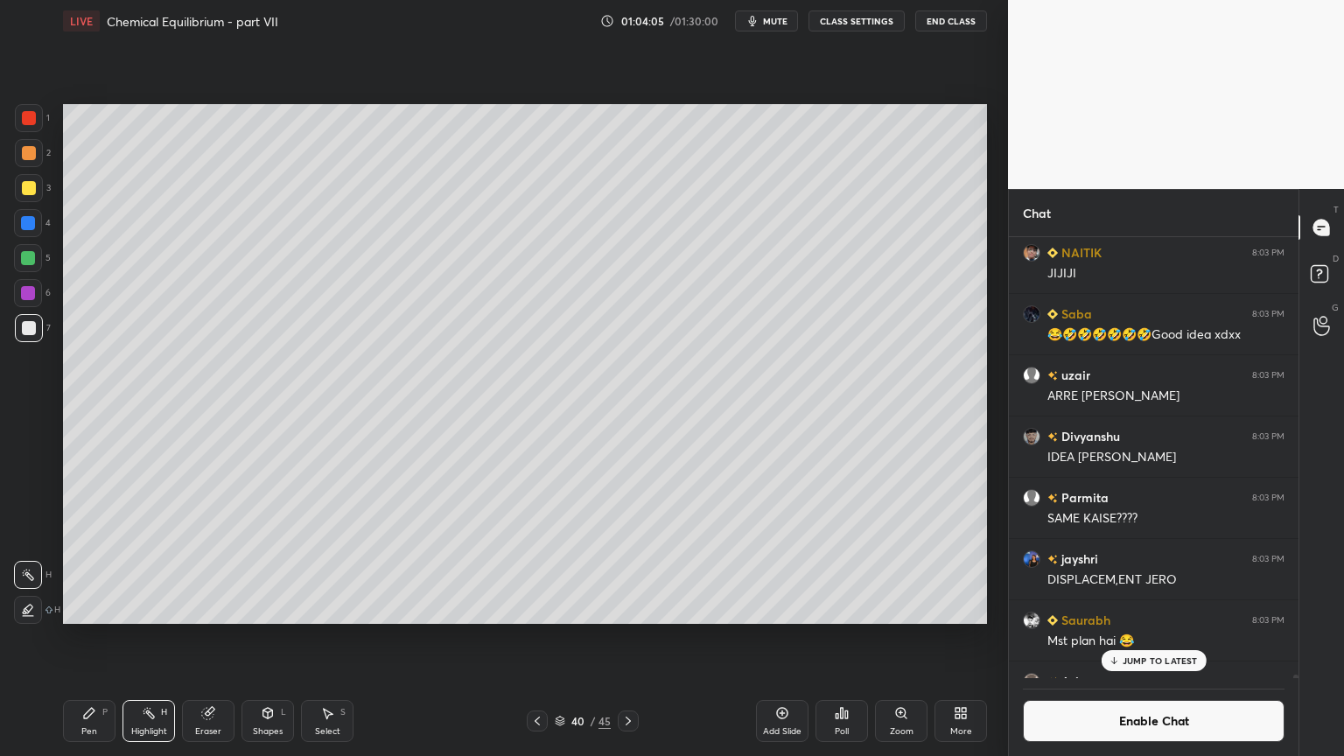
drag, startPoint x: 32, startPoint y: 113, endPoint x: 42, endPoint y: 132, distance: 21.9
click at [33, 116] on div at bounding box center [29, 118] width 28 height 28
click at [285, 638] on div "Shapes L" at bounding box center [268, 721] width 53 height 42
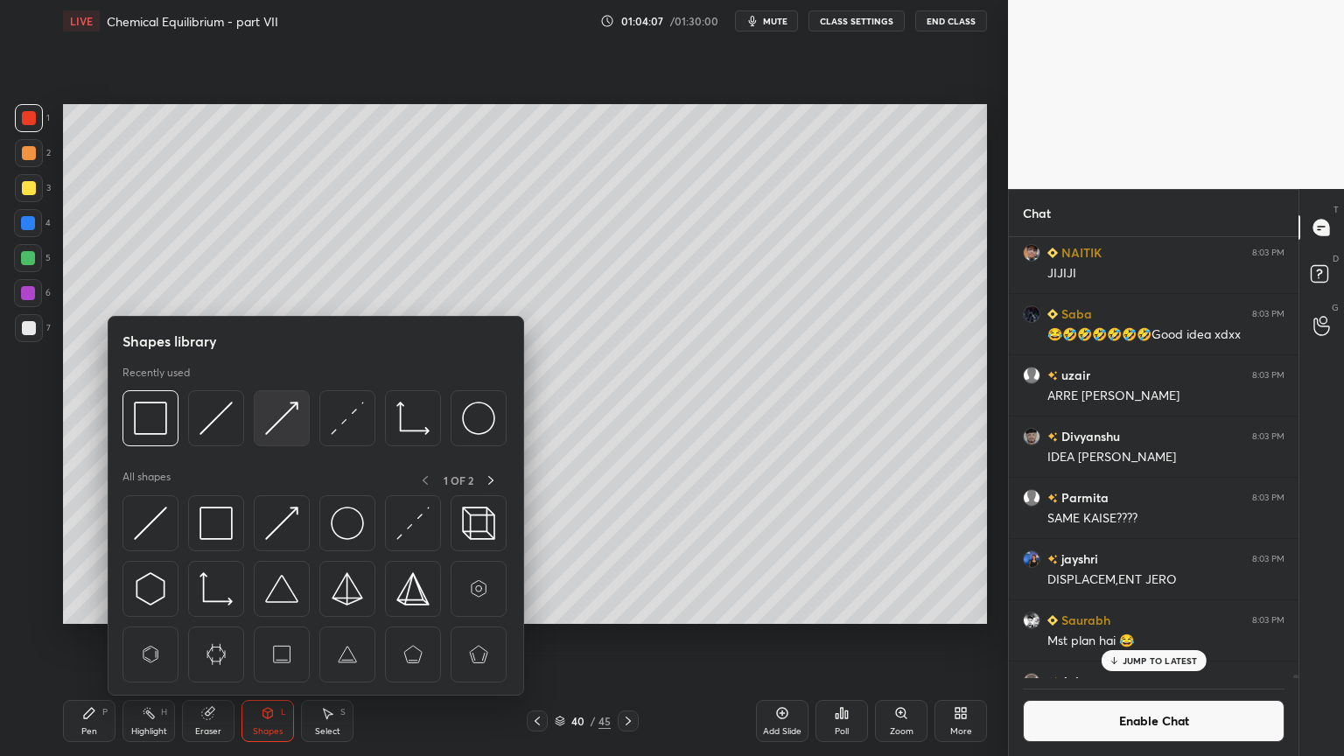
click at [283, 419] on img at bounding box center [281, 418] width 33 height 33
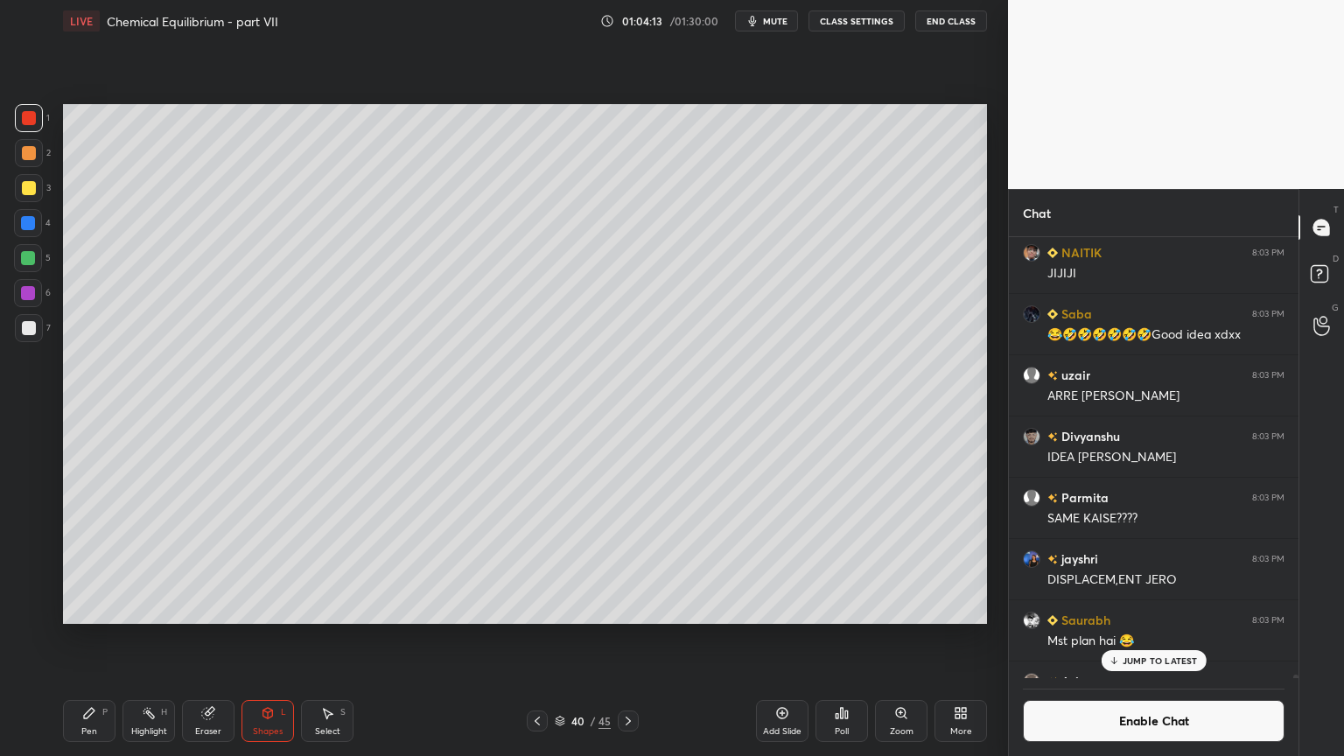
drag, startPoint x: 155, startPoint y: 724, endPoint x: 169, endPoint y: 696, distance: 31.3
click at [154, 638] on div "Highlight H" at bounding box center [149, 721] width 53 height 42
click at [623, 638] on icon at bounding box center [628, 721] width 14 height 14
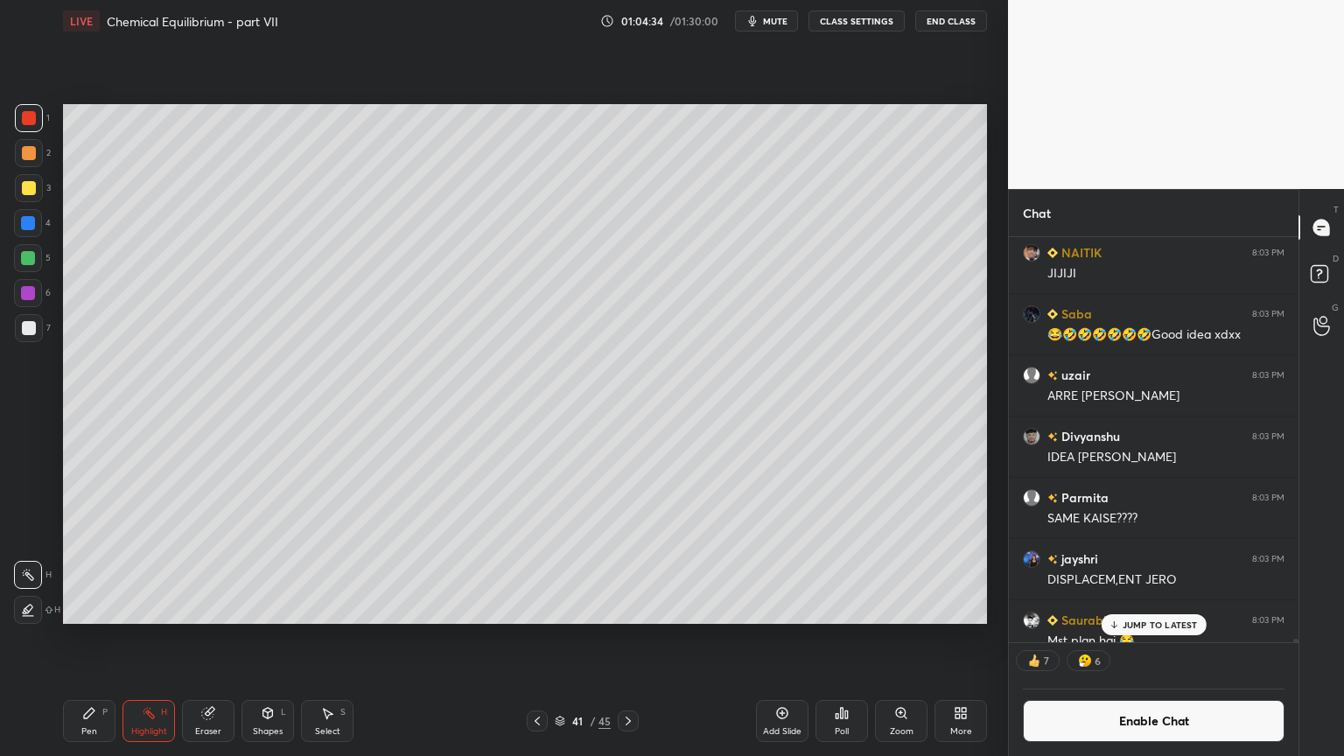
drag, startPoint x: 543, startPoint y: 718, endPoint x: 522, endPoint y: 730, distance: 23.6
click at [544, 638] on div at bounding box center [537, 721] width 21 height 21
drag, startPoint x: 81, startPoint y: 730, endPoint x: 88, endPoint y: 706, distance: 24.6
click at [81, 638] on div "Pen P" at bounding box center [89, 721] width 53 height 42
drag, startPoint x: 32, startPoint y: 327, endPoint x: 49, endPoint y: 363, distance: 39.9
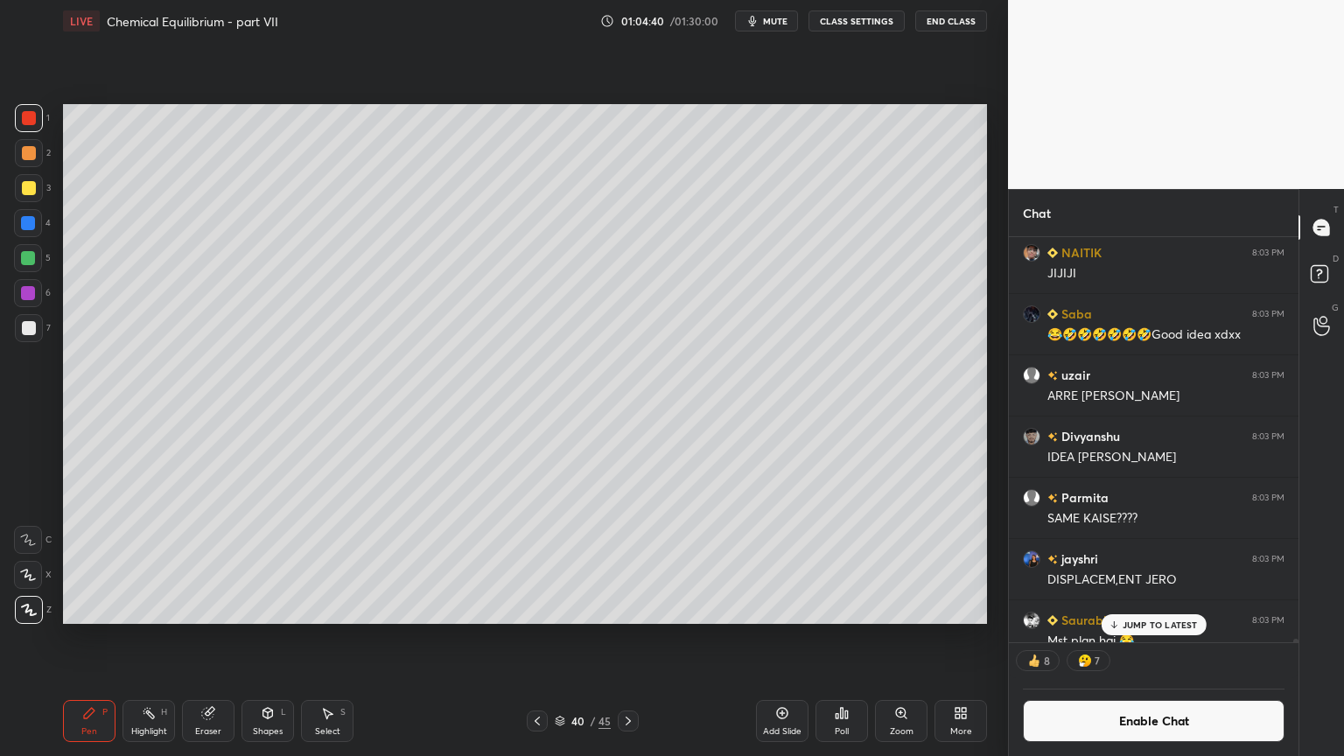
click at [32, 329] on div at bounding box center [29, 328] width 14 height 14
click at [249, 638] on div "Shapes L" at bounding box center [268, 721] width 53 height 42
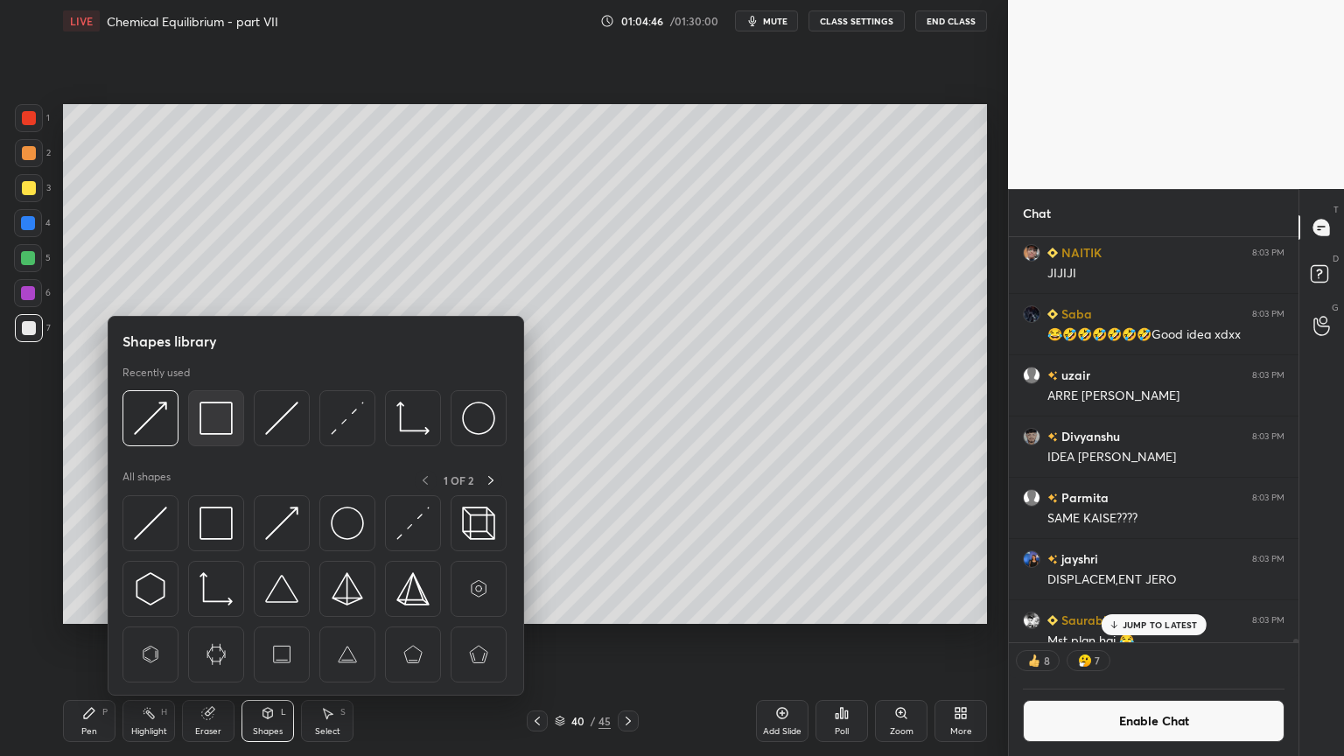
click at [217, 425] on img at bounding box center [216, 418] width 33 height 33
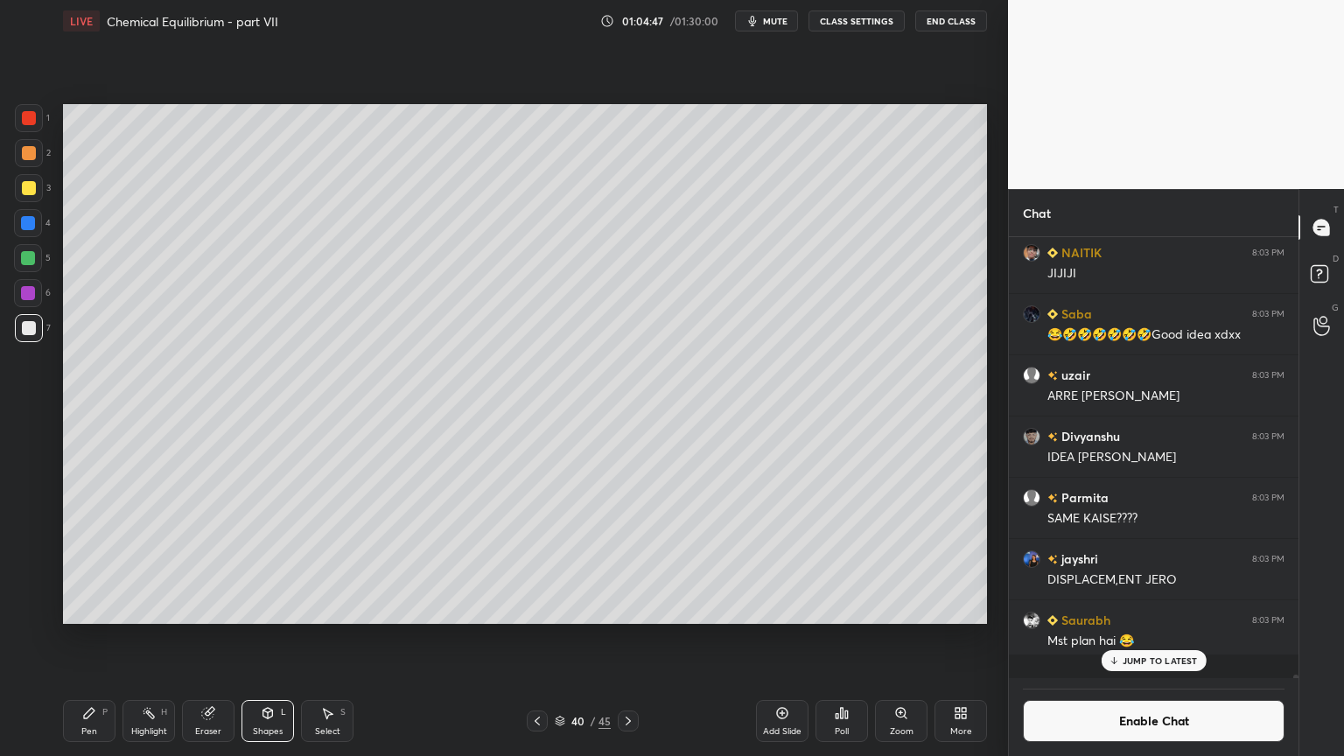
scroll to position [91872, 0]
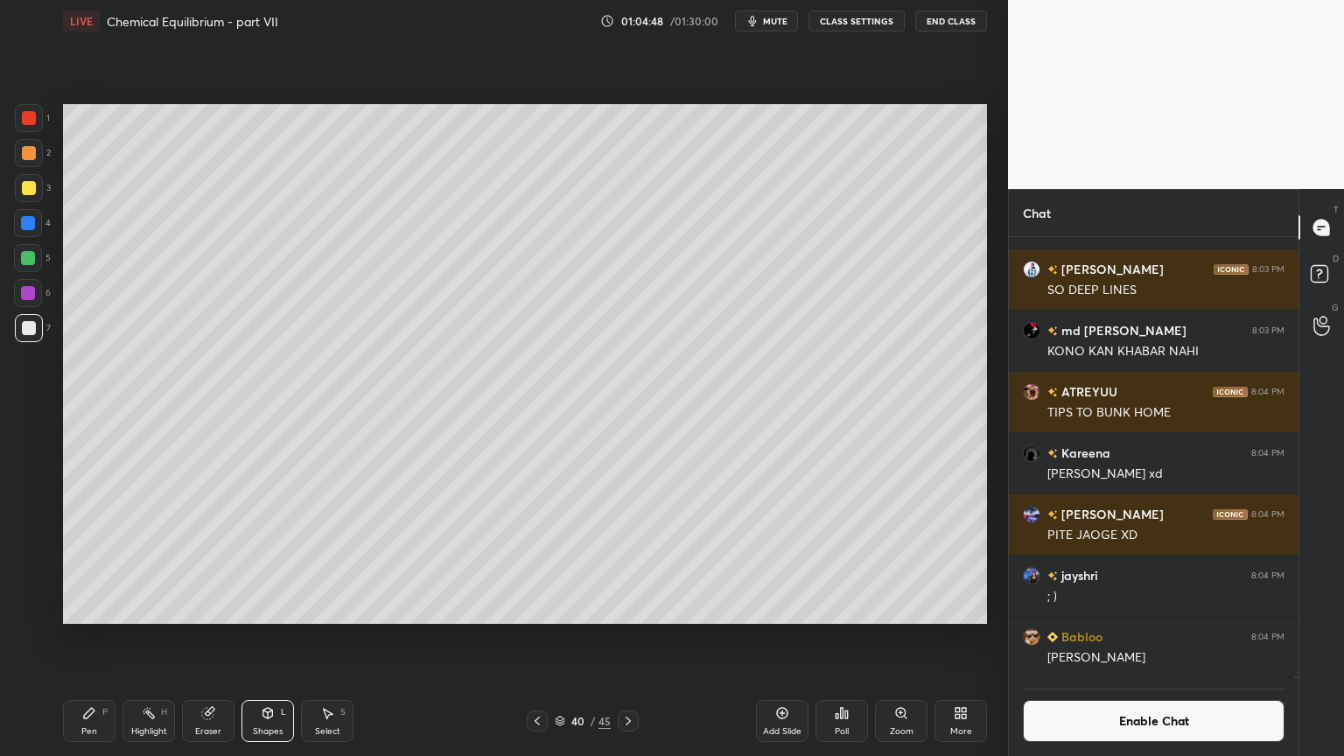
click at [137, 638] on div "Highlight H" at bounding box center [149, 721] width 53 height 42
click at [546, 638] on div at bounding box center [537, 721] width 21 height 21
click at [538, 638] on icon at bounding box center [537, 721] width 14 height 14
click at [537, 638] on icon at bounding box center [537, 721] width 14 height 14
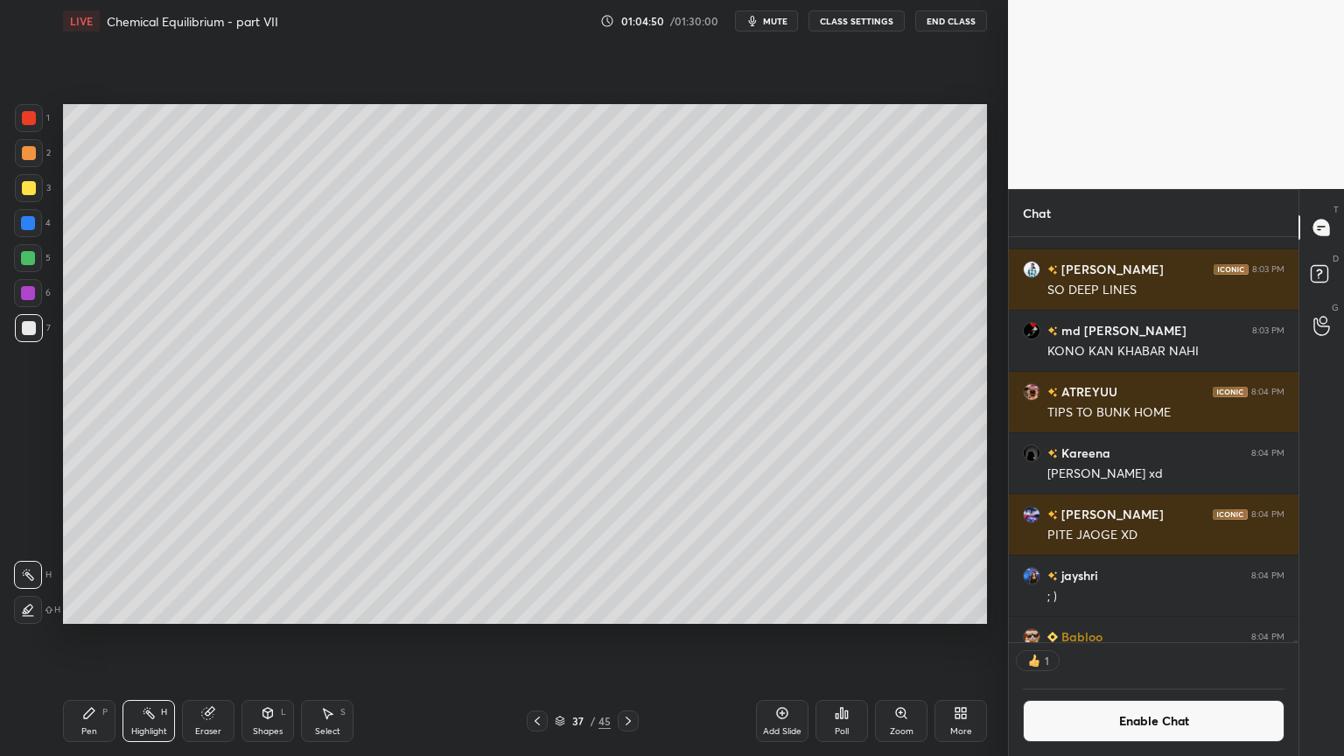
click at [536, 638] on icon at bounding box center [537, 721] width 14 height 14
click at [104, 638] on div "Pen P" at bounding box center [89, 721] width 53 height 42
drag, startPoint x: 149, startPoint y: 721, endPoint x: 201, endPoint y: 628, distance: 106.6
click at [153, 638] on div "Highlight H" at bounding box center [149, 721] width 53 height 42
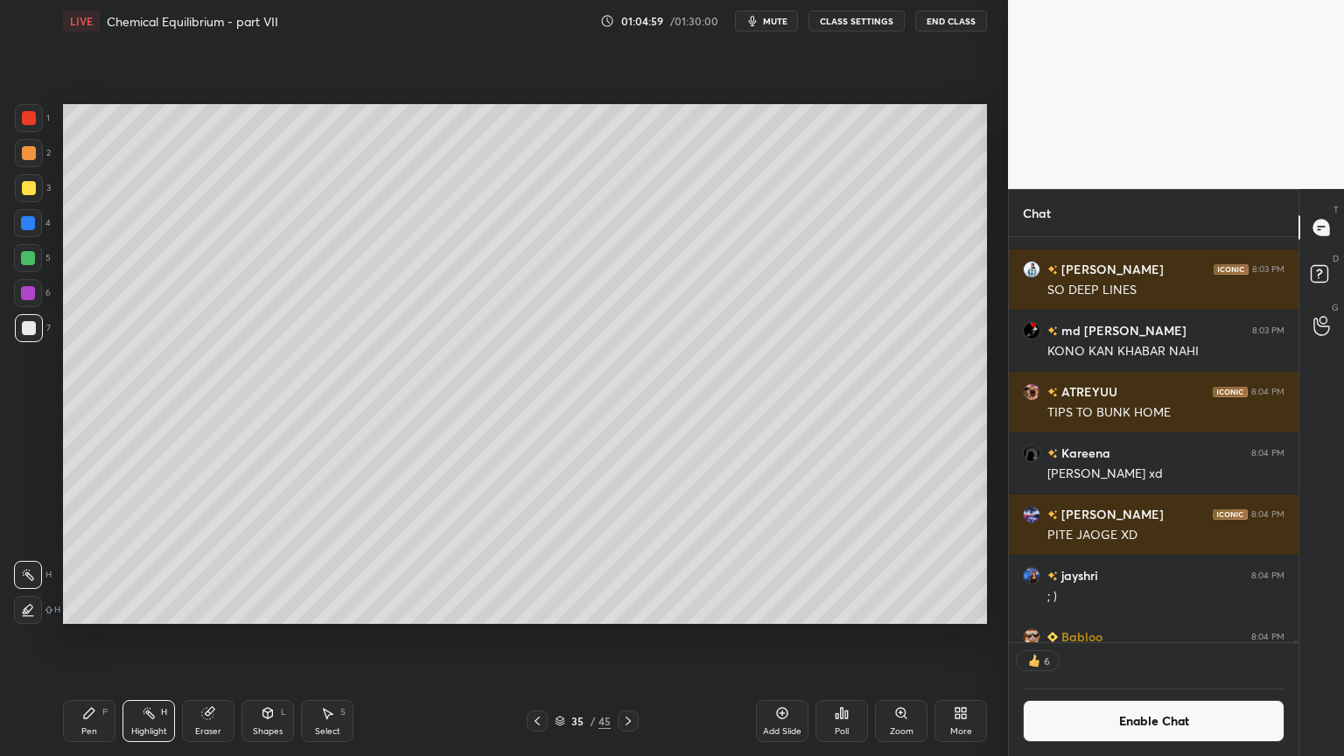
click at [84, 638] on div "Pen P" at bounding box center [89, 721] width 53 height 42
click at [32, 182] on div at bounding box center [29, 188] width 28 height 28
click at [135, 638] on div "Highlight" at bounding box center [149, 731] width 36 height 9
click at [629, 638] on icon at bounding box center [628, 721] width 14 height 14
click at [627, 638] on div at bounding box center [628, 721] width 21 height 21
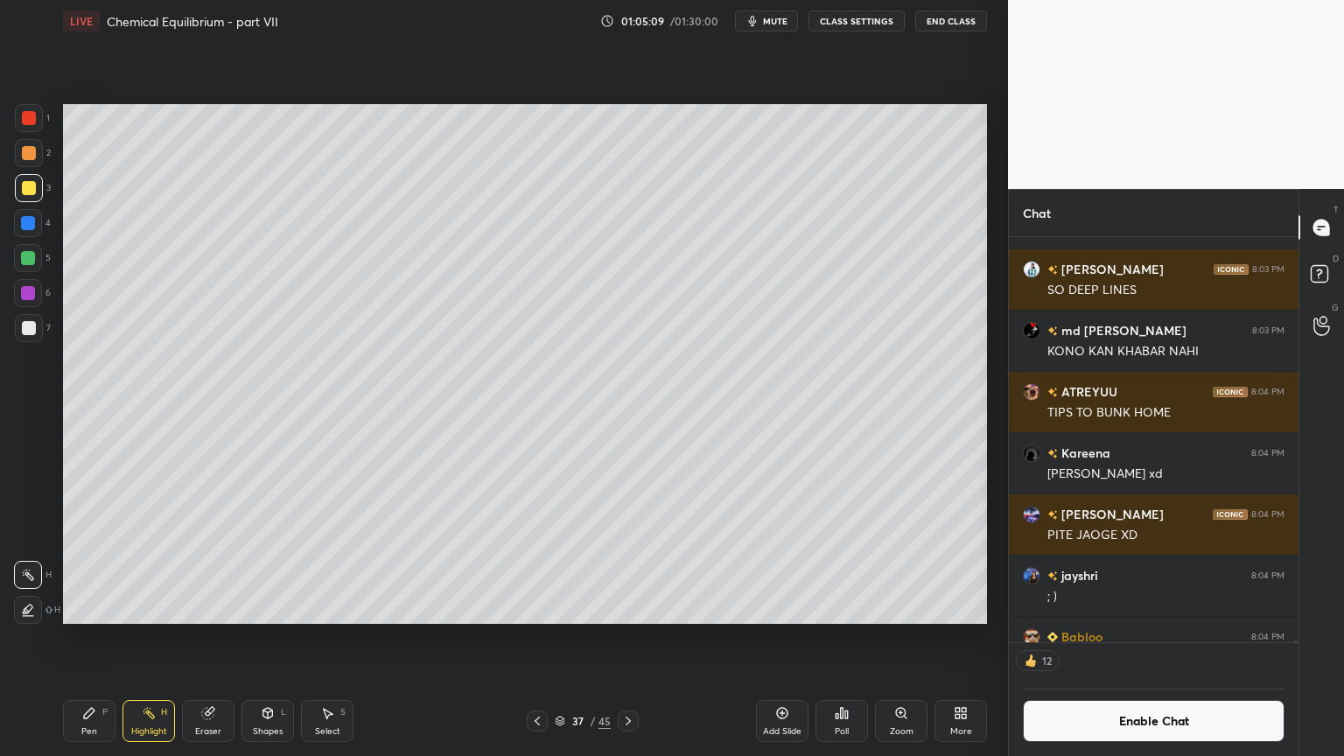
click at [627, 638] on icon at bounding box center [628, 721] width 14 height 14
click at [634, 638] on icon at bounding box center [628, 721] width 14 height 14
click at [630, 638] on icon at bounding box center [628, 721] width 14 height 14
click at [627, 638] on icon at bounding box center [628, 721] width 5 height 9
click at [621, 638] on icon at bounding box center [628, 721] width 14 height 14
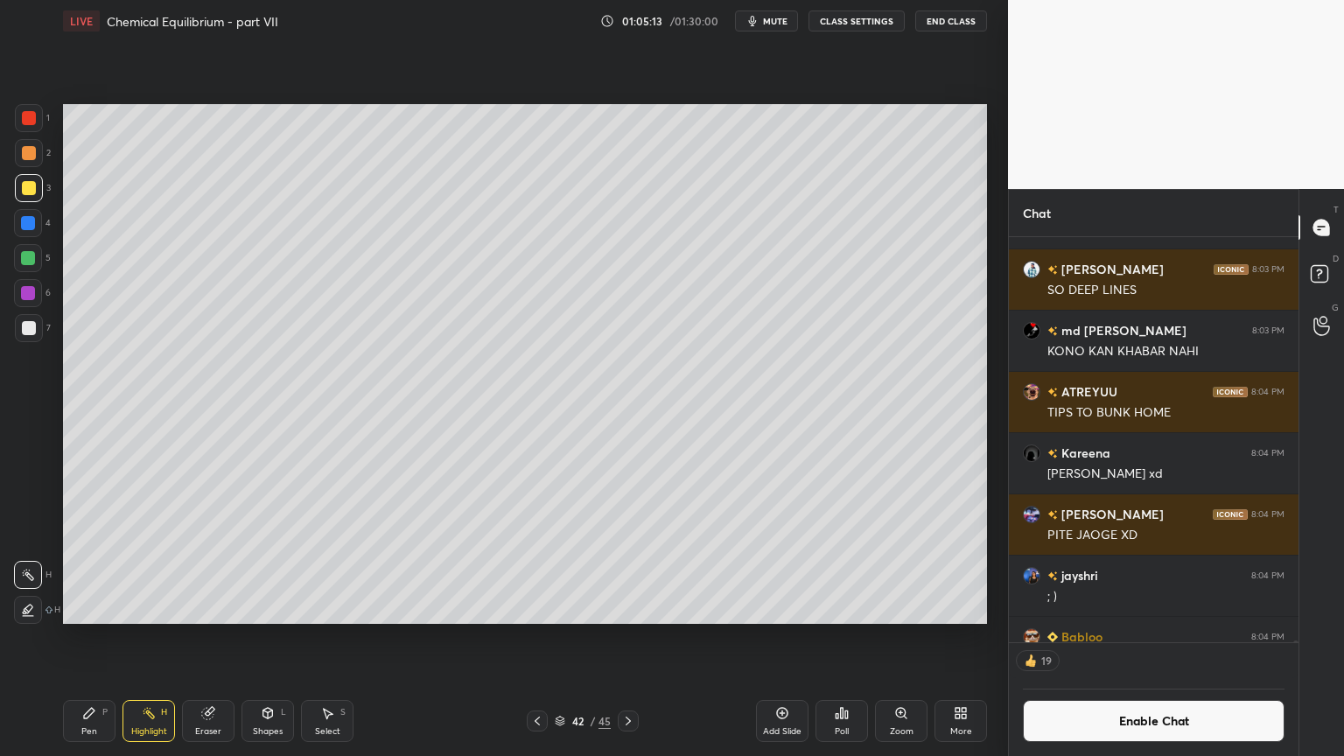
click at [530, 638] on icon at bounding box center [537, 721] width 14 height 14
click at [531, 638] on icon at bounding box center [537, 721] width 14 height 14
click at [532, 638] on icon at bounding box center [537, 721] width 14 height 14
click at [533, 638] on icon at bounding box center [537, 721] width 14 height 14
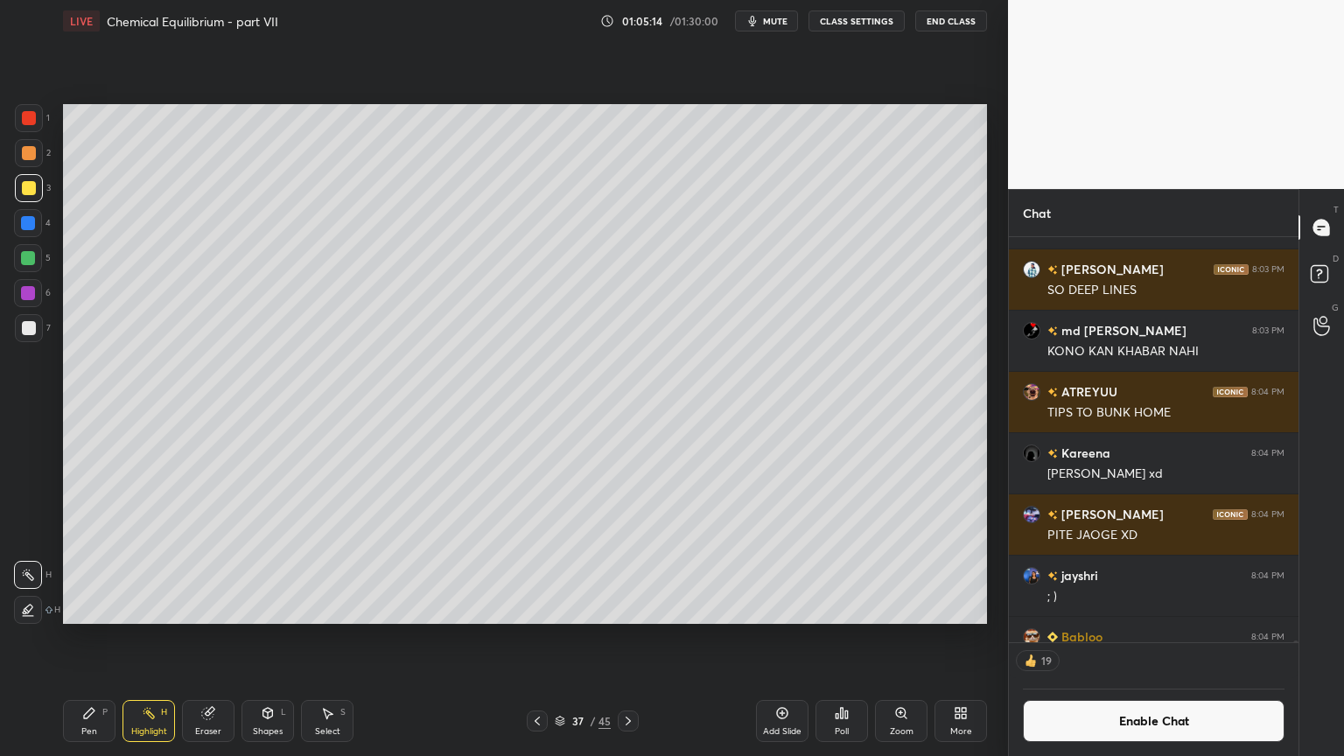
click at [533, 638] on icon at bounding box center [537, 721] width 14 height 14
click at [627, 638] on icon at bounding box center [628, 721] width 14 height 14
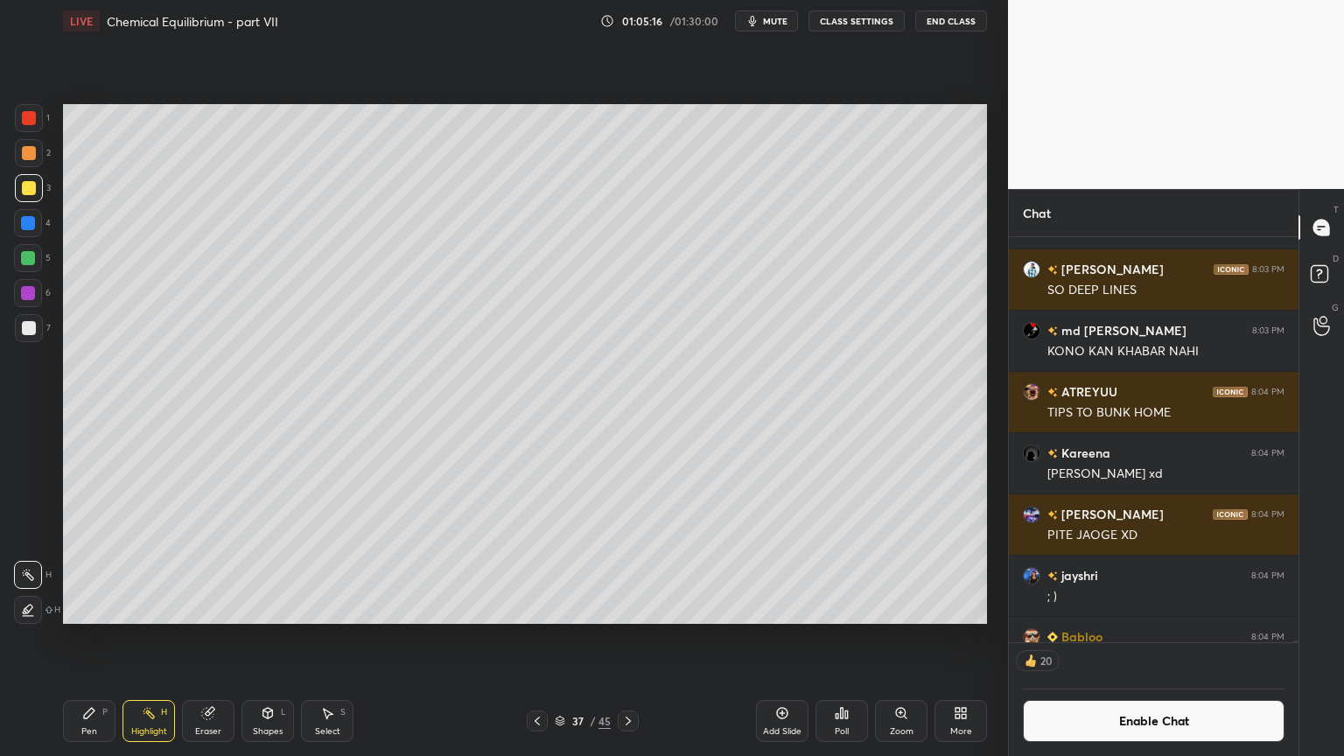
click at [627, 638] on icon at bounding box center [628, 721] width 14 height 14
click at [628, 638] on icon at bounding box center [628, 721] width 14 height 14
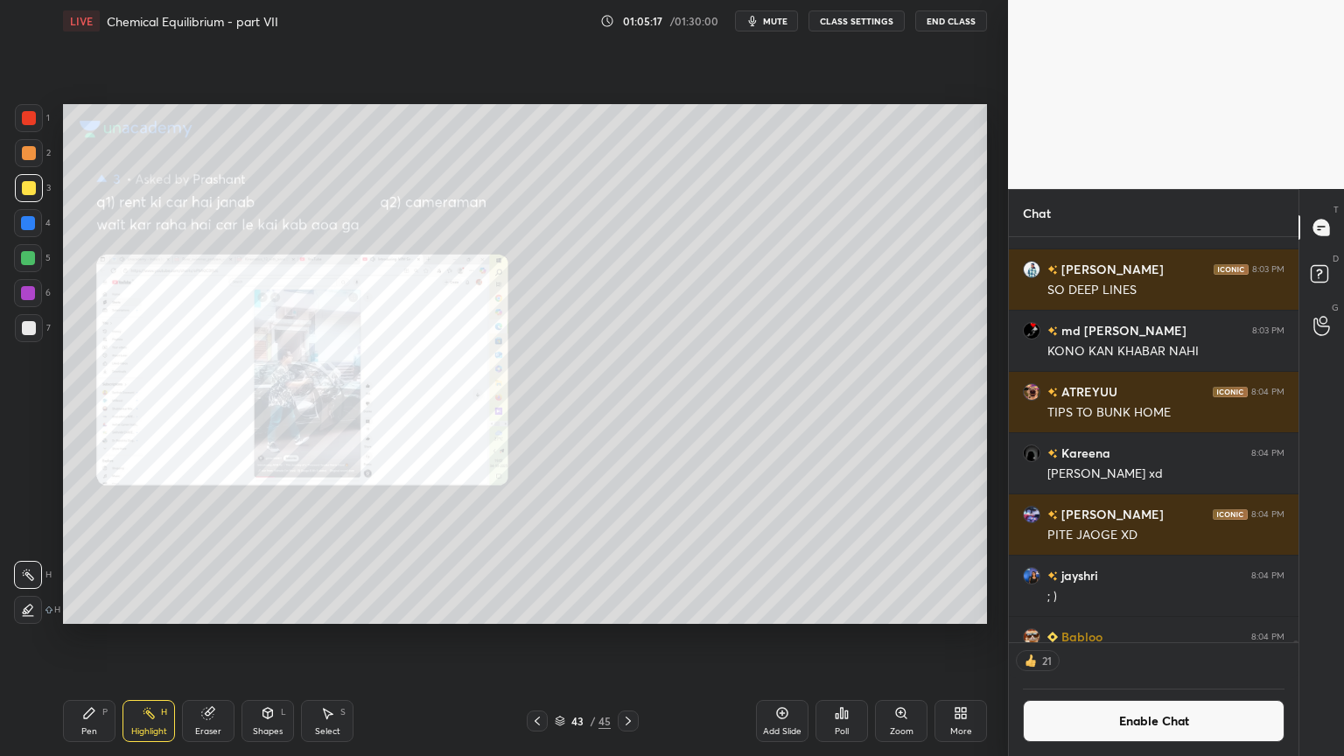
click at [542, 638] on icon at bounding box center [537, 721] width 14 height 14
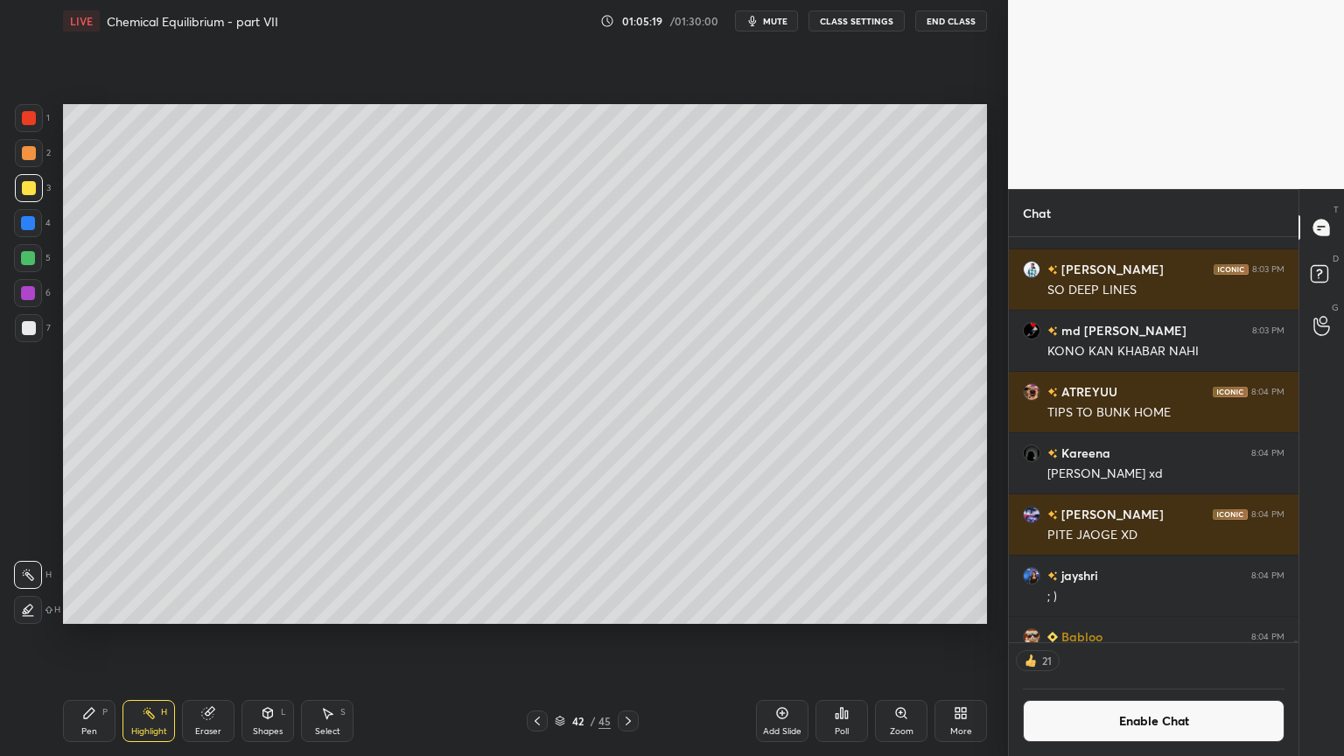
click at [536, 638] on icon at bounding box center [537, 721] width 14 height 14
click at [627, 638] on icon at bounding box center [628, 721] width 14 height 14
drag, startPoint x: 92, startPoint y: 727, endPoint x: 86, endPoint y: 692, distance: 35.5
click at [94, 638] on div "Pen P" at bounding box center [89, 721] width 53 height 42
click at [28, 171] on div "2" at bounding box center [33, 156] width 36 height 35
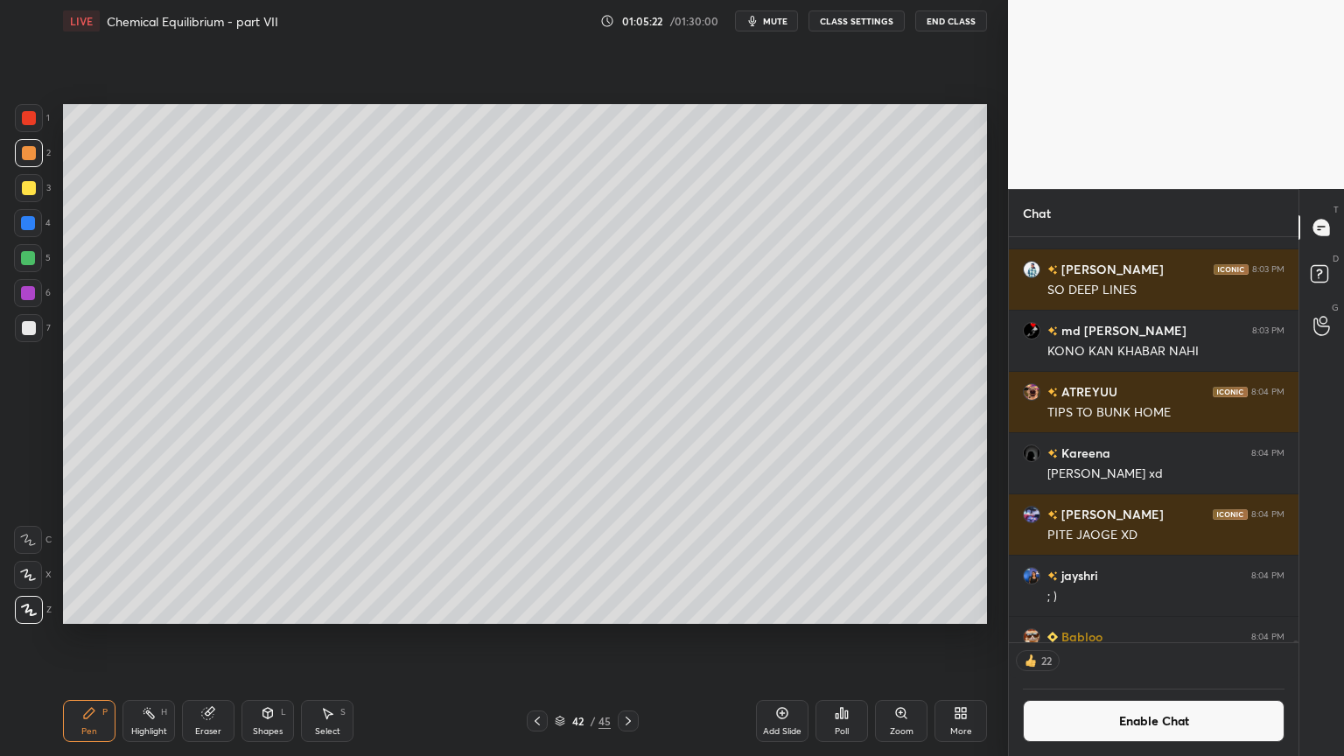
click at [32, 157] on div at bounding box center [29, 153] width 14 height 14
click at [284, 638] on div "Shapes L" at bounding box center [268, 721] width 53 height 42
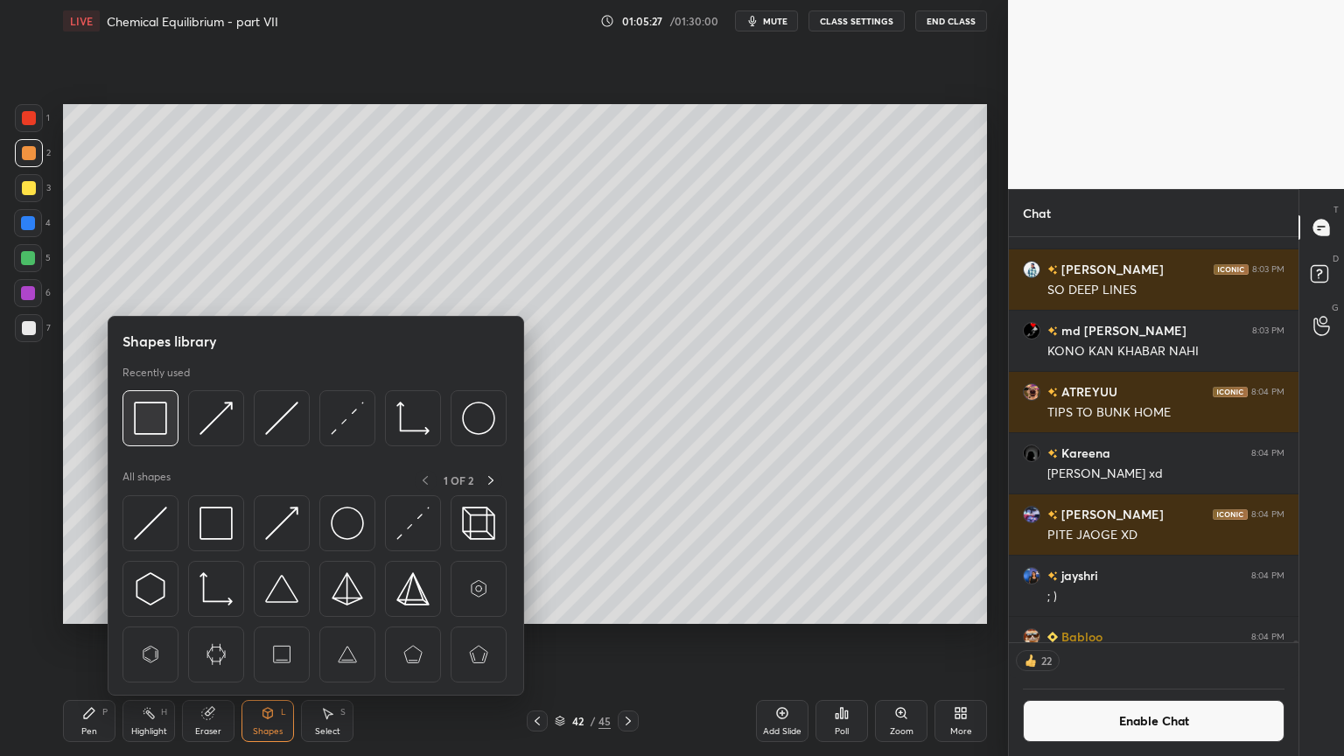
click at [151, 415] on img at bounding box center [150, 418] width 33 height 33
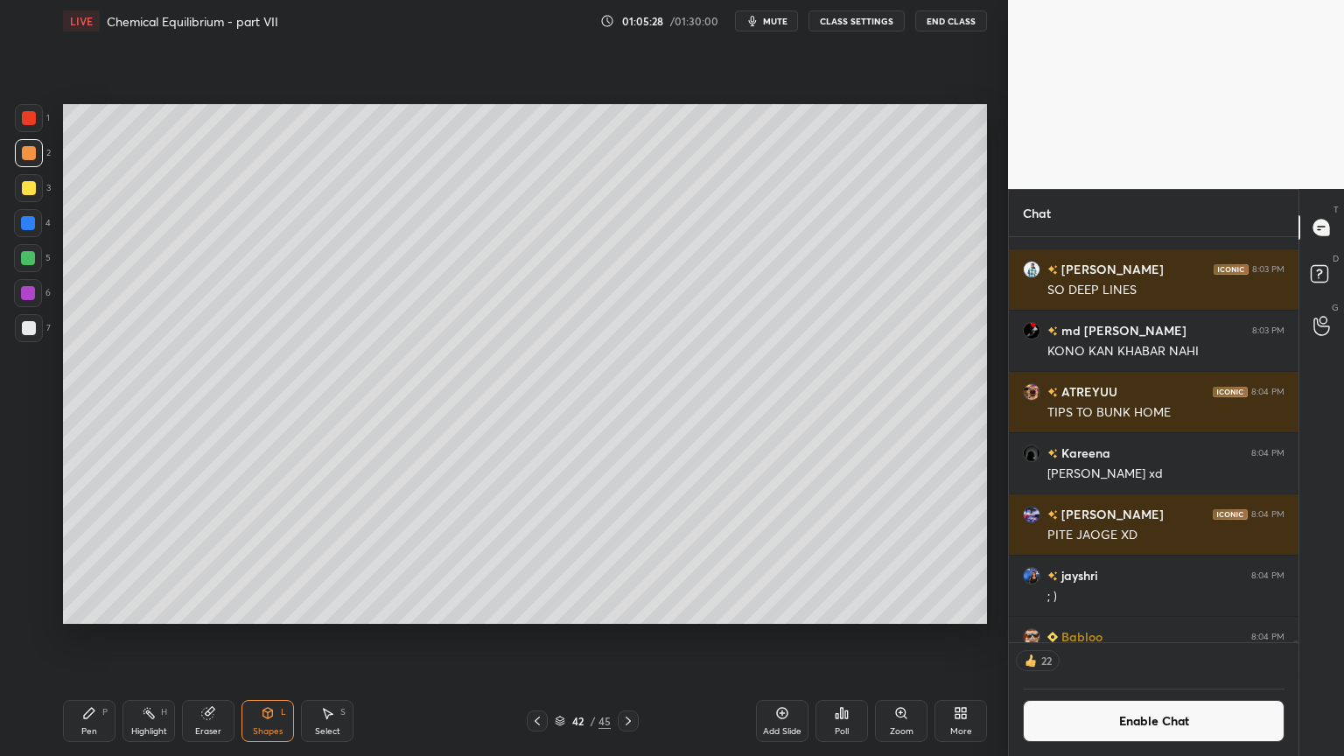
click at [102, 638] on div "Pen P" at bounding box center [89, 721] width 53 height 42
drag, startPoint x: 32, startPoint y: 190, endPoint x: 53, endPoint y: 237, distance: 51.4
click at [36, 200] on div at bounding box center [29, 188] width 28 height 28
click at [28, 227] on div at bounding box center [28, 223] width 14 height 14
drag, startPoint x: 135, startPoint y: 732, endPoint x: 137, endPoint y: 723, distance: 9.1
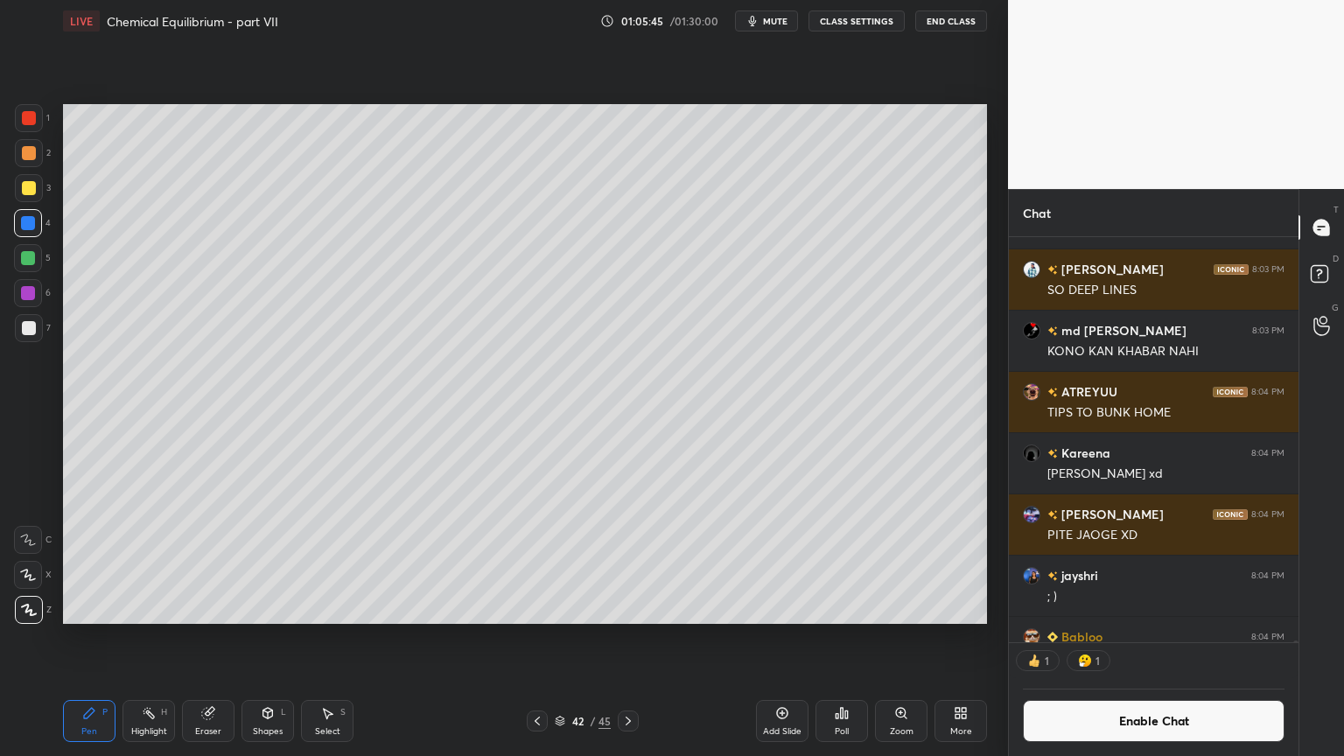
click at [136, 638] on div "Highlight" at bounding box center [149, 731] width 36 height 9
click at [112, 638] on div "Pen P" at bounding box center [89, 721] width 53 height 42
drag, startPoint x: 141, startPoint y: 727, endPoint x: 141, endPoint y: 715, distance: 12.3
click at [140, 638] on div "Highlight H" at bounding box center [149, 721] width 53 height 42
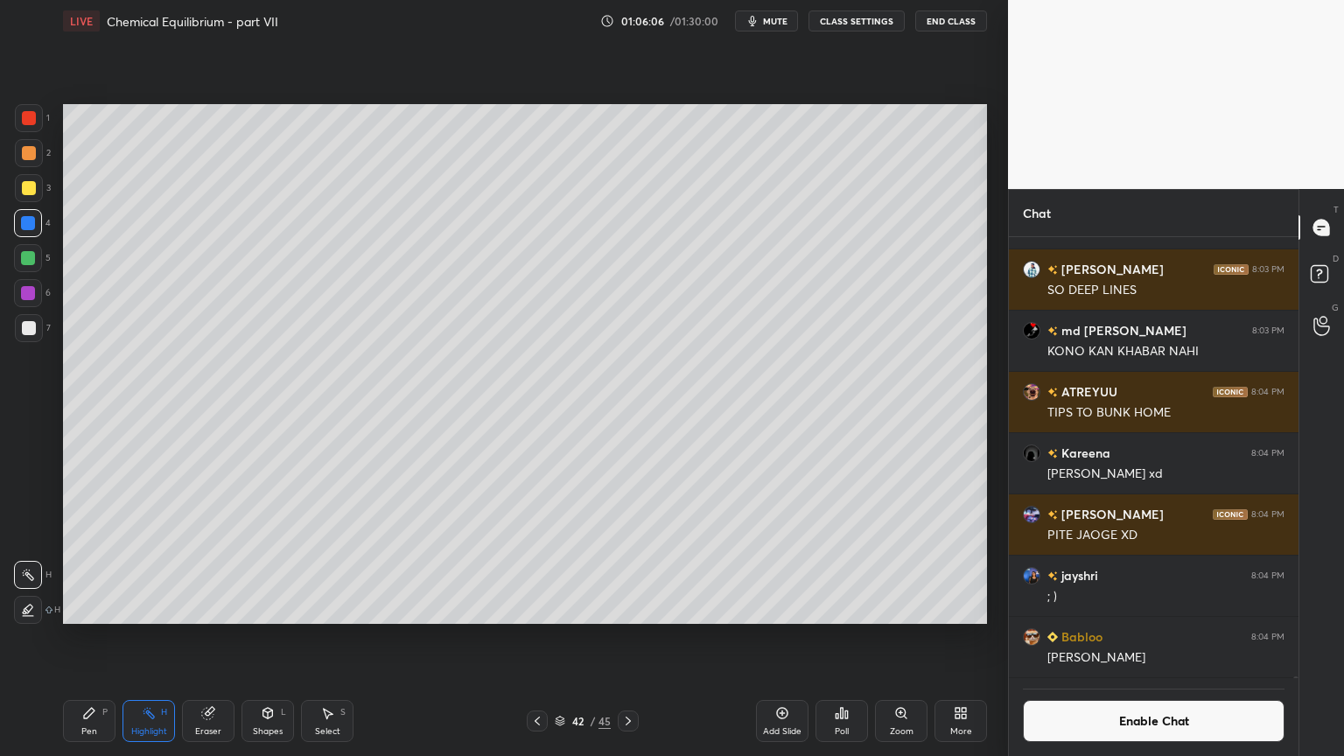
click at [100, 638] on div "Pen P" at bounding box center [89, 721] width 53 height 42
click at [268, 638] on div "Shapes L" at bounding box center [268, 721] width 53 height 42
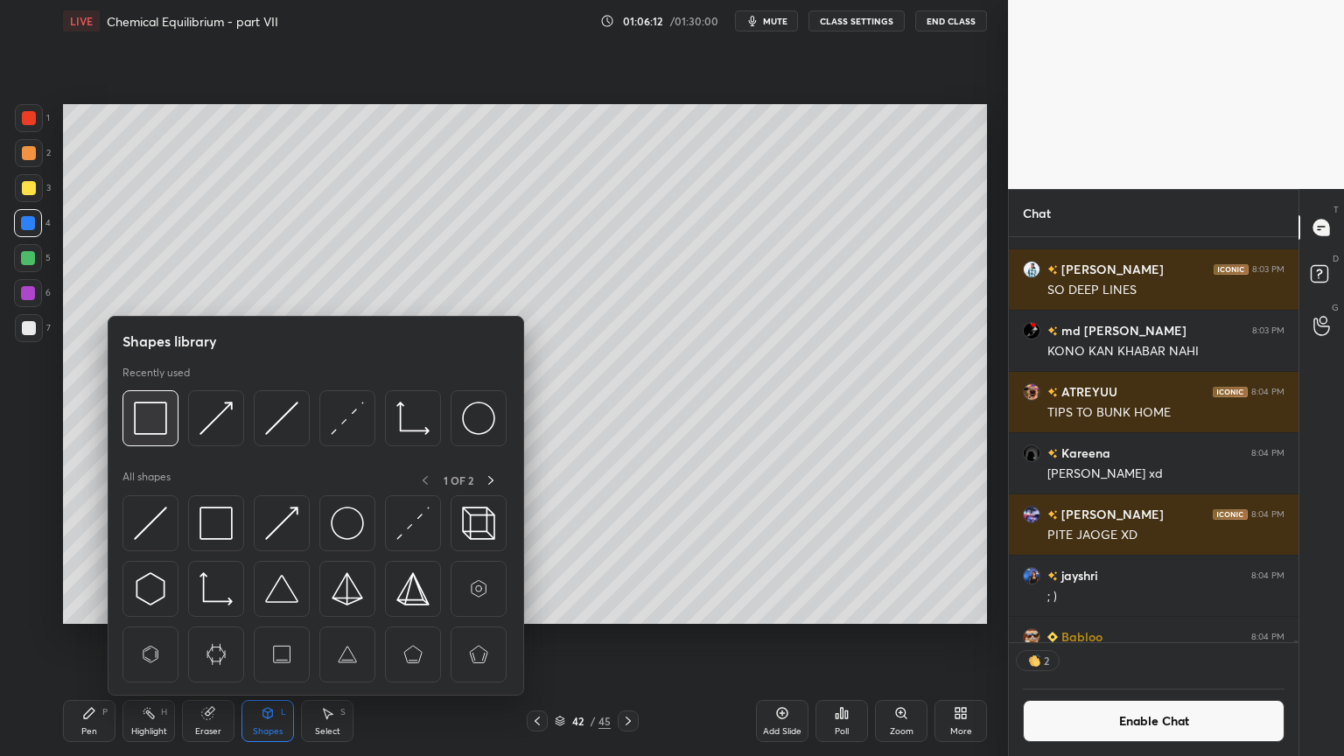
click at [147, 434] on img at bounding box center [150, 418] width 33 height 33
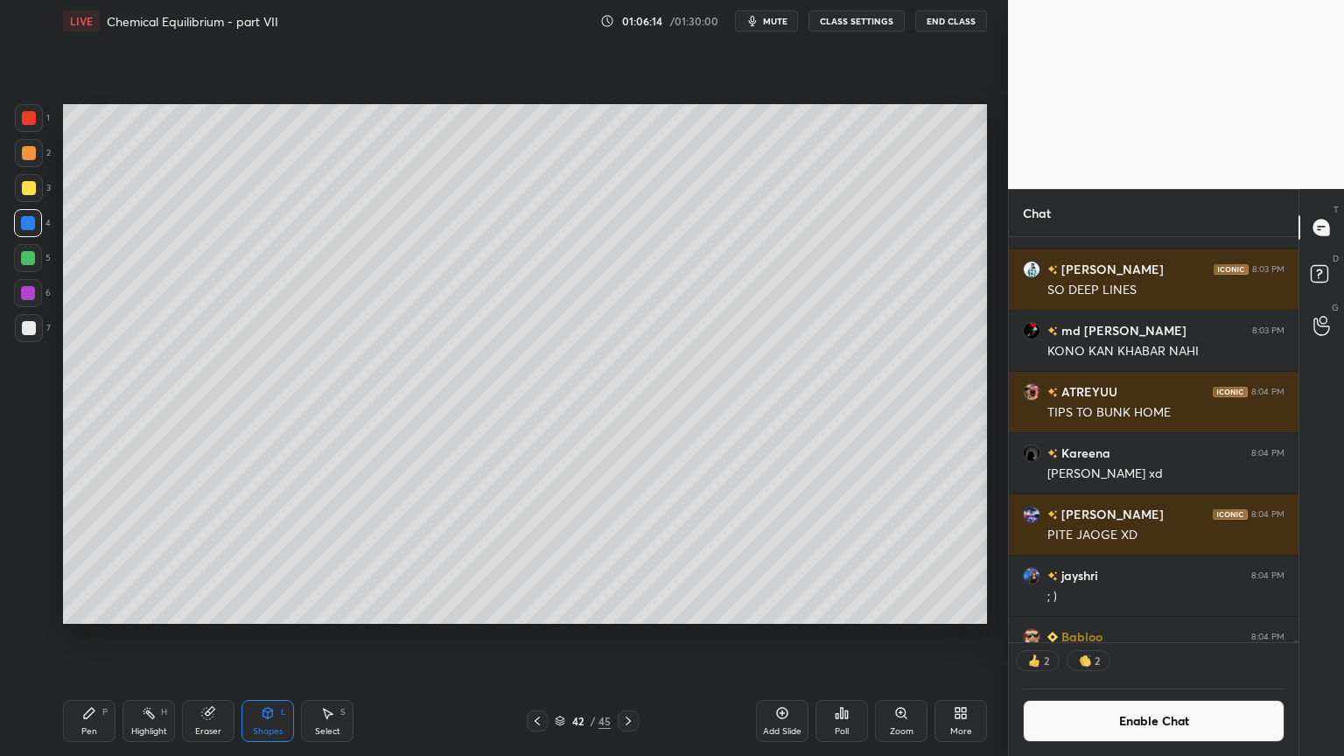
click at [96, 638] on div "Pen P" at bounding box center [89, 721] width 53 height 42
click at [35, 189] on div at bounding box center [29, 188] width 14 height 14
click at [35, 109] on div at bounding box center [29, 118] width 28 height 28
click at [210, 638] on div "Eraser" at bounding box center [208, 721] width 53 height 42
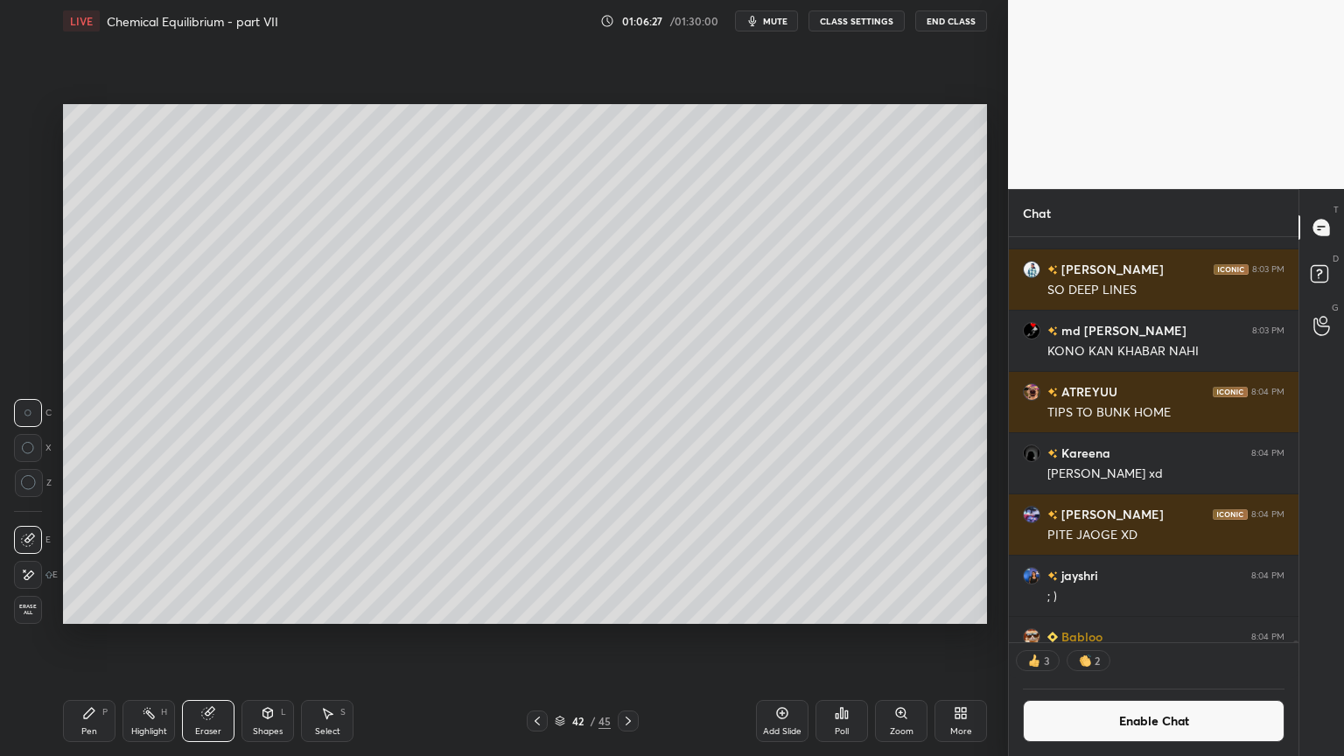
drag, startPoint x: 78, startPoint y: 722, endPoint x: 105, endPoint y: 634, distance: 92.4
click at [76, 638] on div "Pen P" at bounding box center [89, 721] width 53 height 42
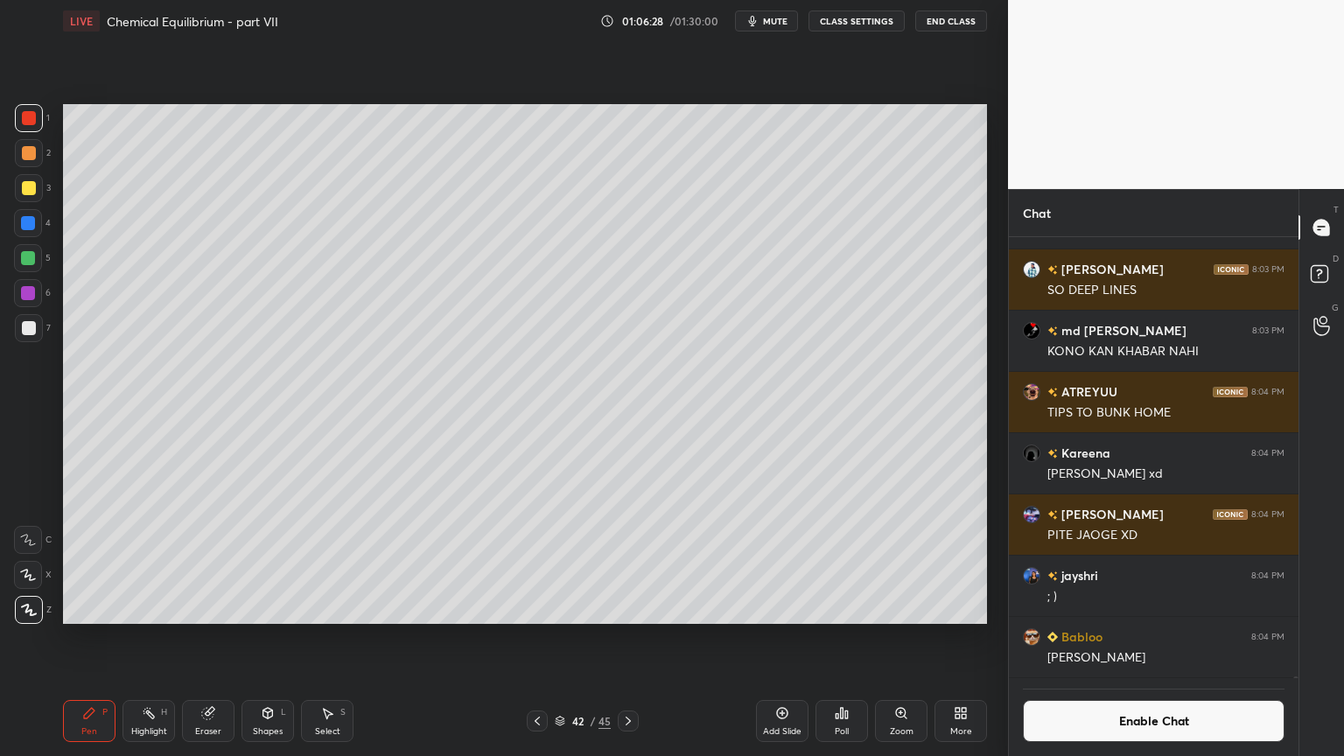
scroll to position [437, 284]
drag, startPoint x: 277, startPoint y: 725, endPoint x: 277, endPoint y: 699, distance: 25.4
click at [277, 638] on div "Shapes L" at bounding box center [268, 721] width 53 height 42
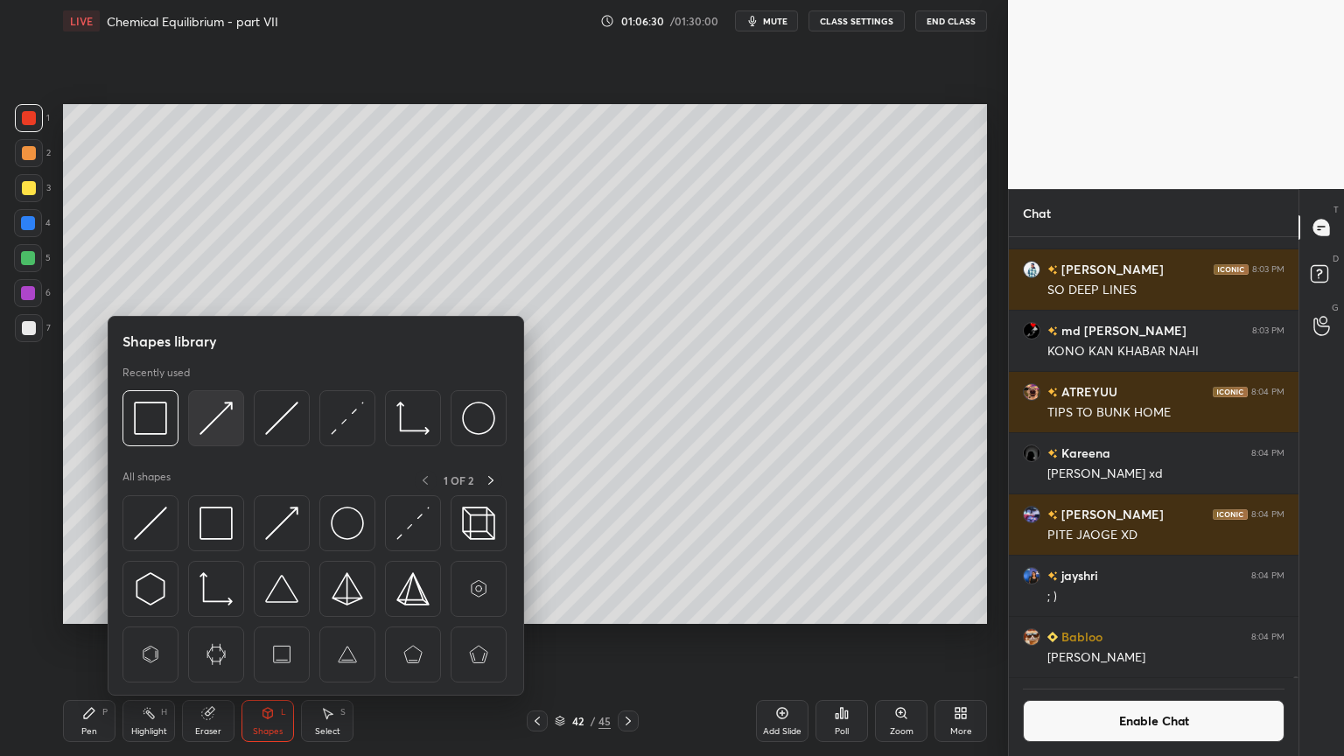
click at [218, 420] on img at bounding box center [216, 418] width 33 height 33
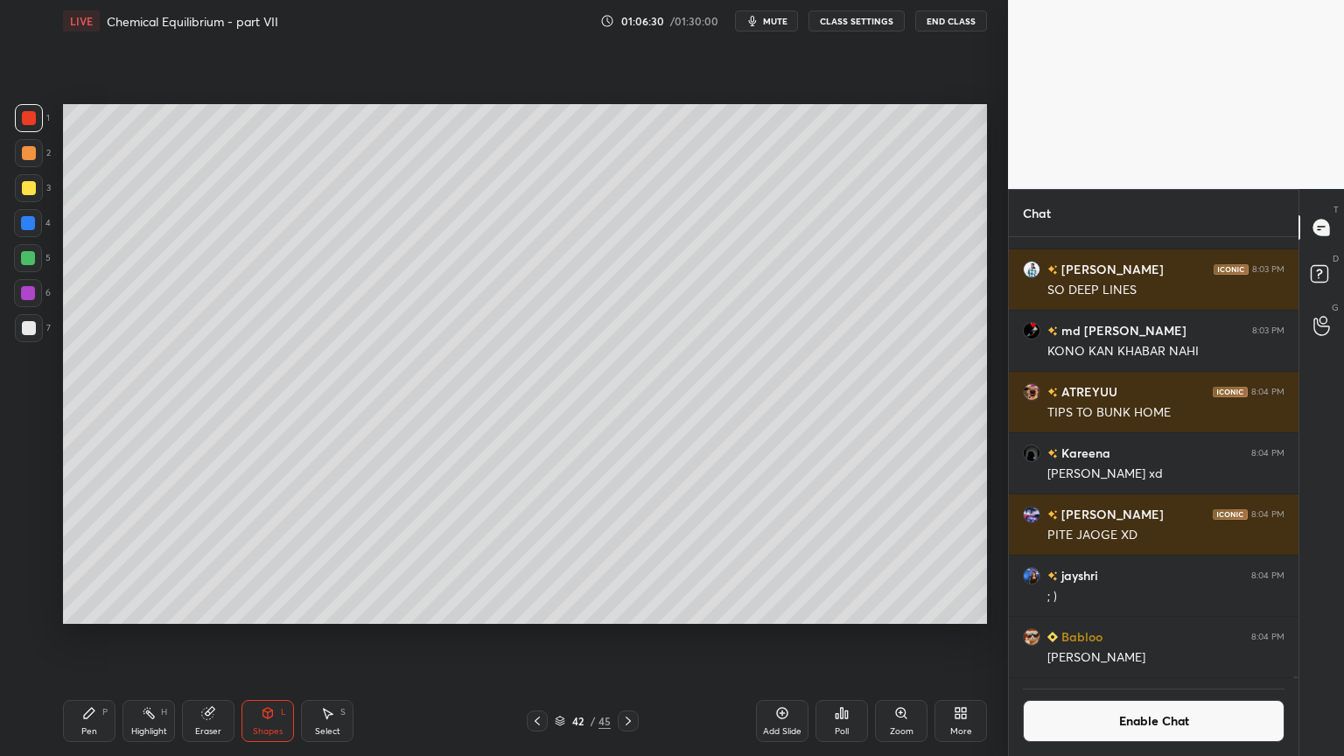
click at [35, 331] on div at bounding box center [29, 328] width 14 height 14
click at [77, 638] on div "Pen P" at bounding box center [89, 721] width 53 height 42
drag, startPoint x: 31, startPoint y: 184, endPoint x: 47, endPoint y: 193, distance: 18.8
click at [32, 186] on div at bounding box center [29, 188] width 14 height 14
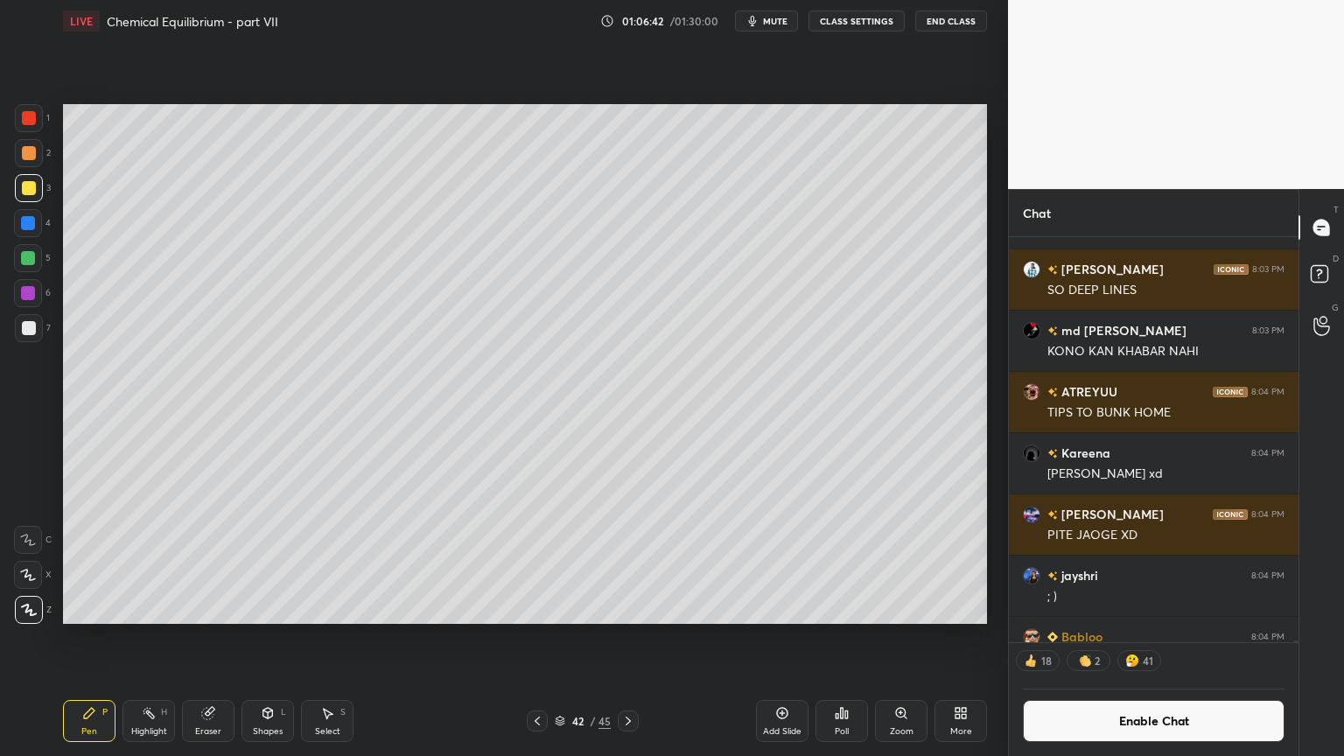
click at [25, 333] on div at bounding box center [29, 328] width 14 height 14
click at [32, 195] on div at bounding box center [29, 188] width 28 height 28
click at [28, 224] on div at bounding box center [28, 223] width 14 height 14
drag, startPoint x: 161, startPoint y: 731, endPoint x: 242, endPoint y: 639, distance: 122.2
click at [165, 638] on div "Highlight" at bounding box center [149, 731] width 36 height 9
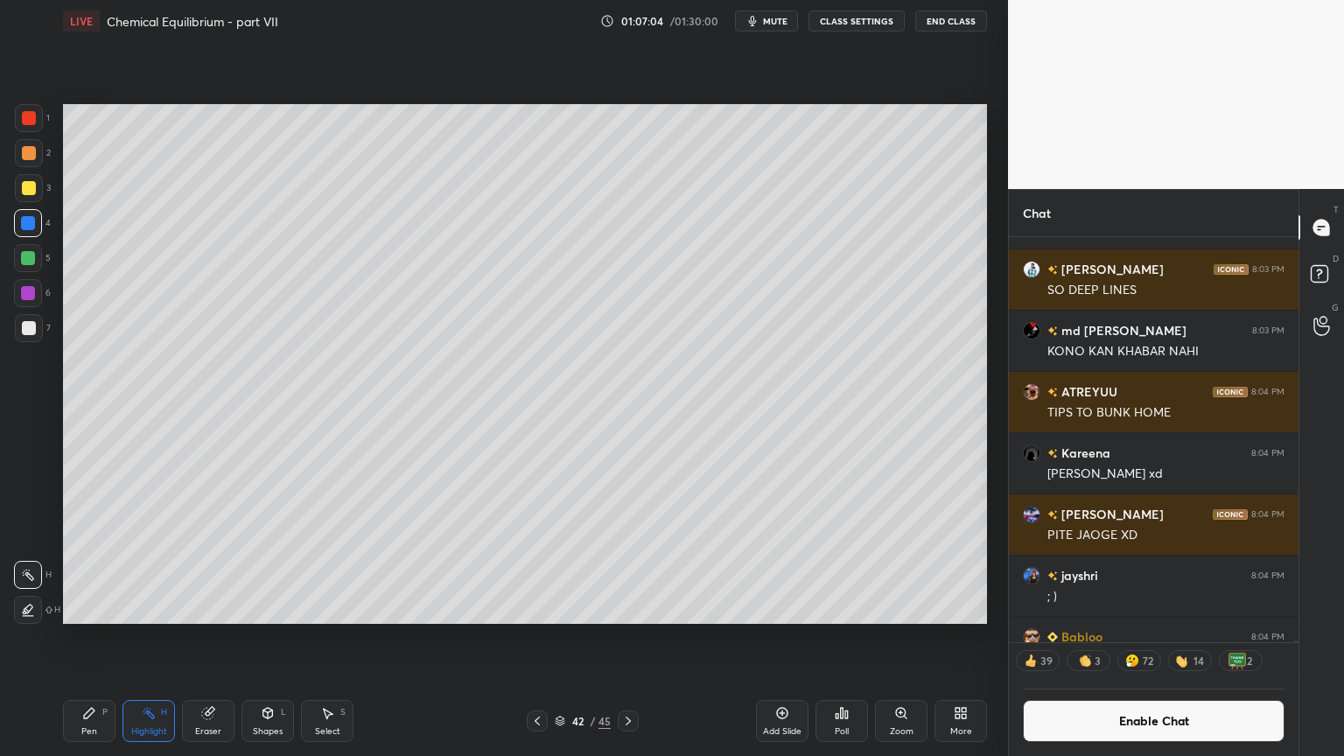
click at [79, 638] on div "Pen P" at bounding box center [89, 721] width 53 height 42
drag, startPoint x: 210, startPoint y: 714, endPoint x: 247, endPoint y: 634, distance: 88.5
click at [214, 638] on icon at bounding box center [208, 713] width 14 height 14
click at [91, 638] on div "Pen P" at bounding box center [89, 721] width 53 height 42
click at [32, 195] on div at bounding box center [29, 188] width 28 height 28
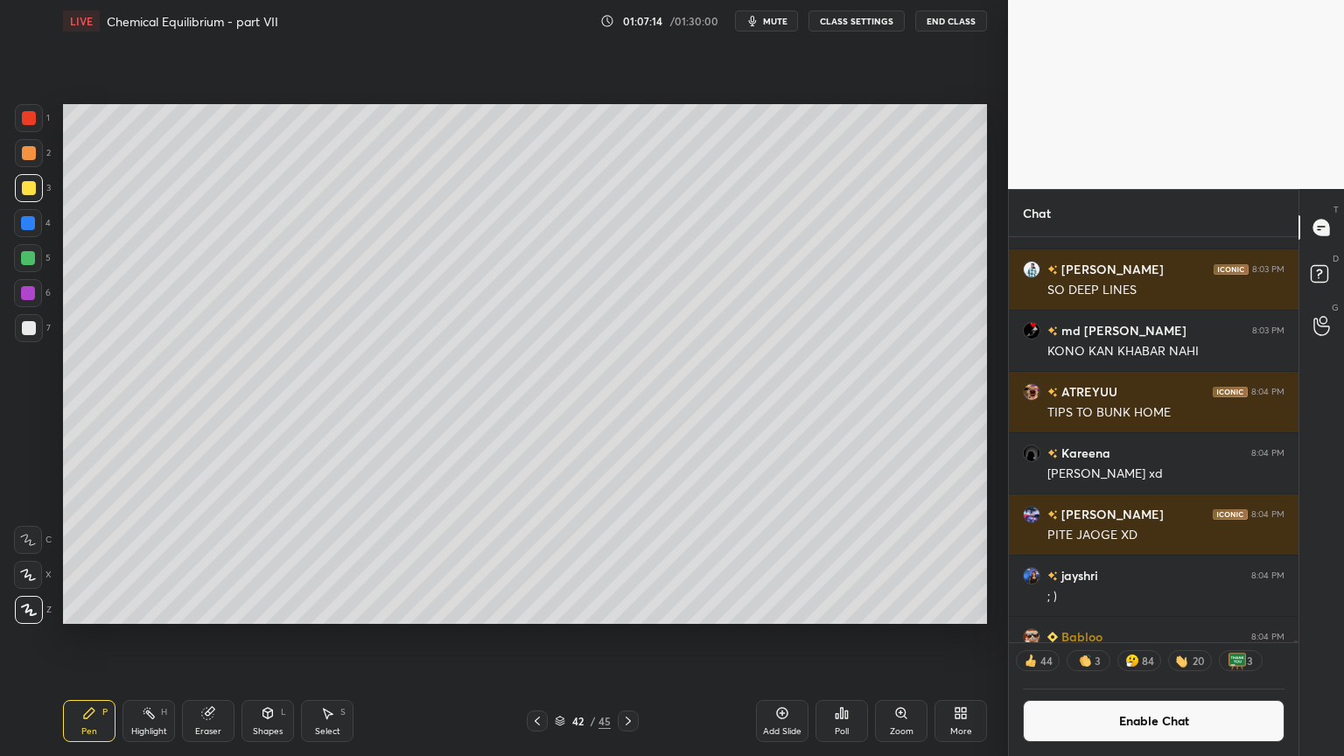
drag, startPoint x: 22, startPoint y: 220, endPoint x: 46, endPoint y: 241, distance: 32.3
click at [29, 223] on div at bounding box center [28, 223] width 14 height 14
drag, startPoint x: 277, startPoint y: 727, endPoint x: 266, endPoint y: 703, distance: 26.7
click at [276, 638] on div "Shapes L" at bounding box center [268, 721] width 53 height 42
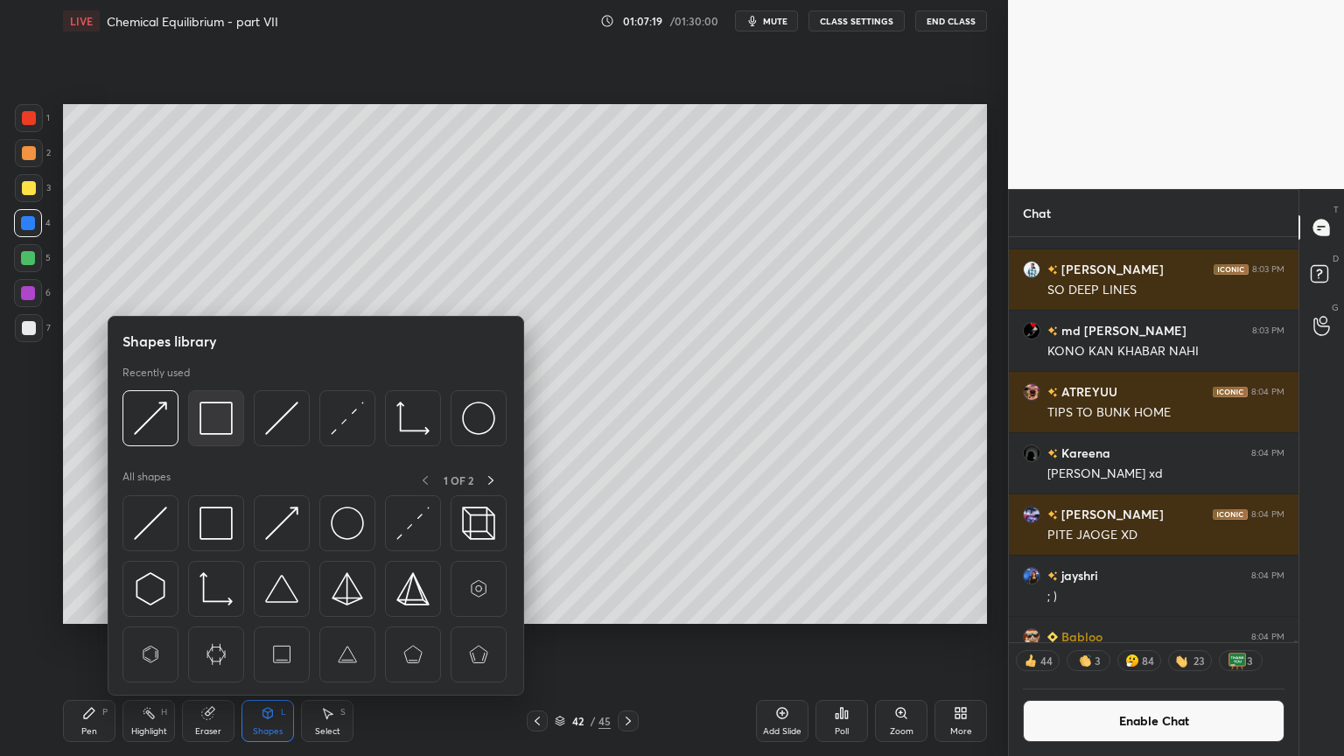
click at [203, 425] on img at bounding box center [216, 418] width 33 height 33
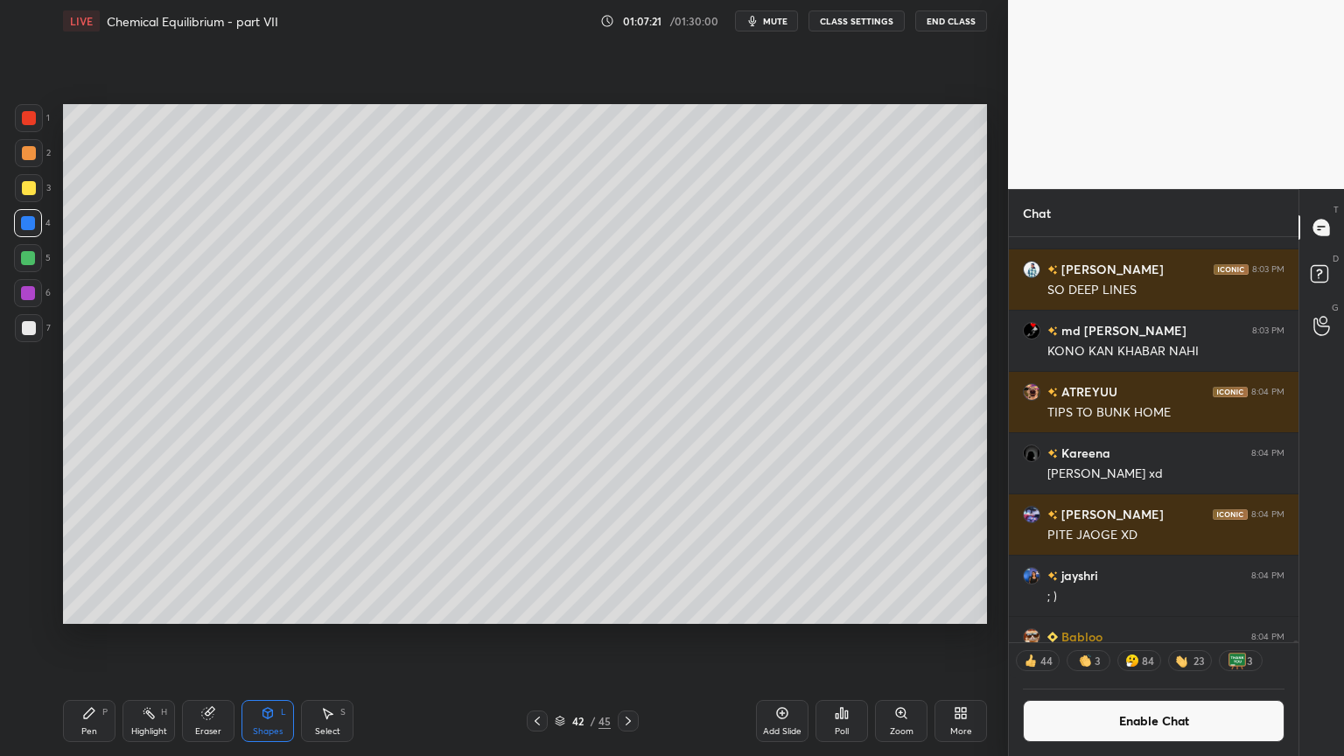
click at [118, 638] on div "Pen P Highlight H Eraser Shapes L Select S" at bounding box center [236, 721] width 347 height 42
drag, startPoint x: 91, startPoint y: 726, endPoint x: 109, endPoint y: 718, distance: 19.2
click at [98, 638] on div "Pen P" at bounding box center [89, 721] width 53 height 42
drag, startPoint x: 32, startPoint y: 118, endPoint x: 53, endPoint y: 181, distance: 66.4
click at [37, 123] on div at bounding box center [29, 118] width 28 height 28
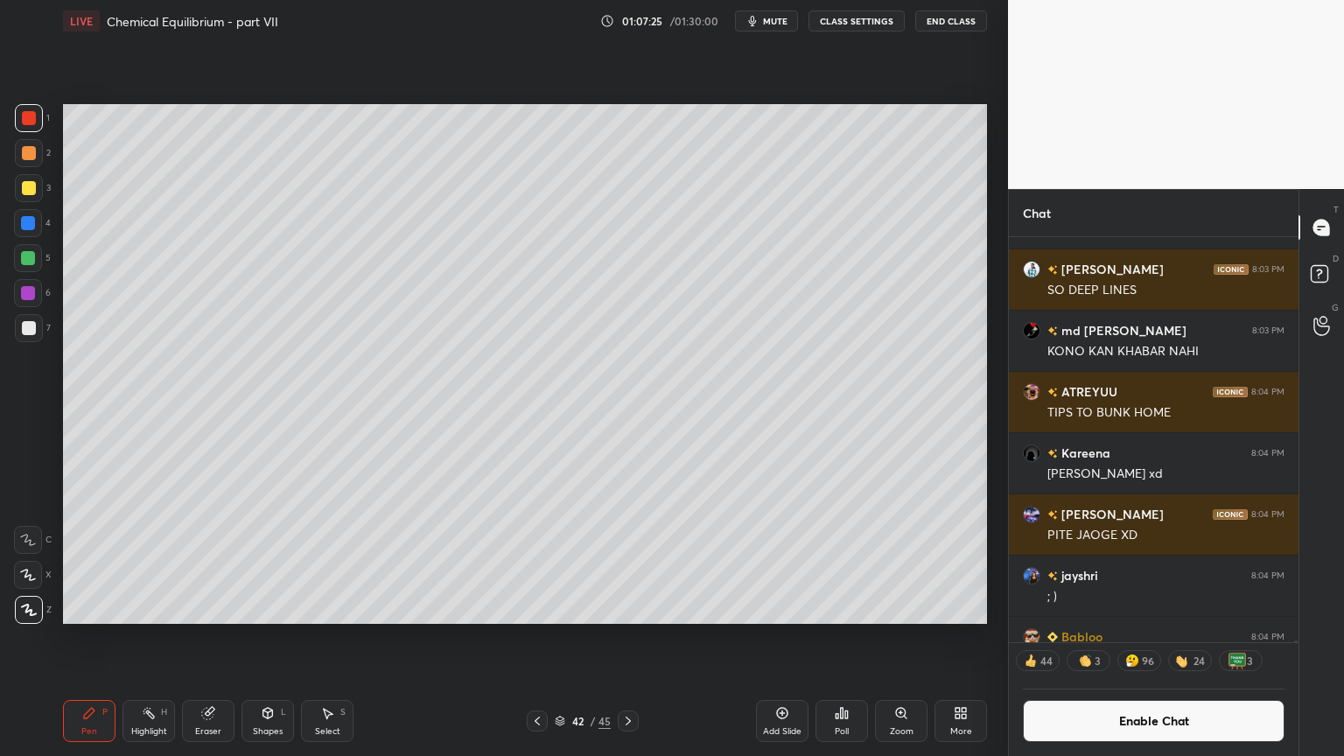
click at [261, 638] on div "Shapes L" at bounding box center [268, 721] width 53 height 42
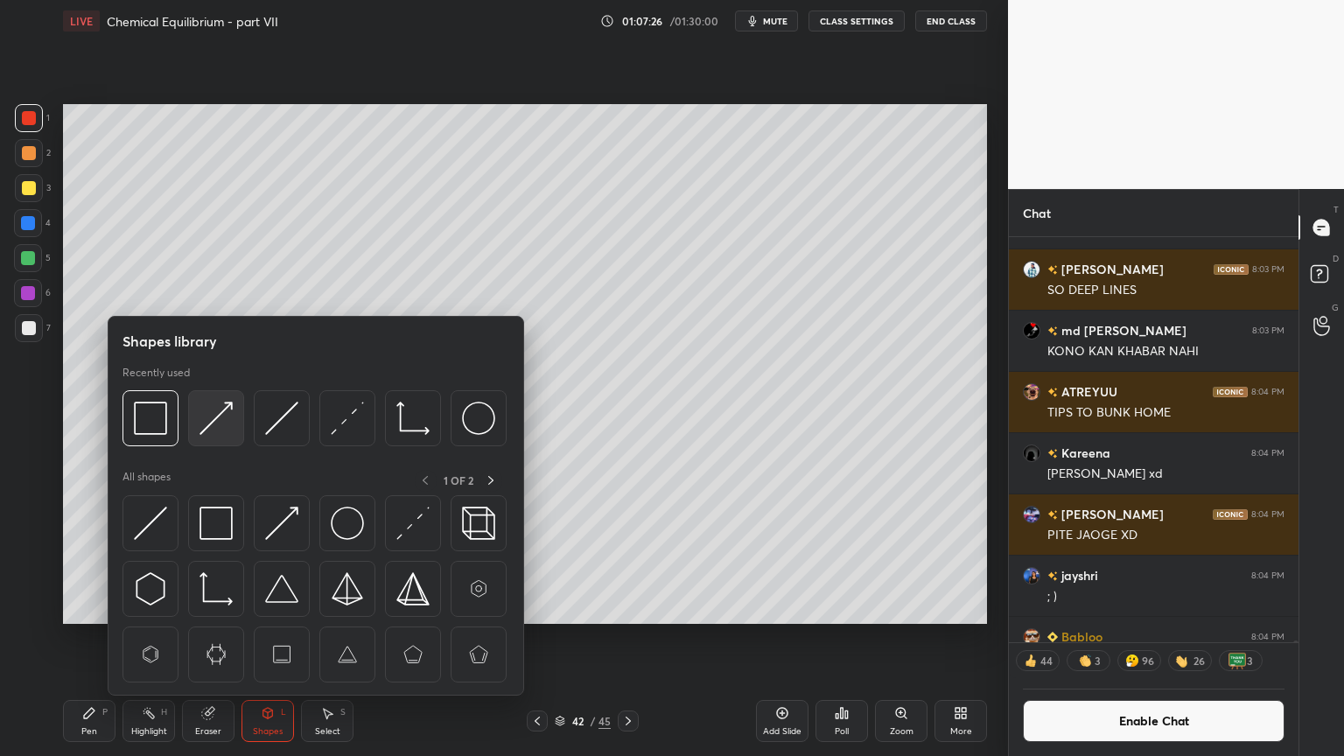
click at [217, 419] on img at bounding box center [216, 418] width 33 height 33
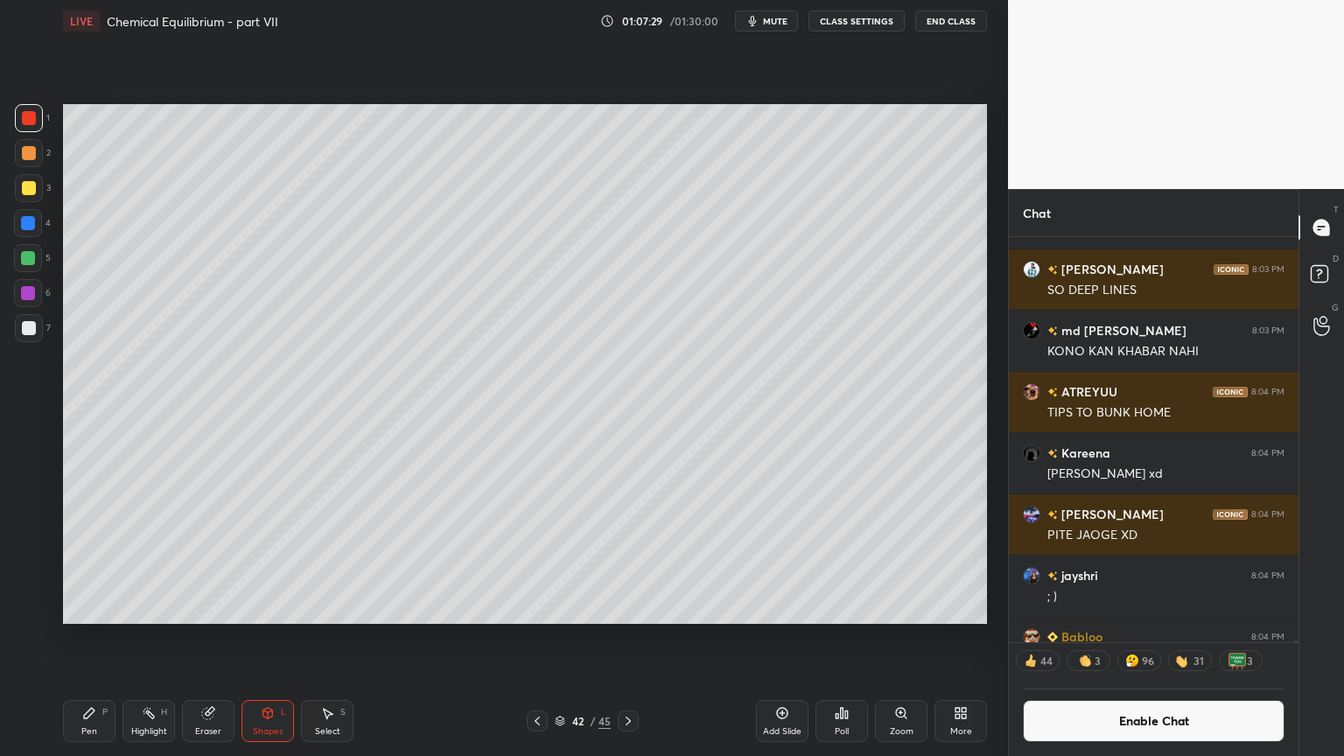
click at [160, 638] on div "Highlight H" at bounding box center [149, 721] width 53 height 42
click at [1155, 638] on button "Enable Chat" at bounding box center [1154, 721] width 262 height 42
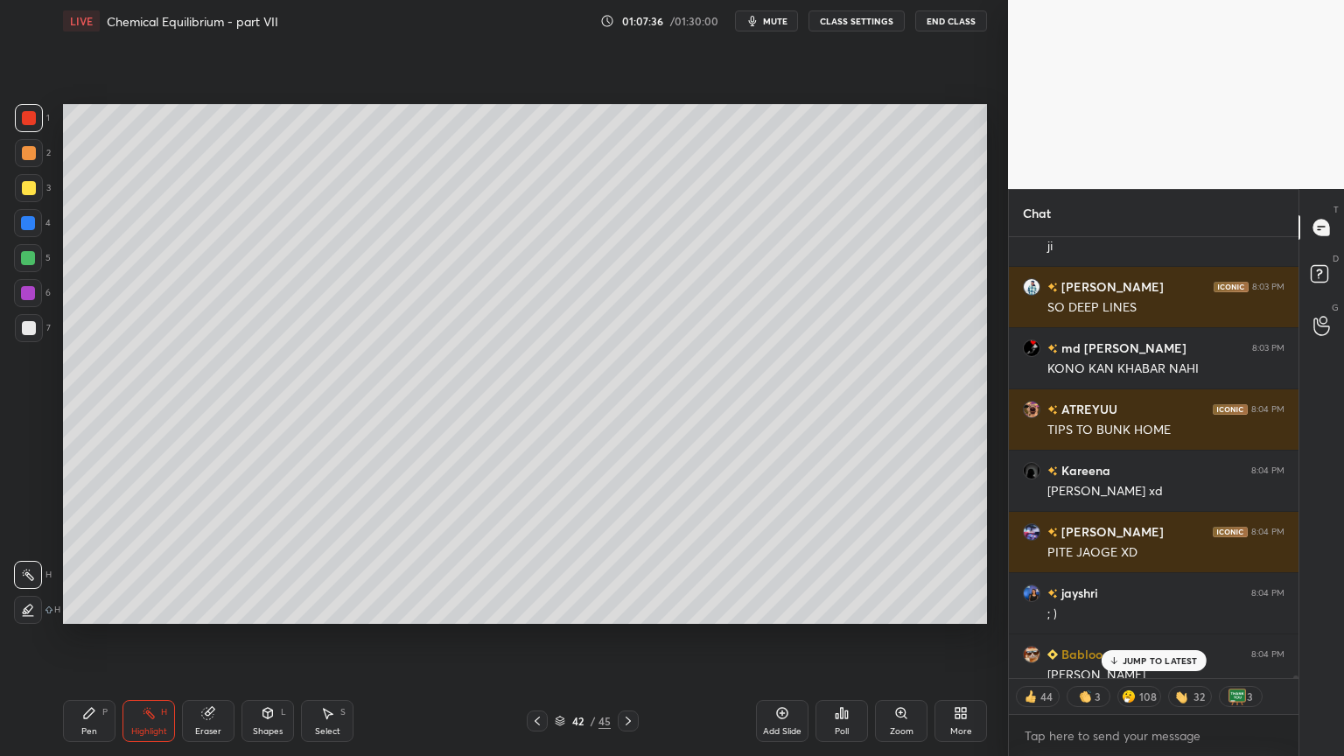
scroll to position [437, 284]
click at [1145, 638] on p "JUMP TO LATEST" at bounding box center [1160, 660] width 75 height 11
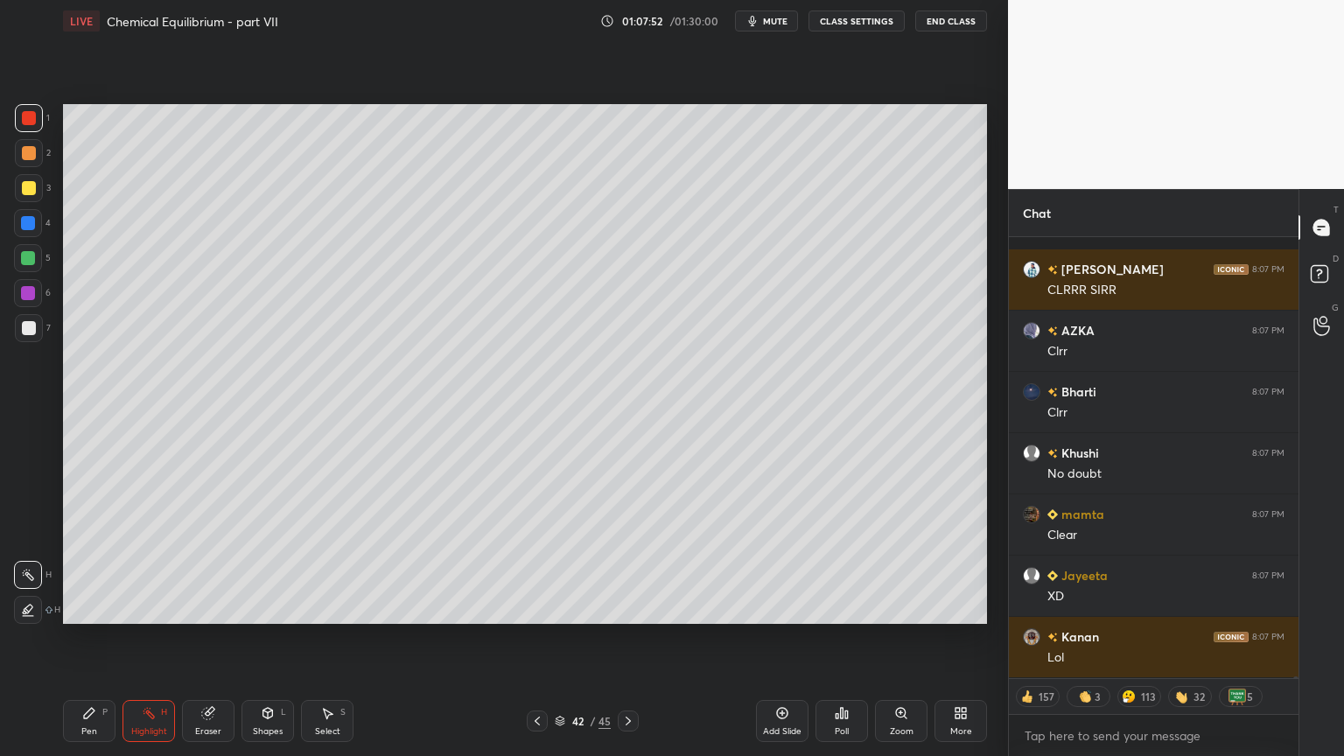
scroll to position [93559, 0]
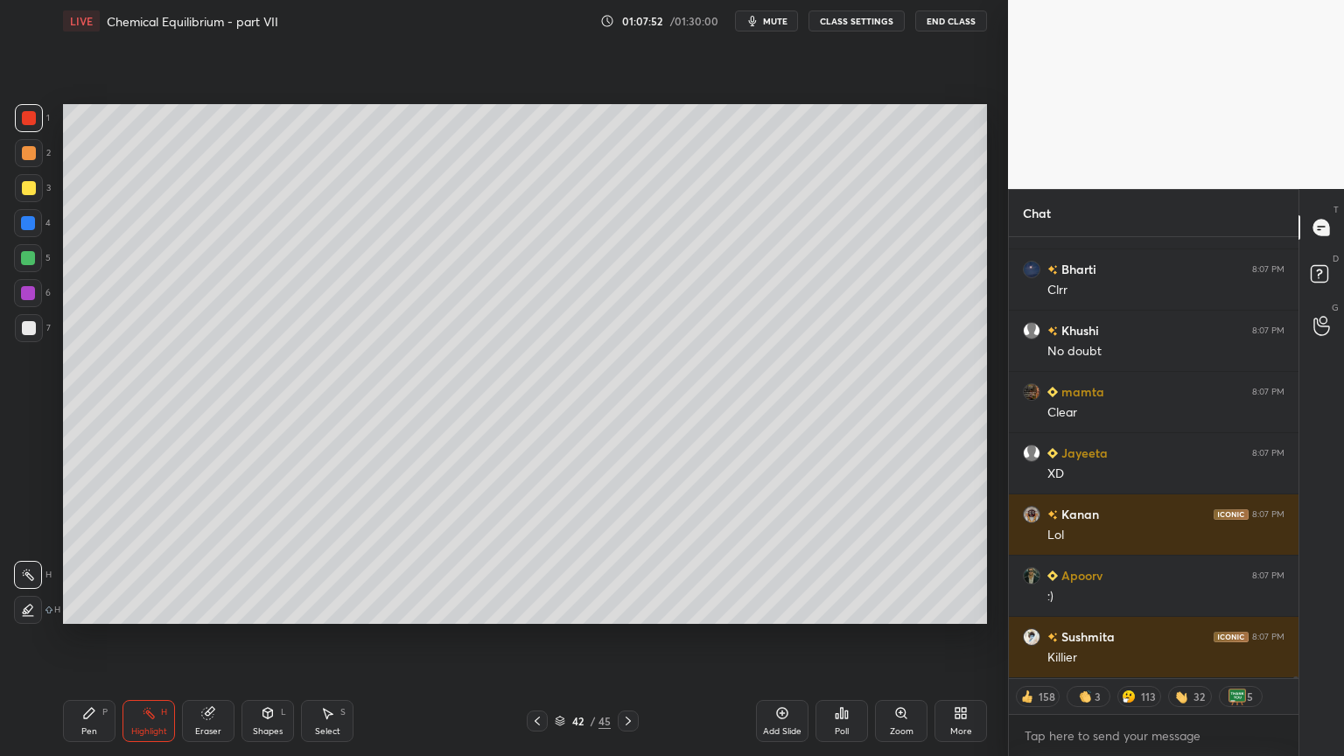
drag, startPoint x: 1293, startPoint y: 675, endPoint x: 1307, endPoint y: 679, distance: 14.7
click at [1298, 638] on div at bounding box center [1293, 457] width 11 height 441
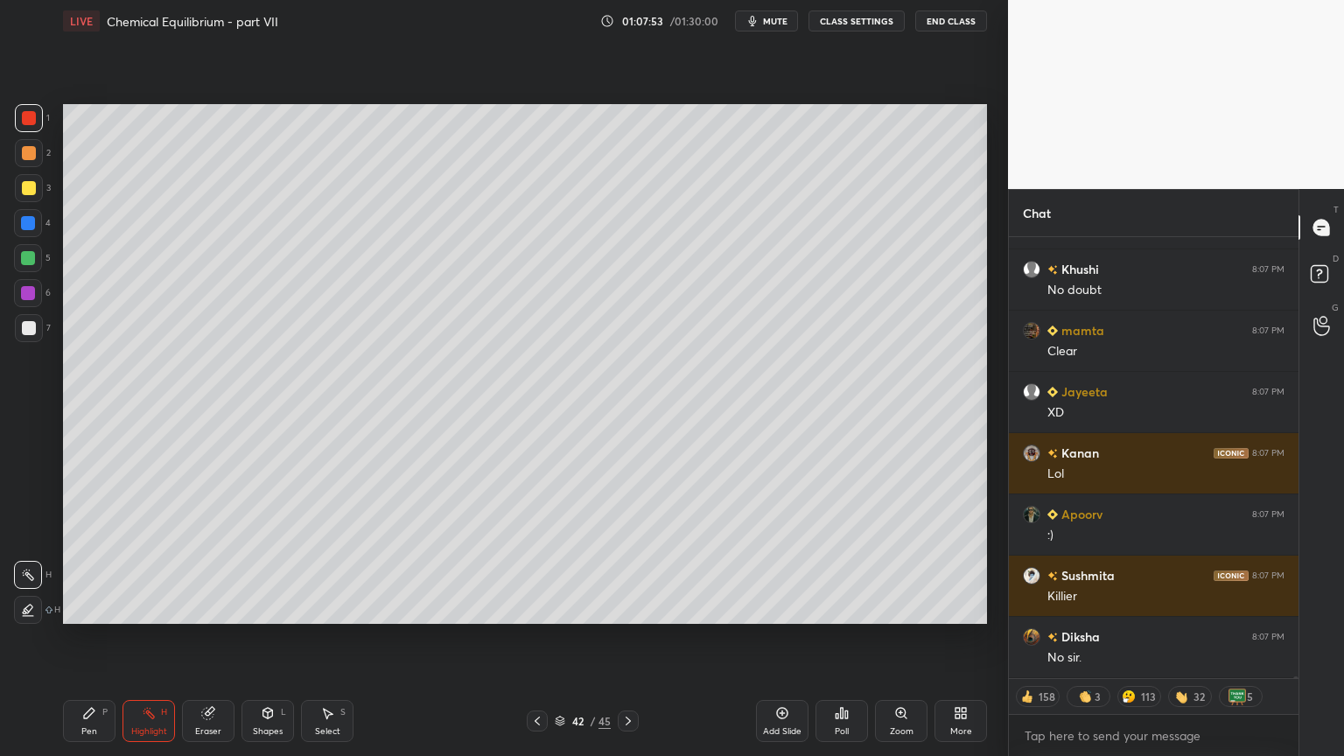
click at [1295, 638] on div at bounding box center [1293, 457] width 11 height 441
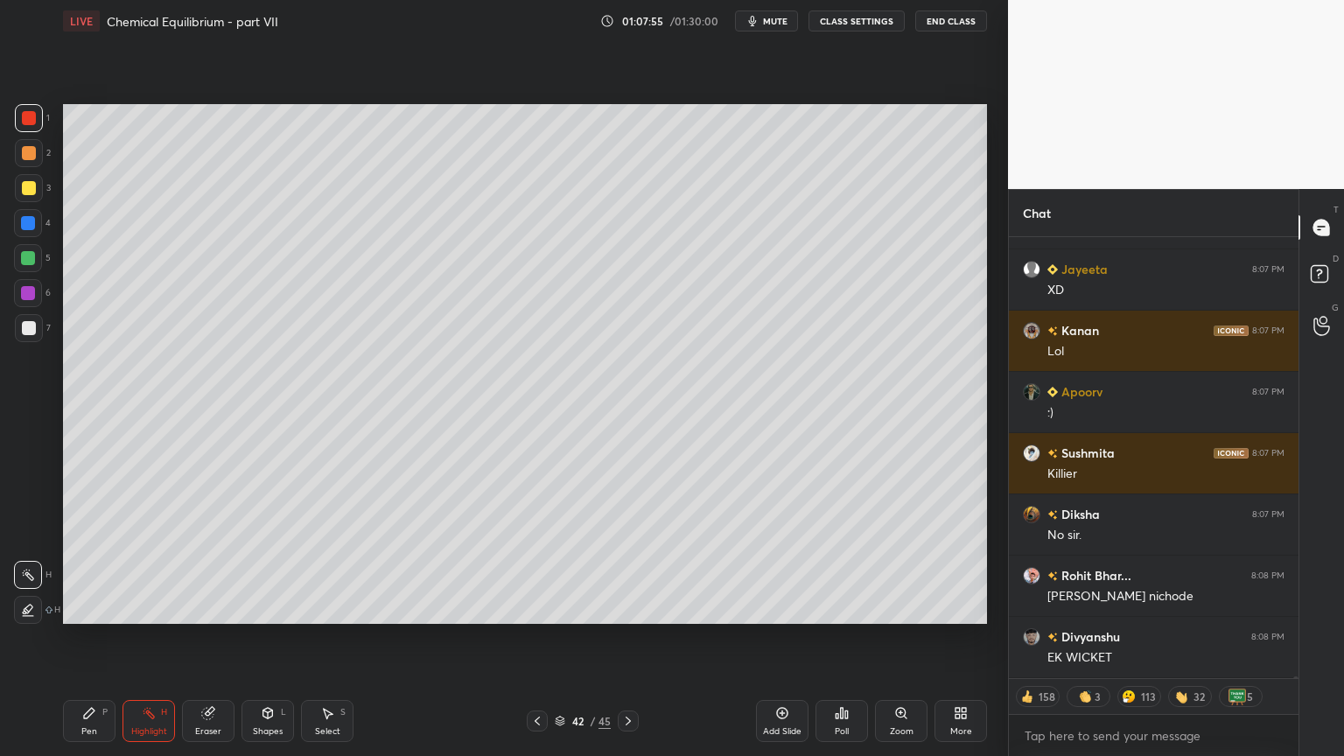
scroll to position [93865, 0]
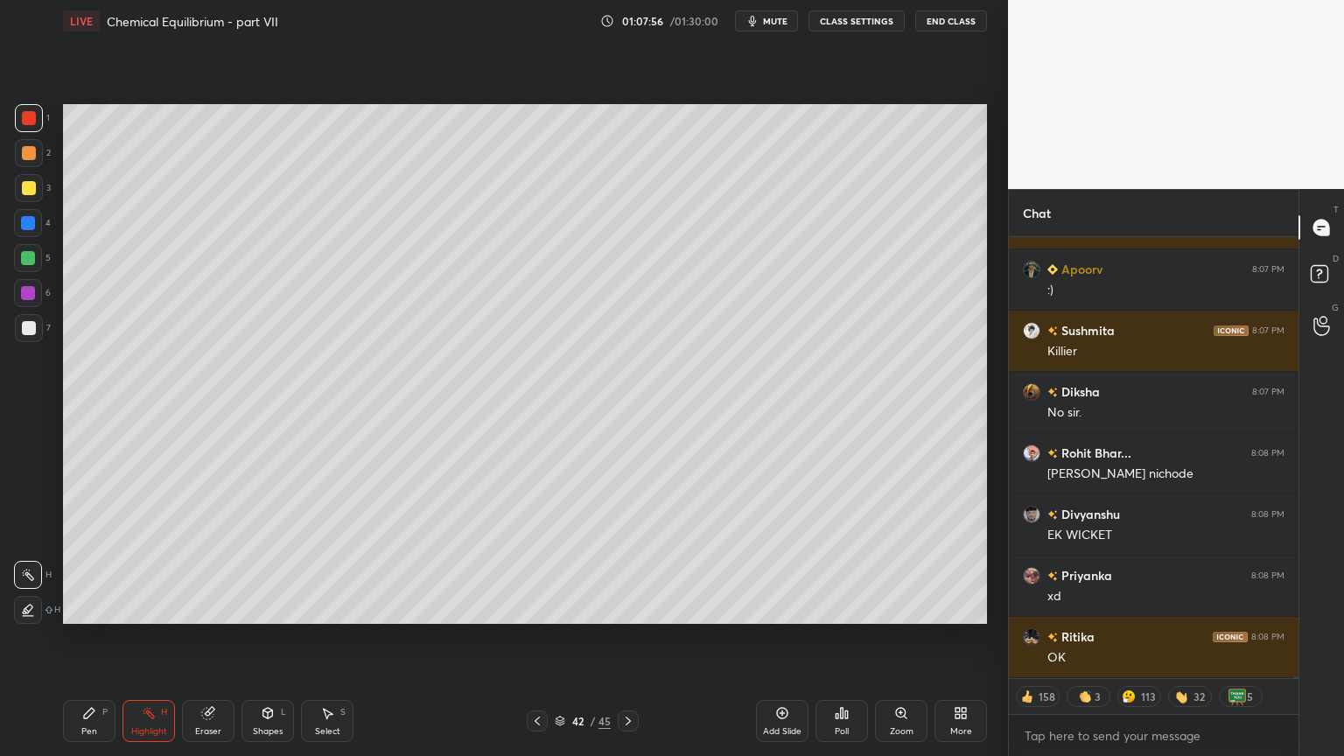
drag, startPoint x: 1295, startPoint y: 676, endPoint x: 1297, endPoint y: 665, distance: 10.6
click at [1295, 638] on div at bounding box center [1293, 457] width 11 height 441
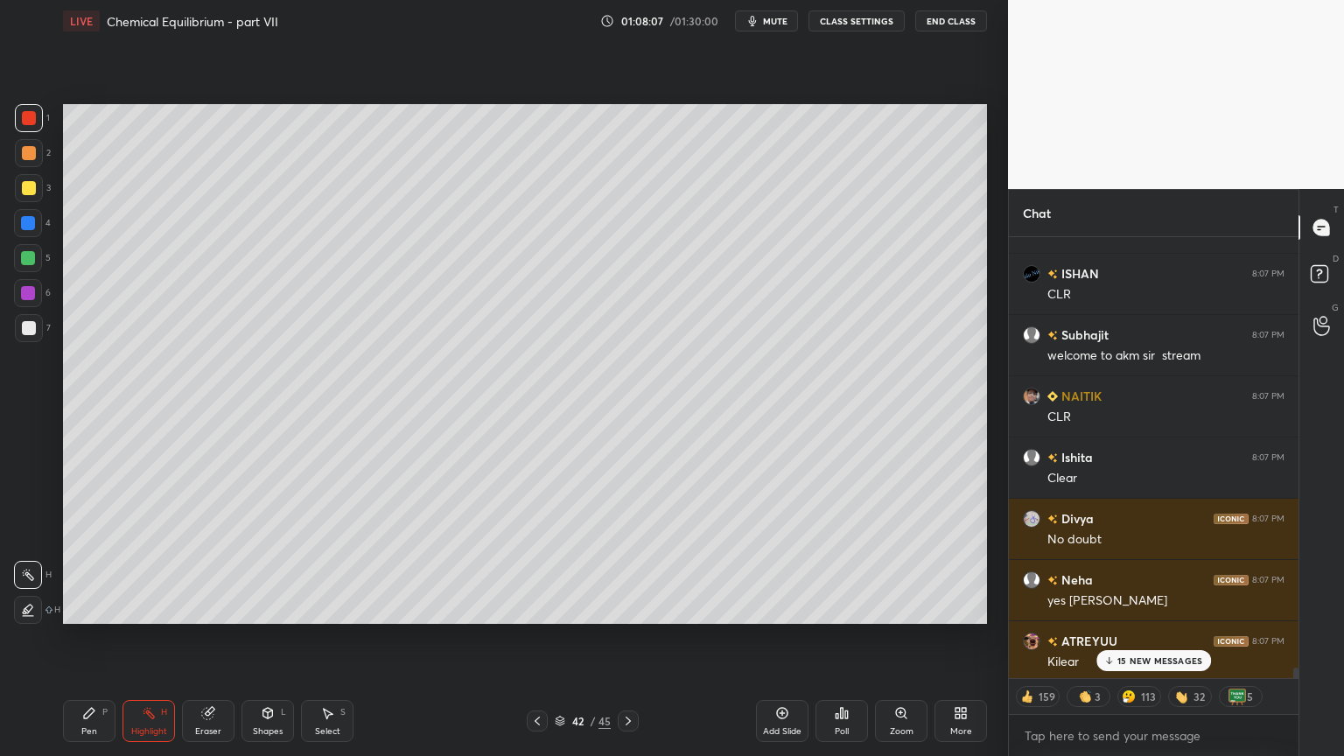
scroll to position [94308, 0]
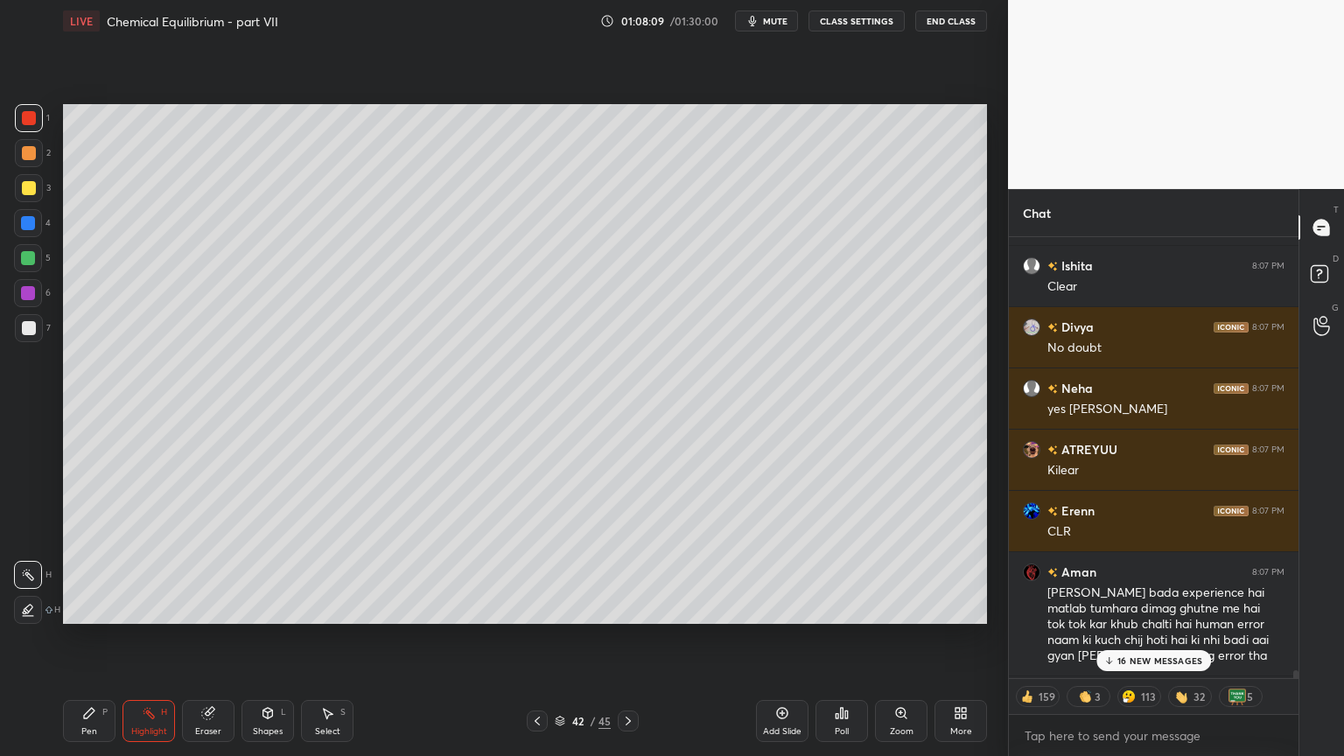
type textarea "x"
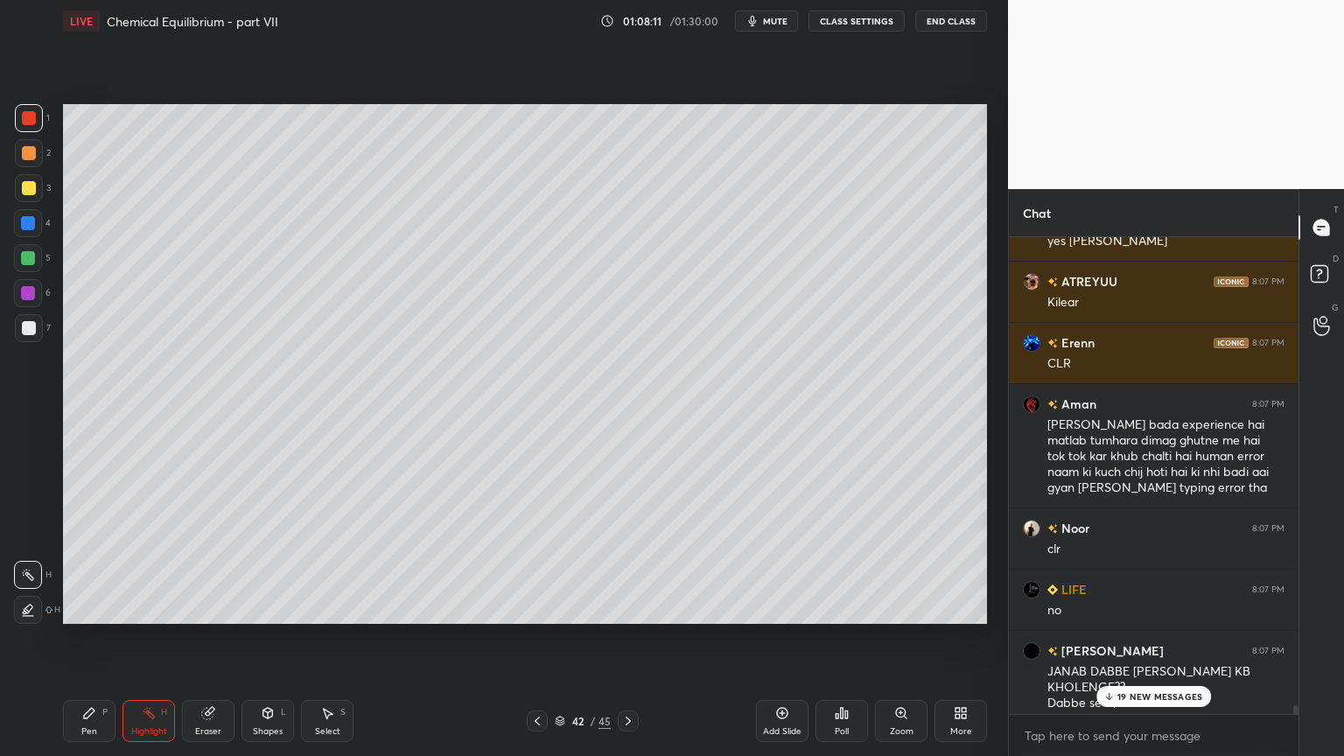
scroll to position [94633, 0]
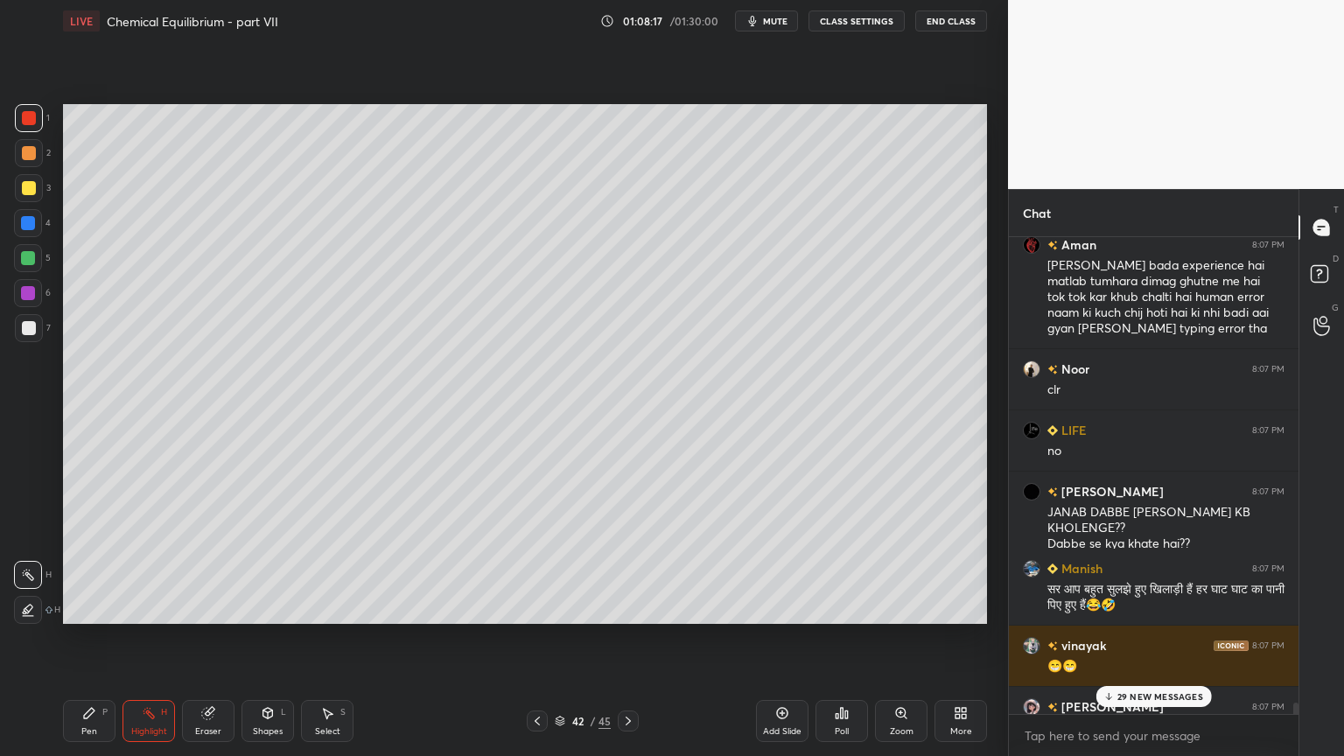
drag, startPoint x: 1294, startPoint y: 676, endPoint x: 1285, endPoint y: 678, distance: 9.1
click at [1288, 638] on div at bounding box center [1293, 475] width 11 height 477
click at [1174, 638] on p "31 NEW MESSAGES" at bounding box center [1160, 696] width 84 height 11
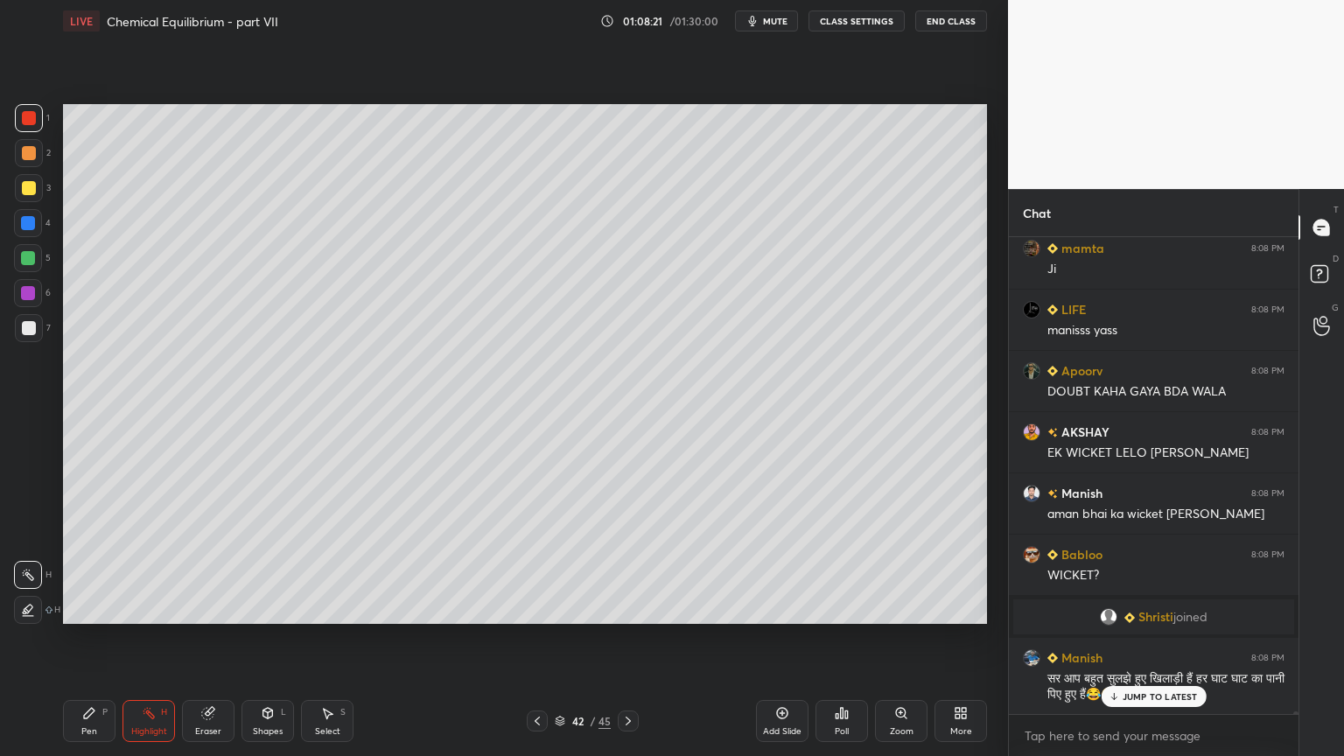
scroll to position [94805, 0]
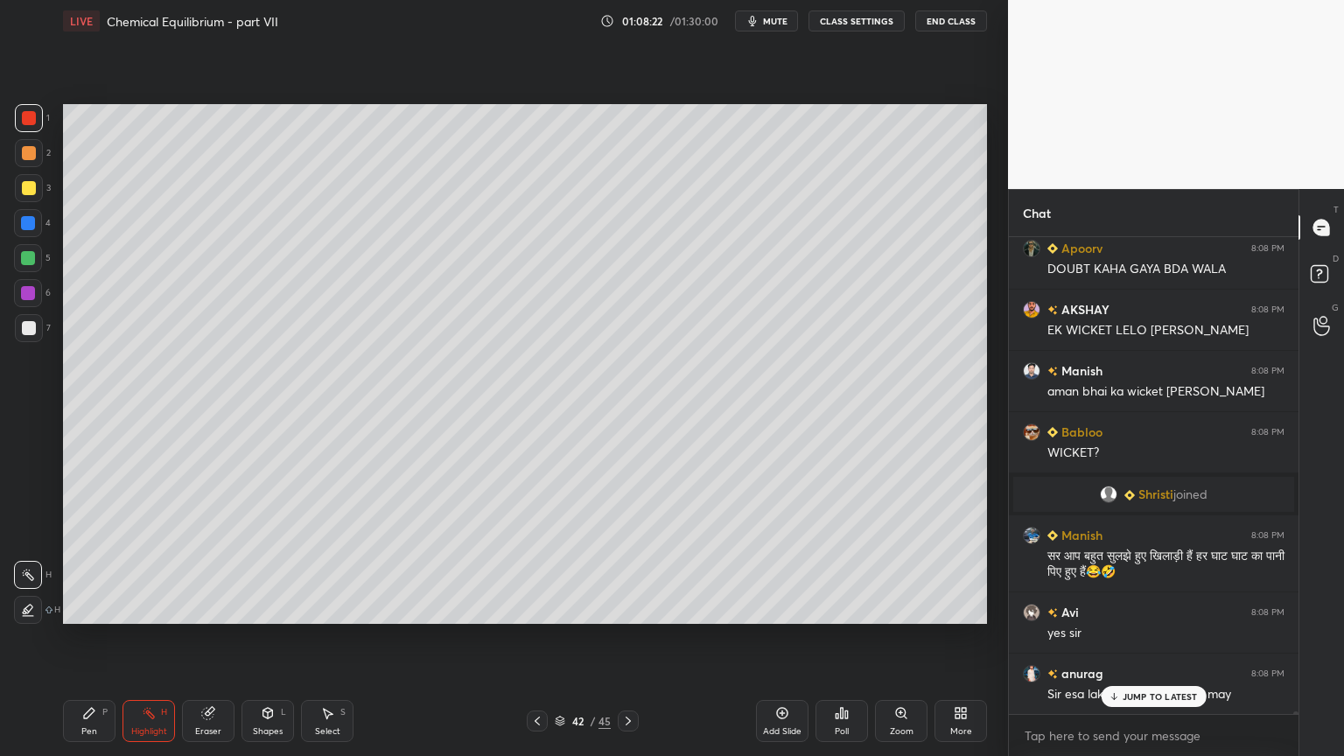
click at [844, 19] on button "CLASS SETTINGS" at bounding box center [857, 21] width 96 height 21
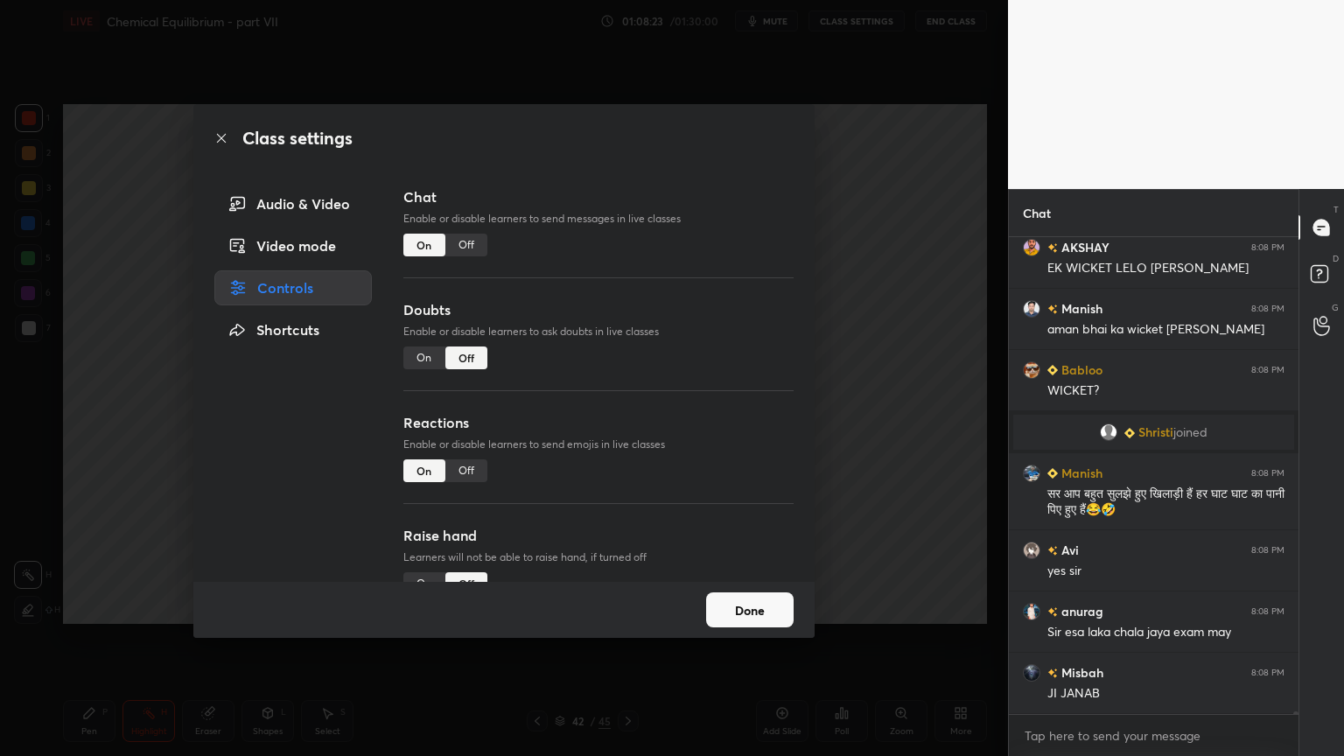
drag, startPoint x: 463, startPoint y: 235, endPoint x: 516, endPoint y: 232, distance: 53.4
click at [471, 235] on div "Off" at bounding box center [466, 245] width 42 height 23
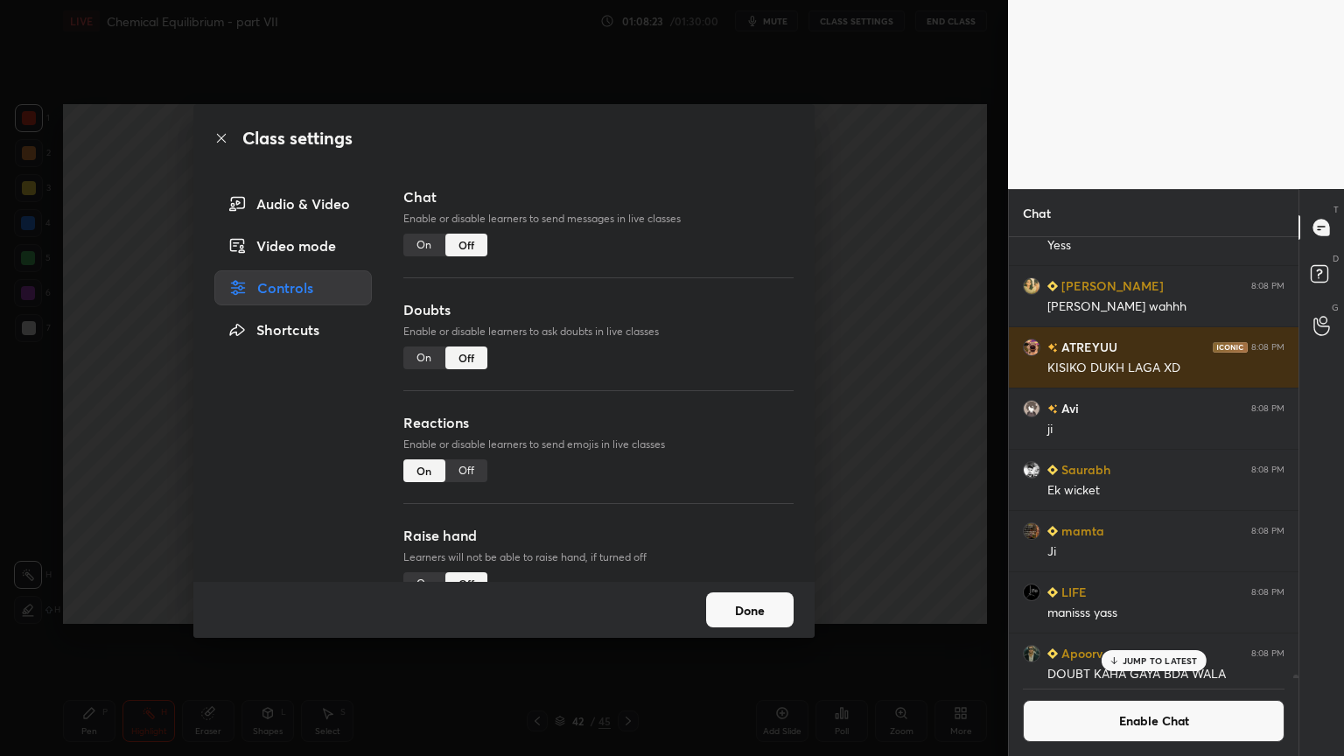
scroll to position [5, 5]
click at [767, 620] on button "Done" at bounding box center [750, 609] width 88 height 35
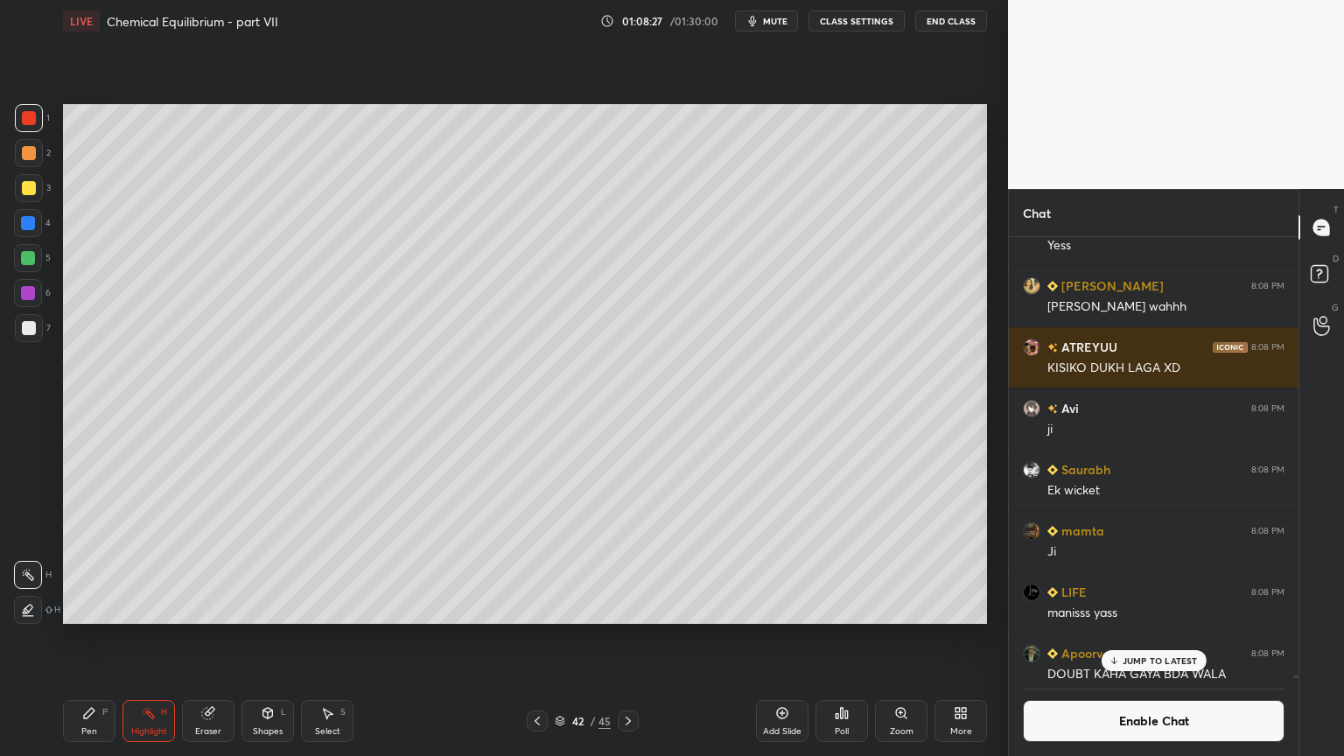
click at [934, 613] on div "Class settings Audio & Video Video mode Controls Shortcuts Chat Enable or disab…" at bounding box center [504, 378] width 1008 height 756
click at [776, 638] on icon at bounding box center [782, 713] width 14 height 14
click at [91, 638] on div "Pen P" at bounding box center [89, 721] width 53 height 42
drag, startPoint x: 30, startPoint y: 151, endPoint x: 46, endPoint y: 151, distance: 15.8
click at [34, 152] on div at bounding box center [29, 153] width 14 height 14
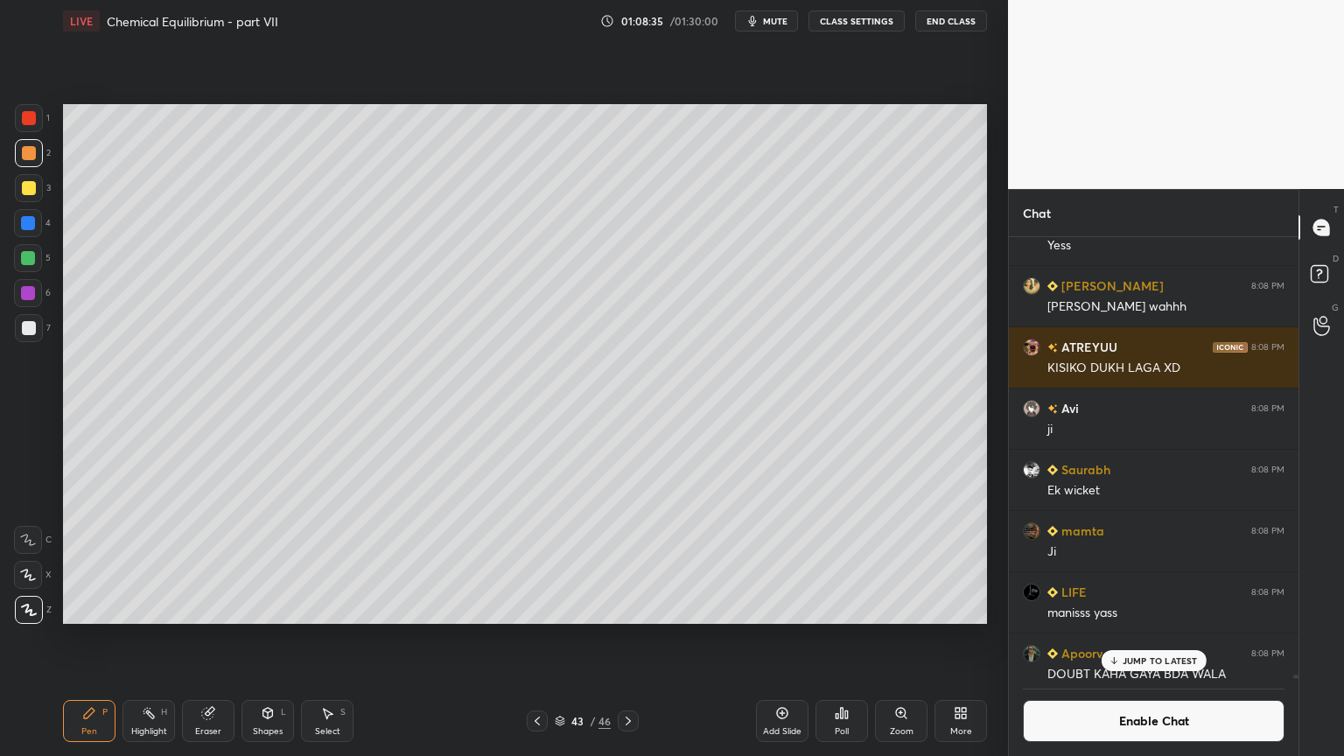
click at [1166, 638] on p "JUMP TO LATEST" at bounding box center [1160, 660] width 75 height 11
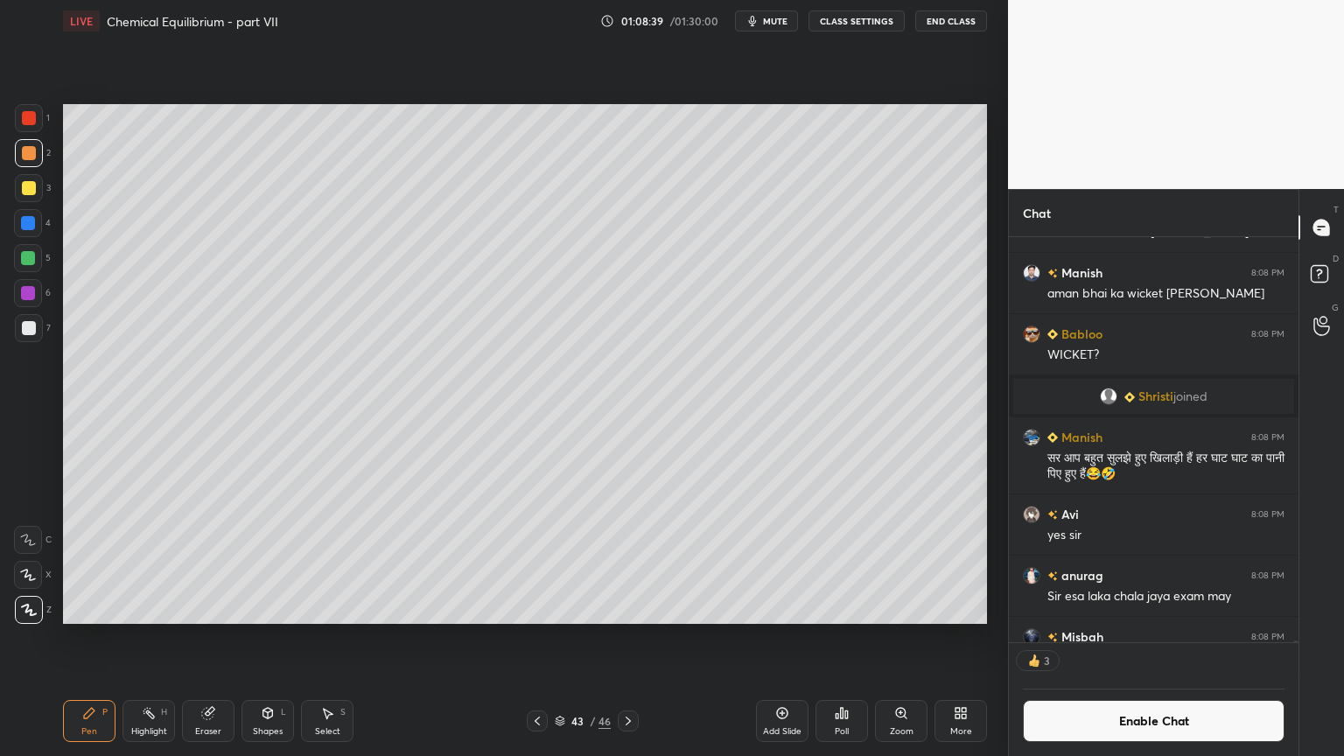
click at [21, 196] on div at bounding box center [29, 188] width 28 height 28
click at [39, 326] on div at bounding box center [29, 328] width 28 height 28
click at [28, 220] on div at bounding box center [28, 223] width 14 height 14
click at [28, 332] on div at bounding box center [29, 328] width 14 height 14
drag, startPoint x: 157, startPoint y: 725, endPoint x: 137, endPoint y: 650, distance: 77.9
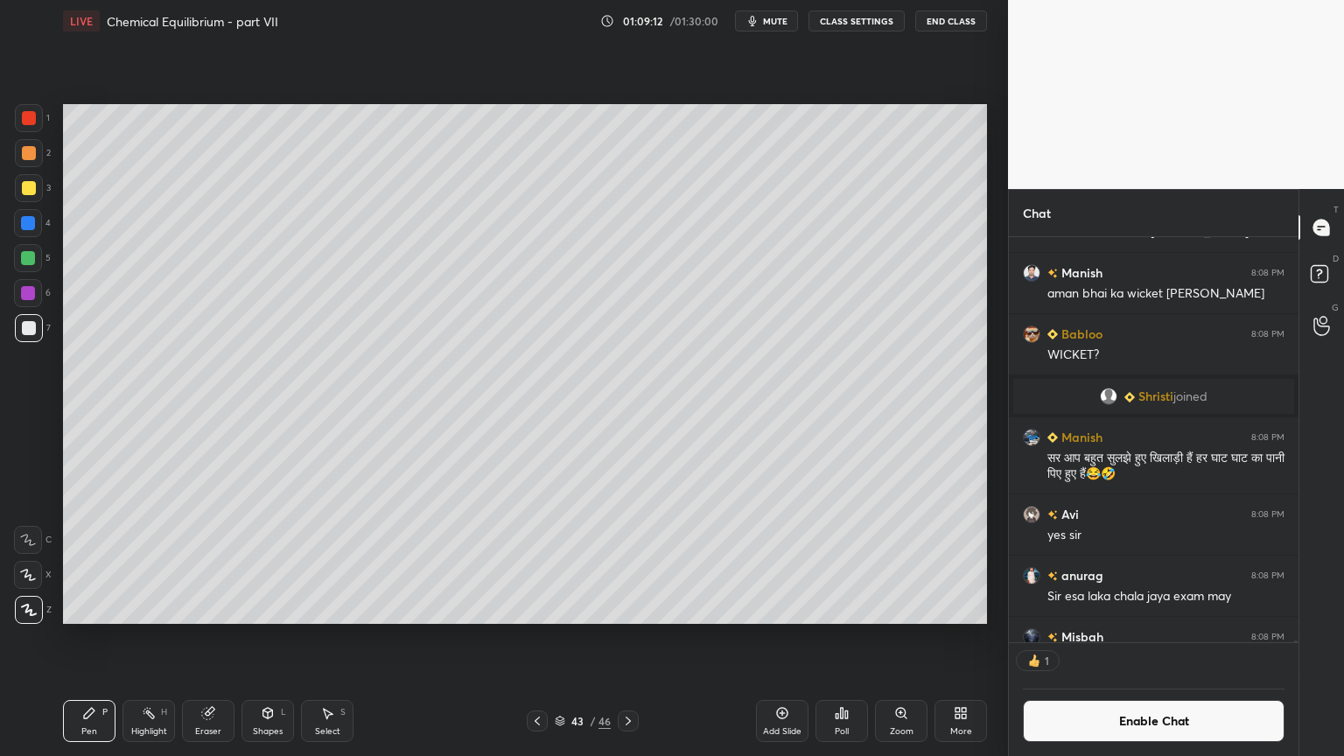
click at [154, 638] on div "Highlight H" at bounding box center [149, 721] width 53 height 42
click at [98, 638] on div "Pen P" at bounding box center [89, 721] width 53 height 42
click at [158, 638] on div "Highlight" at bounding box center [149, 731] width 36 height 9
click at [83, 638] on div "Pen P" at bounding box center [89, 721] width 53 height 42
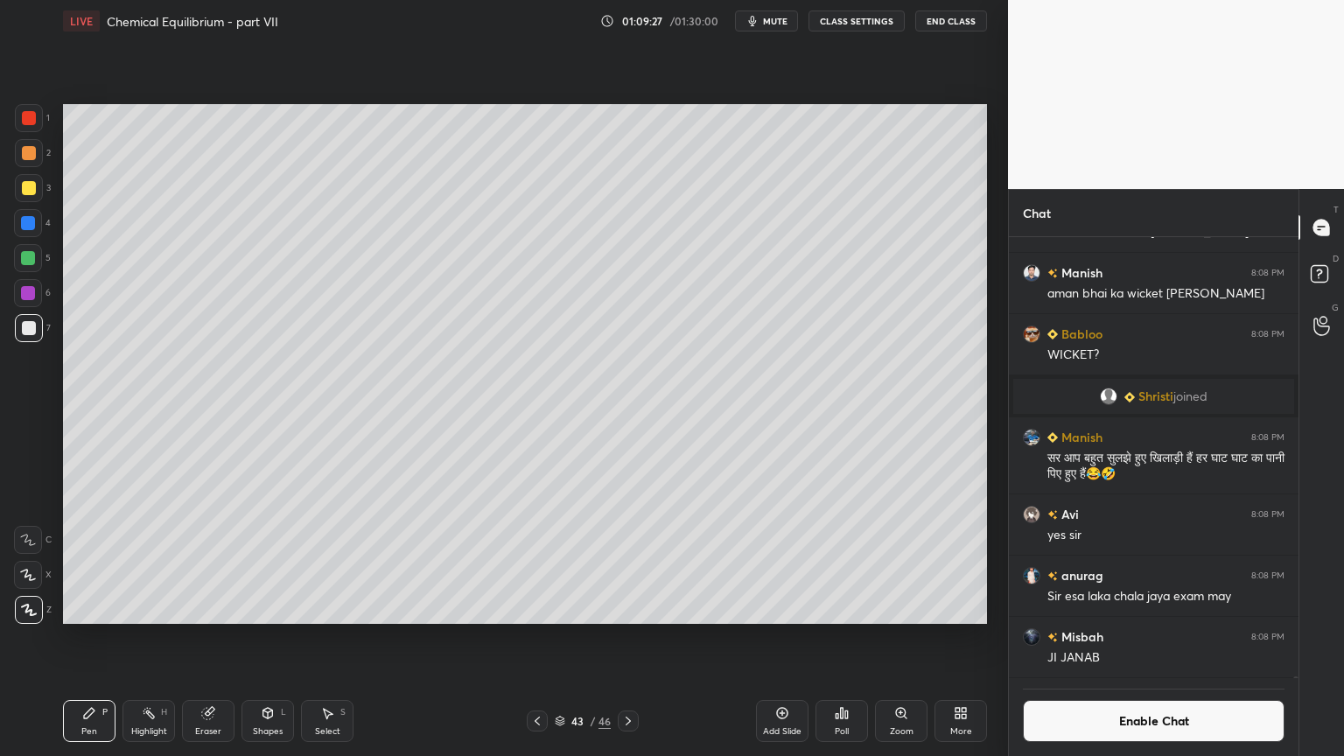
drag, startPoint x: 263, startPoint y: 732, endPoint x: 258, endPoint y: 720, distance: 12.2
click at [261, 638] on div "Shapes" at bounding box center [268, 731] width 30 height 9
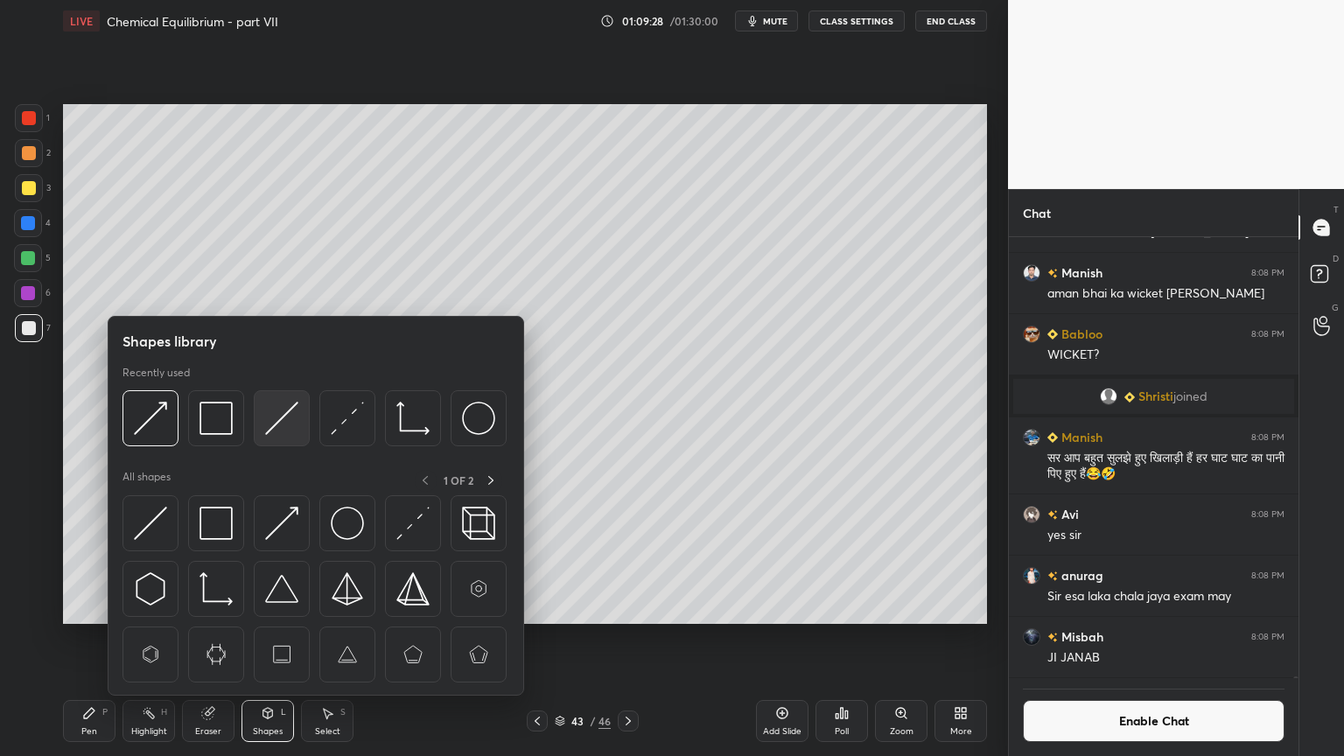
click at [278, 424] on img at bounding box center [281, 418] width 33 height 33
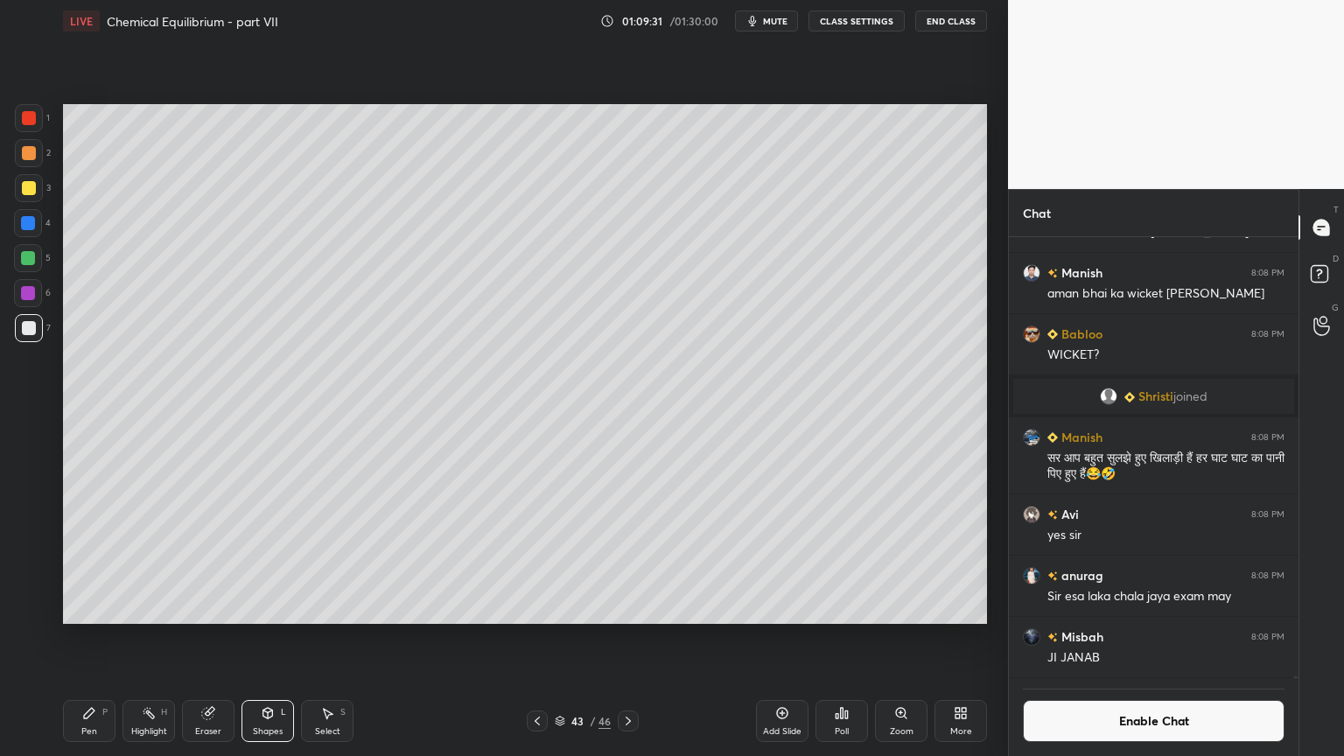
click at [141, 638] on div "Pen P Highlight H Eraser Shapes L Select S 43 / 46 Add Slide Poll Zoom More" at bounding box center [525, 721] width 924 height 70
click at [82, 638] on icon at bounding box center [89, 713] width 14 height 14
click at [32, 152] on div at bounding box center [29, 153] width 14 height 14
click at [34, 334] on div at bounding box center [29, 328] width 14 height 14
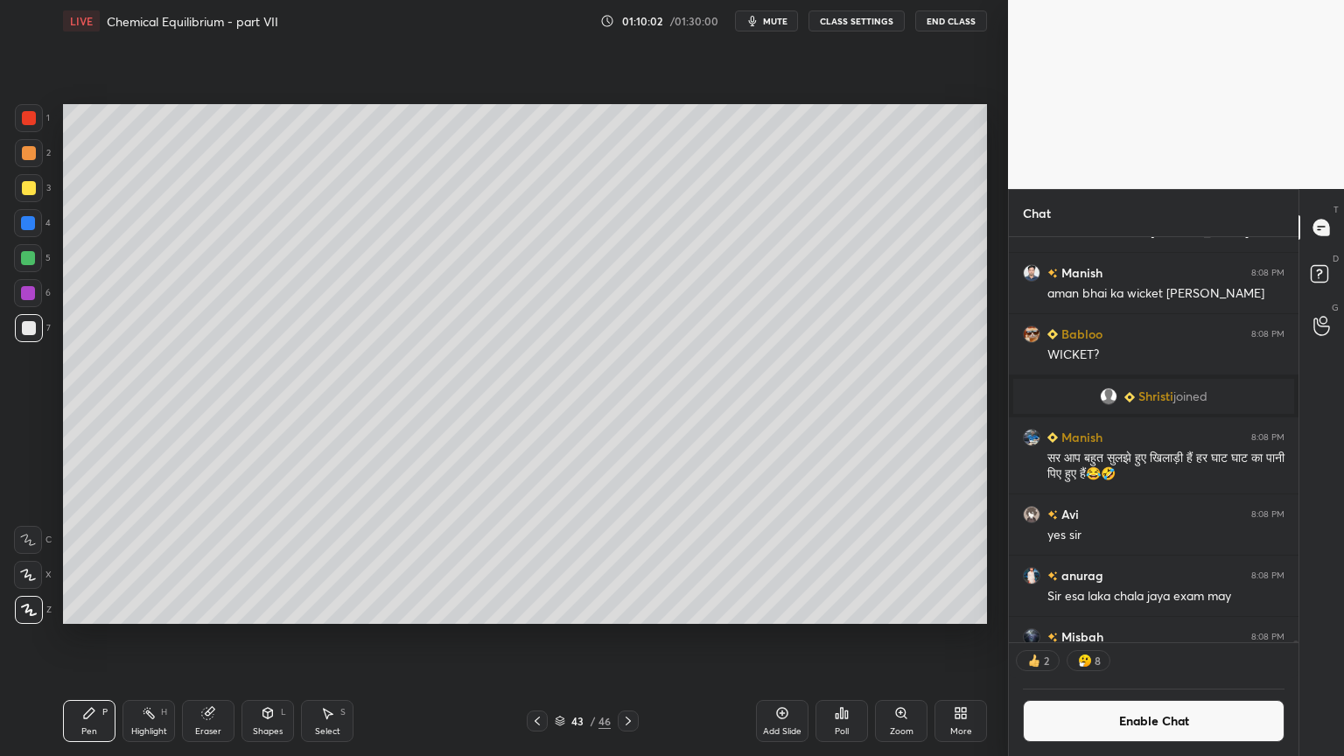
click at [193, 638] on div "Eraser" at bounding box center [208, 721] width 53 height 42
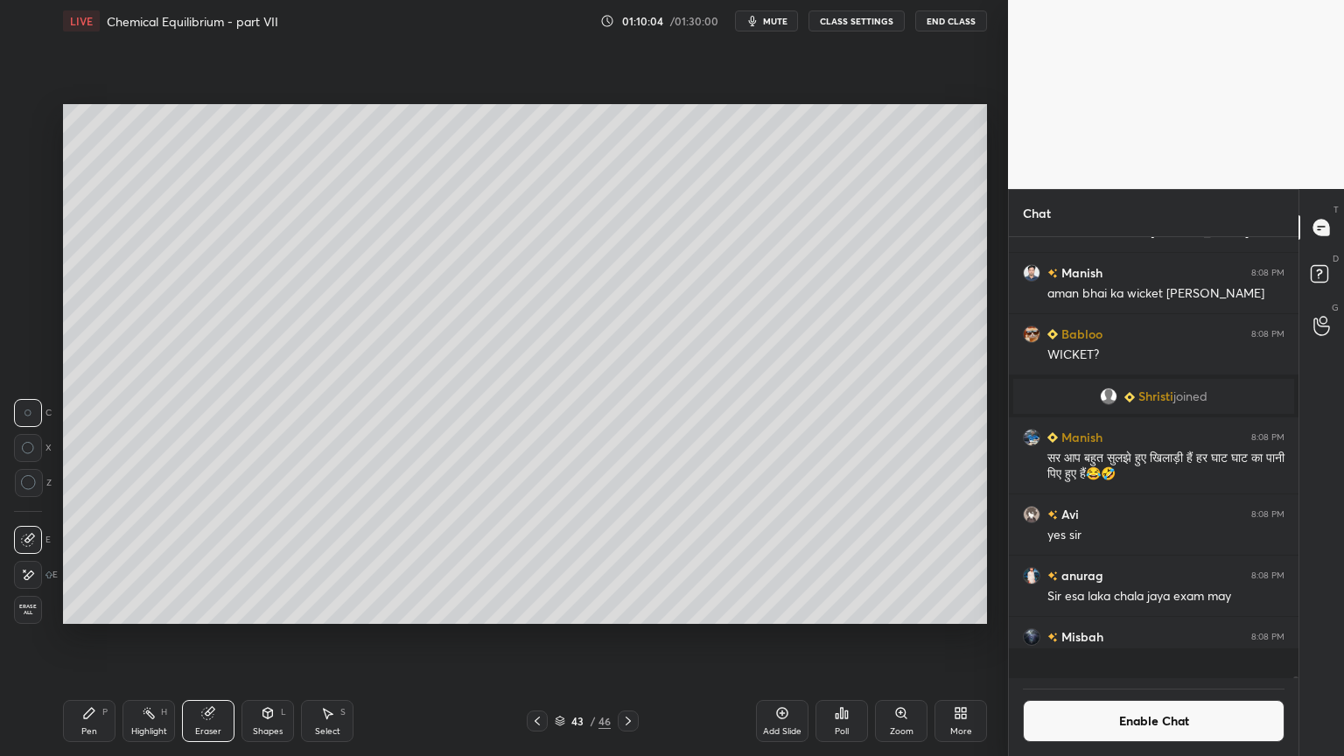
scroll to position [94920, 0]
drag, startPoint x: 87, startPoint y: 721, endPoint x: 147, endPoint y: 639, distance: 102.0
click at [84, 638] on div "Pen P" at bounding box center [89, 721] width 53 height 42
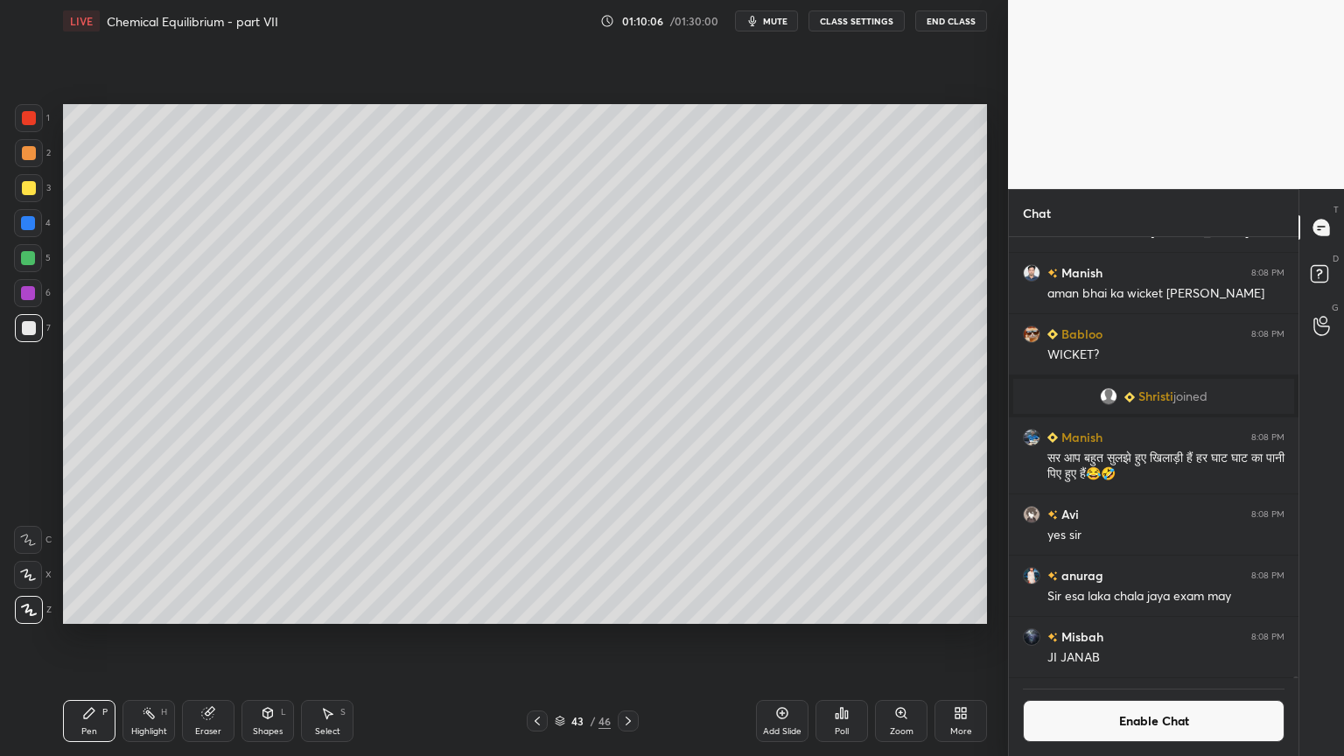
click at [34, 187] on div at bounding box center [29, 188] width 14 height 14
click at [839, 638] on div "Poll" at bounding box center [842, 731] width 14 height 9
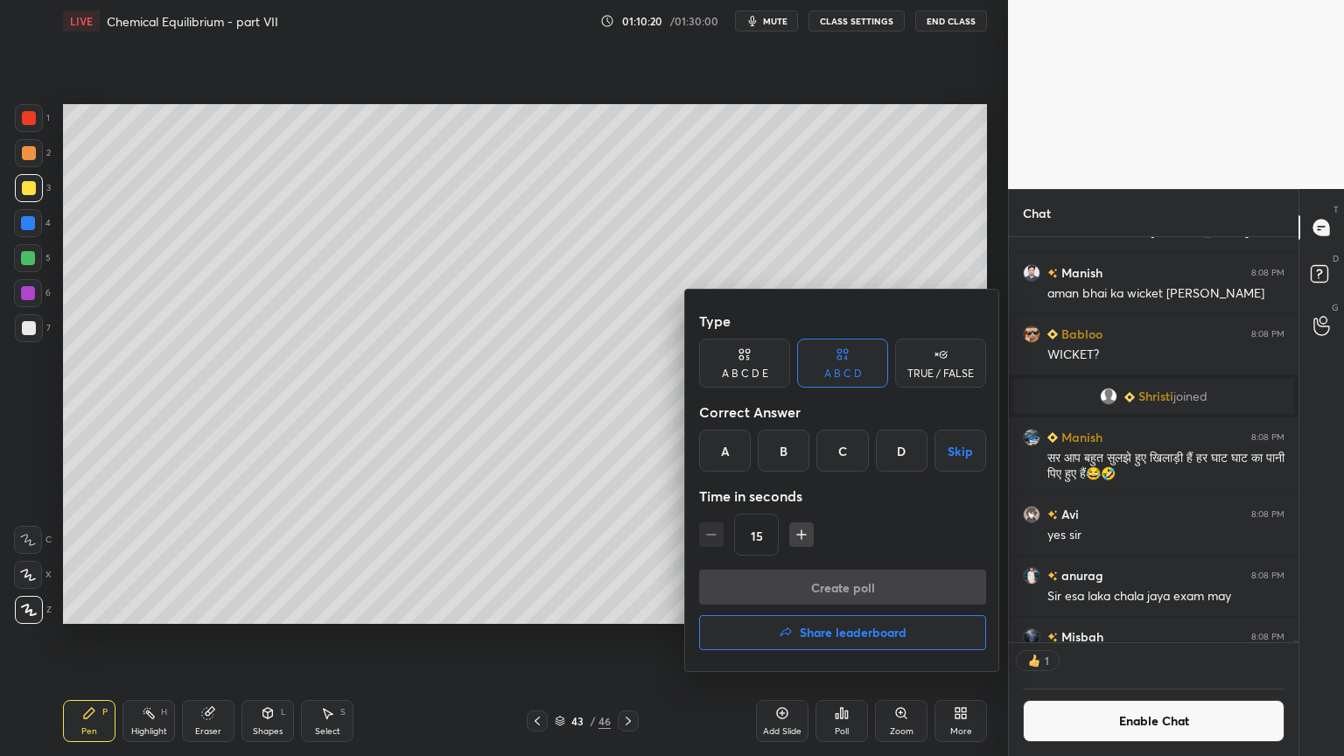
click at [846, 456] on div "C" at bounding box center [842, 451] width 52 height 42
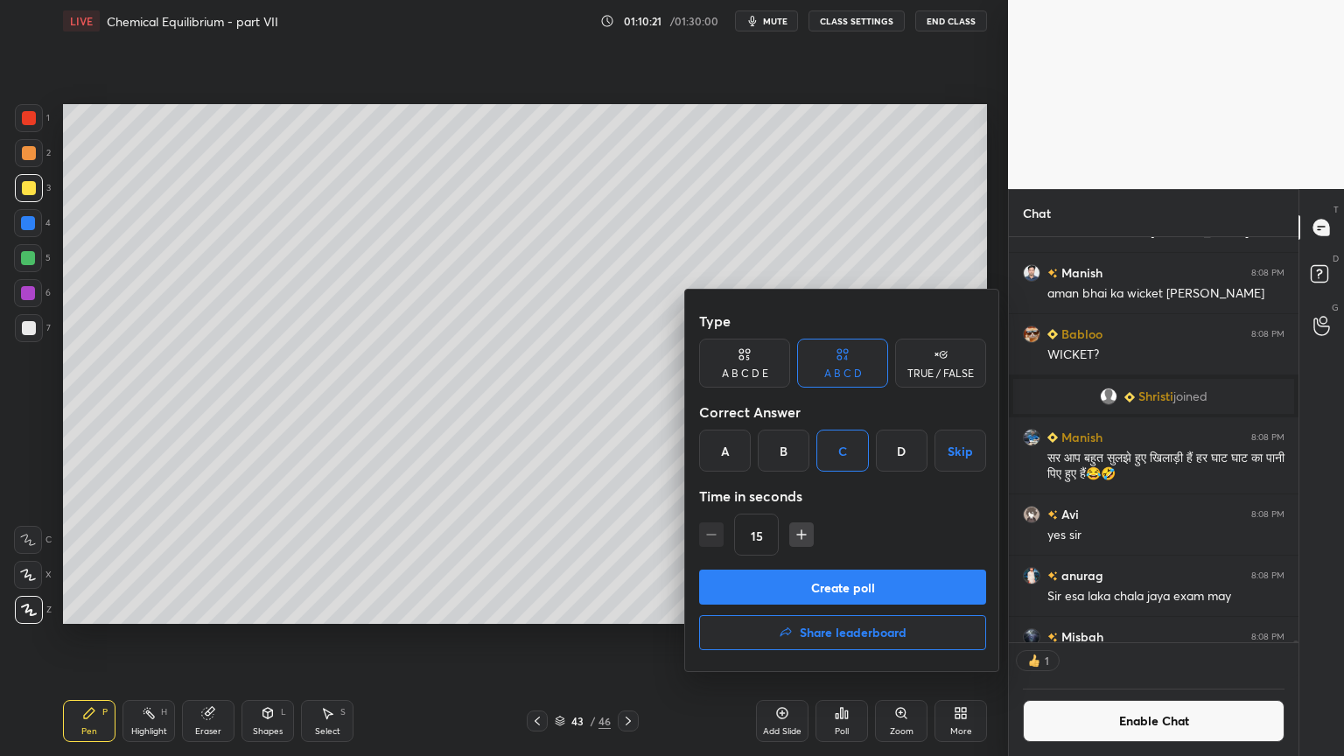
click at [847, 592] on button "Create poll" at bounding box center [842, 587] width 287 height 35
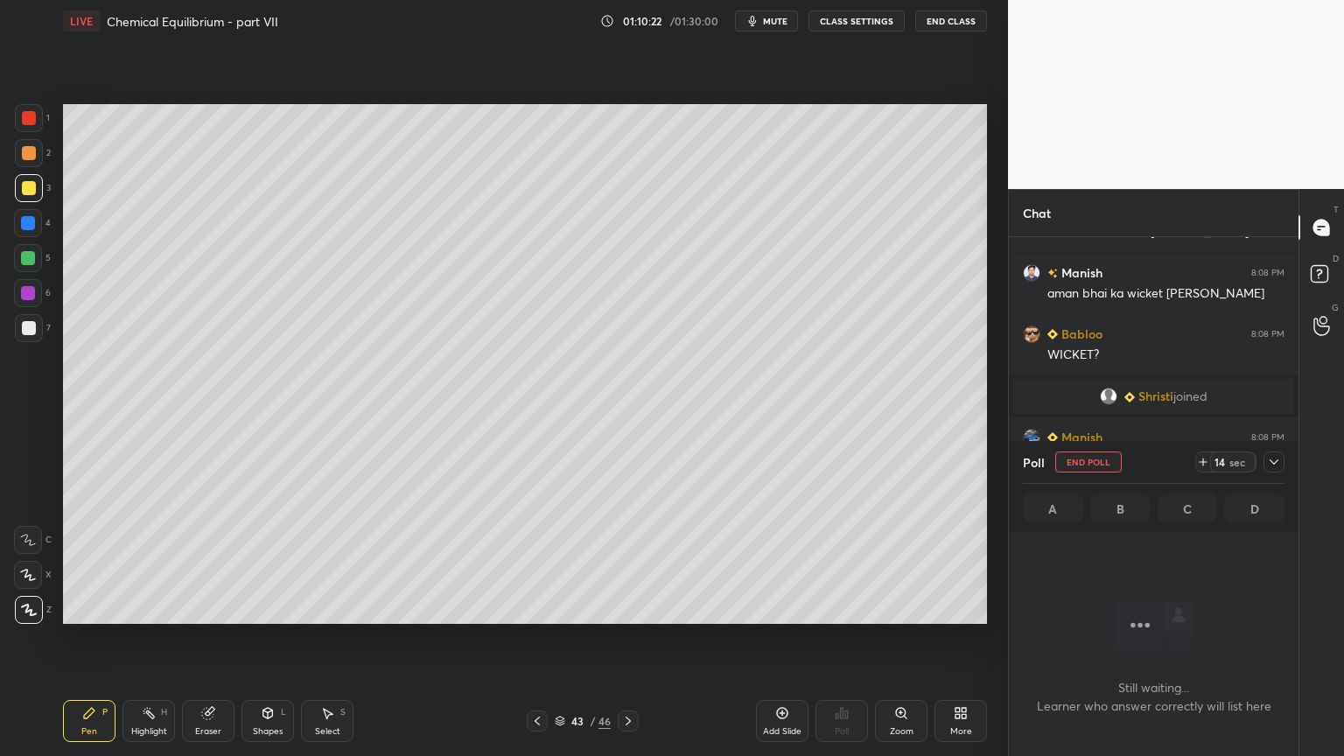
drag, startPoint x: 88, startPoint y: 733, endPoint x: 84, endPoint y: 629, distance: 104.2
click at [85, 638] on div "Pen" at bounding box center [89, 731] width 16 height 9
click at [29, 336] on div at bounding box center [29, 328] width 28 height 28
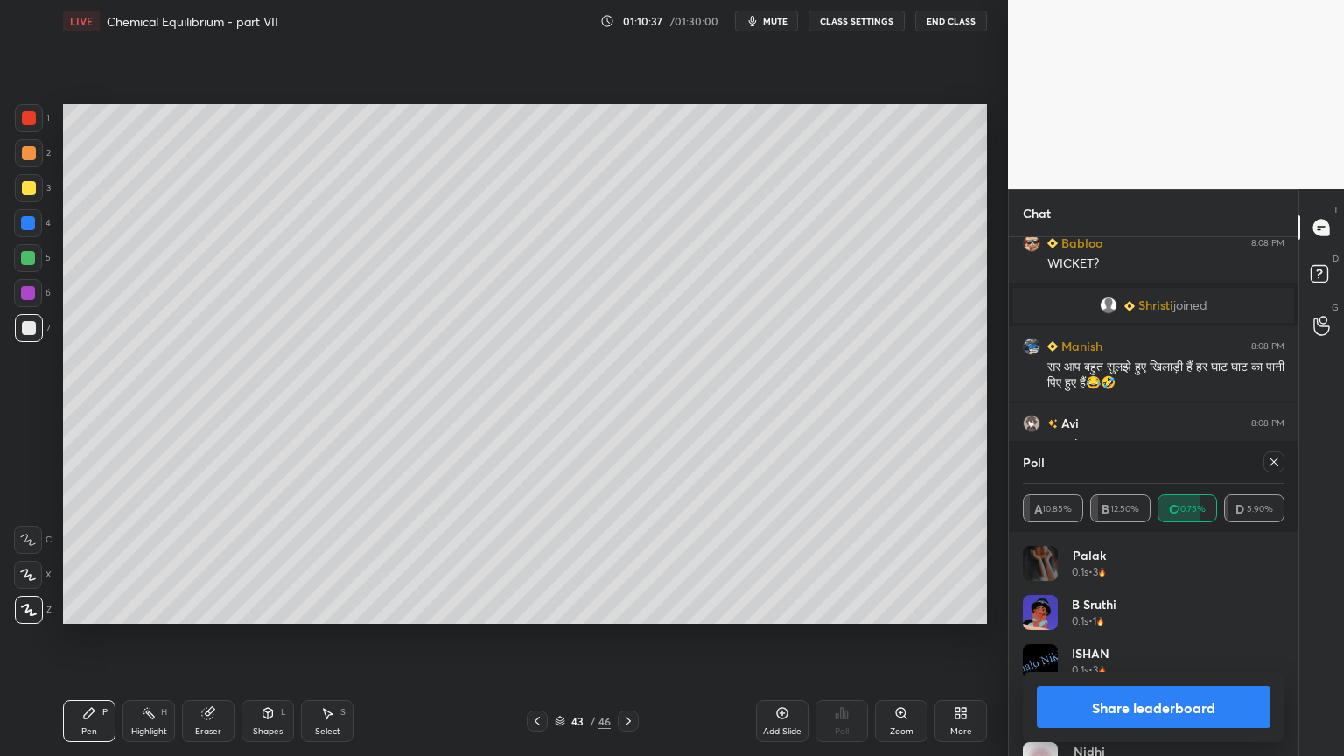
click at [1185, 638] on button "Share leaderboard" at bounding box center [1154, 707] width 234 height 42
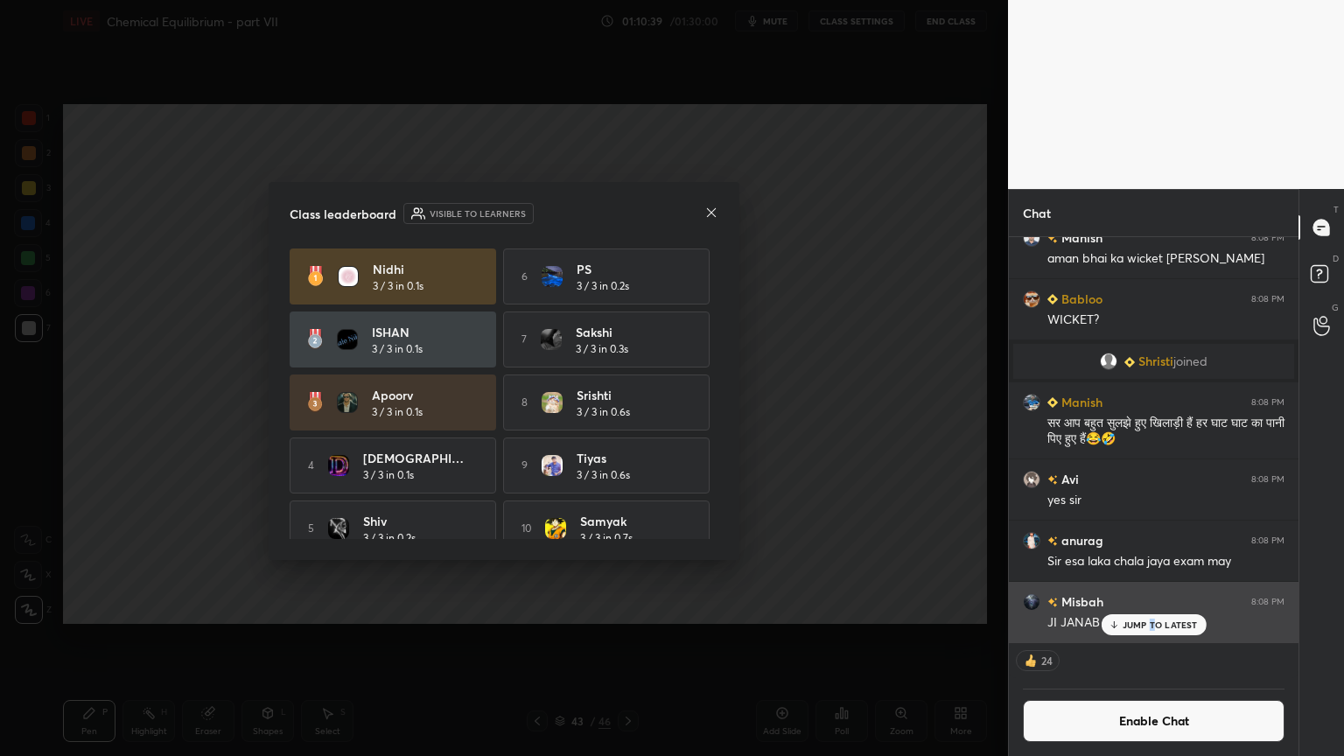
click at [1148, 625] on p "JUMP TO LATEST" at bounding box center [1160, 625] width 75 height 11
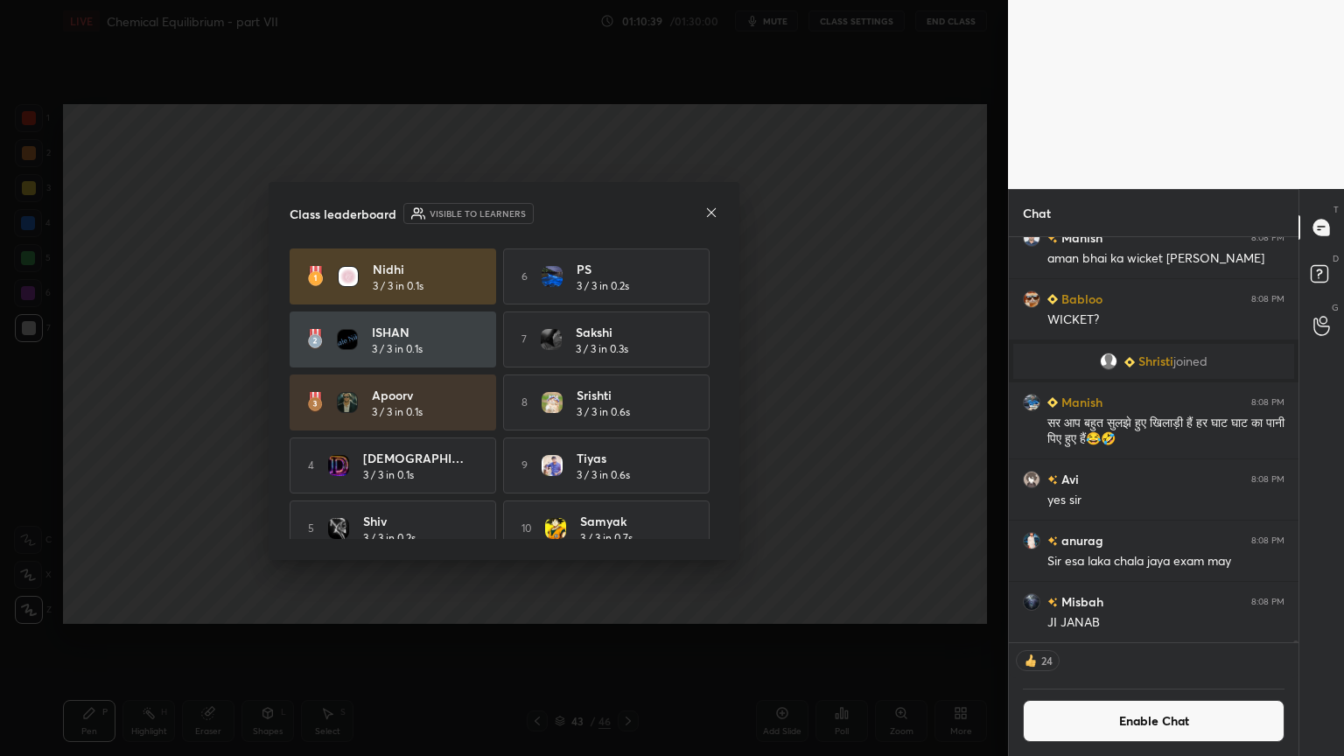
click at [1183, 638] on button "Enable Chat" at bounding box center [1154, 721] width 262 height 42
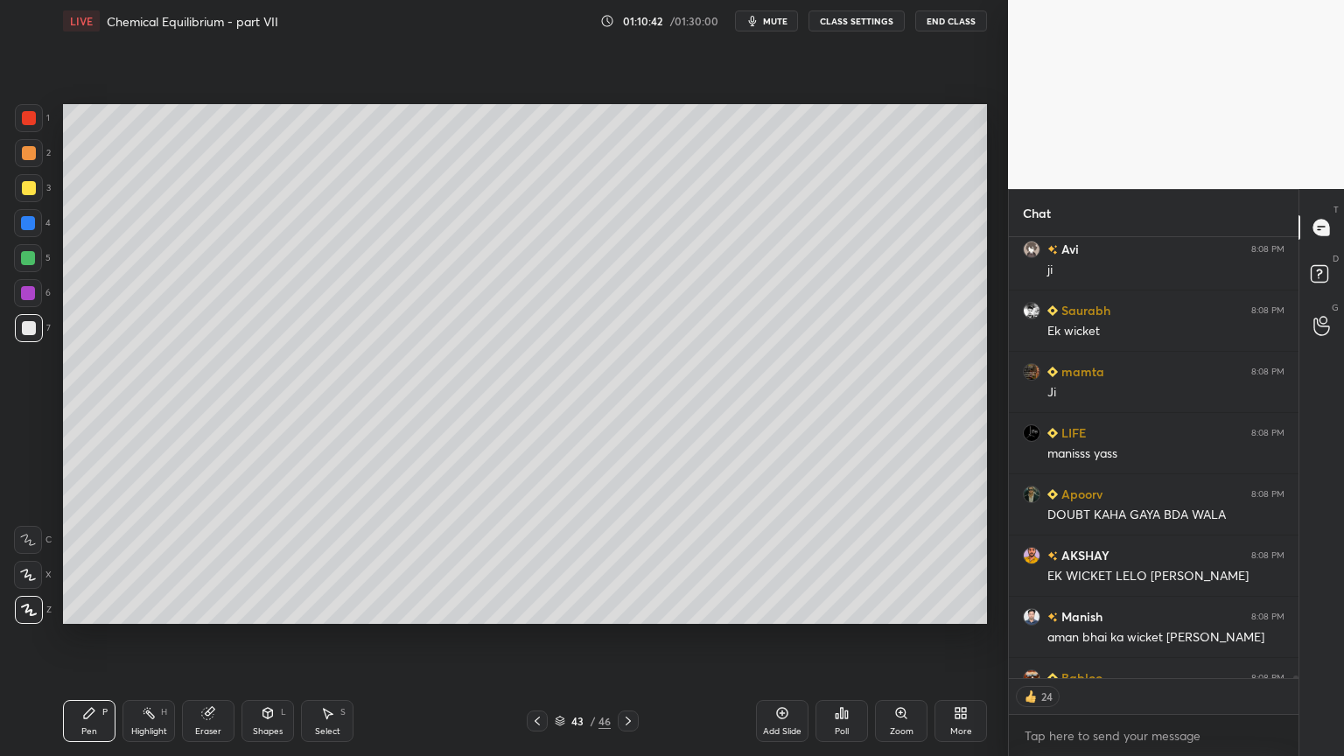
click at [83, 638] on div "Pen P Highlight H Eraser Shapes L Select S 43 / 46 Add Slide Poll Zoom More" at bounding box center [525, 721] width 924 height 70
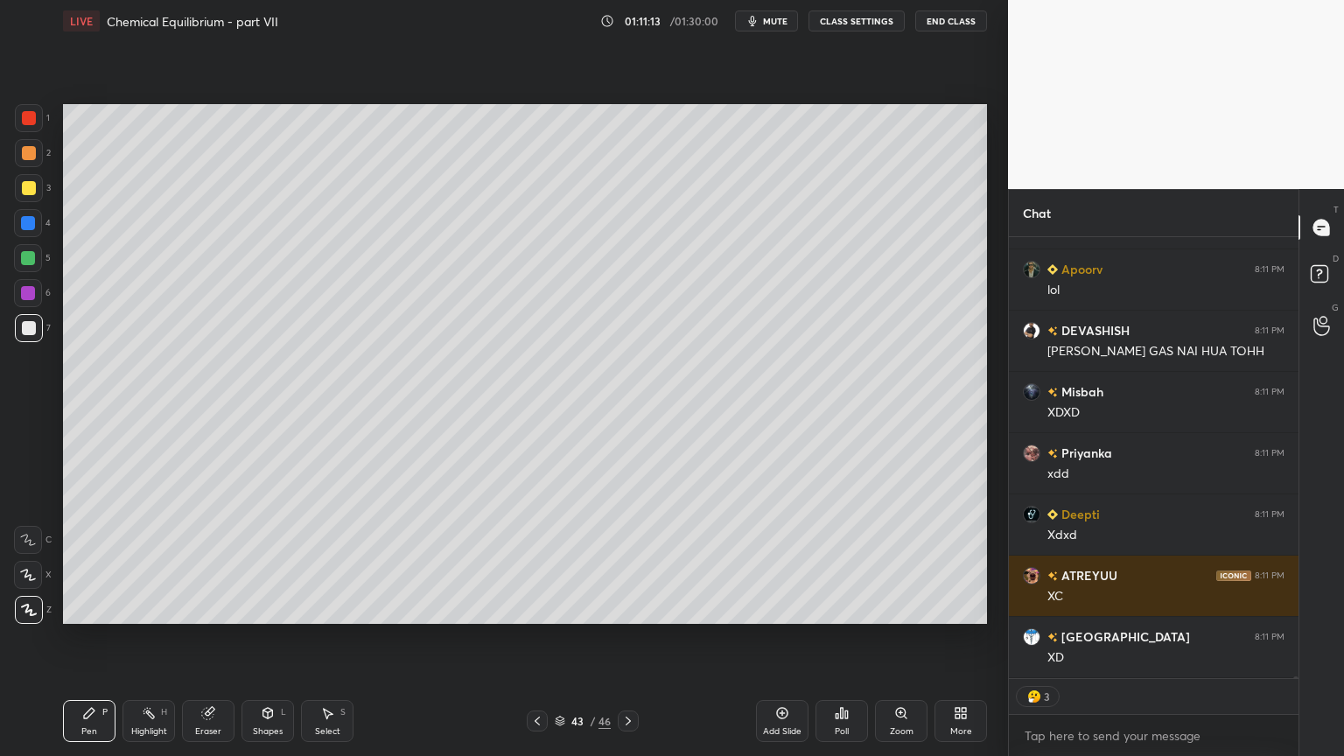
drag, startPoint x: 81, startPoint y: 721, endPoint x: 109, endPoint y: 690, distance: 41.5
click at [80, 638] on div "Pen P" at bounding box center [89, 721] width 53 height 42
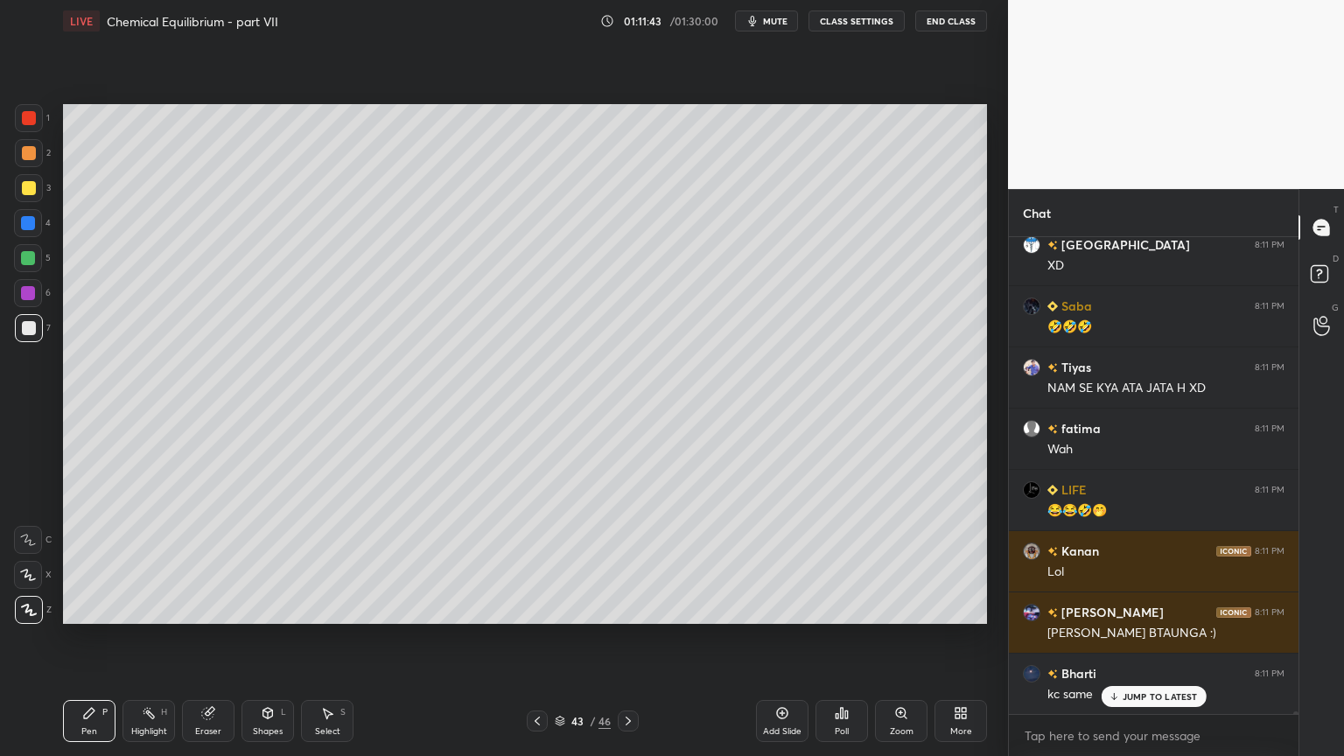
click at [131, 638] on div "Highlight H" at bounding box center [149, 721] width 53 height 42
click at [847, 638] on icon at bounding box center [846, 715] width 3 height 8
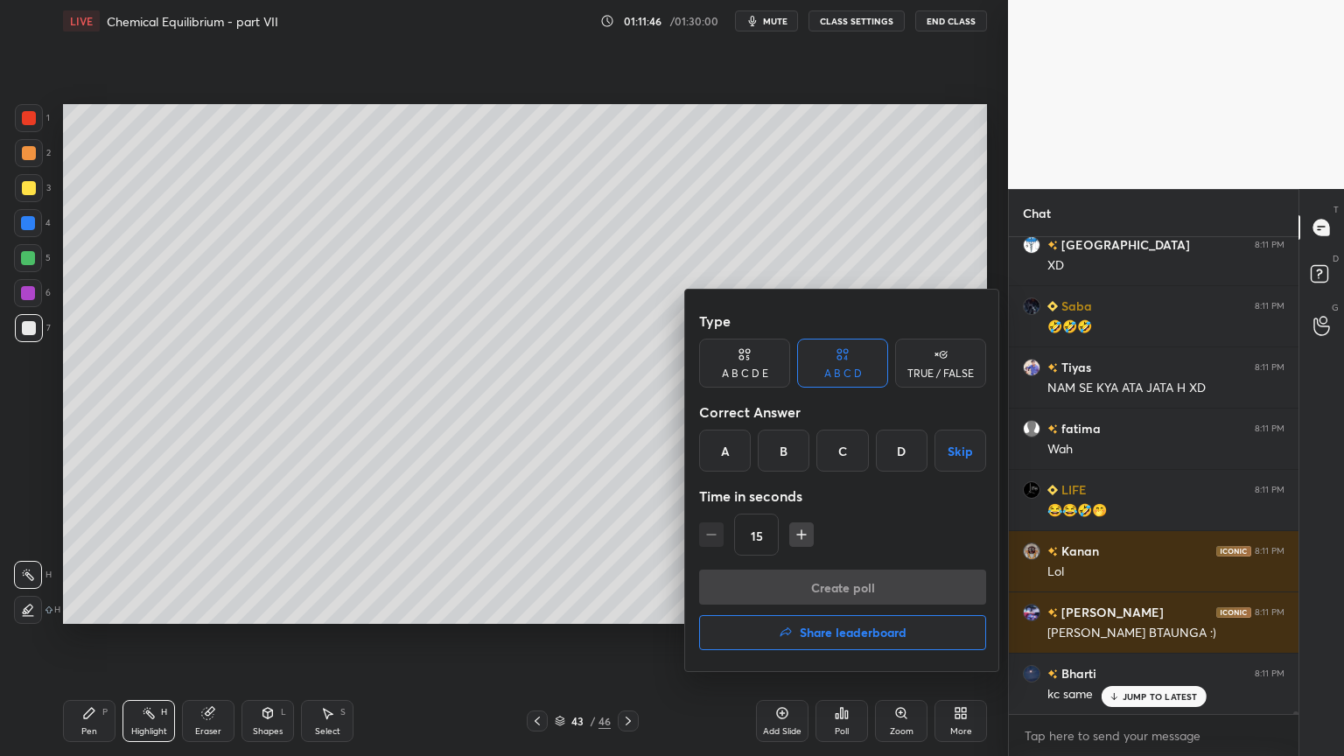
click at [844, 448] on div "C" at bounding box center [842, 451] width 52 height 42
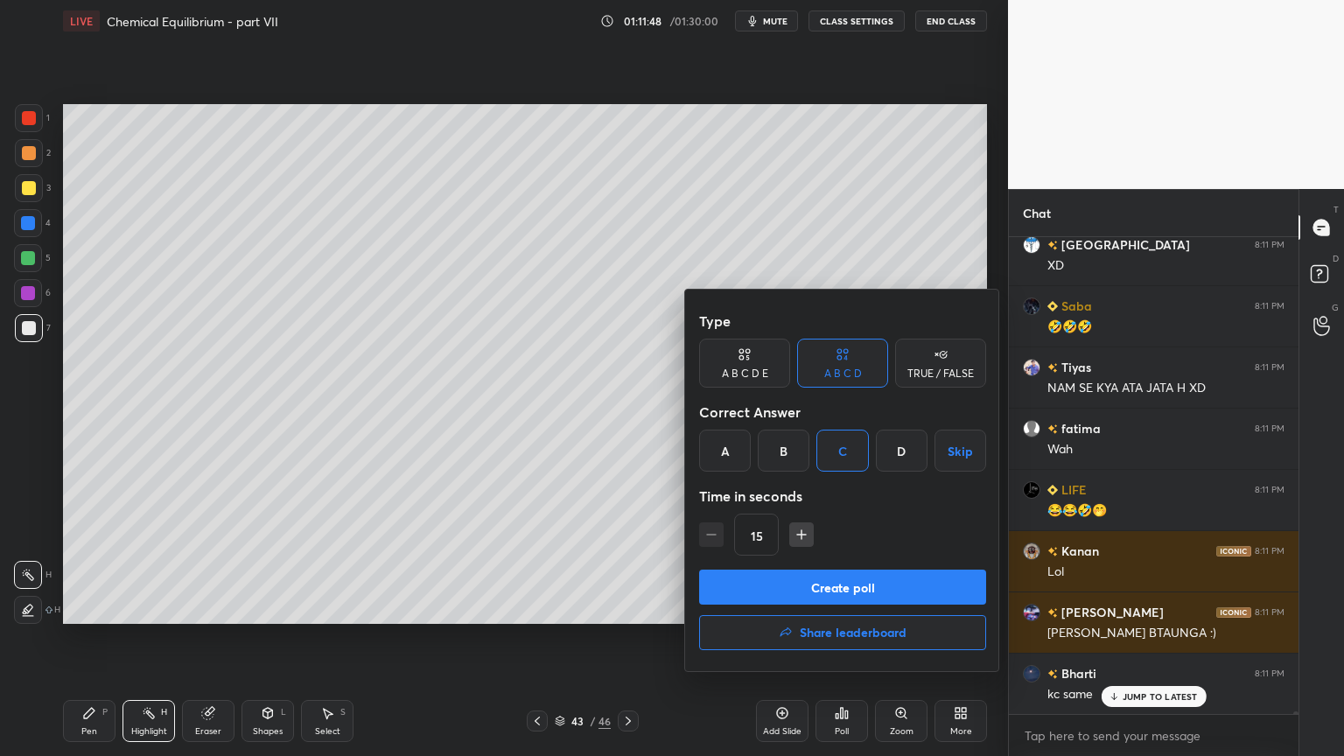
click at [877, 589] on button "Create poll" at bounding box center [842, 587] width 287 height 35
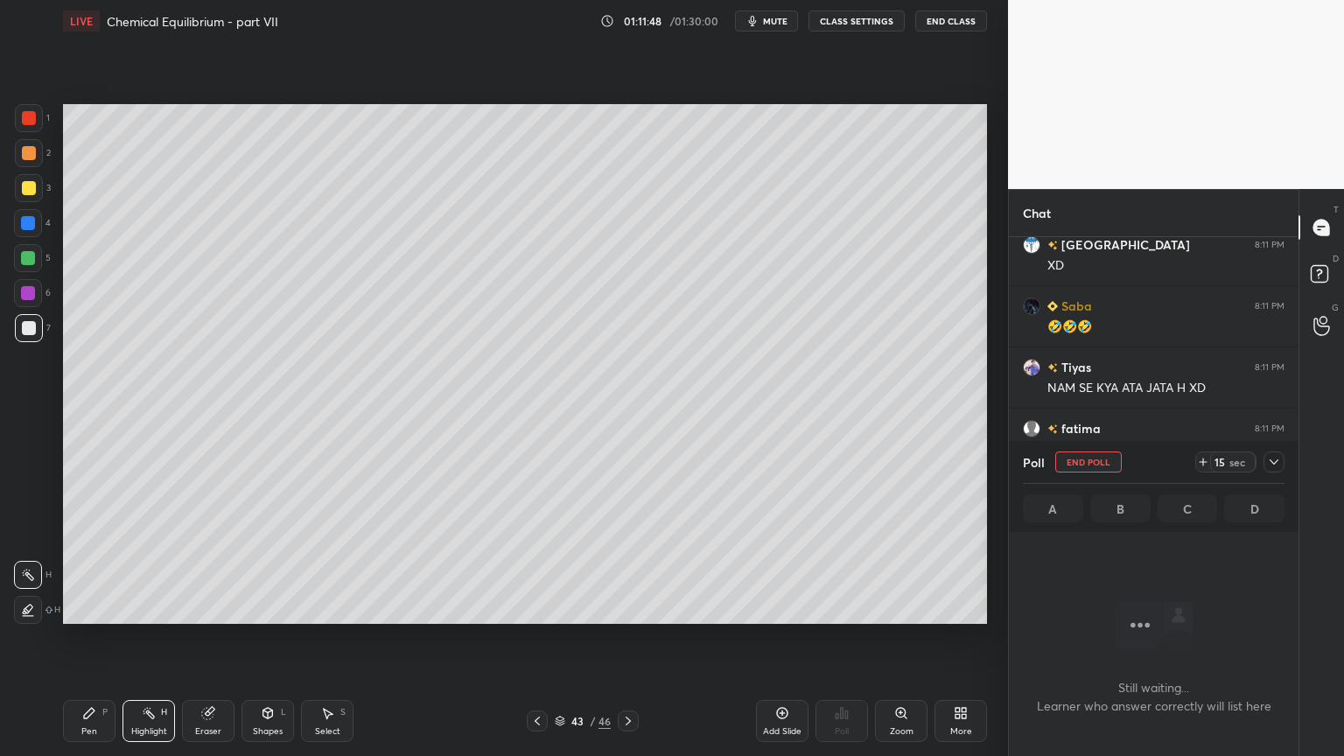
scroll to position [443, 284]
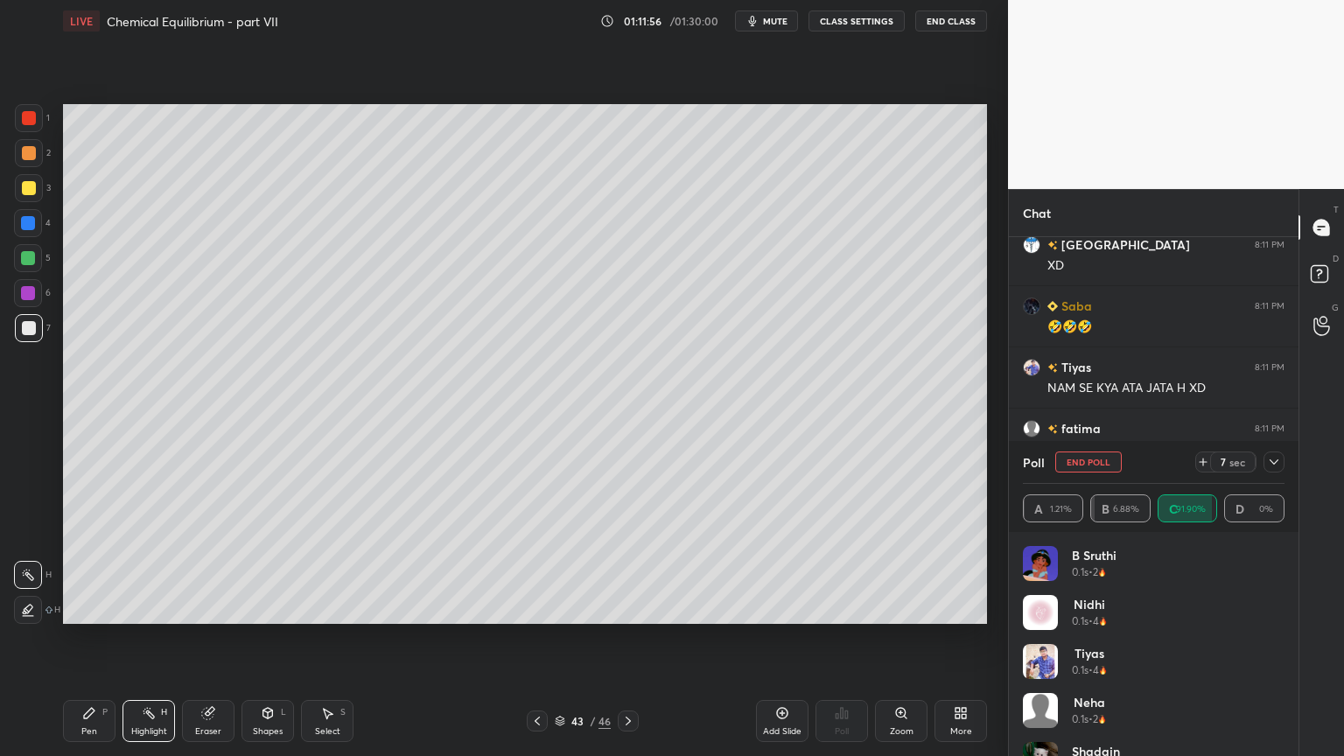
click at [1277, 459] on icon at bounding box center [1274, 462] width 14 height 14
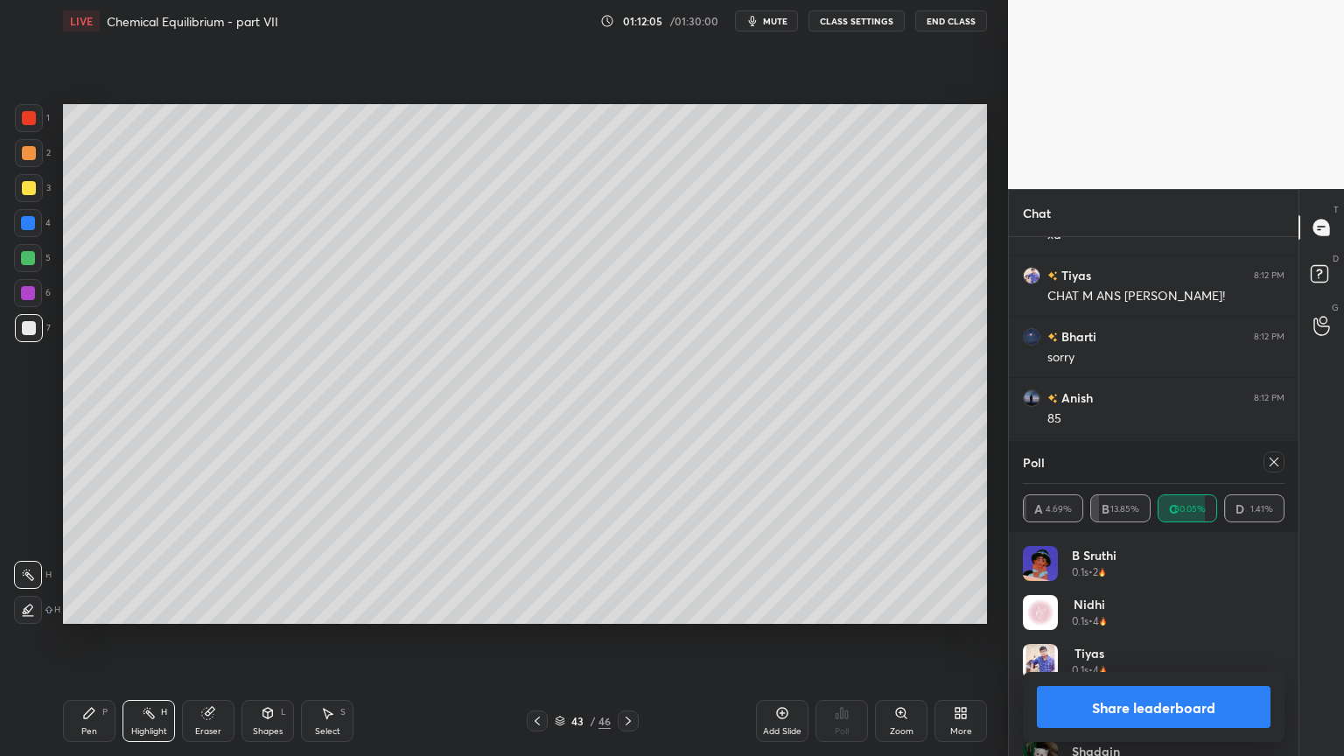
click at [1165, 638] on button "Share leaderboard" at bounding box center [1154, 707] width 234 height 42
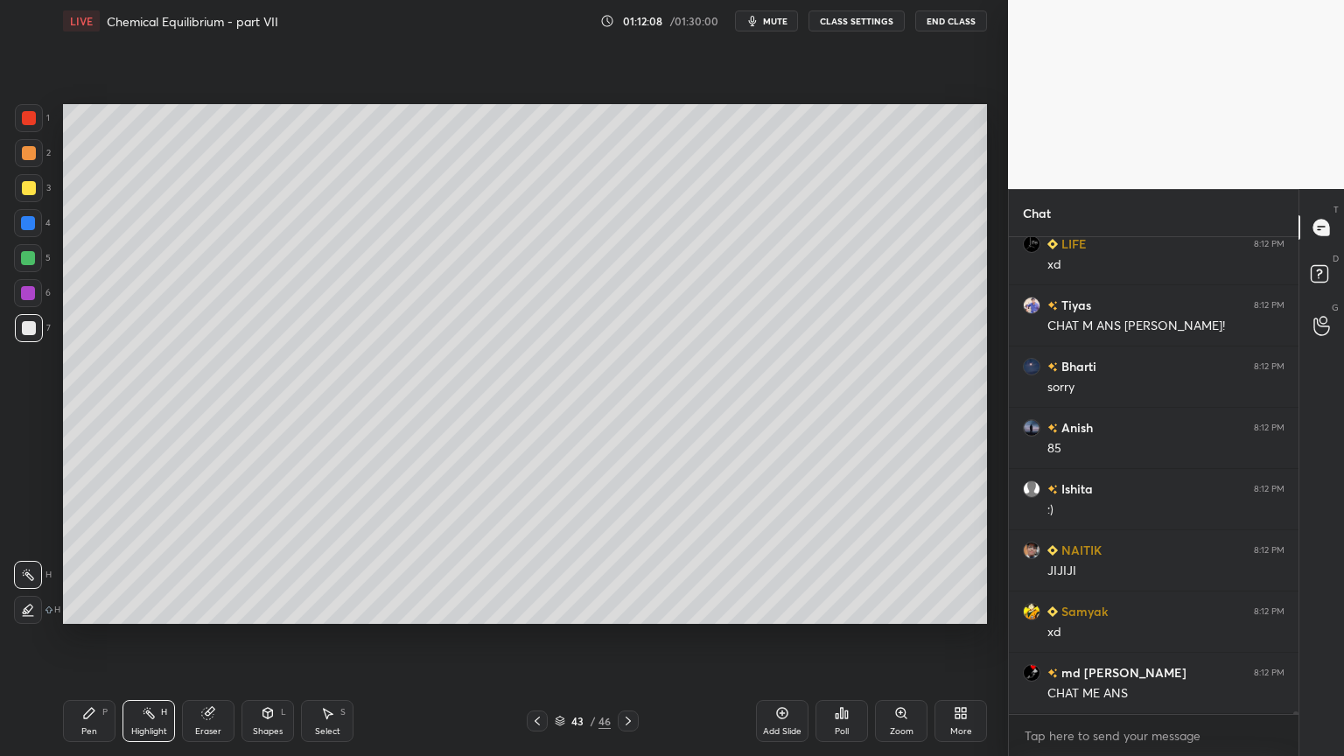
click at [850, 638] on div "Poll" at bounding box center [842, 721] width 53 height 42
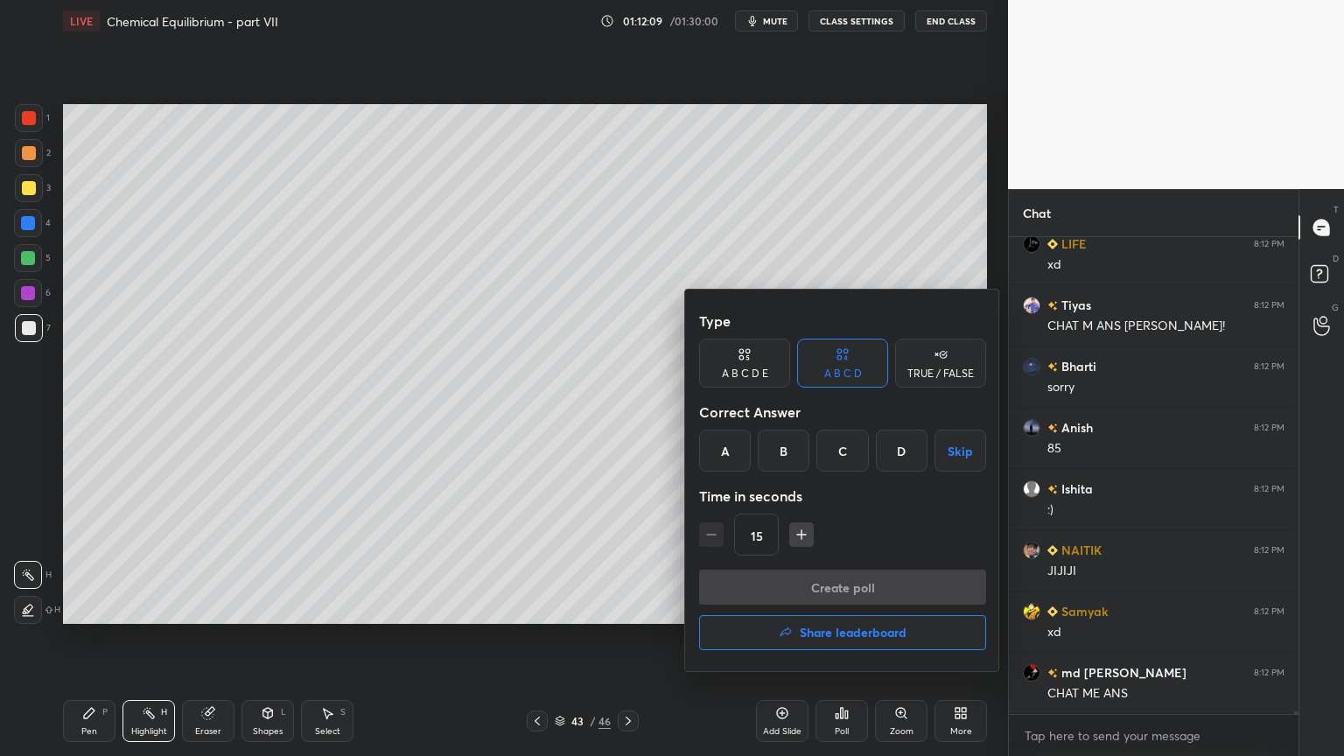
click at [712, 536] on div "15" at bounding box center [842, 535] width 287 height 42
click at [765, 533] on input "15" at bounding box center [756, 536] width 43 height 42
drag, startPoint x: 529, startPoint y: 616, endPoint x: 519, endPoint y: 604, distance: 16.1
click at [529, 620] on div at bounding box center [672, 378] width 1344 height 756
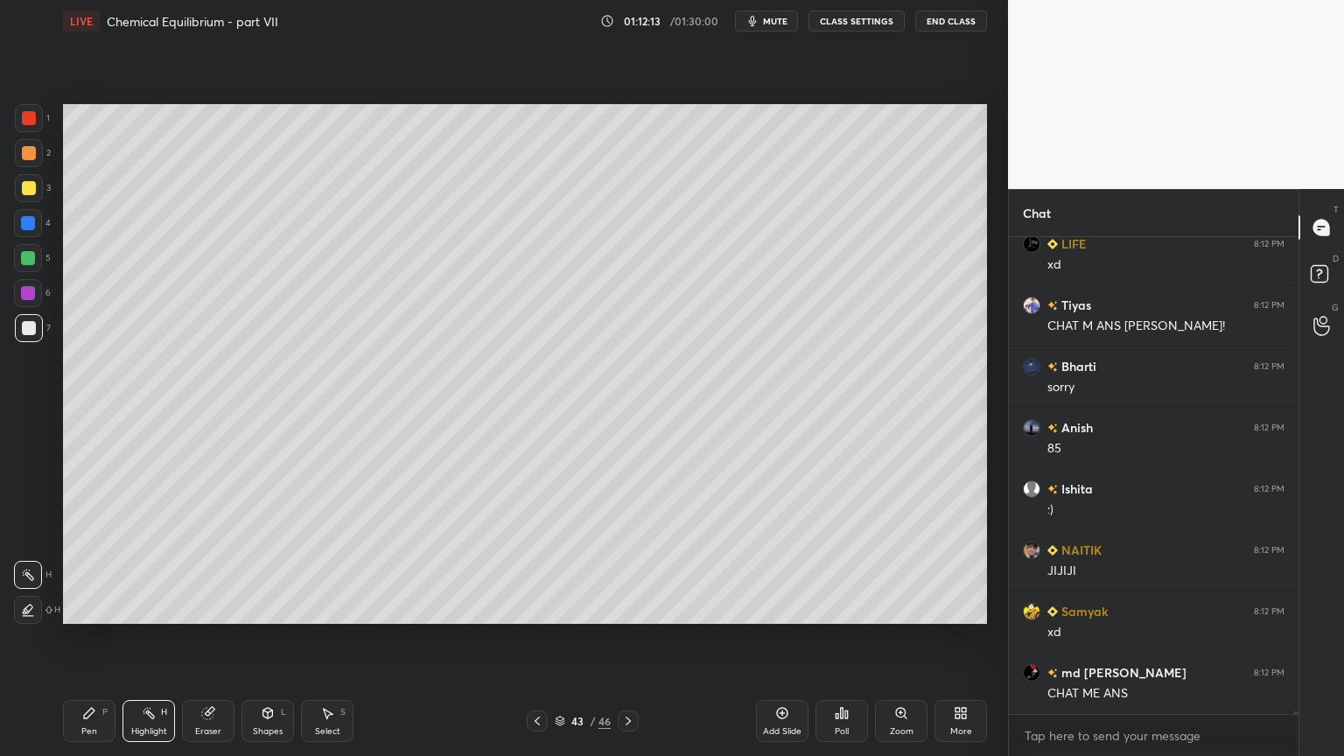
drag, startPoint x: 158, startPoint y: 739, endPoint x: 195, endPoint y: 631, distance: 113.7
click at [158, 638] on div "Highlight H" at bounding box center [149, 721] width 53 height 42
click at [841, 638] on div "Poll" at bounding box center [842, 721] width 53 height 42
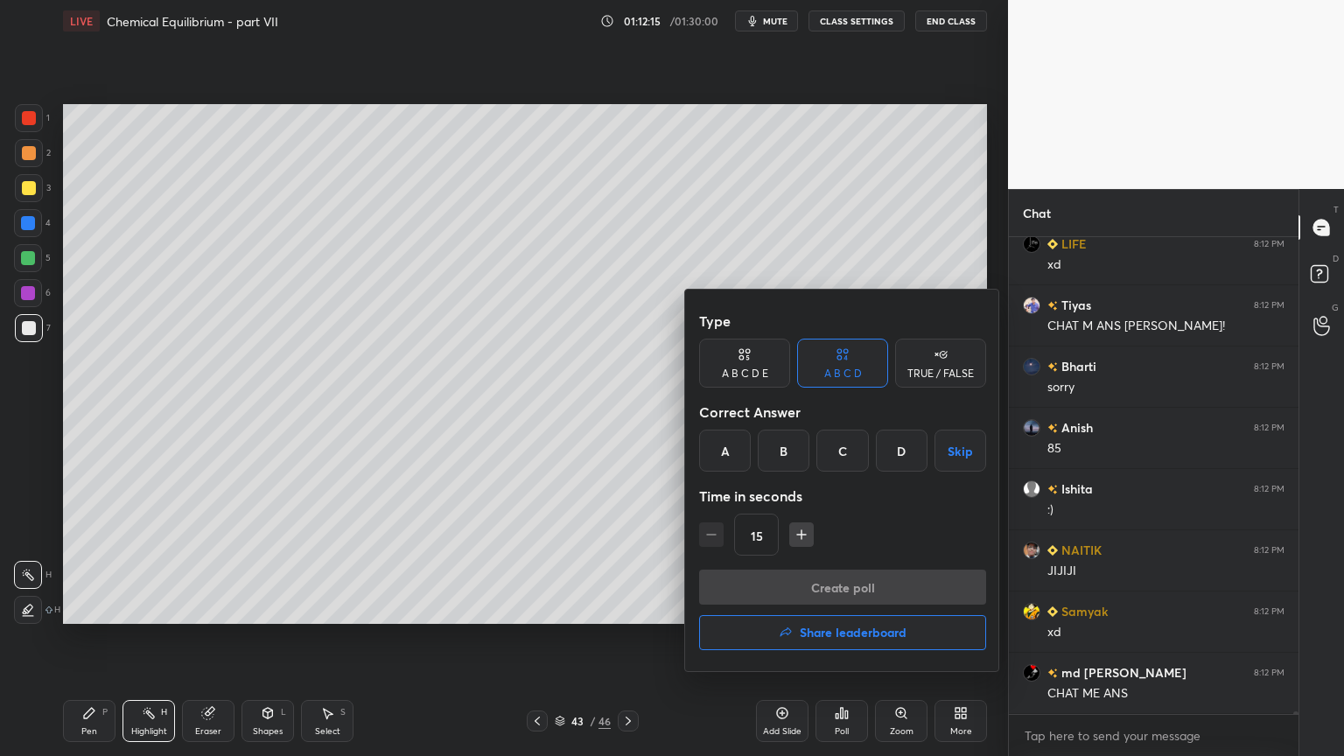
click at [851, 459] on div "C" at bounding box center [842, 451] width 52 height 42
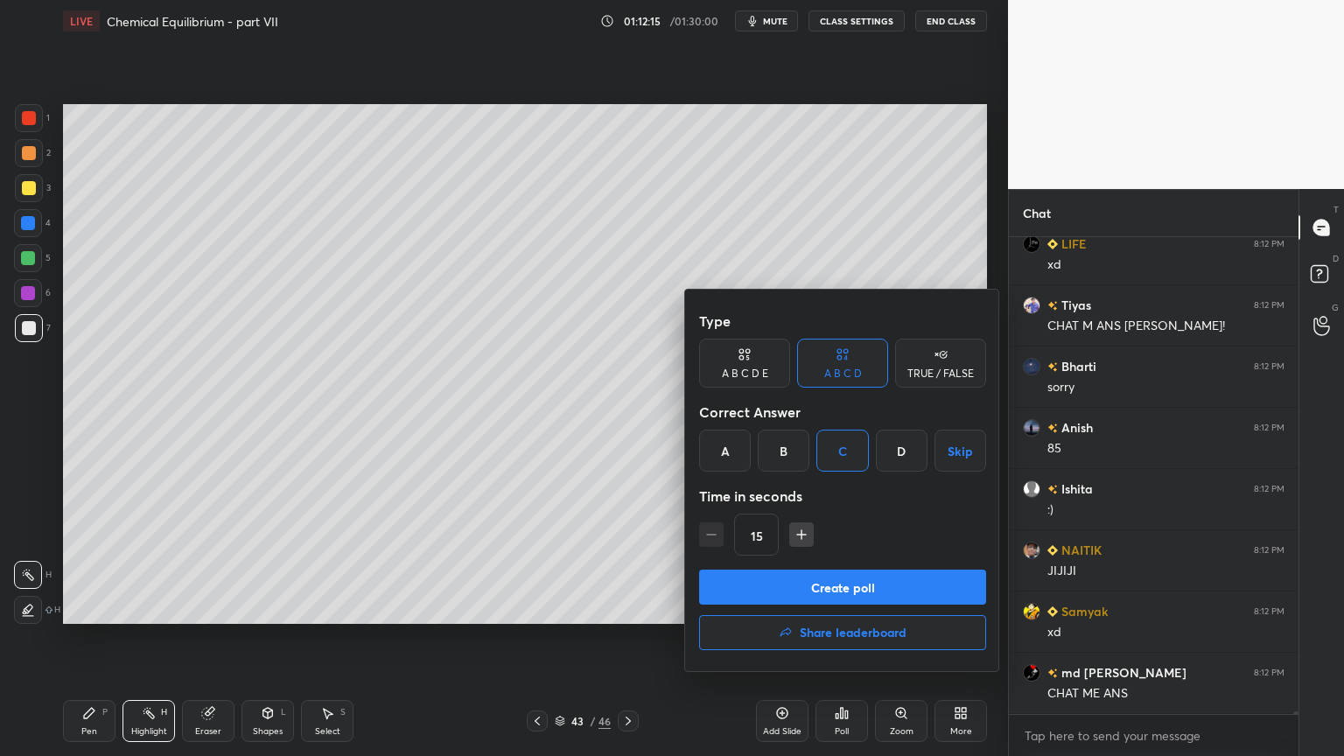
click at [851, 584] on button "Create poll" at bounding box center [842, 587] width 287 height 35
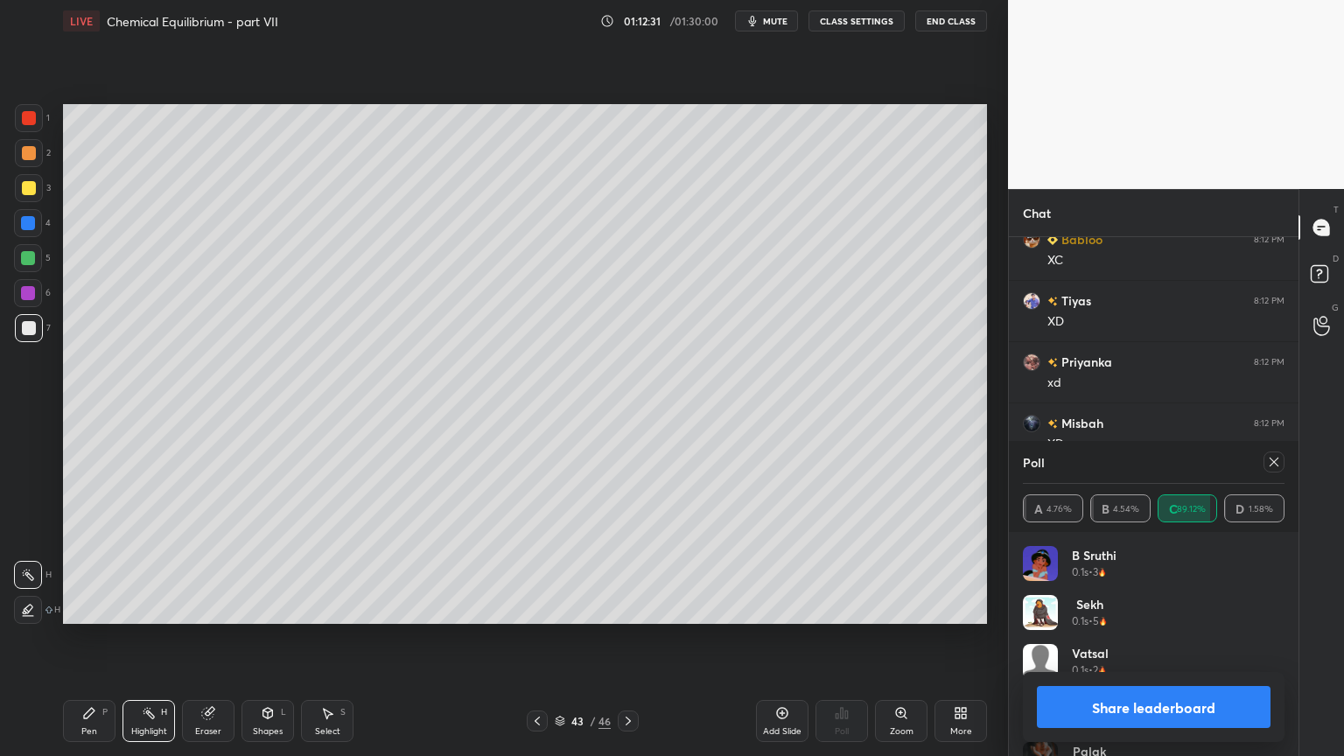
drag, startPoint x: 1186, startPoint y: 711, endPoint x: 1114, endPoint y: 680, distance: 78.0
click at [1186, 638] on button "Share leaderboard" at bounding box center [1154, 707] width 234 height 42
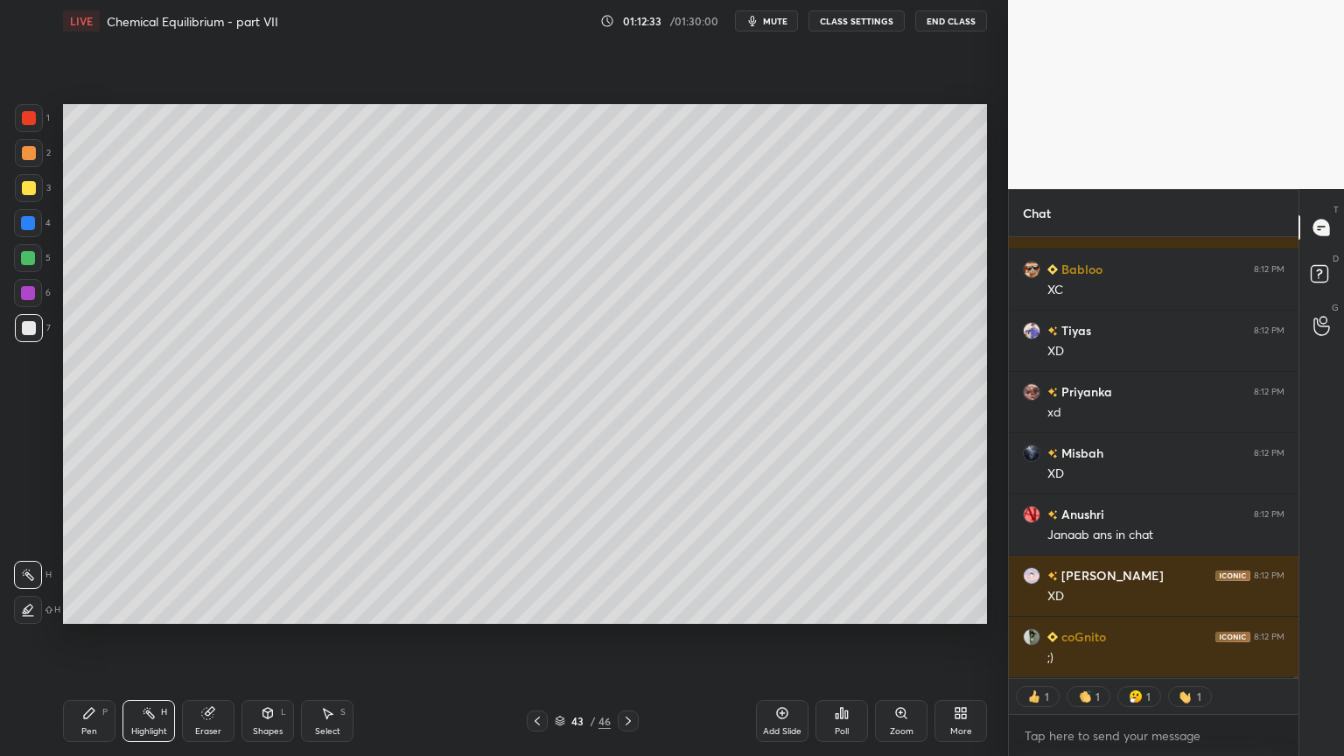
click at [830, 638] on div "Poll" at bounding box center [842, 721] width 53 height 42
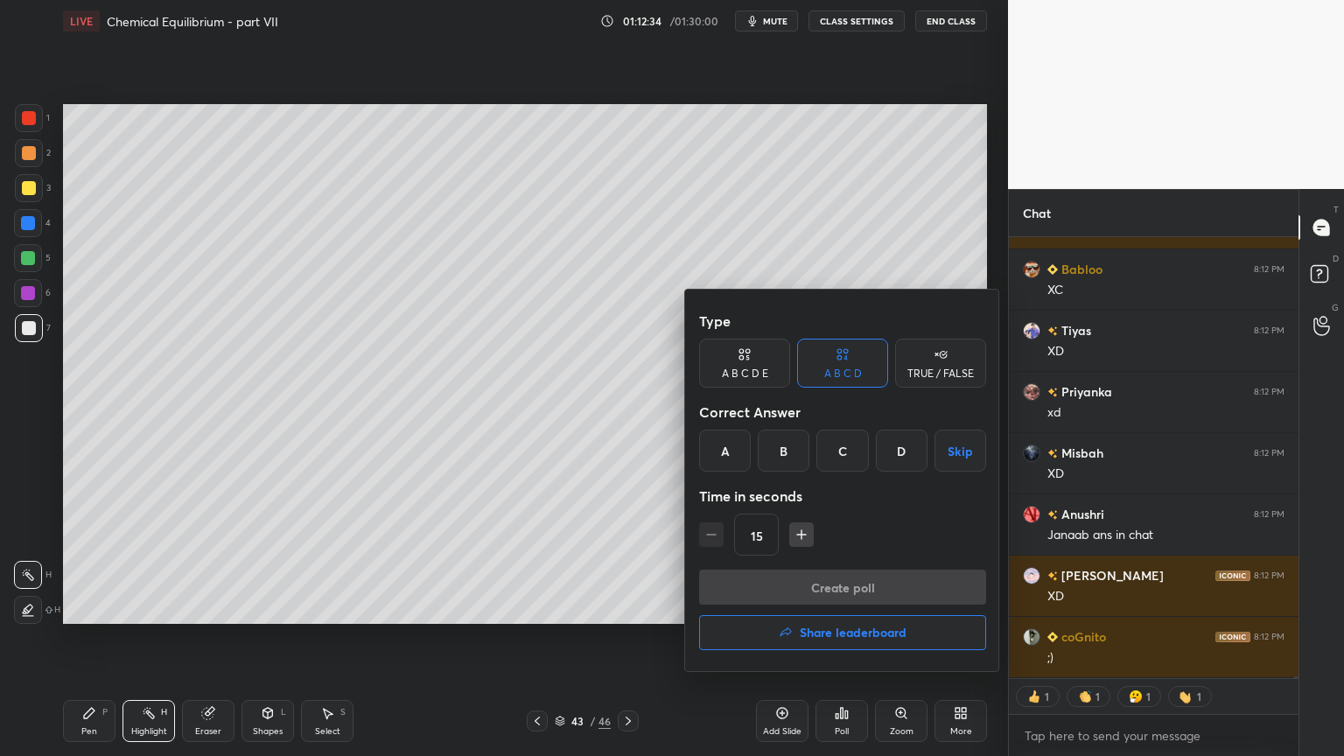
drag, startPoint x: 849, startPoint y: 453, endPoint x: 846, endPoint y: 494, distance: 41.2
click at [857, 457] on div "C" at bounding box center [842, 451] width 52 height 42
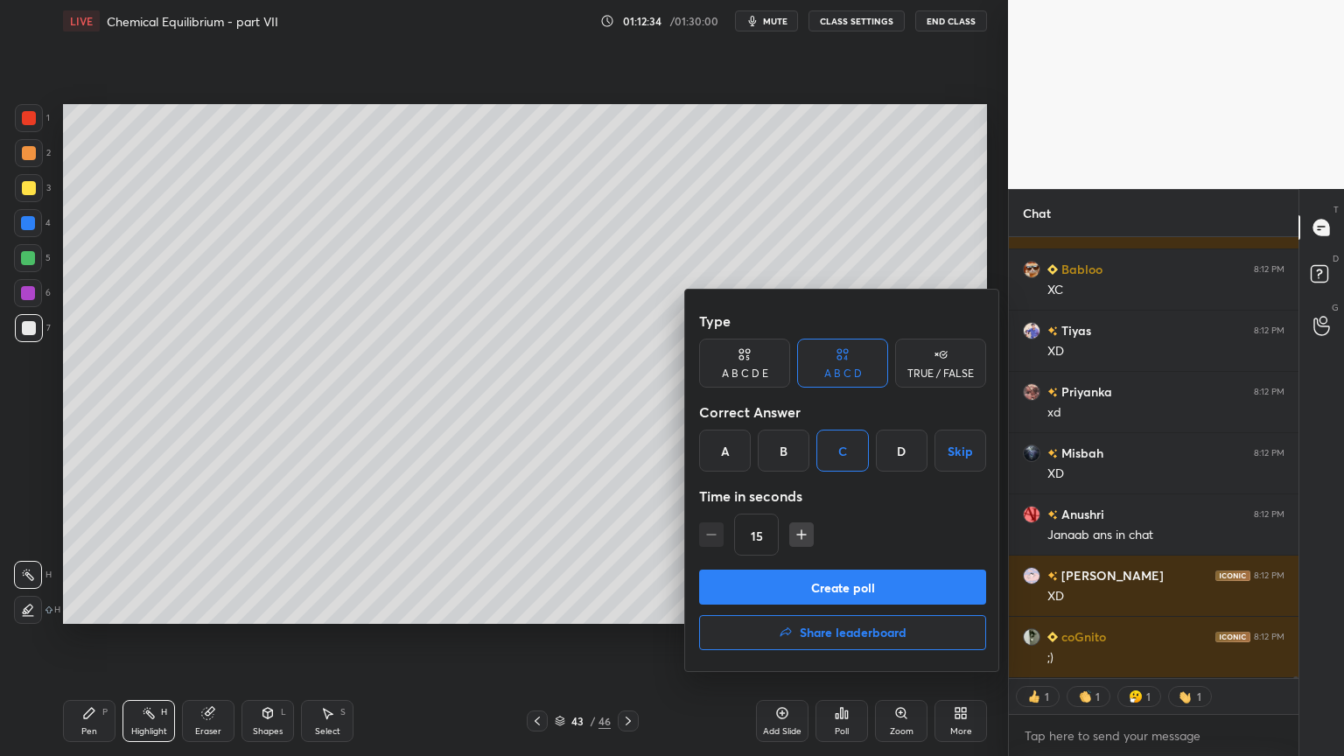
click at [874, 589] on button "Create poll" at bounding box center [842, 587] width 287 height 35
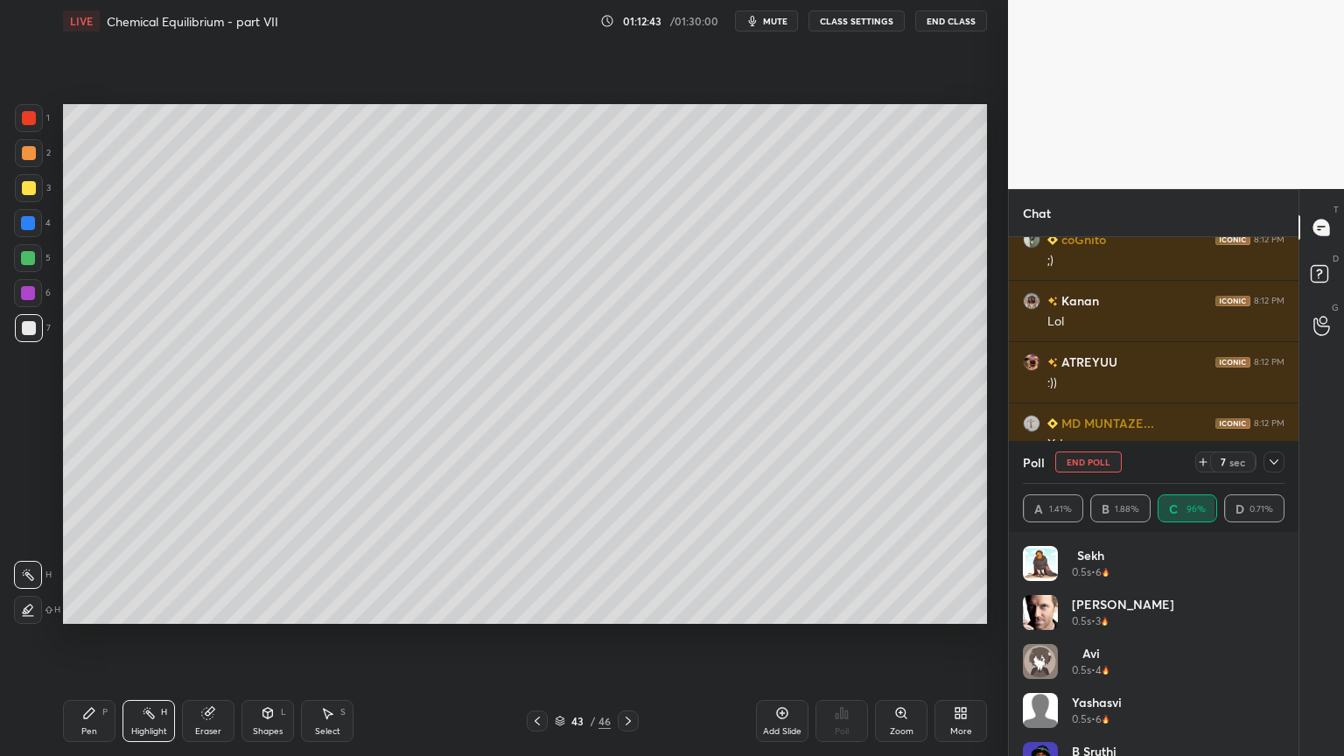
click at [854, 16] on button "CLASS SETTINGS" at bounding box center [857, 21] width 96 height 21
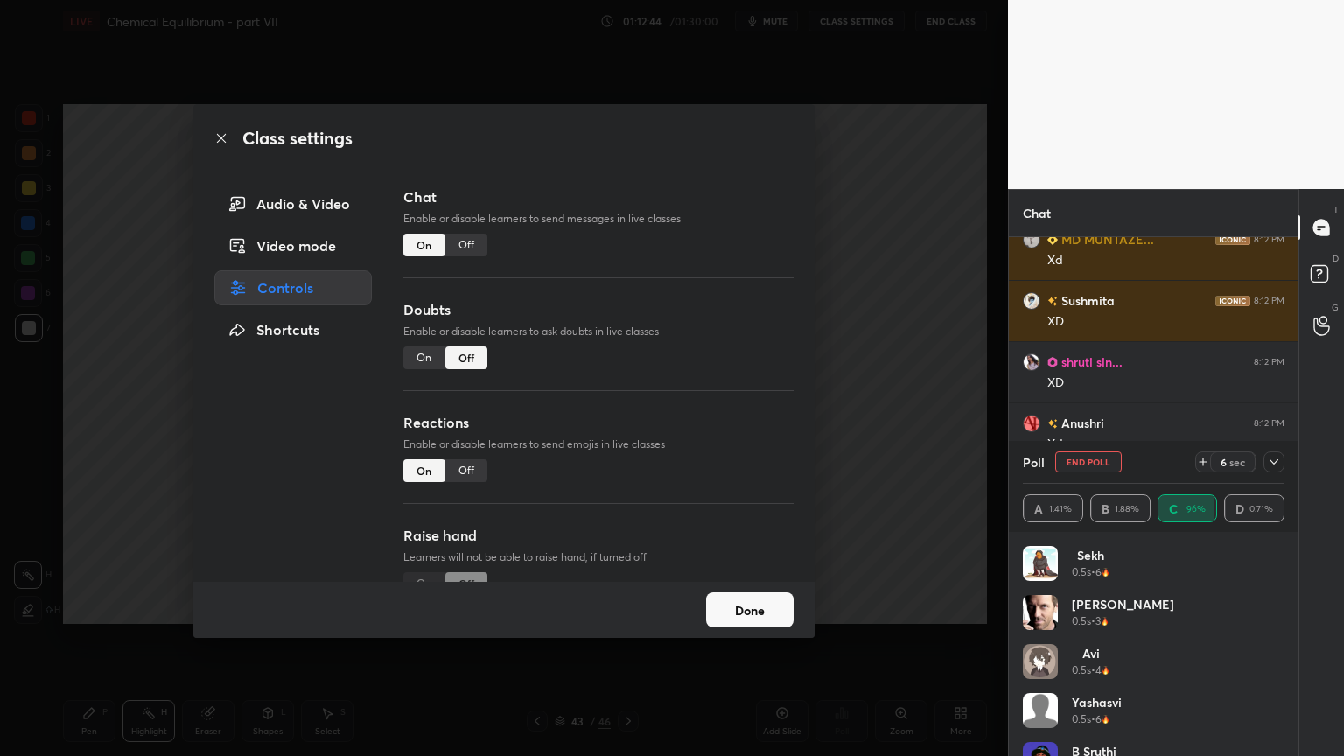
click at [925, 536] on div "Class settings Audio & Video Video mode Controls Shortcuts Chat Enable or disab…" at bounding box center [504, 378] width 1008 height 756
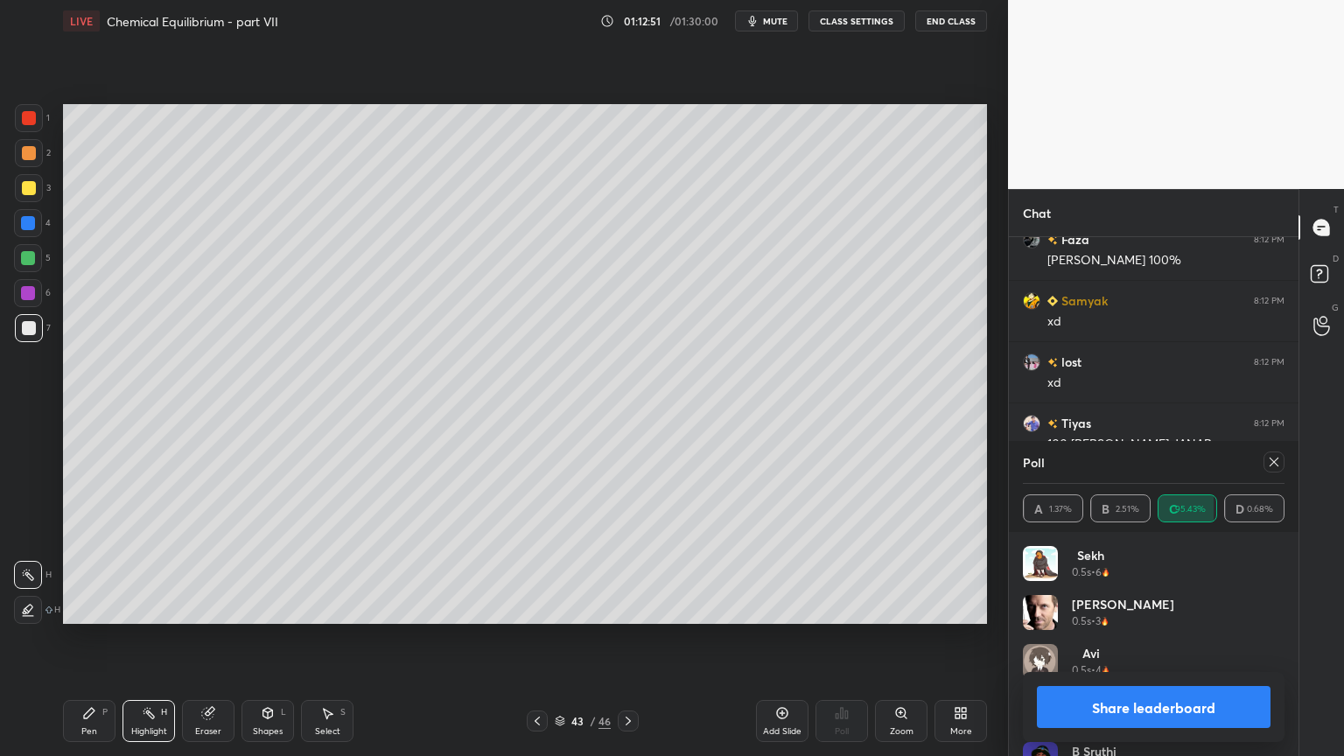
click at [1169, 638] on button "Share leaderboard" at bounding box center [1154, 707] width 234 height 42
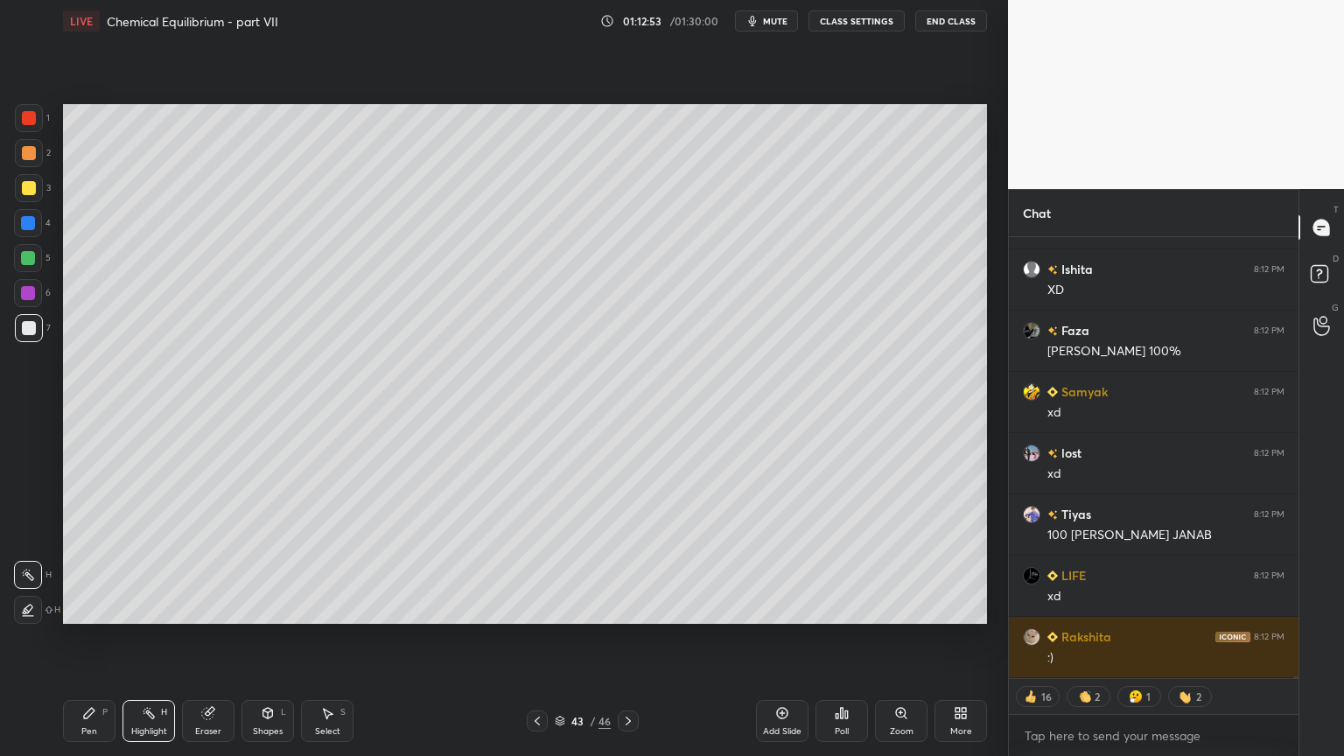
click at [838, 638] on div "Poll" at bounding box center [842, 721] width 53 height 42
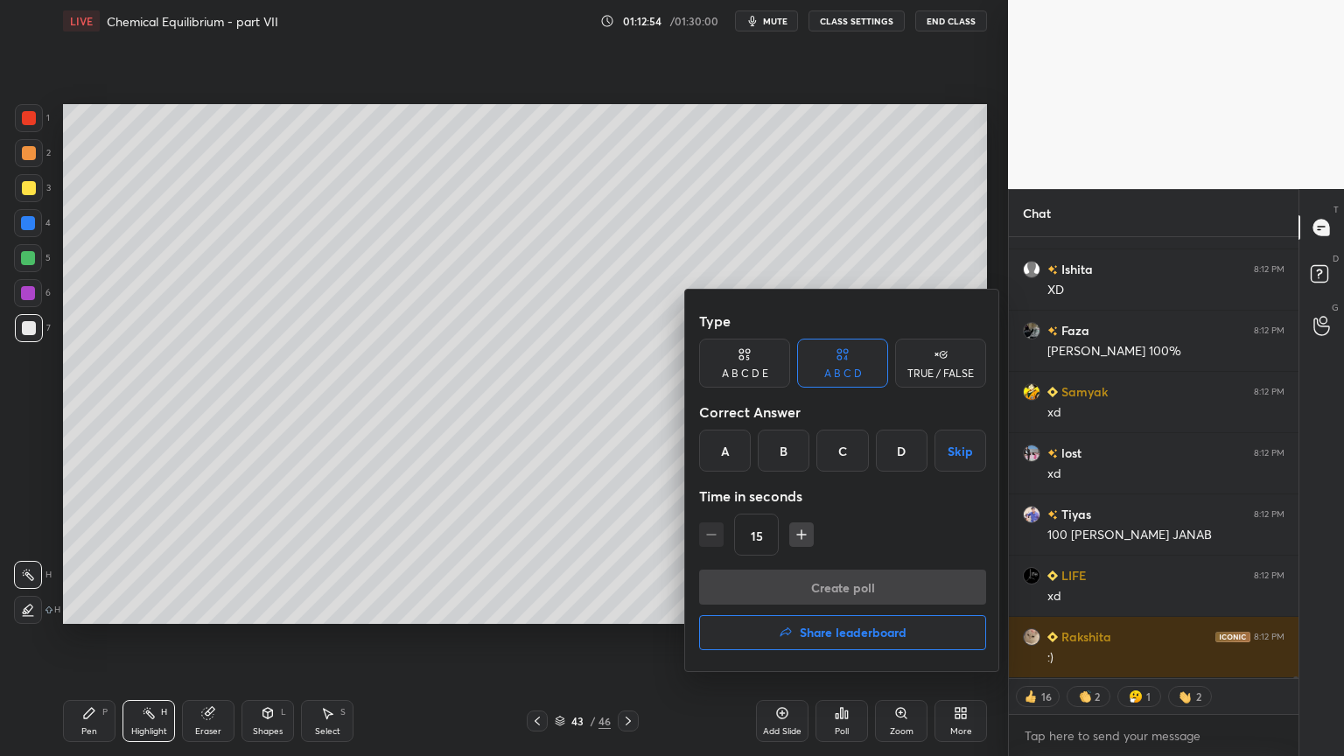
drag, startPoint x: 840, startPoint y: 455, endPoint x: 840, endPoint y: 494, distance: 38.5
click at [841, 452] on div "C" at bounding box center [842, 451] width 52 height 42
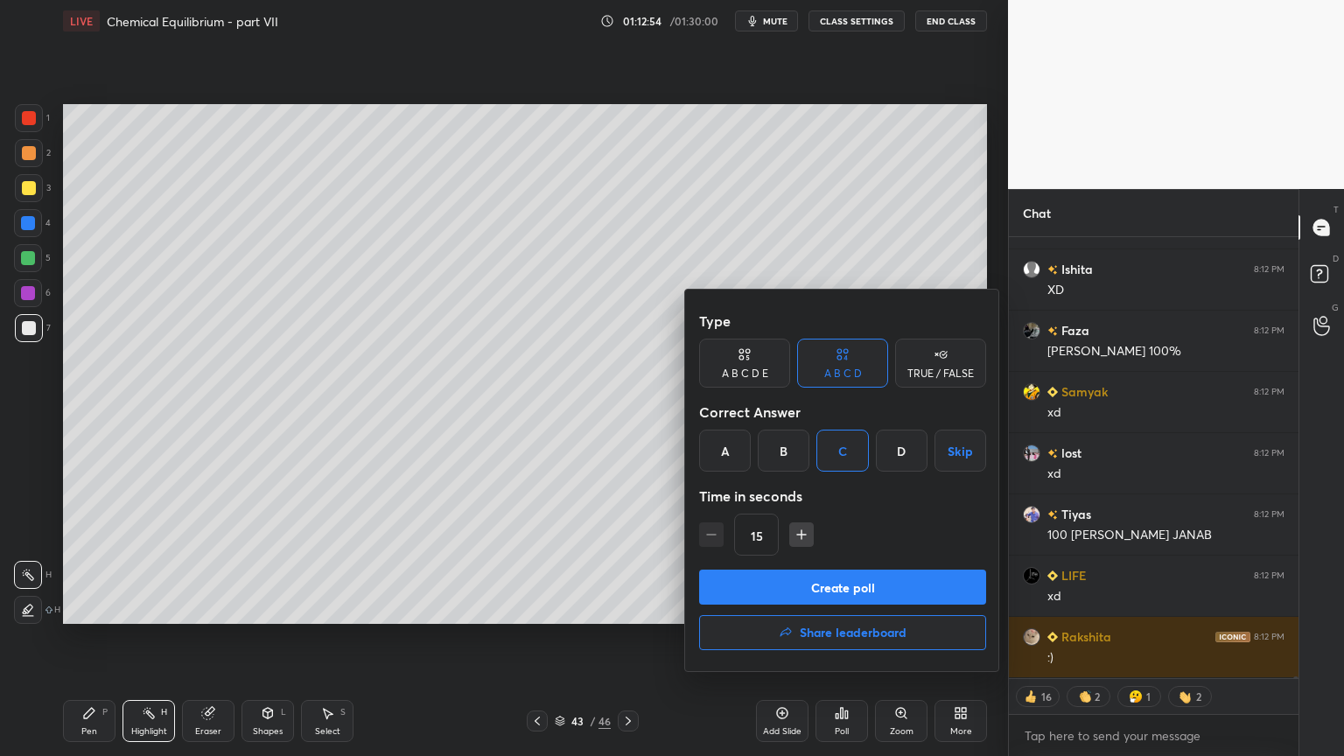
click at [844, 599] on button "Create poll" at bounding box center [842, 587] width 287 height 35
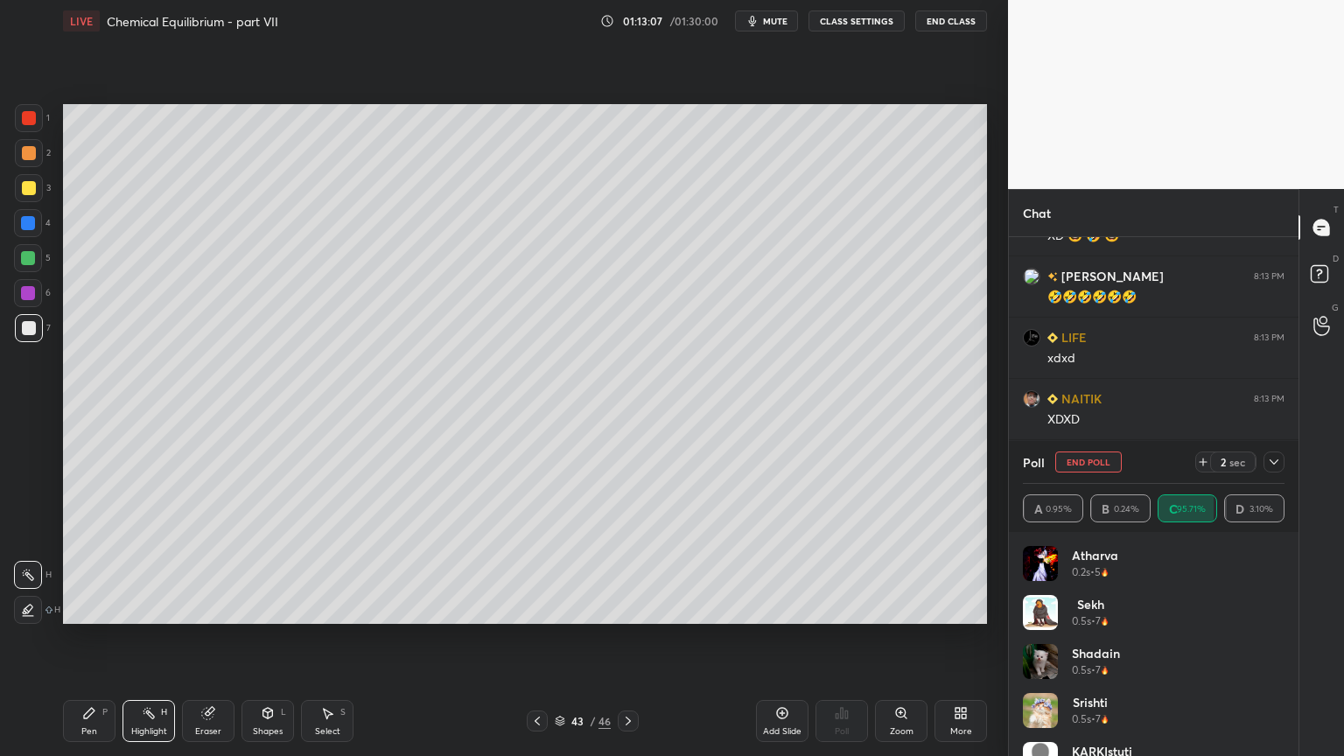
click at [155, 638] on div "Highlight H" at bounding box center [149, 721] width 53 height 42
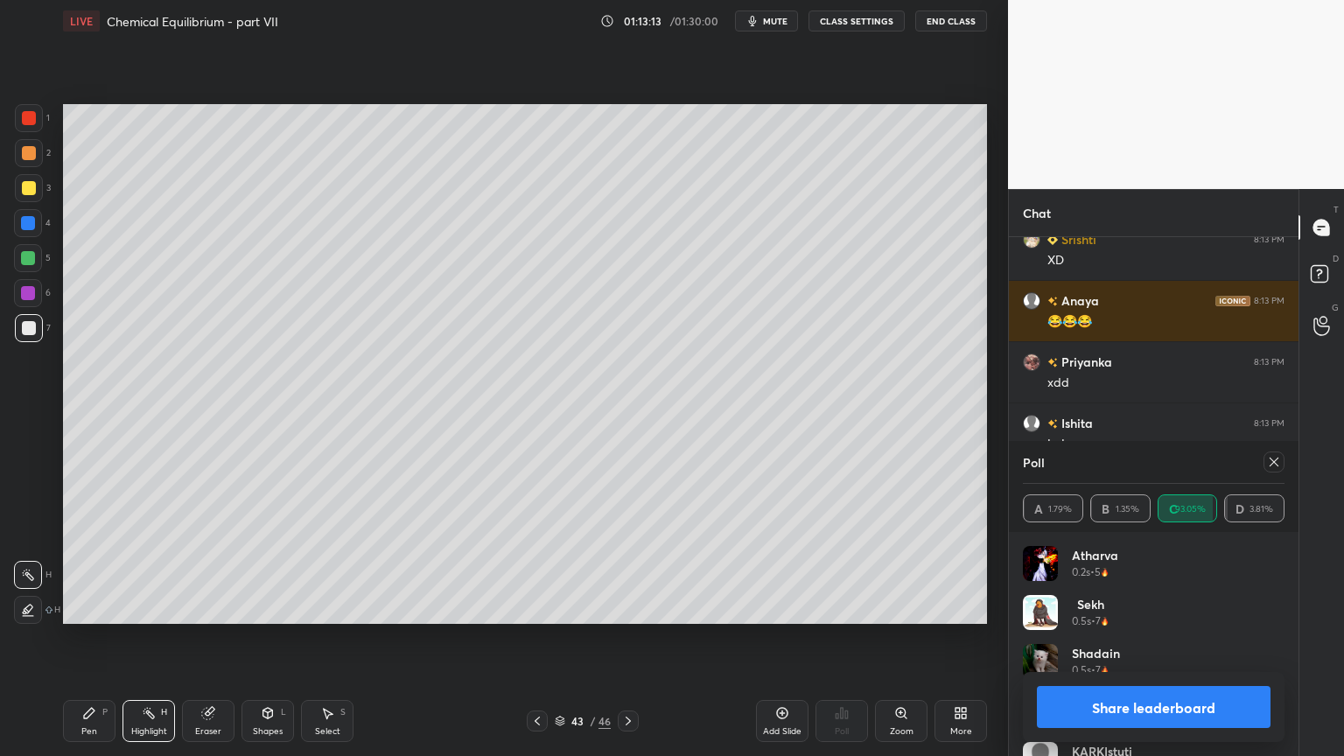
click at [1209, 638] on button "Share leaderboard" at bounding box center [1154, 707] width 234 height 42
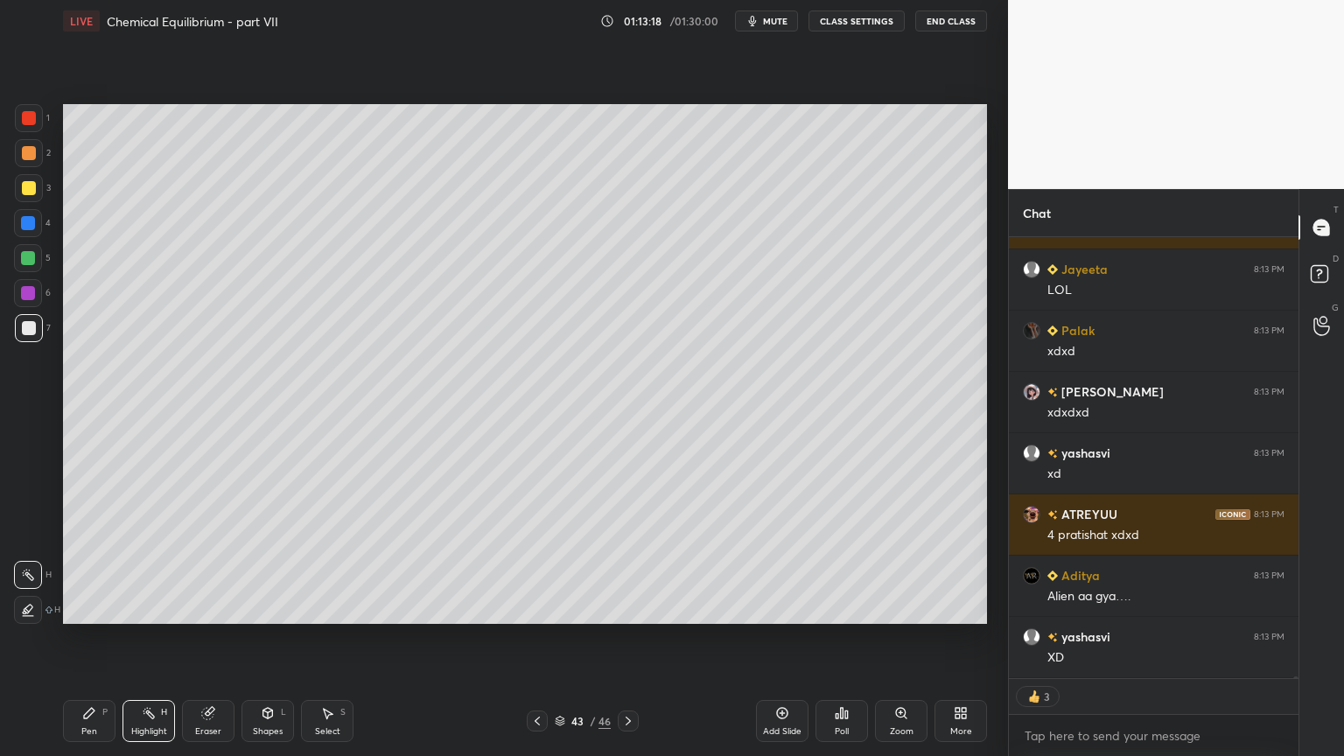
click at [849, 18] on button "CLASS SETTINGS" at bounding box center [857, 21] width 96 height 21
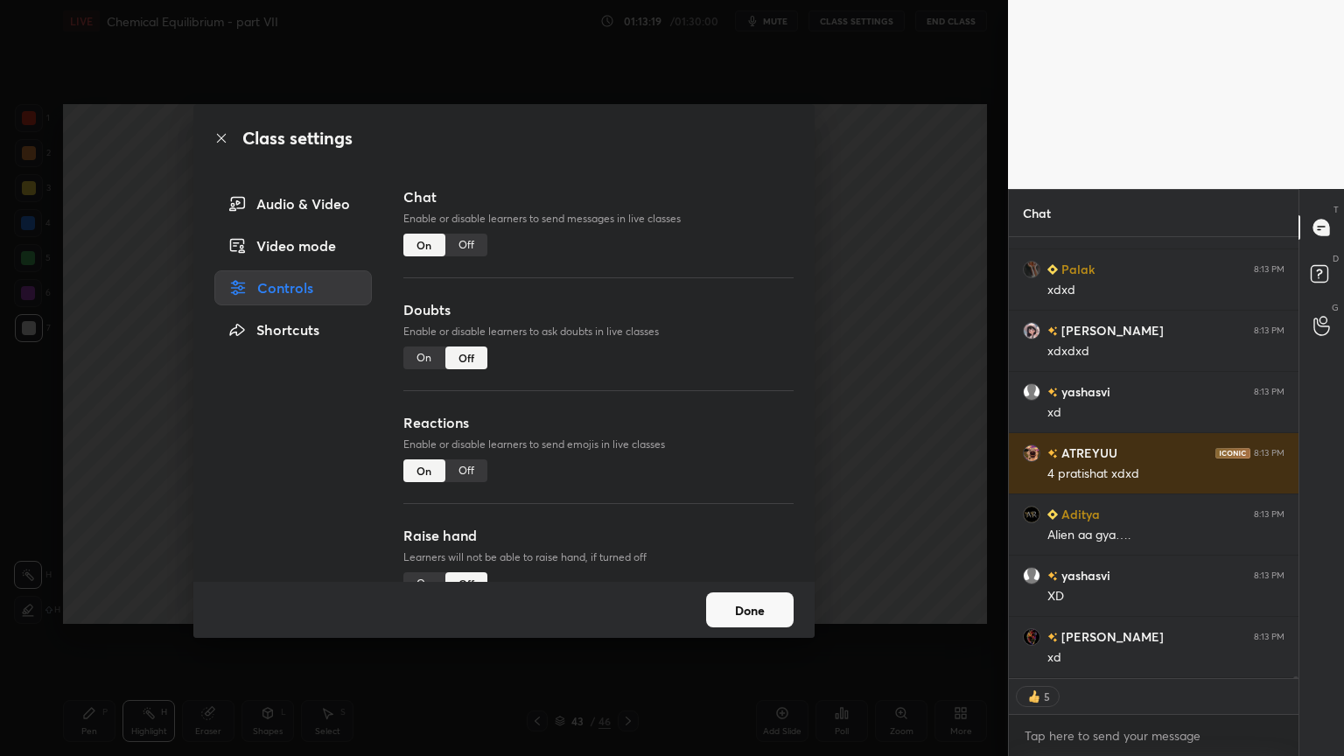
type textarea "x"
click at [471, 242] on div "Off" at bounding box center [466, 245] width 42 height 23
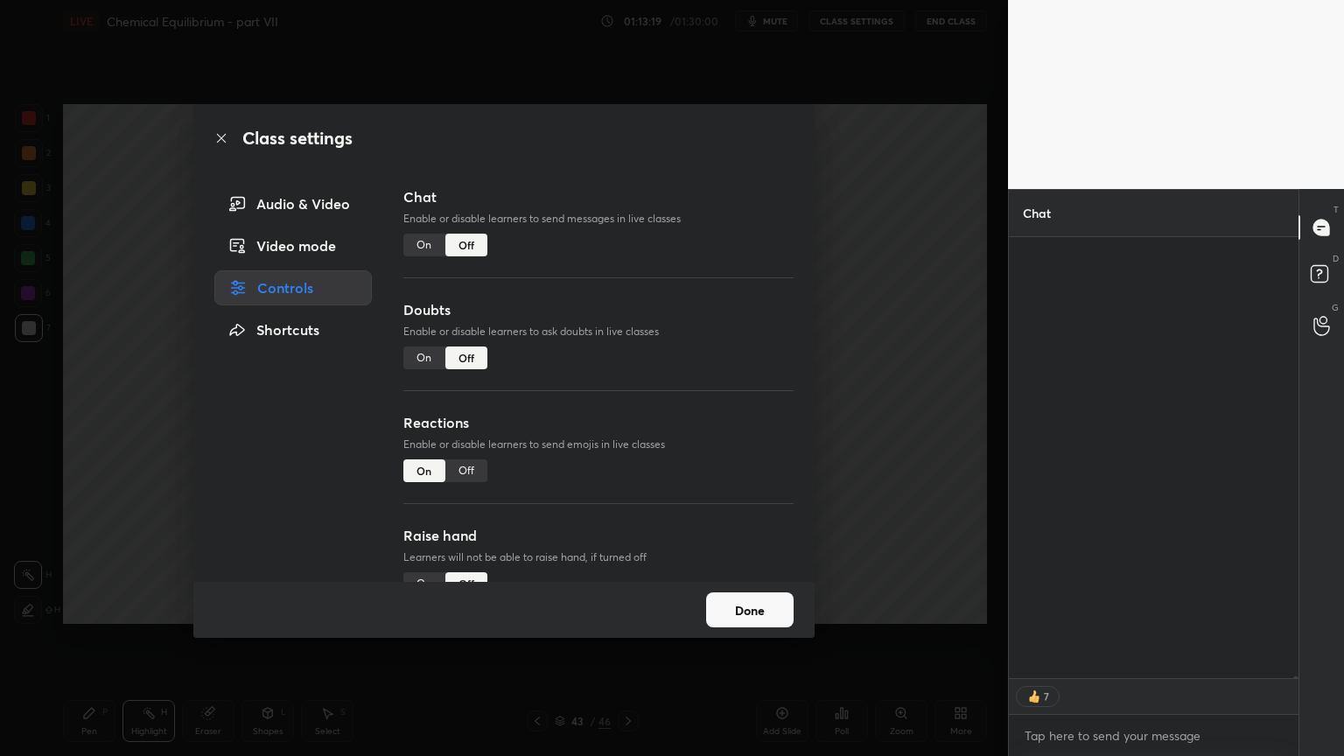
click at [837, 301] on div "Class settings Audio & Video Video mode Controls Shortcuts Chat Enable or disab…" at bounding box center [504, 378] width 1008 height 756
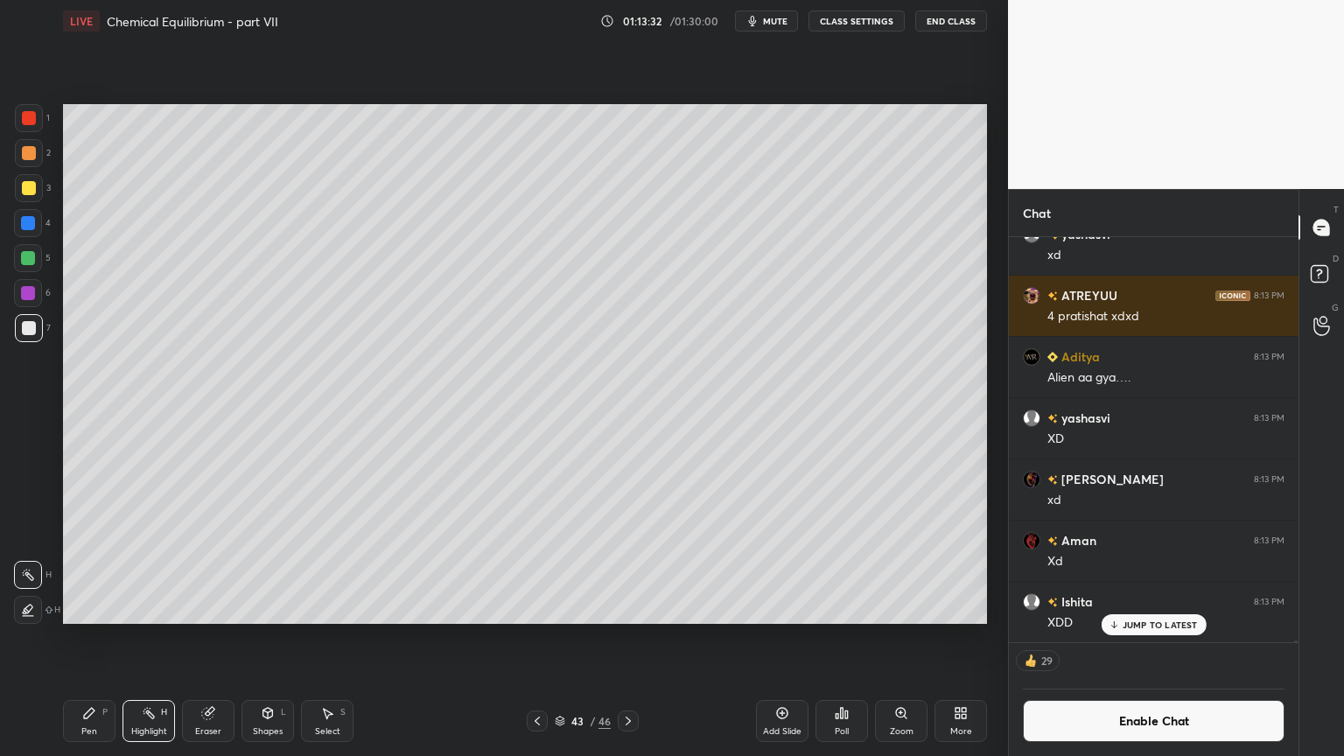
click at [81, 638] on div "Pen P" at bounding box center [89, 721] width 53 height 42
click at [35, 123] on div at bounding box center [29, 118] width 28 height 28
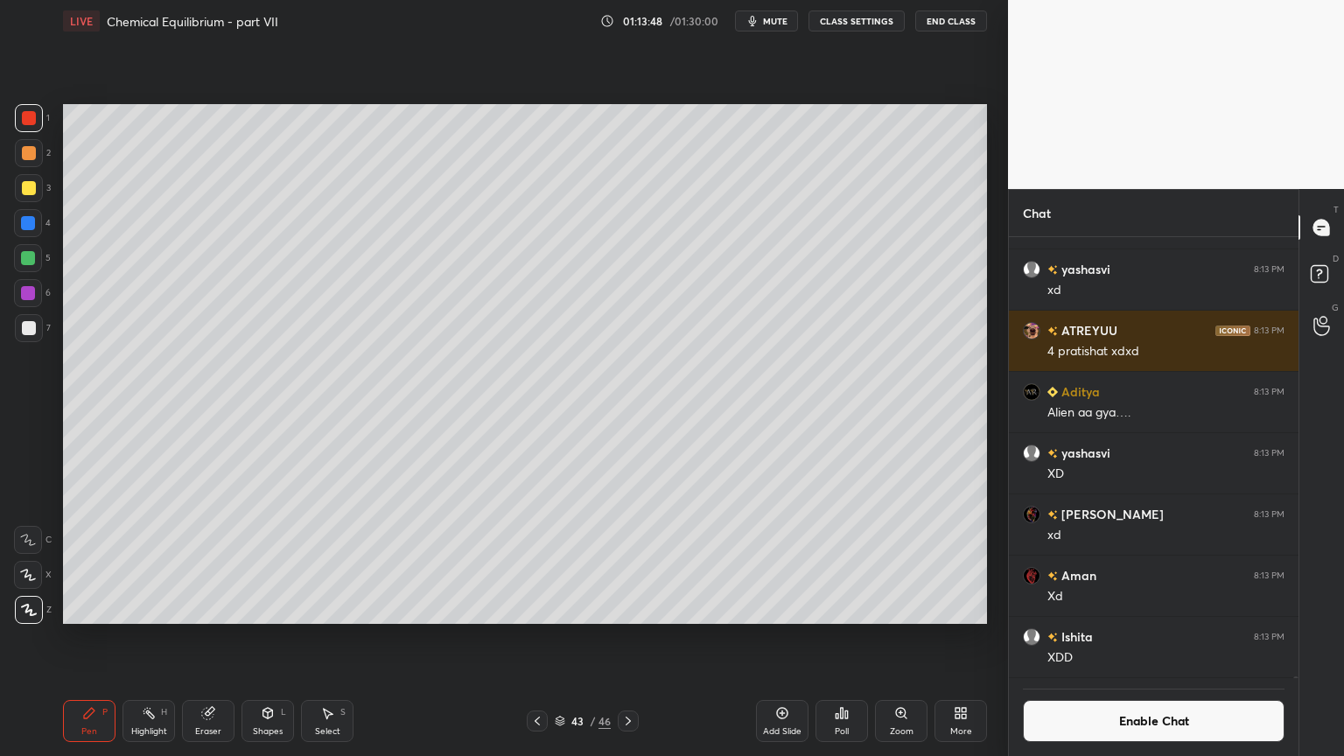
click at [151, 638] on div "Highlight H" at bounding box center [149, 721] width 53 height 42
click at [786, 638] on div "Add Slide" at bounding box center [782, 721] width 53 height 42
click at [53, 638] on div "1 2 3 4 5 6 7 C X Z C X Z E E Erase all H H LIVE Chemical Equilibrium - part VI…" at bounding box center [497, 378] width 994 height 756
click at [84, 638] on div "Pen P" at bounding box center [89, 721] width 53 height 42
click at [25, 155] on div at bounding box center [29, 153] width 14 height 14
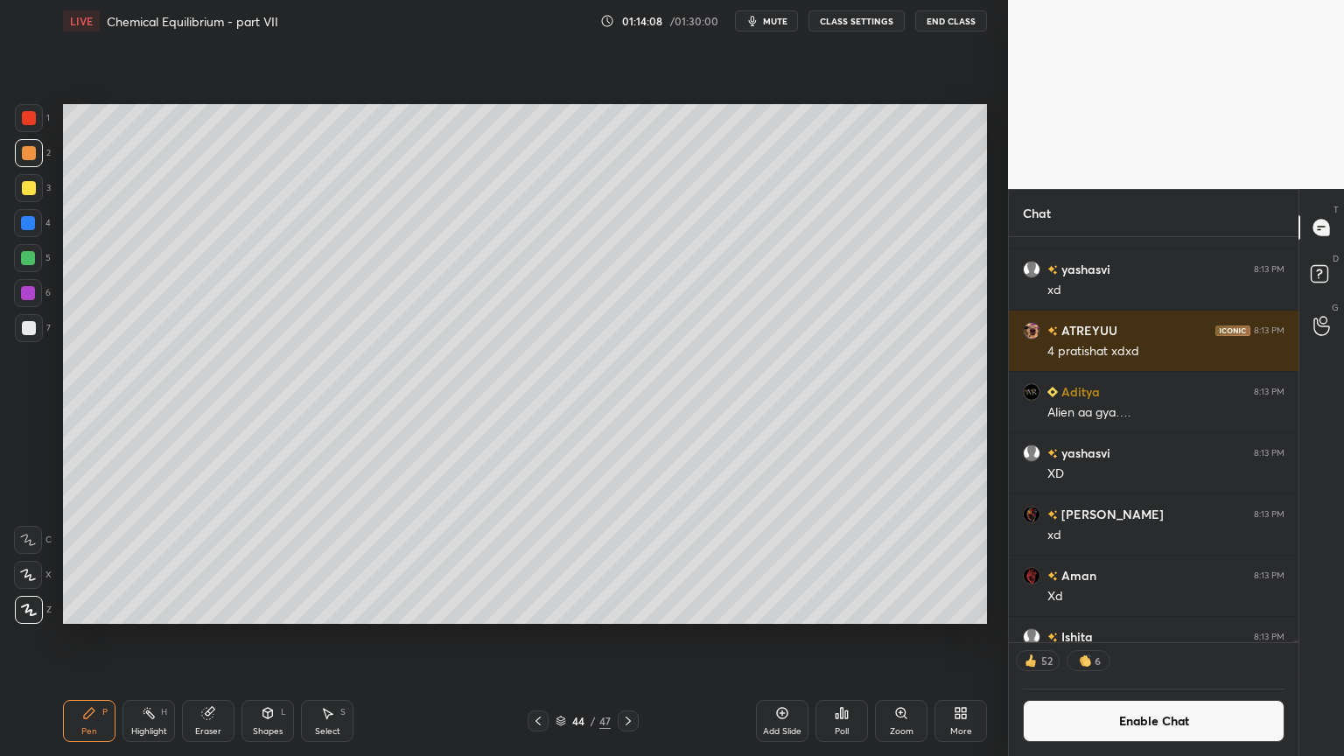
click at [539, 638] on icon at bounding box center [538, 721] width 14 height 14
click at [540, 638] on icon at bounding box center [538, 721] width 14 height 14
click at [542, 638] on icon at bounding box center [538, 721] width 14 height 14
click at [543, 638] on icon at bounding box center [538, 721] width 14 height 14
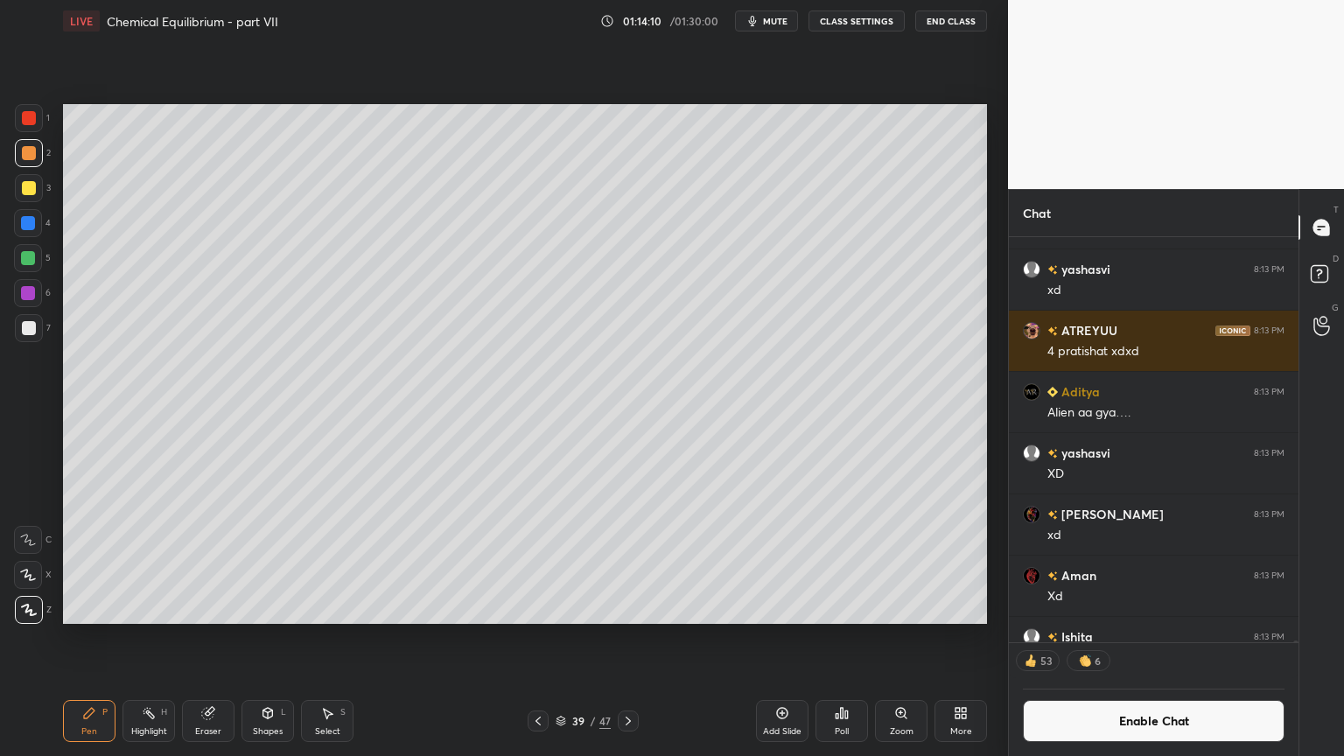
click at [542, 638] on icon at bounding box center [538, 721] width 14 height 14
click at [543, 638] on icon at bounding box center [538, 721] width 14 height 14
click at [545, 638] on div at bounding box center [538, 721] width 21 height 21
click at [77, 638] on div "Pen P" at bounding box center [89, 721] width 53 height 42
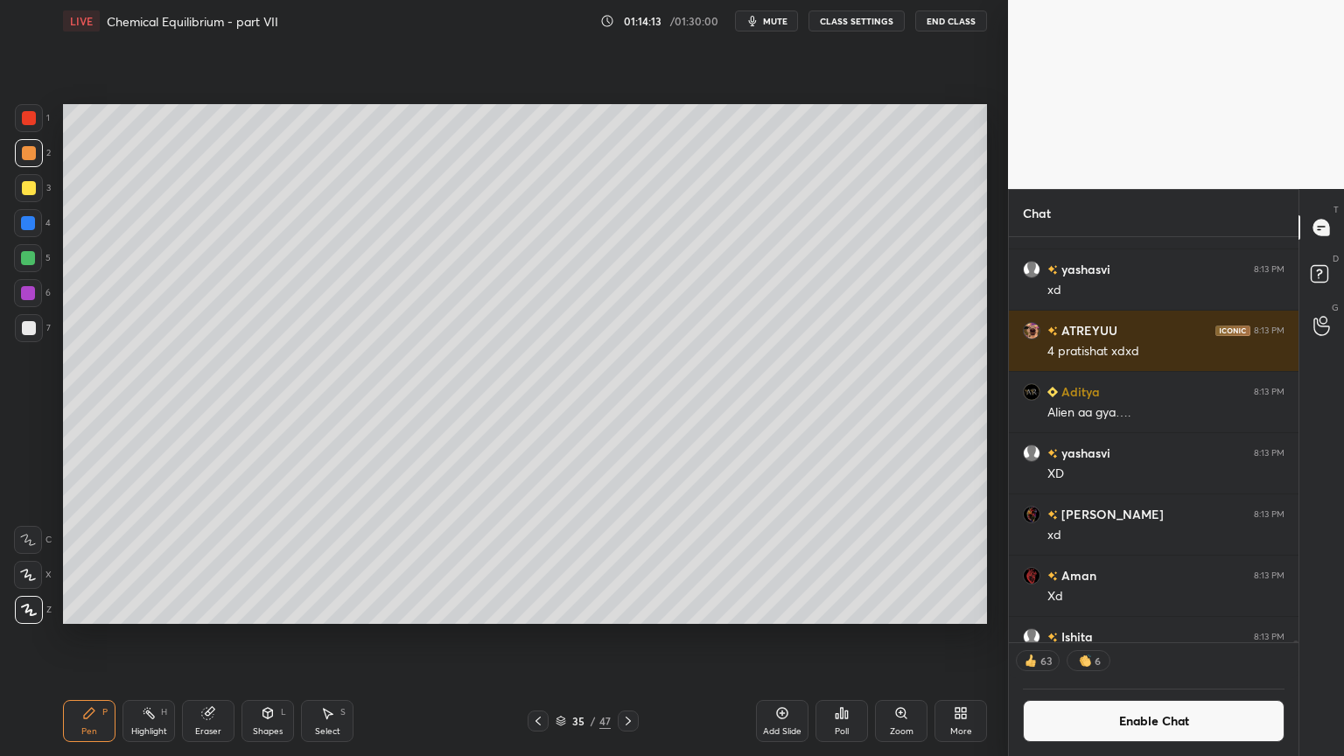
drag, startPoint x: 25, startPoint y: 179, endPoint x: 46, endPoint y: 247, distance: 71.4
click at [30, 187] on div at bounding box center [29, 188] width 14 height 14
click at [152, 638] on div "Highlight H" at bounding box center [149, 721] width 53 height 42
click at [630, 638] on icon at bounding box center [628, 721] width 14 height 14
click at [627, 638] on icon at bounding box center [628, 721] width 14 height 14
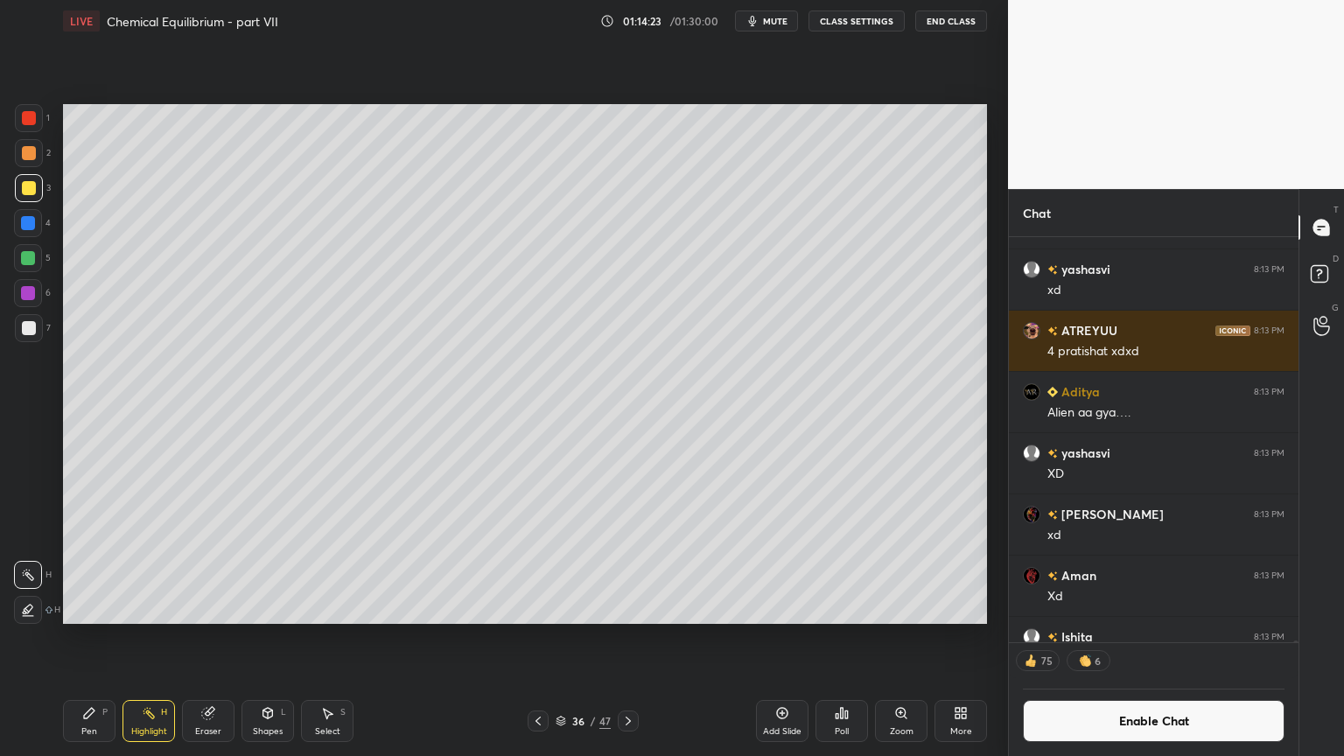
click at [627, 638] on icon at bounding box center [628, 721] width 14 height 14
click at [626, 638] on icon at bounding box center [628, 721] width 14 height 14
click at [624, 638] on icon at bounding box center [628, 721] width 14 height 14
click at [626, 638] on icon at bounding box center [628, 721] width 14 height 14
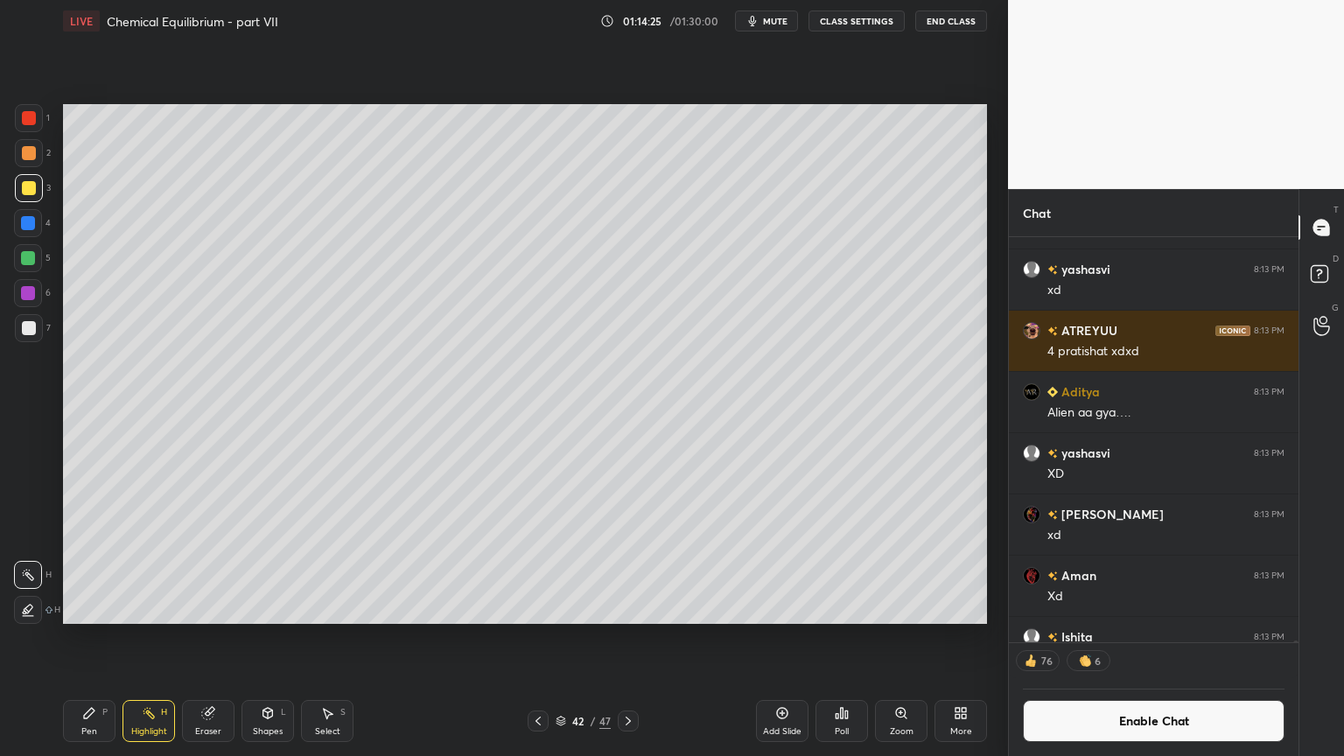
click at [627, 638] on icon at bounding box center [628, 721] width 5 height 9
click at [626, 638] on icon at bounding box center [628, 721] width 14 height 14
click at [262, 638] on div "Shapes" at bounding box center [268, 731] width 30 height 9
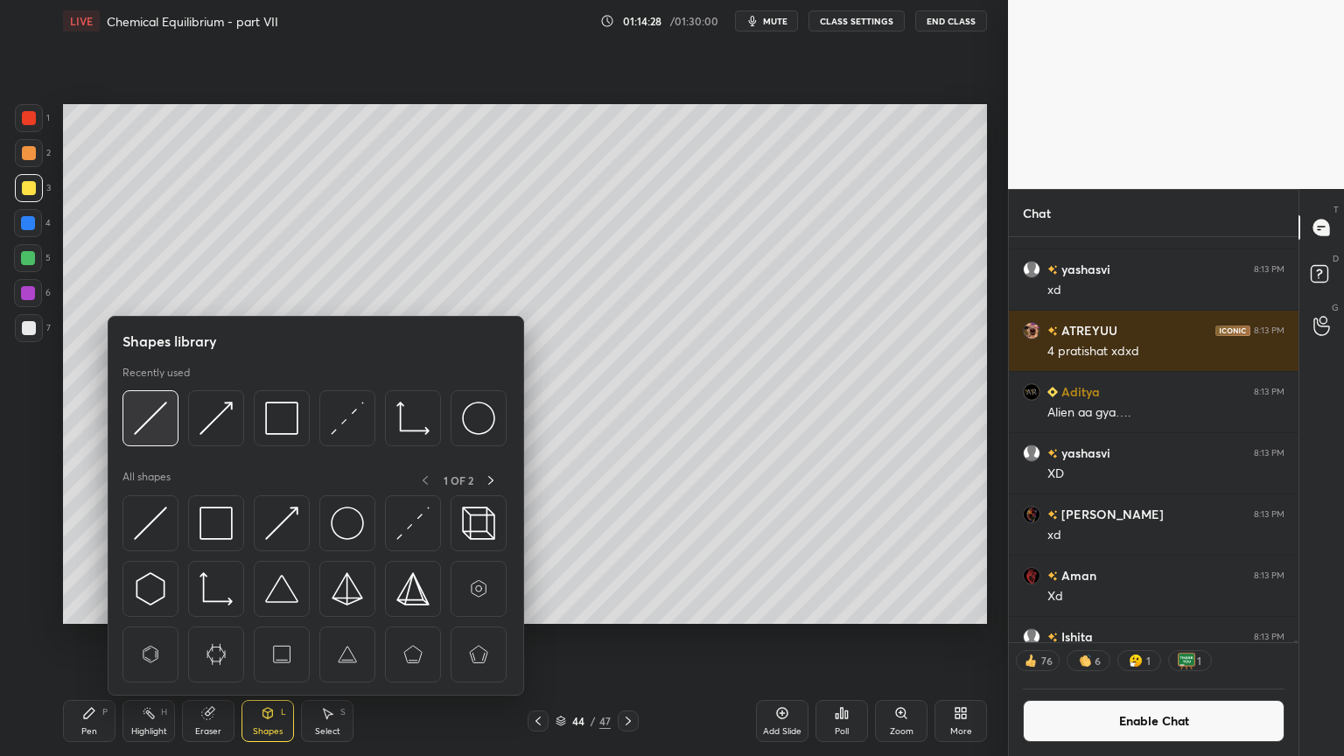
click at [144, 423] on img at bounding box center [150, 418] width 33 height 33
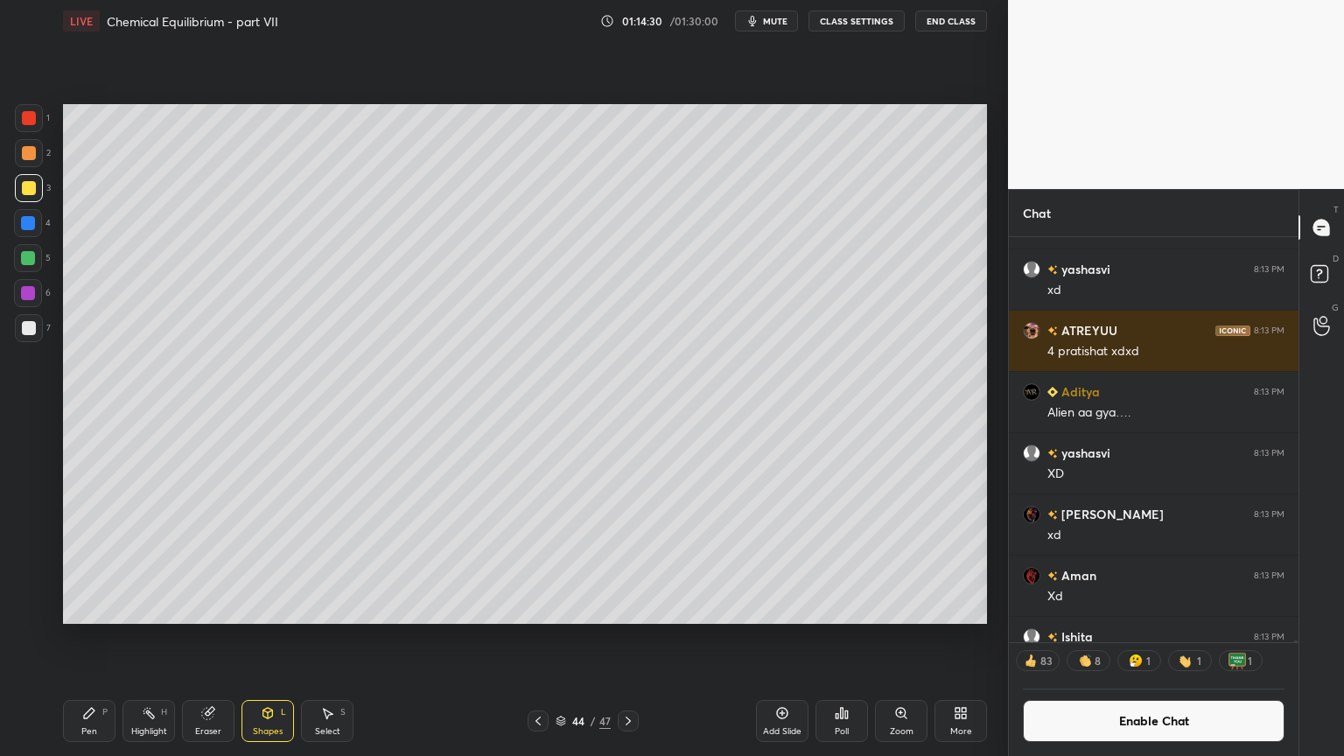
click at [76, 638] on div "Pen P" at bounding box center [89, 721] width 53 height 42
click at [28, 325] on div at bounding box center [29, 328] width 14 height 14
click at [275, 638] on div "Shapes L" at bounding box center [268, 721] width 53 height 42
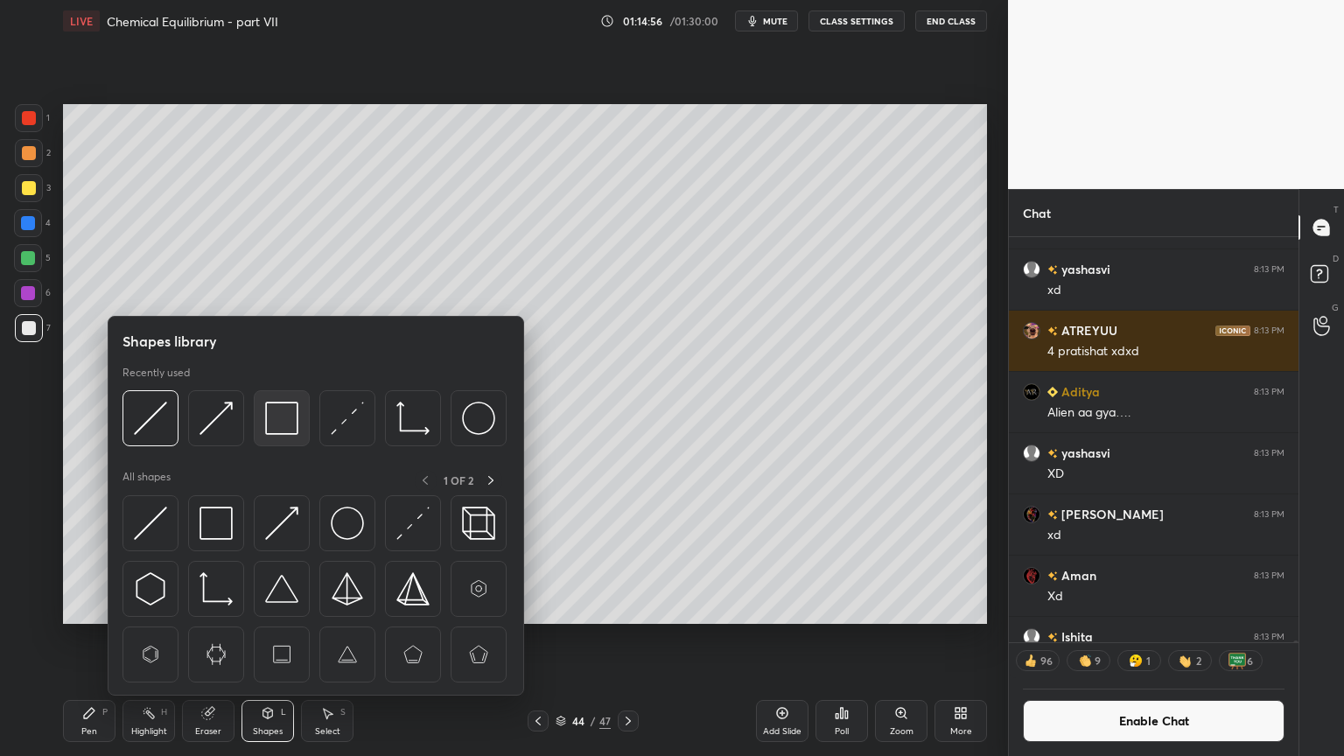
click at [284, 424] on img at bounding box center [281, 418] width 33 height 33
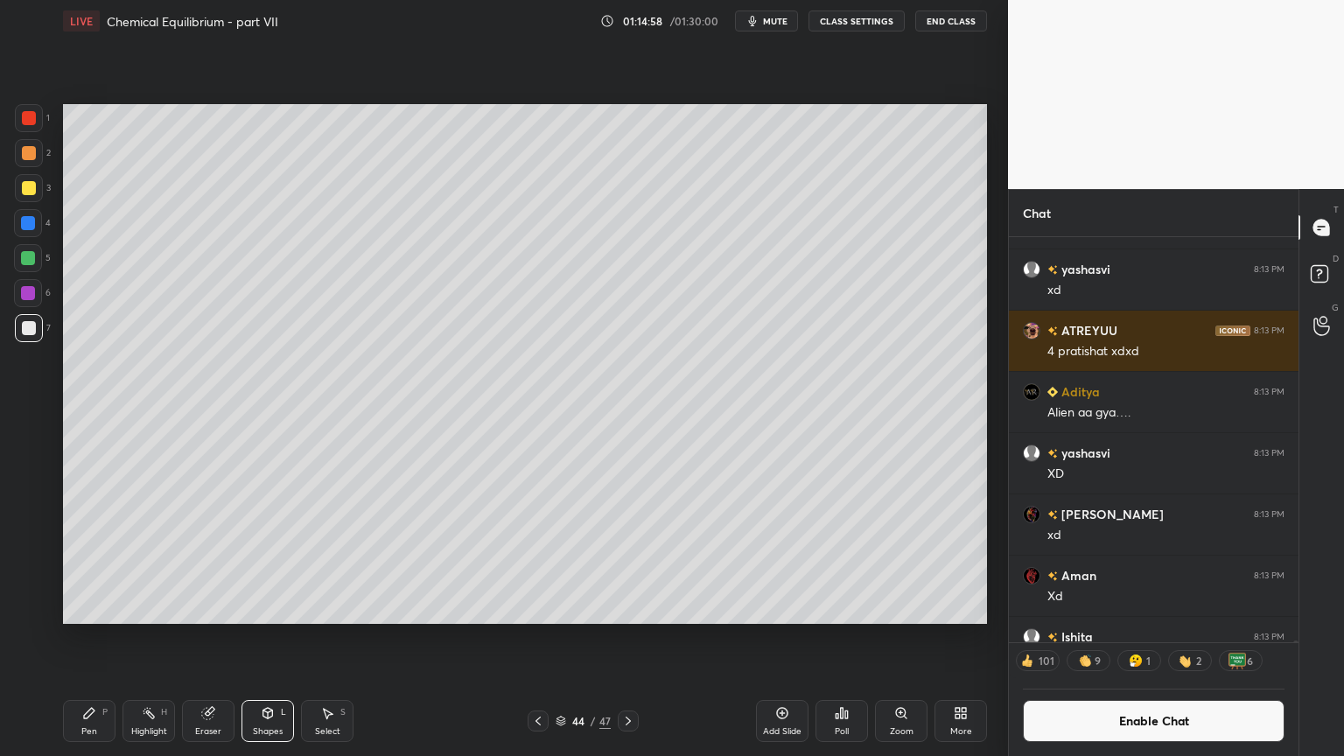
click at [102, 638] on div "Pen P" at bounding box center [89, 721] width 53 height 42
drag, startPoint x: 28, startPoint y: 158, endPoint x: 43, endPoint y: 193, distance: 38.0
click at [35, 168] on div "2" at bounding box center [33, 156] width 36 height 35
click at [208, 638] on div "Eraser" at bounding box center [208, 721] width 53 height 42
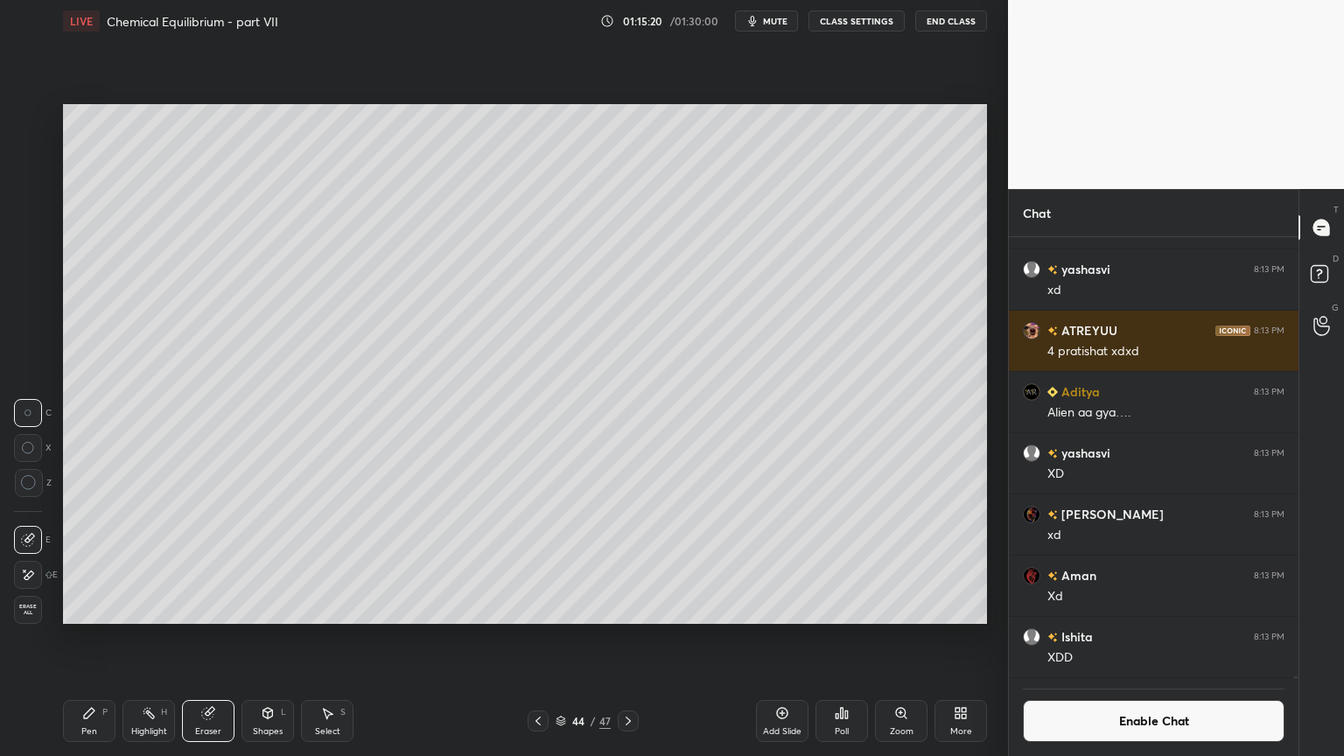
click at [91, 638] on div "Pen P" at bounding box center [89, 721] width 53 height 42
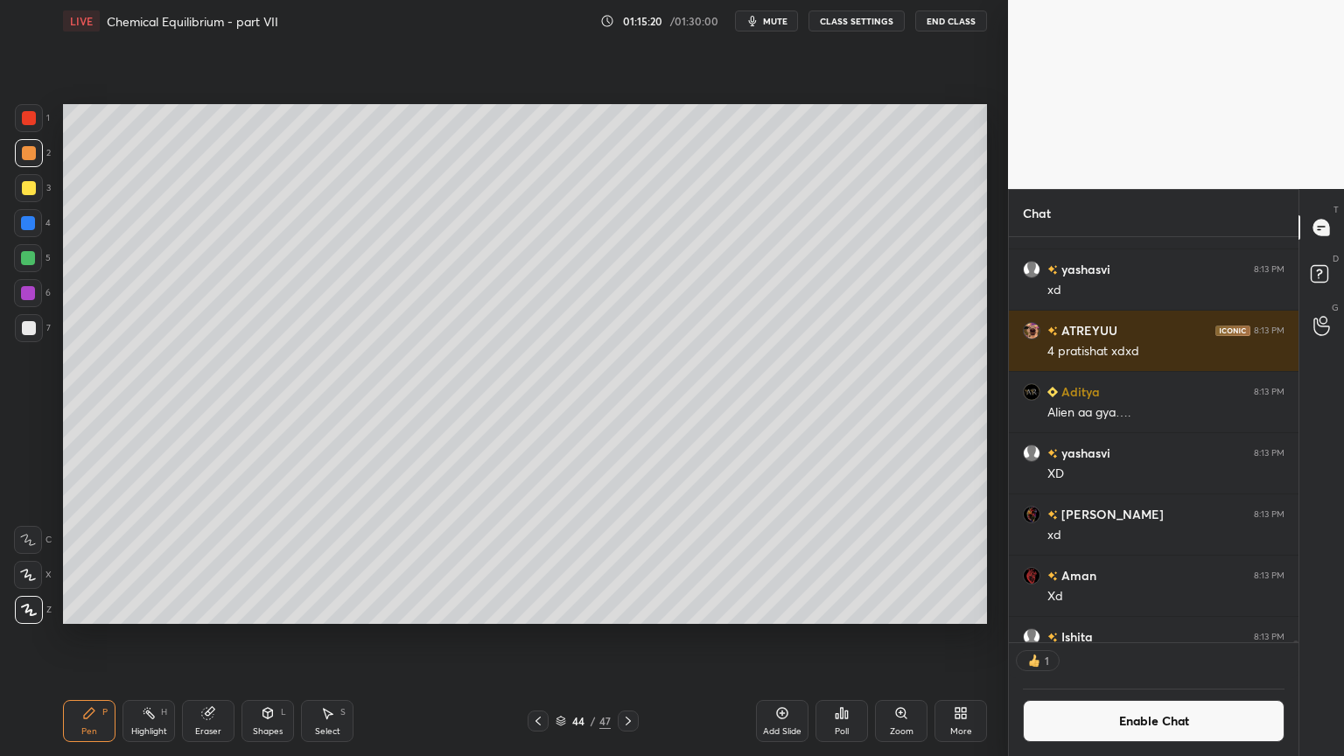
scroll to position [5, 5]
click at [264, 638] on div "Shapes" at bounding box center [268, 731] width 30 height 9
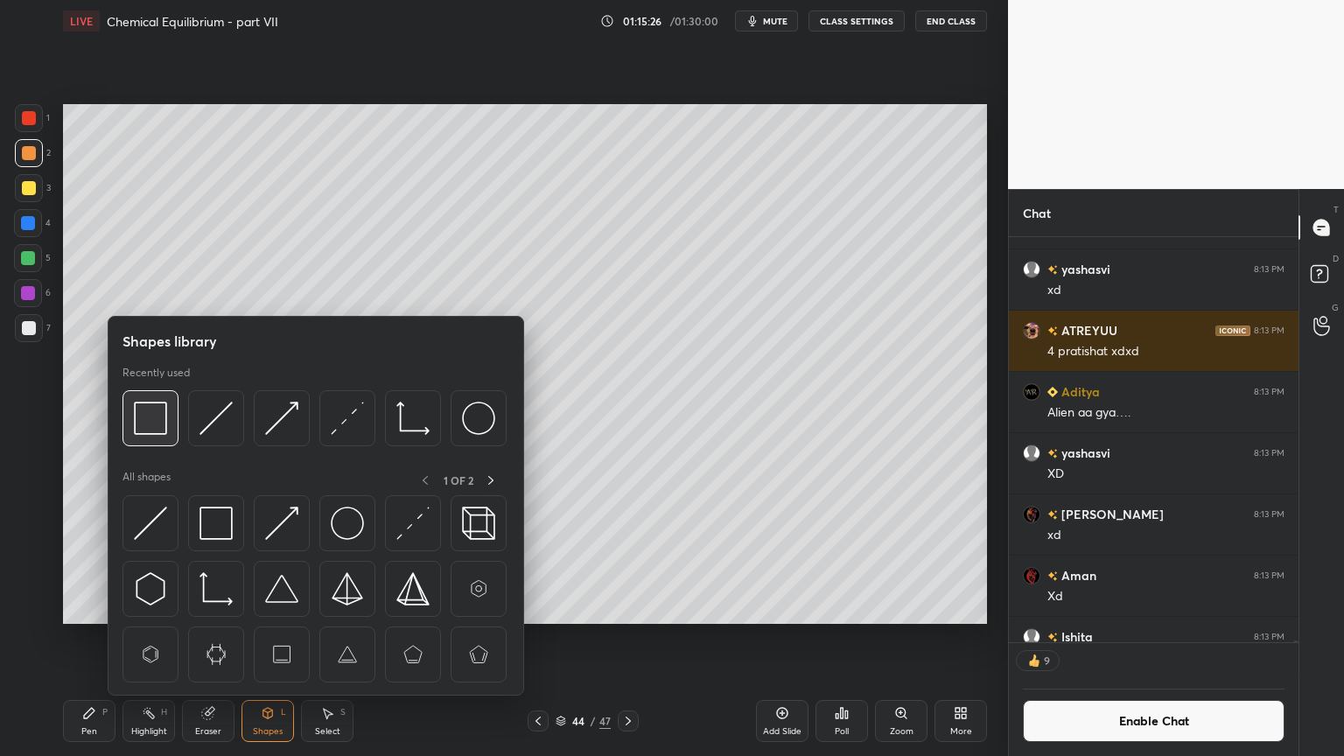
click at [146, 423] on img at bounding box center [150, 418] width 33 height 33
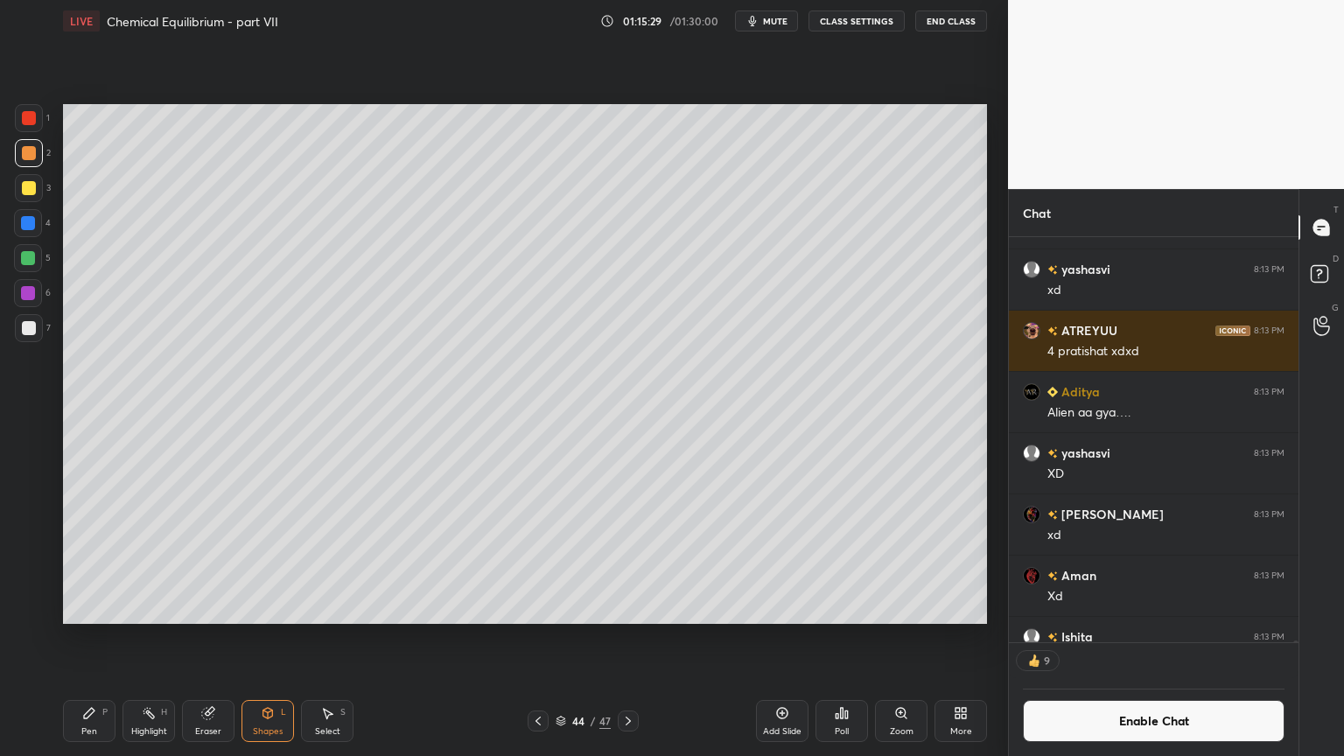
click at [95, 638] on div "Pen P" at bounding box center [89, 721] width 53 height 42
click at [263, 638] on div "Shapes" at bounding box center [268, 731] width 30 height 9
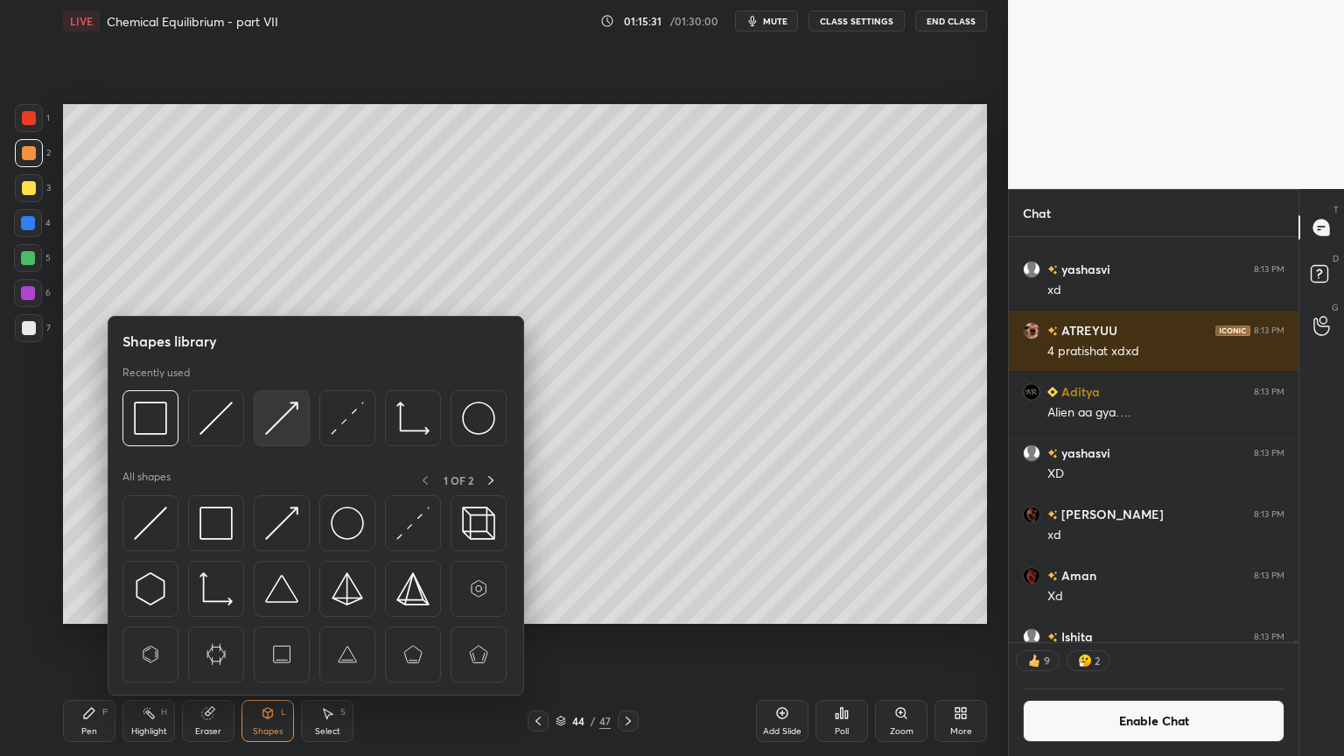
click at [295, 411] on img at bounding box center [281, 418] width 33 height 33
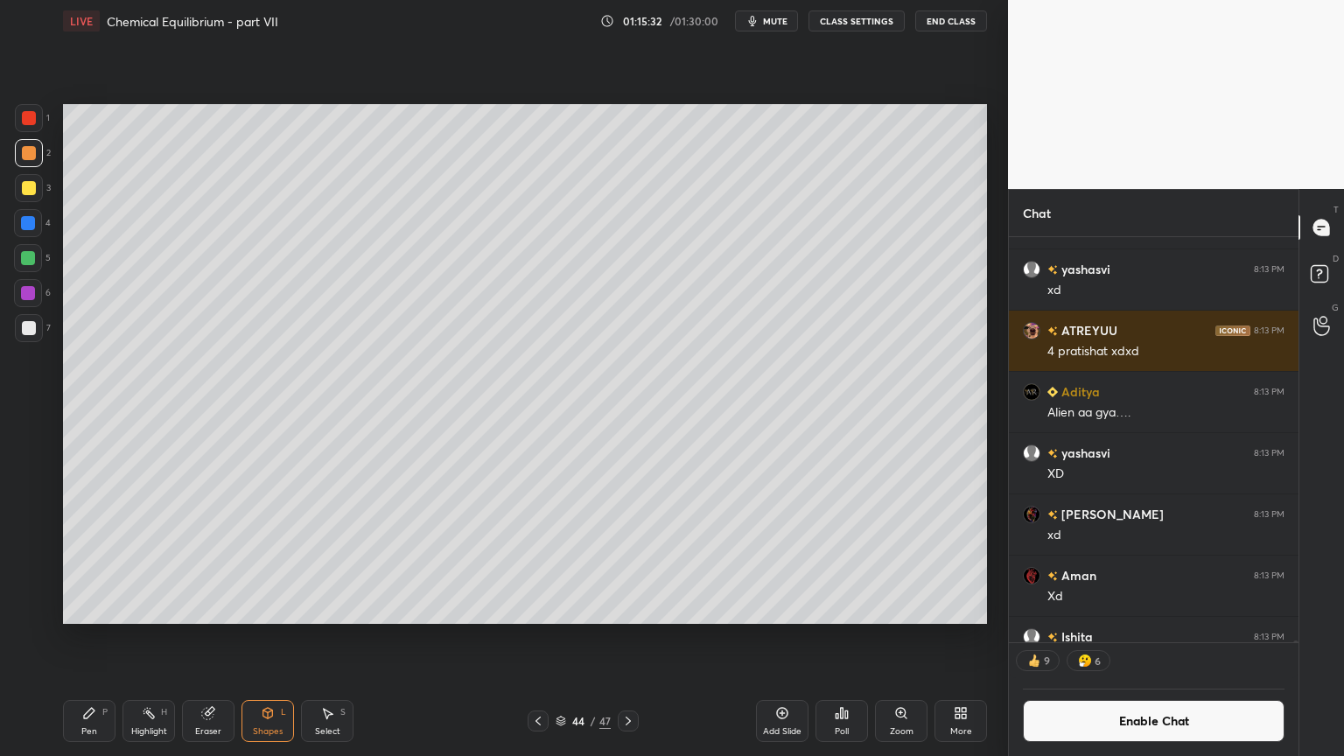
click at [36, 262] on div at bounding box center [28, 258] width 28 height 28
click at [140, 638] on div "Highlight H" at bounding box center [149, 721] width 53 height 42
click at [67, 638] on div "Pen P" at bounding box center [89, 721] width 53 height 42
drag, startPoint x: 149, startPoint y: 725, endPoint x: 165, endPoint y: 651, distance: 75.4
click at [146, 638] on div "Highlight H" at bounding box center [149, 721] width 53 height 42
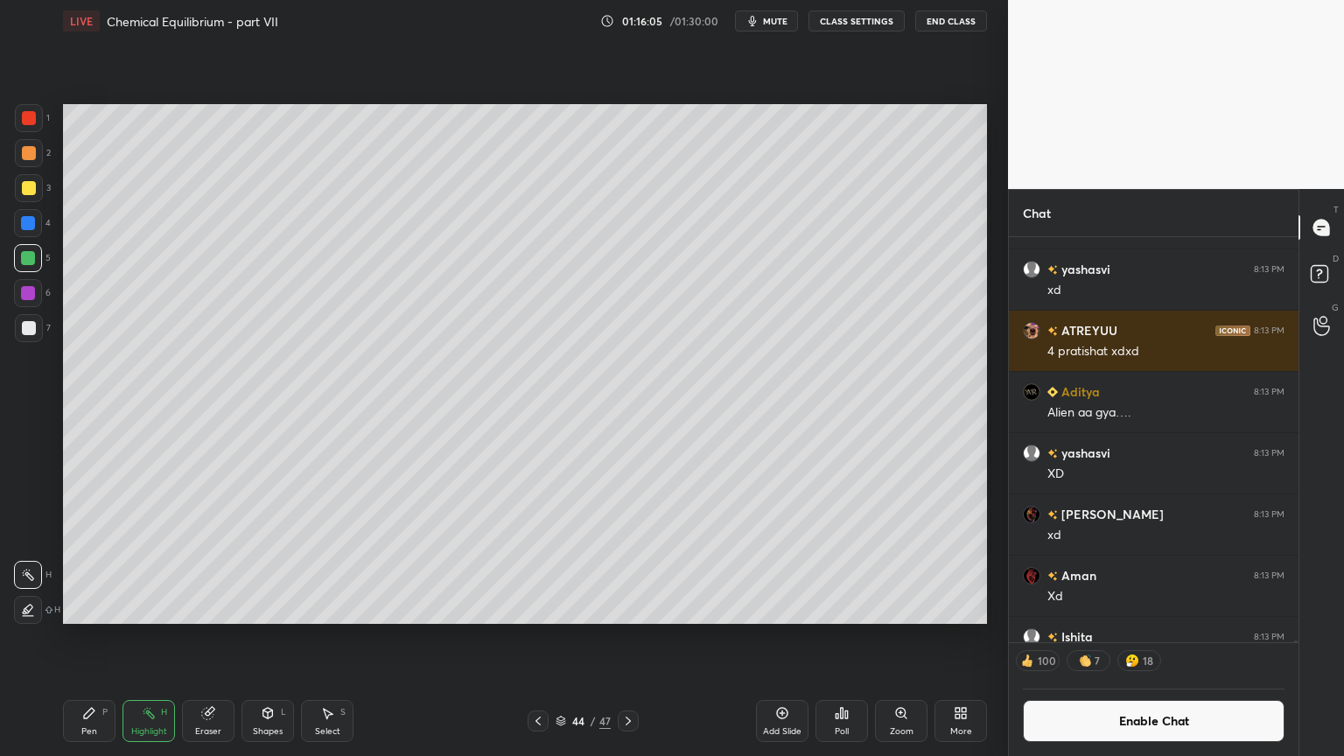
drag, startPoint x: 774, startPoint y: 729, endPoint x: 724, endPoint y: 712, distance: 53.4
click at [773, 638] on div "Add Slide" at bounding box center [782, 721] width 53 height 42
click at [84, 638] on div "Pen" at bounding box center [89, 731] width 16 height 9
click at [30, 152] on div at bounding box center [29, 153] width 14 height 14
drag, startPoint x: 284, startPoint y: 725, endPoint x: 280, endPoint y: 712, distance: 12.7
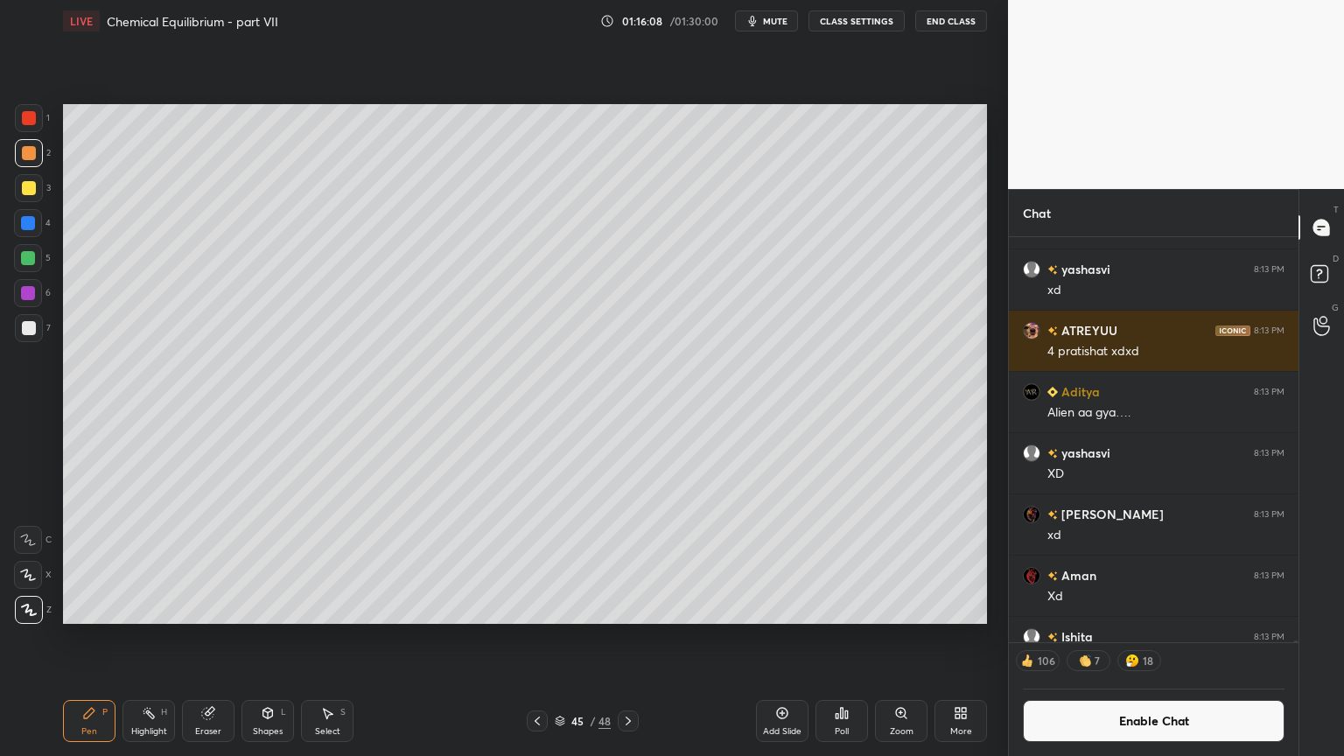
click at [280, 638] on div "Shapes L" at bounding box center [268, 721] width 53 height 42
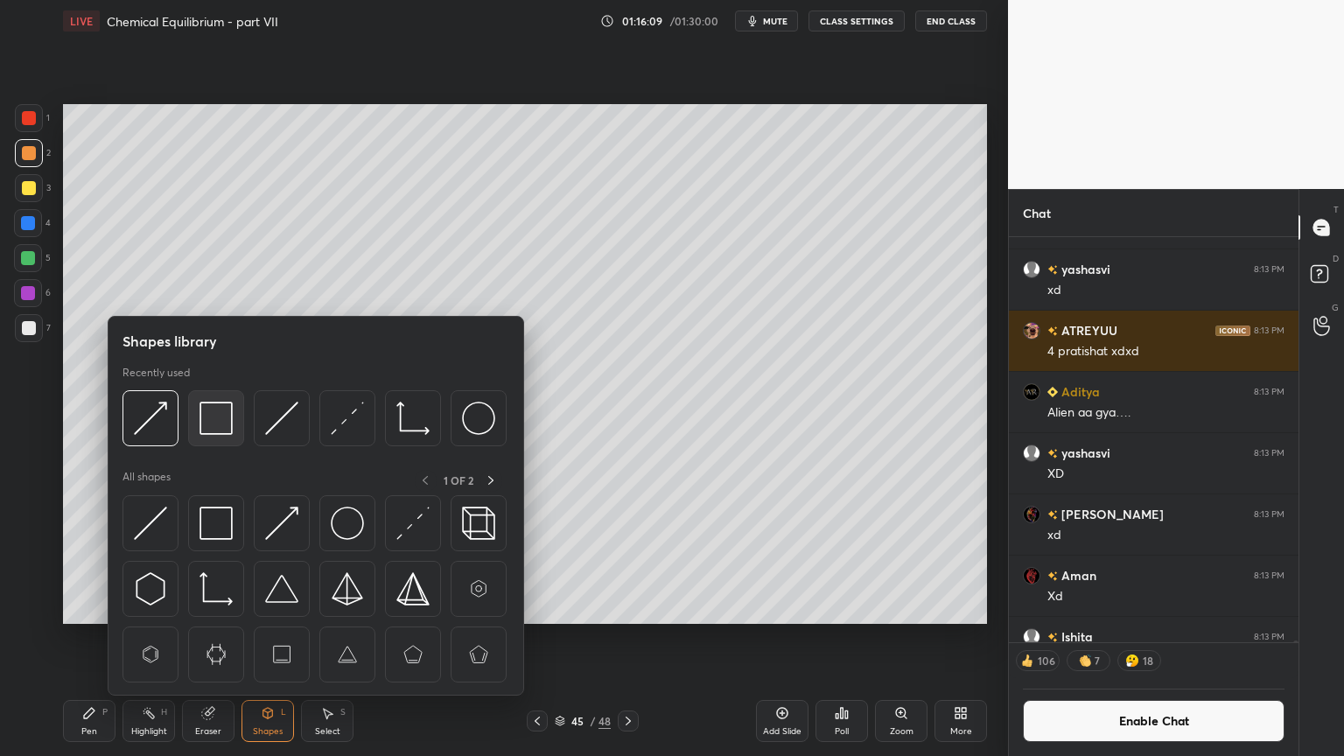
click at [212, 424] on img at bounding box center [216, 418] width 33 height 33
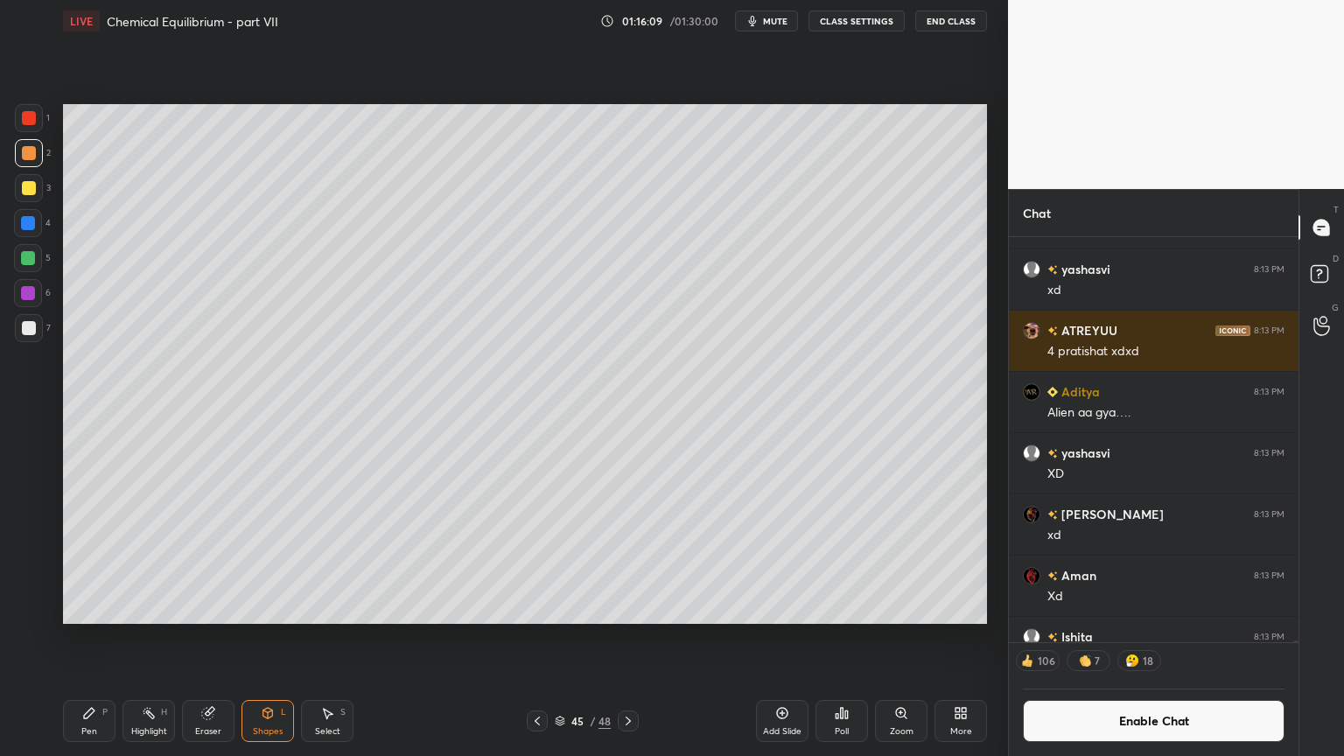
click at [29, 334] on div at bounding box center [29, 328] width 14 height 14
click at [211, 638] on div "Eraser" at bounding box center [208, 721] width 53 height 42
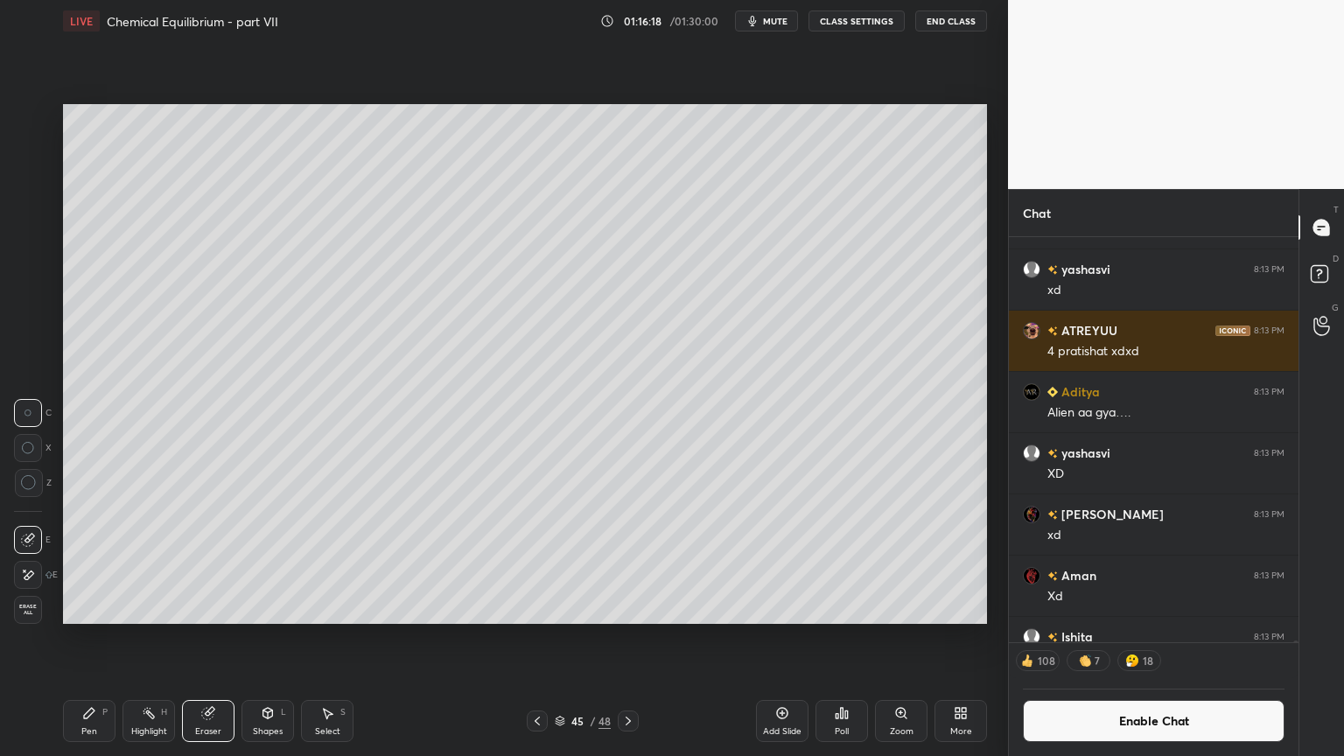
click at [88, 638] on div "Pen P" at bounding box center [89, 721] width 53 height 42
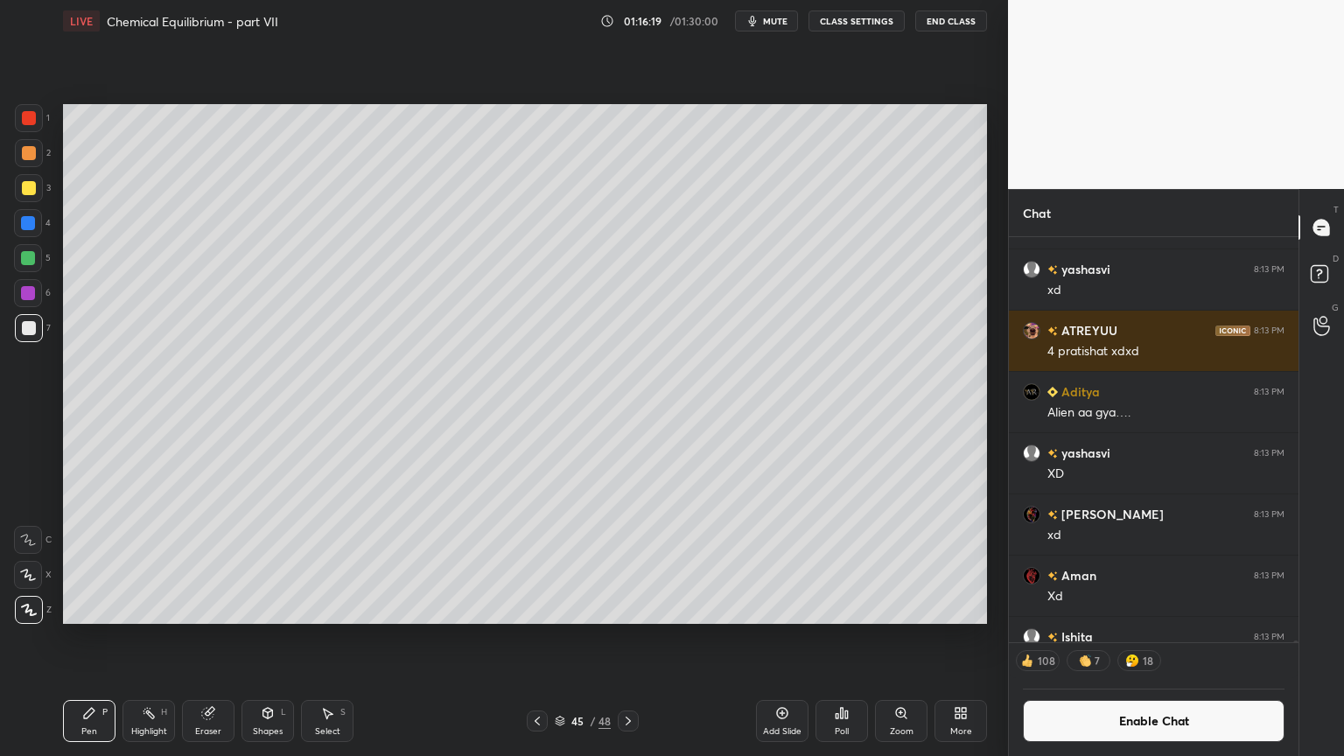
click at [32, 176] on div at bounding box center [29, 188] width 28 height 28
click at [35, 161] on div at bounding box center [29, 153] width 28 height 28
click at [151, 638] on div "Highlight H" at bounding box center [149, 721] width 53 height 42
drag, startPoint x: 92, startPoint y: 719, endPoint x: 88, endPoint y: 690, distance: 29.2
click at [95, 638] on icon at bounding box center [89, 713] width 14 height 14
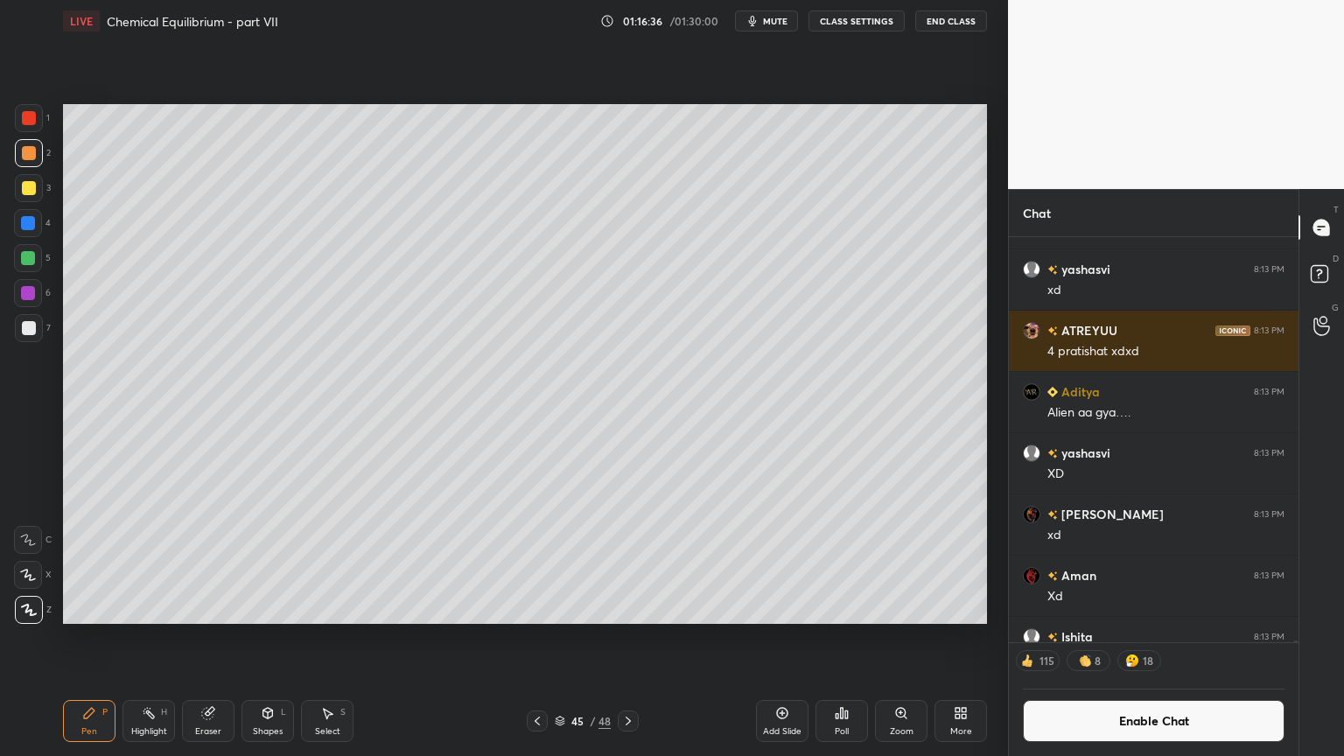
click at [263, 638] on div "Shapes" at bounding box center [268, 731] width 30 height 9
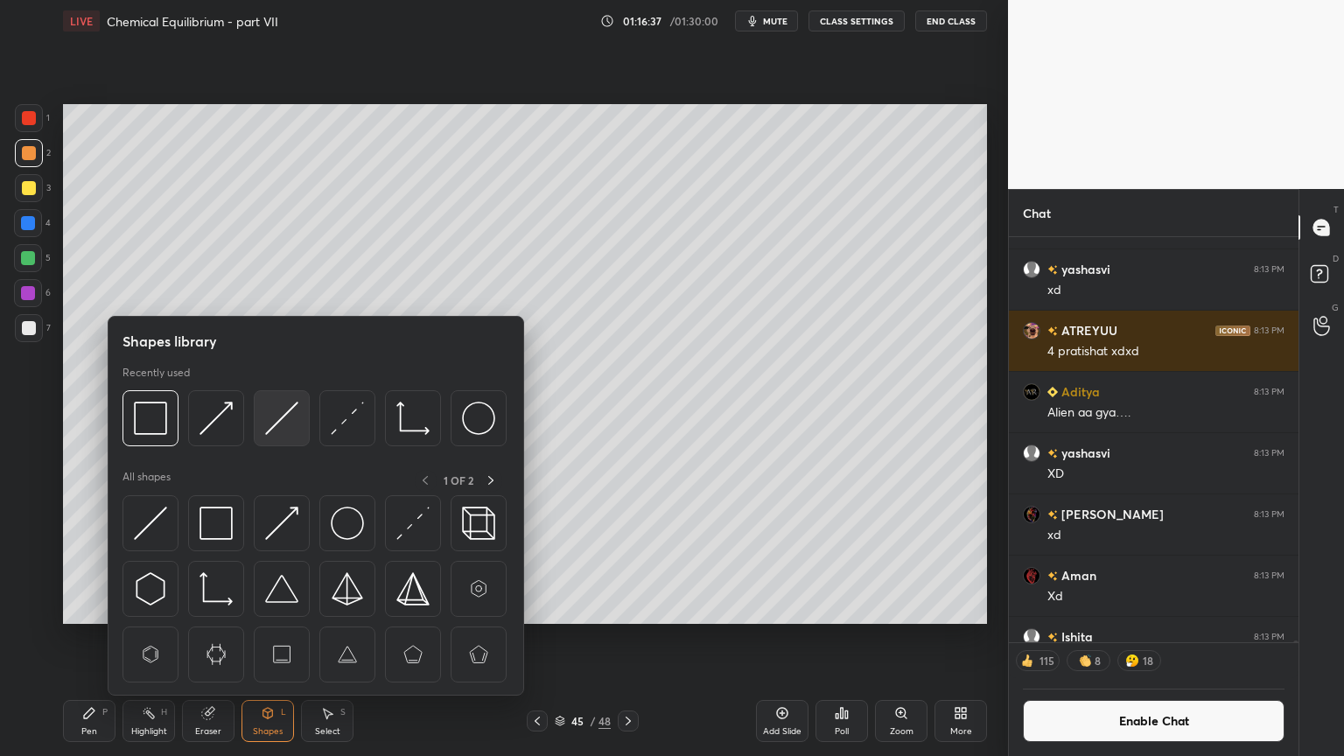
click at [287, 417] on img at bounding box center [281, 418] width 33 height 33
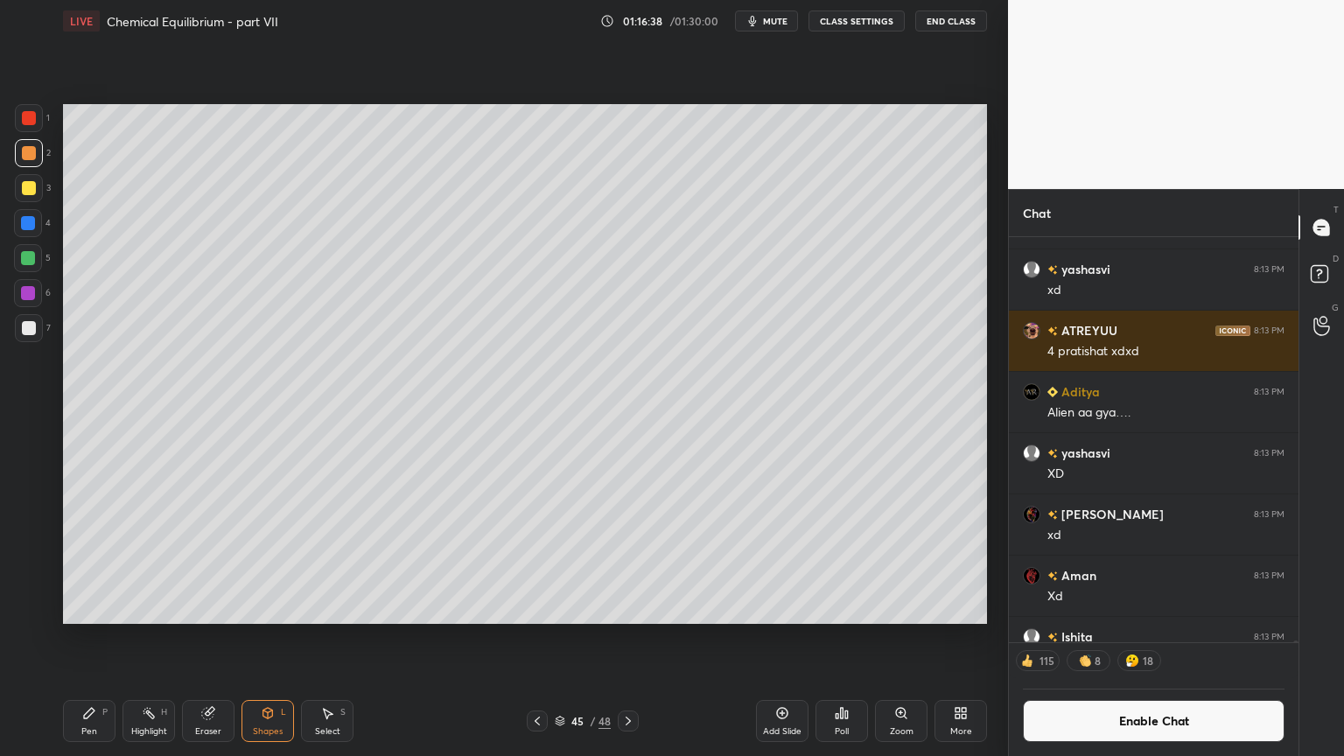
drag, startPoint x: 27, startPoint y: 326, endPoint x: 48, endPoint y: 314, distance: 24.3
click at [32, 326] on div at bounding box center [29, 328] width 14 height 14
click at [55, 638] on div "1 2 3 4 5 6 7 C X Z C X Z E E Erase all H H LIVE Chemical Equilibrium - part VI…" at bounding box center [497, 378] width 994 height 756
click at [84, 638] on icon at bounding box center [89, 713] width 14 height 14
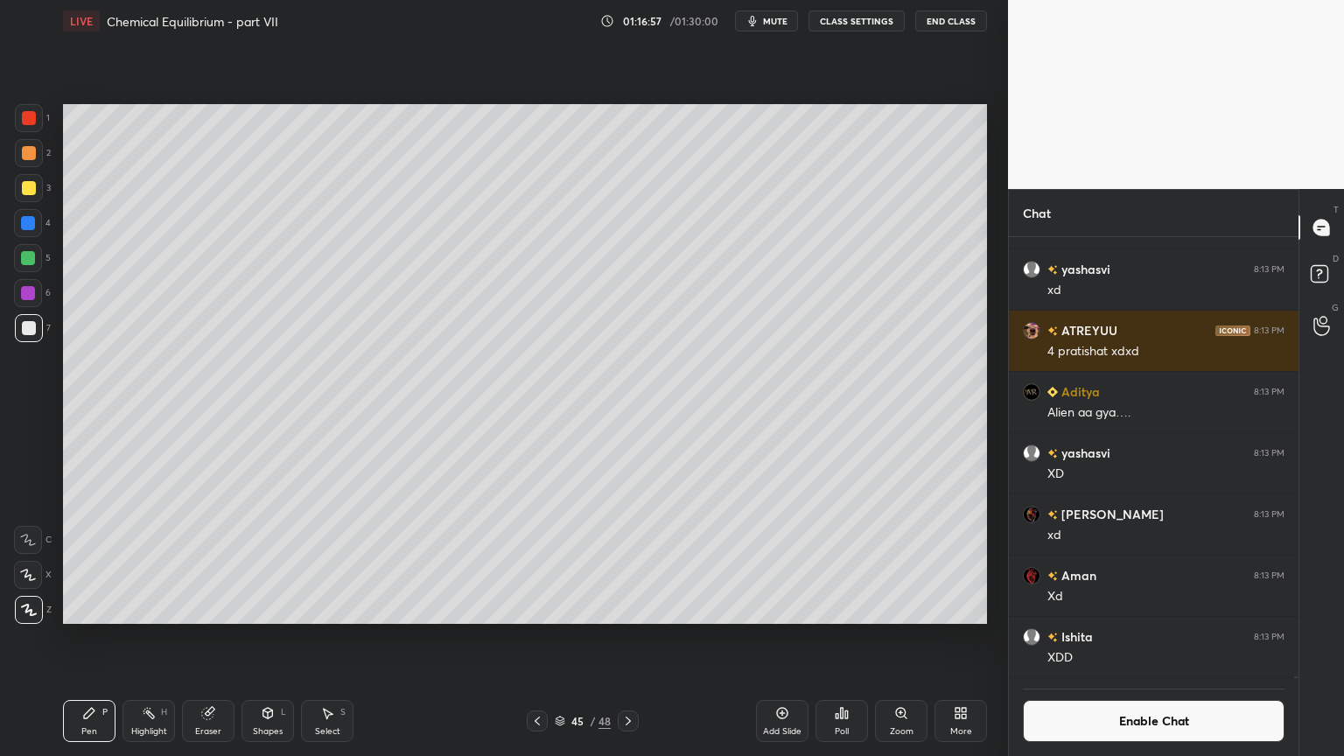
click at [35, 119] on div at bounding box center [29, 118] width 14 height 14
click at [207, 638] on div "Eraser" at bounding box center [208, 731] width 26 height 9
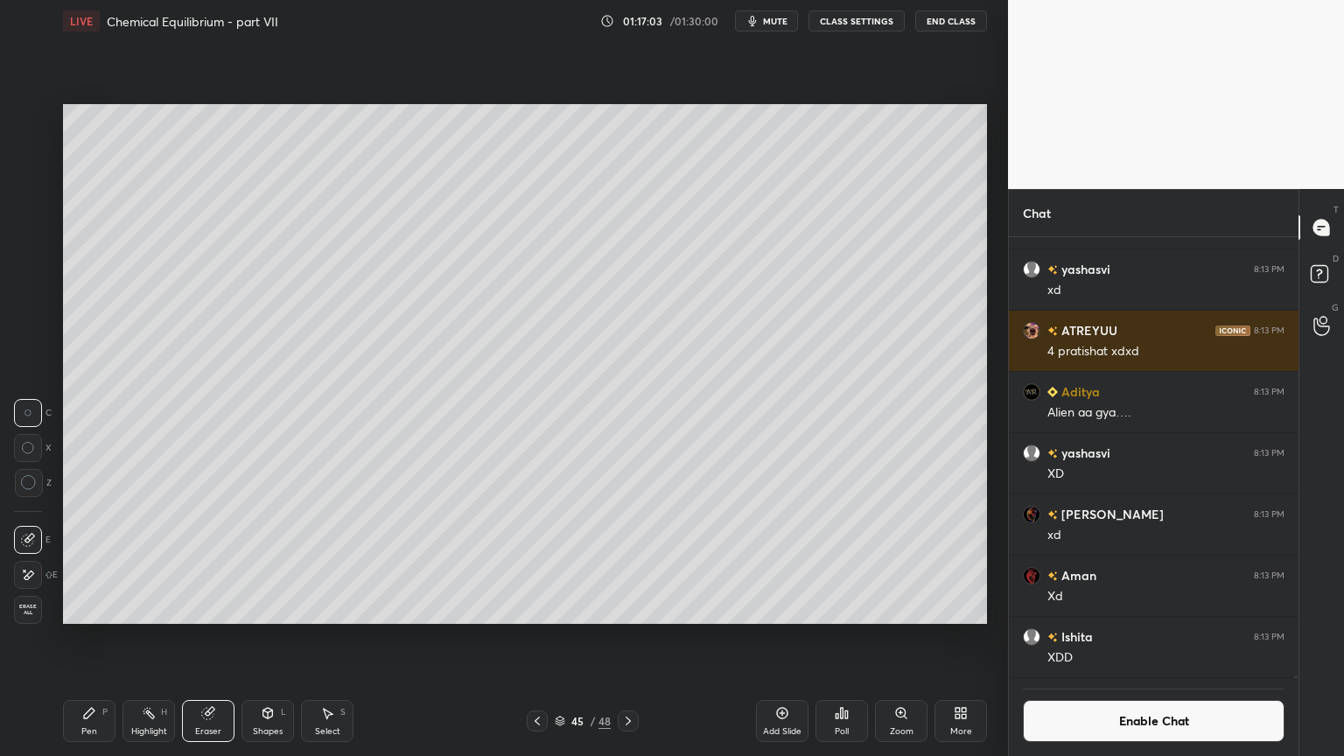
click at [105, 638] on div "Pen P" at bounding box center [89, 721] width 53 height 42
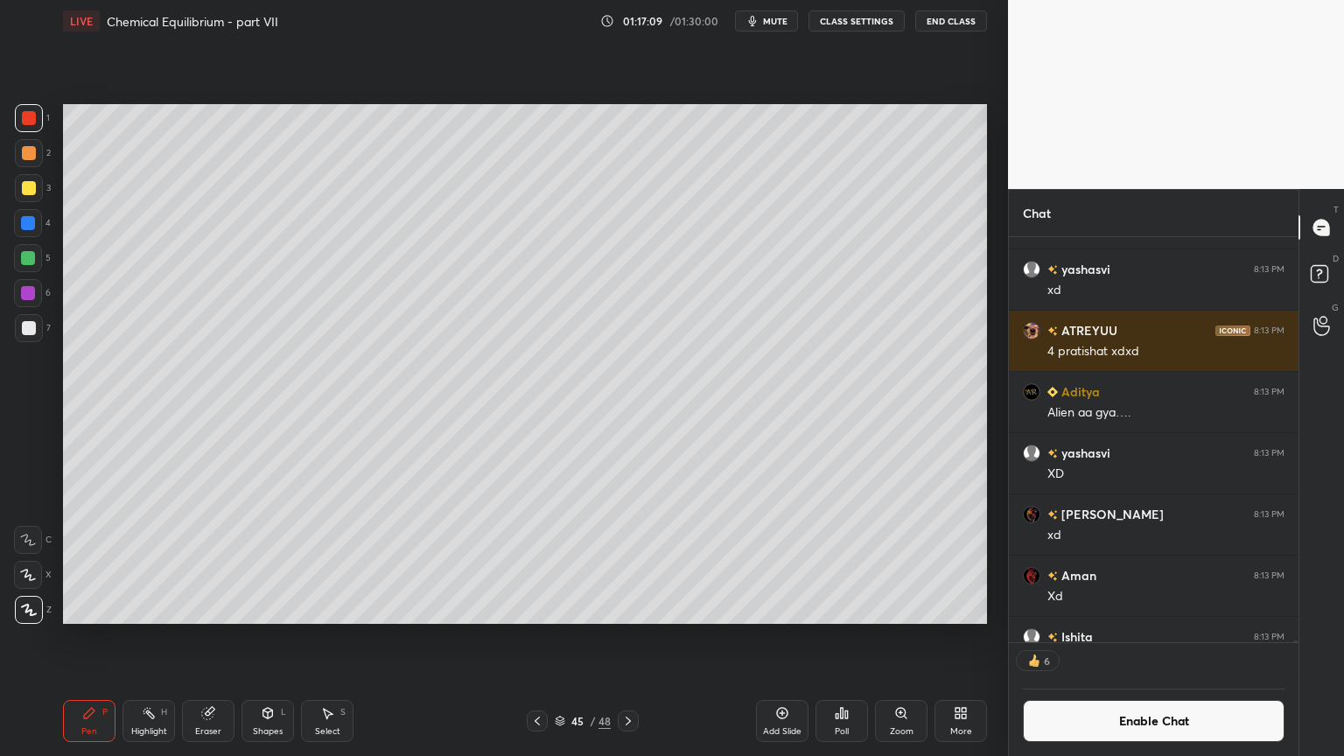
click at [143, 638] on div "Highlight" at bounding box center [149, 731] width 36 height 9
click at [164, 638] on div "Highlight H" at bounding box center [149, 721] width 53 height 42
drag, startPoint x: 276, startPoint y: 728, endPoint x: 263, endPoint y: 703, distance: 28.6
click at [266, 638] on div "Shapes" at bounding box center [268, 731] width 30 height 9
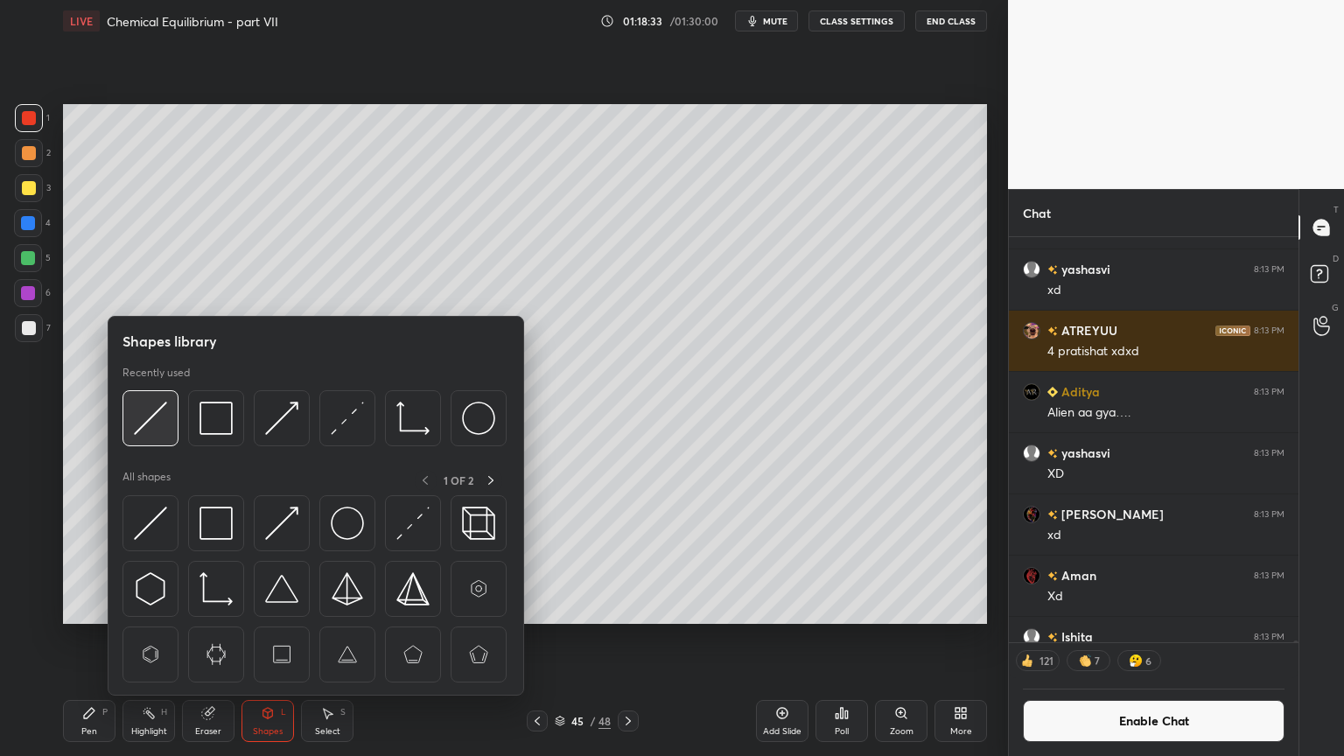
click at [142, 424] on img at bounding box center [150, 418] width 33 height 33
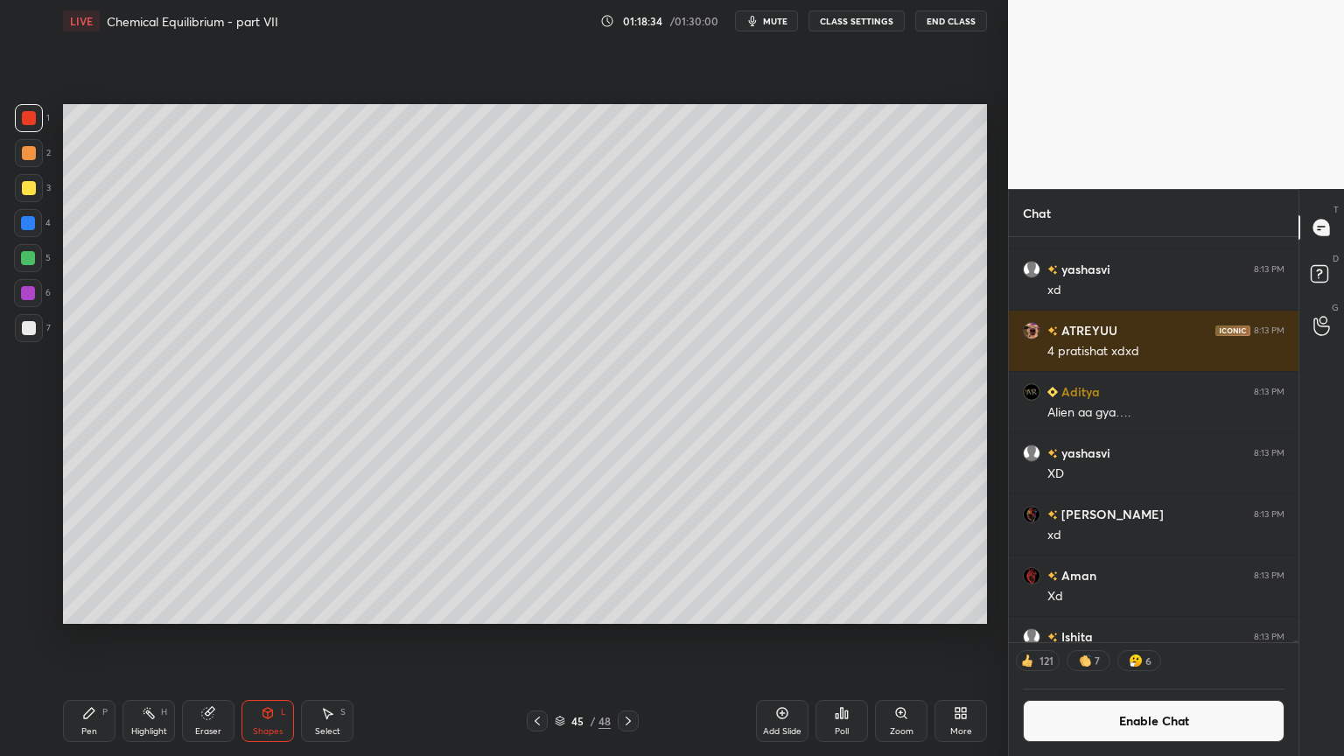
click at [26, 196] on div at bounding box center [29, 188] width 28 height 28
drag, startPoint x: 85, startPoint y: 716, endPoint x: 70, endPoint y: 658, distance: 59.6
click at [84, 638] on icon at bounding box center [89, 713] width 14 height 14
drag, startPoint x: 34, startPoint y: 221, endPoint x: 62, endPoint y: 242, distance: 35.0
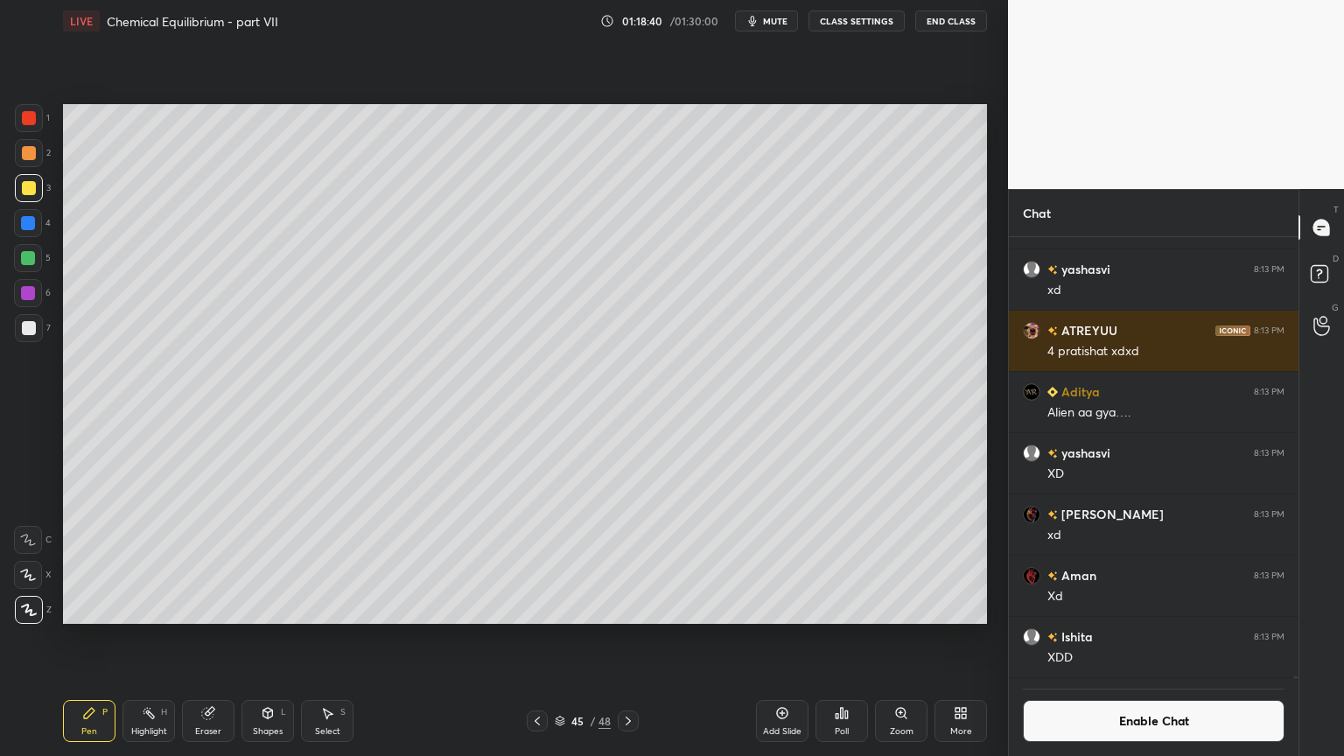
click at [36, 223] on div at bounding box center [28, 223] width 28 height 28
click at [29, 292] on div at bounding box center [28, 293] width 14 height 14
click at [30, 260] on div at bounding box center [28, 258] width 14 height 14
drag, startPoint x: 29, startPoint y: 116, endPoint x: 42, endPoint y: 147, distance: 34.1
click at [29, 123] on div at bounding box center [29, 118] width 14 height 14
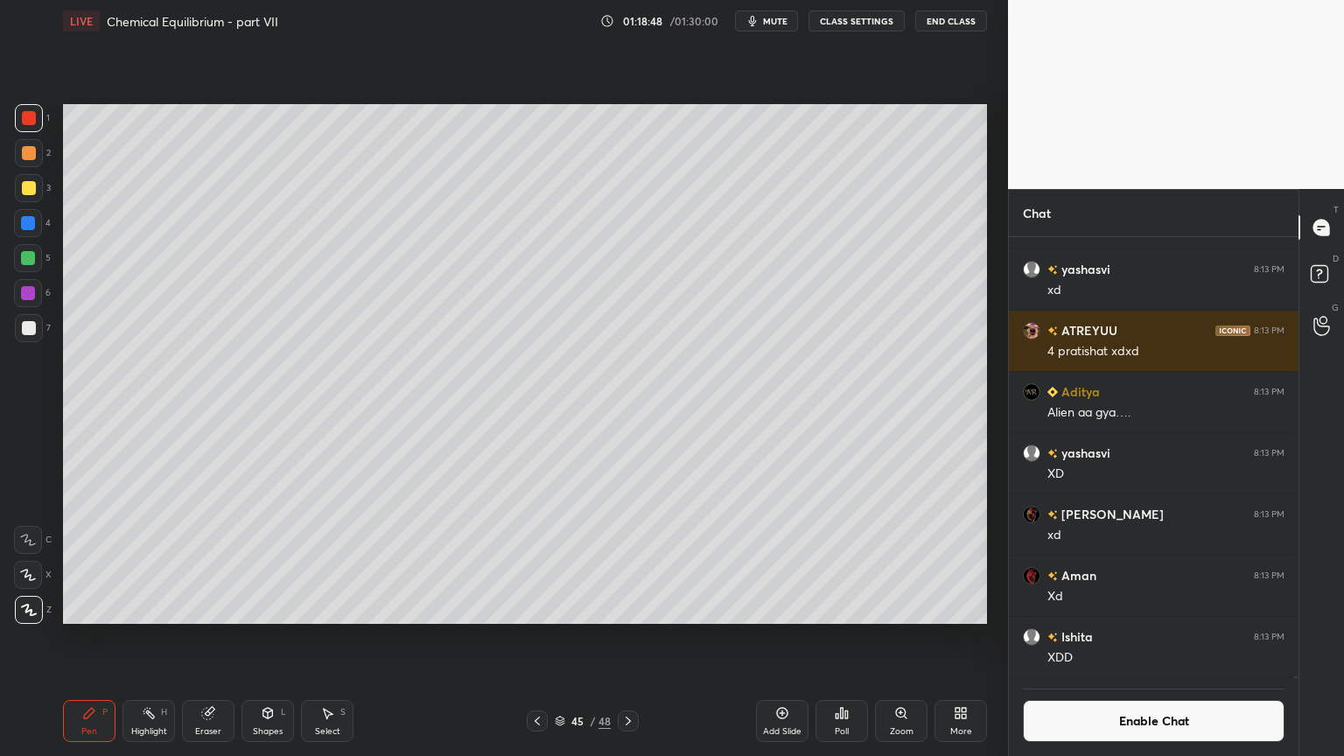
click at [207, 638] on div "Eraser" at bounding box center [208, 721] width 53 height 42
drag, startPoint x: 95, startPoint y: 722, endPoint x: 105, endPoint y: 714, distance: 12.4
click at [101, 638] on div "Pen P" at bounding box center [89, 721] width 53 height 42
click at [270, 638] on div "Shapes L" at bounding box center [268, 721] width 53 height 42
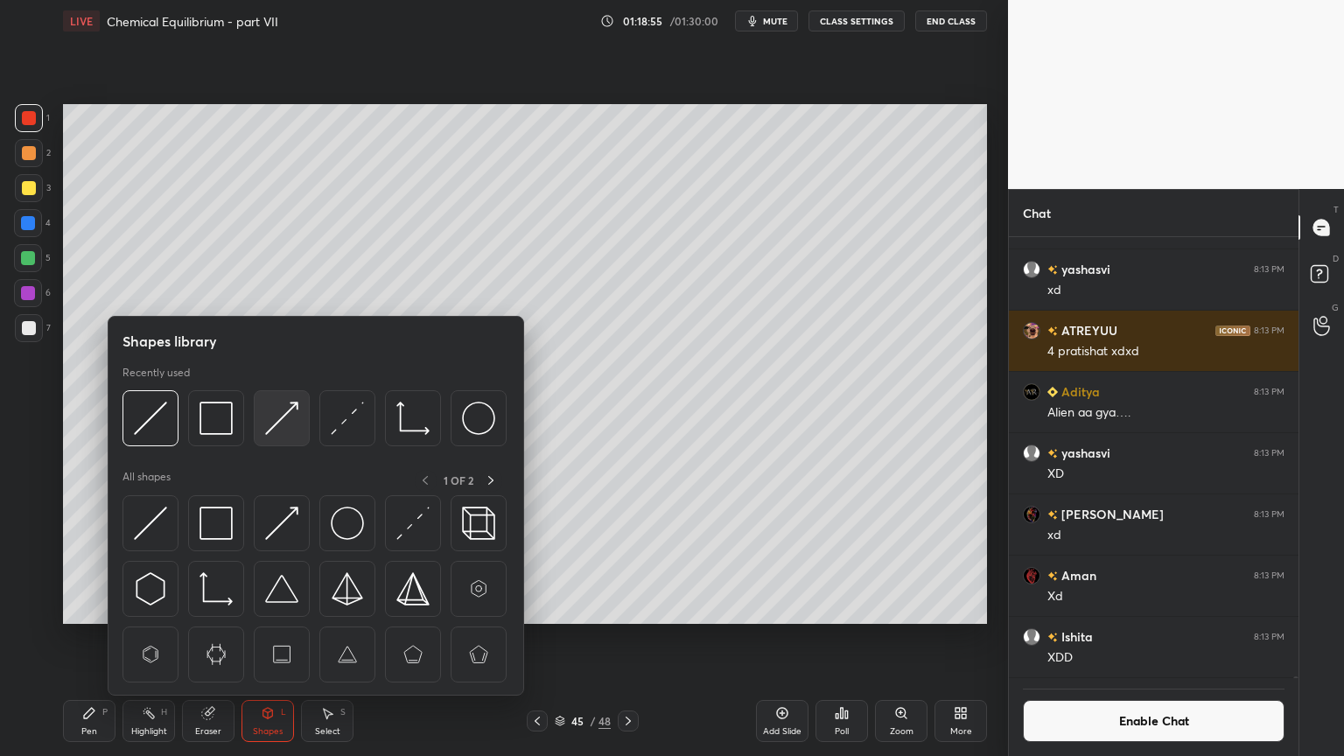
click at [286, 424] on img at bounding box center [281, 418] width 33 height 33
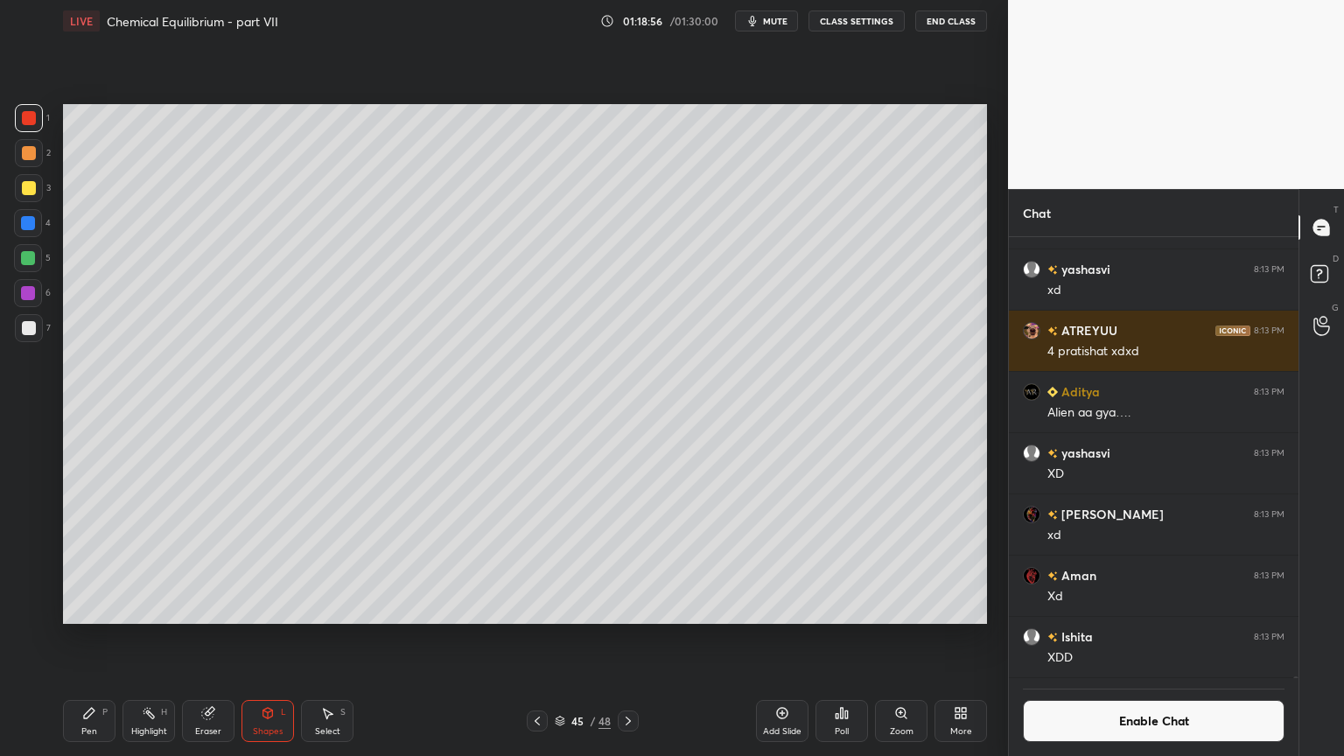
click at [32, 333] on div at bounding box center [29, 328] width 14 height 14
drag, startPoint x: 77, startPoint y: 717, endPoint x: 96, endPoint y: 637, distance: 81.9
click at [78, 638] on div "Pen P" at bounding box center [89, 721] width 53 height 42
click at [159, 638] on div "Highlight H" at bounding box center [149, 721] width 53 height 42
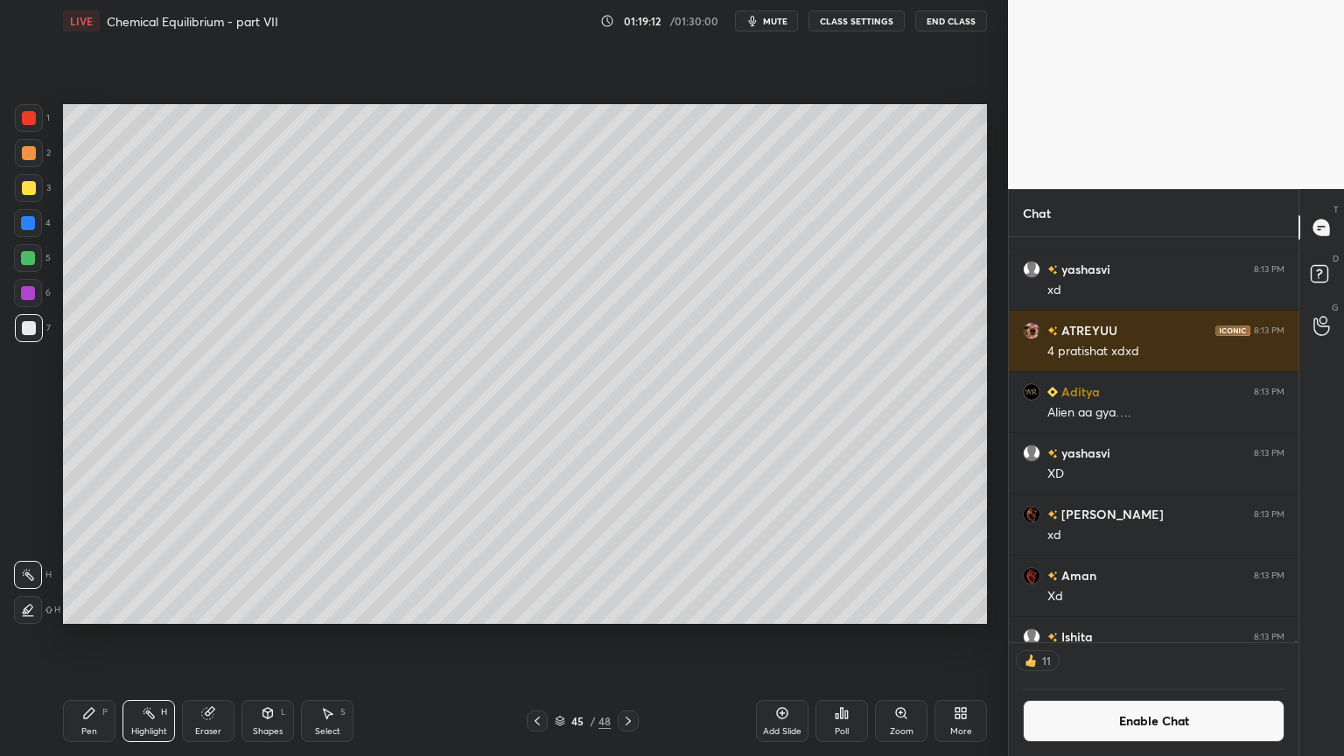
click at [280, 638] on div "Shapes L" at bounding box center [268, 721] width 53 height 42
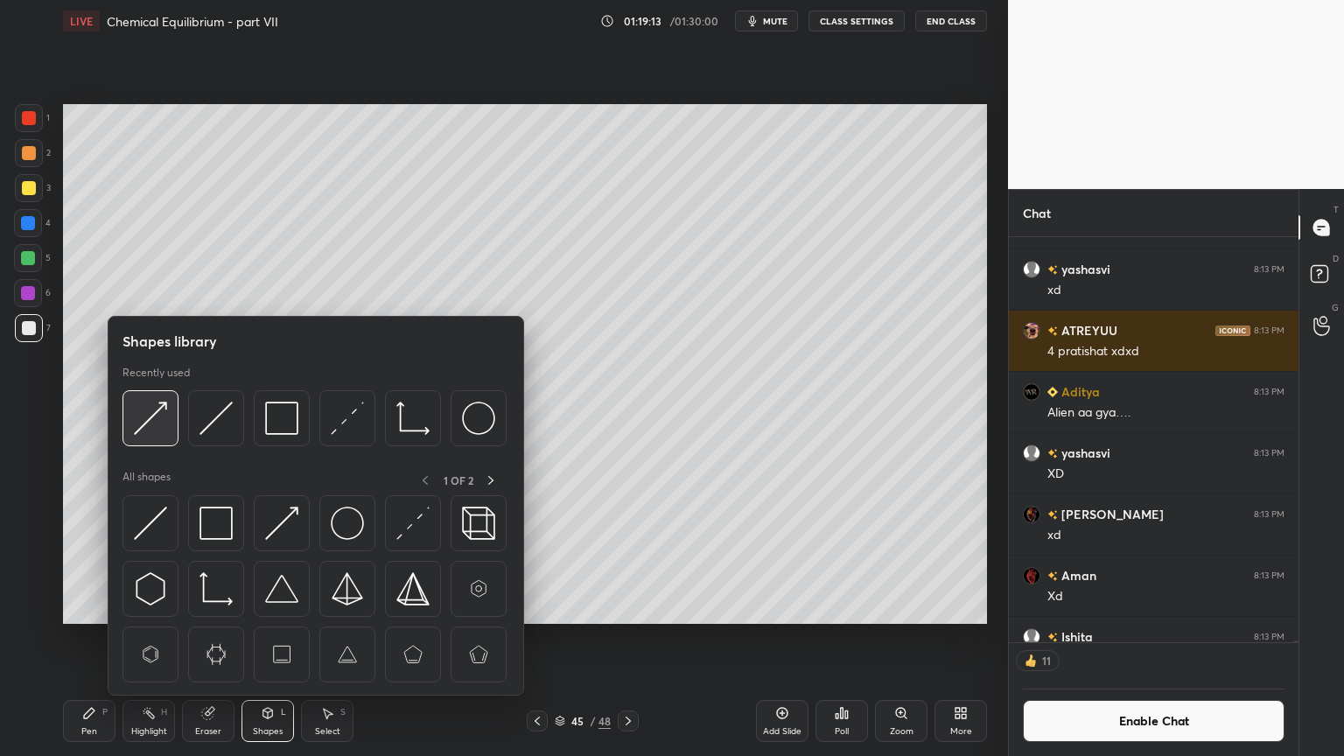
click at [150, 424] on img at bounding box center [150, 418] width 33 height 33
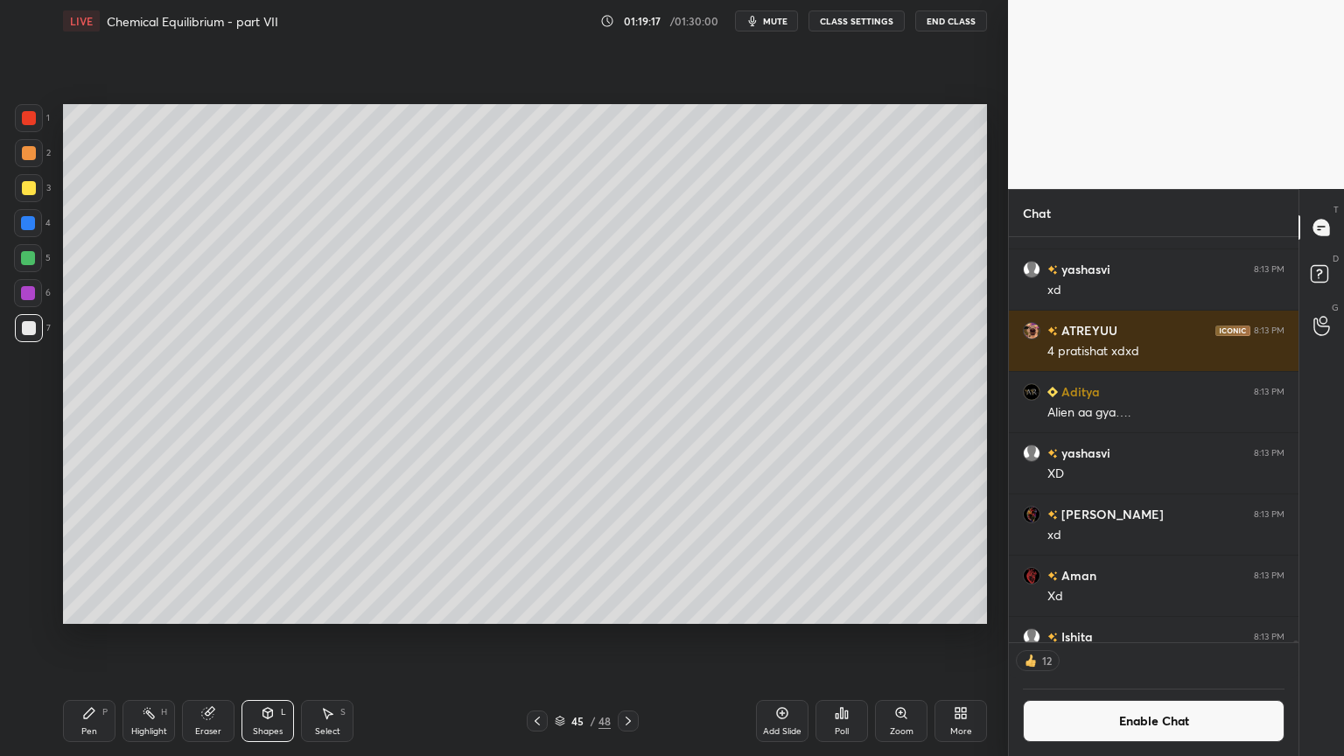
click at [86, 638] on div "Pen P" at bounding box center [89, 721] width 53 height 42
click at [150, 638] on div "Highlight H" at bounding box center [149, 721] width 53 height 42
drag, startPoint x: 84, startPoint y: 716, endPoint x: 95, endPoint y: 707, distance: 13.7
click at [91, 638] on icon at bounding box center [89, 713] width 14 height 14
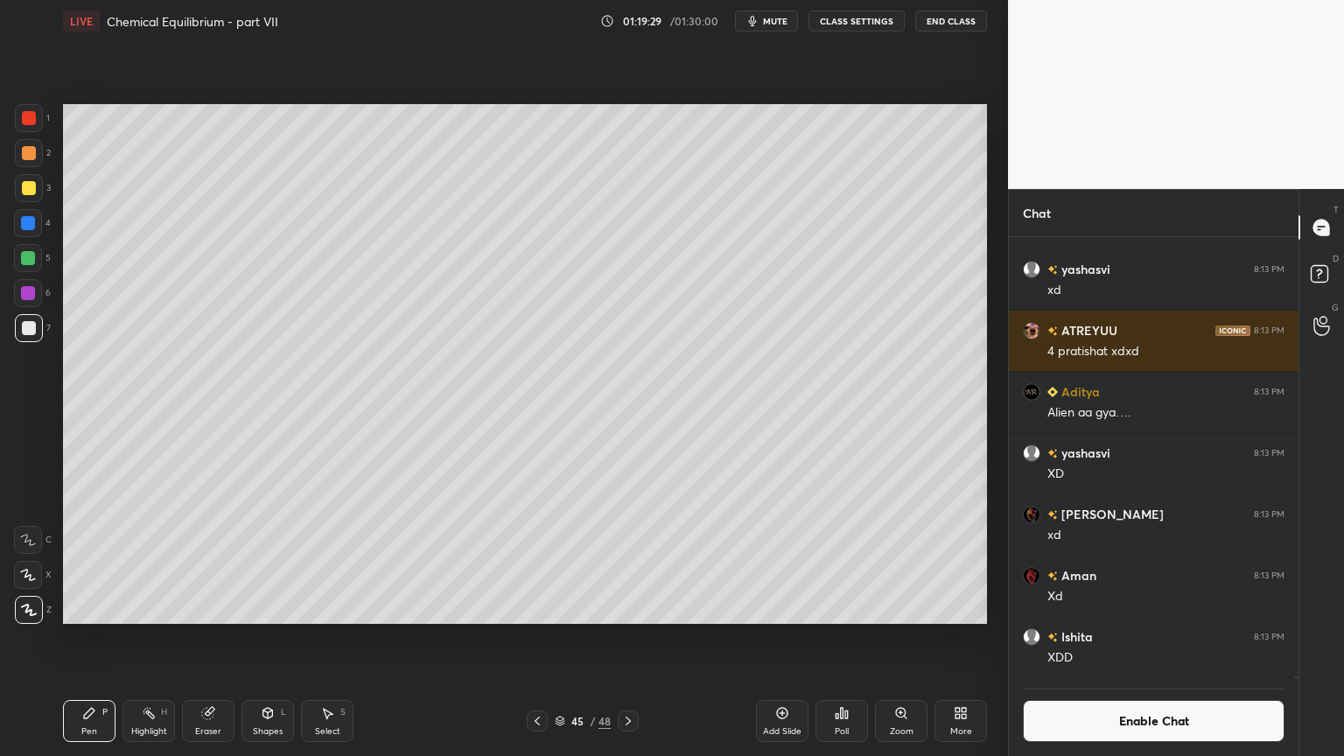
click at [32, 339] on div at bounding box center [29, 328] width 28 height 28
click at [32, 123] on div at bounding box center [29, 118] width 28 height 28
click at [26, 188] on div at bounding box center [29, 188] width 14 height 14
click at [270, 638] on div "Shapes" at bounding box center [268, 731] width 30 height 9
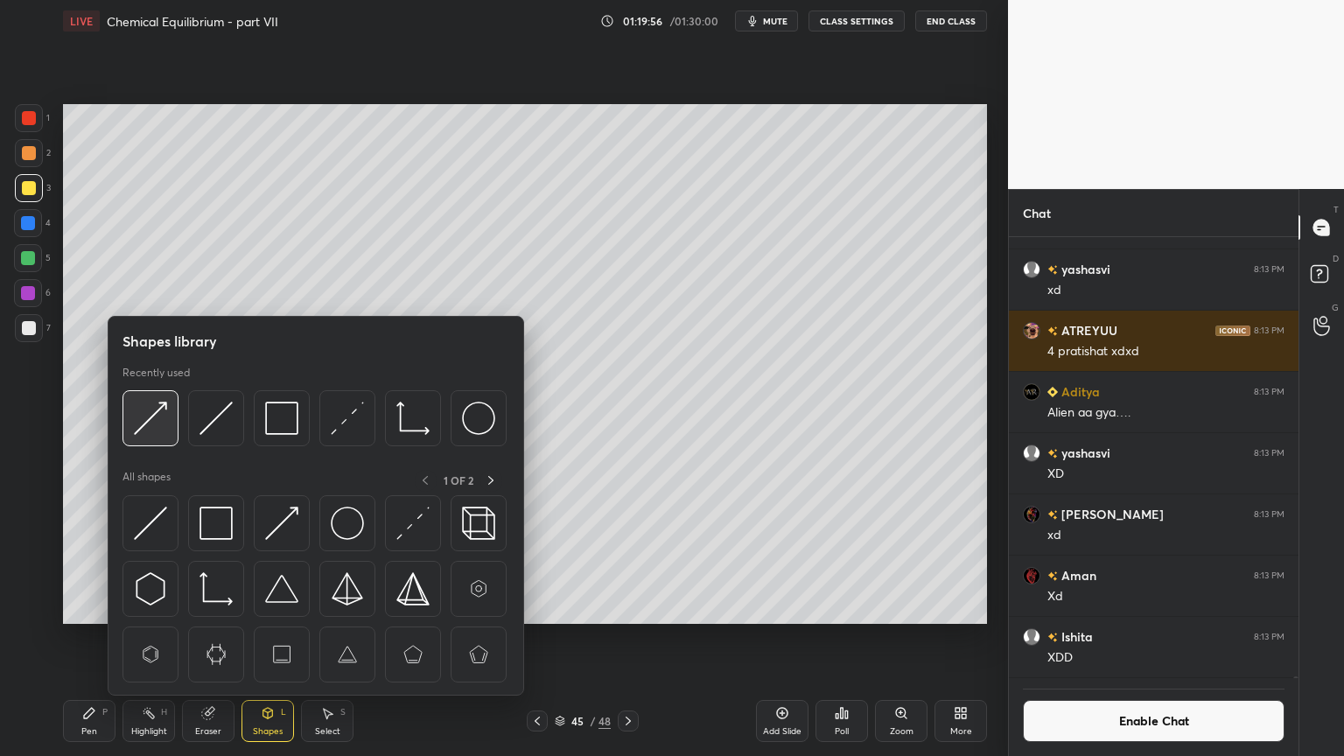
click at [158, 417] on img at bounding box center [150, 418] width 33 height 33
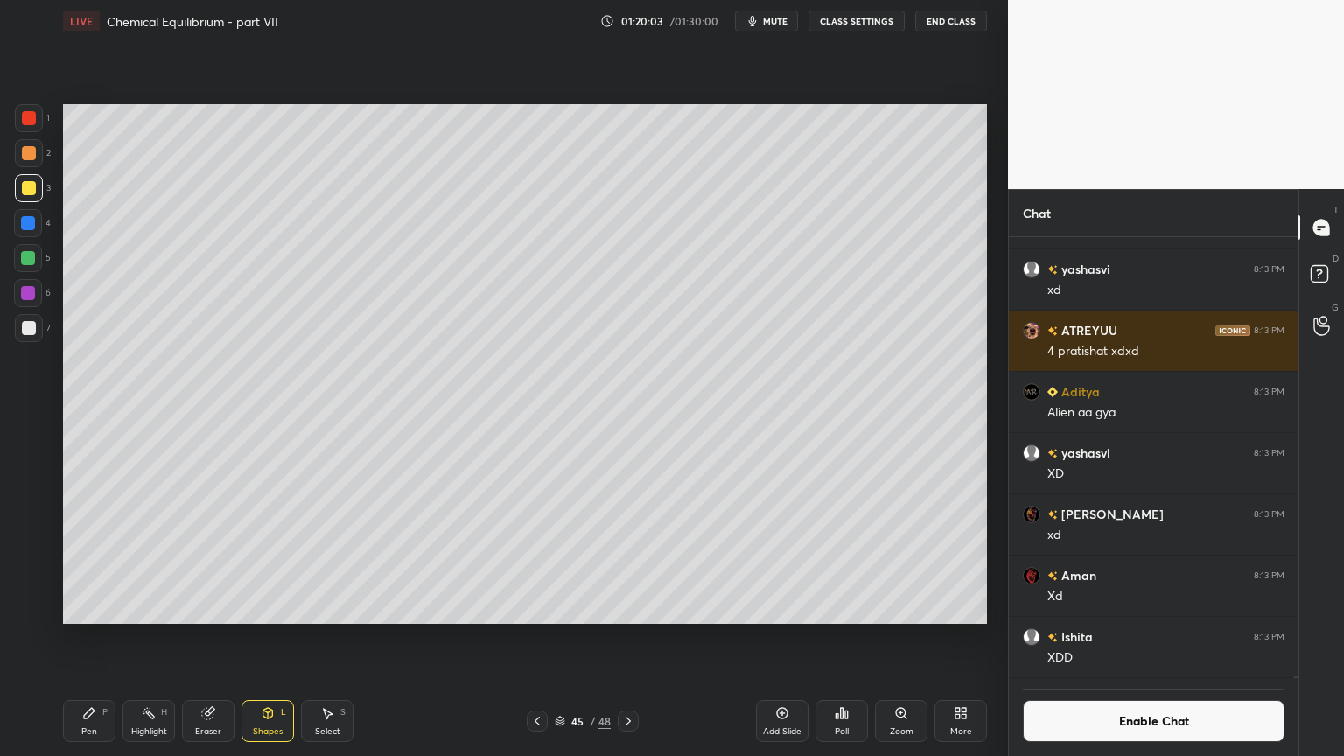
click at [271, 638] on div "Shapes" at bounding box center [268, 731] width 30 height 9
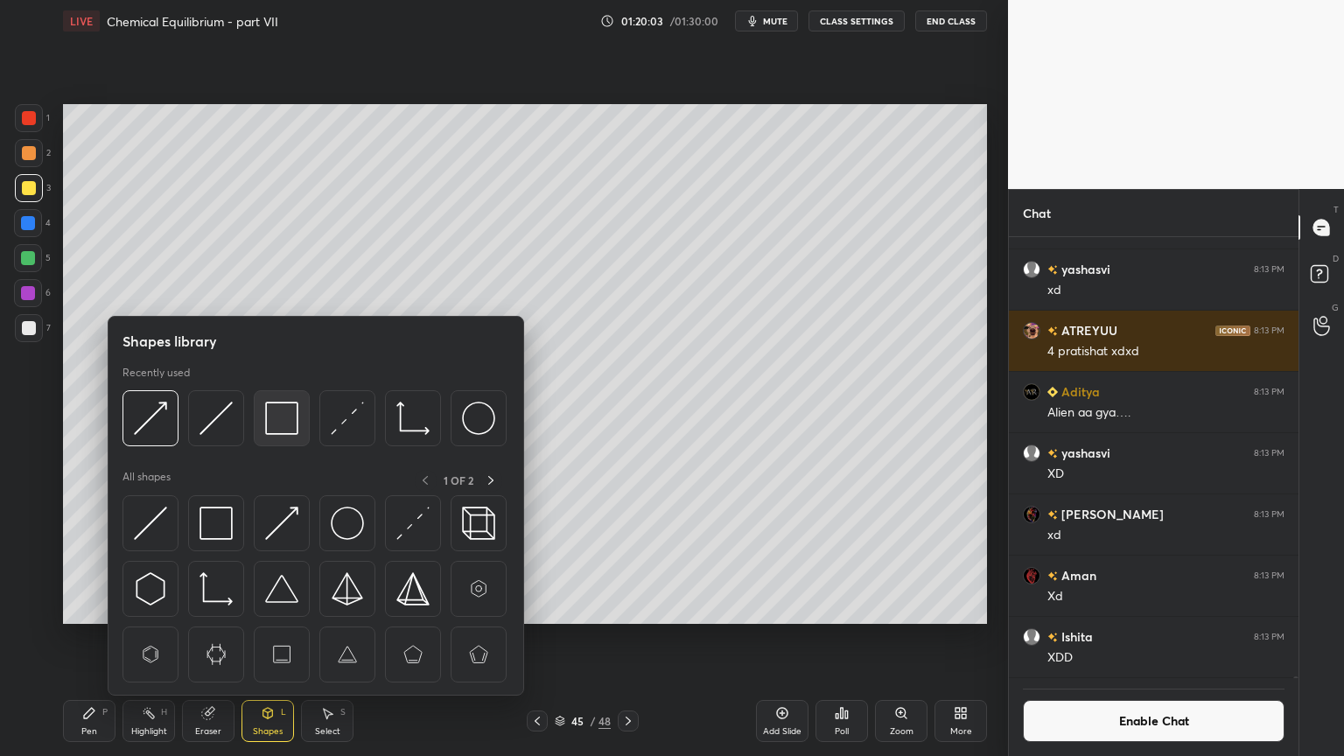
click at [266, 421] on img at bounding box center [281, 418] width 33 height 33
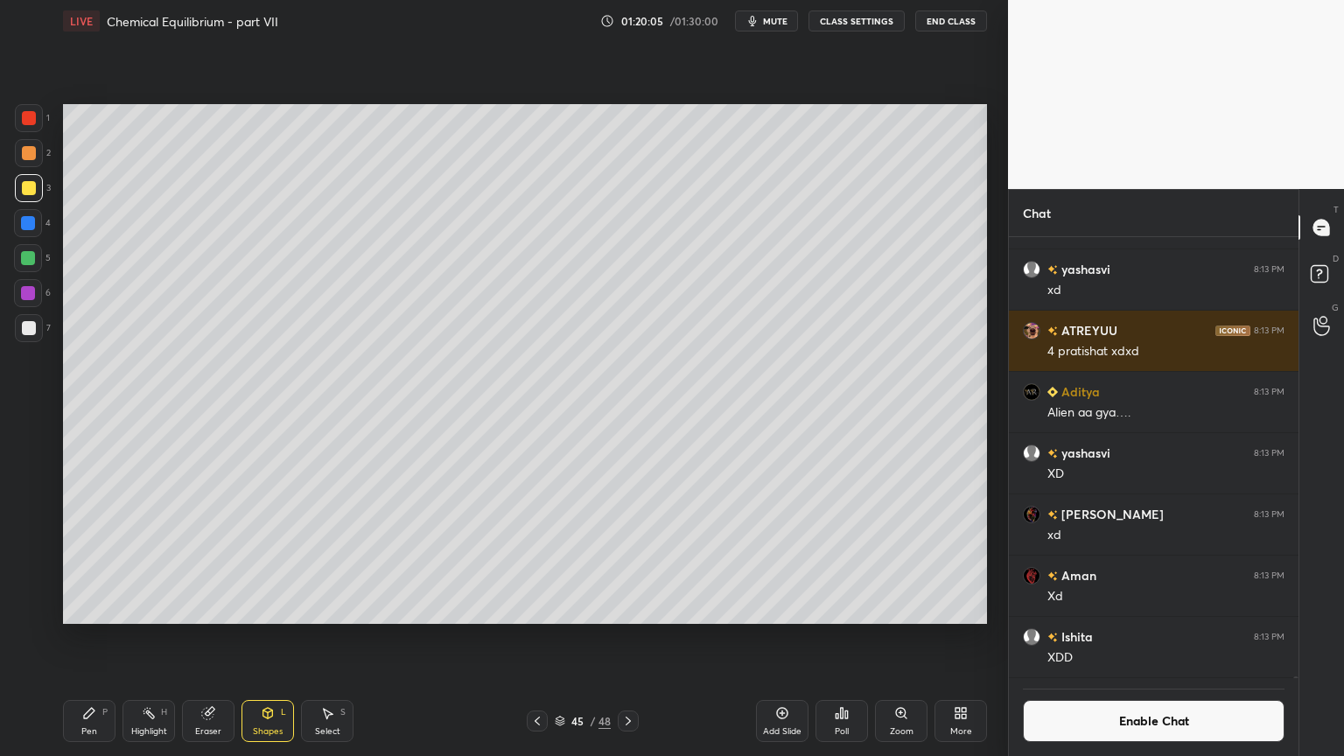
click at [149, 638] on div "Highlight H" at bounding box center [149, 721] width 53 height 42
click at [76, 638] on div "Pen P" at bounding box center [89, 721] width 53 height 42
drag, startPoint x: 32, startPoint y: 224, endPoint x: 55, endPoint y: 277, distance: 58.4
click at [33, 228] on div at bounding box center [28, 223] width 14 height 14
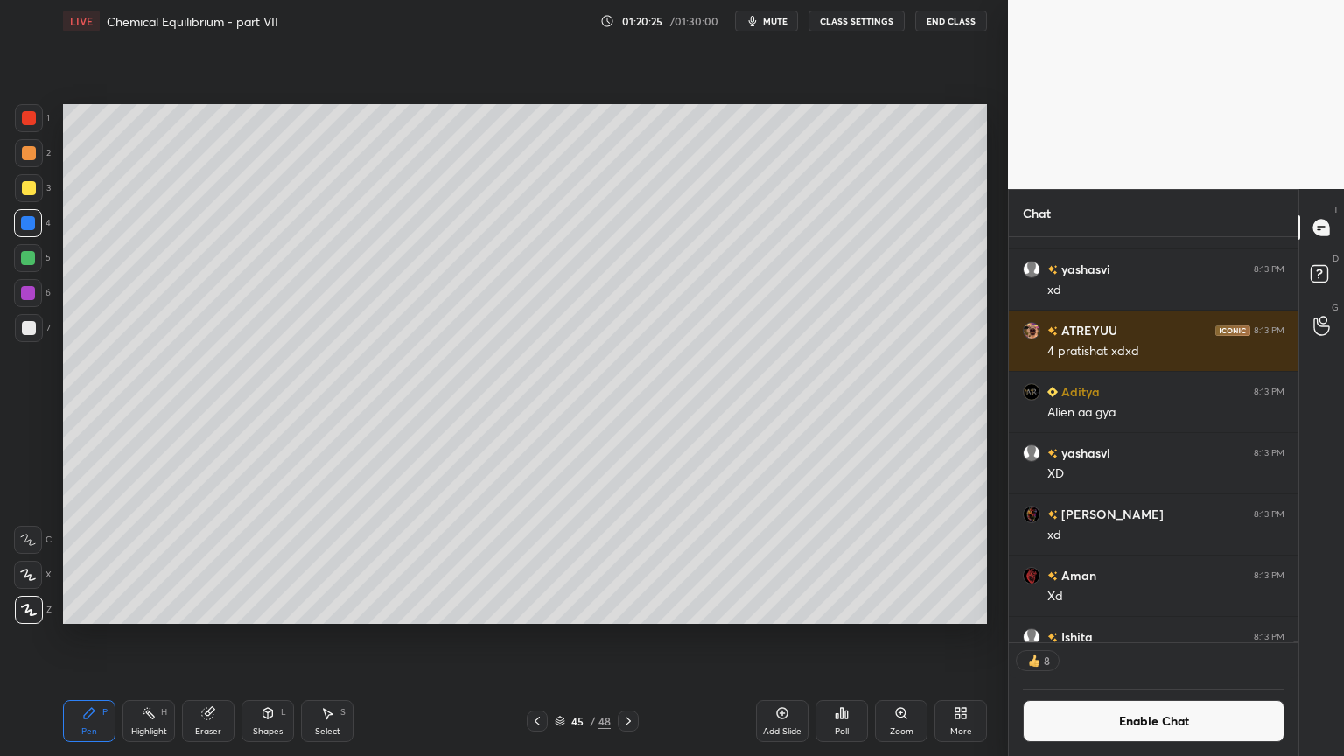
click at [163, 638] on div "Highlight" at bounding box center [149, 731] width 36 height 9
click at [145, 638] on div "Highlight H" at bounding box center [149, 721] width 53 height 42
click at [264, 638] on div "Shapes" at bounding box center [268, 731] width 30 height 9
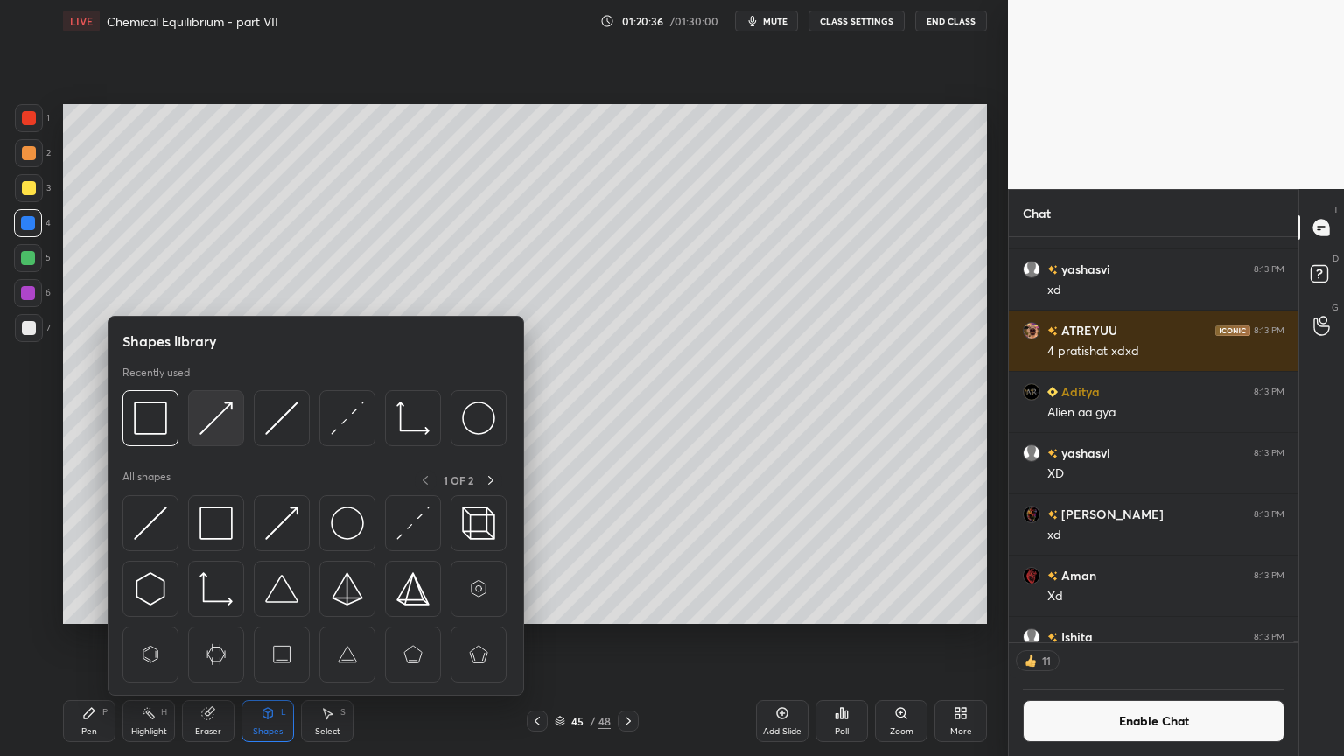
click at [218, 417] on img at bounding box center [216, 418] width 33 height 33
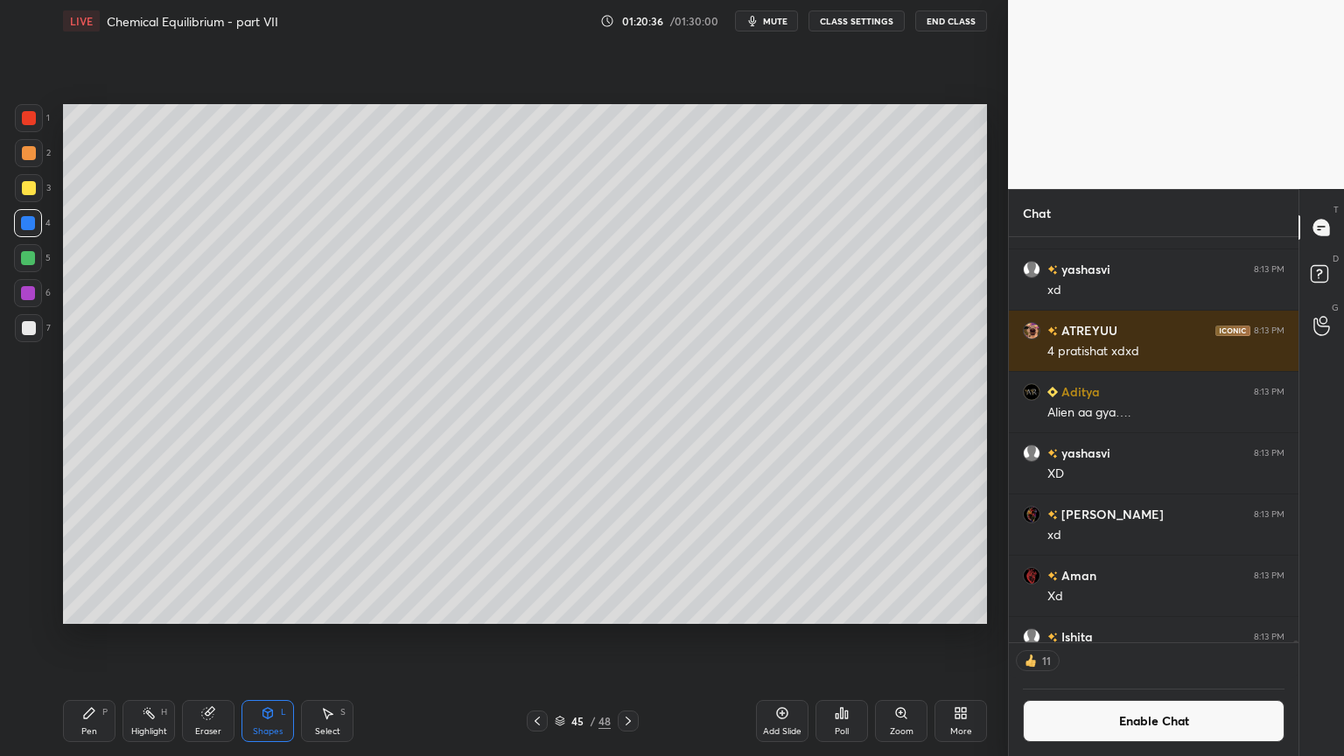
click at [32, 123] on div at bounding box center [29, 118] width 14 height 14
click at [33, 152] on div at bounding box center [29, 153] width 14 height 14
click at [85, 638] on div "Pen" at bounding box center [89, 731] width 16 height 9
click at [159, 638] on div "Highlight H" at bounding box center [149, 721] width 53 height 42
click at [95, 638] on div "Pen P" at bounding box center [89, 721] width 53 height 42
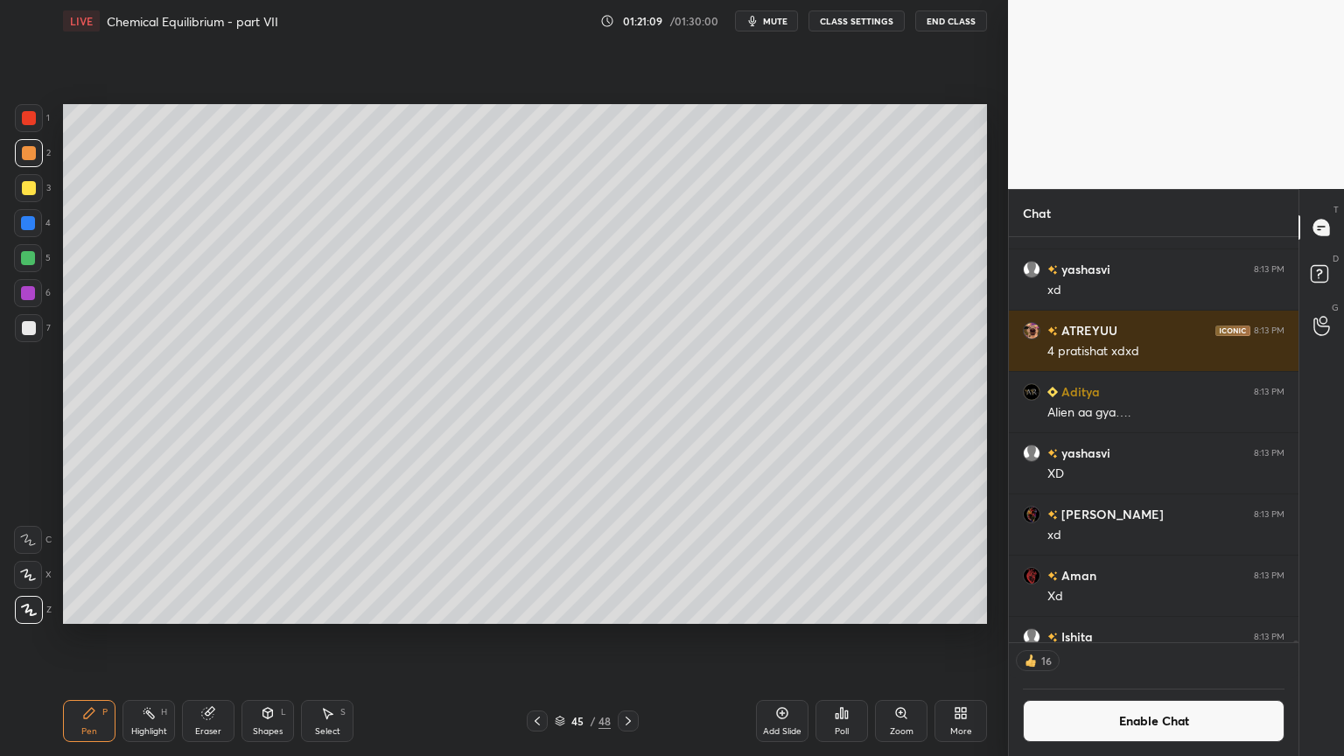
drag, startPoint x: 33, startPoint y: 329, endPoint x: 29, endPoint y: 360, distance: 30.9
click at [34, 333] on div at bounding box center [29, 328] width 14 height 14
drag, startPoint x: 102, startPoint y: 721, endPoint x: 89, endPoint y: 707, distance: 18.6
click at [102, 638] on div "Pen P" at bounding box center [89, 721] width 53 height 42
click at [28, 189] on div at bounding box center [29, 188] width 14 height 14
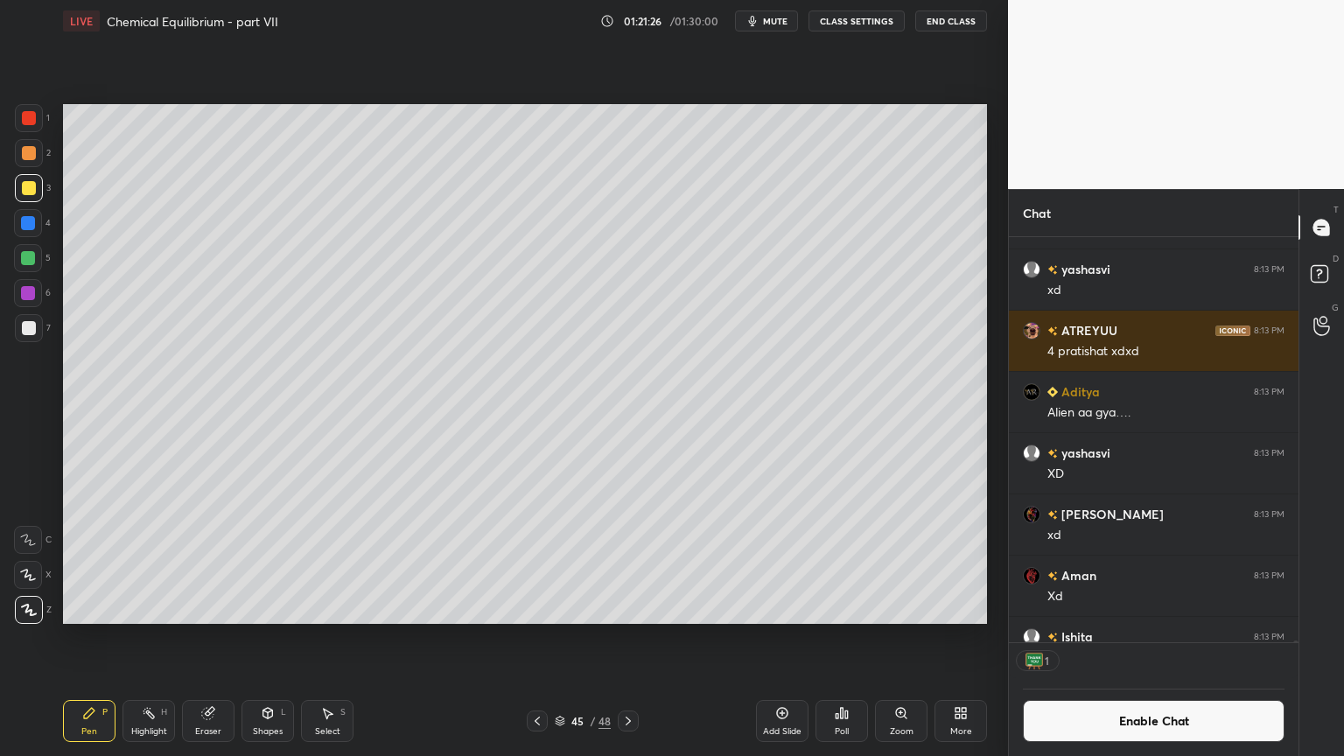
drag, startPoint x: 168, startPoint y: 715, endPoint x: 168, endPoint y: 661, distance: 54.3
click at [163, 638] on div "Highlight H" at bounding box center [149, 721] width 53 height 42
click at [98, 638] on div "Pen P" at bounding box center [89, 721] width 53 height 42
drag, startPoint x: 31, startPoint y: 112, endPoint x: 32, endPoint y: 139, distance: 27.1
click at [33, 125] on div at bounding box center [29, 118] width 28 height 28
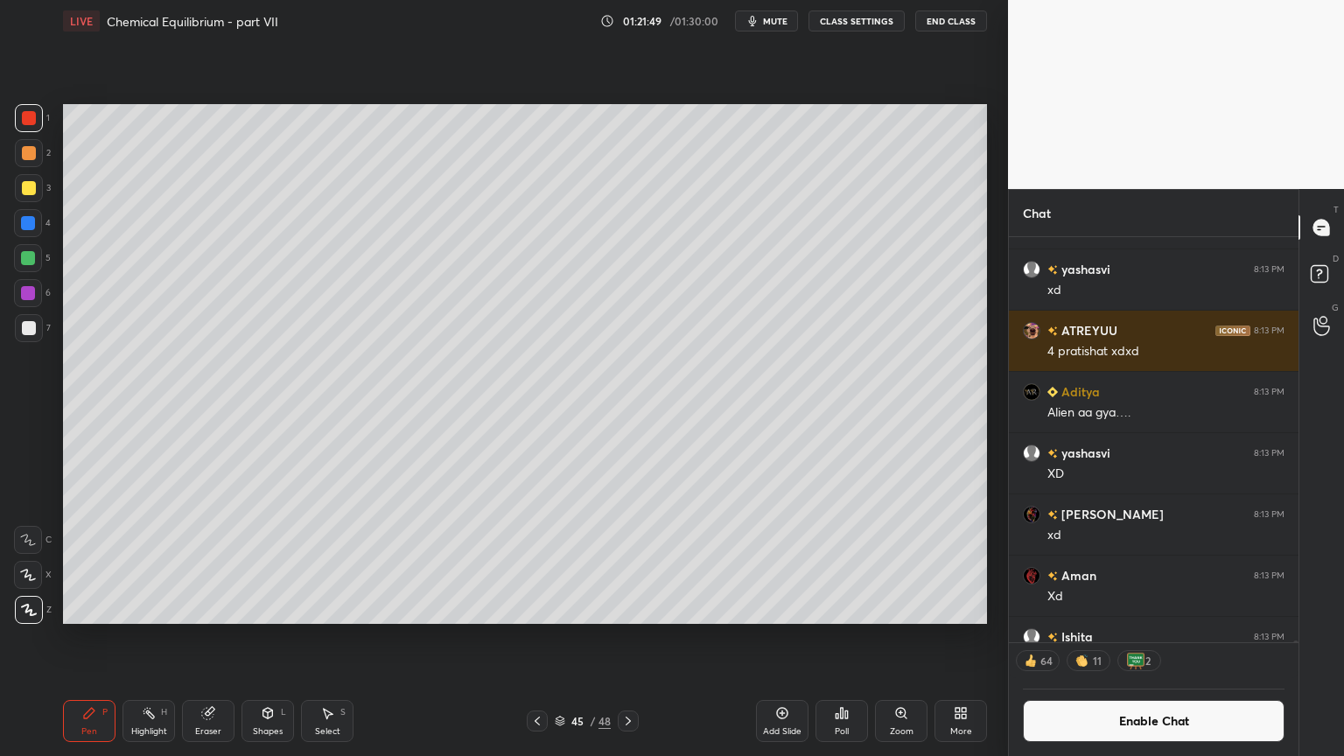
click at [154, 638] on div "Highlight" at bounding box center [149, 731] width 36 height 9
click at [151, 638] on div "Highlight H" at bounding box center [149, 721] width 53 height 42
click at [95, 638] on div "Pen" at bounding box center [89, 731] width 16 height 9
click at [150, 638] on div "Highlight H" at bounding box center [149, 721] width 53 height 42
click at [88, 638] on div "Pen" at bounding box center [89, 731] width 16 height 9
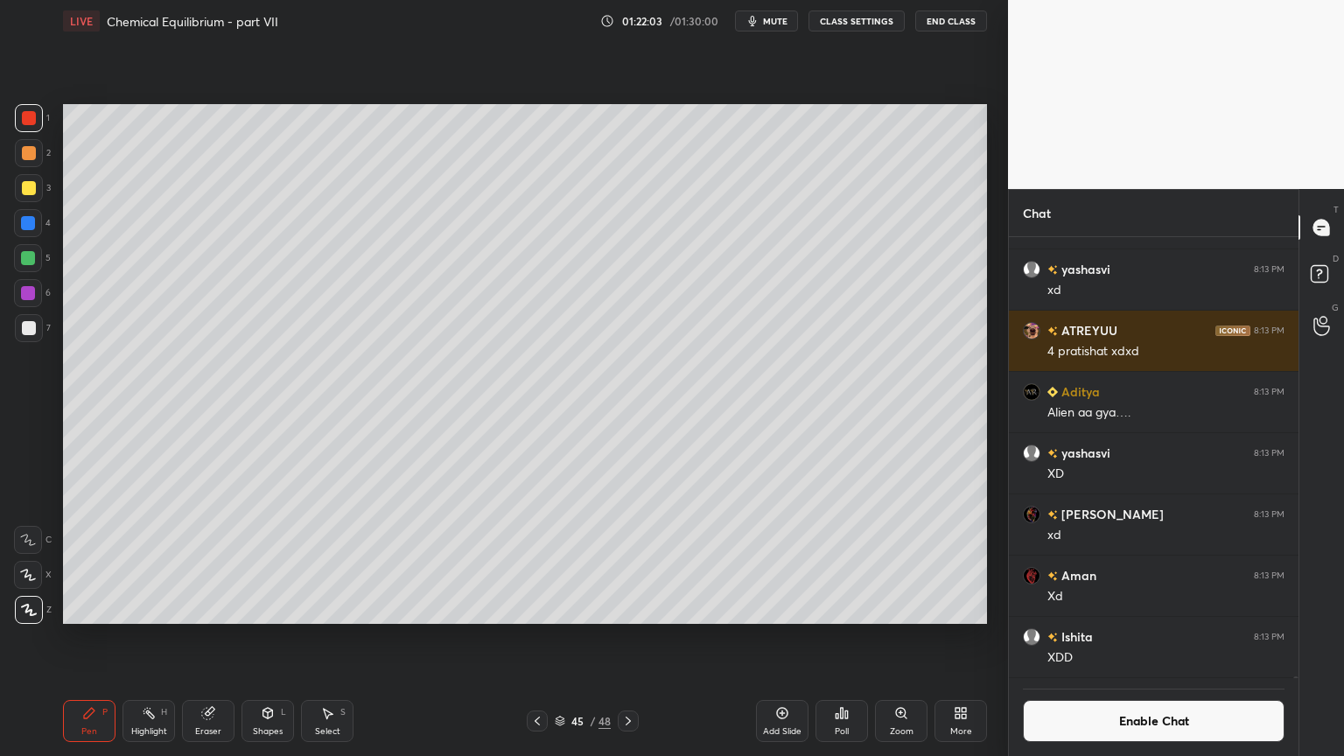
scroll to position [437, 284]
click at [149, 638] on div "Highlight H" at bounding box center [149, 721] width 53 height 42
click at [778, 638] on div "Add Slide" at bounding box center [782, 731] width 39 height 9
click at [108, 638] on div "Pen P" at bounding box center [89, 721] width 53 height 42
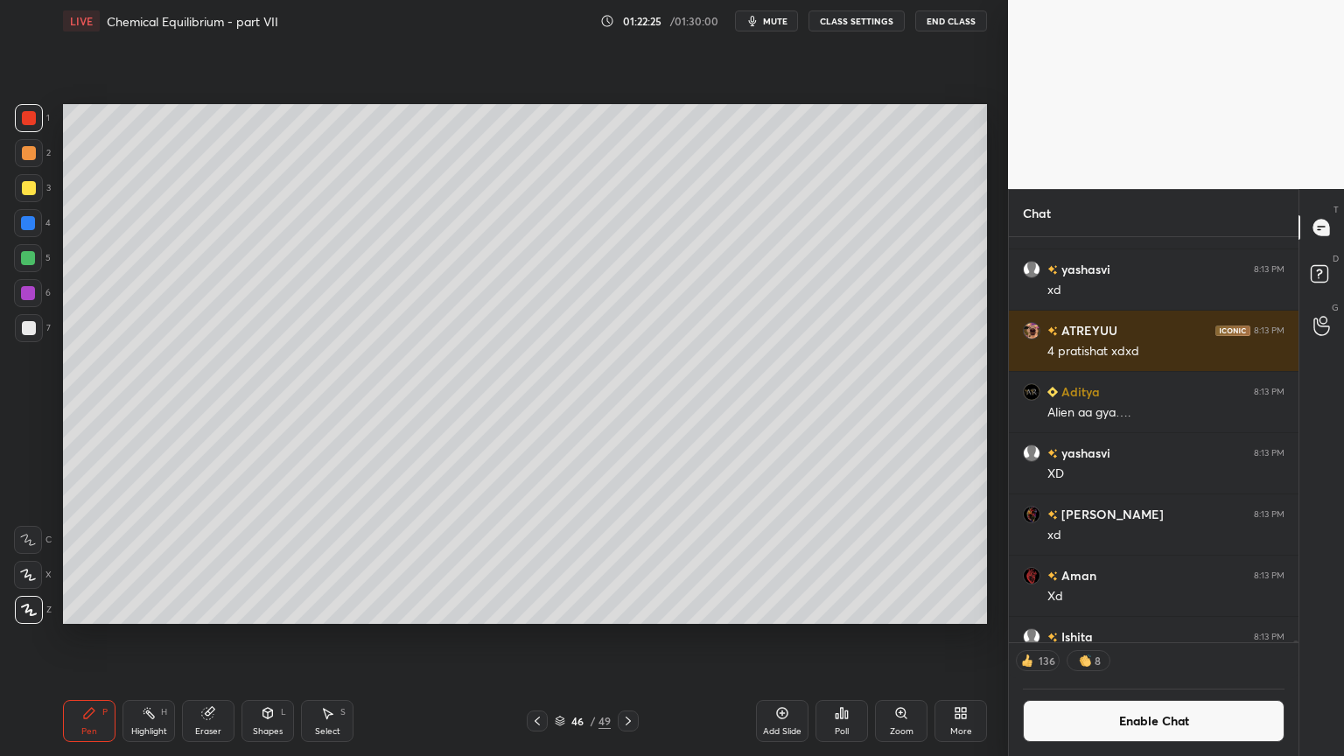
click at [32, 158] on div at bounding box center [29, 153] width 14 height 14
click at [540, 638] on div at bounding box center [537, 721] width 21 height 21
click at [535, 638] on icon at bounding box center [537, 721] width 14 height 14
click at [158, 638] on div "Highlight H" at bounding box center [149, 721] width 53 height 42
click at [627, 638] on icon at bounding box center [628, 721] width 14 height 14
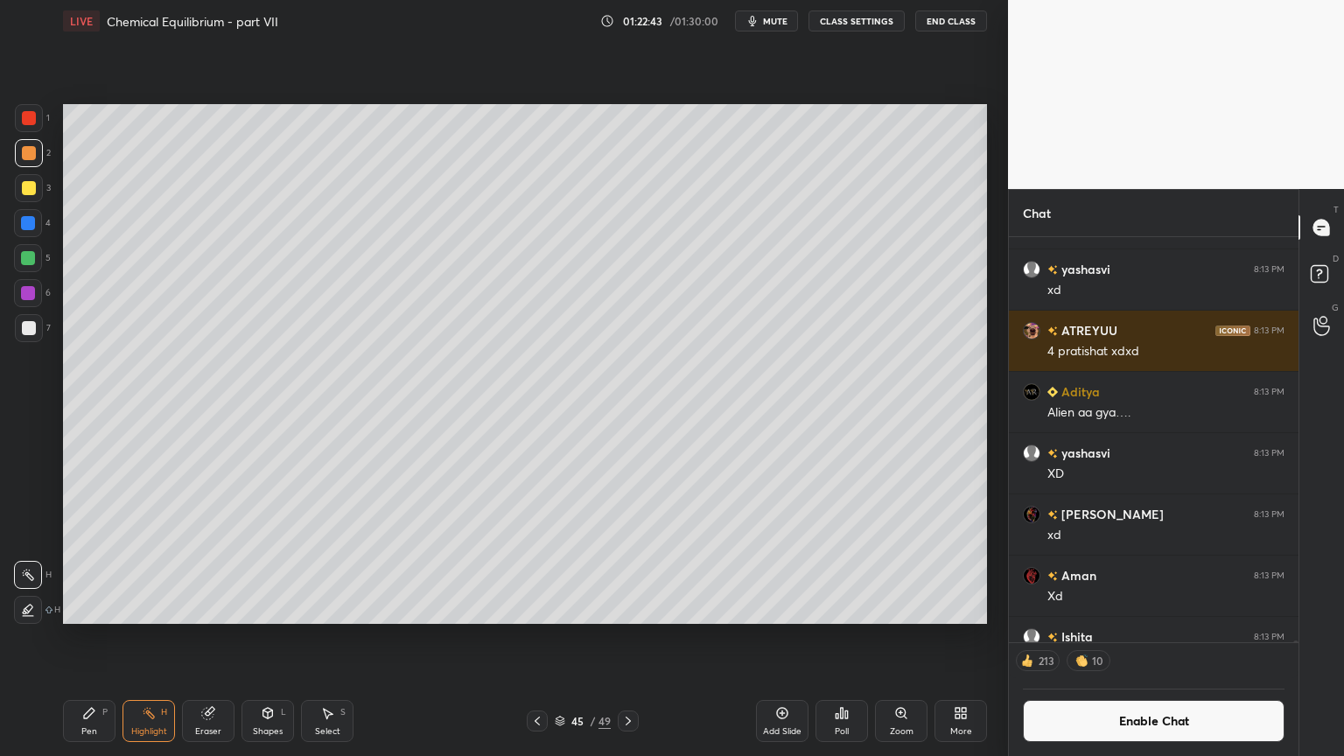
click at [627, 638] on div at bounding box center [628, 721] width 21 height 21
click at [88, 638] on div "Pen P" at bounding box center [89, 721] width 53 height 42
drag, startPoint x: 73, startPoint y: 728, endPoint x: 68, endPoint y: 711, distance: 17.2
click at [70, 638] on div "Pen P" at bounding box center [89, 721] width 53 height 42
click at [32, 333] on div at bounding box center [29, 328] width 14 height 14
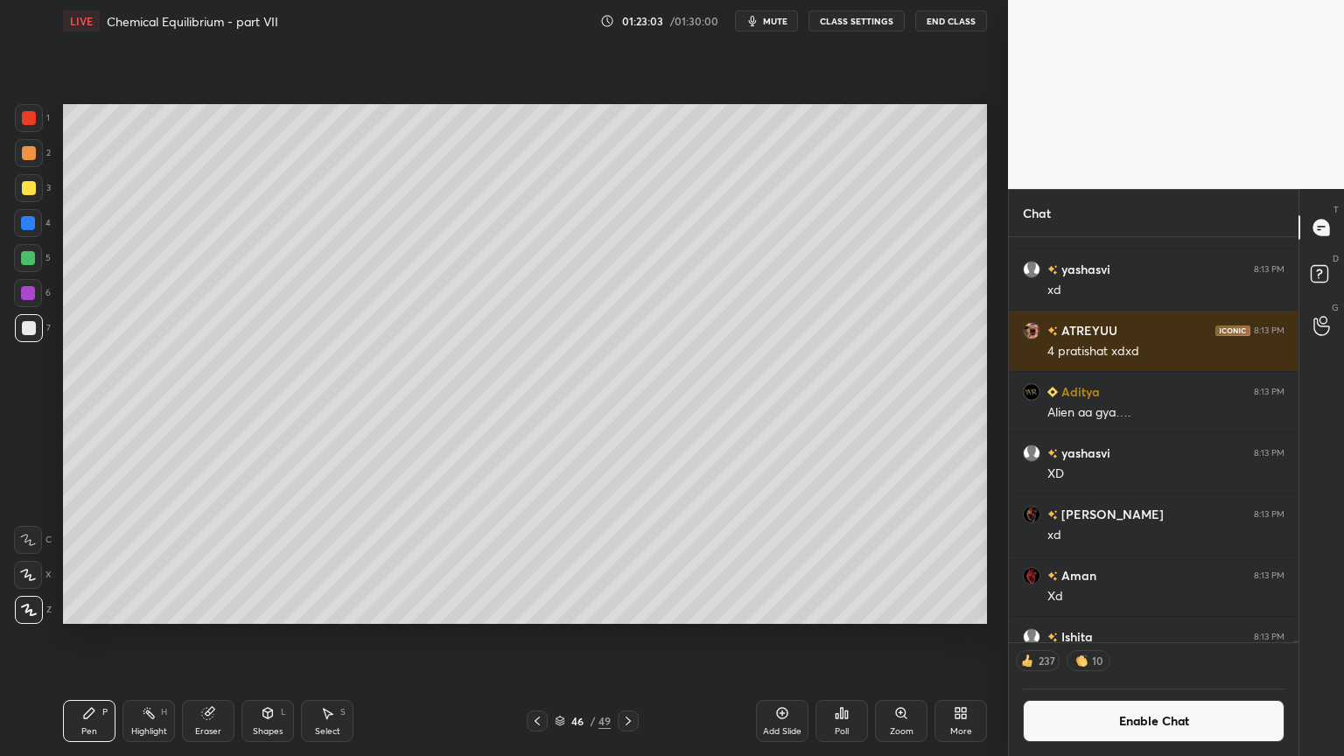
click at [268, 638] on div "Shapes" at bounding box center [268, 731] width 30 height 9
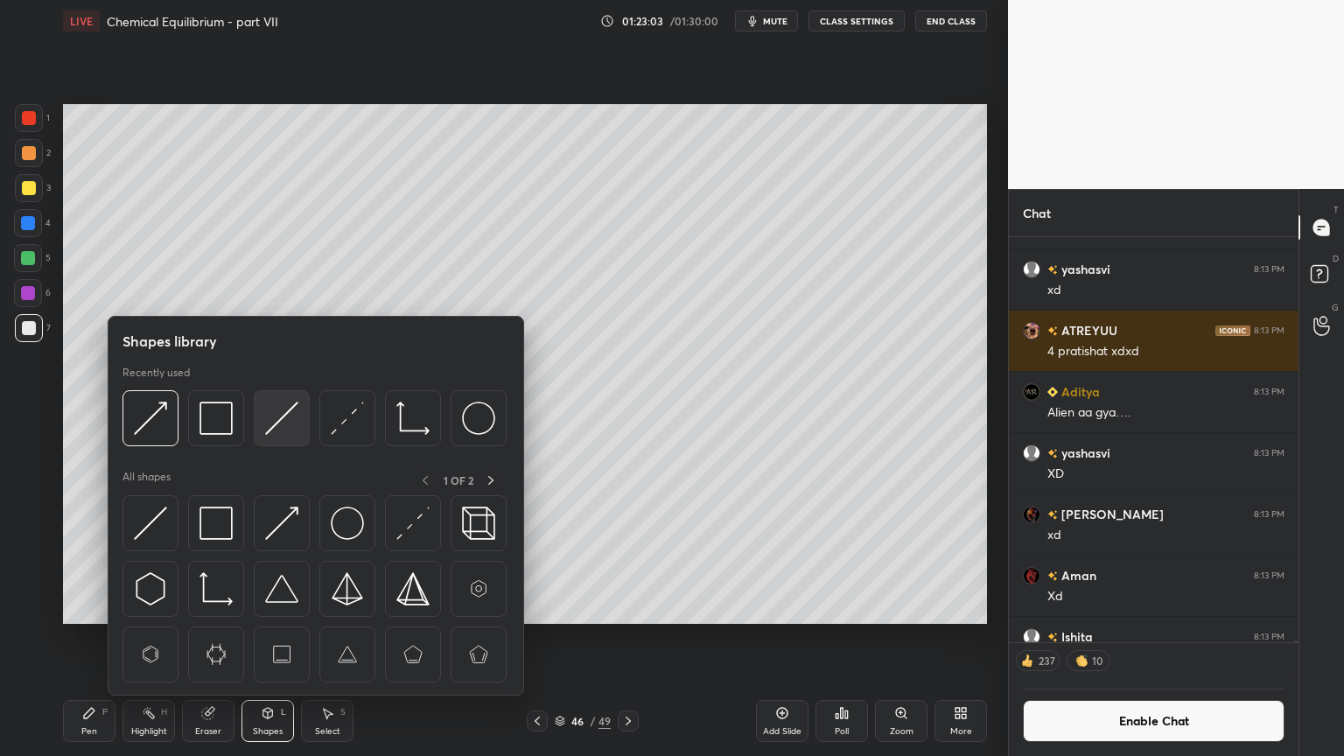
click at [295, 421] on img at bounding box center [281, 418] width 33 height 33
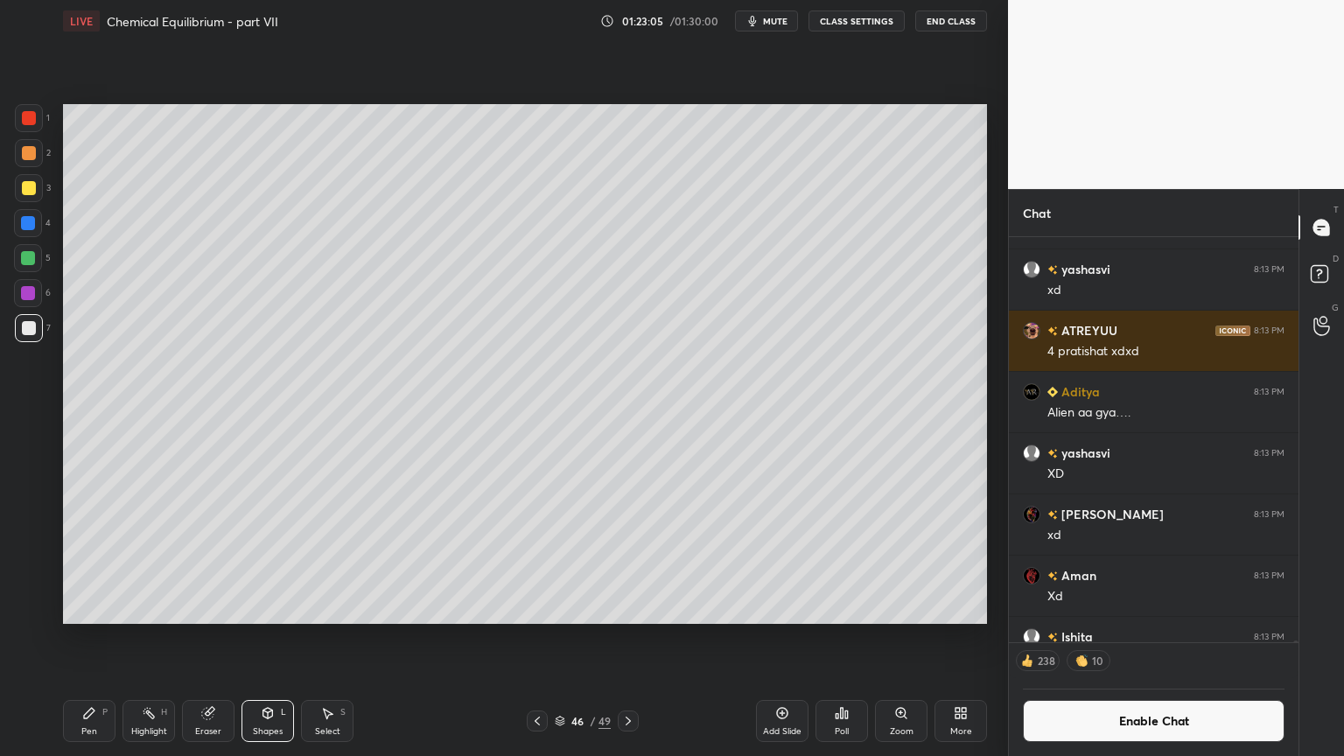
click at [88, 638] on div "Pen" at bounding box center [89, 731] width 16 height 9
click at [30, 151] on div at bounding box center [29, 153] width 14 height 14
click at [259, 638] on div "Shapes" at bounding box center [268, 731] width 30 height 9
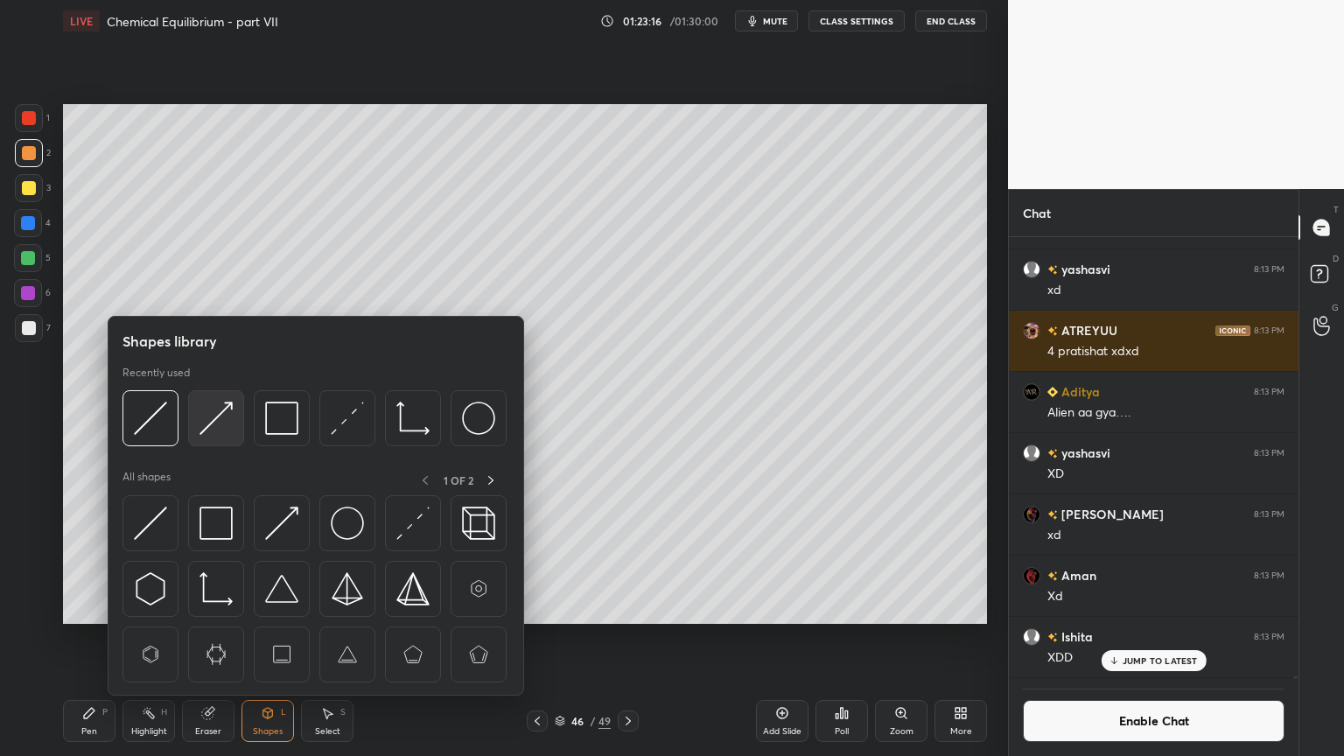
scroll to position [437, 284]
click at [220, 420] on img at bounding box center [216, 418] width 33 height 33
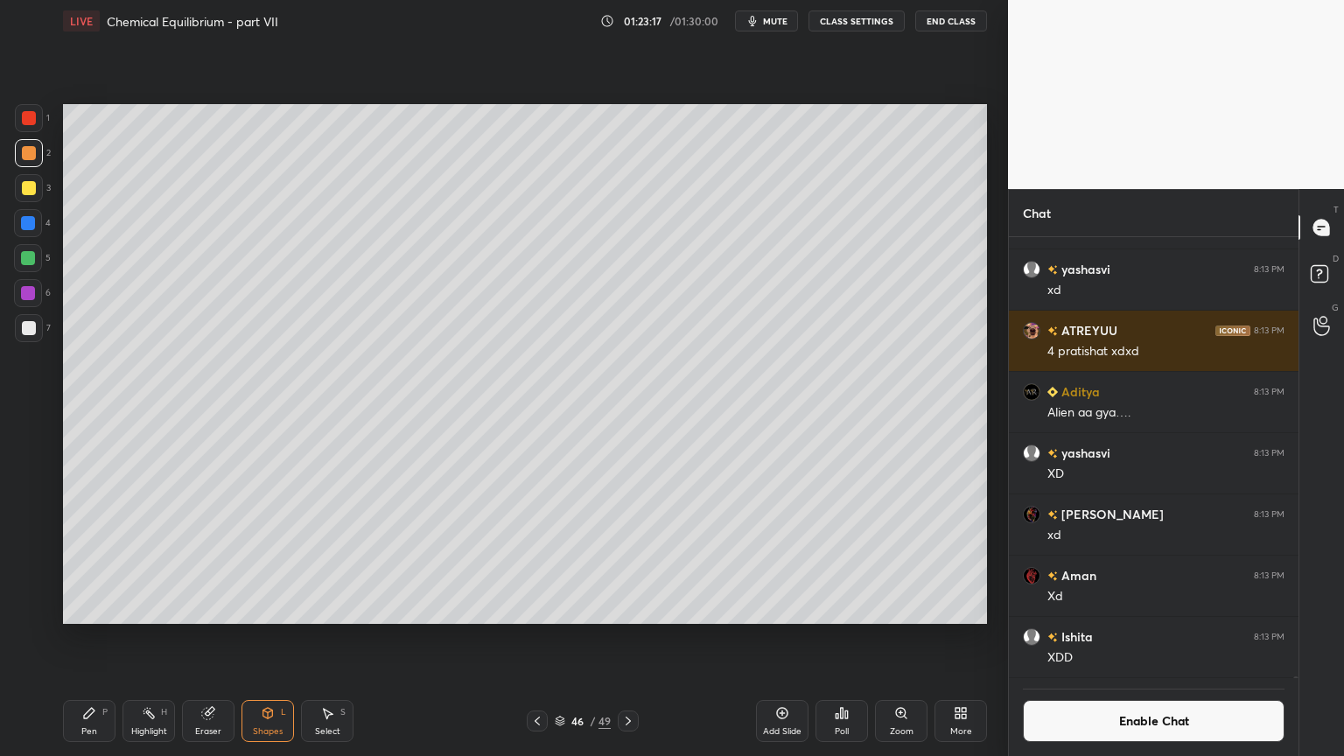
click at [45, 332] on div "7" at bounding box center [33, 328] width 36 height 28
click at [262, 638] on div "Shapes L" at bounding box center [268, 721] width 53 height 42
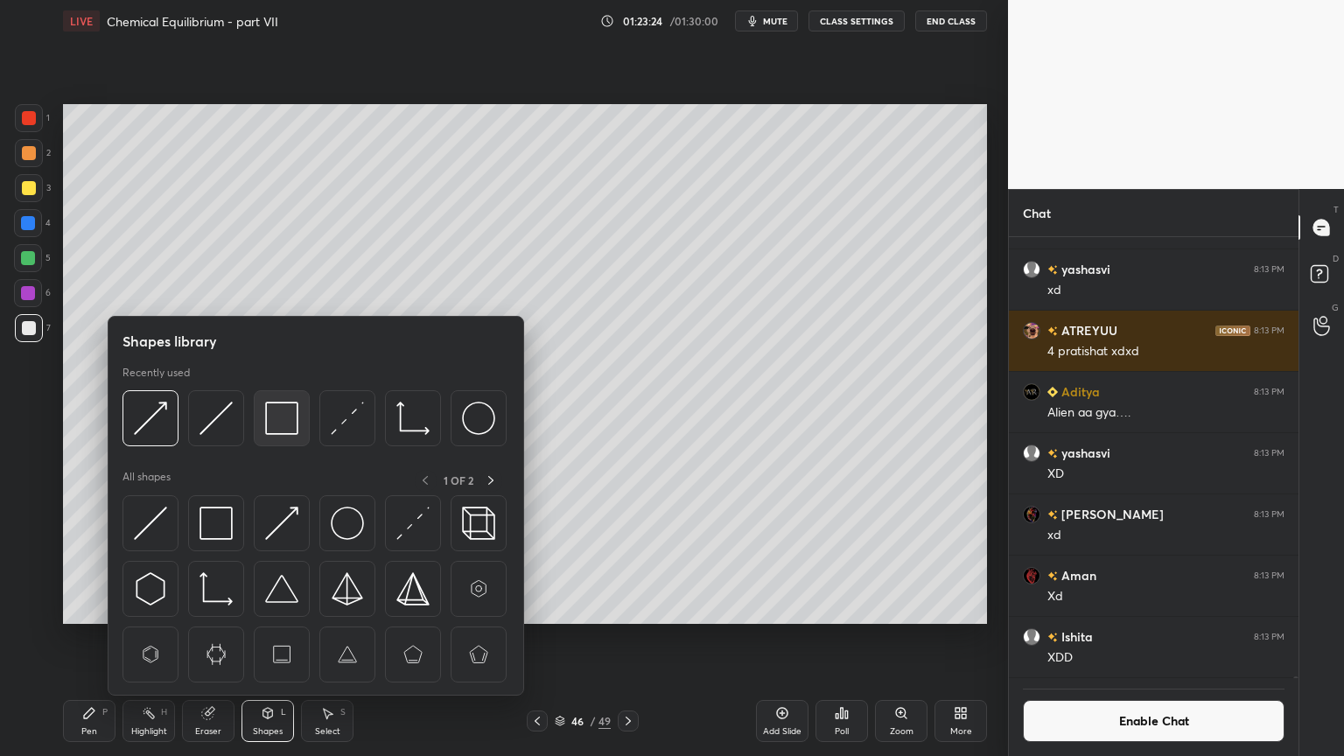
click at [295, 422] on img at bounding box center [281, 418] width 33 height 33
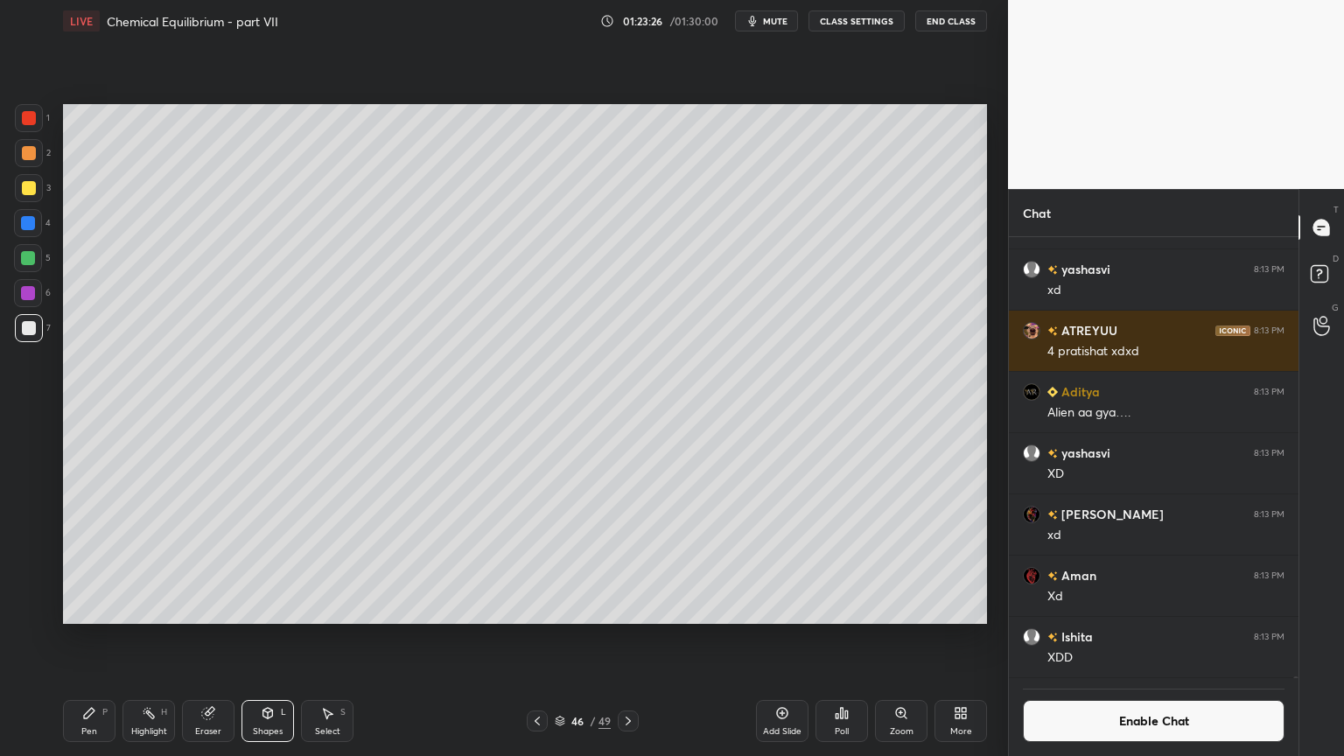
drag, startPoint x: 158, startPoint y: 724, endPoint x: 168, endPoint y: 697, distance: 28.8
click at [158, 638] on div "Highlight H" at bounding box center [149, 721] width 53 height 42
click at [537, 638] on div at bounding box center [537, 721] width 21 height 21
click at [546, 638] on div "45 / 49" at bounding box center [583, 721] width 112 height 21
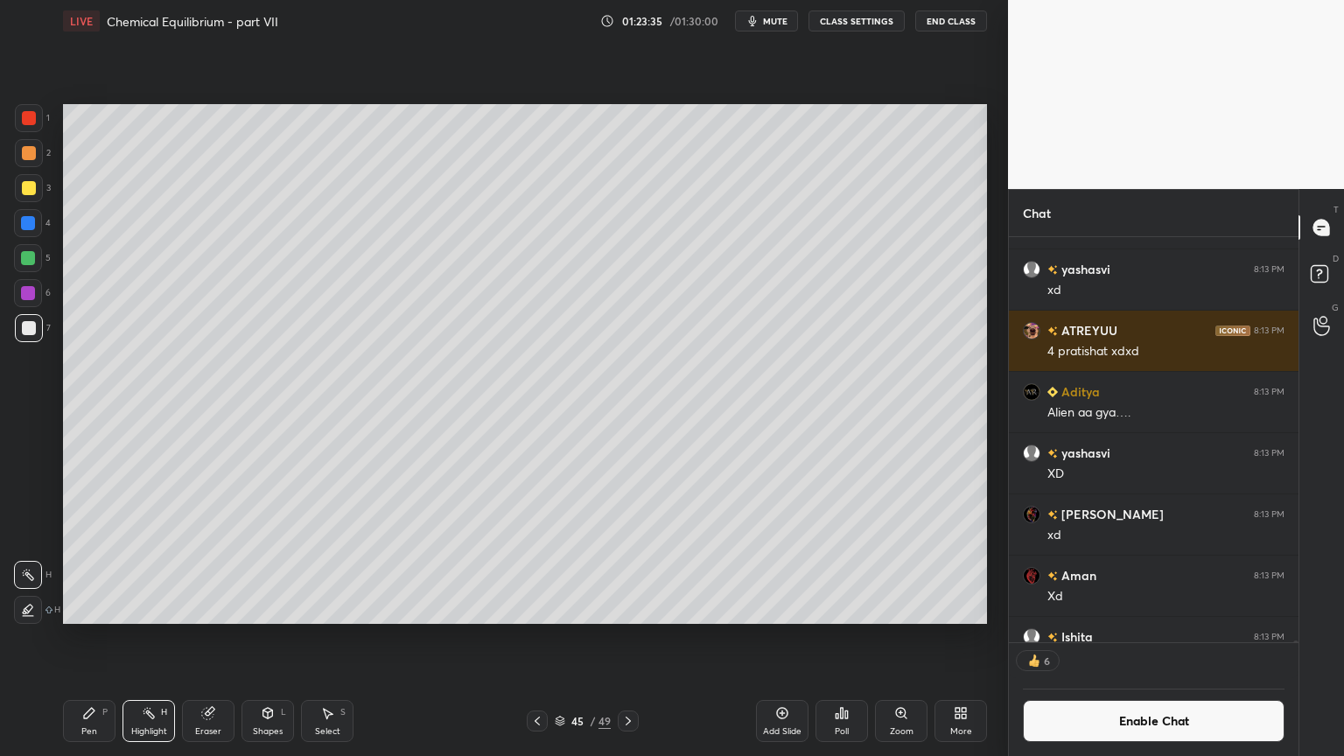
click at [536, 638] on icon at bounding box center [537, 721] width 5 height 9
click at [628, 638] on icon at bounding box center [628, 721] width 14 height 14
click at [632, 638] on icon at bounding box center [628, 721] width 14 height 14
click at [85, 638] on div "Pen" at bounding box center [89, 731] width 16 height 9
drag, startPoint x: 25, startPoint y: 186, endPoint x: 56, endPoint y: 228, distance: 52.5
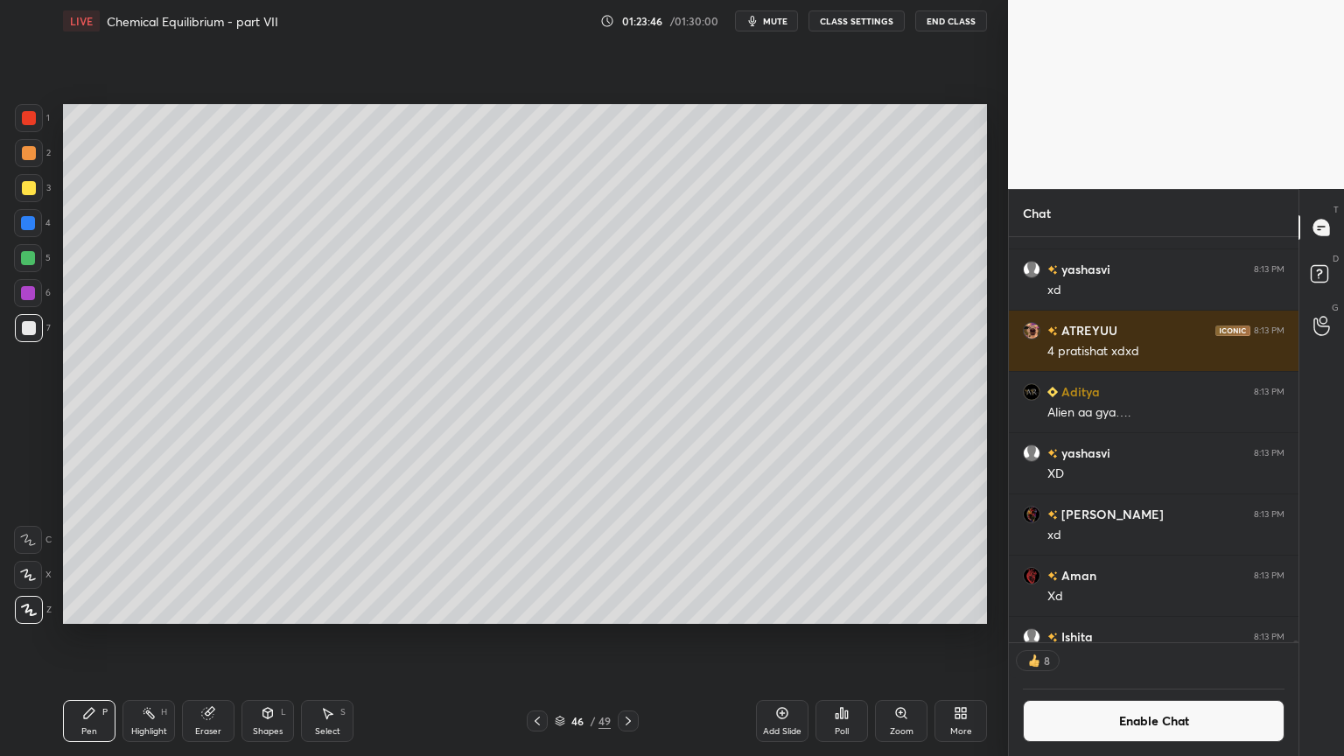
click at [28, 187] on div at bounding box center [29, 188] width 14 height 14
click at [260, 638] on div "Shapes L" at bounding box center [268, 721] width 53 height 42
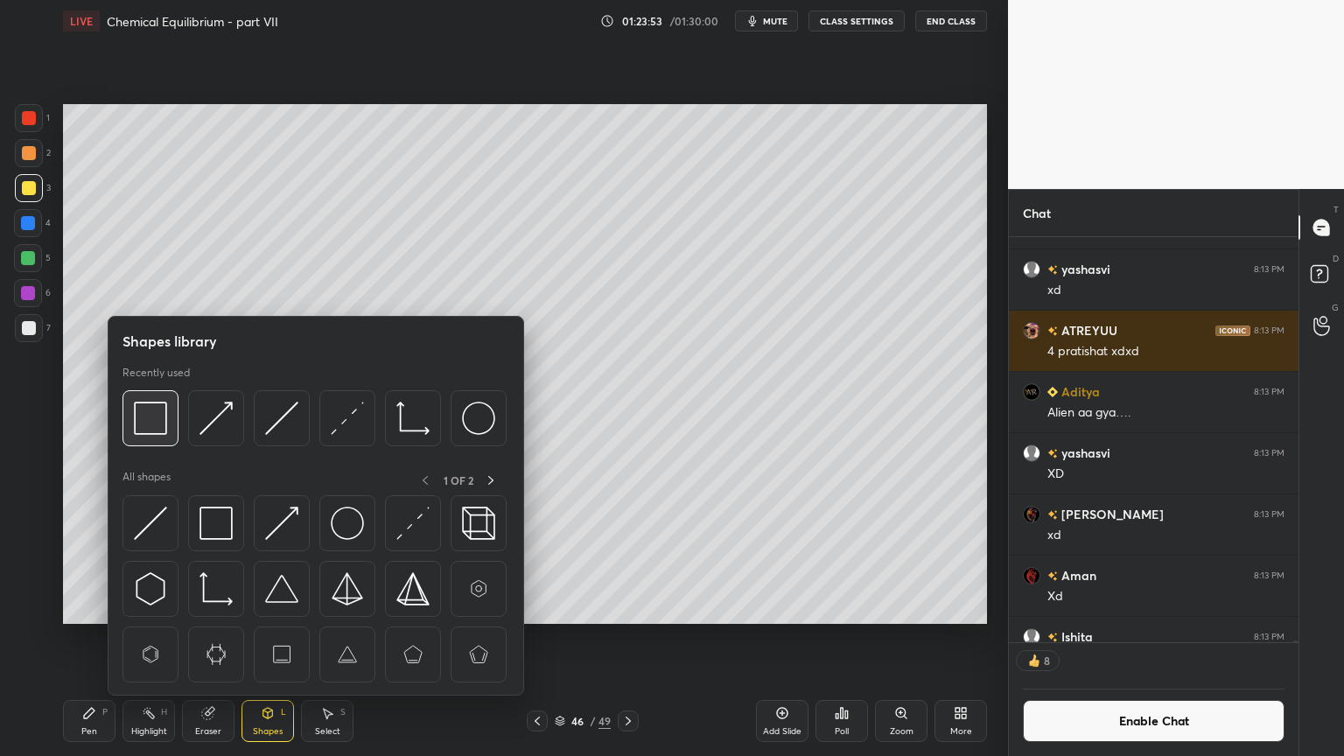
click at [156, 425] on img at bounding box center [150, 418] width 33 height 33
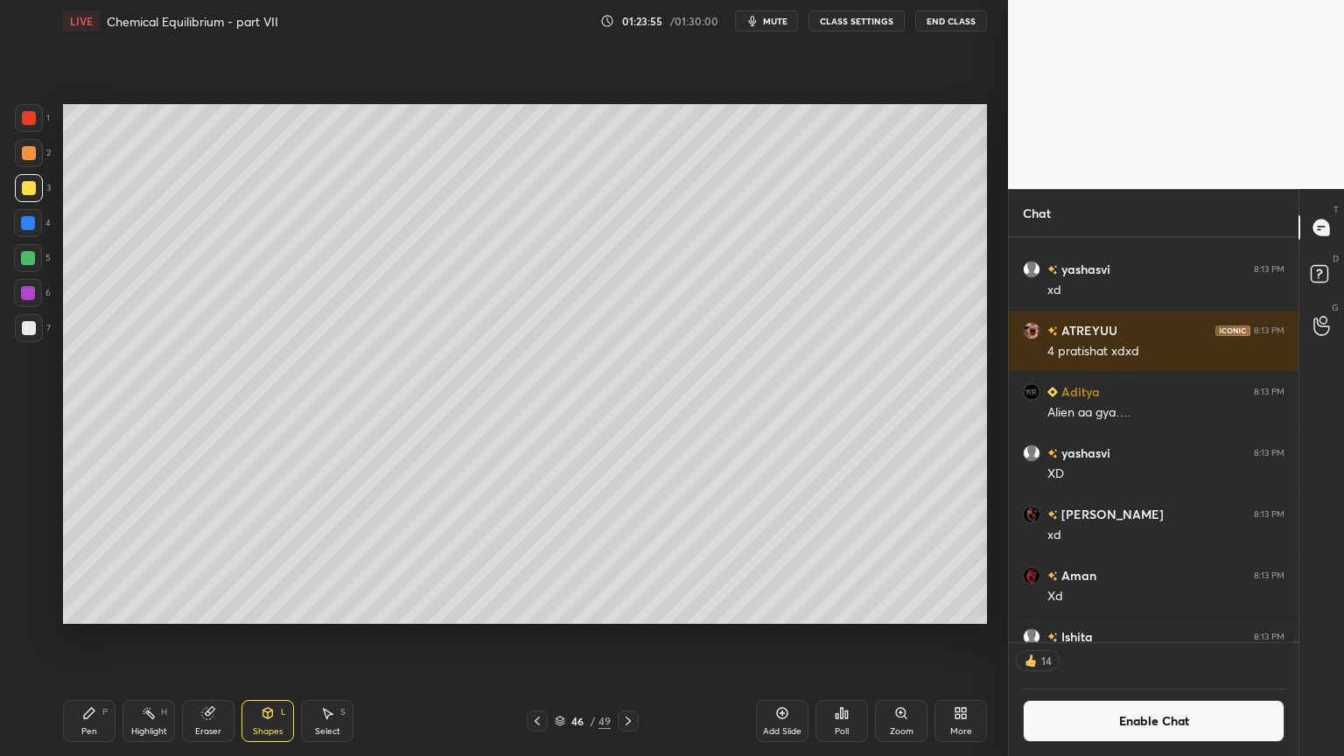
click at [100, 638] on div "Pen P" at bounding box center [89, 721] width 53 height 42
click at [133, 638] on div "Highlight" at bounding box center [149, 731] width 36 height 9
click at [539, 638] on icon at bounding box center [537, 721] width 14 height 14
click at [534, 638] on icon at bounding box center [537, 721] width 14 height 14
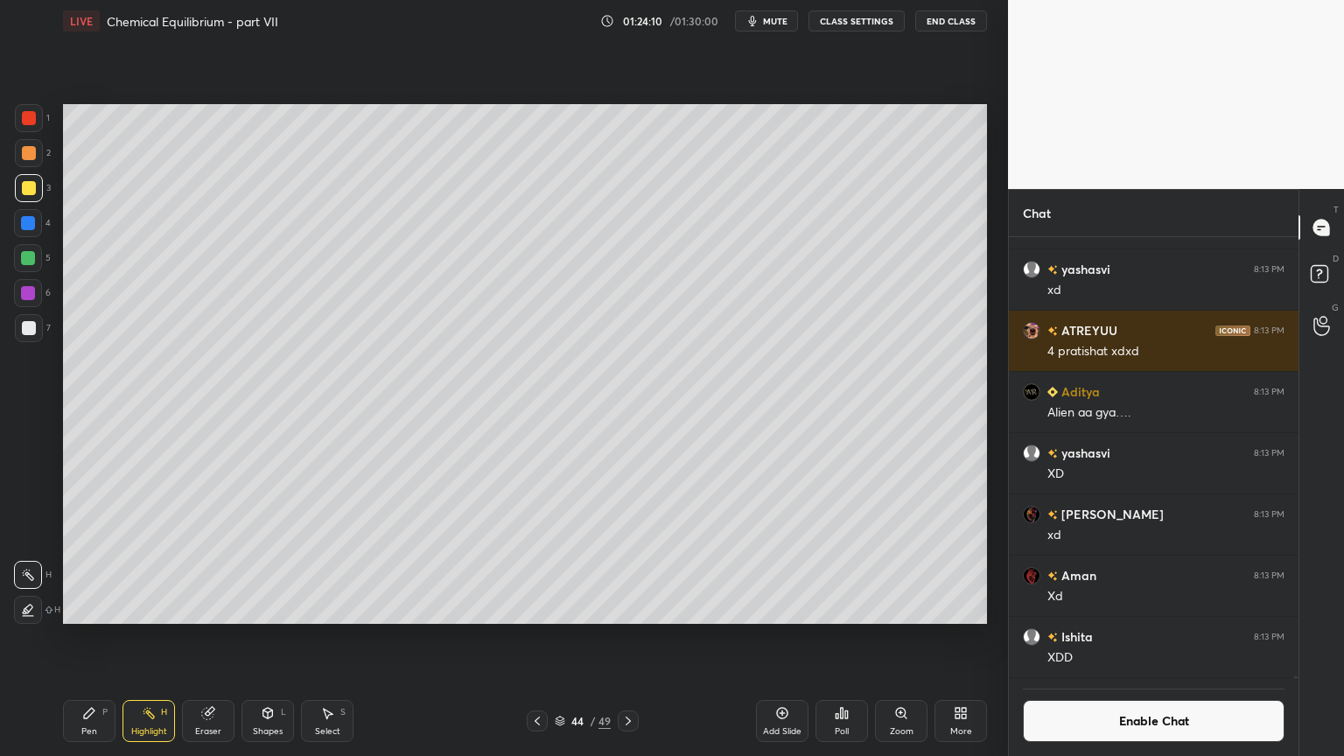
click at [165, 638] on div "Highlight H" at bounding box center [149, 721] width 53 height 42
click at [627, 638] on icon at bounding box center [628, 721] width 14 height 14
click at [621, 638] on icon at bounding box center [628, 721] width 14 height 14
click at [783, 638] on icon at bounding box center [782, 713] width 14 height 14
click at [107, 638] on div "Pen P" at bounding box center [89, 721] width 53 height 42
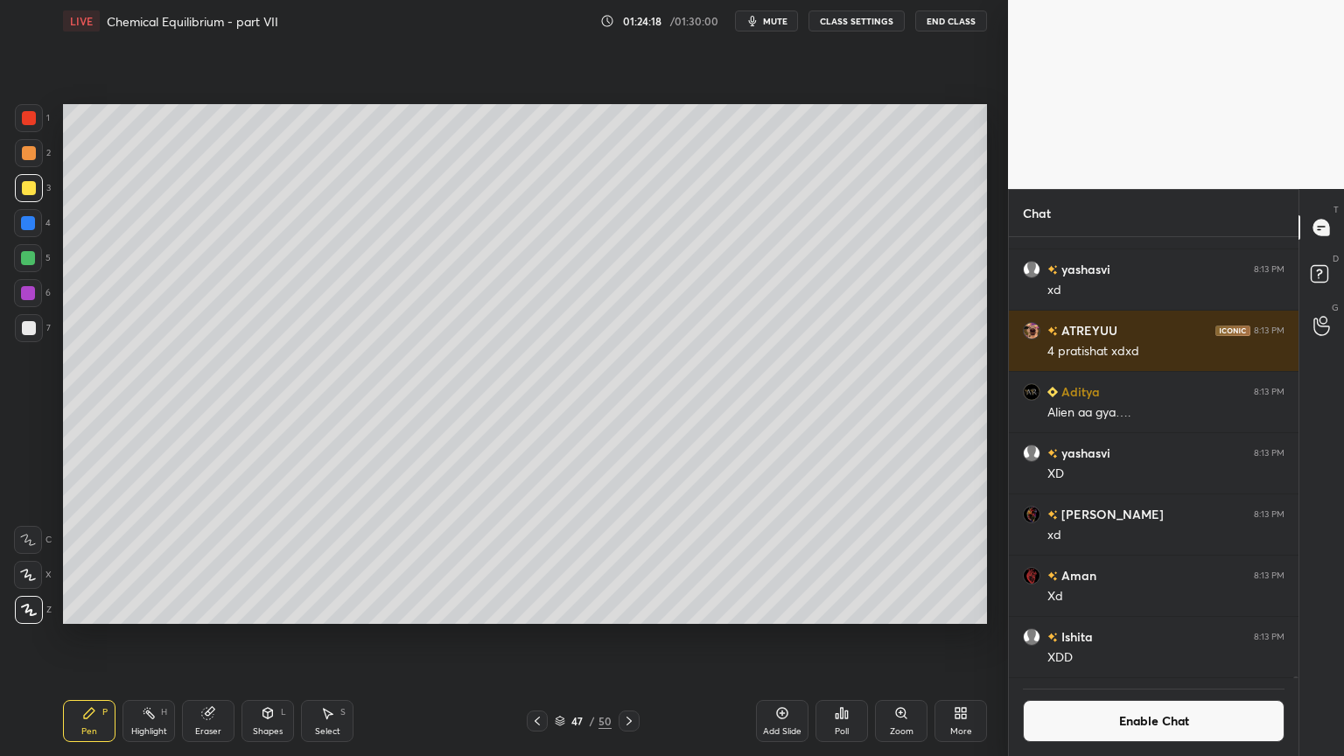
click at [33, 119] on div at bounding box center [29, 118] width 14 height 14
click at [33, 156] on div at bounding box center [29, 153] width 14 height 14
drag, startPoint x: 29, startPoint y: 326, endPoint x: 41, endPoint y: 323, distance: 12.5
click at [25, 326] on div at bounding box center [29, 328] width 14 height 14
click at [265, 638] on div "Shapes L" at bounding box center [268, 721] width 53 height 42
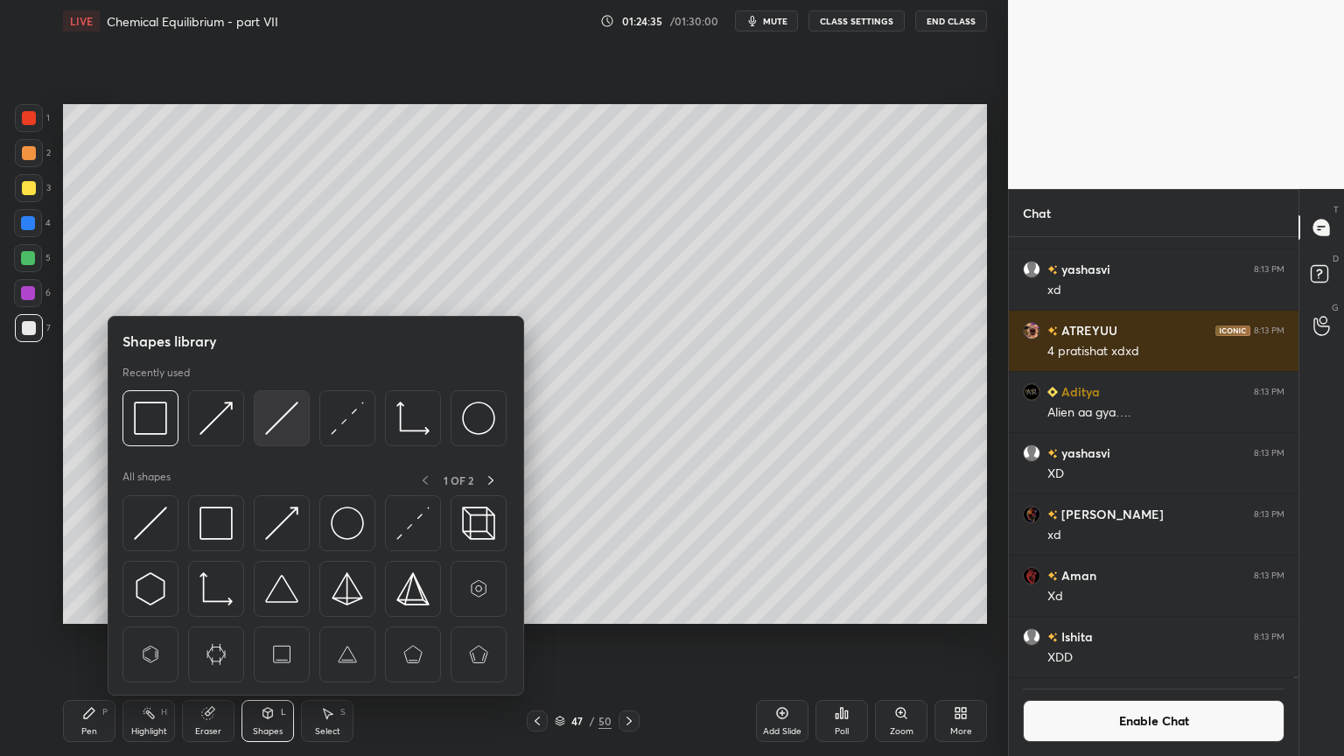
click at [288, 417] on img at bounding box center [281, 418] width 33 height 33
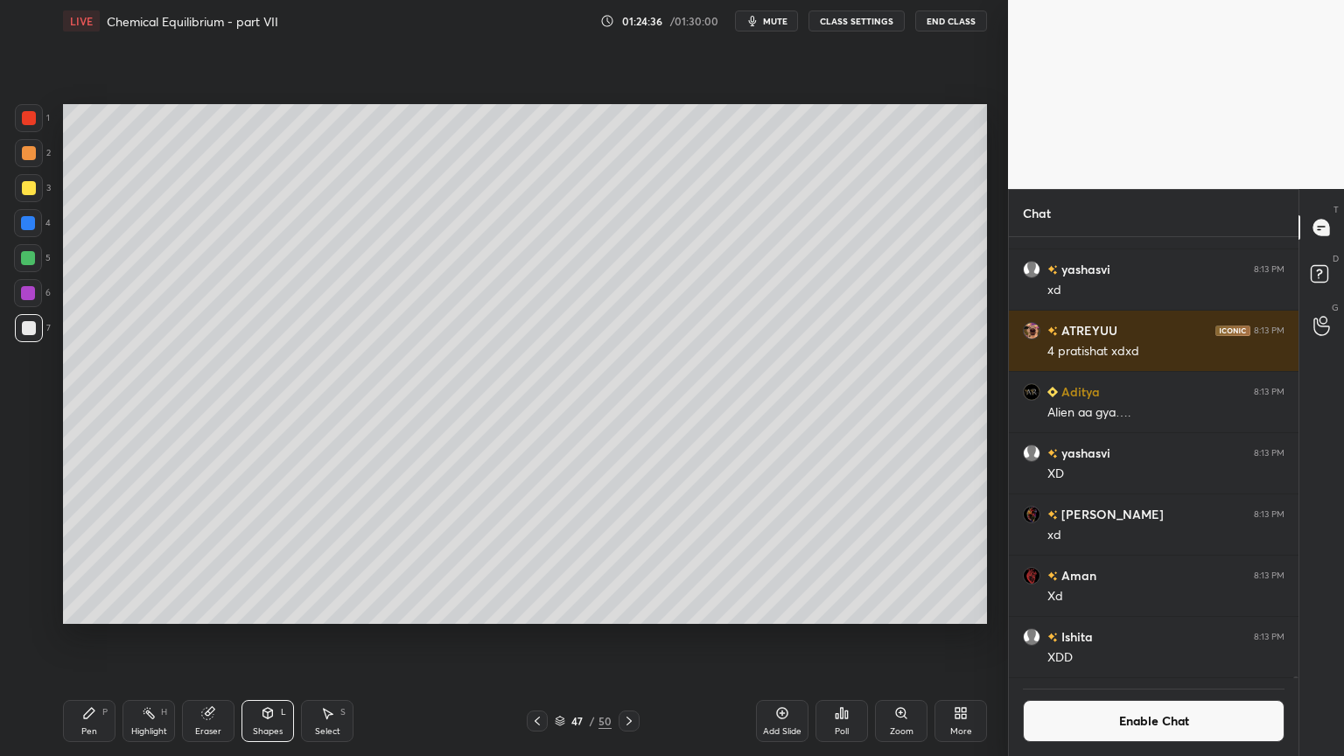
click at [102, 638] on div "Pen P" at bounding box center [89, 721] width 53 height 42
click at [86, 638] on div "Pen P" at bounding box center [89, 721] width 53 height 42
click at [210, 638] on div "Eraser" at bounding box center [208, 731] width 26 height 9
click at [88, 638] on div "Pen P" at bounding box center [89, 721] width 53 height 42
click at [150, 638] on div "Highlight H" at bounding box center [149, 721] width 53 height 42
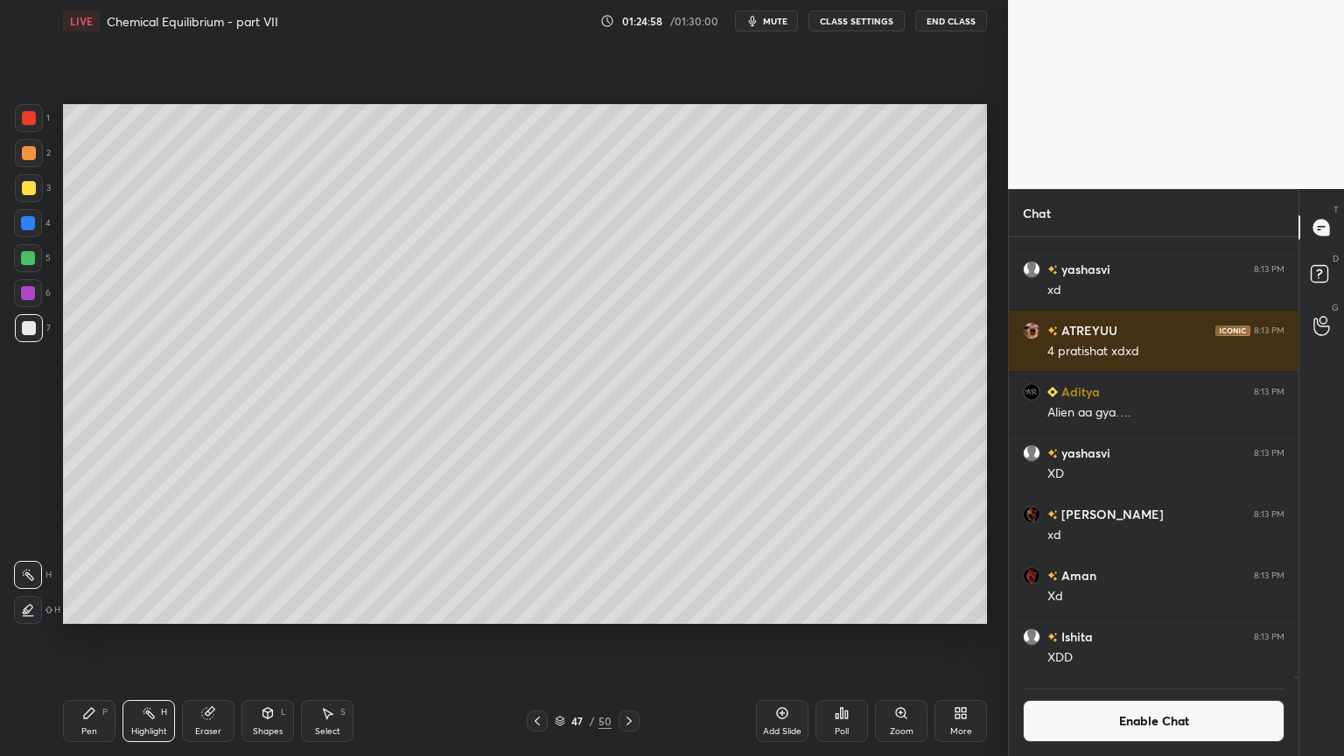
drag, startPoint x: 81, startPoint y: 729, endPoint x: 167, endPoint y: 643, distance: 121.3
click at [84, 638] on div "Pen" at bounding box center [89, 731] width 16 height 9
click at [162, 638] on div "Highlight H" at bounding box center [149, 721] width 53 height 42
click at [108, 638] on div "Pen P" at bounding box center [89, 721] width 53 height 42
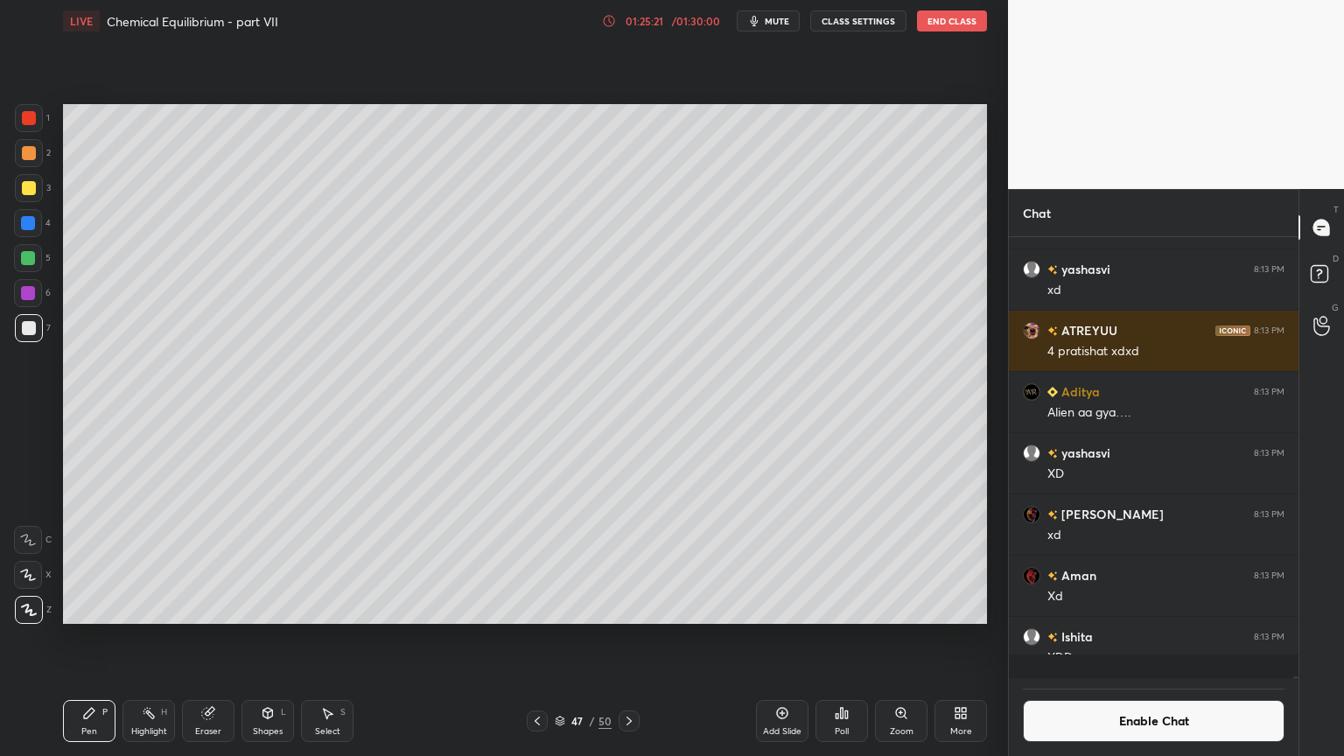
scroll to position [437, 284]
click at [143, 638] on div "Highlight H" at bounding box center [149, 721] width 53 height 42
click at [88, 638] on icon at bounding box center [89, 713] width 14 height 14
click at [263, 638] on div "Shapes L" at bounding box center [268, 721] width 53 height 42
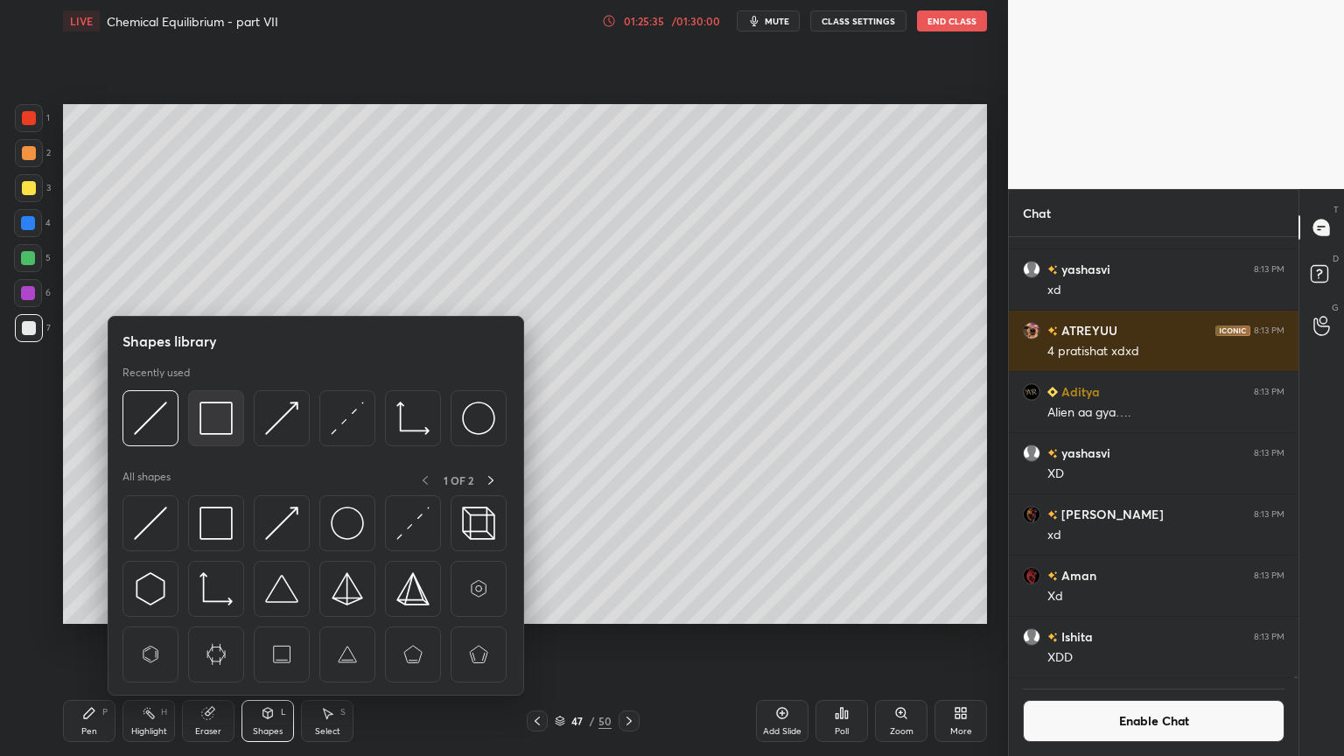
click at [212, 415] on img at bounding box center [216, 418] width 33 height 33
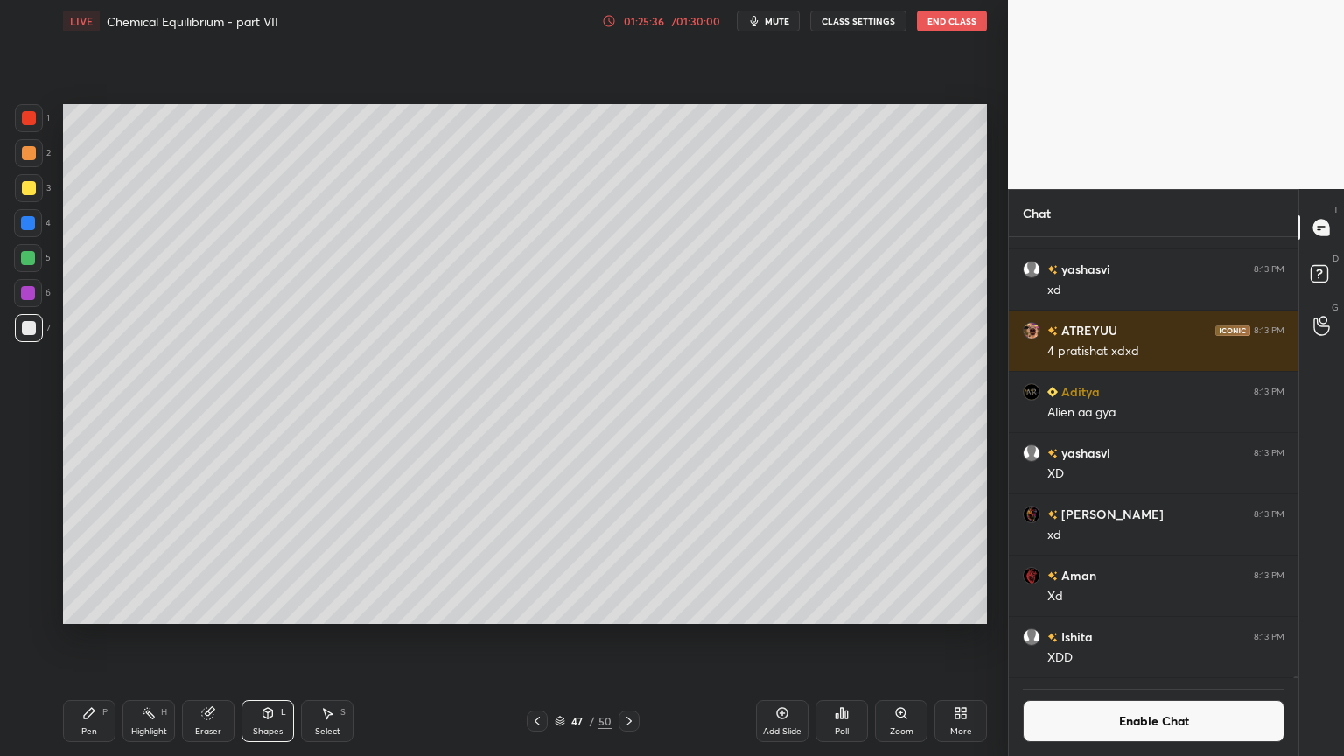
click at [32, 126] on div at bounding box center [29, 118] width 28 height 28
drag, startPoint x: 158, startPoint y: 716, endPoint x: 220, endPoint y: 631, distance: 105.2
click at [158, 638] on div "Highlight H" at bounding box center [149, 721] width 53 height 42
click at [1106, 638] on button "Enable Chat" at bounding box center [1154, 721] width 262 height 42
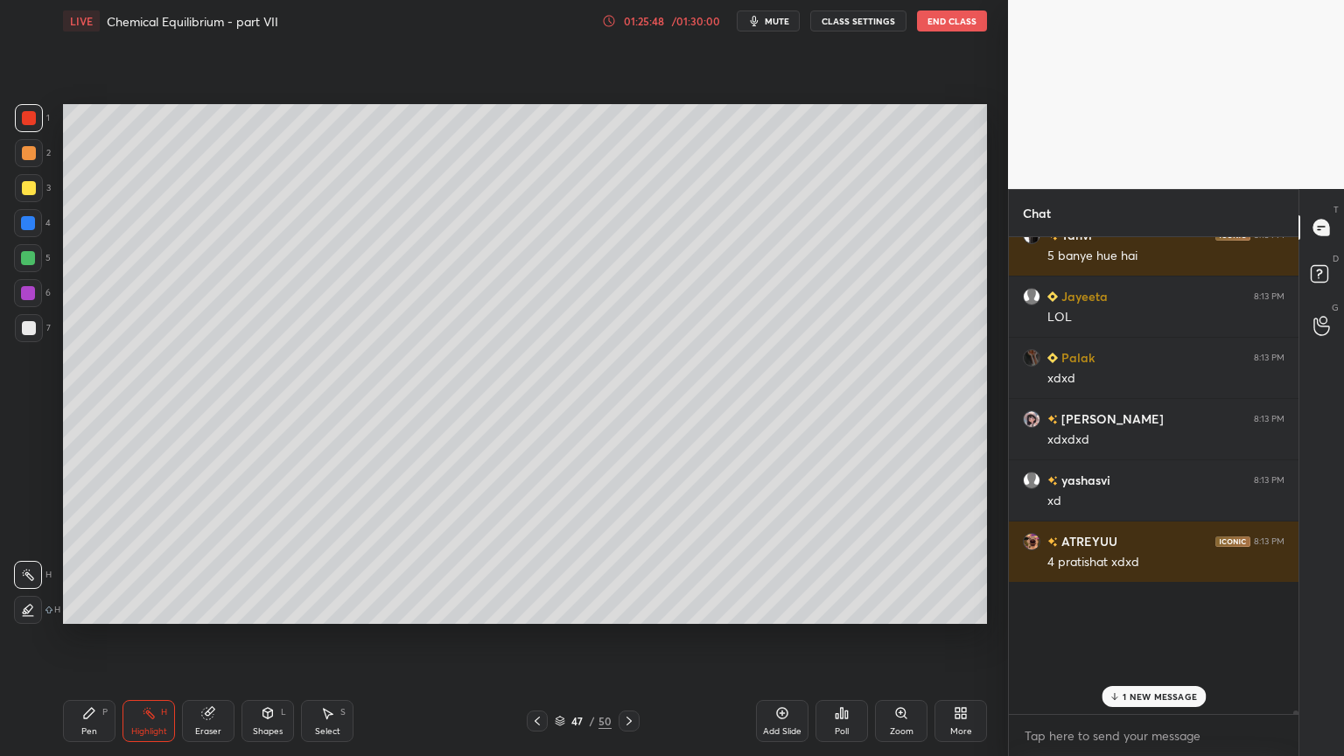
scroll to position [472, 284]
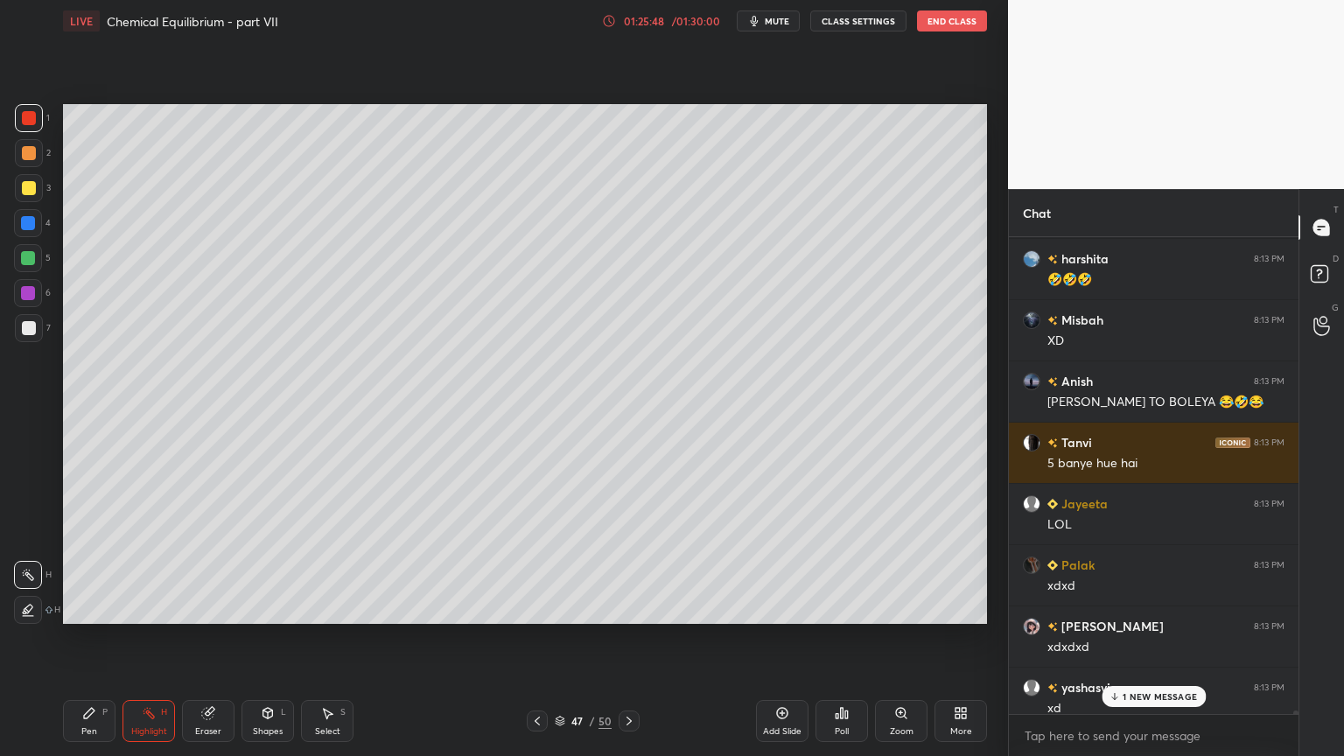
click at [1131, 638] on p "1 NEW MESSAGE" at bounding box center [1160, 696] width 74 height 11
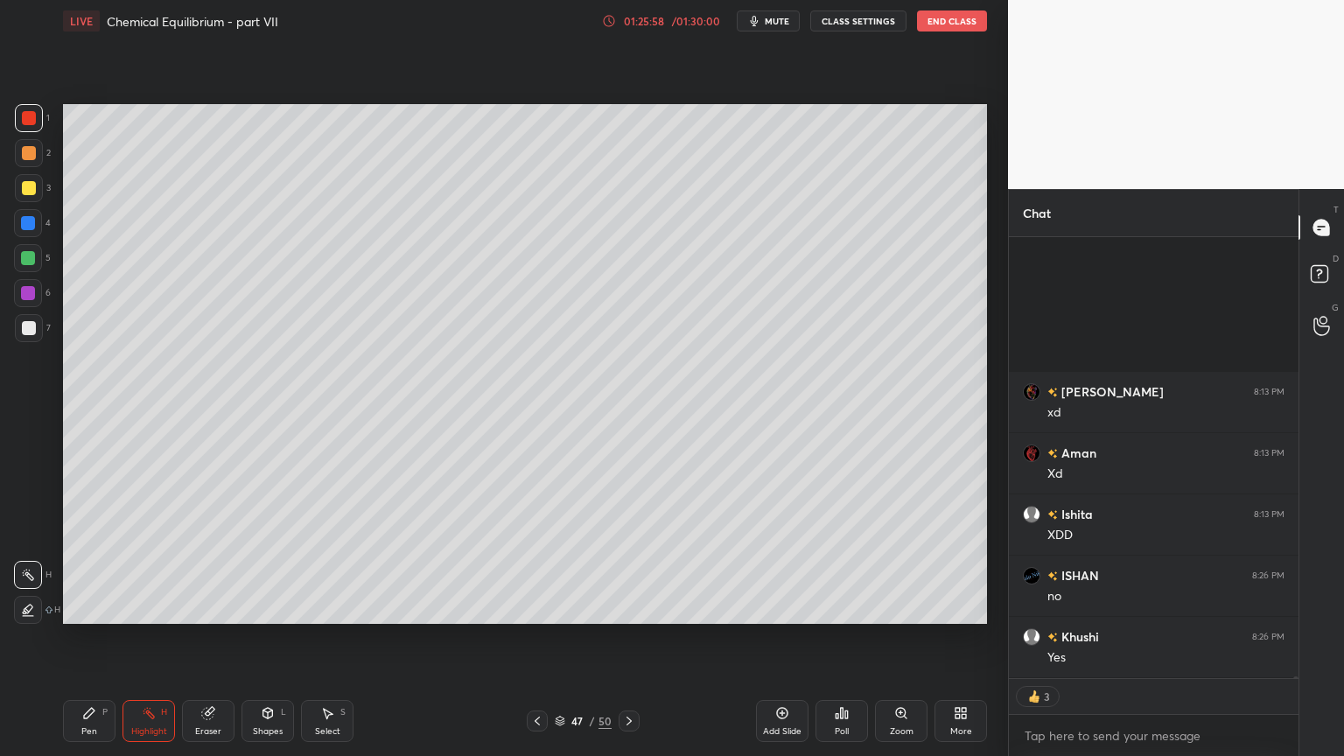
scroll to position [102064, 0]
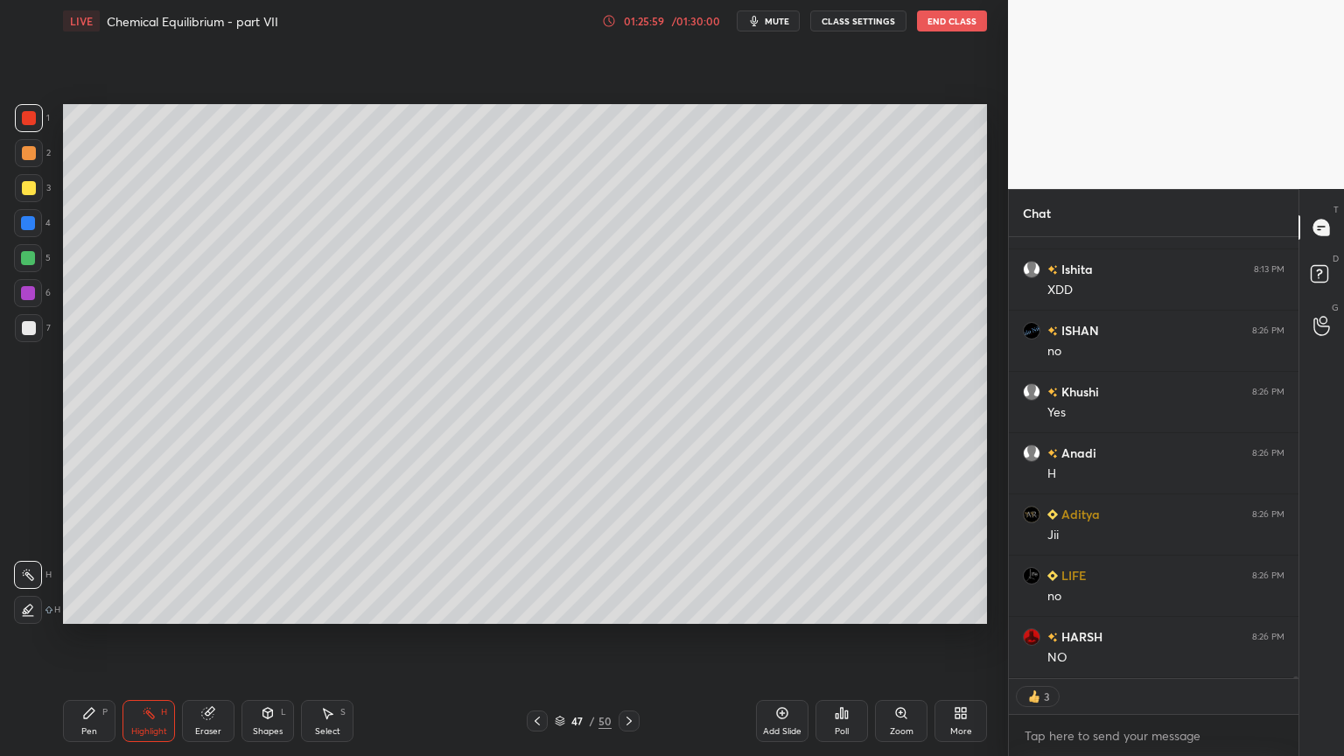
click at [84, 638] on div "Pen" at bounding box center [89, 731] width 16 height 9
click at [161, 638] on div "Highlight H" at bounding box center [149, 721] width 53 height 42
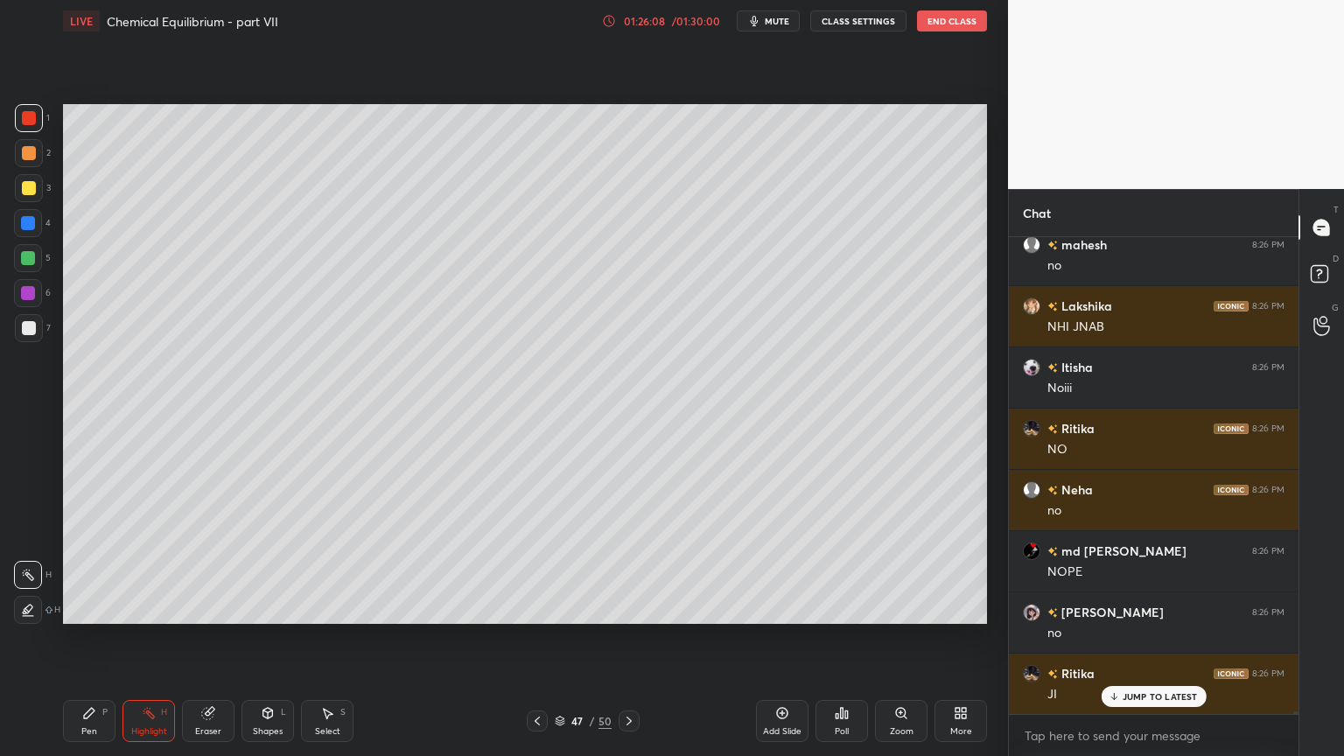
scroll to position [103130, 0]
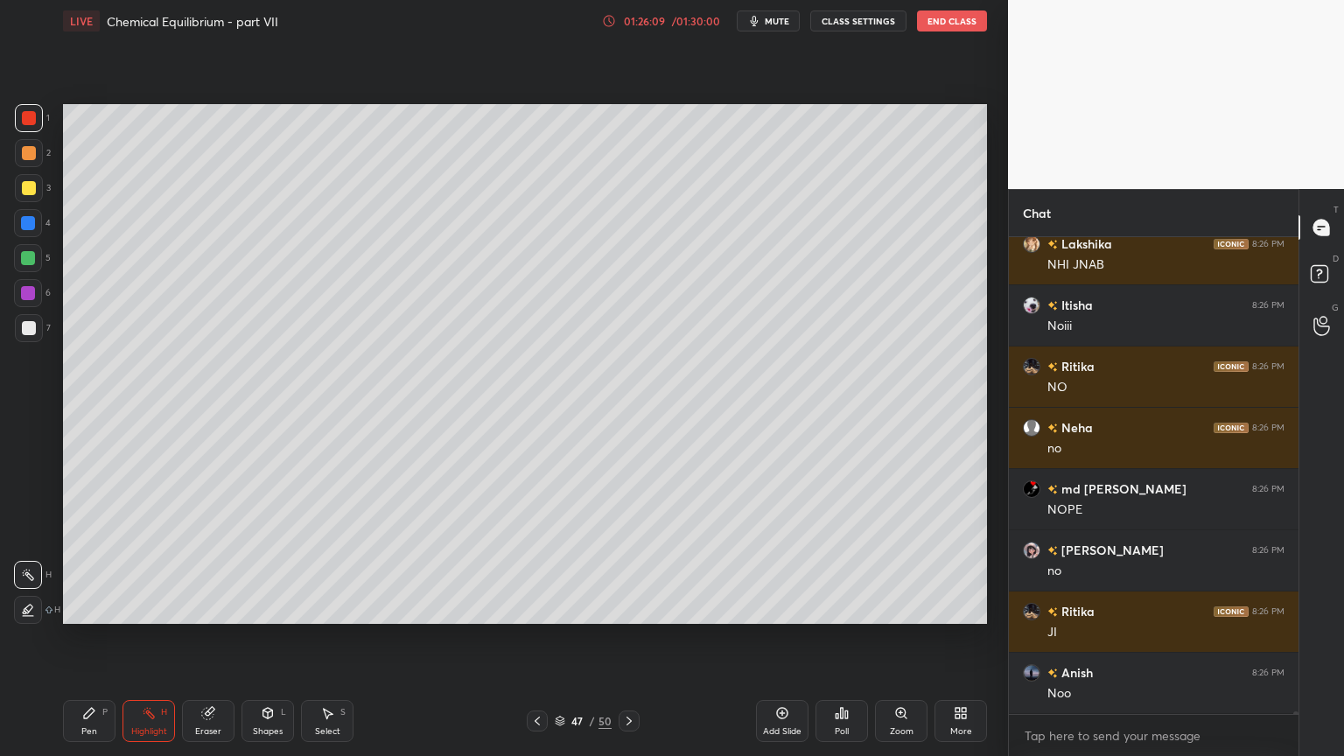
click at [93, 638] on icon at bounding box center [89, 713] width 14 height 14
click at [32, 193] on div at bounding box center [29, 188] width 14 height 14
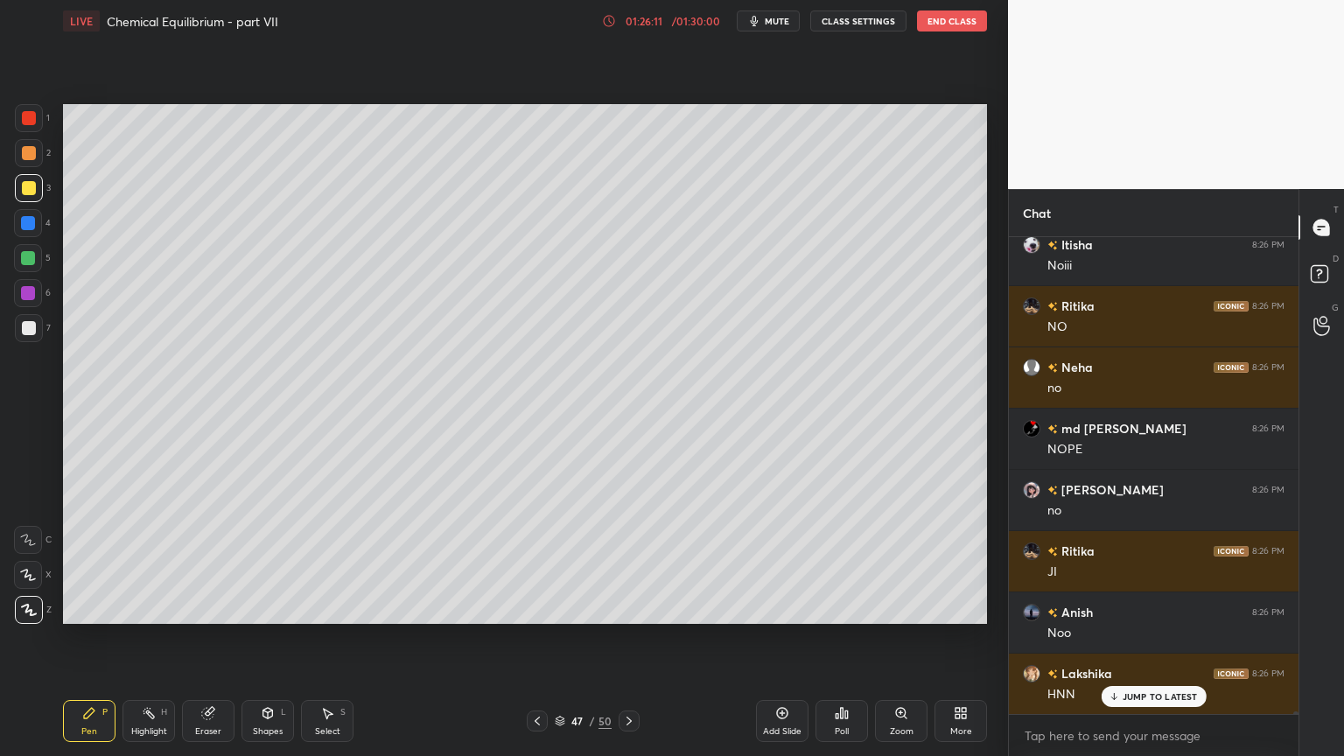
click at [162, 638] on div "Highlight H" at bounding box center [149, 721] width 53 height 42
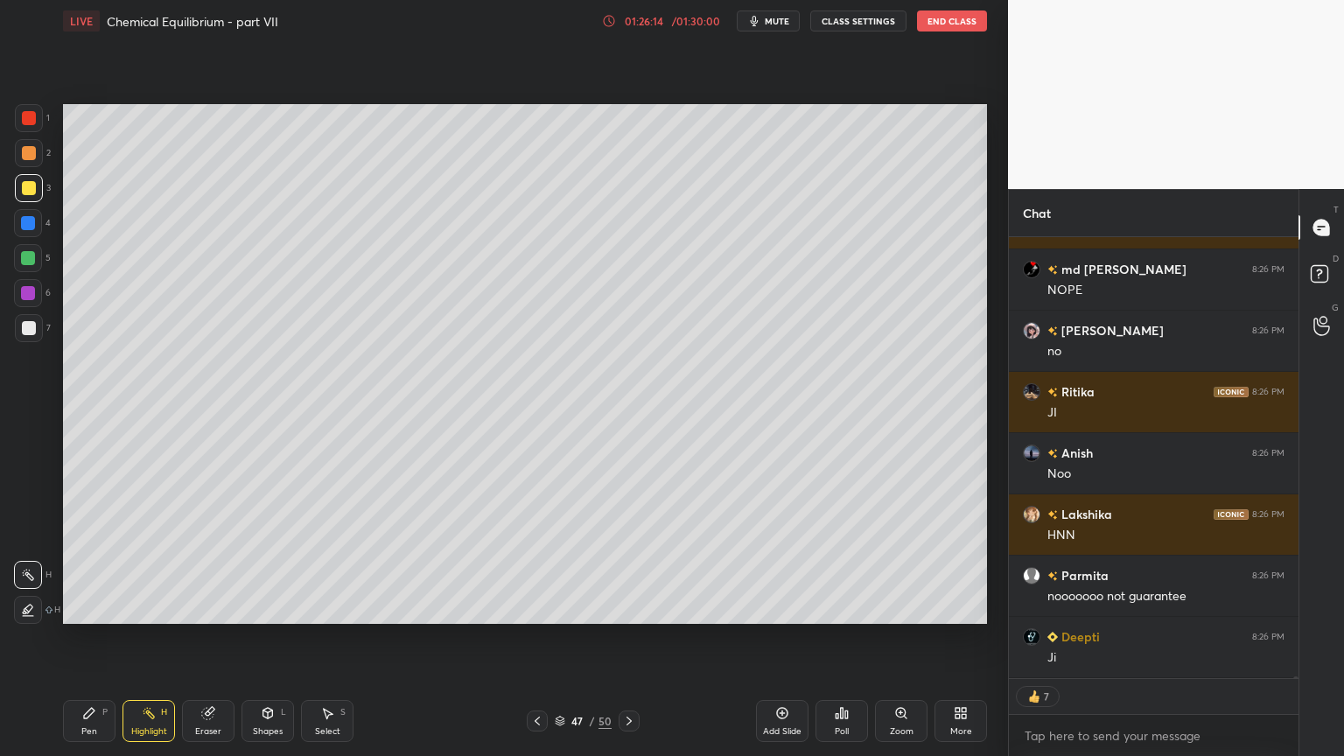
scroll to position [103411, 0]
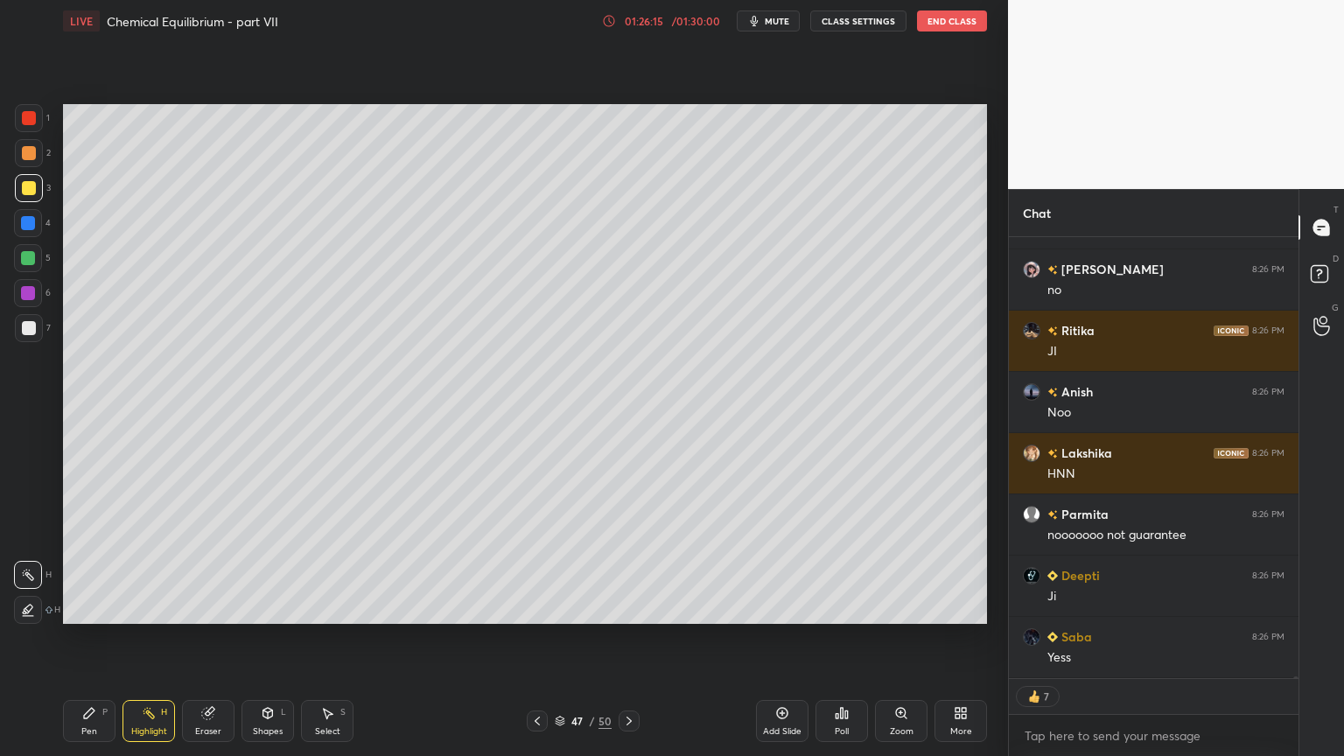
click at [105, 638] on div "Pen P" at bounding box center [89, 721] width 53 height 42
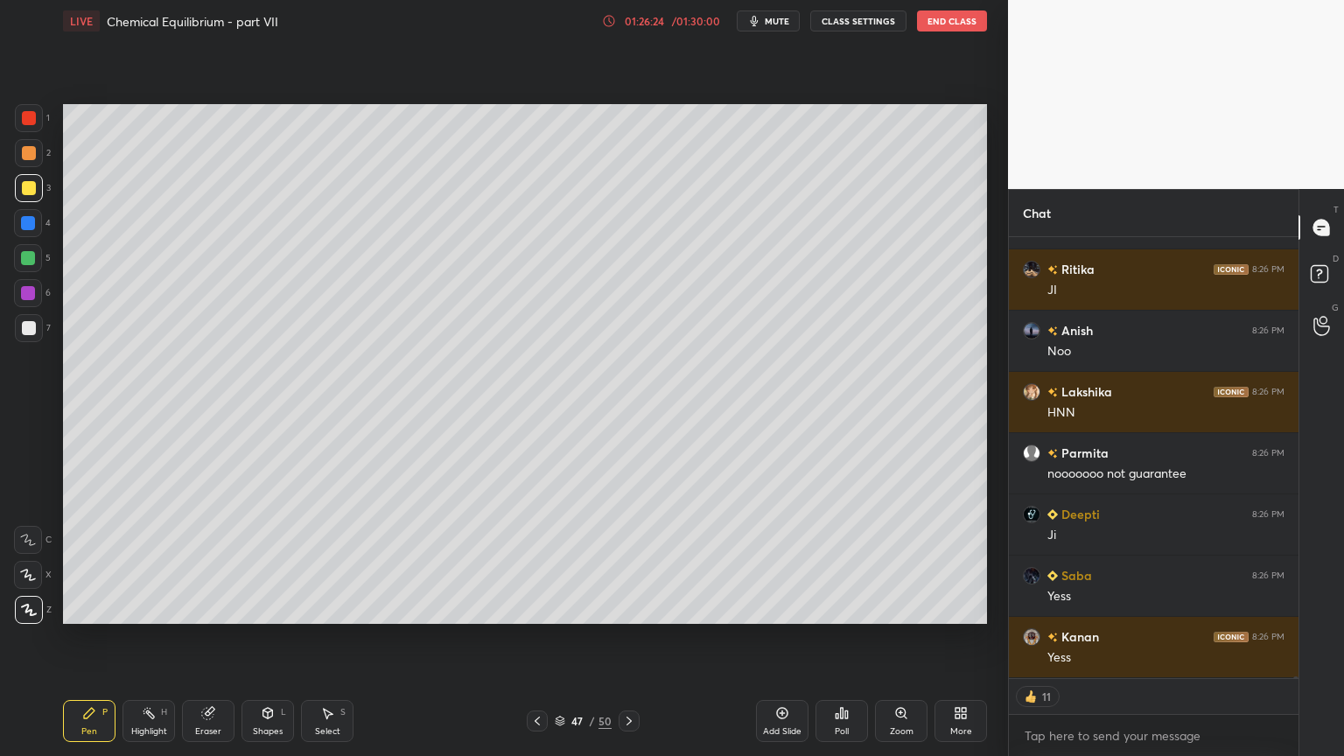
drag, startPoint x: 154, startPoint y: 722, endPoint x: 246, endPoint y: 662, distance: 109.9
click at [154, 638] on div "Highlight H" at bounding box center [149, 721] width 53 height 42
drag, startPoint x: 212, startPoint y: 728, endPoint x: 410, endPoint y: 625, distance: 223.9
click at [217, 638] on div "Eraser" at bounding box center [208, 721] width 53 height 42
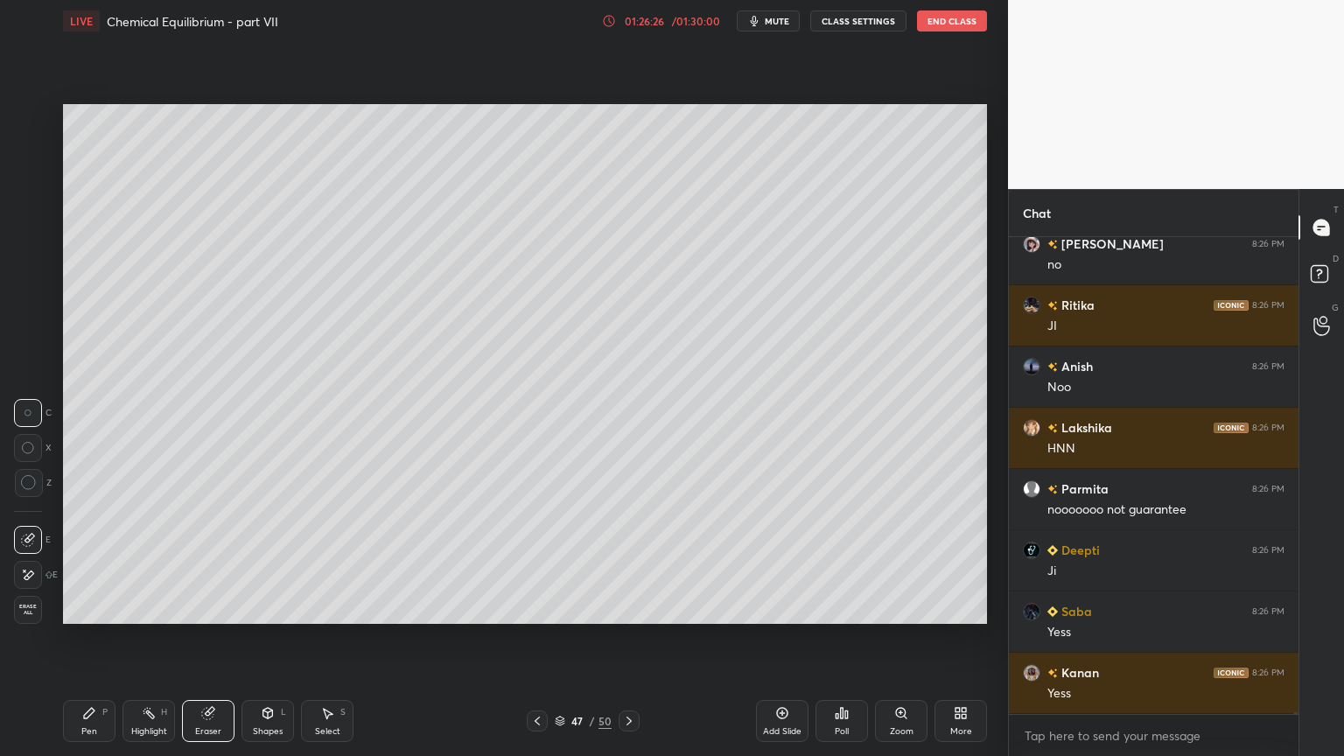
scroll to position [472, 284]
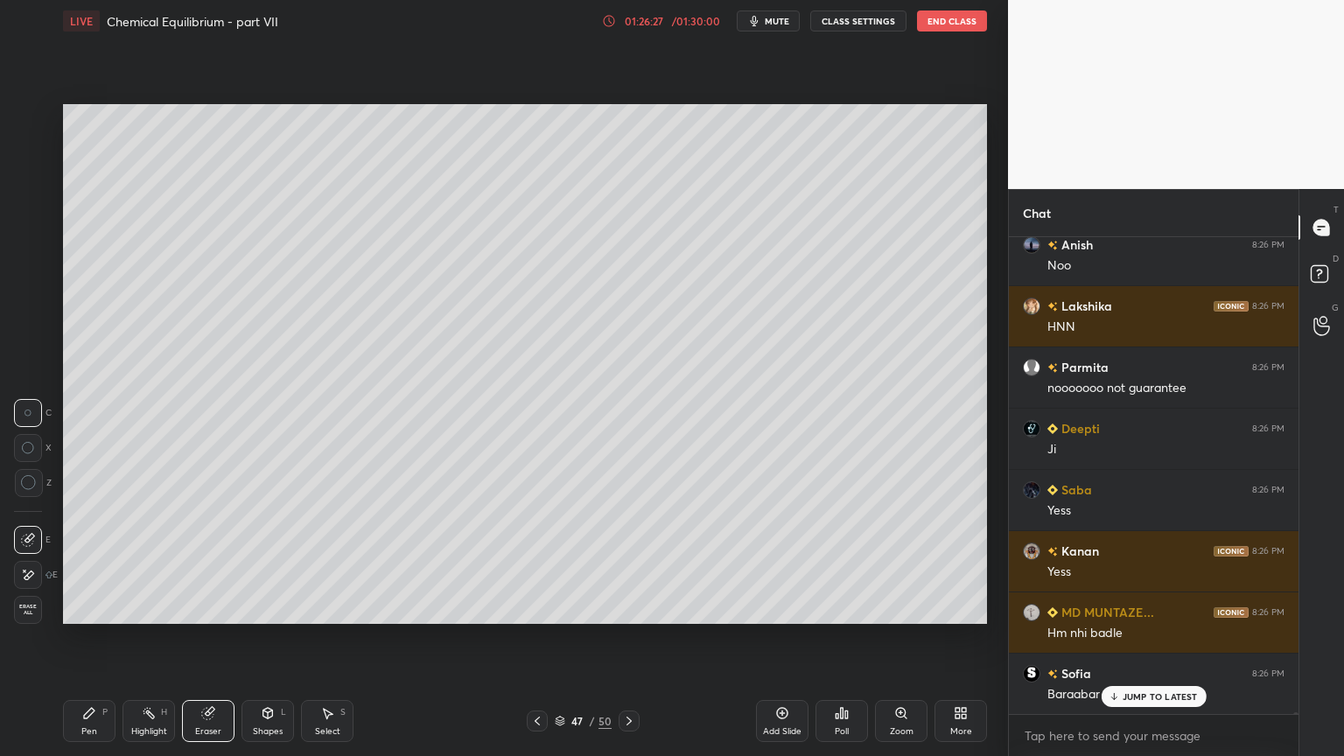
click at [265, 638] on div "Shapes" at bounding box center [268, 731] width 30 height 9
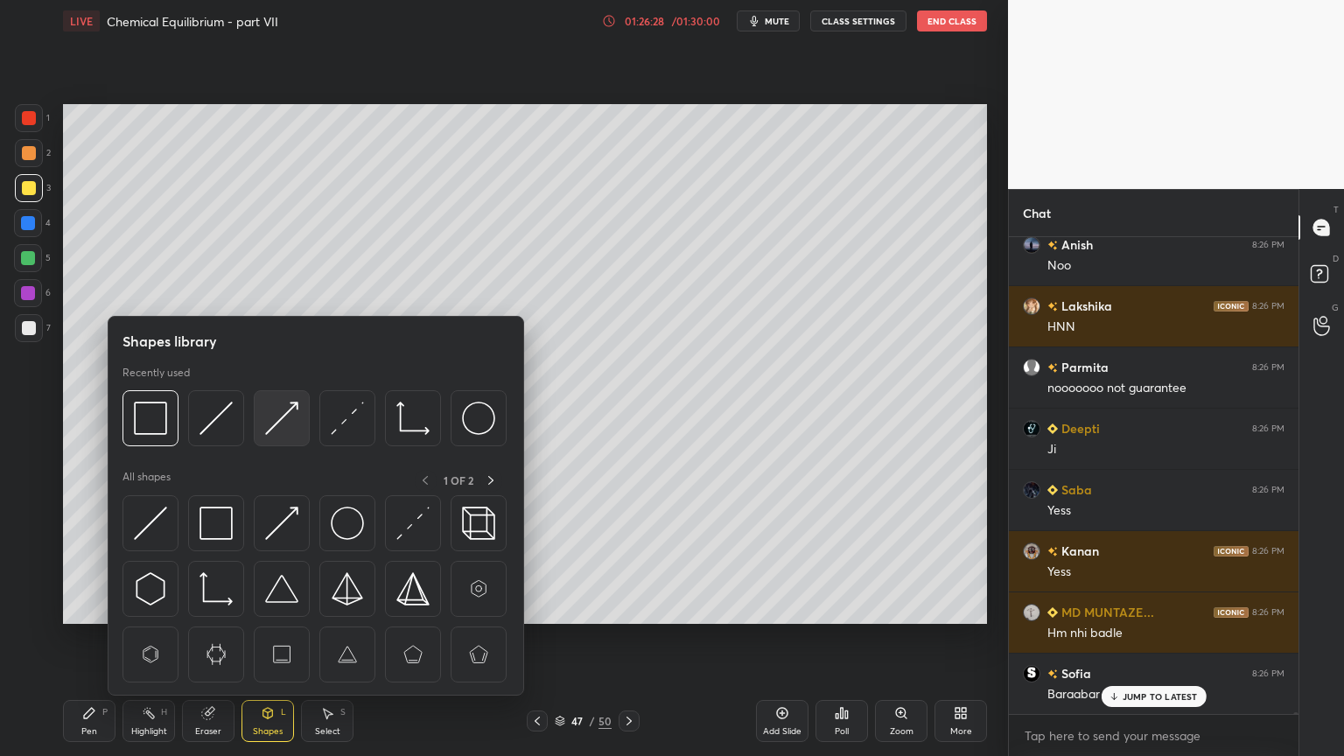
click at [289, 418] on img at bounding box center [281, 418] width 33 height 33
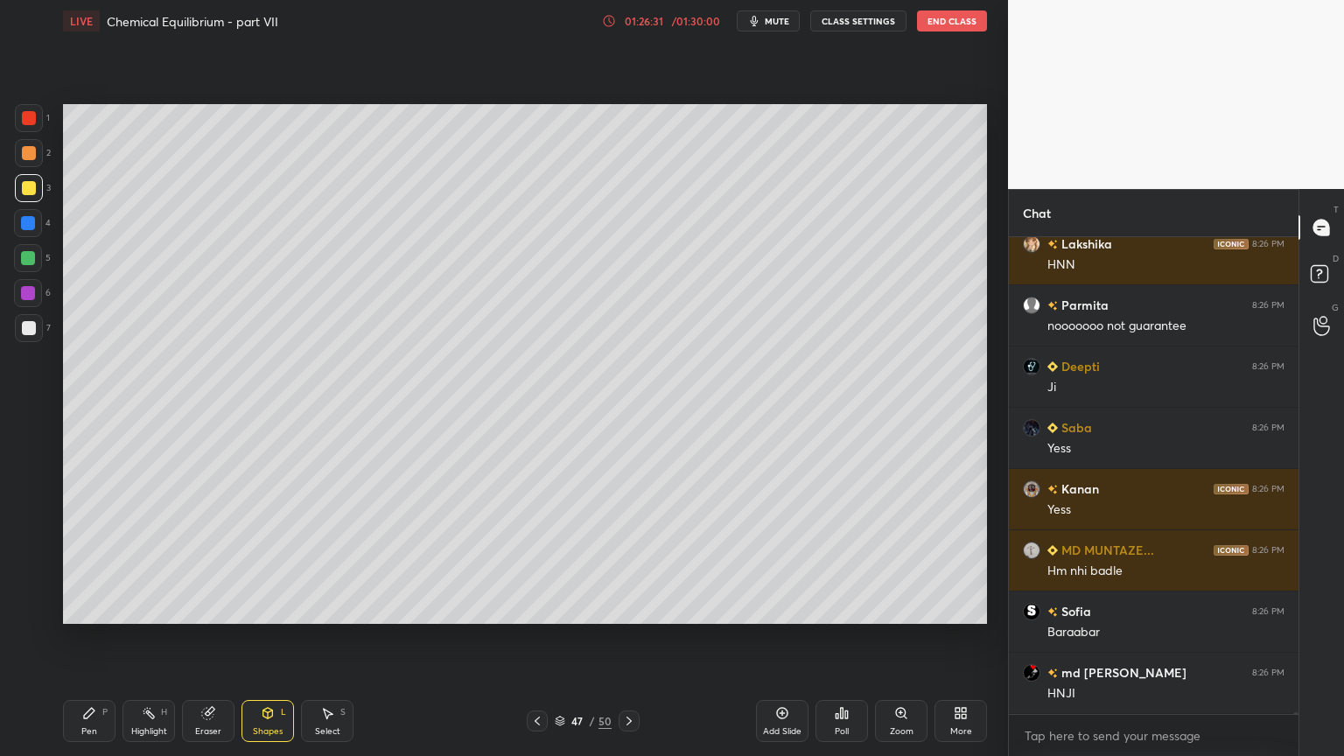
drag, startPoint x: 152, startPoint y: 721, endPoint x: 295, endPoint y: 634, distance: 166.9
click at [161, 638] on div "Highlight H" at bounding box center [149, 721] width 53 height 42
click at [98, 638] on div "Pen P" at bounding box center [89, 721] width 53 height 42
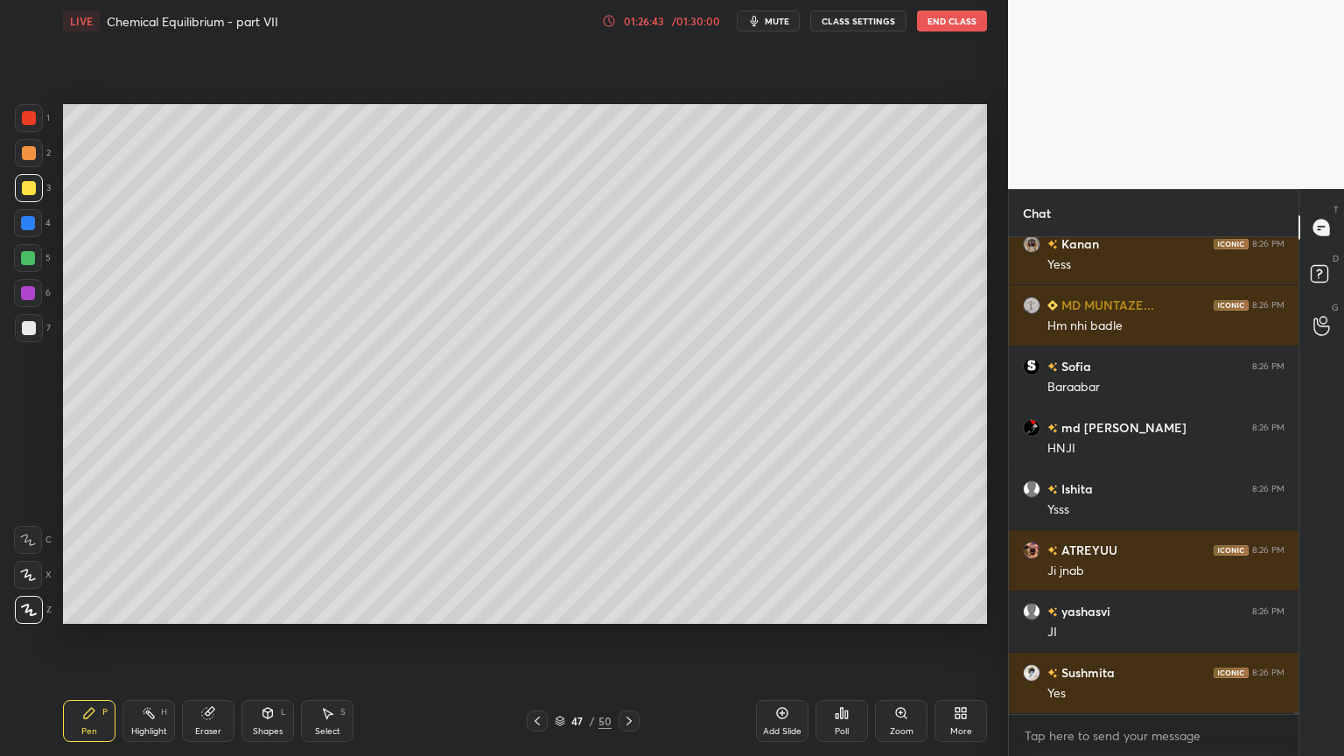
click at [142, 638] on icon at bounding box center [149, 713] width 14 height 14
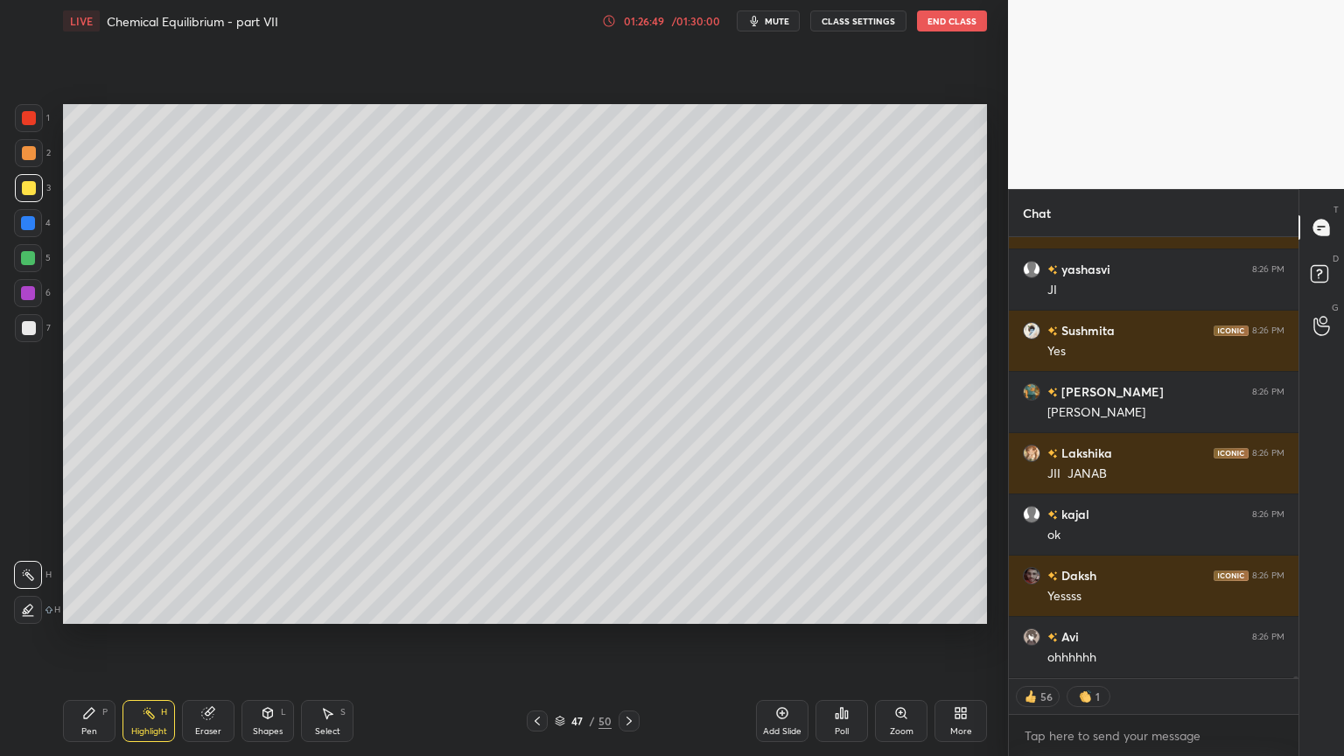
click at [536, 638] on icon at bounding box center [537, 721] width 5 height 9
click at [537, 638] on icon at bounding box center [537, 721] width 5 height 9
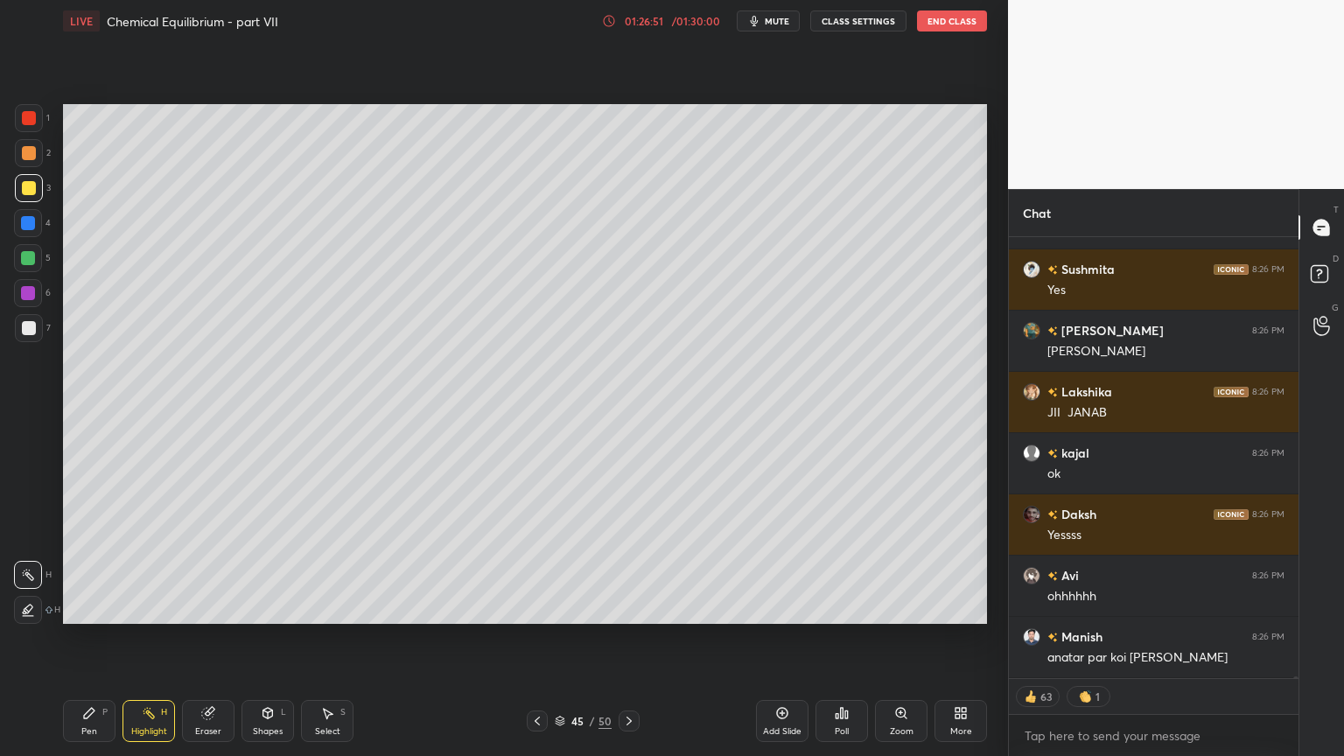
click at [541, 638] on icon at bounding box center [537, 721] width 14 height 14
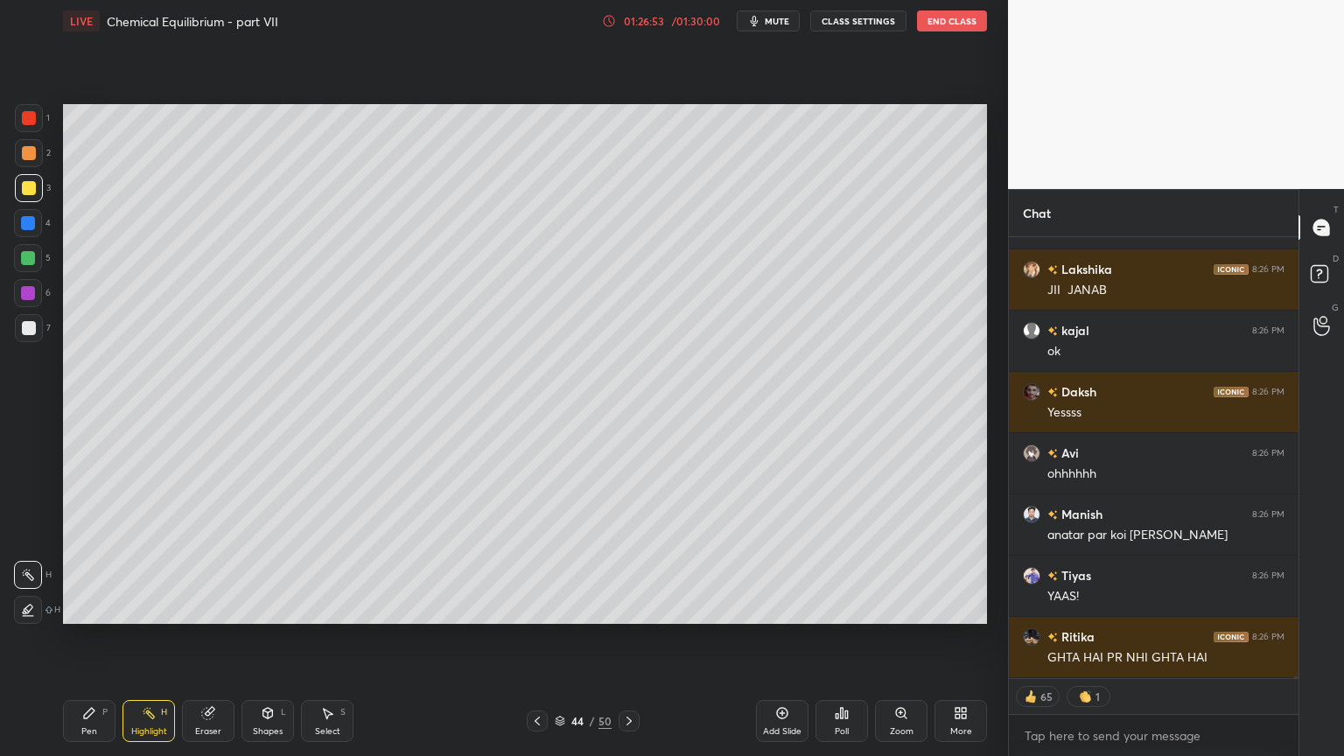
click at [535, 638] on icon at bounding box center [537, 721] width 14 height 14
click at [531, 638] on icon at bounding box center [537, 721] width 14 height 14
click at [532, 638] on icon at bounding box center [537, 721] width 14 height 14
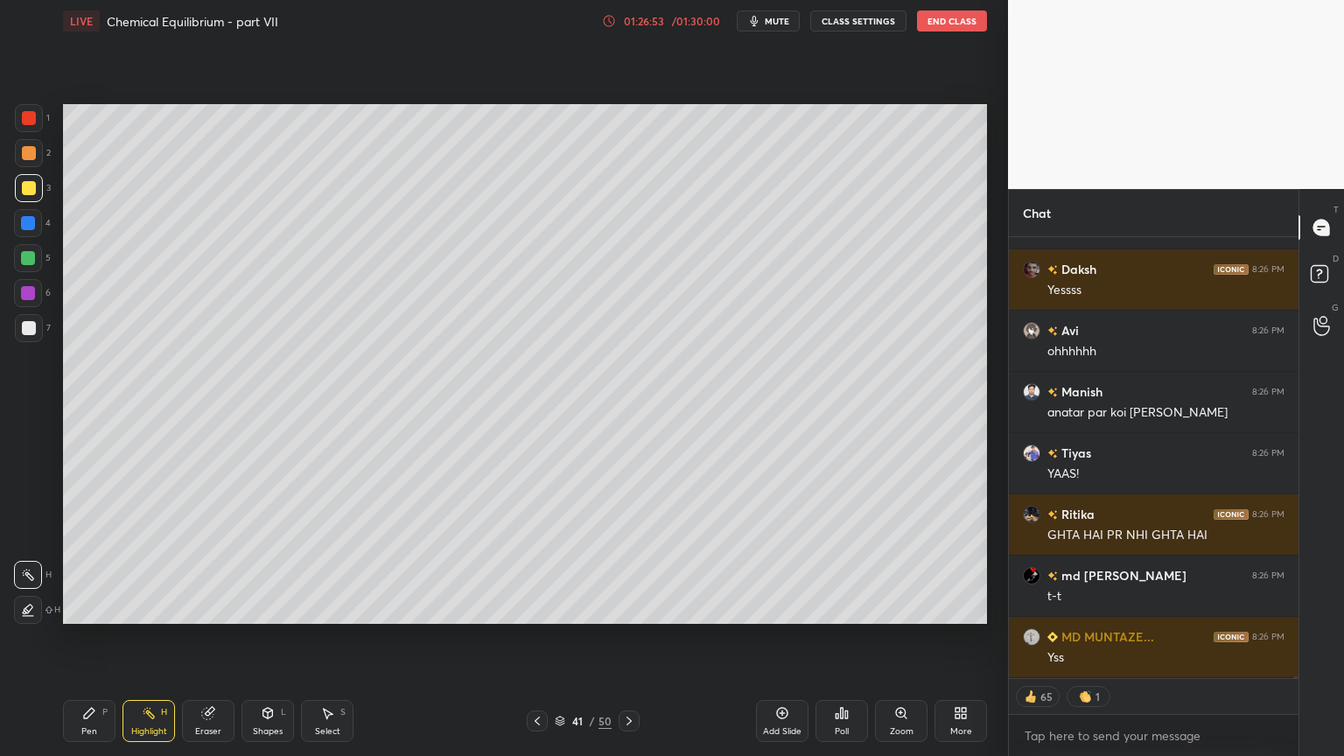
click at [532, 638] on icon at bounding box center [537, 721] width 14 height 14
click at [535, 638] on icon at bounding box center [537, 721] width 14 height 14
click at [530, 638] on icon at bounding box center [537, 721] width 14 height 14
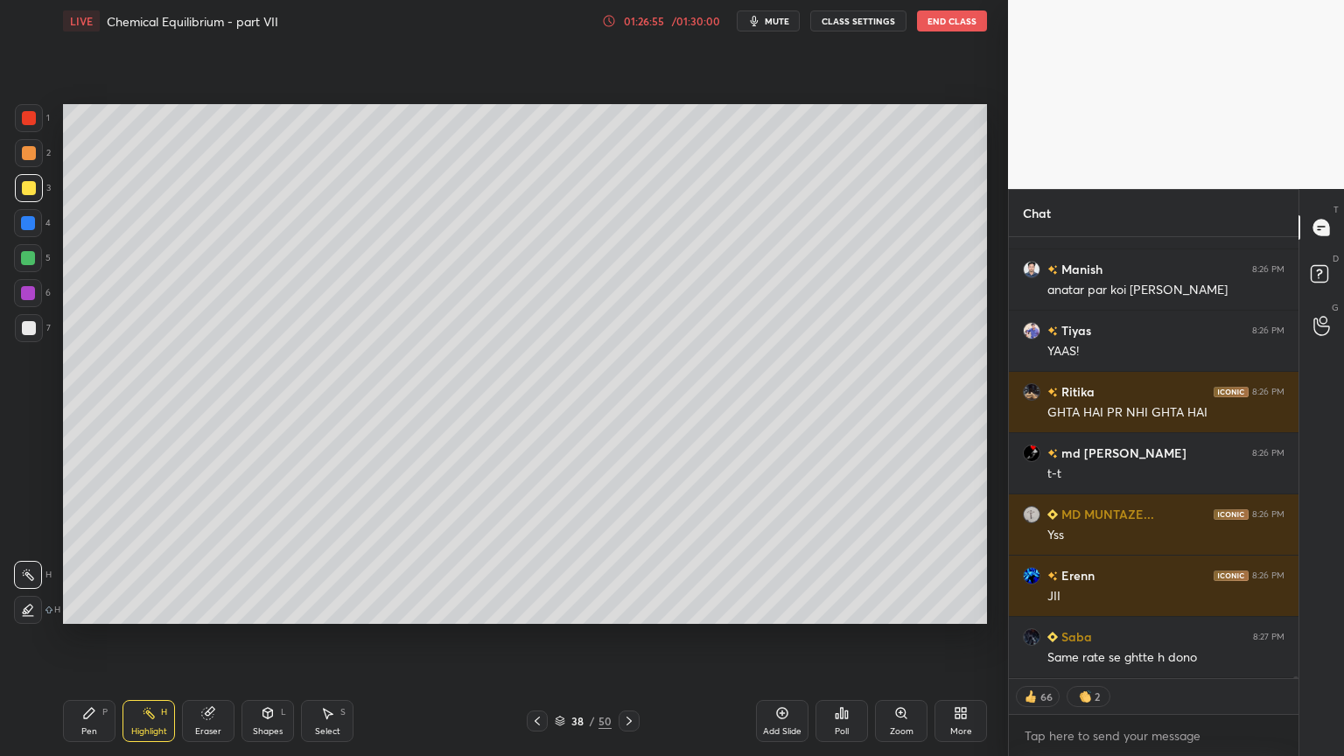
click at [532, 638] on icon at bounding box center [537, 721] width 14 height 14
click at [529, 638] on div at bounding box center [537, 721] width 21 height 21
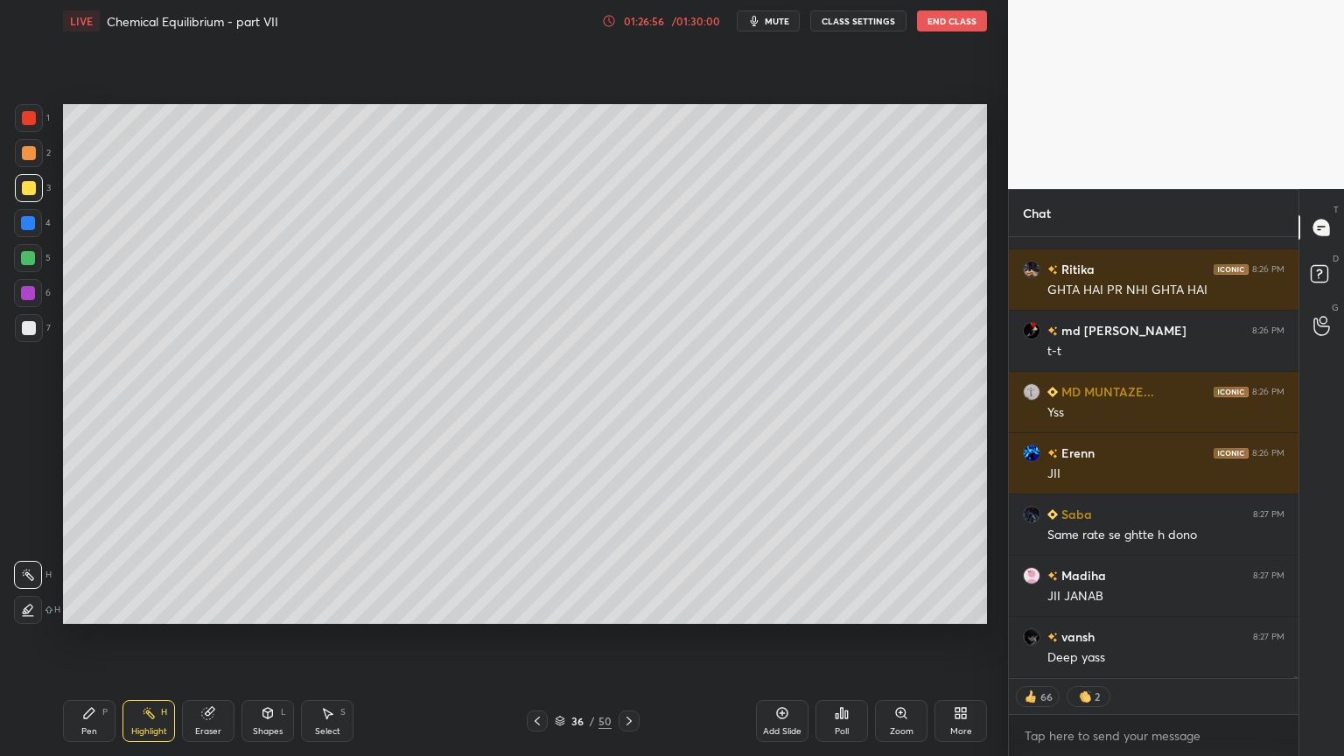
click at [530, 638] on icon at bounding box center [537, 721] width 14 height 14
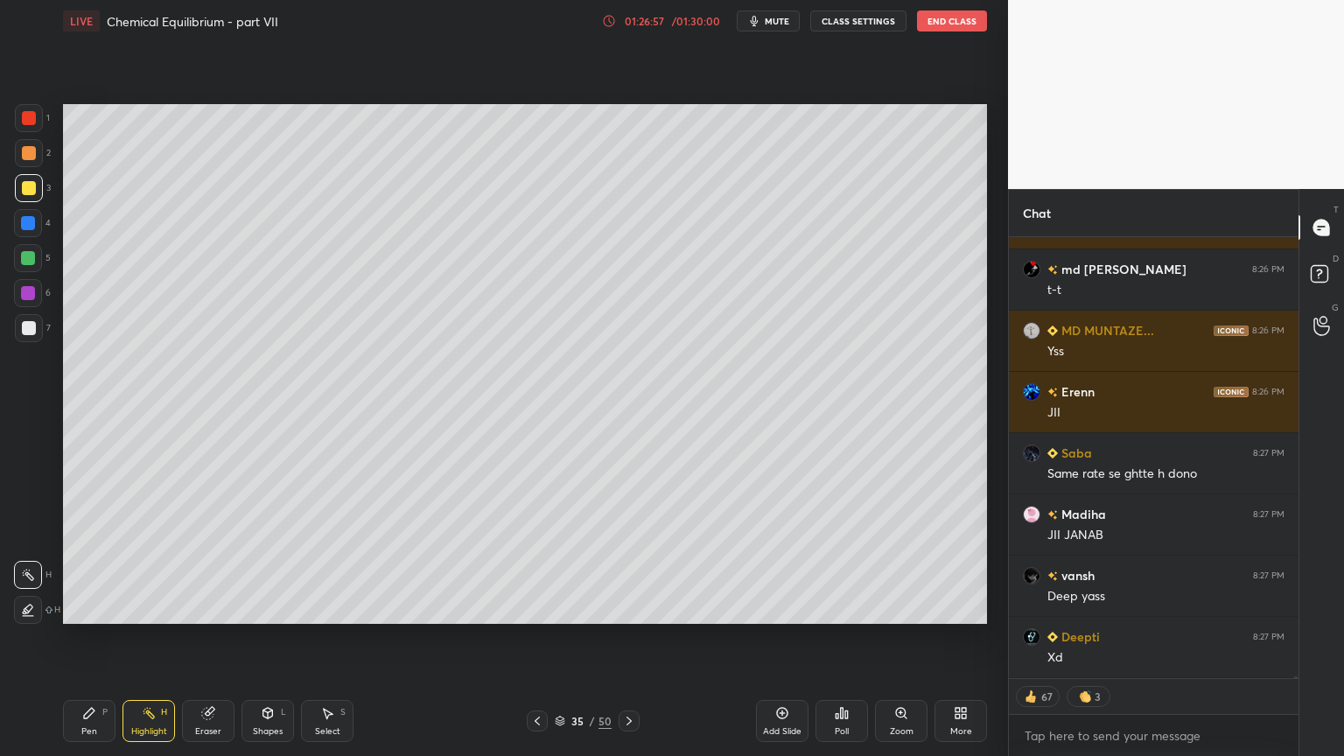
click at [151, 638] on icon at bounding box center [149, 713] width 14 height 14
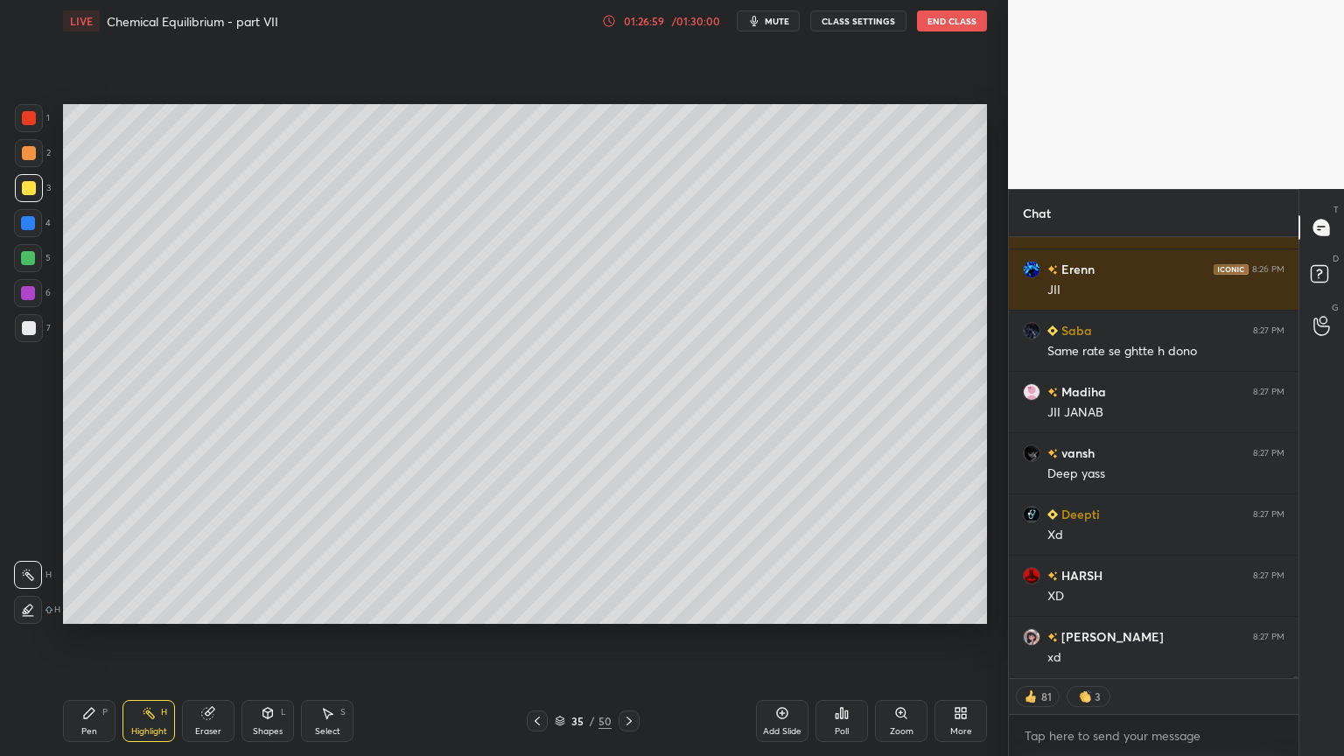
click at [28, 322] on div "1 2 3 4 5 6 7 C X Z C X Z E E Erase all H H LIVE Chemical Equilibrium - part VI…" at bounding box center [497, 378] width 994 height 756
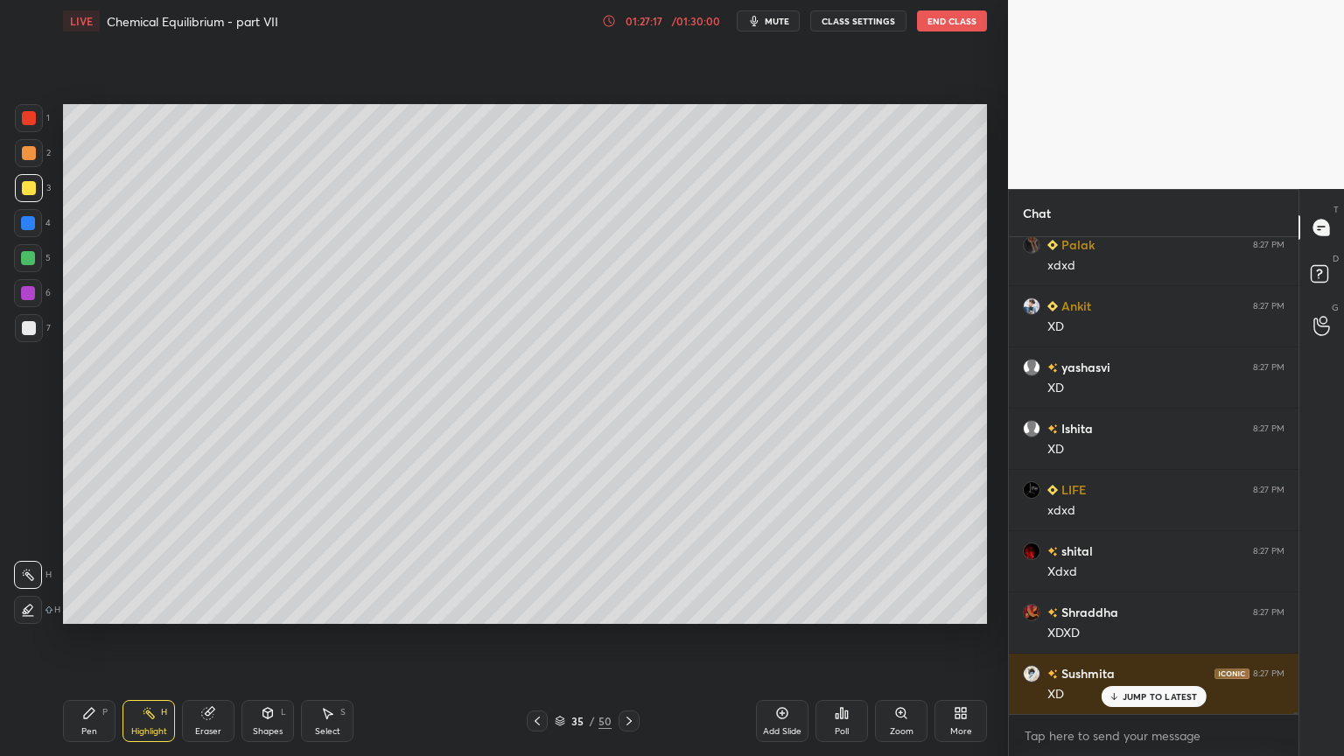
click at [629, 638] on icon at bounding box center [629, 721] width 14 height 14
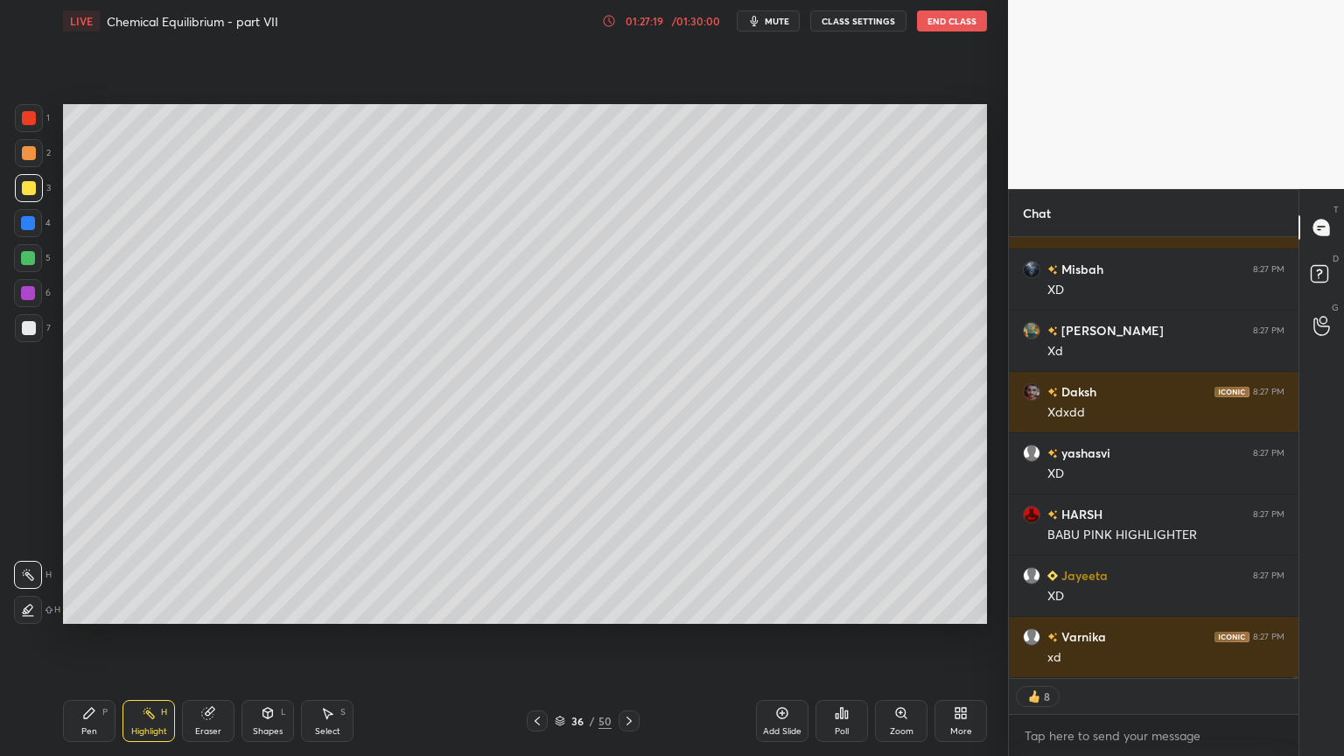
click at [625, 638] on icon at bounding box center [629, 721] width 14 height 14
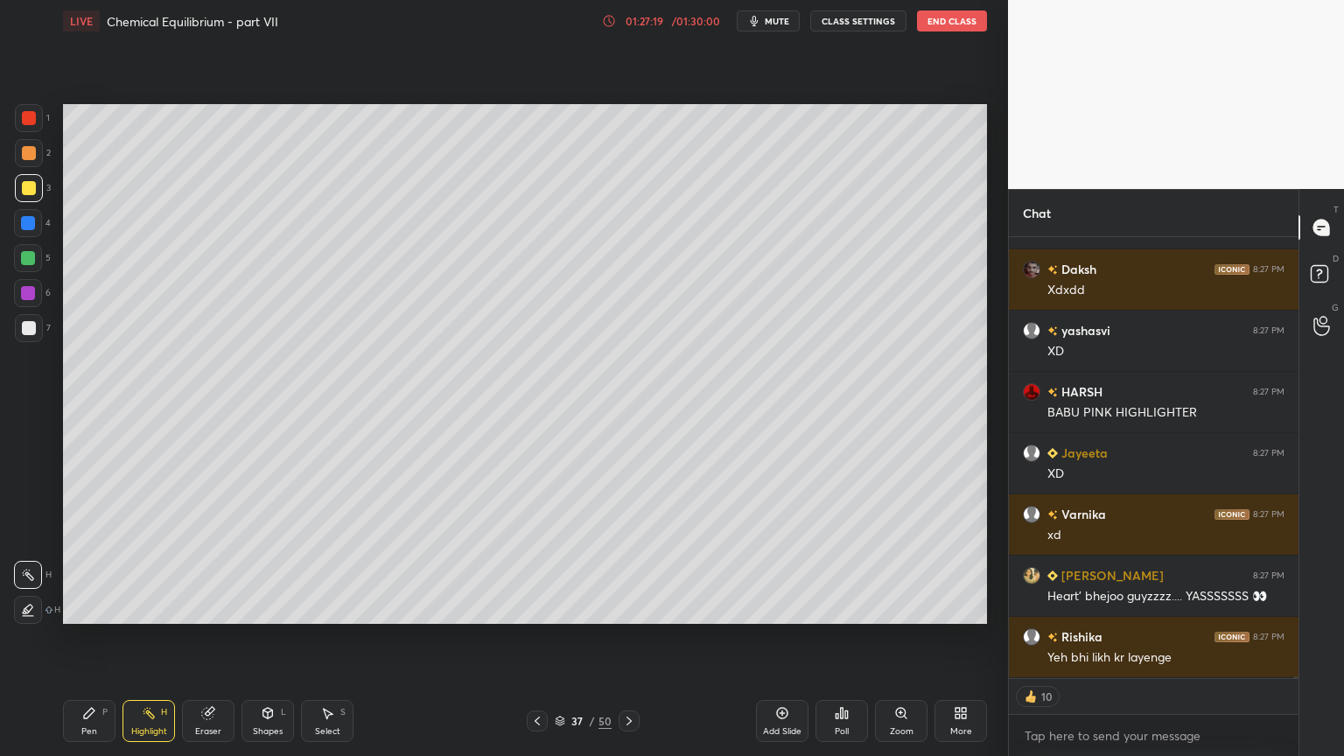
click at [622, 638] on icon at bounding box center [629, 721] width 14 height 14
click at [620, 638] on div at bounding box center [629, 721] width 21 height 21
click at [622, 638] on icon at bounding box center [629, 721] width 14 height 14
click at [623, 638] on div at bounding box center [629, 721] width 21 height 21
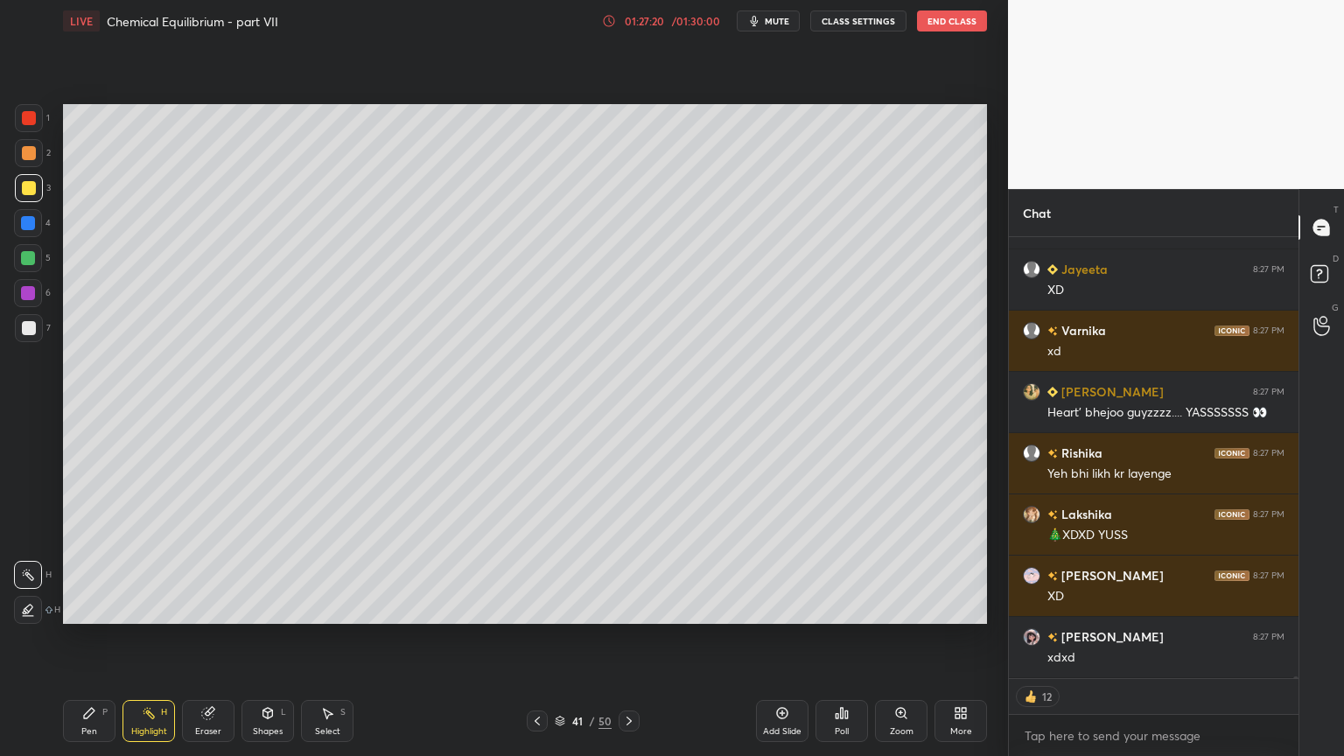
click at [623, 638] on div at bounding box center [629, 721] width 21 height 21
click at [627, 638] on div at bounding box center [629, 721] width 21 height 21
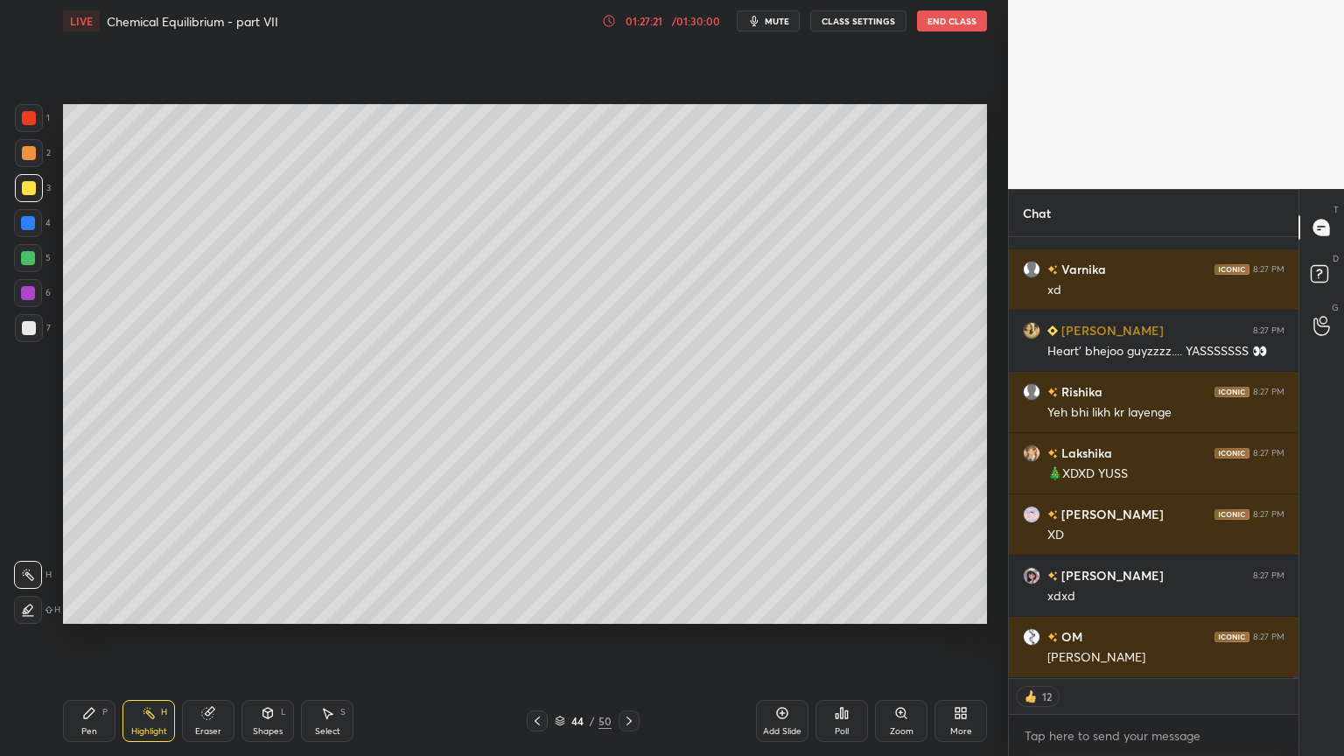
click at [627, 638] on icon at bounding box center [629, 721] width 14 height 14
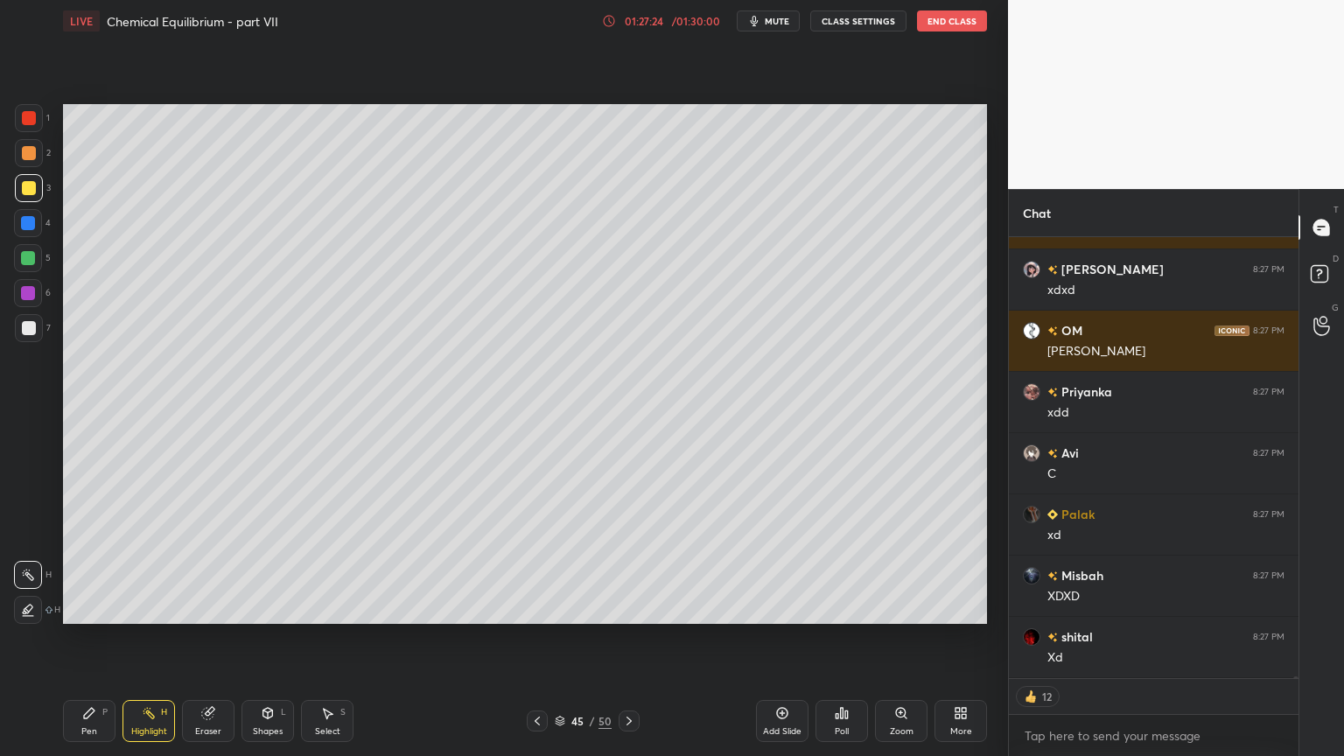
click at [536, 638] on icon at bounding box center [537, 721] width 14 height 14
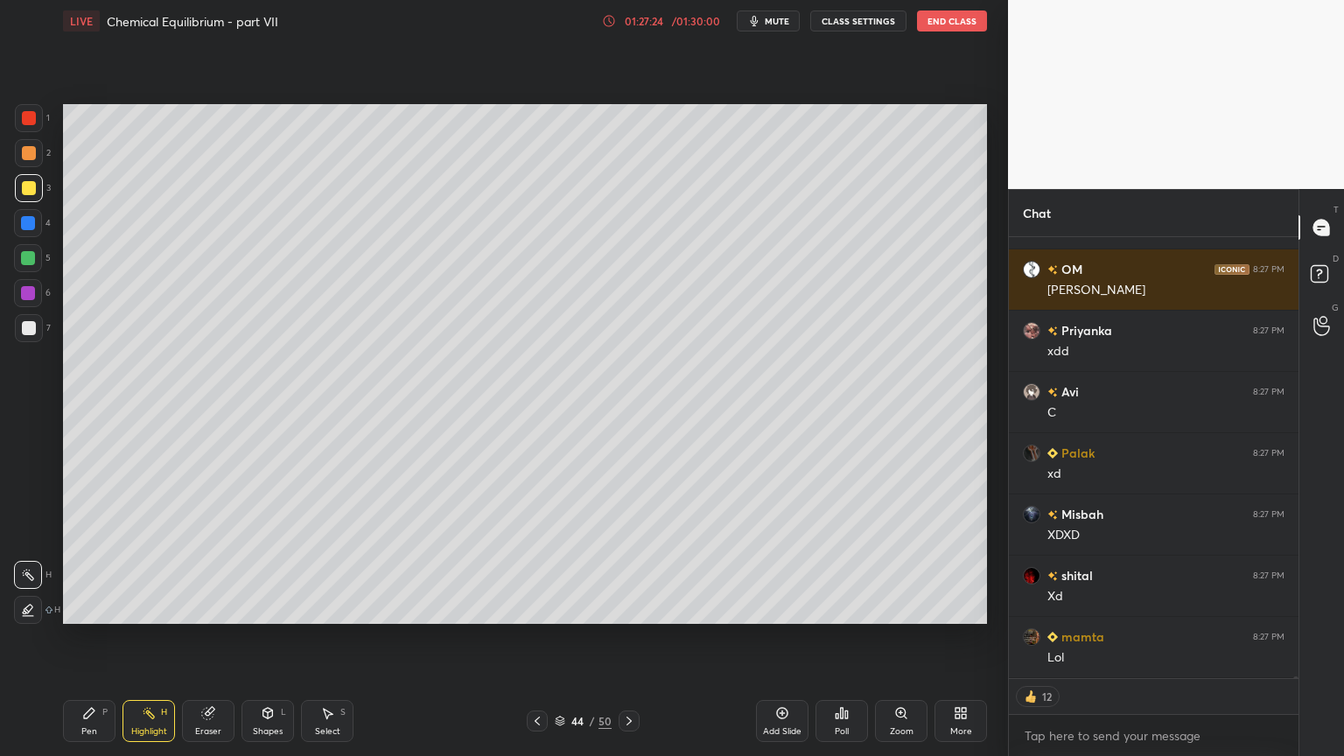
click at [144, 638] on div "Highlight H" at bounding box center [149, 721] width 53 height 42
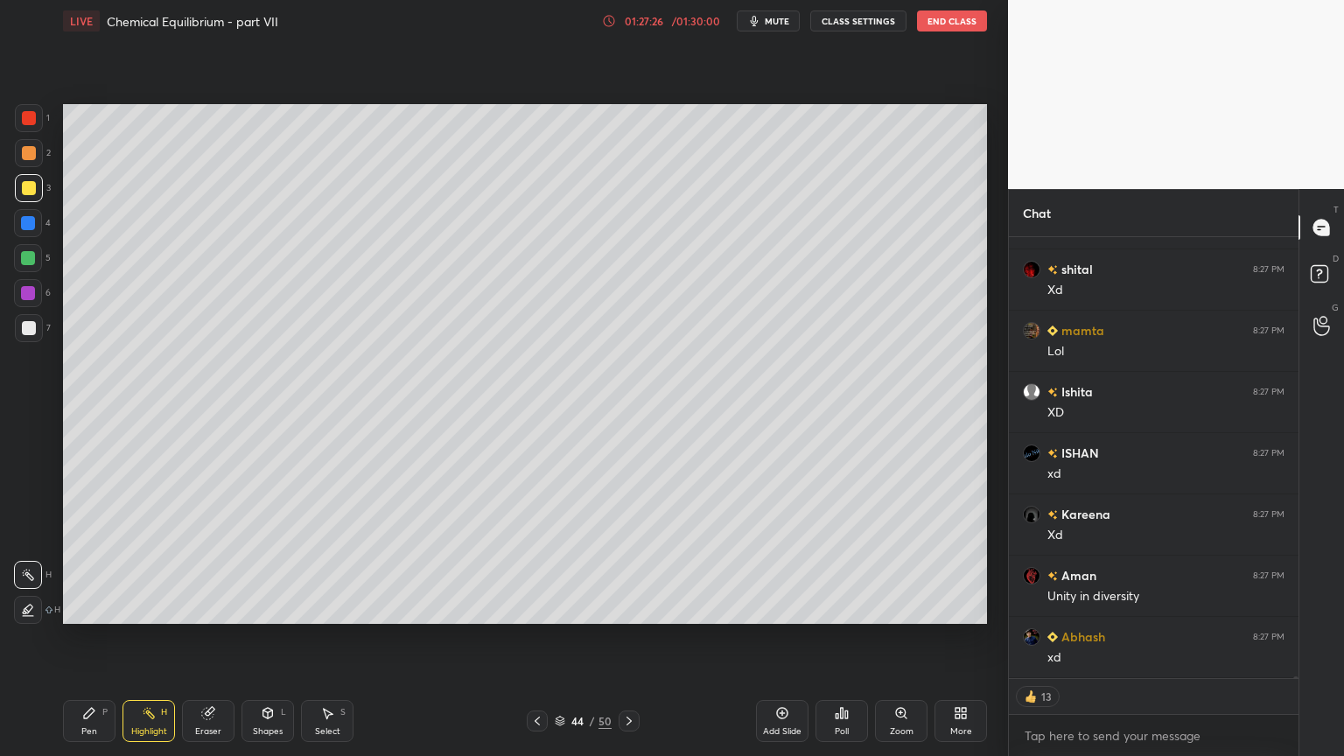
click at [634, 638] on icon at bounding box center [629, 721] width 14 height 14
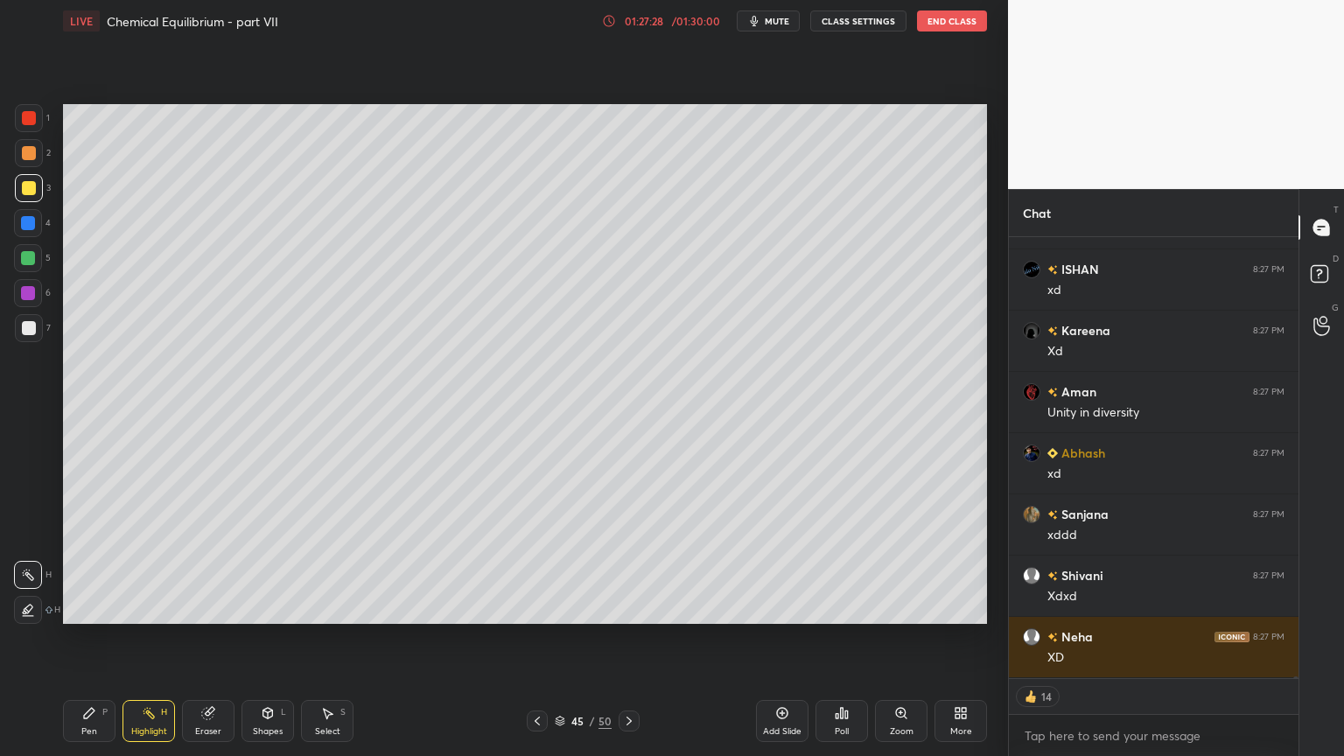
drag, startPoint x: 627, startPoint y: 718, endPoint x: 662, endPoint y: 680, distance: 50.8
click at [629, 638] on icon at bounding box center [629, 721] width 14 height 14
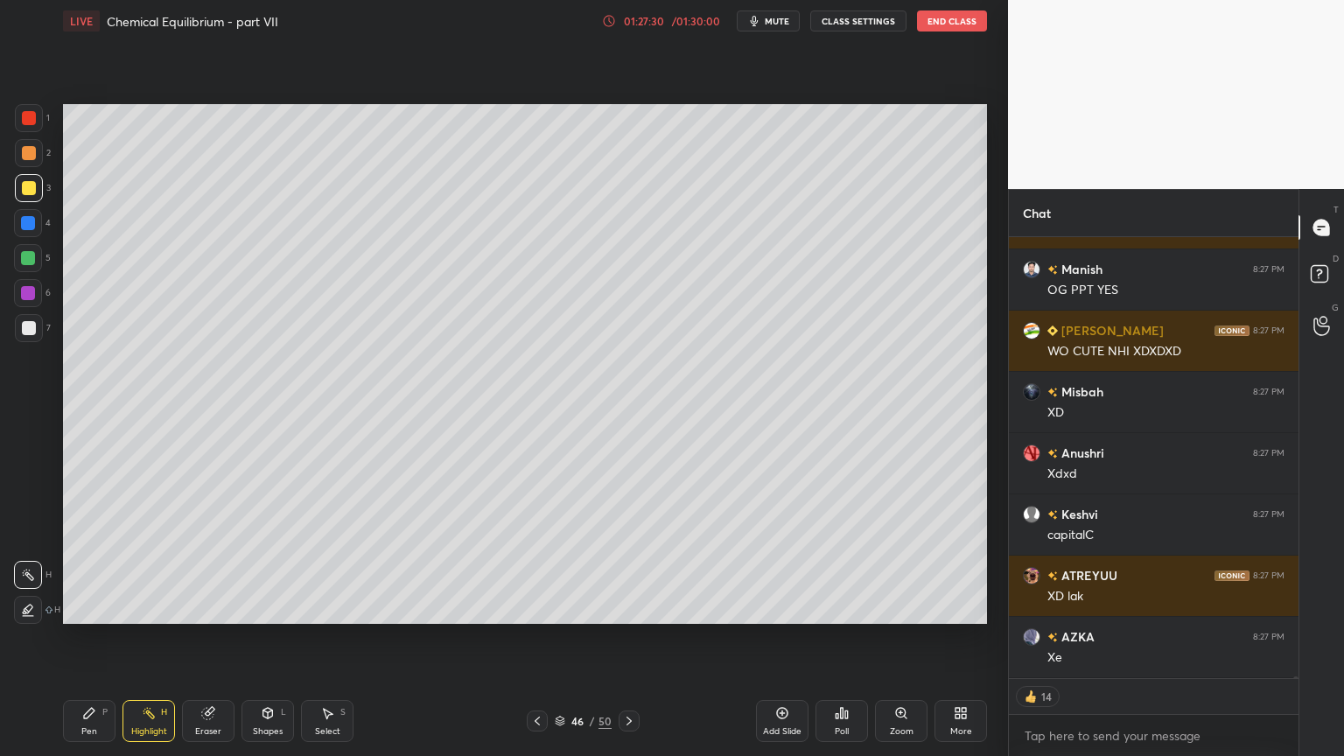
click at [629, 638] on icon at bounding box center [629, 721] width 14 height 14
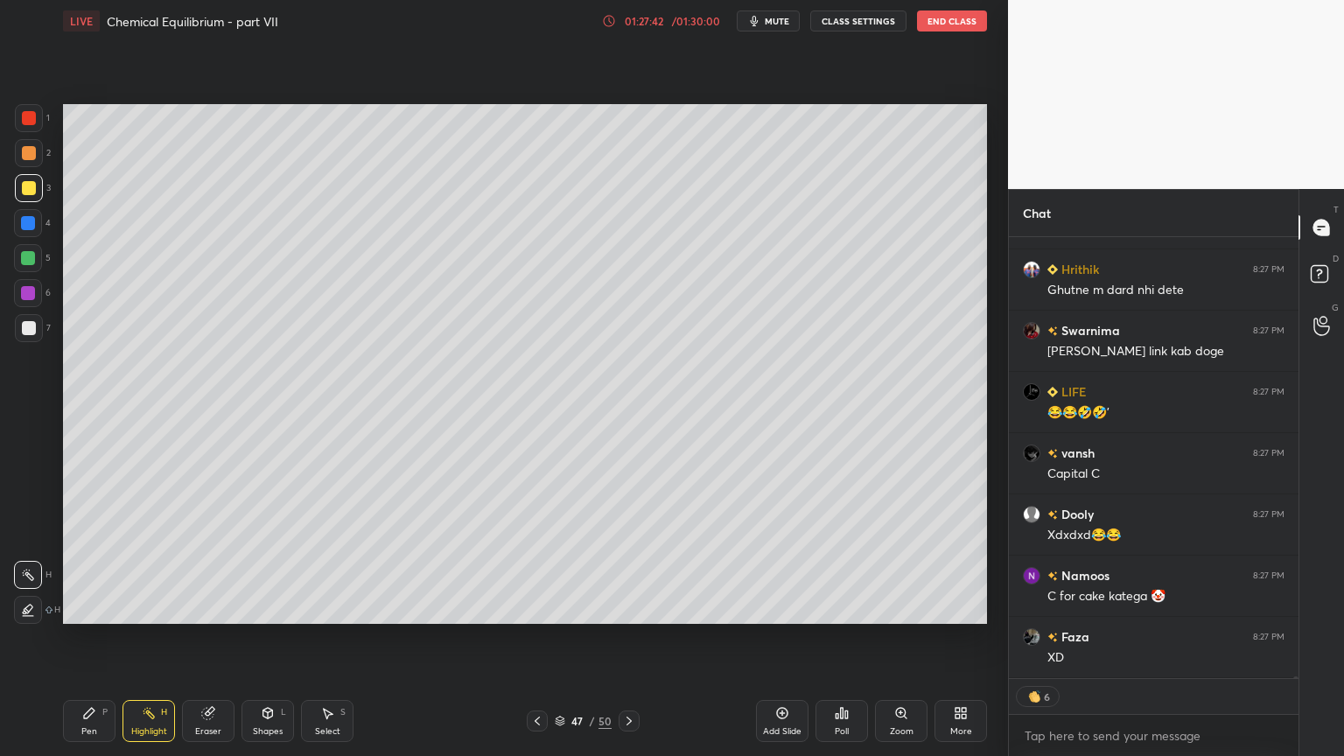
click at [1296, 638] on div at bounding box center [1293, 457] width 11 height 441
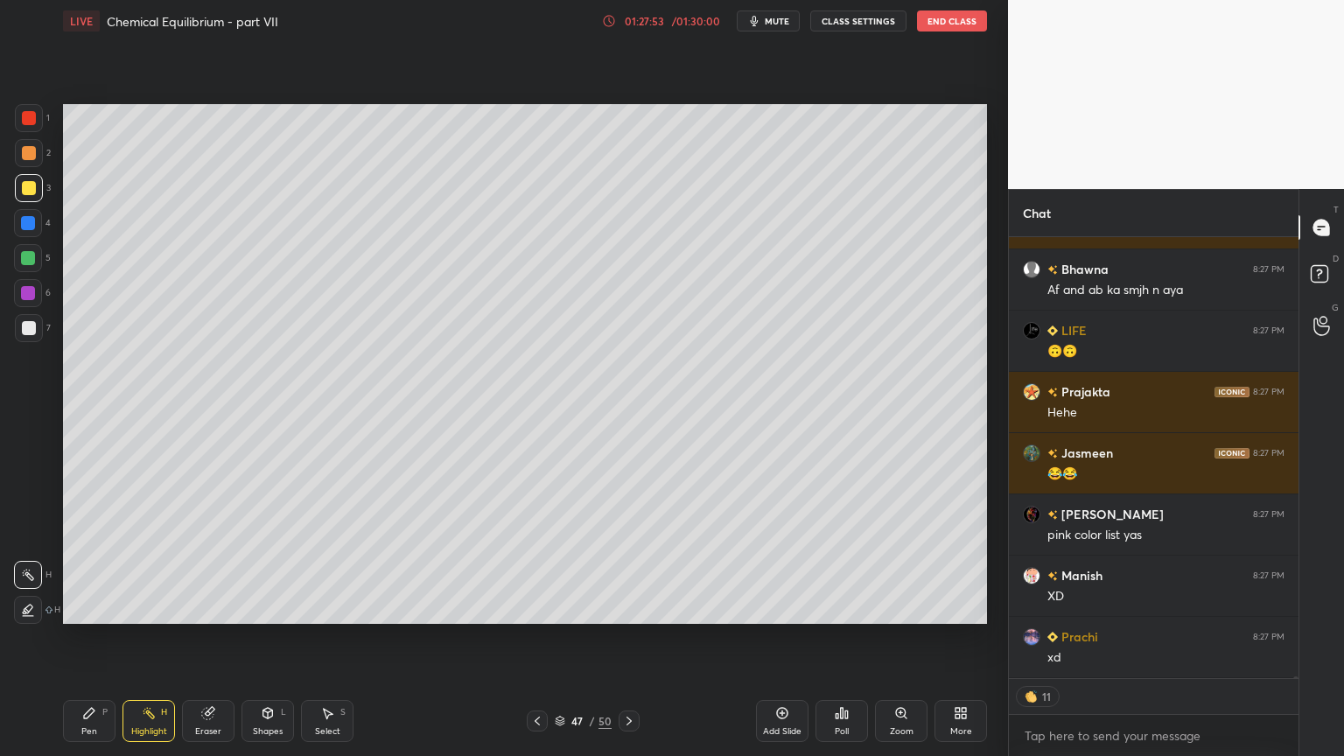
drag, startPoint x: 1295, startPoint y: 676, endPoint x: 1288, endPoint y: 685, distance: 11.9
click at [1289, 638] on div "[PERSON_NAME] 8:27 PM Highlight bhi krlte h ATREYUU 8:27 PM [PERSON_NAME] 8:27 …" at bounding box center [1154, 496] width 290 height 519
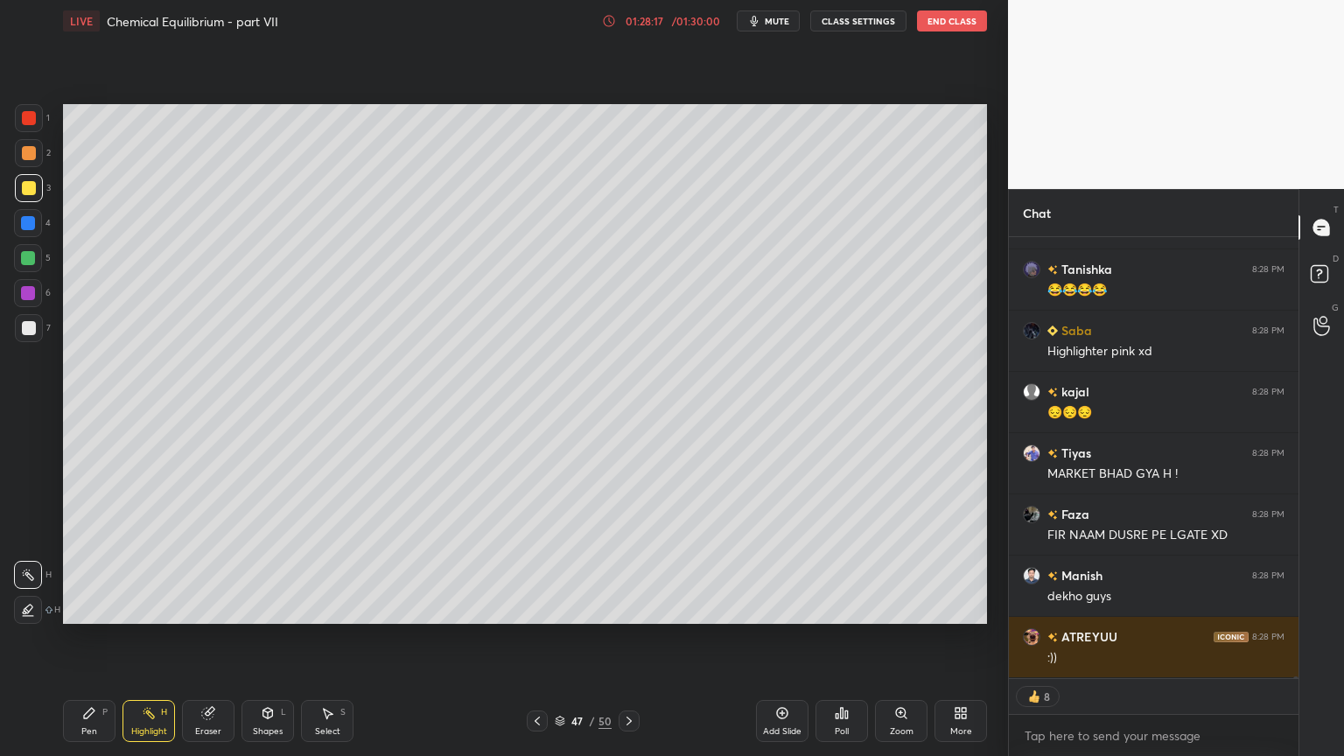
drag, startPoint x: 790, startPoint y: 718, endPoint x: 774, endPoint y: 721, distance: 16.1
click at [789, 638] on div "Add Slide" at bounding box center [782, 721] width 53 height 42
click at [89, 638] on div "Pen P" at bounding box center [89, 721] width 53 height 42
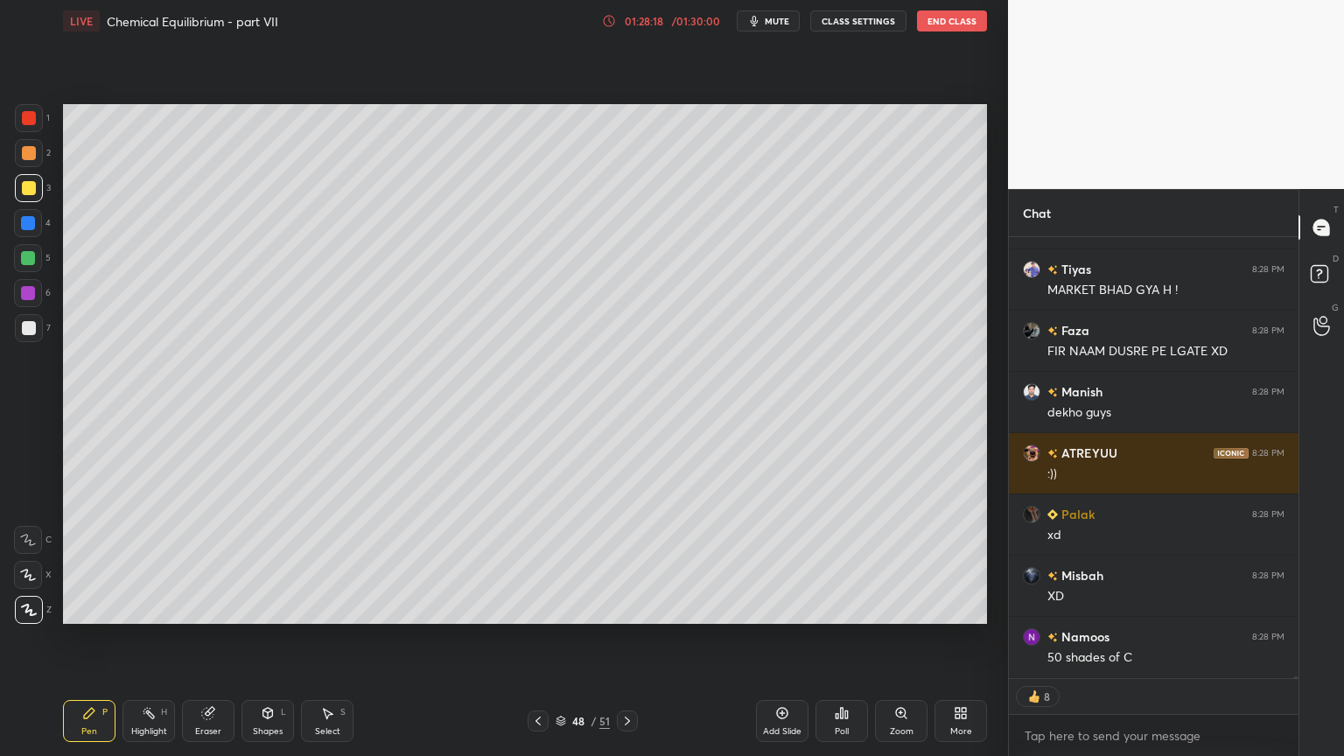
drag, startPoint x: 25, startPoint y: 116, endPoint x: 32, endPoint y: 123, distance: 9.9
click at [29, 119] on div at bounding box center [29, 118] width 14 height 14
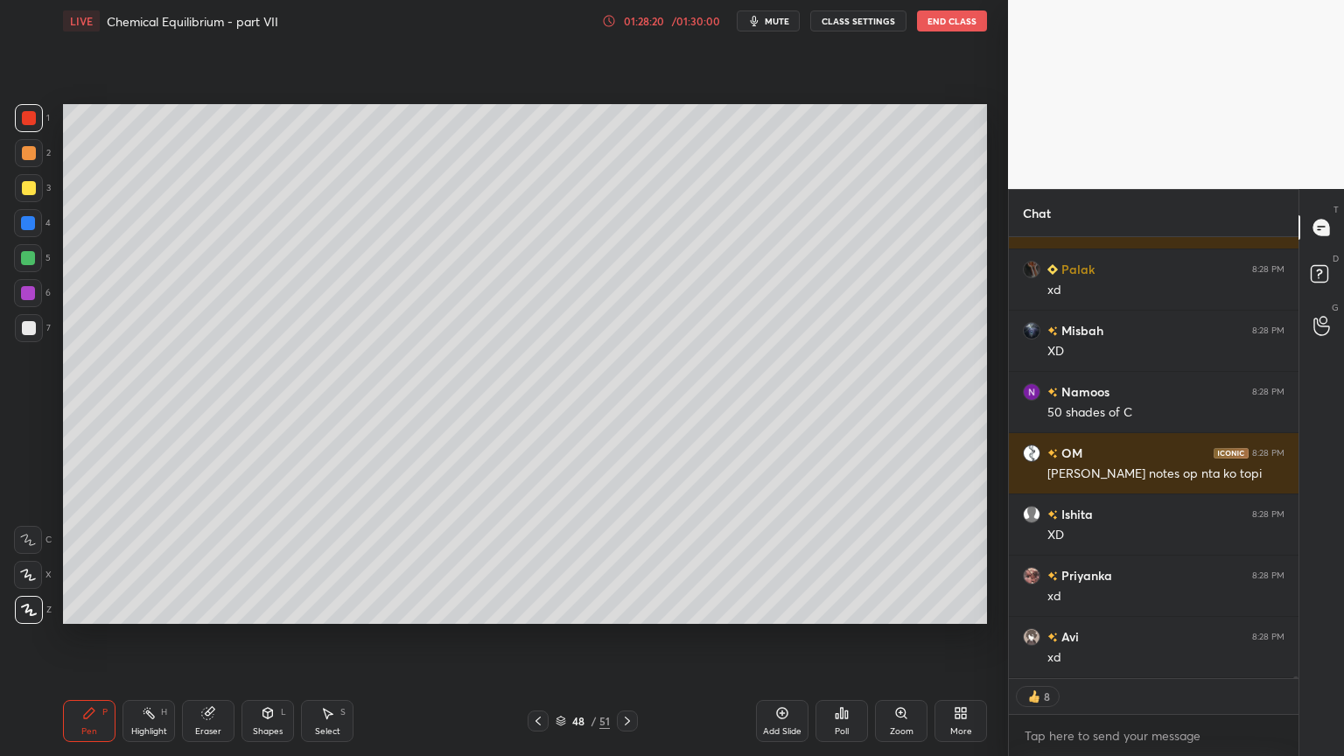
click at [532, 638] on icon at bounding box center [538, 721] width 14 height 14
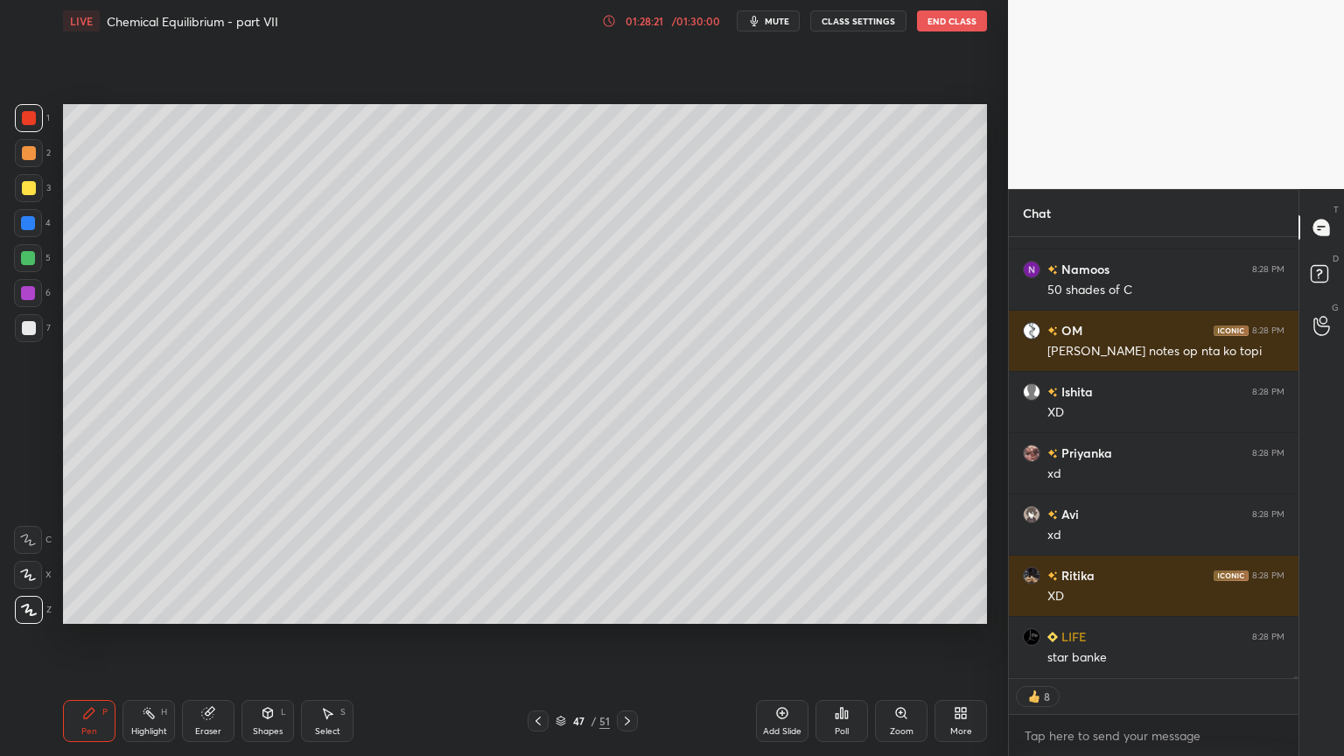
click at [161, 638] on div "H" at bounding box center [164, 712] width 6 height 9
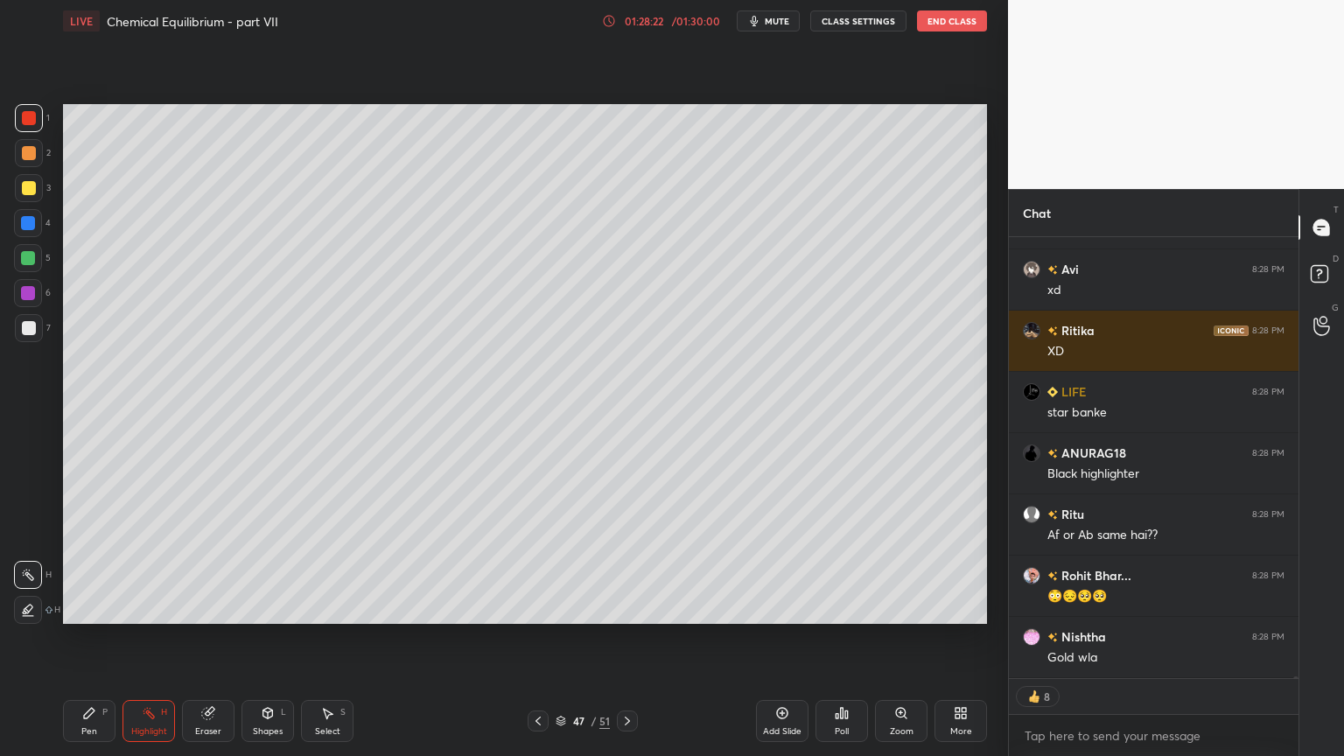
click at [540, 638] on icon at bounding box center [538, 721] width 14 height 14
click at [536, 638] on icon at bounding box center [538, 721] width 14 height 14
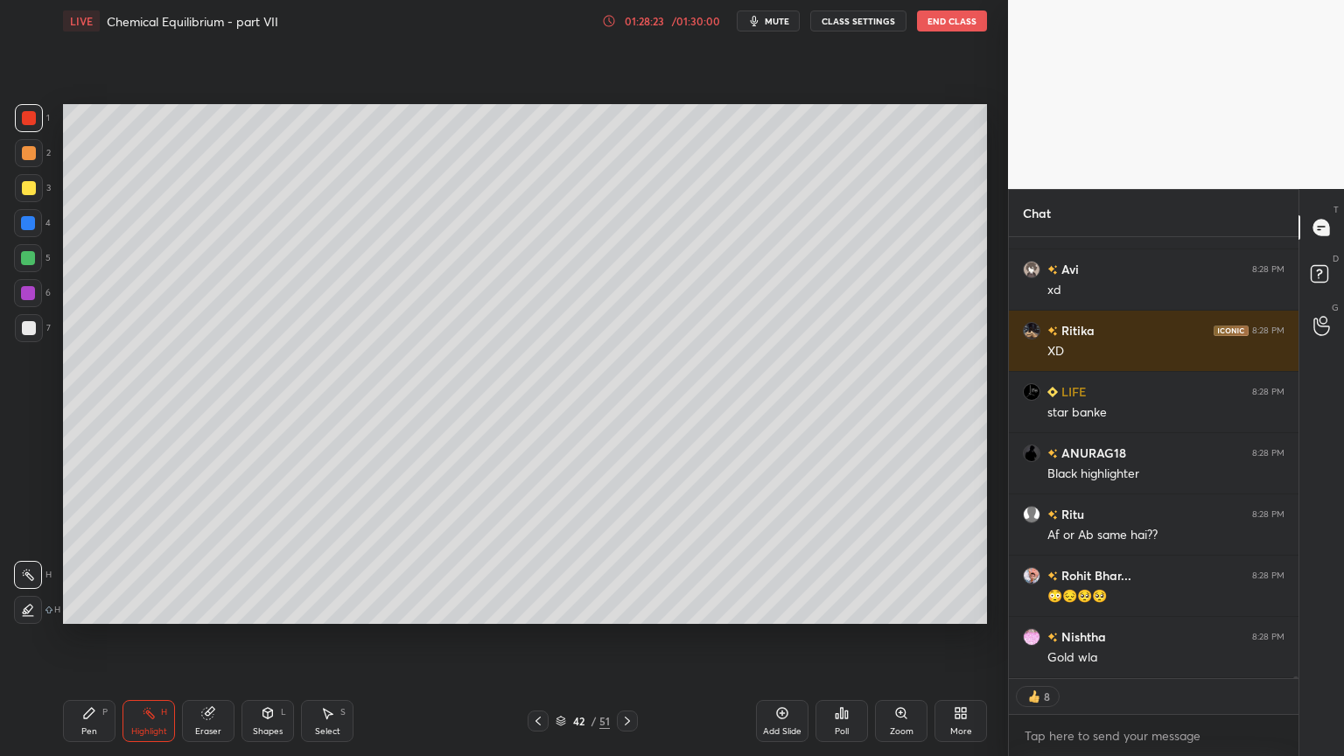
click at [537, 638] on icon at bounding box center [538, 721] width 14 height 14
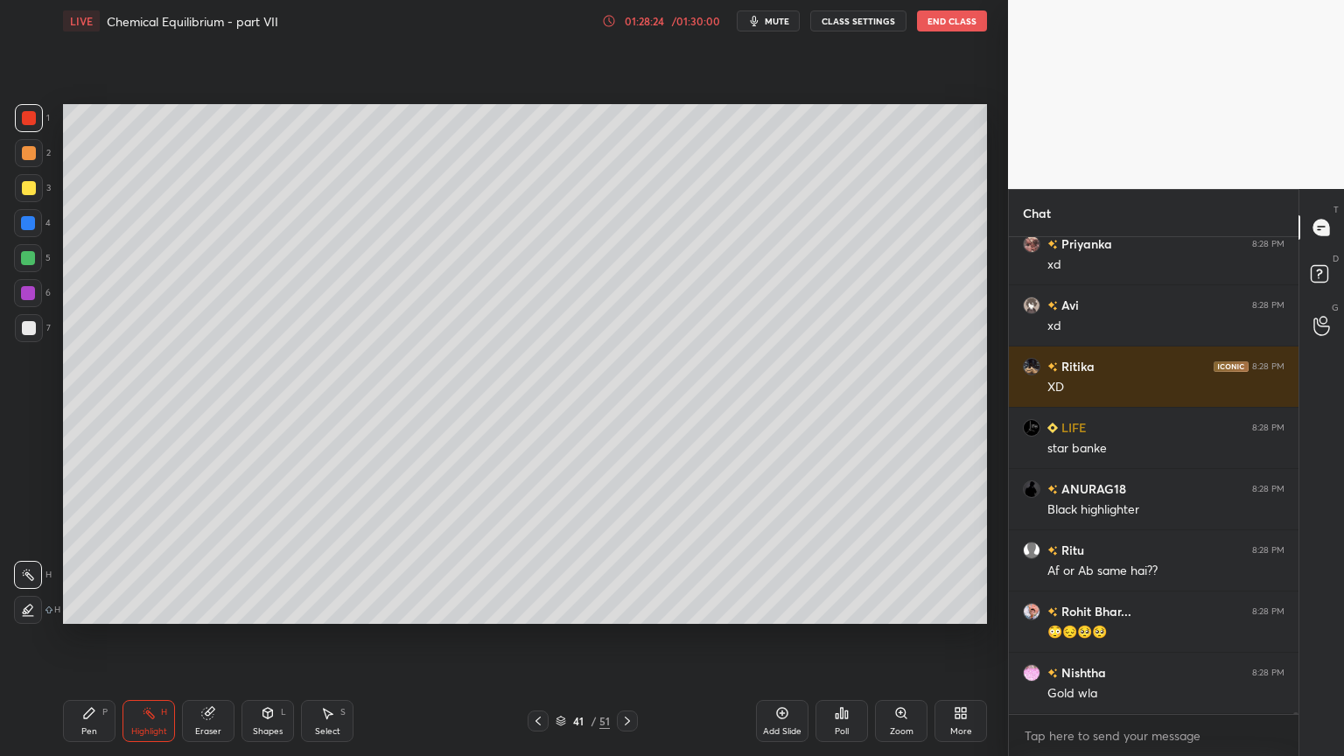
click at [539, 638] on icon at bounding box center [538, 721] width 14 height 14
click at [540, 638] on icon at bounding box center [538, 721] width 14 height 14
click at [541, 638] on icon at bounding box center [538, 721] width 14 height 14
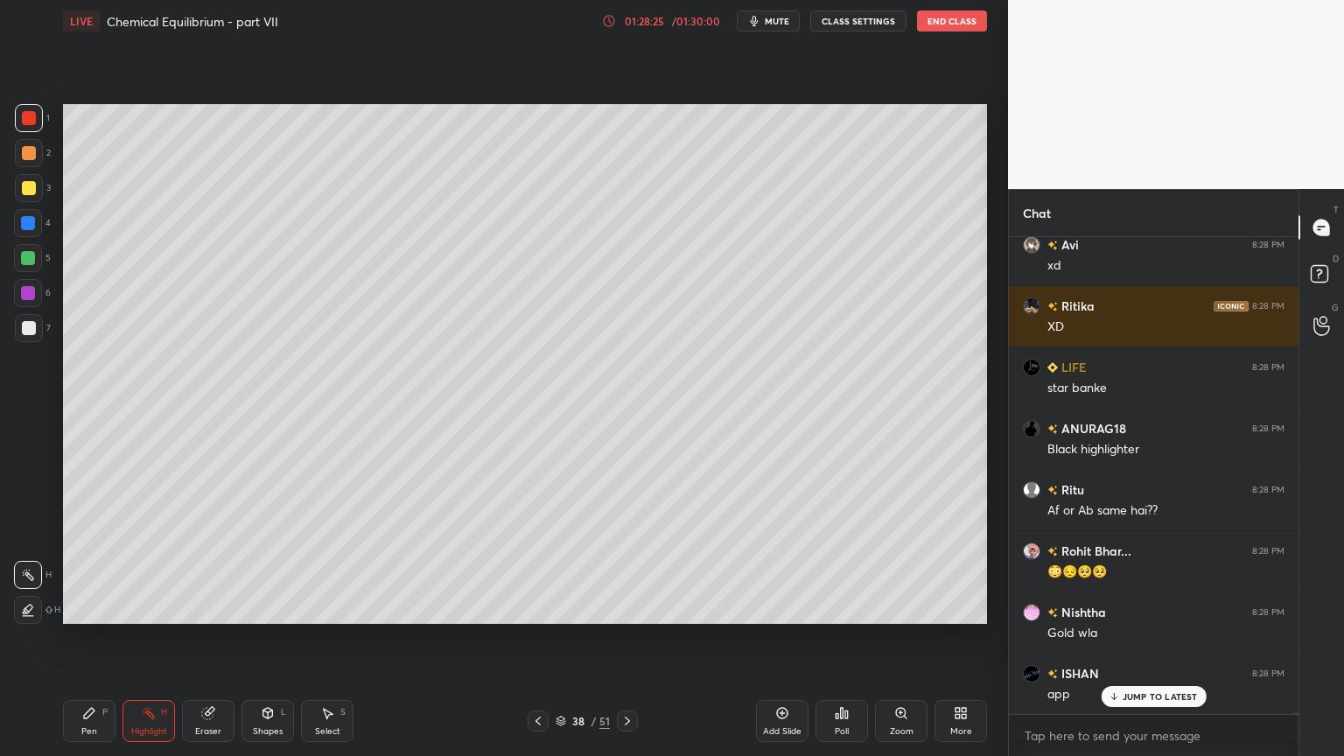
click at [538, 638] on icon at bounding box center [538, 721] width 14 height 14
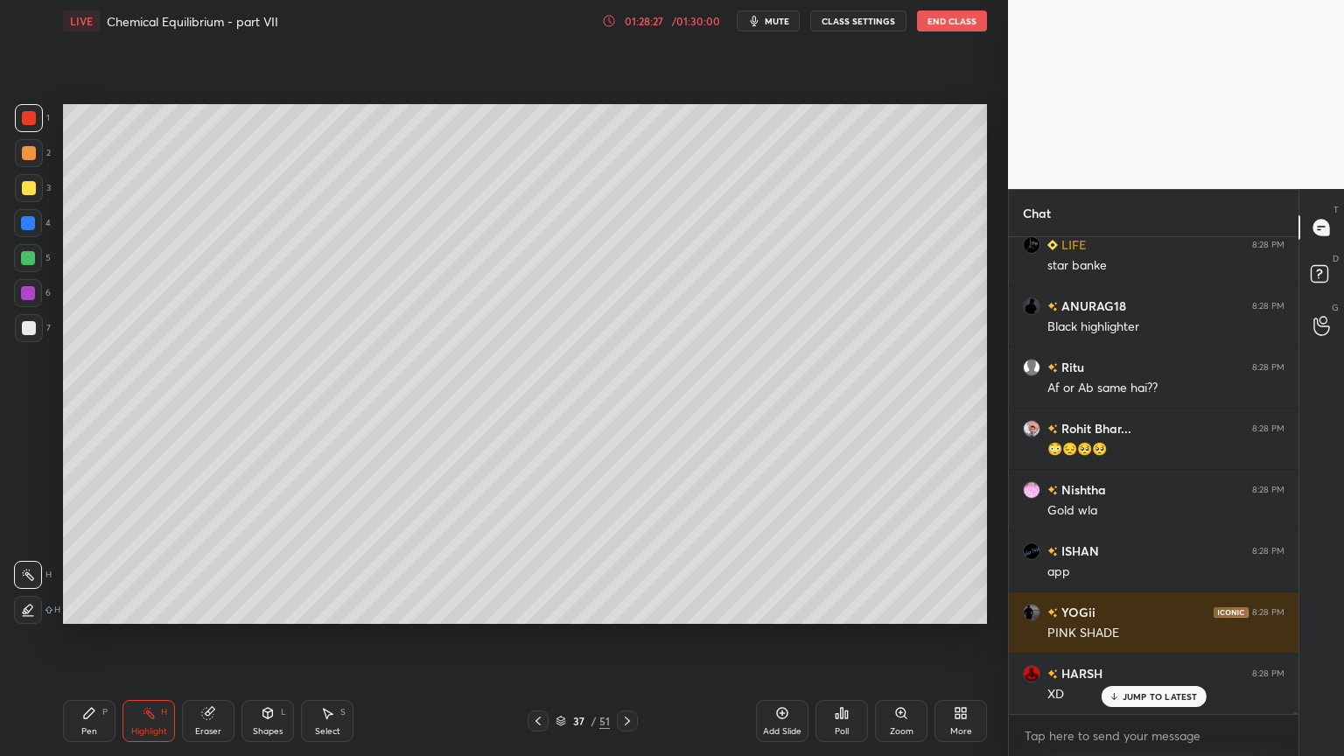
click at [142, 638] on div "Highlight H" at bounding box center [149, 721] width 53 height 42
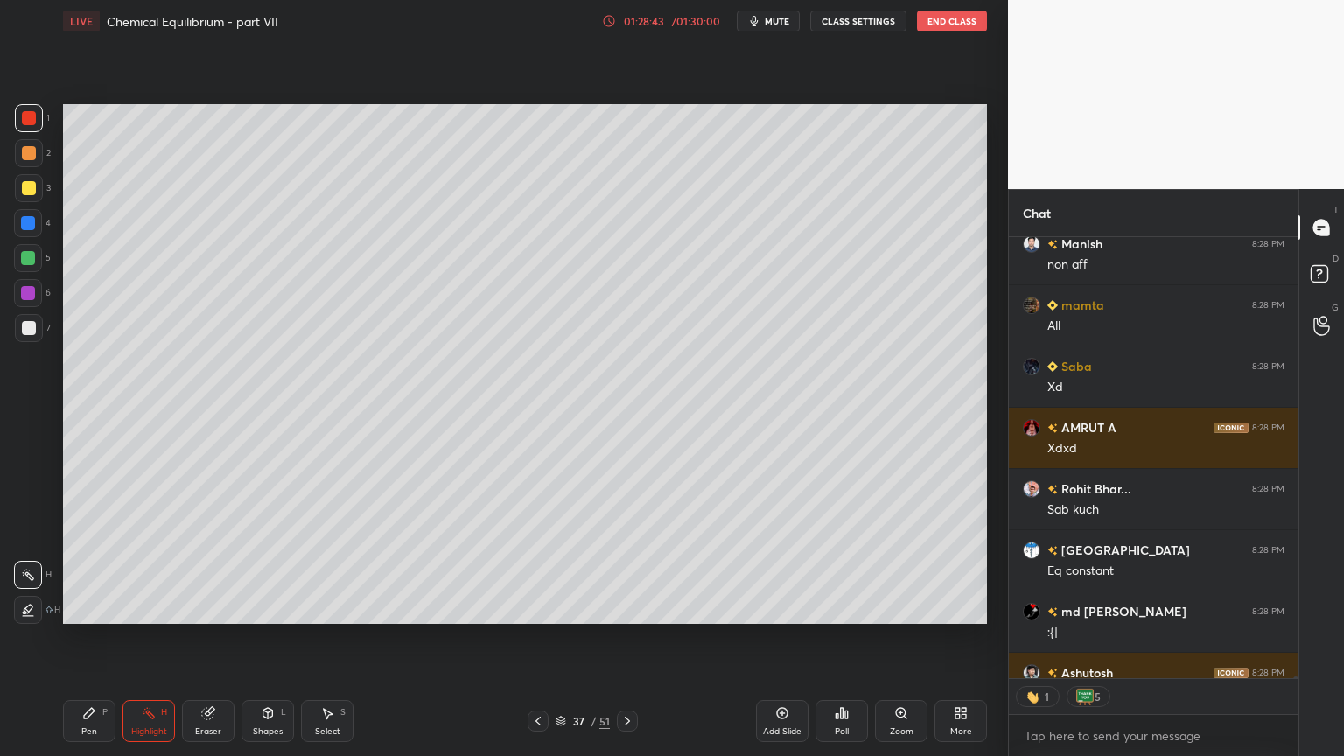
click at [539, 638] on icon at bounding box center [538, 721] width 14 height 14
click at [153, 638] on div "Highlight H" at bounding box center [149, 721] width 53 height 42
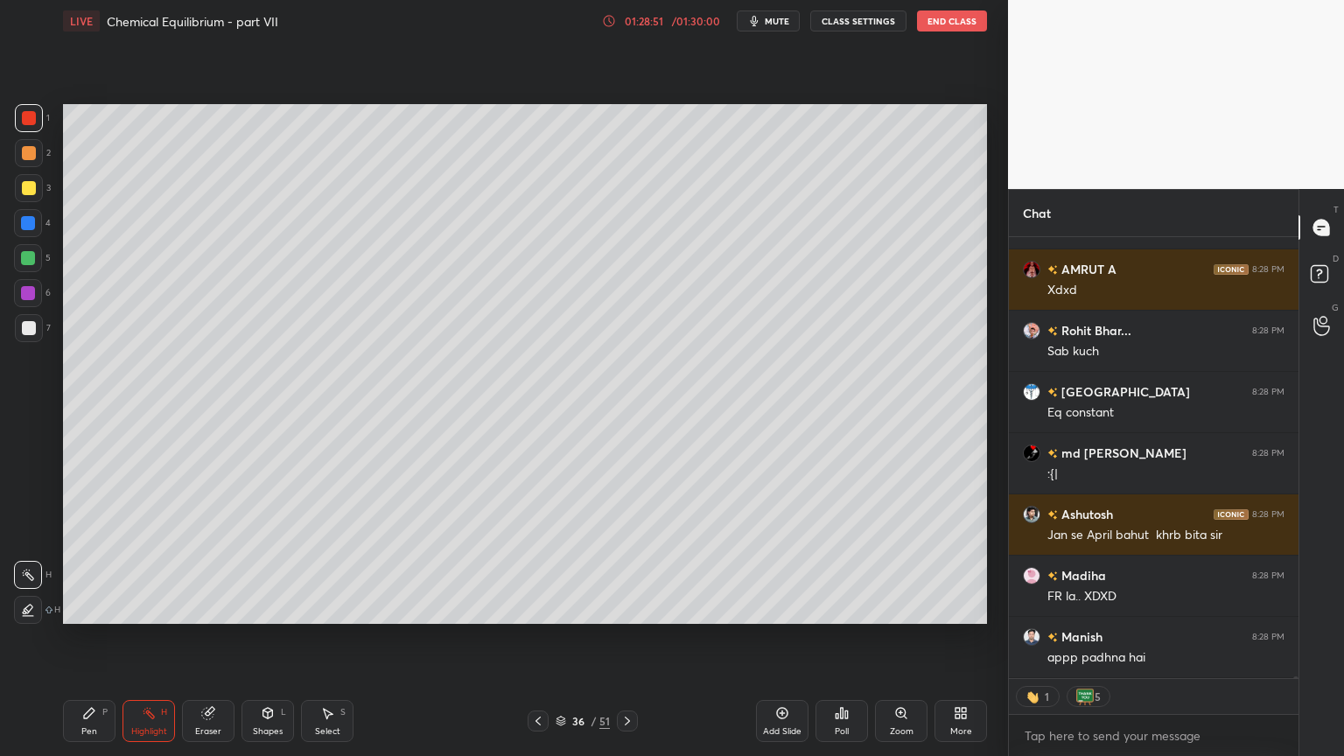
click at [541, 638] on icon at bounding box center [538, 721] width 14 height 14
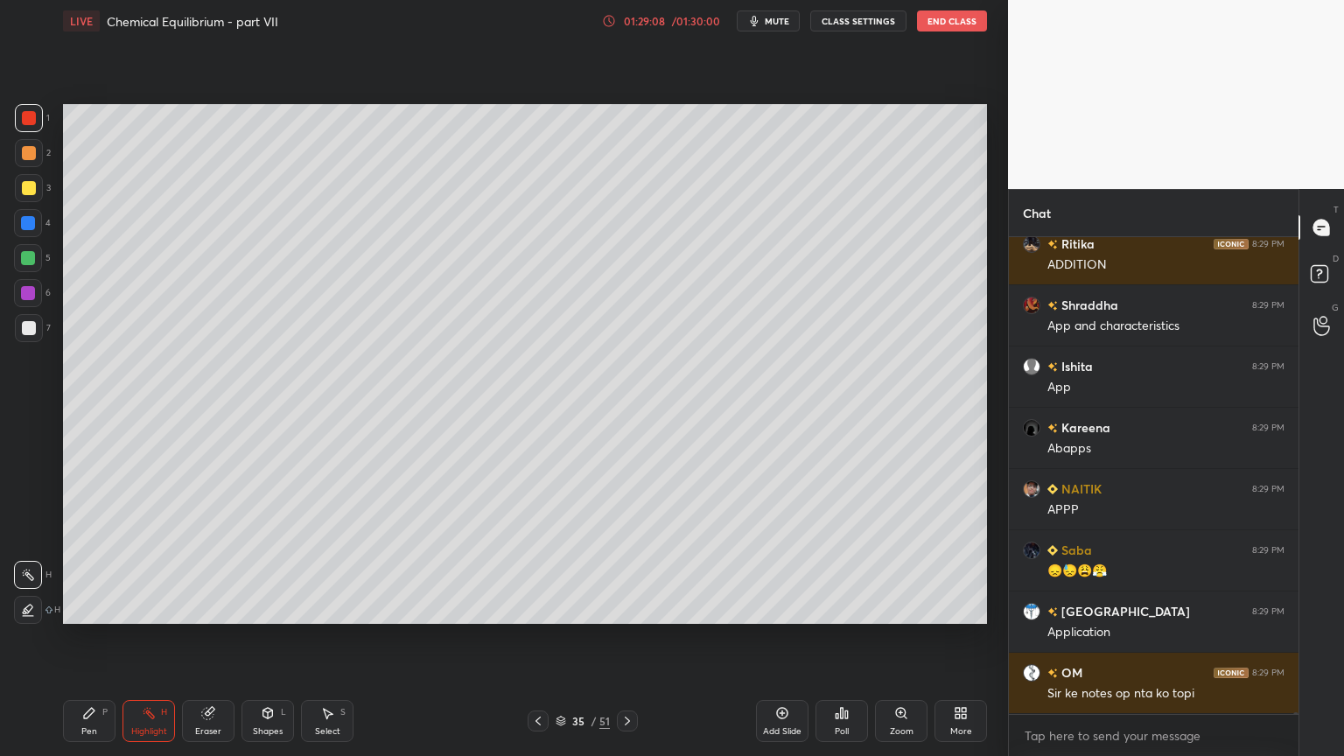
click at [624, 638] on icon at bounding box center [627, 721] width 14 height 14
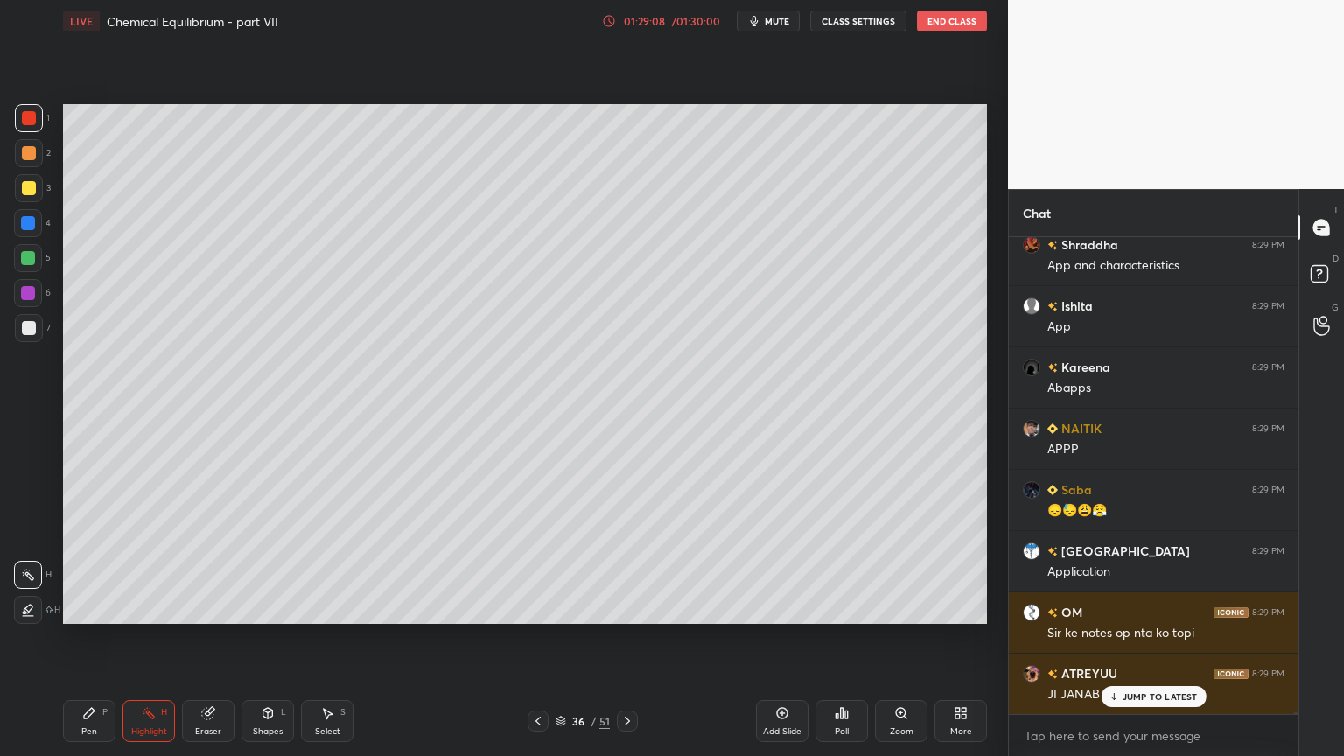
click at [625, 638] on icon at bounding box center [627, 721] width 14 height 14
click at [624, 638] on icon at bounding box center [627, 721] width 14 height 14
click at [623, 638] on icon at bounding box center [627, 721] width 14 height 14
click at [621, 638] on icon at bounding box center [627, 721] width 14 height 14
click at [622, 638] on icon at bounding box center [627, 721] width 14 height 14
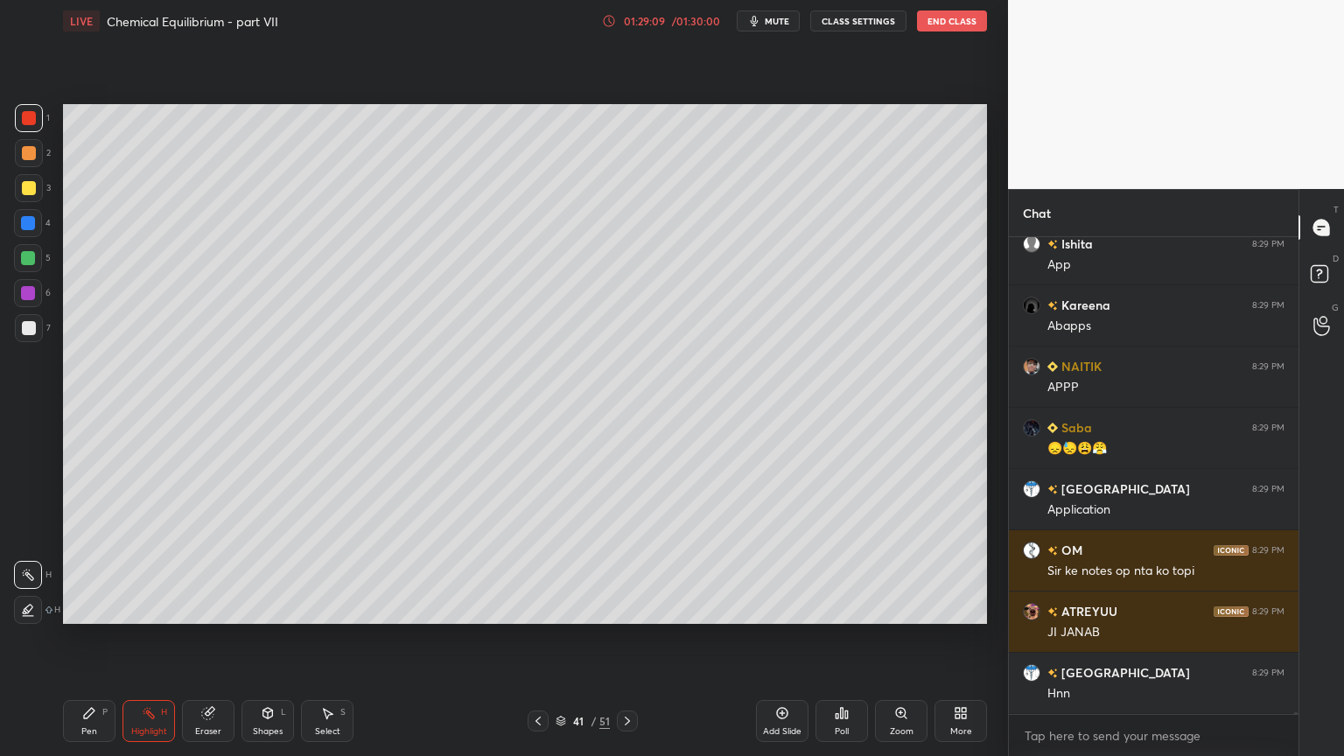
click at [621, 638] on icon at bounding box center [627, 721] width 14 height 14
click at [620, 638] on icon at bounding box center [627, 721] width 14 height 14
click at [623, 638] on icon at bounding box center [627, 721] width 14 height 14
click at [620, 638] on icon at bounding box center [627, 721] width 14 height 14
click at [622, 638] on icon at bounding box center [627, 721] width 14 height 14
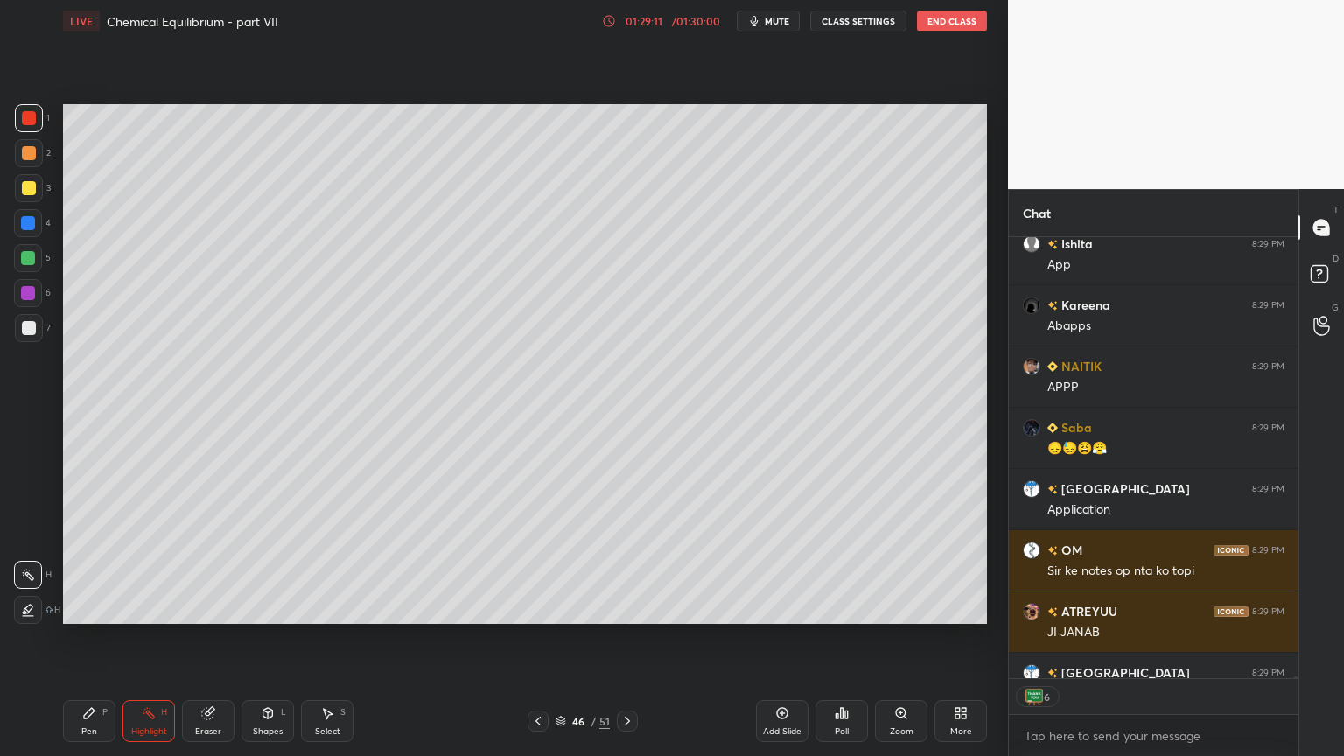
click at [620, 638] on icon at bounding box center [627, 721] width 14 height 14
click at [620, 638] on div at bounding box center [627, 721] width 21 height 21
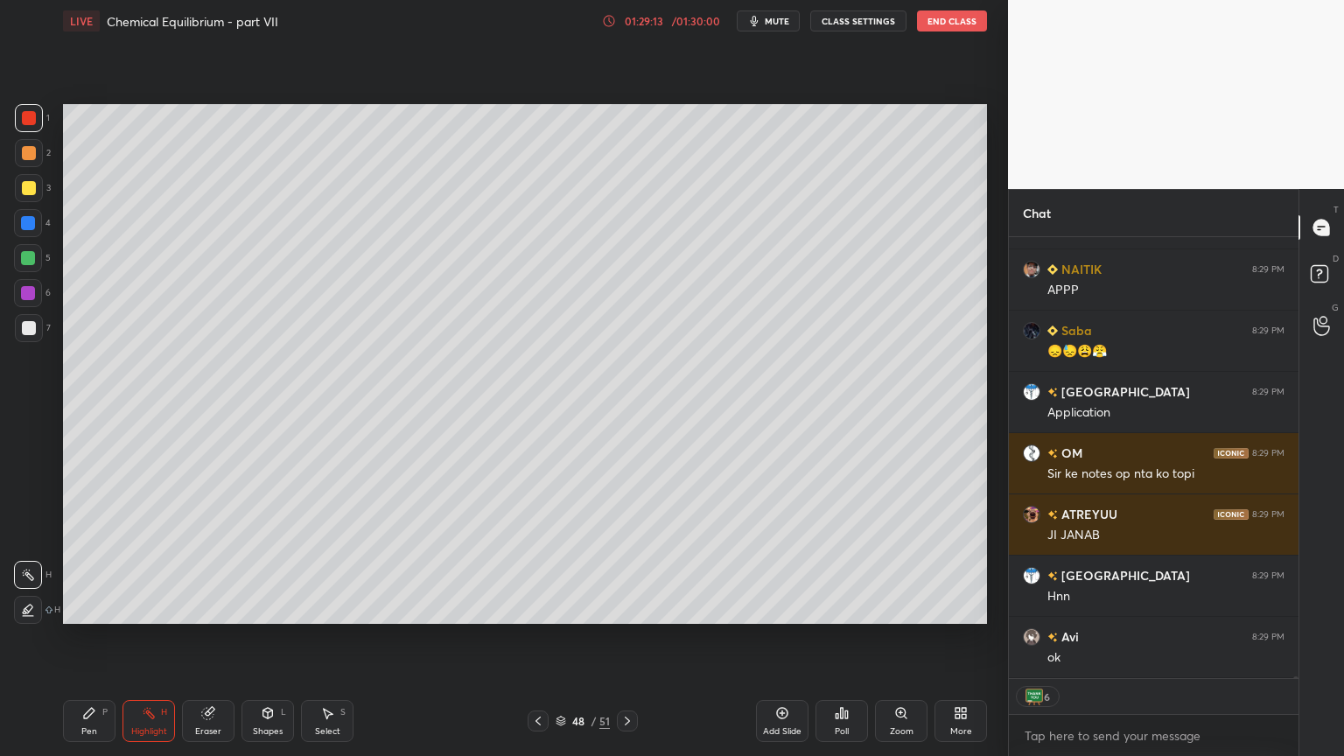
click at [91, 638] on icon at bounding box center [89, 713] width 14 height 14
click at [29, 154] on div at bounding box center [29, 153] width 14 height 14
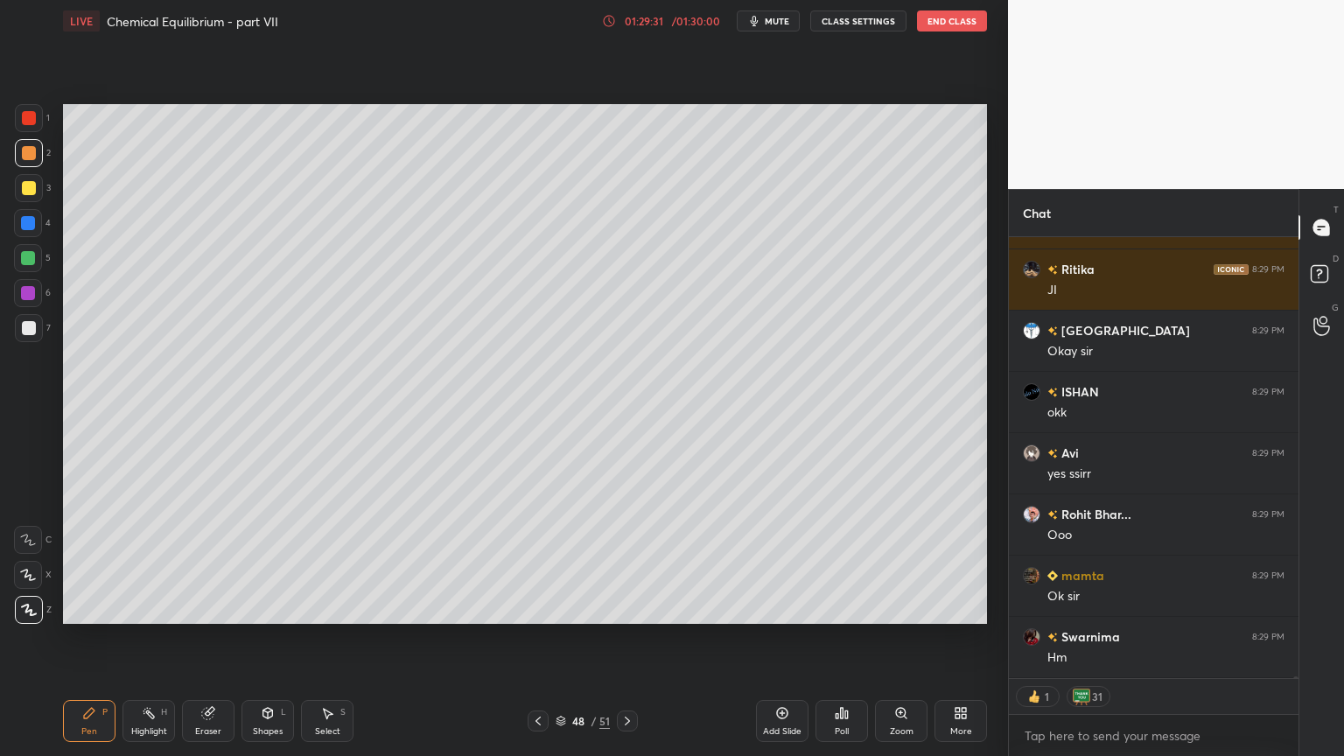
click at [266, 638] on div "Shapes" at bounding box center [268, 731] width 30 height 9
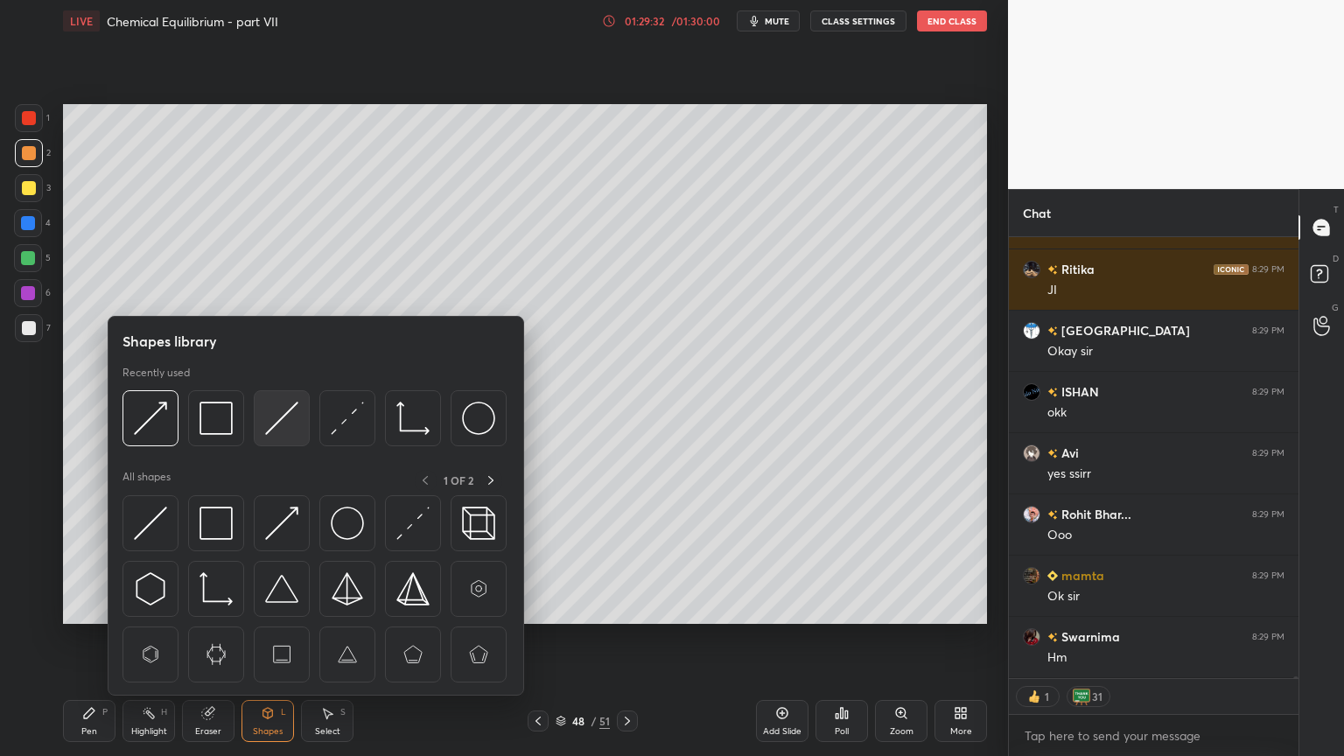
click at [271, 420] on img at bounding box center [281, 418] width 33 height 33
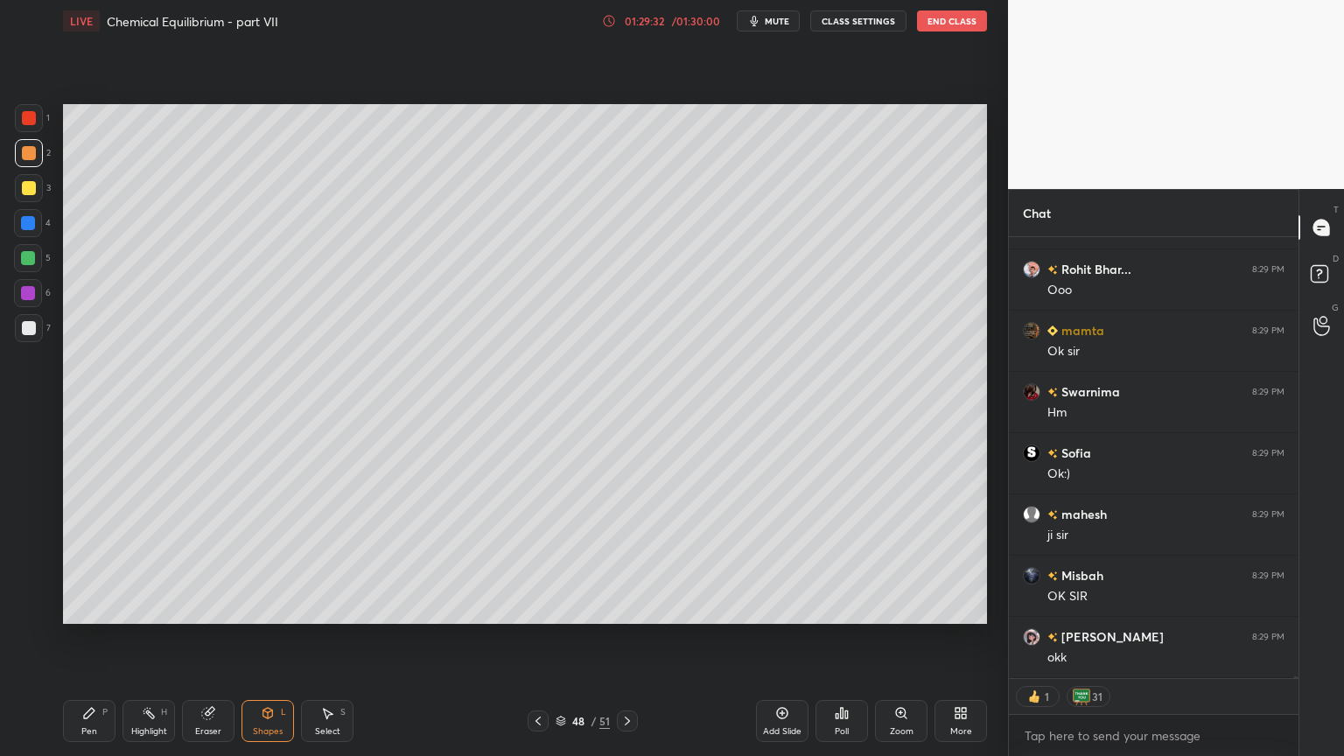
click at [28, 333] on div at bounding box center [29, 328] width 14 height 14
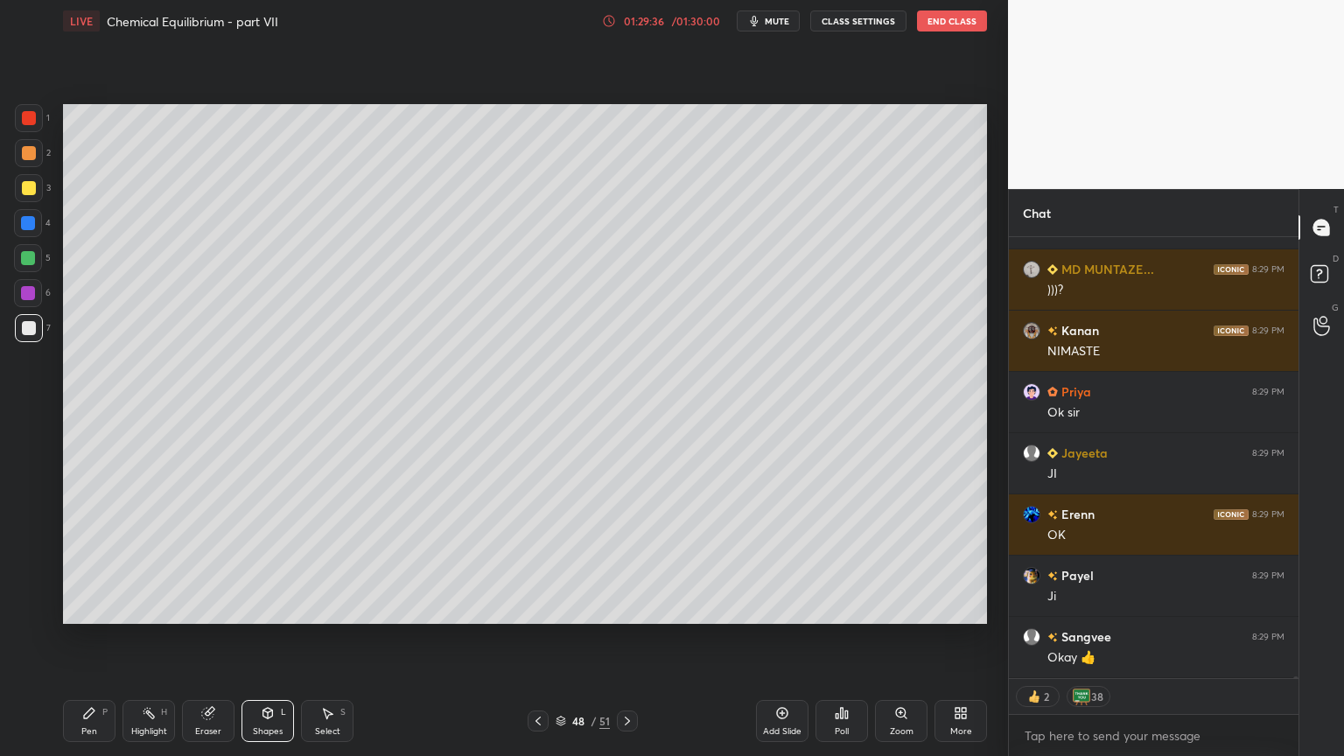
click at [158, 638] on div "Highlight" at bounding box center [149, 731] width 36 height 9
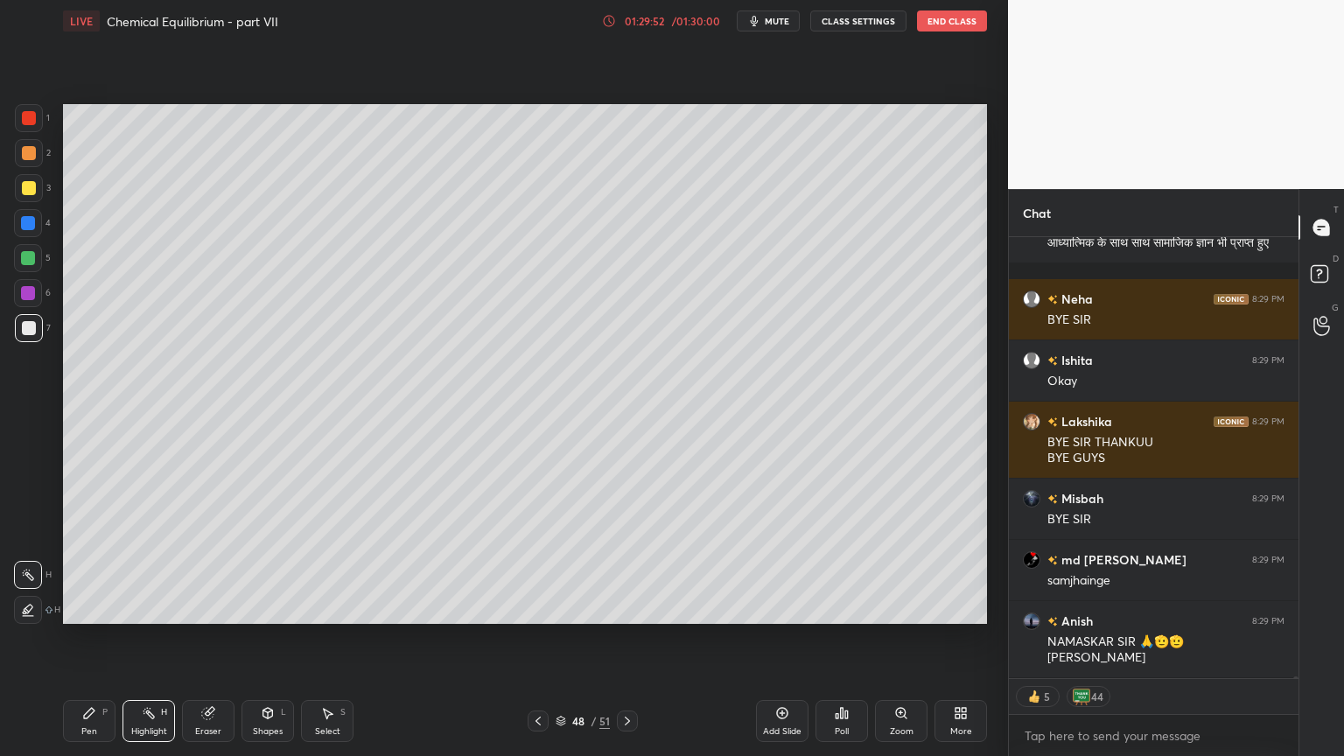
drag, startPoint x: 159, startPoint y: 718, endPoint x: 201, endPoint y: 640, distance: 88.5
click at [158, 638] on div "Highlight H" at bounding box center [149, 721] width 53 height 42
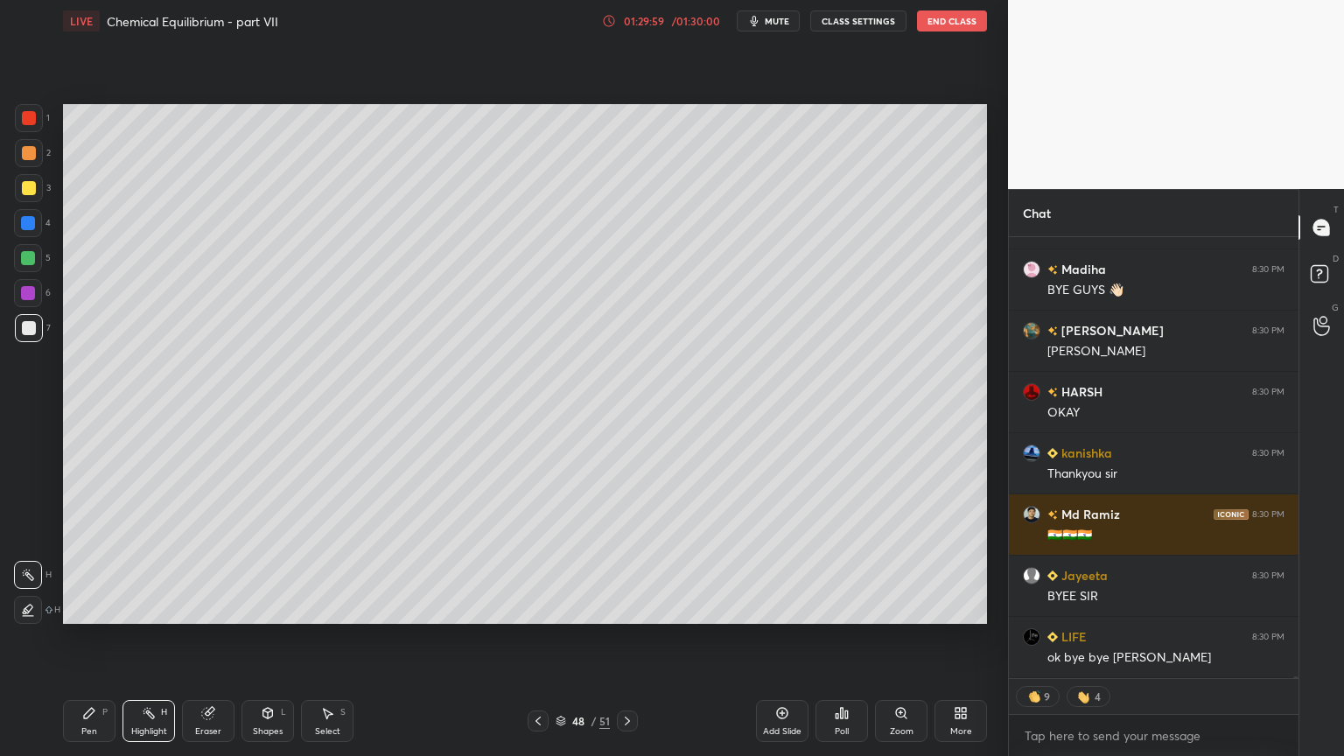
click at [855, 19] on button "CLASS SETTINGS" at bounding box center [858, 21] width 96 height 21
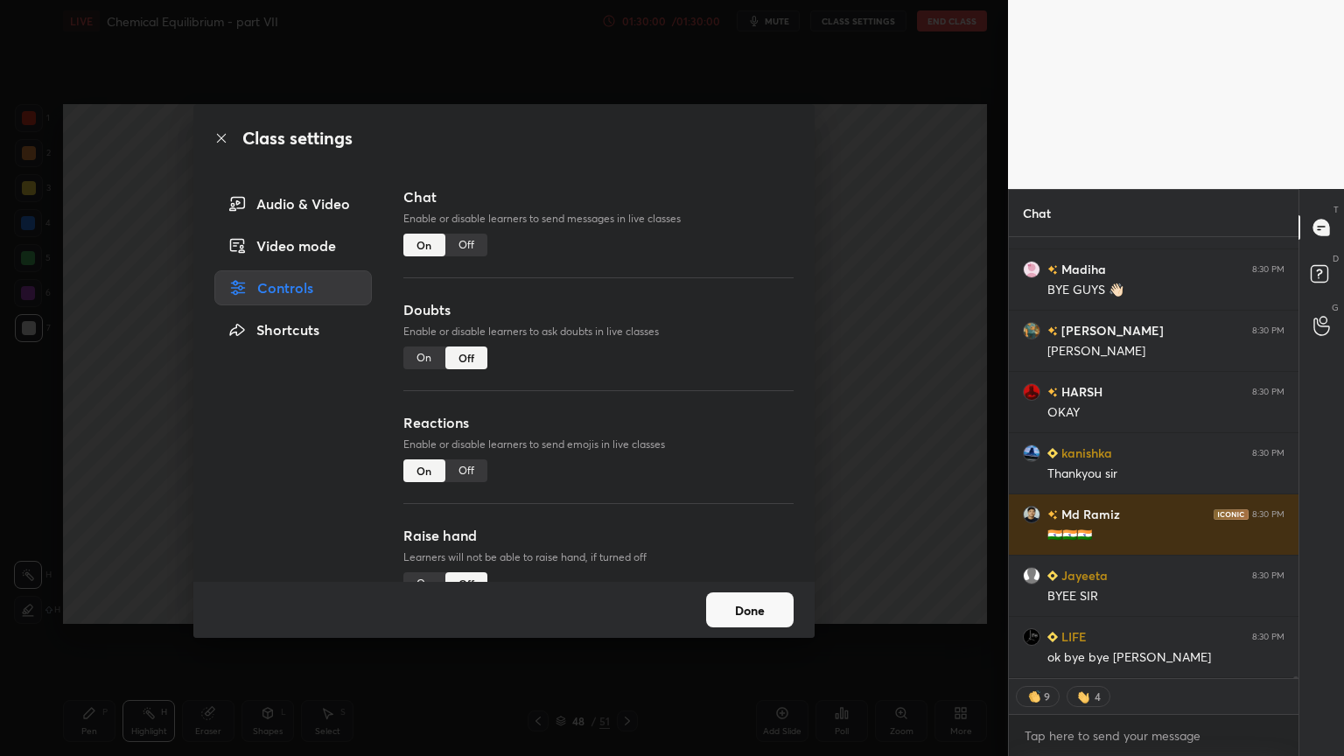
type textarea "x"
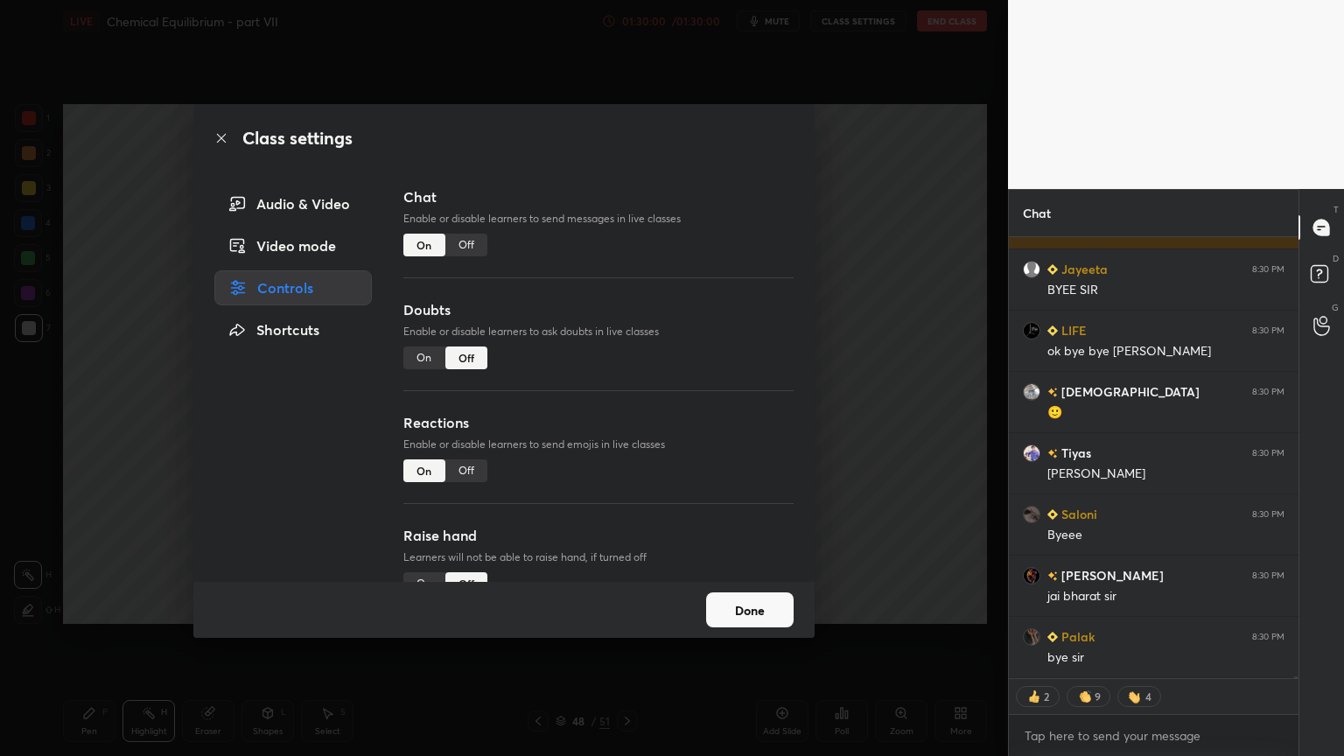
click at [466, 242] on div "Off" at bounding box center [466, 245] width 42 height 23
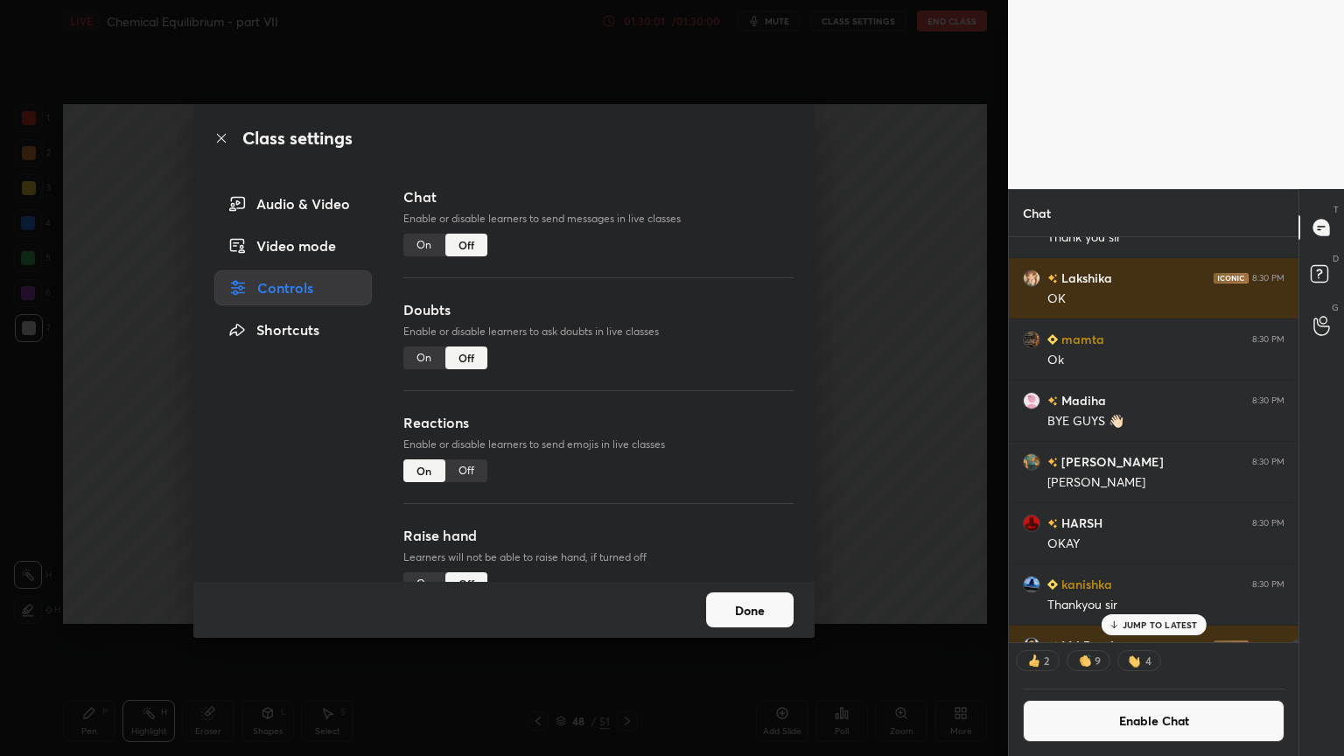
click at [475, 462] on div "Off" at bounding box center [466, 470] width 42 height 23
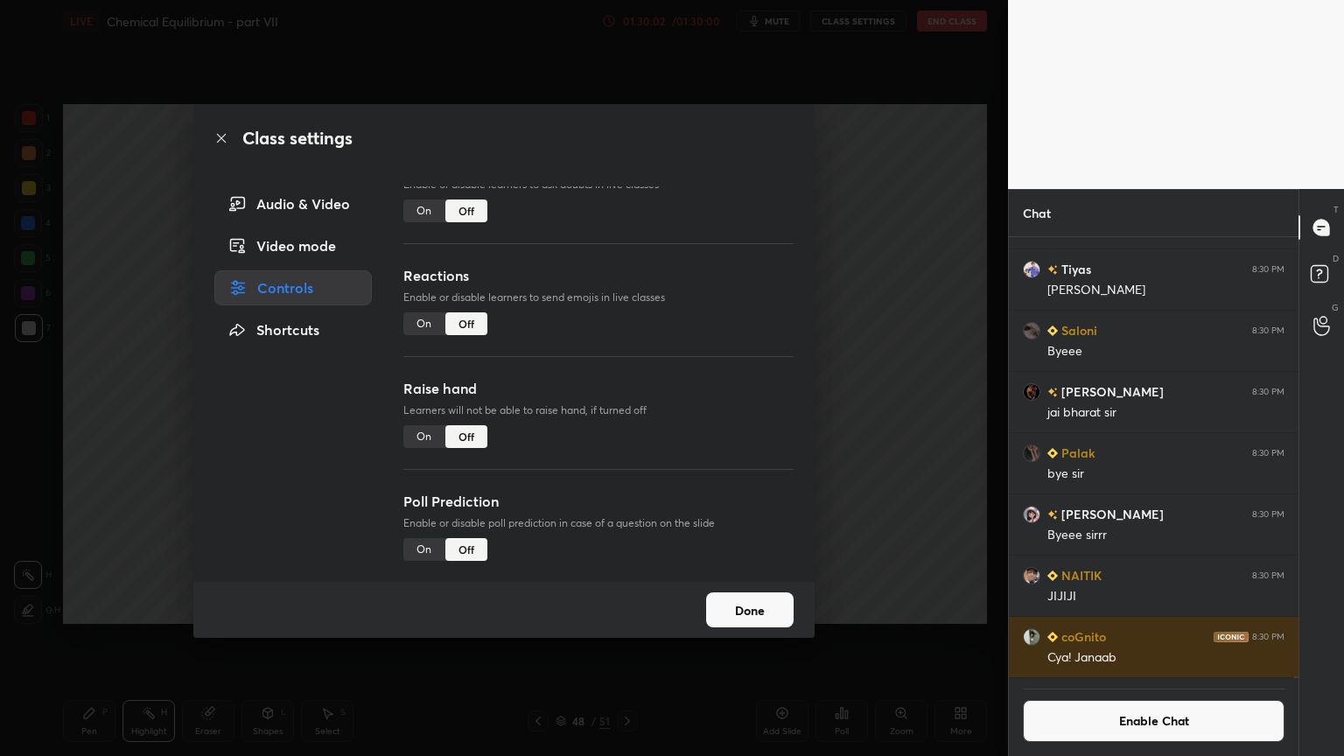
click at [907, 401] on div "Class settings Audio & Video Video mode Controls Shortcuts Chat Enable or disab…" at bounding box center [504, 378] width 1008 height 756
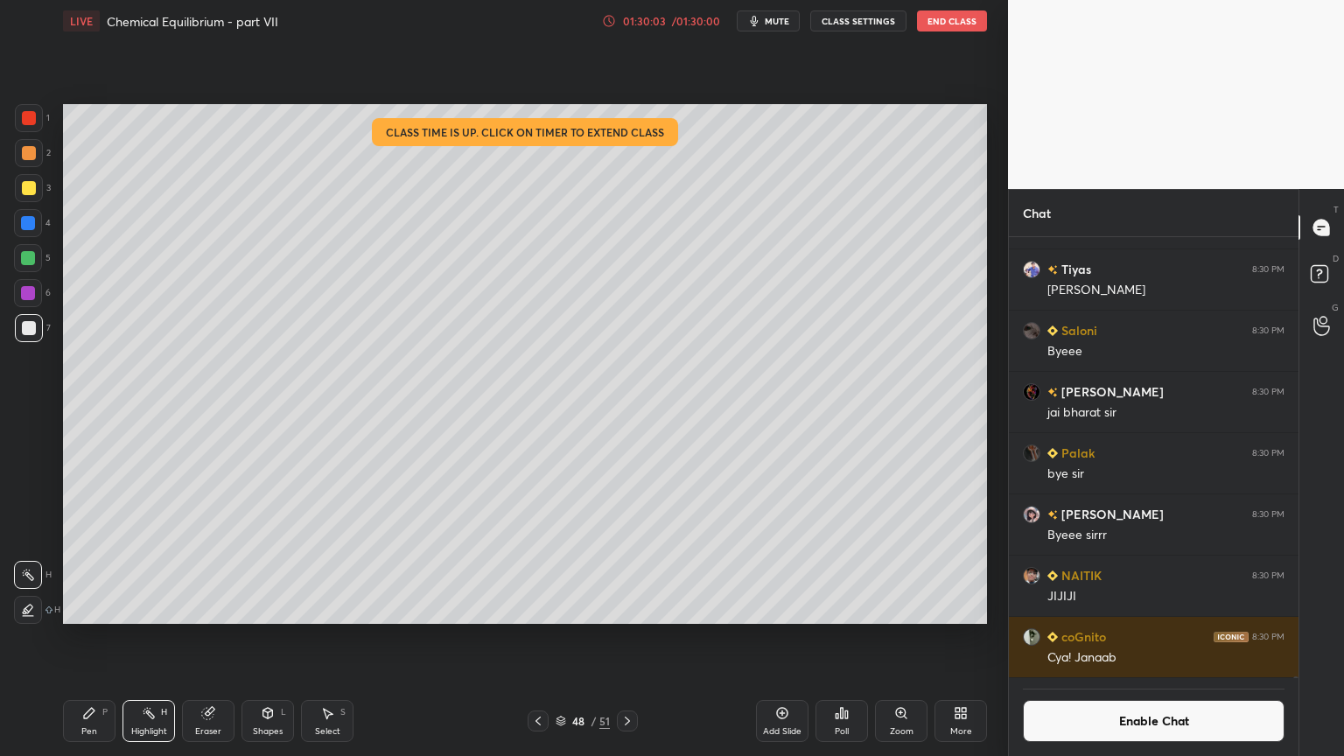
click at [942, 25] on button "End Class" at bounding box center [952, 21] width 70 height 21
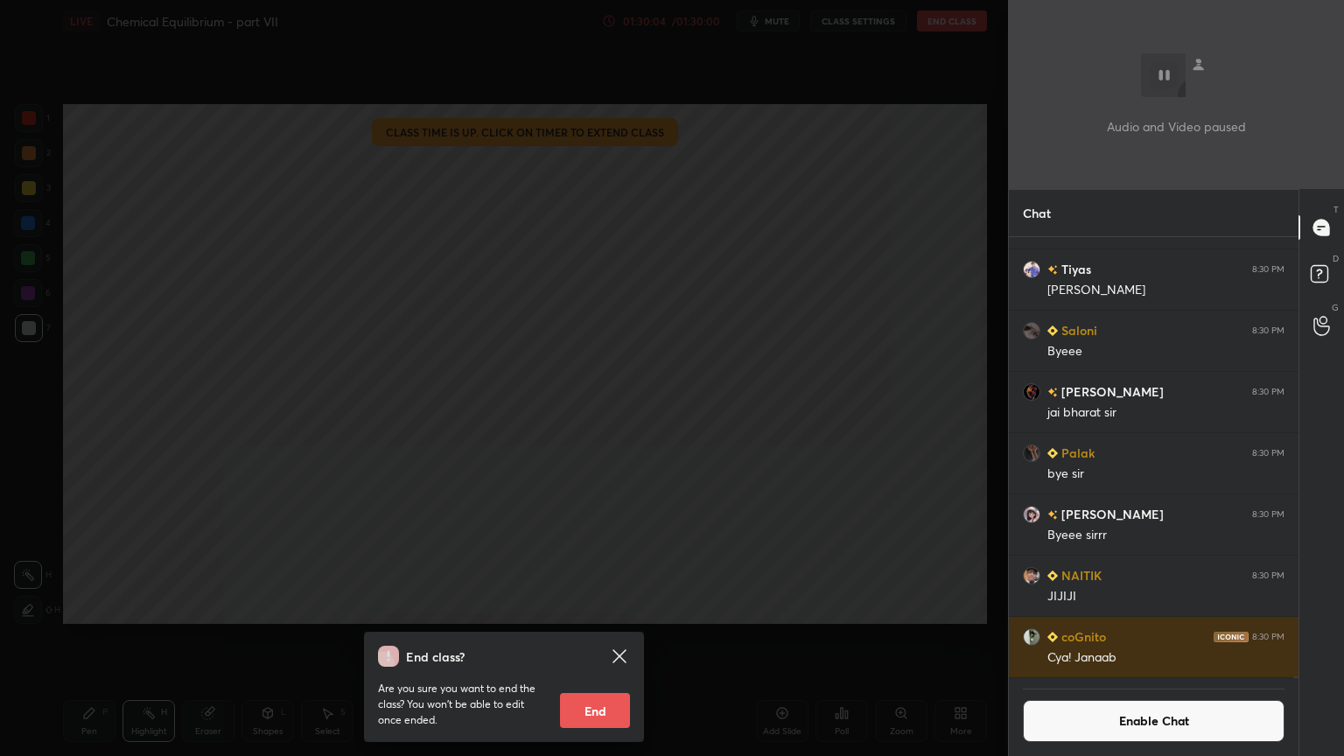
drag, startPoint x: 577, startPoint y: 700, endPoint x: 597, endPoint y: 613, distance: 89.8
click at [579, 638] on button "End" at bounding box center [595, 710] width 70 height 35
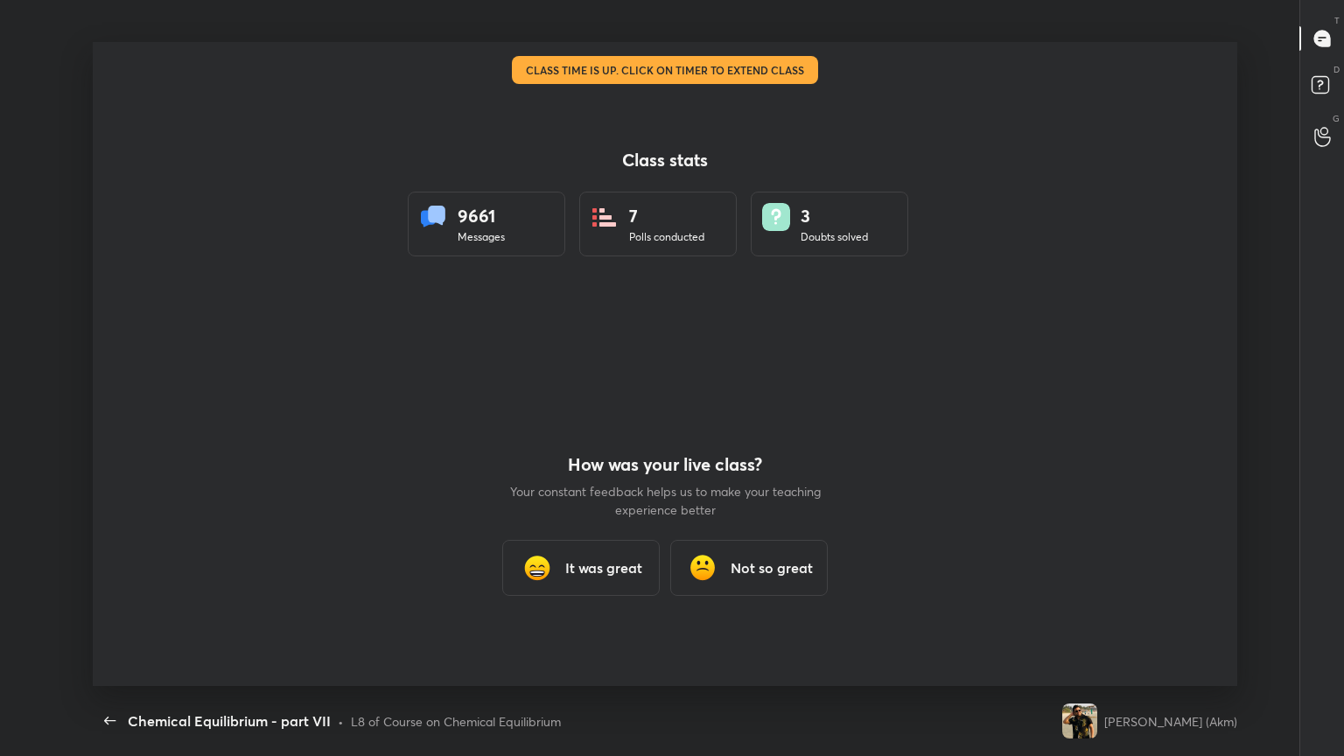
drag, startPoint x: 611, startPoint y: 564, endPoint x: 616, endPoint y: 557, distance: 9.5
click at [610, 564] on h3 "It was great" at bounding box center [603, 567] width 77 height 21
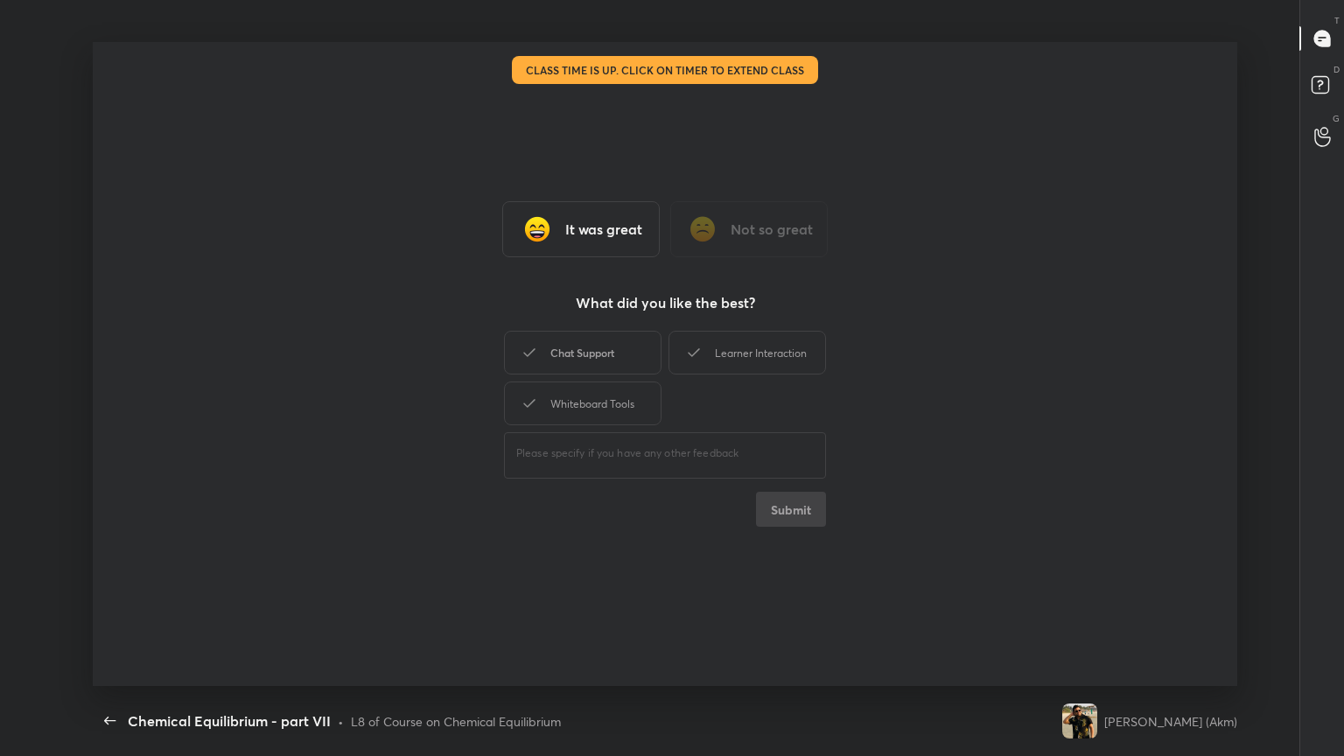
click at [613, 356] on div "Chat Support" at bounding box center [583, 353] width 158 height 44
click at [618, 403] on div "Whiteboard Tools" at bounding box center [583, 404] width 158 height 44
click at [743, 358] on div "Learner Interaction" at bounding box center [748, 353] width 158 height 44
click at [794, 515] on button "Submit" at bounding box center [791, 509] width 70 height 35
